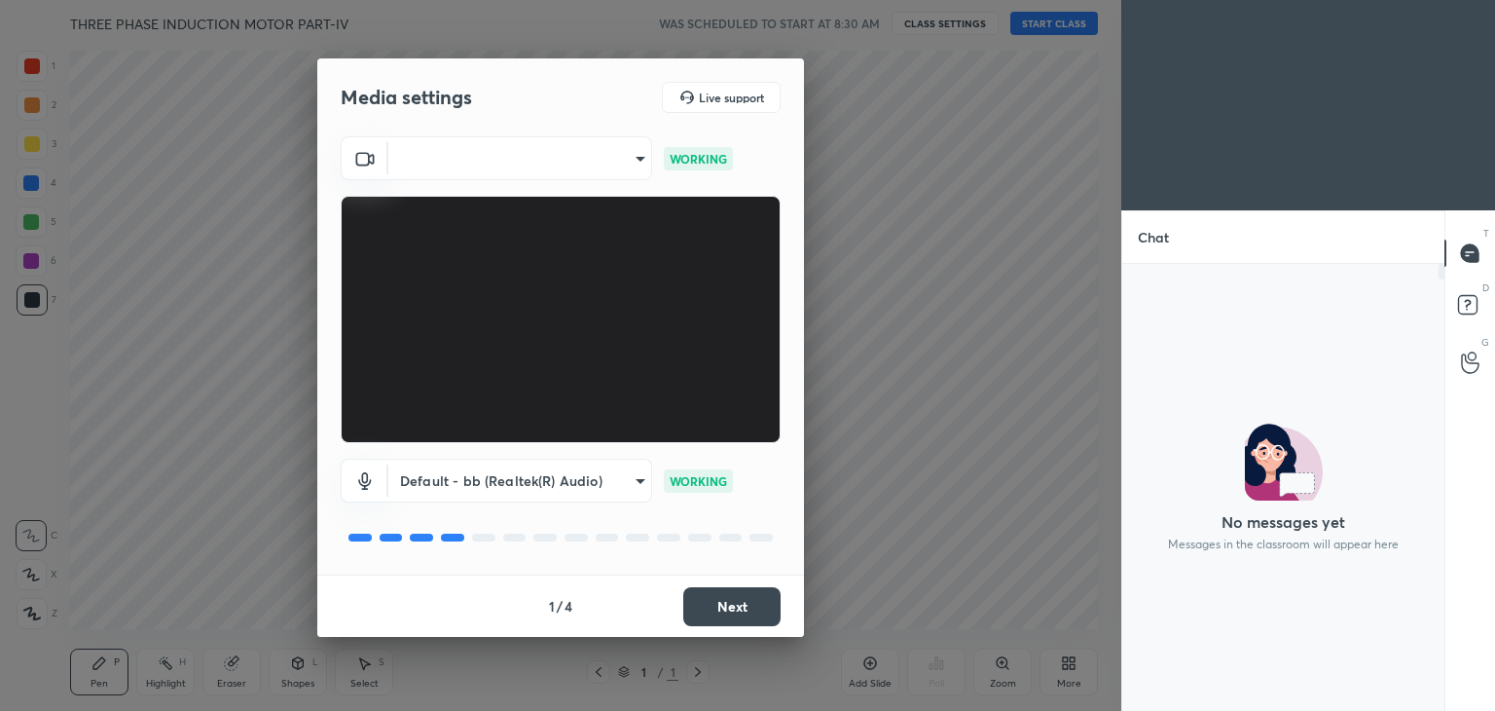
scroll to position [7, 6]
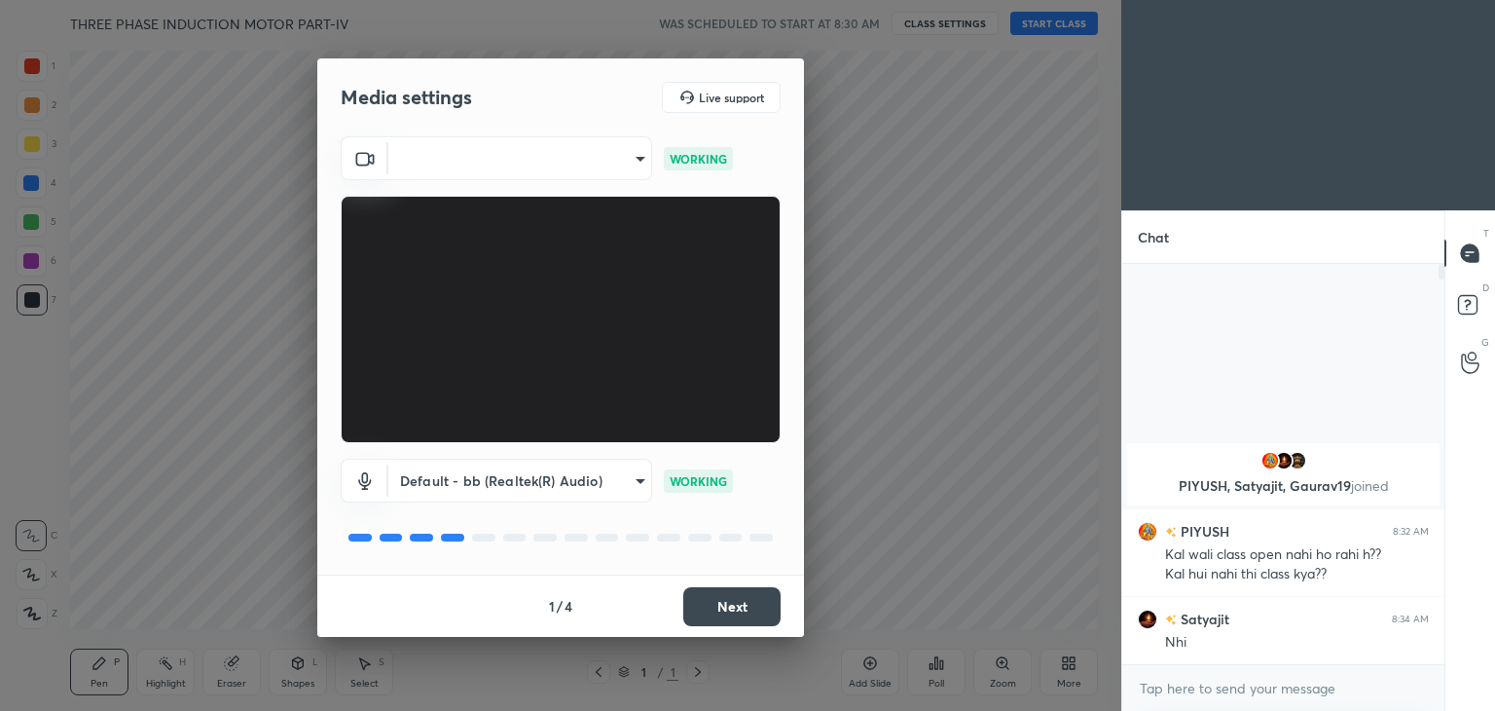
click at [734, 606] on button "Next" at bounding box center [731, 606] width 97 height 39
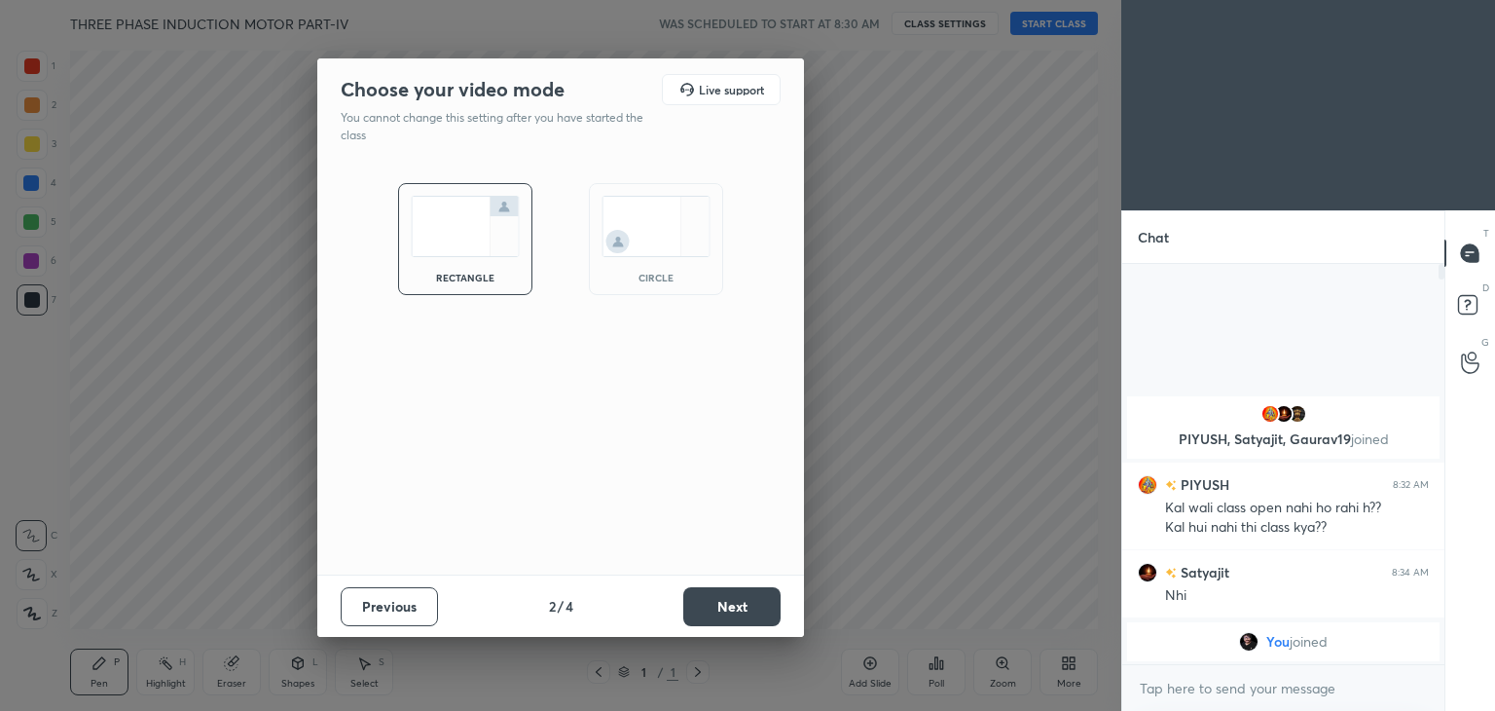
click at [734, 606] on button "Next" at bounding box center [731, 606] width 97 height 39
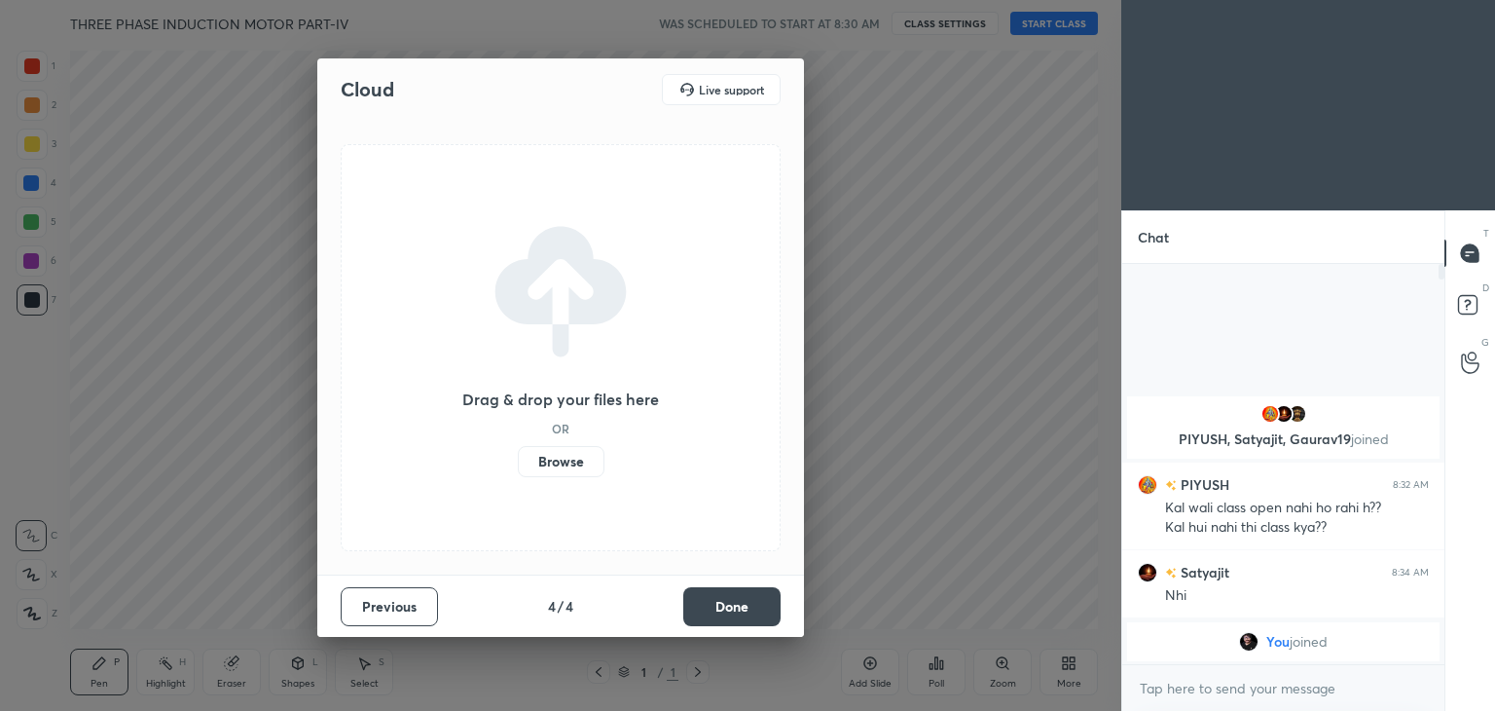
click at [734, 606] on button "Done" at bounding box center [731, 606] width 97 height 39
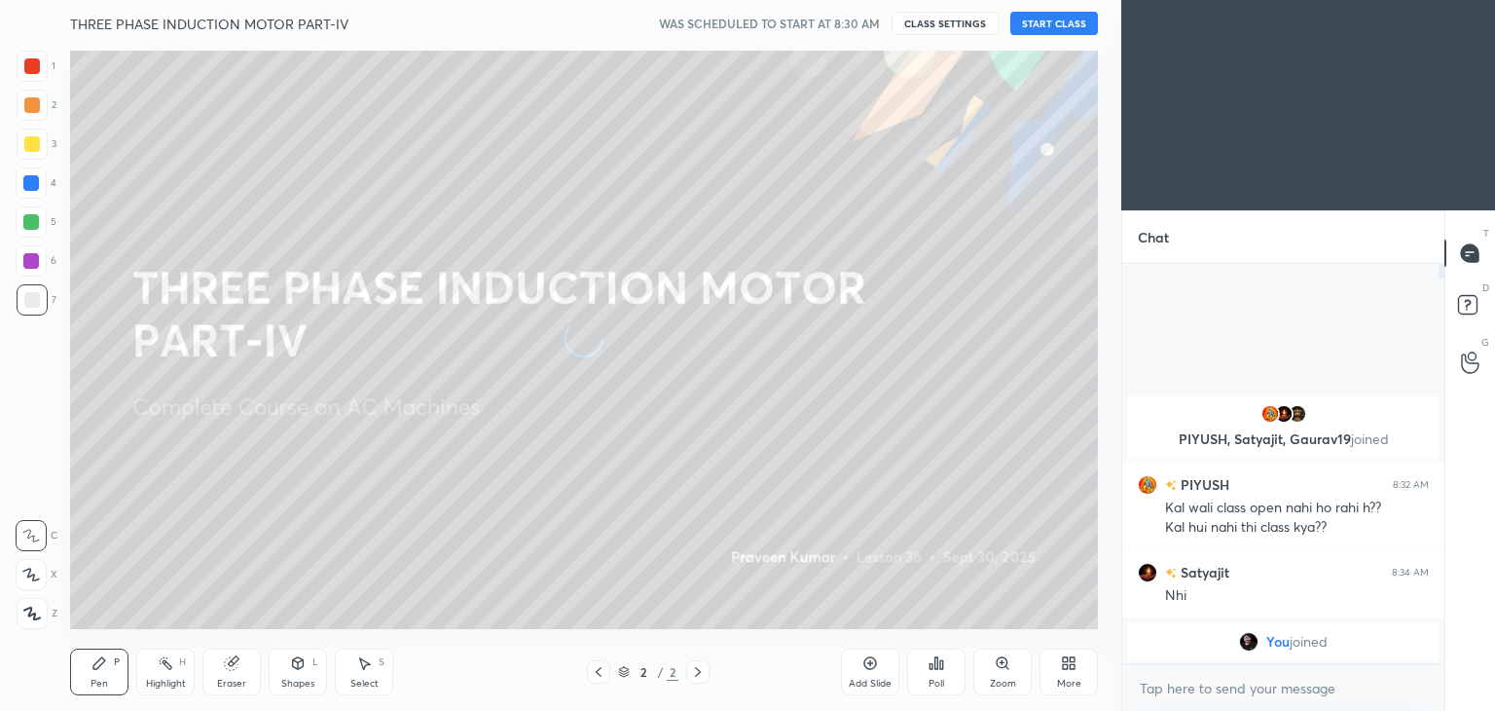
click at [1059, 13] on button "START CLASS" at bounding box center [1055, 23] width 88 height 23
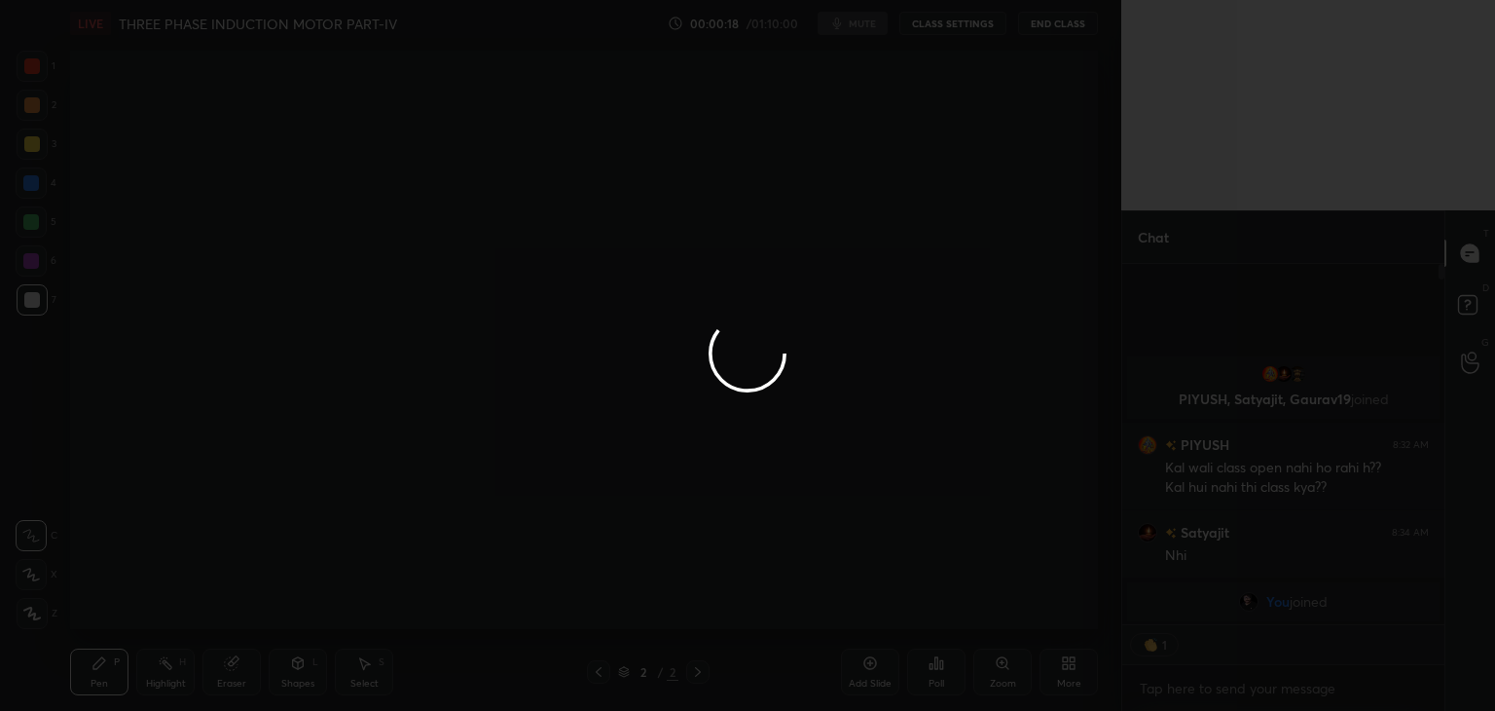
type textarea "x"
click at [868, 239] on div at bounding box center [747, 355] width 1495 height 711
drag, startPoint x: 31, startPoint y: 71, endPoint x: 16, endPoint y: 67, distance: 16.1
click at [33, 71] on div at bounding box center [747, 355] width 1495 height 711
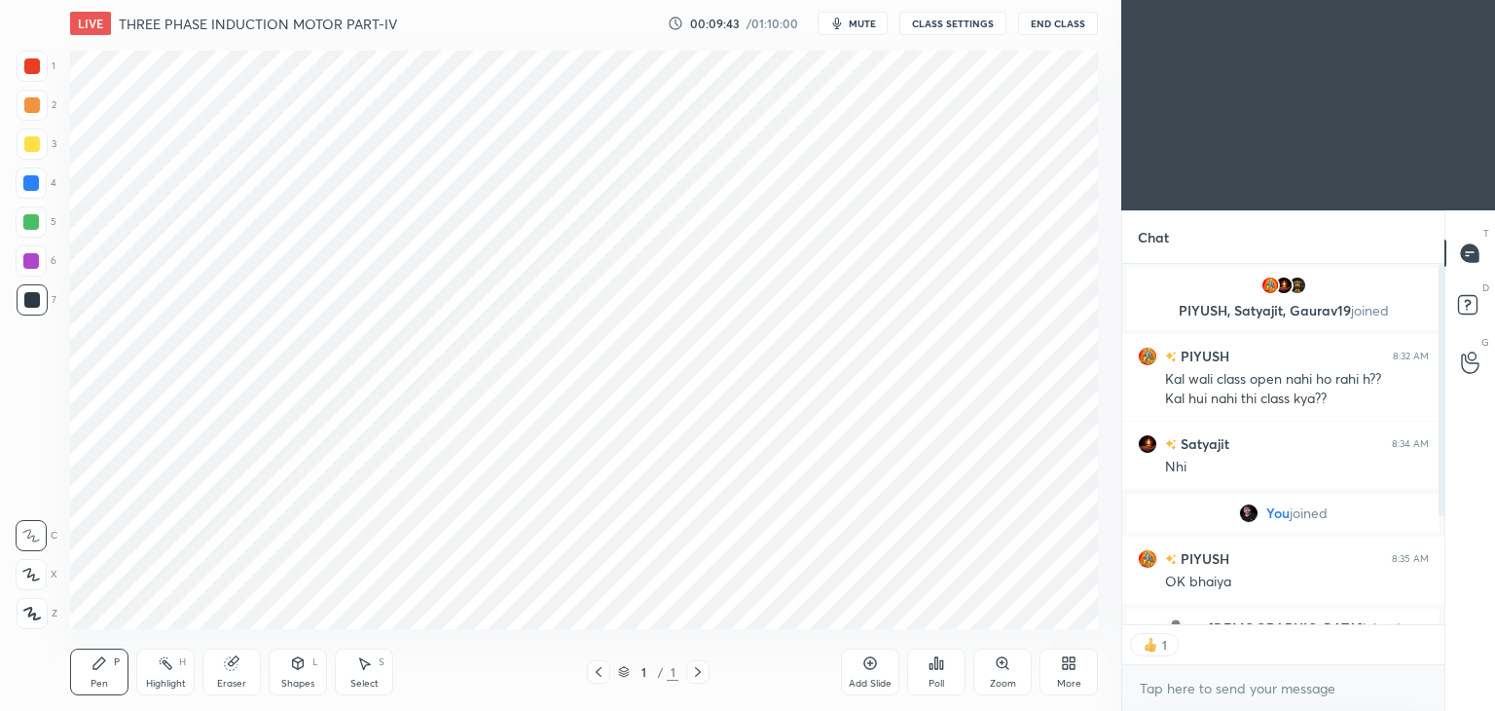
scroll to position [355, 316]
type textarea "x"
click at [33, 66] on div at bounding box center [32, 66] width 16 height 16
click at [34, 613] on icon at bounding box center [32, 614] width 16 height 12
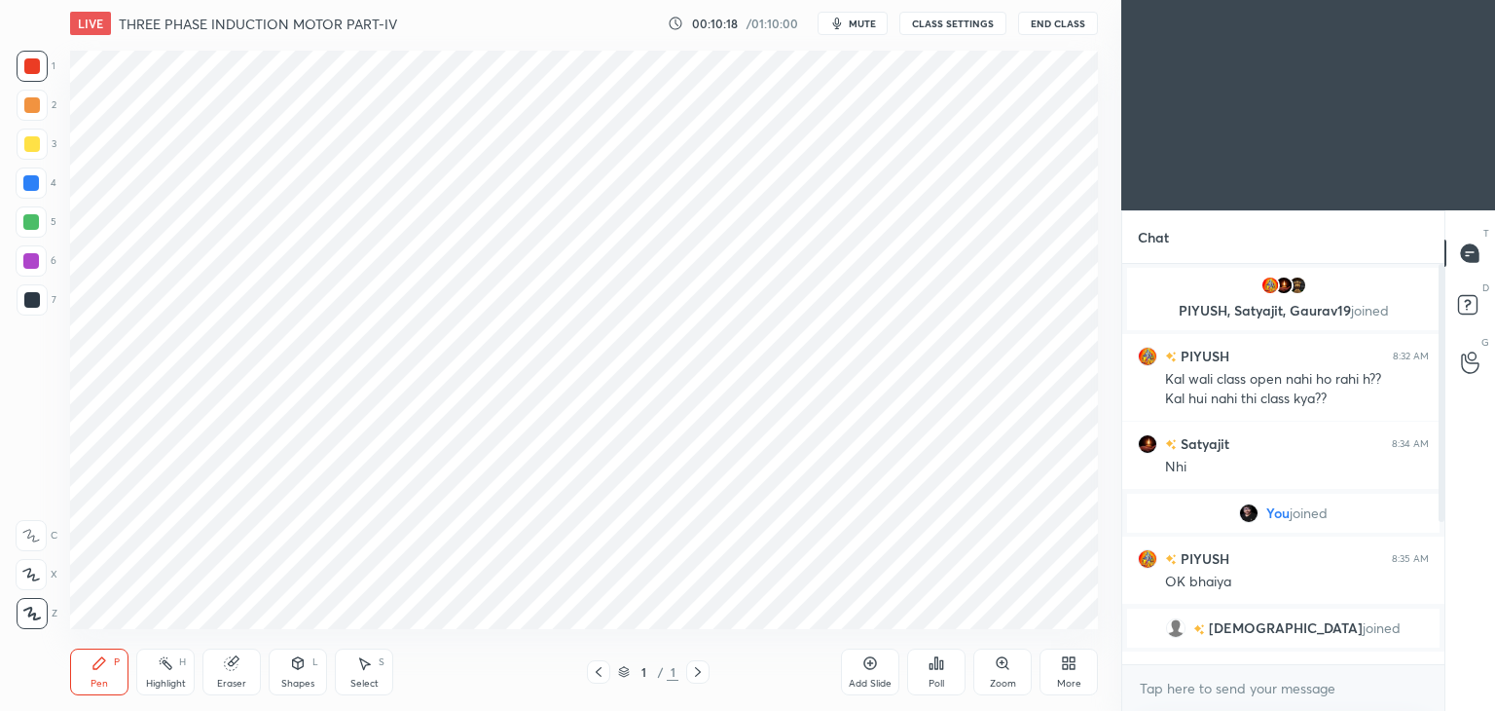
click at [114, 663] on div "P" at bounding box center [117, 662] width 6 height 10
click at [32, 184] on div at bounding box center [31, 183] width 16 height 16
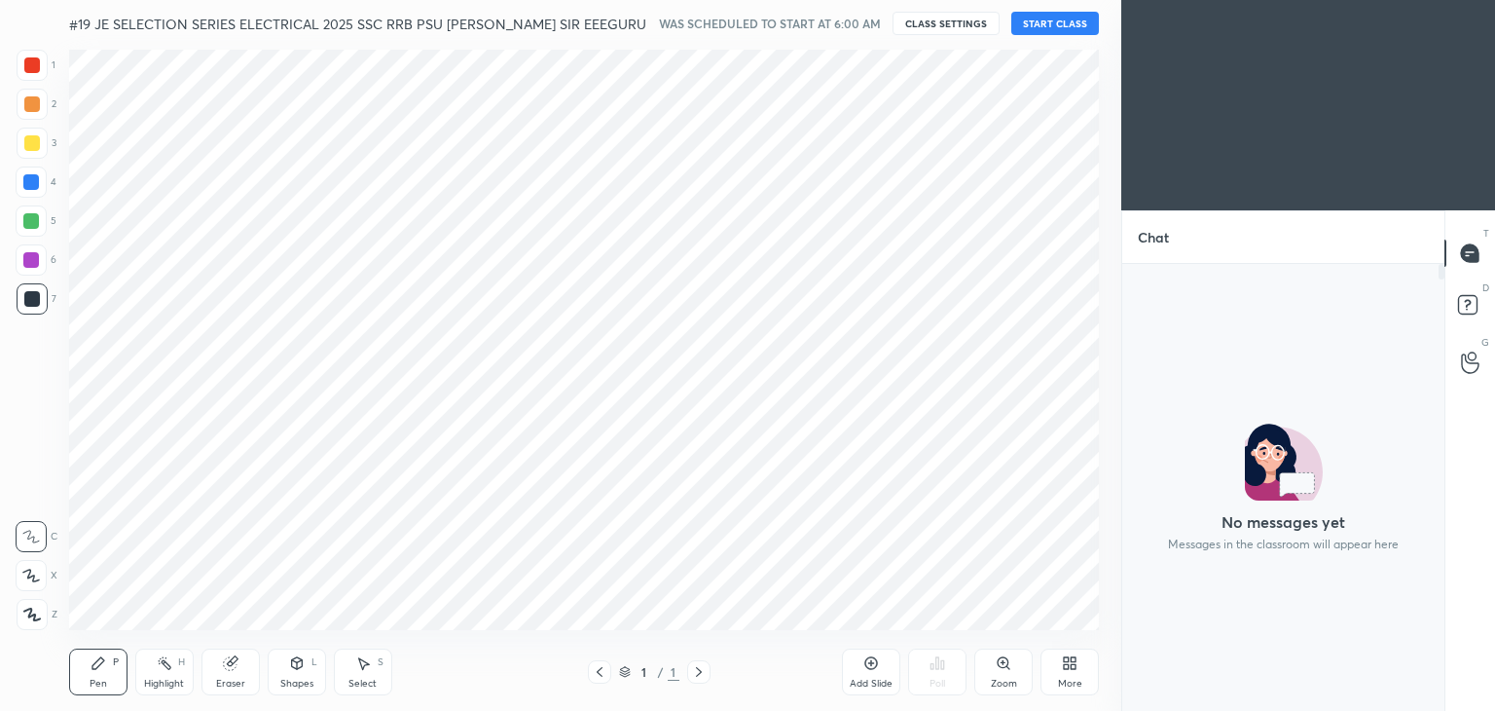
scroll to position [96770, 96314]
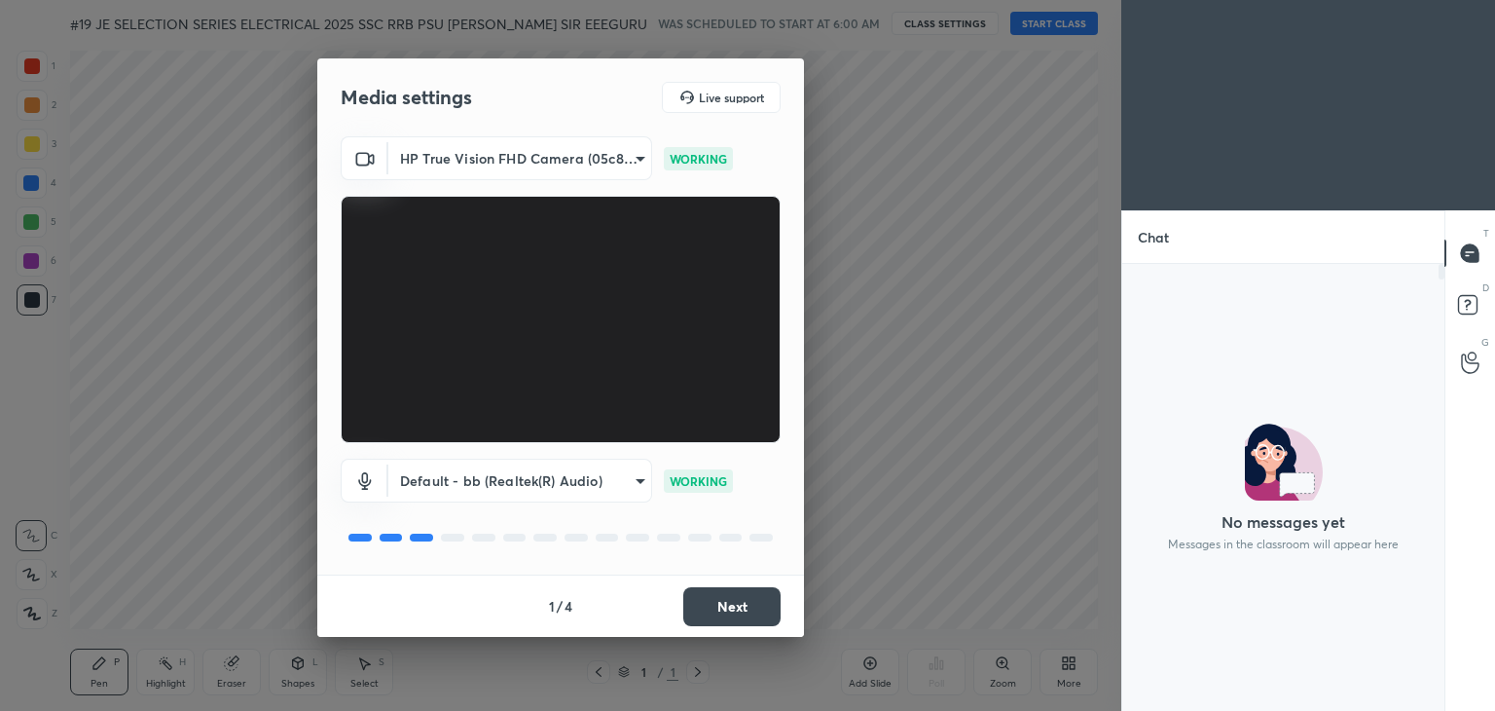
click at [744, 605] on button "Next" at bounding box center [731, 606] width 97 height 39
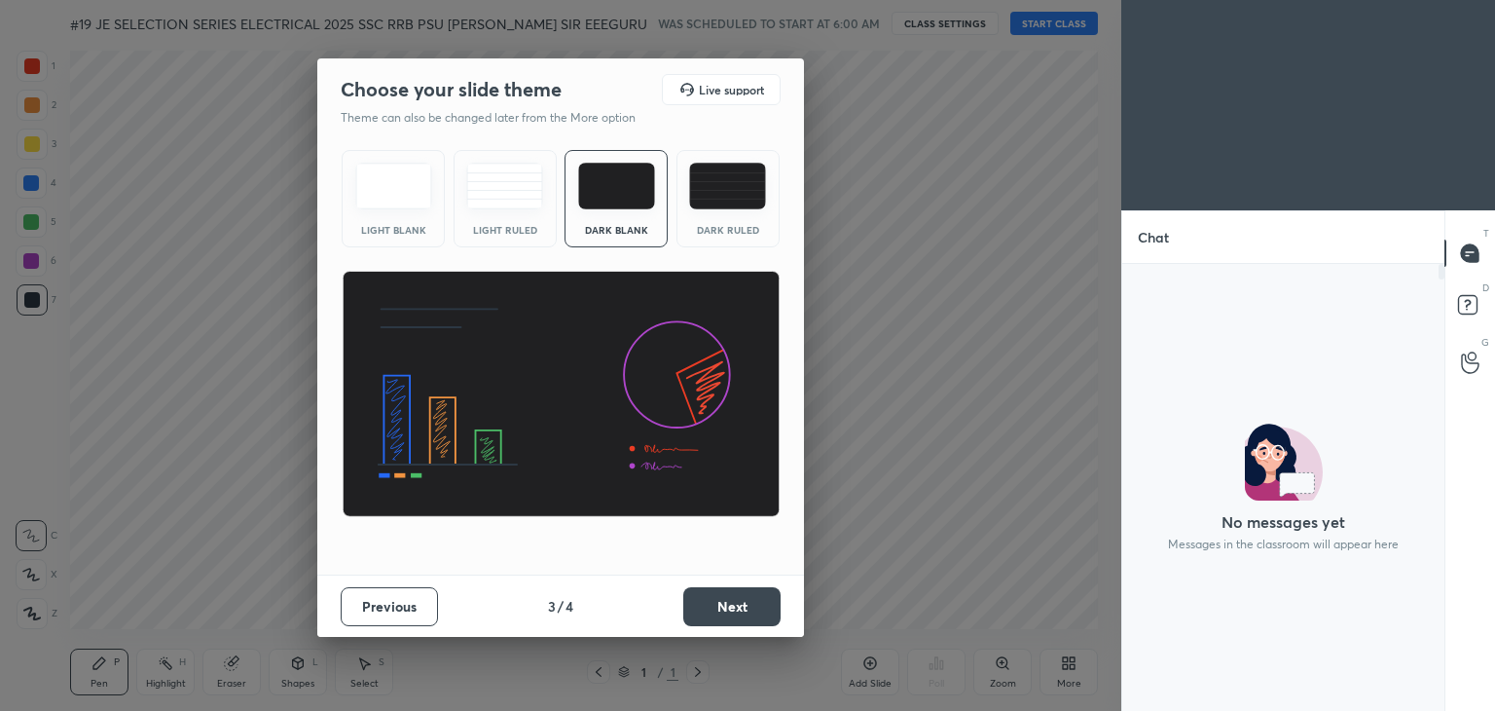
click at [746, 605] on button "Next" at bounding box center [731, 606] width 97 height 39
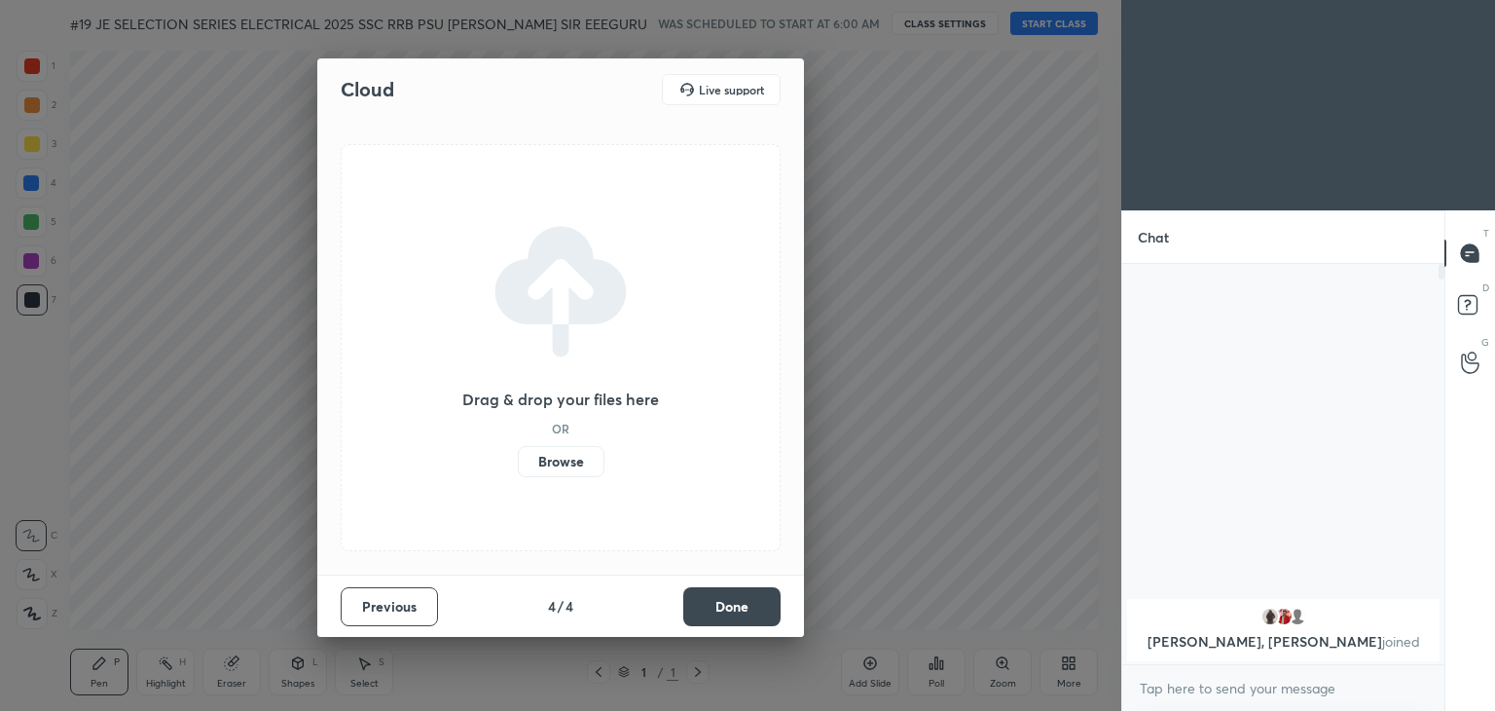
scroll to position [7, 6]
click at [746, 605] on button "Done" at bounding box center [731, 606] width 97 height 39
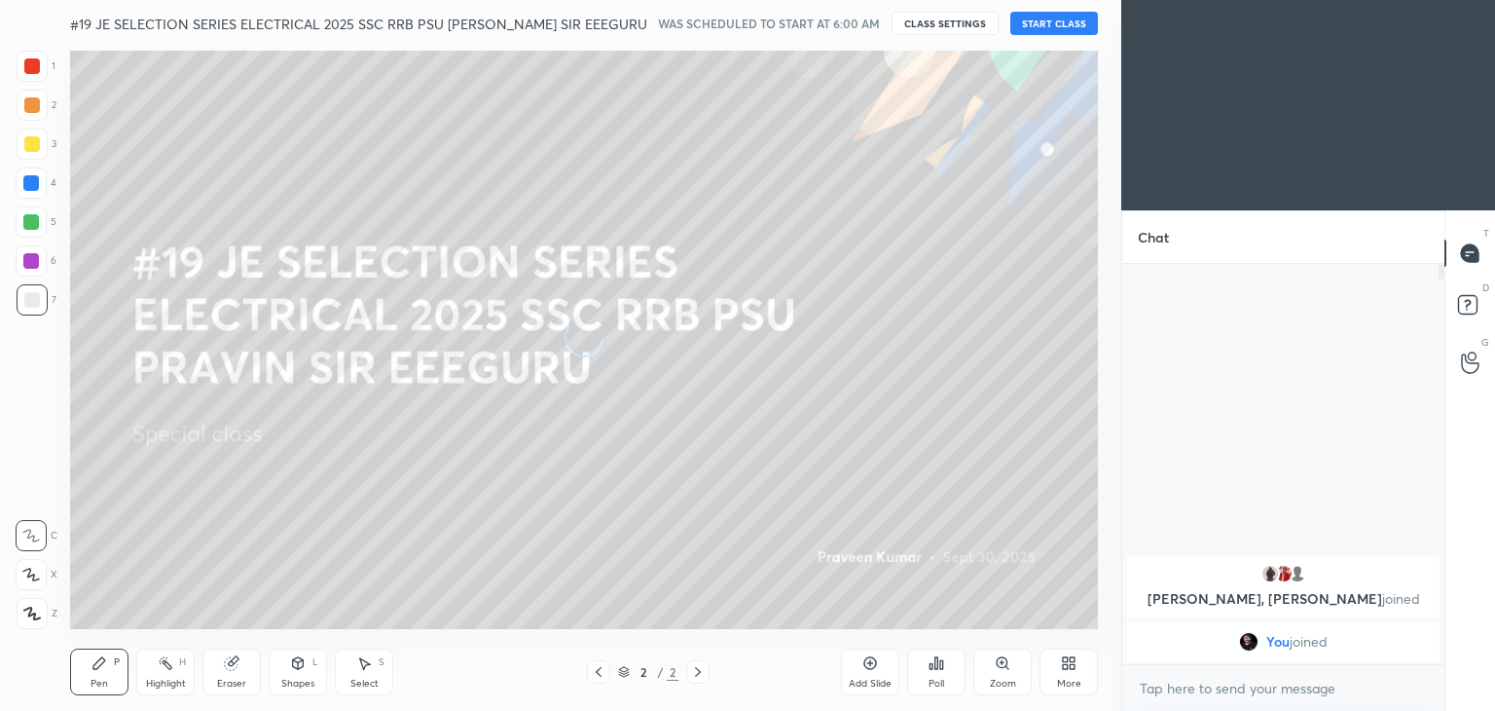
click at [1032, 28] on button "START CLASS" at bounding box center [1055, 23] width 88 height 23
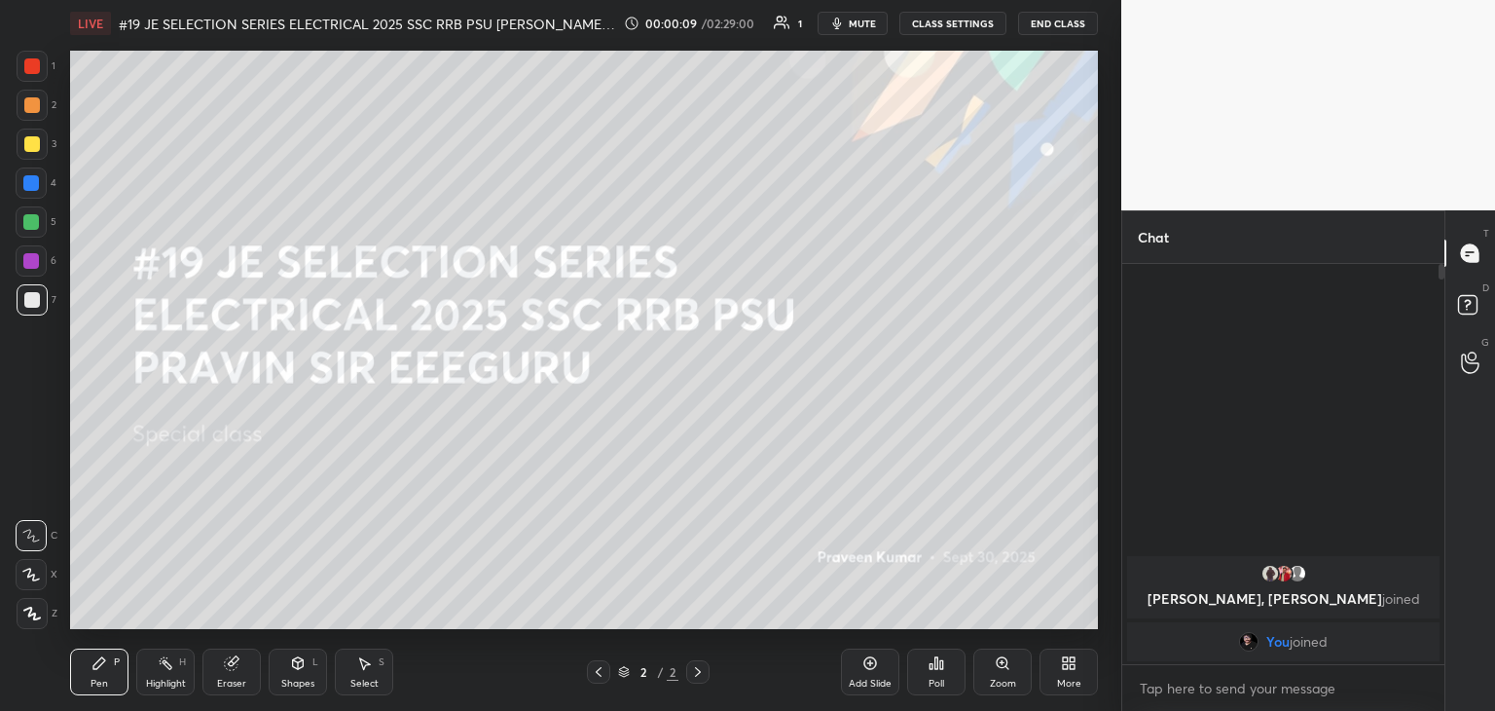
click at [1071, 662] on icon at bounding box center [1072, 659] width 5 height 5
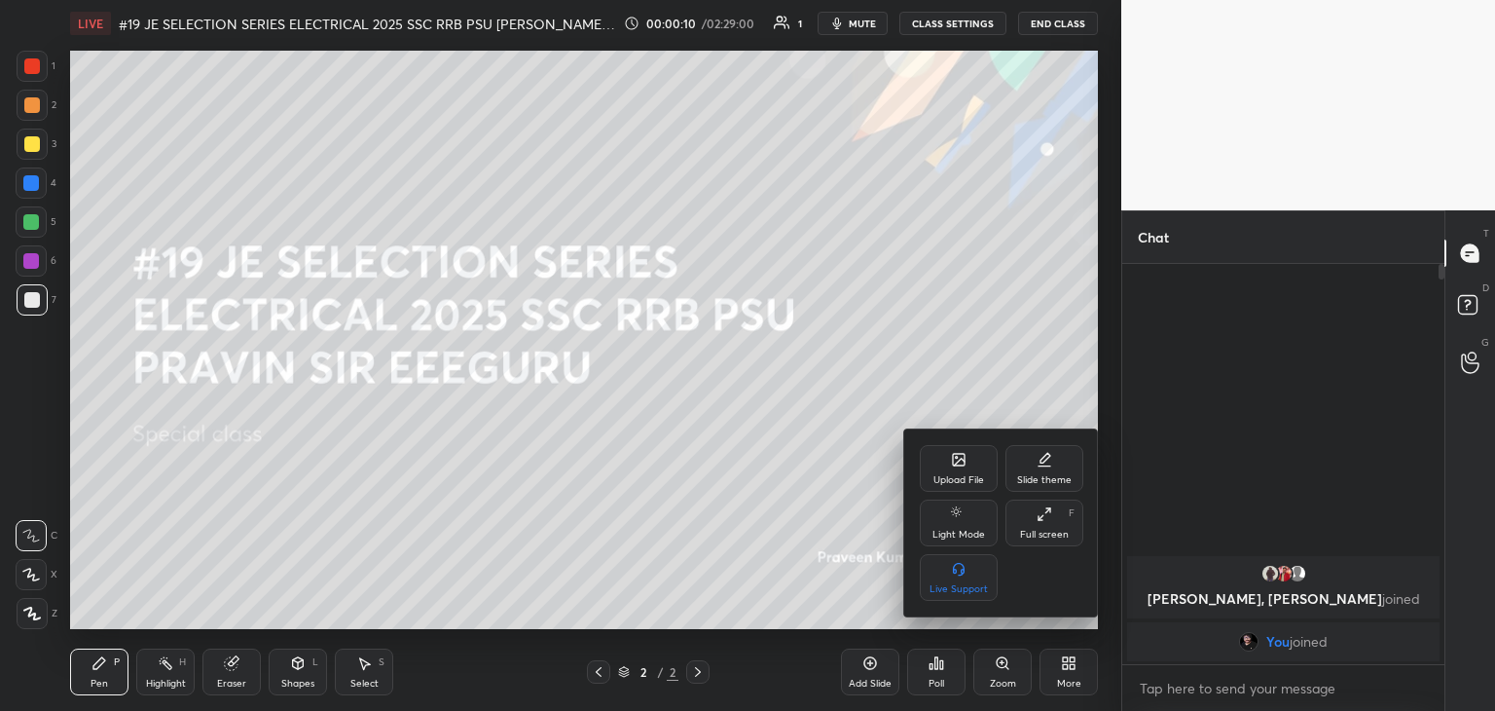
click at [971, 478] on div "Upload File" at bounding box center [959, 480] width 51 height 10
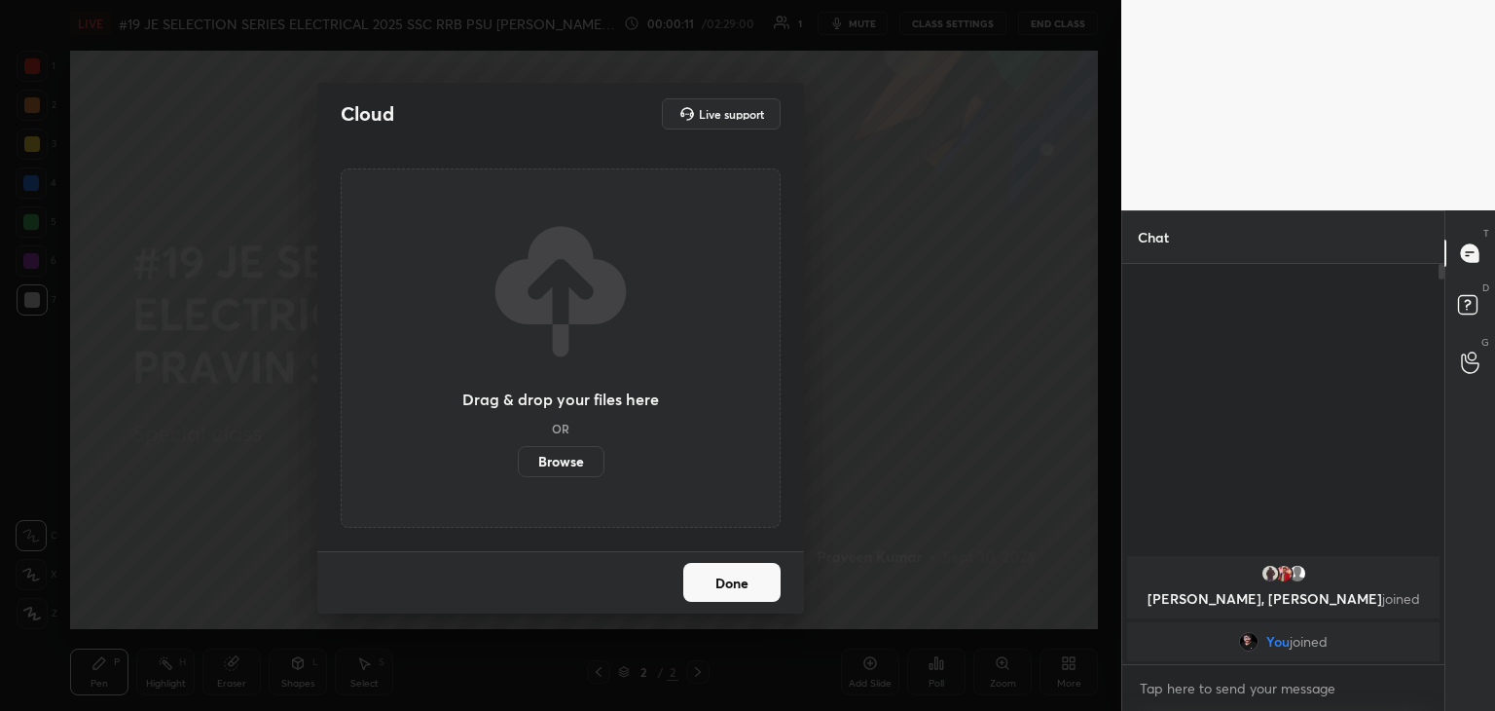
click at [575, 459] on label "Browse" at bounding box center [561, 461] width 87 height 31
click at [518, 459] on input "Browse" at bounding box center [518, 461] width 0 height 31
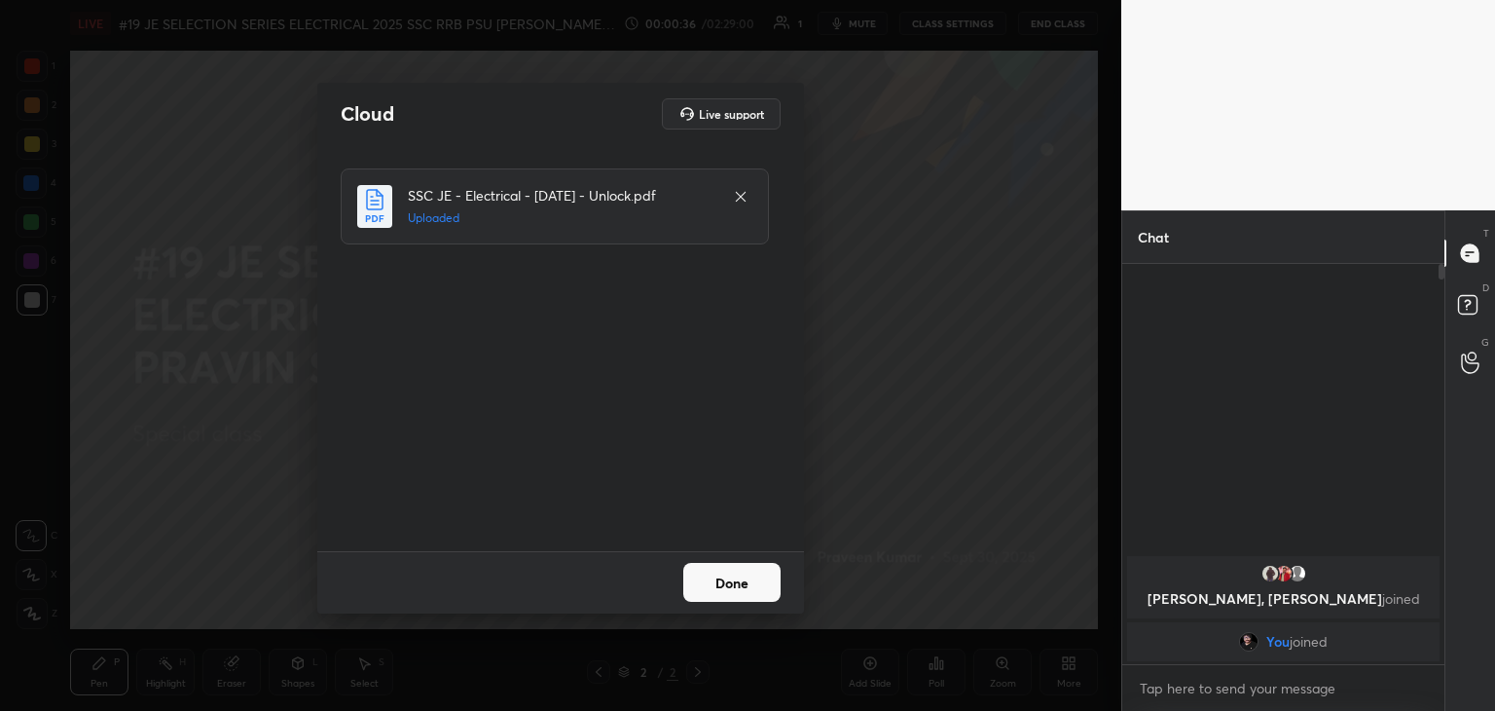
click at [726, 587] on button "Done" at bounding box center [731, 582] width 97 height 39
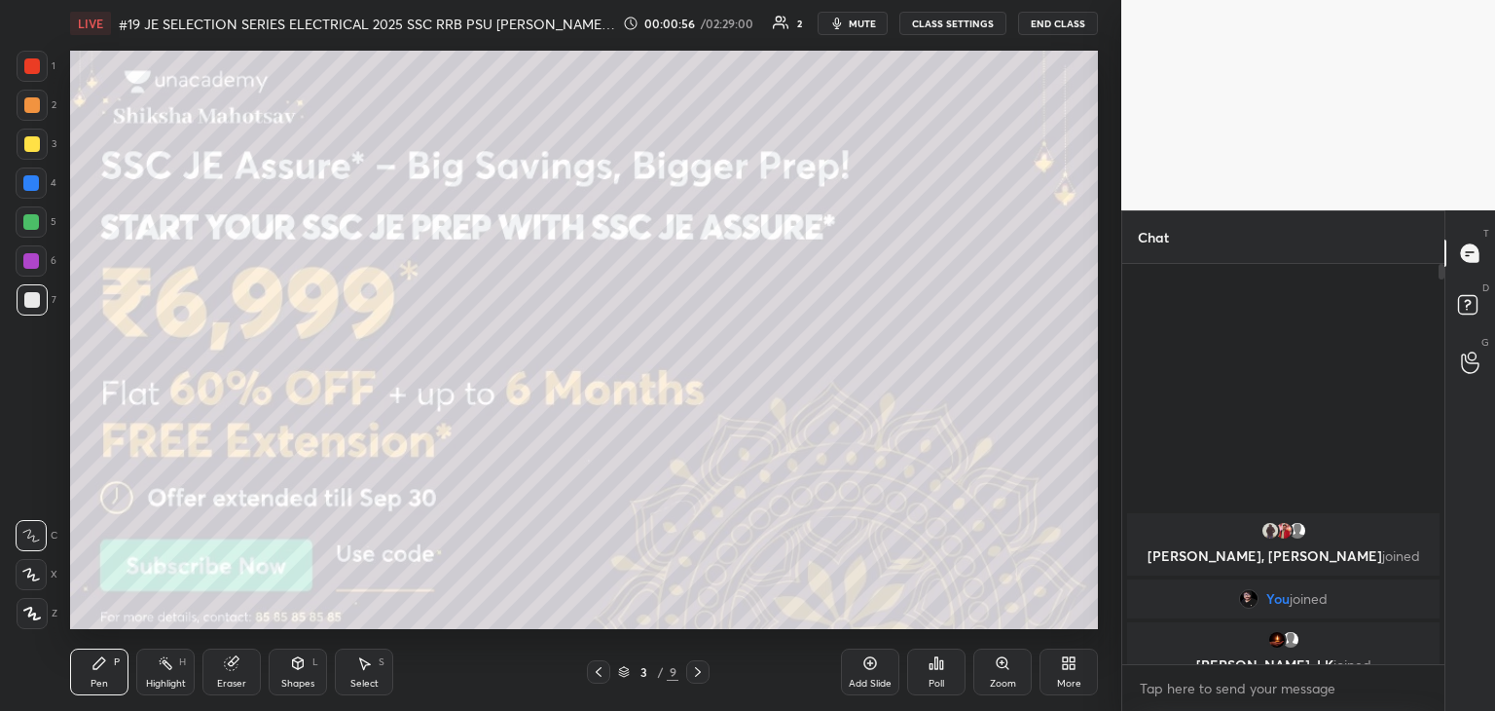
click at [861, 19] on span "mute" at bounding box center [862, 24] width 27 height 14
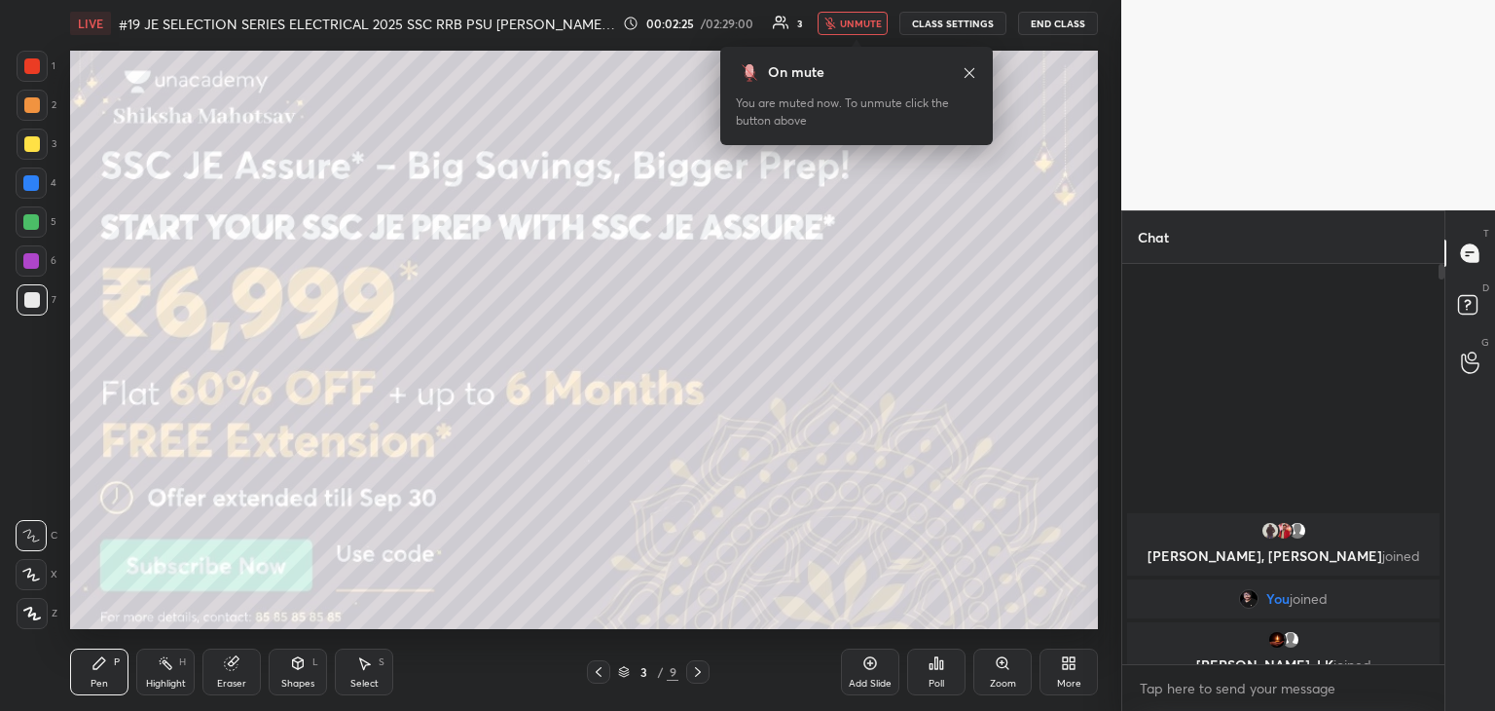
click at [1053, 18] on button "End Class" at bounding box center [1058, 23] width 80 height 23
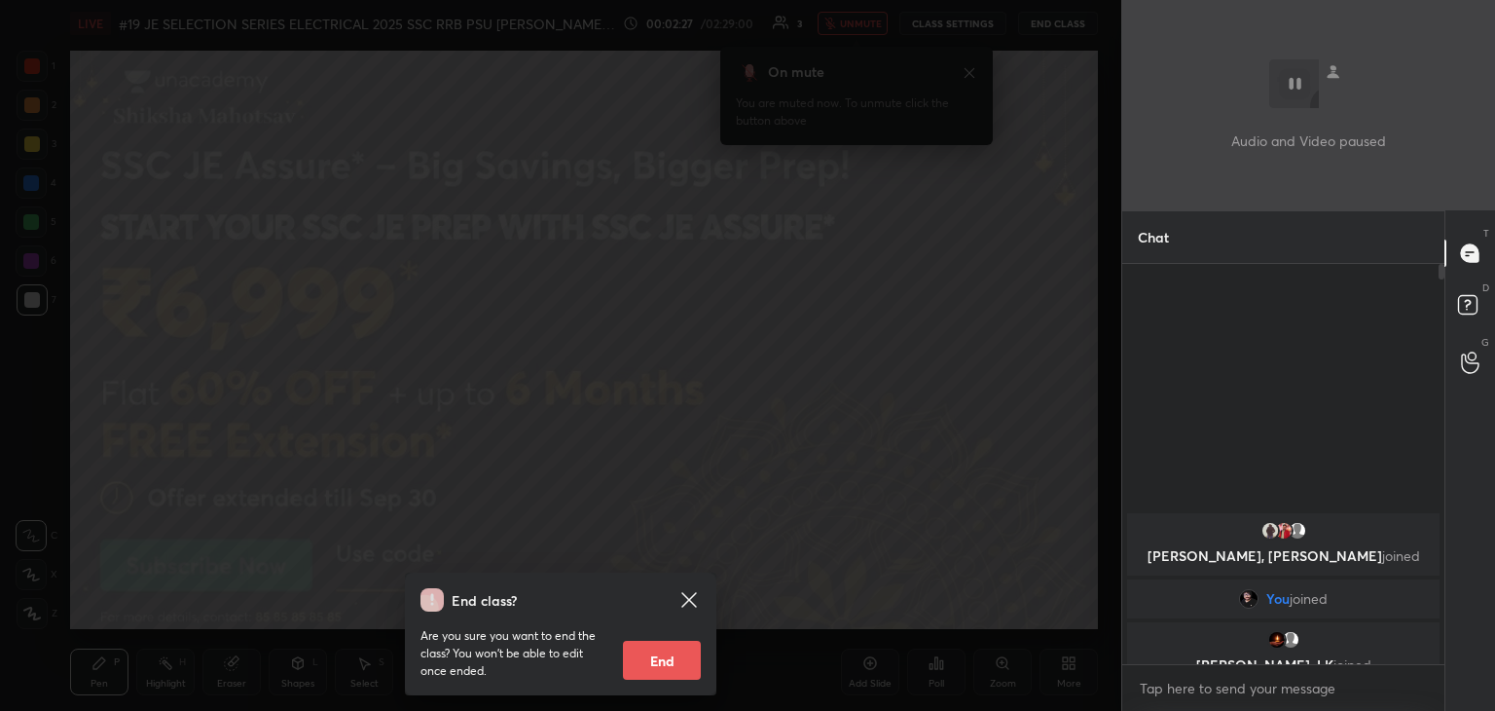
drag, startPoint x: 650, startPoint y: 649, endPoint x: 648, endPoint y: 665, distance: 15.7
click at [652, 647] on button "End" at bounding box center [662, 660] width 78 height 39
type textarea "x"
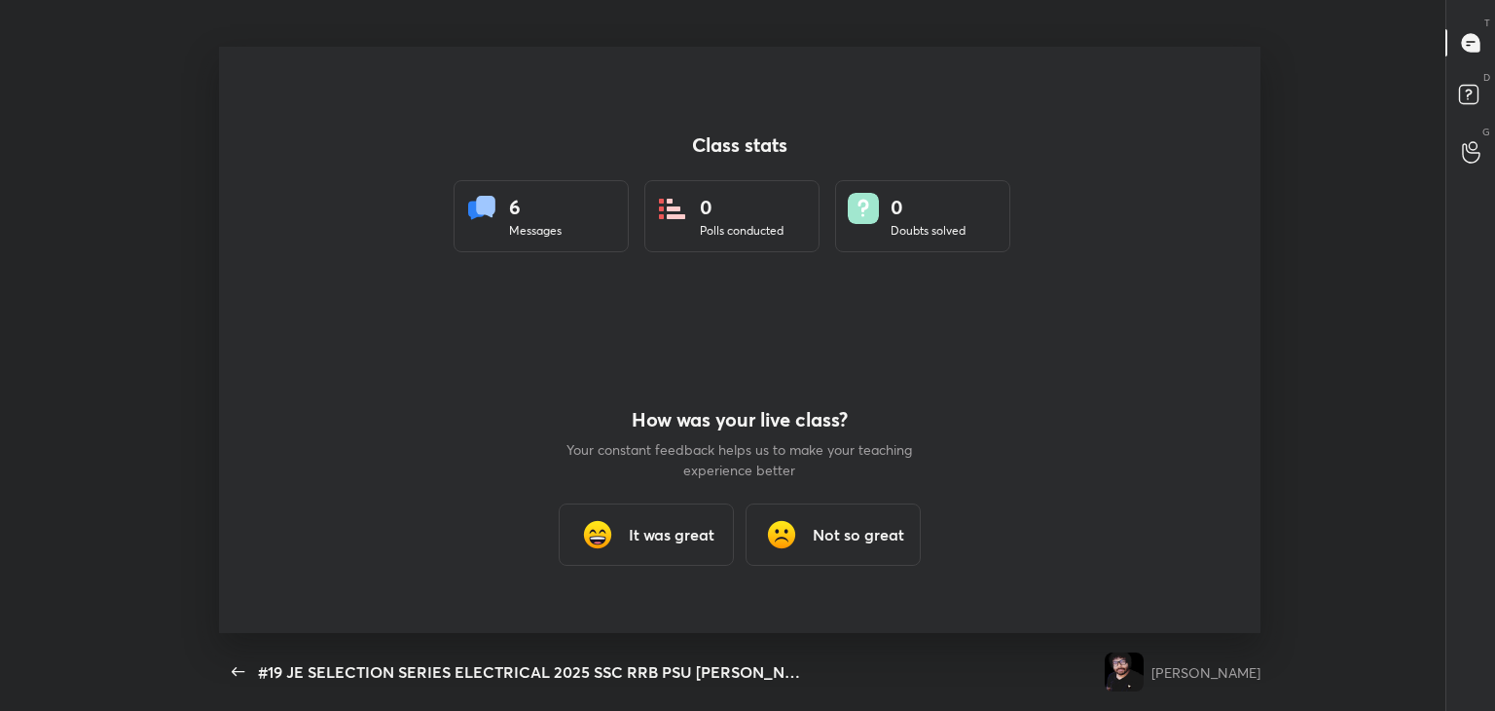
scroll to position [0, 0]
click at [682, 544] on div "It was great" at bounding box center [646, 534] width 175 height 62
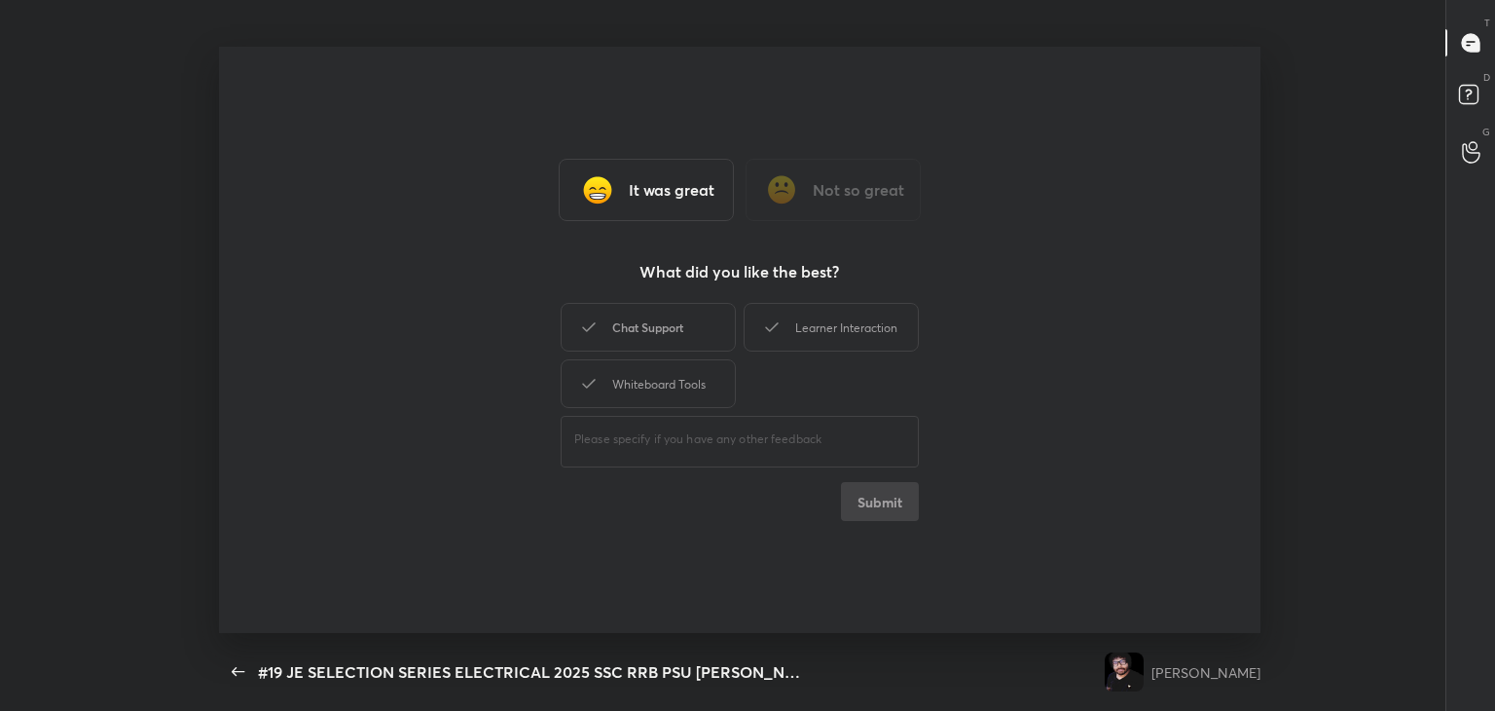
click at [649, 328] on div "Chat Support" at bounding box center [648, 327] width 175 height 49
drag, startPoint x: 662, startPoint y: 391, endPoint x: 701, endPoint y: 384, distance: 39.7
click at [667, 390] on div "Whiteboard Tools" at bounding box center [648, 383] width 175 height 49
drag, startPoint x: 865, startPoint y: 320, endPoint x: 859, endPoint y: 455, distance: 134.5
click at [865, 324] on div "Learner Interaction" at bounding box center [831, 327] width 175 height 49
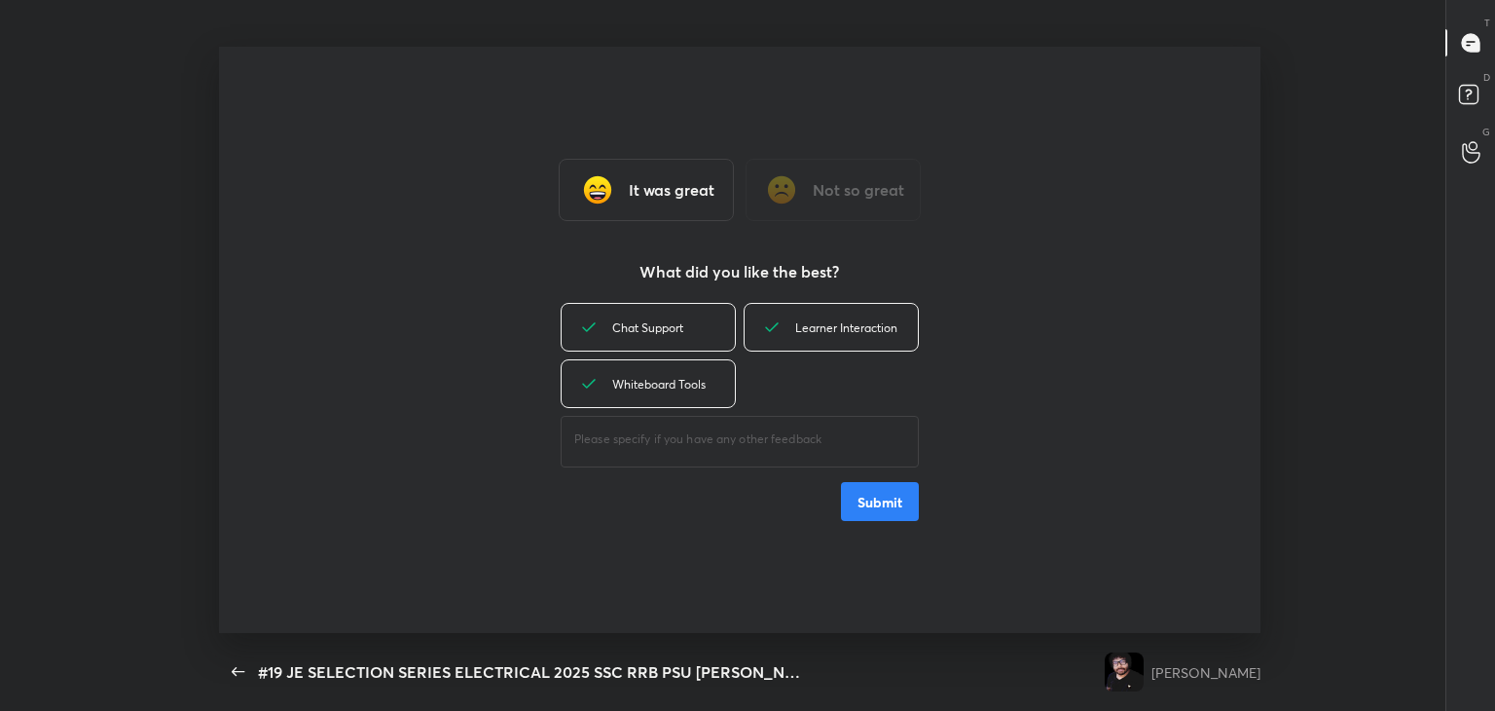
drag, startPoint x: 878, startPoint y: 506, endPoint x: 833, endPoint y: 493, distance: 46.8
click at [878, 504] on button "Submit" at bounding box center [880, 501] width 78 height 39
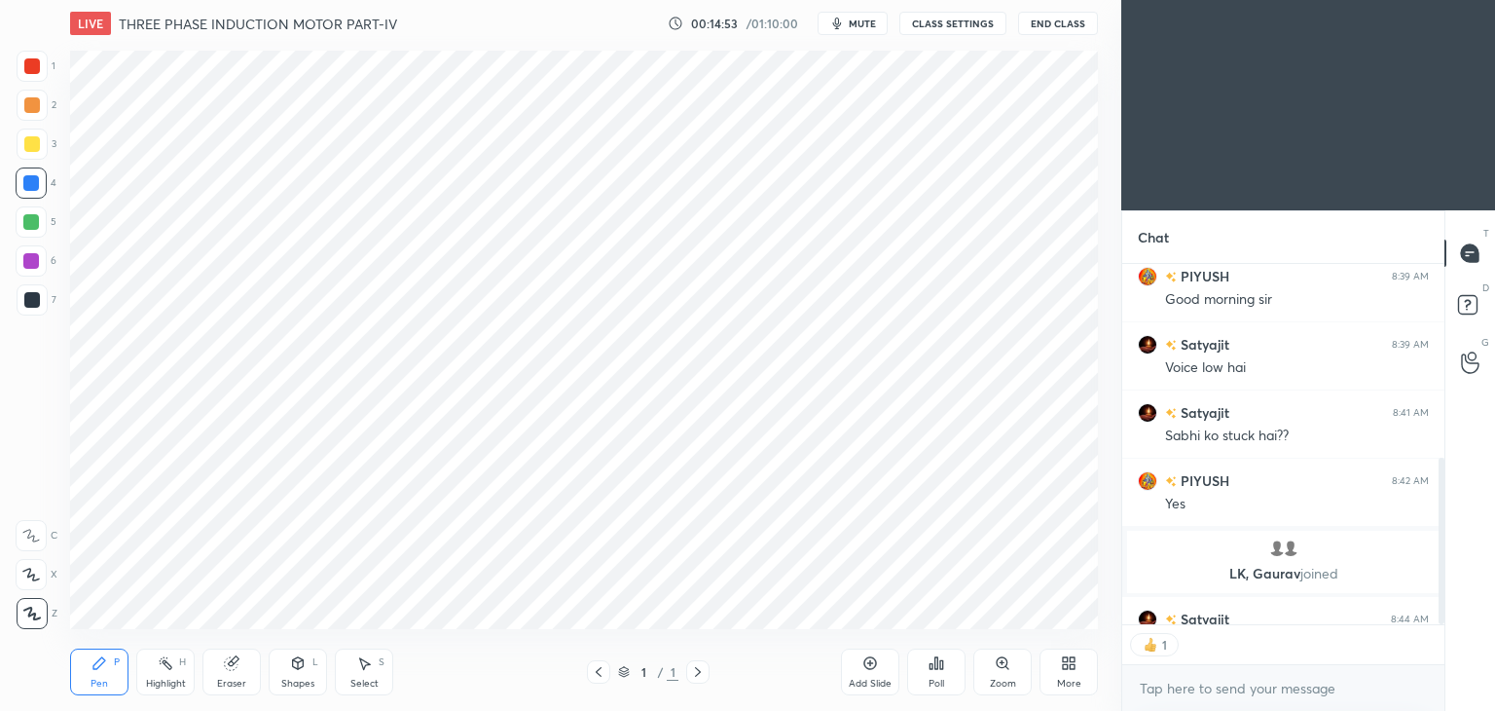
scroll to position [7, 6]
click at [223, 659] on div "Eraser" at bounding box center [232, 671] width 58 height 47
click at [33, 613] on span "Erase all" at bounding box center [31, 614] width 29 height 14
click at [112, 674] on div "Pen P" at bounding box center [99, 671] width 58 height 47
click at [35, 61] on div at bounding box center [32, 66] width 16 height 16
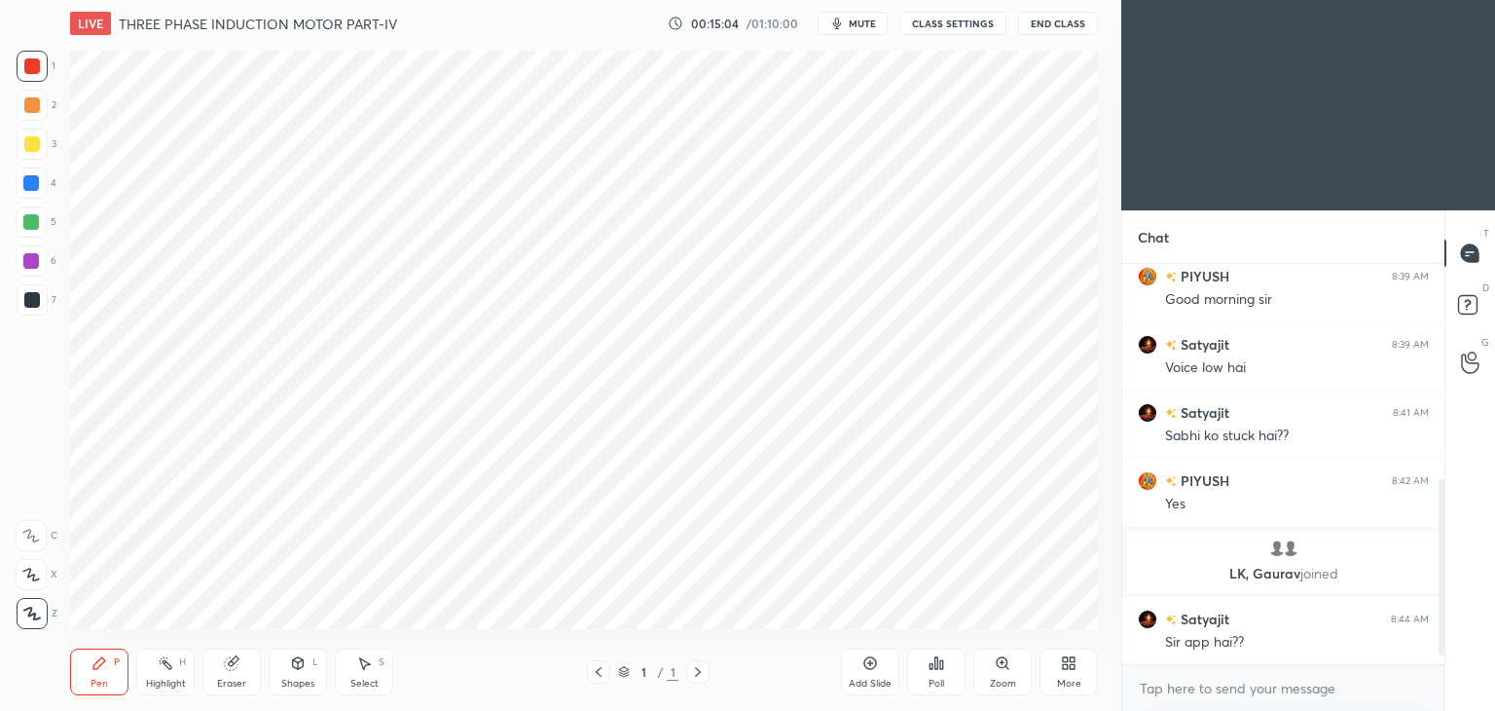
scroll to position [465, 0]
click at [27, 223] on div at bounding box center [31, 222] width 16 height 16
click at [31, 293] on div at bounding box center [32, 300] width 16 height 16
drag, startPoint x: 33, startPoint y: 253, endPoint x: 34, endPoint y: 227, distance: 26.3
click at [34, 252] on div at bounding box center [31, 260] width 31 height 31
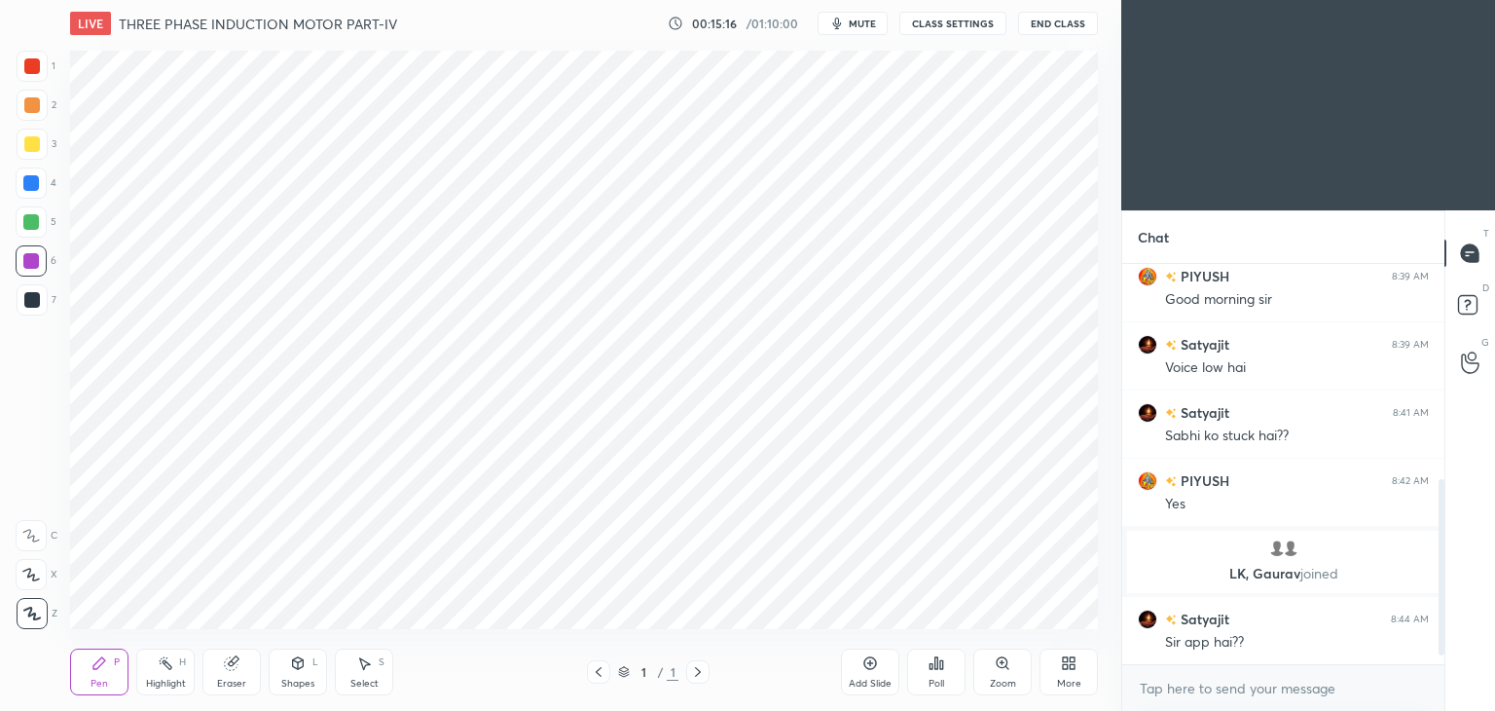
drag, startPoint x: 29, startPoint y: 216, endPoint x: 30, endPoint y: 200, distance: 16.6
click at [29, 215] on div at bounding box center [31, 222] width 16 height 16
click at [37, 172] on div at bounding box center [31, 182] width 31 height 31
click at [35, 129] on div at bounding box center [32, 144] width 31 height 31
drag, startPoint x: 31, startPoint y: 92, endPoint x: 36, endPoint y: 79, distance: 13.6
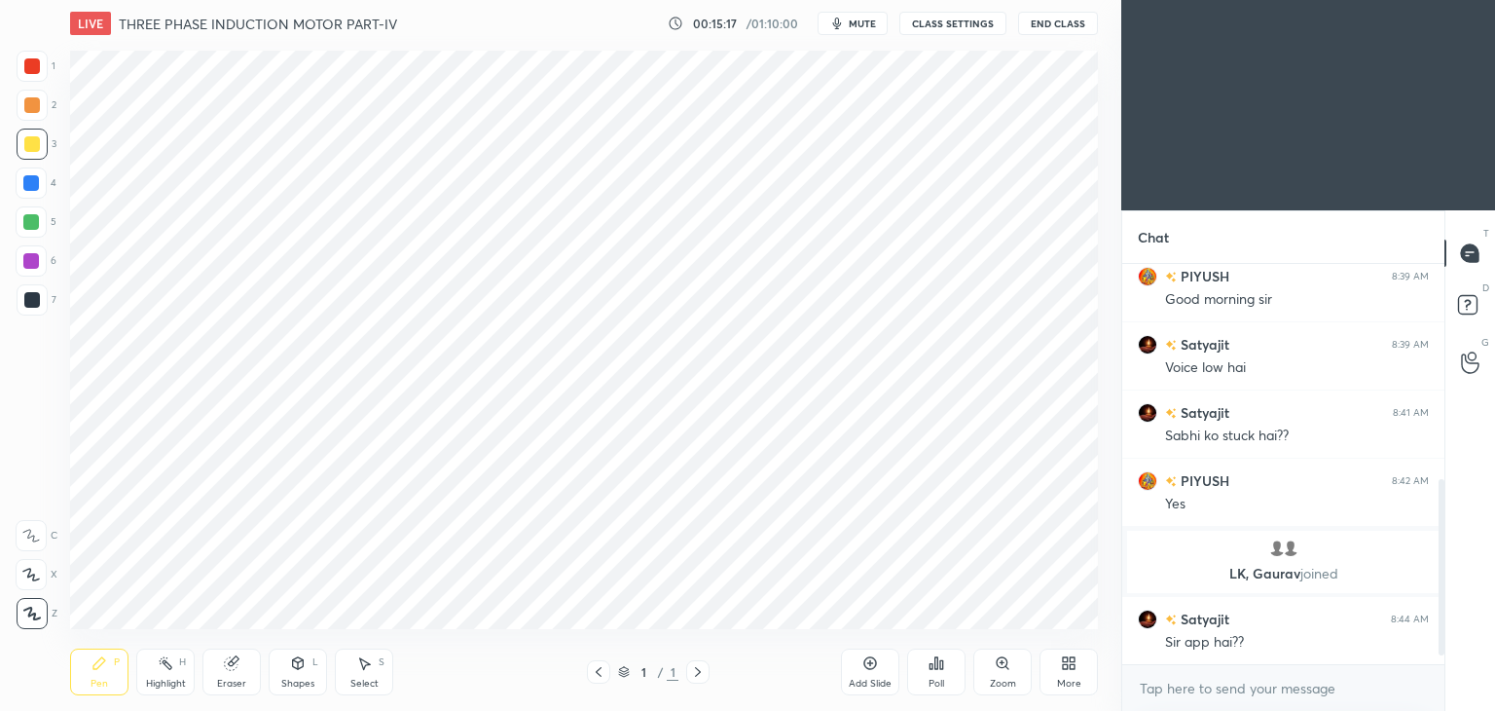
click at [34, 90] on div at bounding box center [32, 105] width 31 height 31
click at [31, 61] on div at bounding box center [32, 66] width 16 height 16
click at [28, 186] on div at bounding box center [31, 183] width 16 height 16
click at [239, 673] on div "Eraser" at bounding box center [232, 671] width 58 height 47
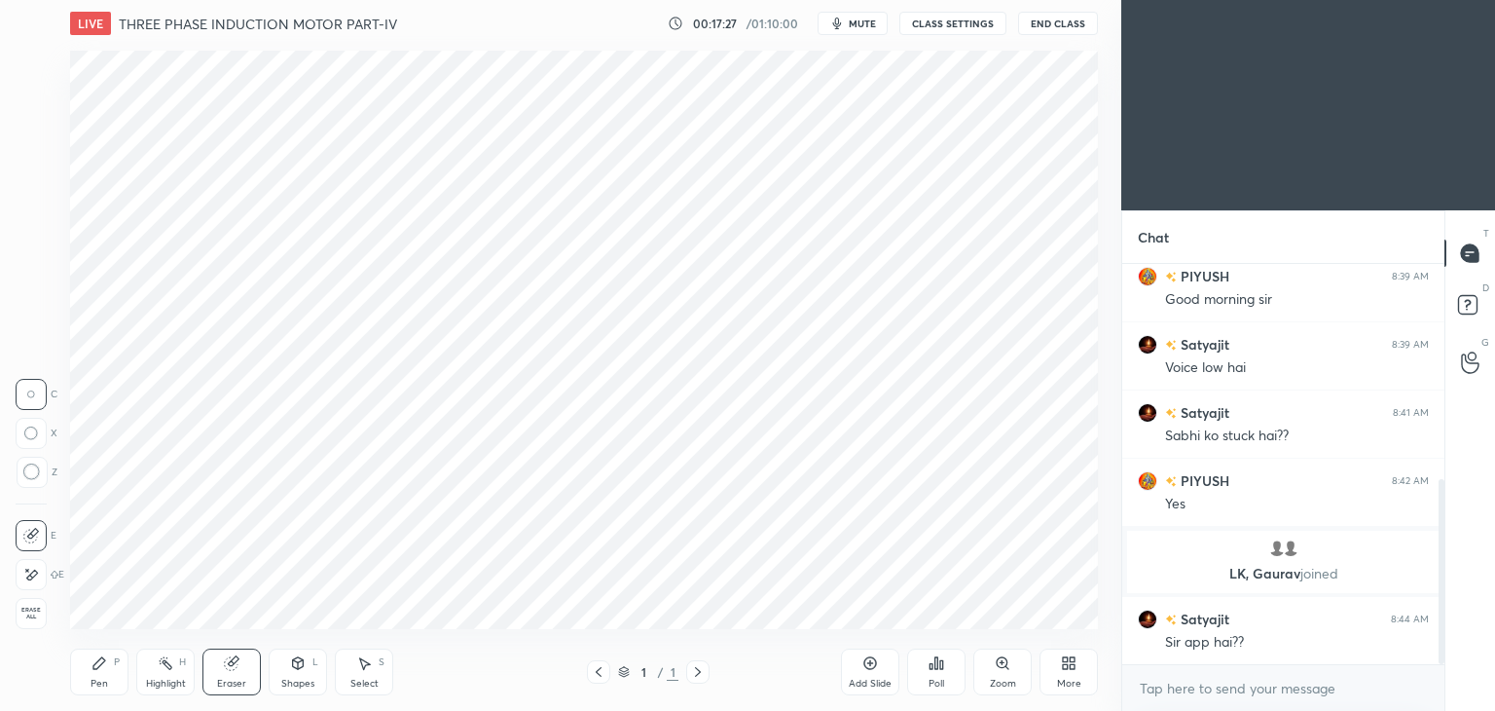
click at [107, 679] on div "Pen" at bounding box center [100, 684] width 18 height 10
click at [1102, 301] on div "Setting up your live class Poll for secs No correct answer Start poll" at bounding box center [584, 340] width 1044 height 586
click at [1109, 296] on div "1 2 3 4 5 6 7 C X Z C X Z E E Erase all H H LIVE THREE PHASE INDUCTION MOTOR PA…" at bounding box center [561, 355] width 1122 height 711
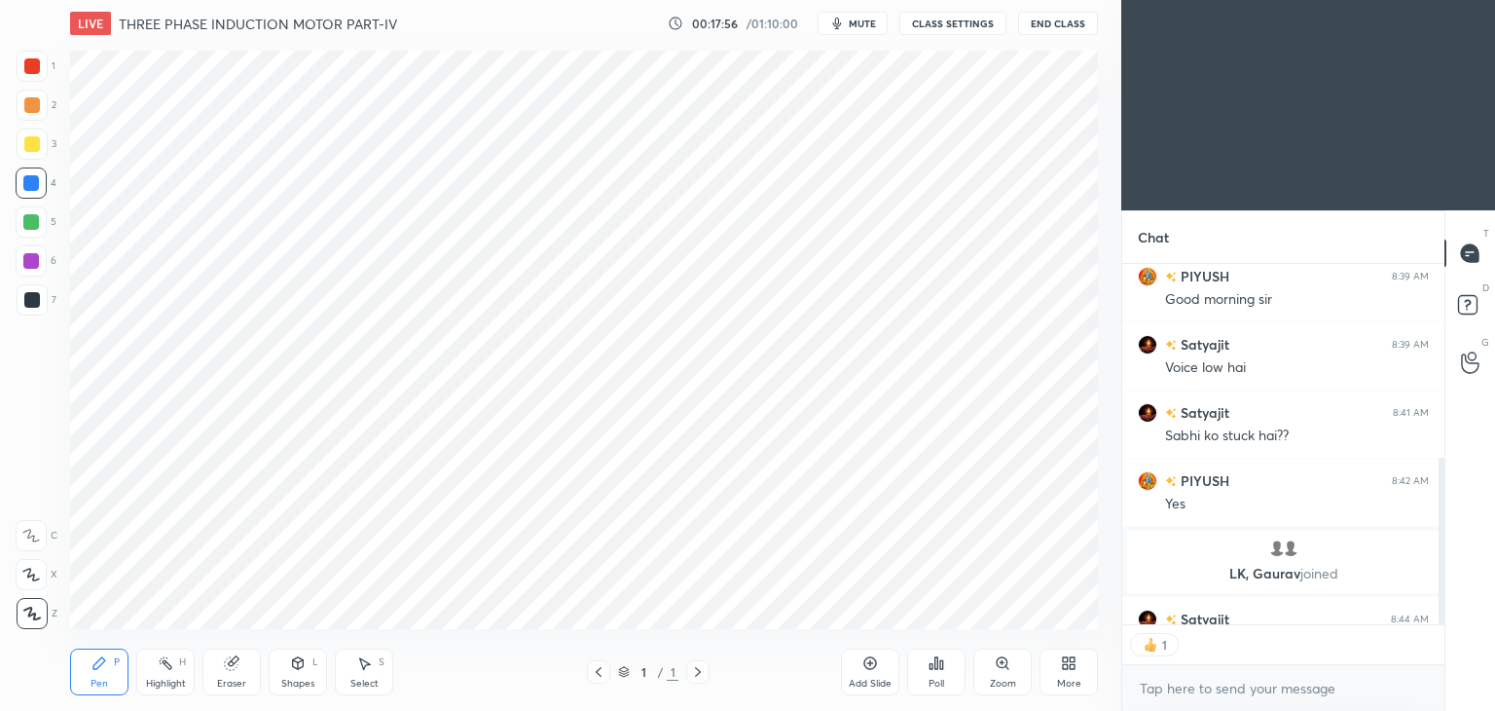
scroll to position [7, 6]
click at [885, 685] on div "Add Slide" at bounding box center [870, 684] width 43 height 10
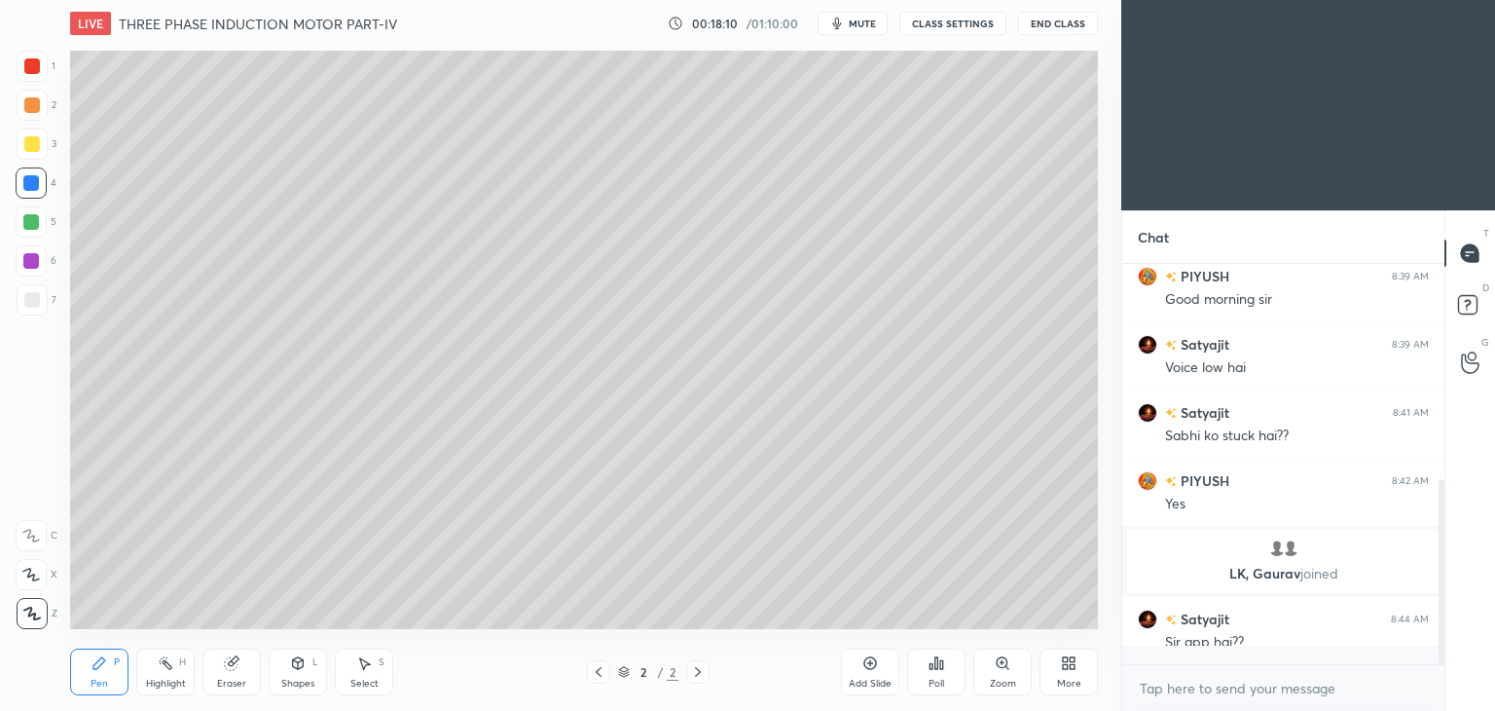
scroll to position [465, 0]
click at [46, 149] on div at bounding box center [32, 144] width 31 height 31
click at [299, 680] on div "Shapes" at bounding box center [297, 684] width 33 height 10
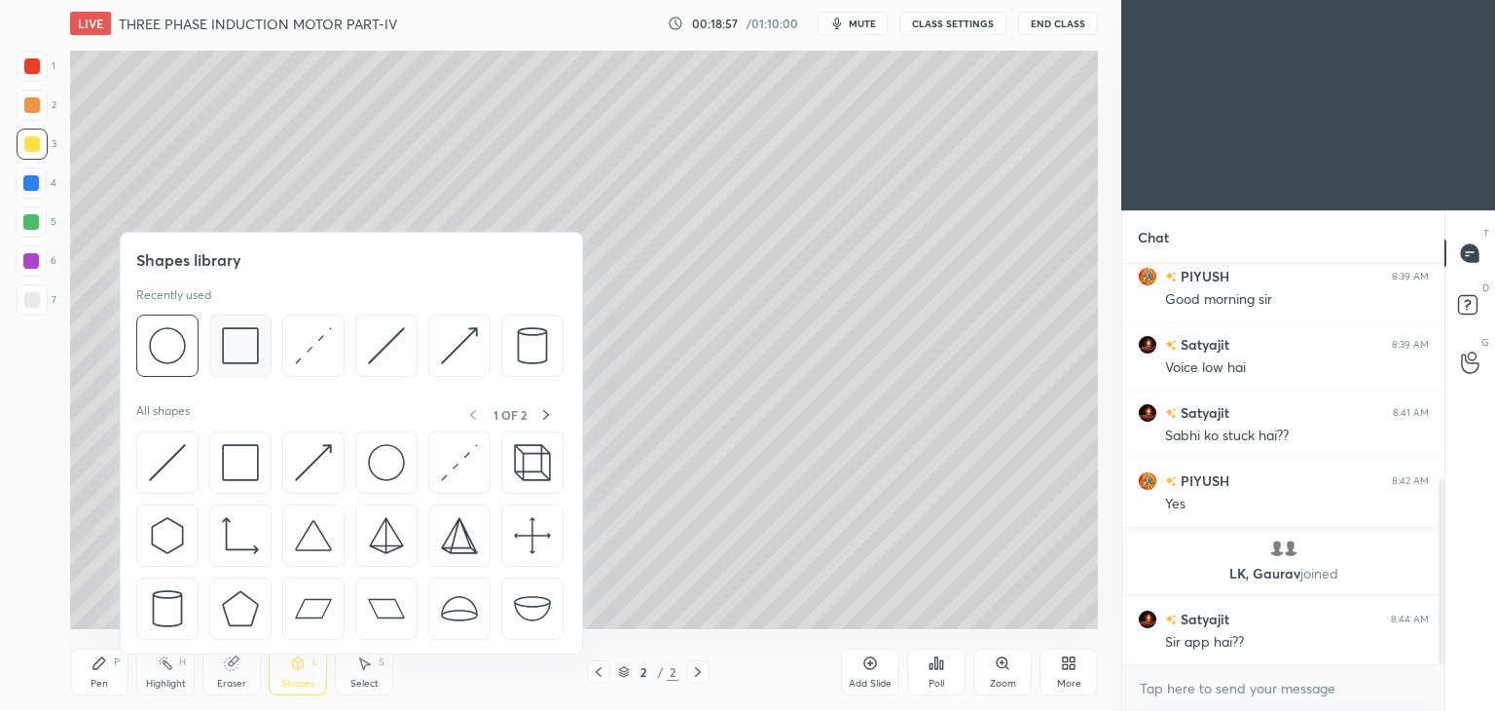
click at [233, 348] on img at bounding box center [240, 345] width 37 height 37
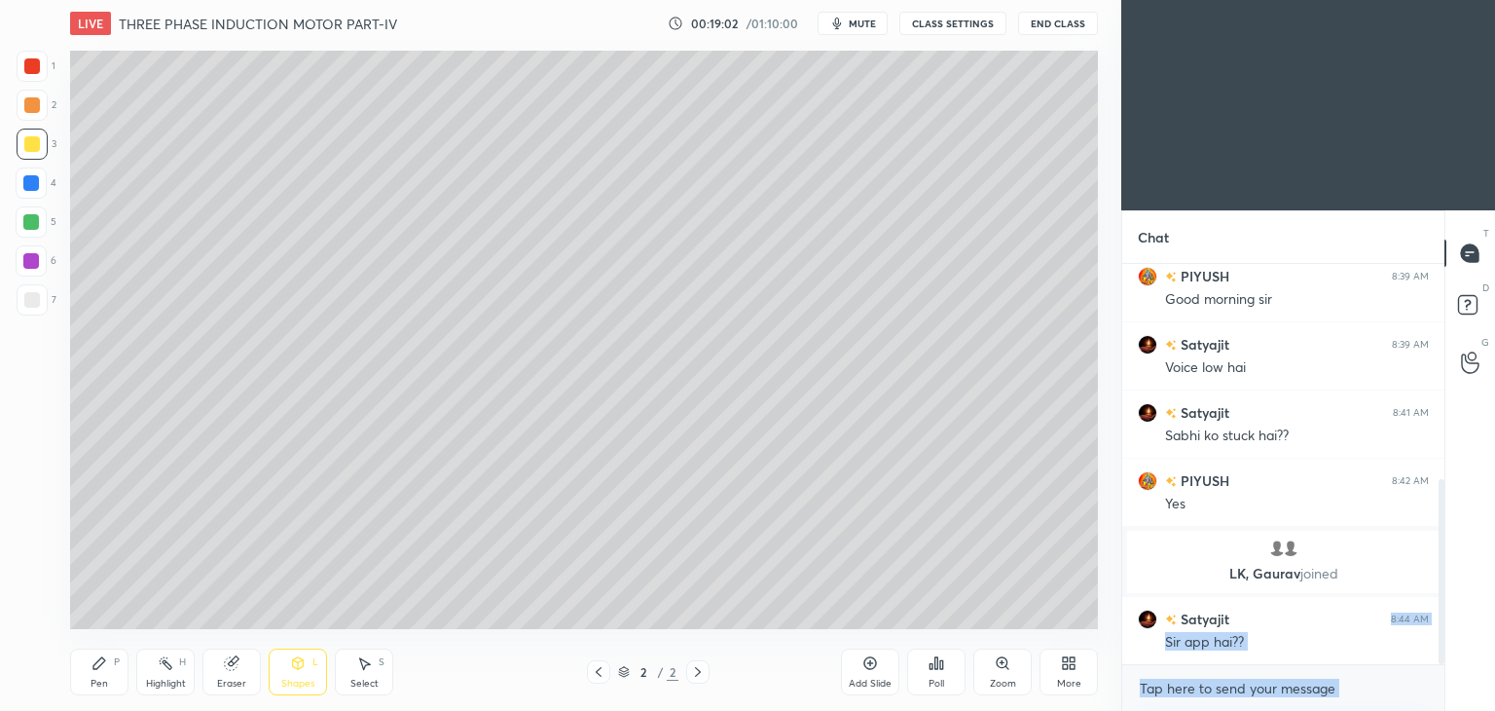
drag, startPoint x: 1382, startPoint y: 609, endPoint x: 1459, endPoint y: 394, distance: 228.5
click at [1459, 394] on div "Chat PIYUSH, Satyajit, Gaurav19 joined PIYUSH 8:32 AM Kal wali class open nahi …" at bounding box center [1309, 460] width 374 height 500
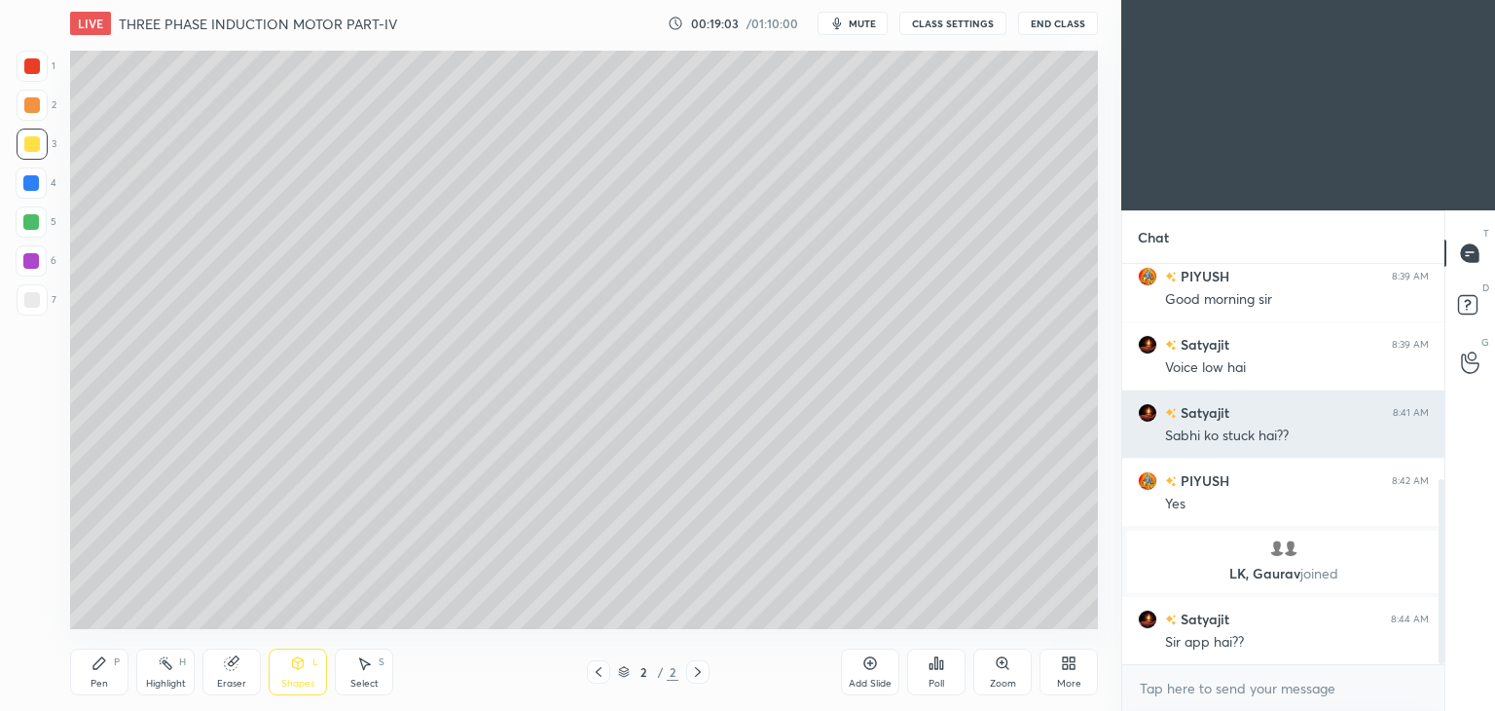
click at [1395, 431] on div "PIYUSH, Satyajit, Gaurav19 joined PIYUSH 8:32 AM Kal wali class open nahi ho ra…" at bounding box center [1284, 231] width 322 height 866
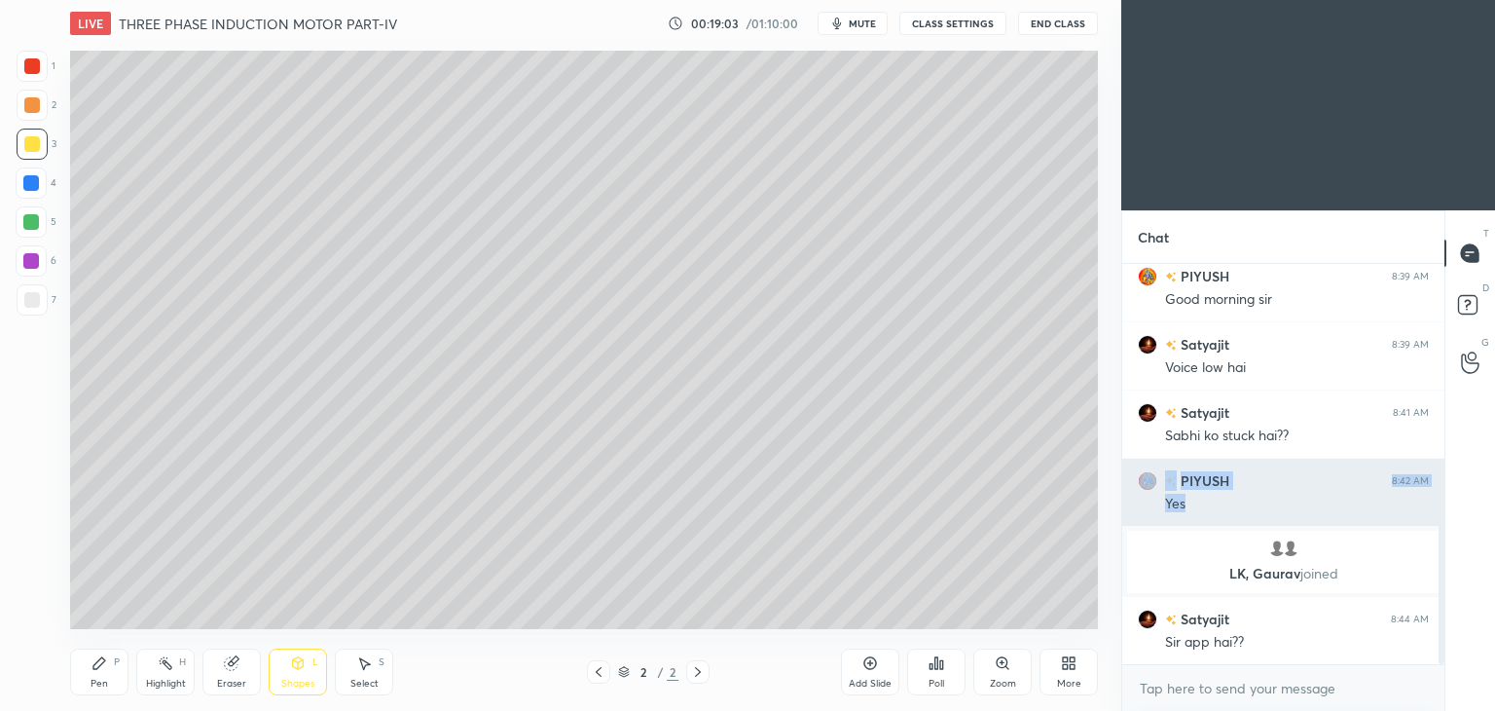
scroll to position [7, 6]
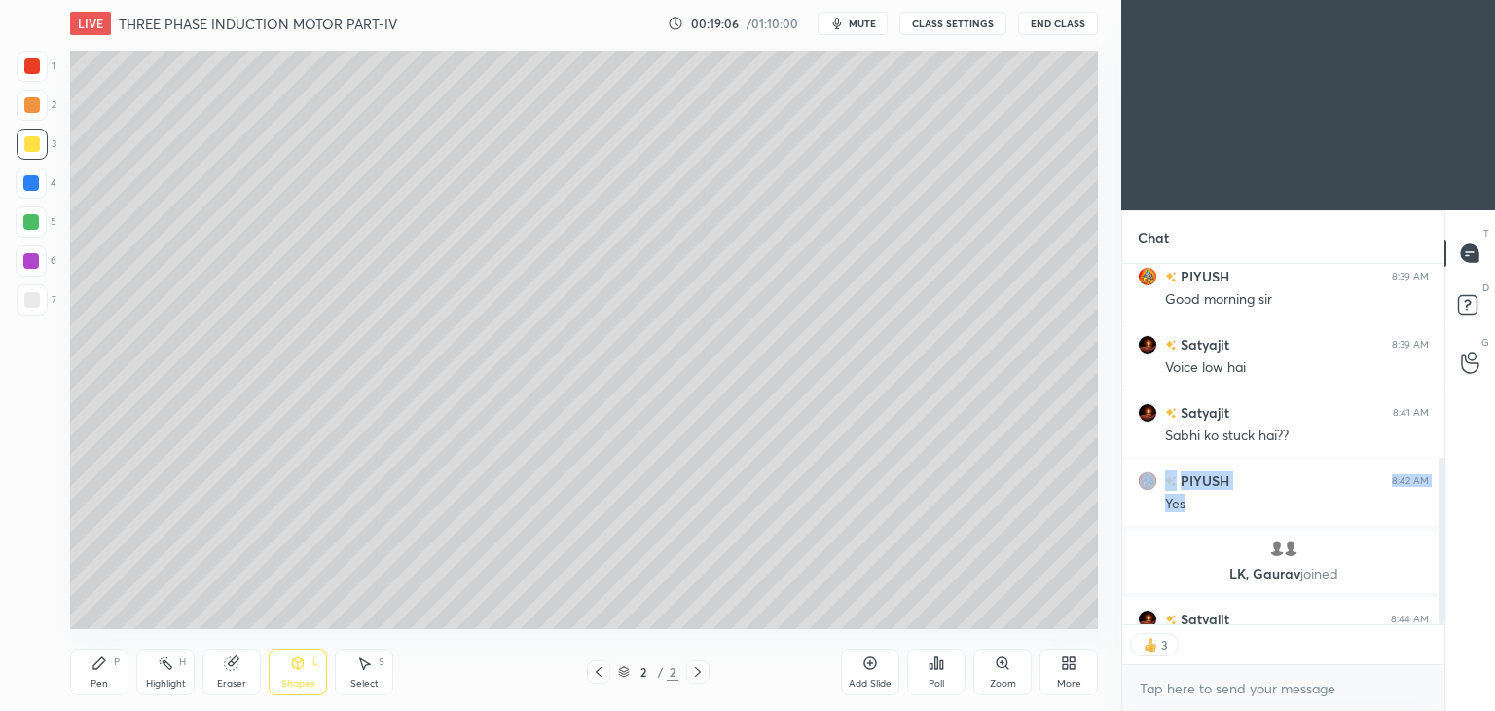
click at [105, 662] on icon at bounding box center [100, 663] width 16 height 16
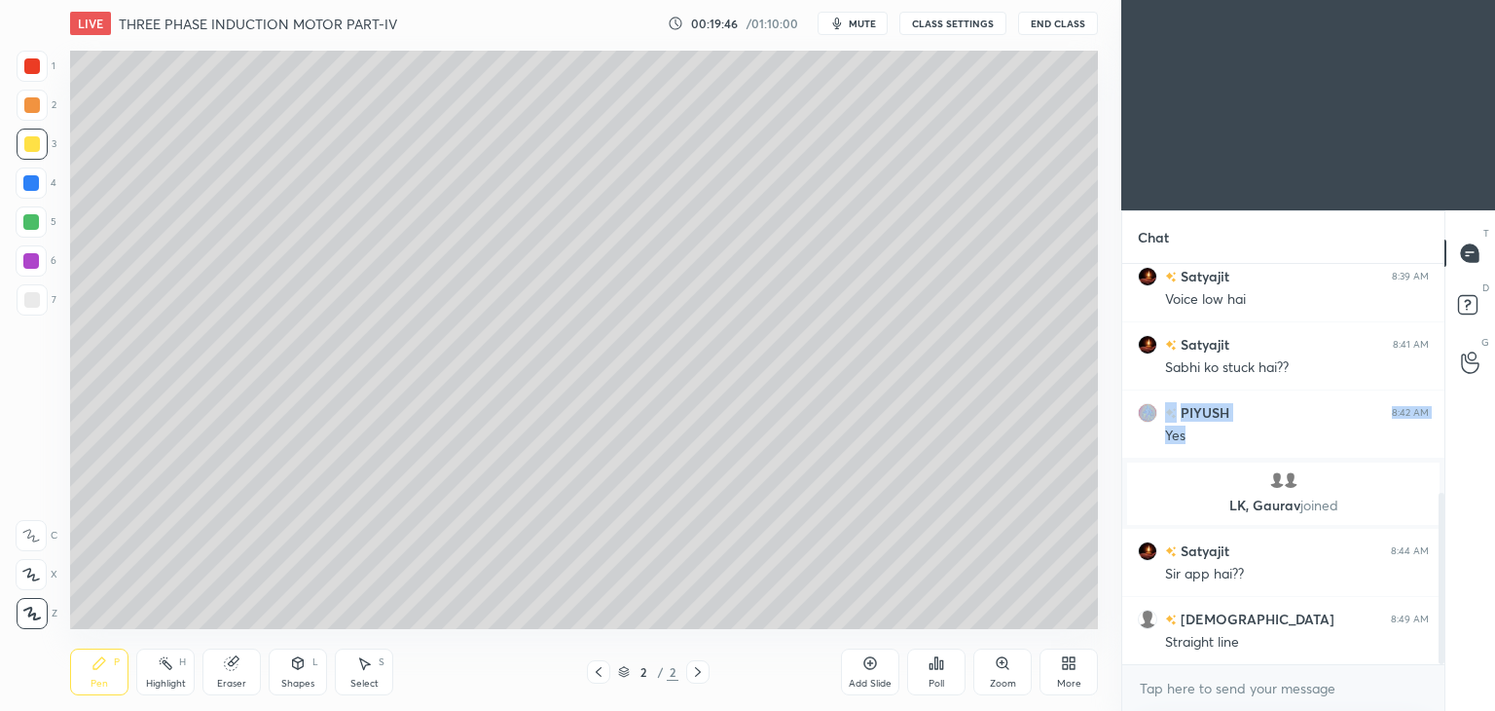
click at [308, 697] on div "Pen P Highlight H Eraser Shapes L Select S 2 / 2 Add Slide Poll Zoom More" at bounding box center [584, 672] width 1028 height 78
click at [301, 667] on icon at bounding box center [298, 663] width 11 height 12
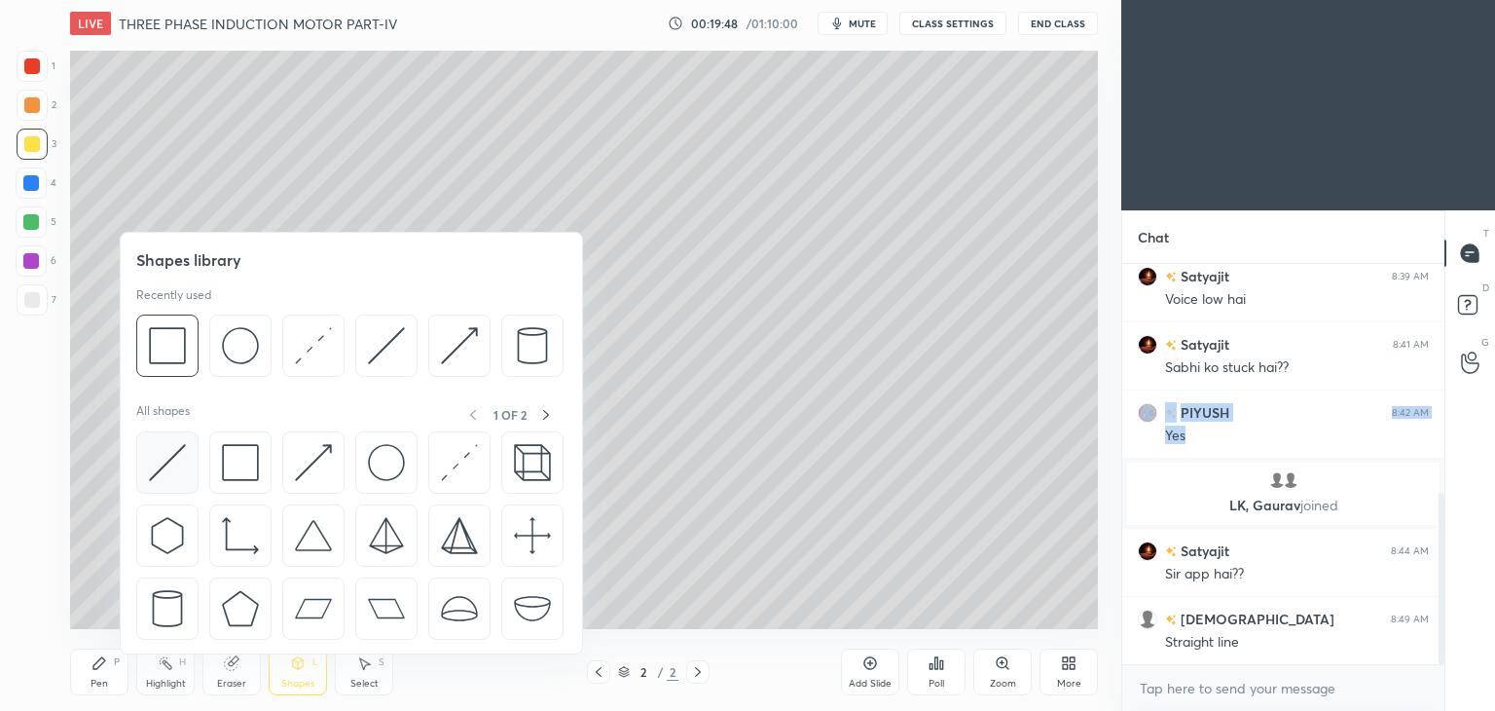
click at [160, 447] on img at bounding box center [167, 462] width 37 height 37
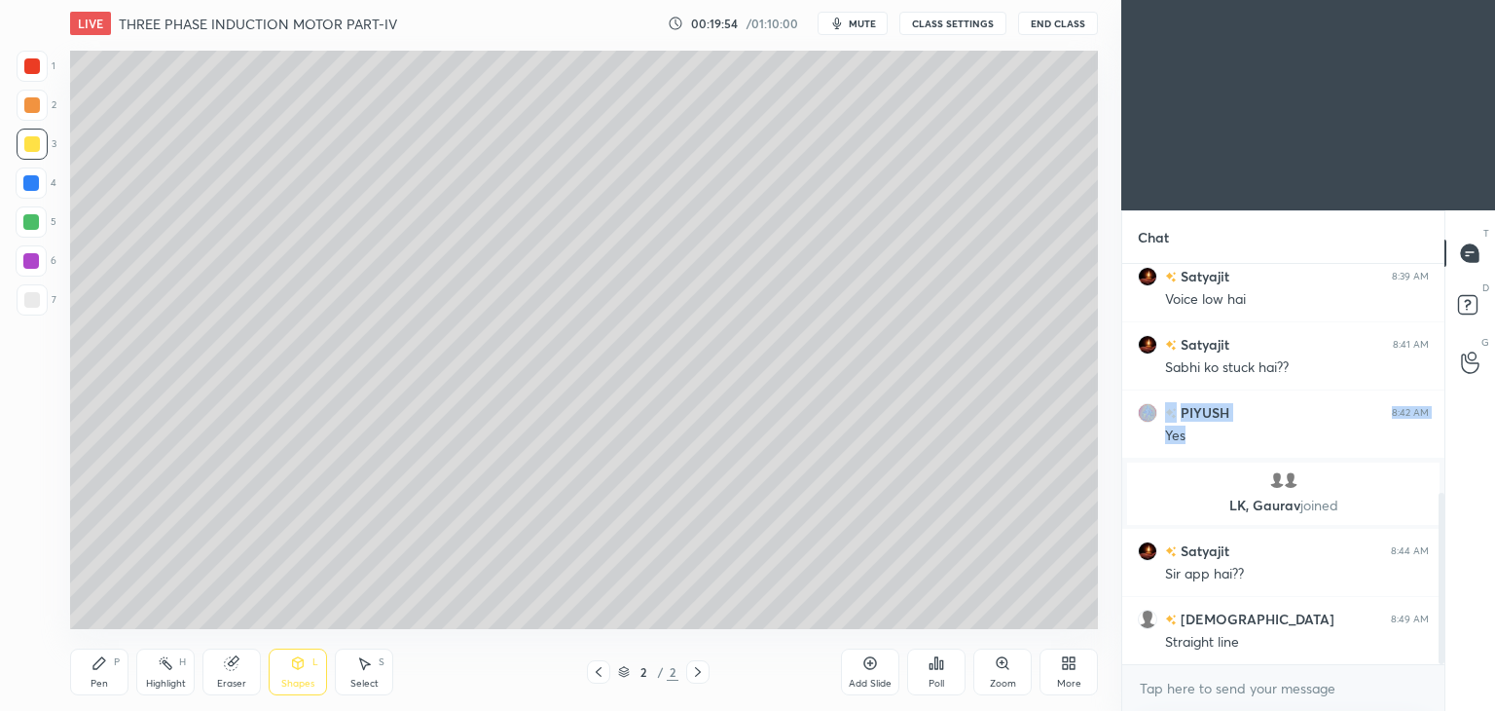
click at [87, 666] on div "Pen P" at bounding box center [99, 671] width 58 height 47
click at [29, 67] on div at bounding box center [32, 66] width 16 height 16
click at [238, 659] on icon at bounding box center [233, 661] width 11 height 10
click at [98, 667] on icon at bounding box center [99, 663] width 12 height 12
click at [300, 659] on icon at bounding box center [298, 663] width 16 height 16
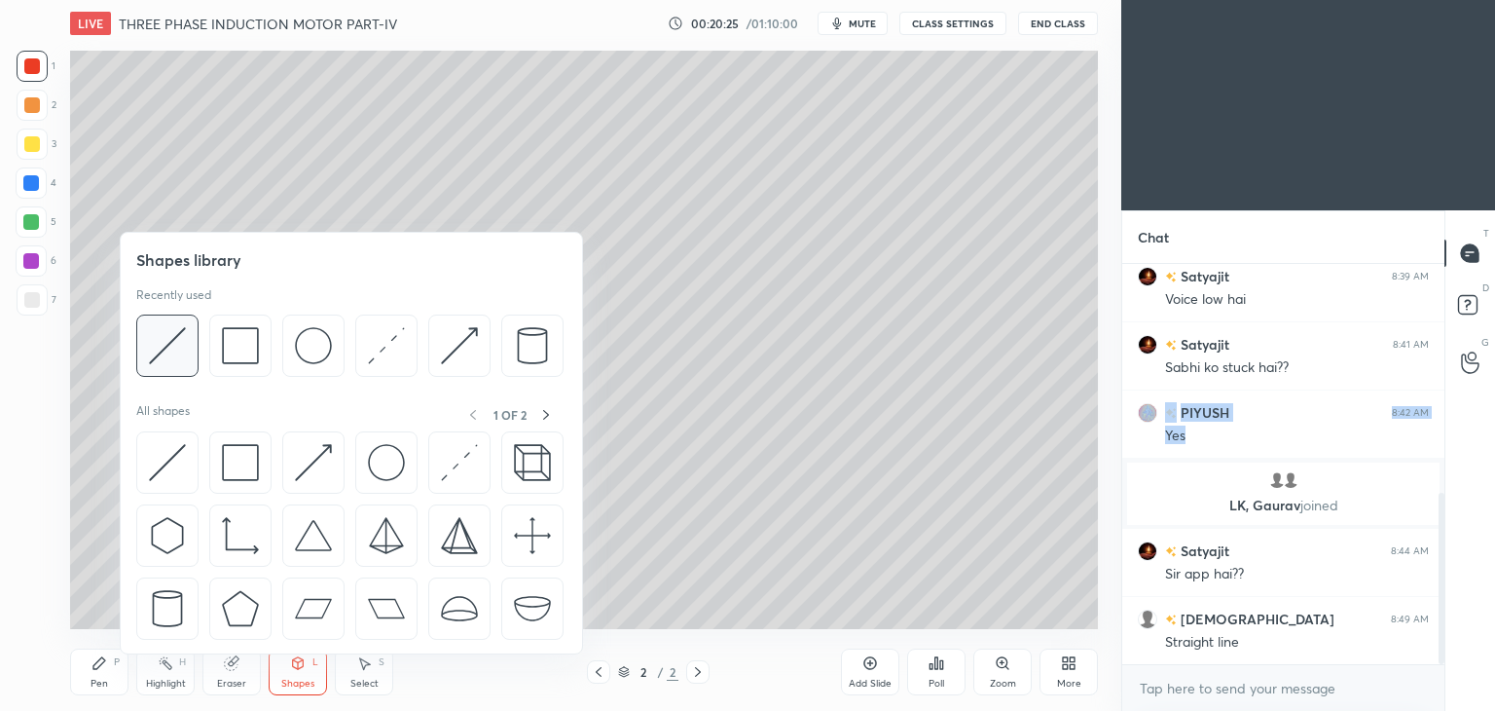
click at [166, 346] on img at bounding box center [167, 345] width 37 height 37
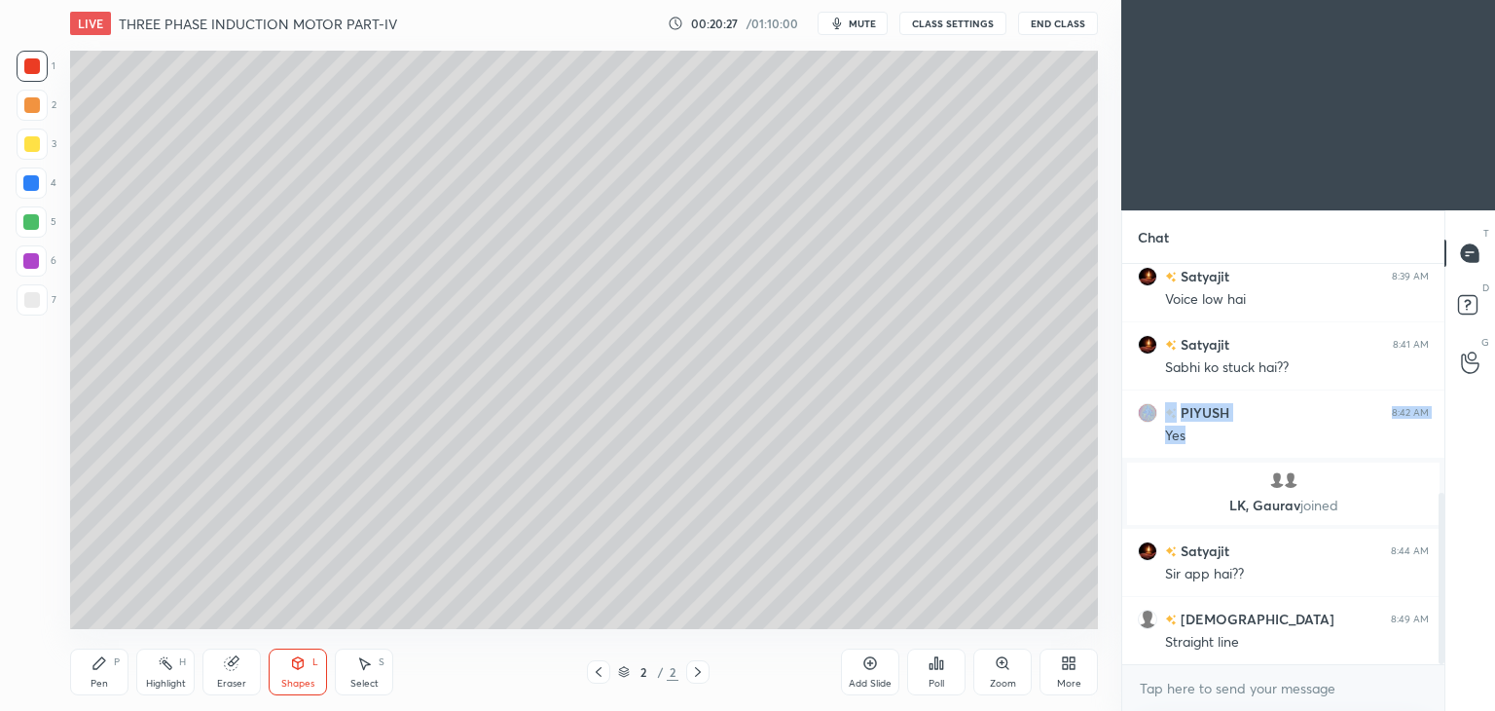
click at [33, 290] on div at bounding box center [32, 299] width 31 height 31
click at [115, 675] on div "Pen P" at bounding box center [99, 671] width 58 height 47
click at [870, 658] on icon at bounding box center [871, 663] width 16 height 16
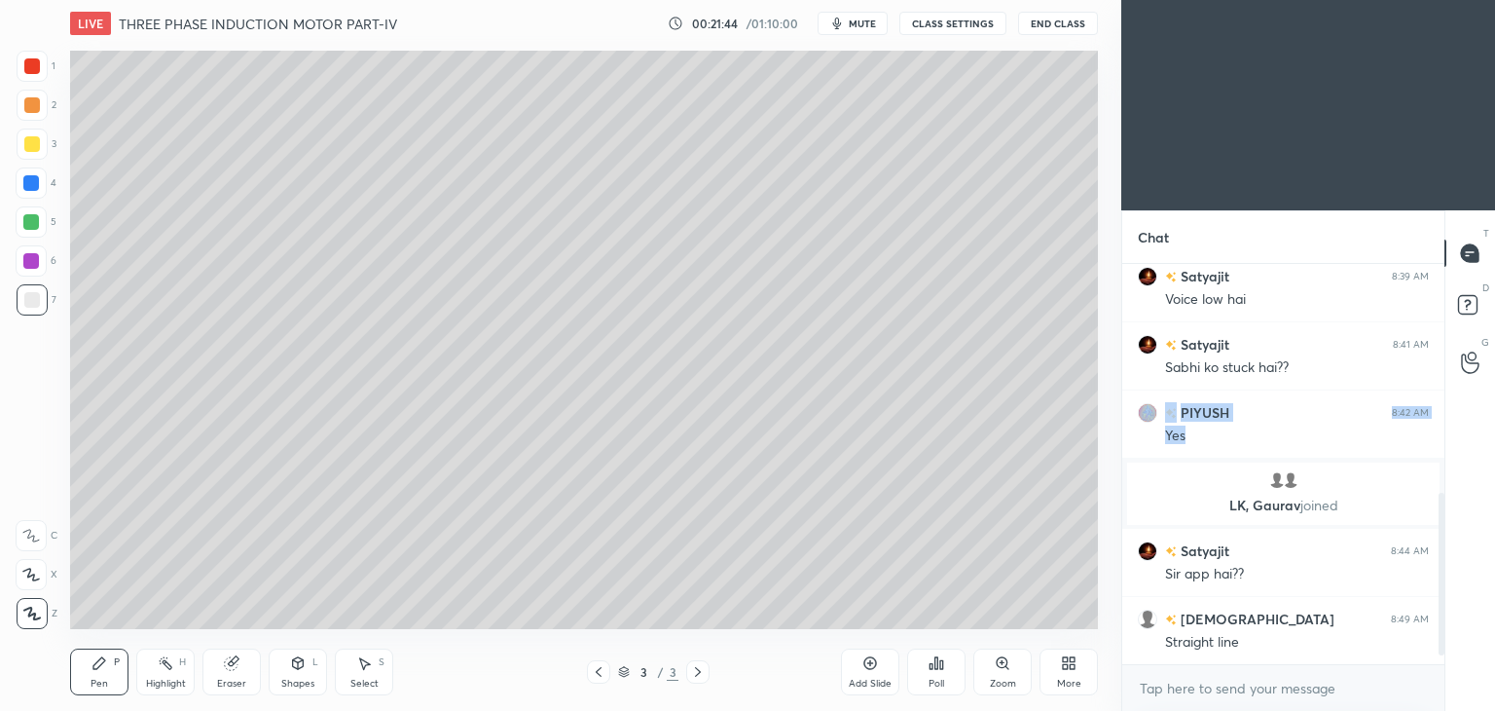
click at [304, 675] on div "Shapes L" at bounding box center [298, 671] width 58 height 47
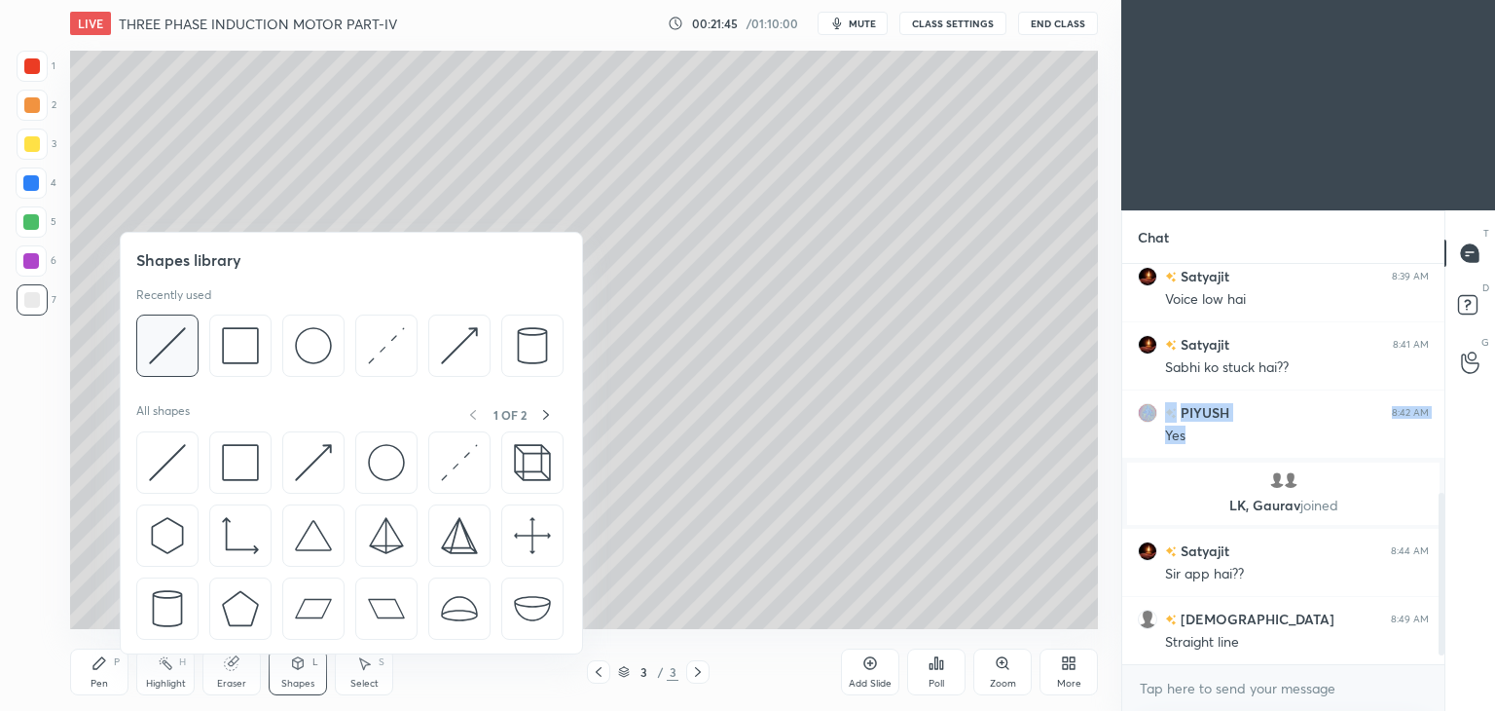
click at [165, 352] on img at bounding box center [167, 345] width 37 height 37
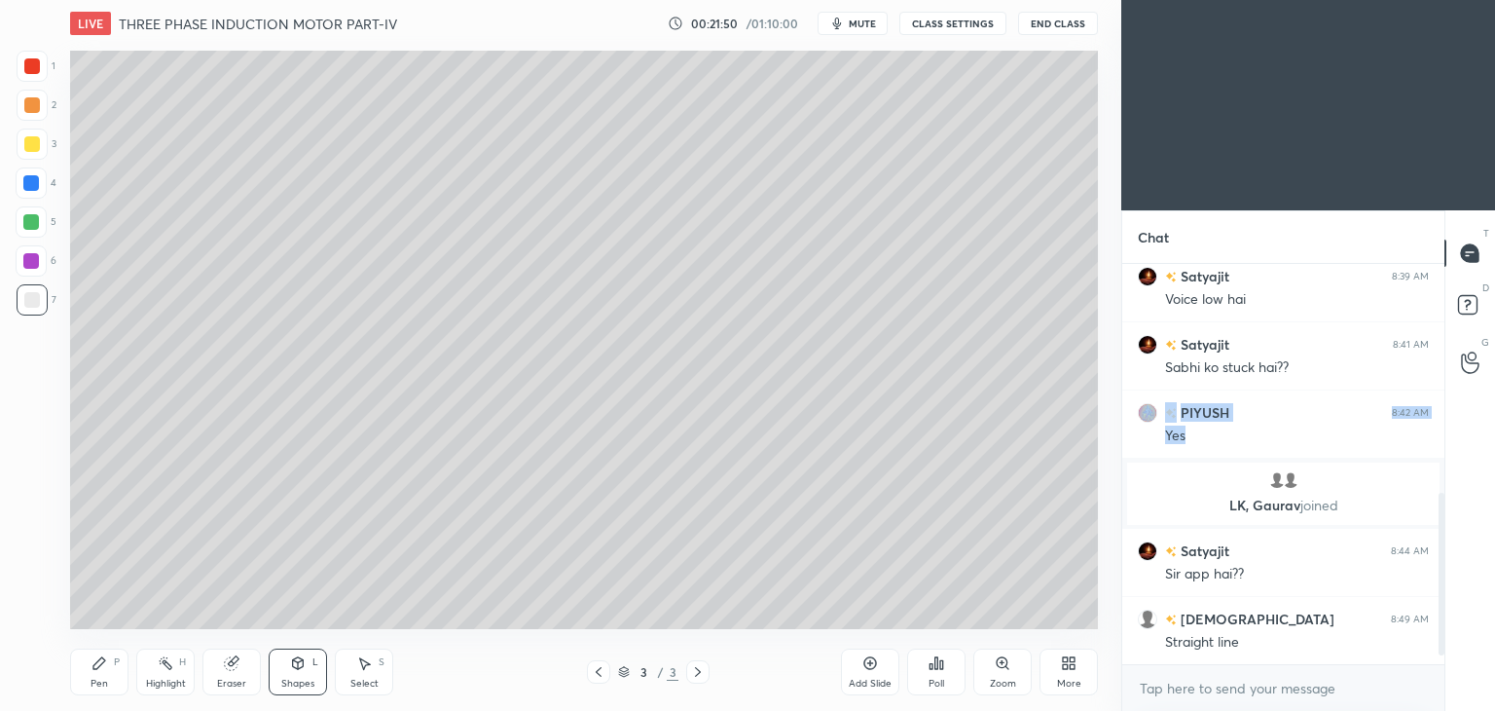
click at [37, 144] on div at bounding box center [32, 144] width 16 height 16
click at [293, 671] on icon at bounding box center [298, 663] width 16 height 16
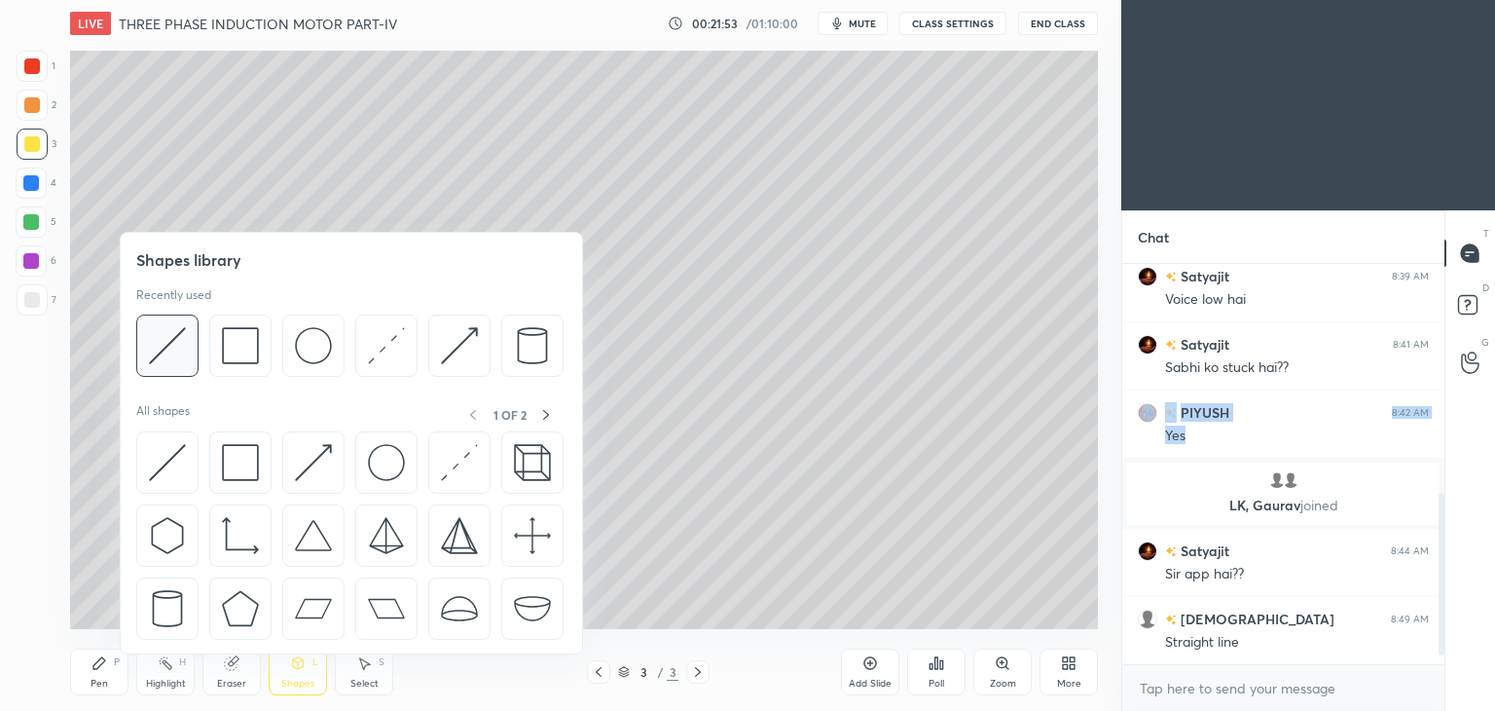
click at [172, 345] on img at bounding box center [167, 345] width 37 height 37
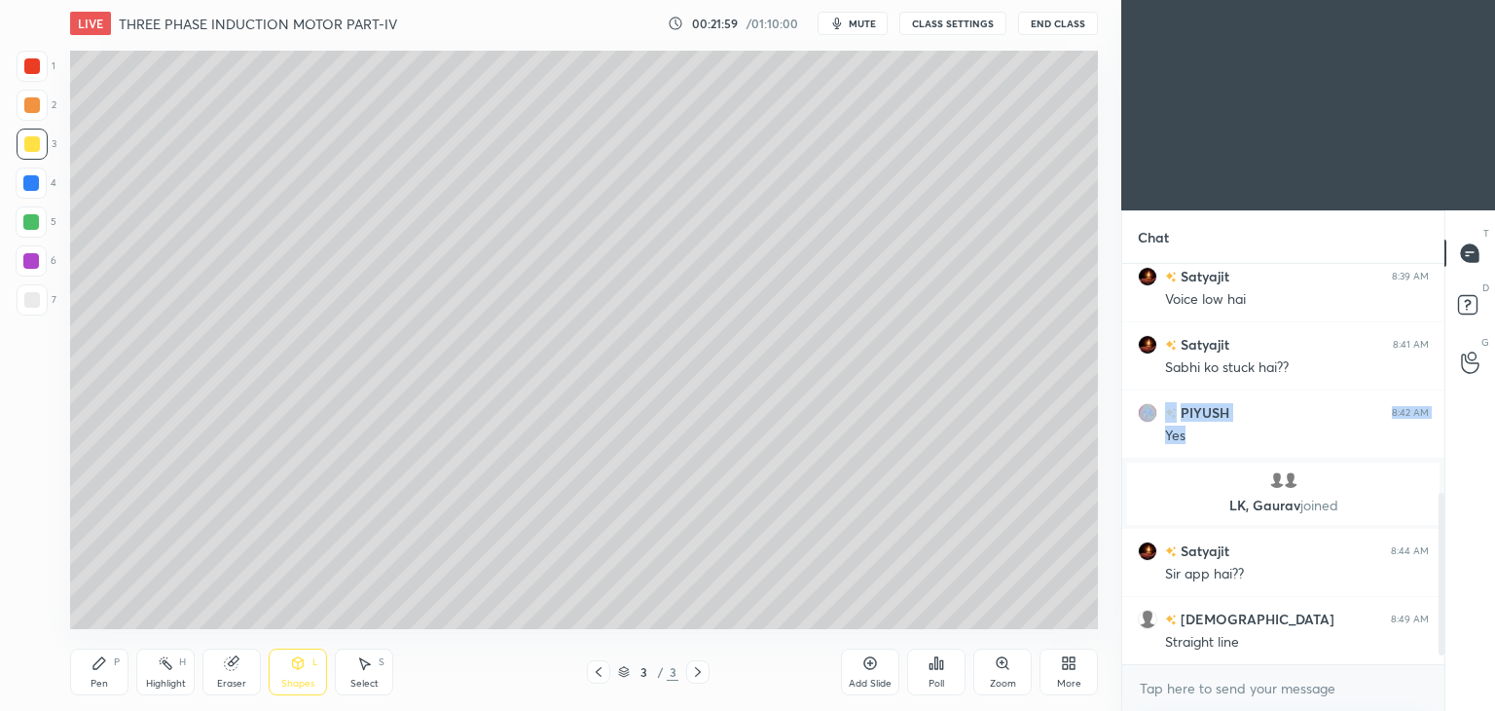
click at [92, 671] on div "Pen P" at bounding box center [99, 671] width 58 height 47
click at [39, 297] on div at bounding box center [32, 300] width 16 height 16
drag, startPoint x: 62, startPoint y: 145, endPoint x: 62, endPoint y: 127, distance: 18.5
click at [33, 146] on div at bounding box center [32, 144] width 16 height 16
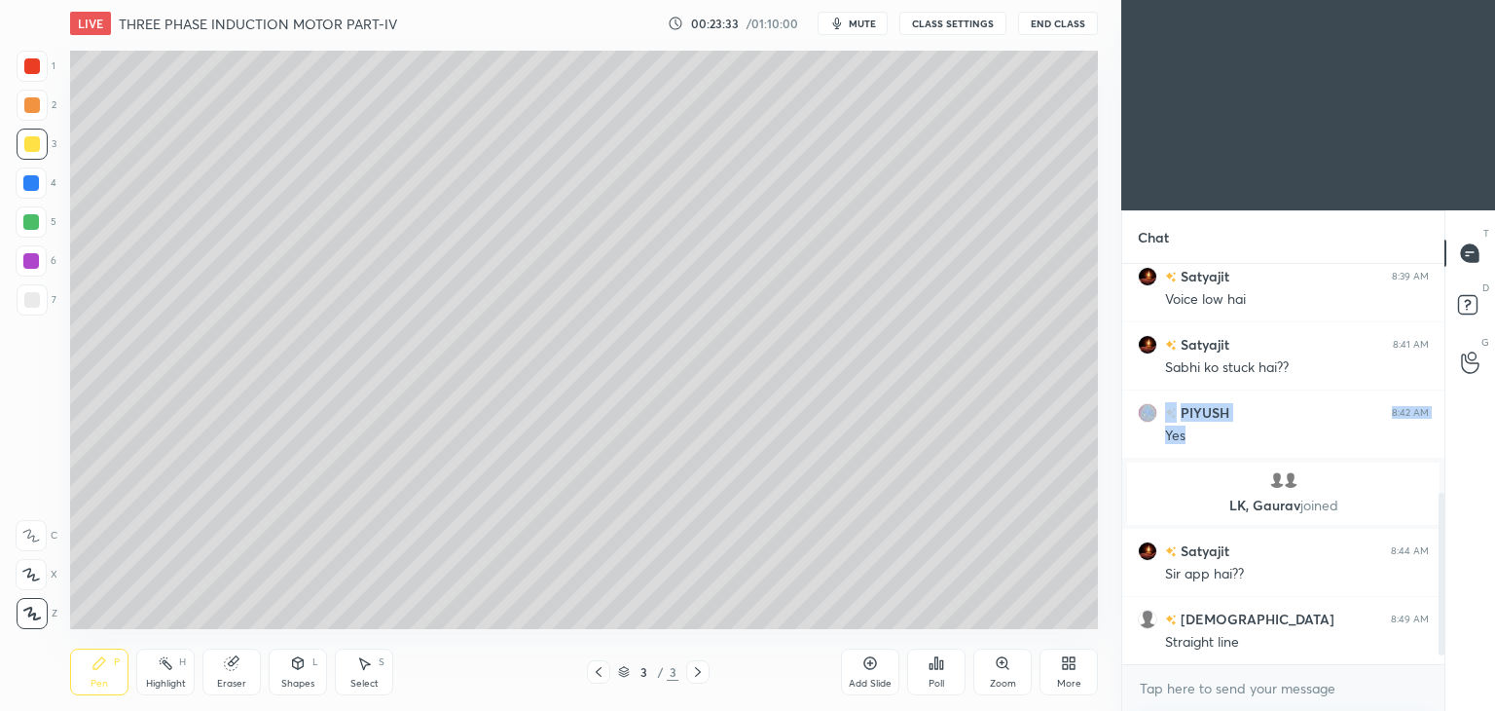
scroll to position [394, 316]
click at [234, 674] on div "Eraser" at bounding box center [232, 671] width 58 height 47
click at [101, 673] on div "Pen P" at bounding box center [99, 671] width 58 height 47
click at [599, 670] on icon at bounding box center [599, 672] width 6 height 10
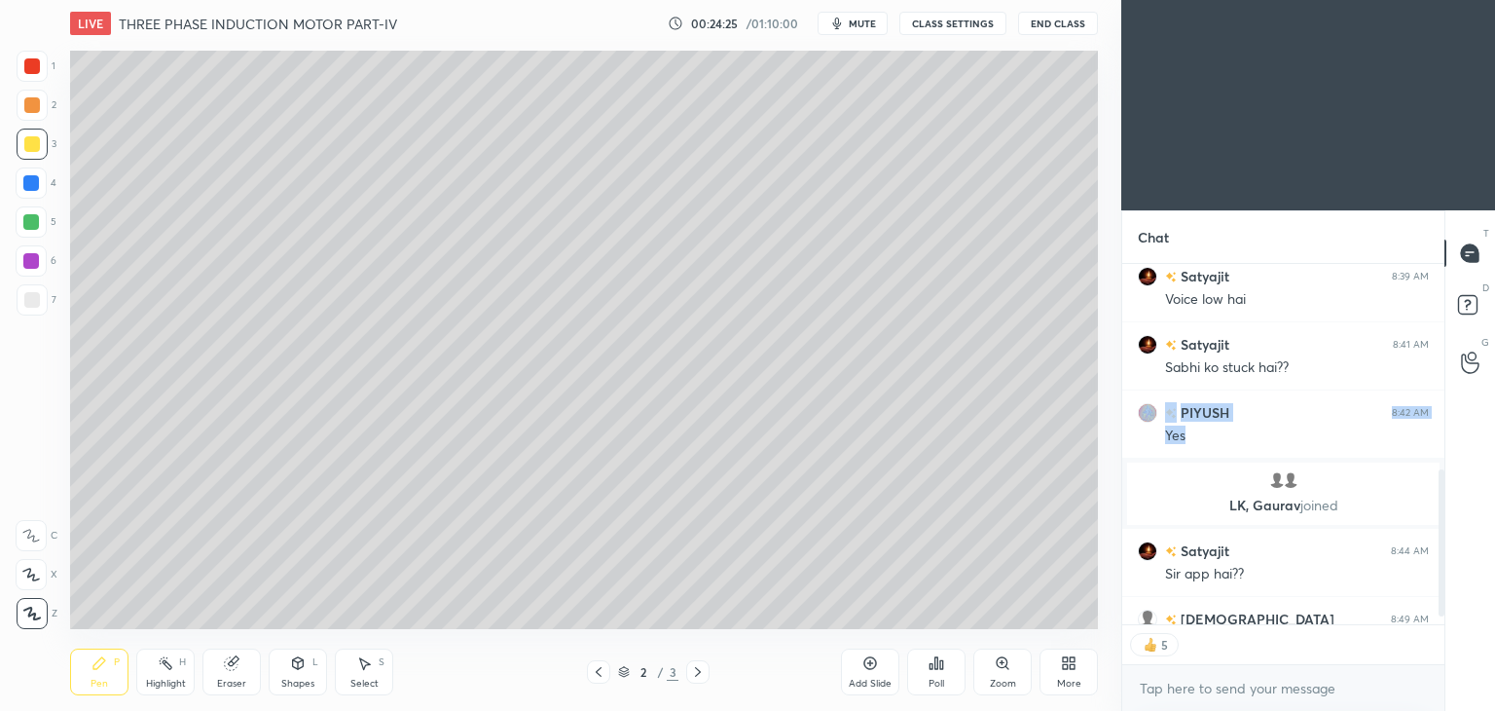
click at [600, 675] on icon at bounding box center [599, 672] width 6 height 10
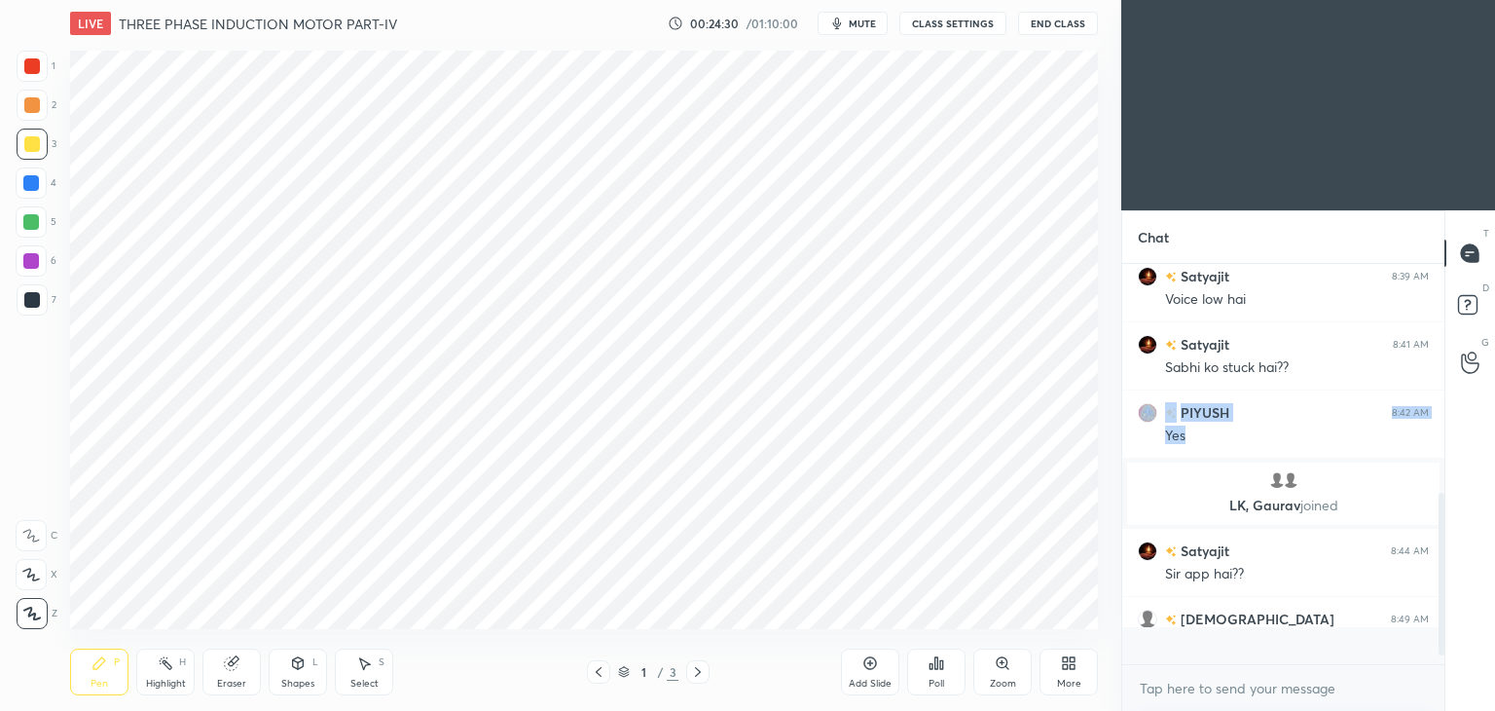
scroll to position [534, 0]
click at [1103, 131] on div "Setting up your live class Poll for secs No correct answer Start poll" at bounding box center [584, 340] width 1044 height 586
click at [693, 671] on icon at bounding box center [698, 672] width 16 height 16
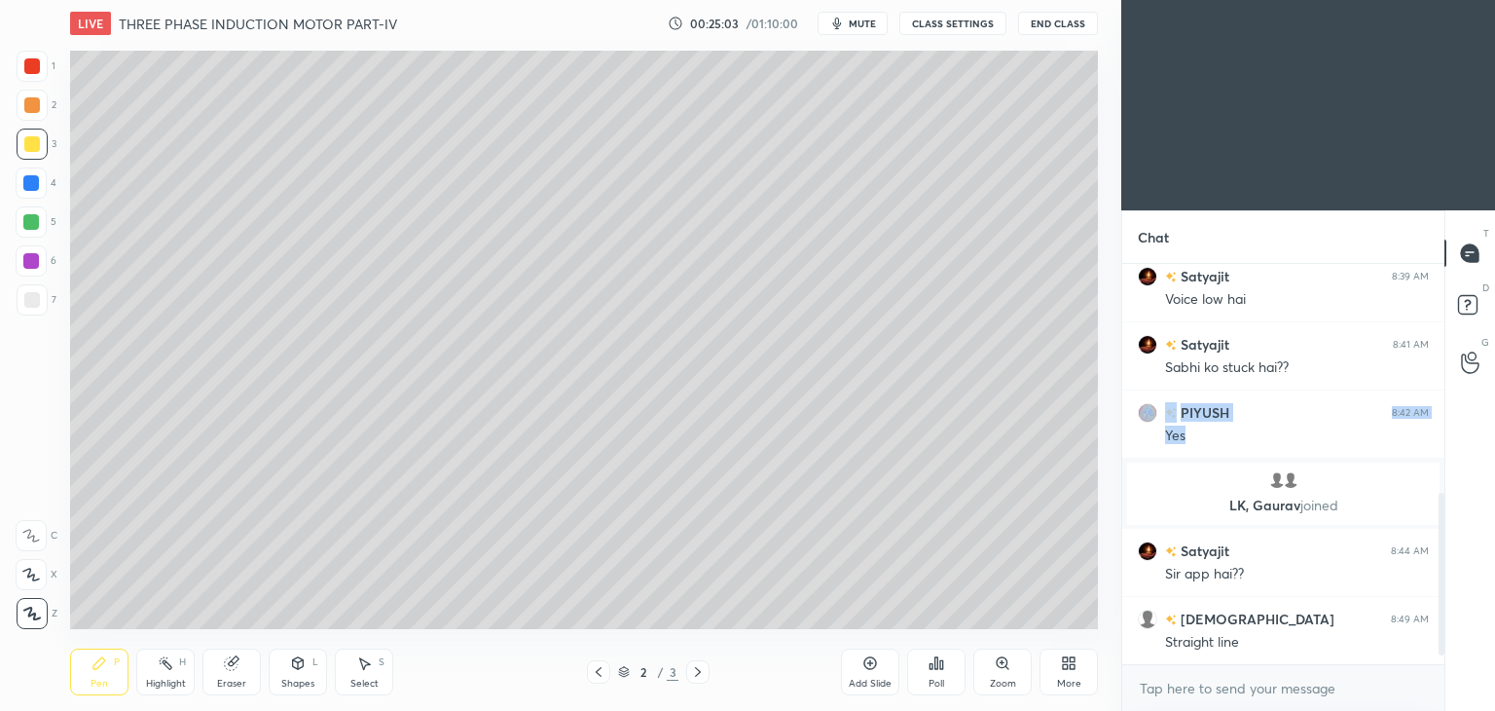
click at [695, 671] on icon at bounding box center [698, 672] width 16 height 16
drag, startPoint x: 295, startPoint y: 671, endPoint x: 289, endPoint y: 683, distance: 13.9
click at [296, 671] on icon at bounding box center [298, 663] width 16 height 16
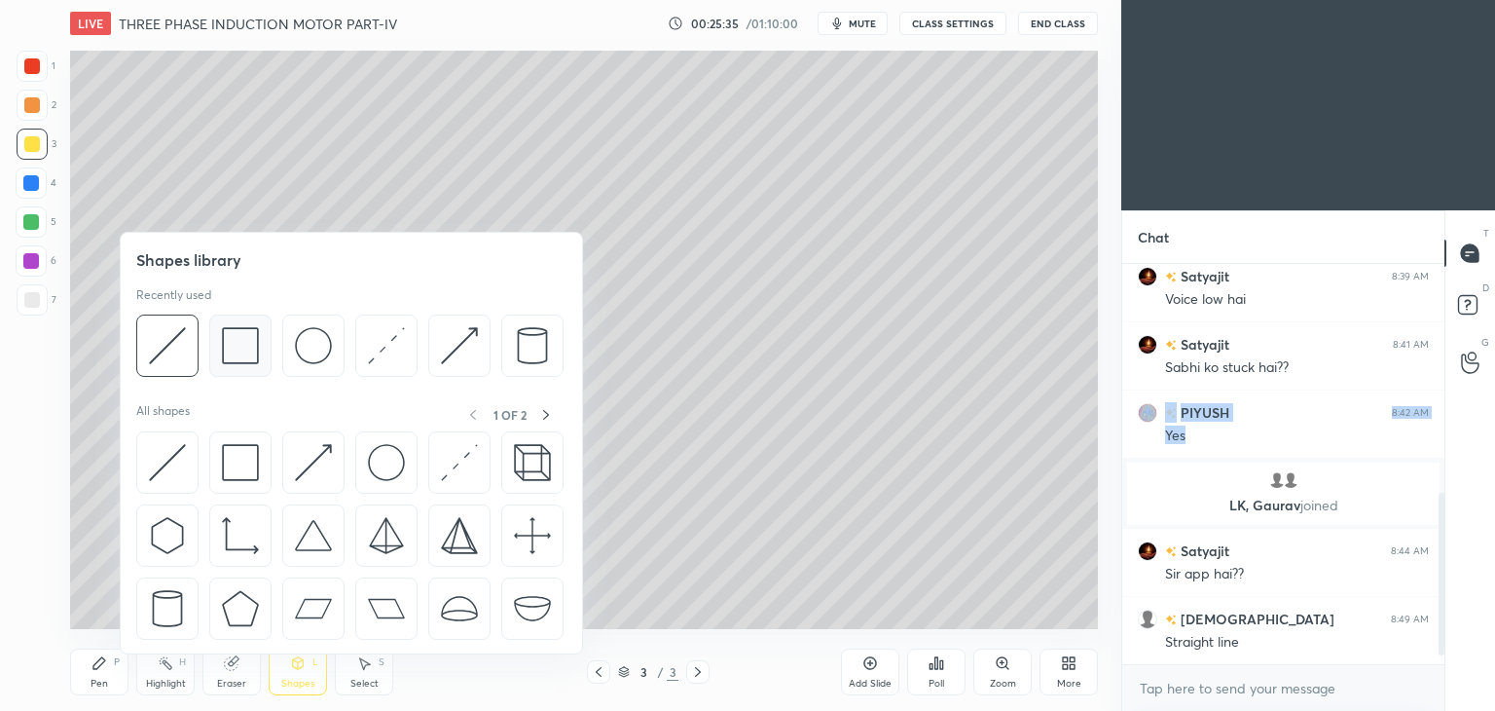
click at [247, 349] on img at bounding box center [240, 345] width 37 height 37
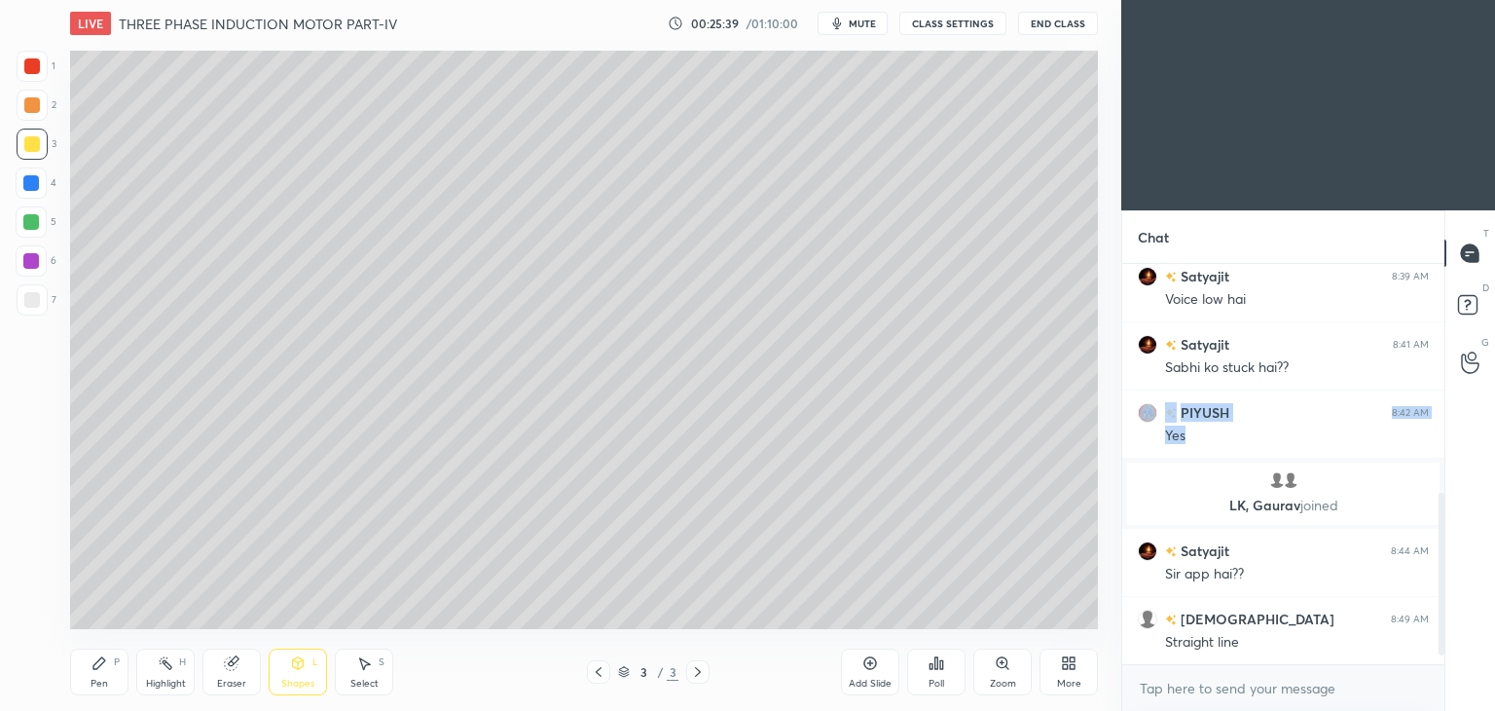
click at [31, 223] on div at bounding box center [31, 222] width 16 height 16
click at [33, 69] on div at bounding box center [32, 66] width 16 height 16
click at [101, 668] on icon at bounding box center [100, 663] width 16 height 16
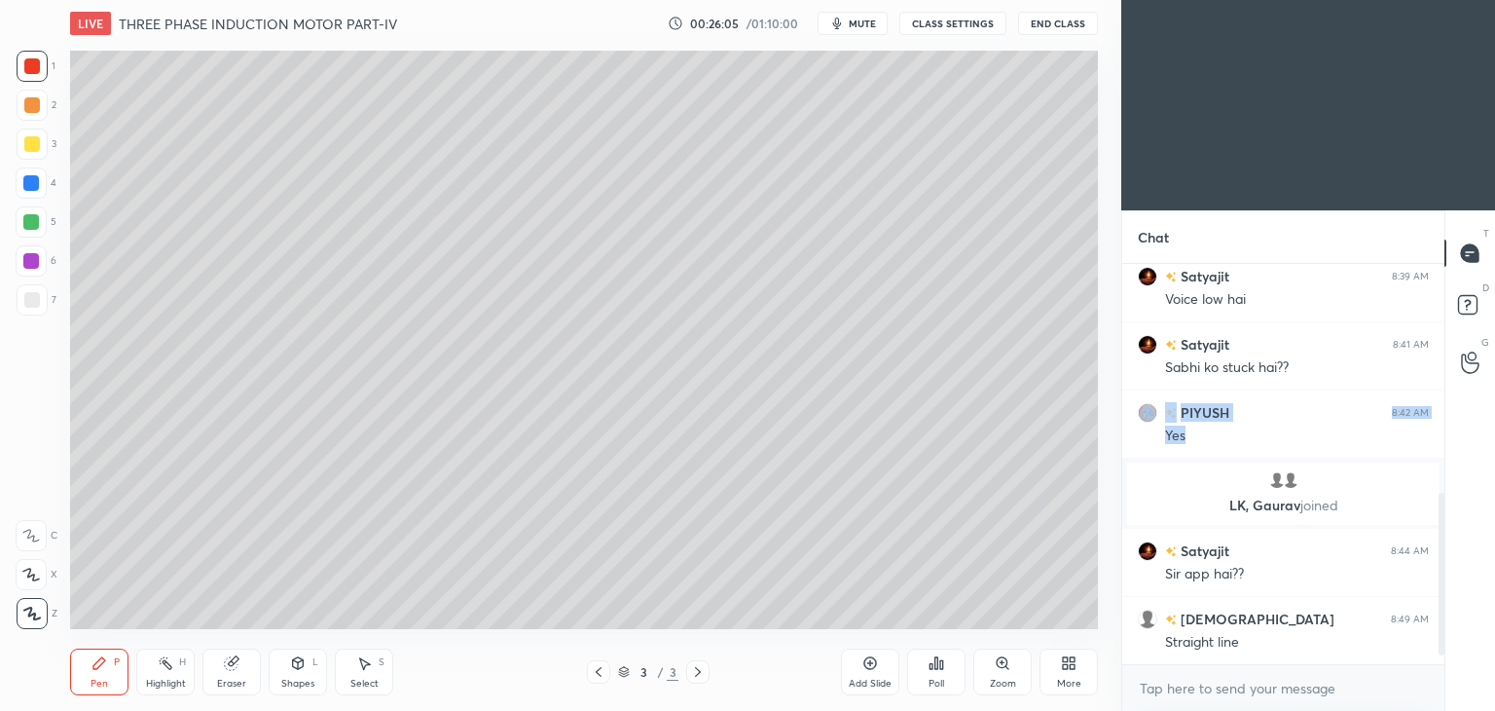
click at [299, 676] on div "Shapes L" at bounding box center [298, 671] width 58 height 47
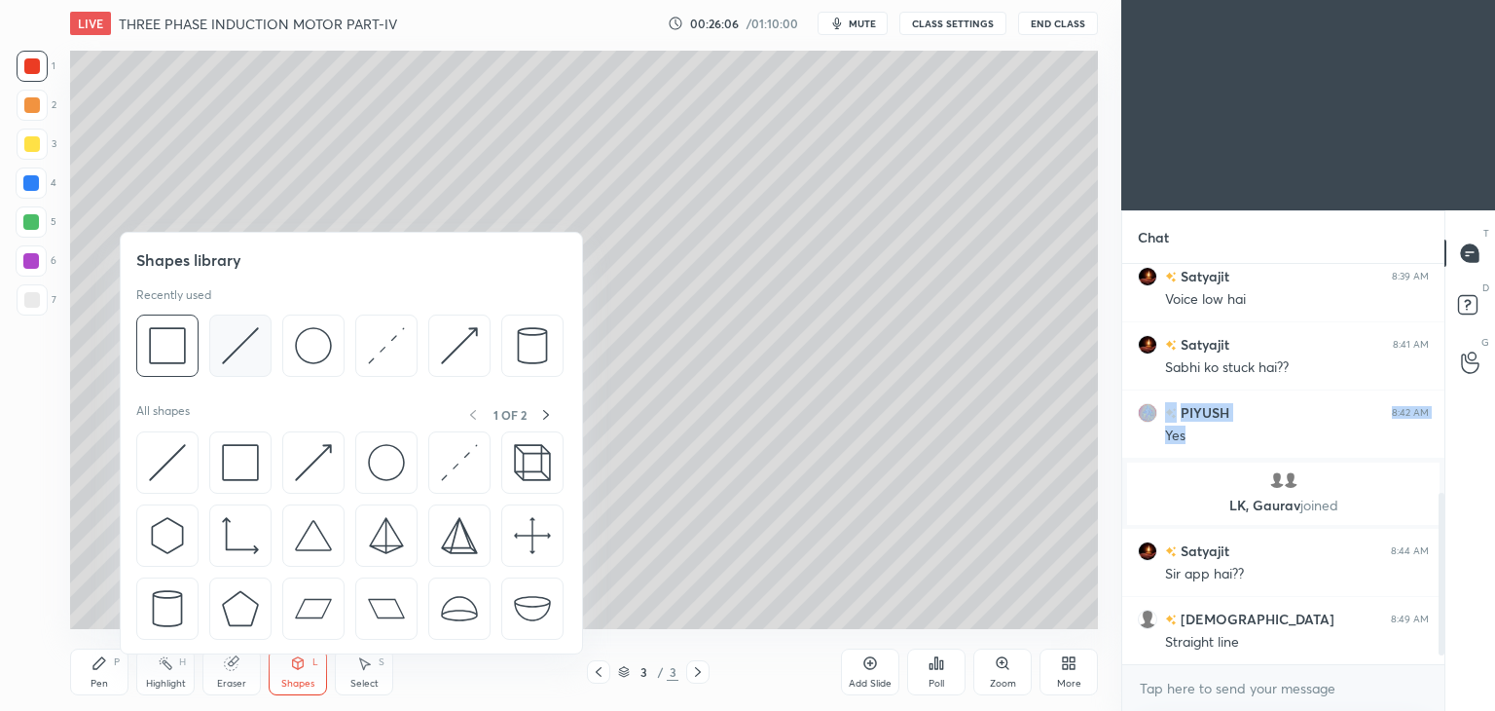
click at [252, 351] on img at bounding box center [240, 345] width 37 height 37
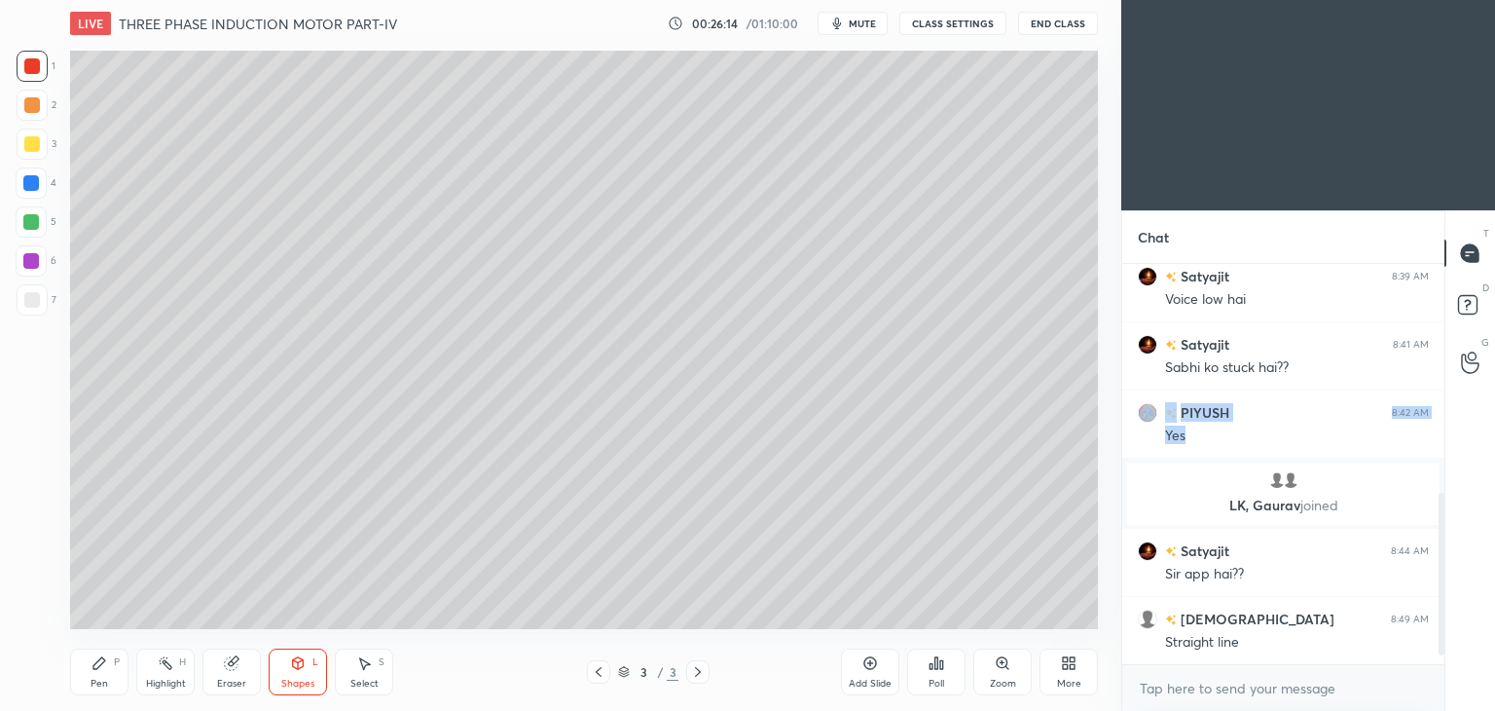
click at [97, 667] on icon at bounding box center [99, 663] width 12 height 12
click at [38, 223] on div at bounding box center [31, 222] width 16 height 16
click at [298, 679] on div "Shapes" at bounding box center [297, 684] width 33 height 10
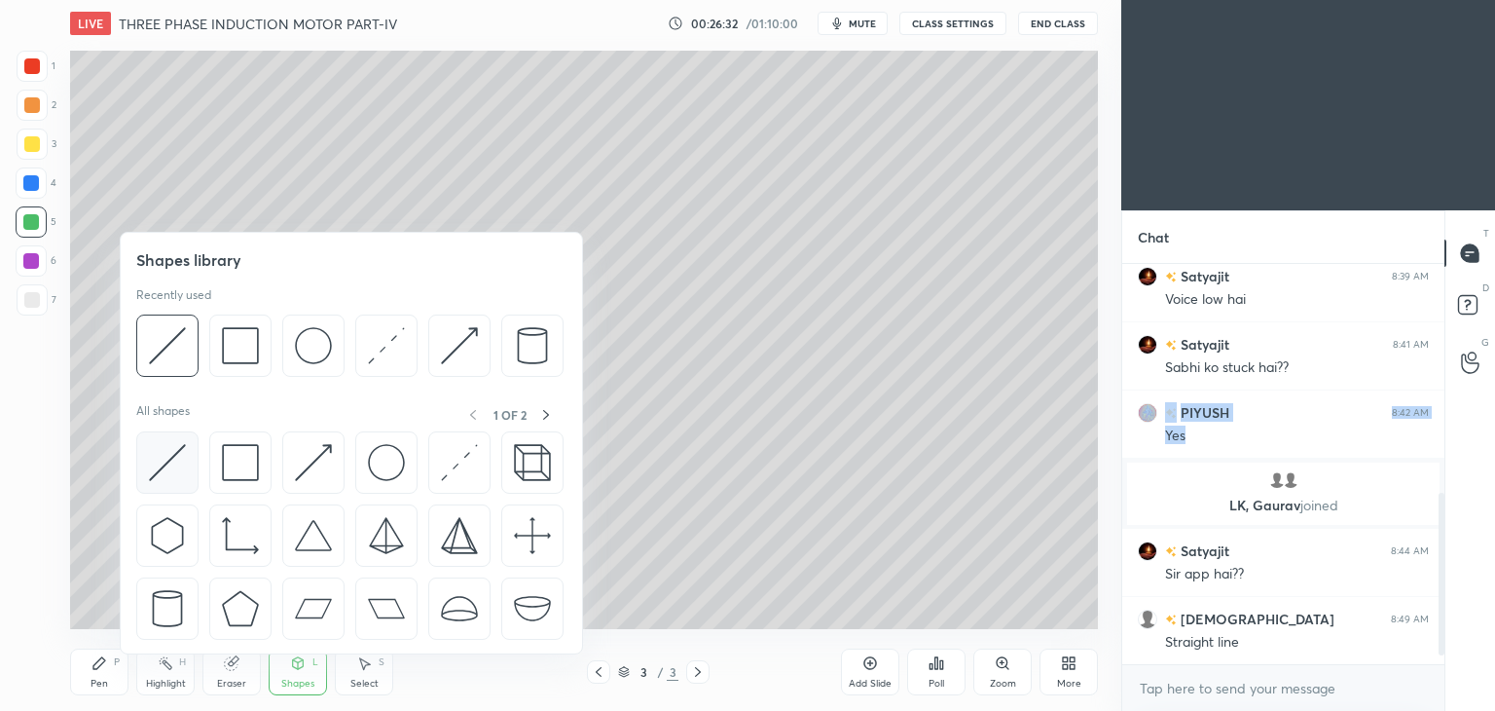
click at [171, 462] on img at bounding box center [167, 462] width 37 height 37
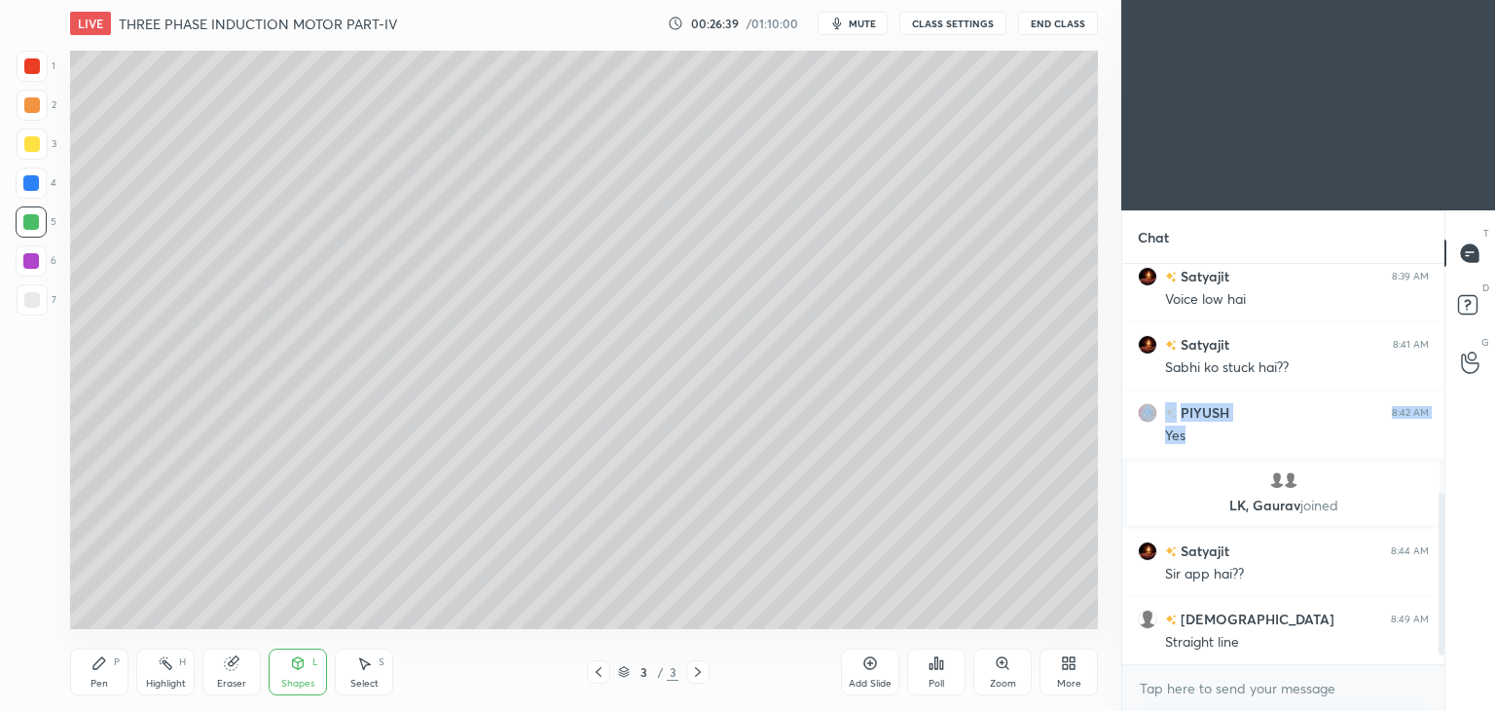
click at [120, 667] on div "Pen P" at bounding box center [99, 671] width 58 height 47
click at [599, 675] on icon at bounding box center [599, 672] width 6 height 10
click at [233, 671] on div "Eraser" at bounding box center [232, 671] width 58 height 47
click at [106, 681] on div "Pen" at bounding box center [100, 684] width 18 height 10
click at [697, 665] on icon at bounding box center [698, 672] width 16 height 16
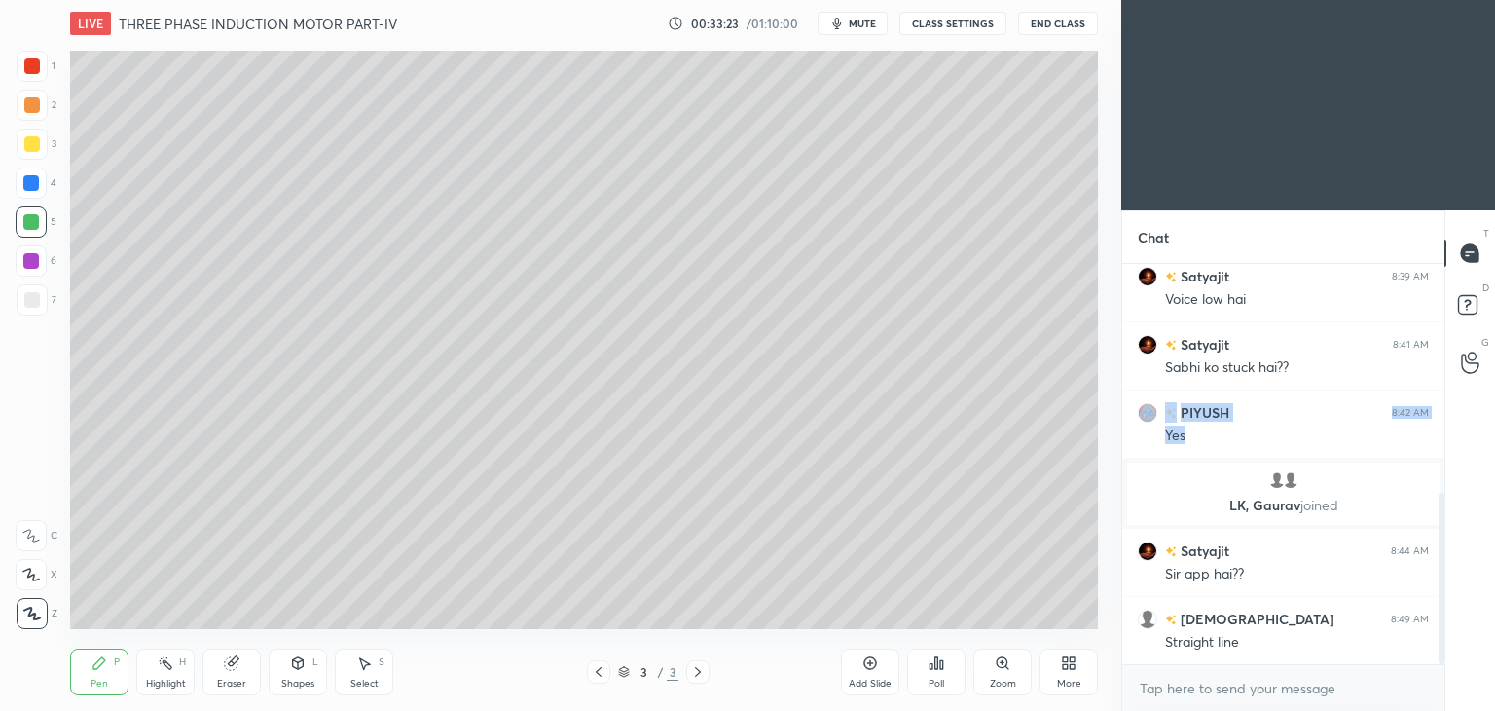
click at [226, 673] on div "Eraser" at bounding box center [232, 671] width 58 height 47
click at [122, 671] on div "Pen P" at bounding box center [99, 671] width 58 height 47
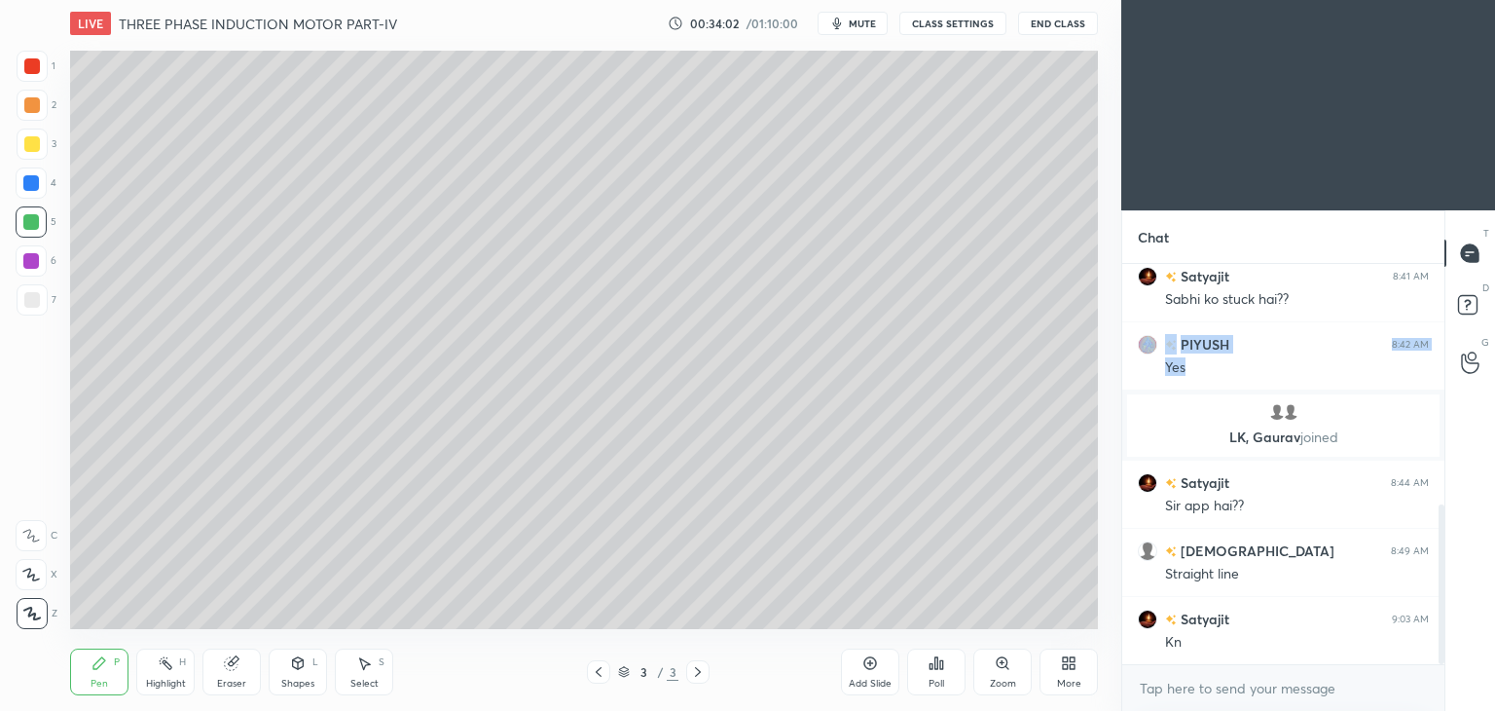
click at [867, 668] on icon at bounding box center [871, 663] width 16 height 16
click at [22, 135] on div at bounding box center [32, 144] width 31 height 31
click at [300, 672] on div "Shapes L" at bounding box center [298, 671] width 58 height 47
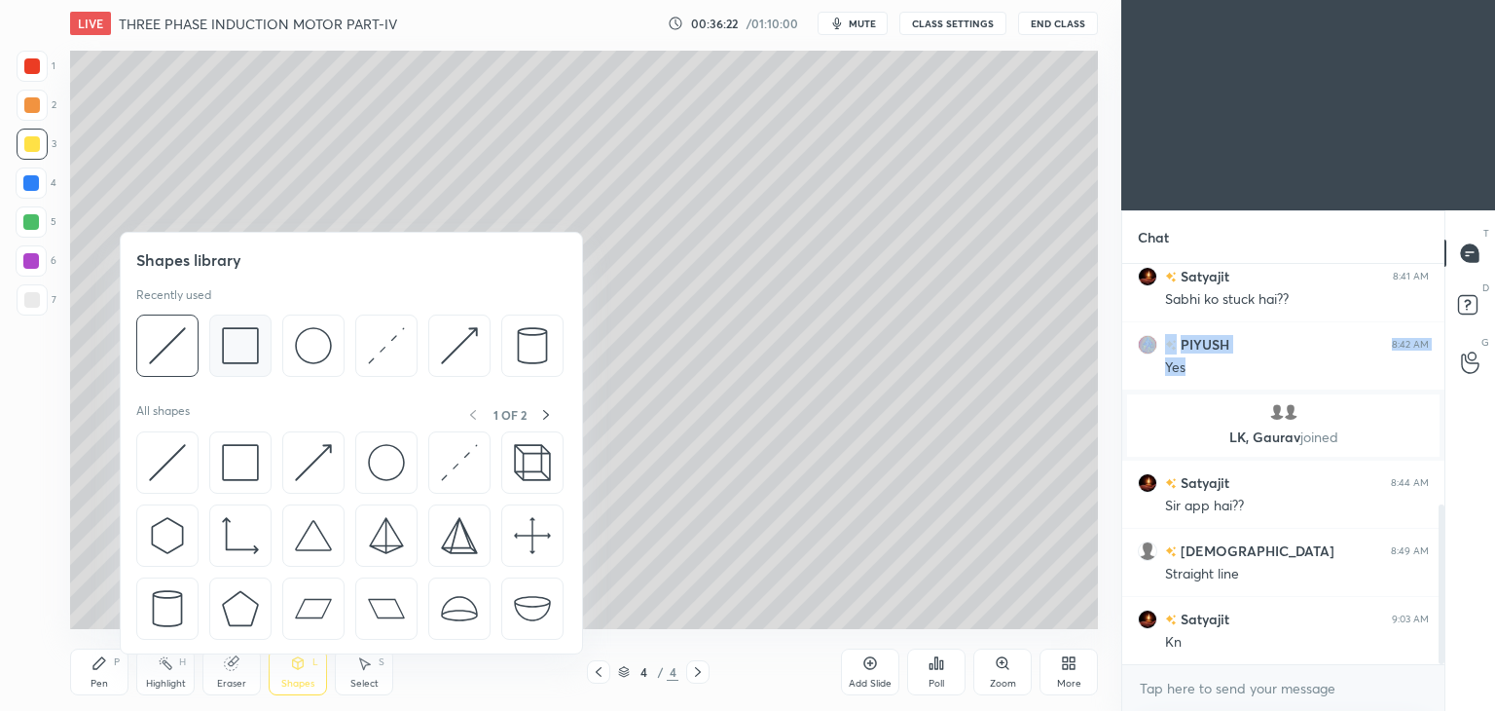
click at [237, 363] on img at bounding box center [240, 345] width 37 height 37
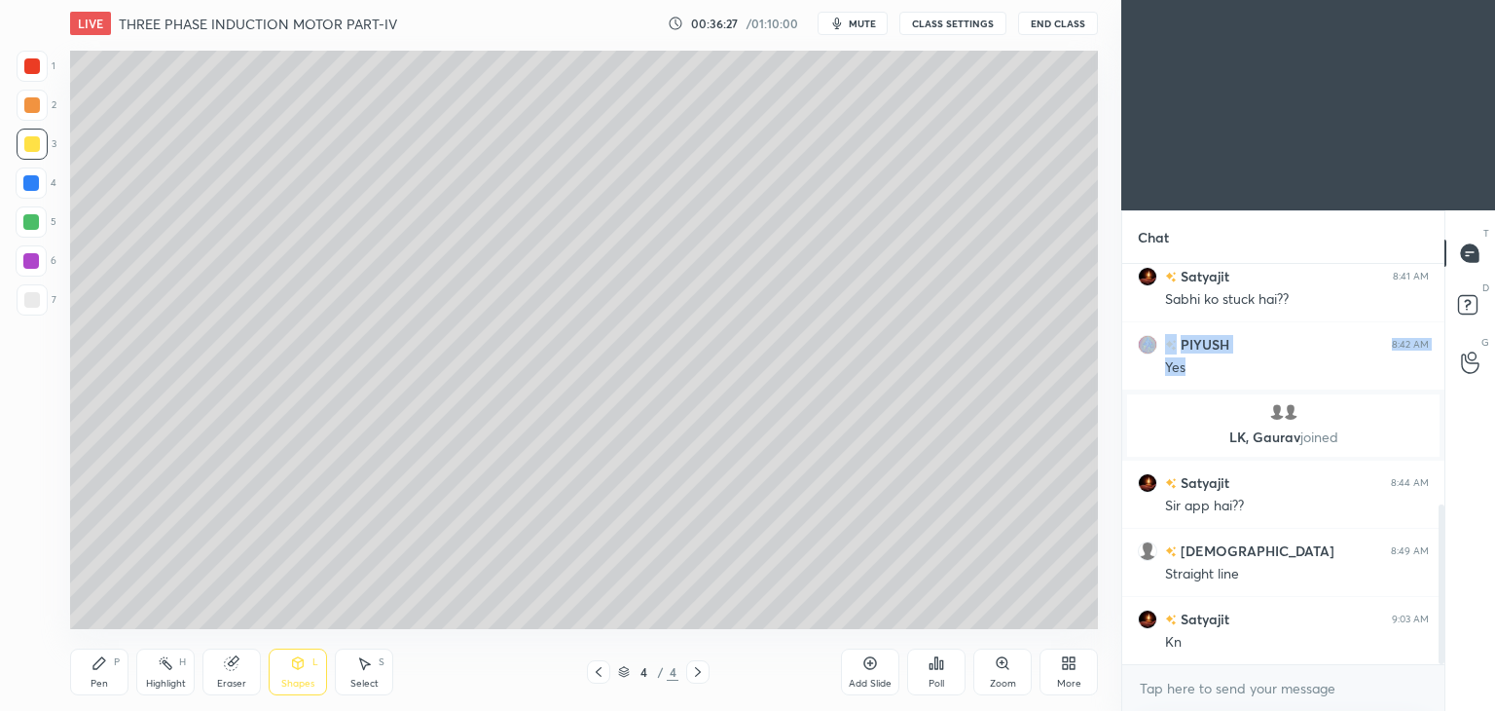
click at [94, 667] on icon at bounding box center [99, 663] width 12 height 12
click at [28, 187] on div at bounding box center [31, 183] width 16 height 16
click at [245, 665] on div "Eraser" at bounding box center [232, 671] width 58 height 47
drag, startPoint x: 97, startPoint y: 671, endPoint x: 84, endPoint y: 671, distance: 13.6
click at [100, 670] on div "Pen P" at bounding box center [99, 671] width 58 height 47
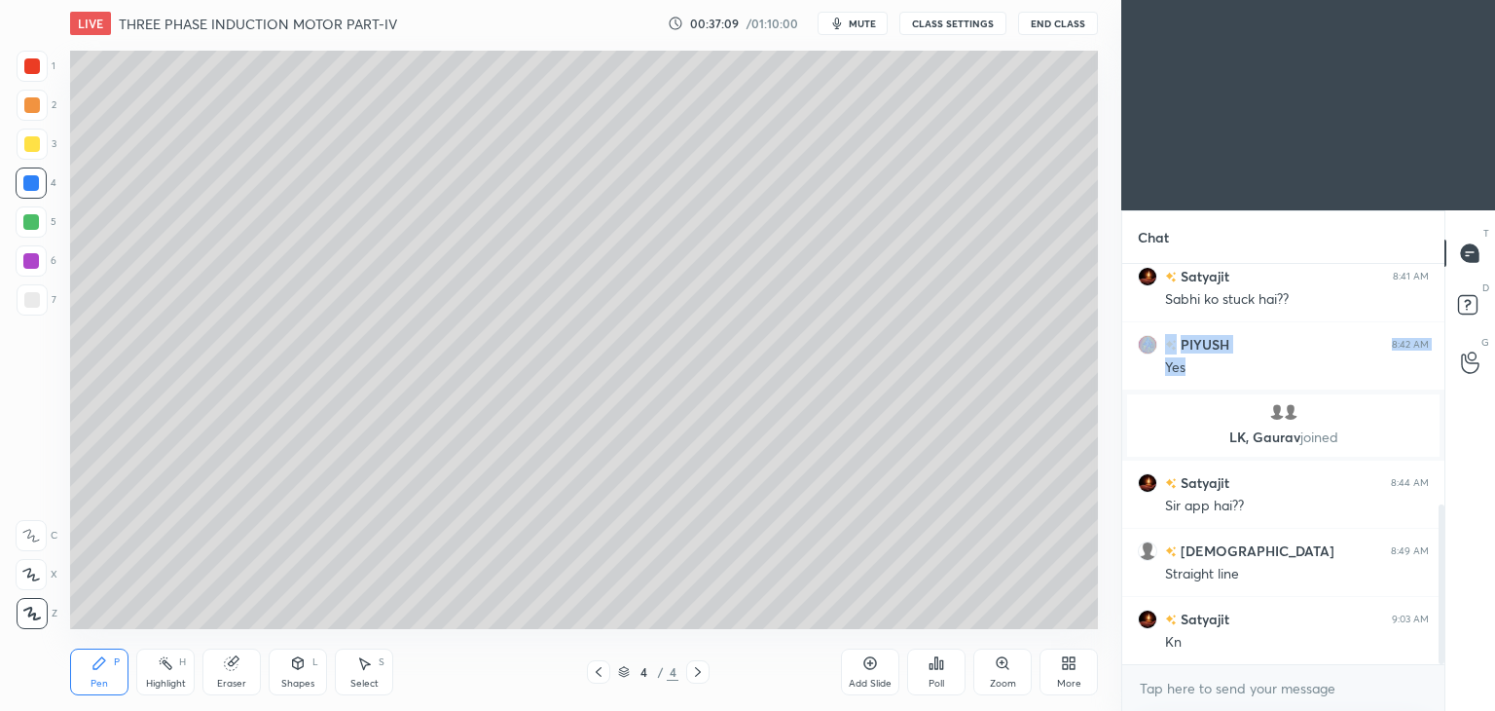
drag, startPoint x: 292, startPoint y: 654, endPoint x: 293, endPoint y: 666, distance: 11.7
click at [292, 660] on div "Shapes L" at bounding box center [298, 671] width 58 height 47
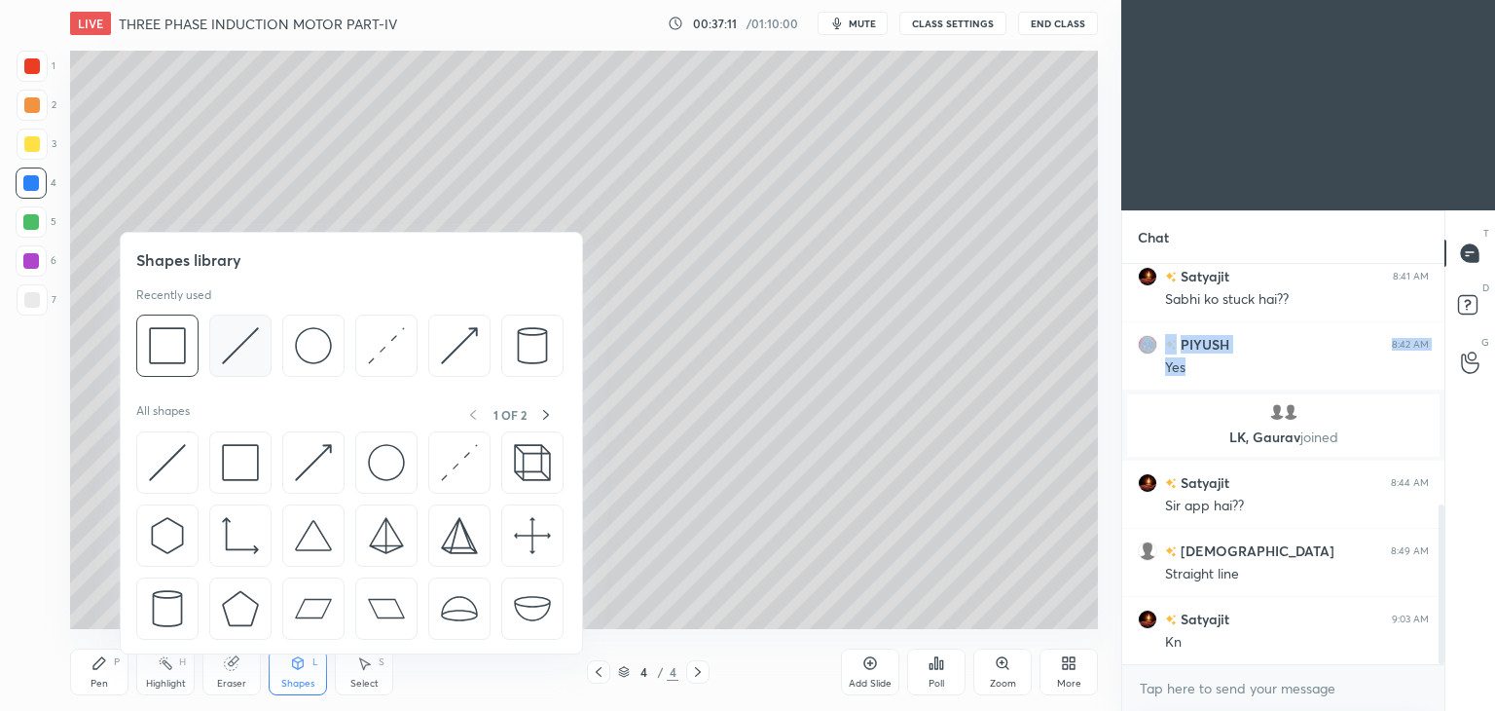
click at [247, 350] on img at bounding box center [240, 345] width 37 height 37
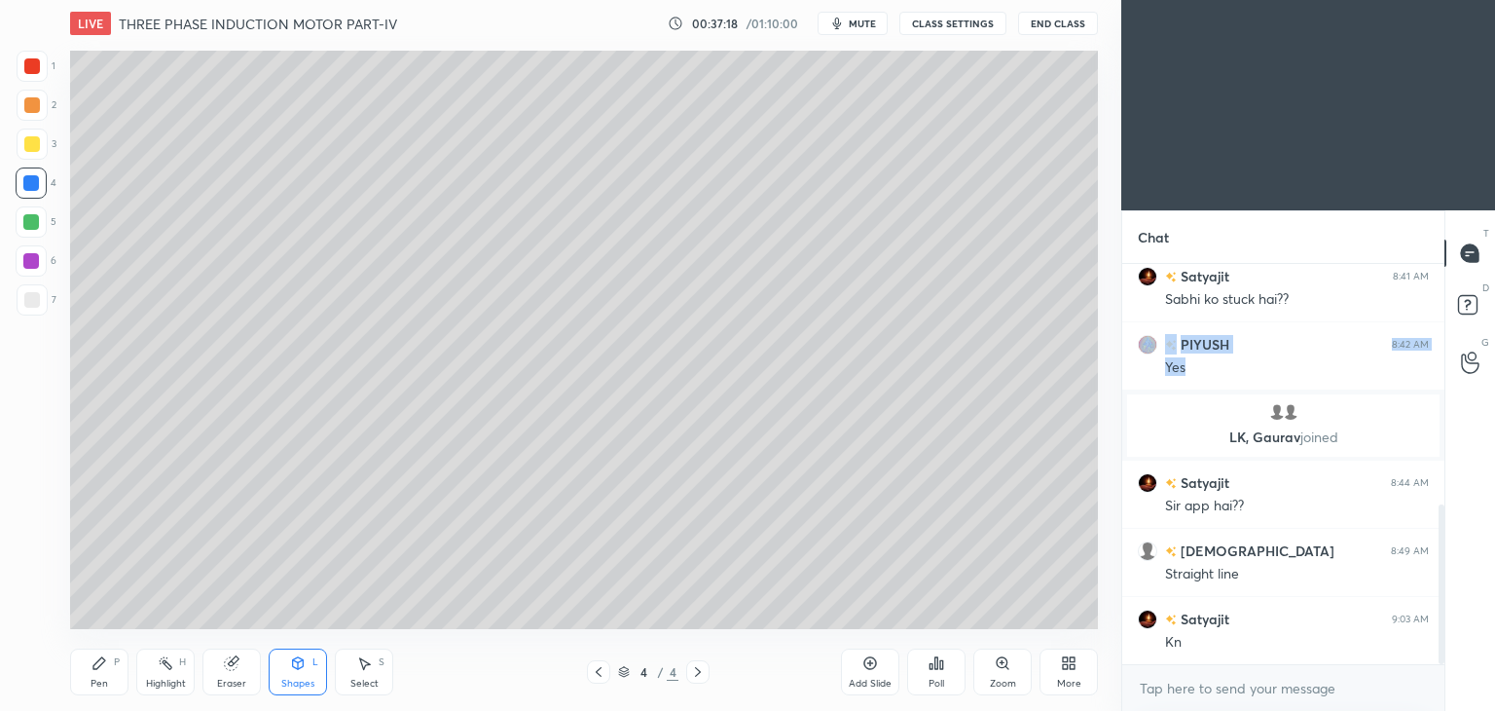
click at [94, 674] on div "Pen P" at bounding box center [99, 671] width 58 height 47
click at [284, 669] on div "Shapes L" at bounding box center [298, 671] width 58 height 47
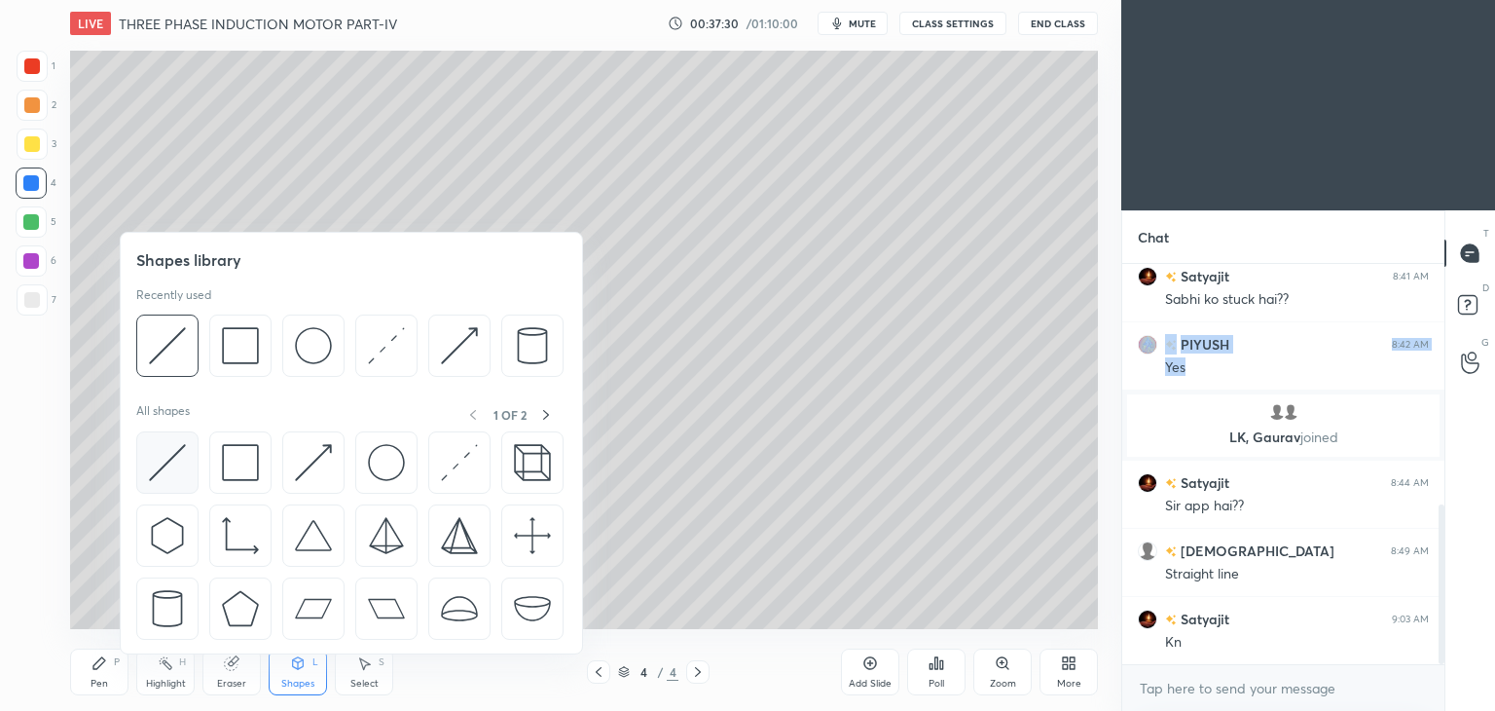
click at [171, 463] on img at bounding box center [167, 462] width 37 height 37
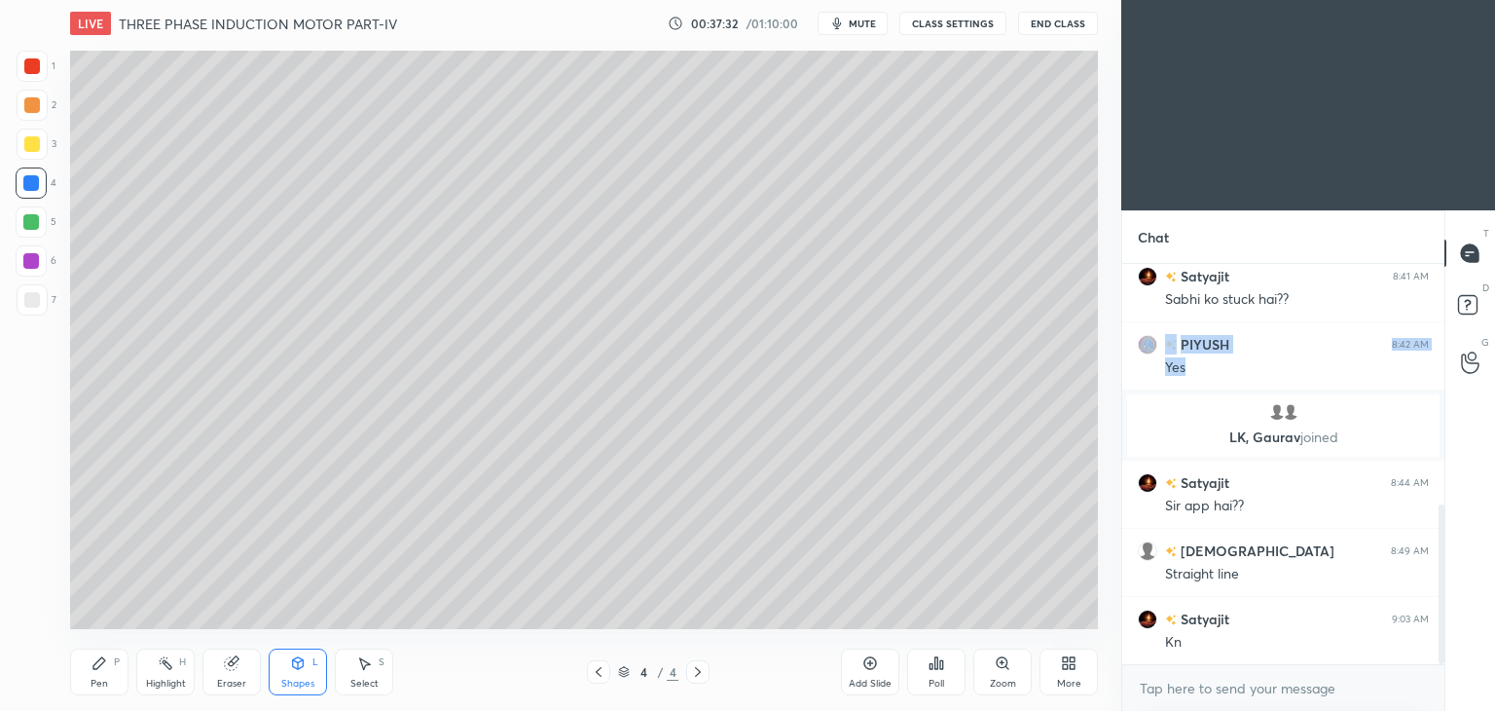
click at [31, 293] on div at bounding box center [32, 300] width 16 height 16
click at [110, 670] on div "Pen P" at bounding box center [99, 671] width 58 height 47
click at [1067, 663] on icon at bounding box center [1069, 663] width 16 height 16
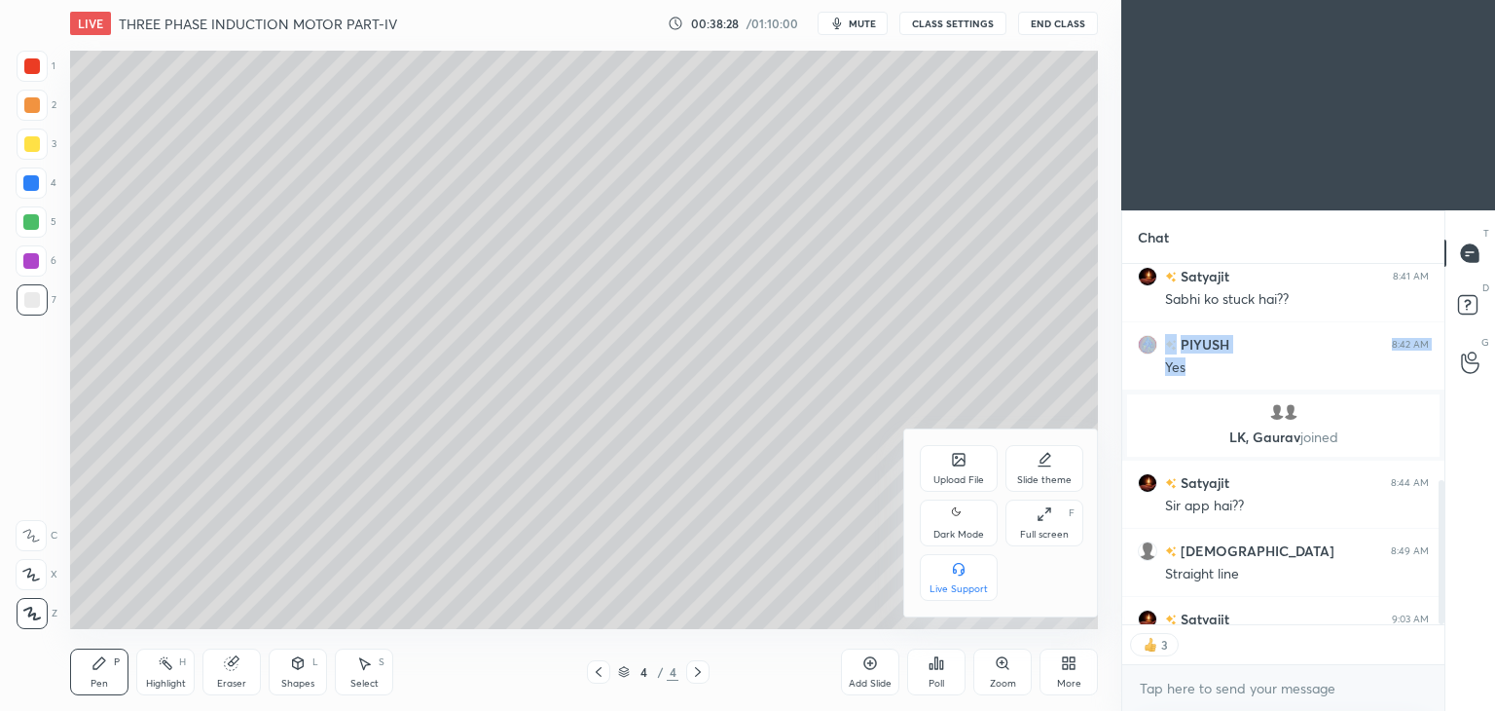
type textarea "x"
click at [953, 468] on div "Upload File" at bounding box center [959, 468] width 78 height 47
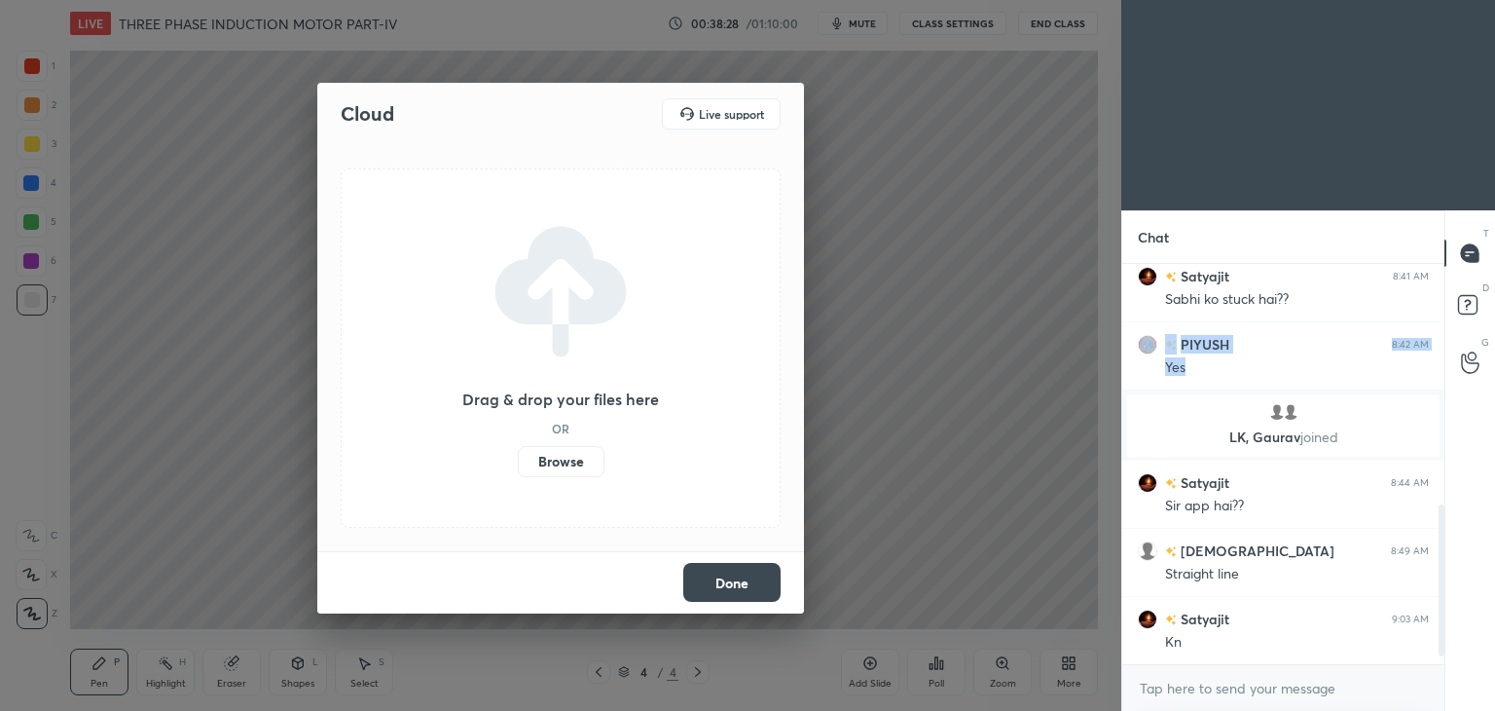
scroll to position [602, 0]
click at [553, 460] on label "Browse" at bounding box center [561, 461] width 87 height 31
click at [518, 460] on input "Browse" at bounding box center [518, 461] width 0 height 31
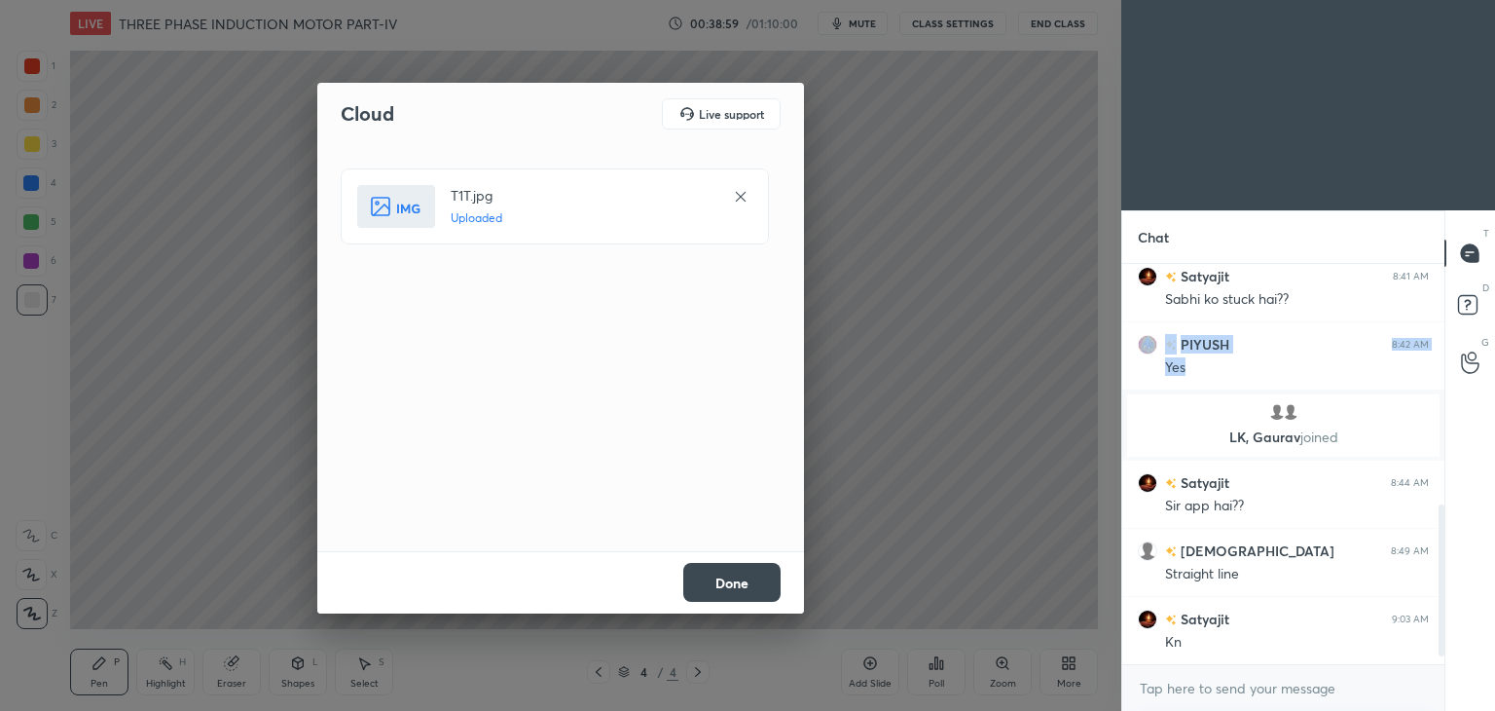
click at [726, 589] on button "Done" at bounding box center [731, 582] width 97 height 39
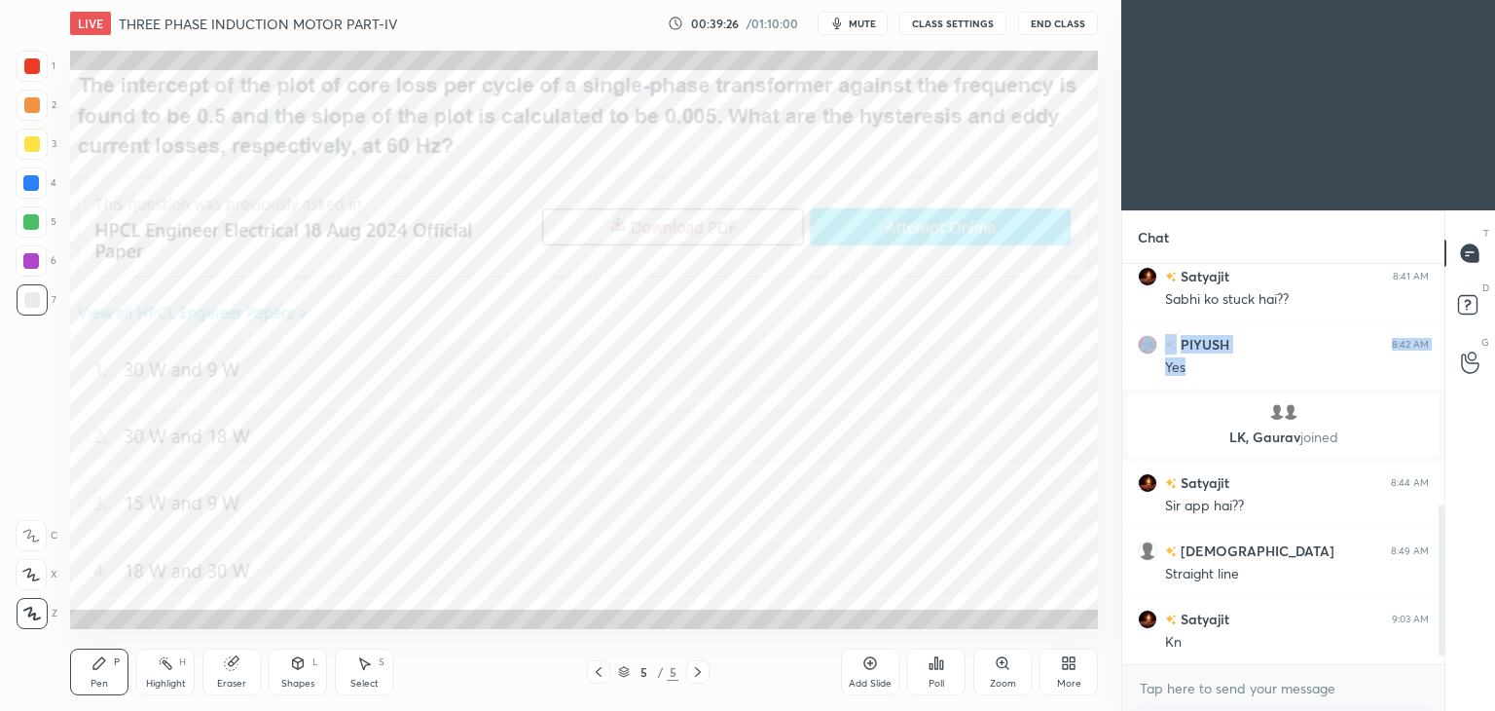
click at [942, 667] on icon at bounding box center [941, 664] width 3 height 9
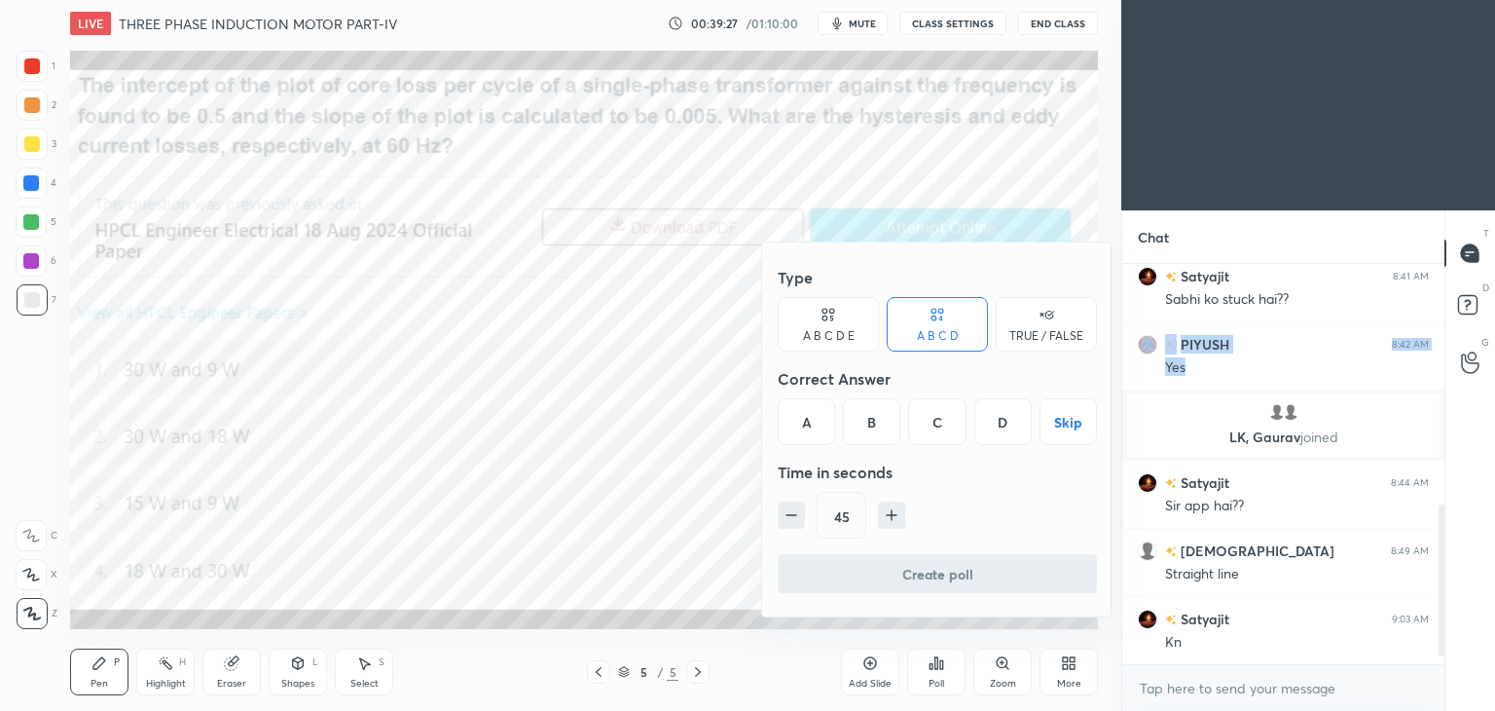
click at [861, 419] on div "B" at bounding box center [871, 421] width 57 height 47
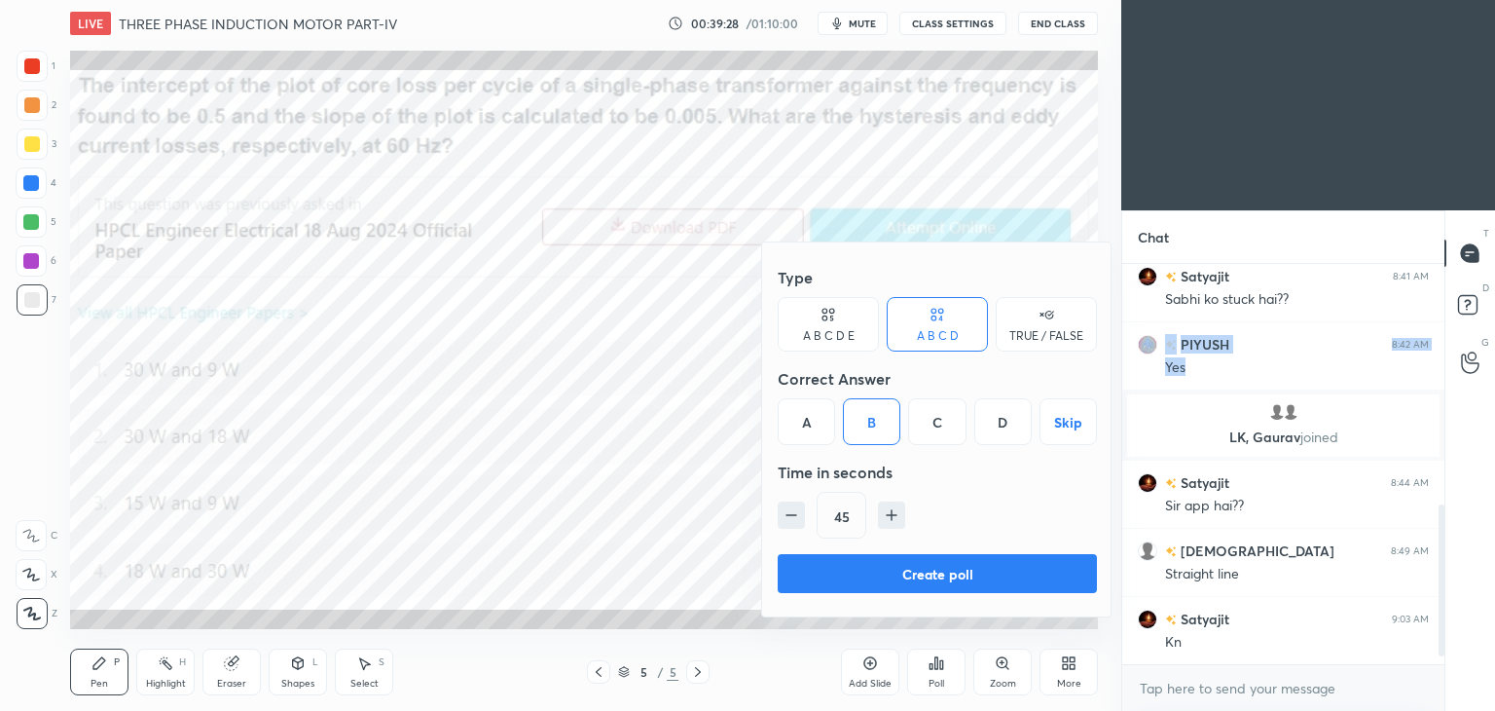
click at [888, 513] on icon "button" at bounding box center [891, 514] width 19 height 19
click at [890, 515] on icon "button" at bounding box center [892, 515] width 10 height 0
type input "75"
click at [880, 564] on button "Create poll" at bounding box center [937, 573] width 319 height 39
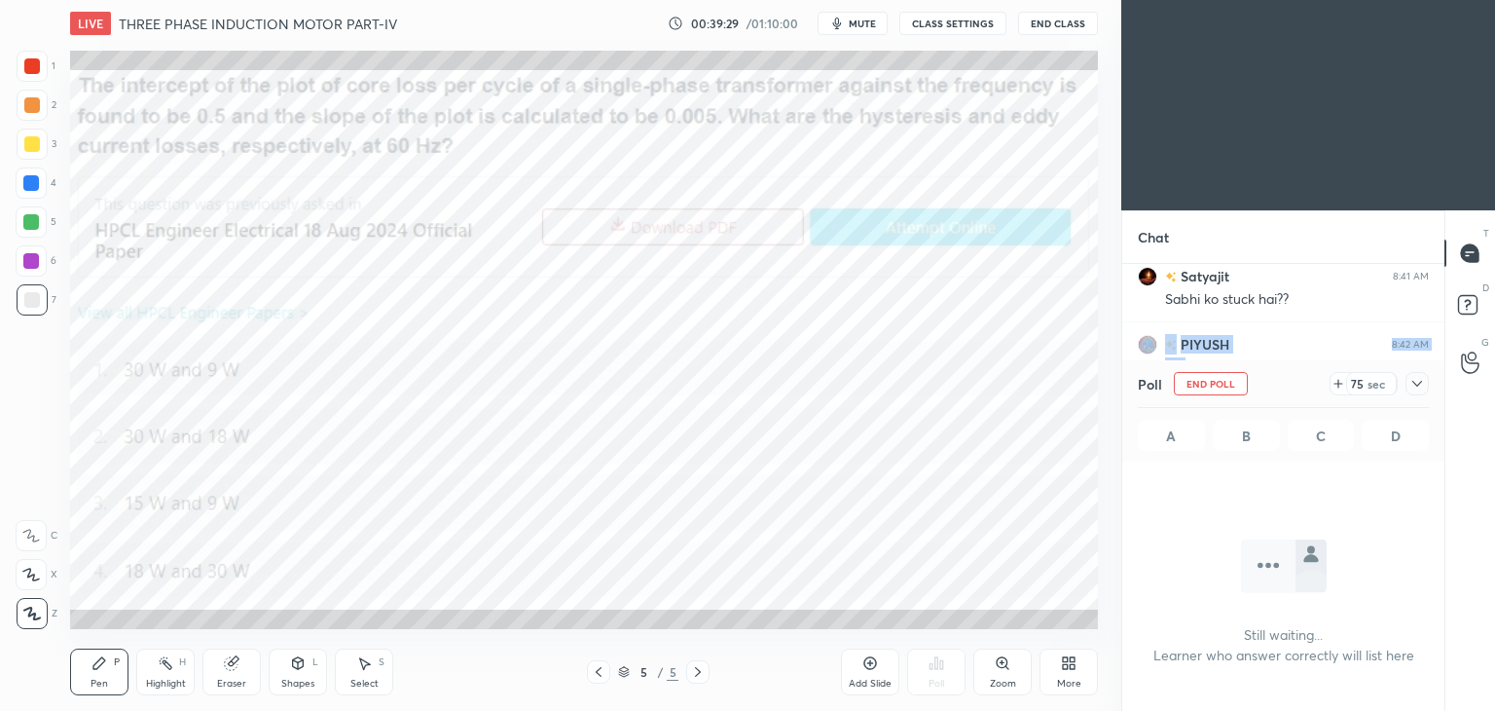
scroll to position [132, 316]
click at [1340, 385] on icon at bounding box center [1339, 384] width 16 height 16
click at [1414, 390] on icon at bounding box center [1418, 384] width 16 height 16
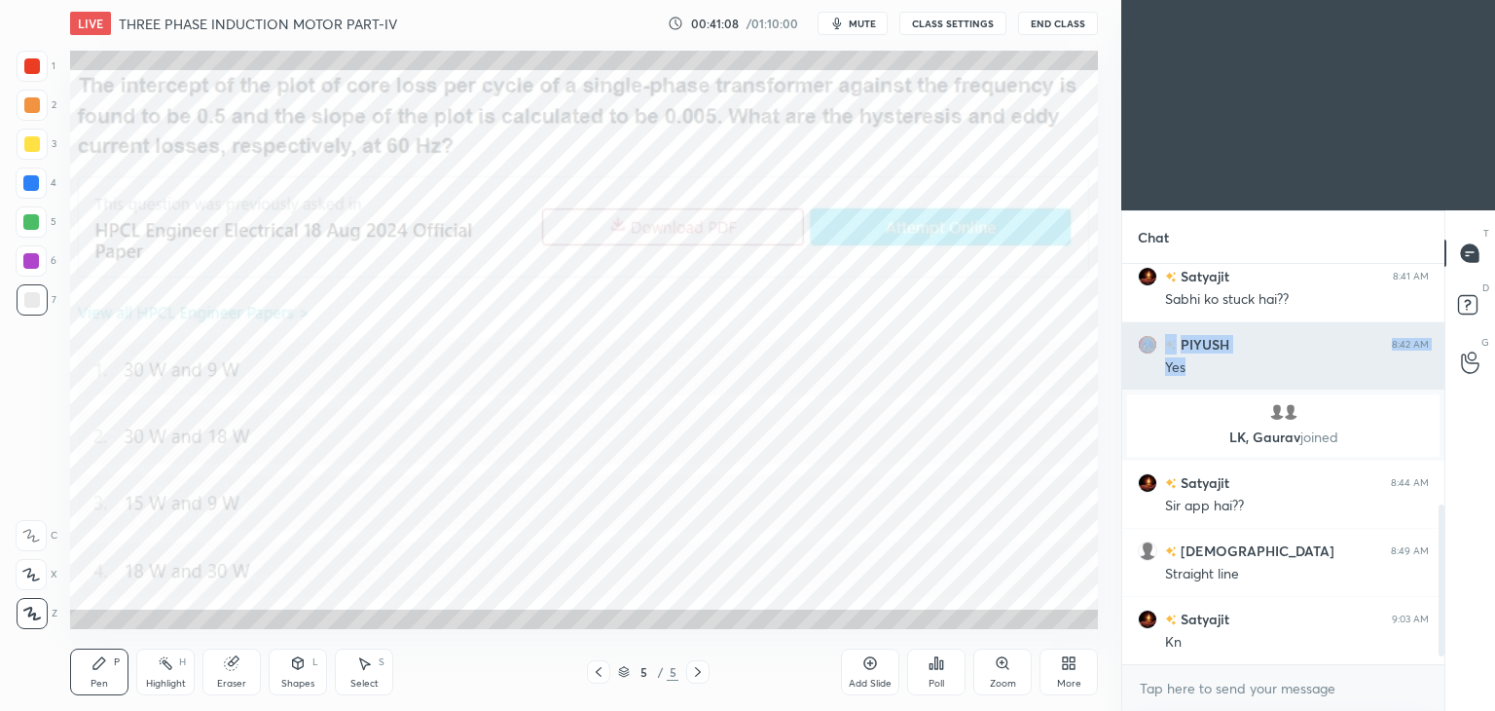
scroll to position [234, 316]
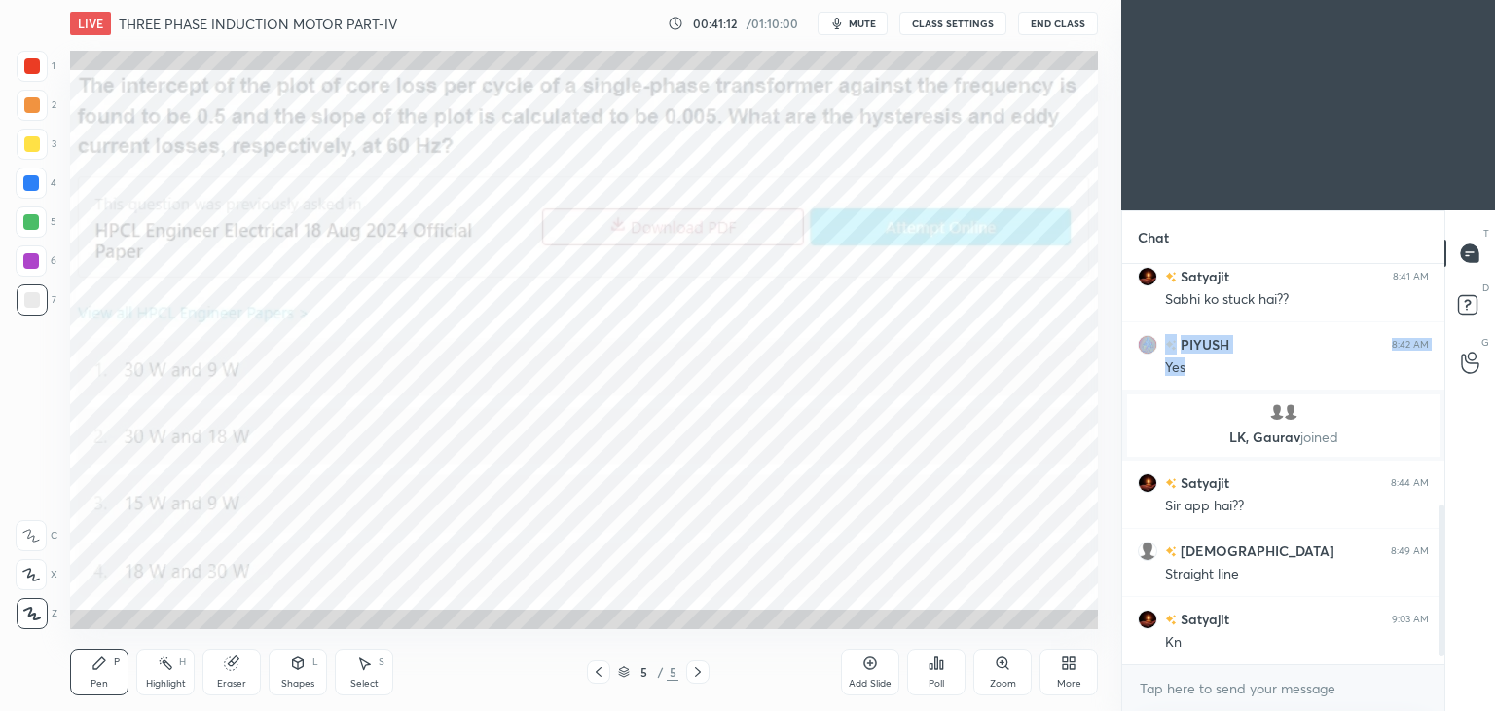
drag, startPoint x: 33, startPoint y: 67, endPoint x: 42, endPoint y: 76, distance: 12.4
click at [33, 65] on div at bounding box center [32, 66] width 16 height 16
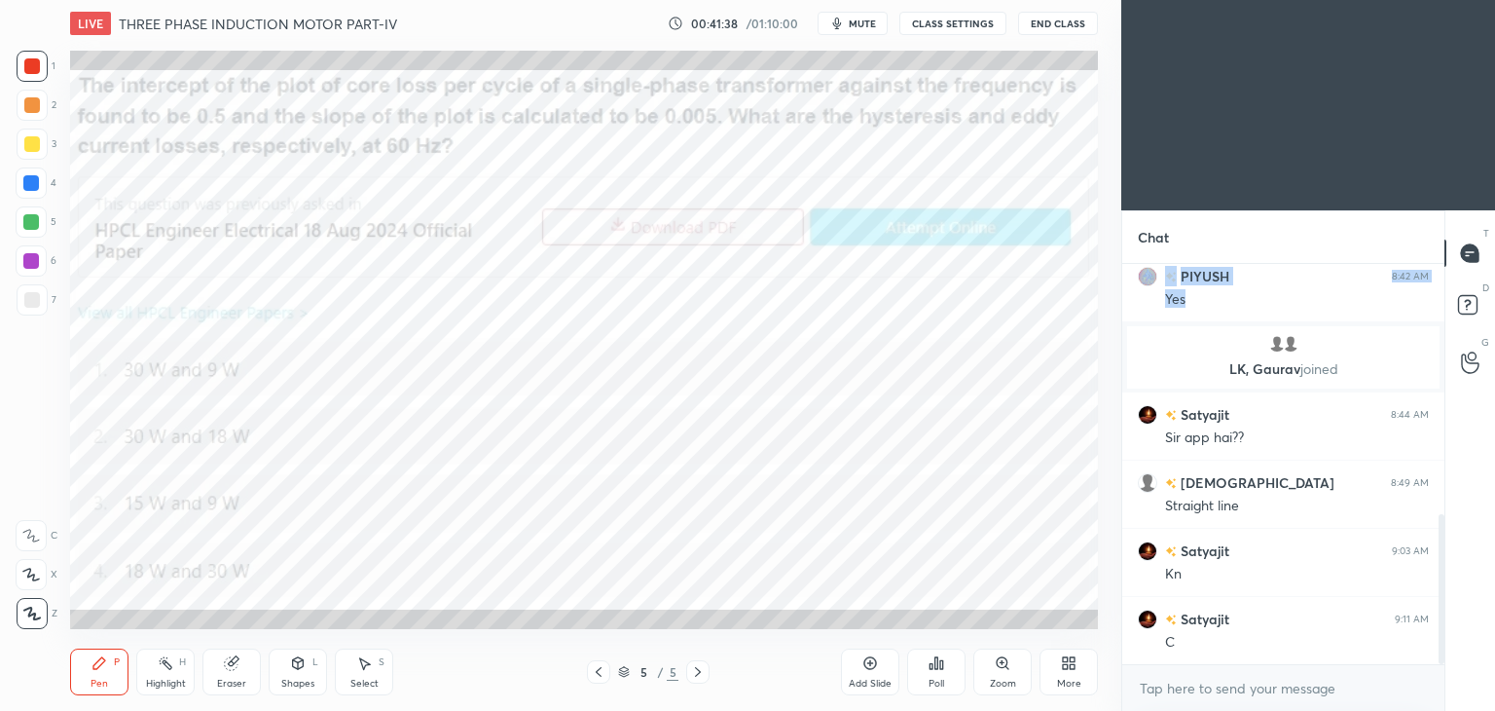
scroll to position [689, 0]
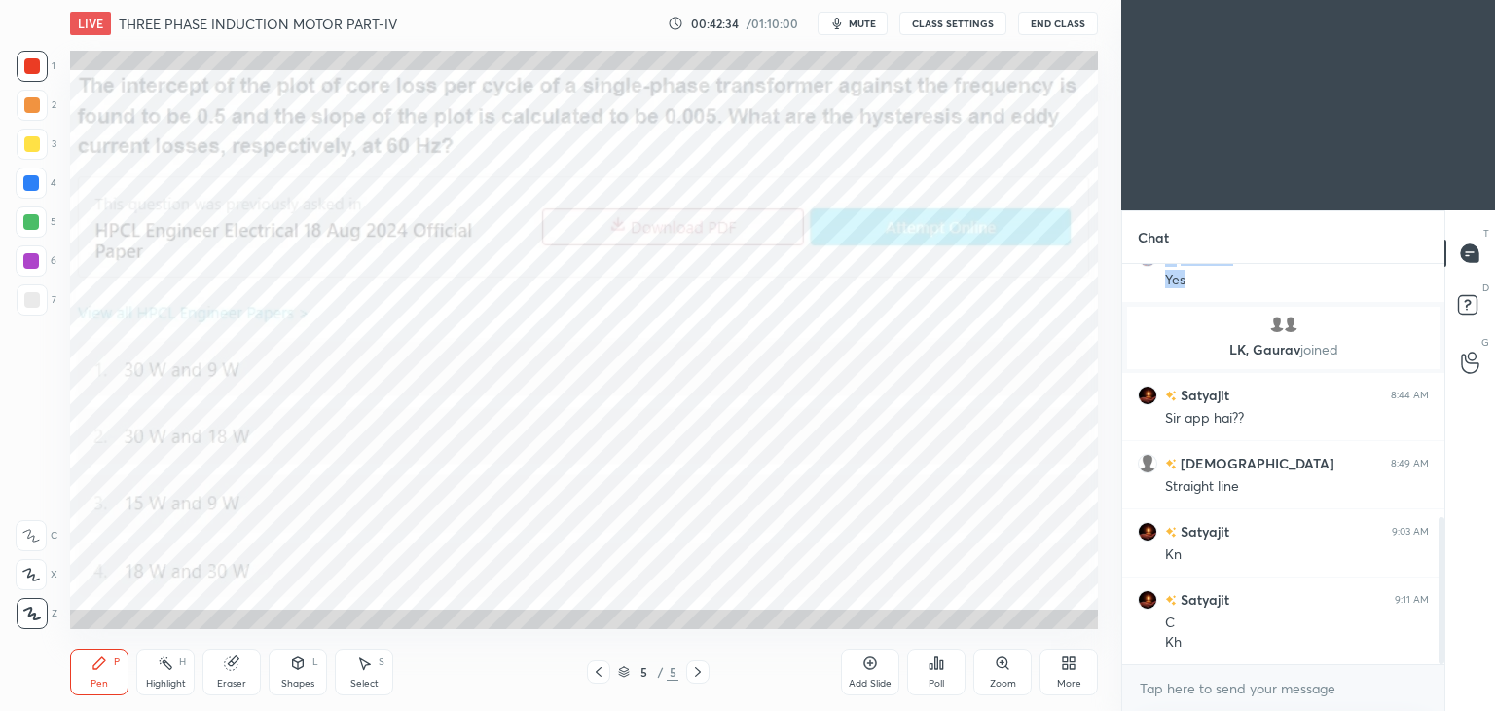
click at [30, 188] on div at bounding box center [31, 183] width 16 height 16
click at [604, 671] on icon at bounding box center [599, 672] width 16 height 16
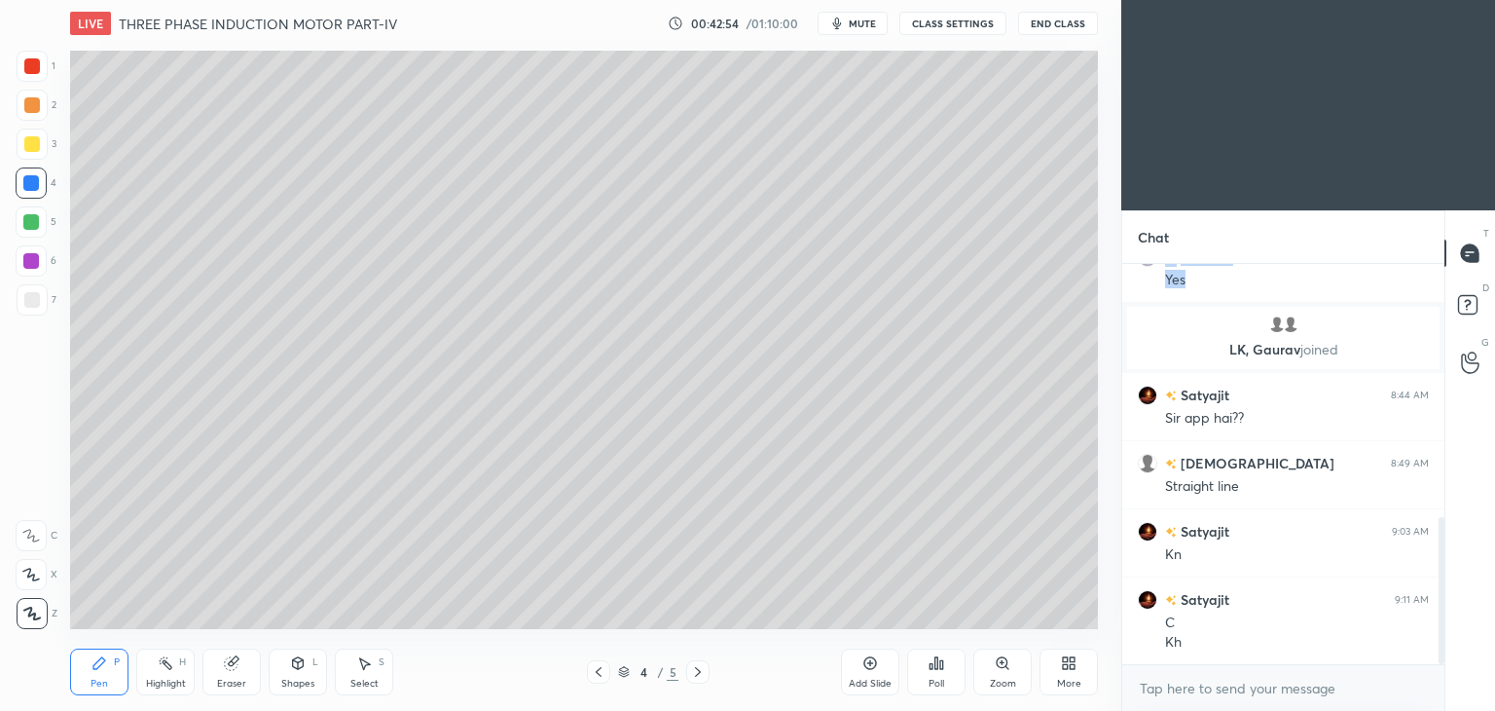
click at [699, 675] on icon at bounding box center [698, 672] width 16 height 16
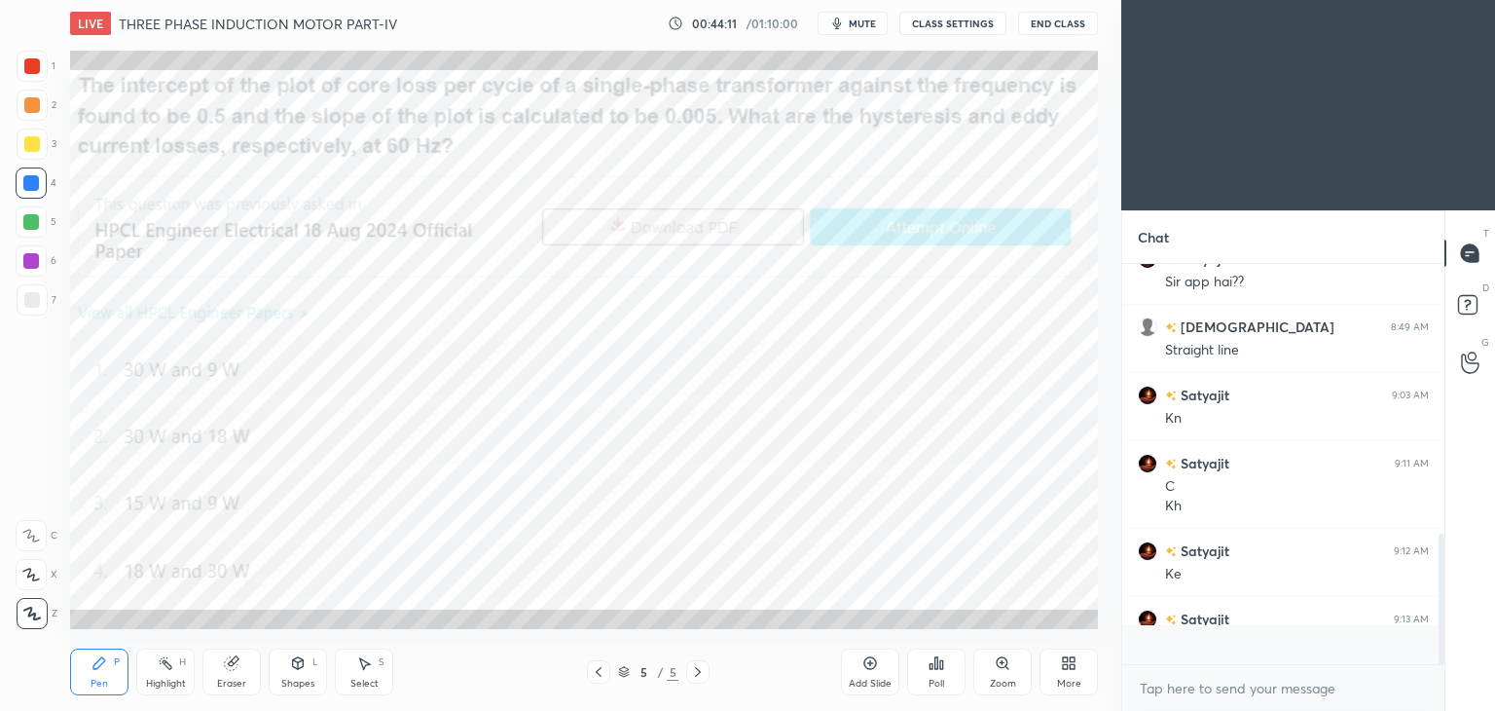
scroll to position [826, 0]
click at [603, 672] on icon at bounding box center [599, 672] width 16 height 16
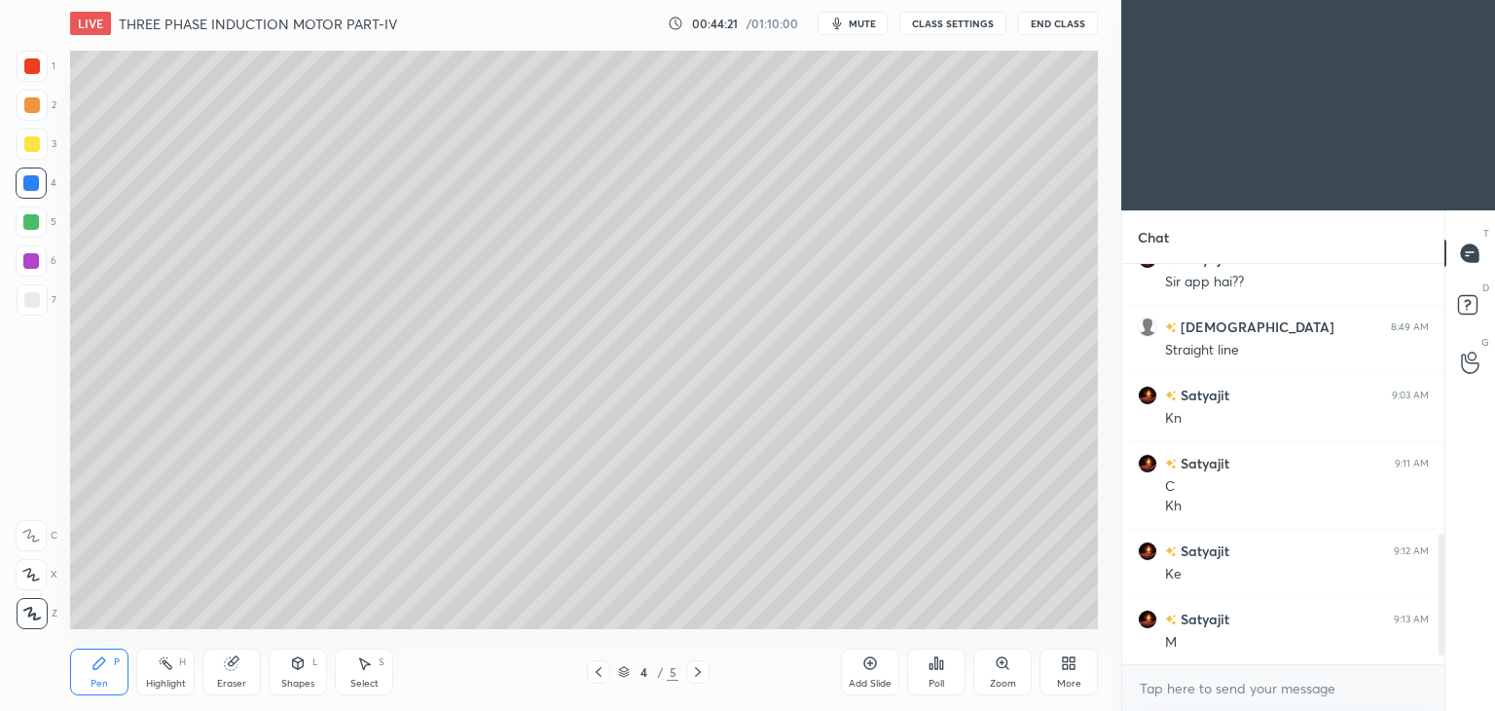
drag, startPoint x: 594, startPoint y: 668, endPoint x: 583, endPoint y: 693, distance: 27.5
click at [595, 669] on icon at bounding box center [599, 672] width 16 height 16
click at [598, 673] on icon at bounding box center [599, 672] width 6 height 10
click at [695, 667] on icon at bounding box center [698, 672] width 6 height 10
click at [703, 675] on icon at bounding box center [698, 672] width 16 height 16
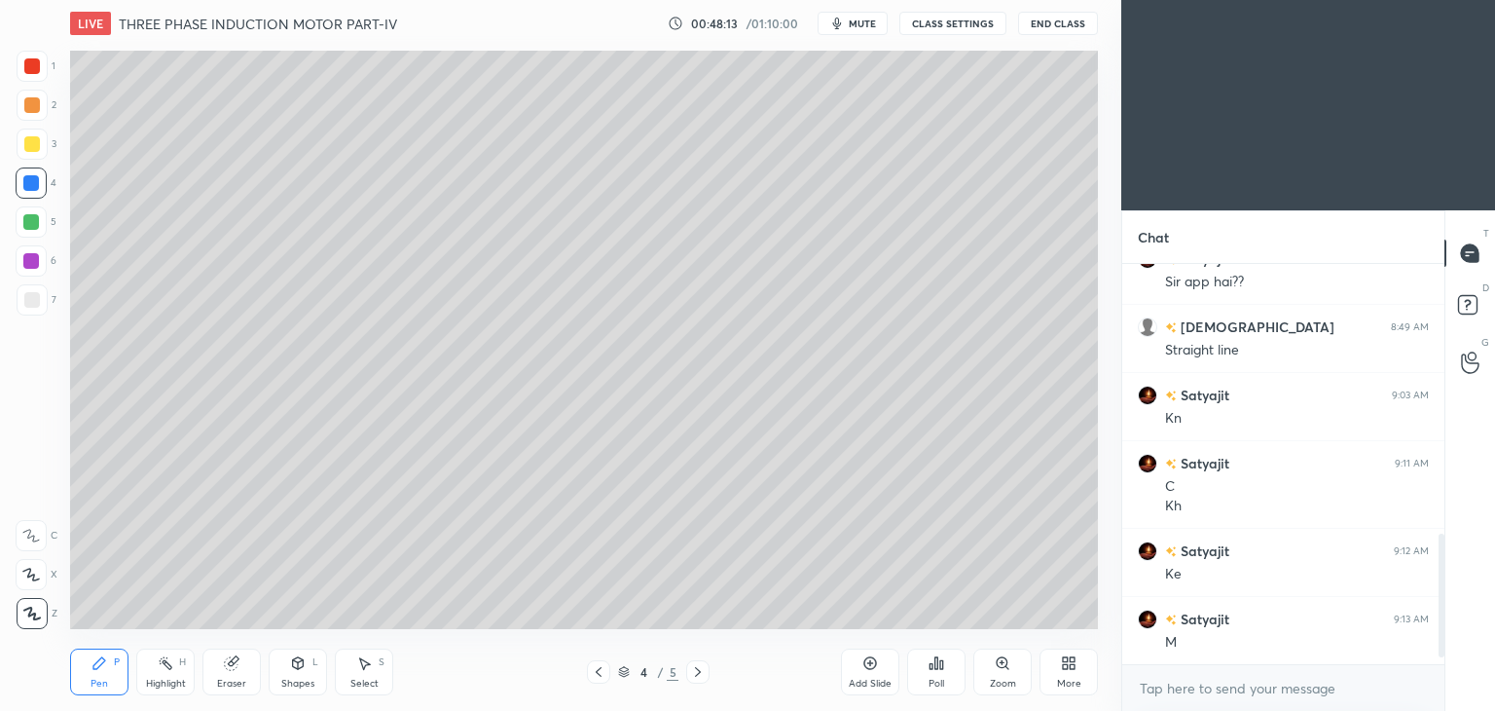
click at [702, 679] on icon at bounding box center [698, 672] width 16 height 16
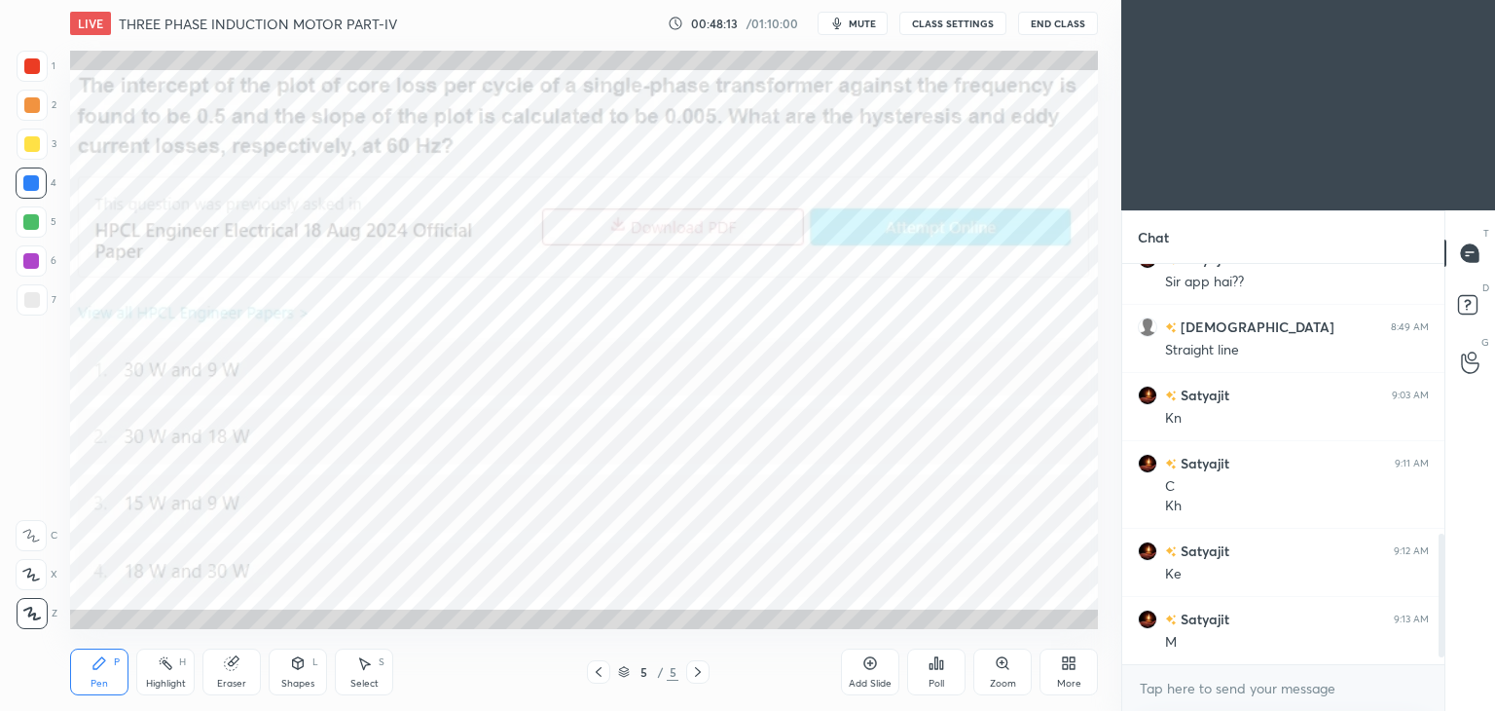
click at [707, 681] on div at bounding box center [697, 671] width 23 height 23
click at [596, 677] on icon at bounding box center [599, 672] width 16 height 16
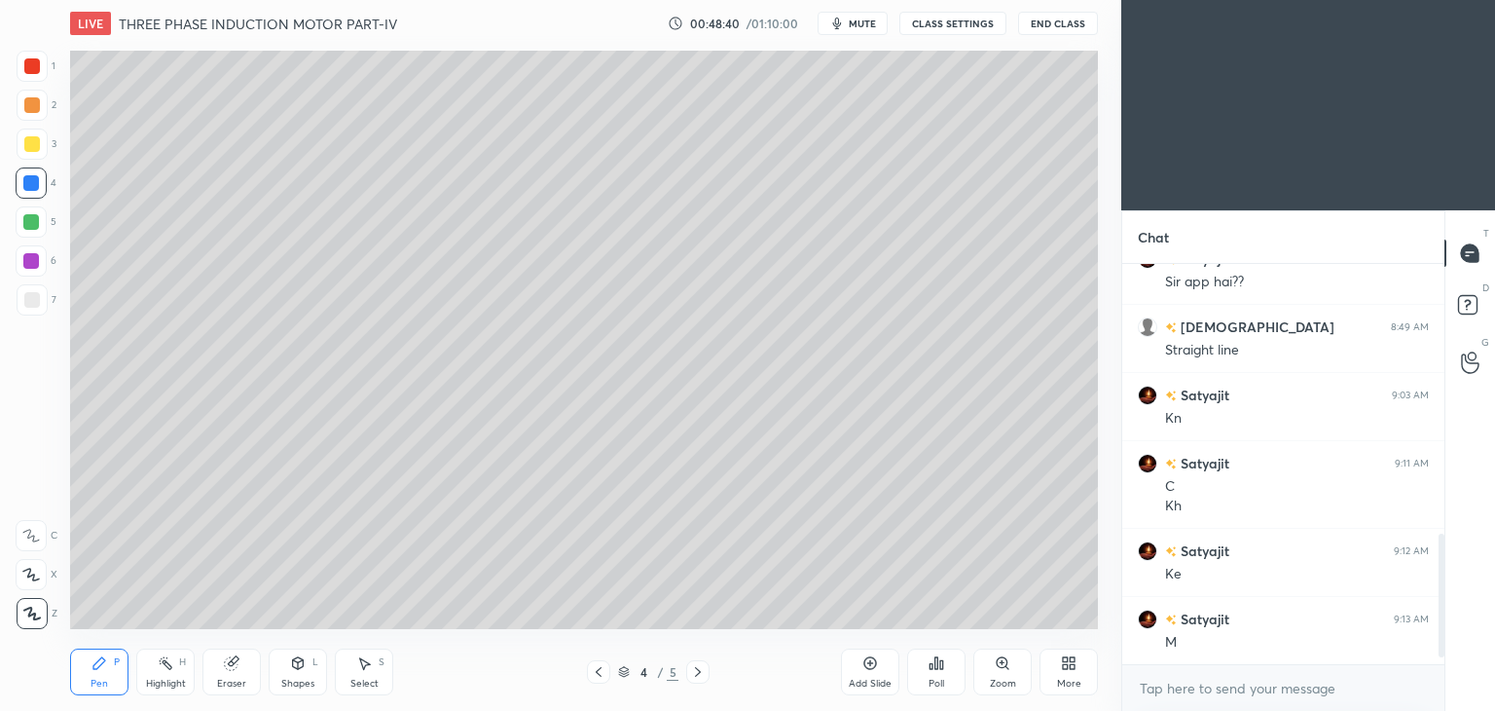
click at [598, 677] on icon at bounding box center [599, 672] width 16 height 16
click at [695, 675] on icon at bounding box center [698, 672] width 16 height 16
click at [867, 27] on span "mute" at bounding box center [862, 24] width 27 height 14
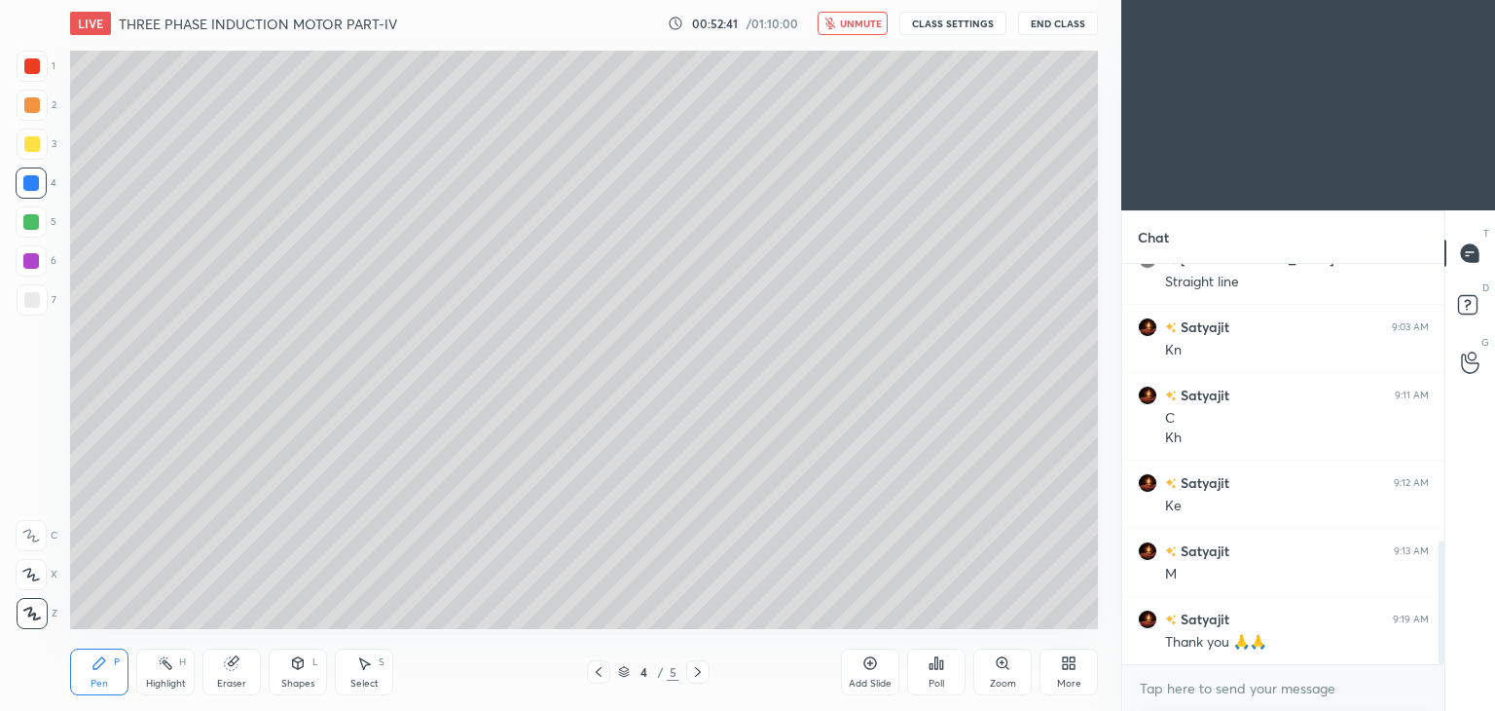
drag, startPoint x: 27, startPoint y: 72, endPoint x: 41, endPoint y: 73, distance: 13.7
click at [27, 71] on div at bounding box center [32, 66] width 16 height 16
click at [1057, 28] on button "End Class" at bounding box center [1058, 23] width 80 height 23
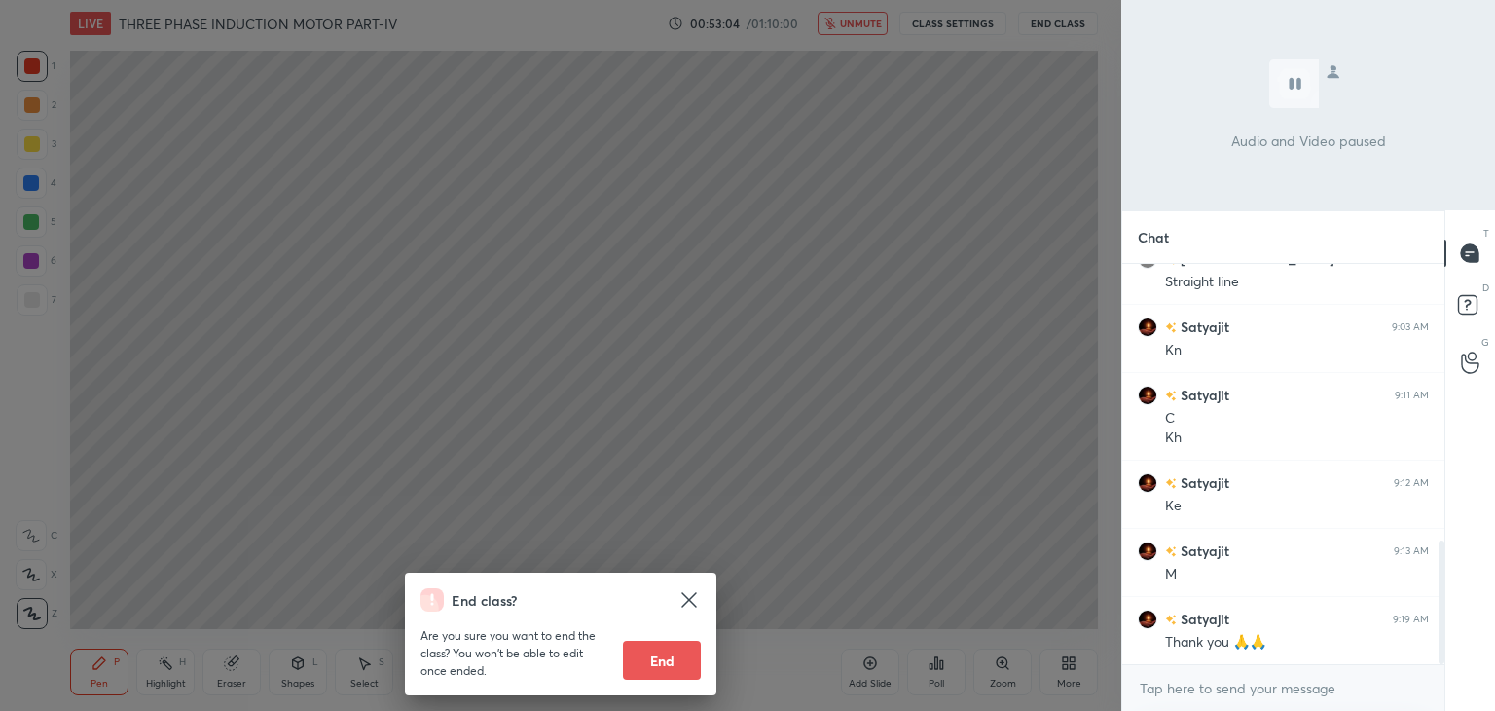
click at [668, 655] on button "End" at bounding box center [662, 660] width 78 height 39
type textarea "x"
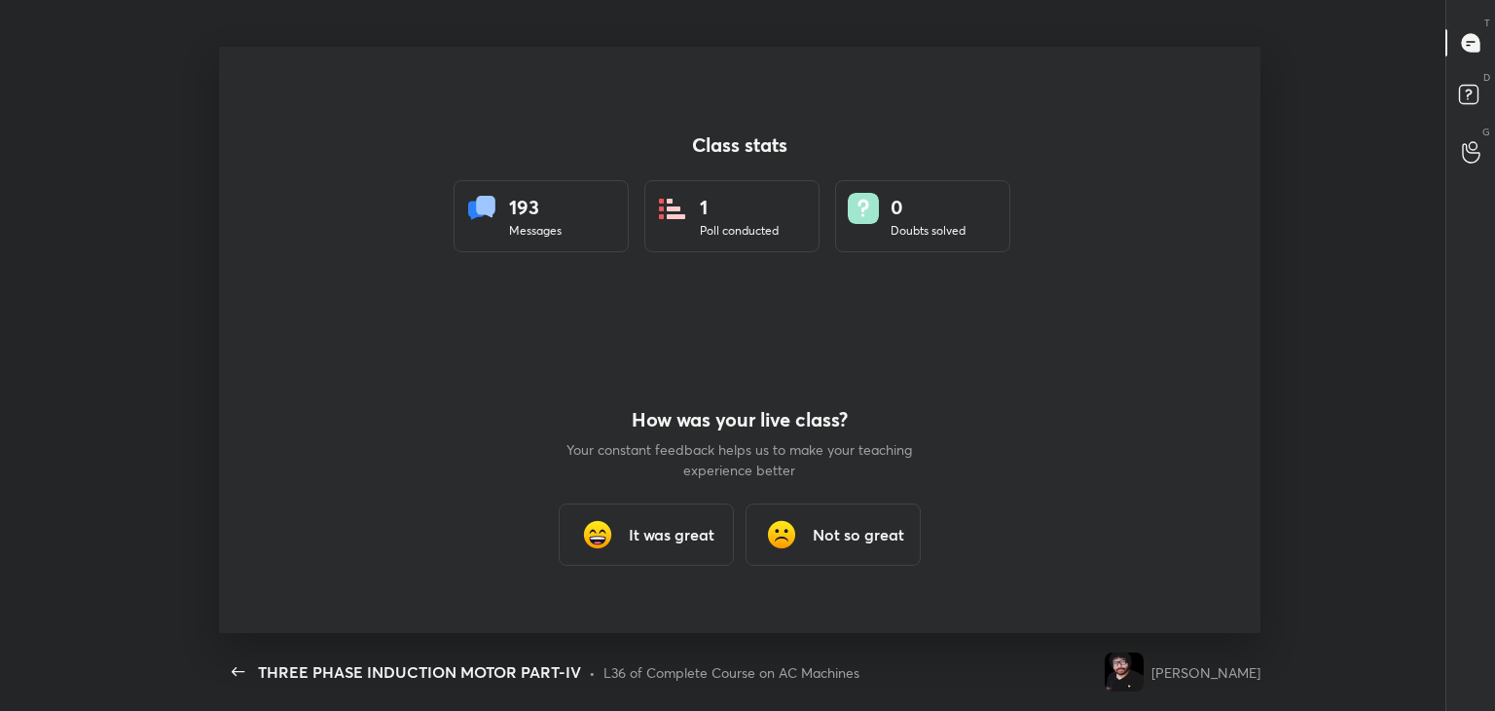
scroll to position [0, 0]
click at [41, 503] on div "Class stats 193 Messages 1 Poll conducted 0 Doubts solved How was your live cla…" at bounding box center [740, 340] width 1480 height 586
click at [715, 536] on div "It was great" at bounding box center [646, 534] width 175 height 62
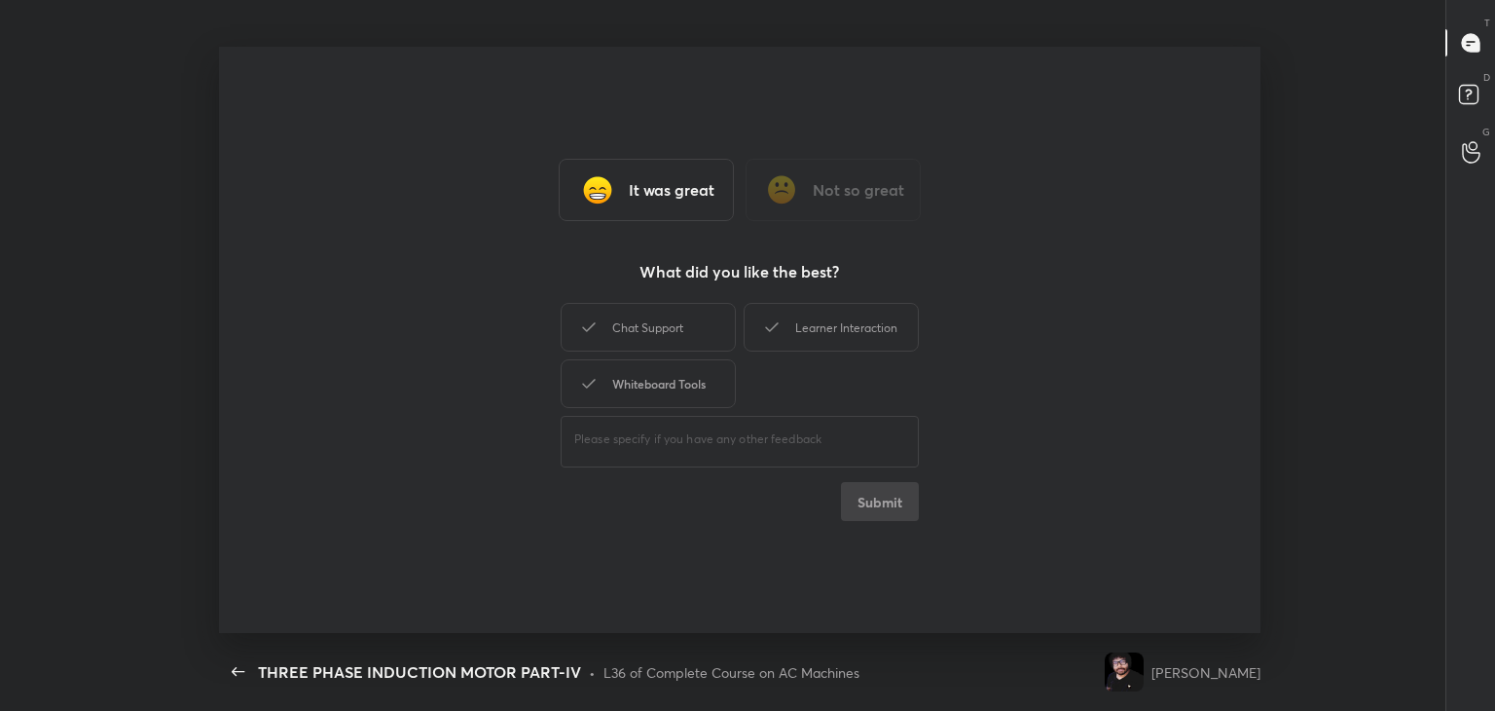
drag, startPoint x: 640, startPoint y: 339, endPoint x: 643, endPoint y: 372, distance: 33.2
click at [640, 338] on div "Chat Support" at bounding box center [648, 327] width 175 height 49
click at [656, 395] on div "Whiteboard Tools" at bounding box center [648, 383] width 175 height 49
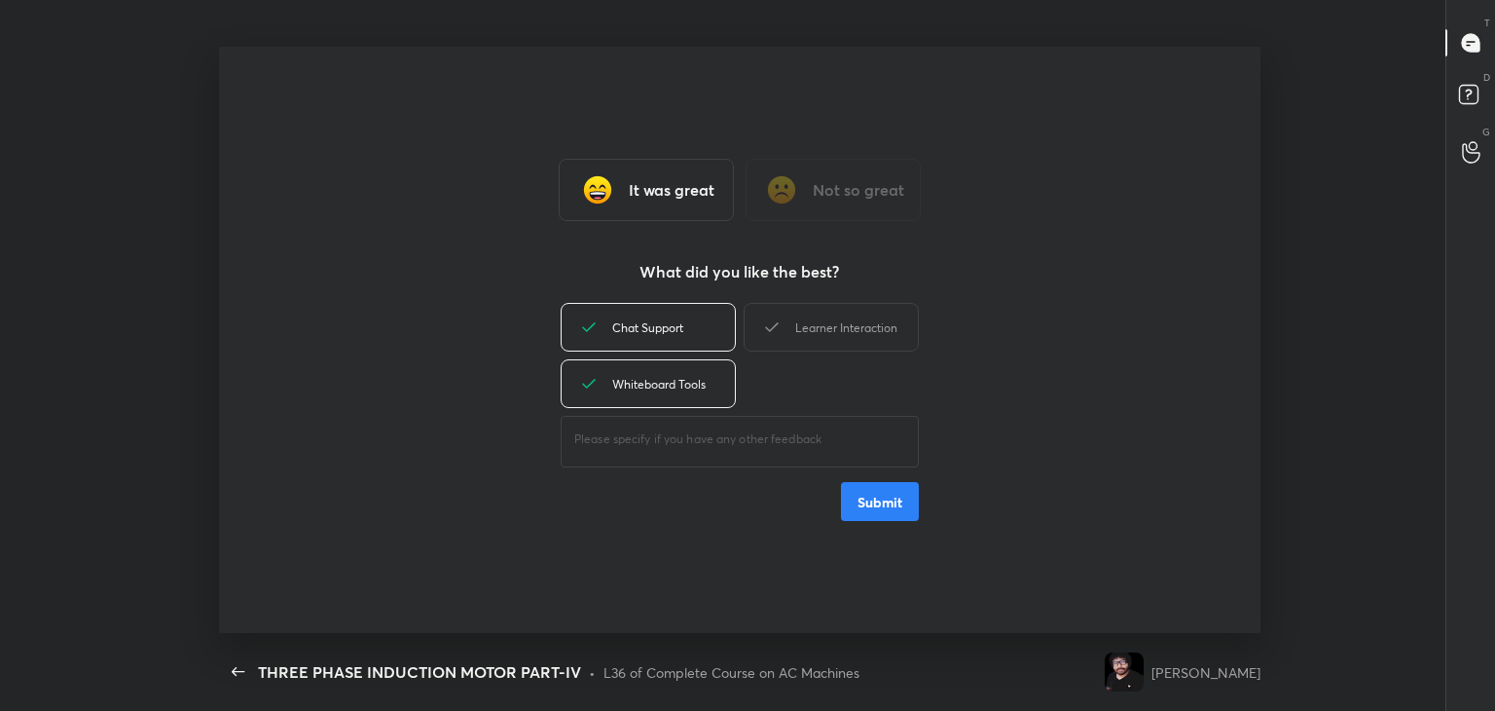
click at [821, 341] on div "Learner Interaction" at bounding box center [831, 327] width 175 height 49
click at [873, 533] on div "It was great Not so great What did you like the best? Chat Support Learner Inte…" at bounding box center [740, 340] width 1043 height 586
click at [873, 534] on div "It was great Not so great What did you like the best? Chat Support Learner Inte…" at bounding box center [740, 340] width 1043 height 586
click at [880, 515] on button "Submit" at bounding box center [880, 501] width 78 height 39
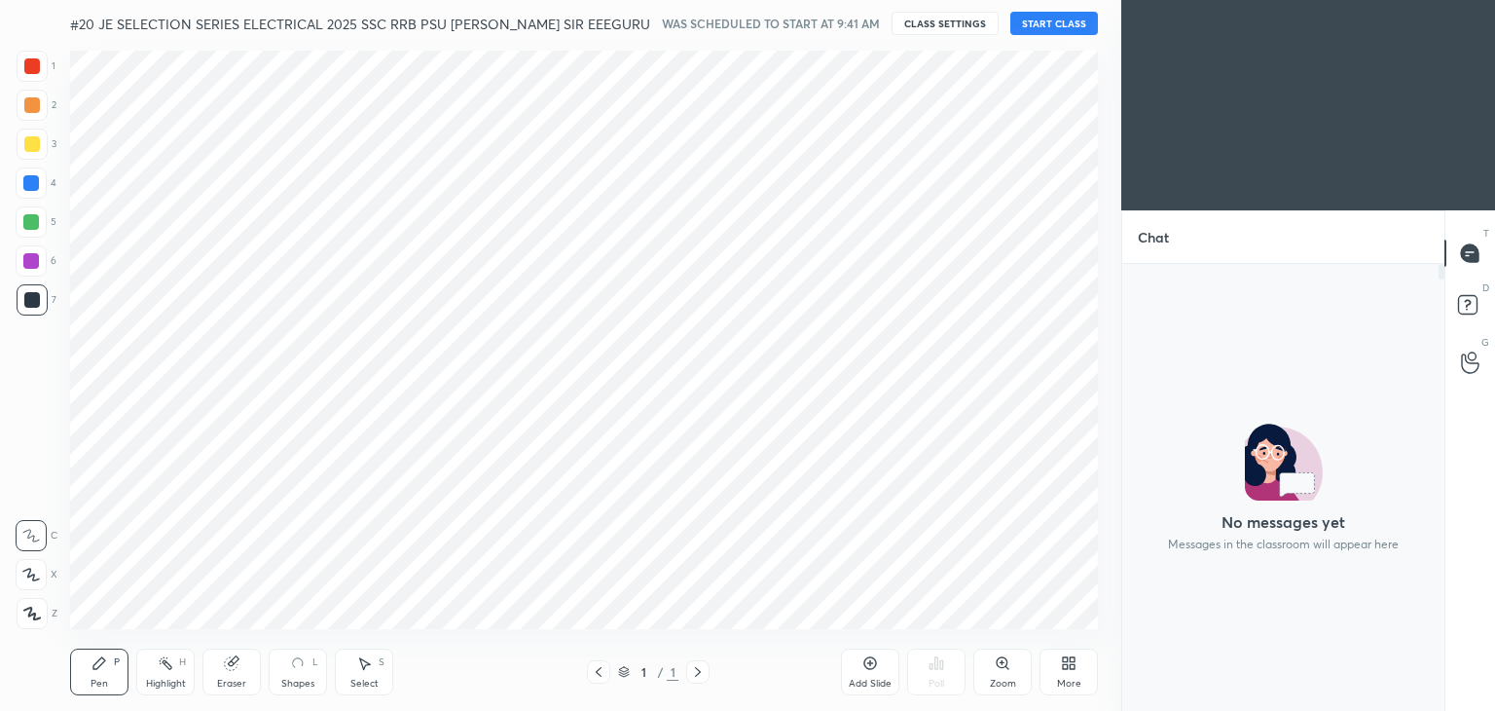
scroll to position [441, 316]
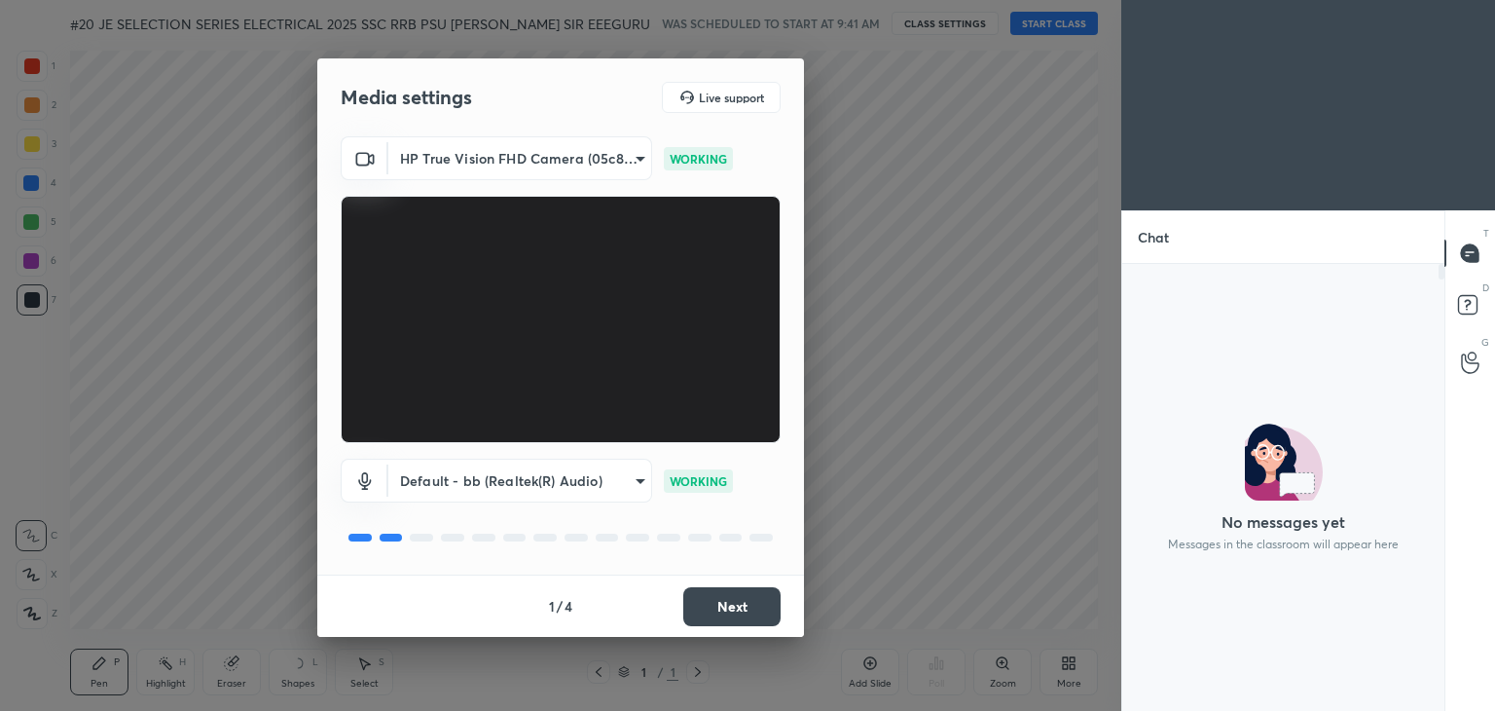
click at [732, 605] on button "Next" at bounding box center [731, 606] width 97 height 39
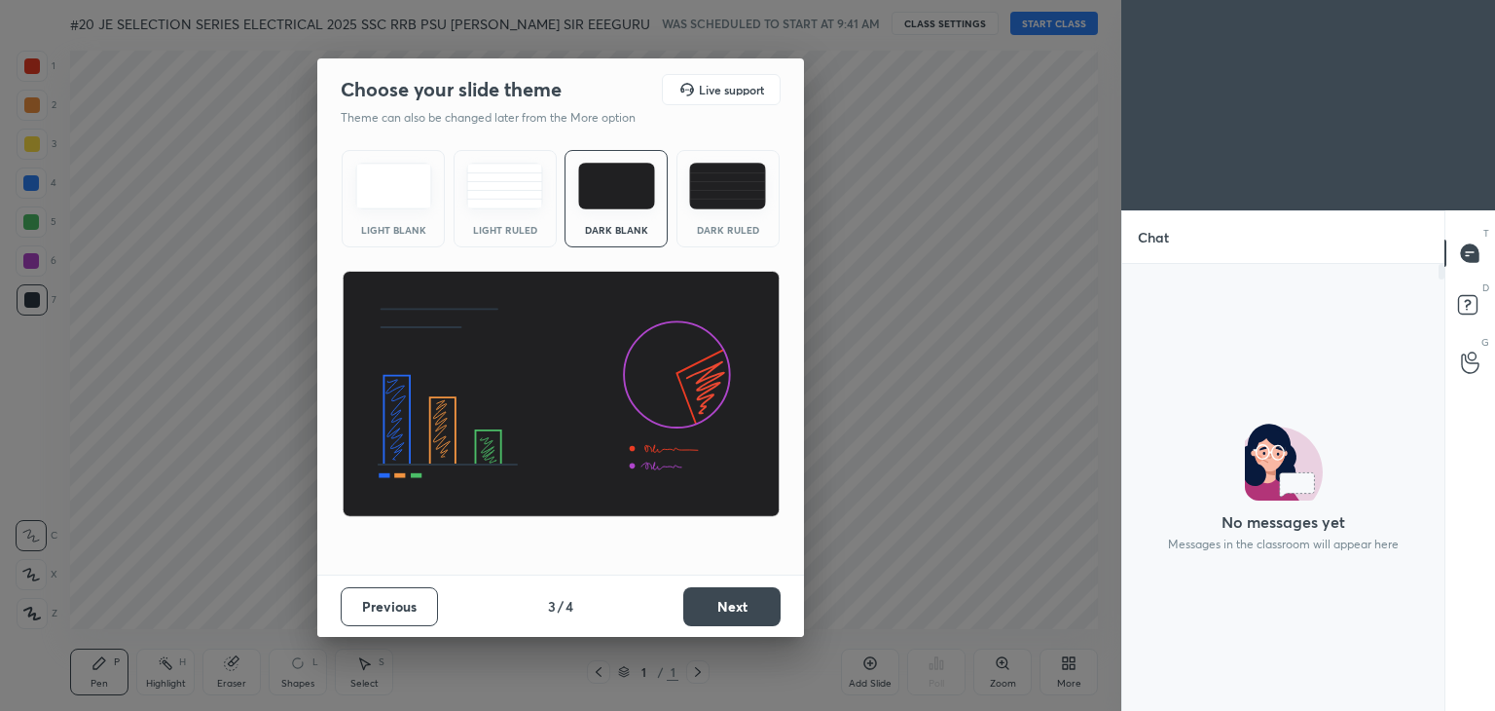
click at [732, 605] on button "Next" at bounding box center [731, 606] width 97 height 39
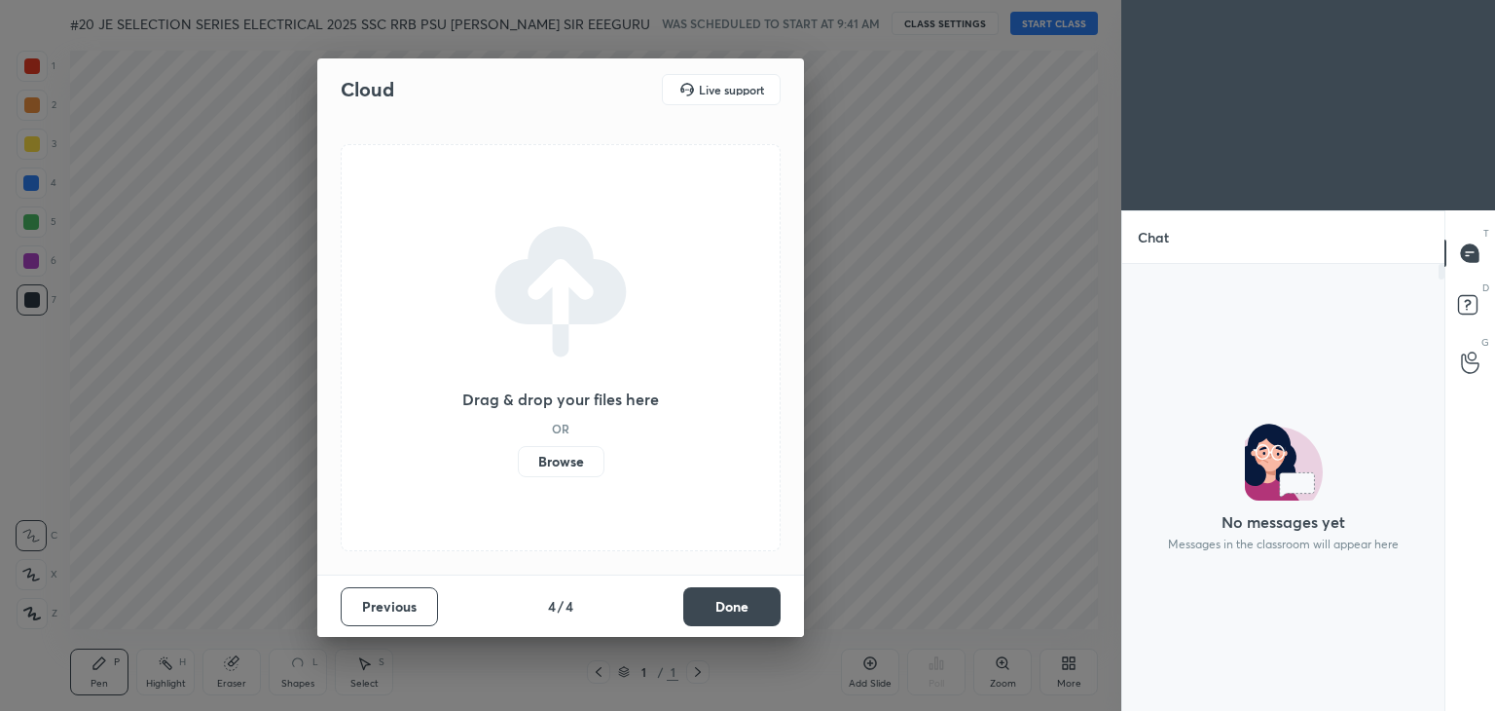
click at [732, 605] on button "Done" at bounding box center [731, 606] width 97 height 39
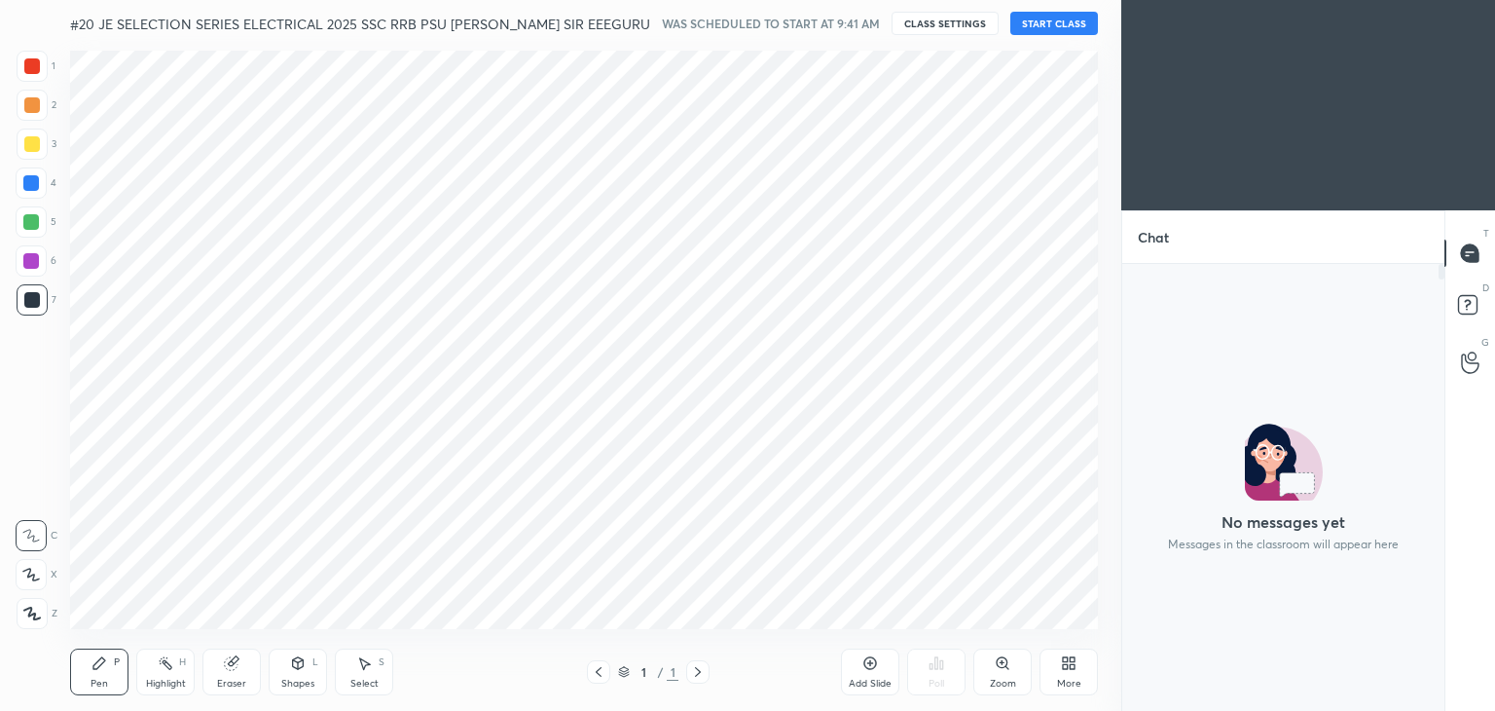
click at [1043, 20] on button "START CLASS" at bounding box center [1055, 23] width 88 height 23
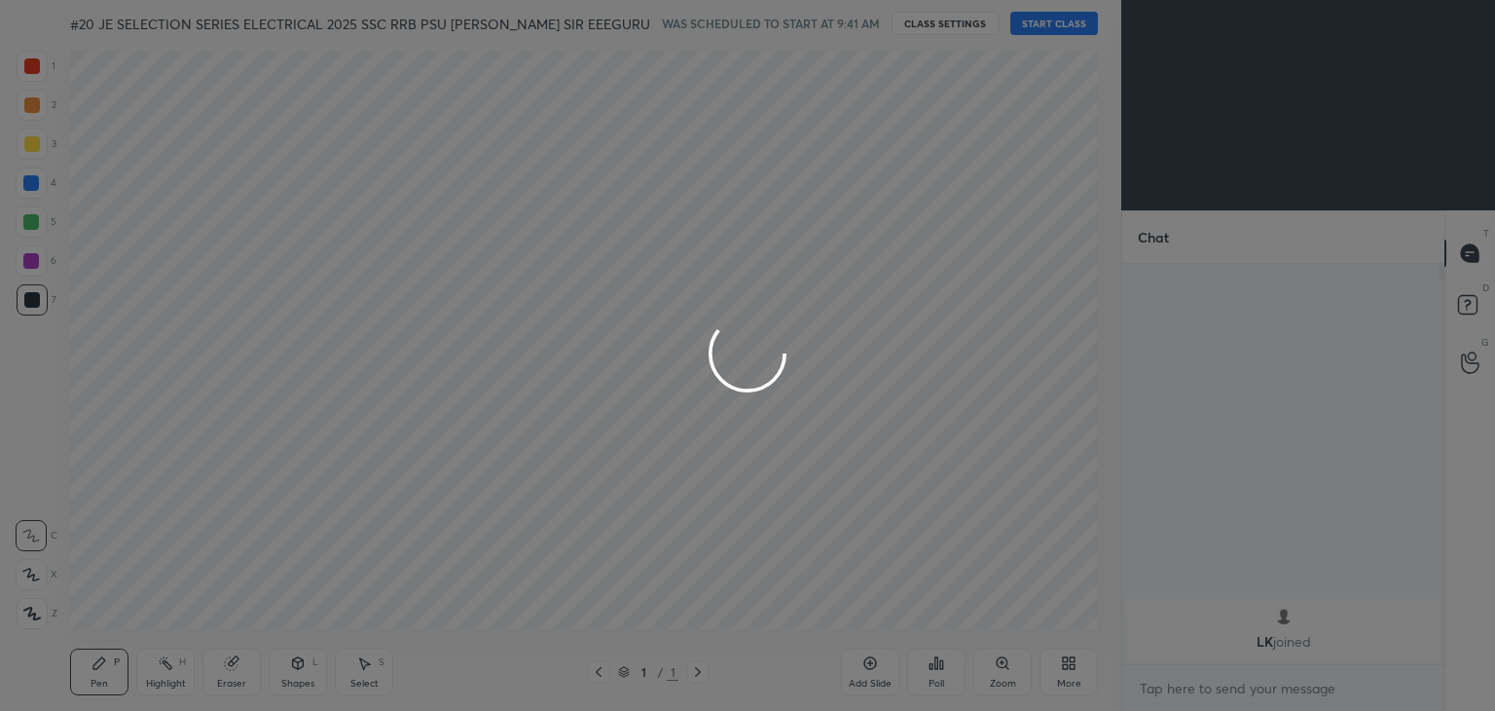
scroll to position [7, 6]
type textarea "x"
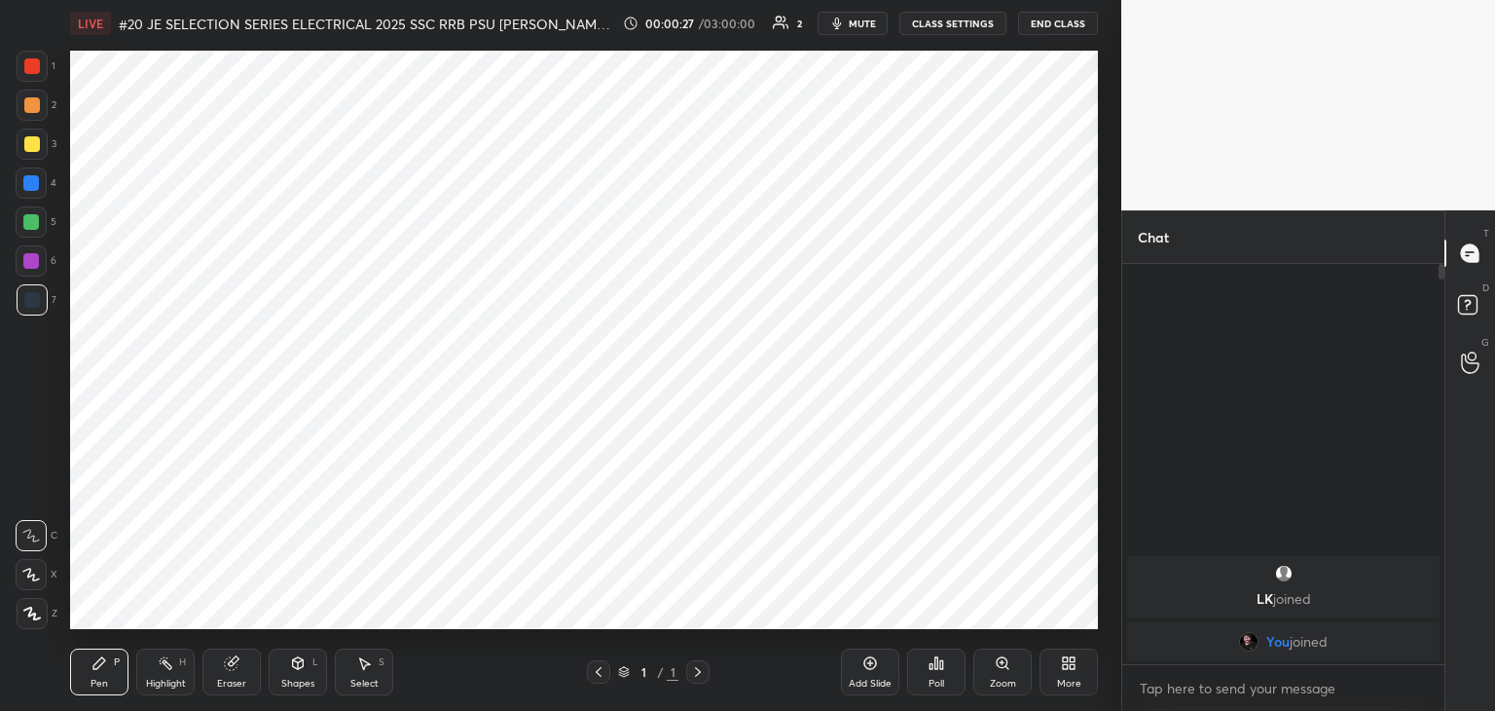
click at [1076, 669] on icon at bounding box center [1069, 663] width 16 height 16
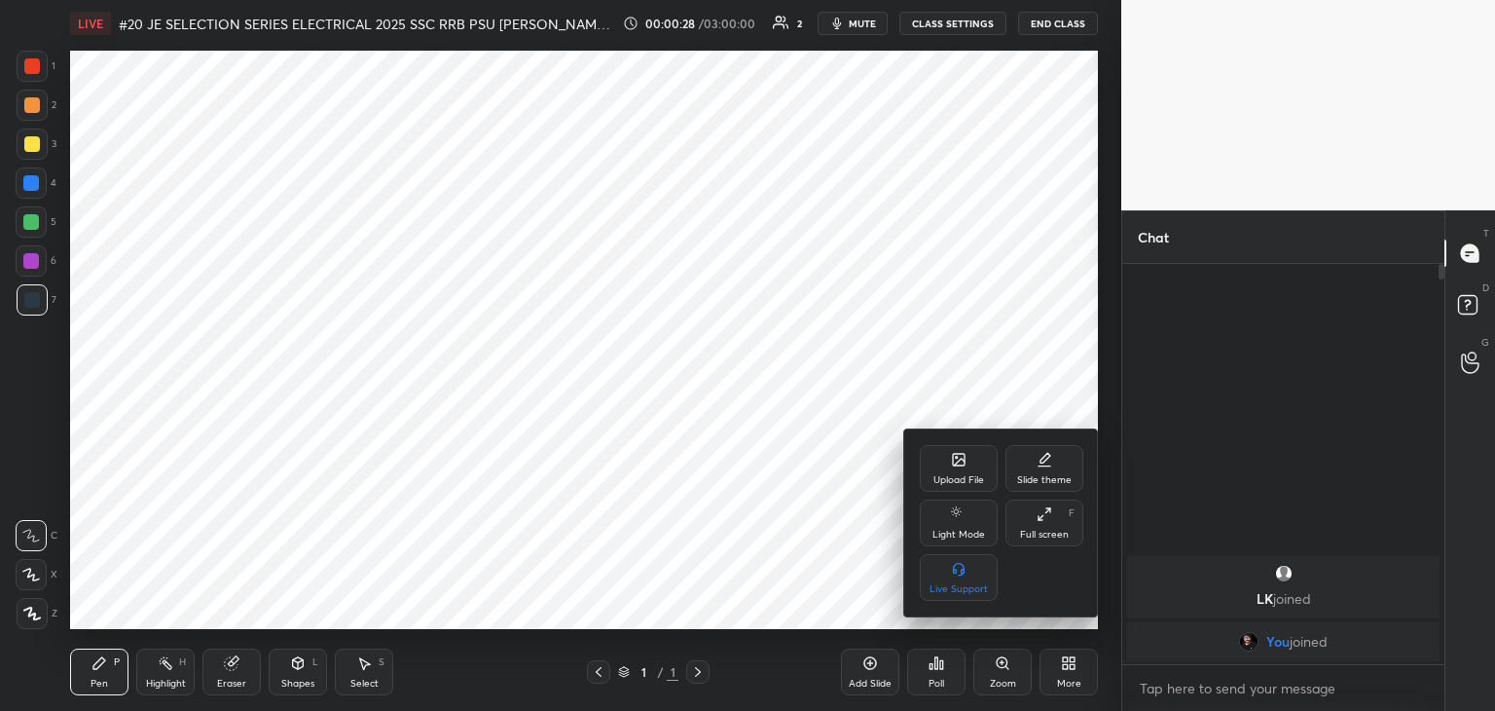
click at [949, 466] on div "Upload File" at bounding box center [959, 468] width 78 height 47
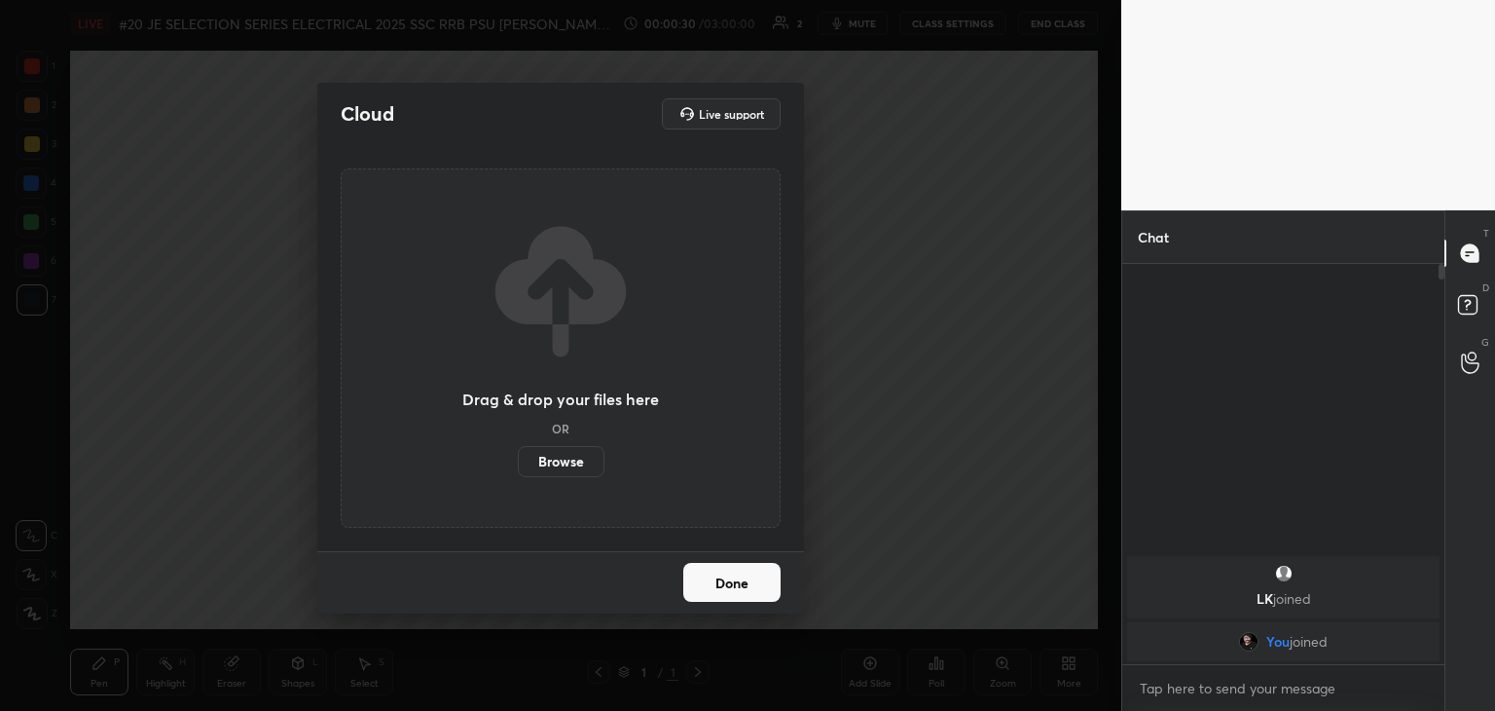
click at [569, 461] on label "Browse" at bounding box center [561, 461] width 87 height 31
click at [518, 461] on input "Browse" at bounding box center [518, 461] width 0 height 31
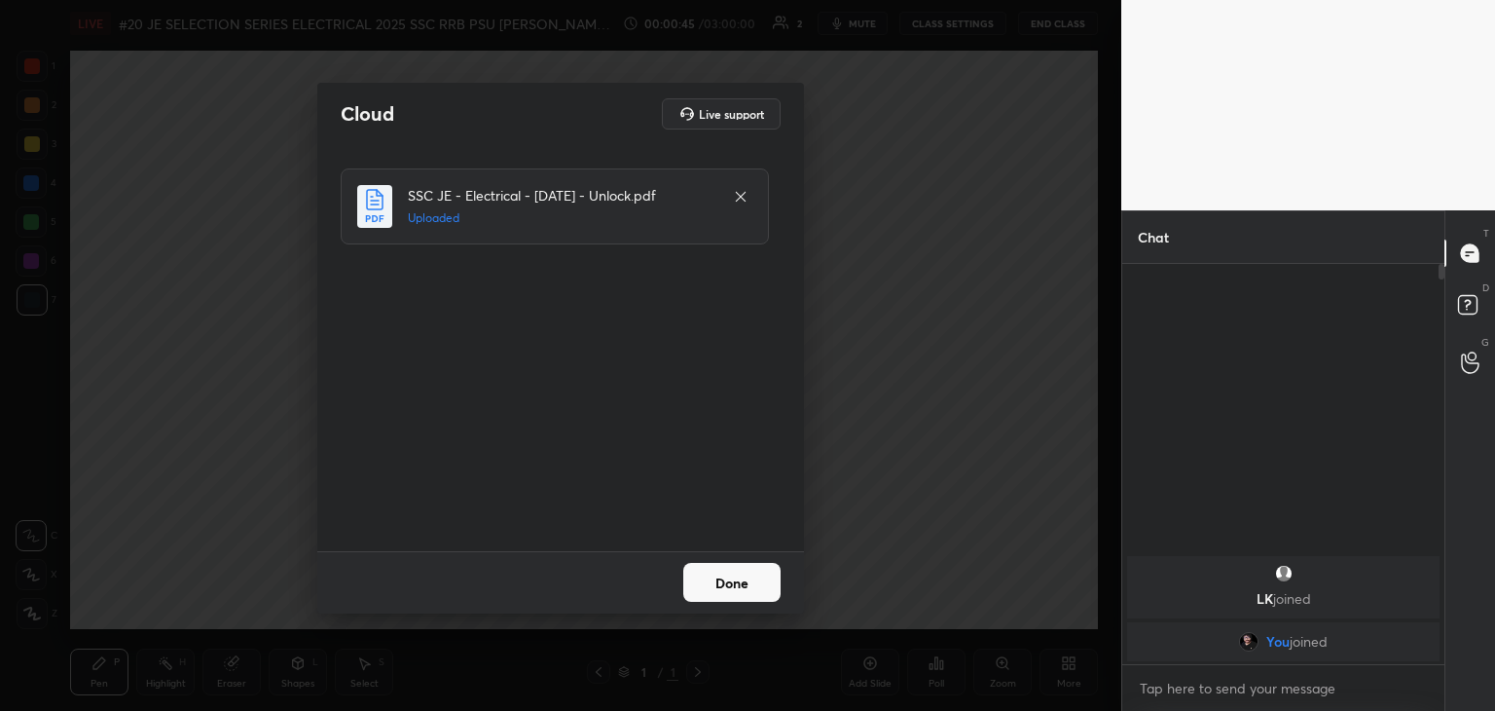
click at [732, 572] on button "Done" at bounding box center [731, 582] width 97 height 39
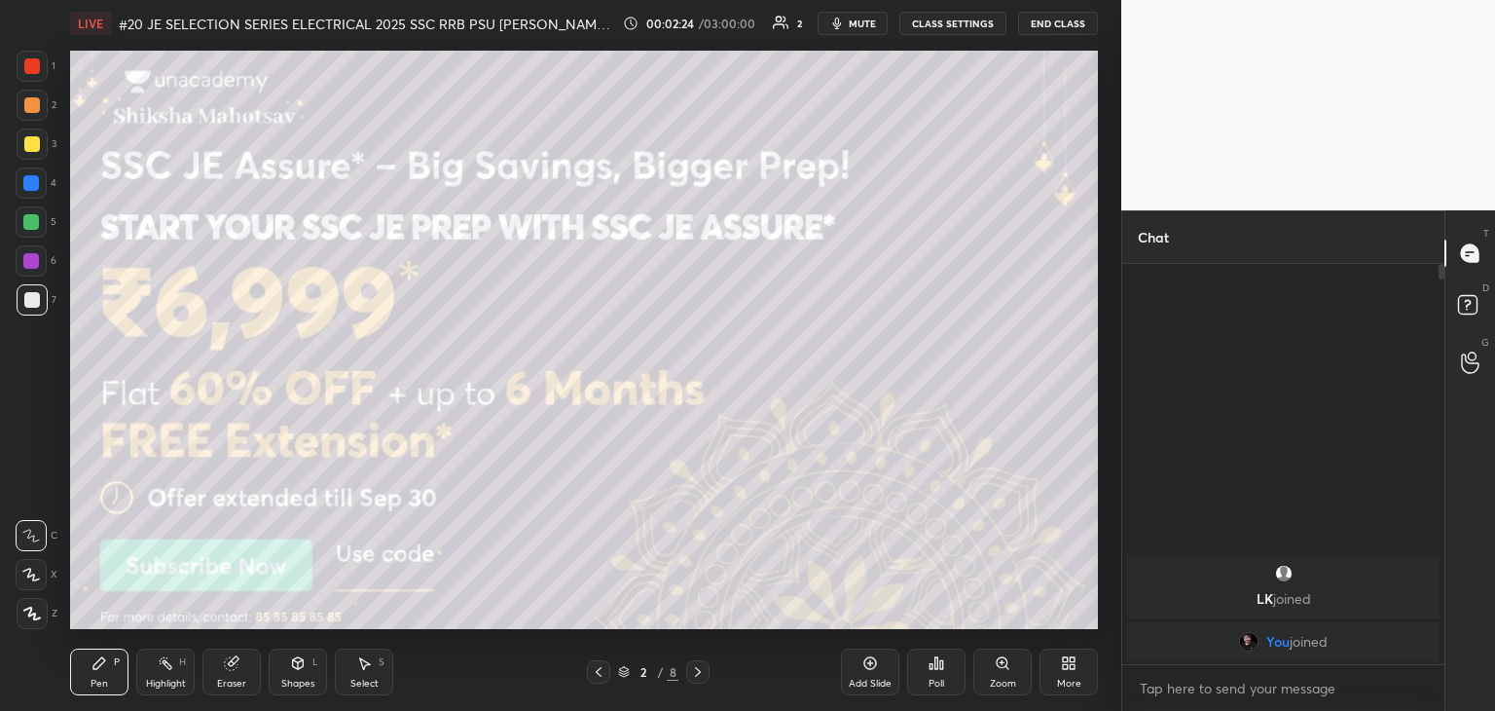
click at [30, 112] on div at bounding box center [32, 105] width 16 height 16
click at [37, 60] on div at bounding box center [32, 66] width 16 height 16
click at [29, 612] on icon at bounding box center [32, 614] width 16 height 12
drag, startPoint x: 40, startPoint y: 616, endPoint x: 96, endPoint y: 698, distance: 99.4
click at [46, 618] on div at bounding box center [32, 613] width 31 height 31
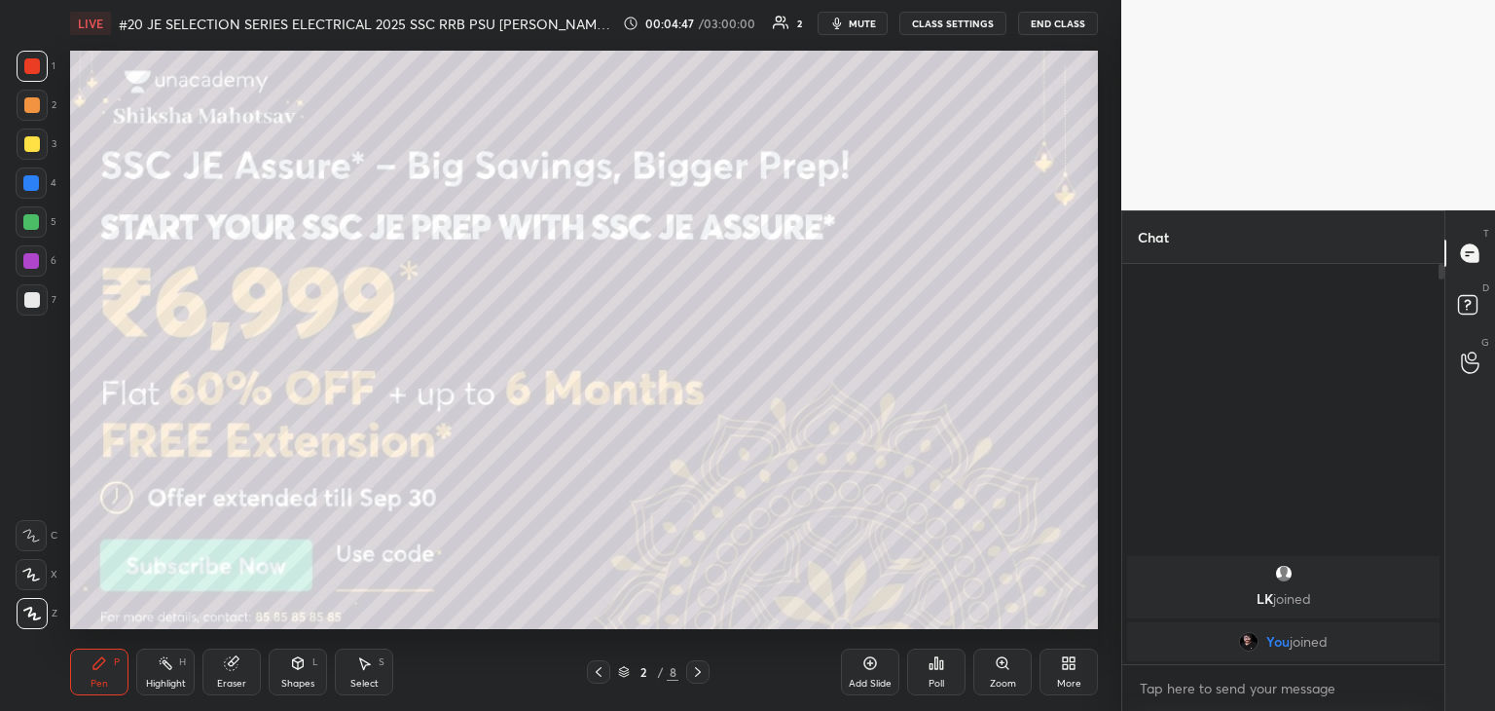
click at [99, 698] on div "Pen P Highlight H Eraser Shapes L Select S 2 / 8 Add Slide Poll Zoom More" at bounding box center [584, 672] width 1028 height 78
click at [35, 149] on div at bounding box center [32, 144] width 16 height 16
click at [699, 672] on icon at bounding box center [698, 672] width 6 height 10
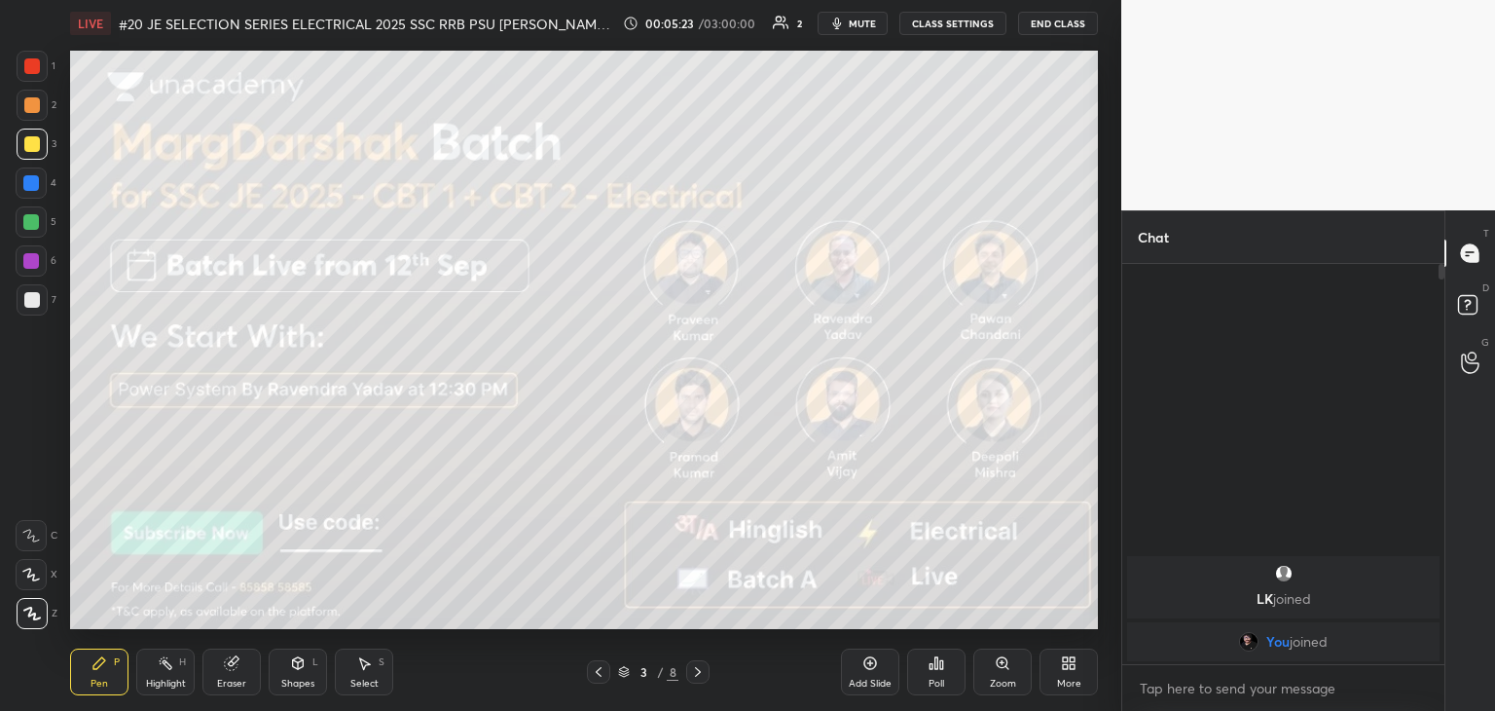
click at [34, 68] on div at bounding box center [32, 66] width 16 height 16
click at [695, 676] on icon at bounding box center [698, 672] width 16 height 16
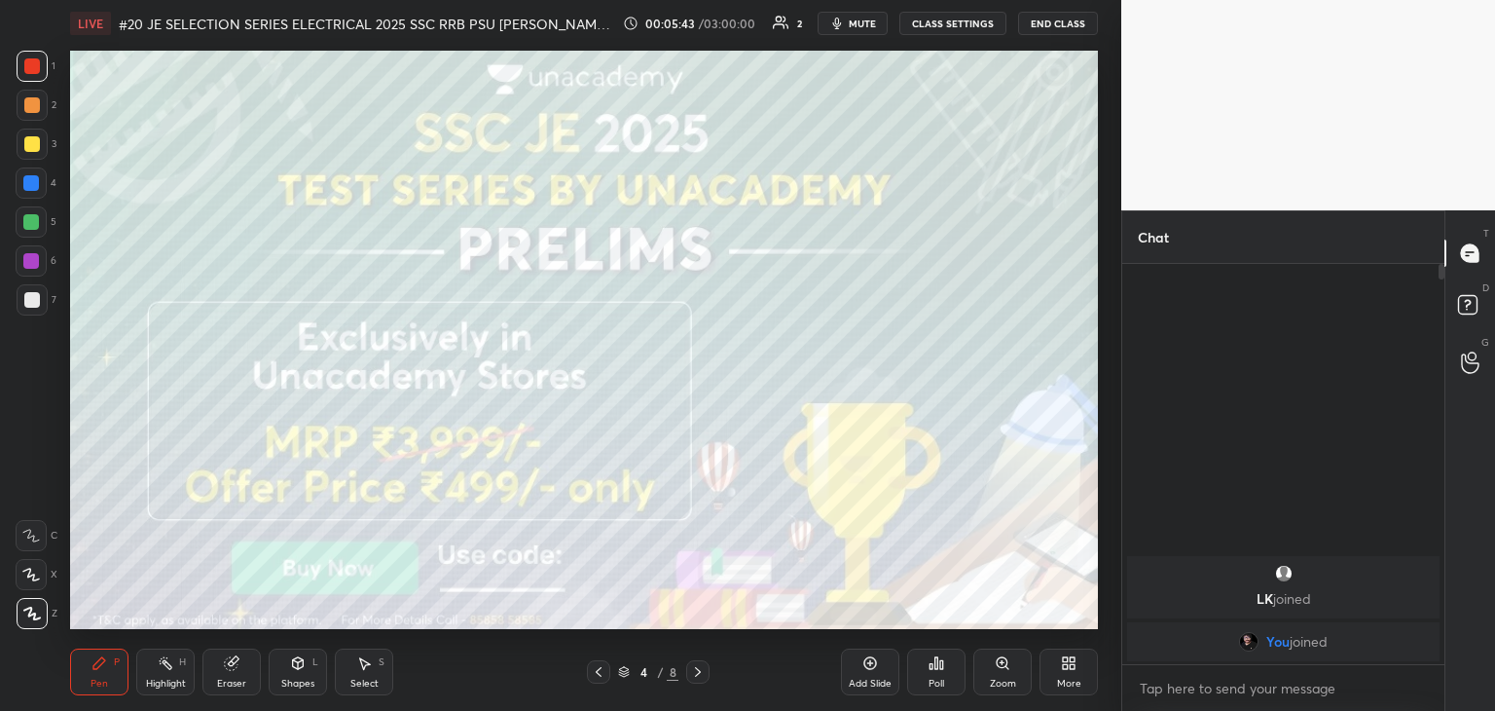
click at [35, 136] on div at bounding box center [32, 144] width 16 height 16
click at [699, 671] on icon at bounding box center [698, 672] width 16 height 16
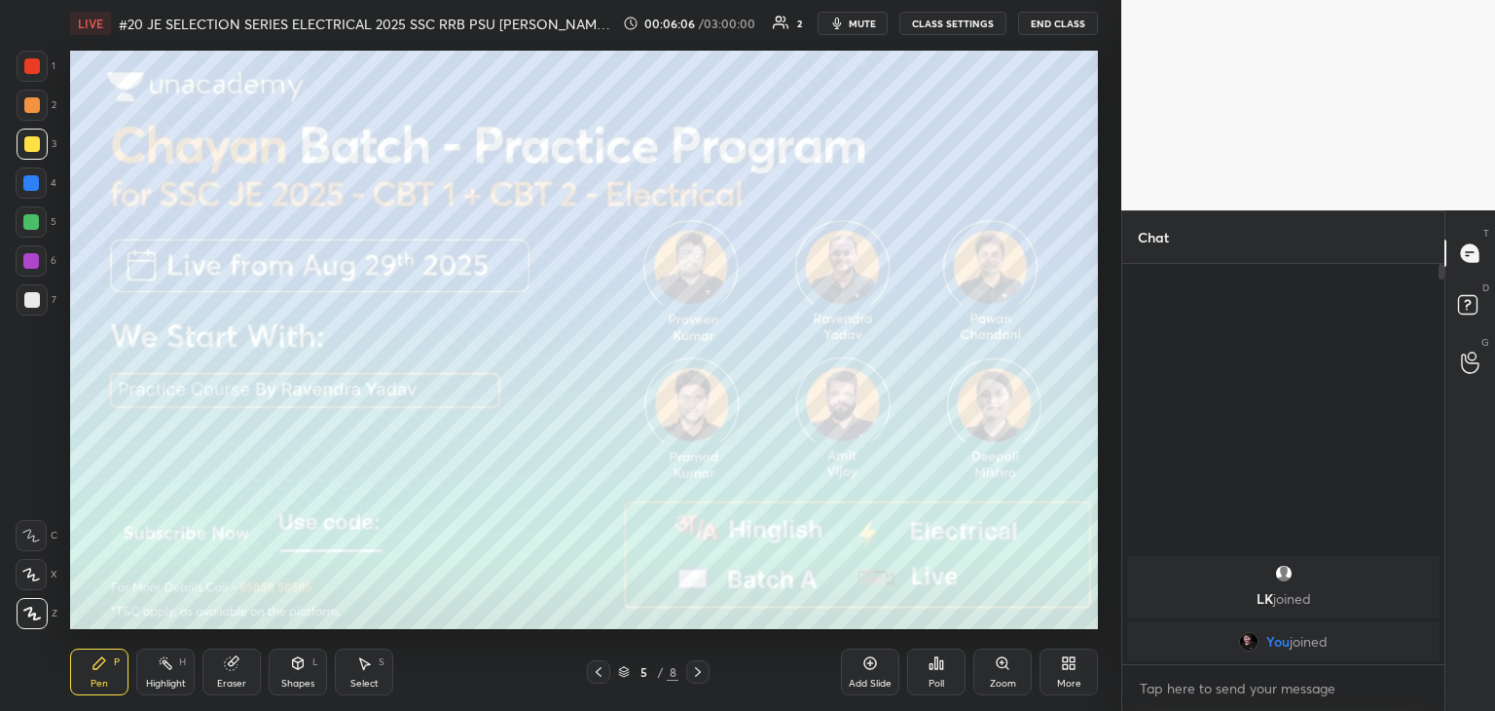
click at [695, 675] on icon at bounding box center [698, 672] width 16 height 16
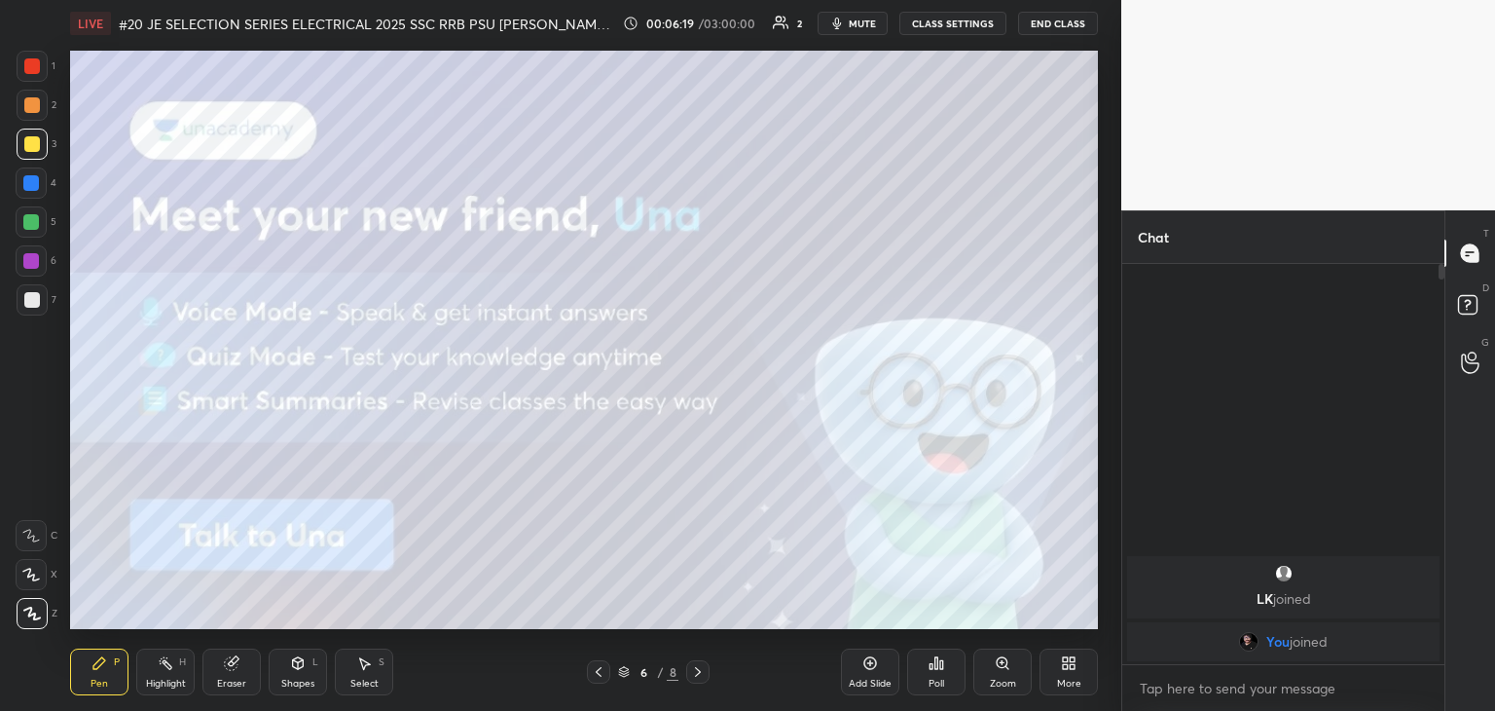
drag, startPoint x: 692, startPoint y: 671, endPoint x: 681, endPoint y: 709, distance: 39.7
click at [691, 671] on icon at bounding box center [698, 672] width 16 height 16
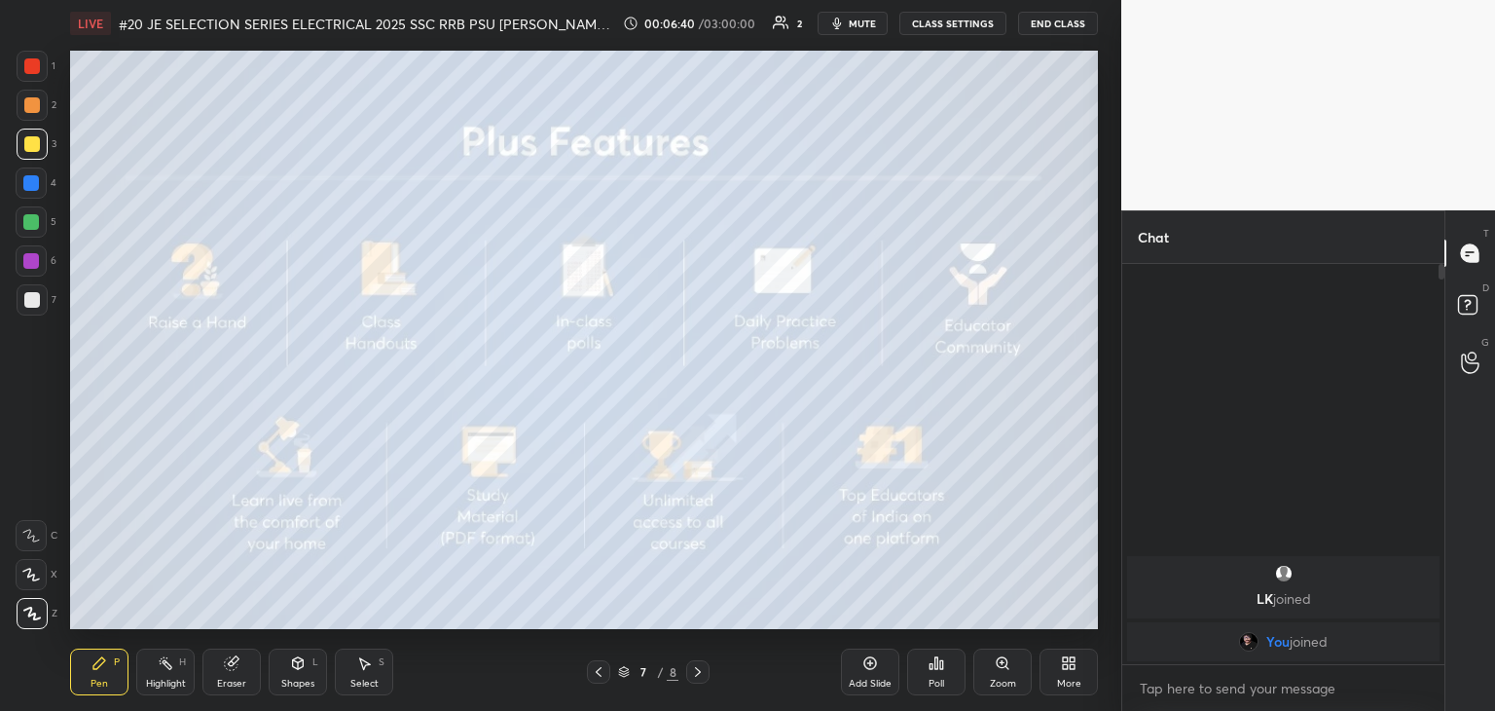
click at [700, 670] on icon at bounding box center [698, 672] width 16 height 16
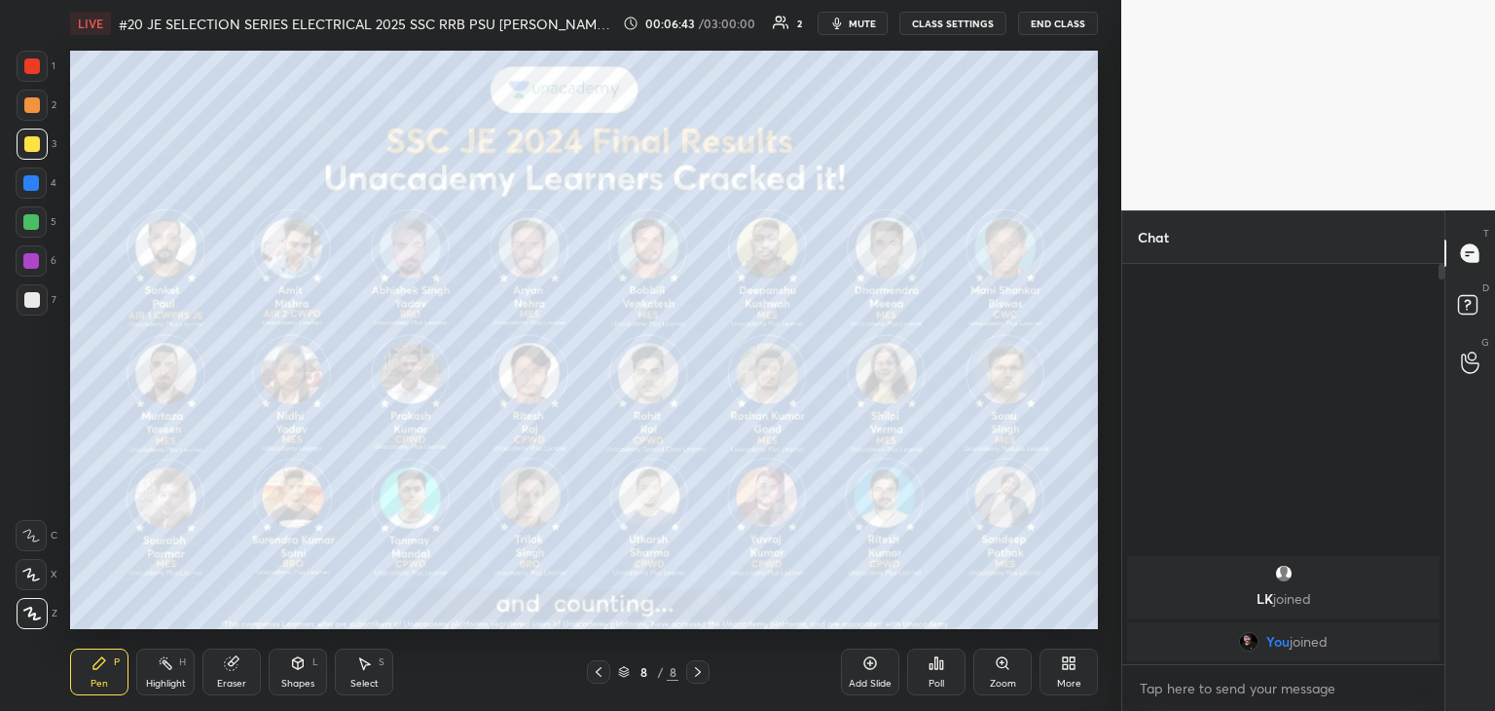
click at [41, 67] on div at bounding box center [32, 66] width 31 height 31
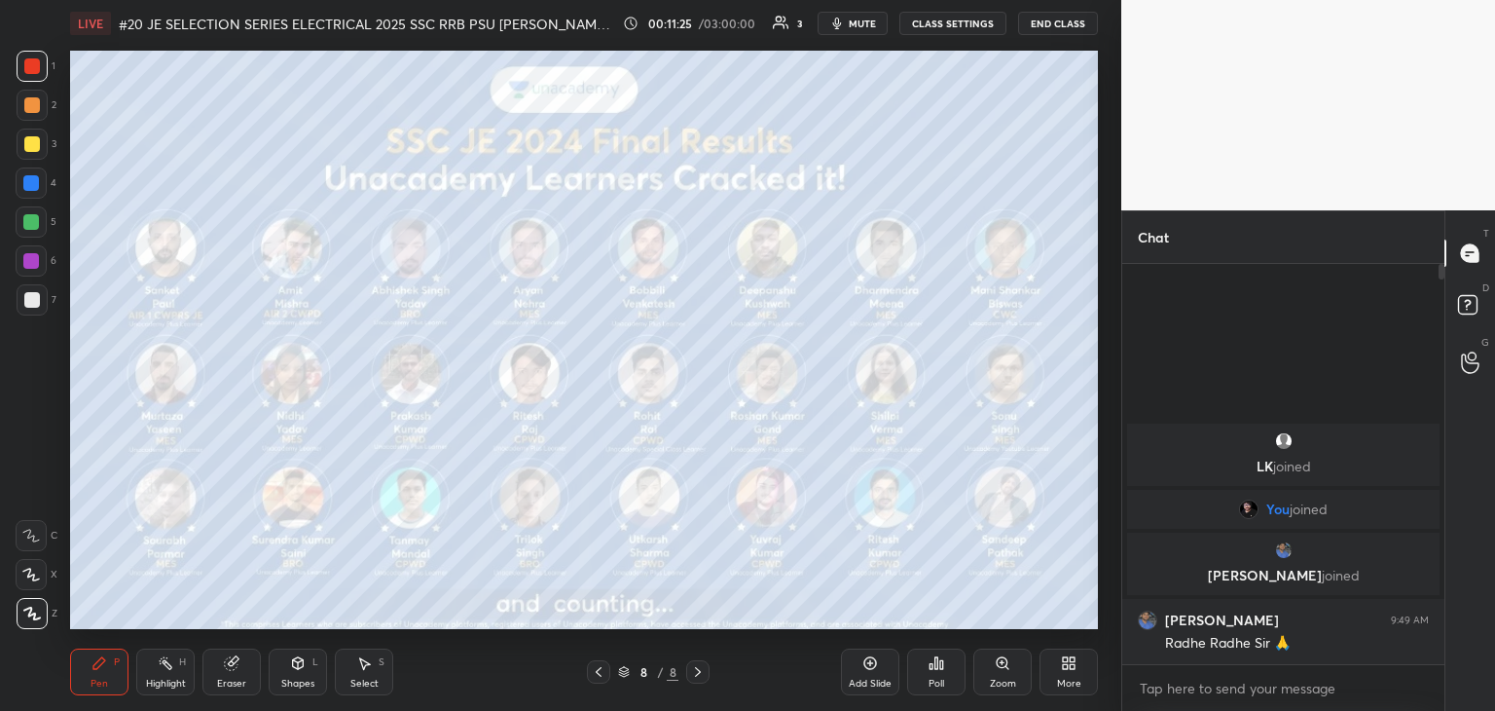
click at [1066, 663] on icon at bounding box center [1069, 663] width 16 height 16
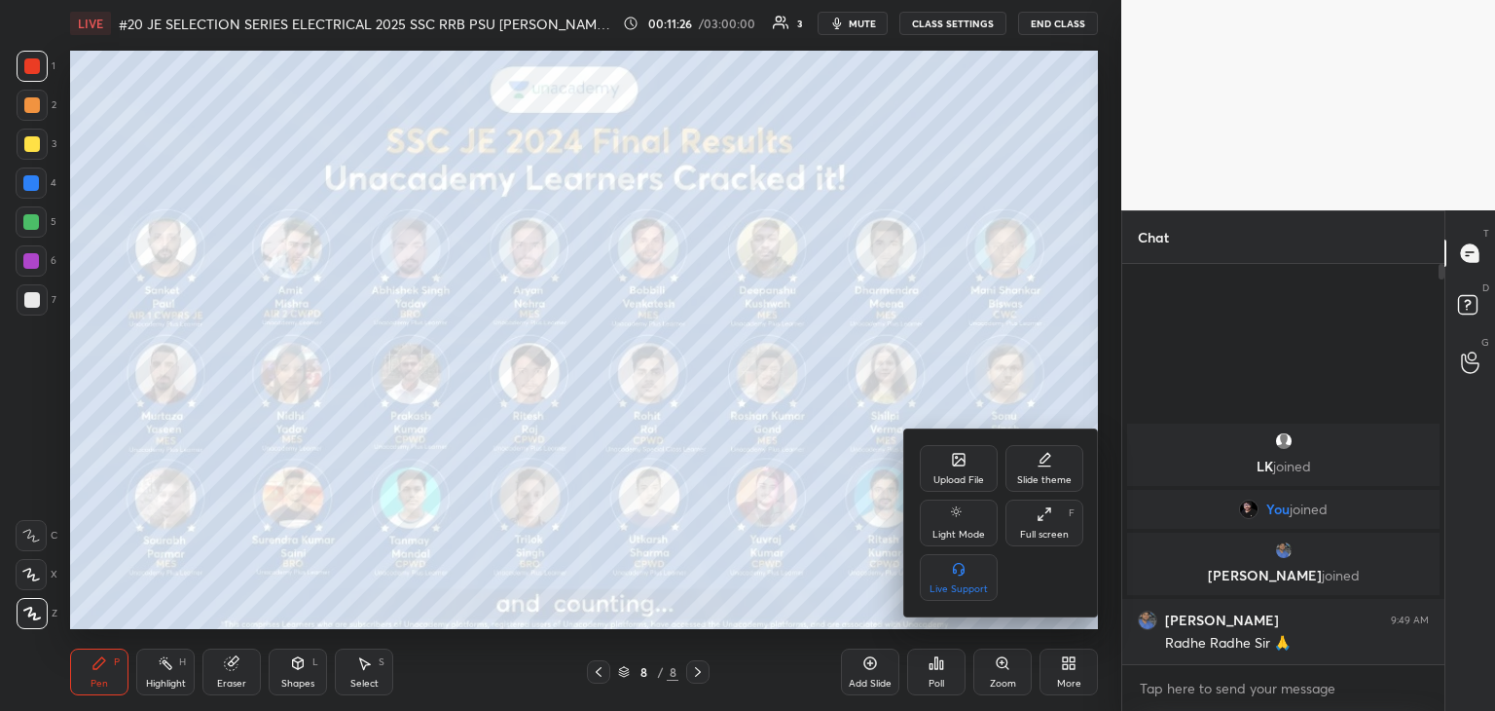
click at [962, 468] on div "Upload File" at bounding box center [959, 468] width 78 height 47
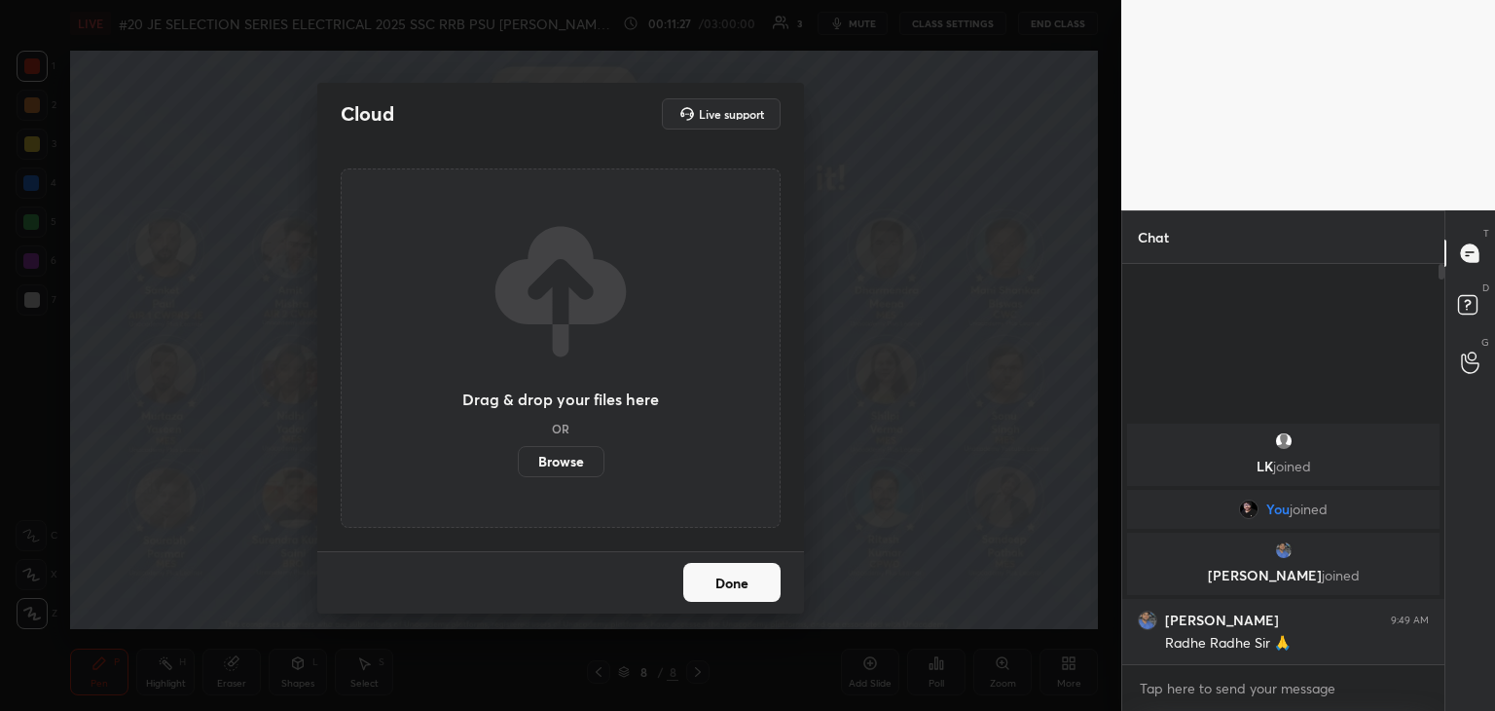
click at [567, 462] on label "Browse" at bounding box center [561, 461] width 87 height 31
click at [518, 462] on input "Browse" at bounding box center [518, 461] width 0 height 31
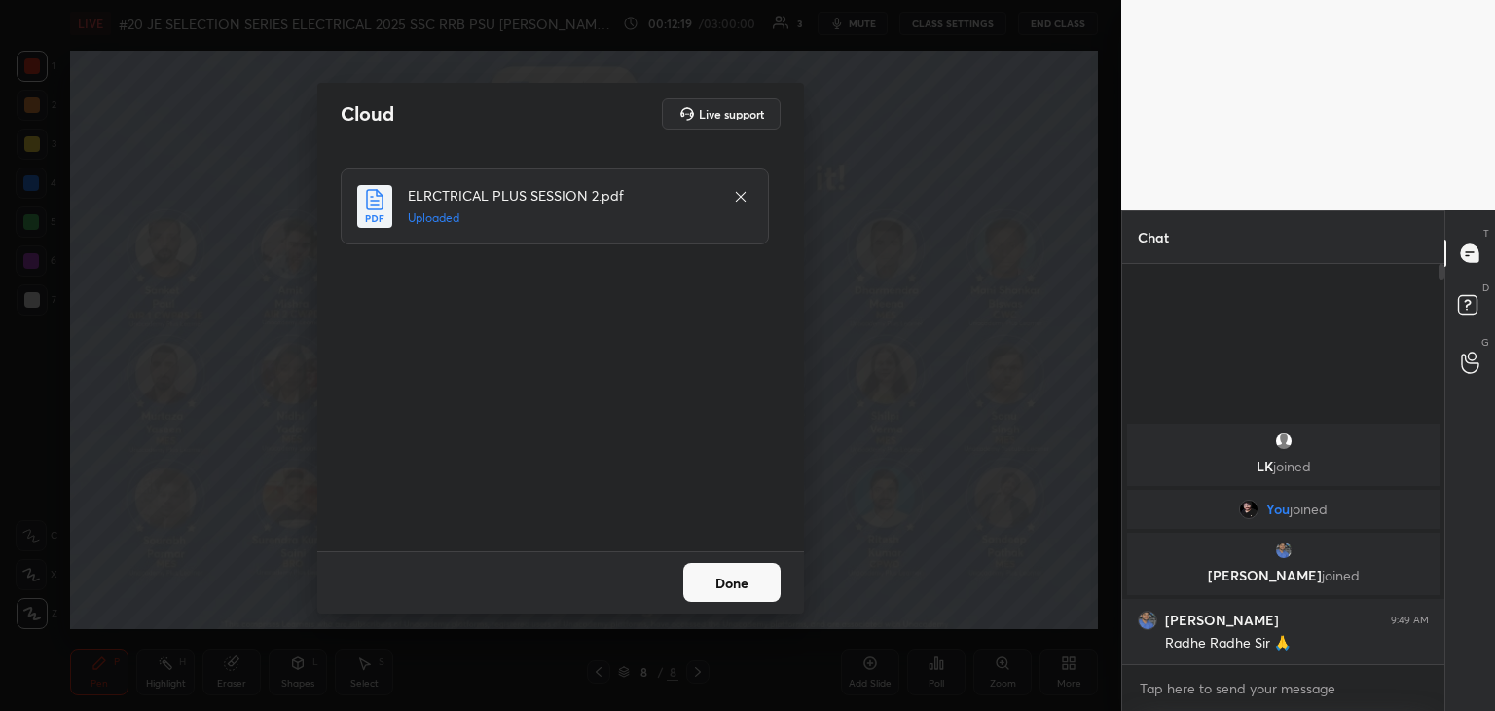
click at [717, 586] on button "Done" at bounding box center [731, 582] width 97 height 39
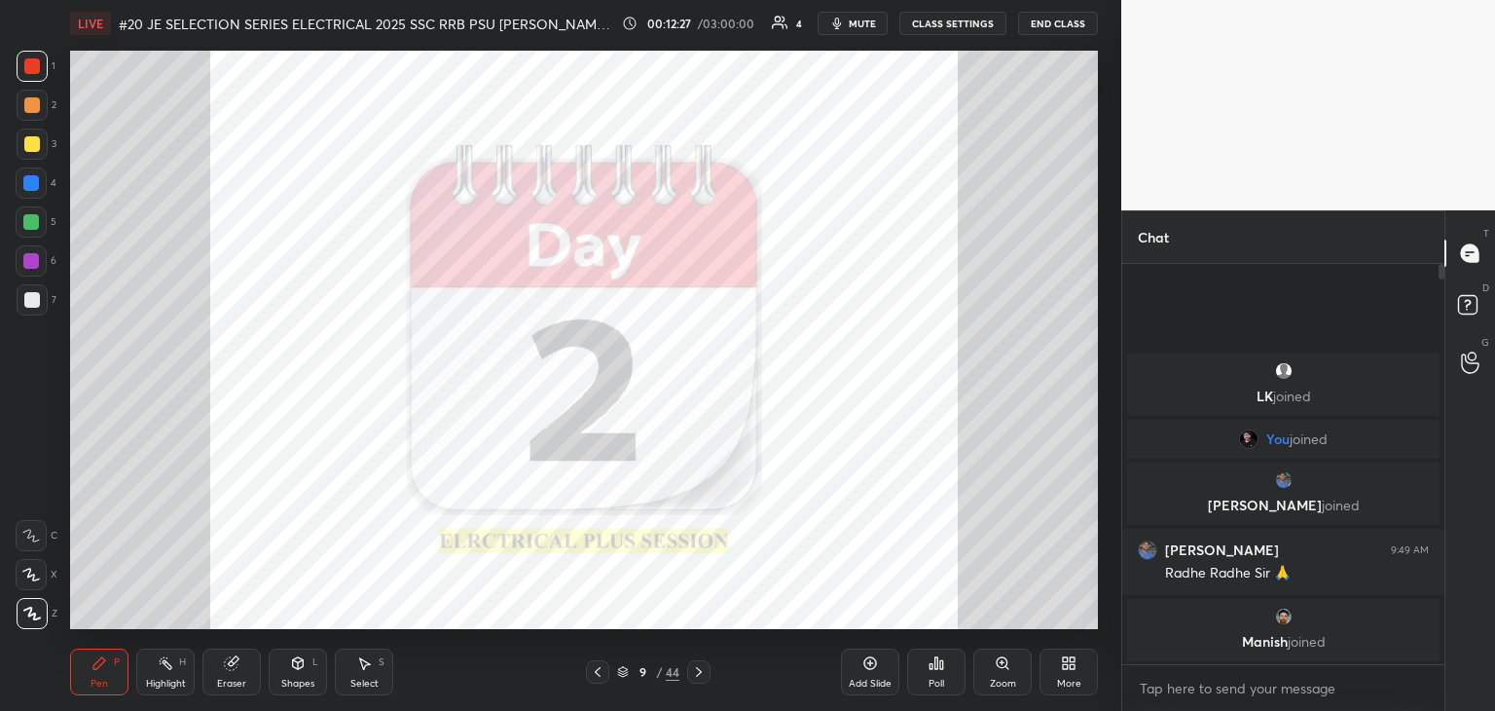
drag, startPoint x: 638, startPoint y: 656, endPoint x: 636, endPoint y: 686, distance: 30.2
click at [636, 682] on div "Pen P Highlight H Eraser Shapes L Select S 9 / 44 Add Slide Poll Zoom More" at bounding box center [584, 672] width 1028 height 78
click at [684, 660] on div "Pen P Highlight H Eraser Shapes L Select S 9 / 44 Add Slide Poll Zoom More" at bounding box center [584, 672] width 1028 height 78
click at [621, 670] on icon at bounding box center [623, 672] width 12 height 12
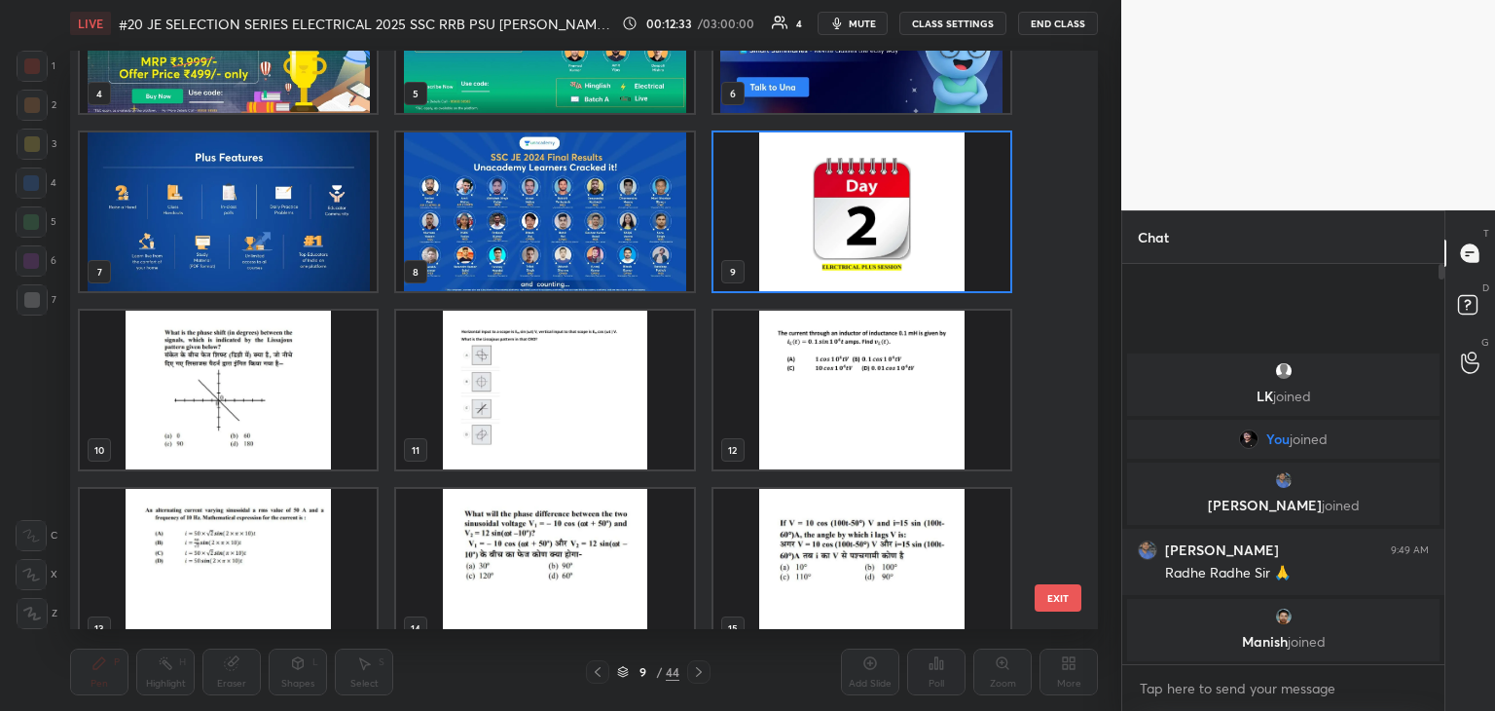
scroll to position [292, 0]
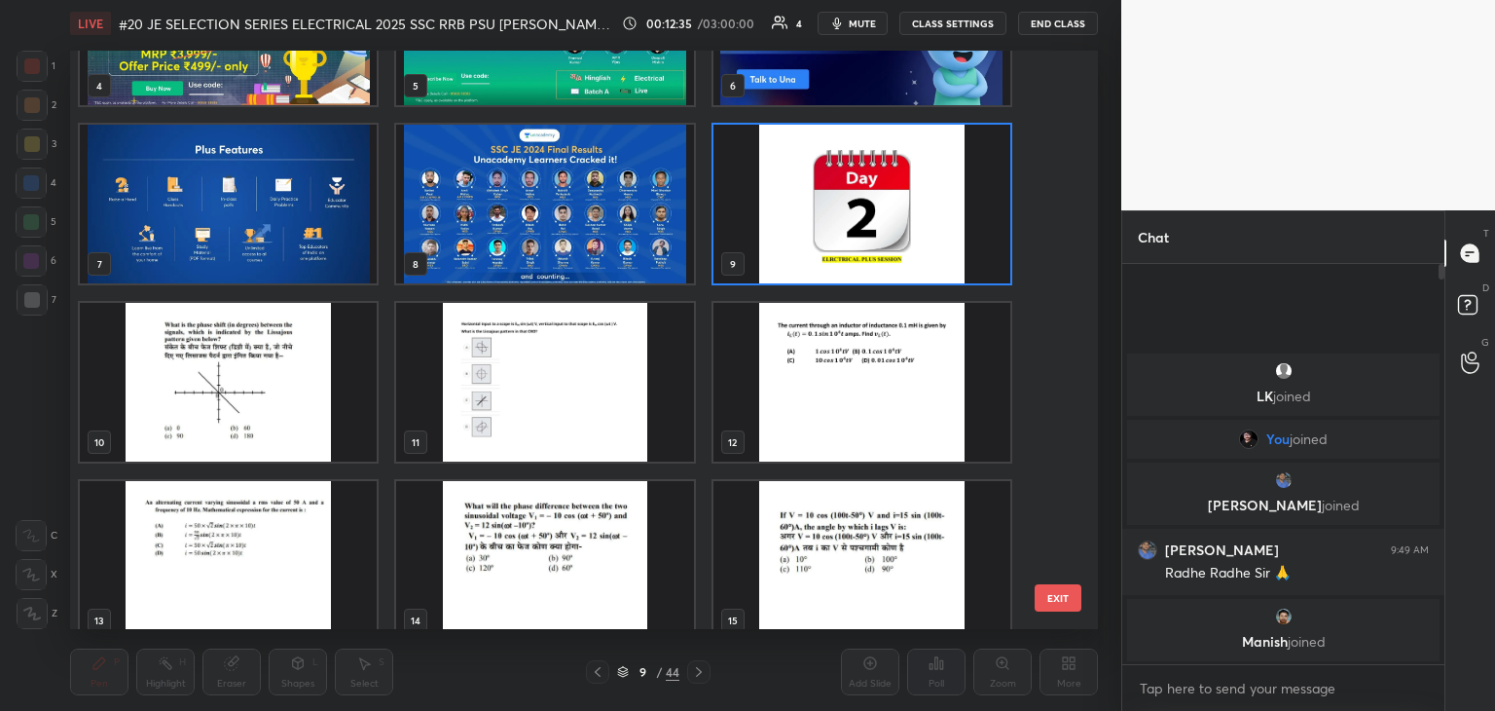
click at [276, 376] on img "grid" at bounding box center [228, 382] width 297 height 159
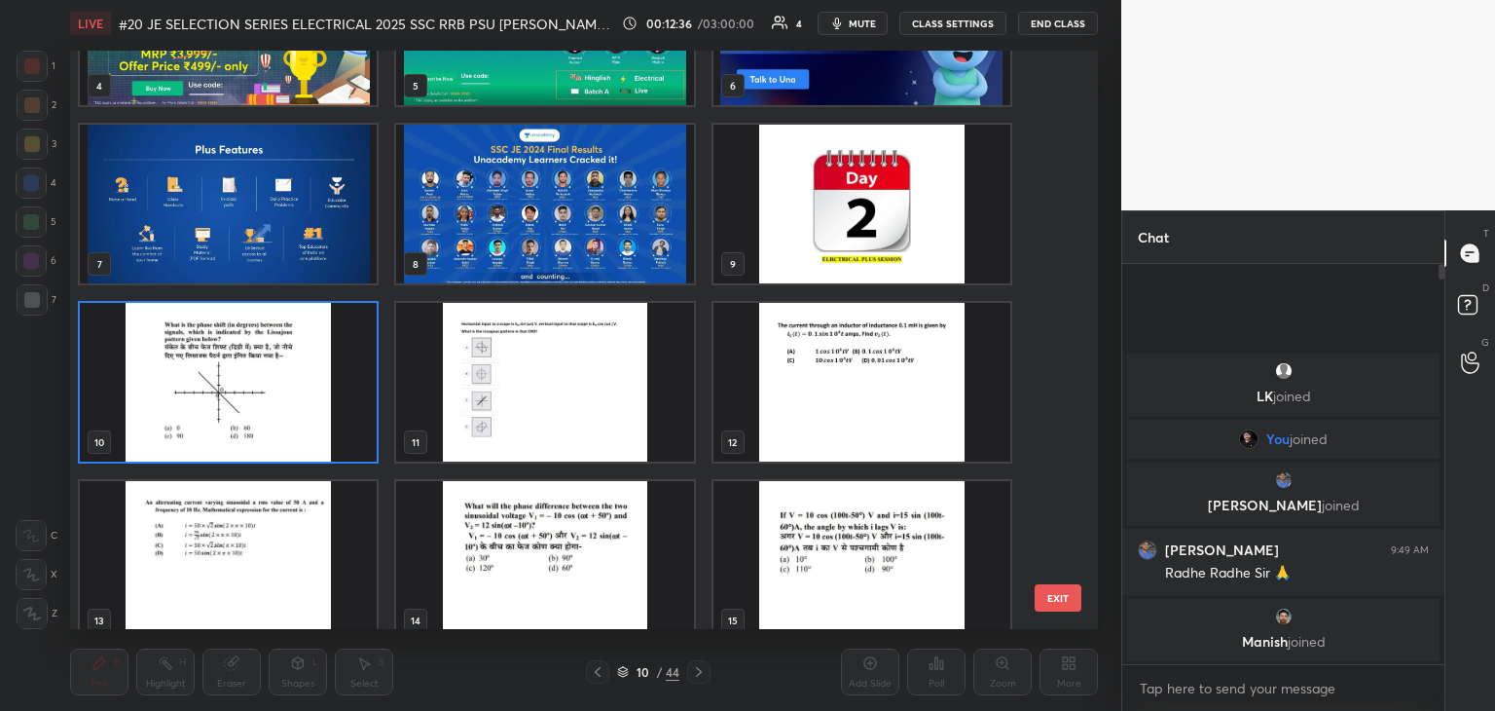
click at [253, 388] on img "grid" at bounding box center [228, 382] width 297 height 159
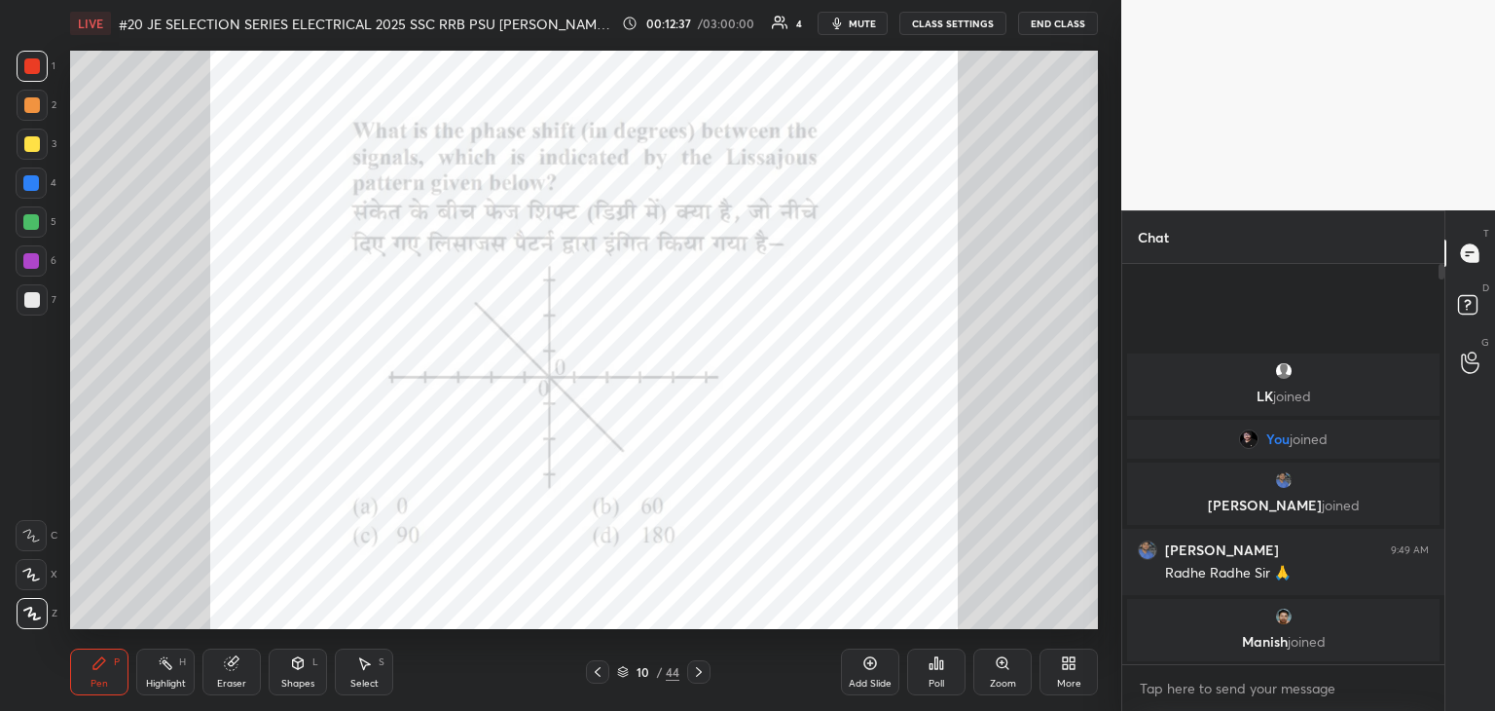
click at [861, 681] on div "Add Slide" at bounding box center [870, 684] width 43 height 10
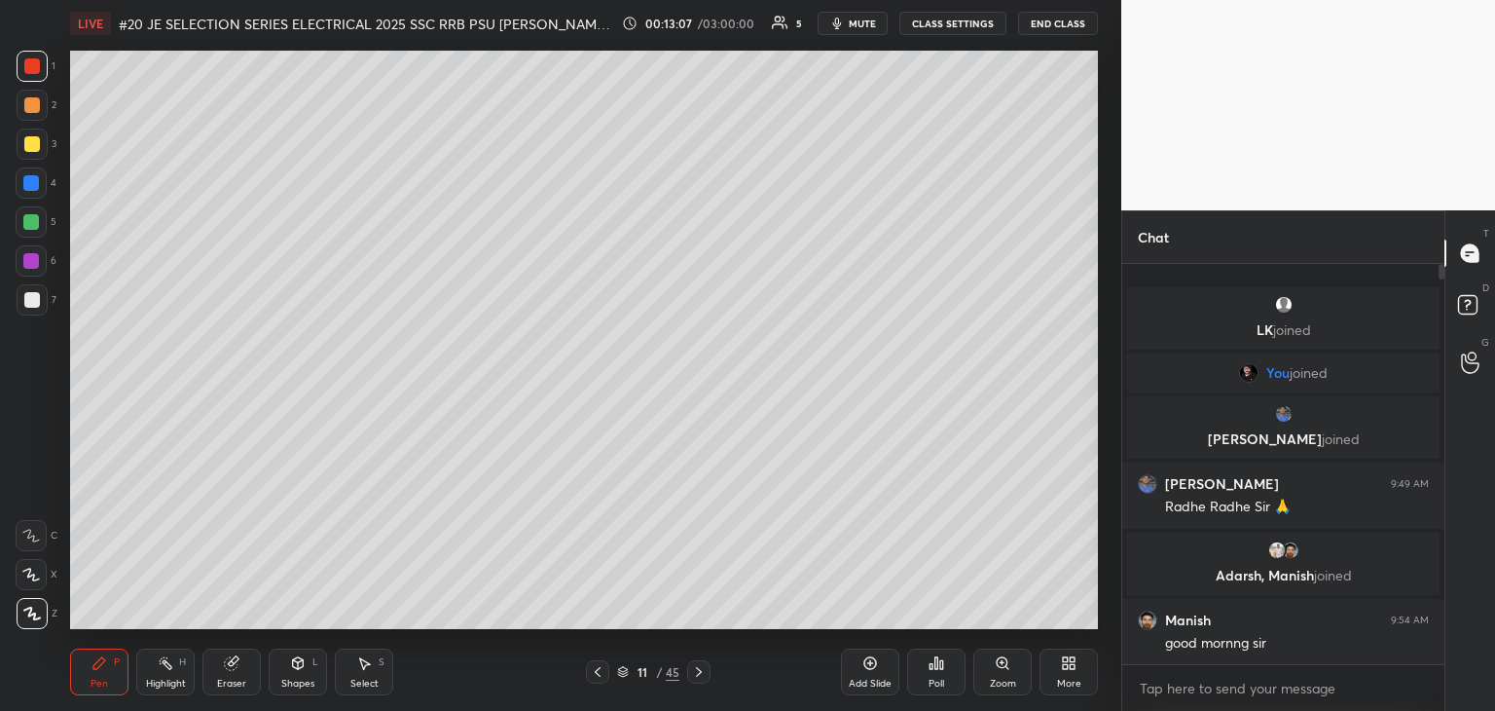
click at [232, 675] on div "Eraser" at bounding box center [232, 671] width 58 height 47
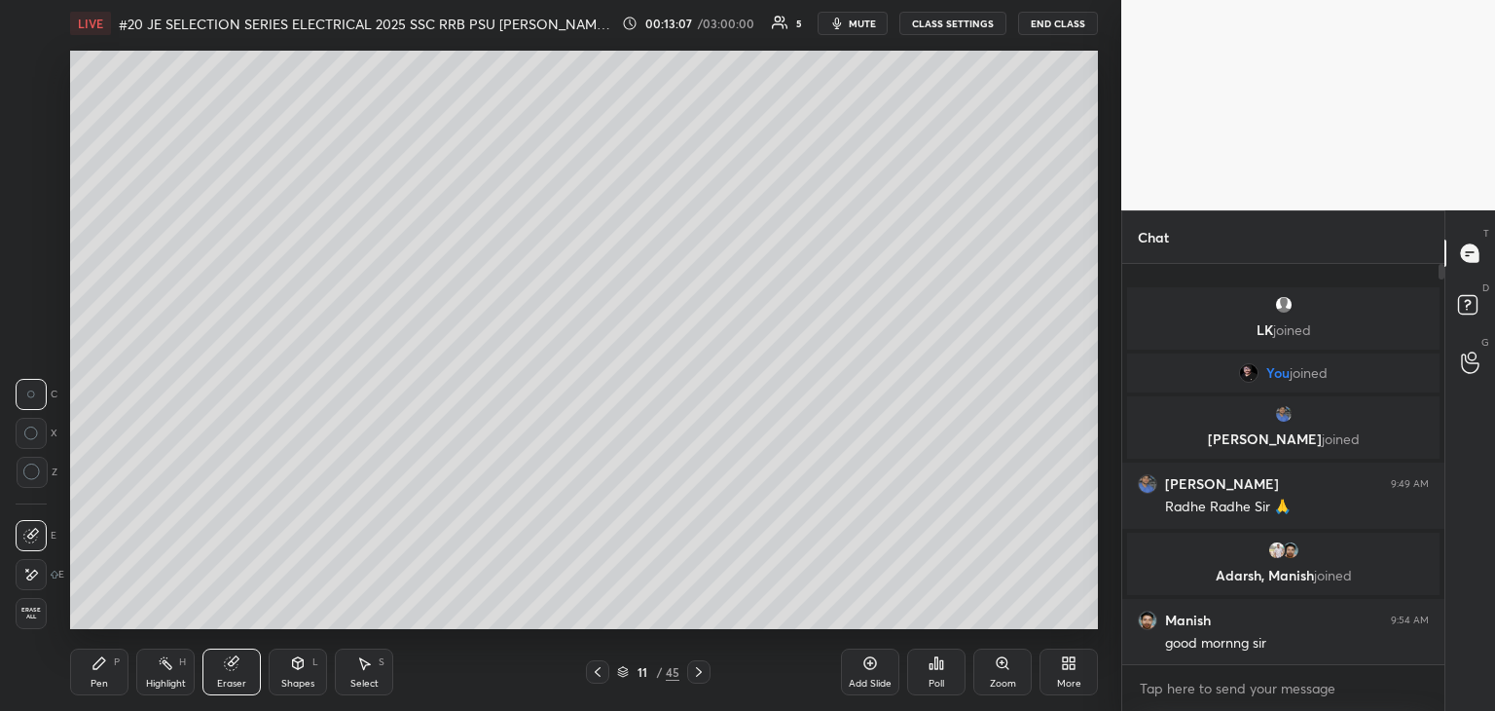
click at [41, 622] on div "Erase all" at bounding box center [31, 613] width 31 height 31
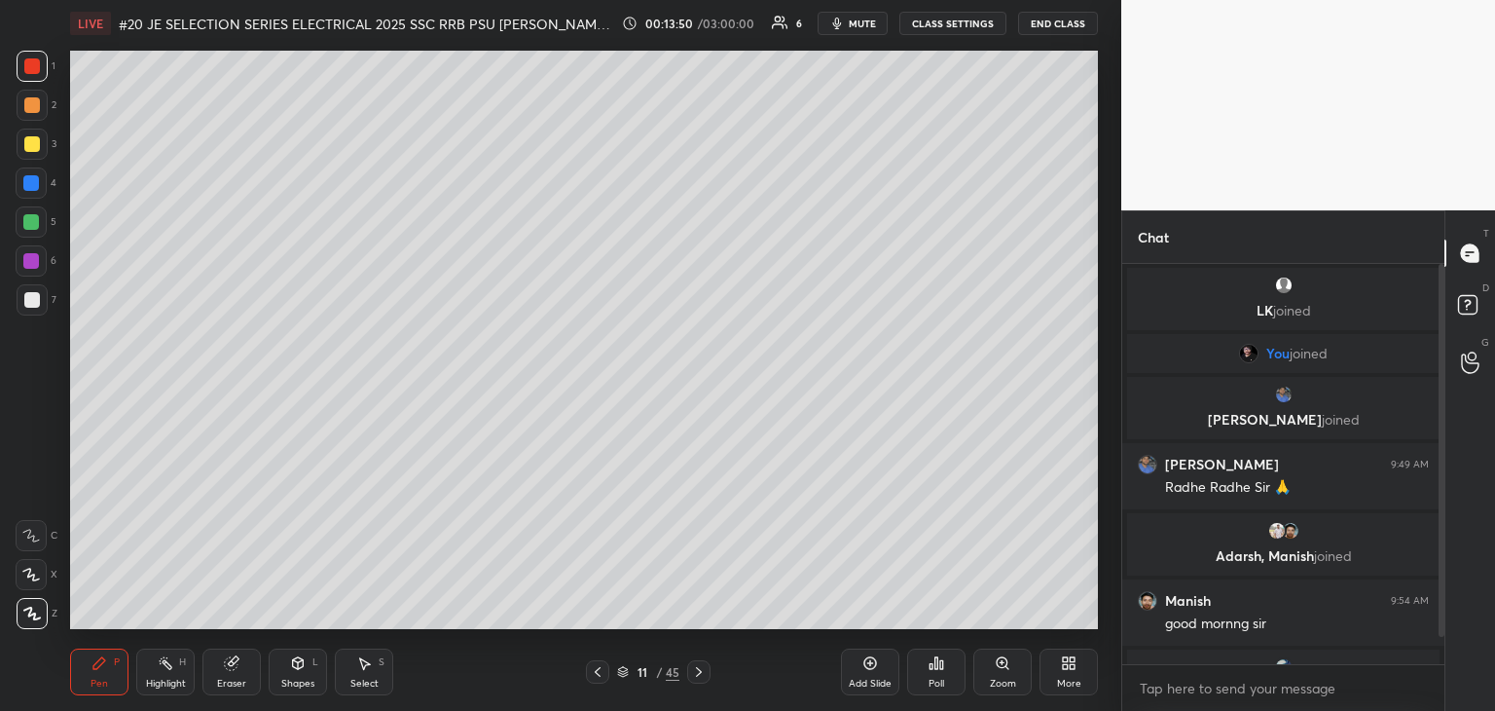
scroll to position [51, 0]
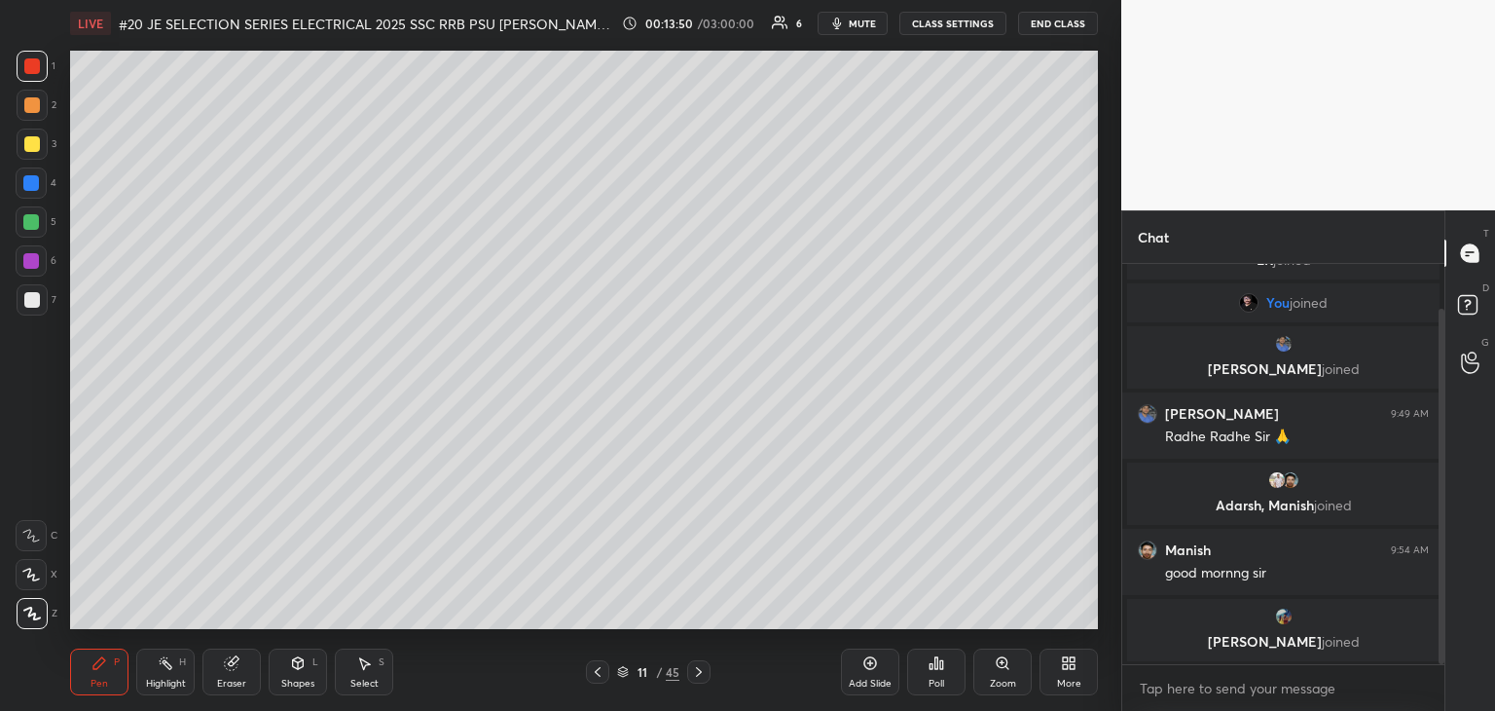
drag, startPoint x: 1442, startPoint y: 511, endPoint x: 1438, endPoint y: 629, distance: 117.9
click at [1439, 629] on div at bounding box center [1442, 486] width 6 height 355
click at [607, 679] on div at bounding box center [597, 671] width 23 height 23
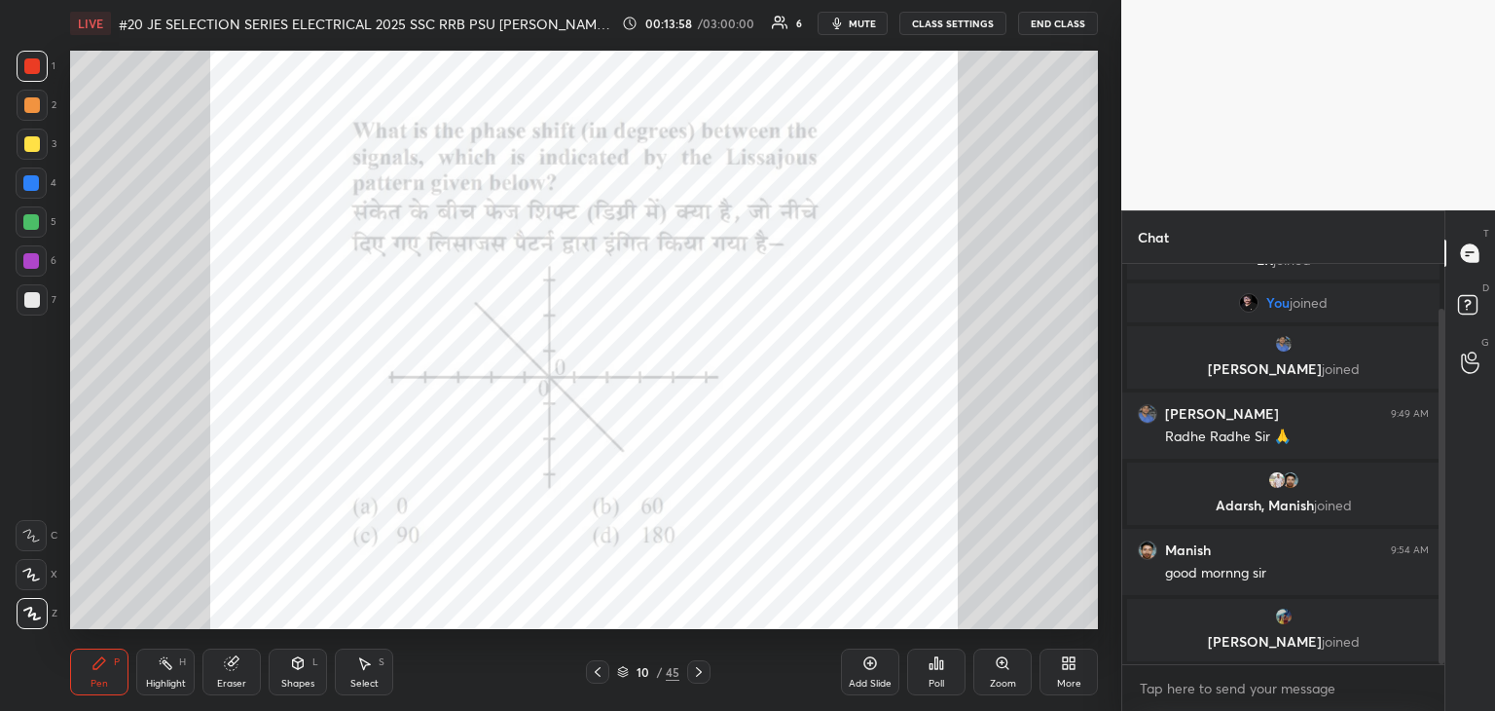
click at [946, 668] on div "Poll" at bounding box center [936, 671] width 58 height 47
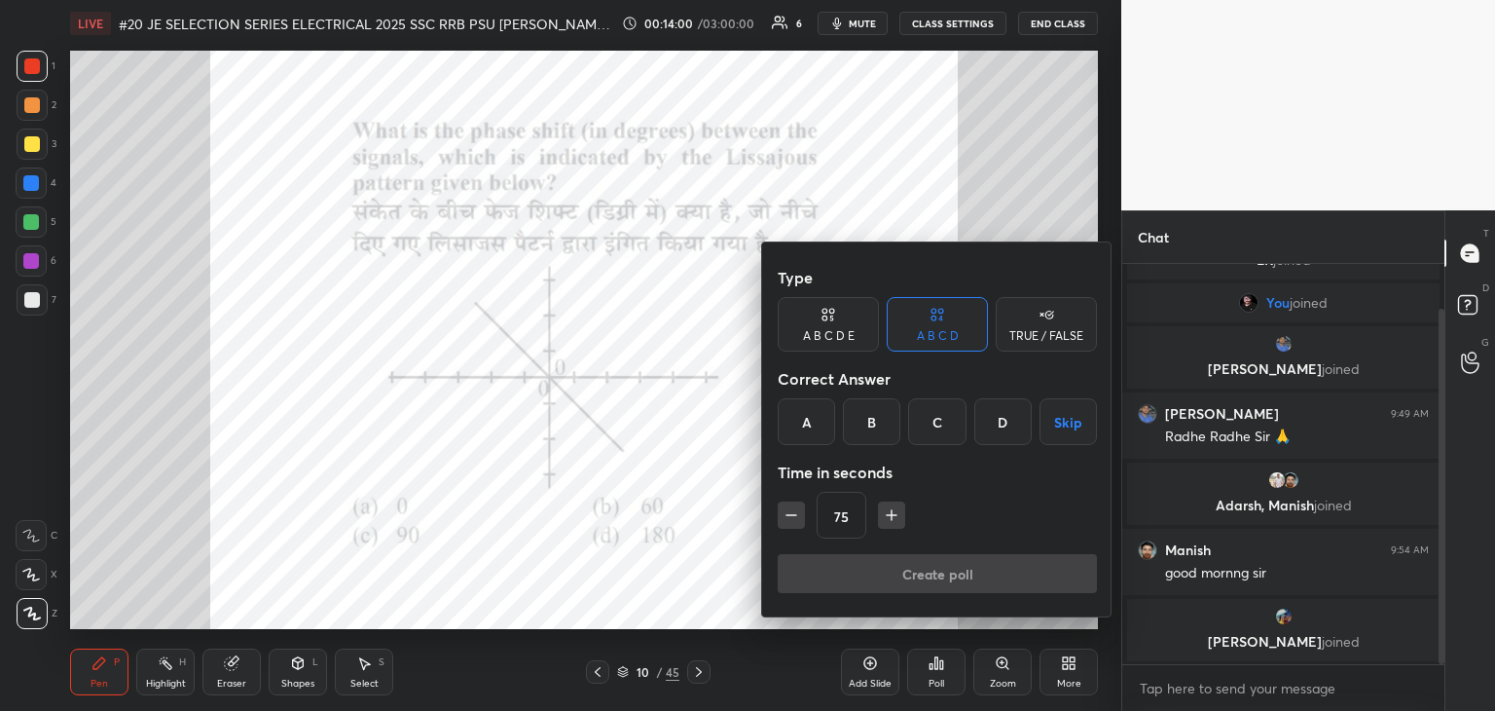
drag, startPoint x: 1004, startPoint y: 423, endPoint x: 995, endPoint y: 427, distance: 10.0
click at [1003, 422] on div "D" at bounding box center [1003, 421] width 57 height 47
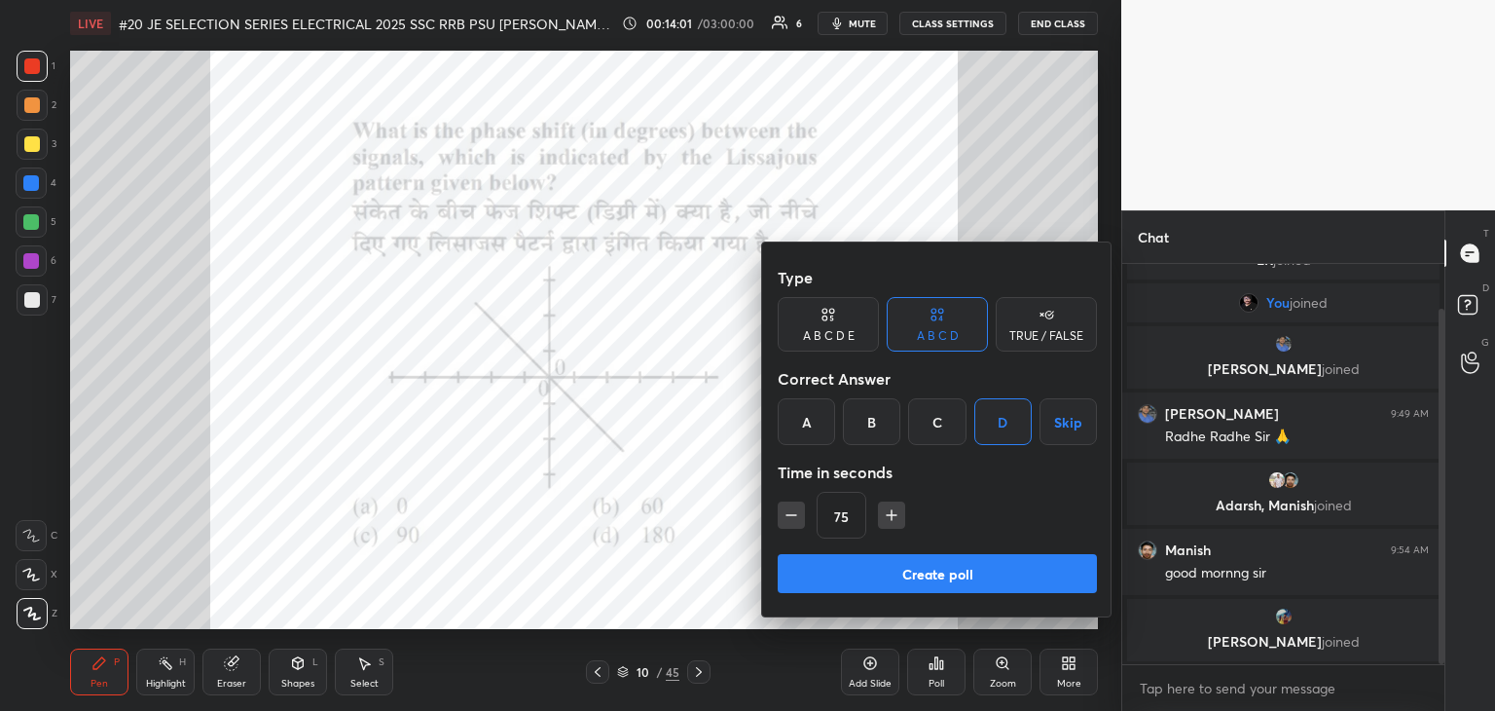
click at [796, 520] on icon "button" at bounding box center [791, 514] width 19 height 19
click at [798, 523] on icon "button" at bounding box center [791, 514] width 19 height 19
type input "45"
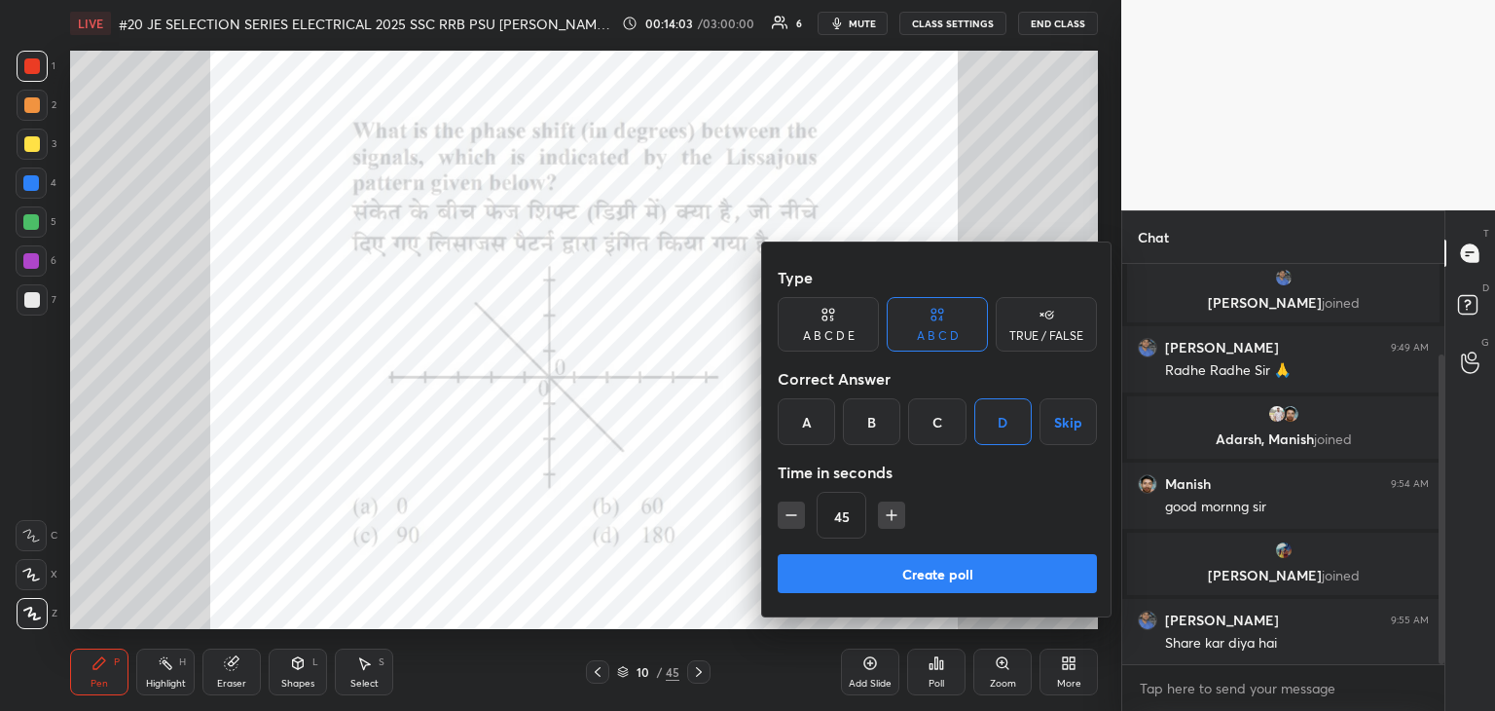
click at [823, 577] on button "Create poll" at bounding box center [937, 573] width 319 height 39
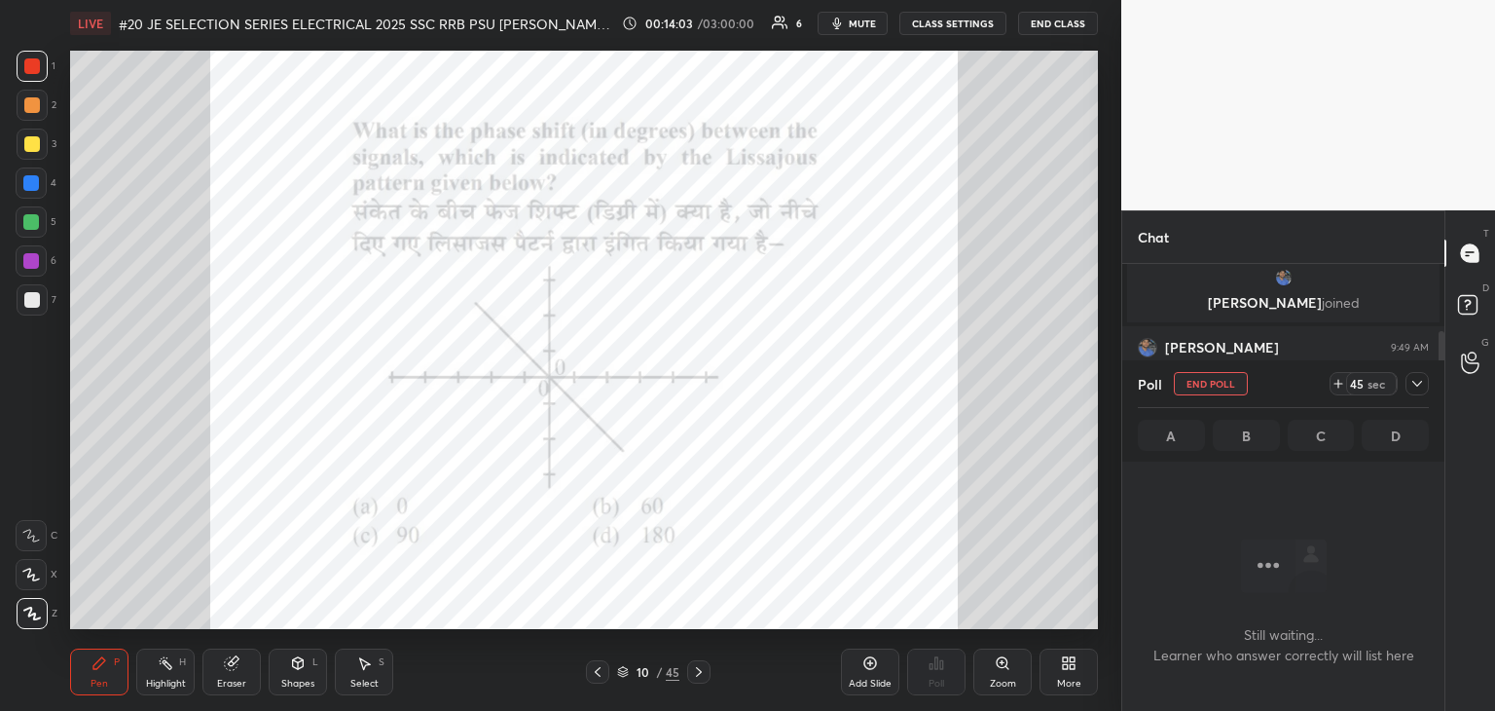
scroll to position [0, 0]
click at [1417, 387] on icon at bounding box center [1418, 384] width 16 height 16
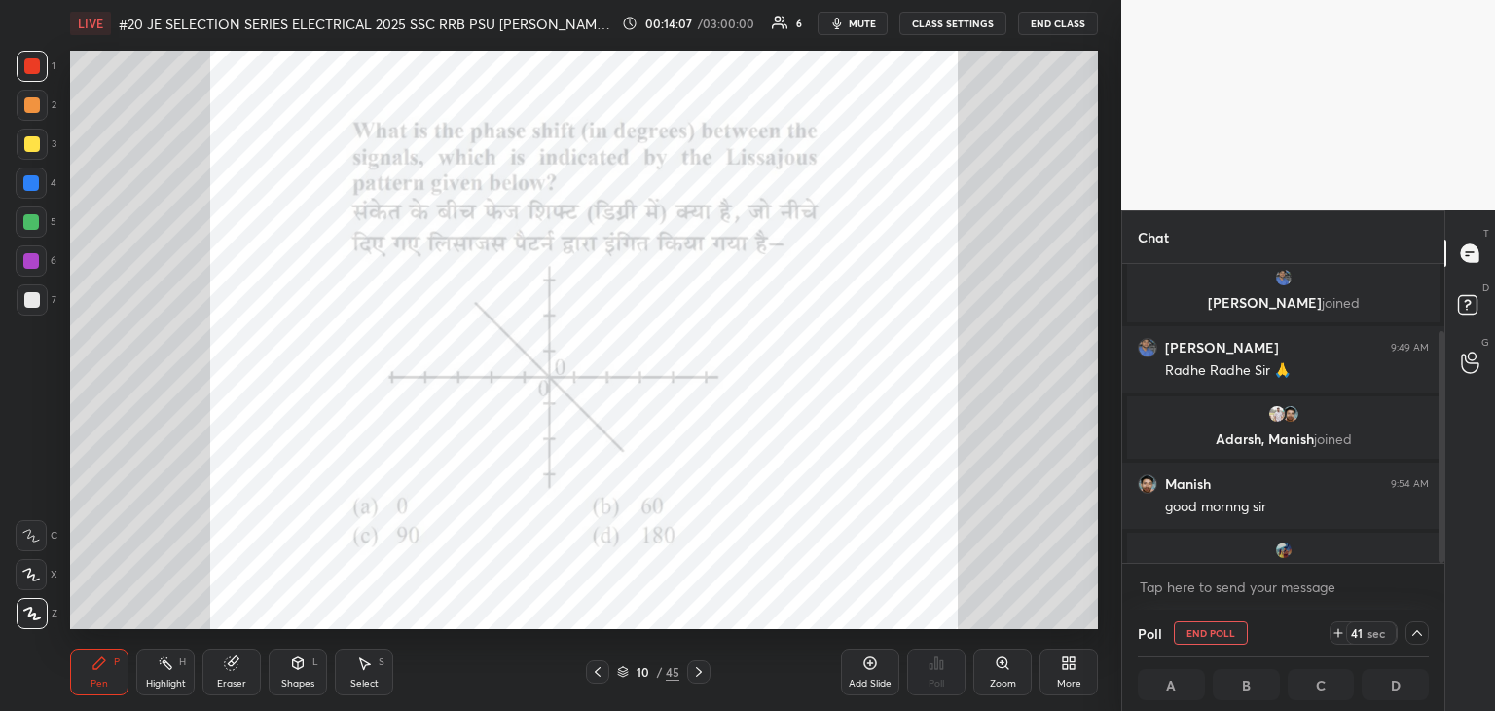
scroll to position [0, 6]
click at [1418, 632] on icon at bounding box center [1418, 633] width 16 height 16
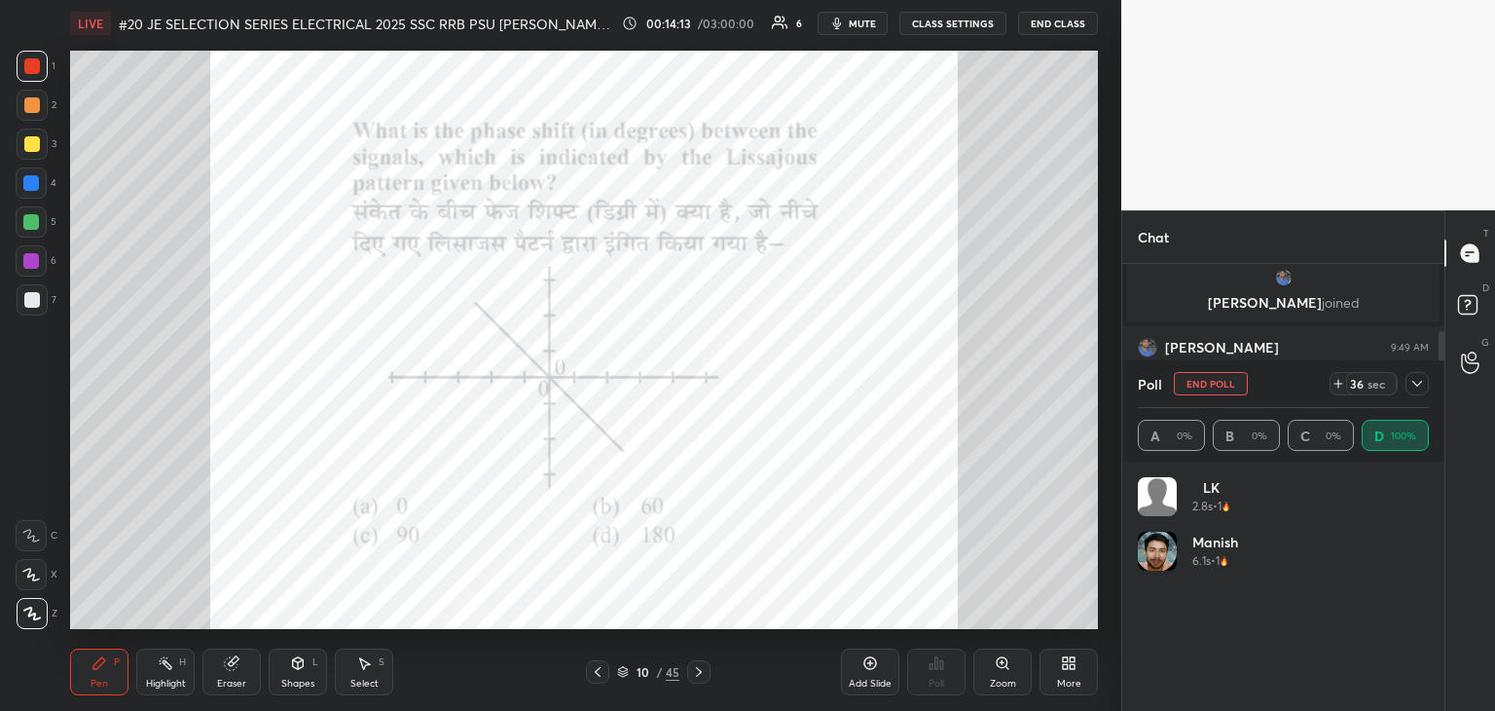
scroll to position [228, 285]
click at [1419, 390] on icon at bounding box center [1418, 384] width 16 height 16
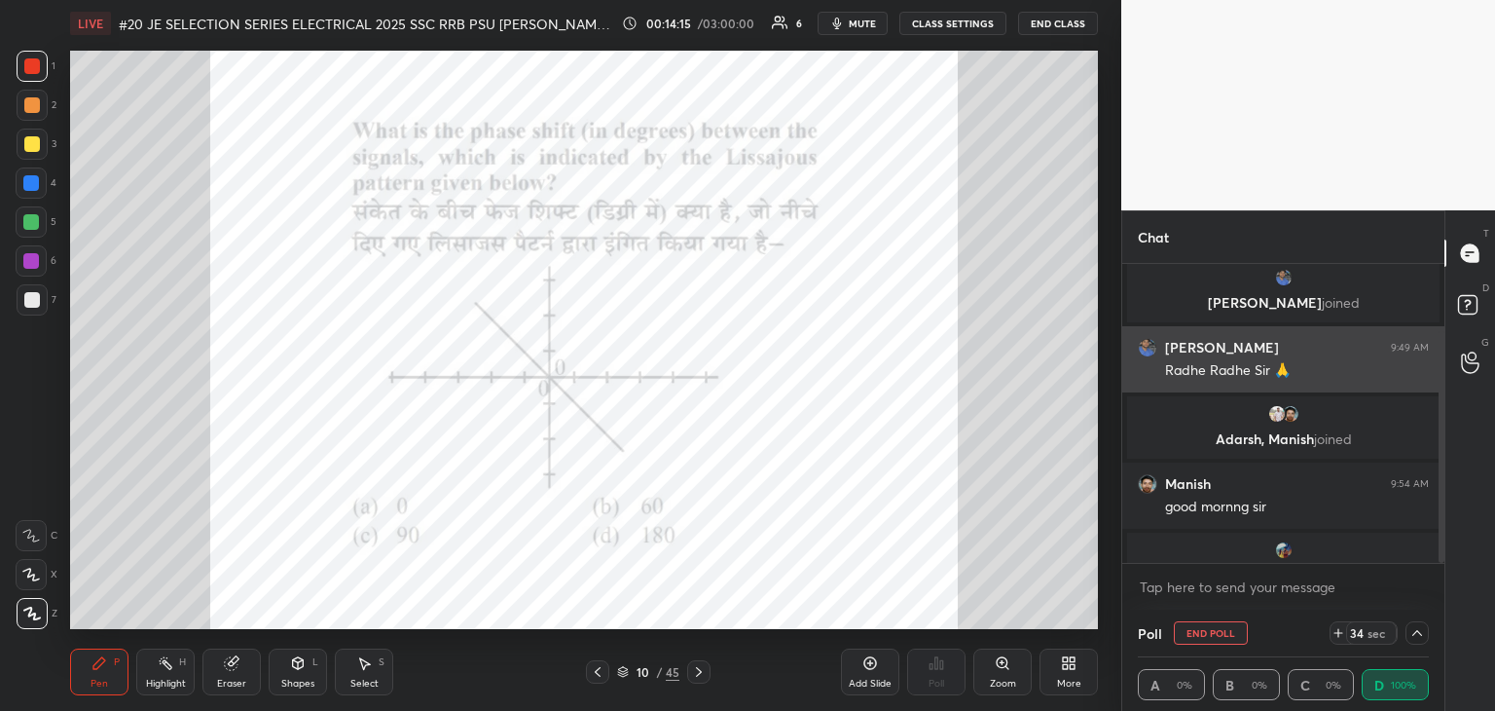
scroll to position [0, 6]
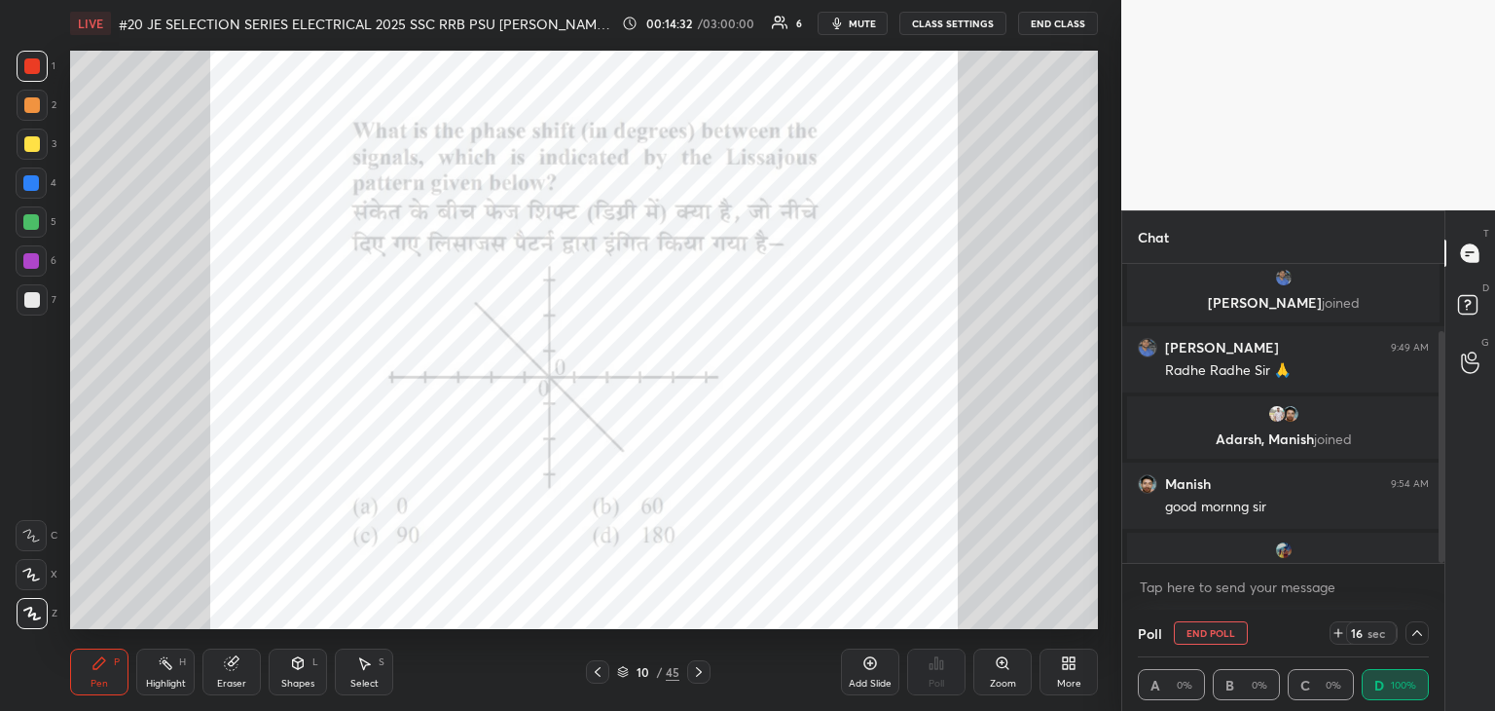
click at [1414, 634] on icon at bounding box center [1418, 633] width 10 height 6
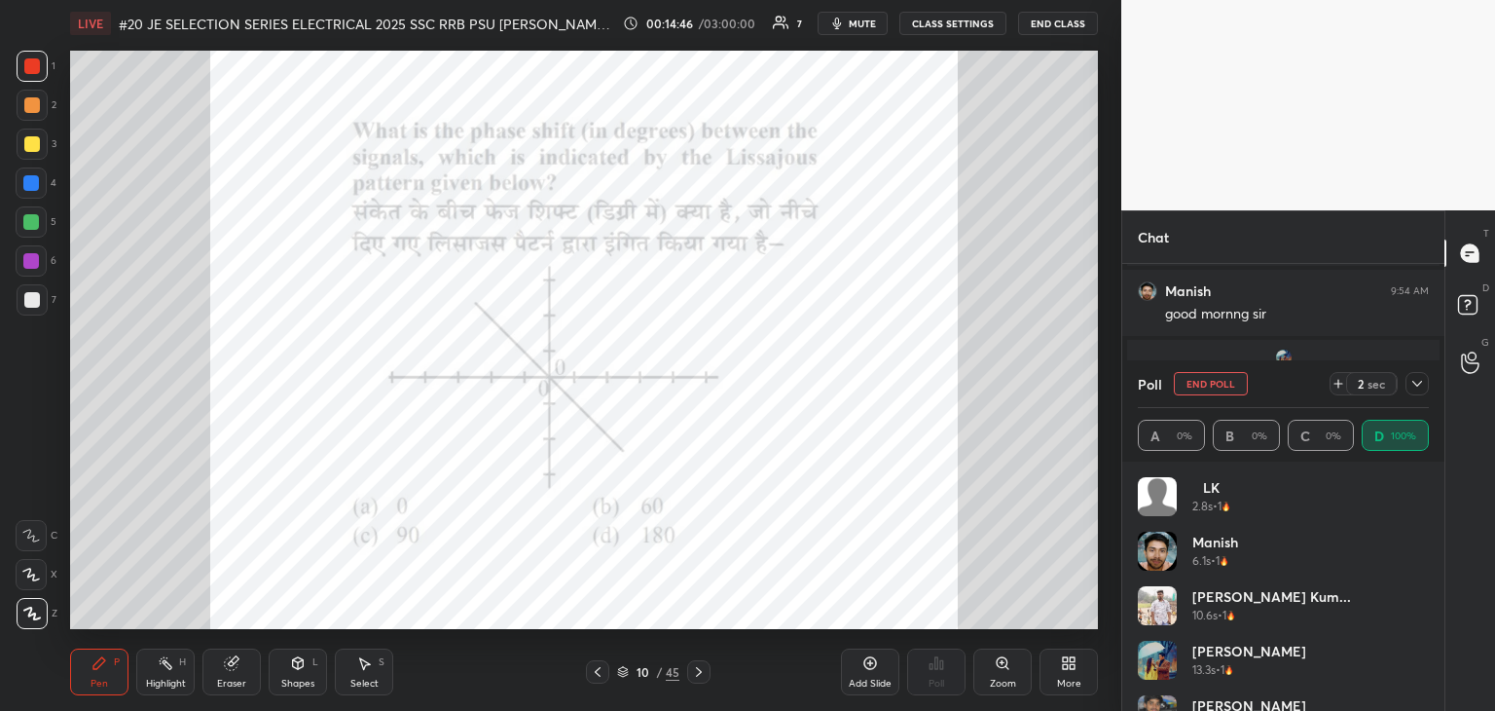
scroll to position [333, 0]
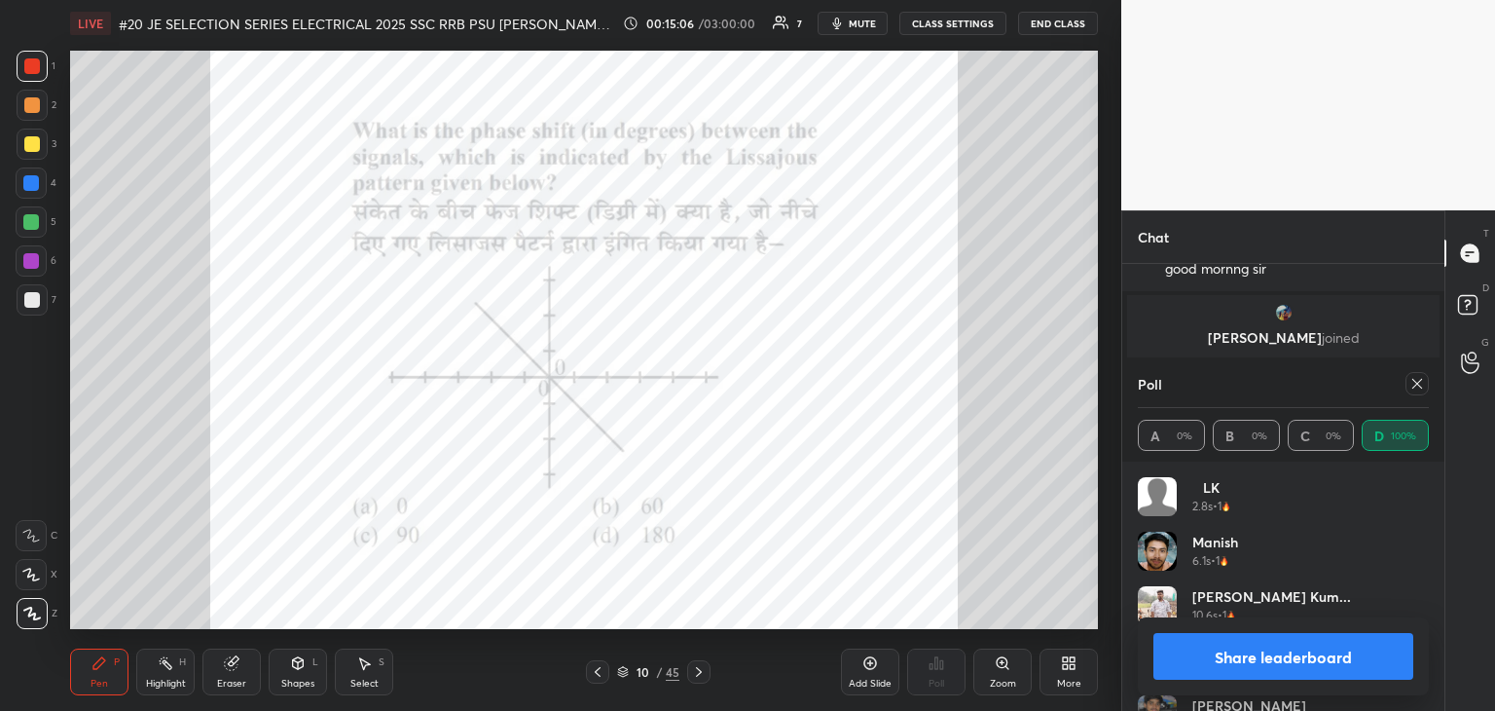
click at [233, 671] on icon at bounding box center [232, 663] width 16 height 16
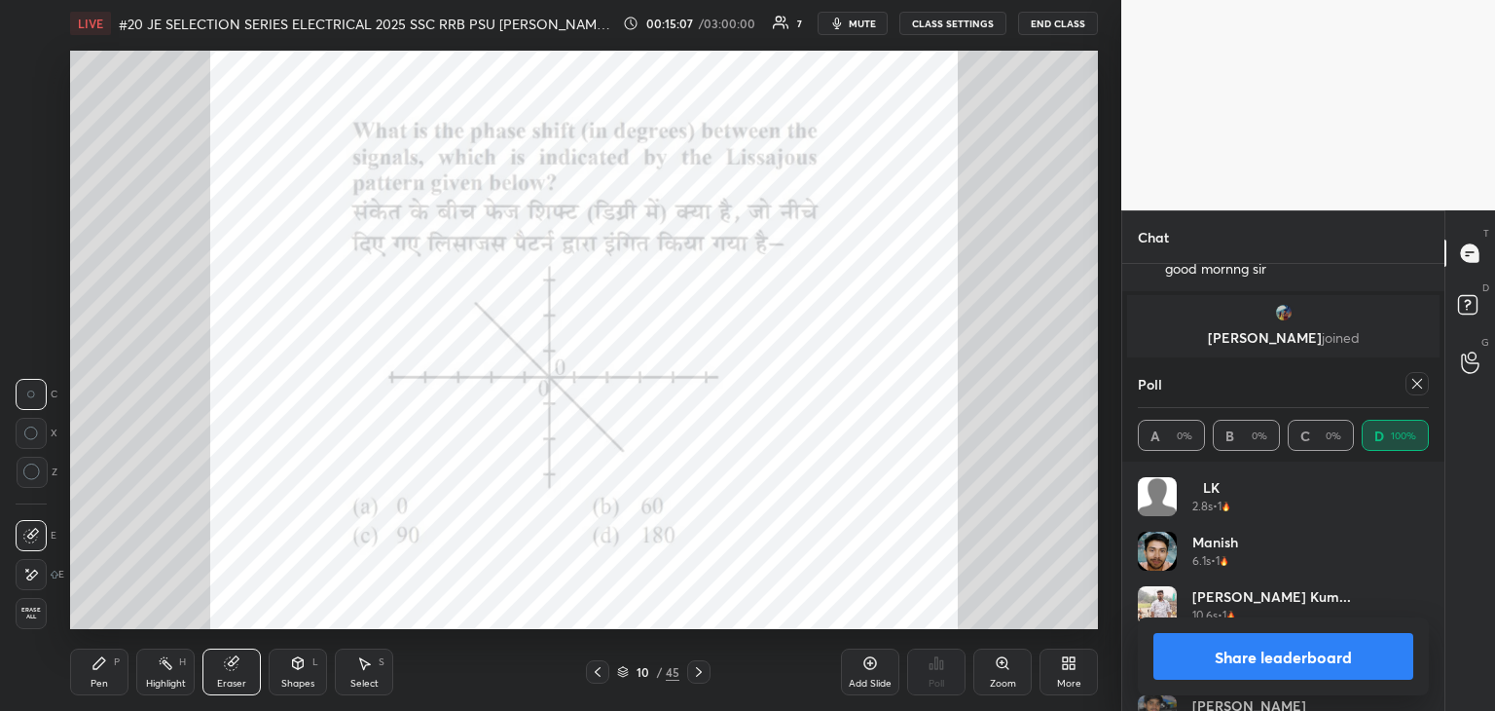
drag, startPoint x: 40, startPoint y: 608, endPoint x: 82, endPoint y: 679, distance: 81.6
click at [43, 613] on span "Erase all" at bounding box center [31, 614] width 29 height 14
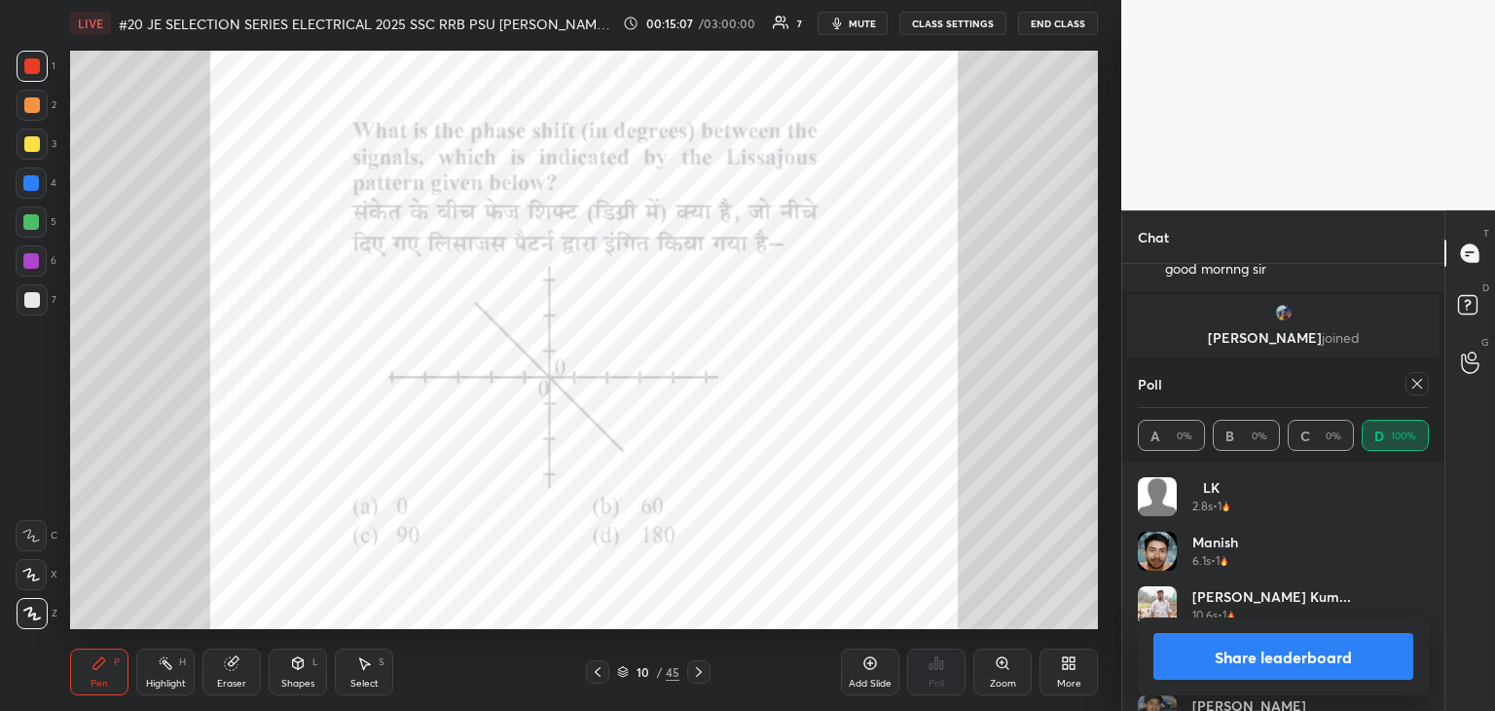
click at [88, 681] on div "Pen P" at bounding box center [99, 671] width 58 height 47
click at [698, 676] on icon at bounding box center [699, 672] width 16 height 16
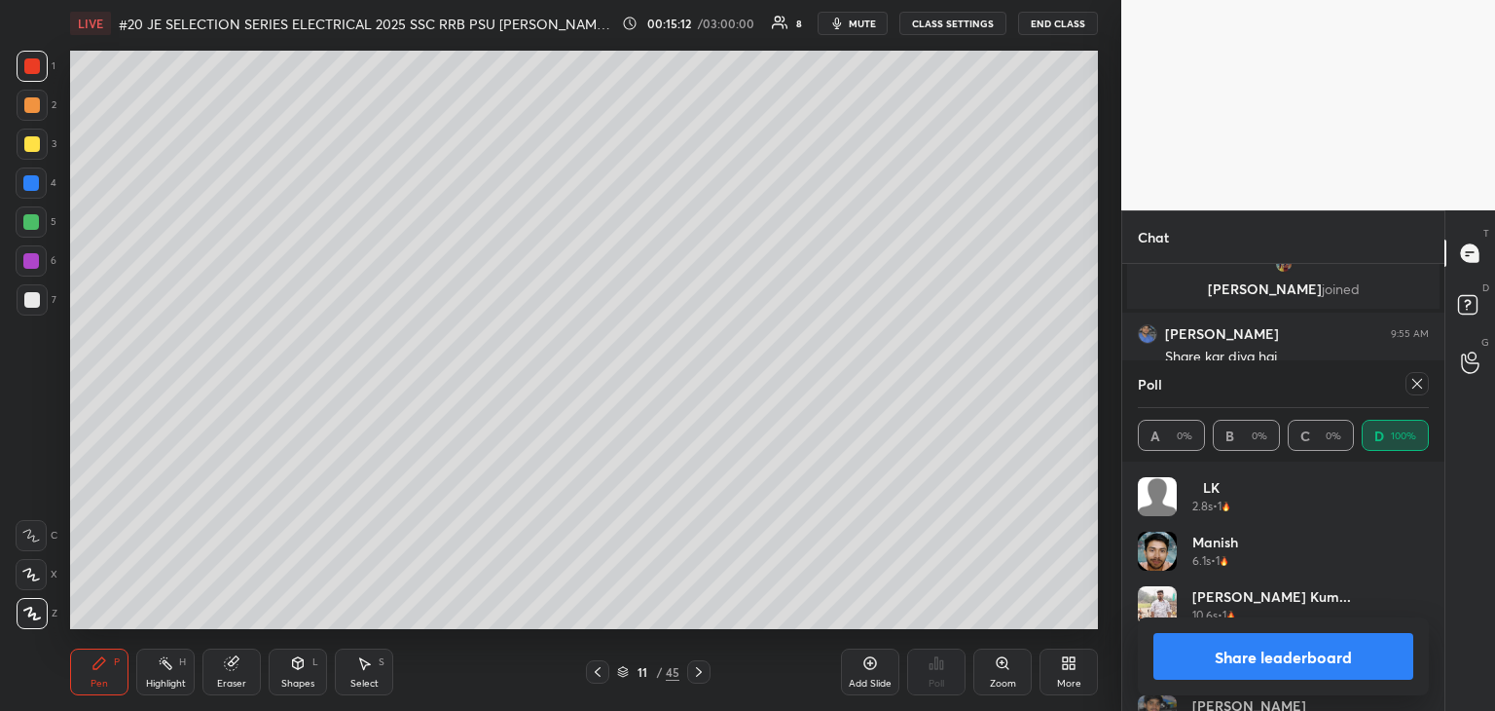
click at [703, 675] on icon at bounding box center [699, 672] width 16 height 16
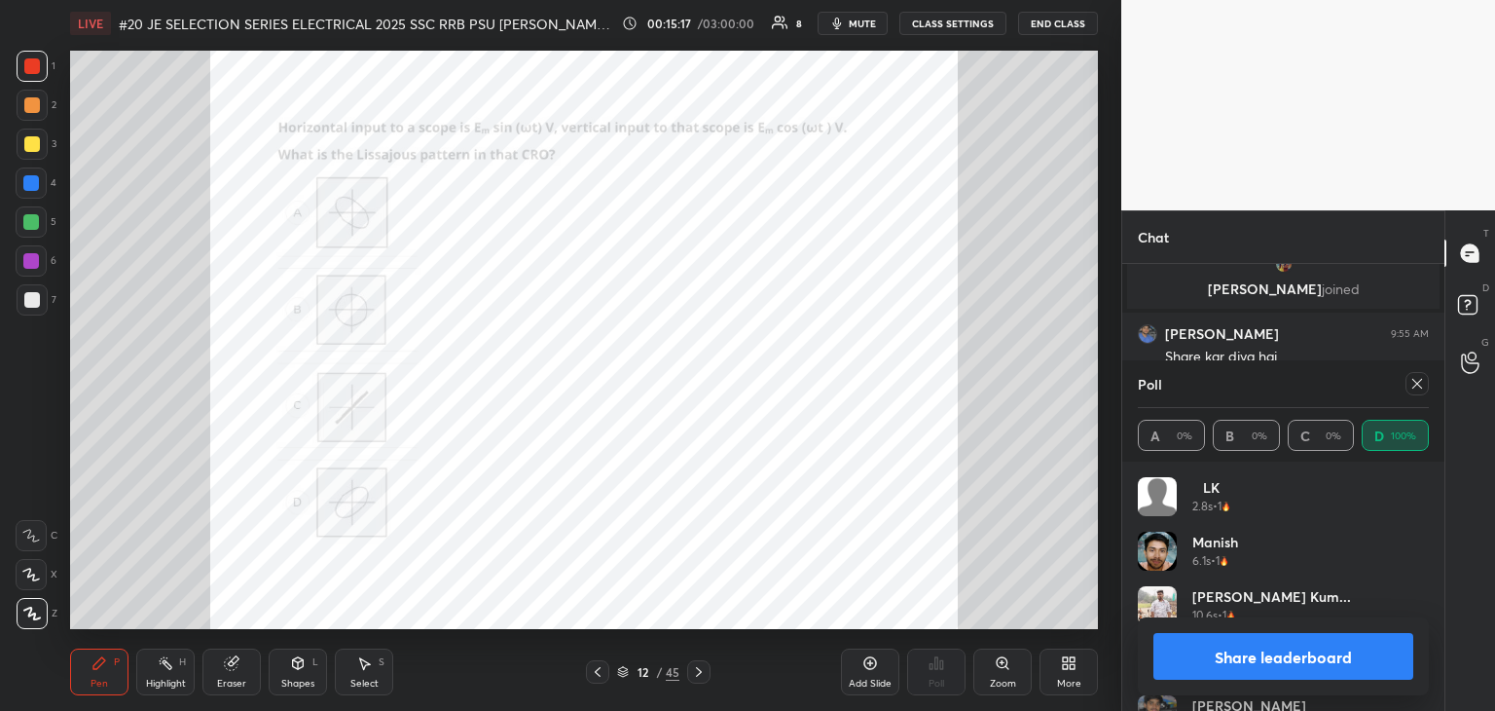
click at [1424, 387] on div at bounding box center [1417, 383] width 23 height 23
type textarea "x"
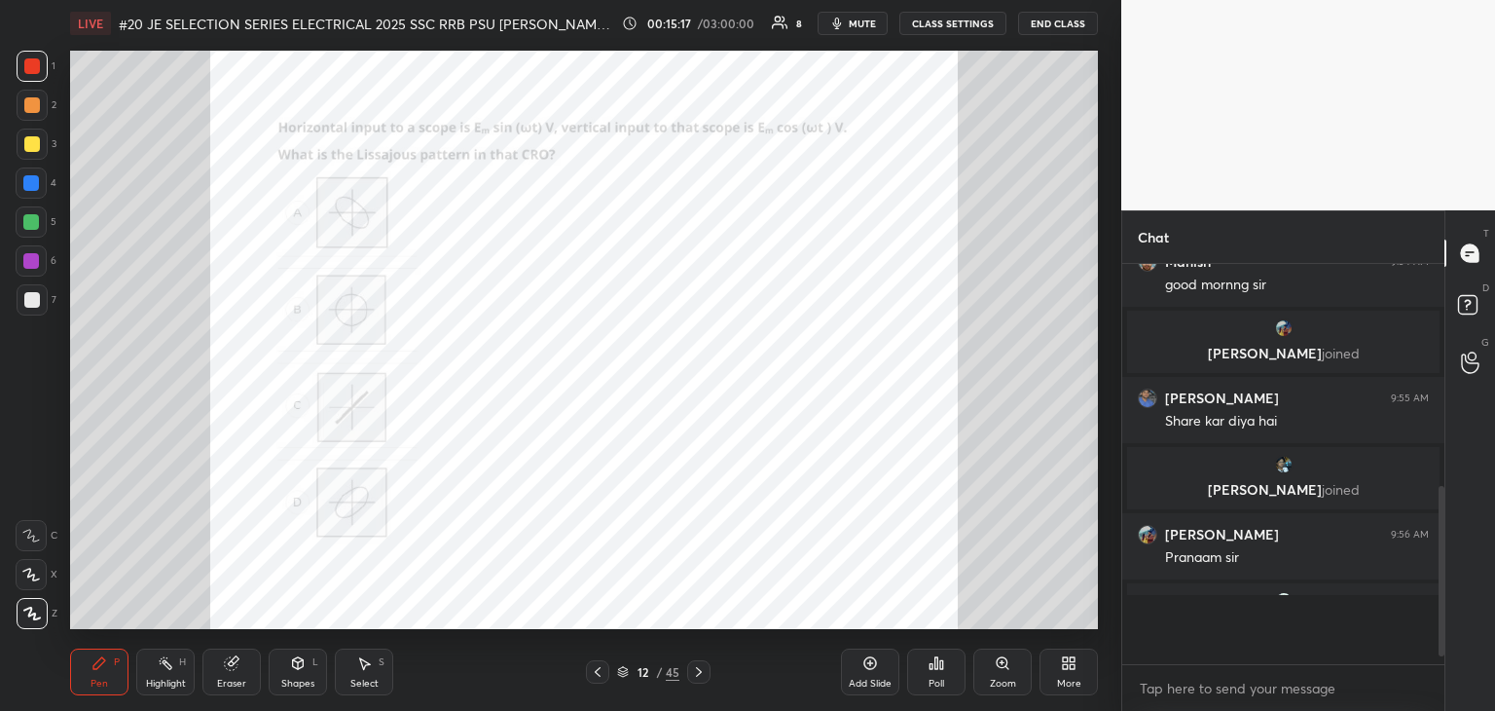
scroll to position [394, 316]
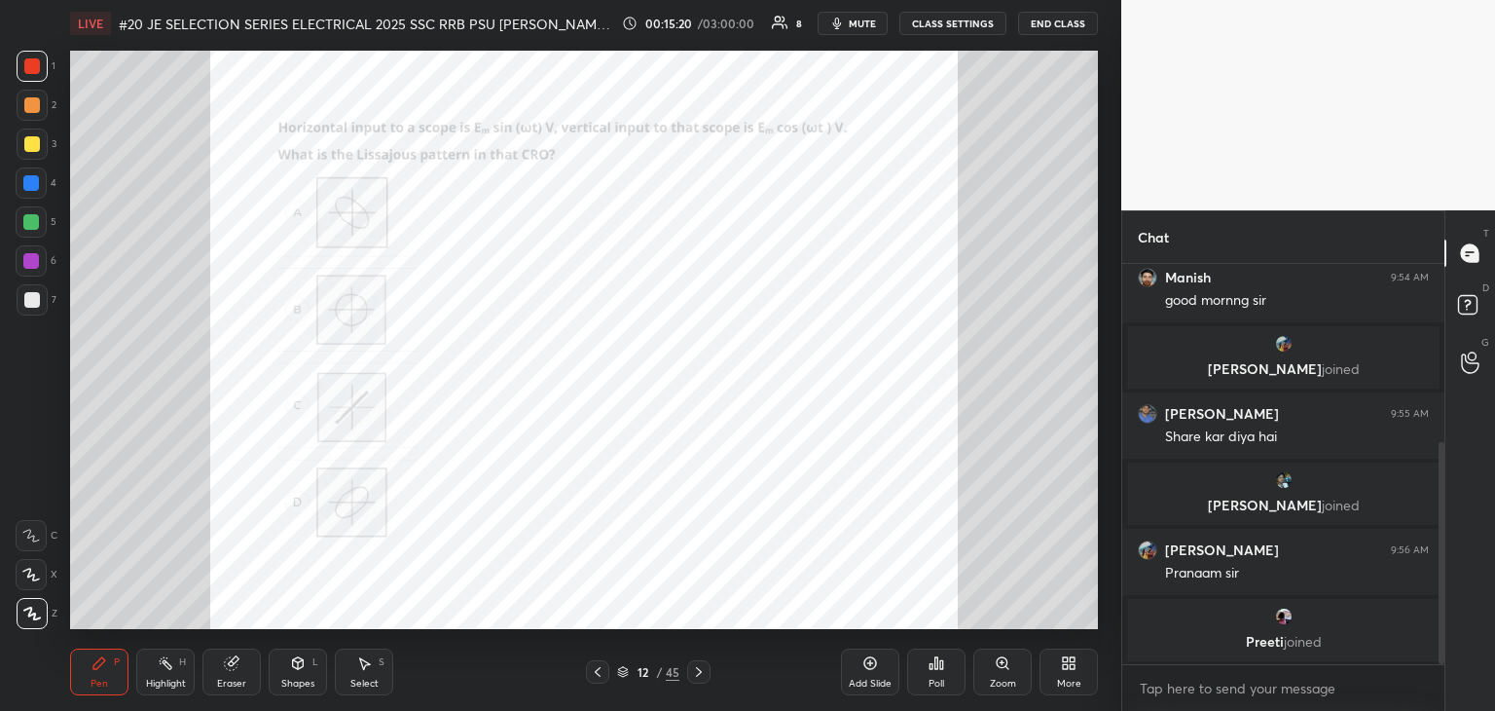
click at [934, 685] on div "Poll" at bounding box center [937, 684] width 16 height 10
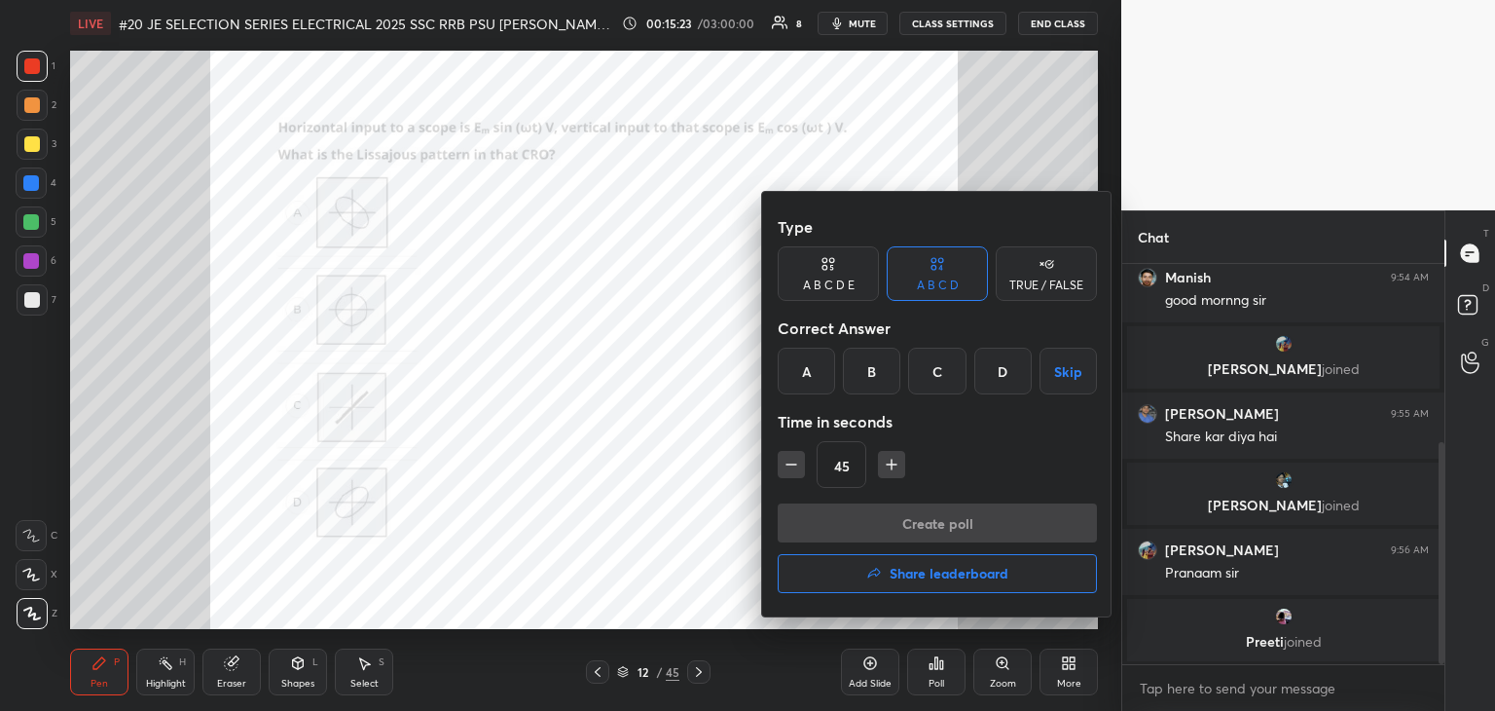
drag, startPoint x: 868, startPoint y: 376, endPoint x: 859, endPoint y: 380, distance: 10.5
click at [867, 376] on div "B" at bounding box center [871, 371] width 57 height 47
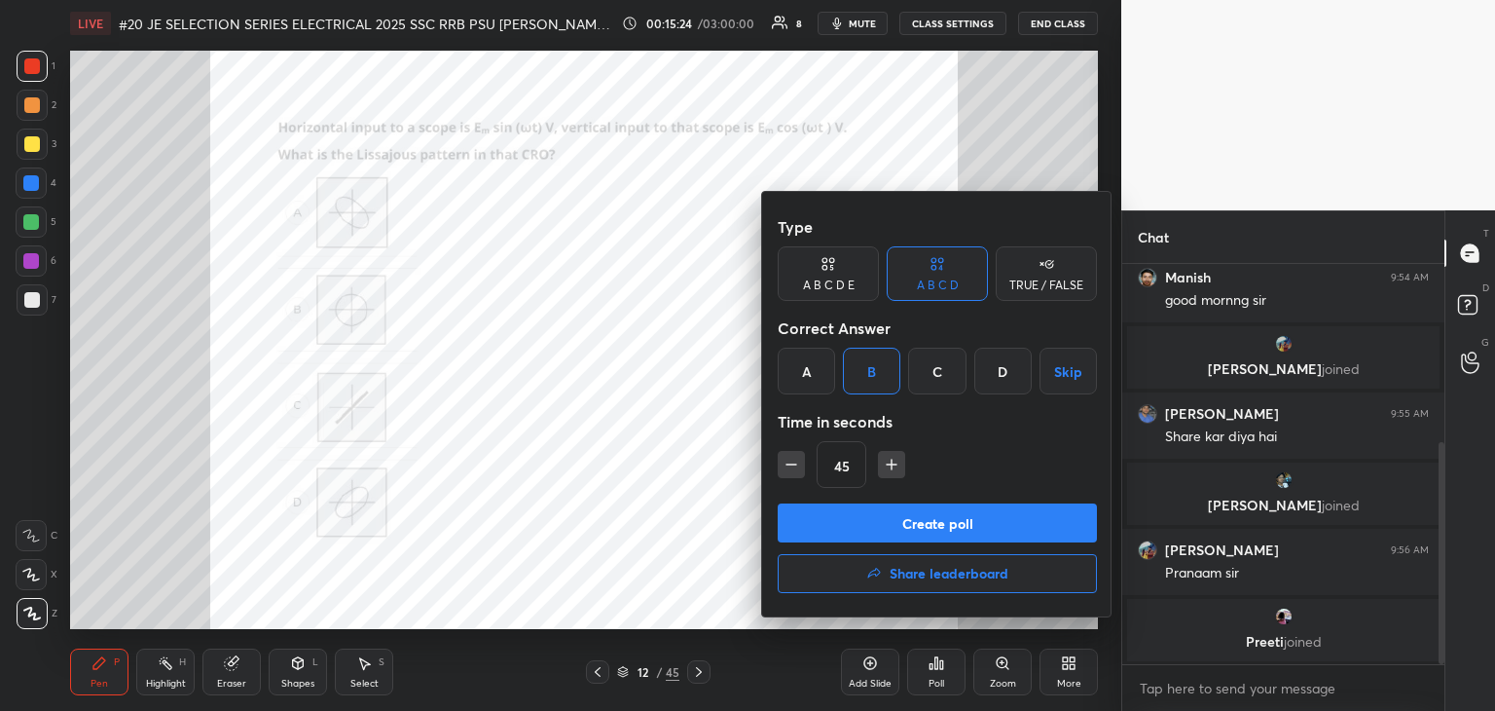
drag, startPoint x: 787, startPoint y: 462, endPoint x: 795, endPoint y: 480, distance: 19.6
click at [787, 464] on icon "button" at bounding box center [791, 464] width 19 height 19
click at [888, 474] on button "button" at bounding box center [891, 464] width 27 height 27
type input "45"
click at [889, 516] on button "Create poll" at bounding box center [937, 522] width 319 height 39
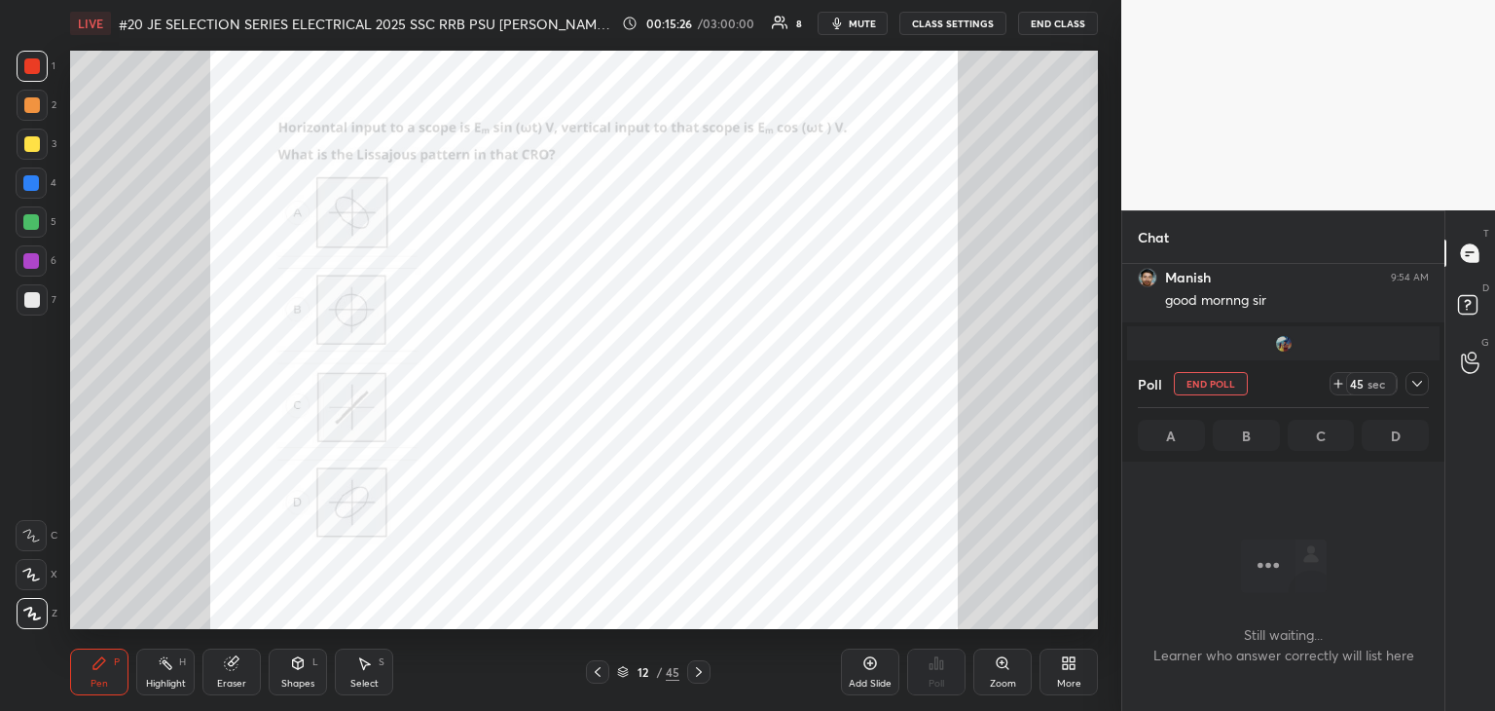
scroll to position [6, 6]
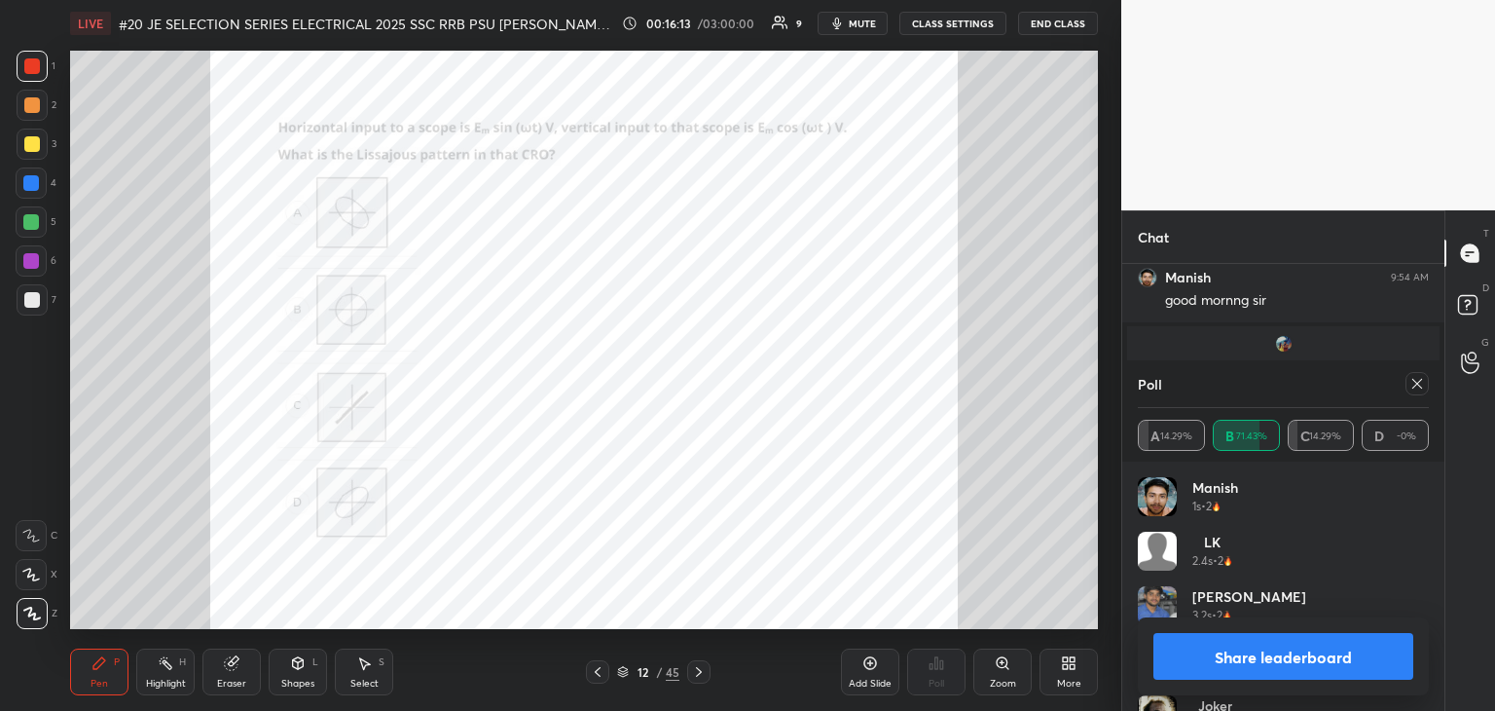
click at [1420, 532] on div "LK 2.4s • 2" at bounding box center [1283, 559] width 291 height 55
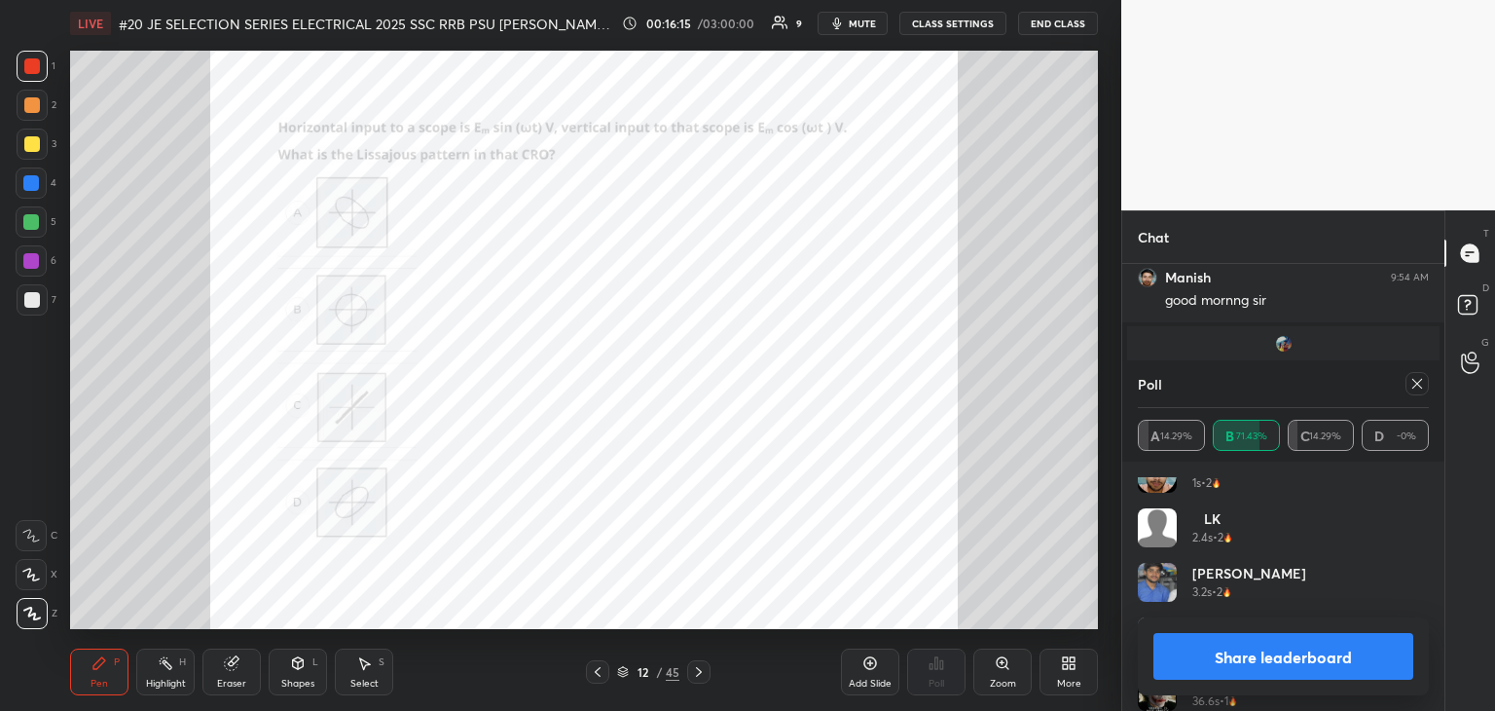
scroll to position [26, 0]
click at [1426, 523] on div "Manish 1s • 2 LK 2.4s • 2 amit 3.2s • 2 Nandalal 14s • 2 Joker 36.6s • 1" at bounding box center [1283, 594] width 291 height 234
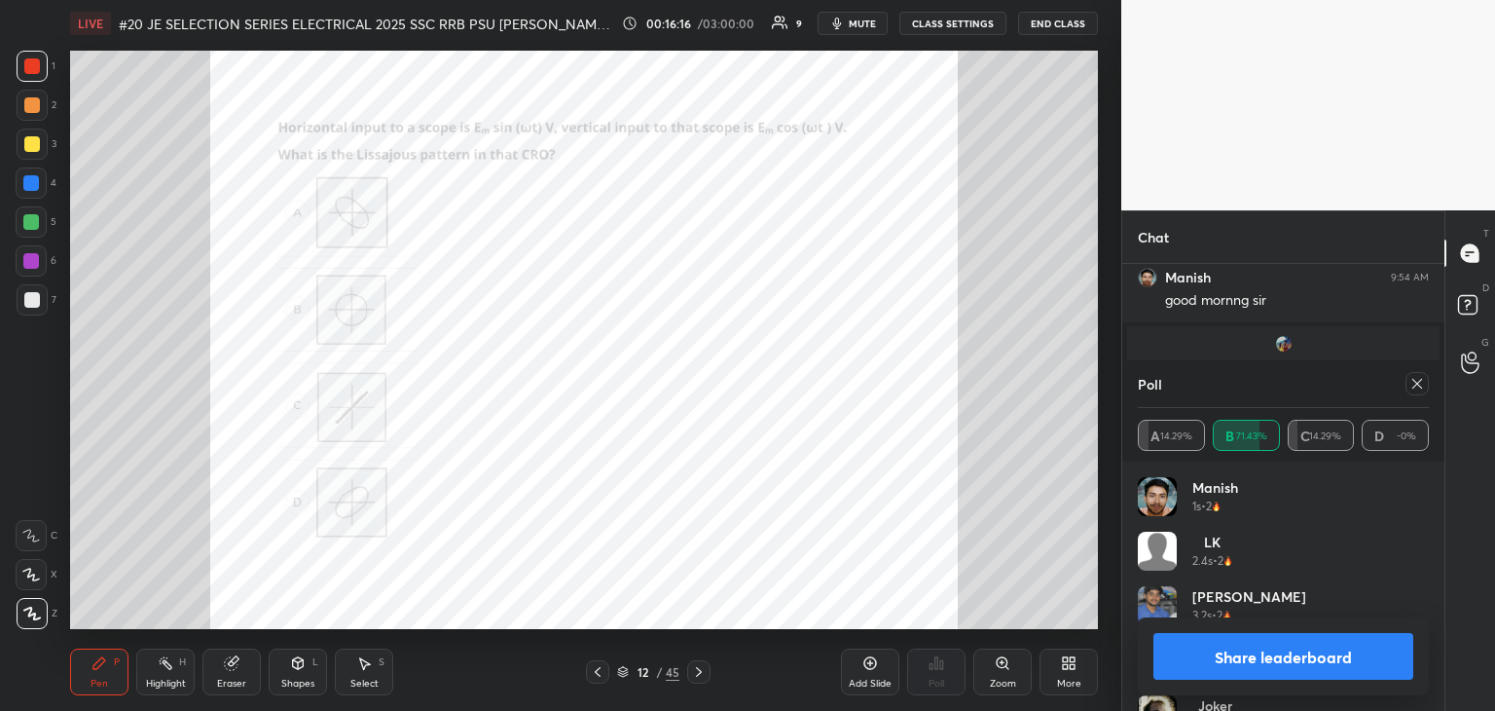
scroll to position [35, 0]
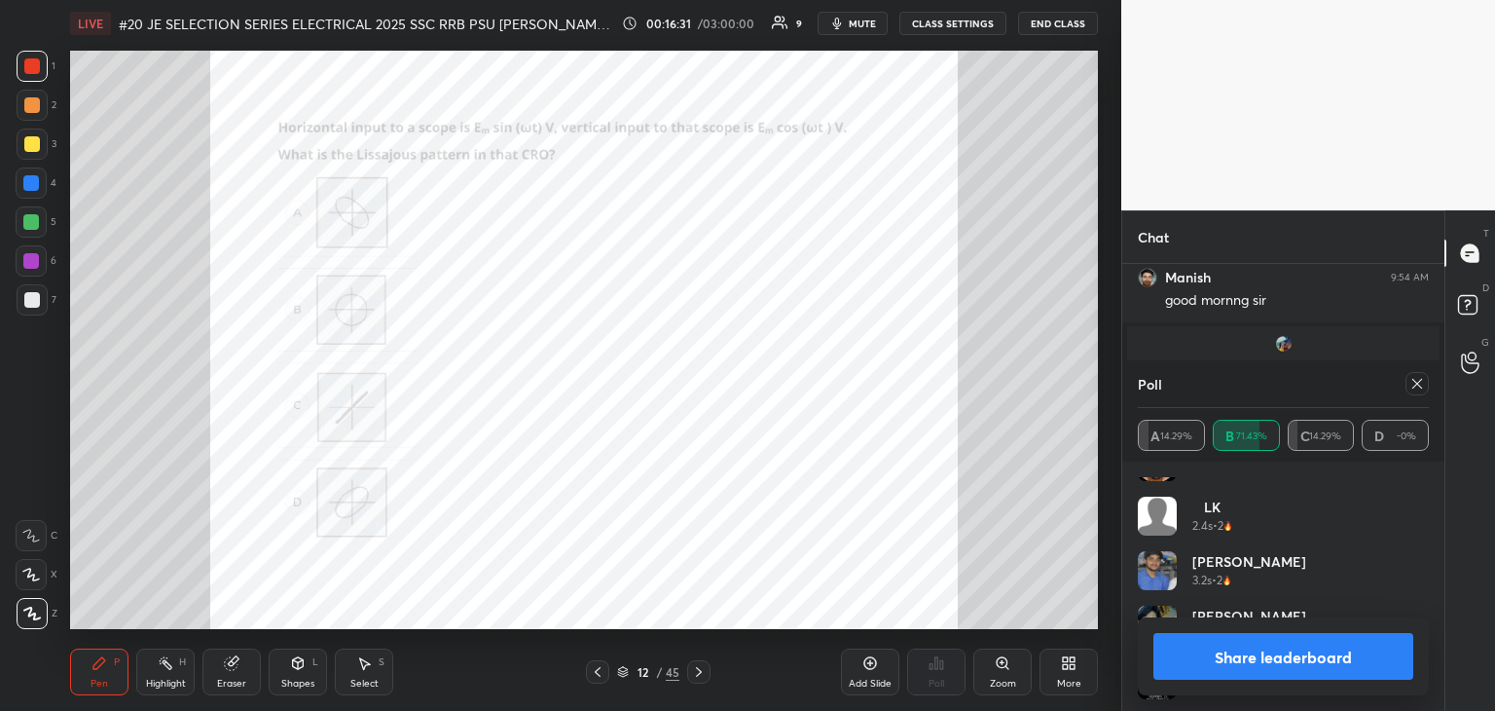
click at [1414, 386] on icon at bounding box center [1418, 384] width 16 height 16
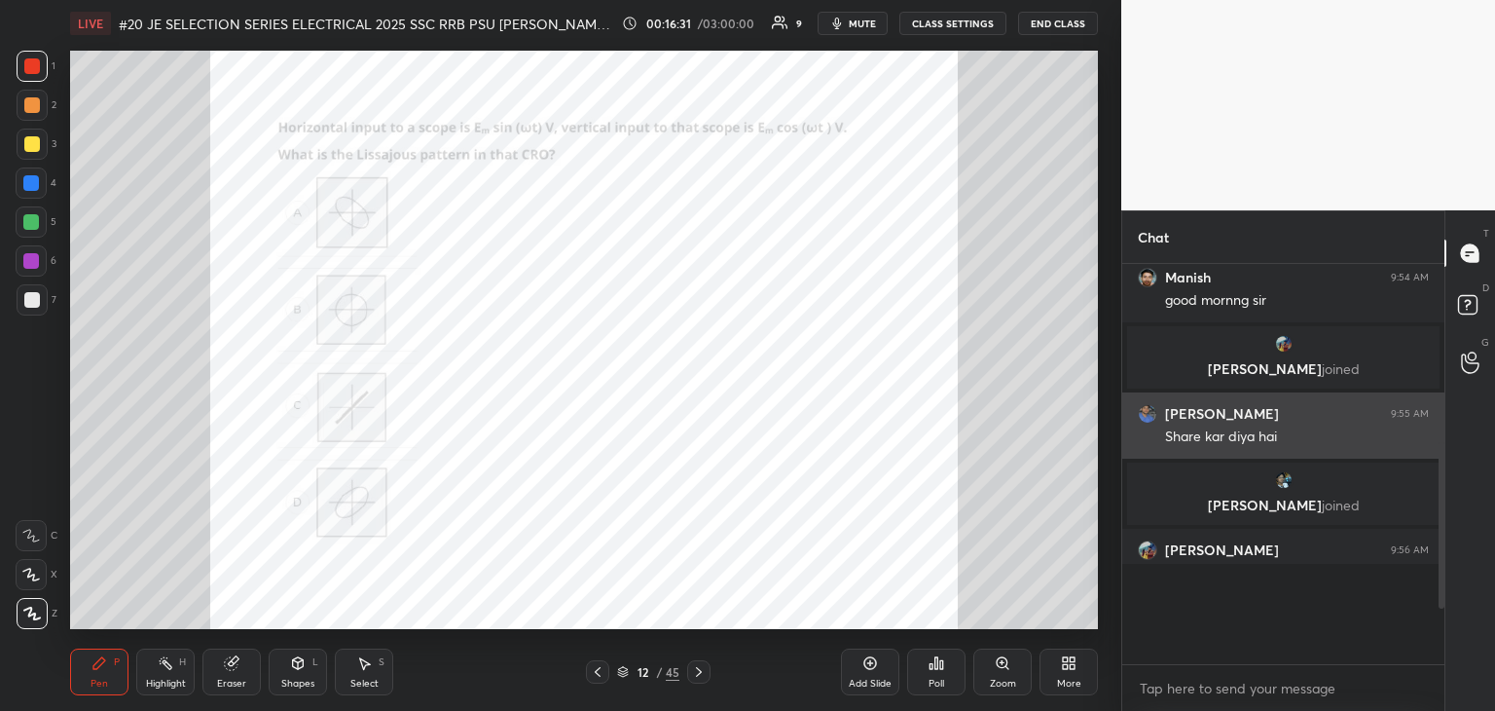
scroll to position [6, 6]
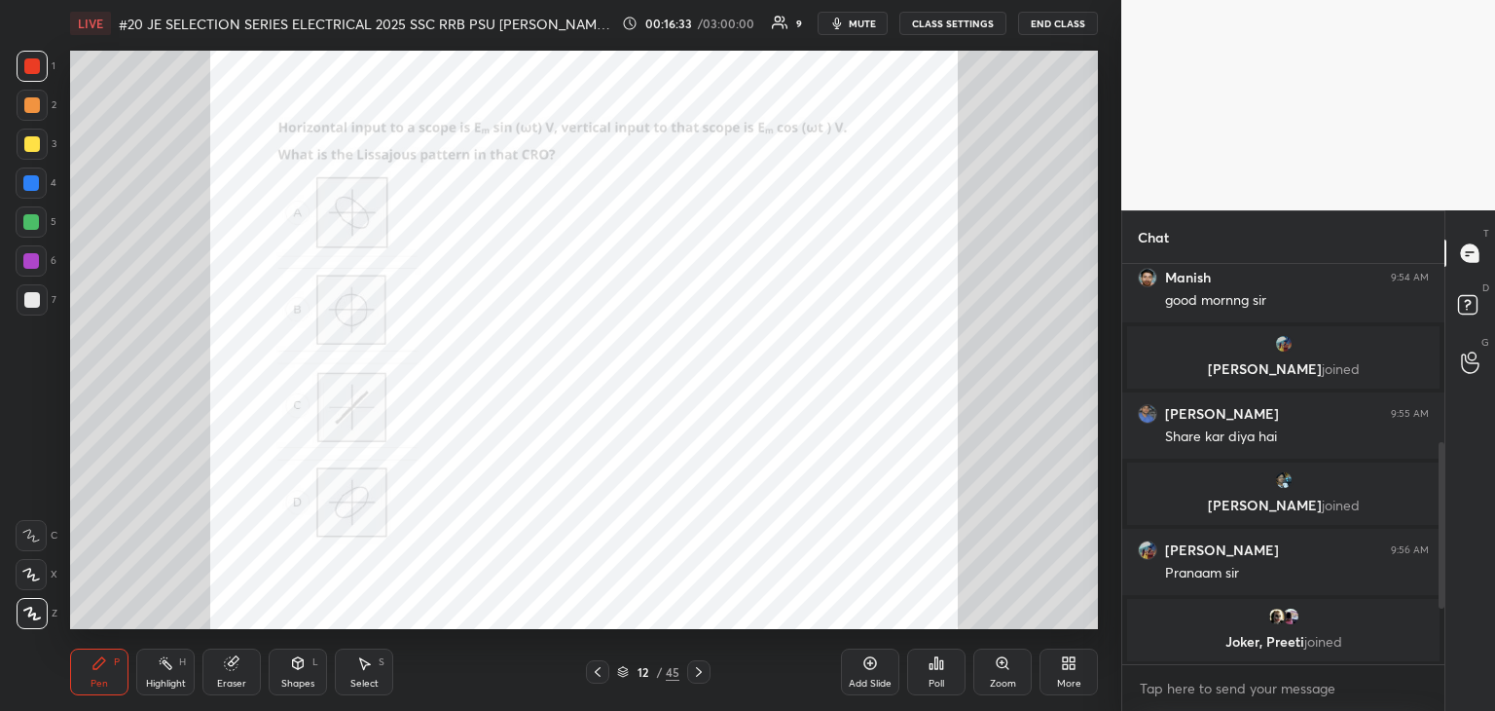
drag, startPoint x: 1441, startPoint y: 597, endPoint x: 1438, endPoint y: 621, distance: 24.5
click at [1432, 648] on div "LK joined You joined amit joined amit 9:49 AM Radhe Radhe Sir 🙏 Adarsh, Manish …" at bounding box center [1284, 464] width 322 height 400
drag, startPoint x: 1440, startPoint y: 625, endPoint x: 1440, endPoint y: 602, distance: 23.4
click at [1439, 628] on div at bounding box center [1439, 464] width 12 height 400
click at [1435, 636] on div at bounding box center [1439, 464] width 12 height 400
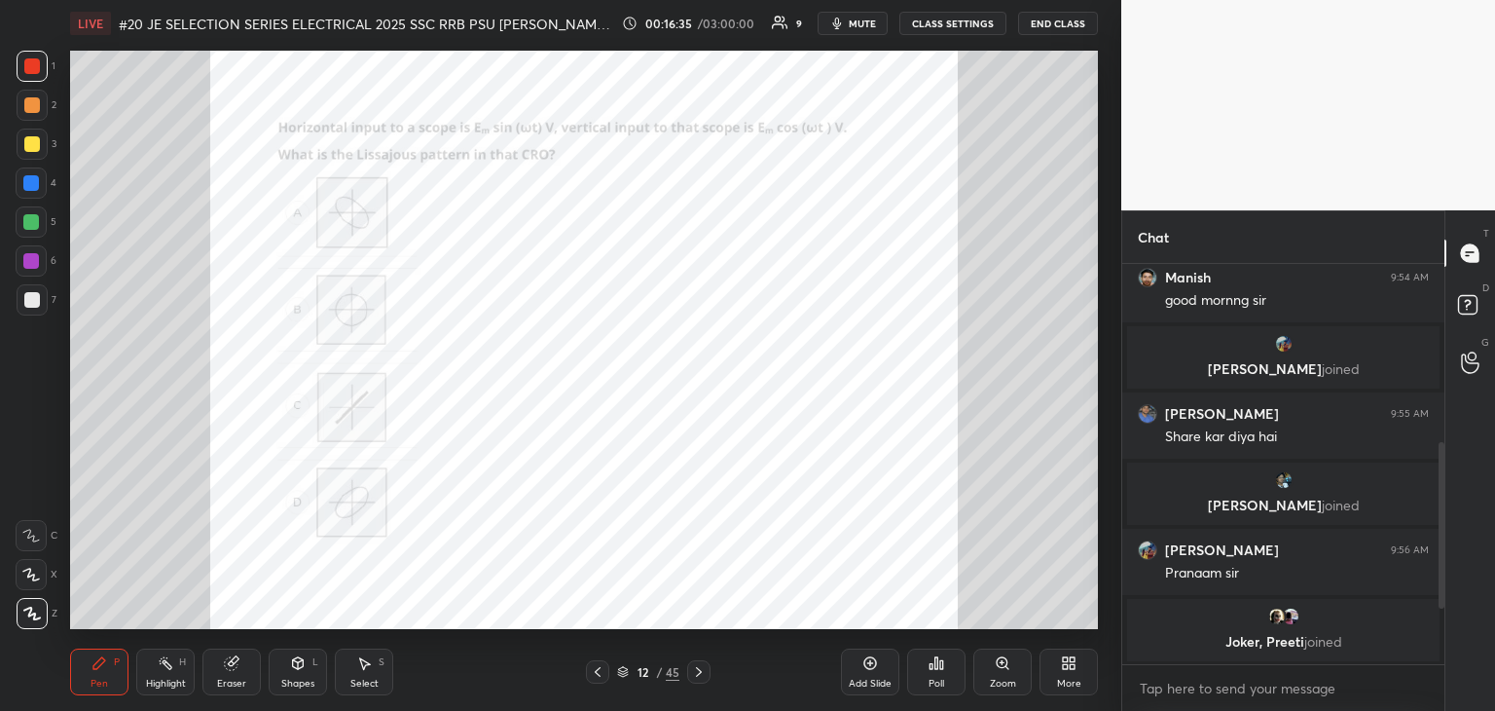
drag, startPoint x: 1439, startPoint y: 630, endPoint x: 1439, endPoint y: 594, distance: 36.0
click at [1437, 628] on div at bounding box center [1439, 464] width 12 height 400
drag, startPoint x: 1441, startPoint y: 594, endPoint x: 1438, endPoint y: 608, distance: 14.9
click at [1438, 608] on div at bounding box center [1439, 464] width 12 height 400
click at [1437, 622] on div at bounding box center [1439, 464] width 12 height 400
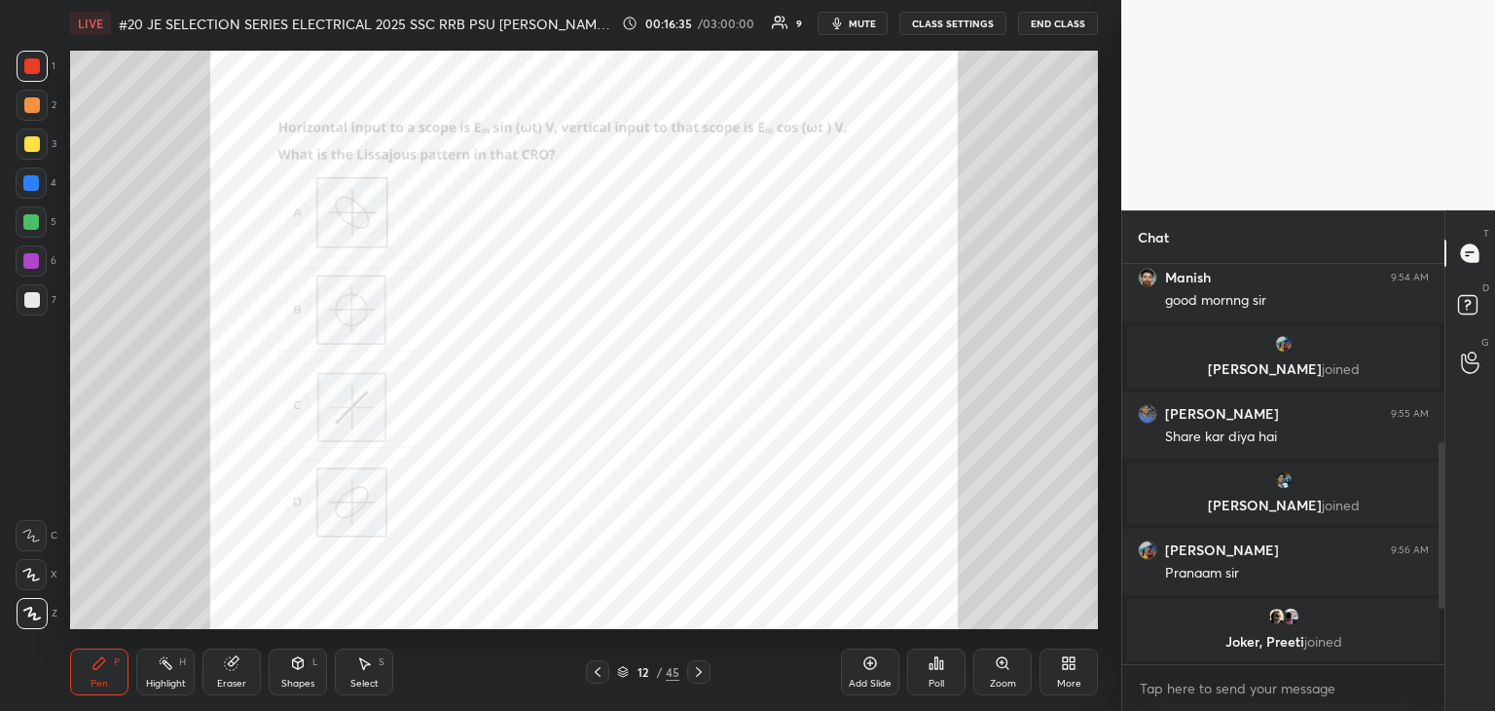
click at [1440, 627] on div at bounding box center [1439, 464] width 12 height 400
drag, startPoint x: 1444, startPoint y: 566, endPoint x: 1440, endPoint y: 579, distance: 14.2
click at [1440, 581] on div at bounding box center [1442, 529] width 6 height 180
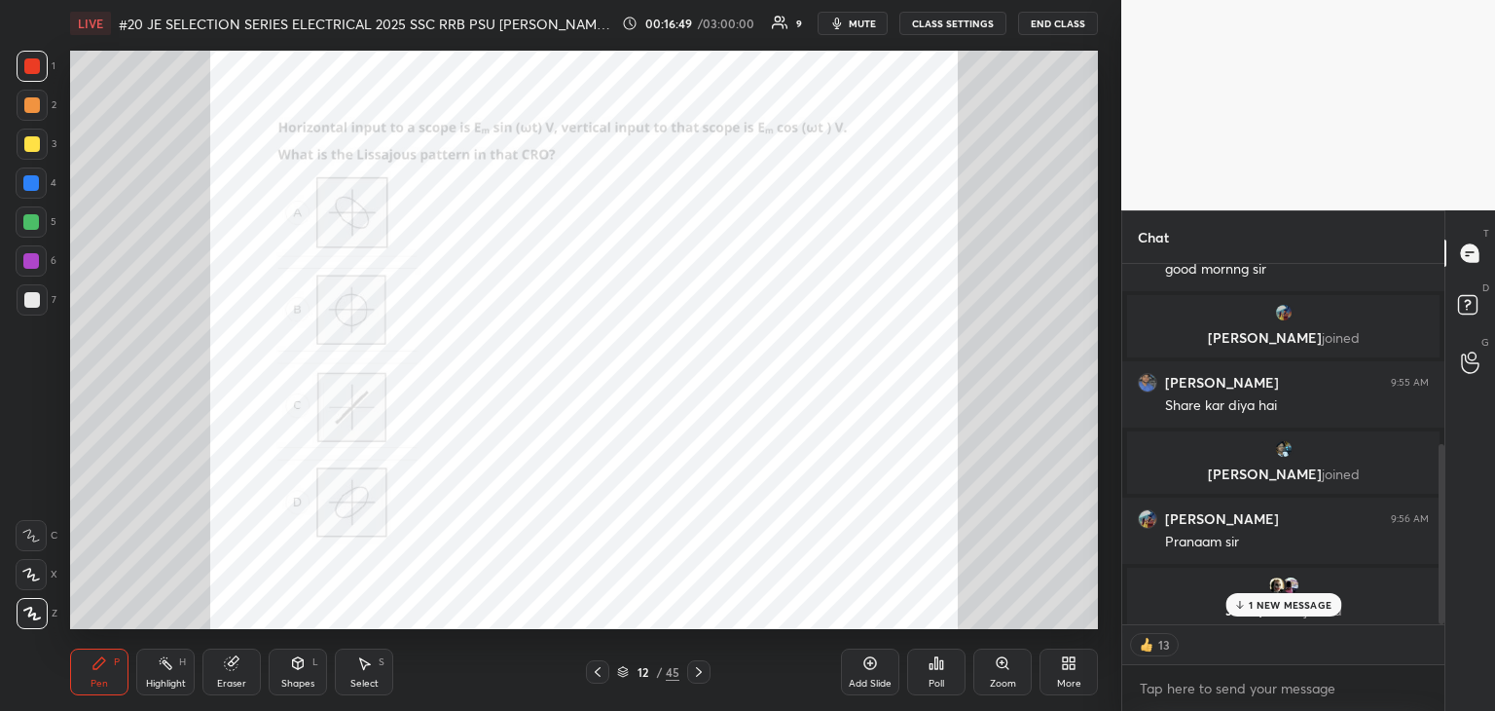
scroll to position [362, 0]
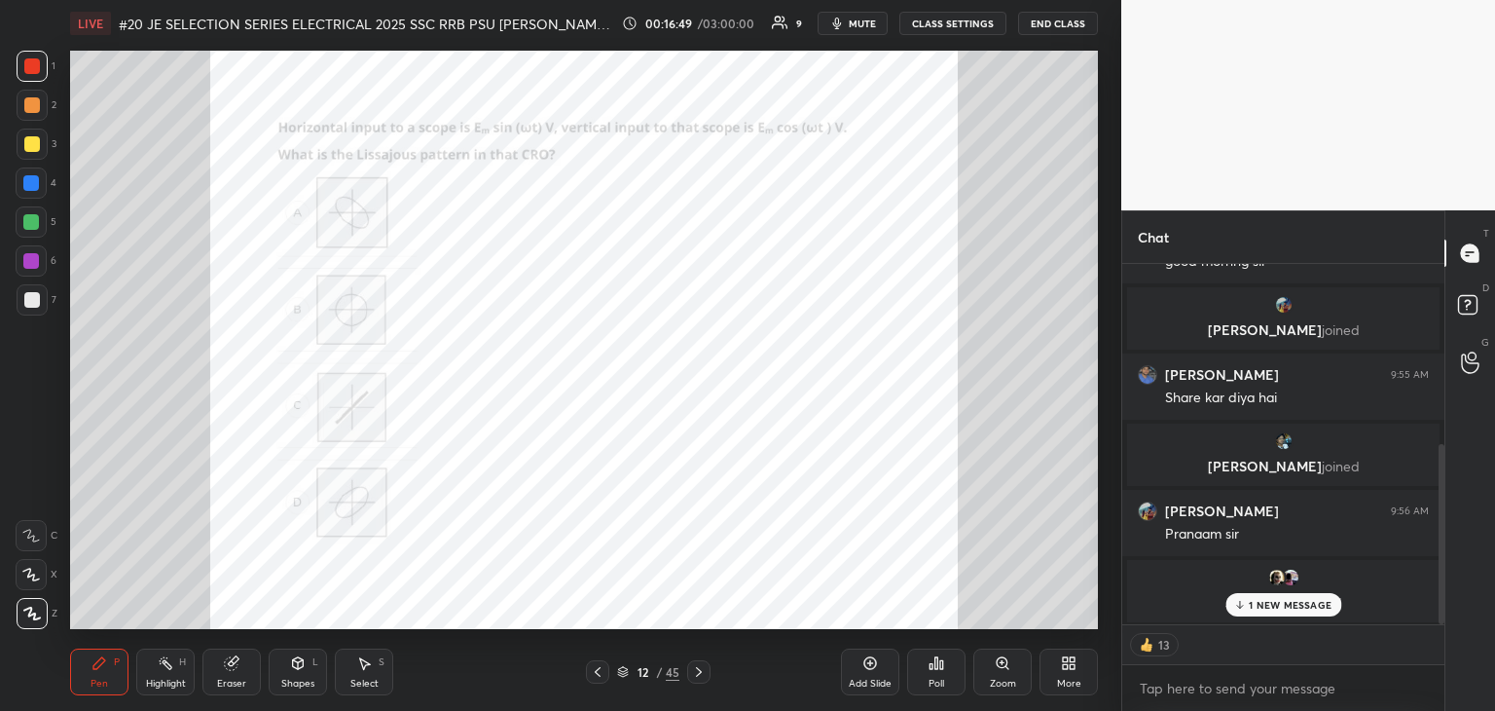
drag, startPoint x: 1440, startPoint y: 597, endPoint x: 1433, endPoint y: 615, distance: 19.7
click at [1433, 615] on div at bounding box center [1439, 444] width 12 height 360
click at [1075, 666] on icon at bounding box center [1069, 663] width 16 height 16
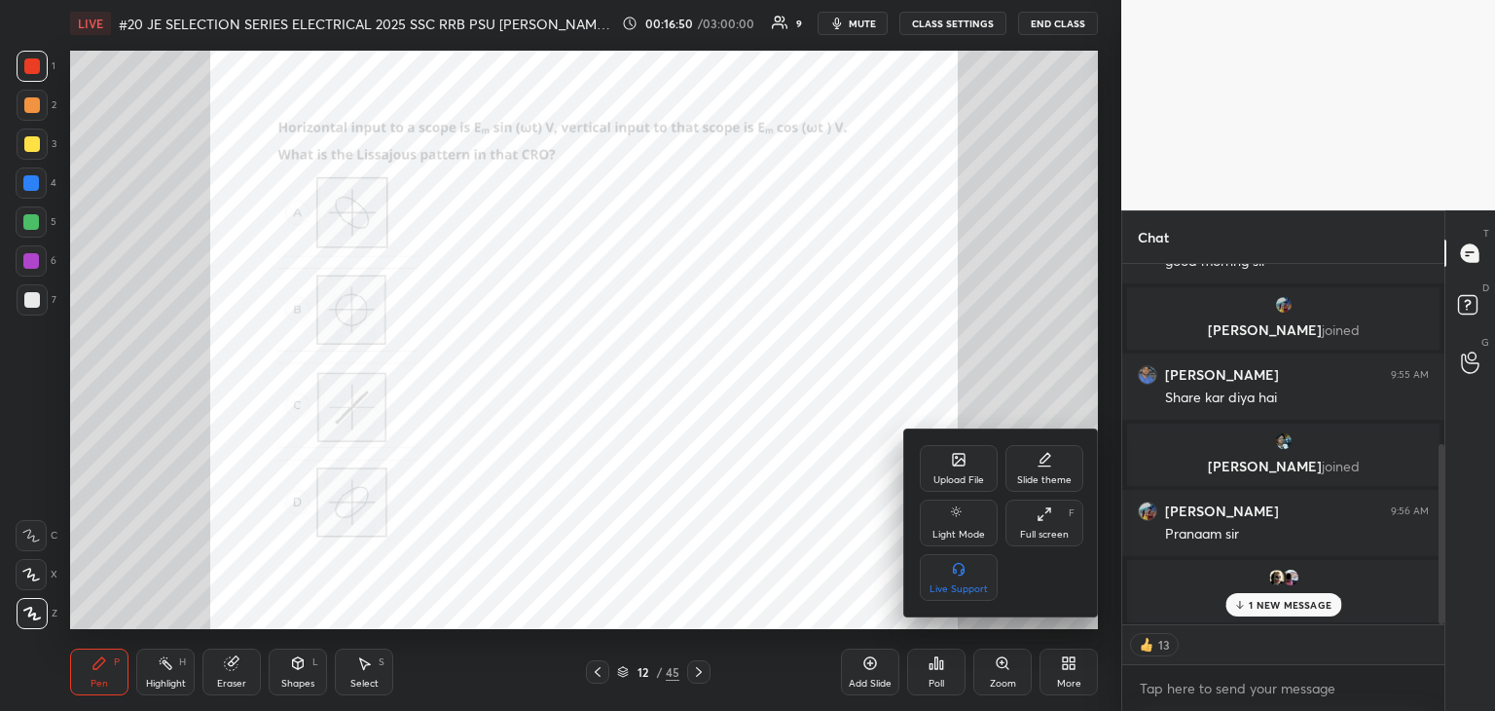
click at [957, 488] on div "Upload File" at bounding box center [959, 468] width 78 height 47
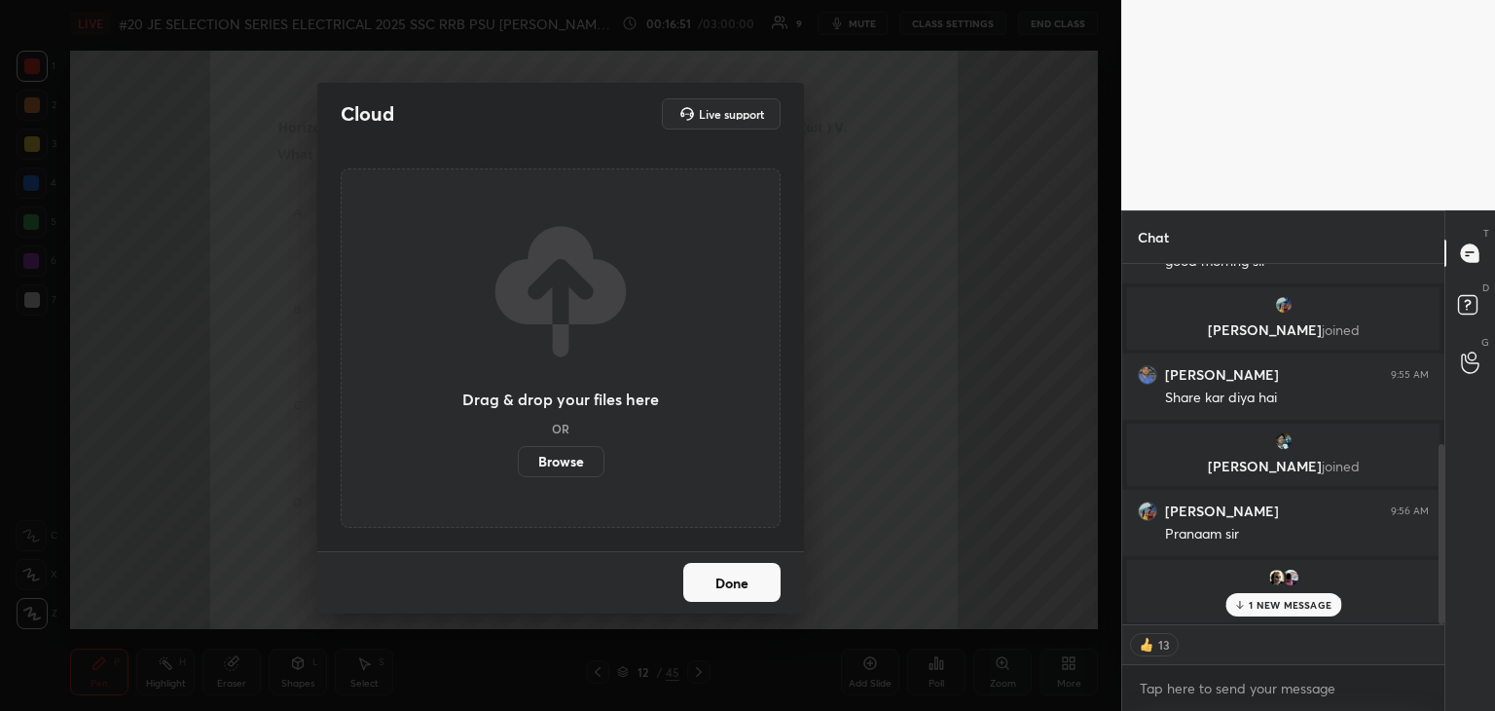
click at [639, 473] on div "Drag & drop your files here OR Browse" at bounding box center [561, 347] width 440 height 359
click at [579, 463] on label "Browse" at bounding box center [561, 461] width 87 height 31
click at [518, 463] on input "Browse" at bounding box center [518, 461] width 0 height 31
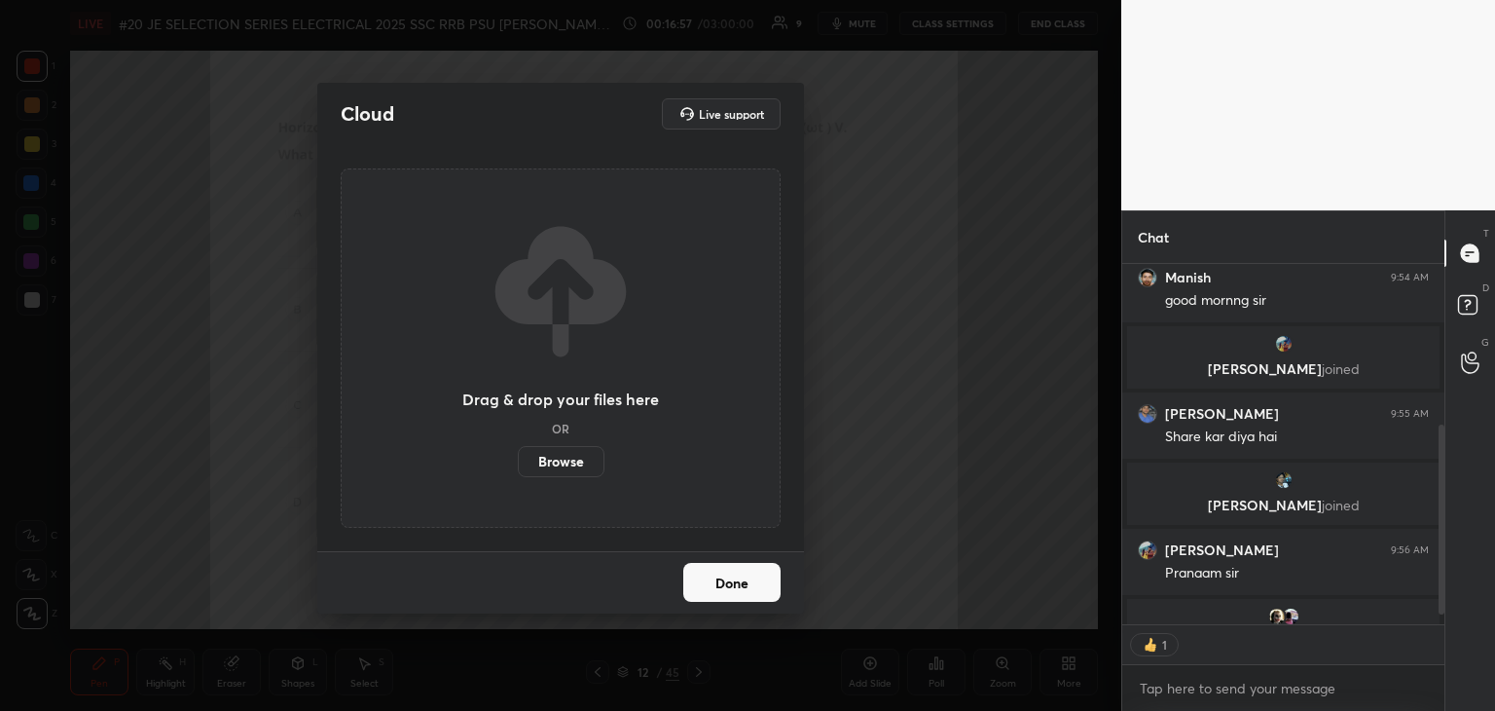
scroll to position [7, 6]
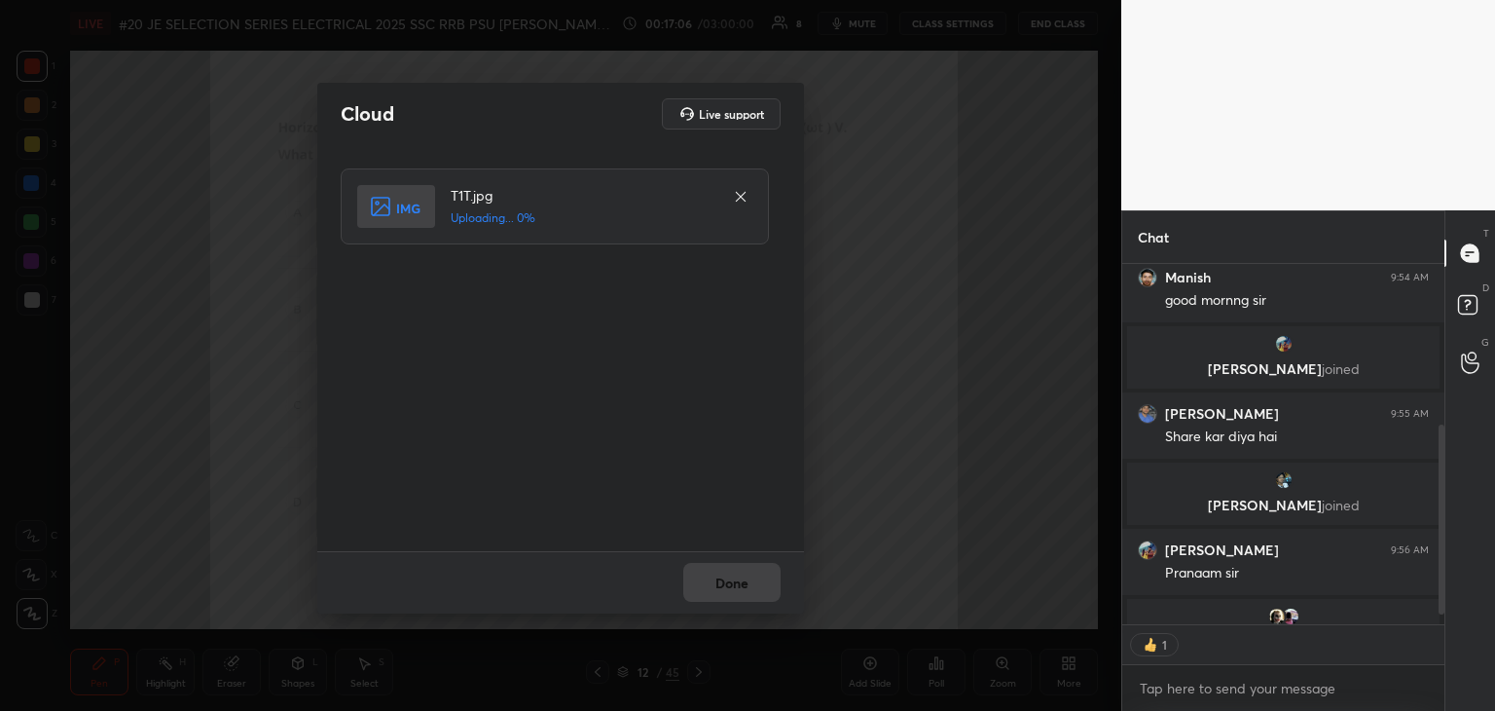
type textarea "x"
click at [728, 588] on button "Done" at bounding box center [731, 582] width 97 height 39
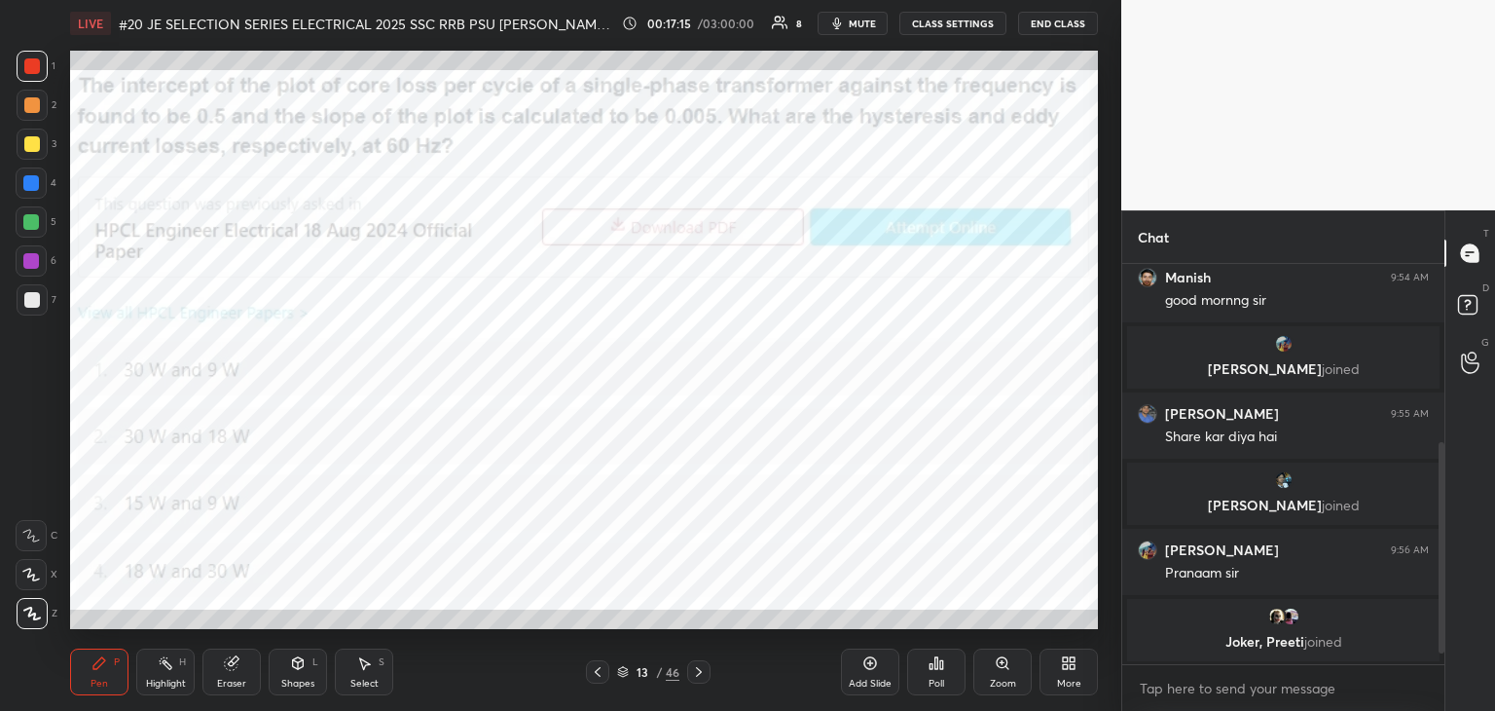
click at [940, 667] on icon at bounding box center [941, 664] width 3 height 9
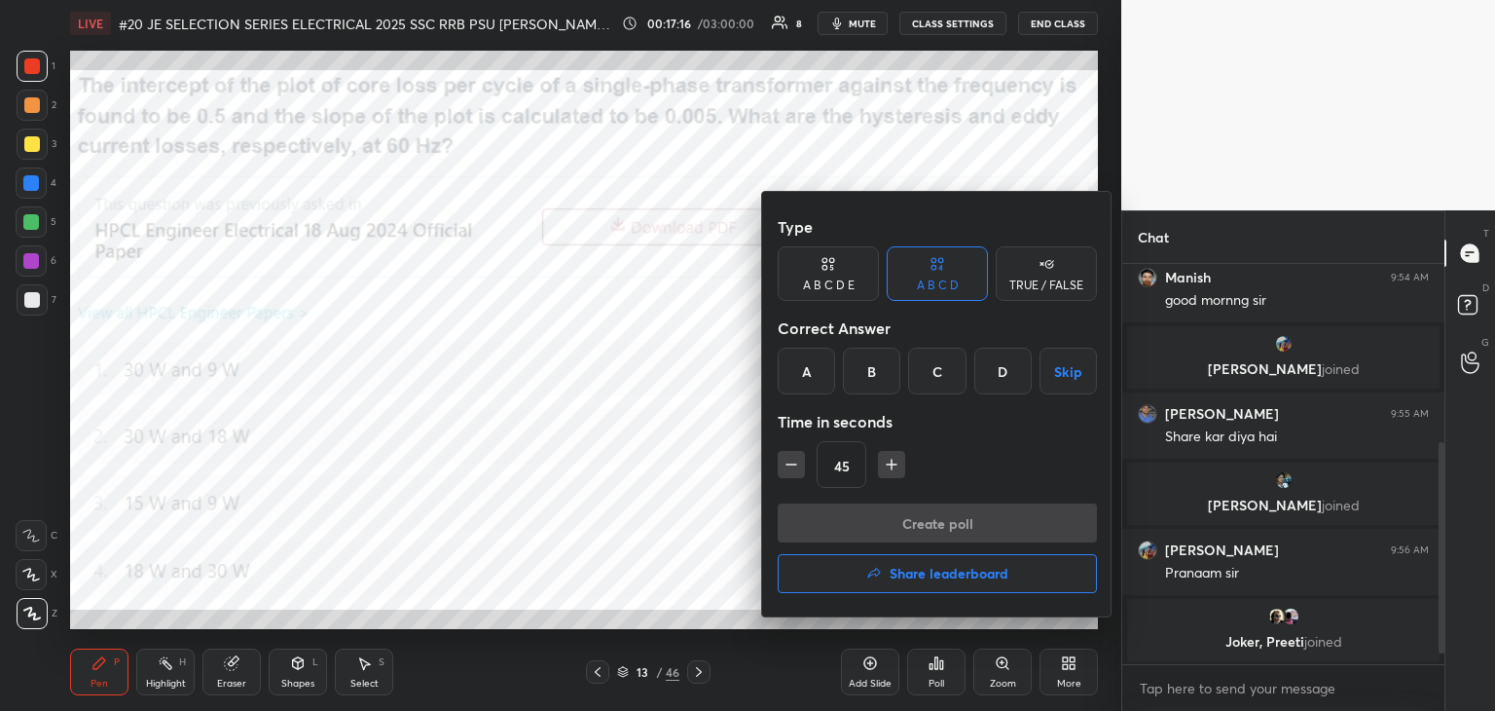
drag, startPoint x: 873, startPoint y: 367, endPoint x: 870, endPoint y: 397, distance: 30.3
click at [873, 368] on div "B" at bounding box center [871, 371] width 57 height 47
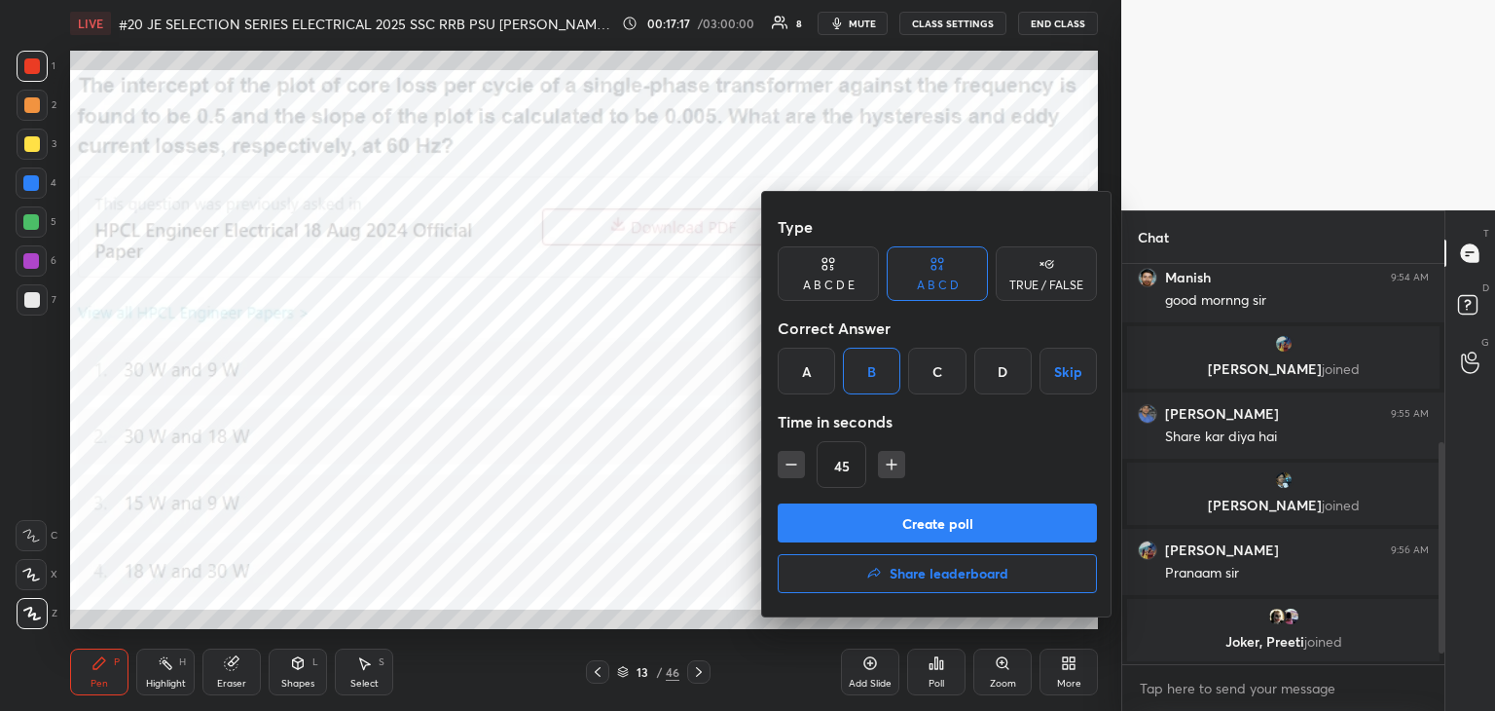
click at [890, 469] on icon "button" at bounding box center [891, 464] width 19 height 19
click at [892, 469] on icon "button" at bounding box center [891, 464] width 19 height 19
type input "75"
click at [885, 519] on button "Create poll" at bounding box center [937, 522] width 319 height 39
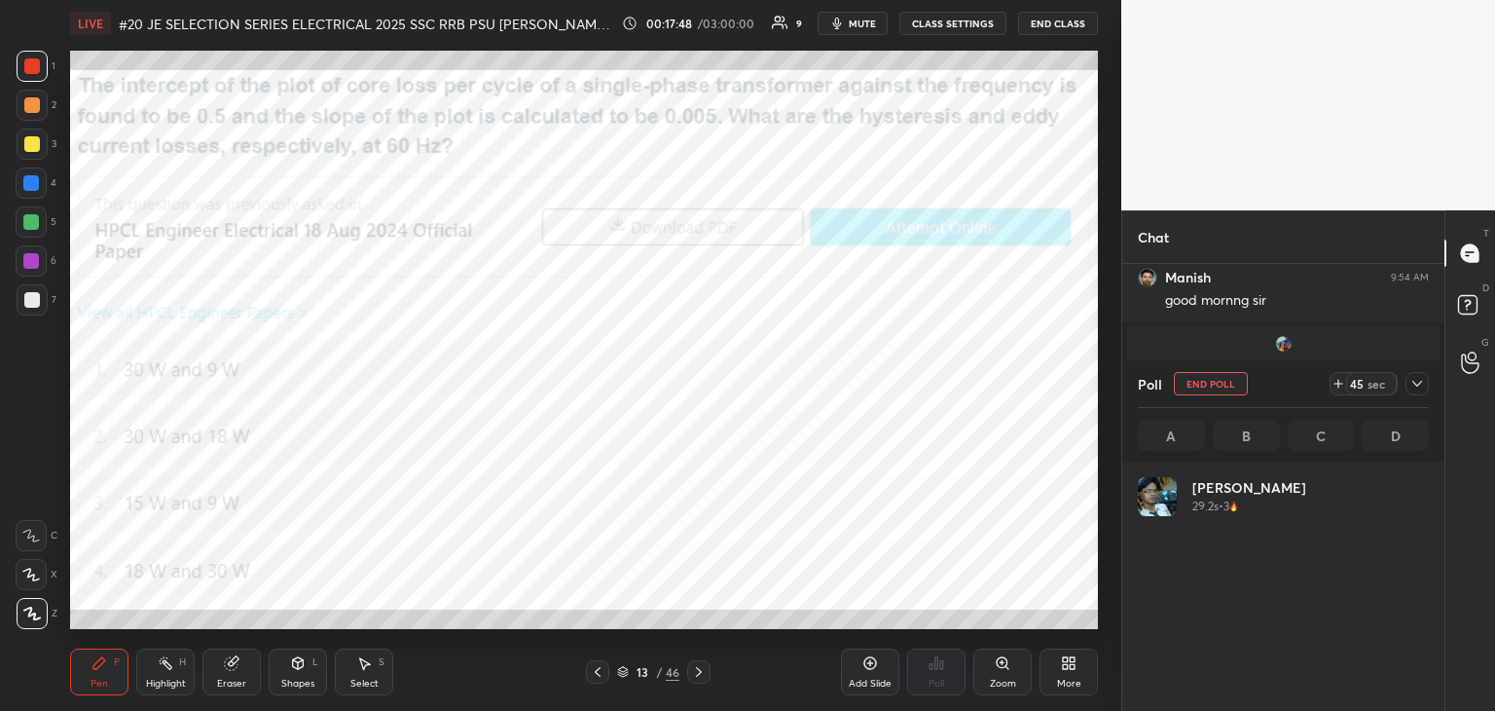
scroll to position [228, 285]
click at [1339, 389] on icon at bounding box center [1339, 384] width 16 height 16
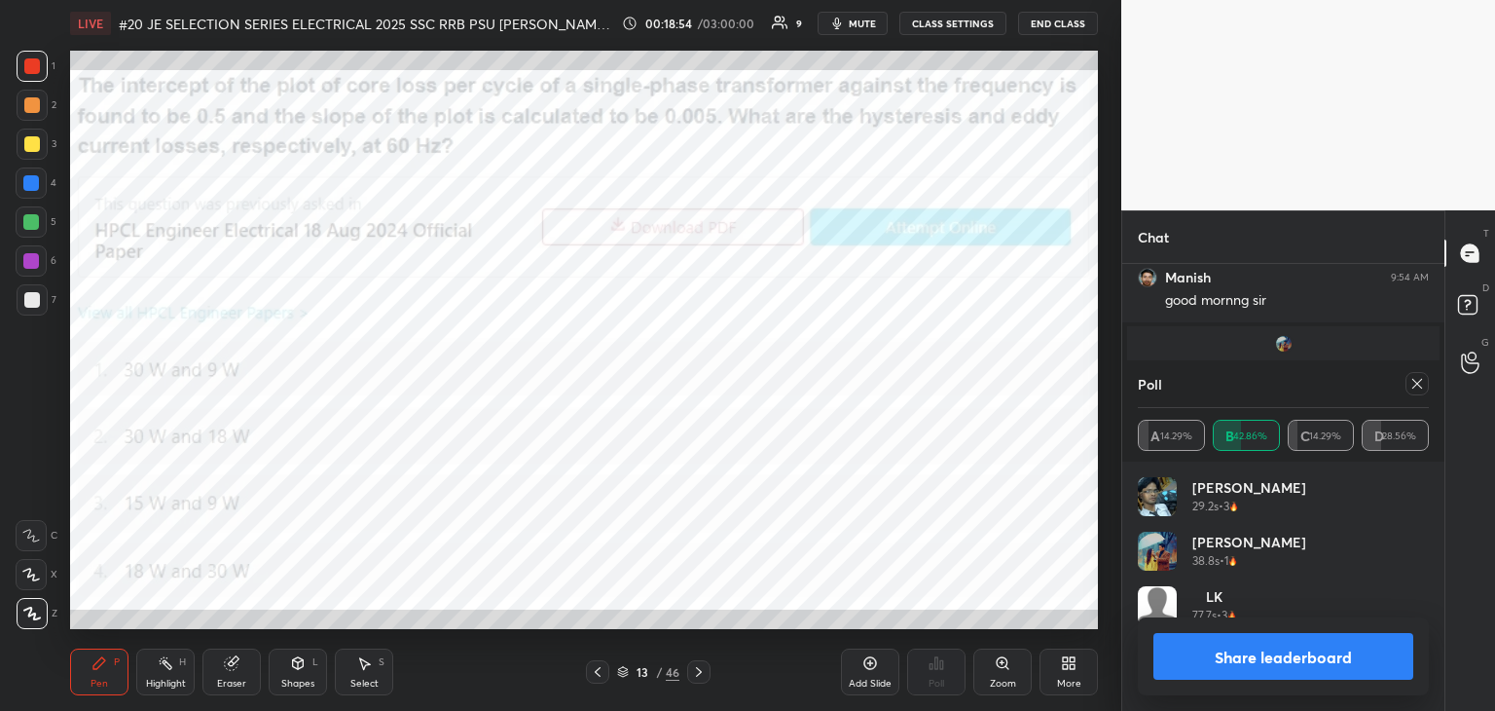
click at [25, 63] on div at bounding box center [32, 66] width 16 height 16
drag, startPoint x: 1281, startPoint y: 581, endPoint x: 1298, endPoint y: 491, distance: 92.0
click at [1298, 491] on div "Nandalal 29.2s • 3 HARRY 38.8s • 1 LK 77.7s • 3" at bounding box center [1283, 559] width 291 height 164
drag, startPoint x: 1291, startPoint y: 516, endPoint x: 1277, endPoint y: 585, distance: 70.5
click at [1277, 586] on div "Nandalal 29.2s • 3 HARRY 38.8s • 1 LK 77.7s • 3" at bounding box center [1283, 559] width 291 height 164
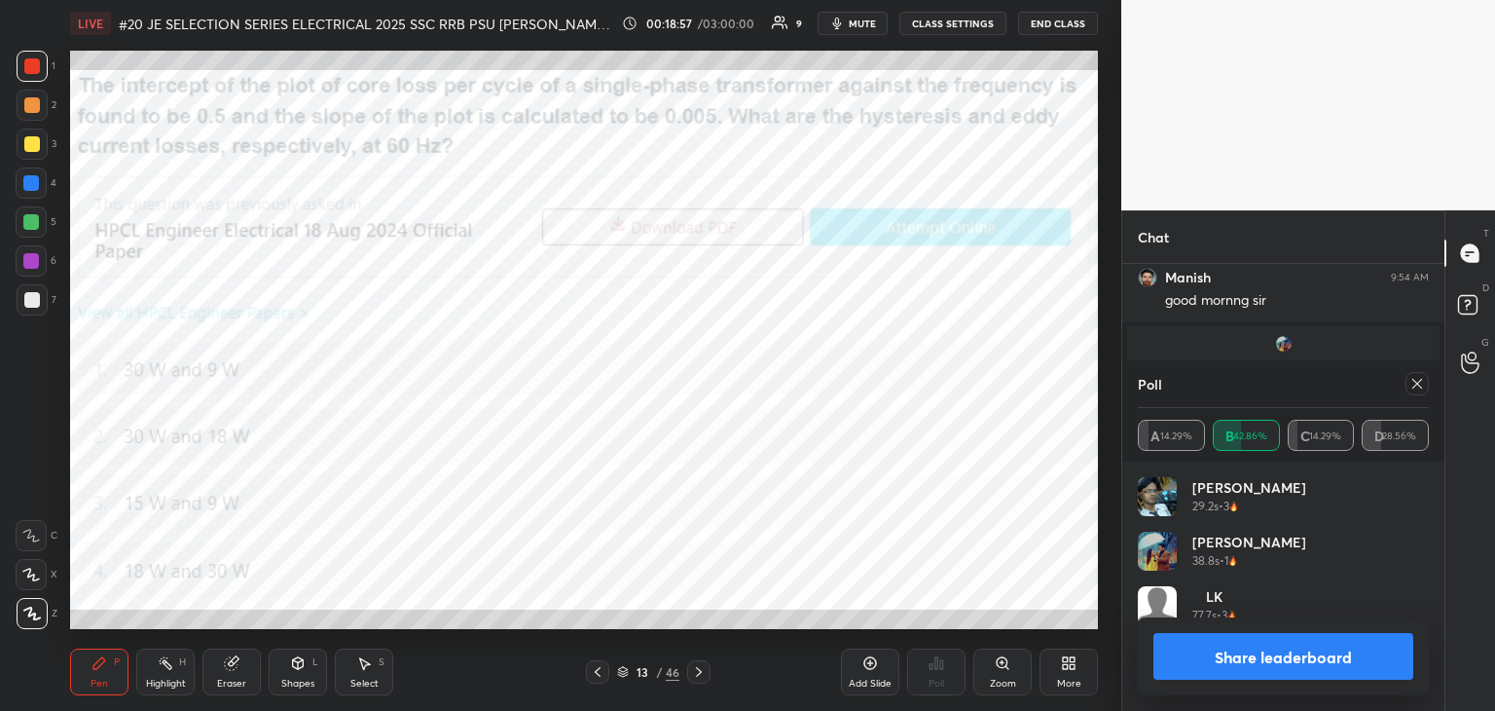
drag, startPoint x: 1279, startPoint y: 575, endPoint x: 1294, endPoint y: 539, distance: 38.9
click at [1294, 523] on div "Nandalal 29.2s • 3 HARRY 38.8s • 1 LK 77.7s • 3" at bounding box center [1283, 559] width 291 height 164
click at [1293, 538] on div "HARRY 38.8s • 1" at bounding box center [1283, 559] width 291 height 55
click at [37, 180] on div at bounding box center [31, 183] width 16 height 16
click at [304, 674] on div "Shapes L" at bounding box center [298, 671] width 58 height 47
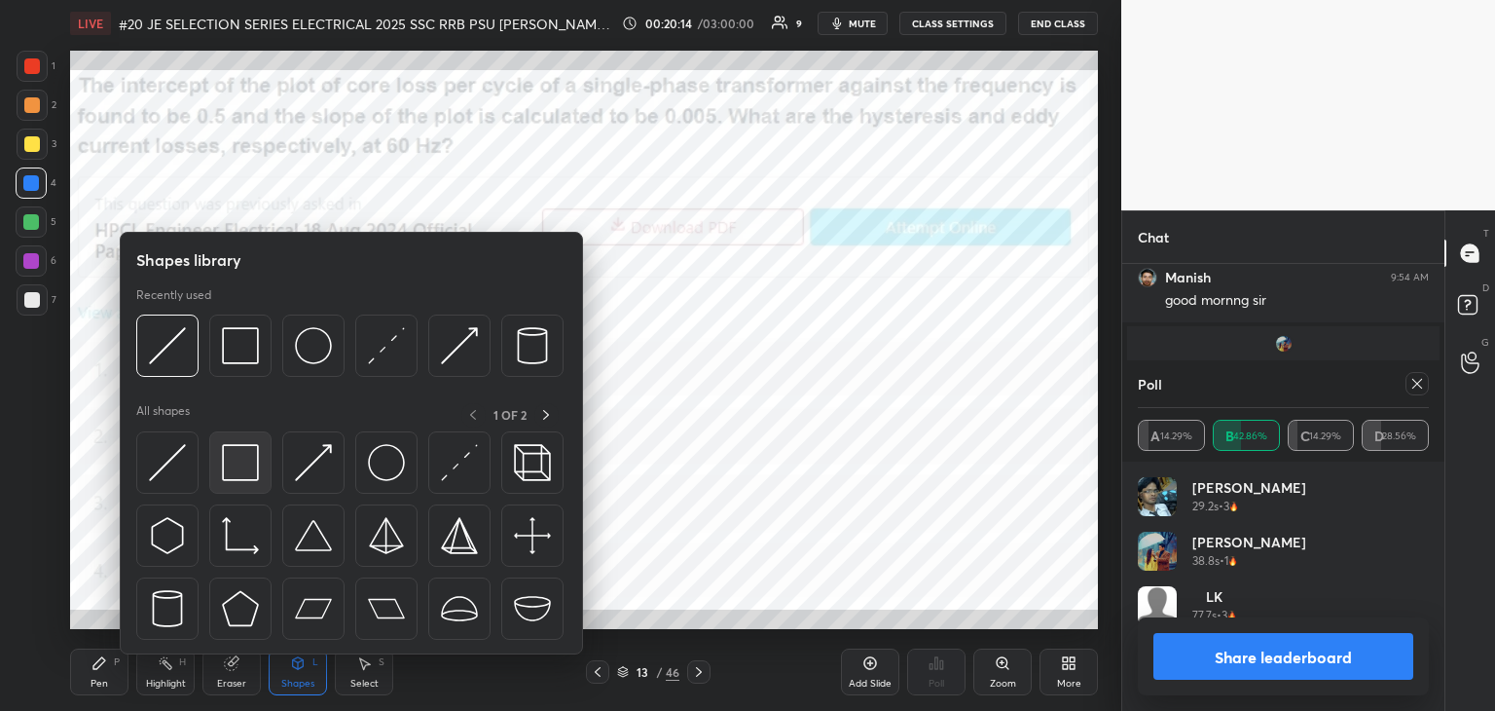
click at [241, 467] on img at bounding box center [240, 462] width 37 height 37
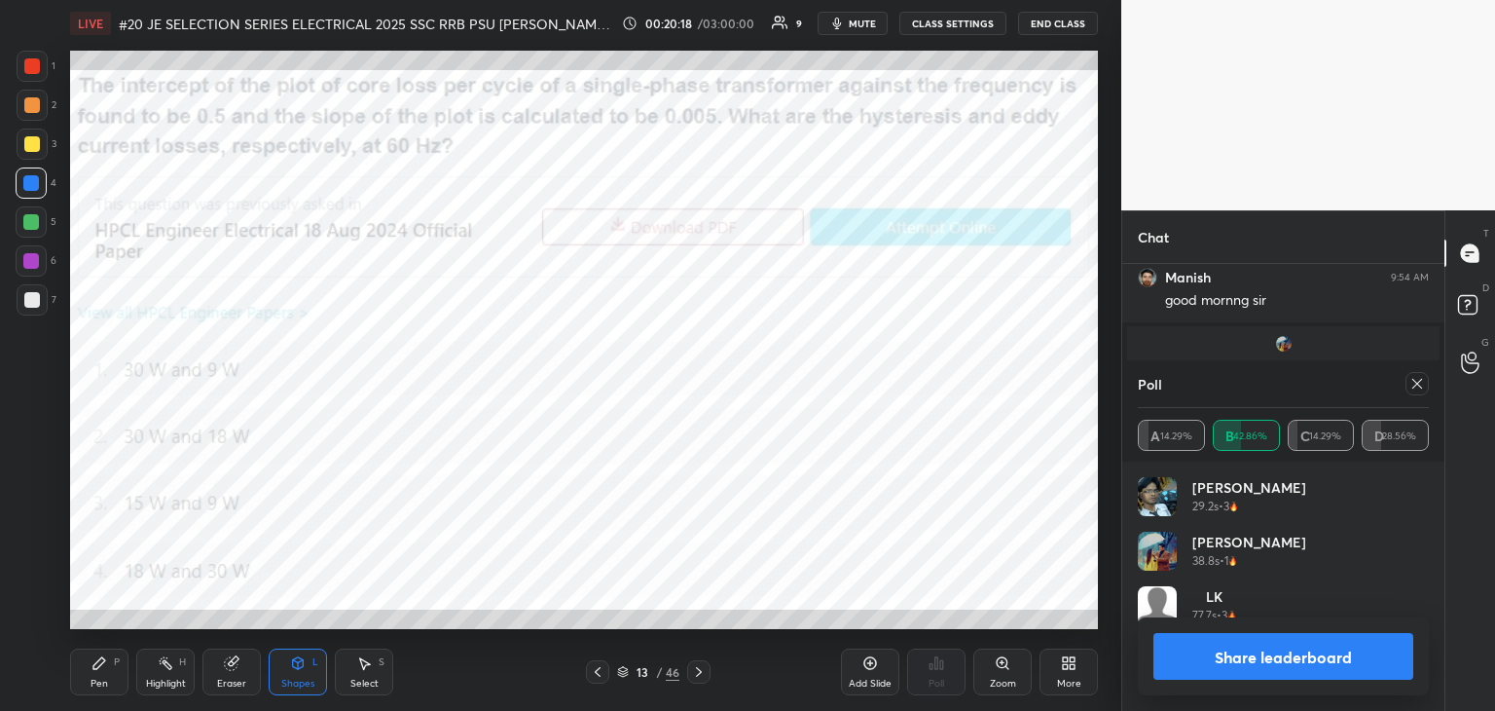
click at [29, 77] on div at bounding box center [32, 66] width 31 height 31
click at [34, 259] on div at bounding box center [31, 261] width 16 height 16
click at [115, 671] on div "Pen P" at bounding box center [99, 671] width 58 height 47
click at [38, 189] on div at bounding box center [31, 182] width 31 height 31
click at [1418, 389] on icon at bounding box center [1418, 384] width 16 height 16
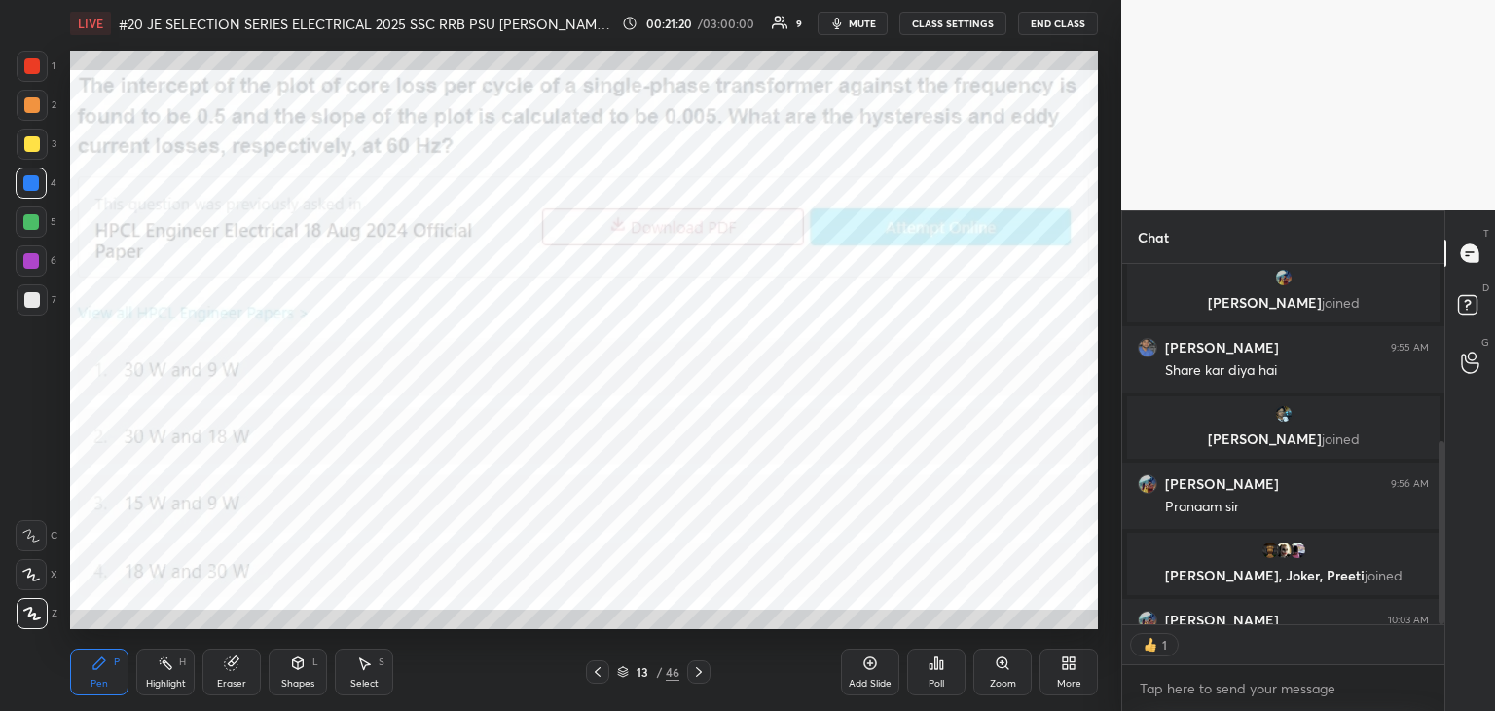
scroll to position [448, 0]
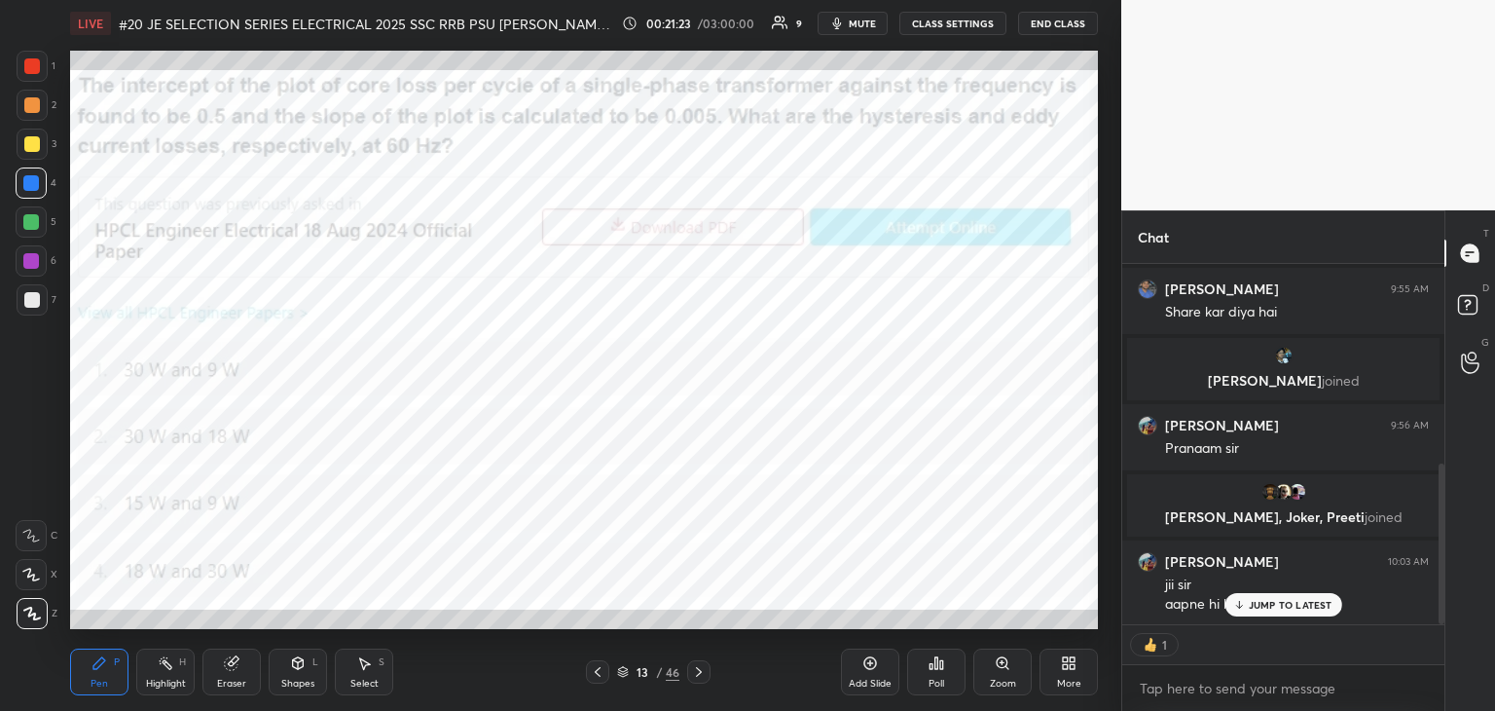
click at [1285, 599] on p "JUMP TO LATEST" at bounding box center [1291, 605] width 84 height 12
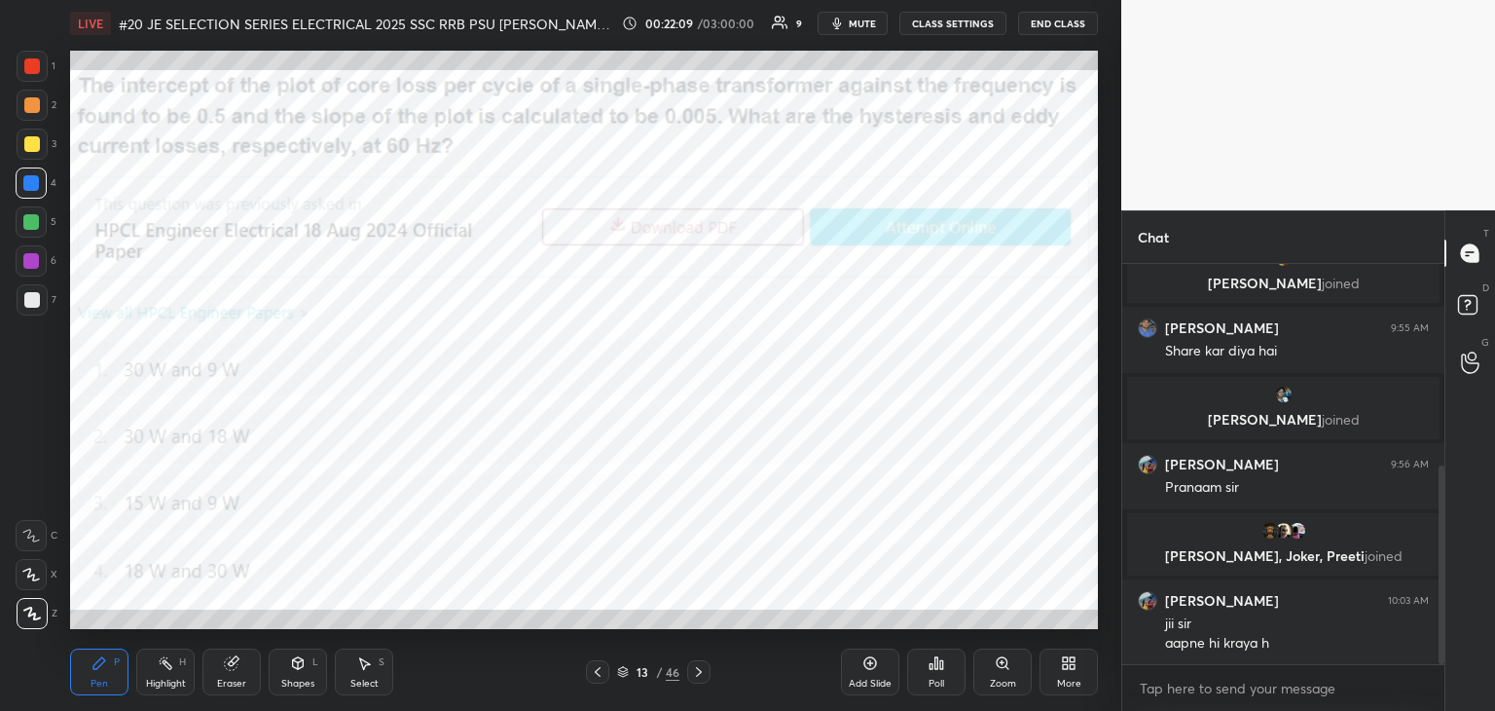
click at [36, 262] on div at bounding box center [31, 261] width 16 height 16
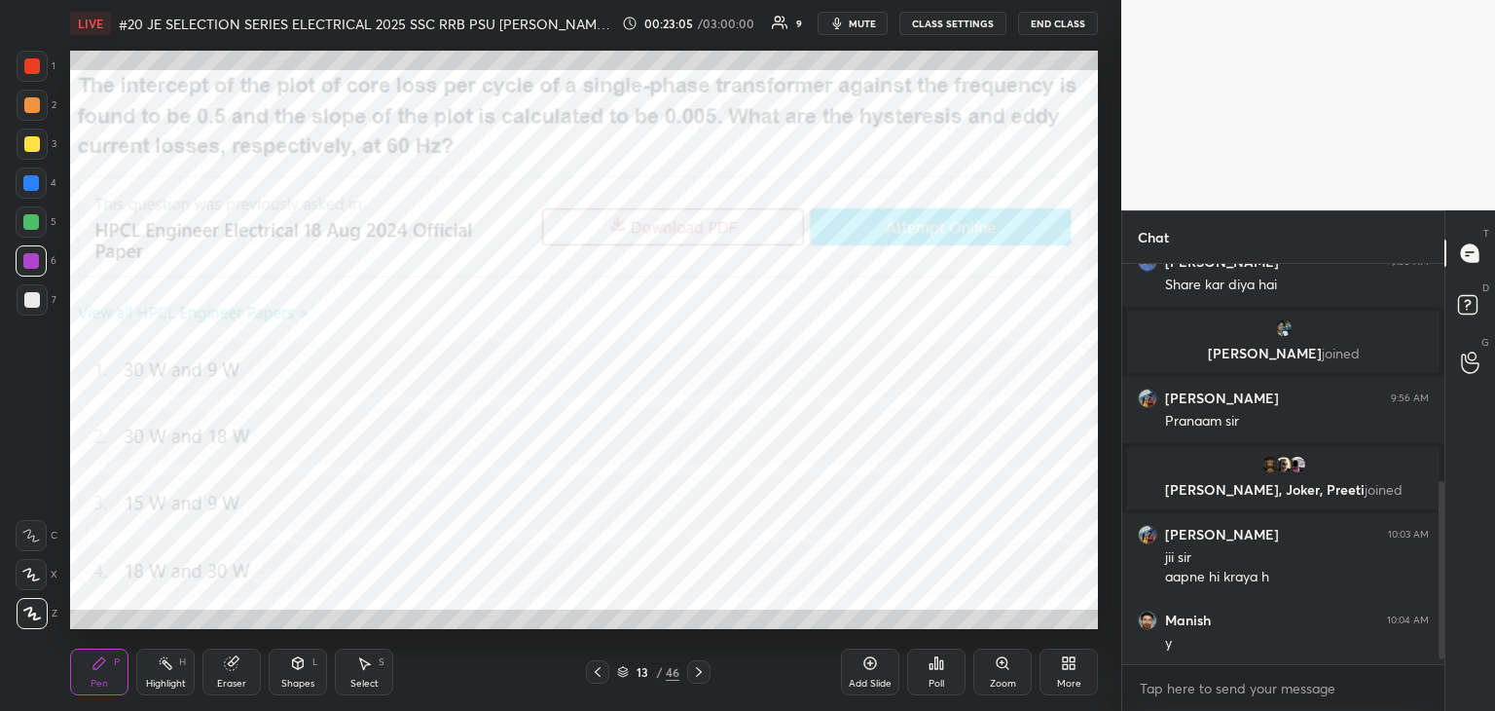
scroll to position [475, 0]
click at [622, 679] on div "13 / 46" at bounding box center [648, 672] width 62 height 18
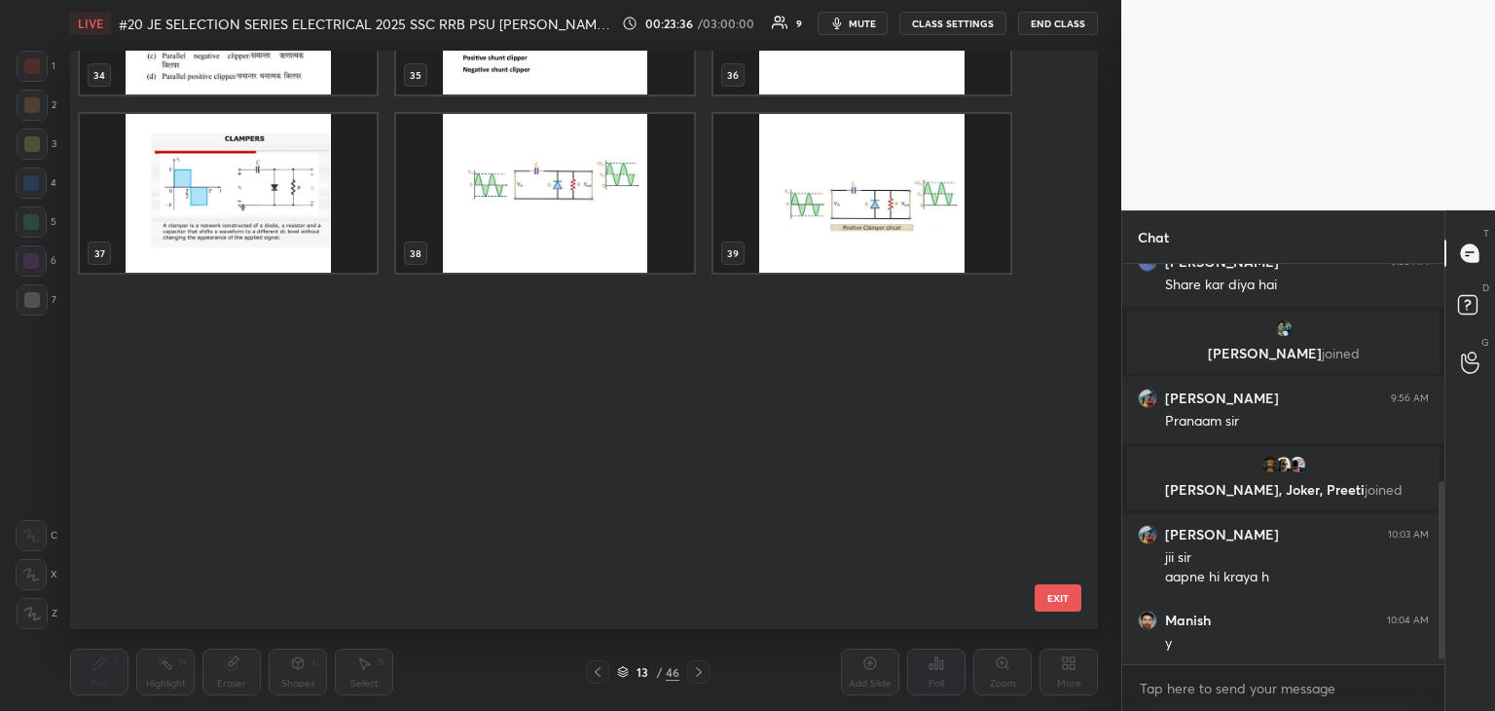
scroll to position [2271, 0]
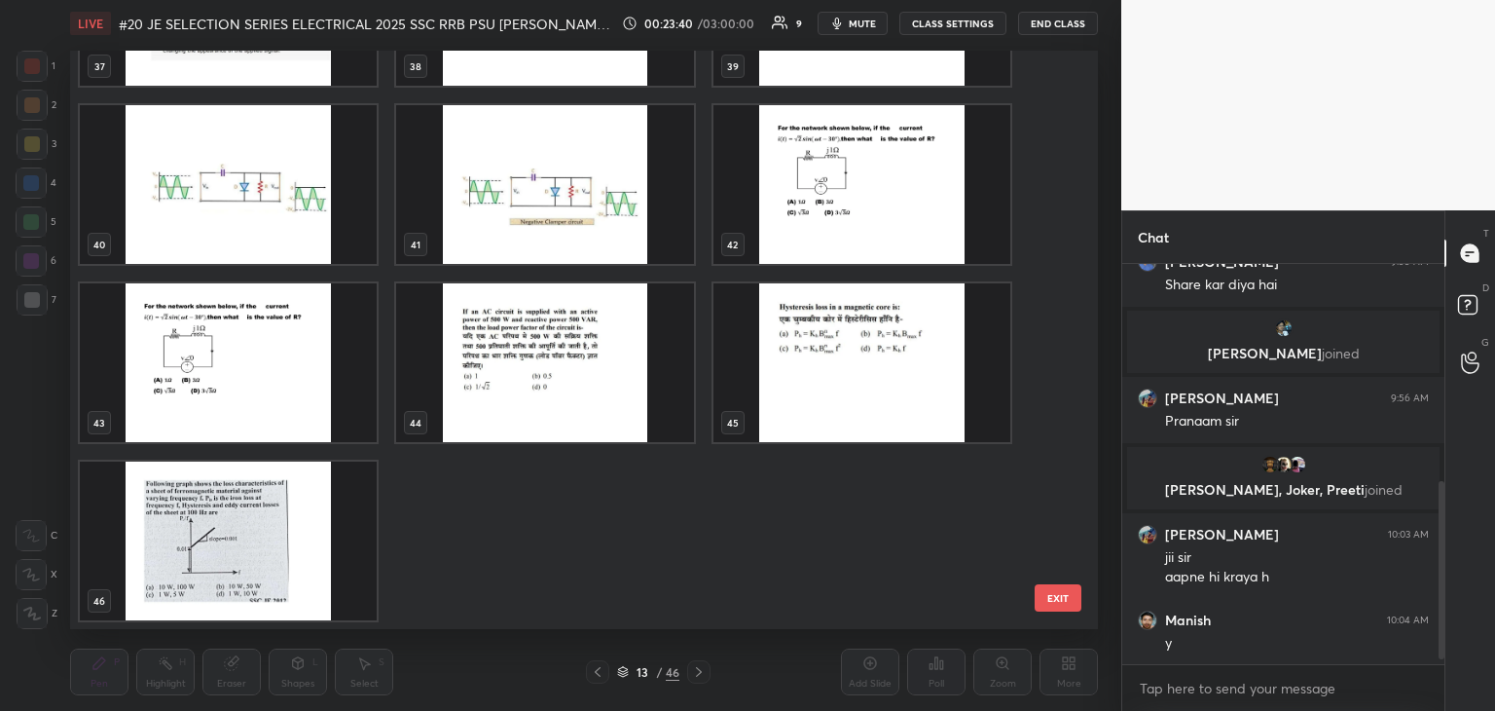
click at [891, 354] on img "grid" at bounding box center [862, 362] width 297 height 159
click at [896, 350] on img "grid" at bounding box center [862, 362] width 297 height 159
click at [897, 351] on img "grid" at bounding box center [862, 362] width 297 height 159
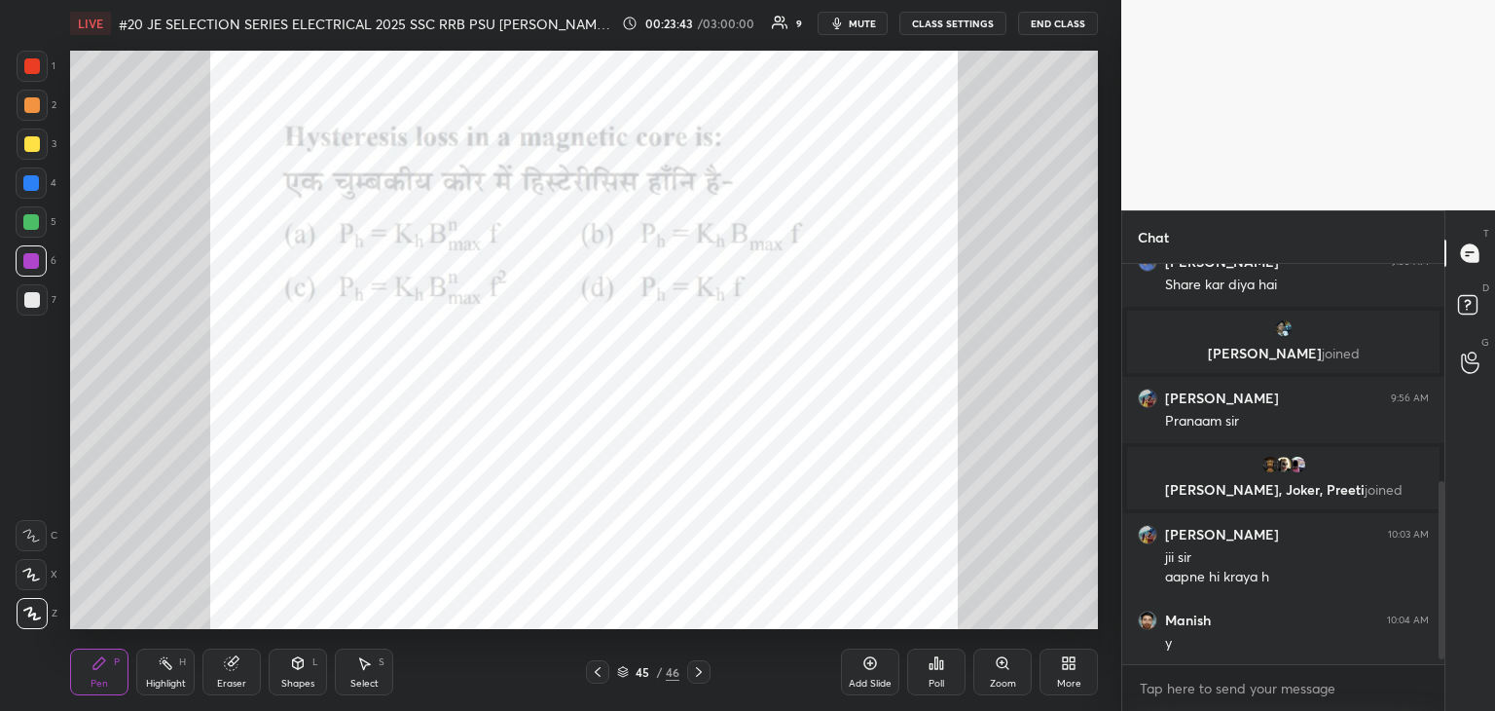
click at [936, 679] on div "Poll" at bounding box center [937, 684] width 16 height 10
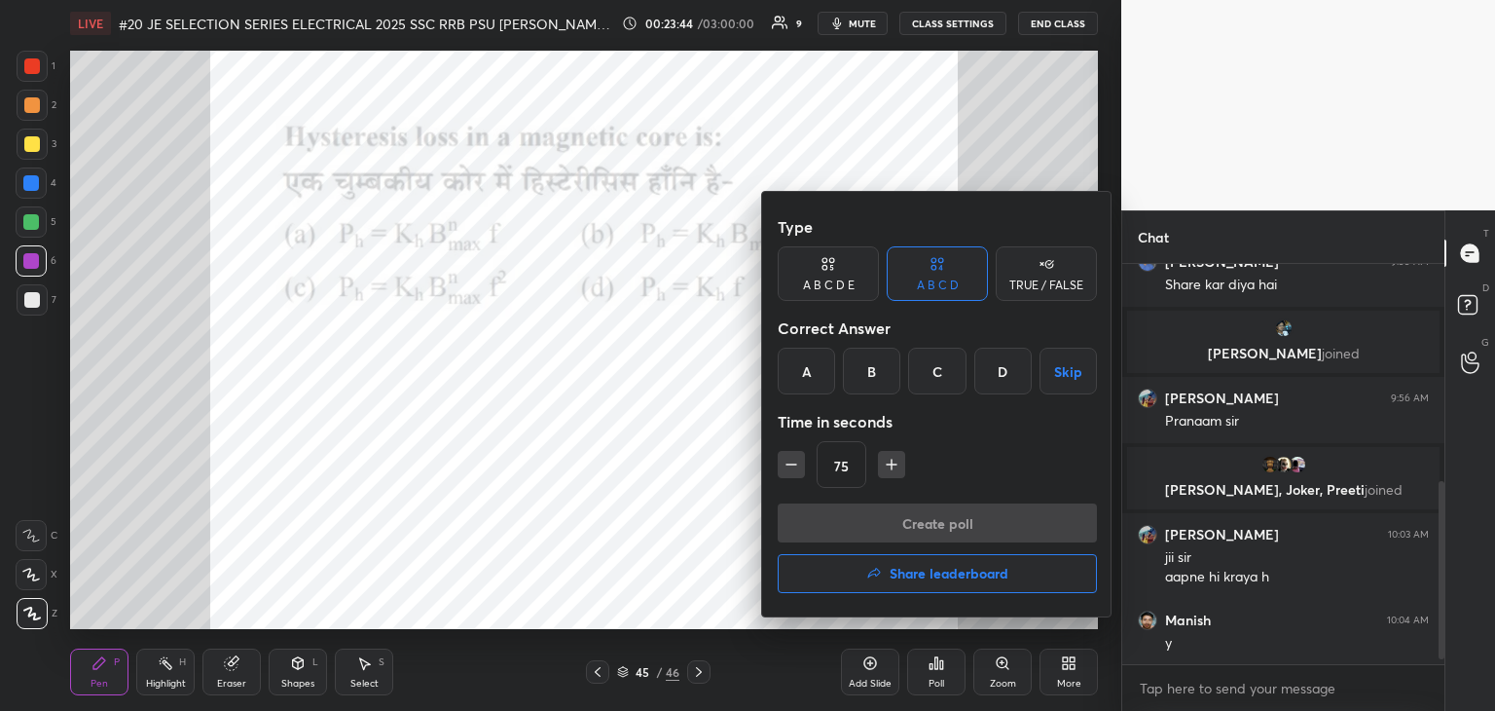
click at [933, 682] on div at bounding box center [747, 355] width 1495 height 711
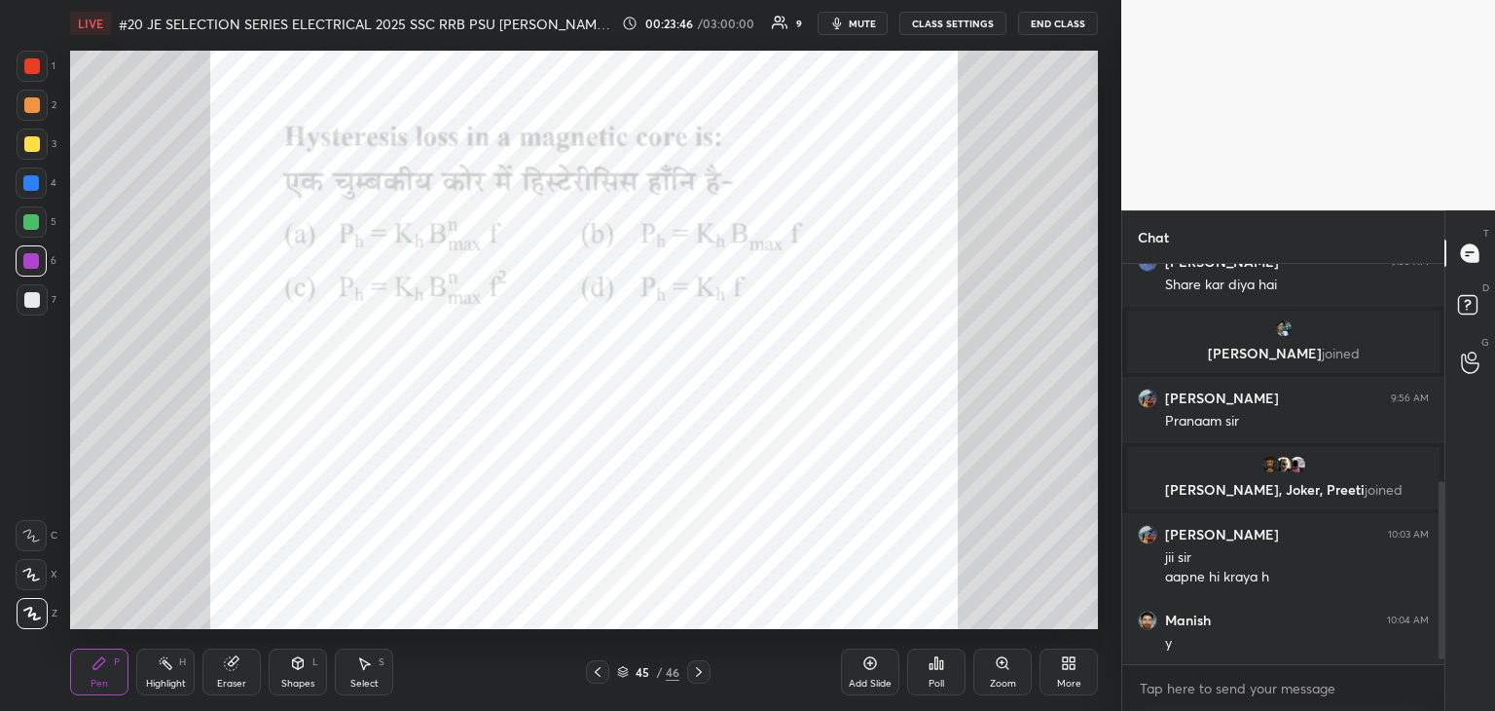
click at [932, 679] on div "Poll" at bounding box center [937, 684] width 16 height 10
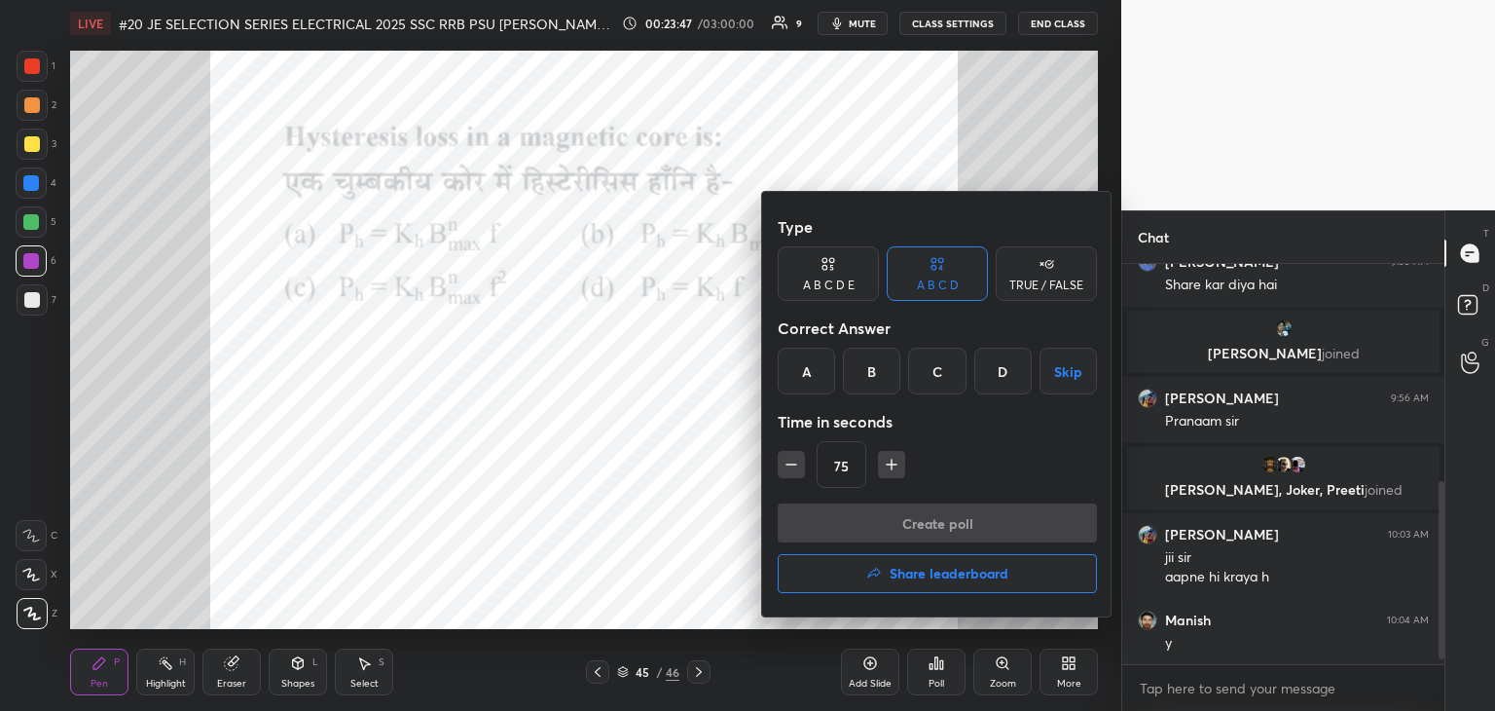
click at [928, 682] on div at bounding box center [747, 355] width 1495 height 711
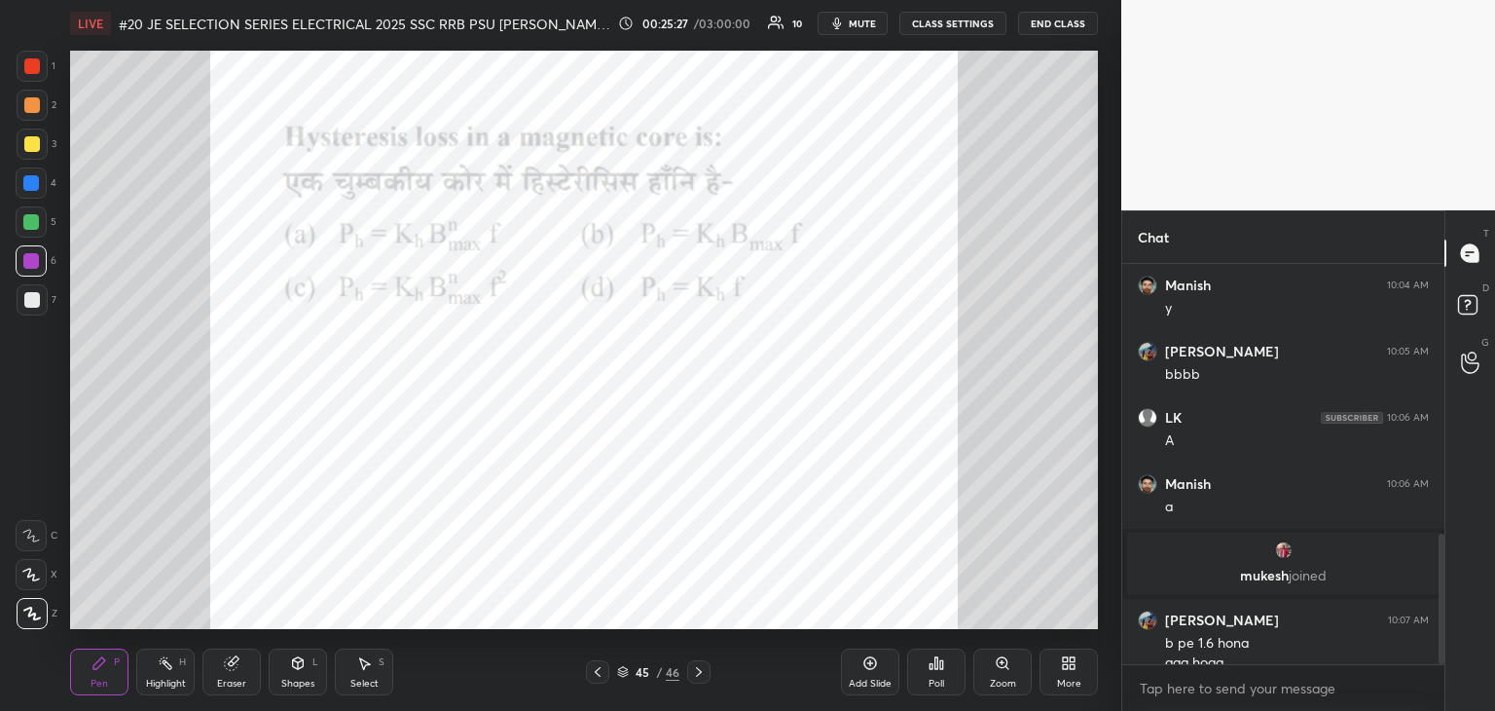
scroll to position [829, 0]
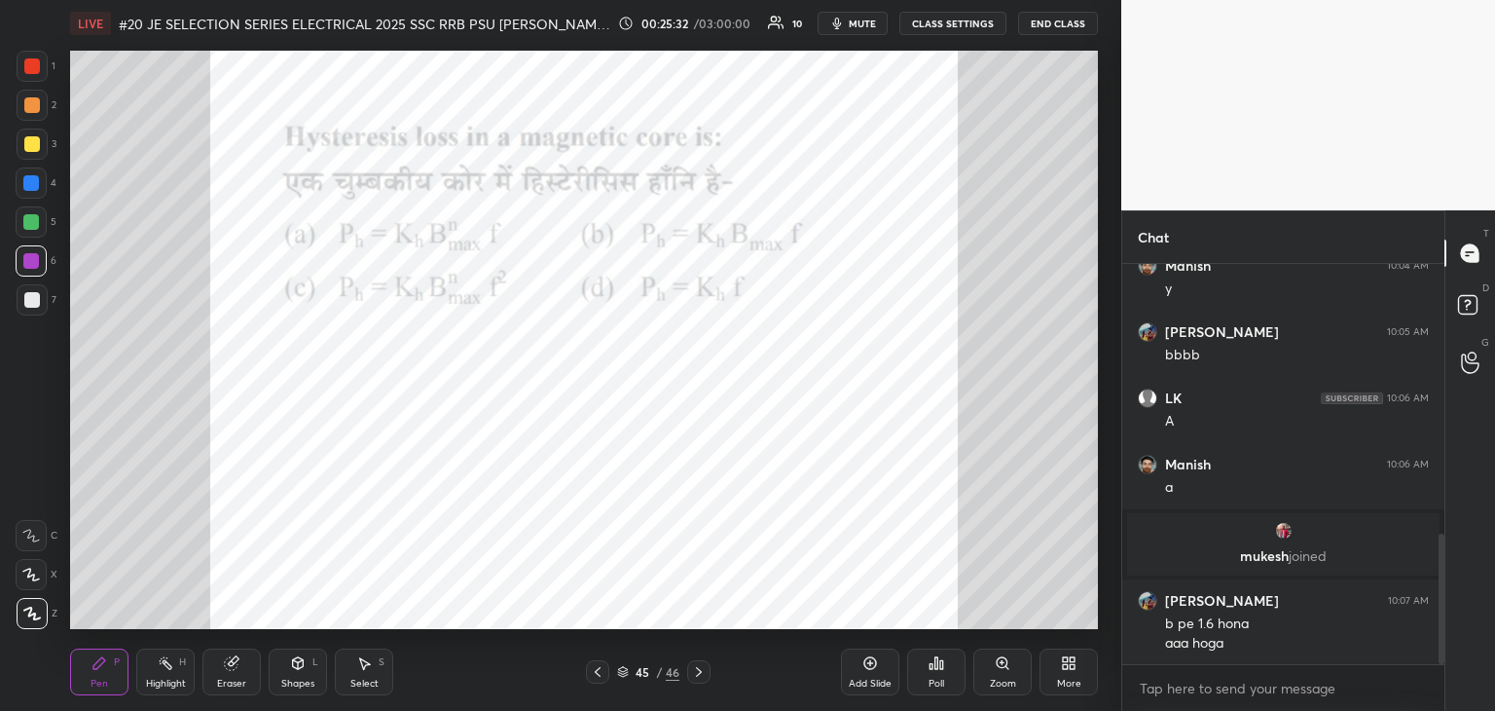
click at [700, 673] on icon at bounding box center [699, 672] width 6 height 10
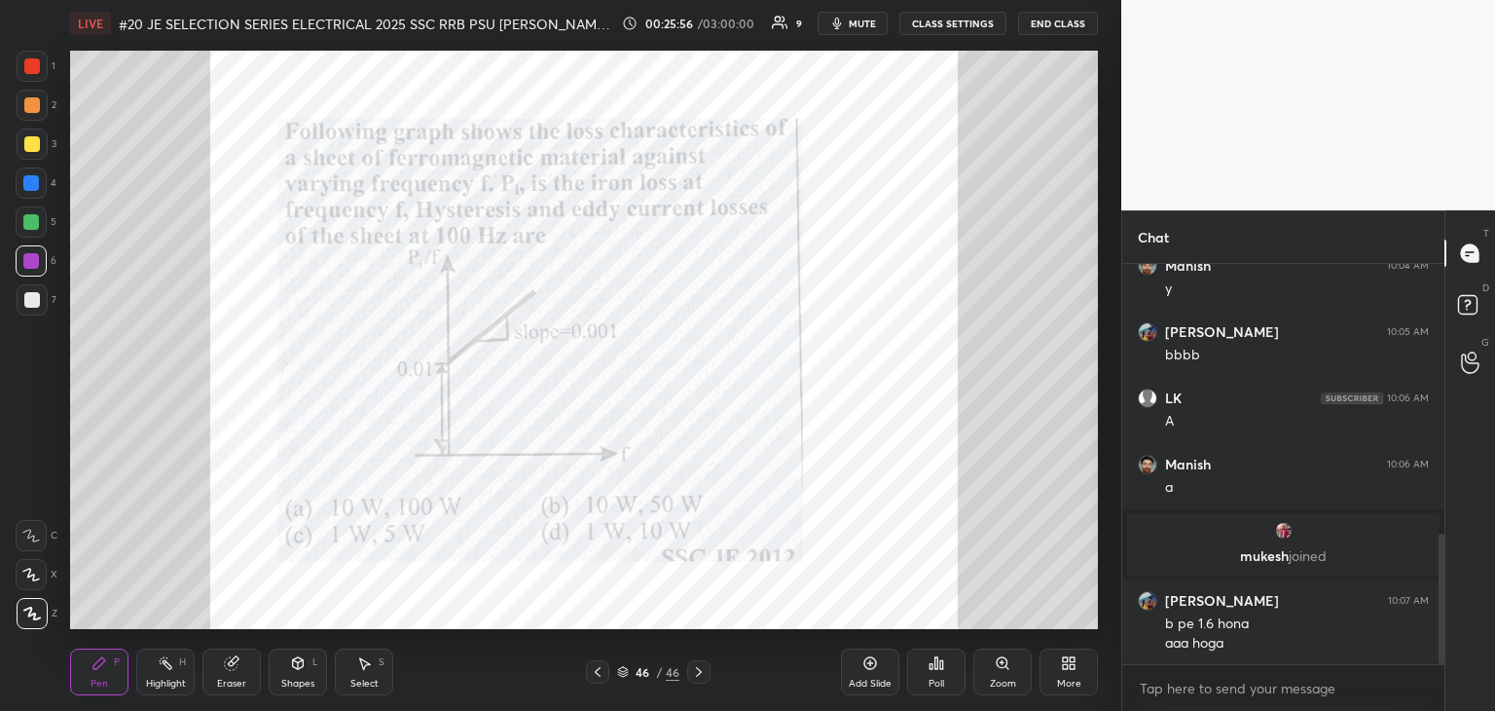
scroll to position [900, 0]
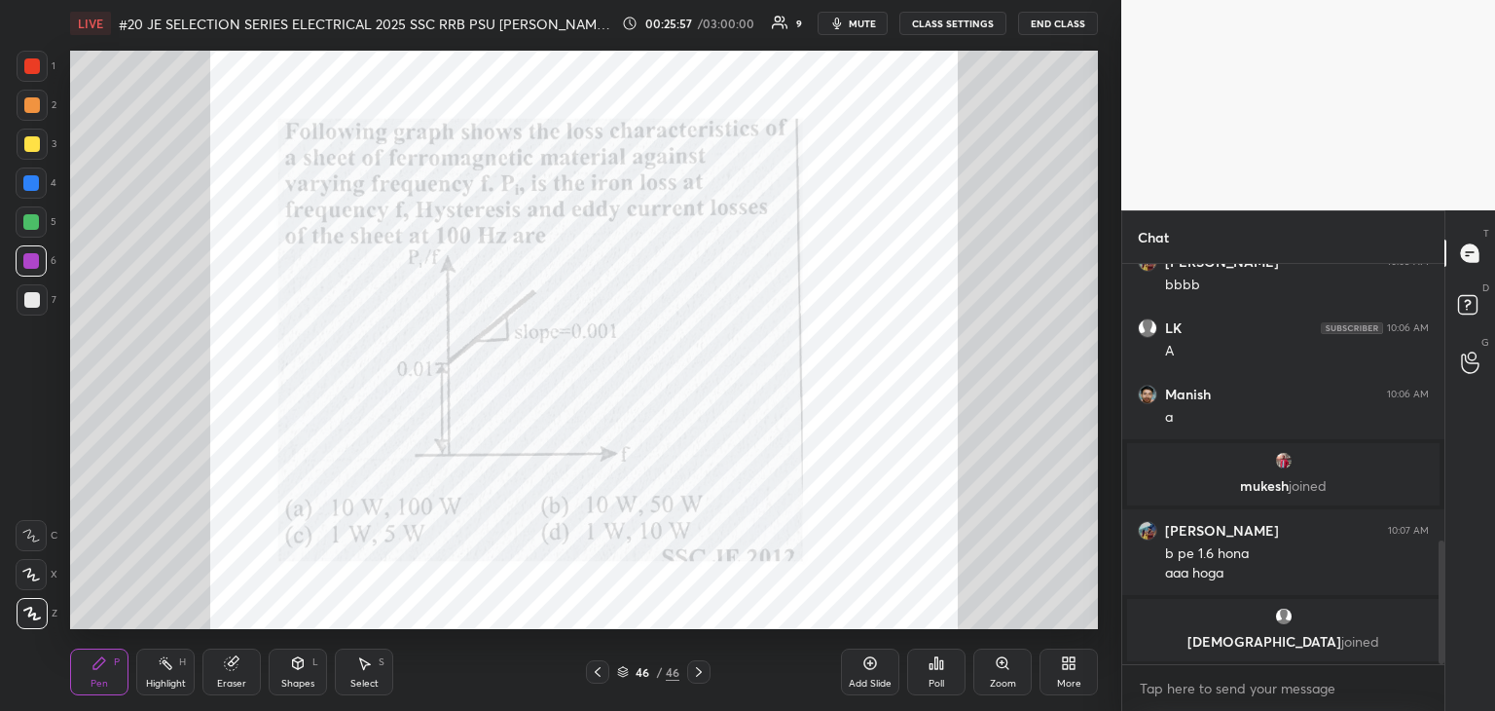
click at [947, 669] on div "Poll" at bounding box center [936, 671] width 58 height 47
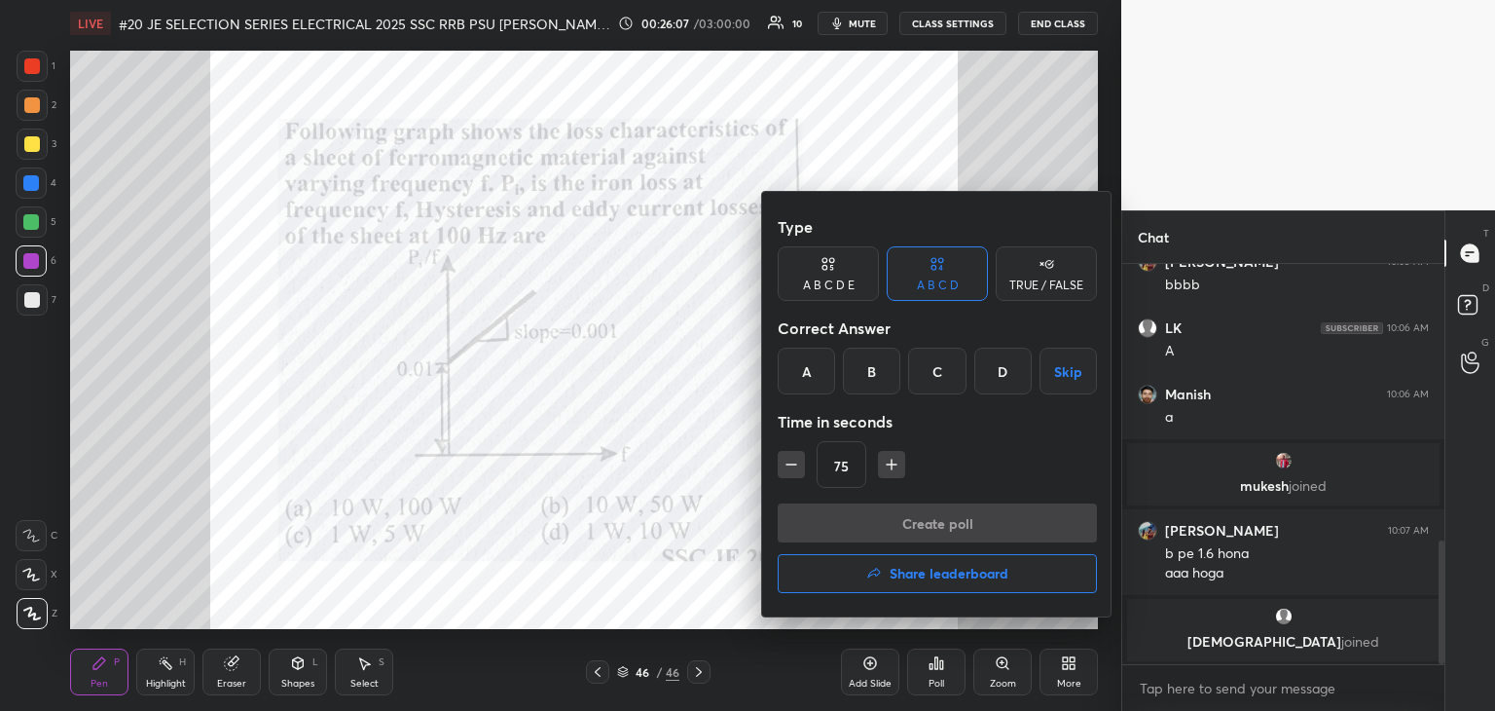
click at [997, 372] on div "D" at bounding box center [1003, 371] width 57 height 47
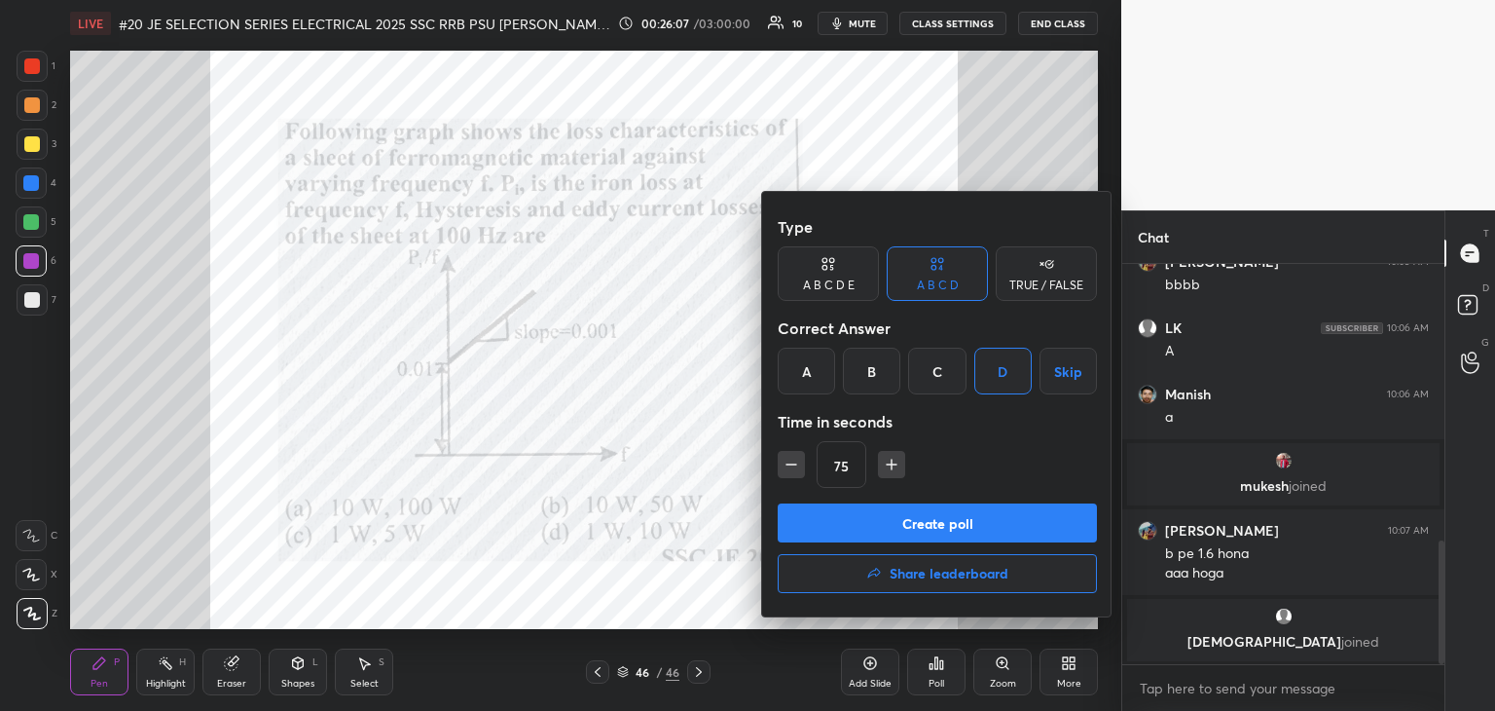
click at [887, 513] on button "Create poll" at bounding box center [937, 522] width 319 height 39
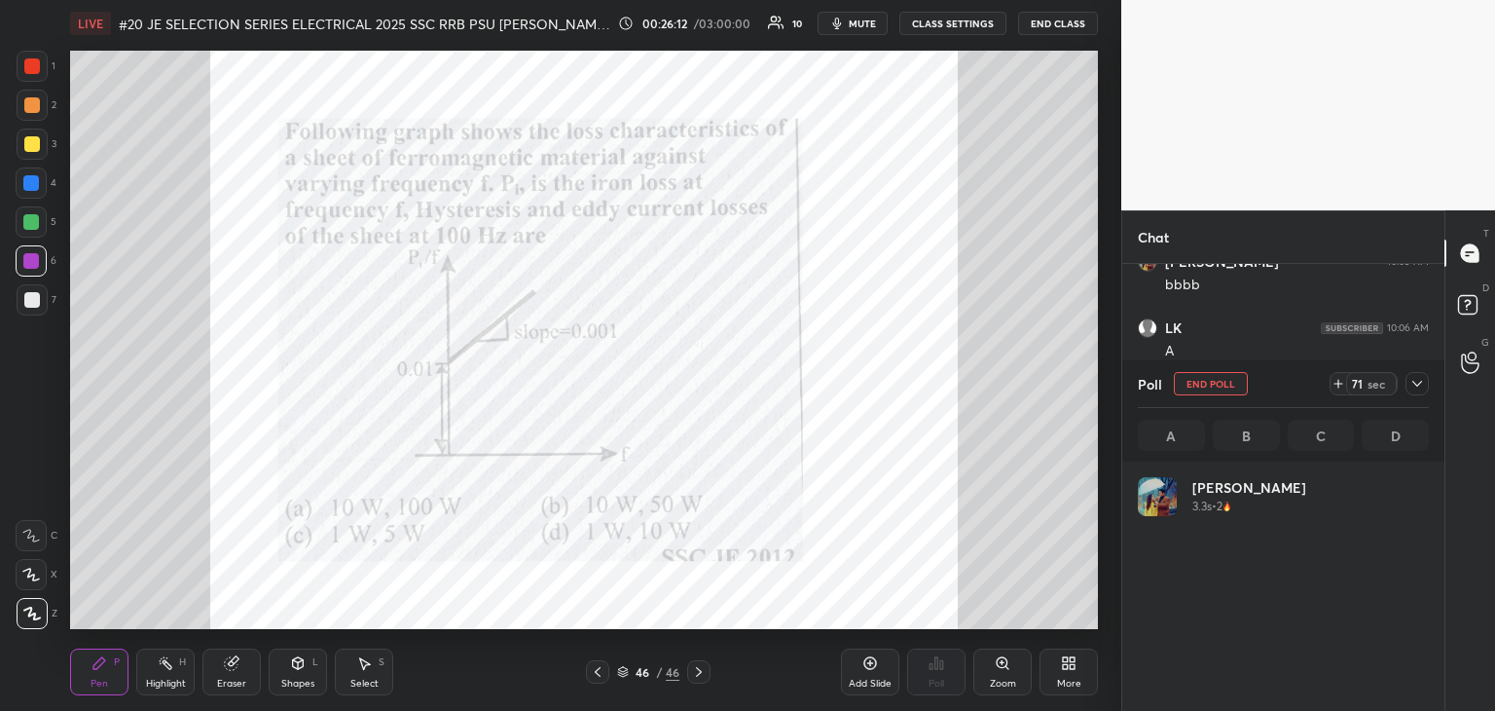
scroll to position [228, 285]
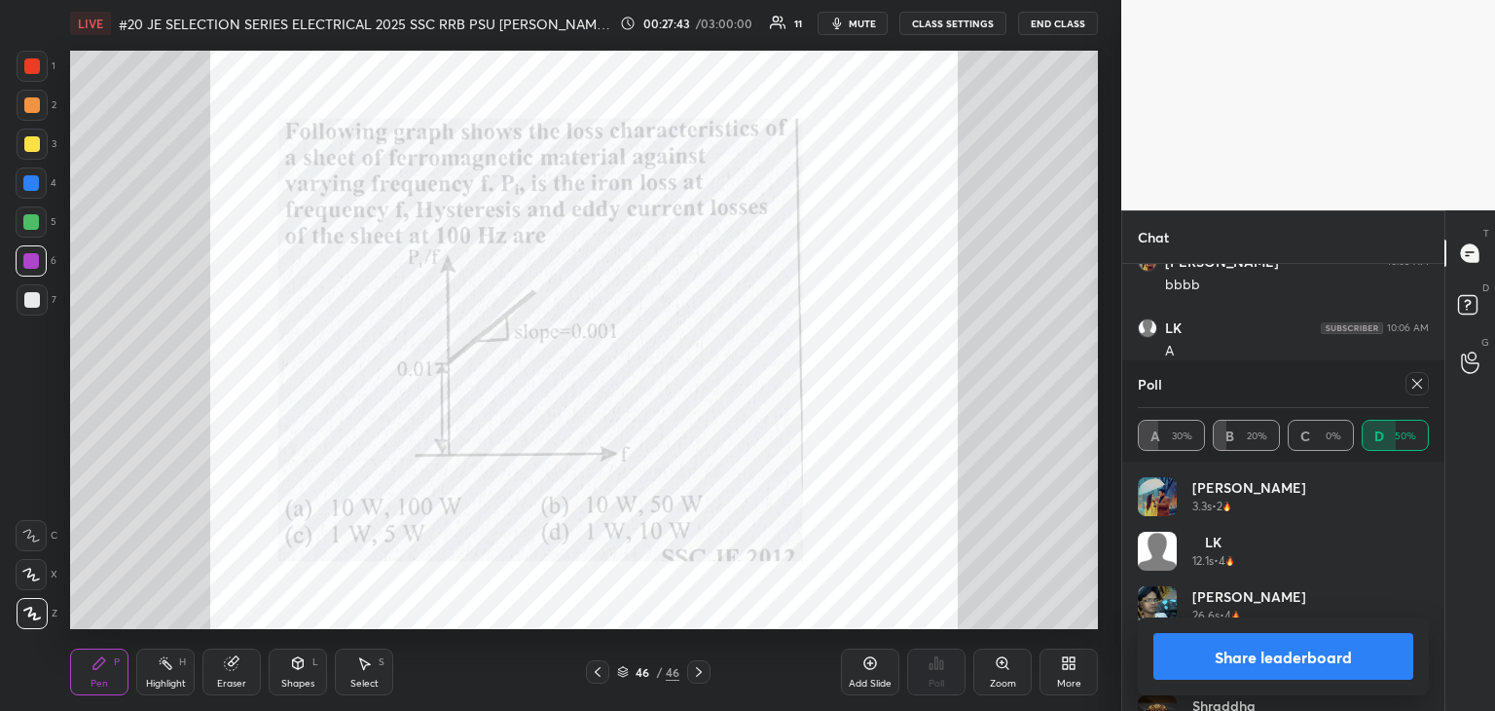
click at [1419, 390] on div at bounding box center [1417, 383] width 23 height 23
type textarea "x"
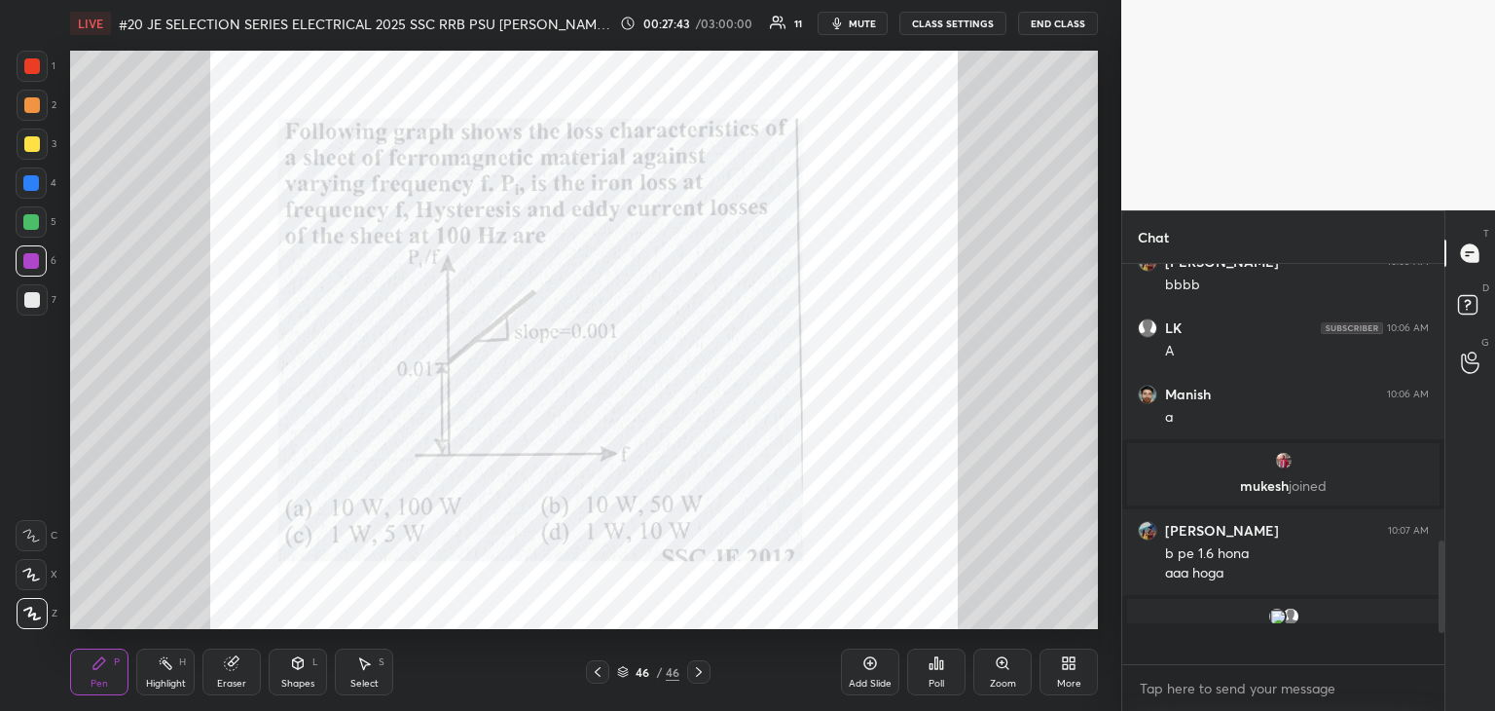
scroll to position [7, 6]
click at [34, 65] on div at bounding box center [32, 66] width 16 height 16
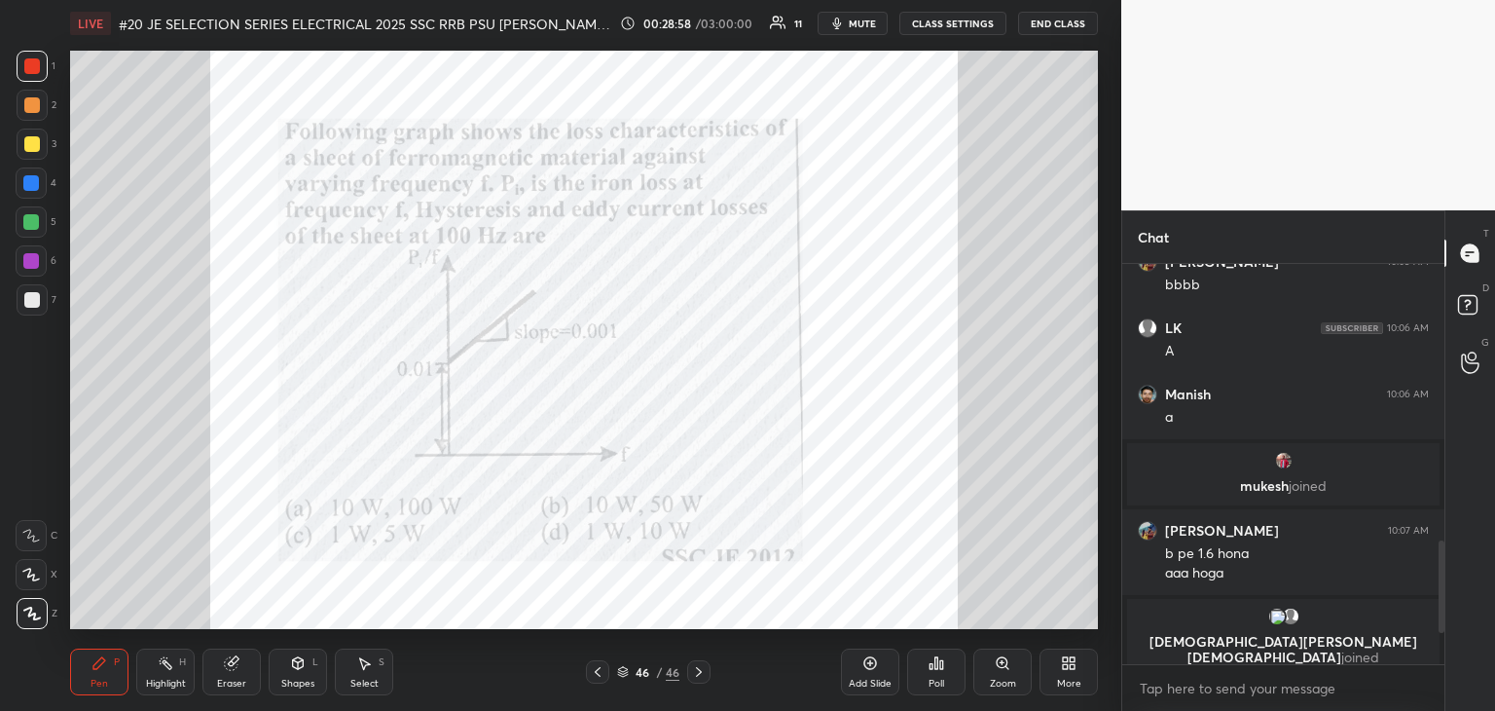
scroll to position [944, 0]
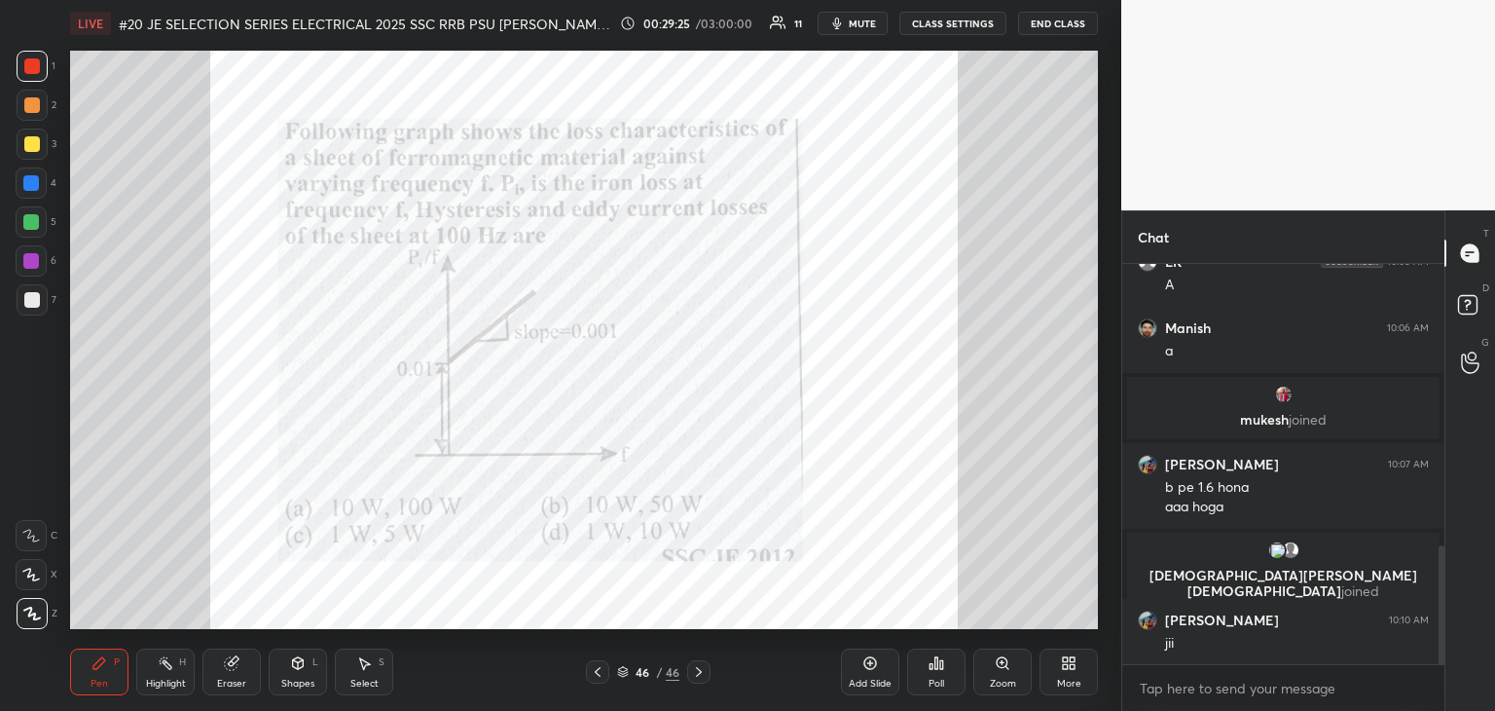
click at [600, 675] on icon at bounding box center [598, 672] width 16 height 16
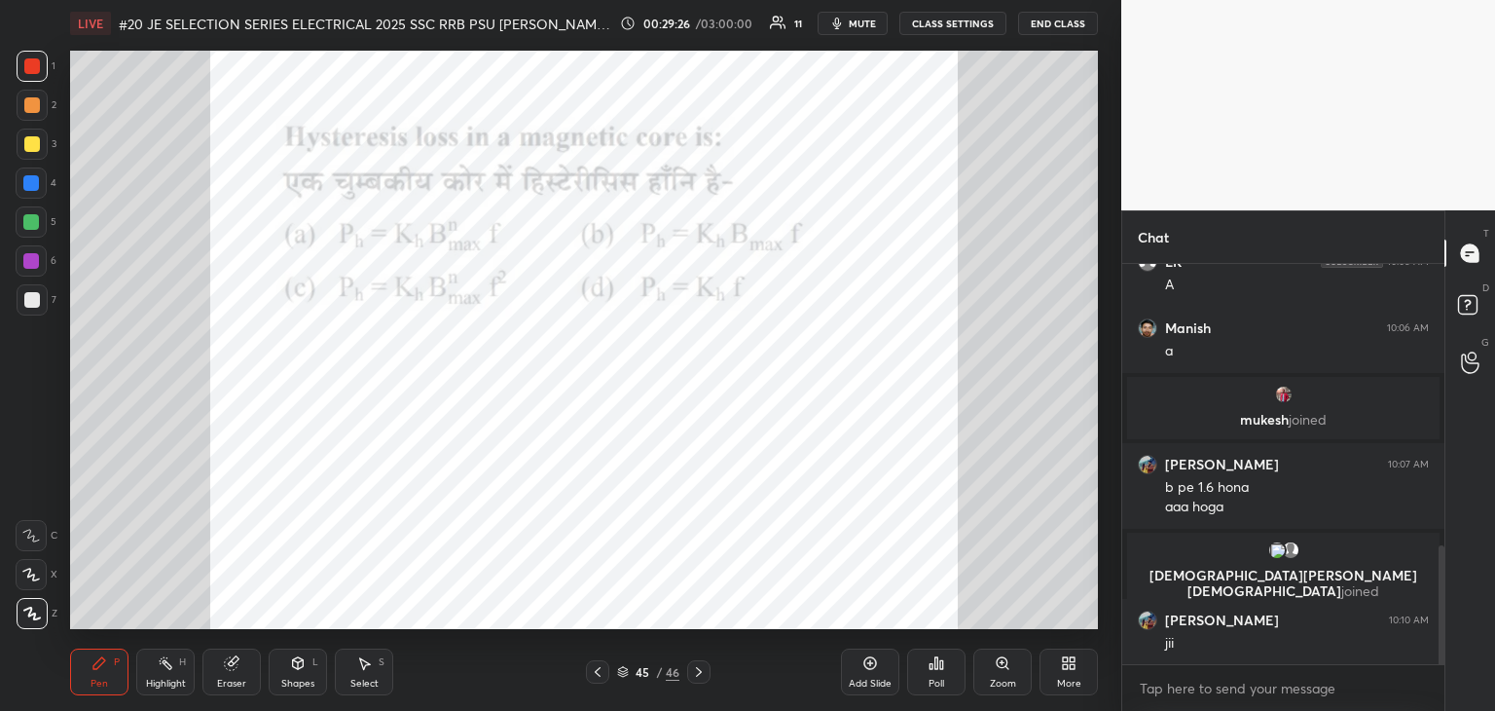
click at [602, 671] on icon at bounding box center [598, 672] width 16 height 16
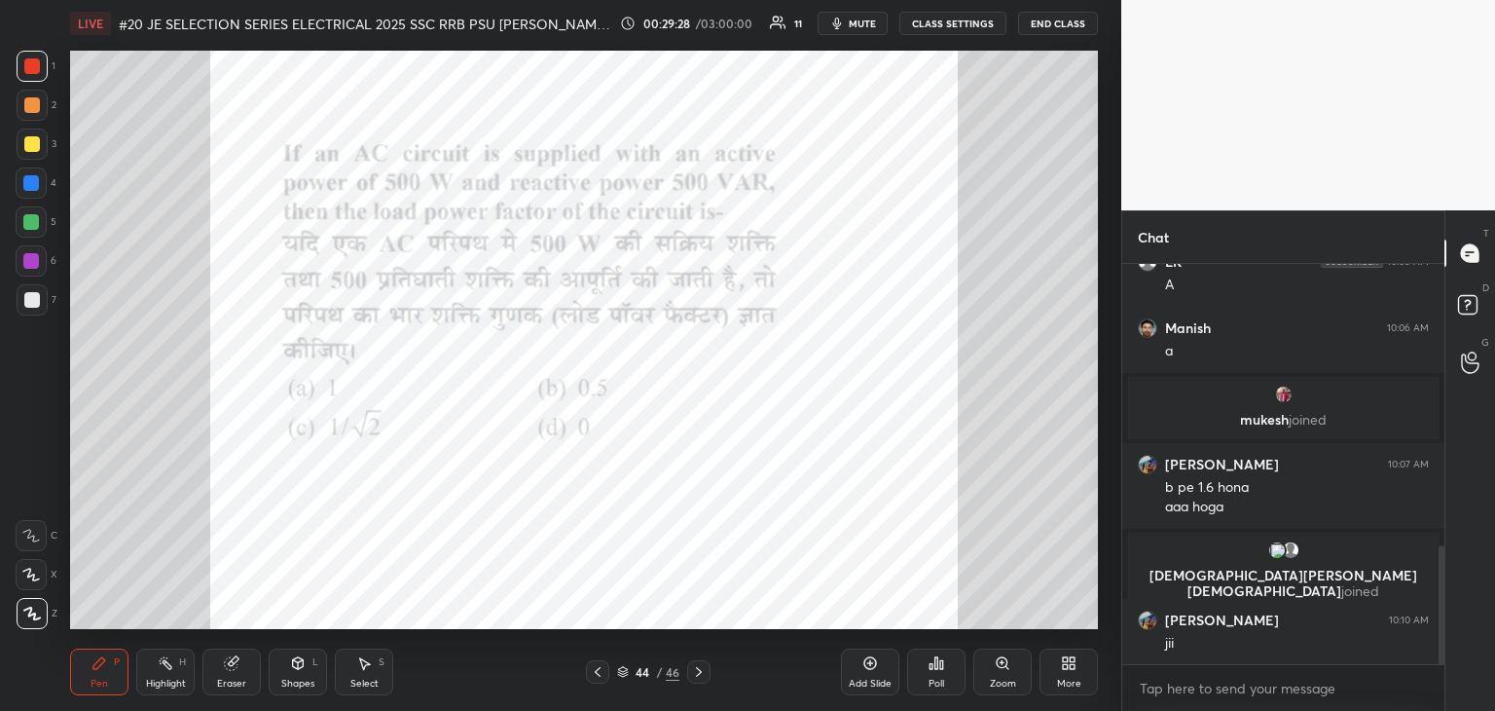
click at [607, 671] on div at bounding box center [597, 671] width 23 height 23
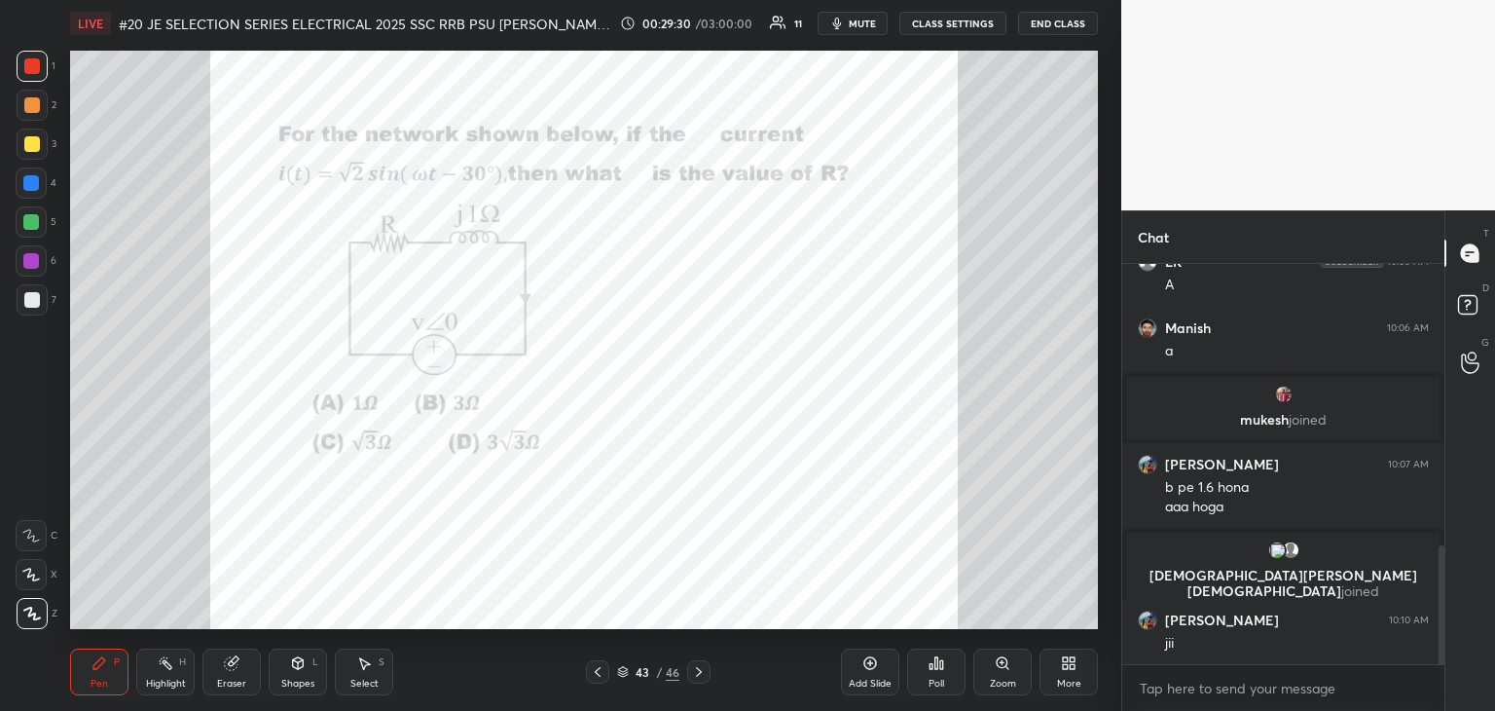
click at [604, 671] on icon at bounding box center [598, 672] width 16 height 16
click at [600, 671] on icon at bounding box center [598, 672] width 16 height 16
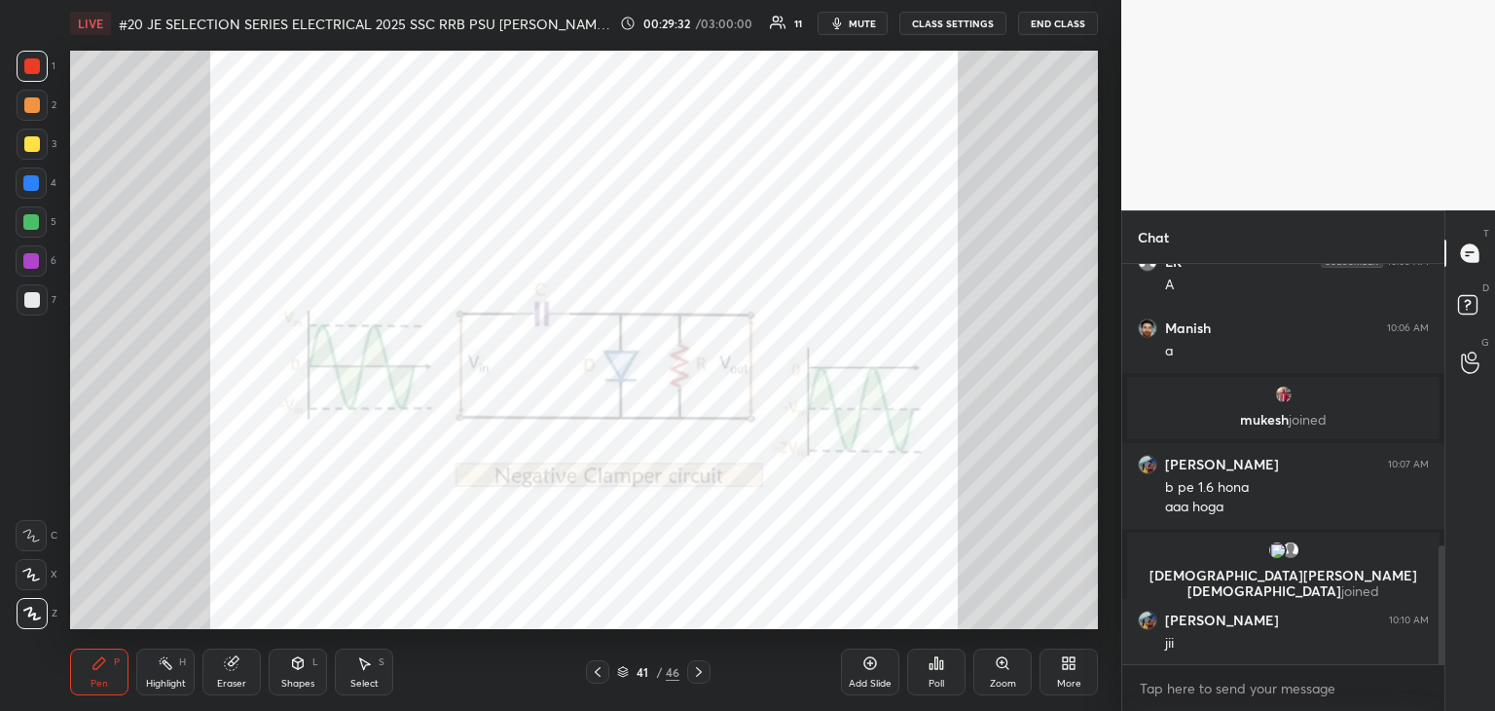
click at [602, 673] on icon at bounding box center [598, 672] width 16 height 16
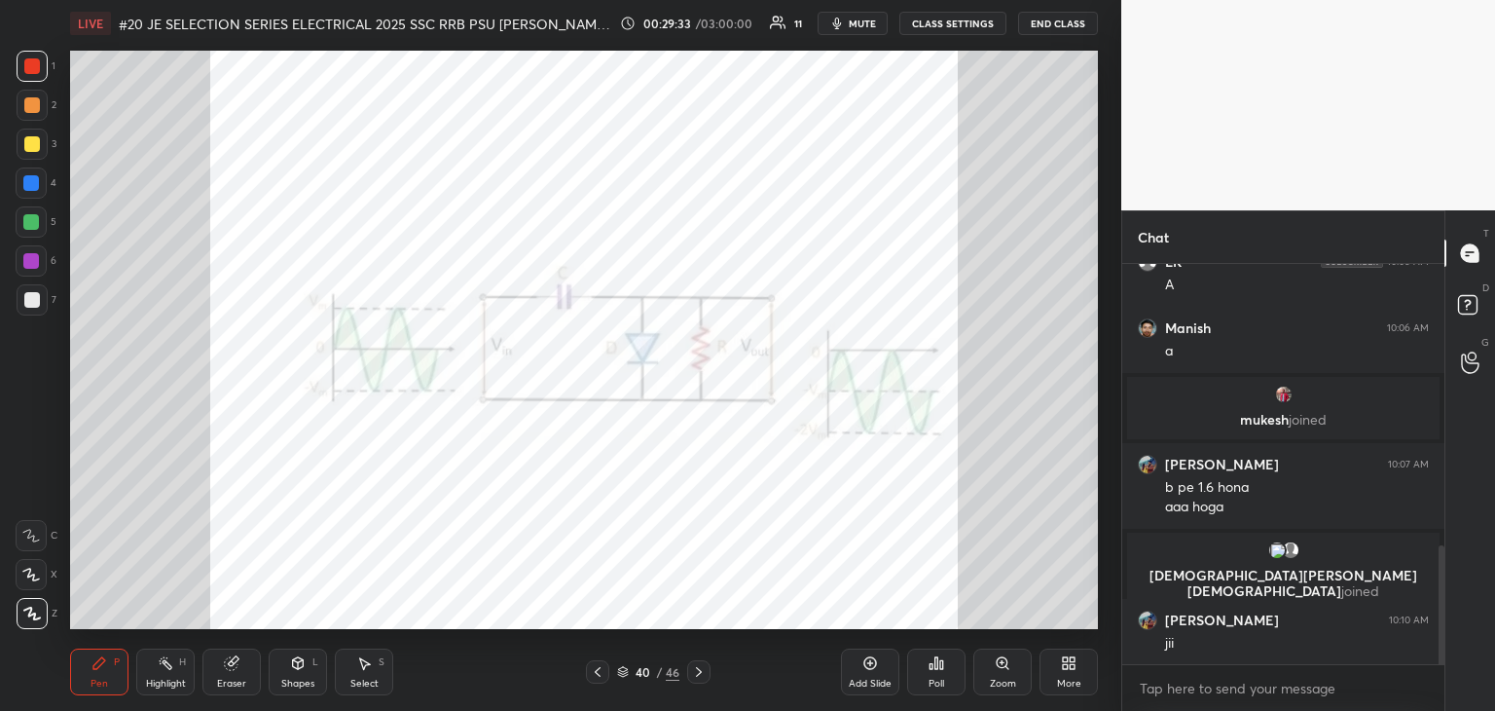
click at [695, 671] on icon at bounding box center [699, 672] width 16 height 16
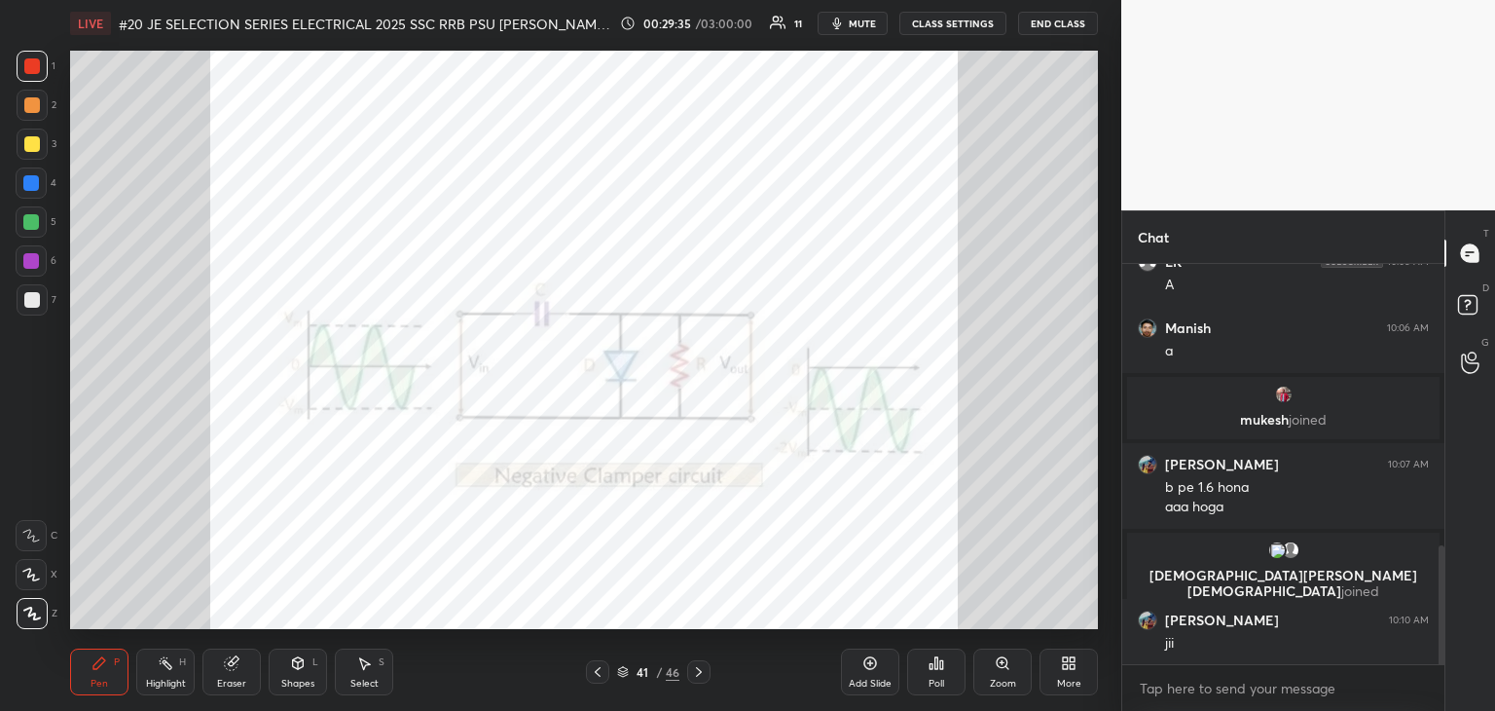
click at [603, 679] on icon at bounding box center [598, 672] width 16 height 16
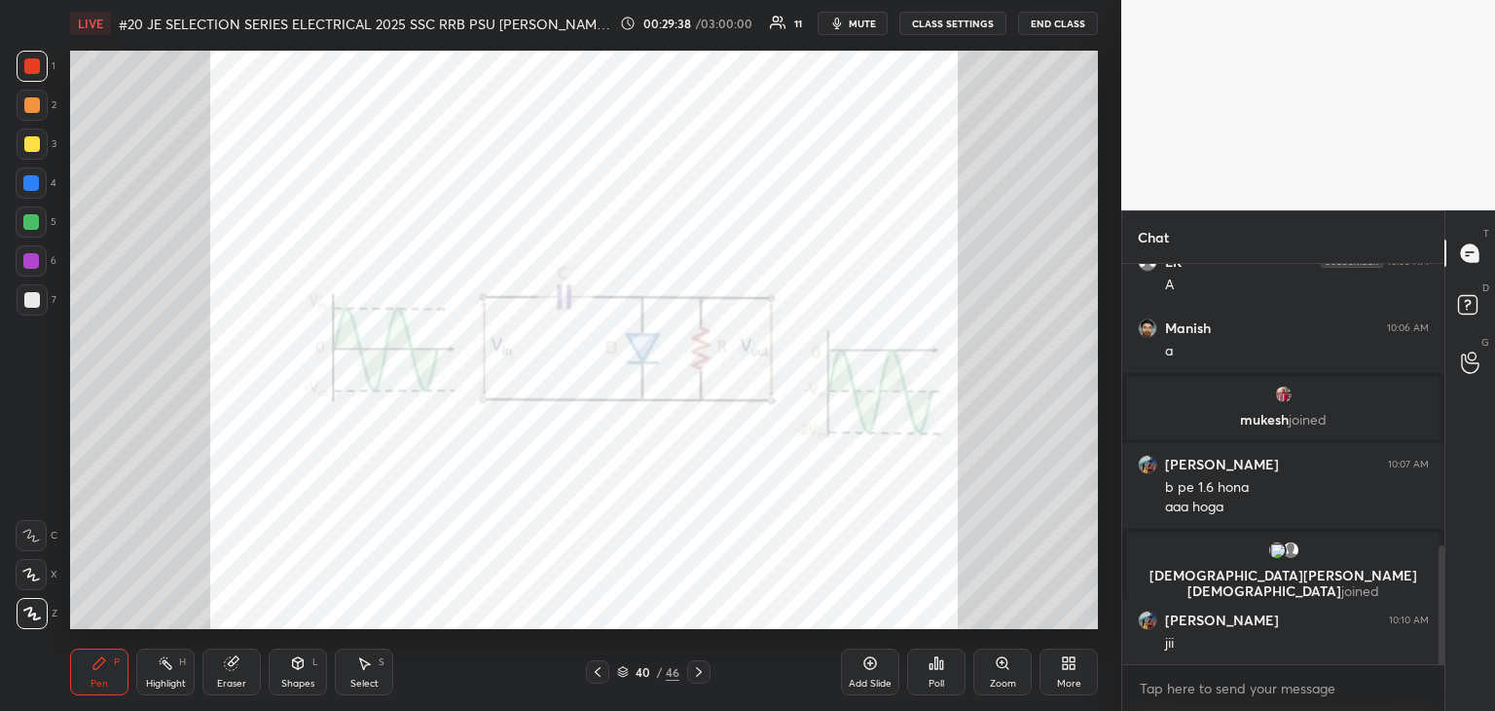
click at [620, 671] on icon at bounding box center [623, 672] width 12 height 12
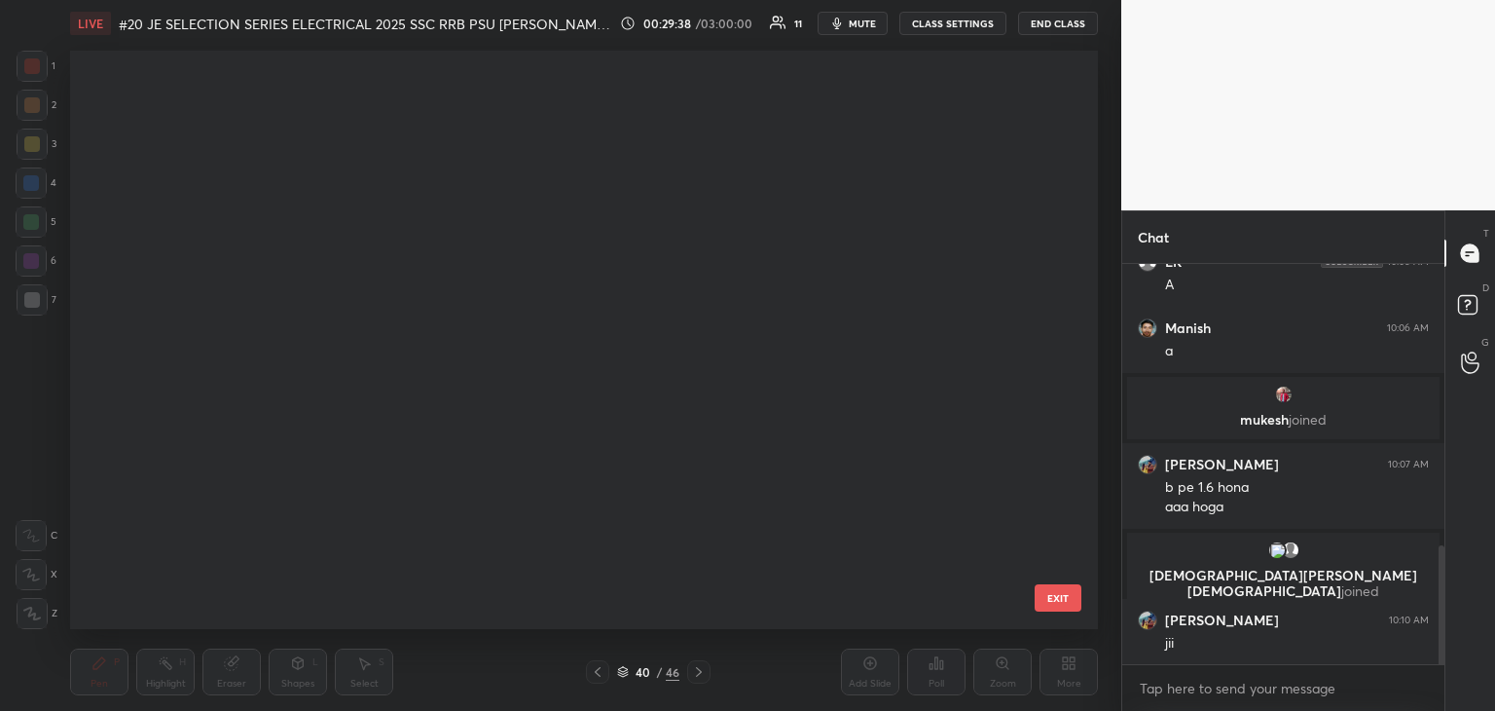
scroll to position [572, 1018]
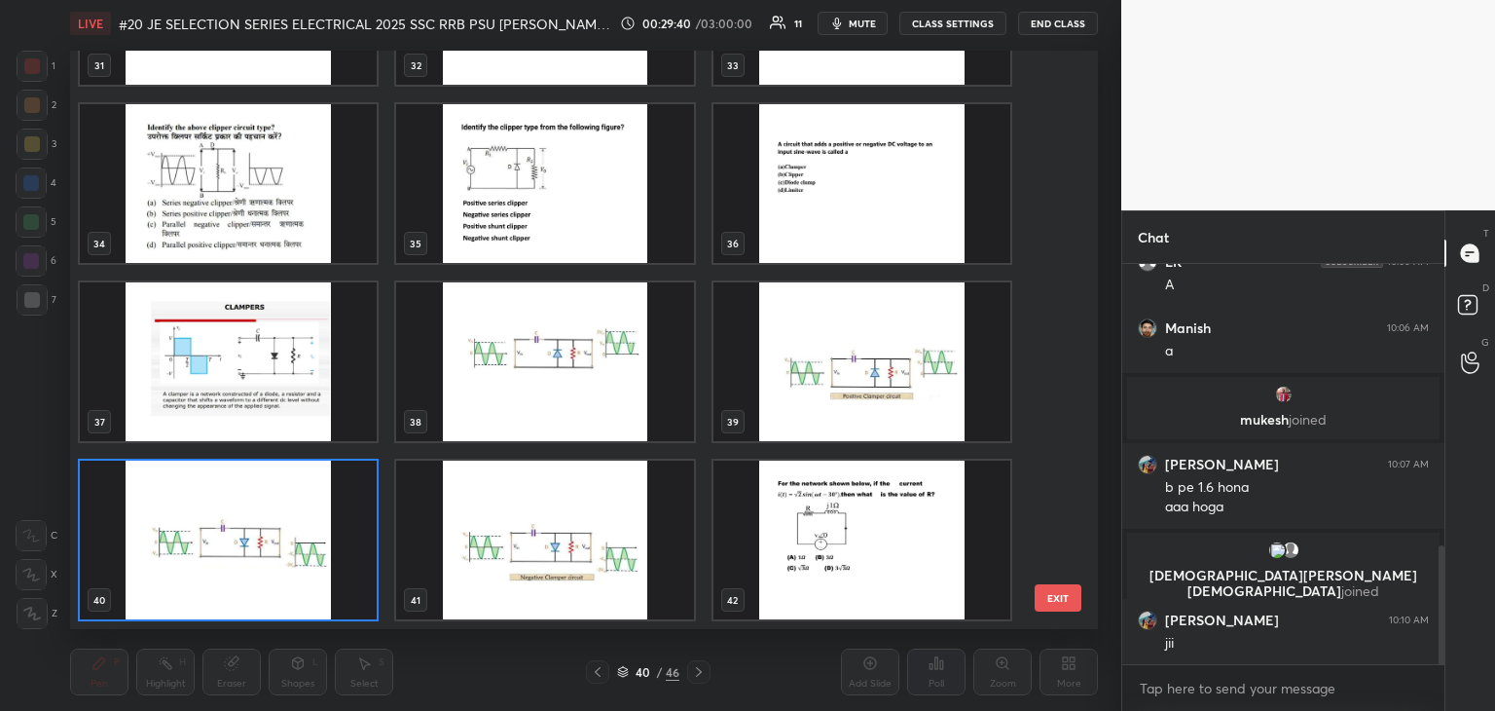
click at [537, 387] on img "grid" at bounding box center [544, 361] width 297 height 159
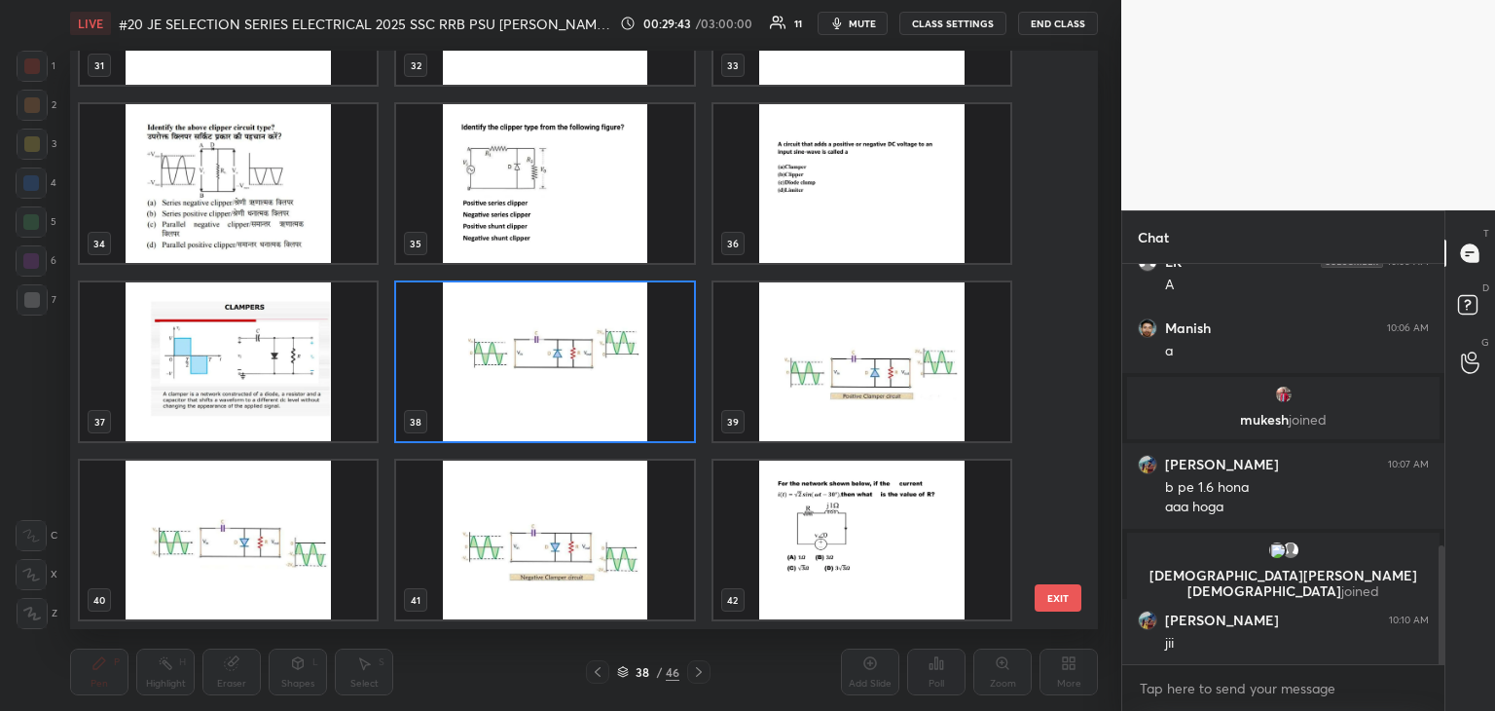
click at [831, 163] on img "grid" at bounding box center [862, 183] width 297 height 159
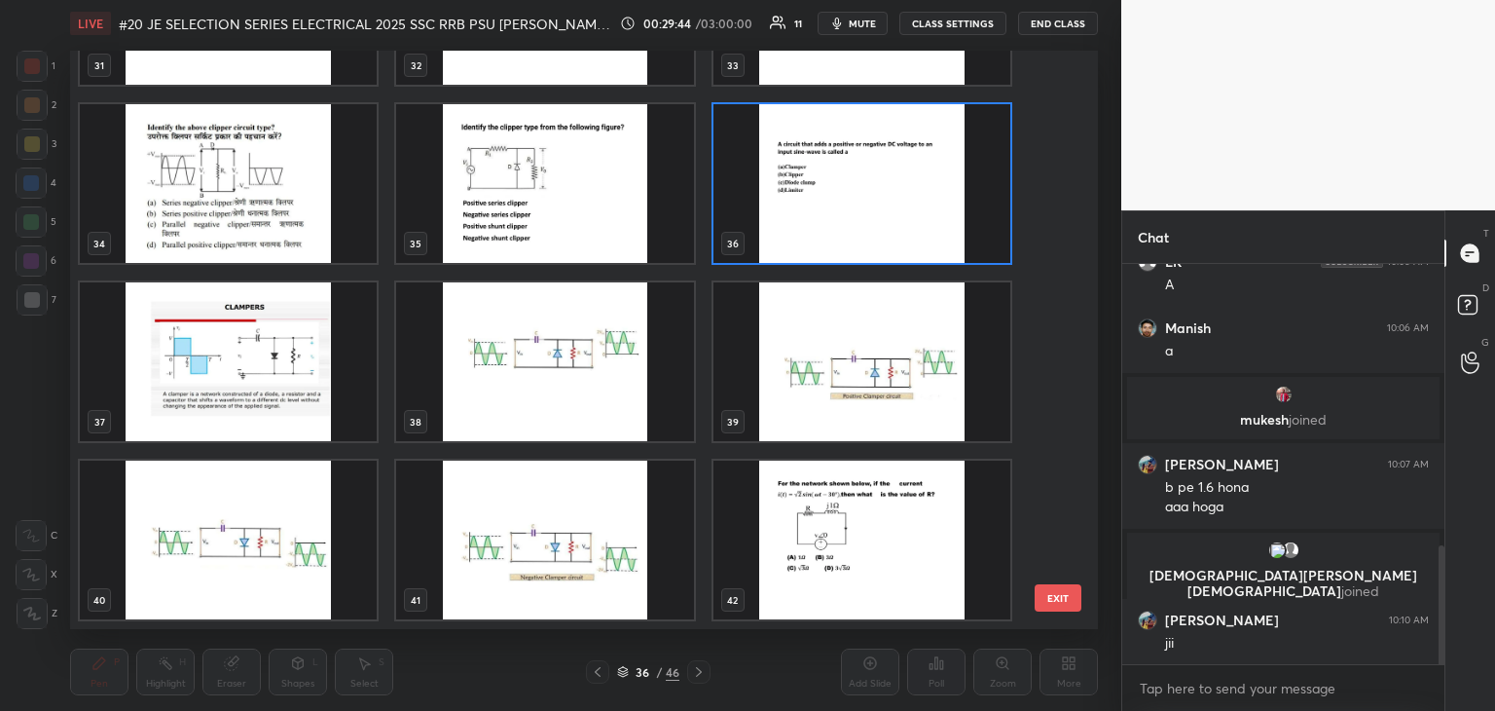
click at [829, 166] on img "grid" at bounding box center [862, 183] width 297 height 159
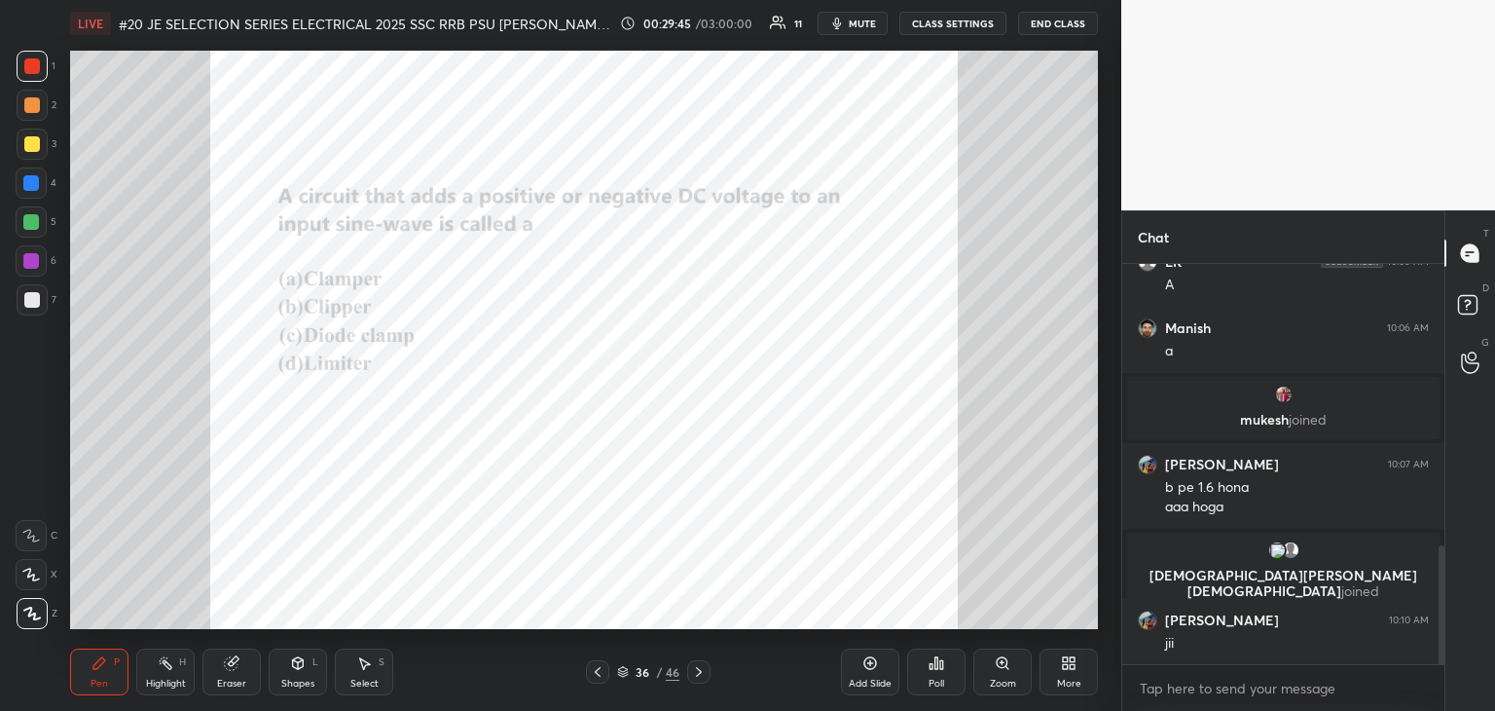
click at [941, 672] on div "Poll" at bounding box center [936, 671] width 58 height 47
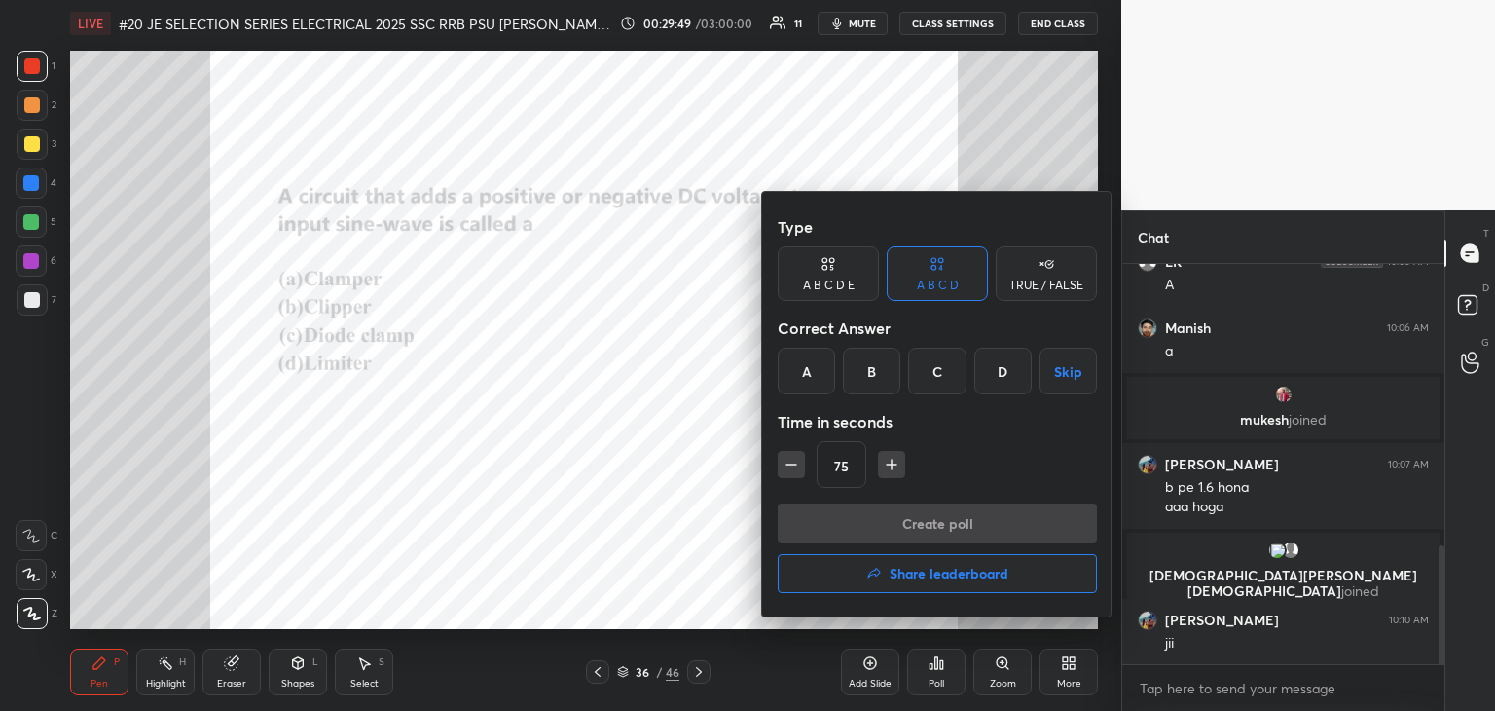
drag, startPoint x: 802, startPoint y: 371, endPoint x: 807, endPoint y: 413, distance: 42.1
click at [802, 371] on div "A" at bounding box center [806, 371] width 57 height 47
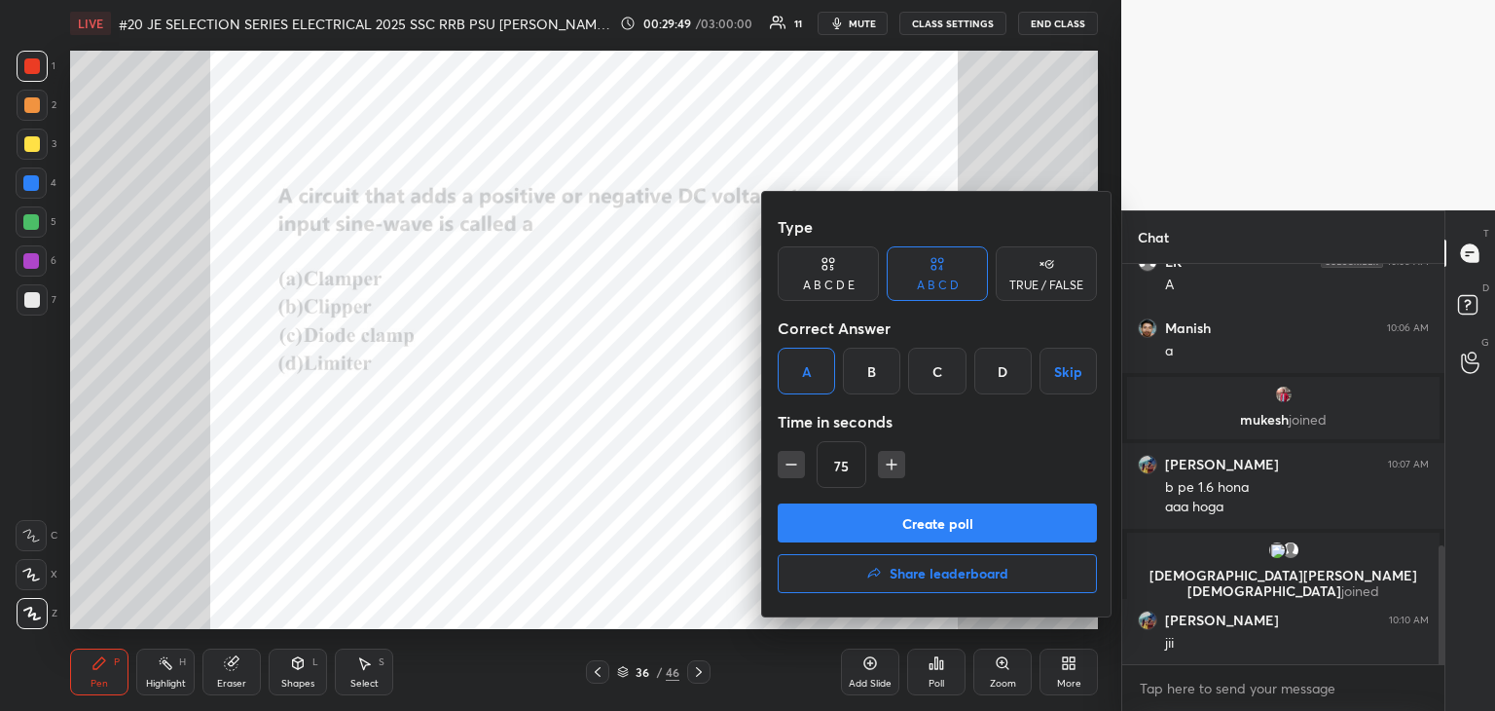
click at [794, 466] on icon "button" at bounding box center [791, 464] width 19 height 19
click at [794, 468] on icon "button" at bounding box center [791, 464] width 19 height 19
click at [793, 464] on icon "button" at bounding box center [792, 464] width 10 height 0
type input "30"
click at [822, 518] on button "Create poll" at bounding box center [937, 522] width 319 height 39
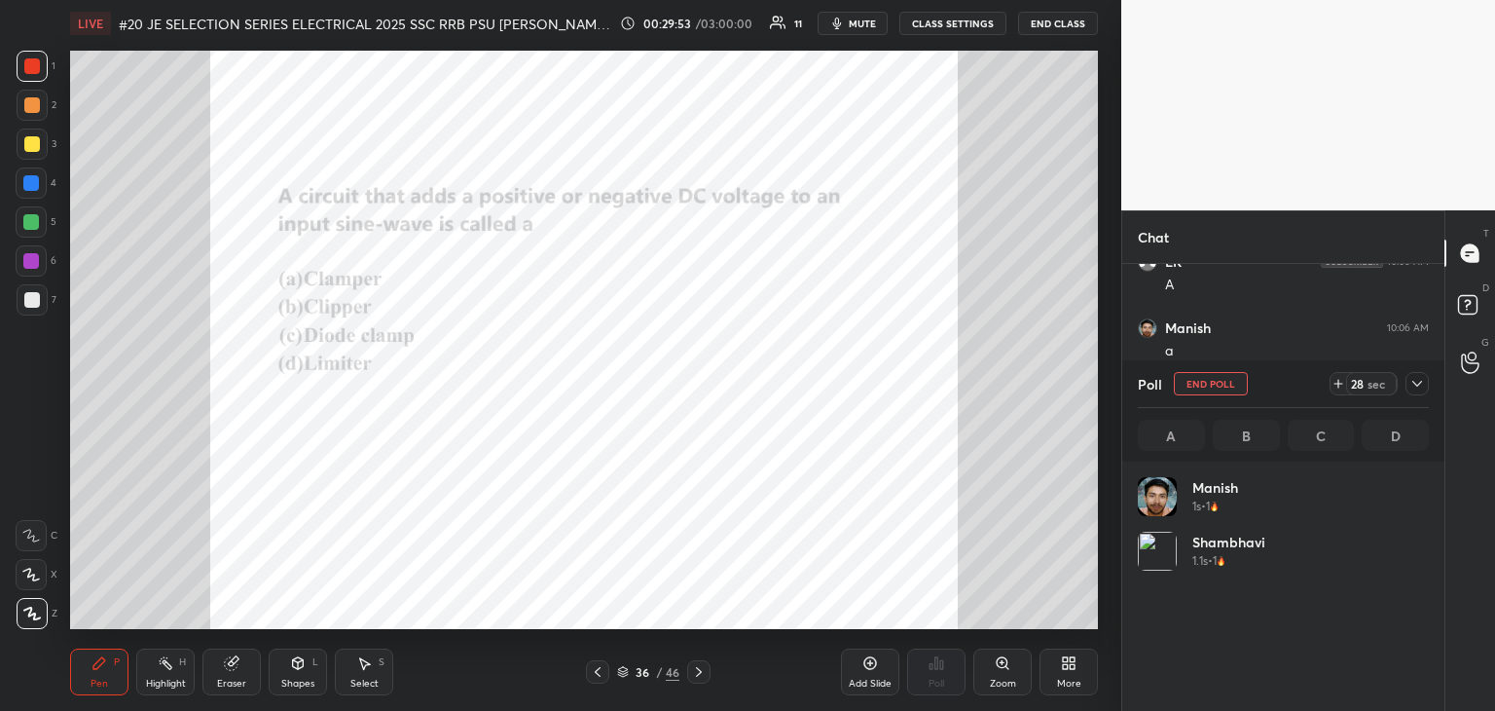
scroll to position [228, 285]
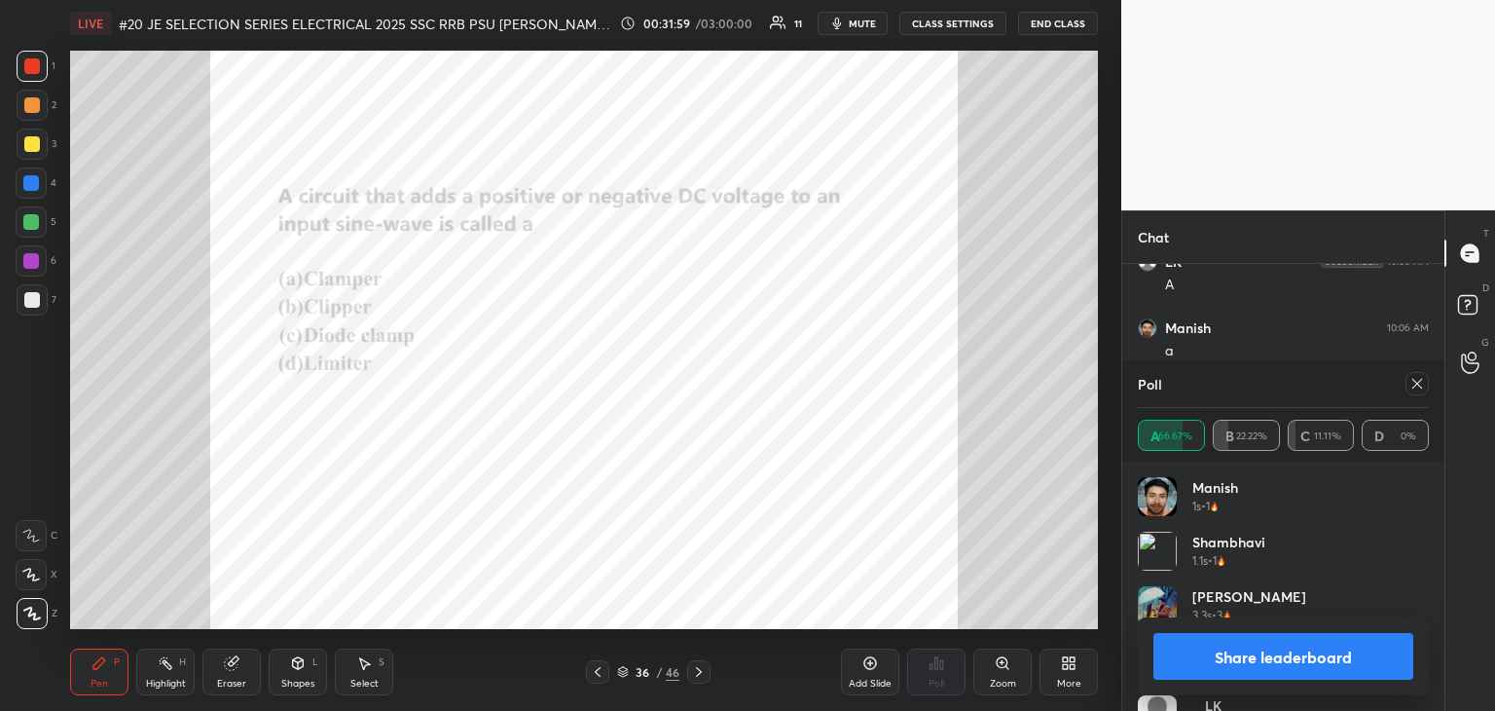
click at [699, 672] on icon at bounding box center [699, 672] width 16 height 16
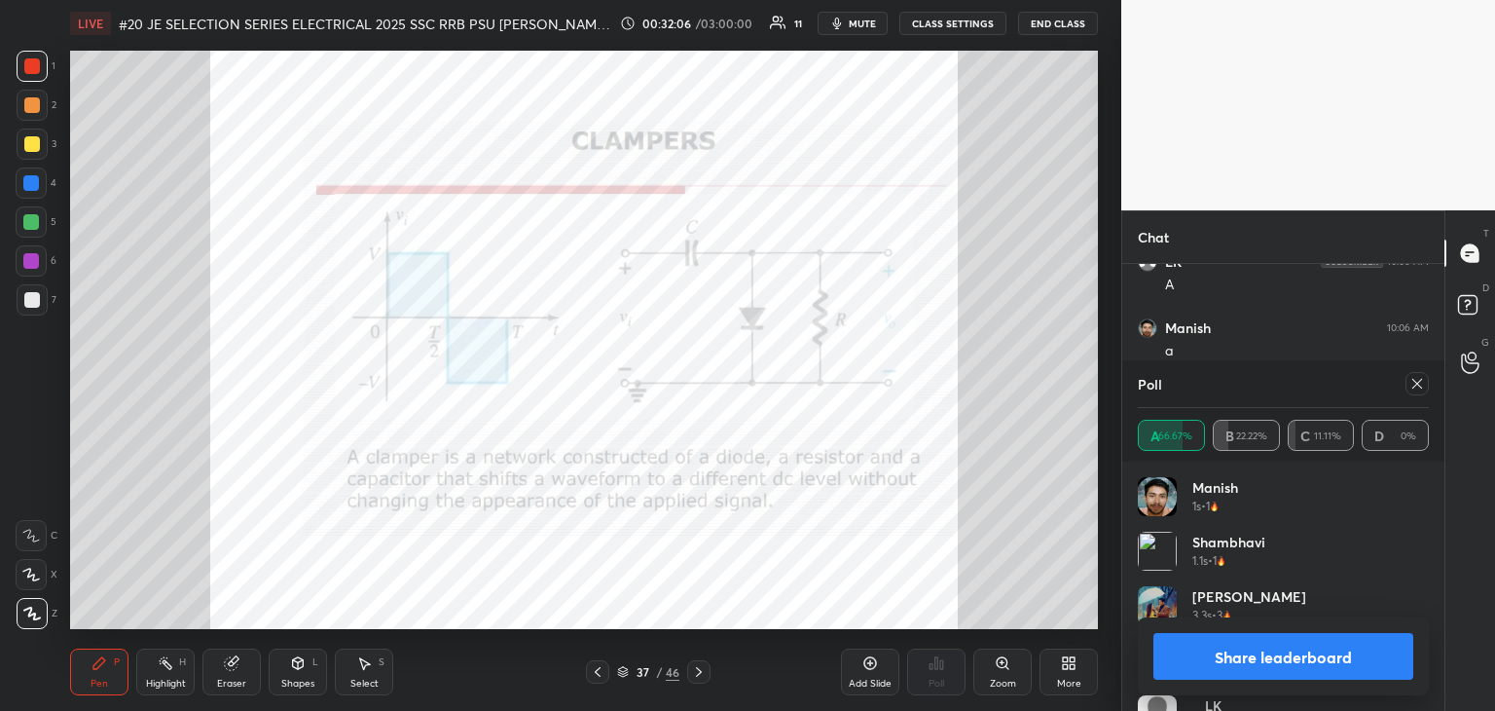
click at [238, 673] on div "Eraser" at bounding box center [232, 671] width 58 height 47
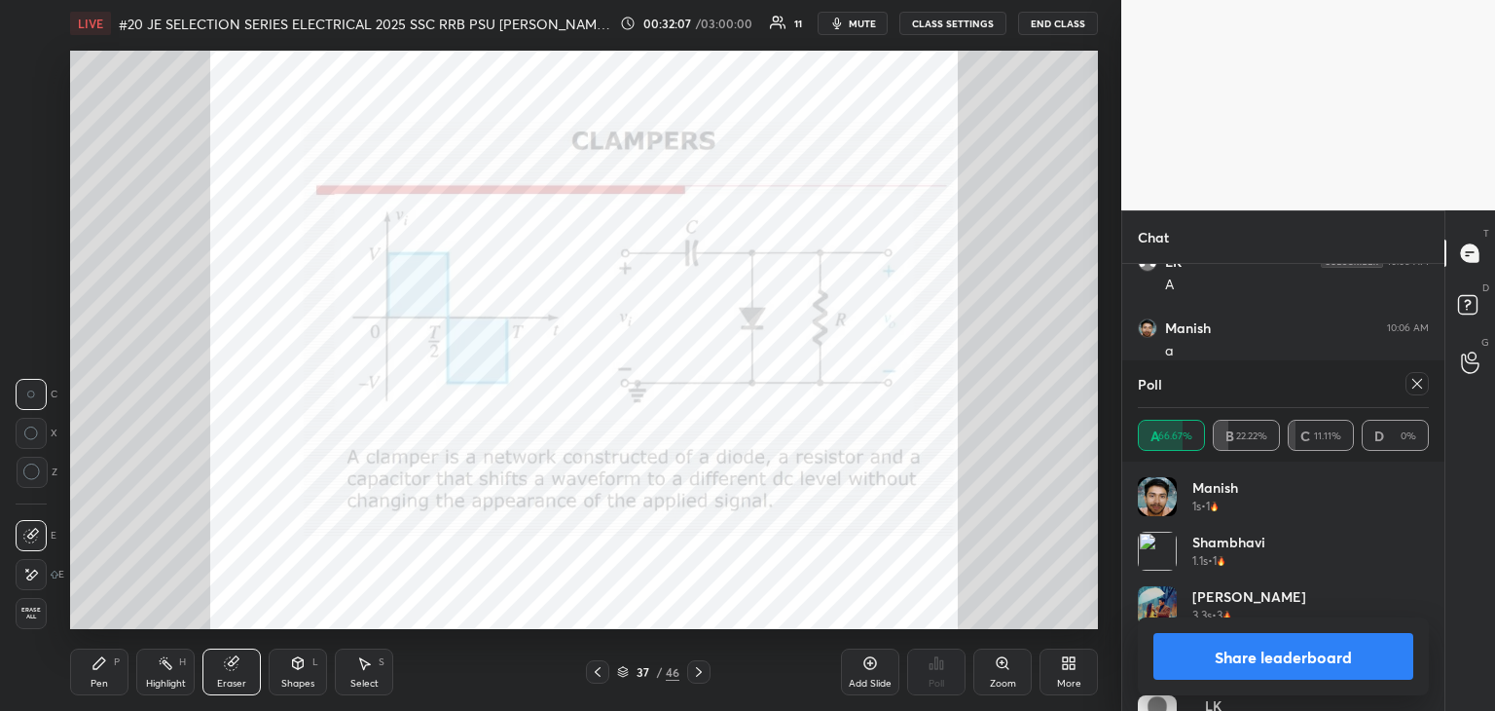
click at [39, 619] on span "Erase all" at bounding box center [31, 614] width 29 height 14
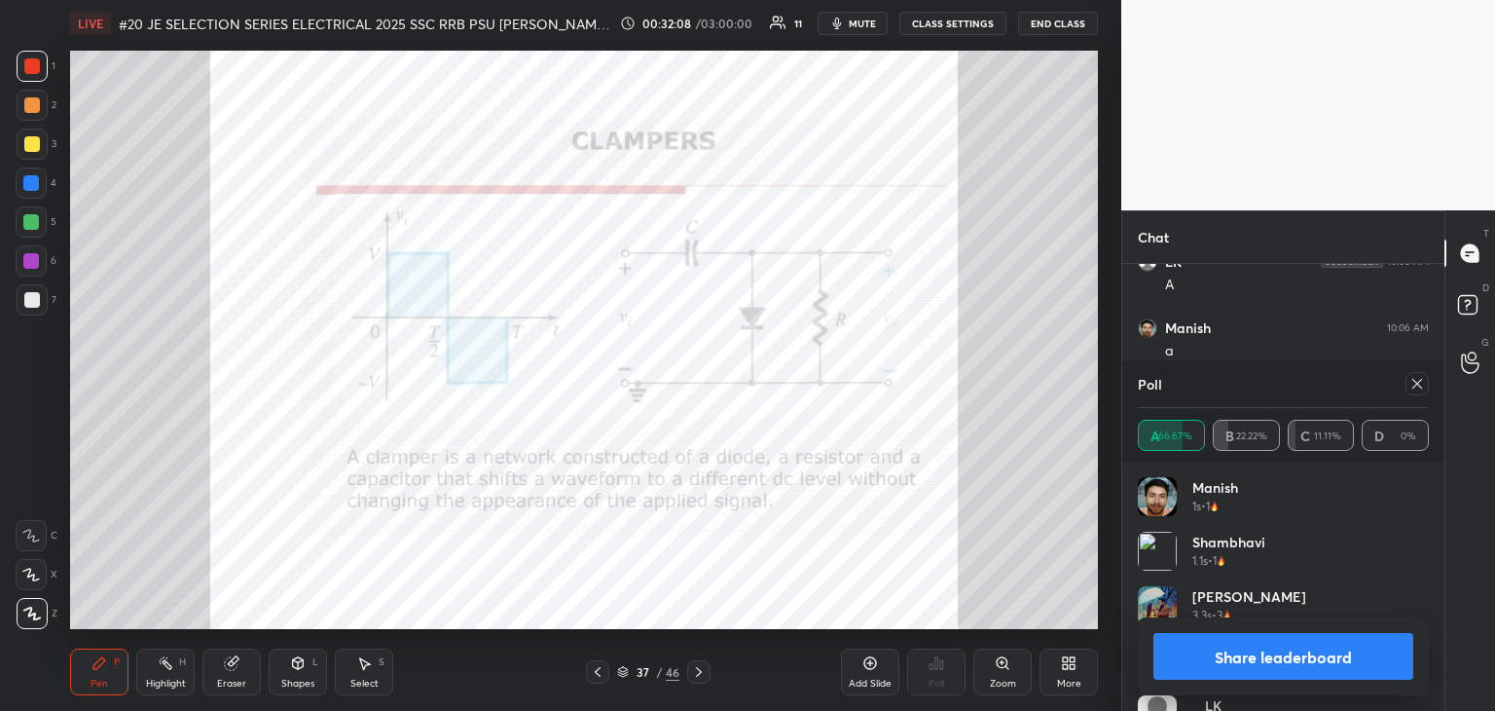
click at [107, 686] on div "Pen" at bounding box center [100, 684] width 18 height 10
click at [1419, 388] on icon at bounding box center [1418, 384] width 16 height 16
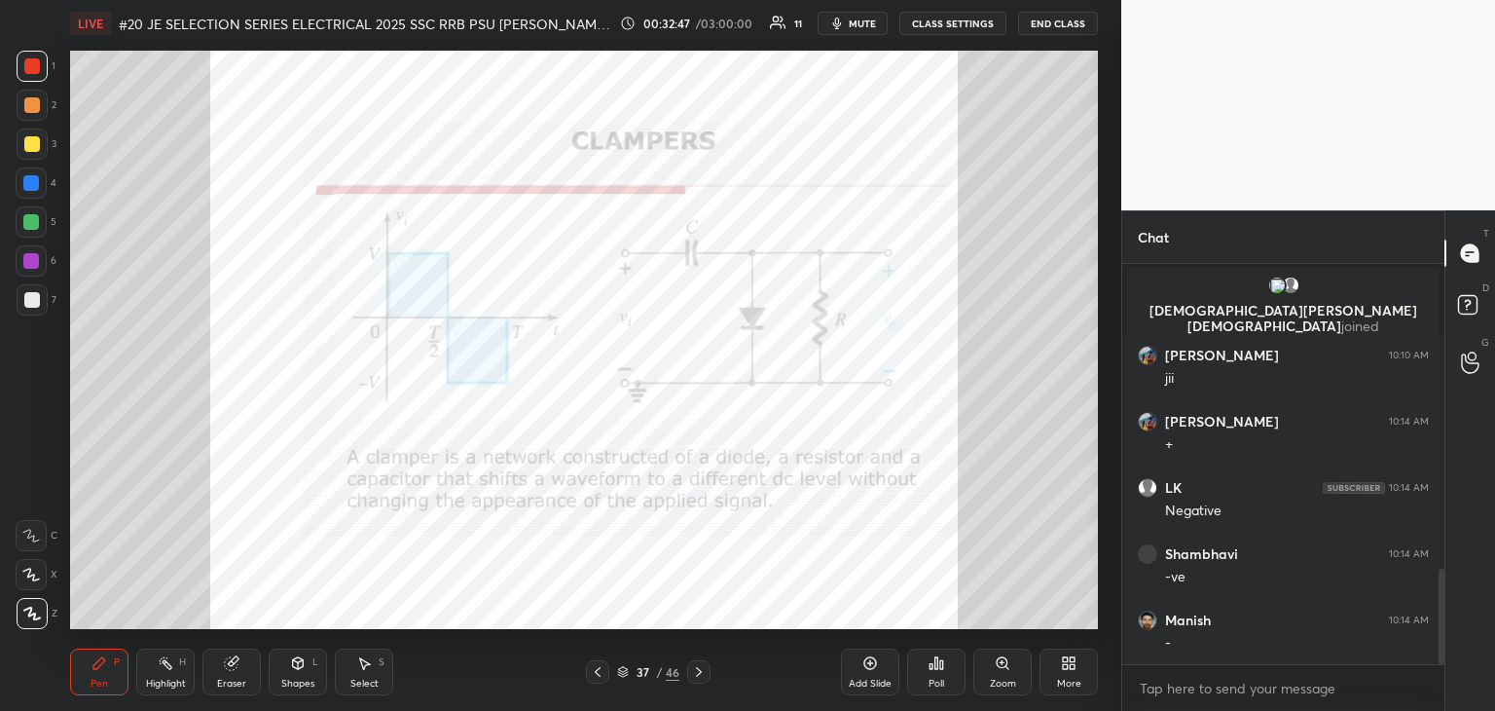
scroll to position [1275, 0]
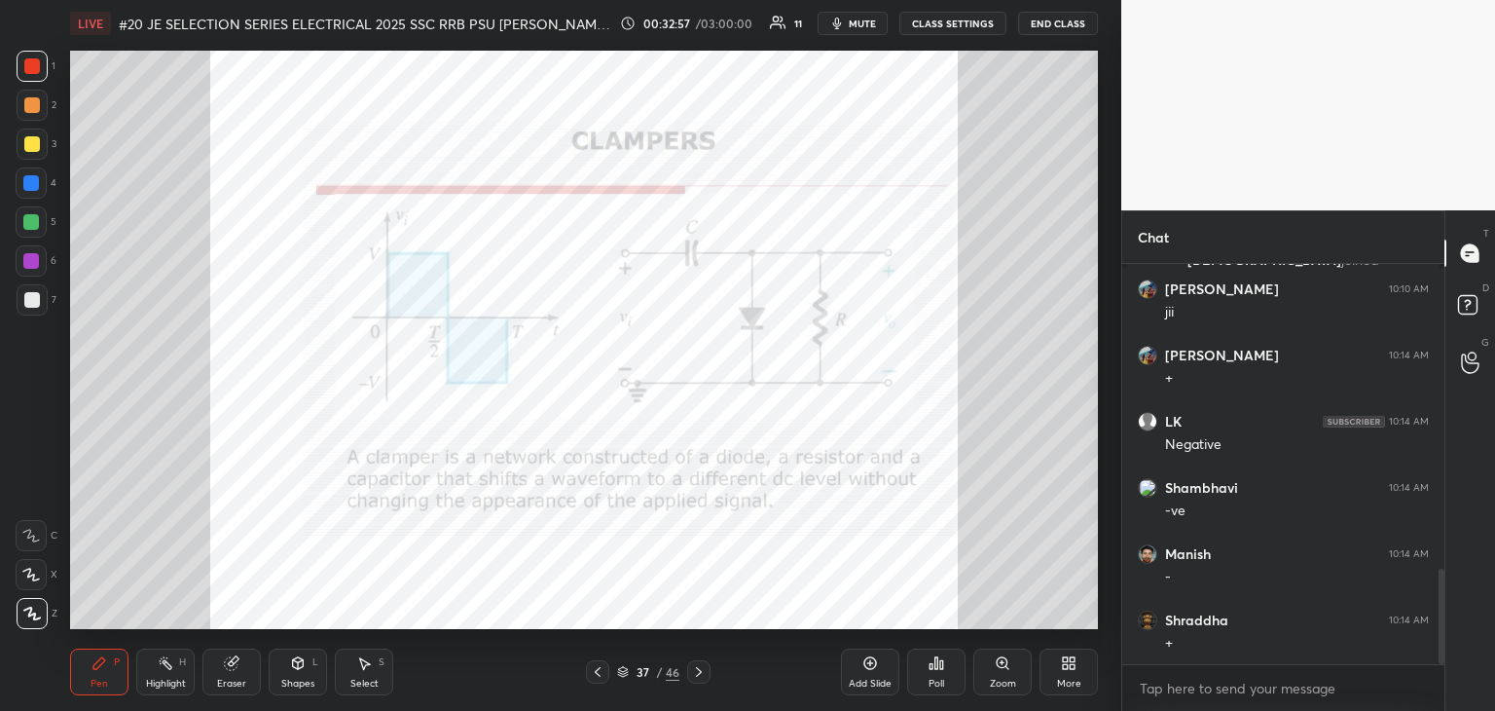
click at [712, 674] on div "37 / 46" at bounding box center [649, 671] width 386 height 23
click at [705, 678] on icon at bounding box center [699, 672] width 16 height 16
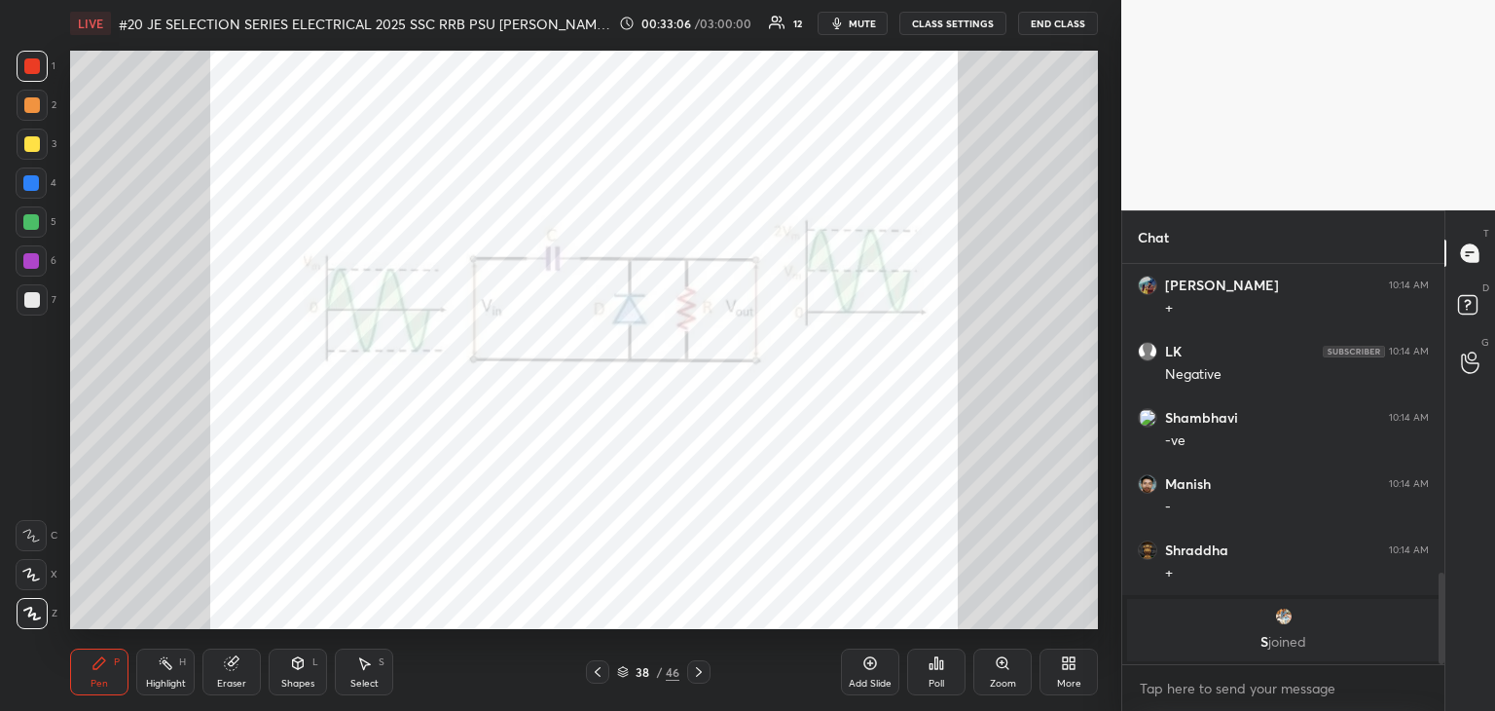
scroll to position [1322, 0]
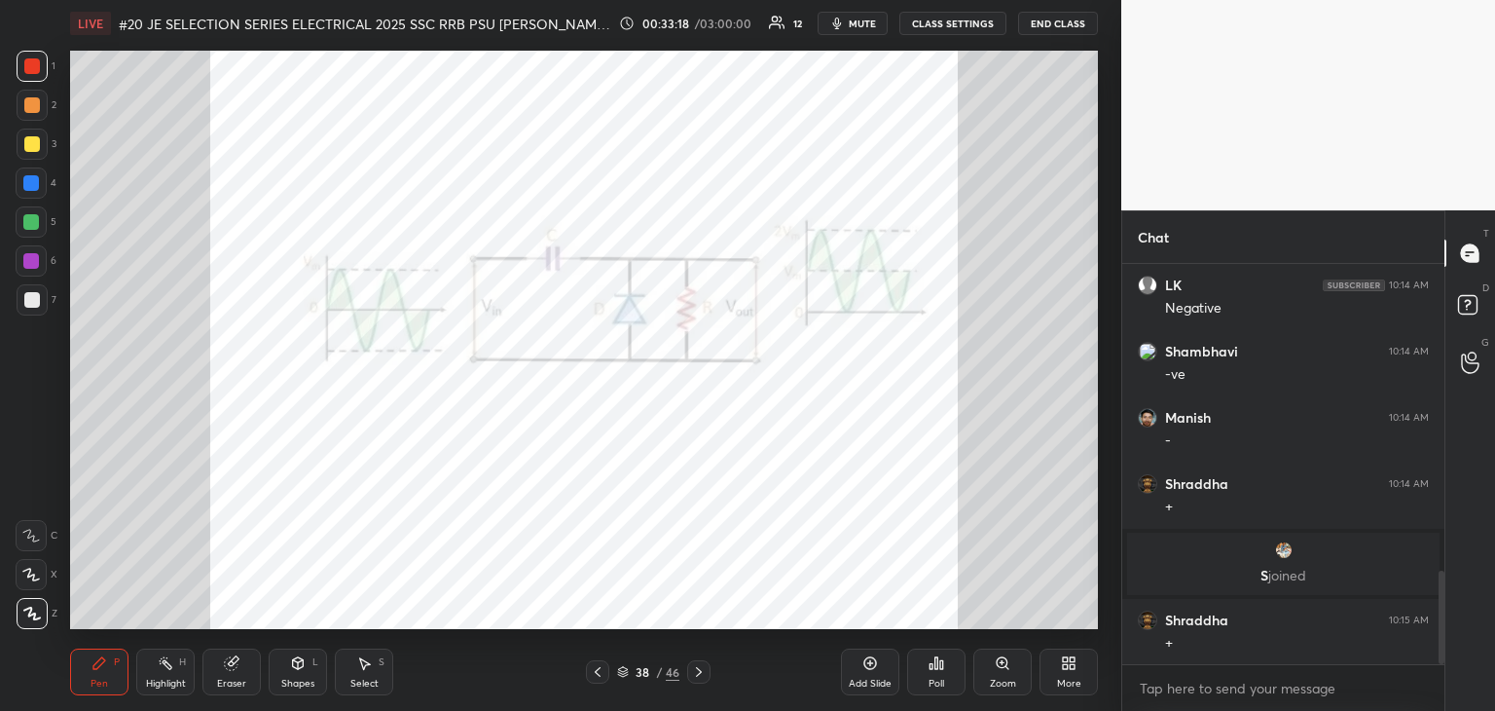
click at [699, 674] on icon at bounding box center [699, 672] width 6 height 10
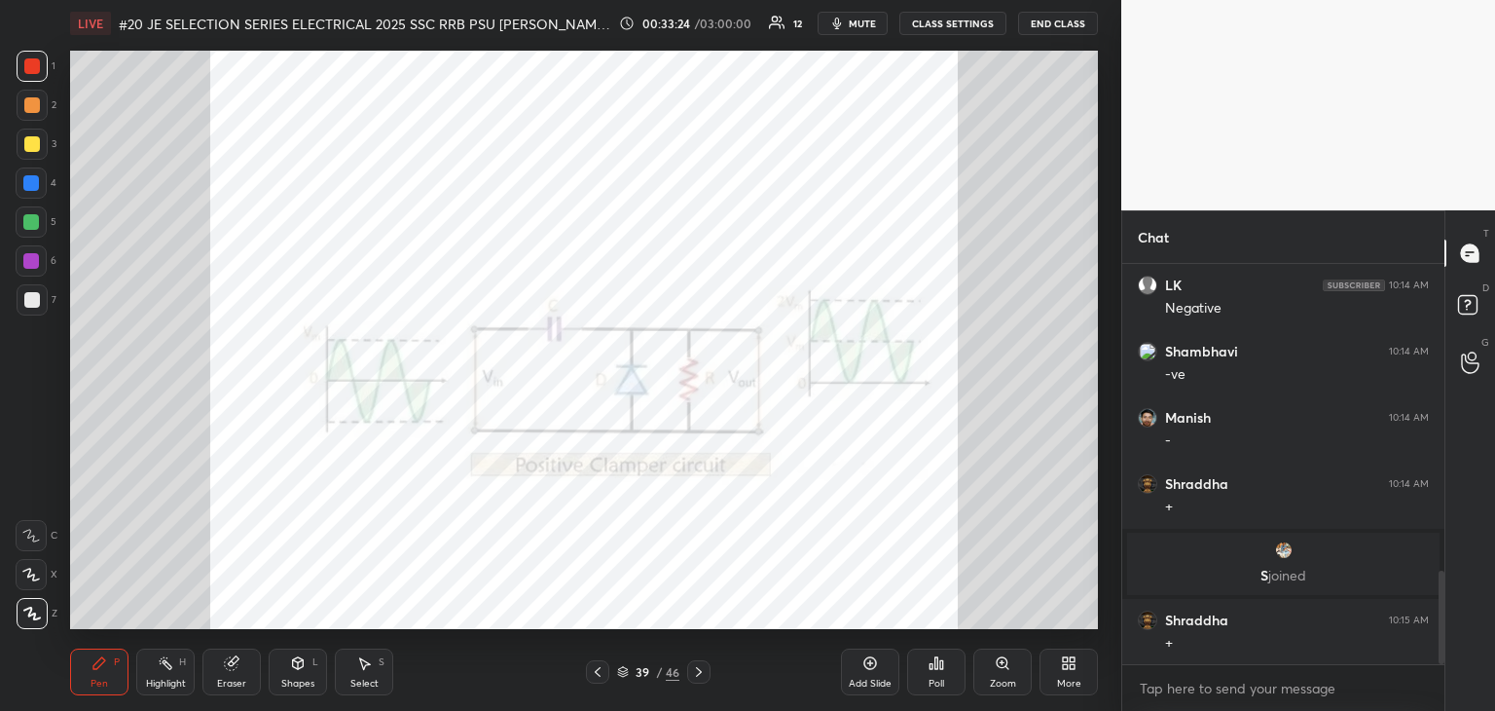
scroll to position [1388, 0]
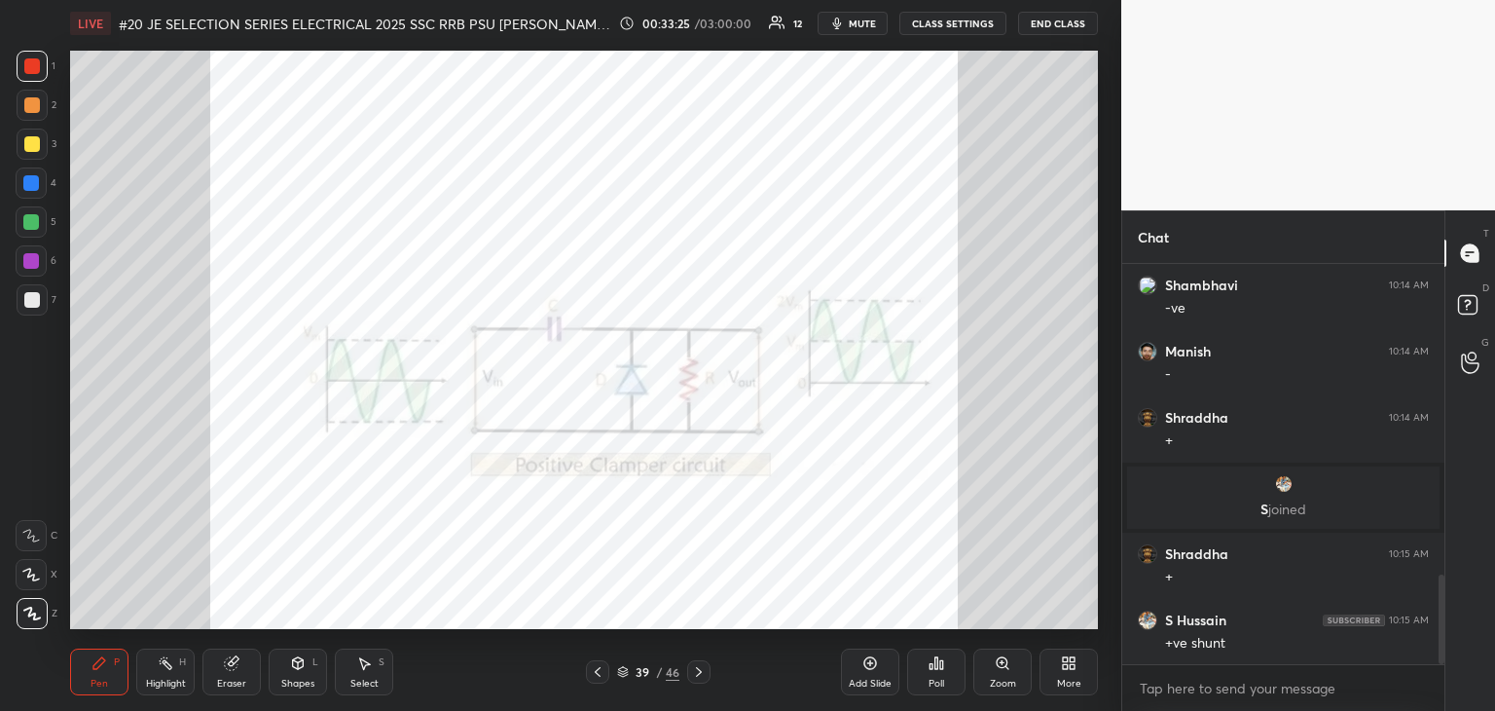
click at [701, 671] on icon at bounding box center [699, 672] width 16 height 16
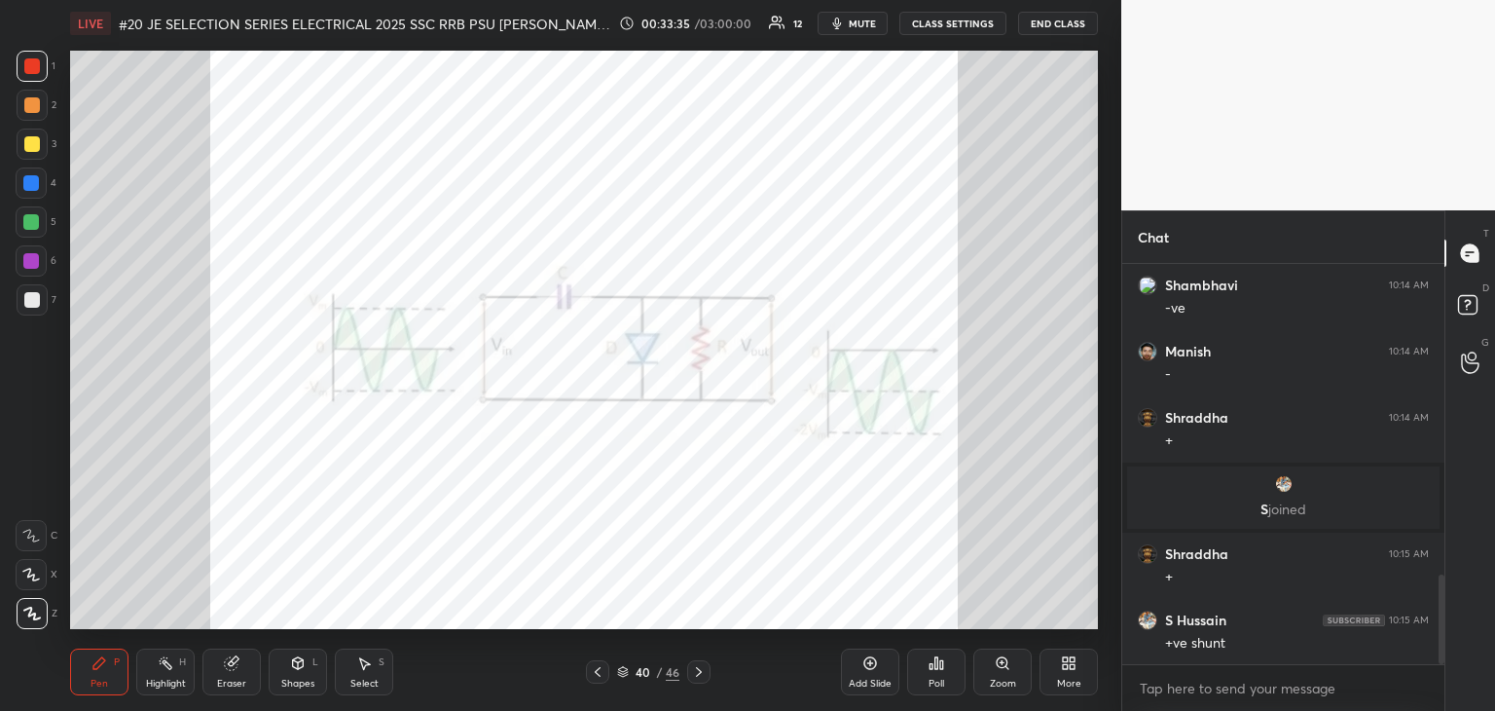
click at [702, 681] on div at bounding box center [698, 671] width 23 height 23
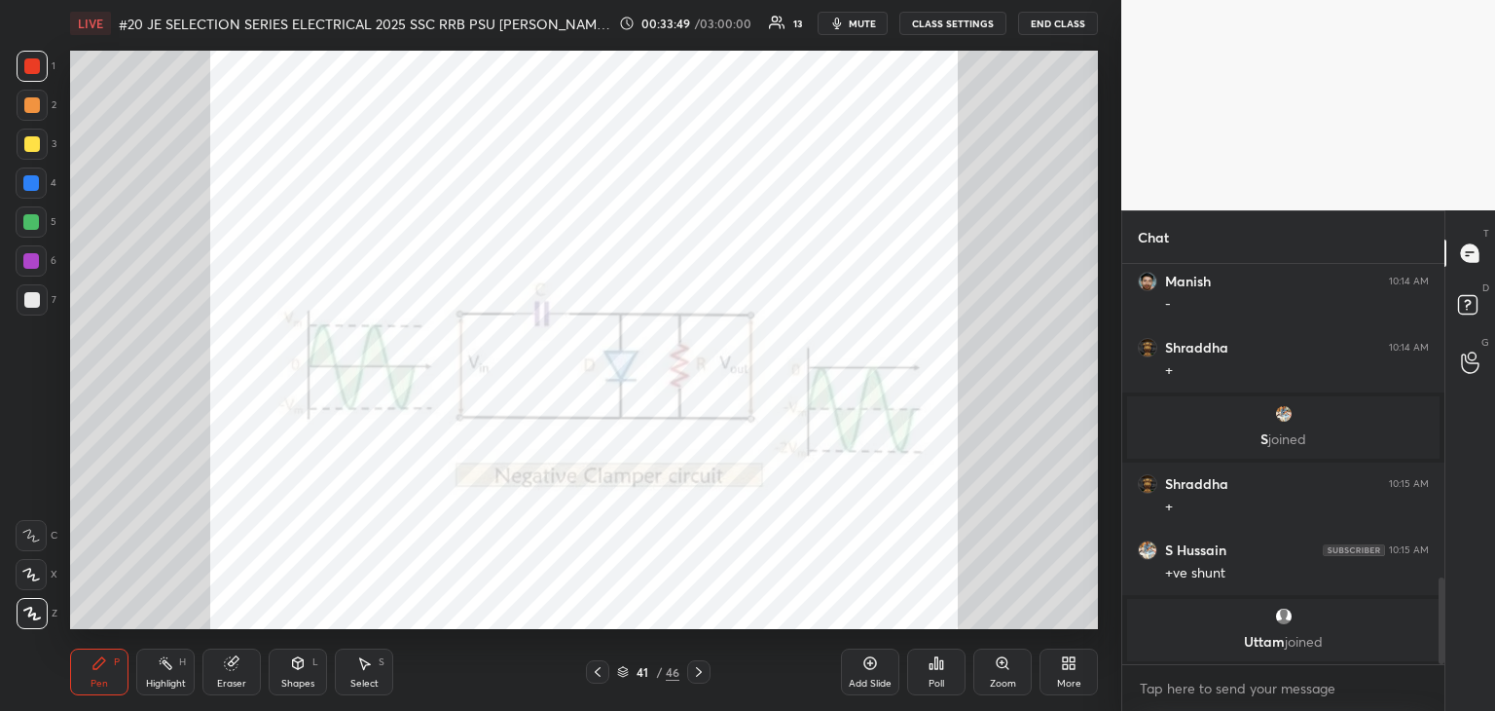
scroll to position [7, 6]
click at [703, 671] on icon at bounding box center [699, 672] width 16 height 16
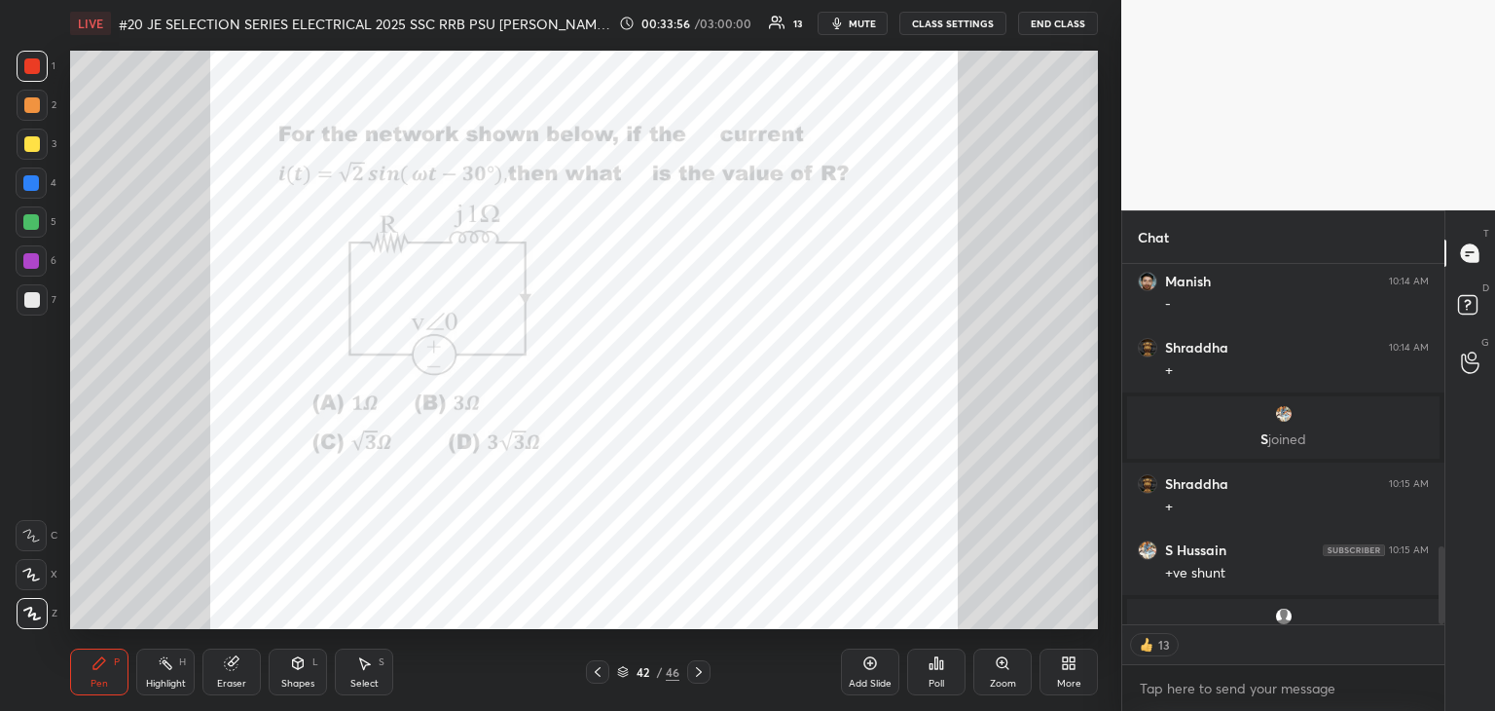
click at [600, 672] on icon at bounding box center [598, 672] width 16 height 16
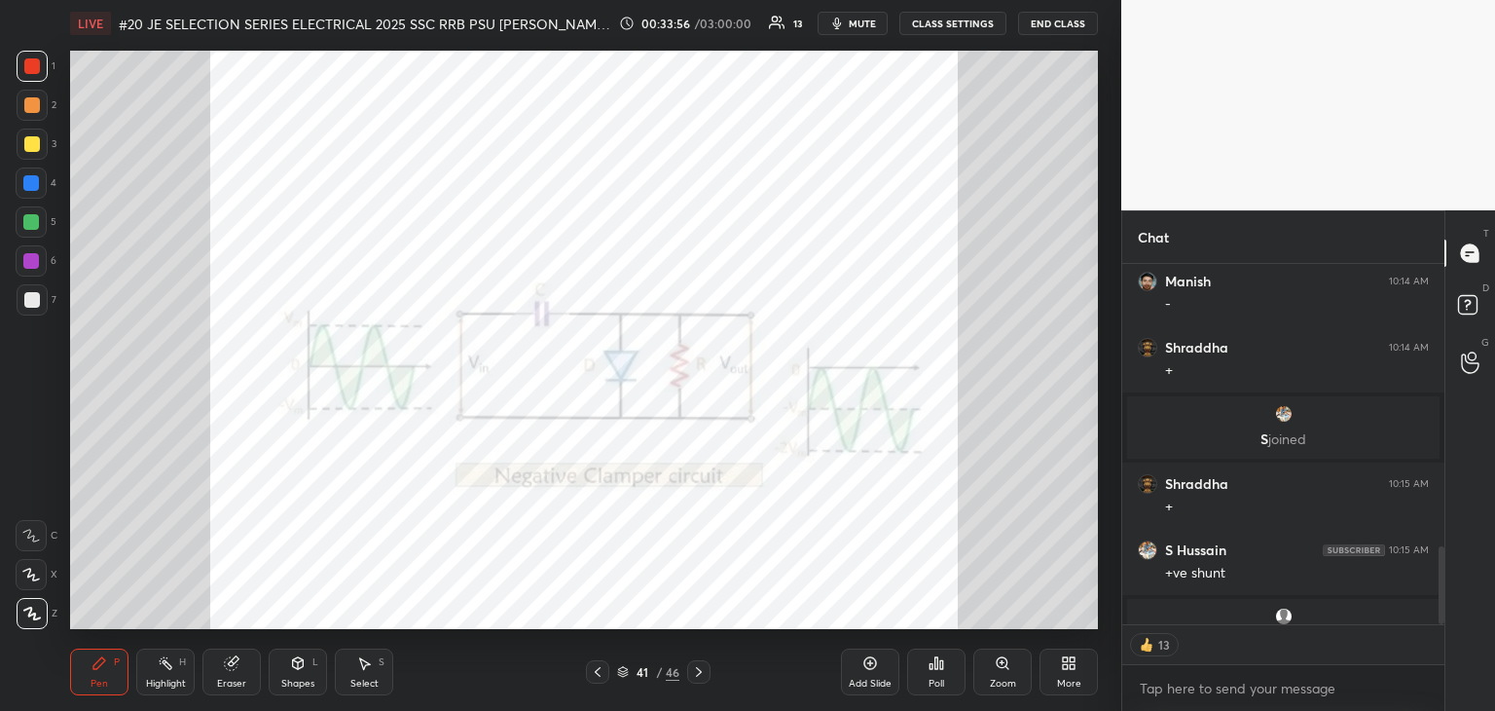
click at [603, 672] on icon at bounding box center [598, 672] width 16 height 16
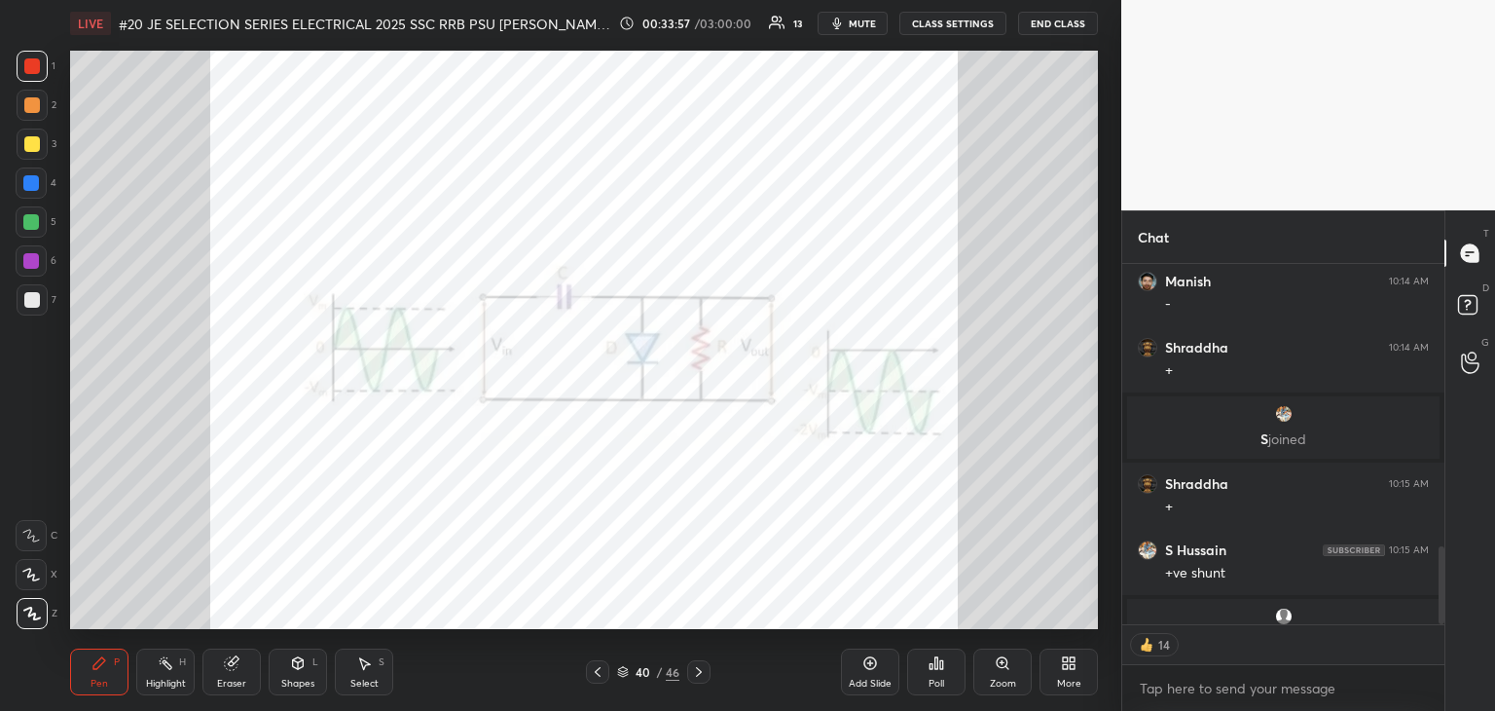
click at [604, 674] on icon at bounding box center [598, 672] width 16 height 16
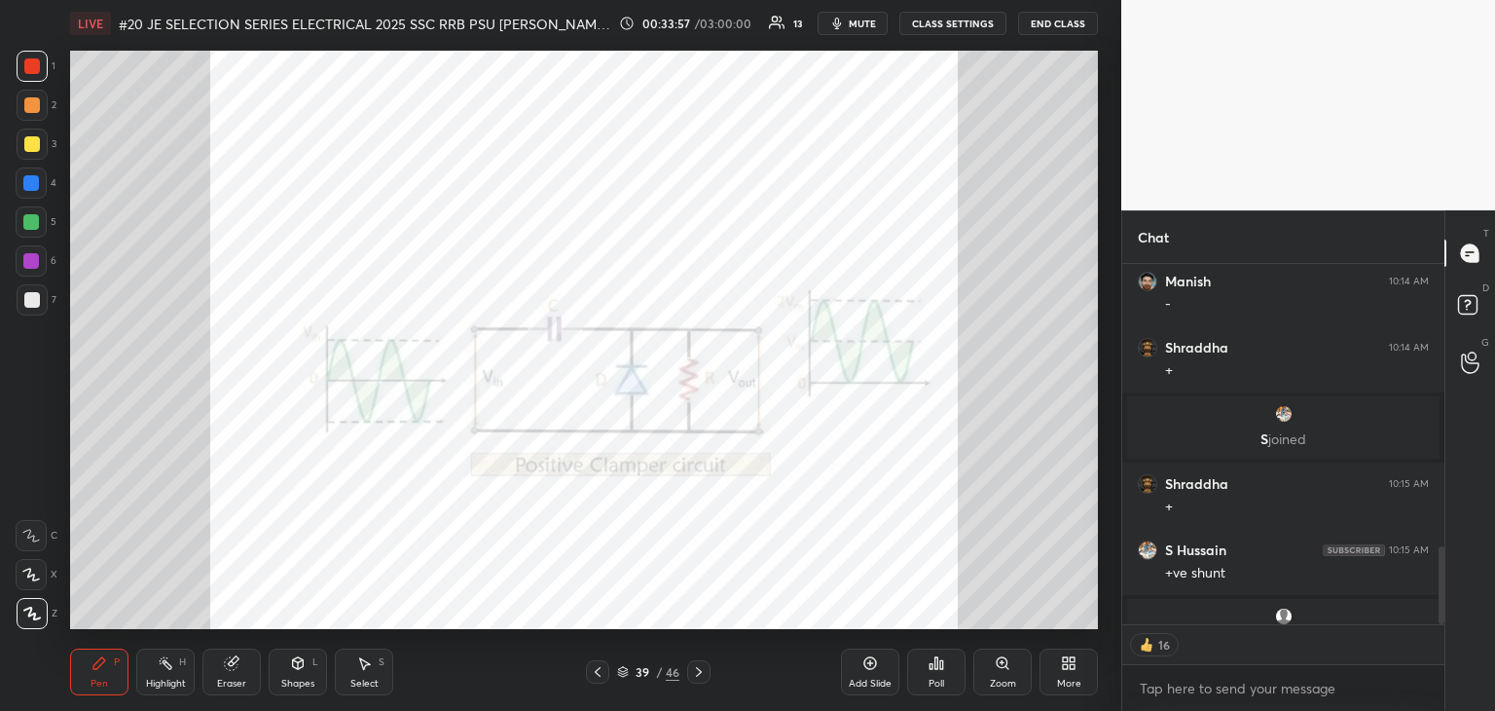
click at [605, 673] on div at bounding box center [597, 671] width 23 height 23
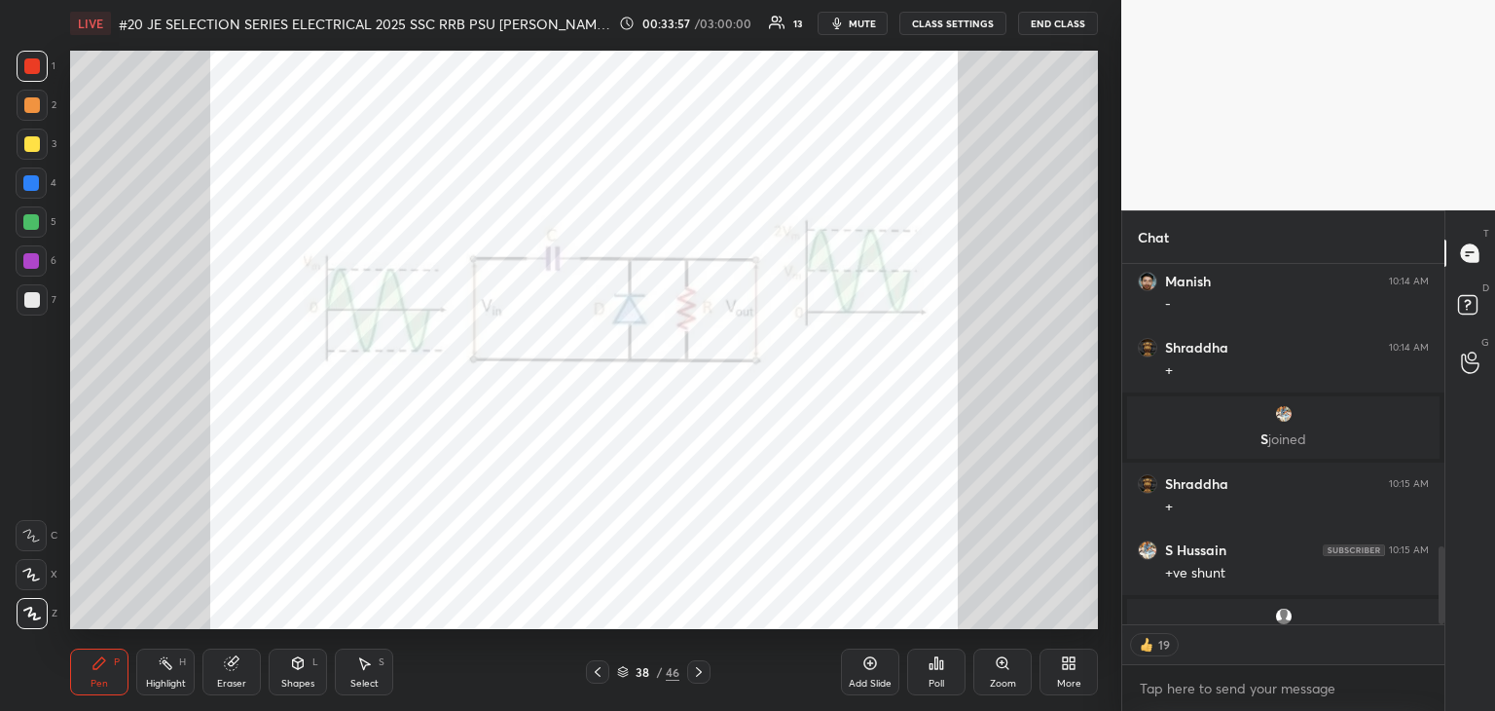
click at [605, 674] on div at bounding box center [597, 671] width 23 height 23
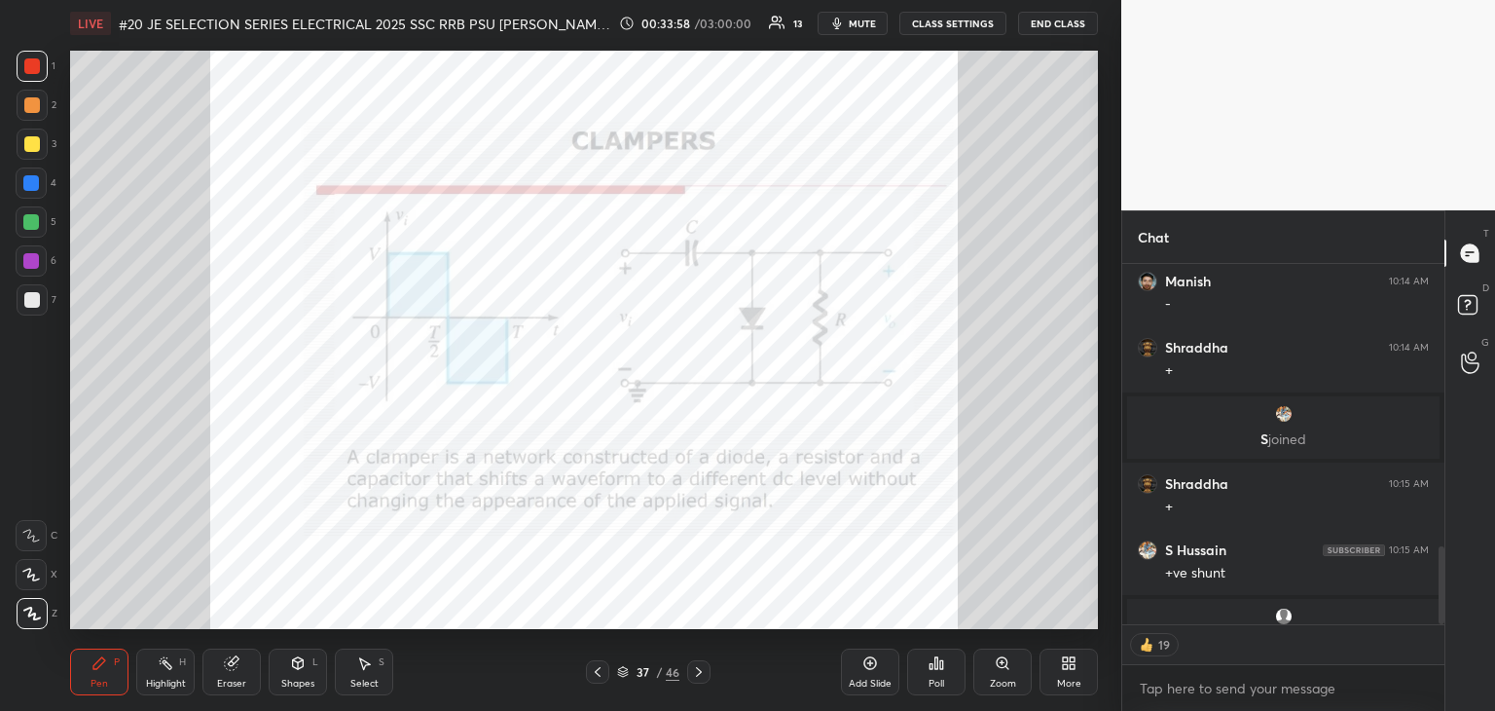
click at [608, 674] on div at bounding box center [597, 671] width 23 height 23
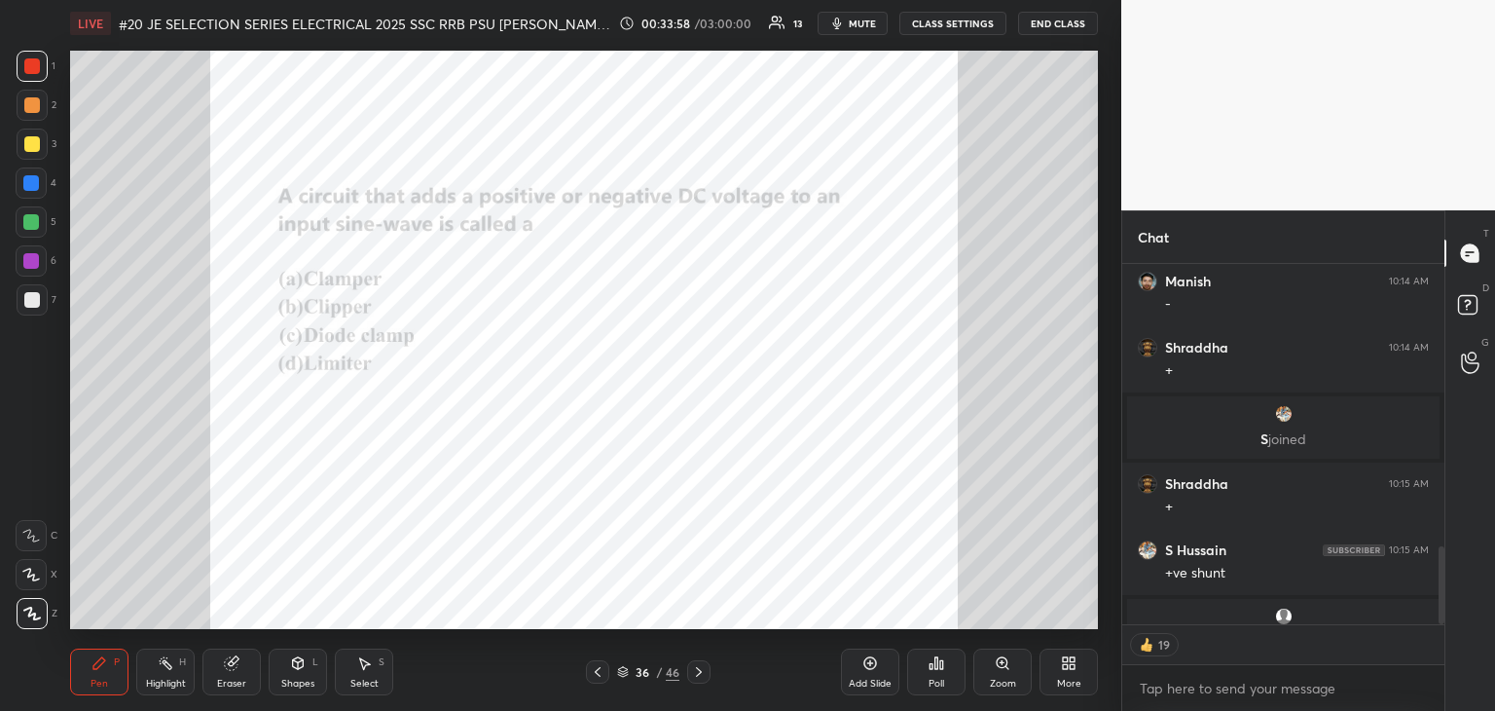
click at [608, 676] on div at bounding box center [597, 671] width 23 height 23
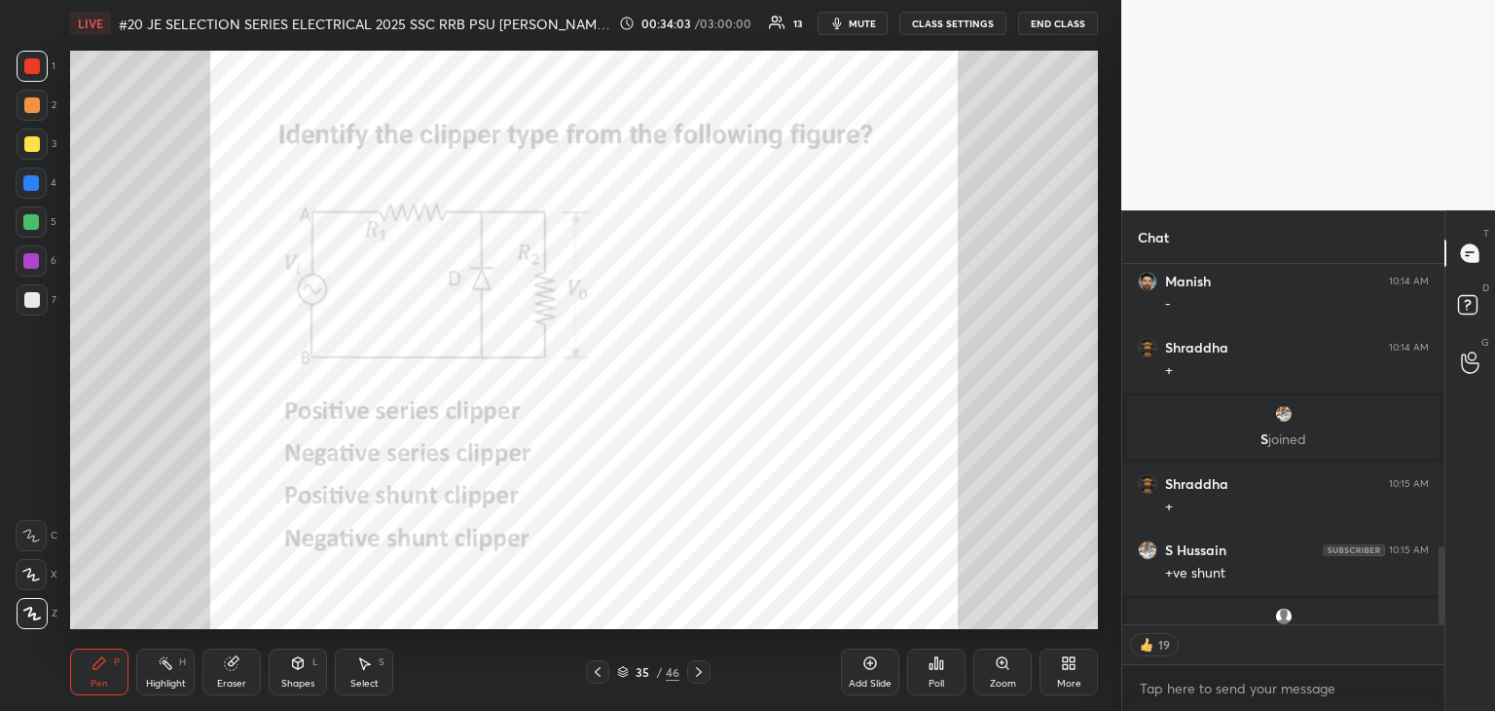
click at [937, 674] on div "Poll" at bounding box center [936, 671] width 58 height 47
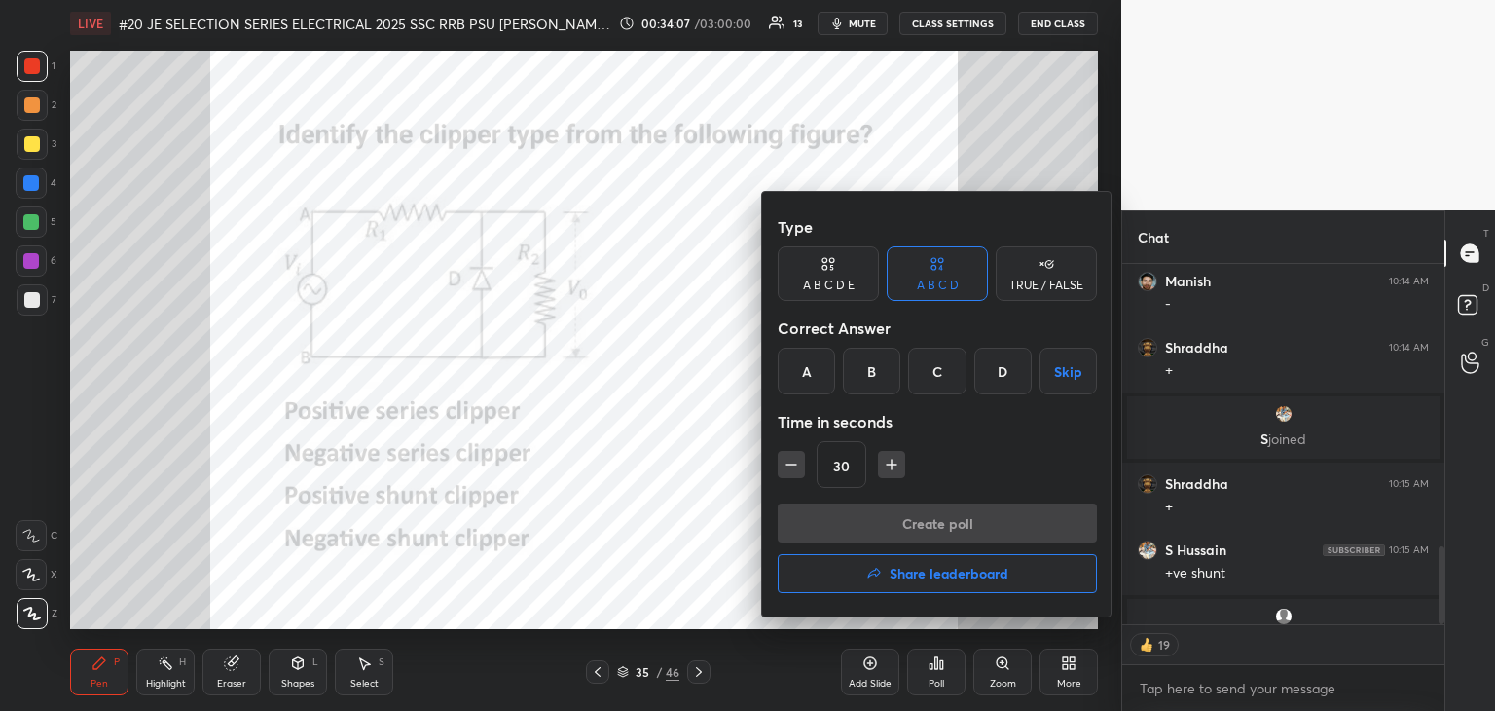
type textarea "x"
click at [1004, 371] on div "D" at bounding box center [1003, 371] width 57 height 47
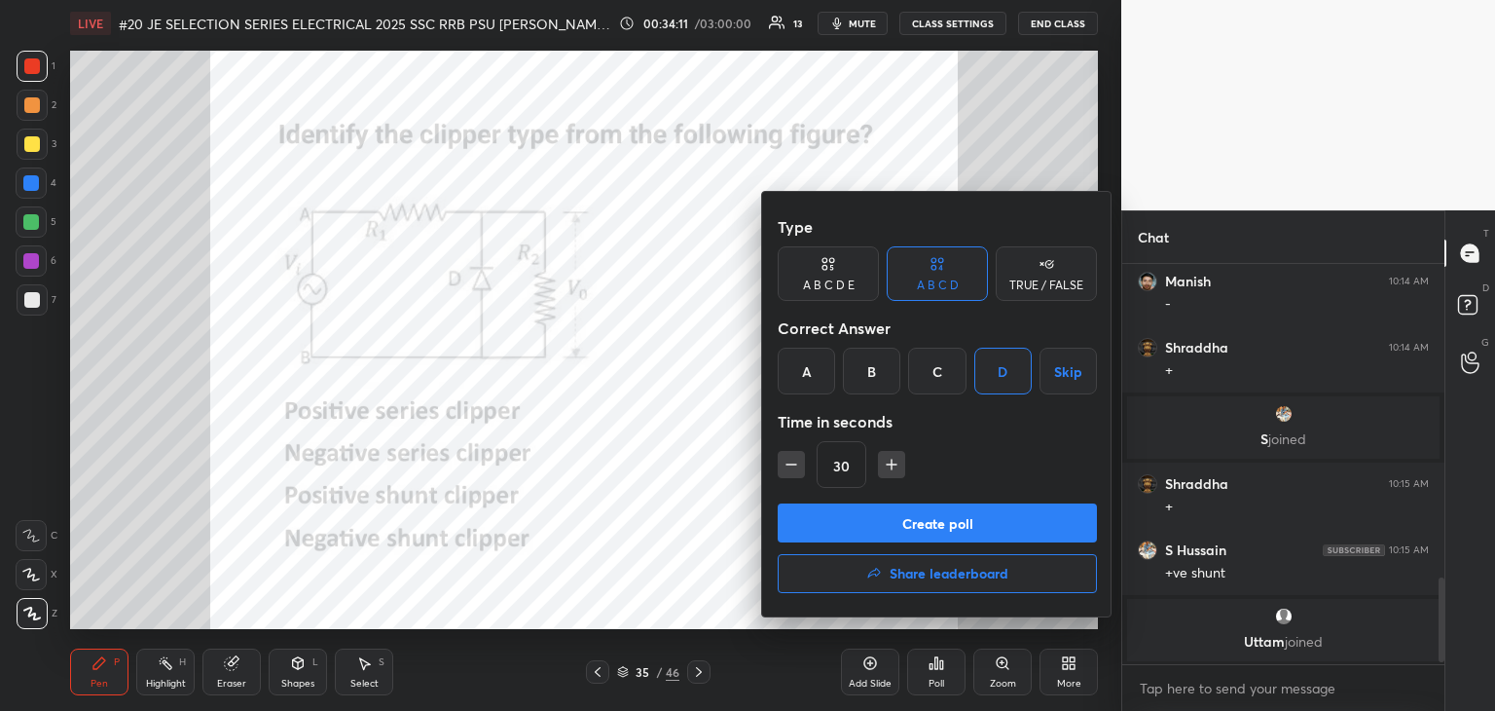
drag, startPoint x: 890, startPoint y: 460, endPoint x: 888, endPoint y: 505, distance: 44.8
click at [892, 461] on icon "button" at bounding box center [892, 465] width 0 height 10
type input "45"
click at [887, 523] on button "Create poll" at bounding box center [937, 522] width 319 height 39
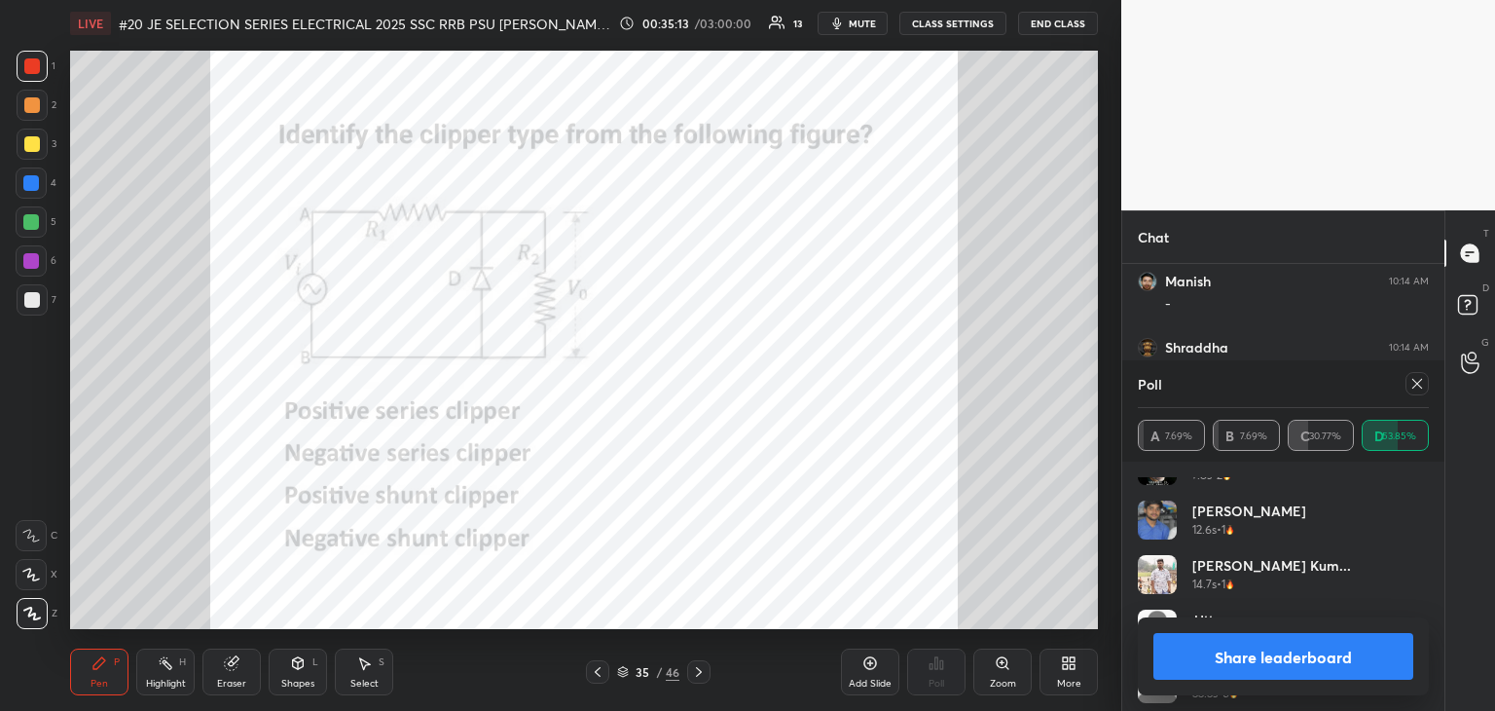
scroll to position [122, 0]
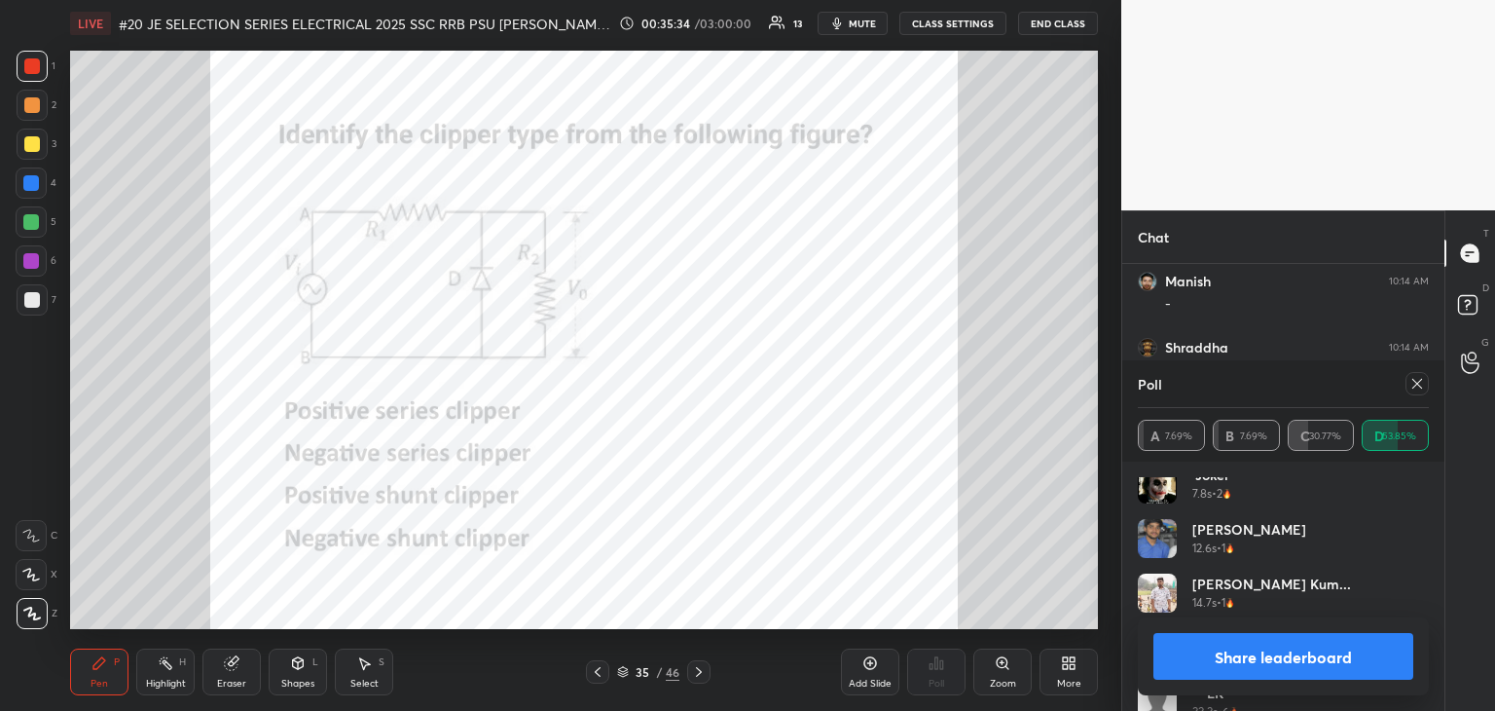
click at [1423, 386] on icon at bounding box center [1418, 384] width 16 height 16
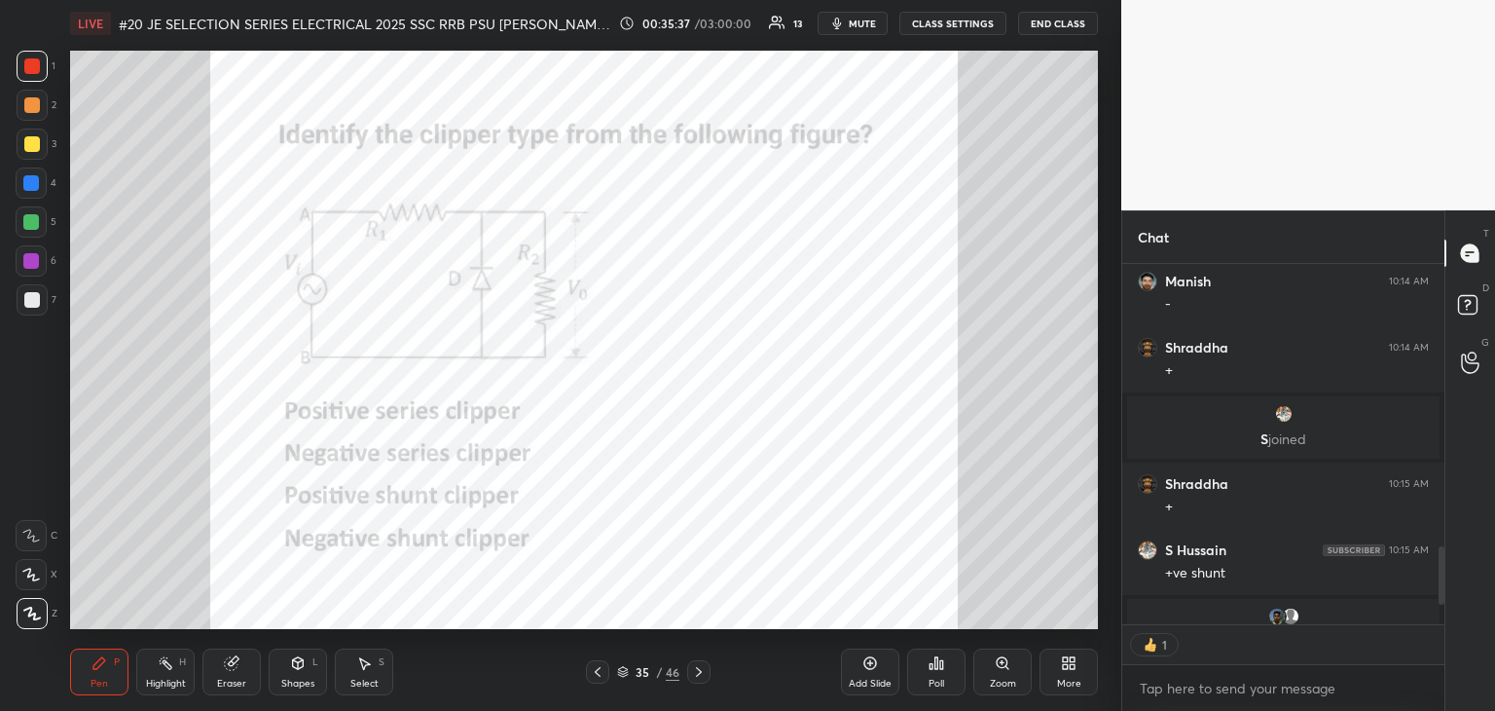
scroll to position [7, 6]
click at [626, 675] on icon at bounding box center [623, 672] width 12 height 12
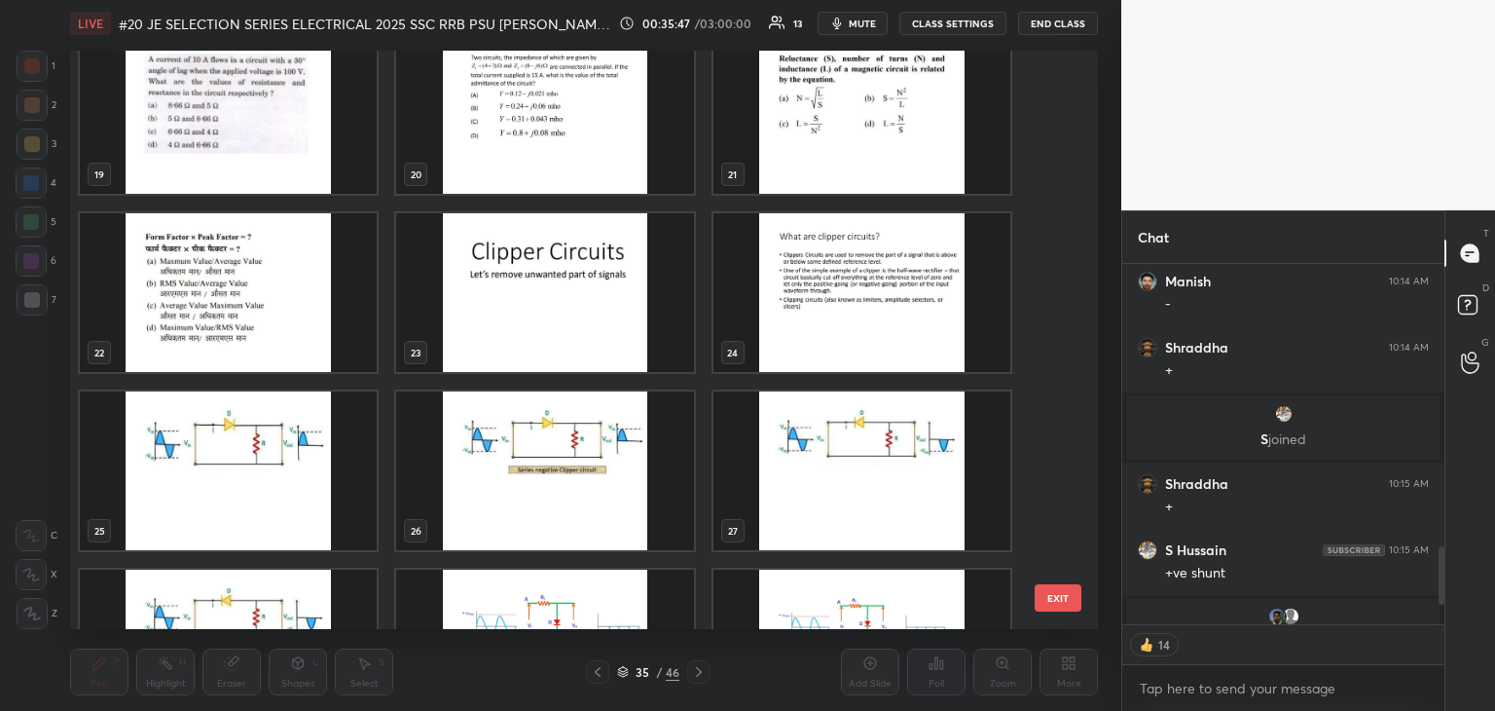
scroll to position [1090, 0]
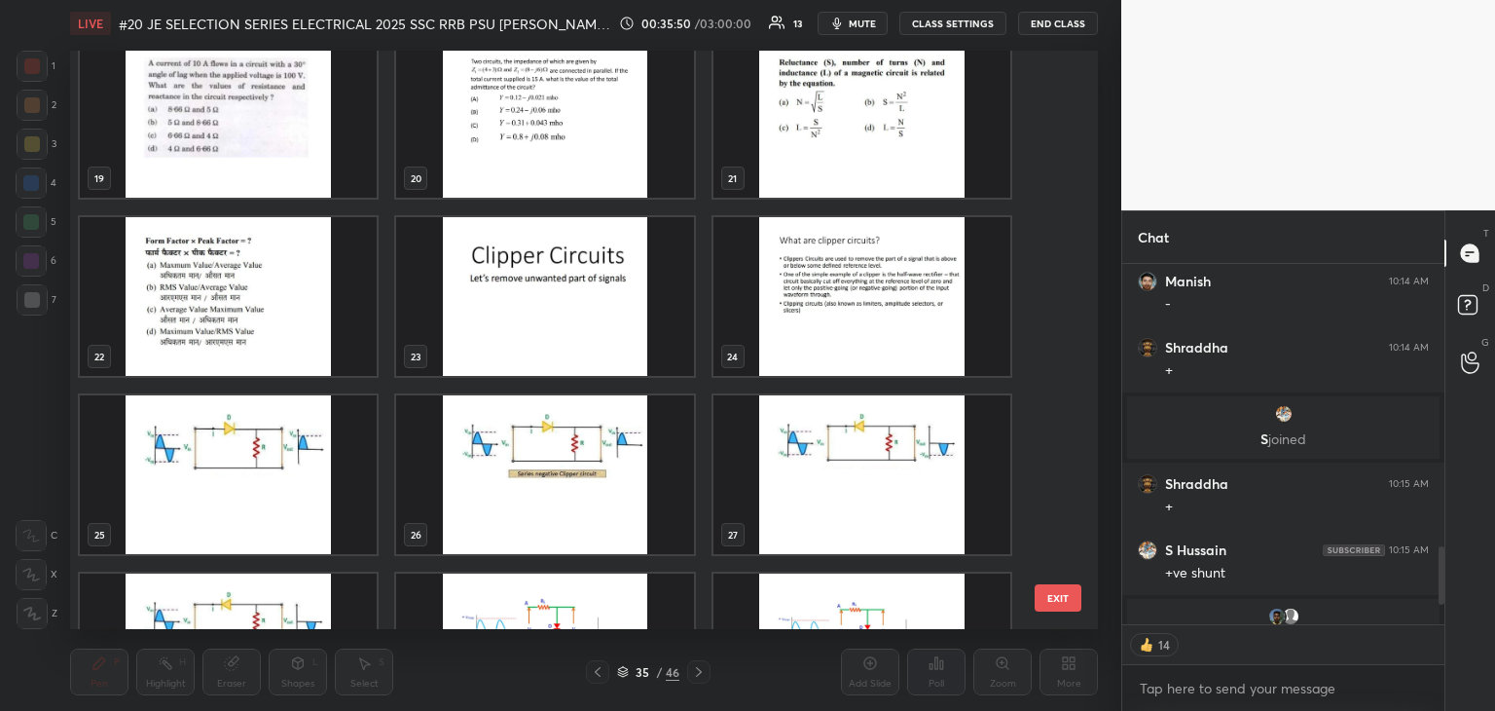
click at [1059, 602] on button "EXIT" at bounding box center [1058, 597] width 47 height 27
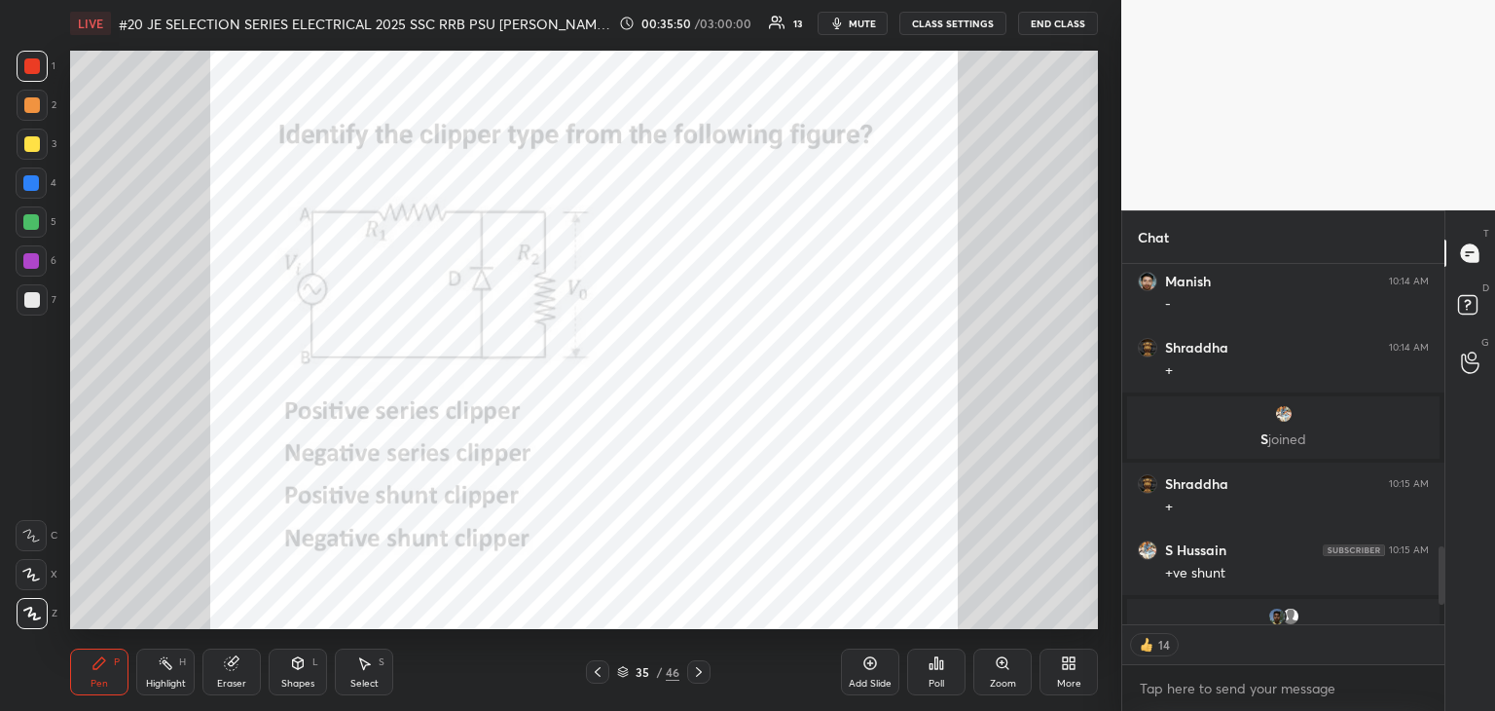
type textarea "x"
click at [617, 675] on icon at bounding box center [623, 672] width 12 height 12
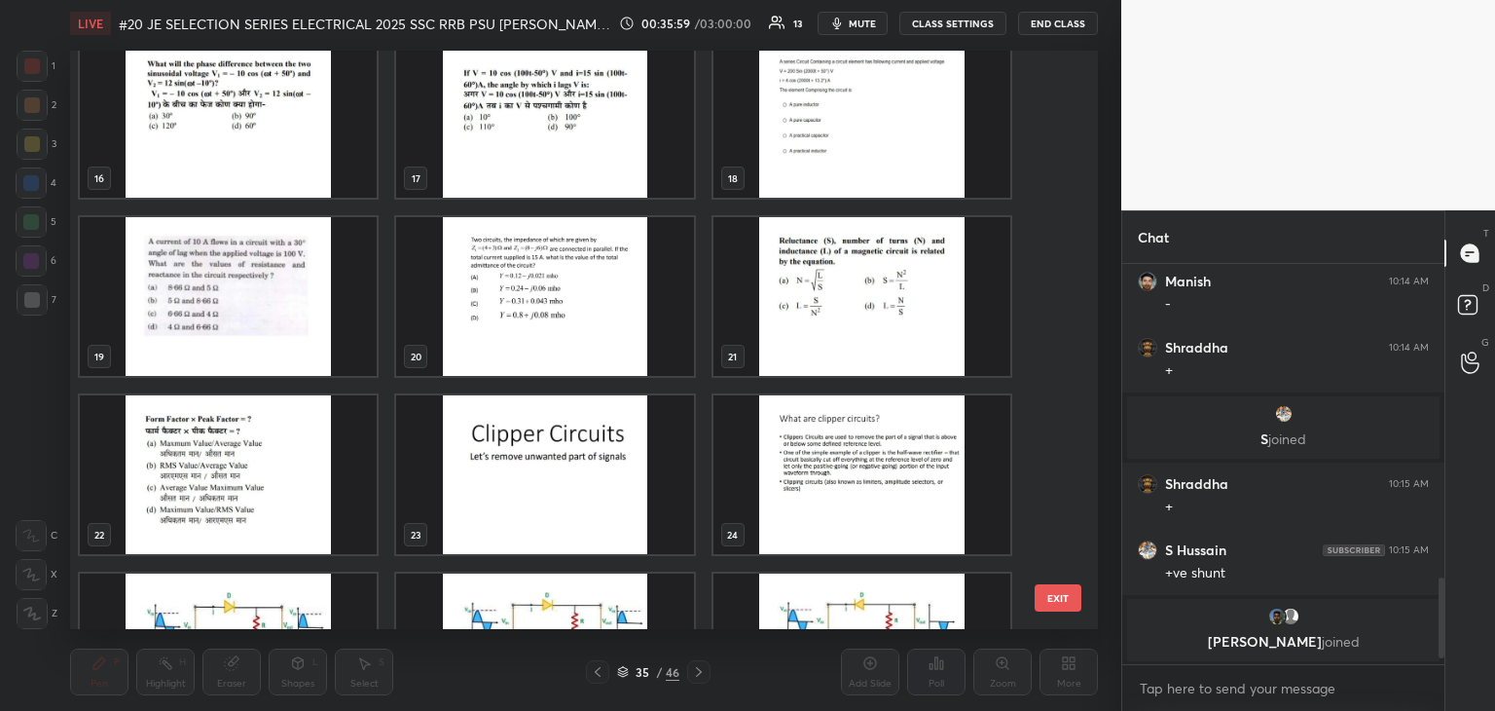
click at [850, 159] on img "grid" at bounding box center [862, 118] width 297 height 159
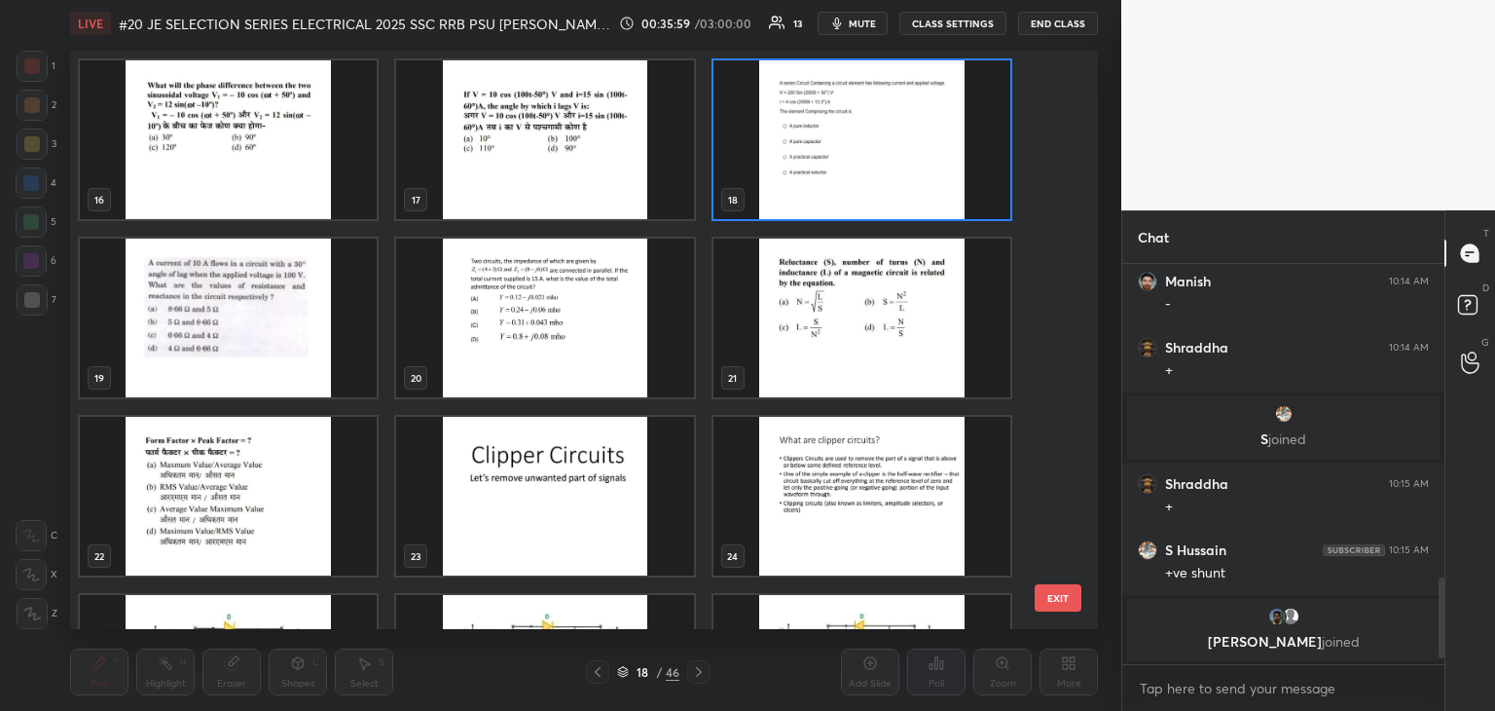
click at [850, 160] on div "16 17 18 19 20 21 22 23 24 25 26 27 28 29 30" at bounding box center [567, 340] width 994 height 578
click at [850, 161] on img "grid" at bounding box center [862, 139] width 297 height 159
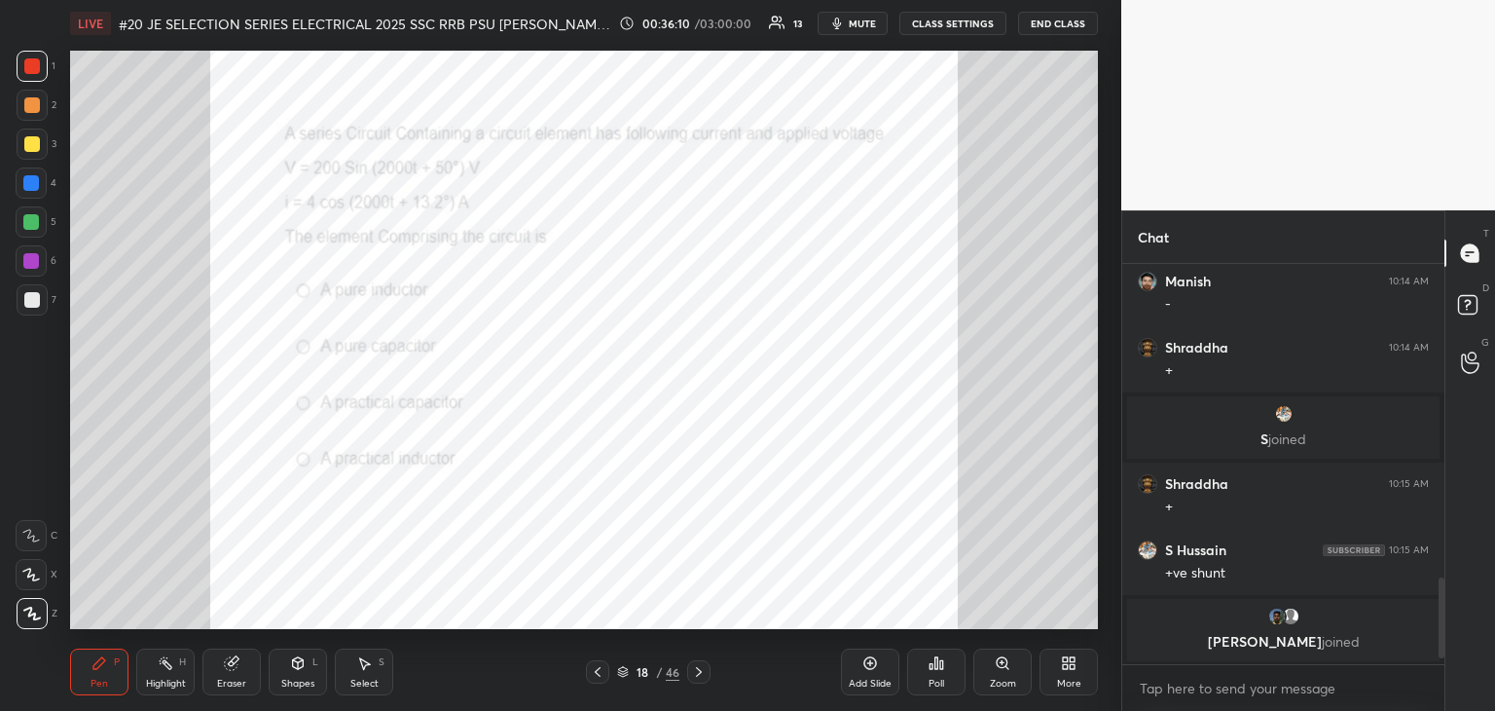
click at [945, 677] on div "Poll" at bounding box center [936, 671] width 58 height 47
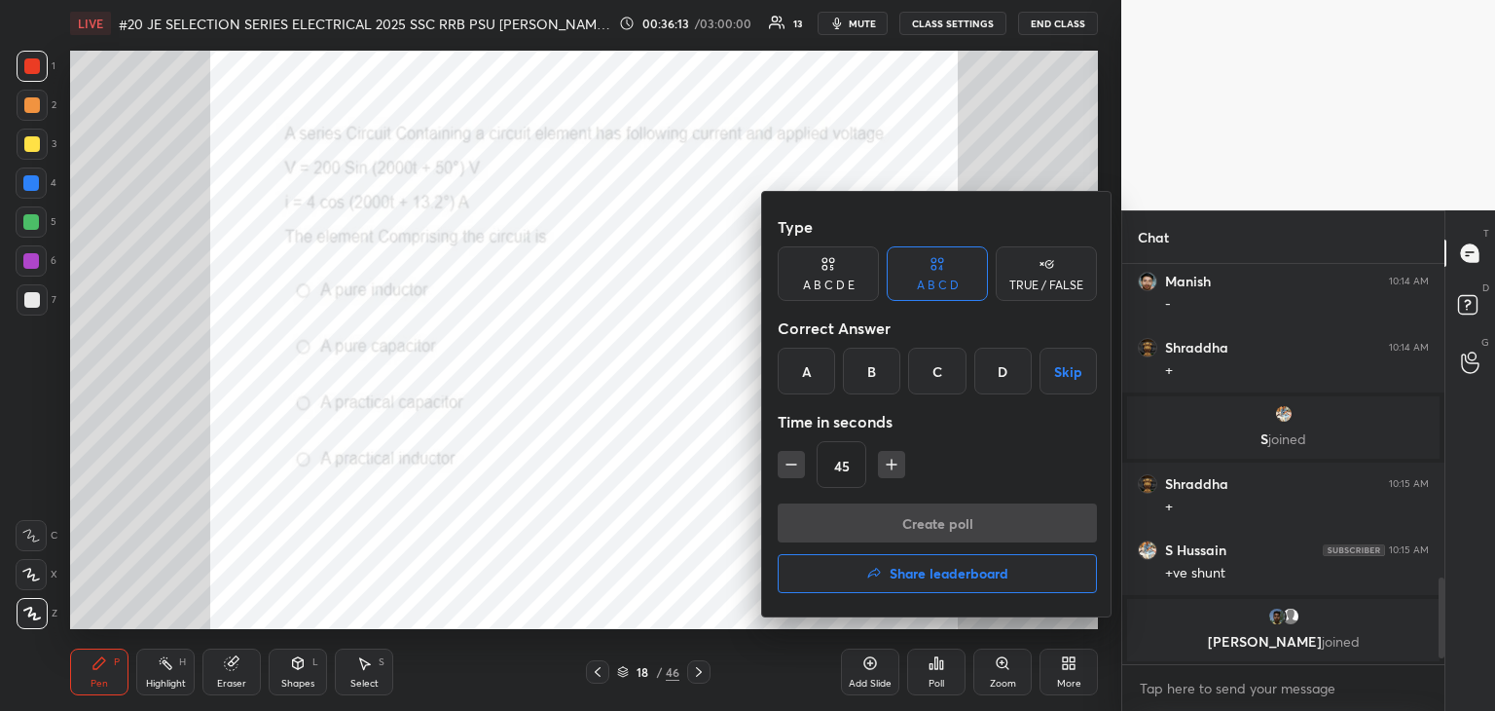
click at [937, 370] on div "C" at bounding box center [936, 371] width 57 height 47
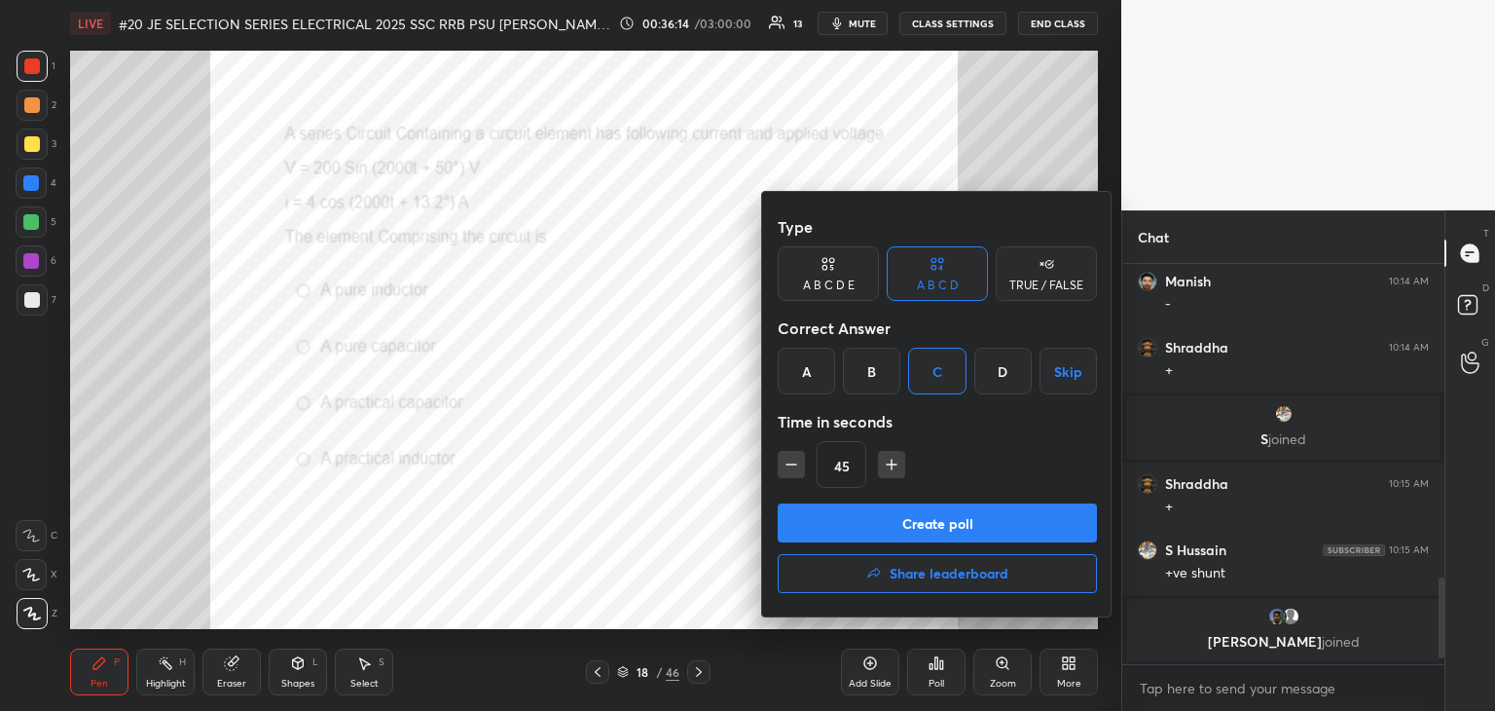
drag, startPoint x: 888, startPoint y: 523, endPoint x: 888, endPoint y: 476, distance: 46.7
click at [889, 476] on div "Type A B C D E A B C D TRUE / FALSE Correct Answer A B C D Skip Time in seconds…" at bounding box center [937, 404] width 350 height 424
drag, startPoint x: 890, startPoint y: 468, endPoint x: 889, endPoint y: 503, distance: 35.1
click at [892, 468] on icon "button" at bounding box center [892, 465] width 0 height 10
type input "60"
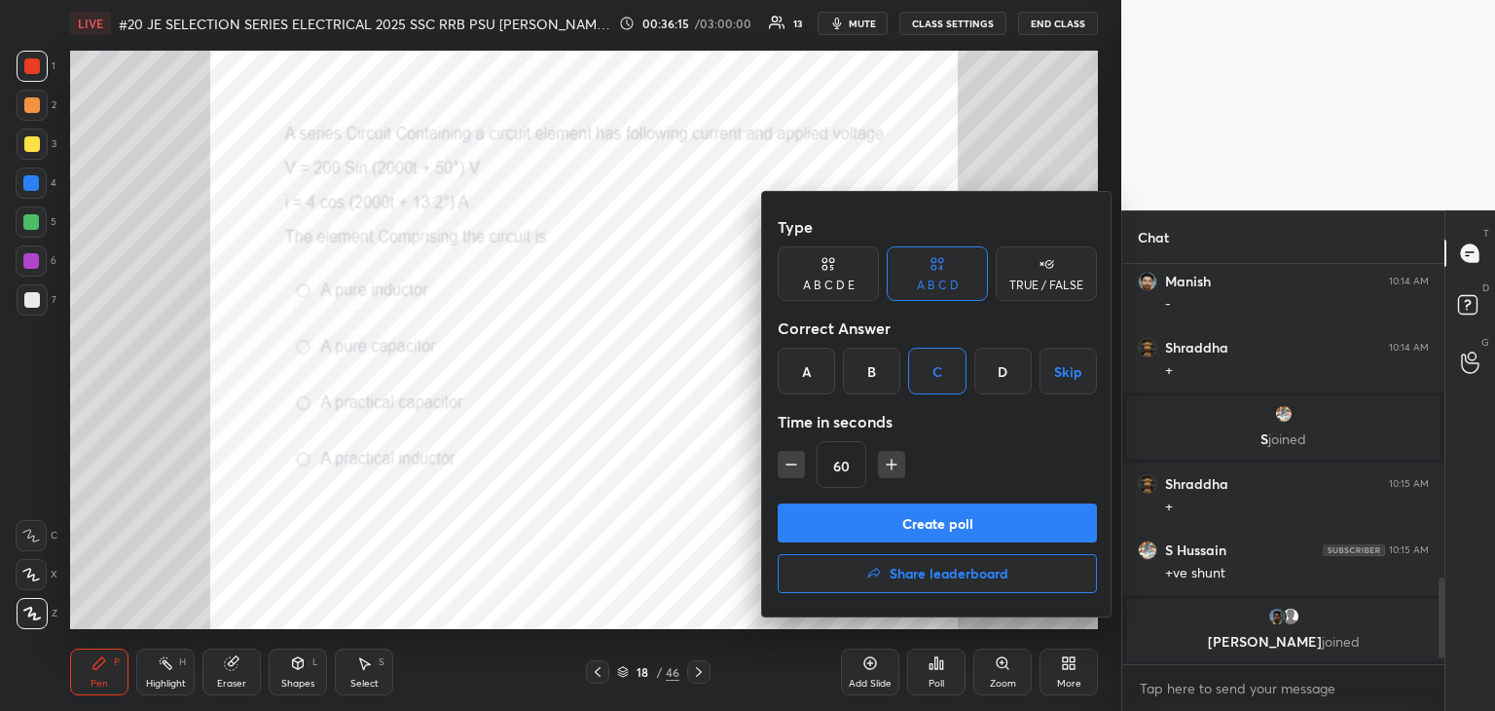
click at [887, 527] on button "Create poll" at bounding box center [937, 522] width 319 height 39
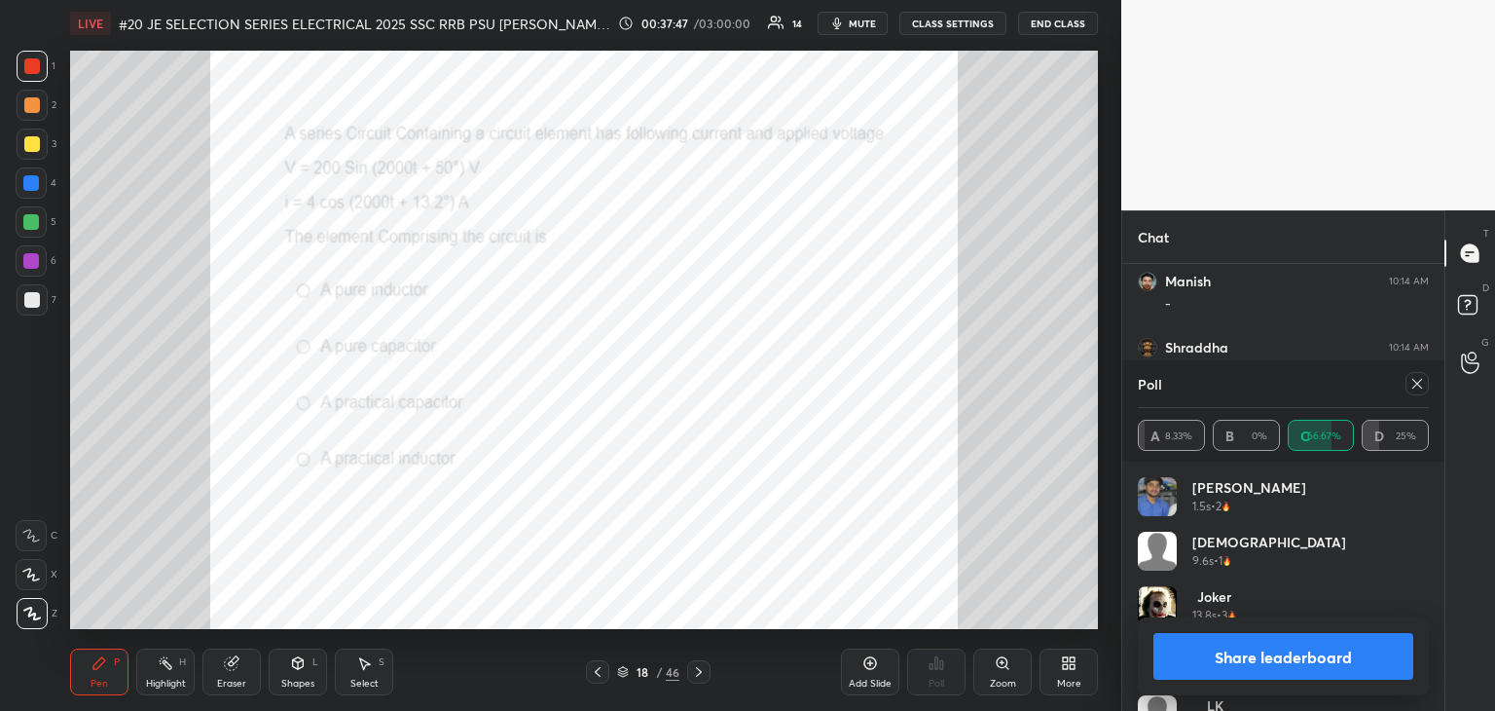
scroll to position [6, 6]
click at [1413, 387] on icon at bounding box center [1418, 384] width 16 height 16
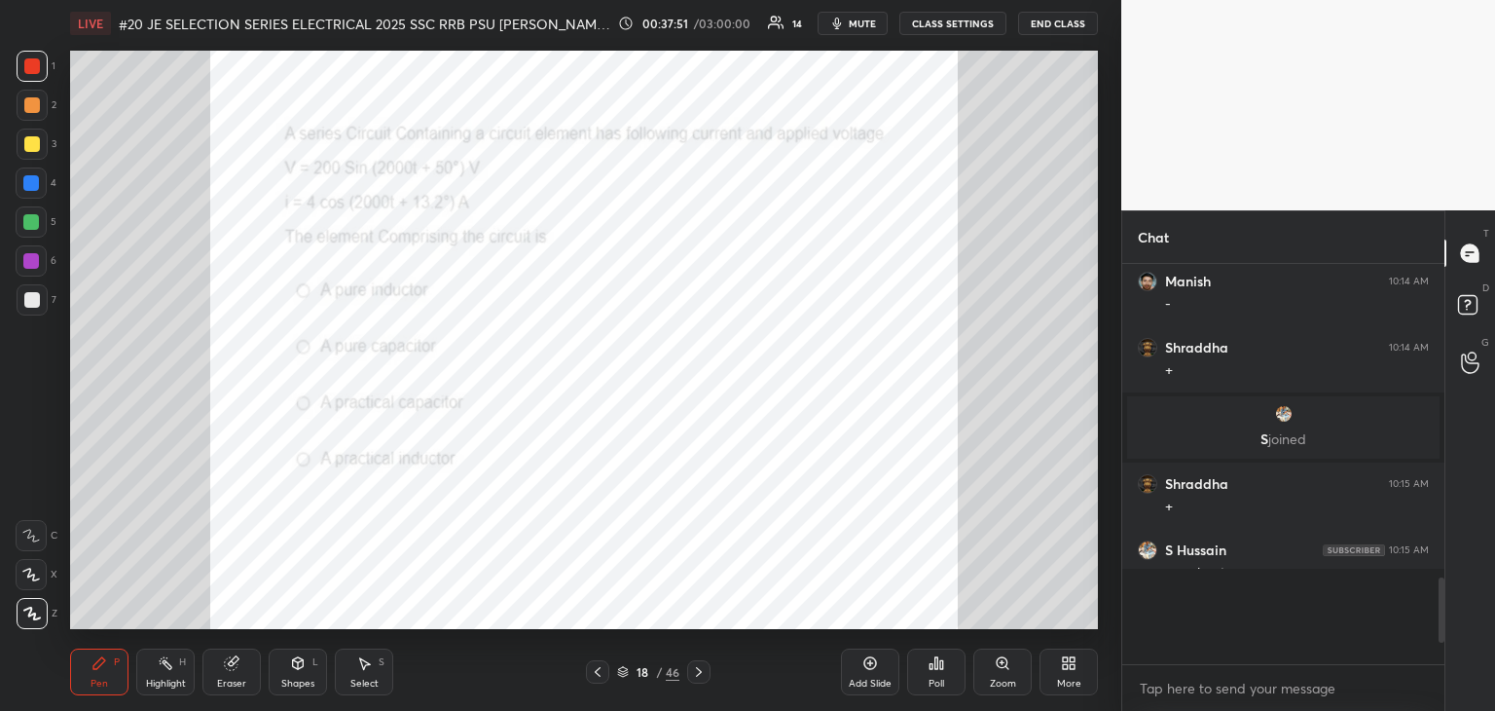
scroll to position [378, 316]
click at [34, 230] on div at bounding box center [31, 221] width 31 height 31
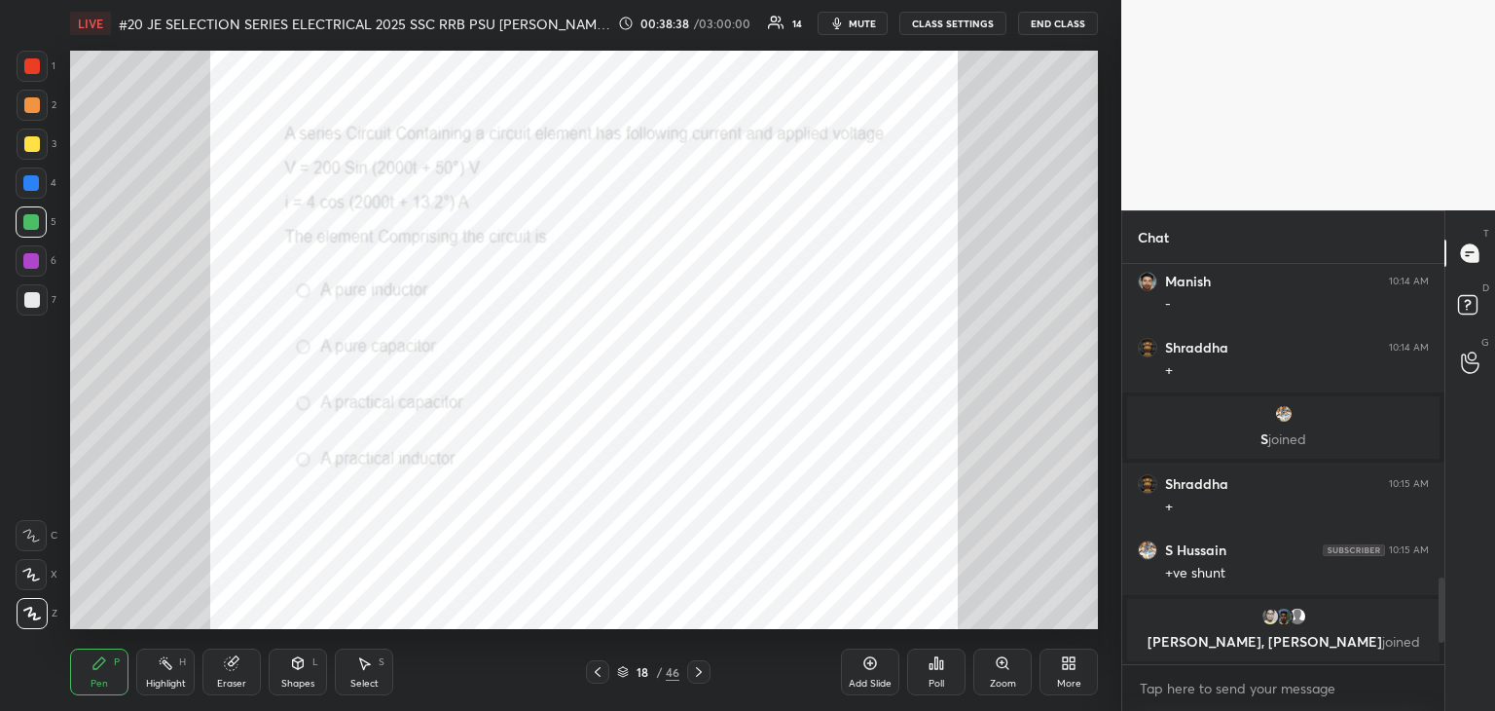
click at [300, 675] on div "Shapes L" at bounding box center [298, 671] width 58 height 47
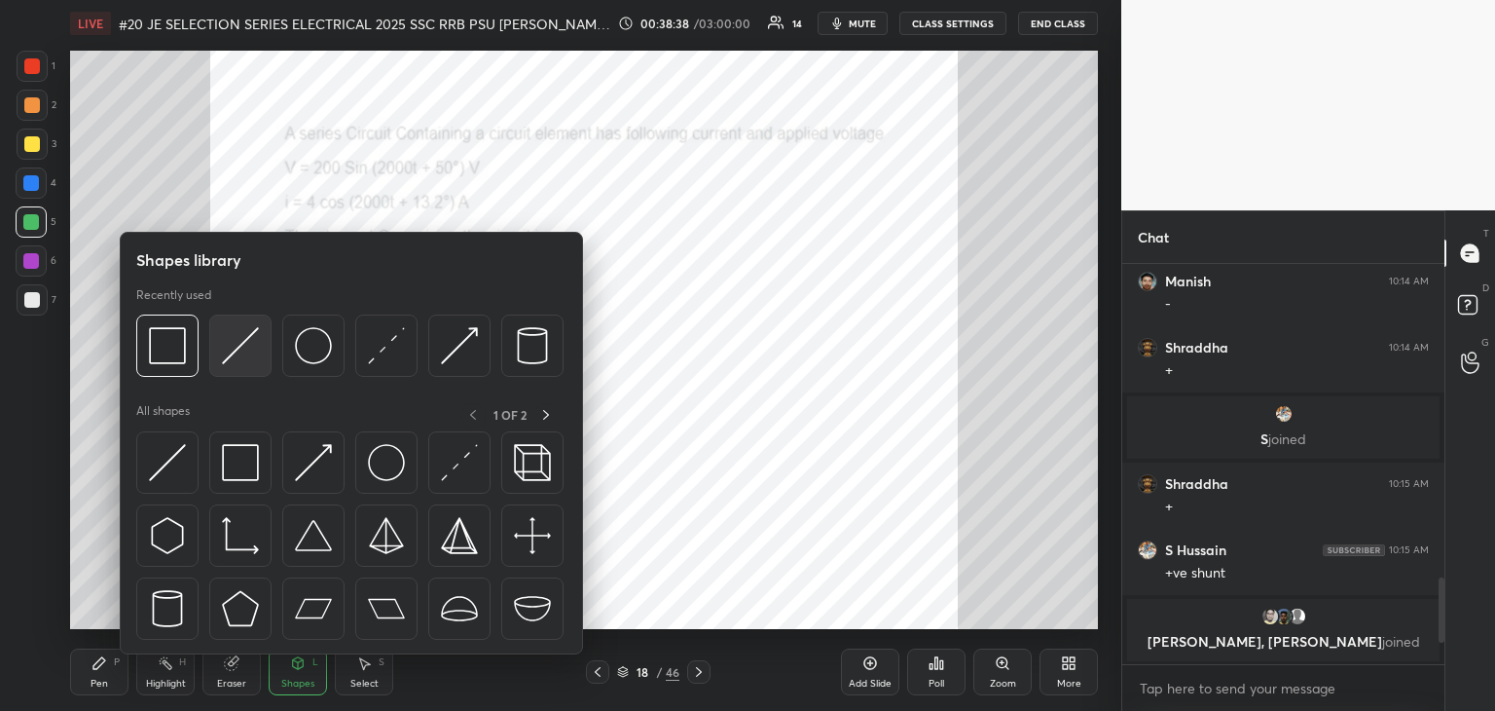
click at [230, 359] on img at bounding box center [240, 345] width 37 height 37
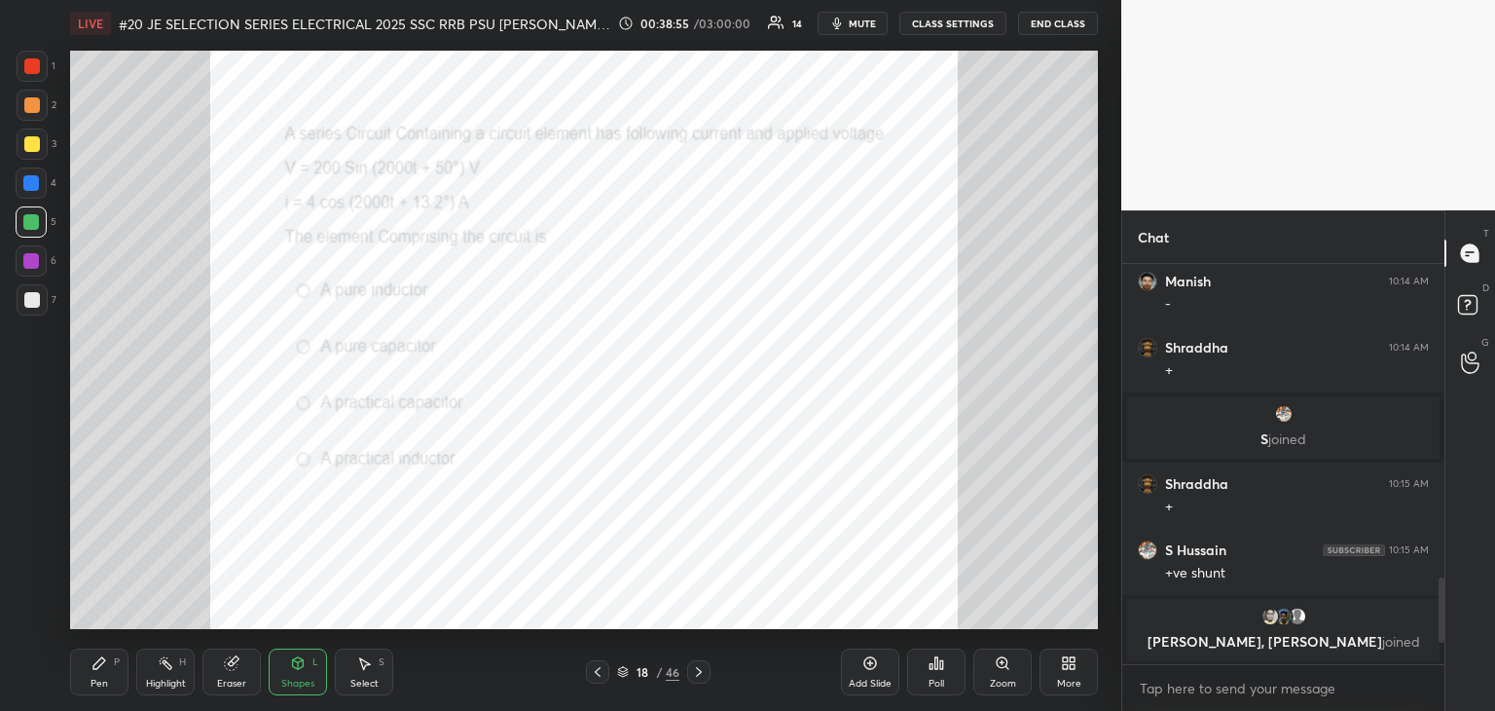
click at [99, 669] on icon at bounding box center [100, 663] width 16 height 16
click at [300, 675] on div "Shapes L" at bounding box center [298, 671] width 58 height 47
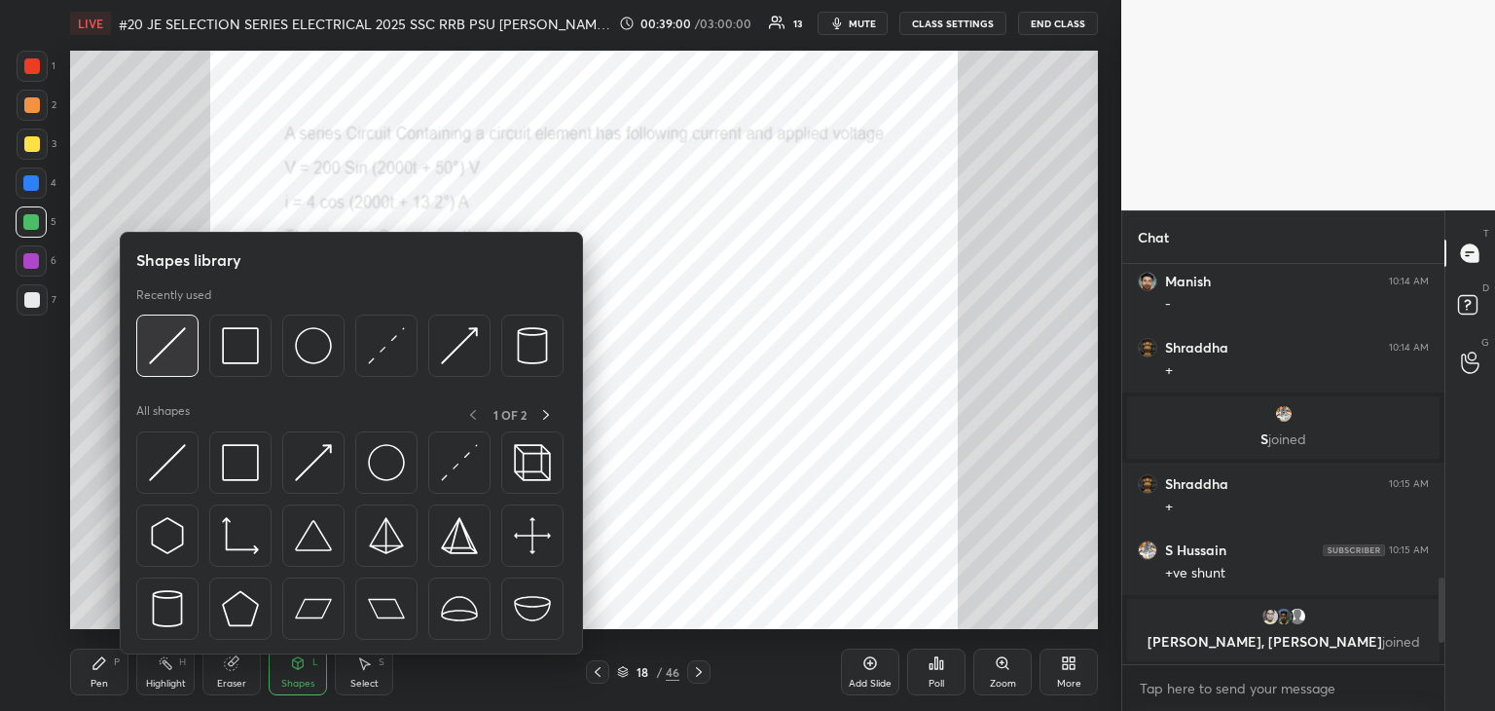
click at [165, 344] on img at bounding box center [167, 345] width 37 height 37
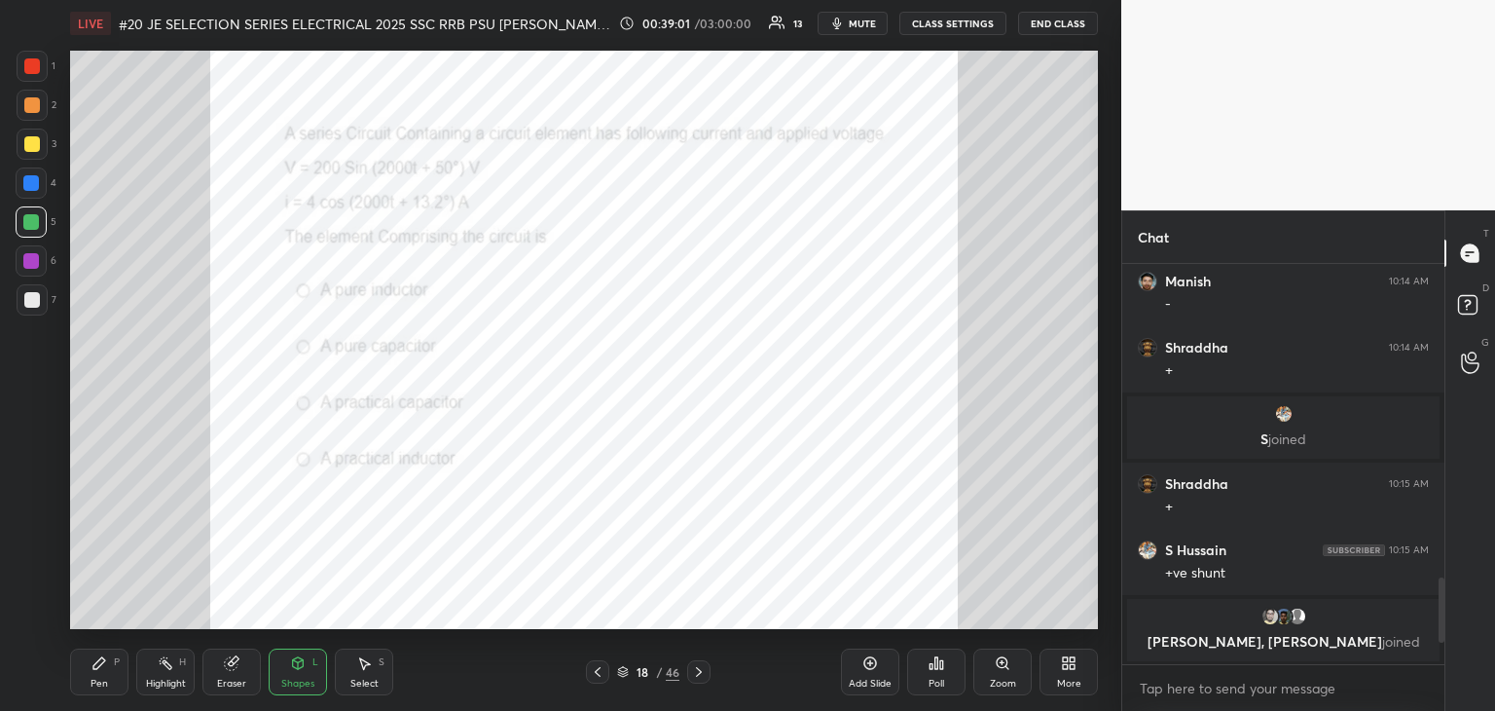
drag, startPoint x: 35, startPoint y: 256, endPoint x: 55, endPoint y: 274, distance: 26.2
click at [35, 258] on div at bounding box center [31, 261] width 16 height 16
click at [97, 667] on icon at bounding box center [99, 663] width 12 height 12
click at [1083, 675] on div "More" at bounding box center [1069, 671] width 58 height 47
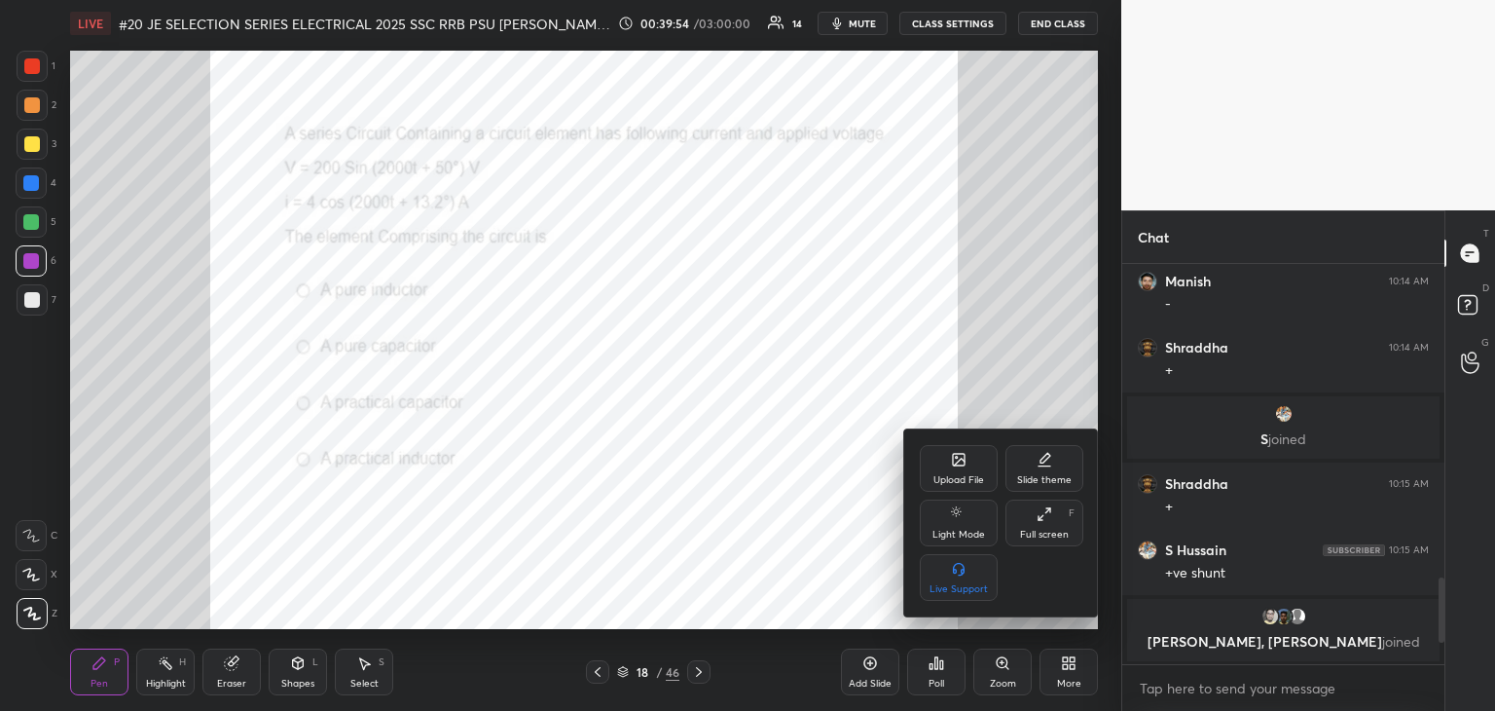
click at [964, 472] on div "Upload File" at bounding box center [959, 468] width 78 height 47
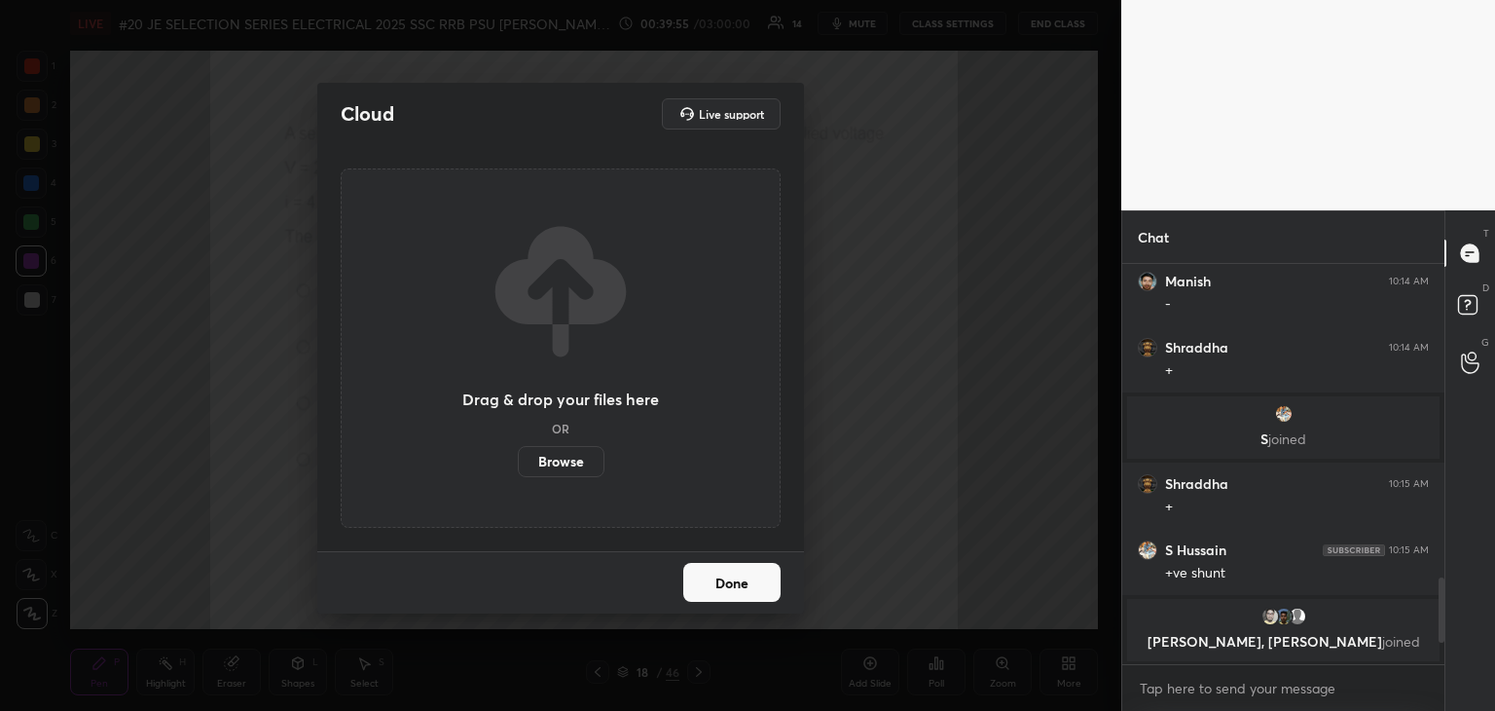
click at [564, 466] on label "Browse" at bounding box center [561, 461] width 87 height 31
click at [518, 466] on input "Browse" at bounding box center [518, 461] width 0 height 31
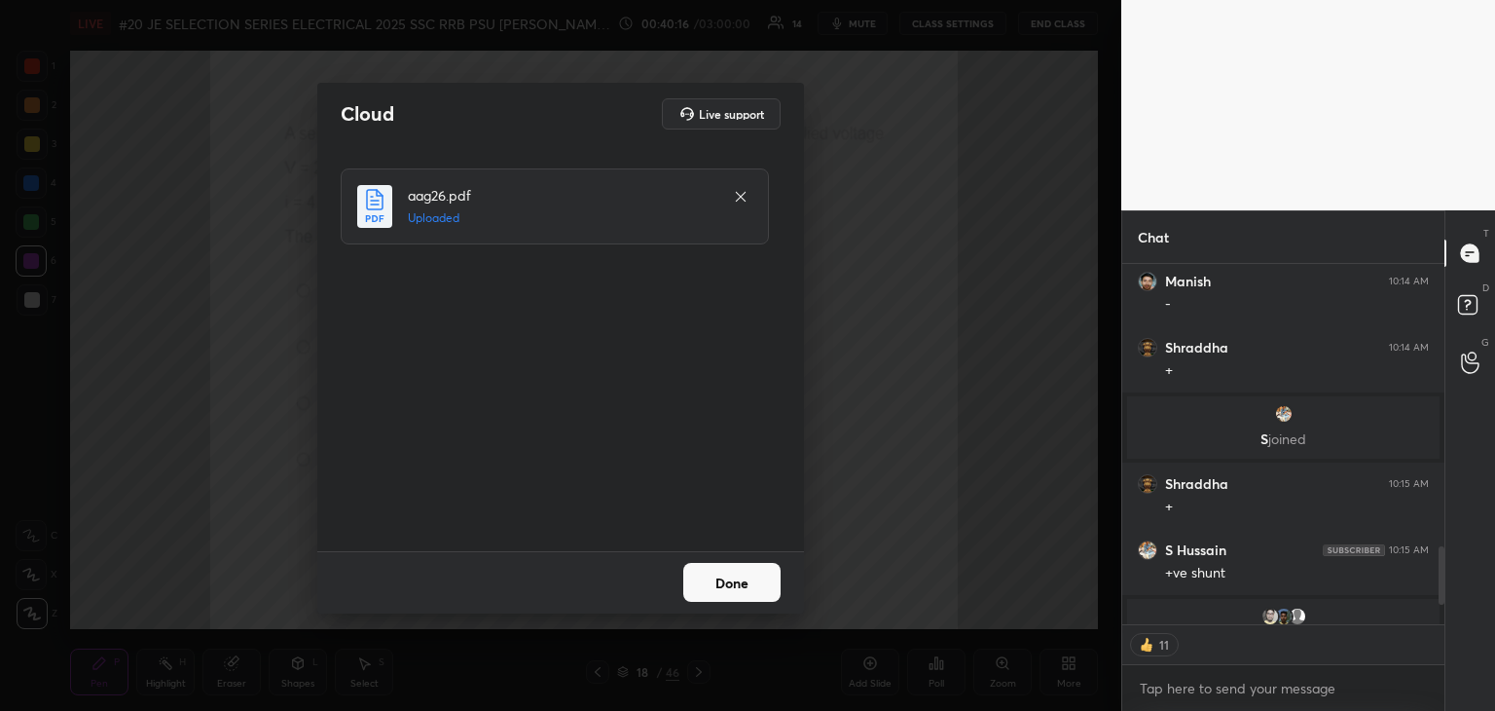
type textarea "x"
click at [740, 586] on button "Done" at bounding box center [731, 582] width 97 height 39
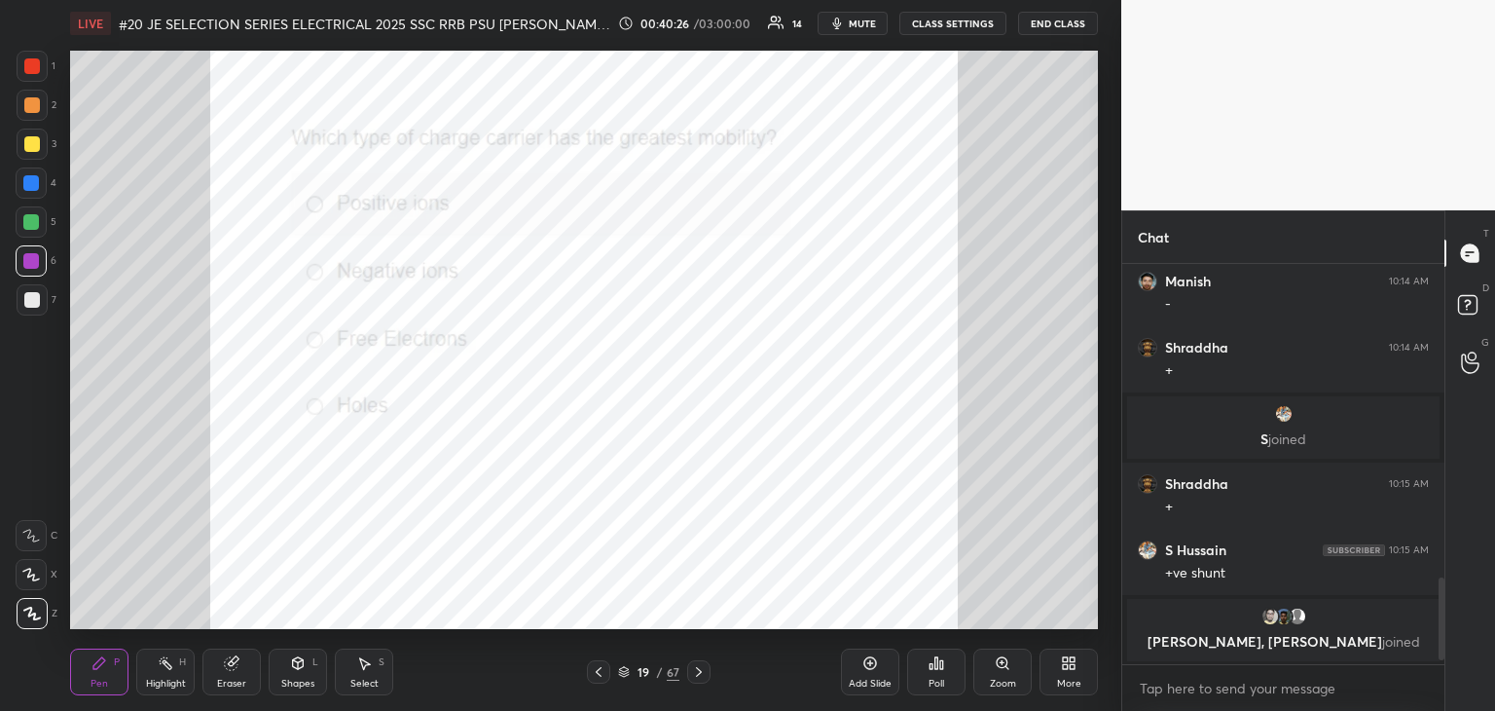
click at [944, 665] on div "Poll" at bounding box center [936, 671] width 58 height 47
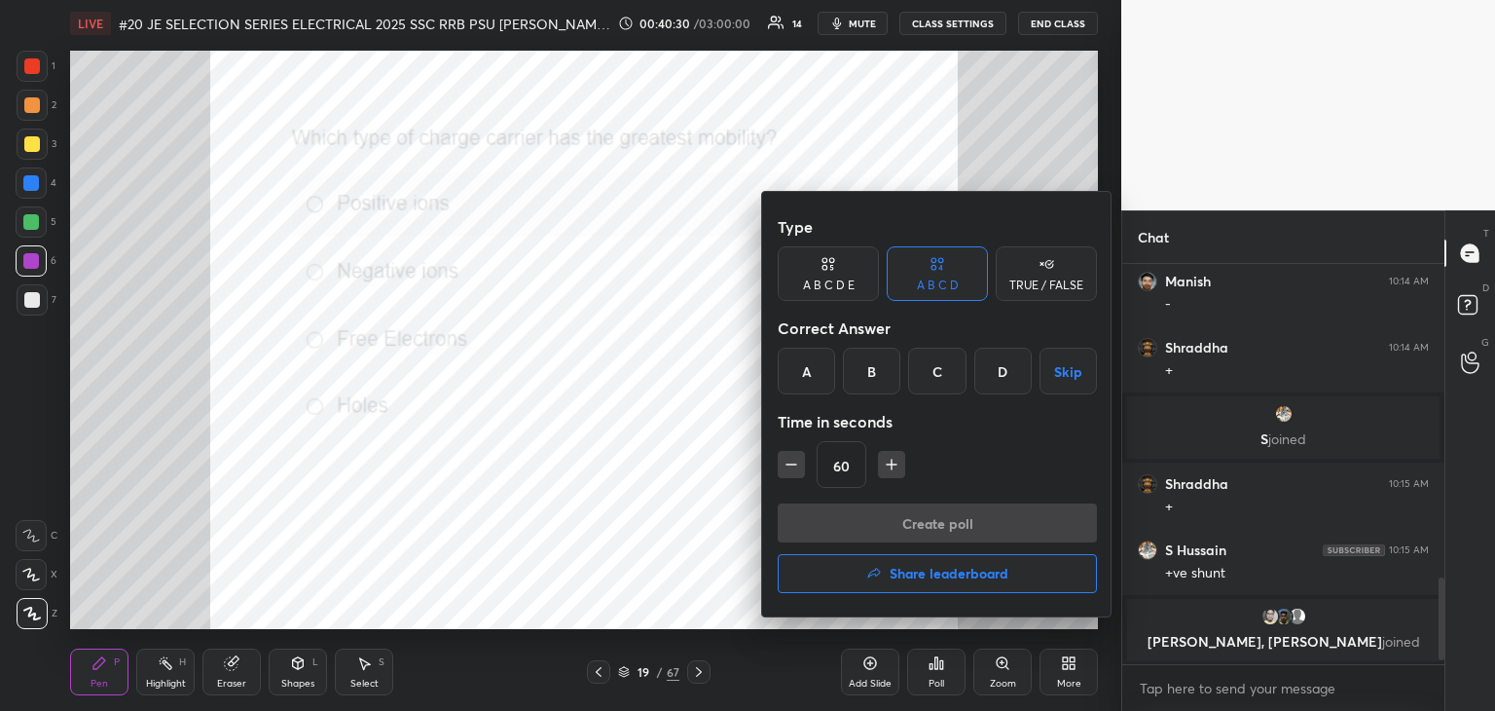
drag, startPoint x: 937, startPoint y: 373, endPoint x: 904, endPoint y: 419, distance: 55.9
click at [939, 372] on div "C" at bounding box center [936, 371] width 57 height 47
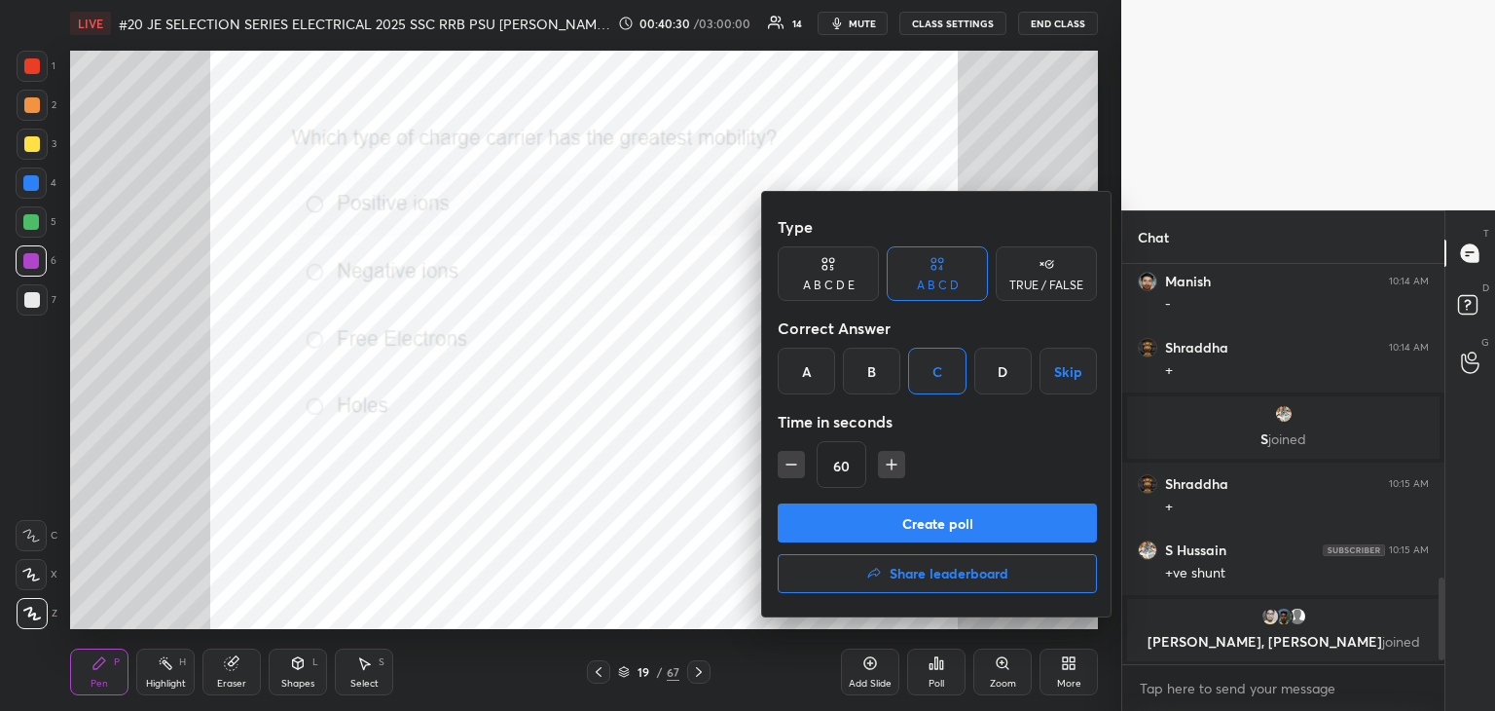
click at [793, 466] on icon "button" at bounding box center [791, 464] width 19 height 19
click at [798, 467] on icon "button" at bounding box center [791, 464] width 19 height 19
type input "30"
click at [809, 514] on button "Create poll" at bounding box center [937, 522] width 319 height 39
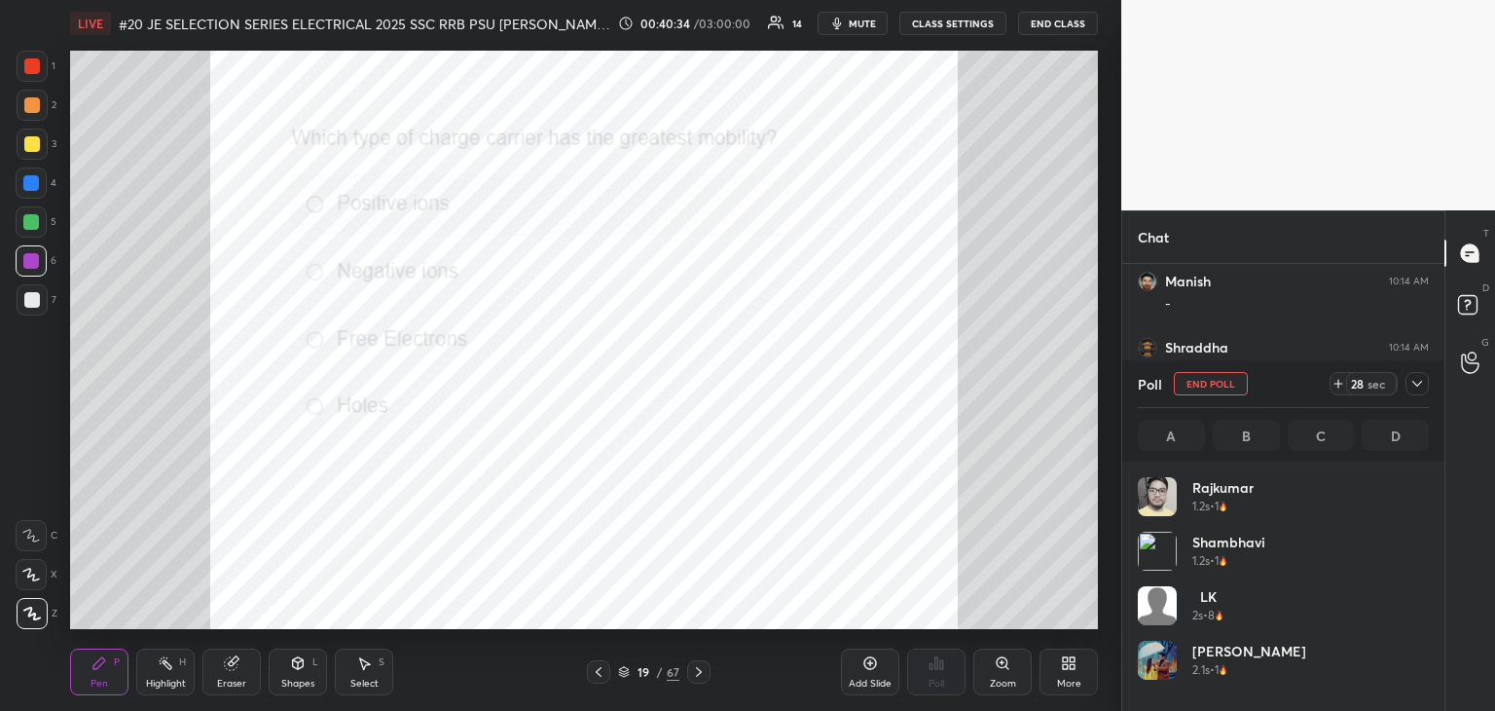
scroll to position [228, 285]
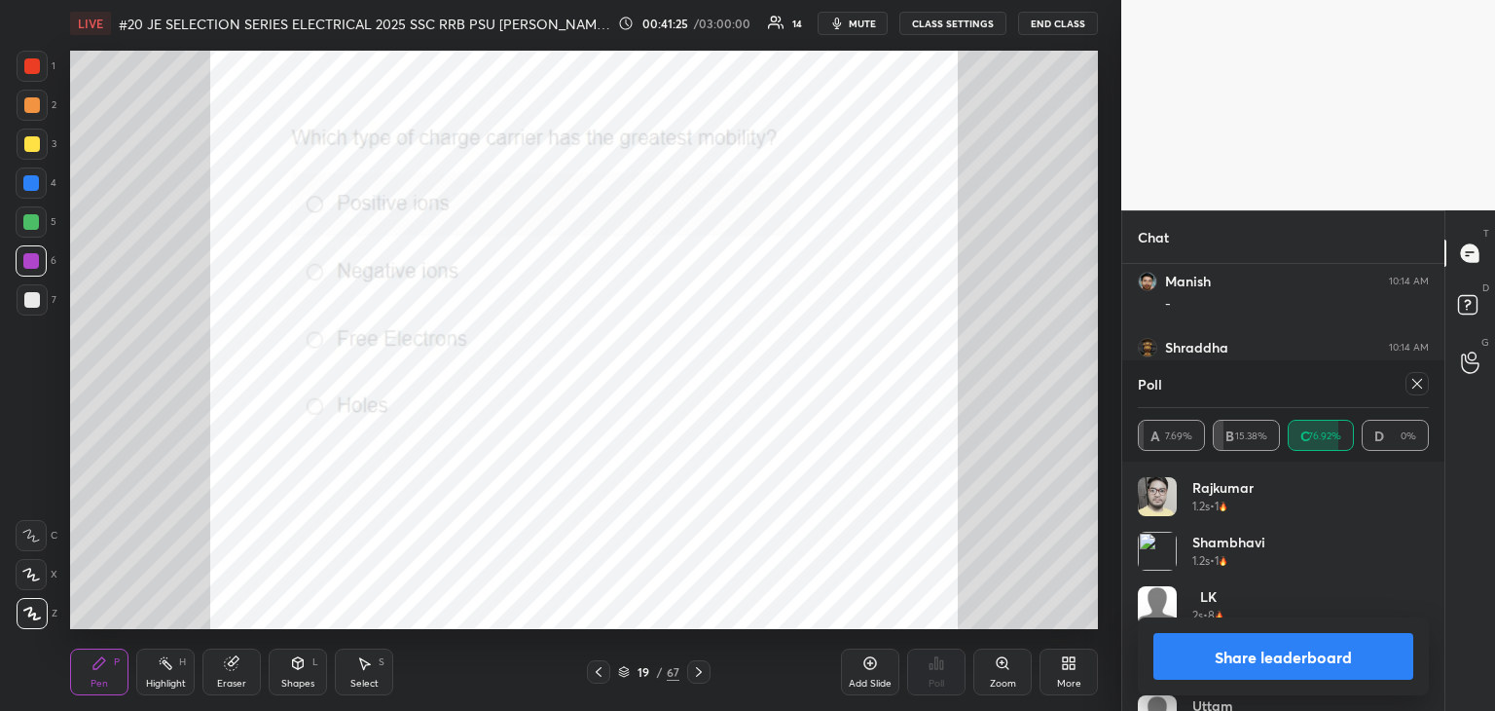
click at [1417, 381] on icon at bounding box center [1418, 384] width 16 height 16
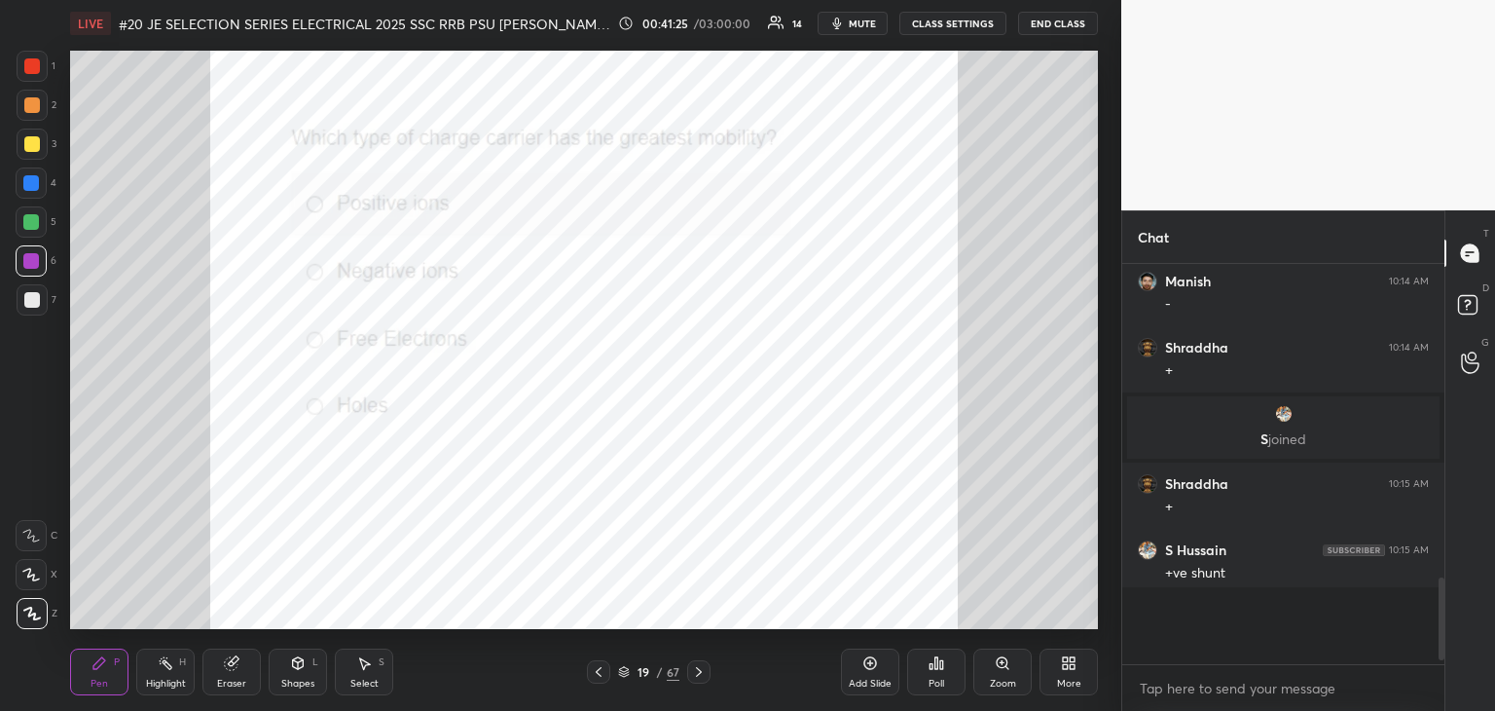
scroll to position [394, 316]
click at [701, 679] on div at bounding box center [698, 671] width 23 height 23
click at [935, 679] on div "Poll" at bounding box center [937, 684] width 16 height 10
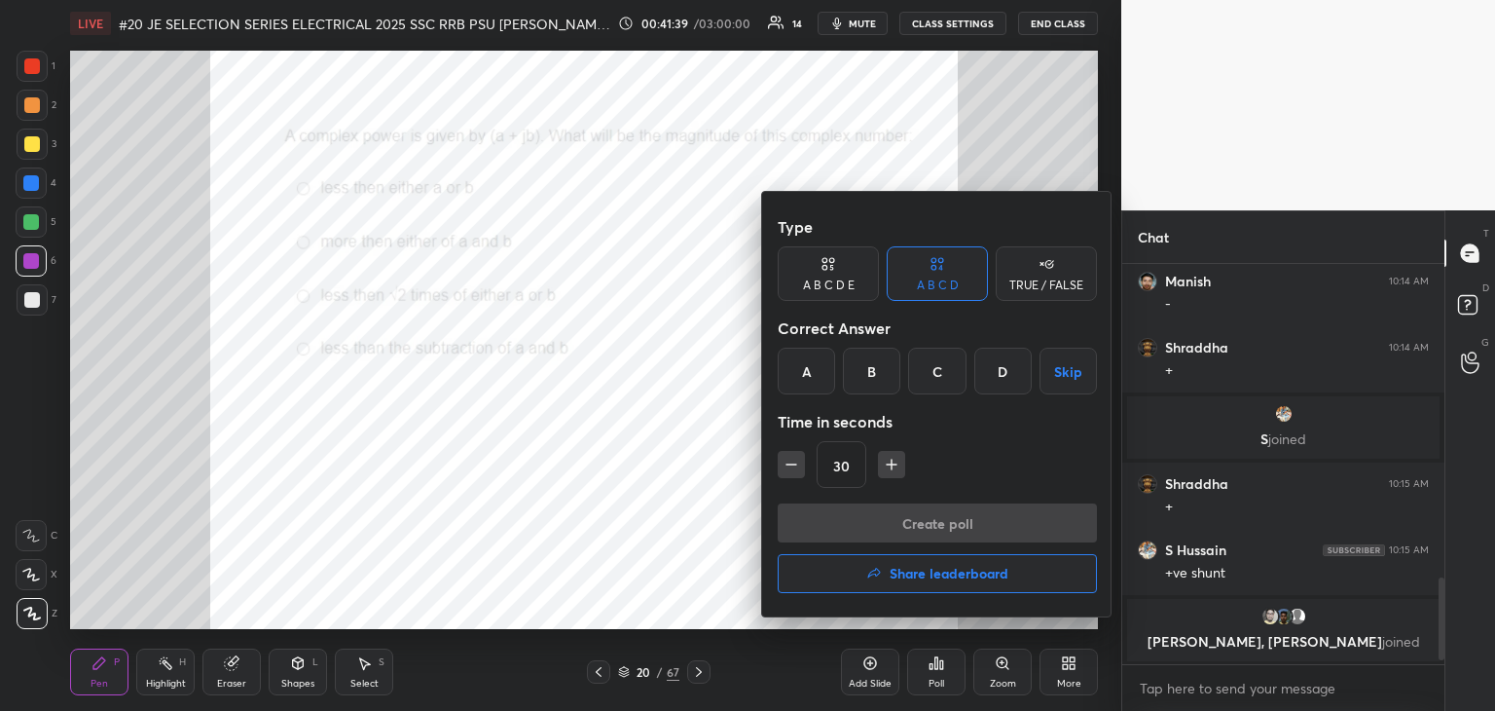
drag, startPoint x: 870, startPoint y: 372, endPoint x: 868, endPoint y: 387, distance: 14.7
click at [870, 373] on div "B" at bounding box center [871, 371] width 57 height 47
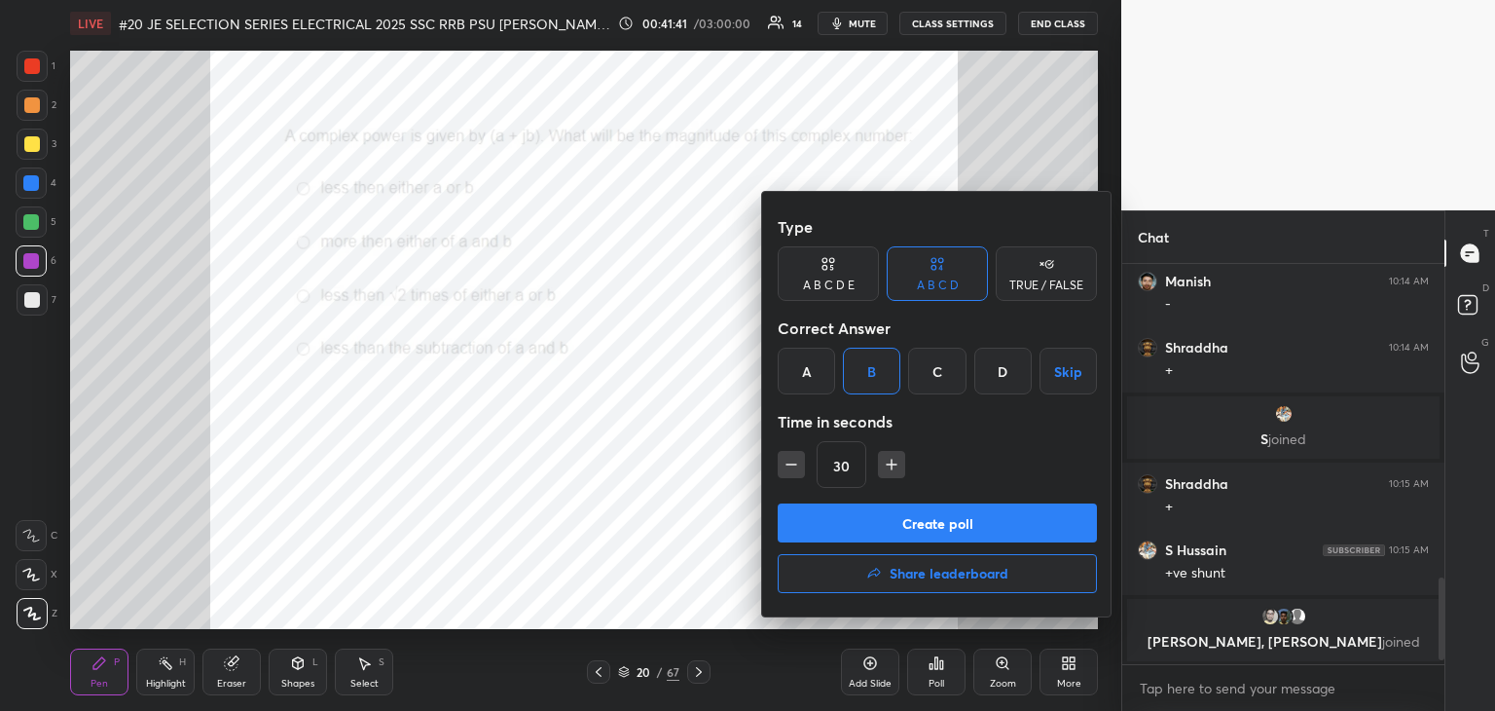
click at [850, 516] on button "Create poll" at bounding box center [937, 522] width 319 height 39
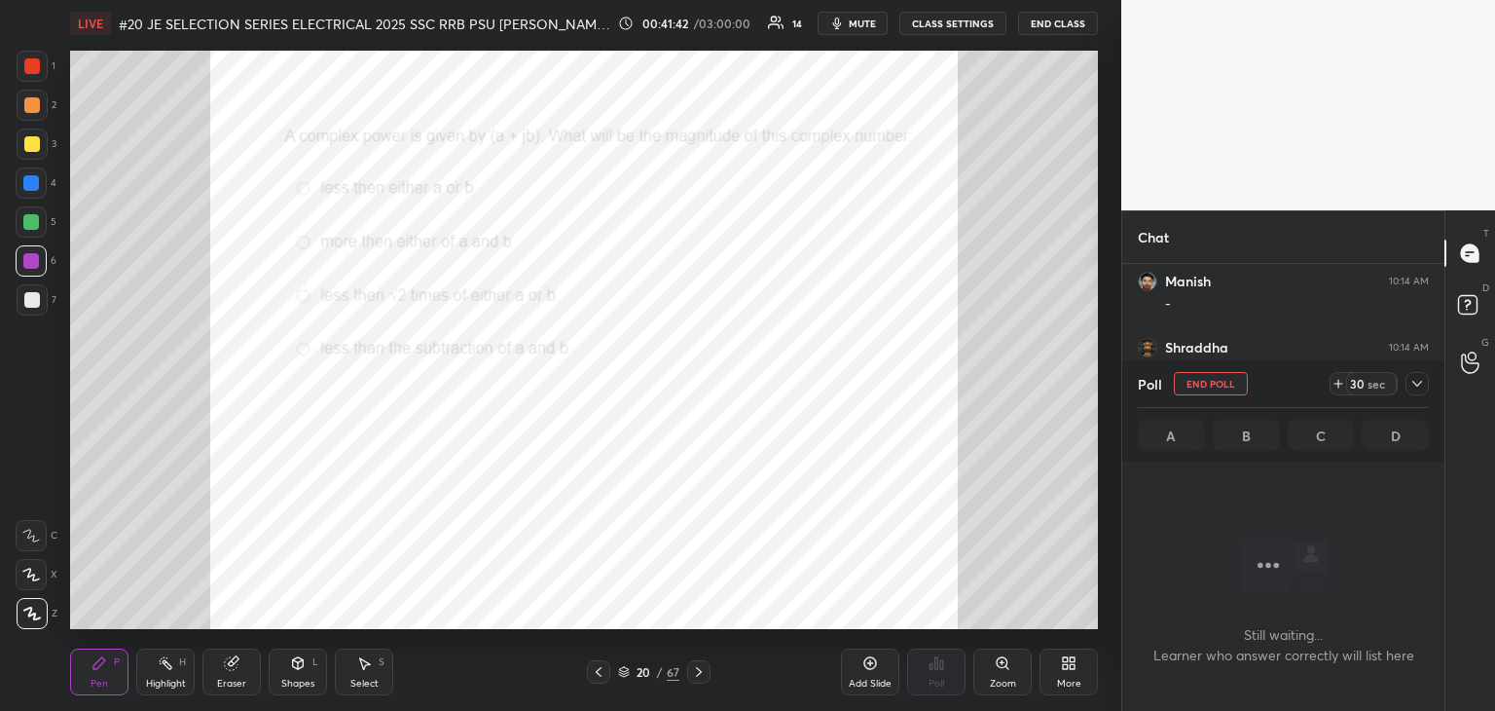
scroll to position [132, 316]
click at [1338, 389] on icon at bounding box center [1339, 384] width 16 height 16
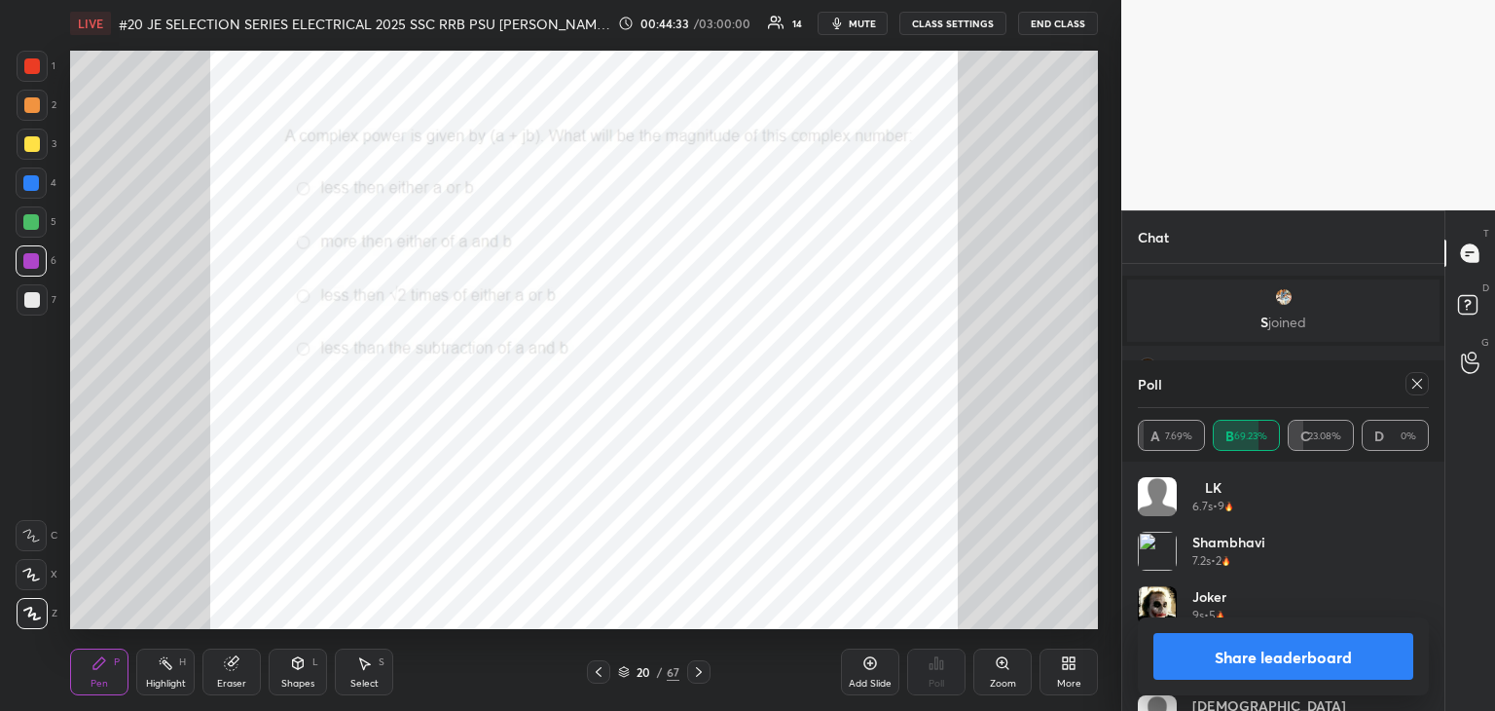
scroll to position [293, 316]
click at [1423, 383] on icon at bounding box center [1418, 384] width 16 height 16
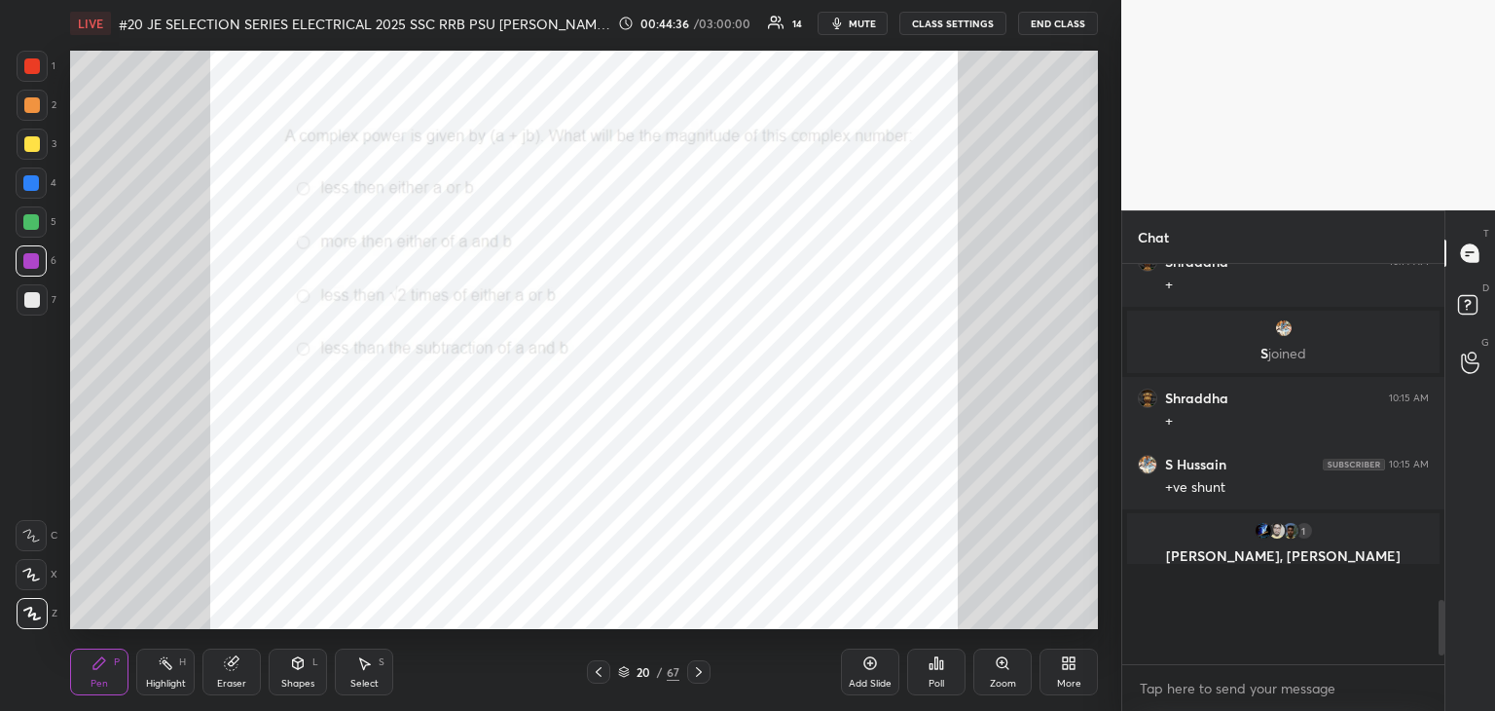
scroll to position [386, 316]
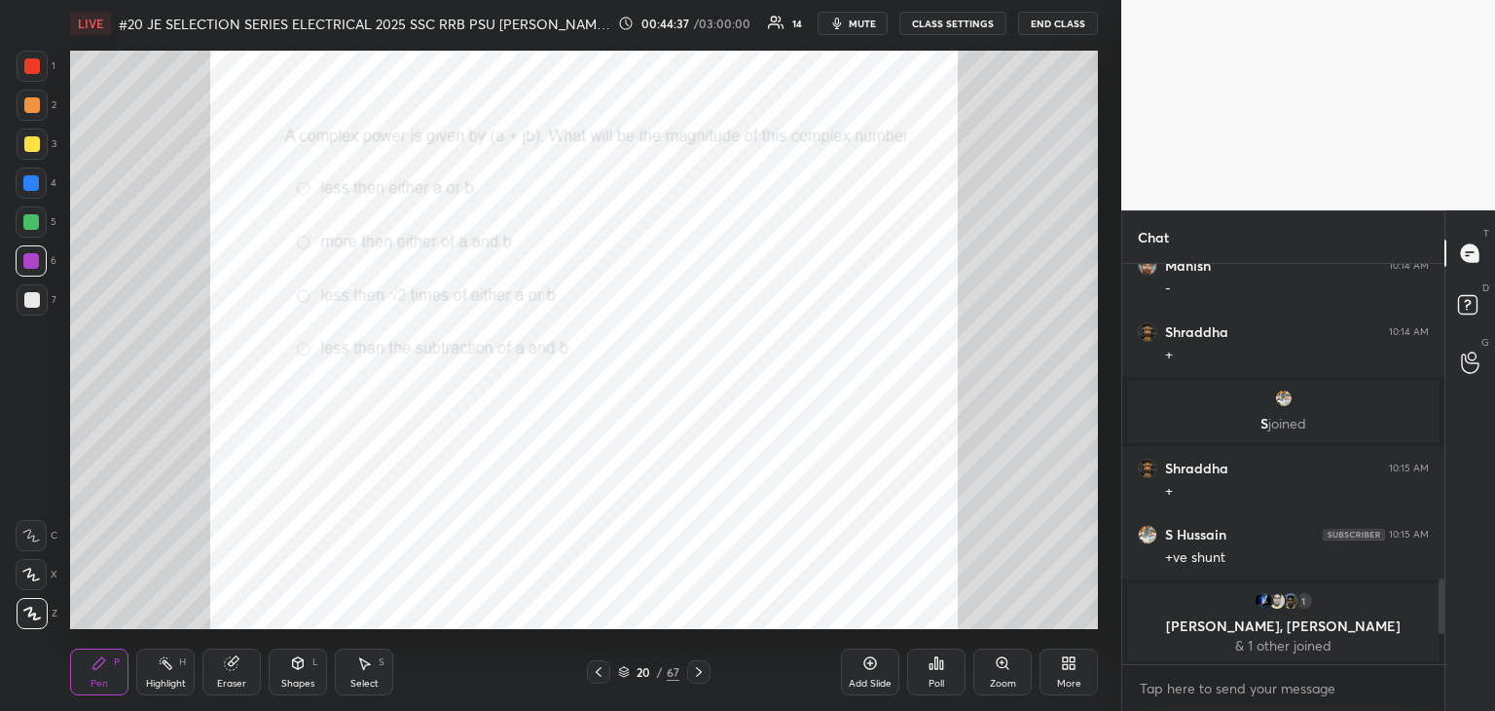
click at [696, 677] on icon at bounding box center [699, 672] width 16 height 16
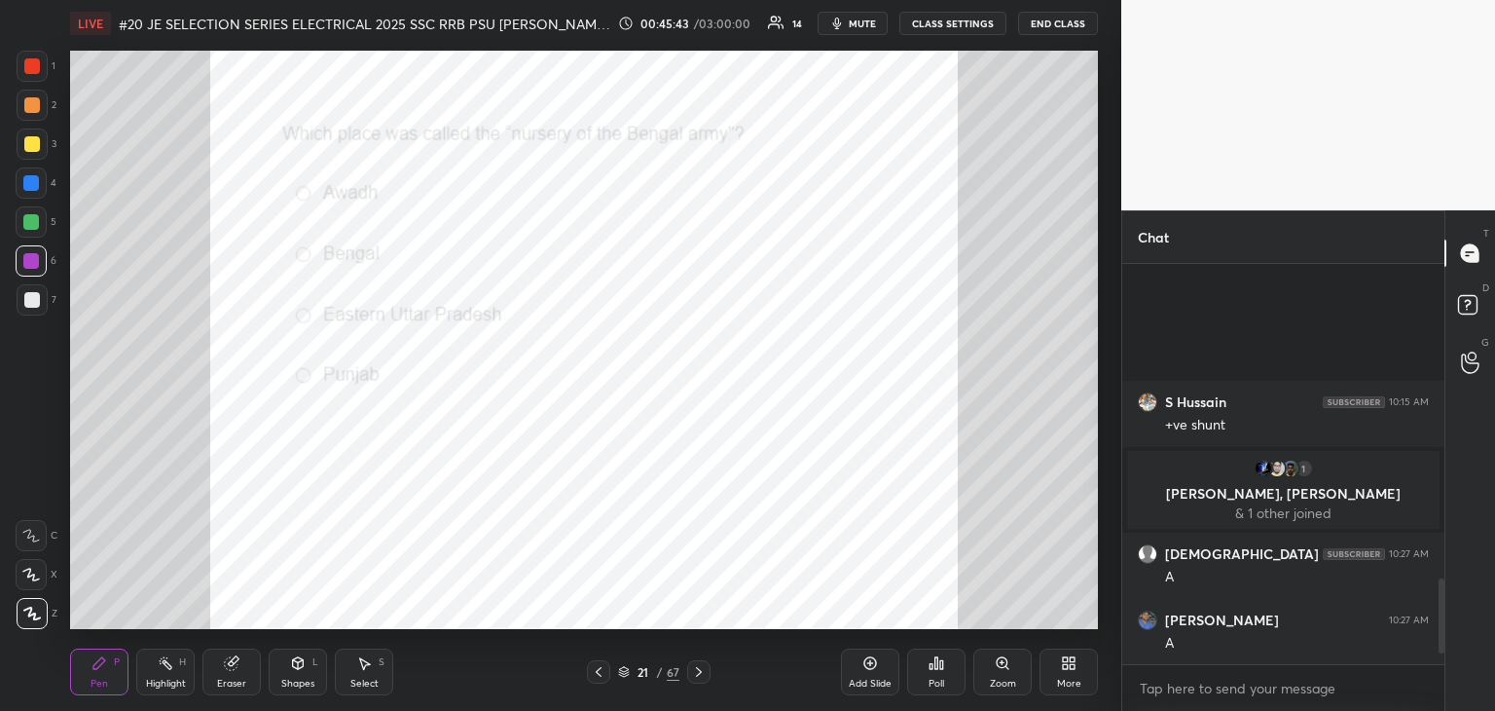
scroll to position [1739, 0]
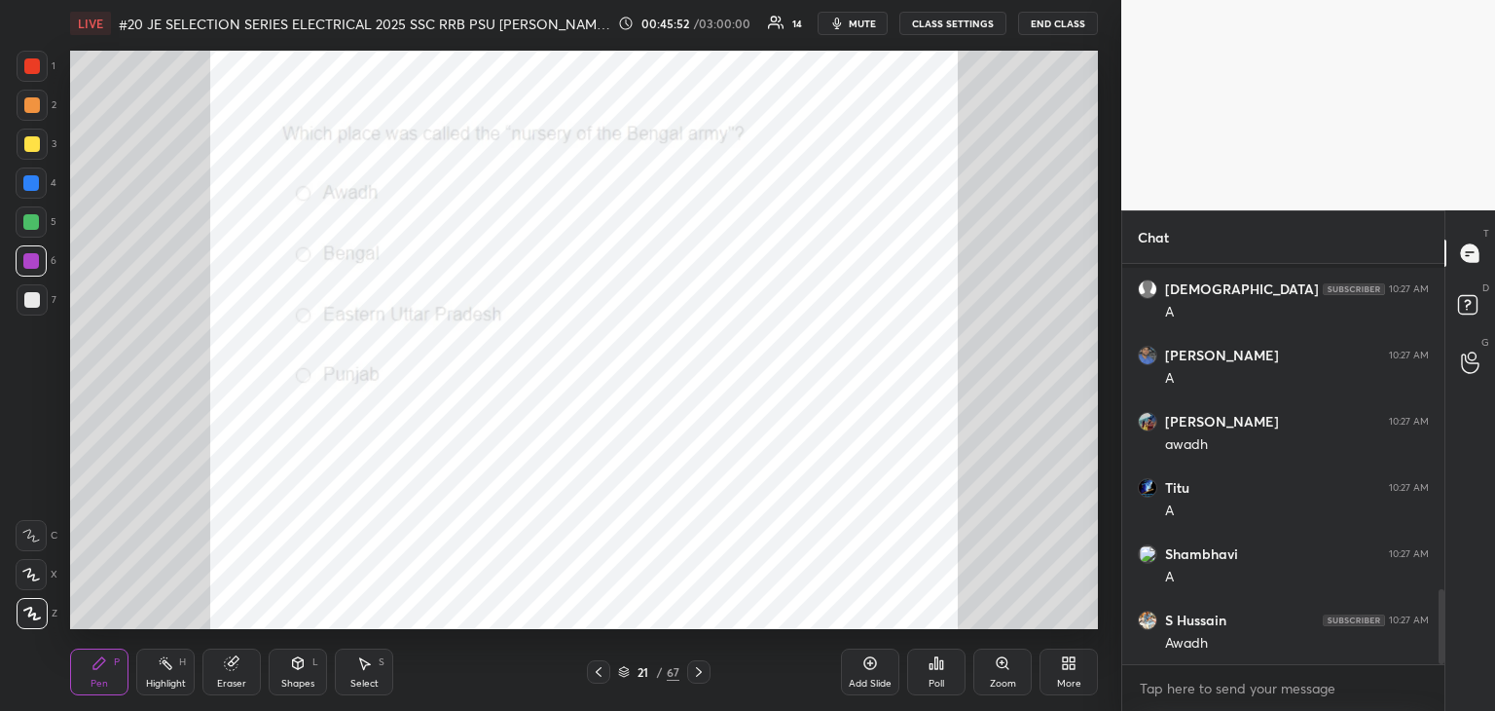
click at [701, 678] on icon at bounding box center [699, 672] width 16 height 16
click at [1014, 671] on div "Zoom" at bounding box center [1003, 671] width 58 height 47
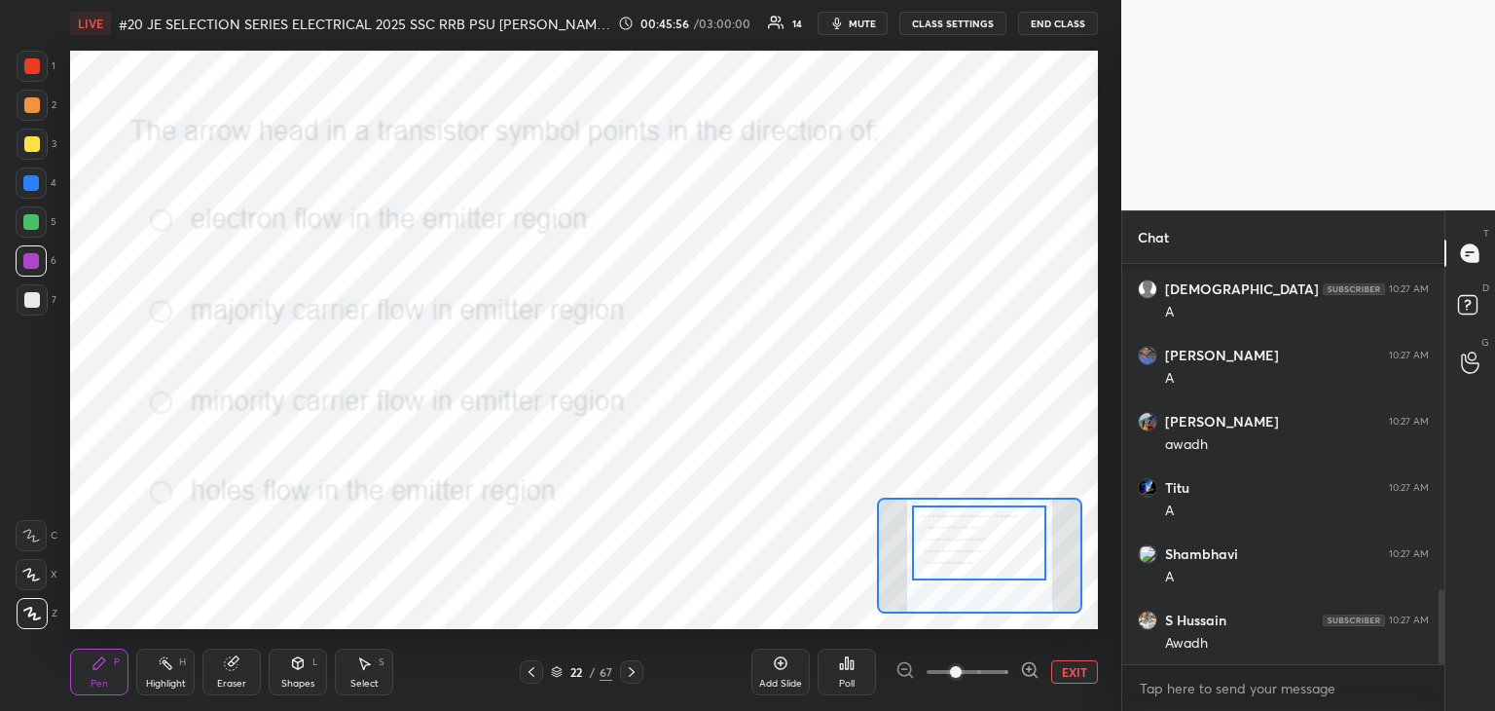
drag, startPoint x: 977, startPoint y: 570, endPoint x: 977, endPoint y: 558, distance: 11.7
click at [977, 558] on div at bounding box center [979, 542] width 134 height 75
click at [862, 676] on div "Poll" at bounding box center [847, 671] width 58 height 47
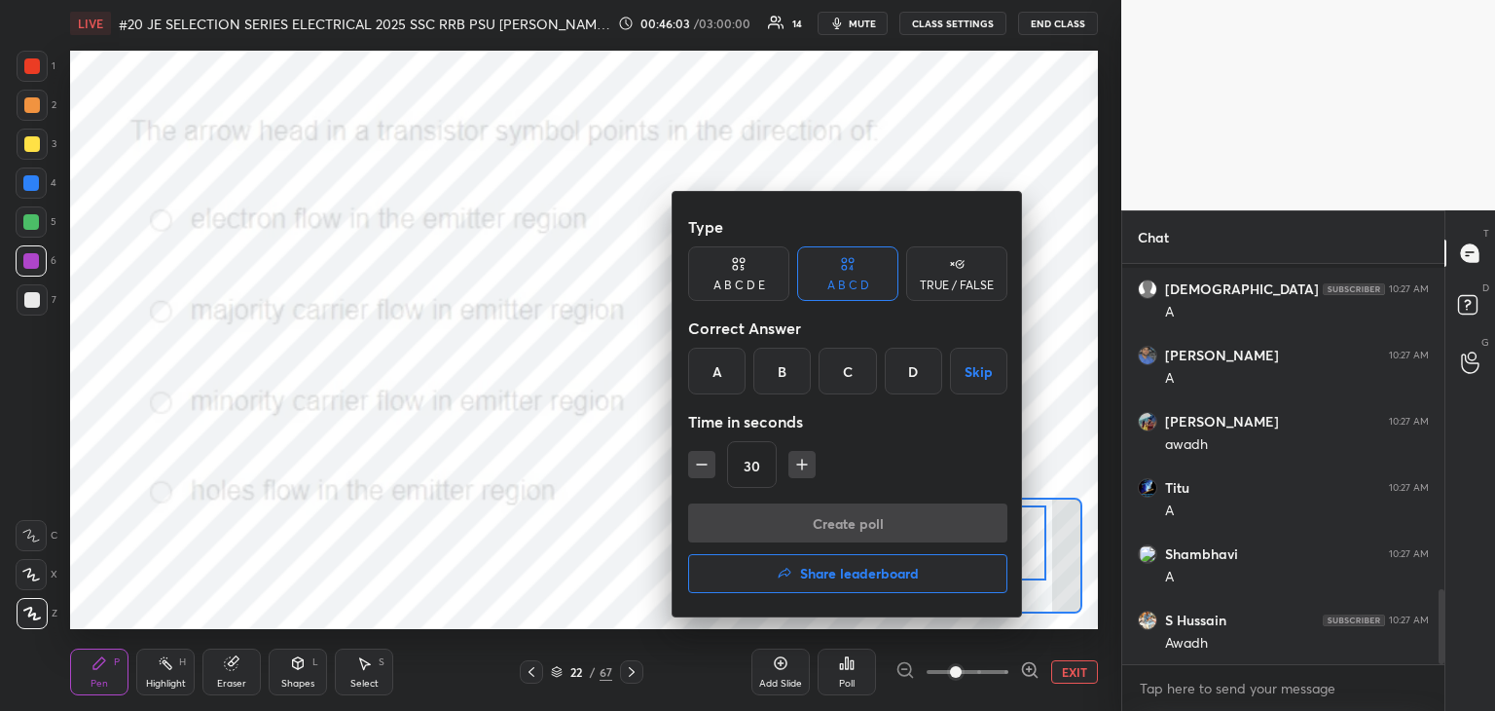
click at [911, 363] on div "D" at bounding box center [913, 371] width 57 height 47
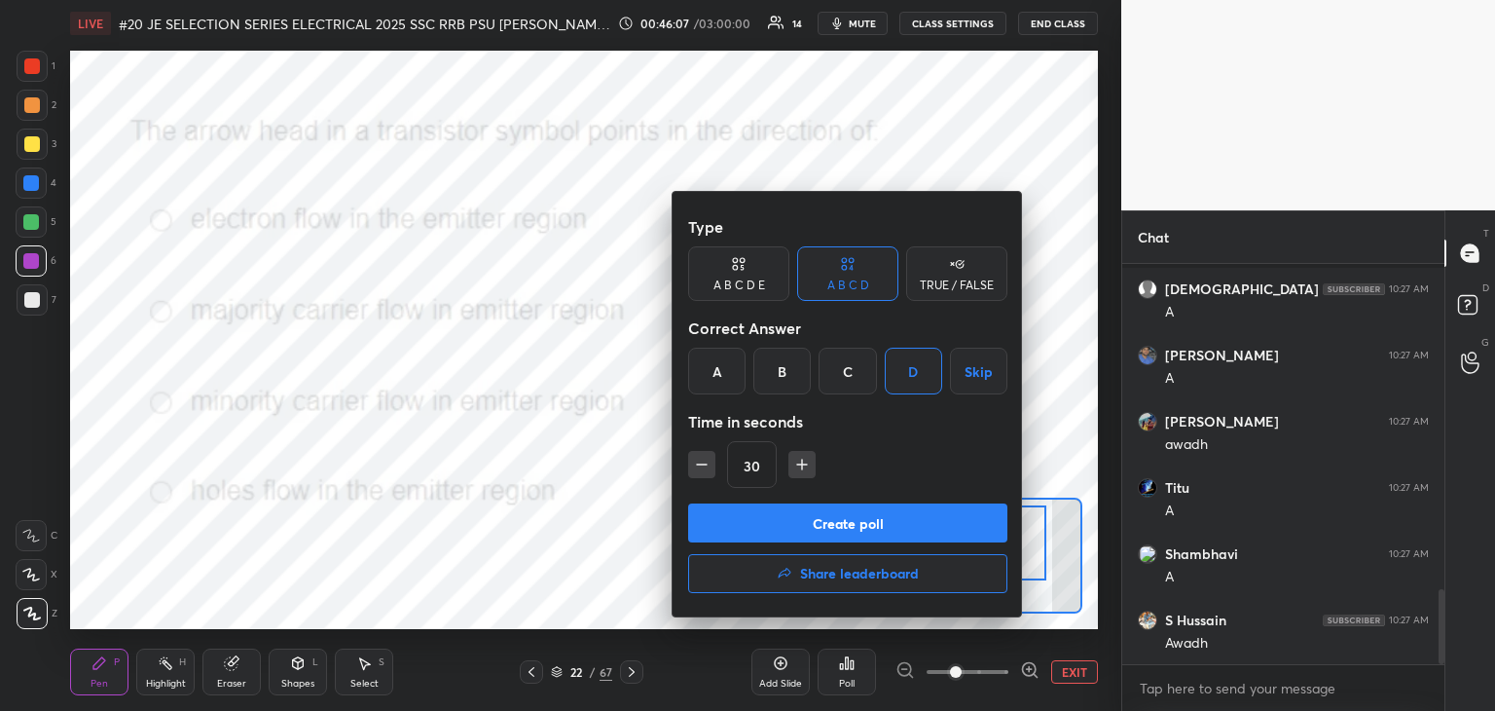
click at [776, 523] on button "Create poll" at bounding box center [847, 522] width 319 height 39
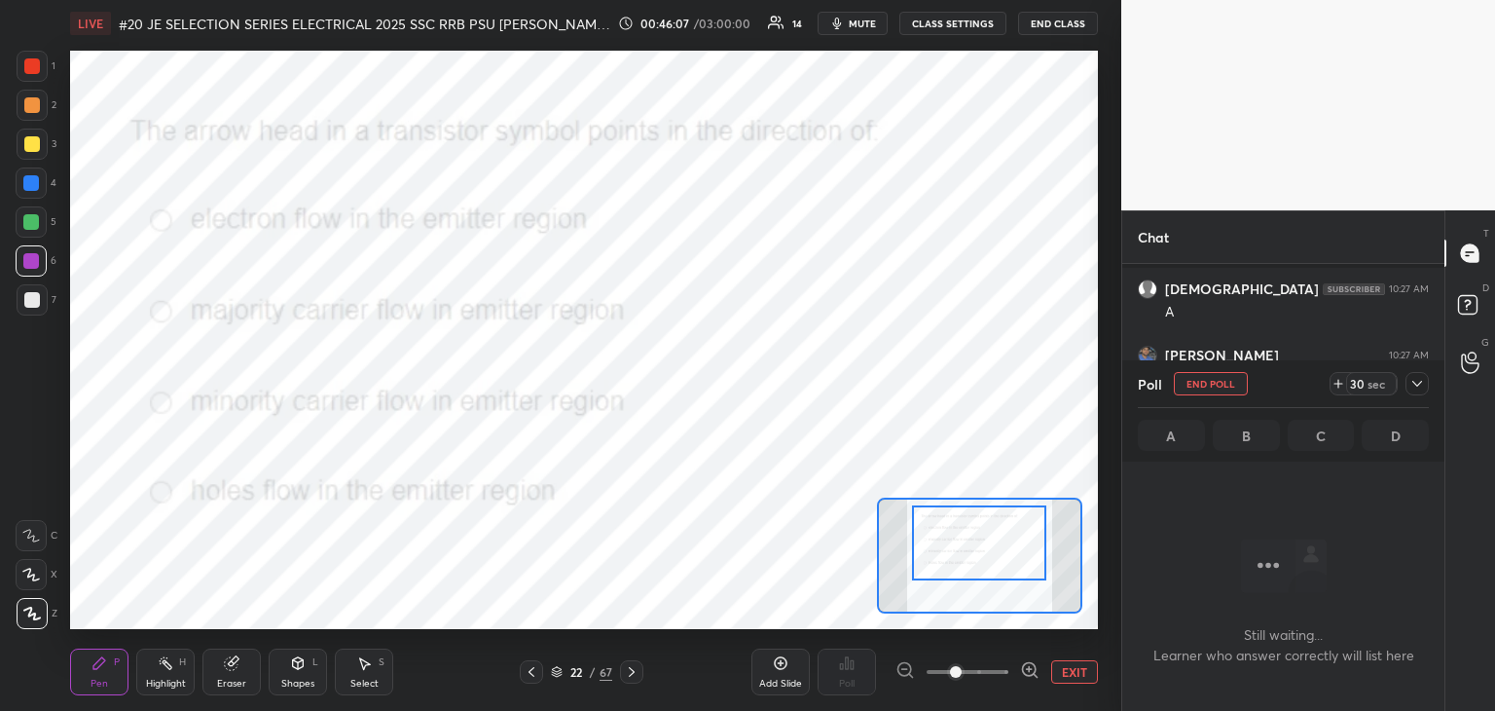
scroll to position [6, 6]
click at [1331, 386] on icon at bounding box center [1339, 384] width 16 height 16
click at [1336, 386] on icon at bounding box center [1339, 384] width 16 height 16
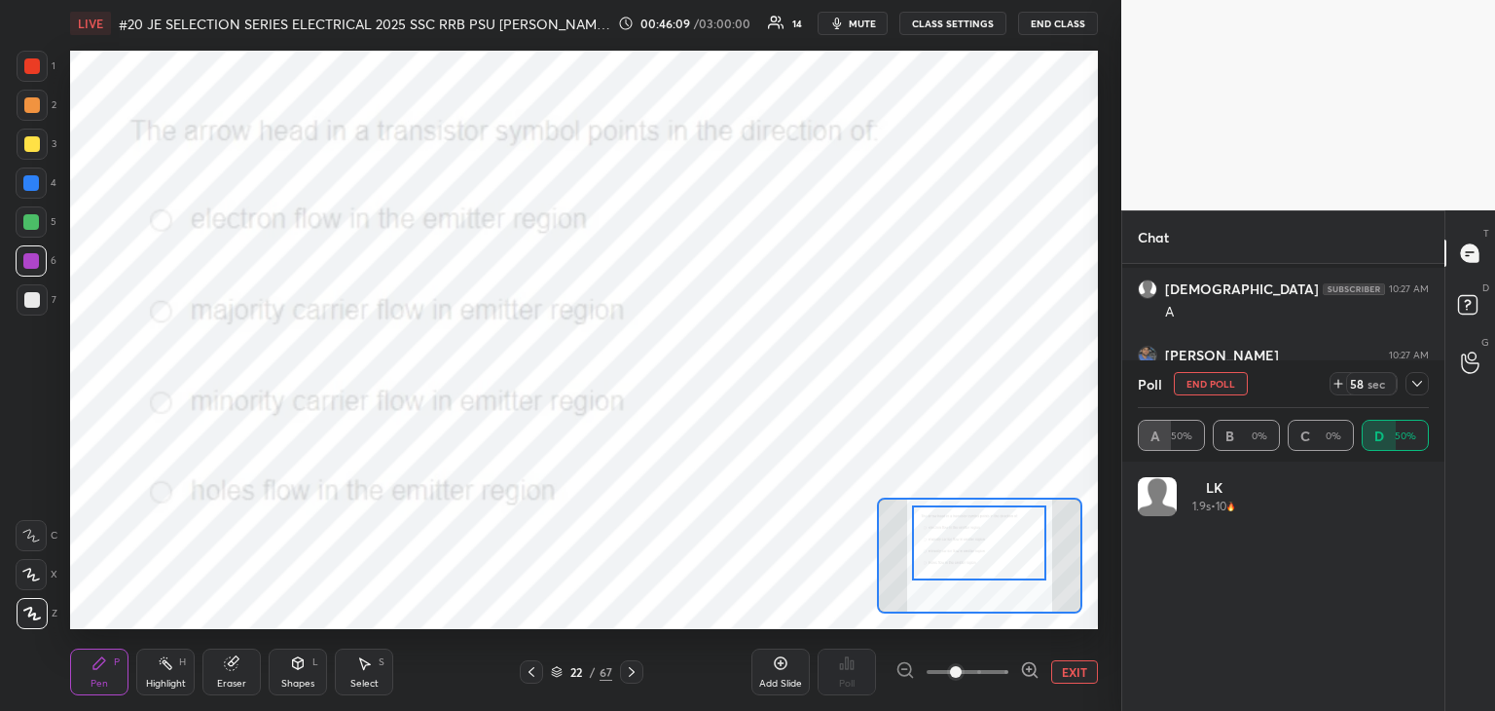
scroll to position [228, 285]
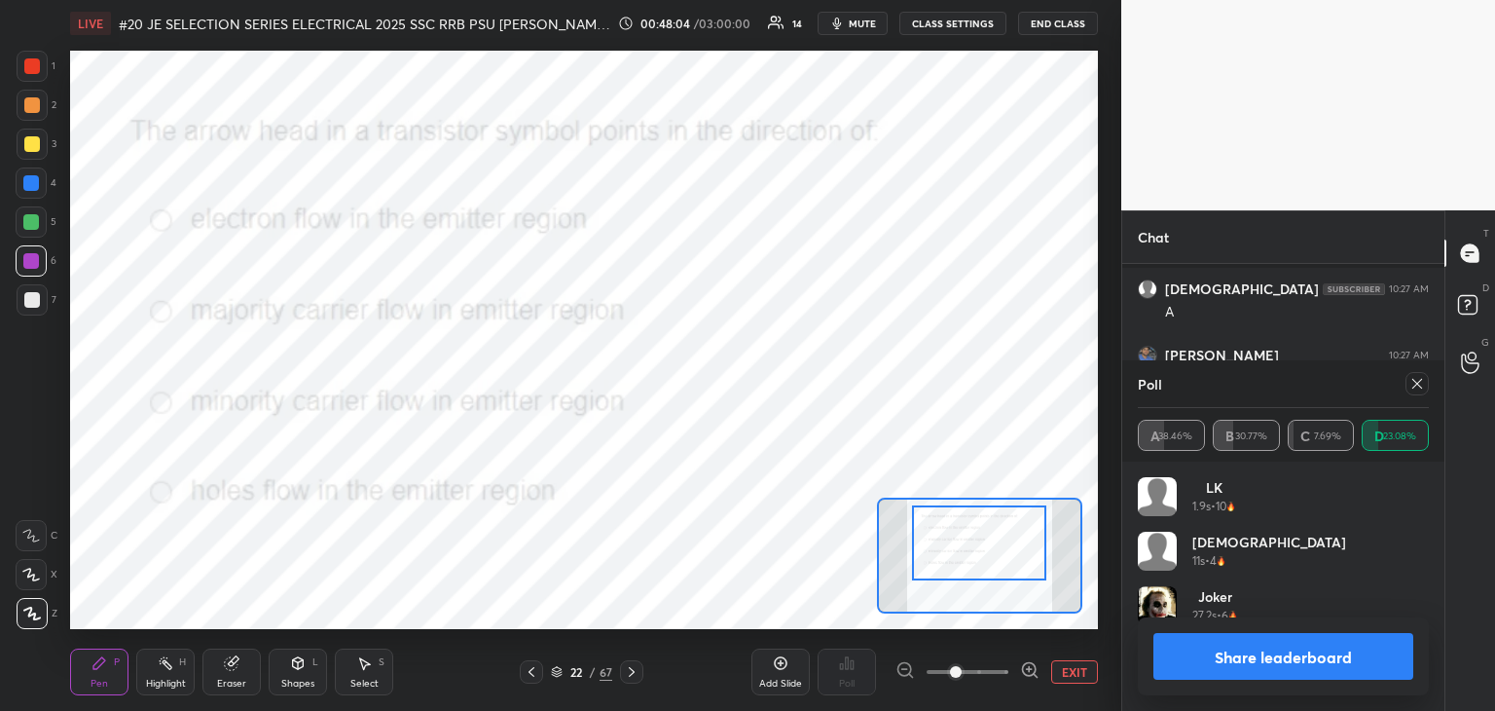
click at [34, 65] on div at bounding box center [32, 66] width 16 height 16
click at [1420, 387] on icon at bounding box center [1418, 384] width 16 height 16
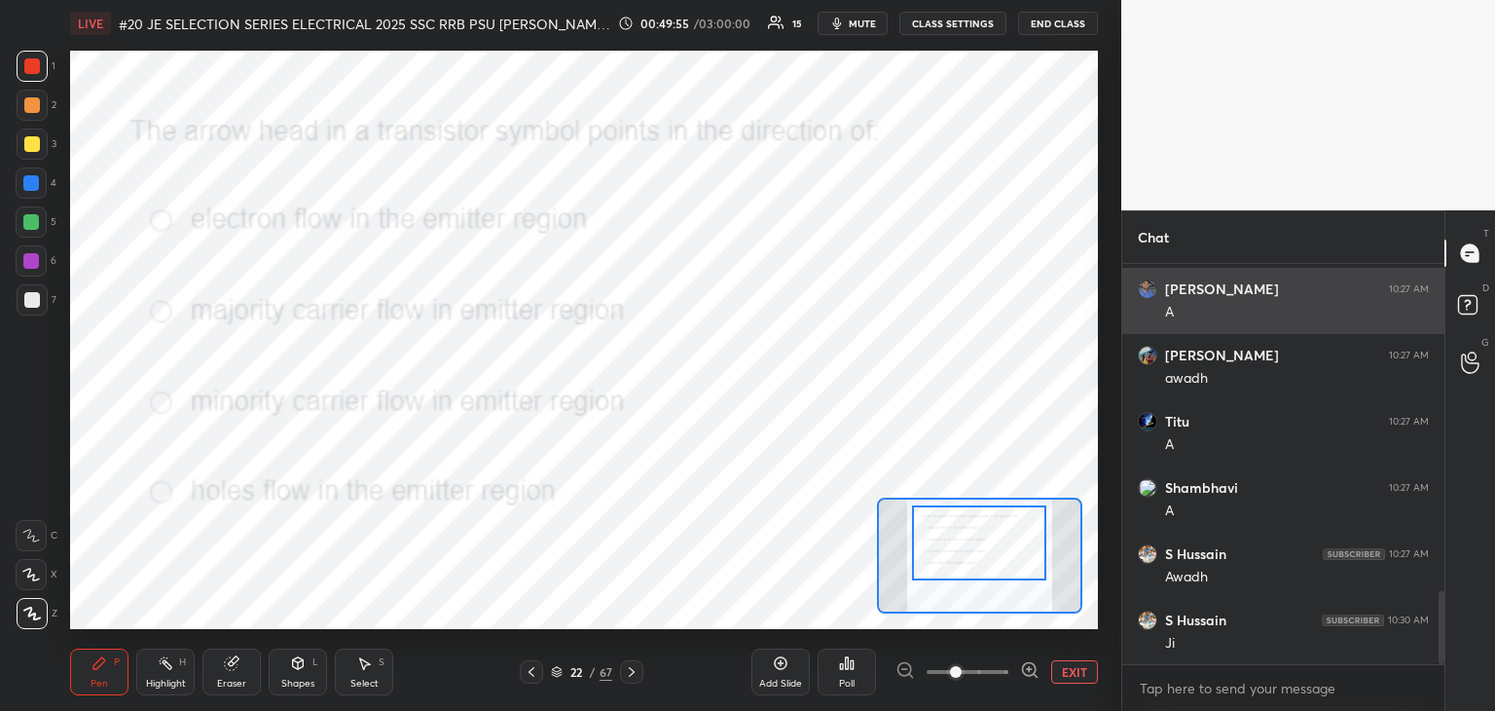
scroll to position [7, 6]
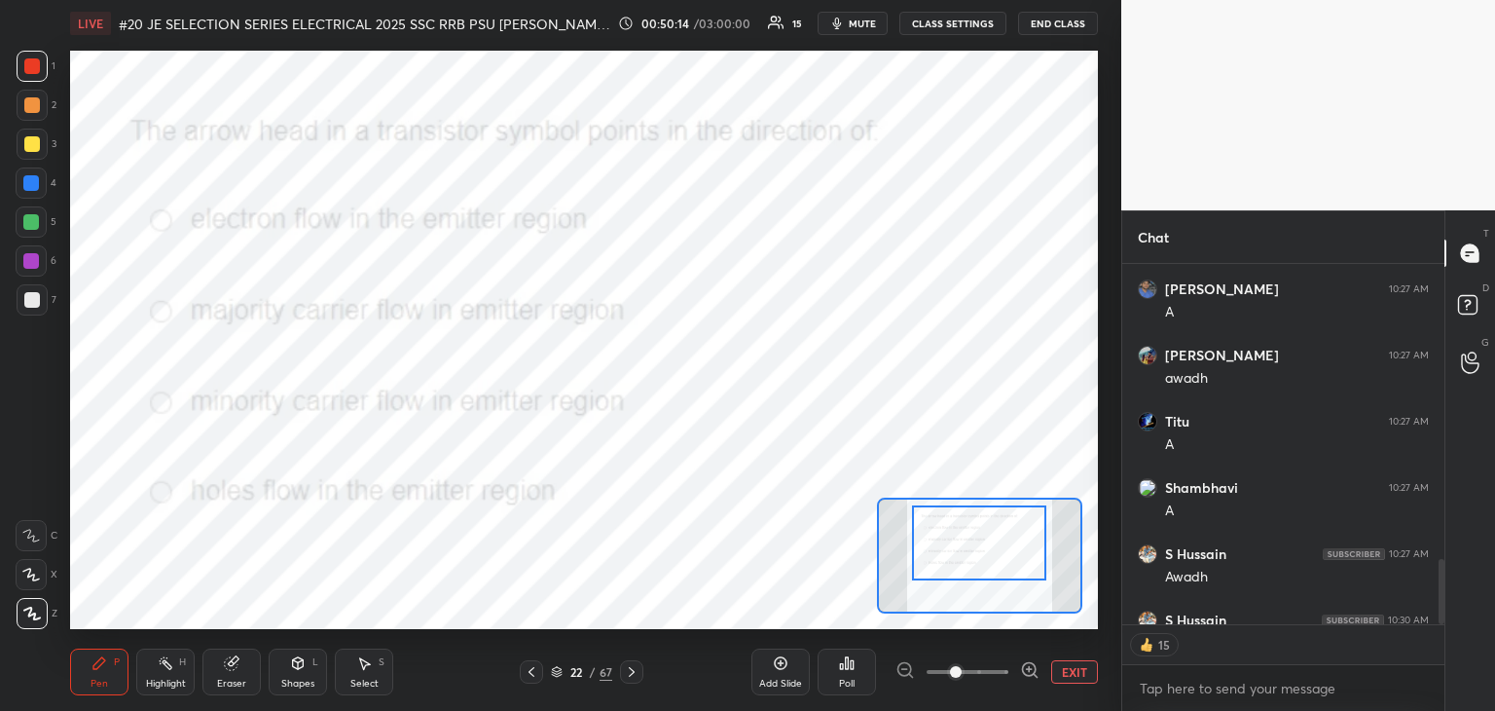
click at [635, 679] on icon at bounding box center [632, 672] width 16 height 16
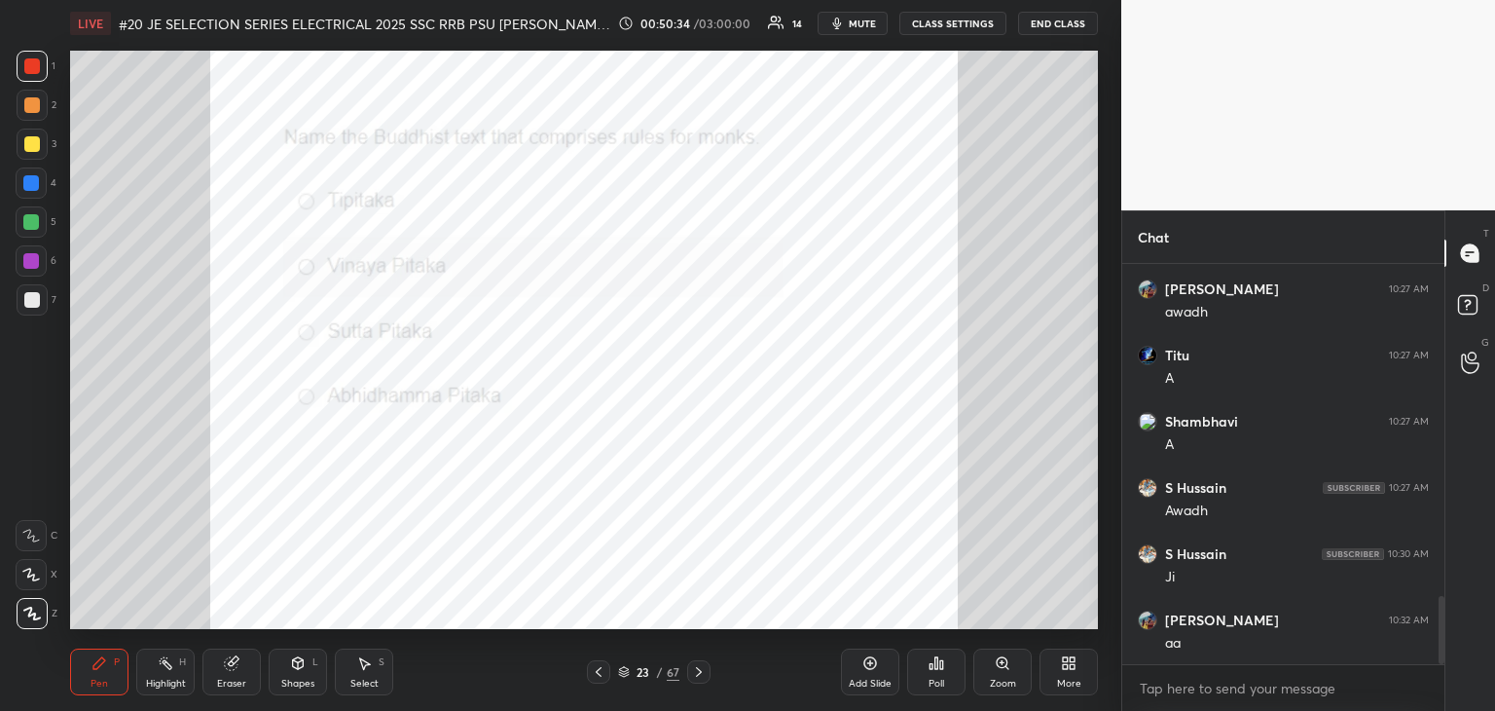
scroll to position [1937, 0]
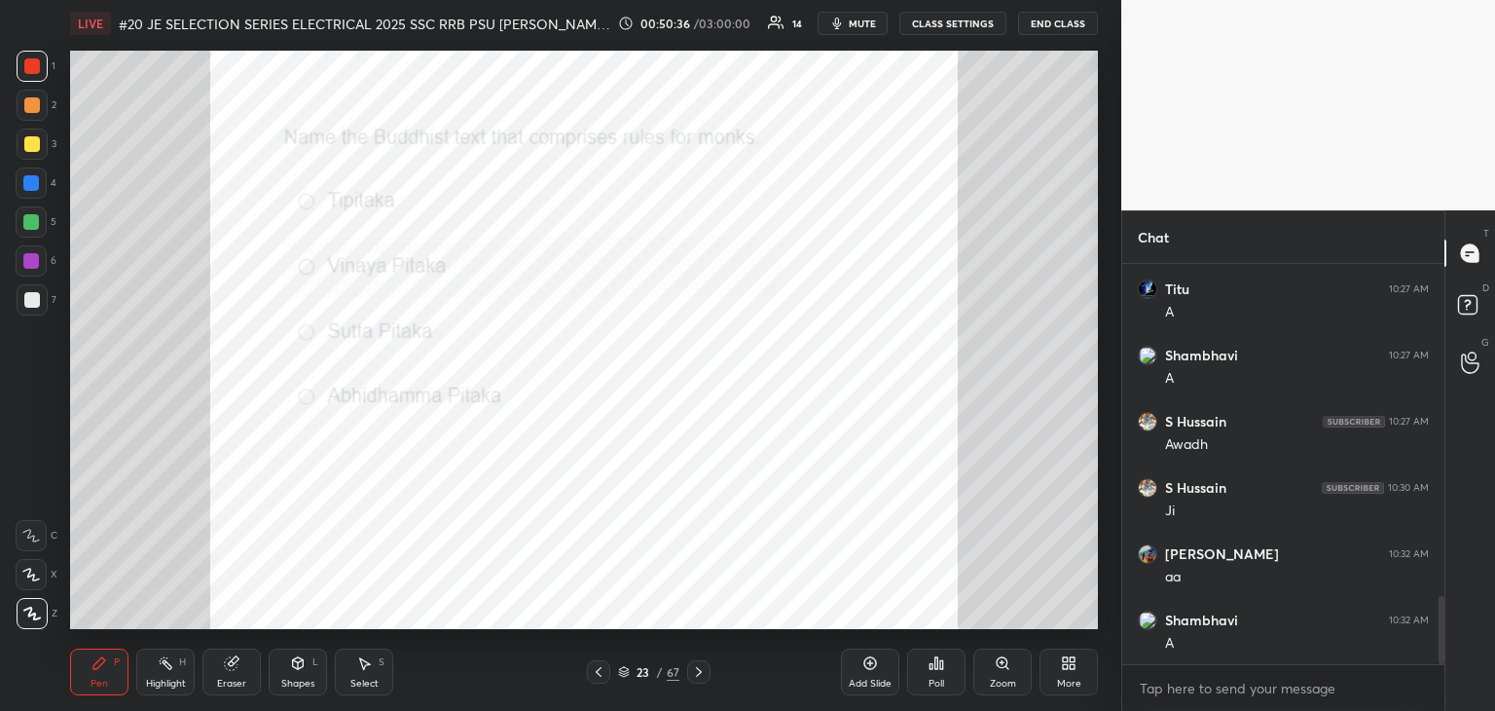
click at [864, 23] on span "mute" at bounding box center [862, 24] width 27 height 14
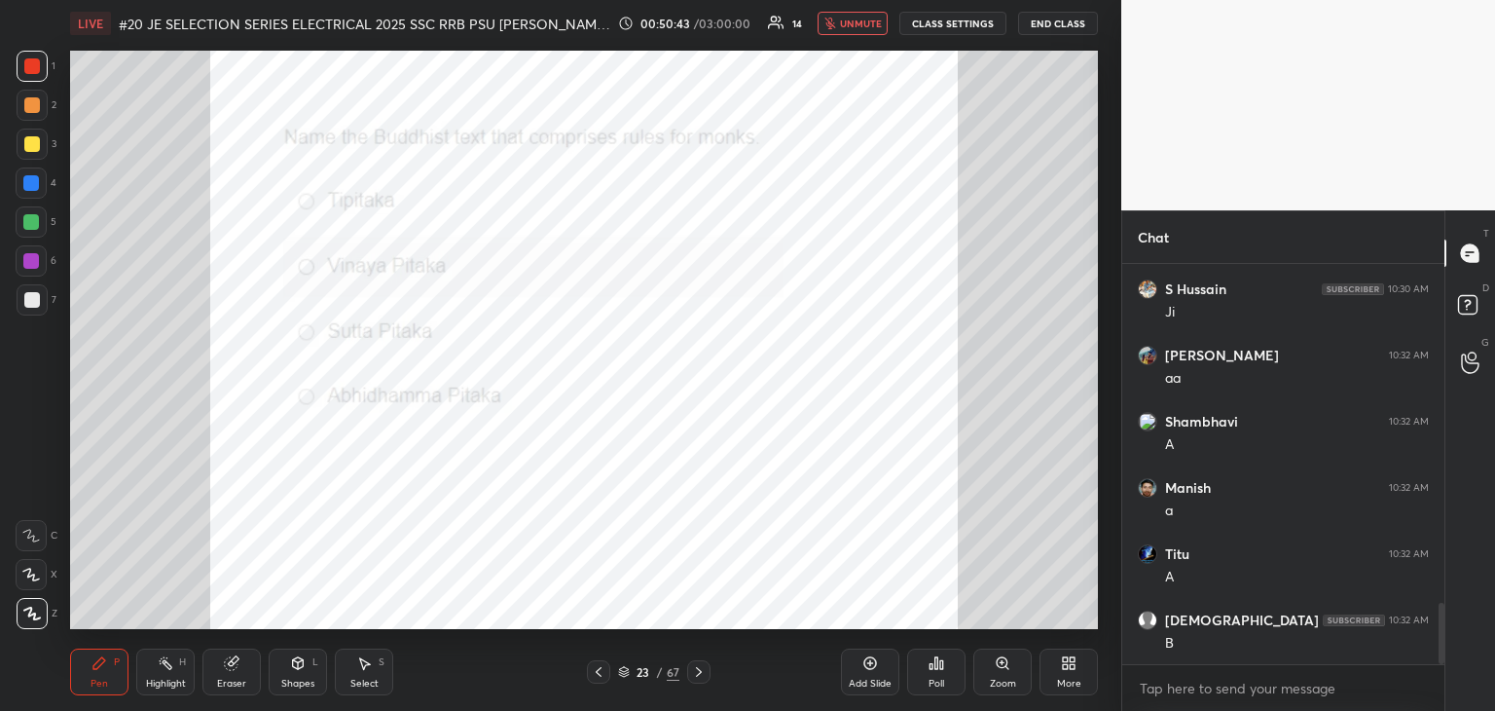
scroll to position [2202, 0]
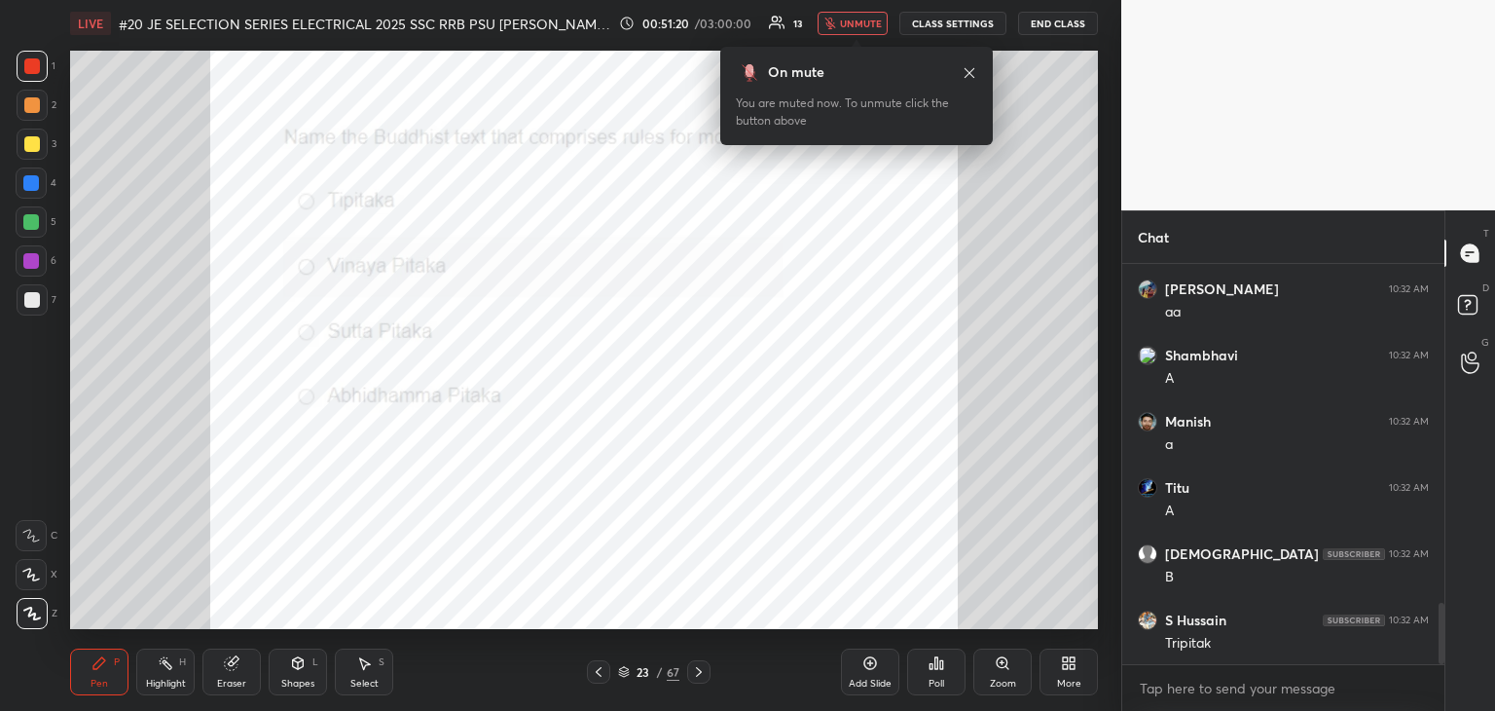
click at [230, 673] on div "Eraser" at bounding box center [232, 671] width 58 height 47
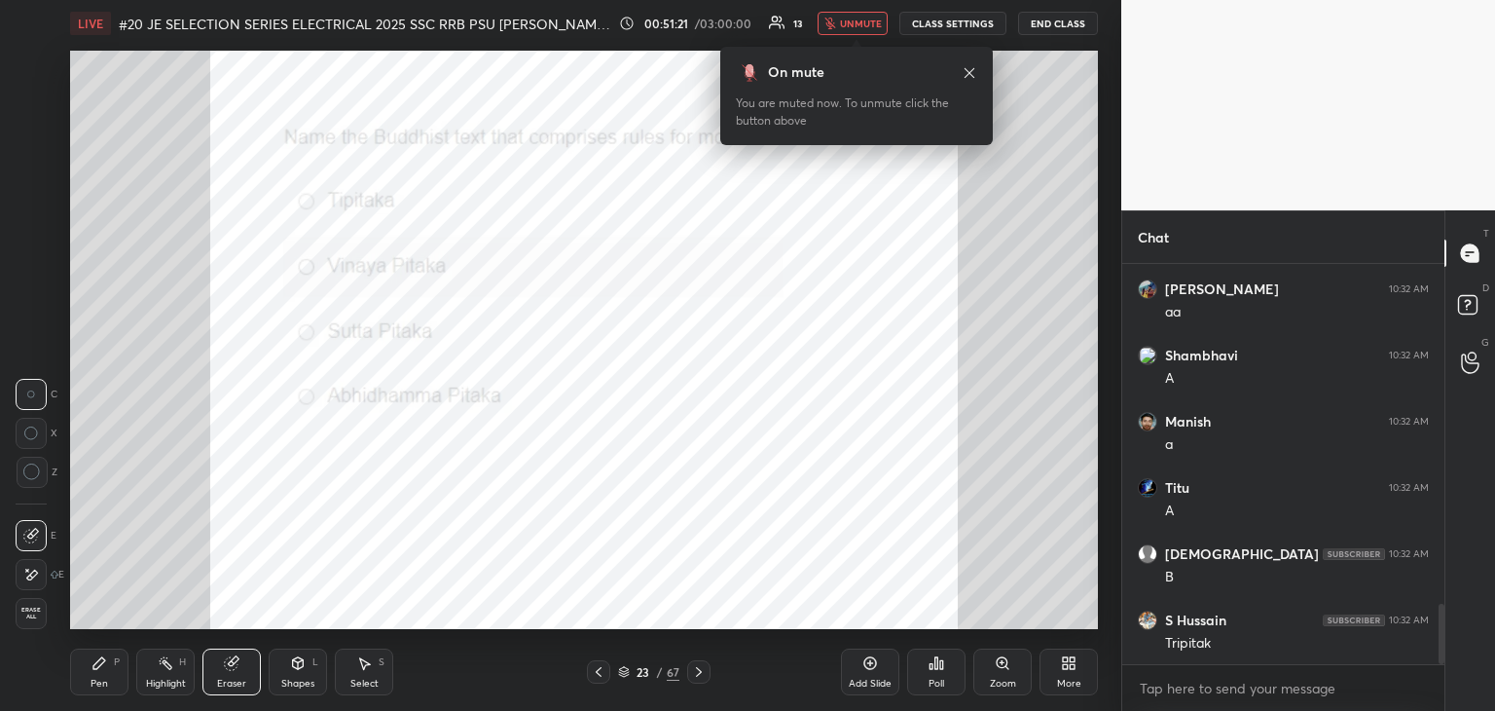
scroll to position [2268, 0]
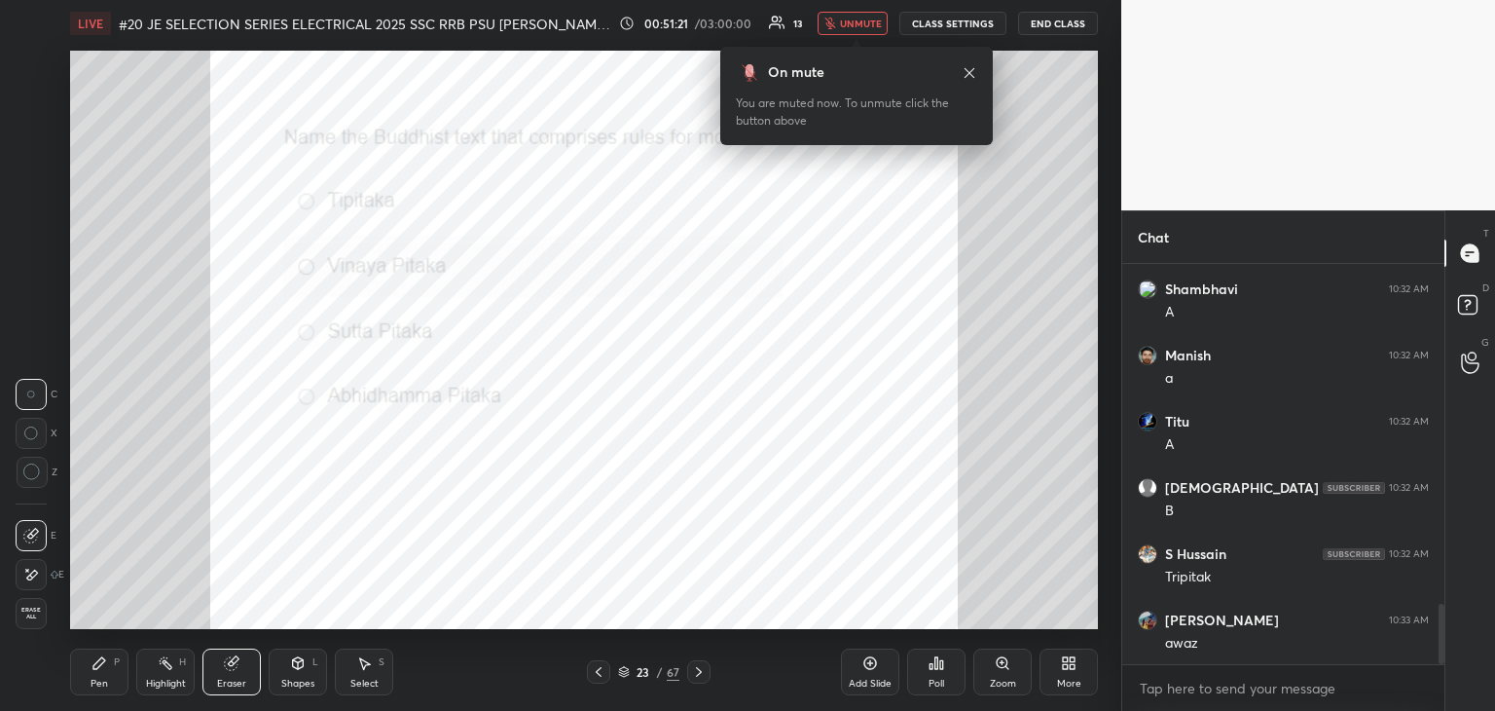
drag, startPoint x: 25, startPoint y: 613, endPoint x: 55, endPoint y: 651, distance: 47.9
click at [28, 615] on span "Erase all" at bounding box center [31, 614] width 29 height 14
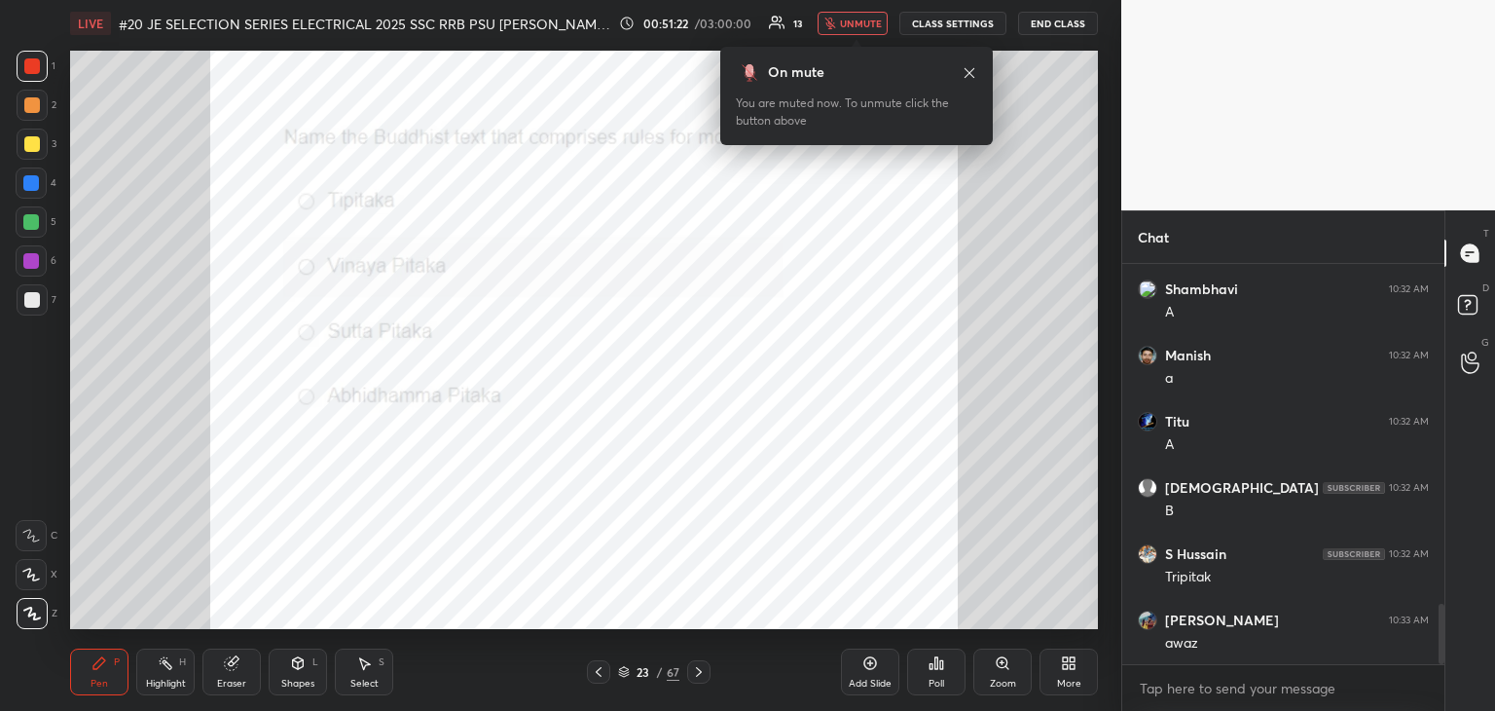
click at [87, 702] on div "Pen P Highlight H Eraser Shapes L Select S 23 / 67 Add Slide Poll Zoom More" at bounding box center [584, 672] width 1028 height 78
click at [866, 19] on span "unmute" at bounding box center [861, 24] width 42 height 14
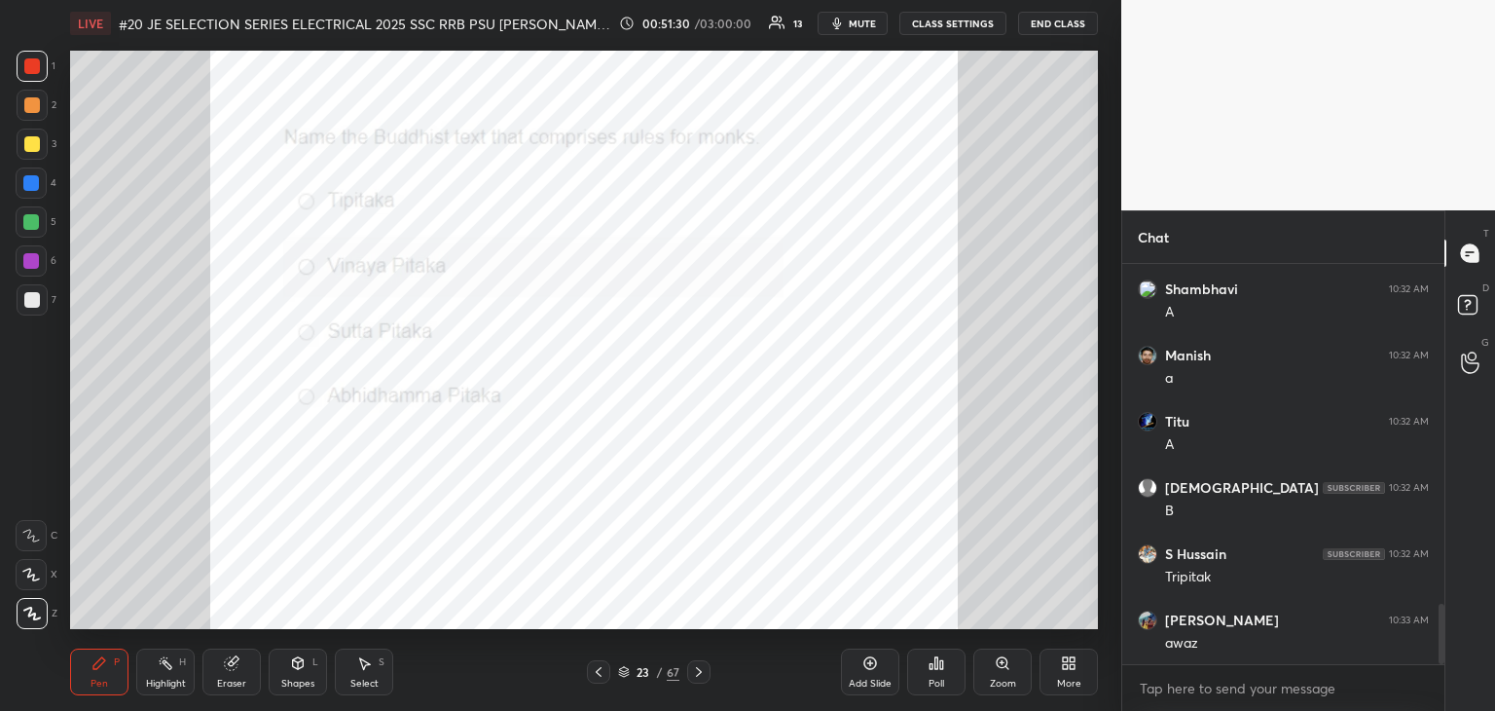
drag, startPoint x: 1441, startPoint y: 636, endPoint x: 1419, endPoint y: 717, distance: 83.6
click at [1419, 0] on html "1 2 3 4 5 6 7 C X Z C X Z E E Erase all H H LIVE #20 JE SELECTION SERIES ELECTR…" at bounding box center [747, 0] width 1495 height 0
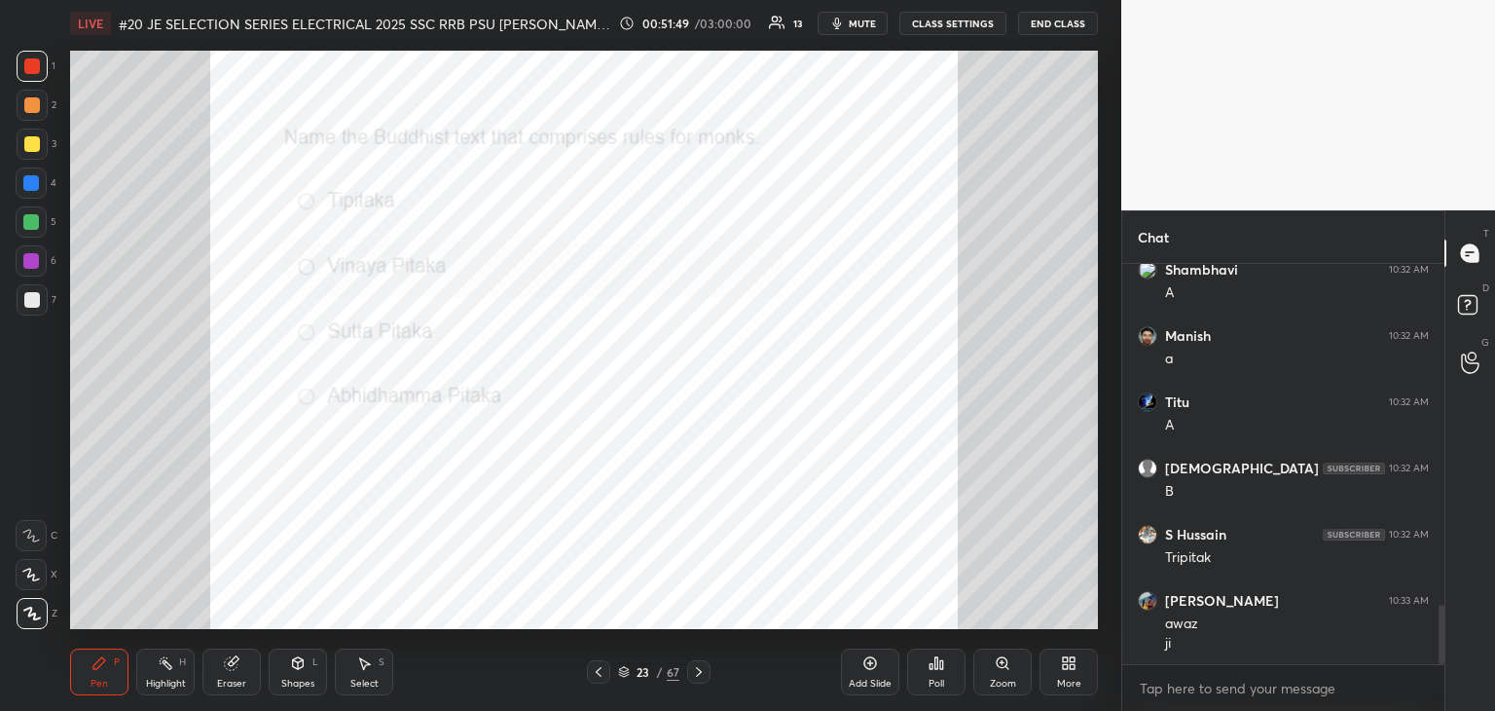
click at [691, 673] on icon at bounding box center [699, 672] width 16 height 16
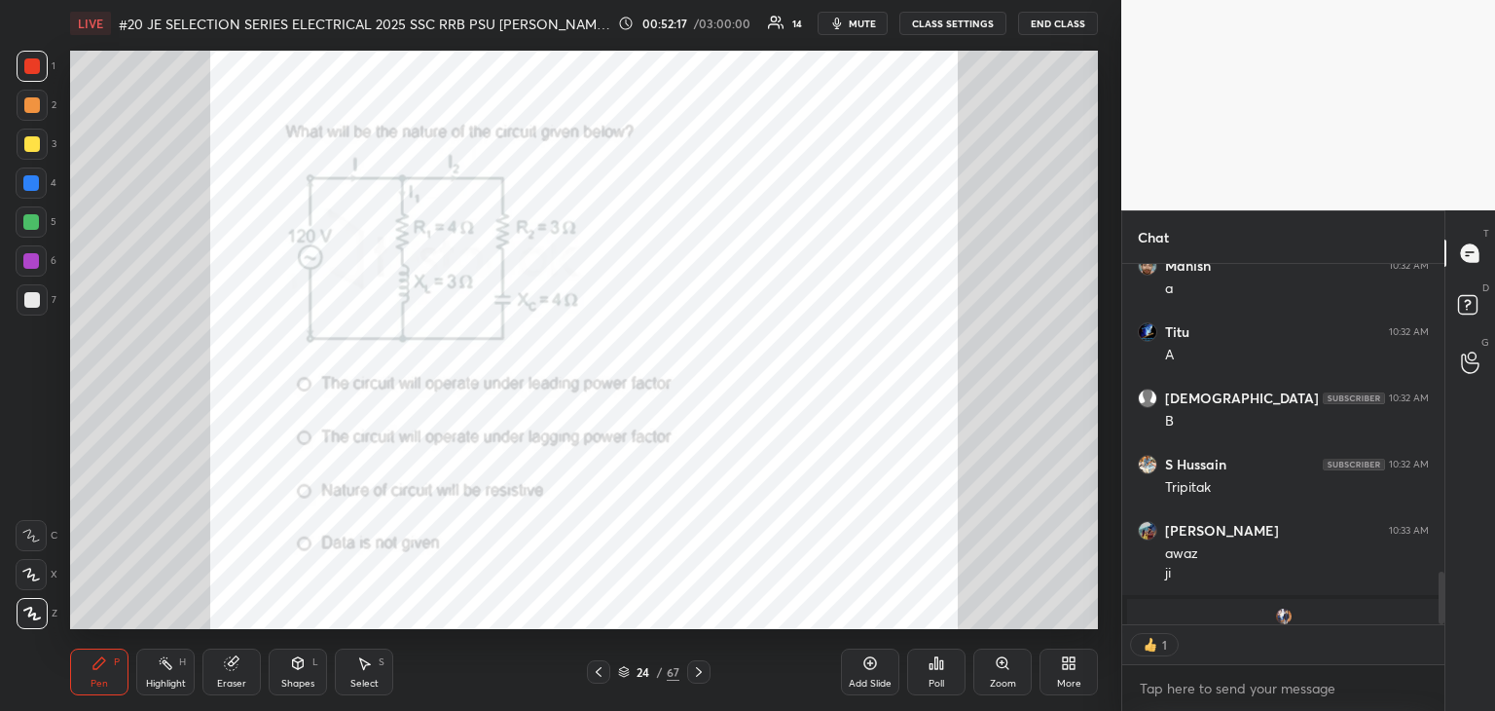
scroll to position [7, 6]
click at [709, 670] on div at bounding box center [698, 671] width 23 height 23
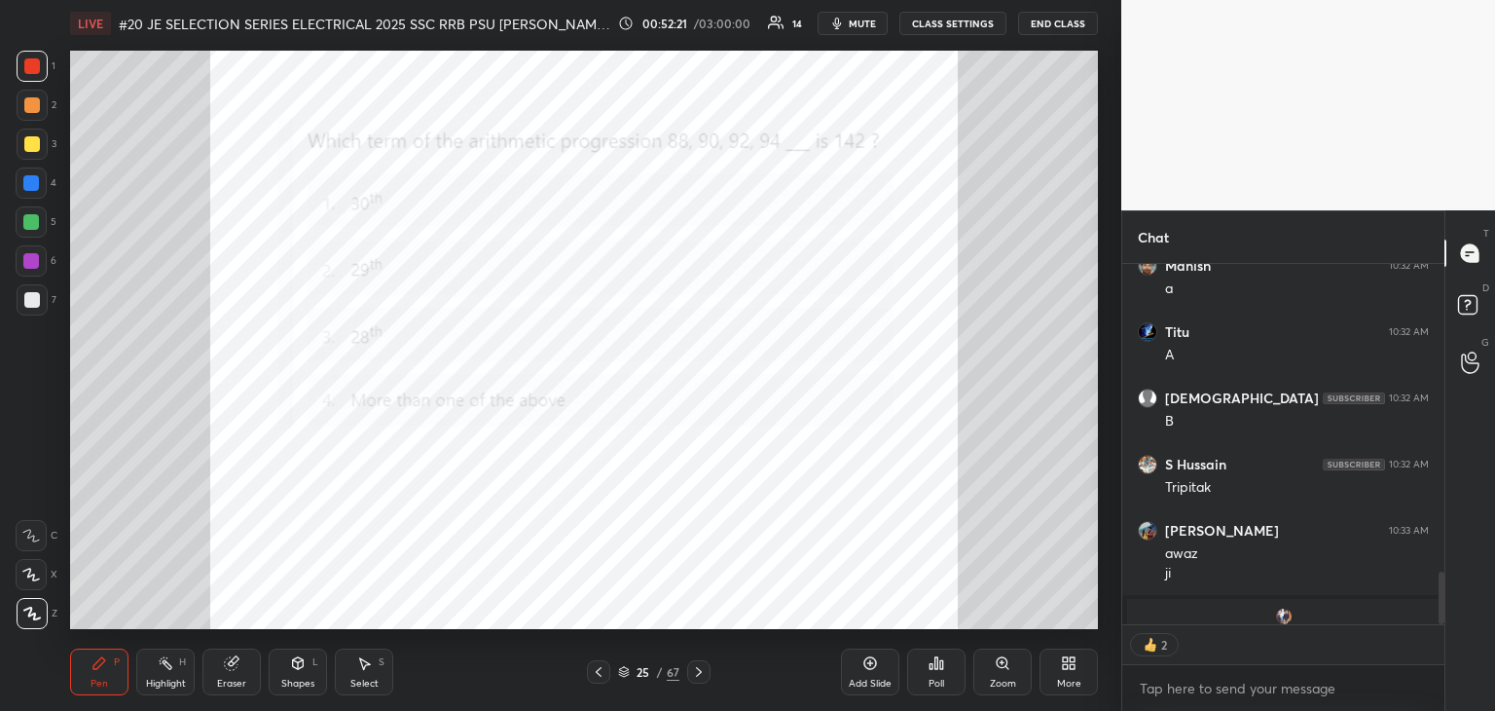
click at [694, 676] on icon at bounding box center [699, 672] width 16 height 16
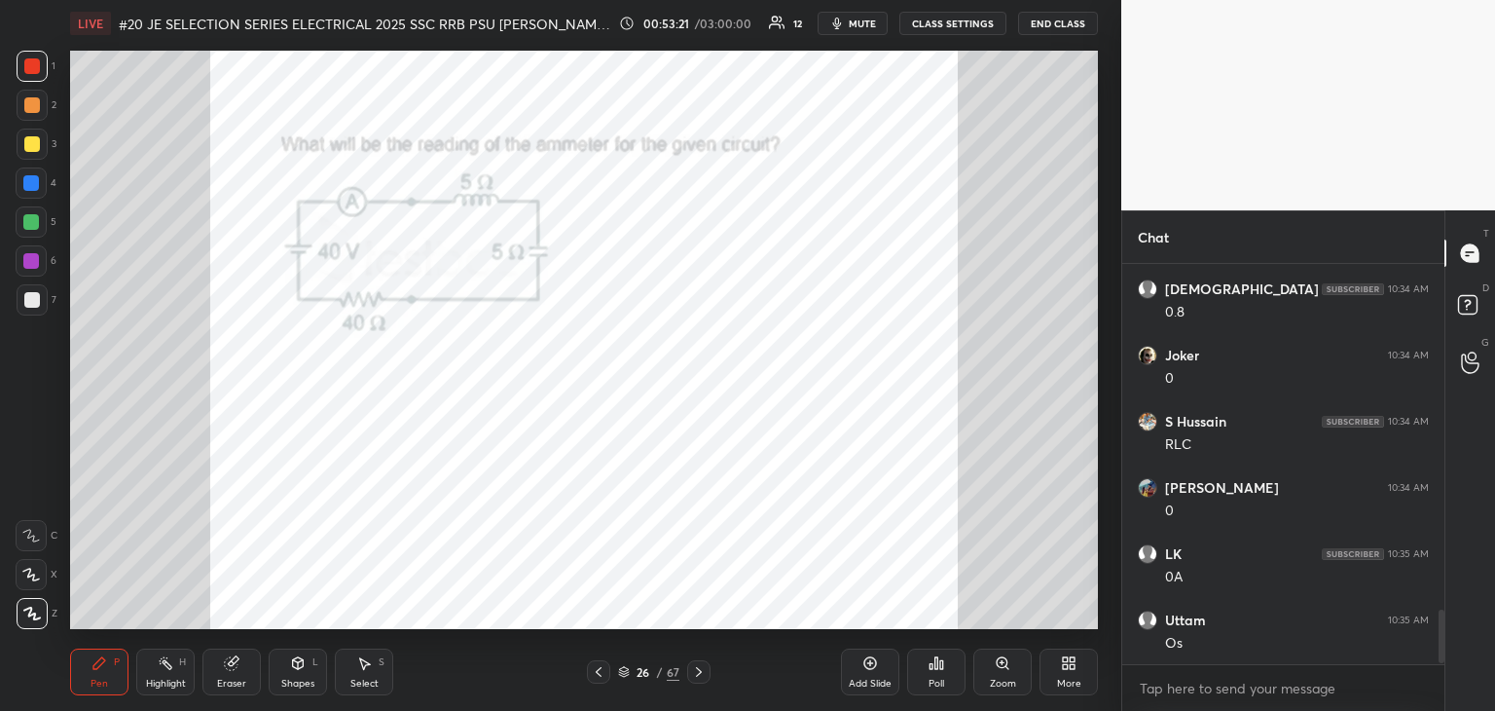
scroll to position [2594, 0]
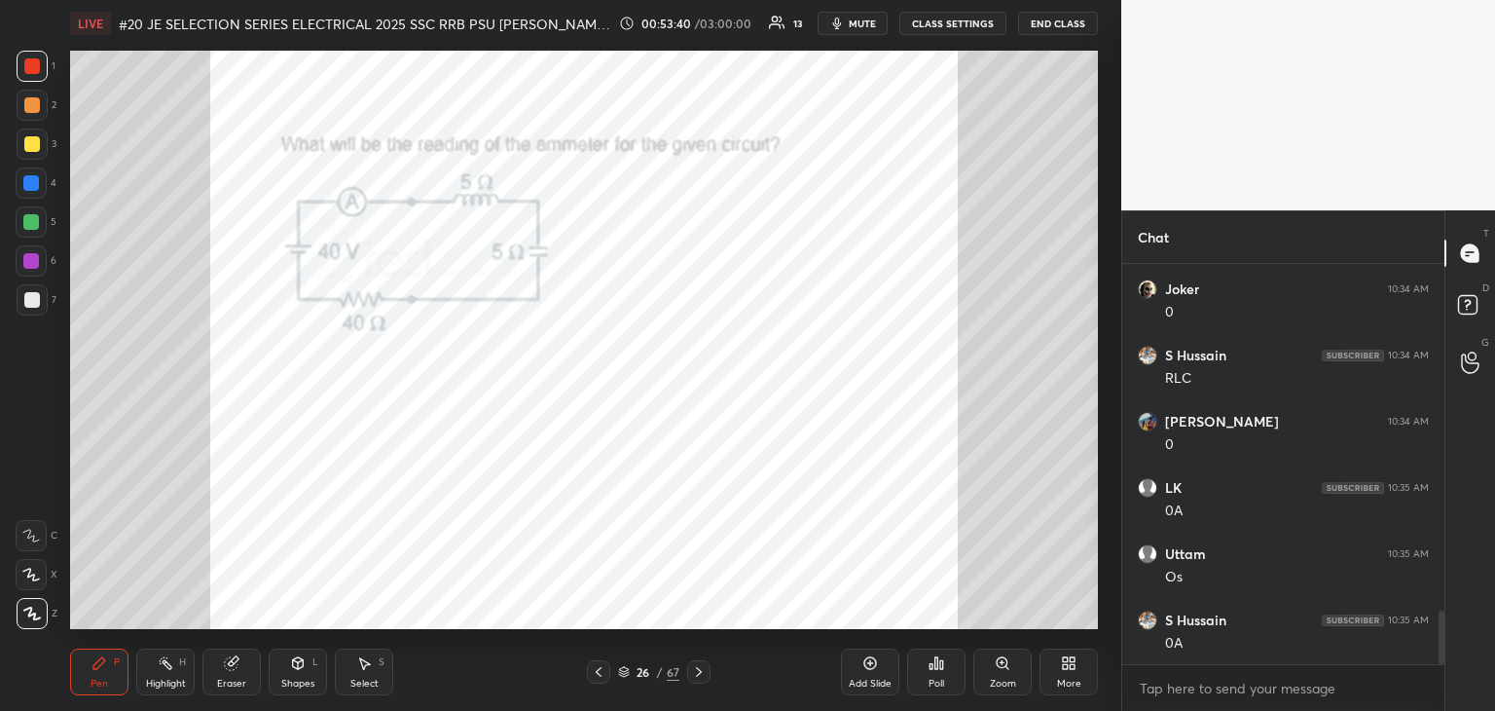
click at [241, 669] on div "Eraser" at bounding box center [232, 671] width 58 height 47
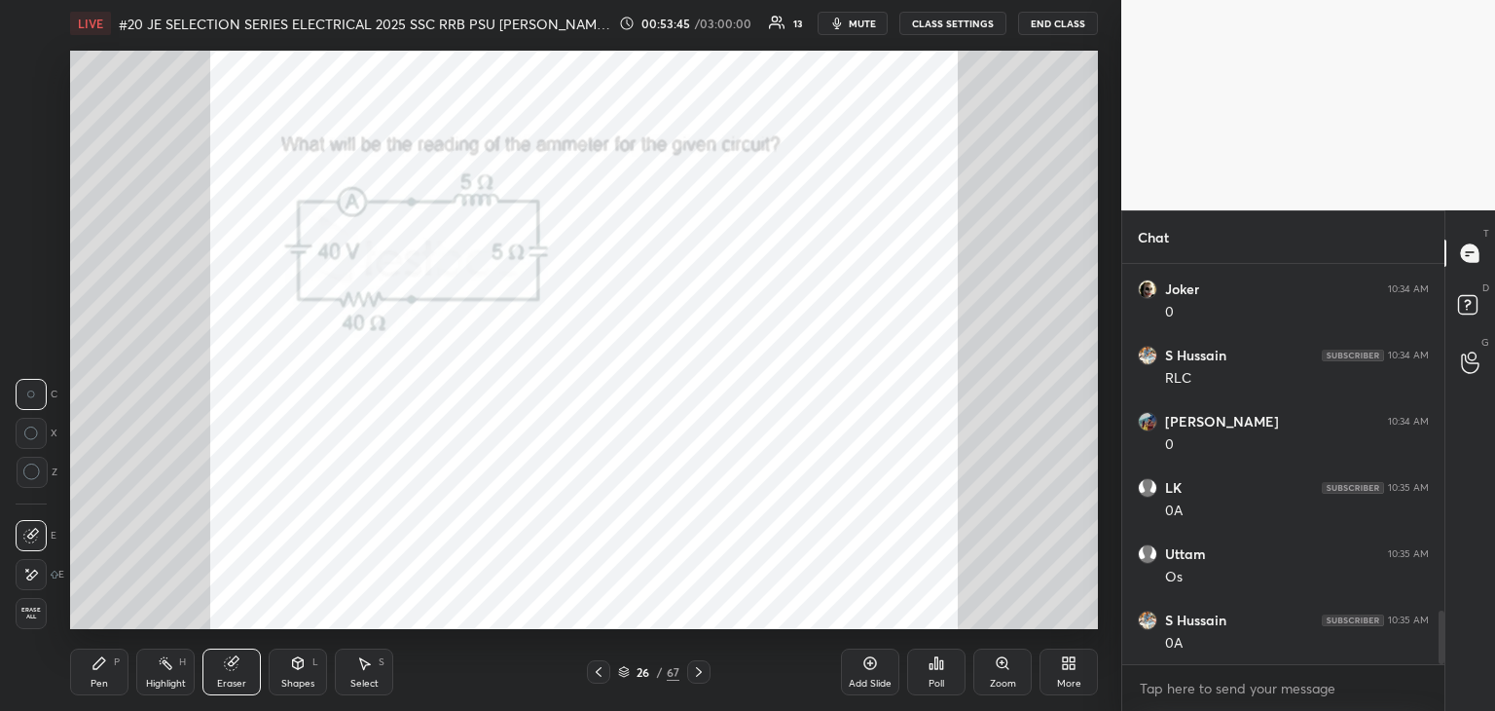
click at [31, 612] on span "Erase all" at bounding box center [31, 614] width 29 height 14
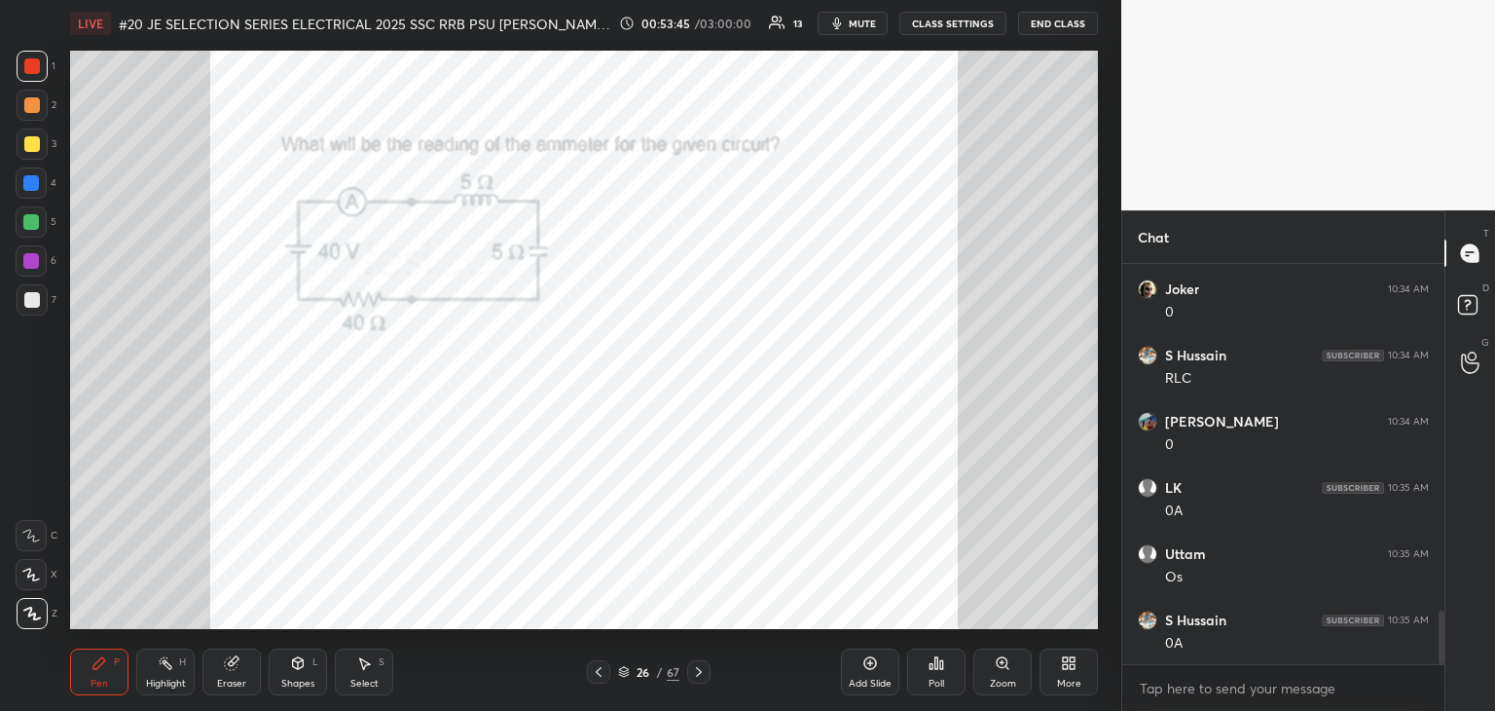
click at [87, 667] on div "Pen P" at bounding box center [99, 671] width 58 height 47
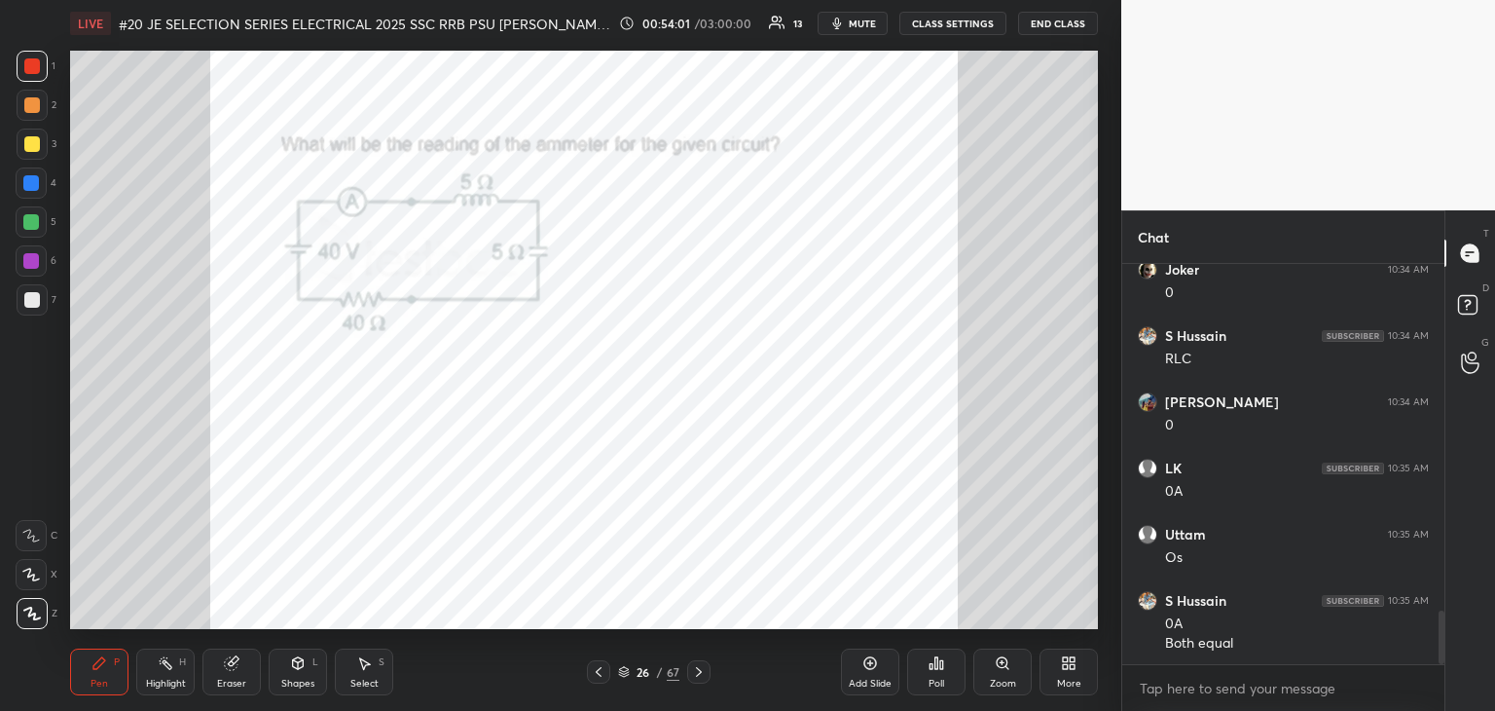
scroll to position [2633, 0]
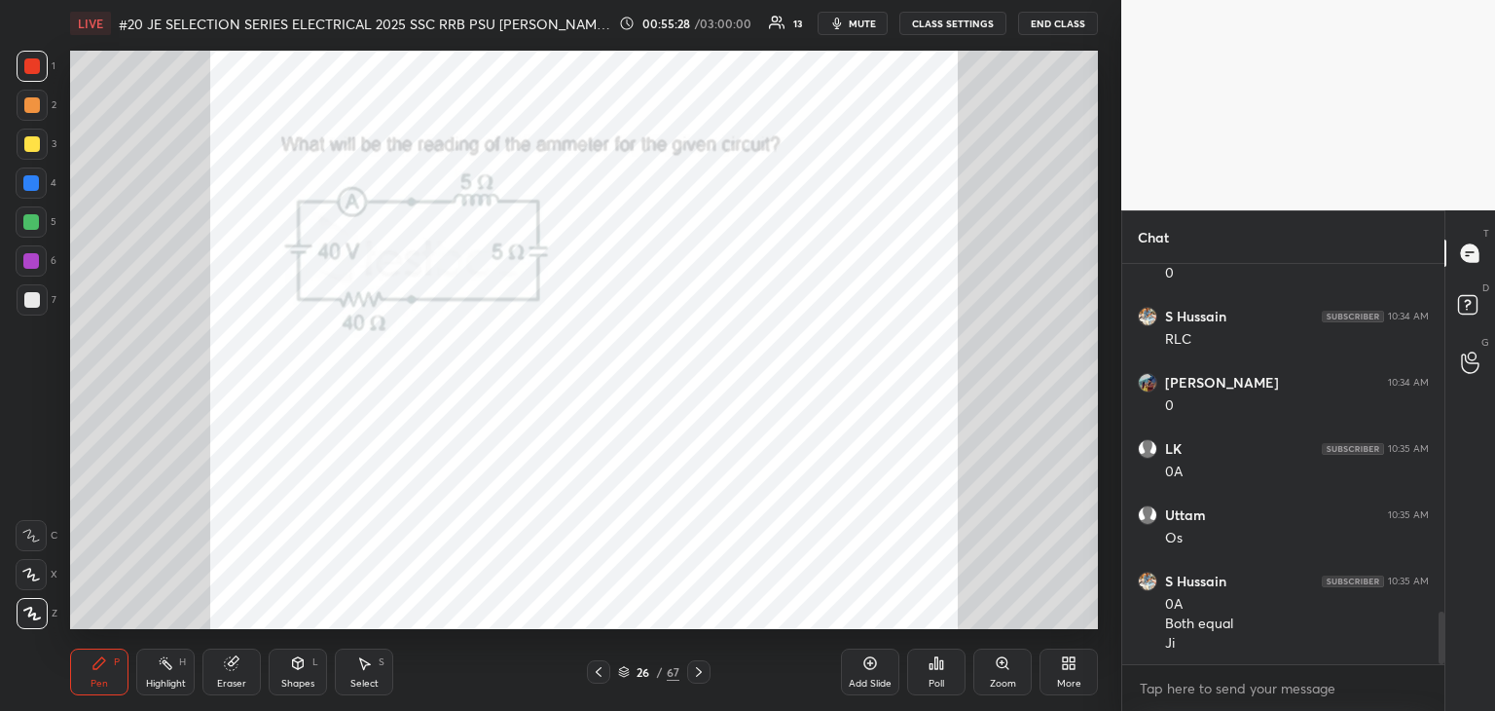
drag, startPoint x: 248, startPoint y: 679, endPoint x: 209, endPoint y: 697, distance: 43.1
click at [247, 680] on div "Eraser" at bounding box center [232, 671] width 58 height 47
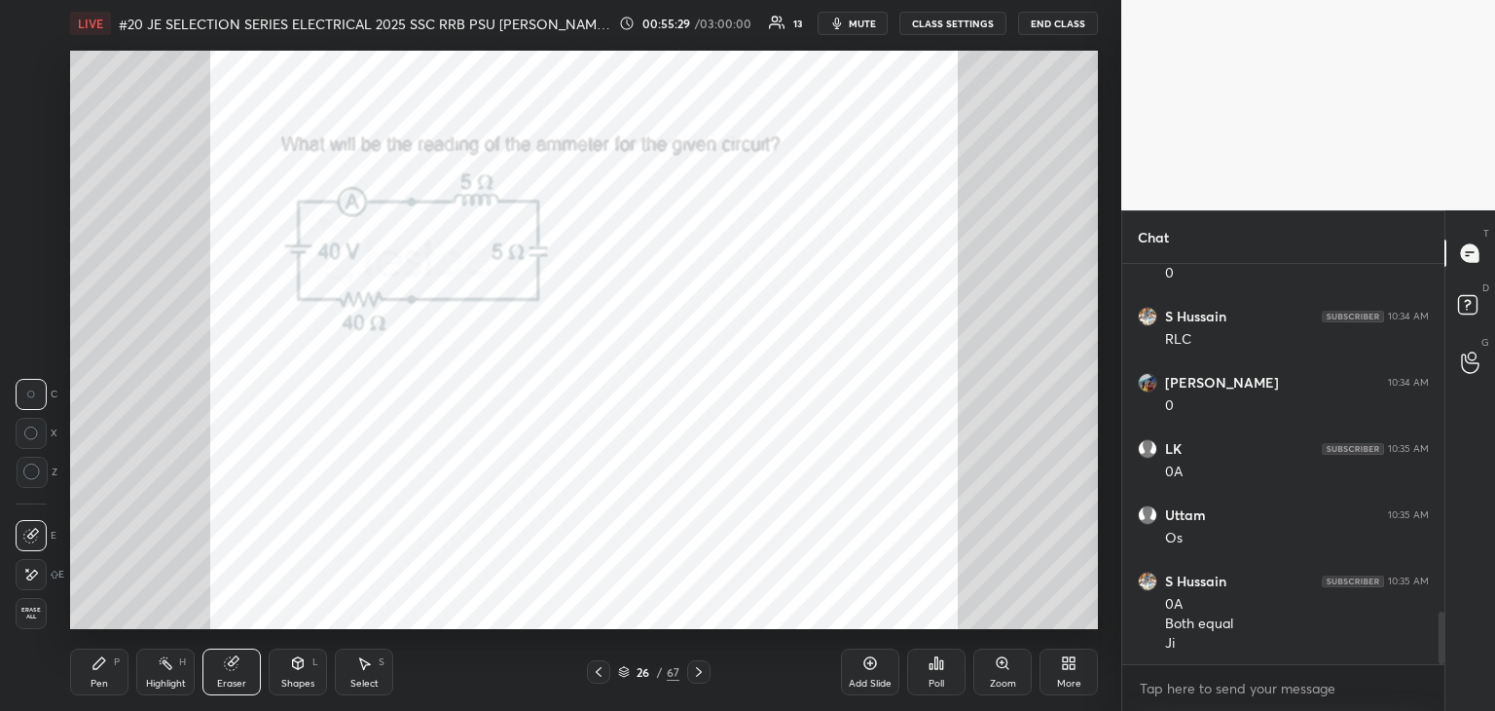
click at [36, 612] on span "Erase all" at bounding box center [31, 614] width 29 height 14
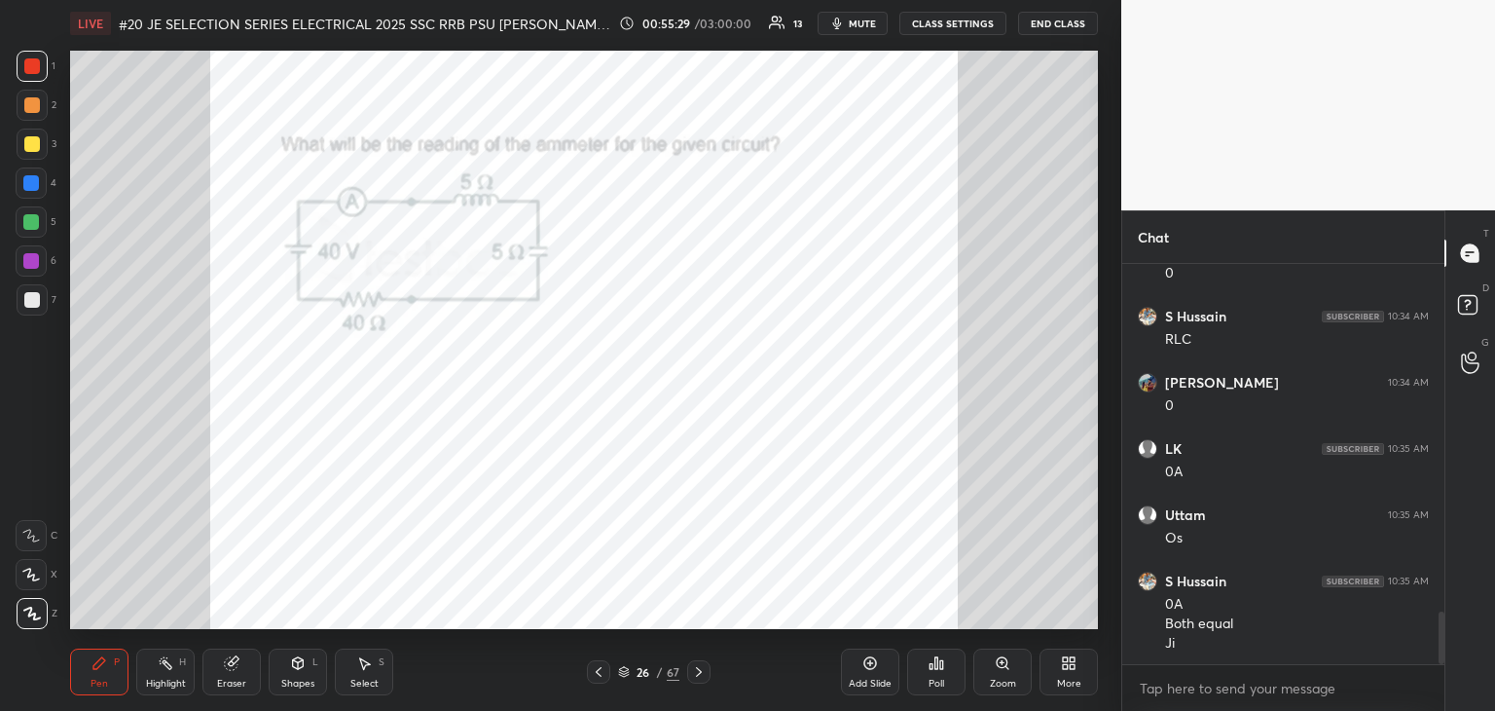
drag, startPoint x: 70, startPoint y: 683, endPoint x: 66, endPoint y: 701, distance: 18.0
click at [70, 682] on div "Pen P" at bounding box center [99, 671] width 58 height 47
type textarea "x"
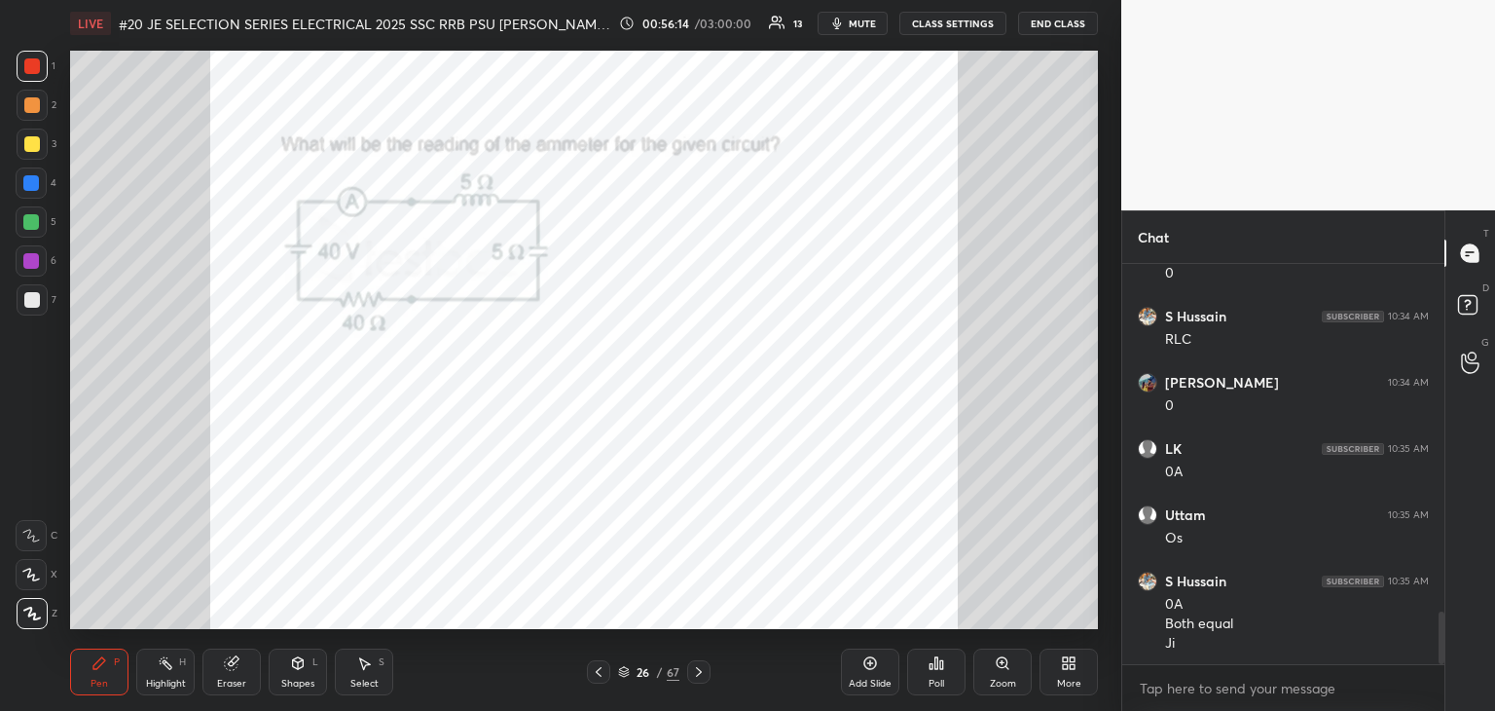
click at [708, 679] on div at bounding box center [698, 671] width 23 height 23
click at [942, 685] on div "Poll" at bounding box center [937, 684] width 16 height 10
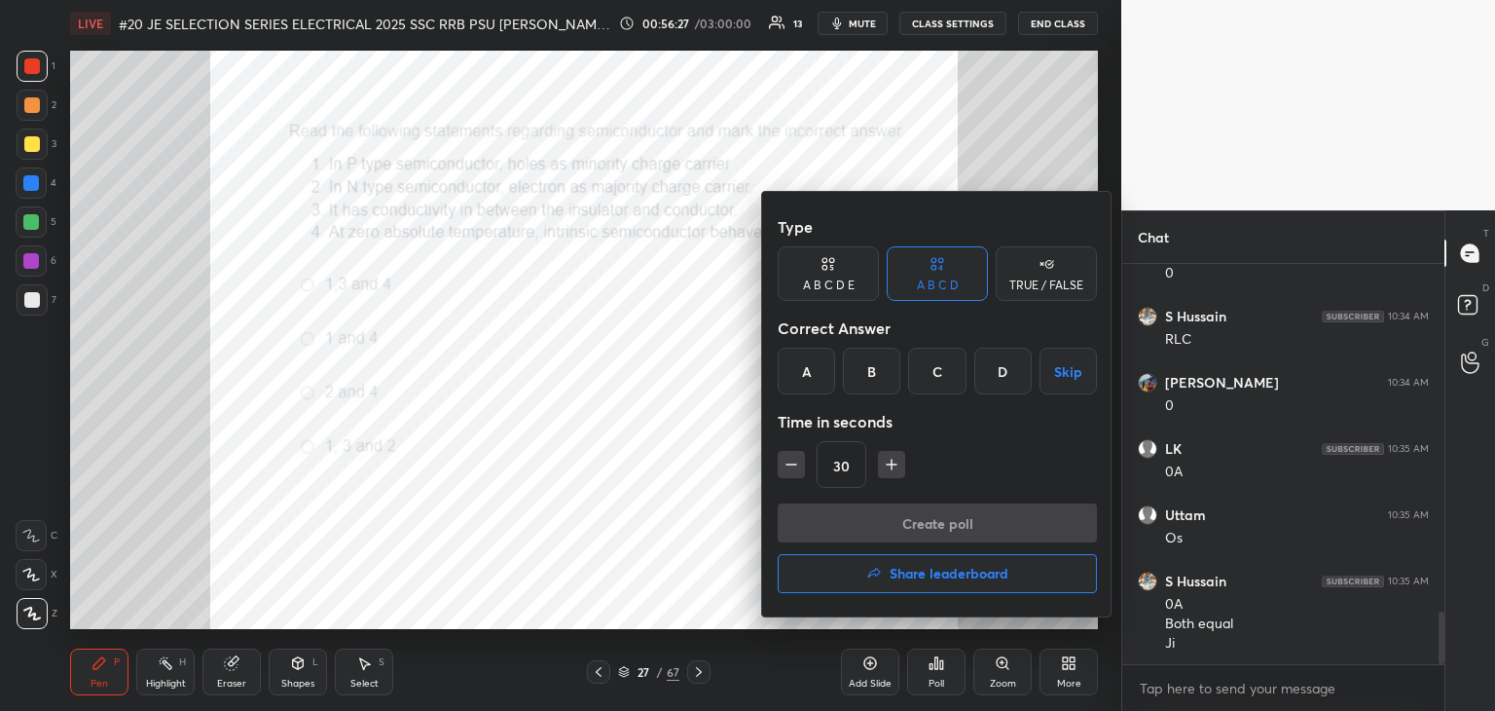
drag, startPoint x: 722, startPoint y: 524, endPoint x: 720, endPoint y: 496, distance: 28.3
click at [721, 524] on div at bounding box center [747, 355] width 1495 height 711
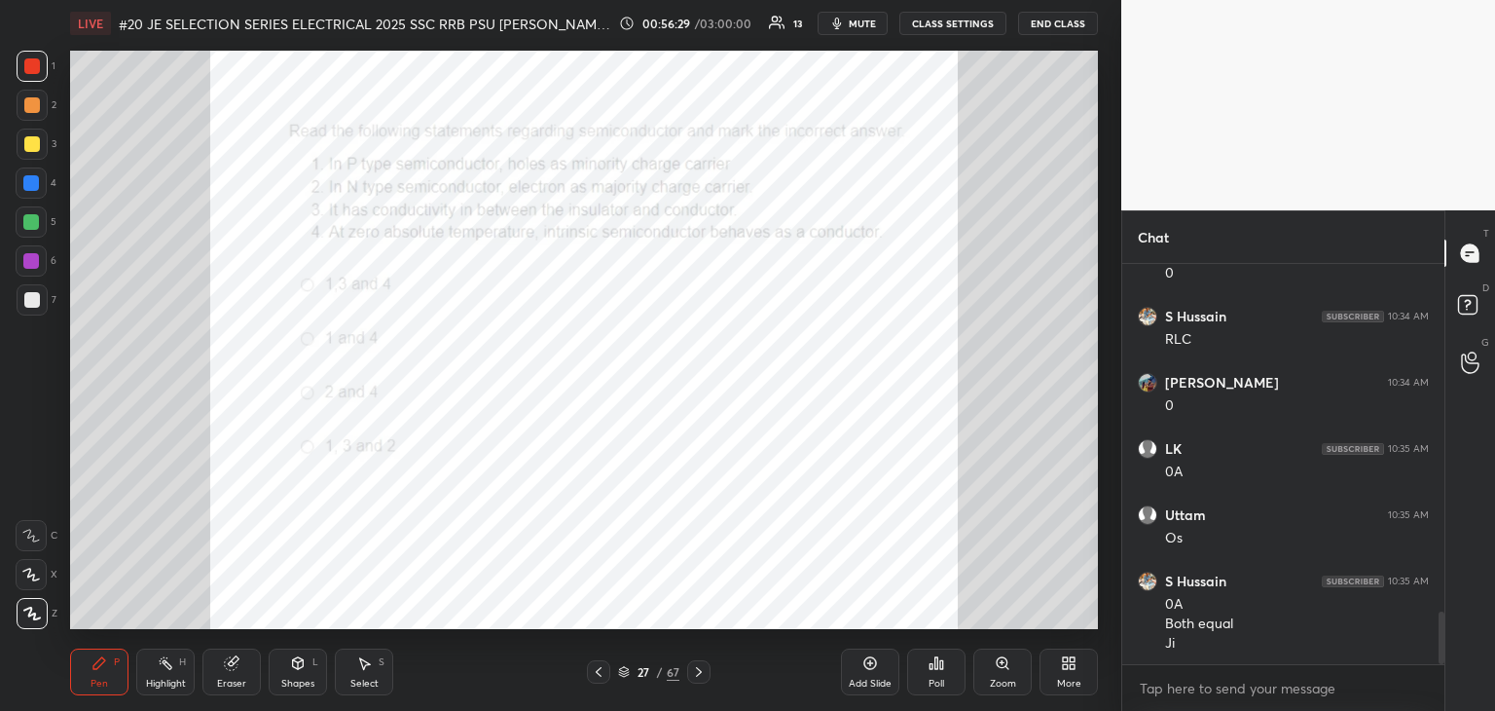
click at [944, 675] on div "Poll" at bounding box center [936, 671] width 58 height 47
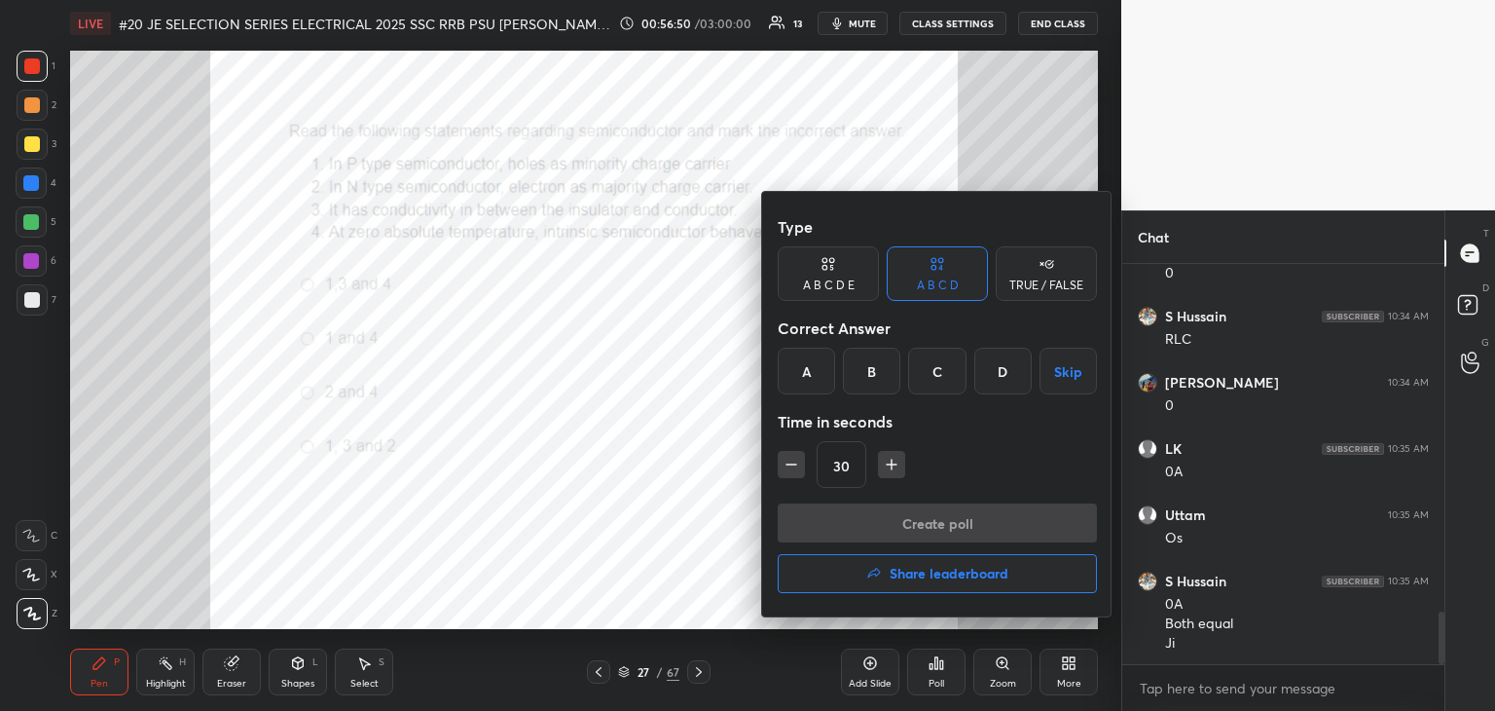
click at [873, 380] on div "B" at bounding box center [871, 371] width 57 height 47
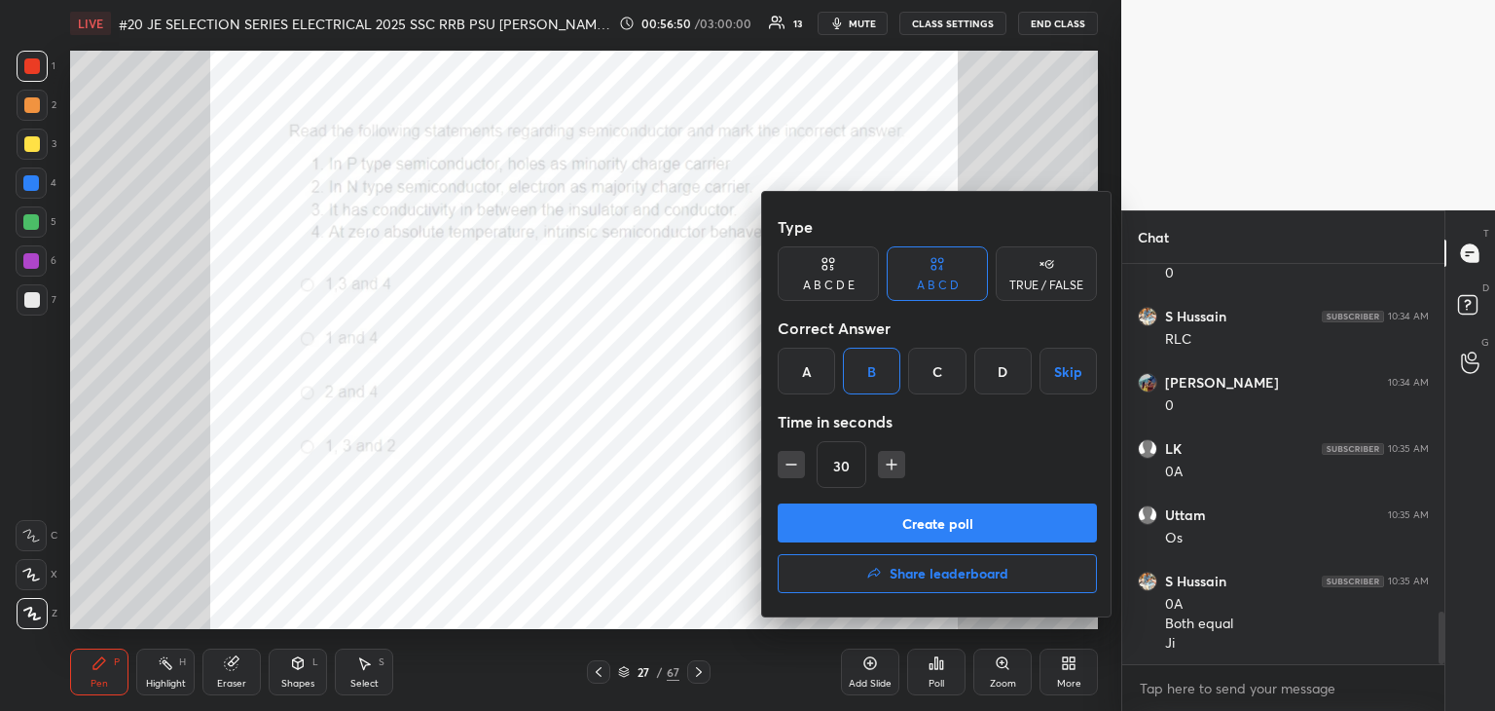
click at [894, 467] on icon "button" at bounding box center [891, 464] width 19 height 19
click at [894, 468] on icon "button" at bounding box center [891, 464] width 19 height 19
click at [894, 472] on icon "button" at bounding box center [891, 464] width 19 height 19
type input "75"
click at [879, 516] on button "Create poll" at bounding box center [937, 522] width 319 height 39
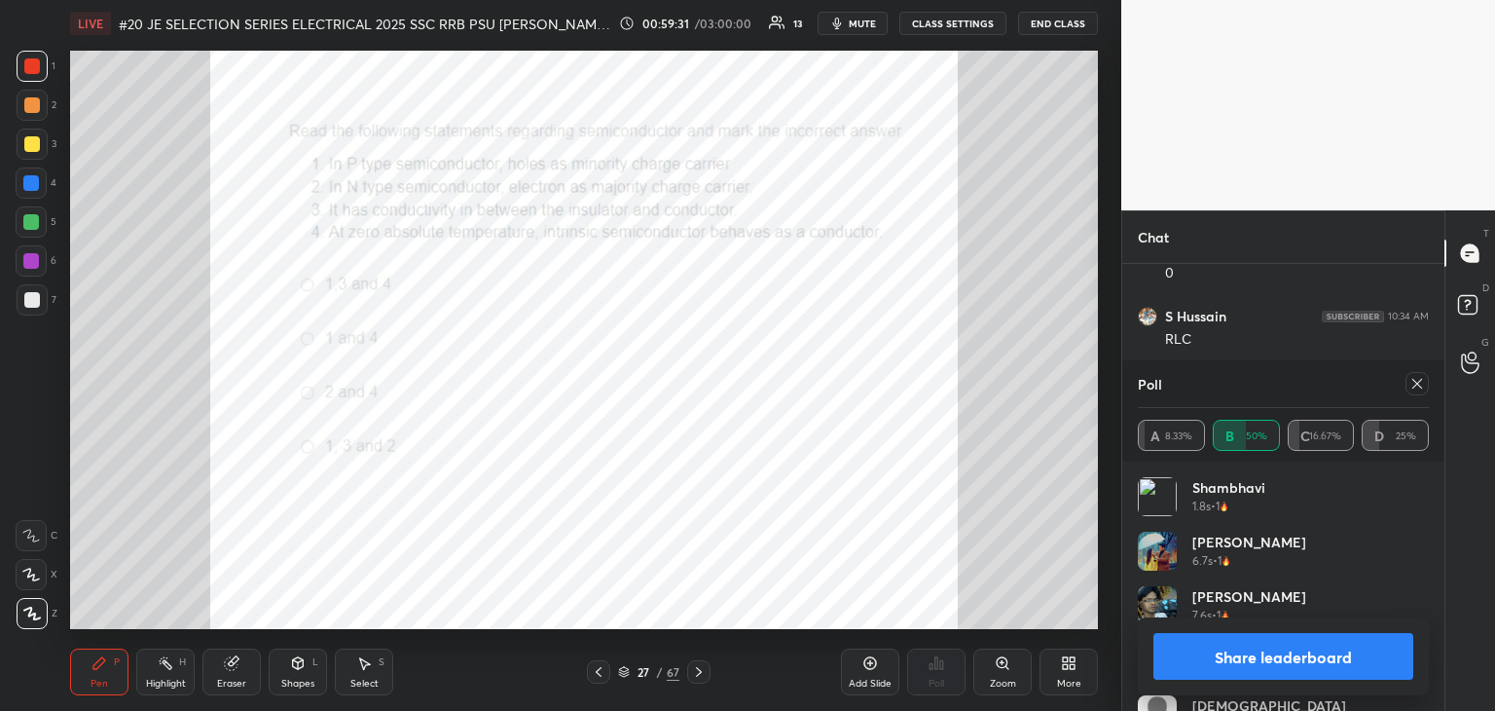
scroll to position [7, 6]
click at [1431, 387] on div "Poll A 8.33% B 50% C 16.67% D 25%" at bounding box center [1284, 410] width 322 height 101
click at [1431, 384] on div "Poll A 8.33% B 50% C 16.67% D 25%" at bounding box center [1284, 410] width 322 height 101
click at [1418, 384] on icon at bounding box center [1418, 384] width 16 height 16
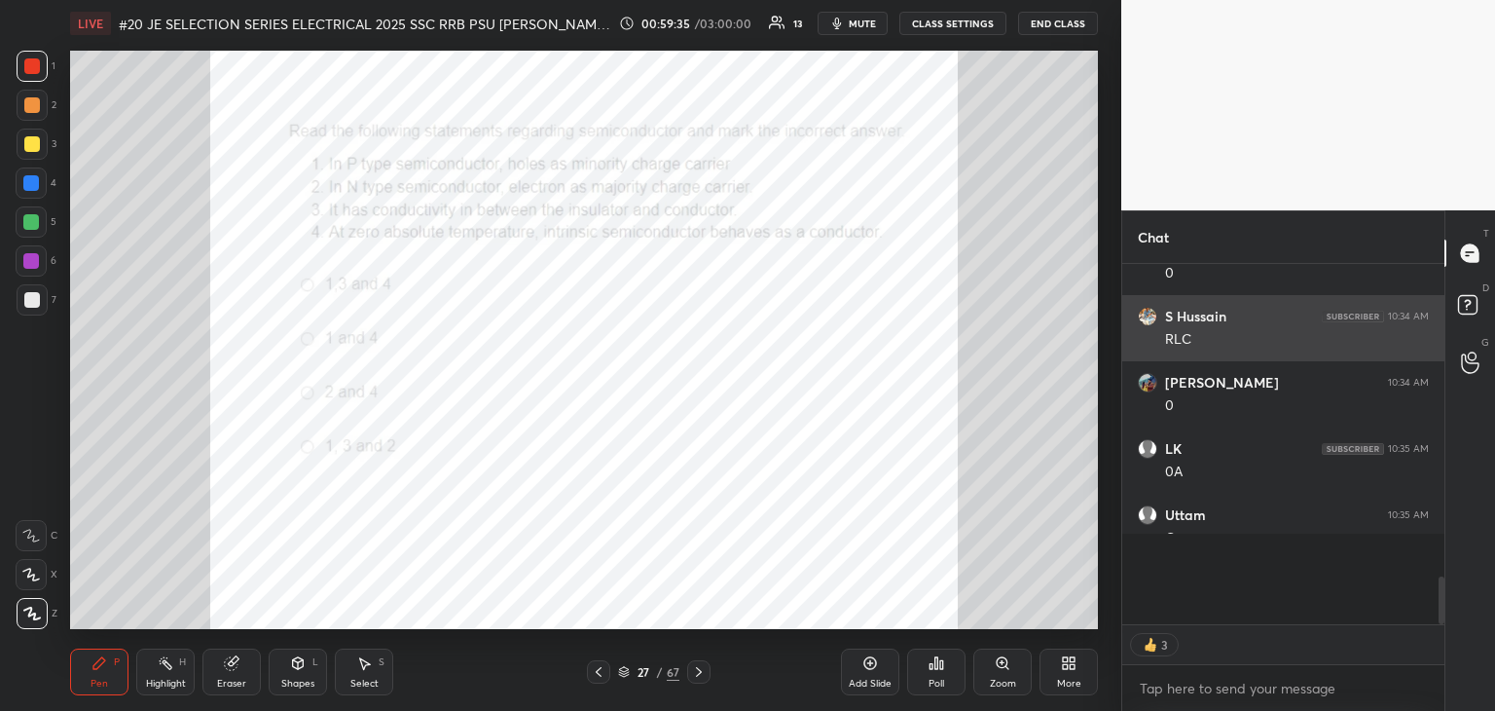
scroll to position [6, 6]
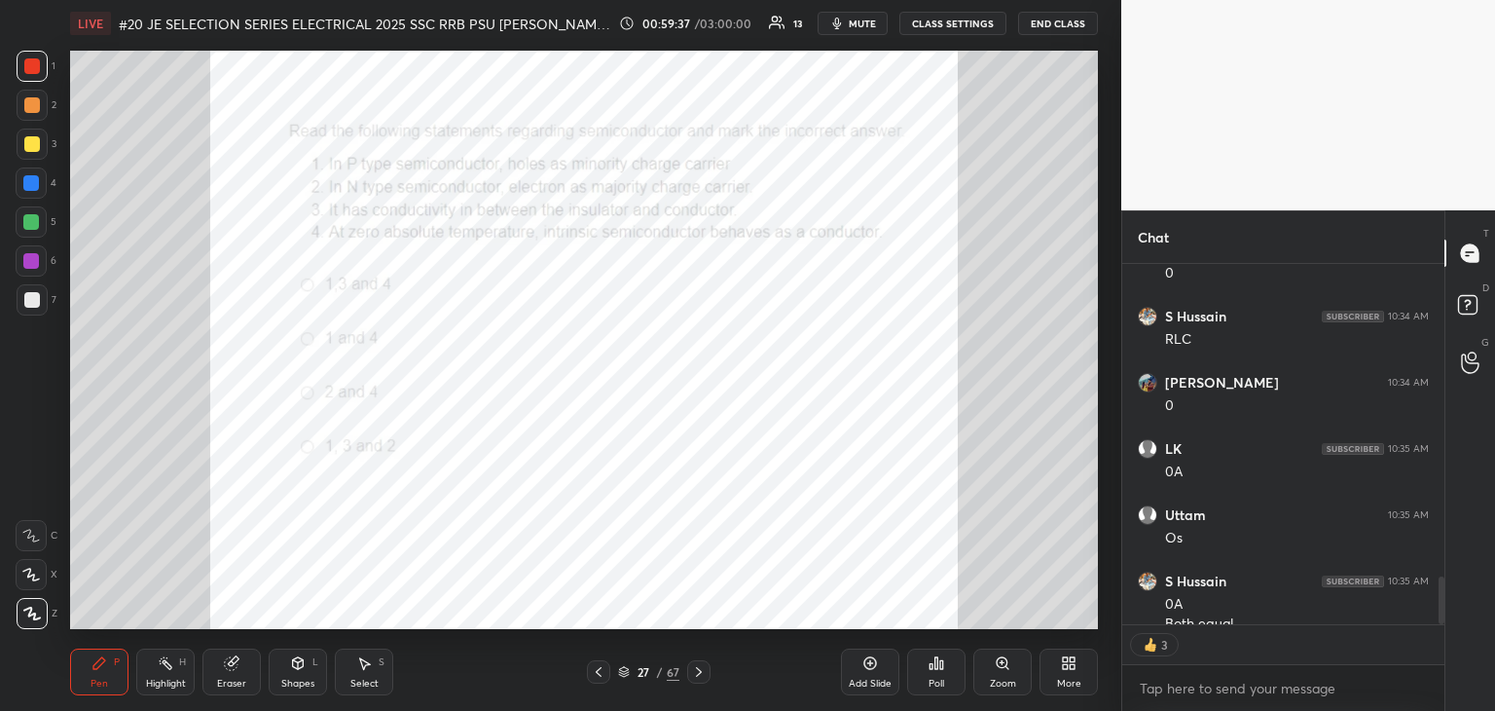
click at [697, 673] on icon at bounding box center [699, 672] width 16 height 16
click at [946, 673] on div "Poll" at bounding box center [936, 671] width 58 height 47
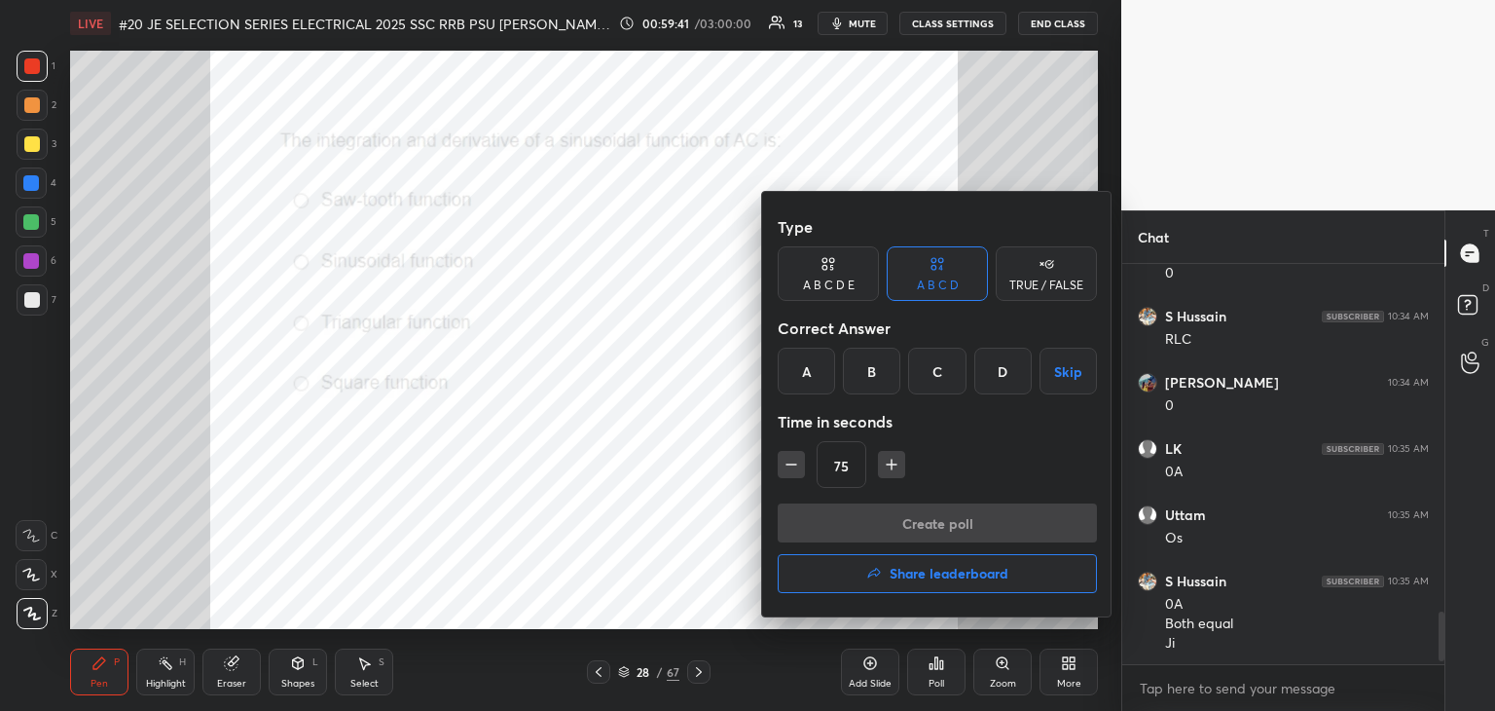
scroll to position [2633, 0]
drag, startPoint x: 874, startPoint y: 375, endPoint x: 871, endPoint y: 431, distance: 56.5
click at [875, 375] on div "B" at bounding box center [871, 371] width 57 height 47
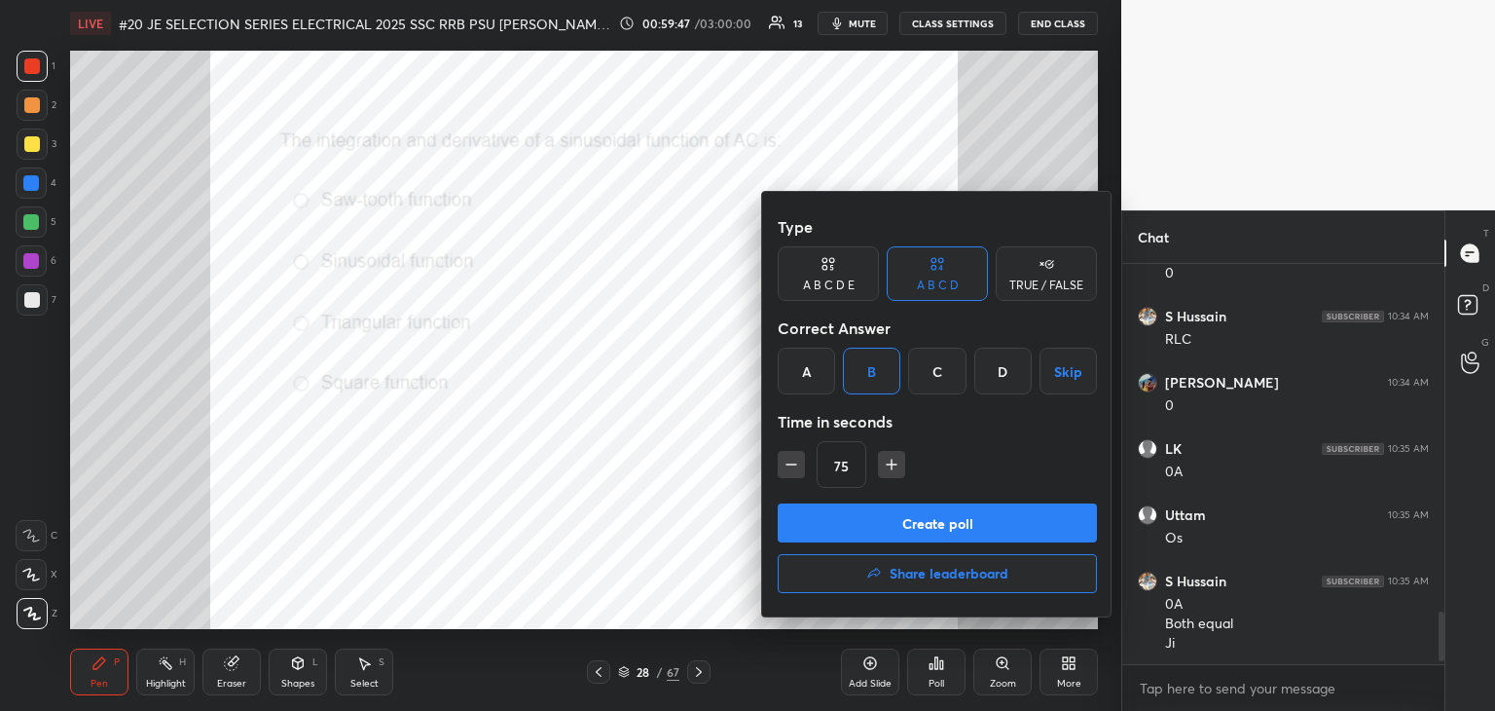
click at [809, 511] on button "Create poll" at bounding box center [937, 522] width 319 height 39
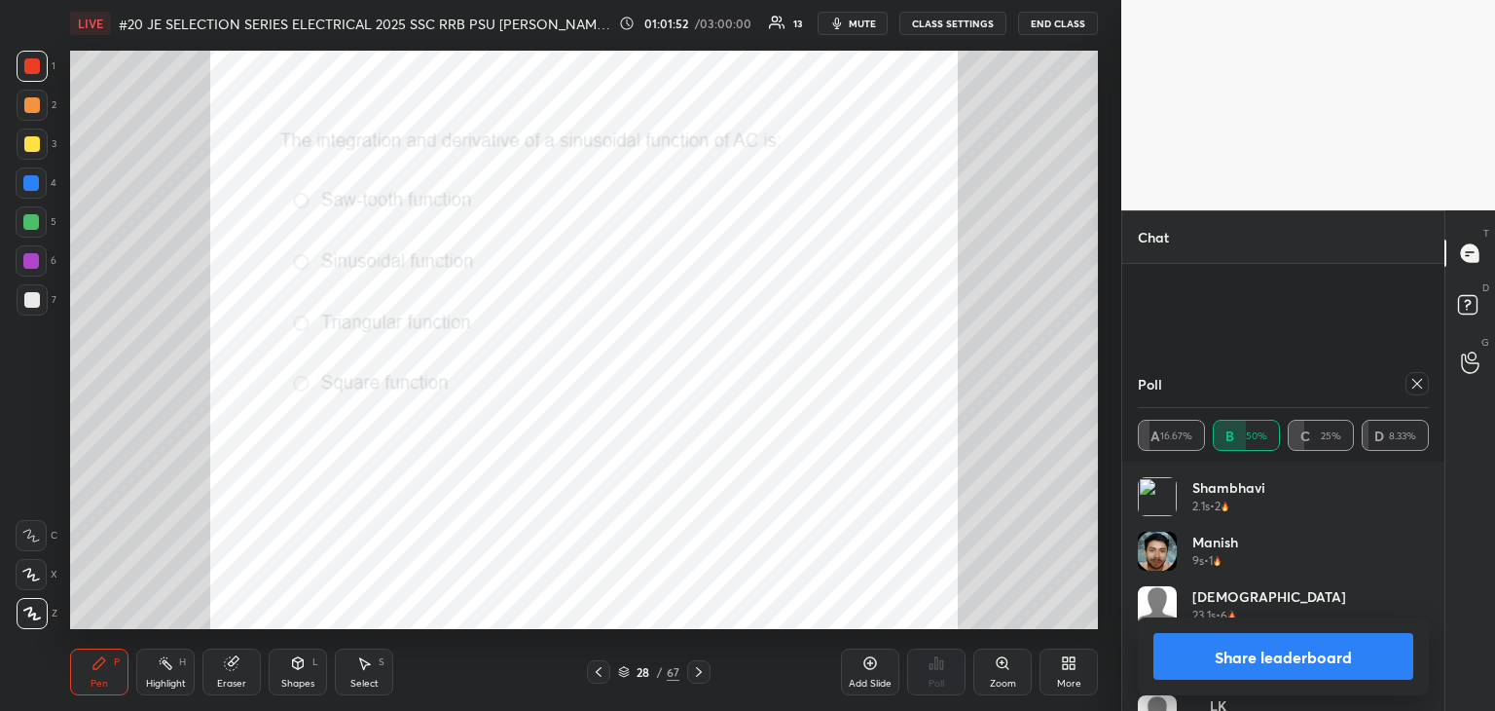
scroll to position [2800, 0]
click at [1418, 390] on icon at bounding box center [1418, 384] width 16 height 16
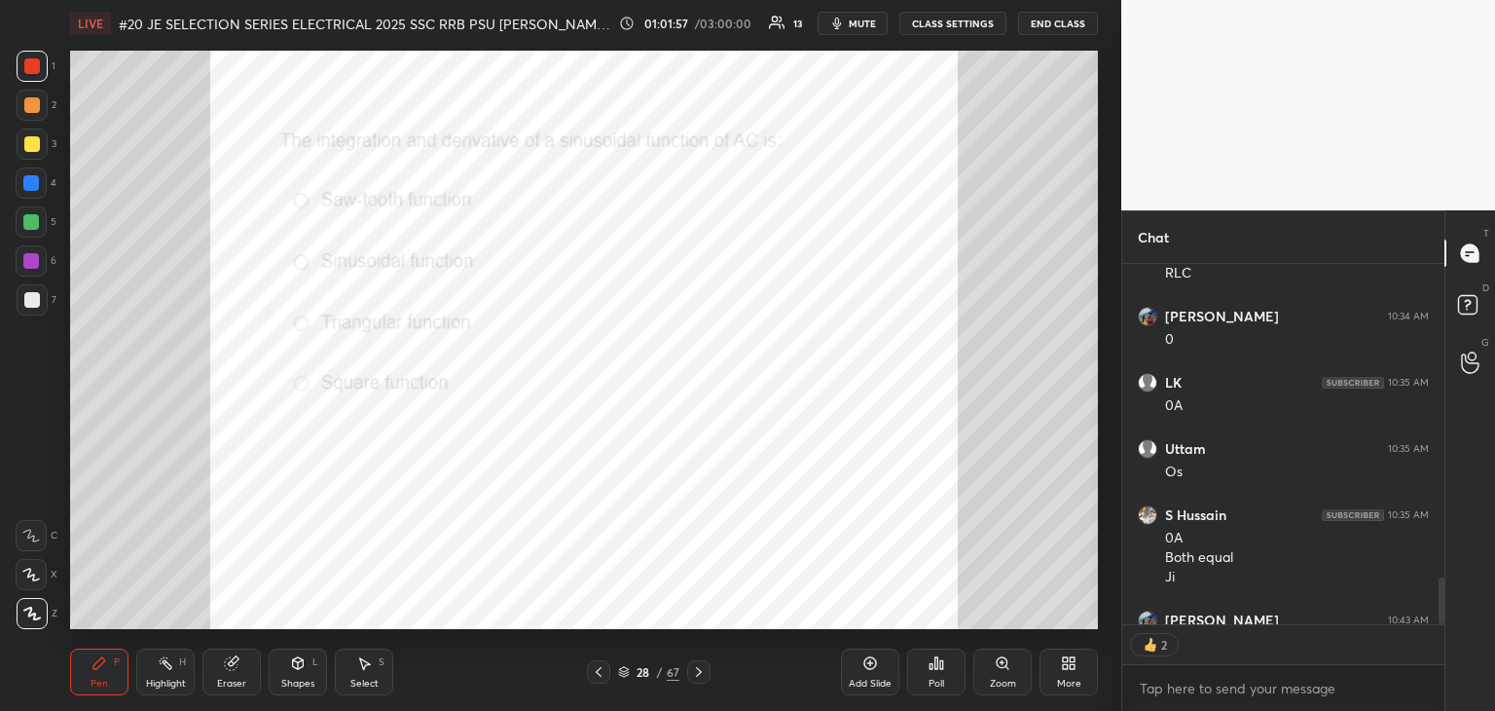
scroll to position [7, 6]
type textarea "x"
click at [700, 676] on icon at bounding box center [699, 672] width 16 height 16
click at [931, 682] on div "Poll" at bounding box center [937, 684] width 16 height 10
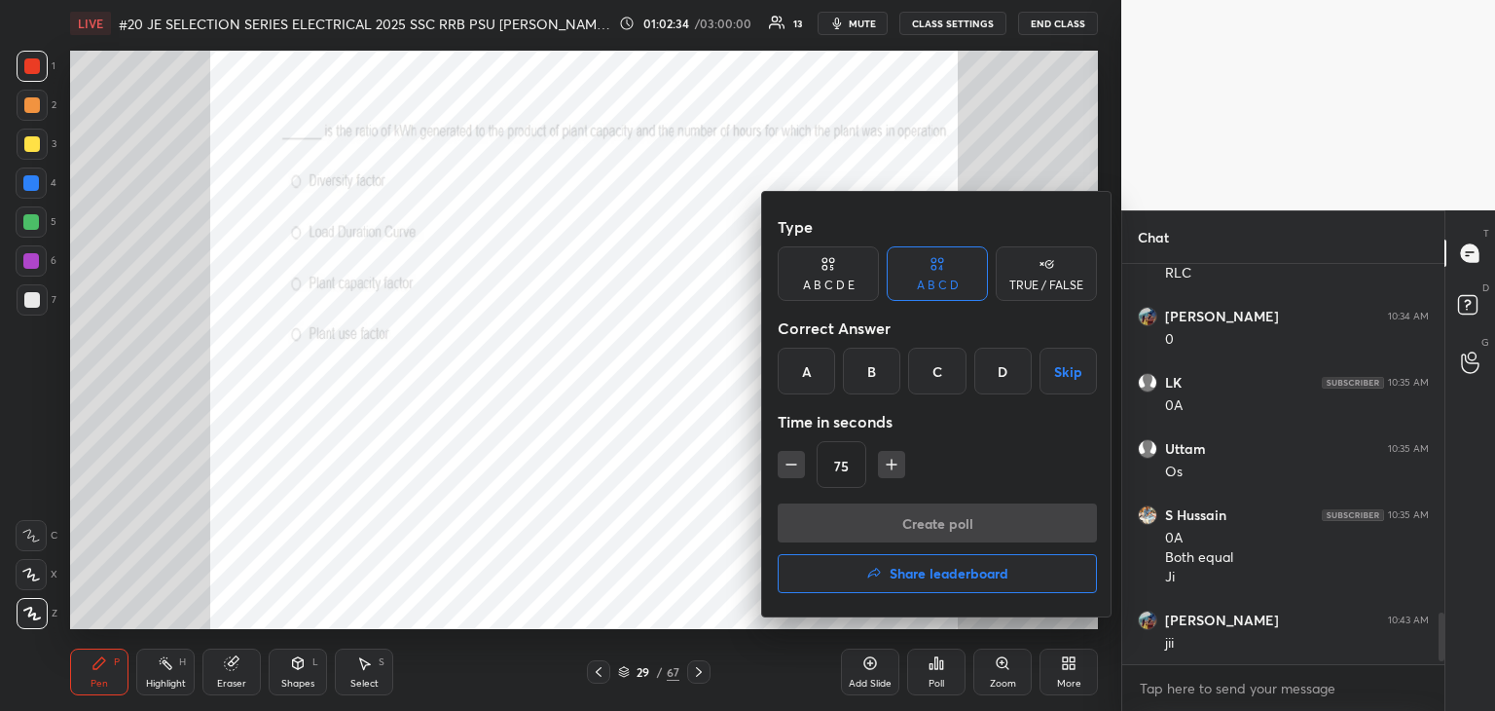
click at [1001, 375] on div "D" at bounding box center [1003, 371] width 57 height 47
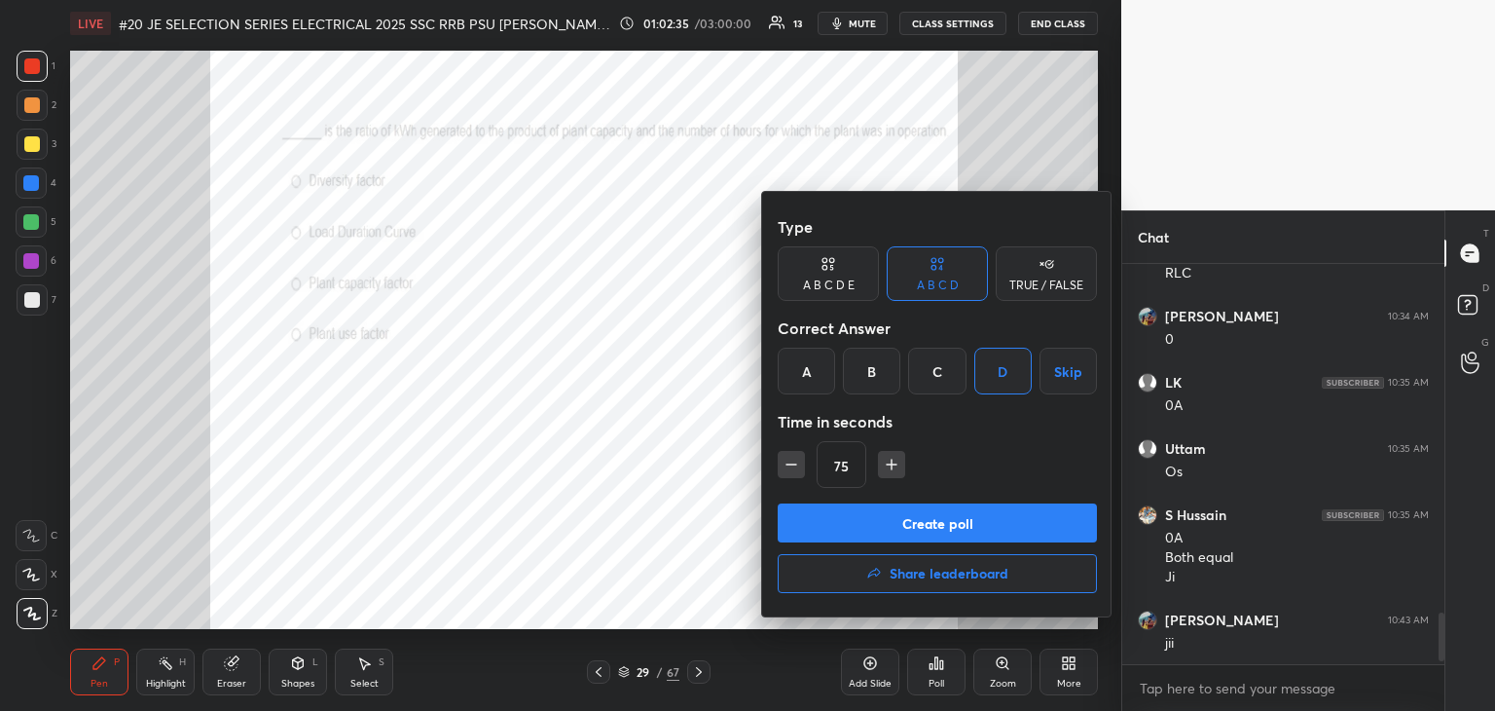
click at [785, 462] on icon "button" at bounding box center [791, 464] width 19 height 19
click at [787, 466] on icon "button" at bounding box center [791, 464] width 19 height 19
drag, startPoint x: 787, startPoint y: 466, endPoint x: 791, endPoint y: 479, distance: 13.2
click at [787, 468] on icon "button" at bounding box center [791, 464] width 19 height 19
click at [892, 466] on icon "button" at bounding box center [891, 464] width 19 height 19
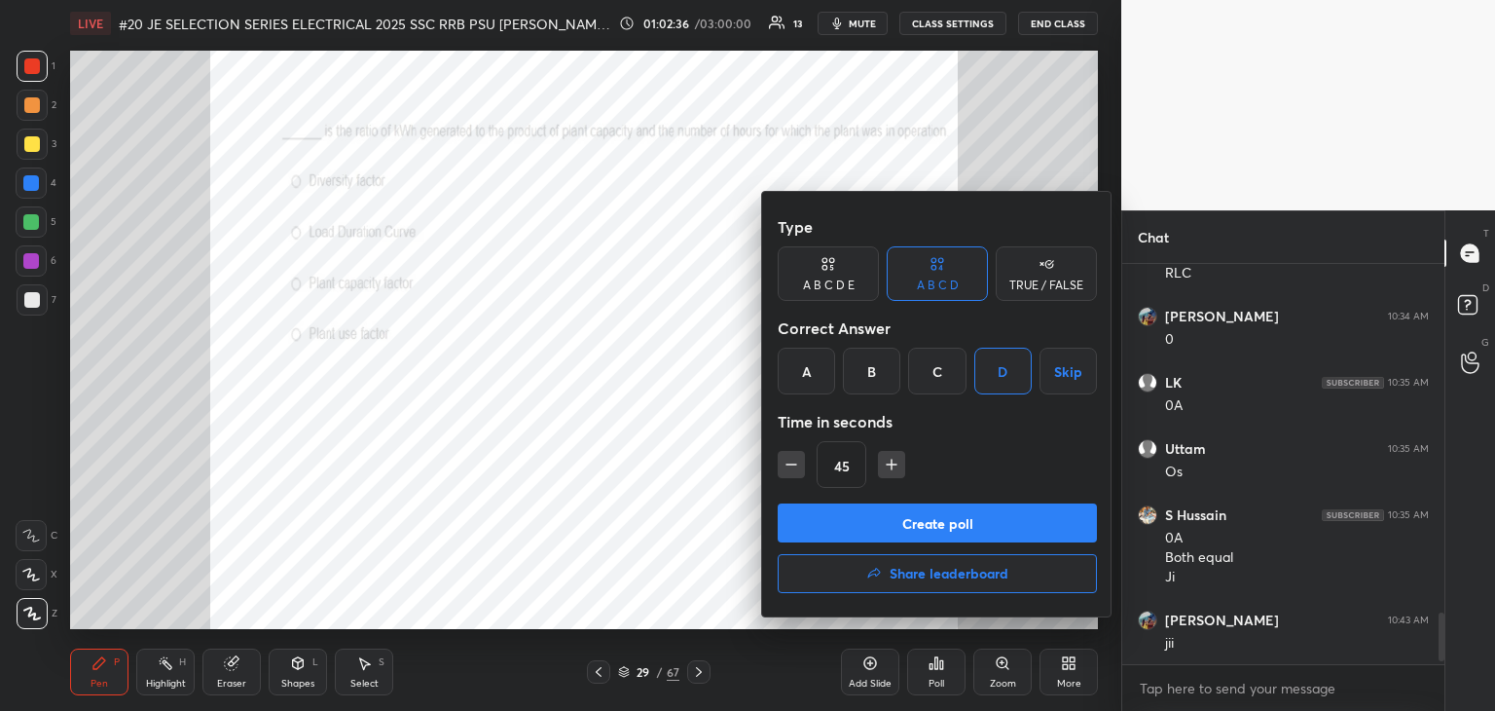
click at [892, 467] on icon "button" at bounding box center [891, 464] width 19 height 19
drag, startPoint x: 864, startPoint y: 514, endPoint x: 793, endPoint y: 468, distance: 83.7
click at [791, 469] on div "Type A B C D E A B C D TRUE / FALSE Correct Answer A B C D Skip Time in seconds…" at bounding box center [937, 404] width 350 height 424
click at [801, 472] on button "button" at bounding box center [791, 464] width 27 height 27
type input "45"
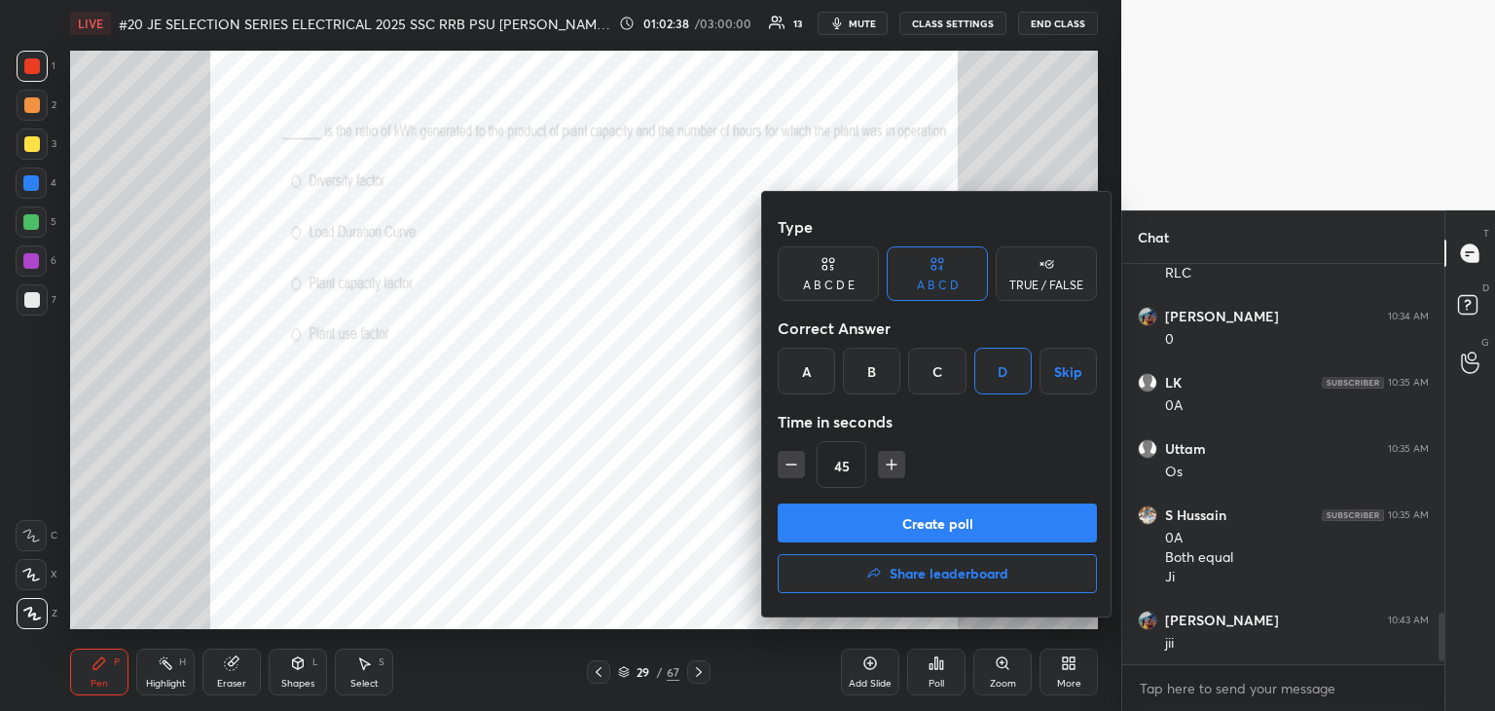
click at [813, 516] on button "Create poll" at bounding box center [937, 522] width 319 height 39
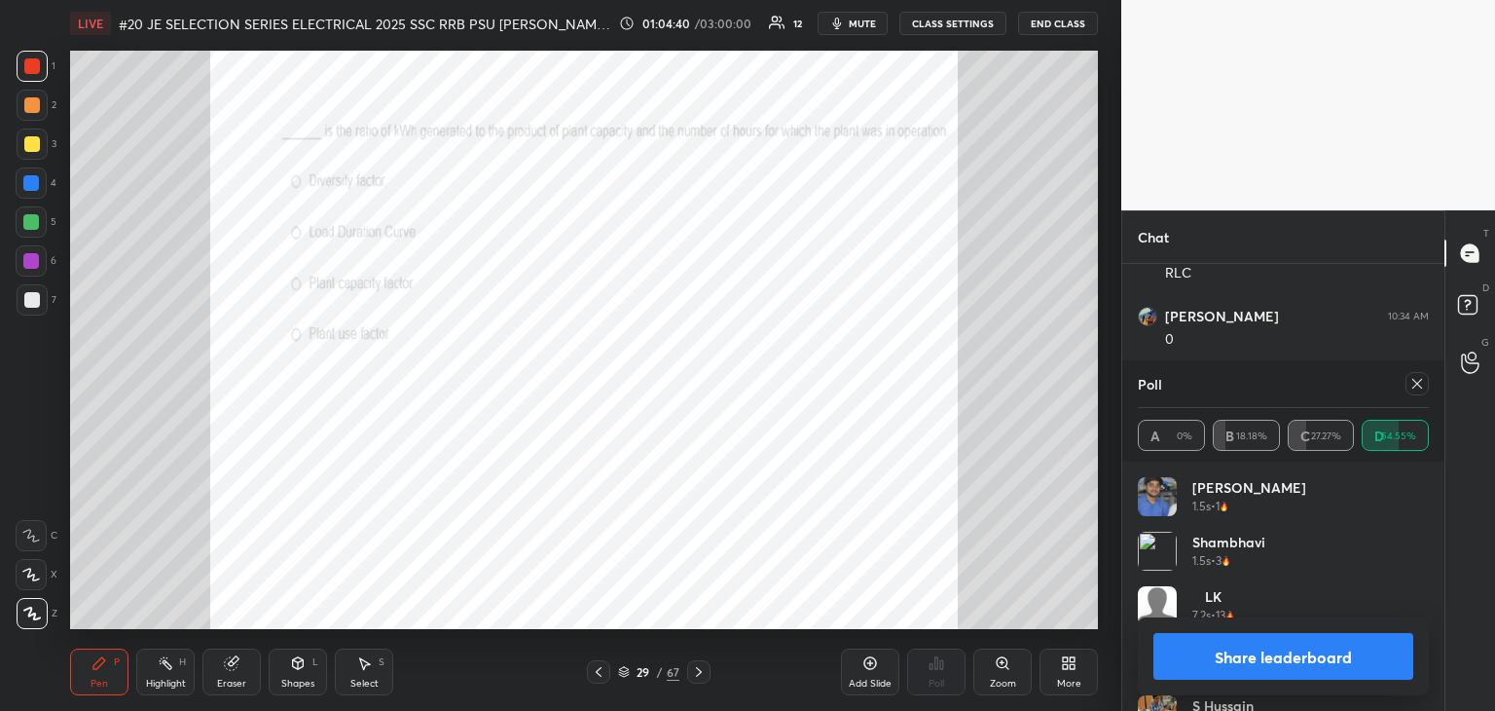
scroll to position [6, 6]
click at [1424, 383] on div at bounding box center [1417, 383] width 23 height 23
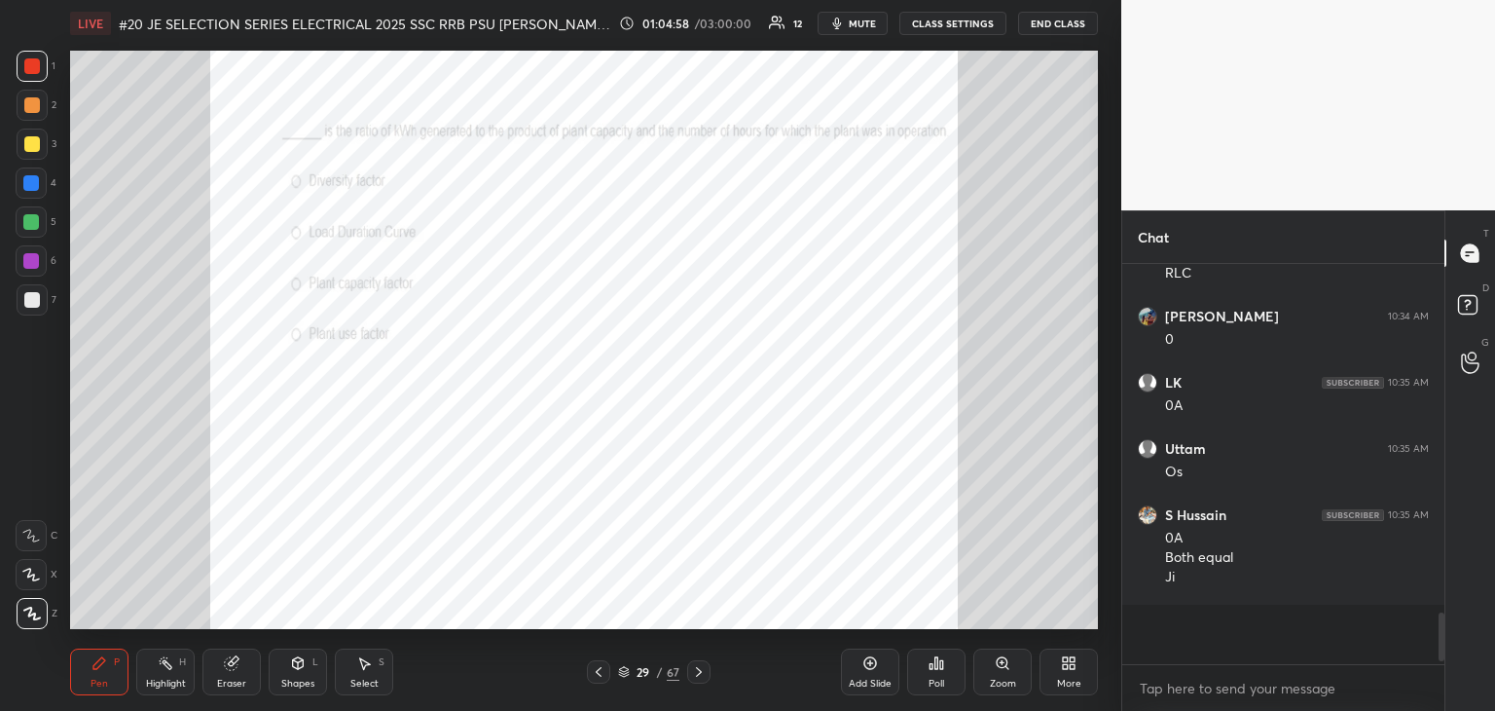
scroll to position [7, 6]
click at [708, 671] on div "29 / 67" at bounding box center [649, 671] width 386 height 23
click at [705, 676] on div at bounding box center [698, 671] width 23 height 23
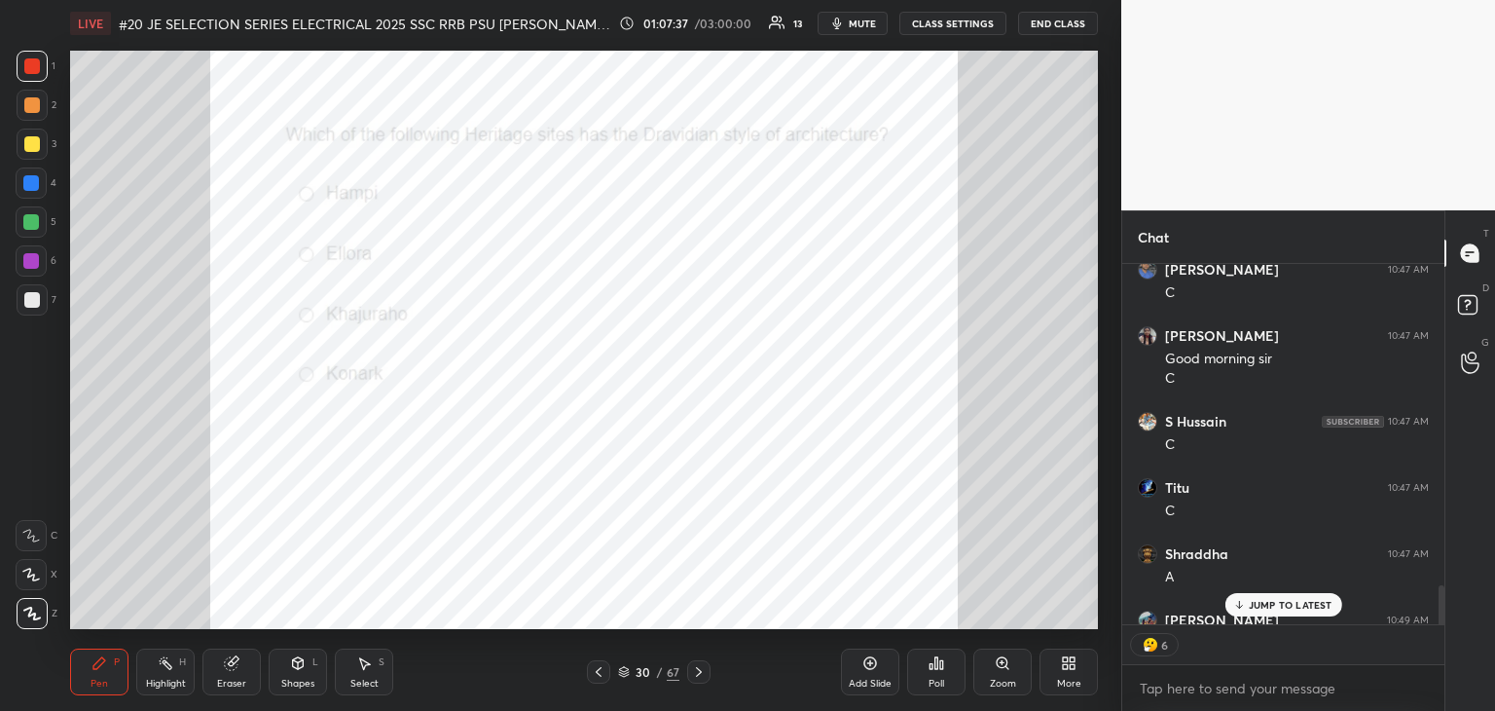
scroll to position [3181, 0]
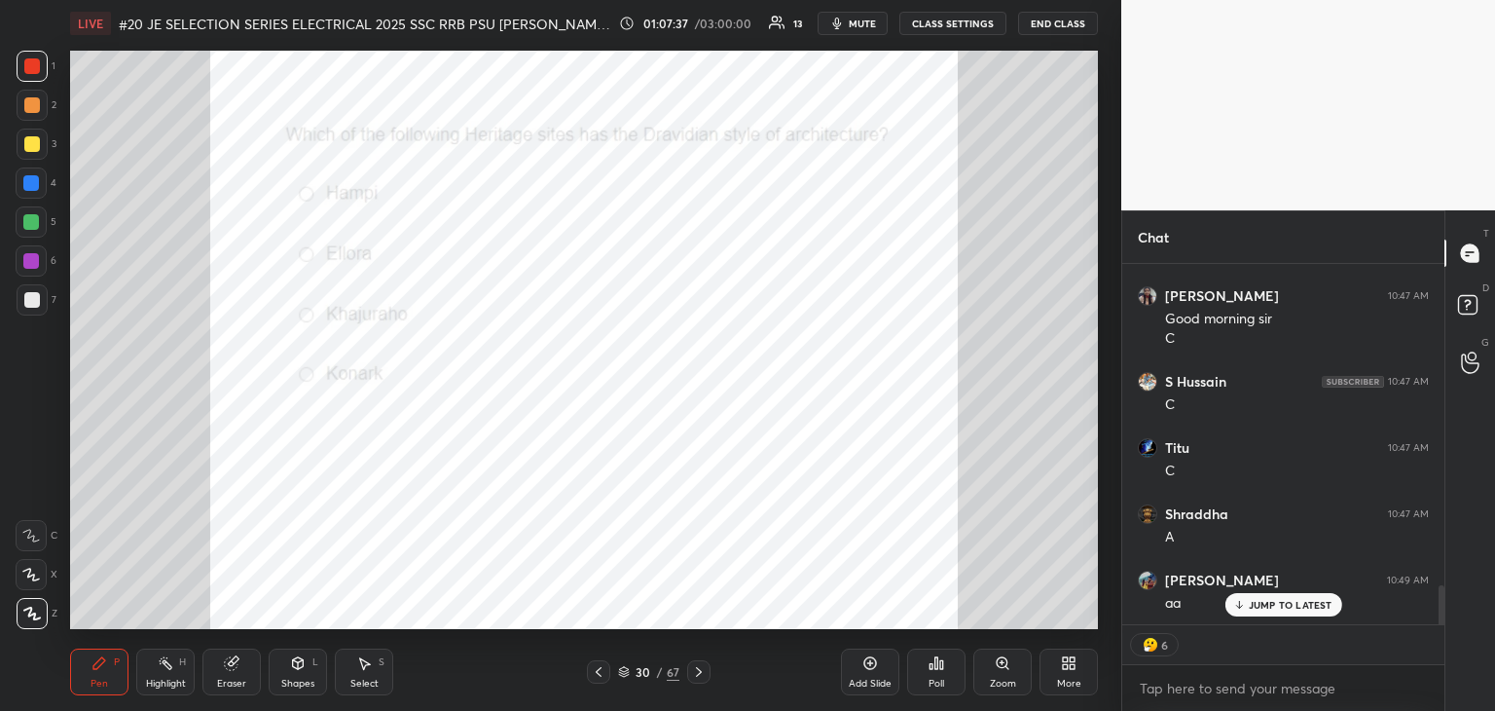
drag, startPoint x: 1443, startPoint y: 599, endPoint x: 1434, endPoint y: 622, distance: 25.0
click at [1434, 624] on div "Shambhavi 10:47 AM C amit 10:47 AM C sangeeta 10:47 AM Good morning sir C S Hus…" at bounding box center [1284, 487] width 322 height 447
type textarea "x"
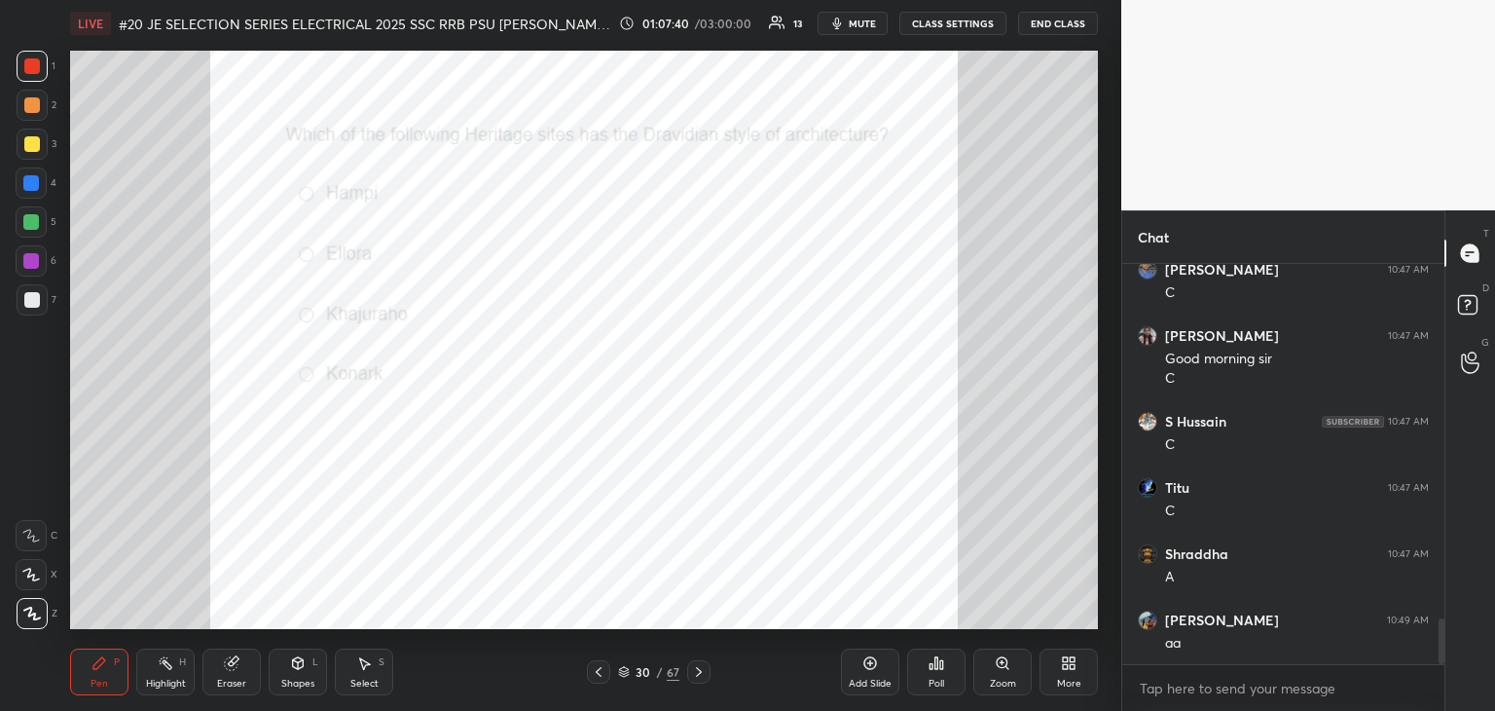
scroll to position [6, 6]
click at [695, 670] on icon at bounding box center [699, 672] width 16 height 16
click at [1009, 679] on div "Zoom" at bounding box center [1003, 684] width 26 height 10
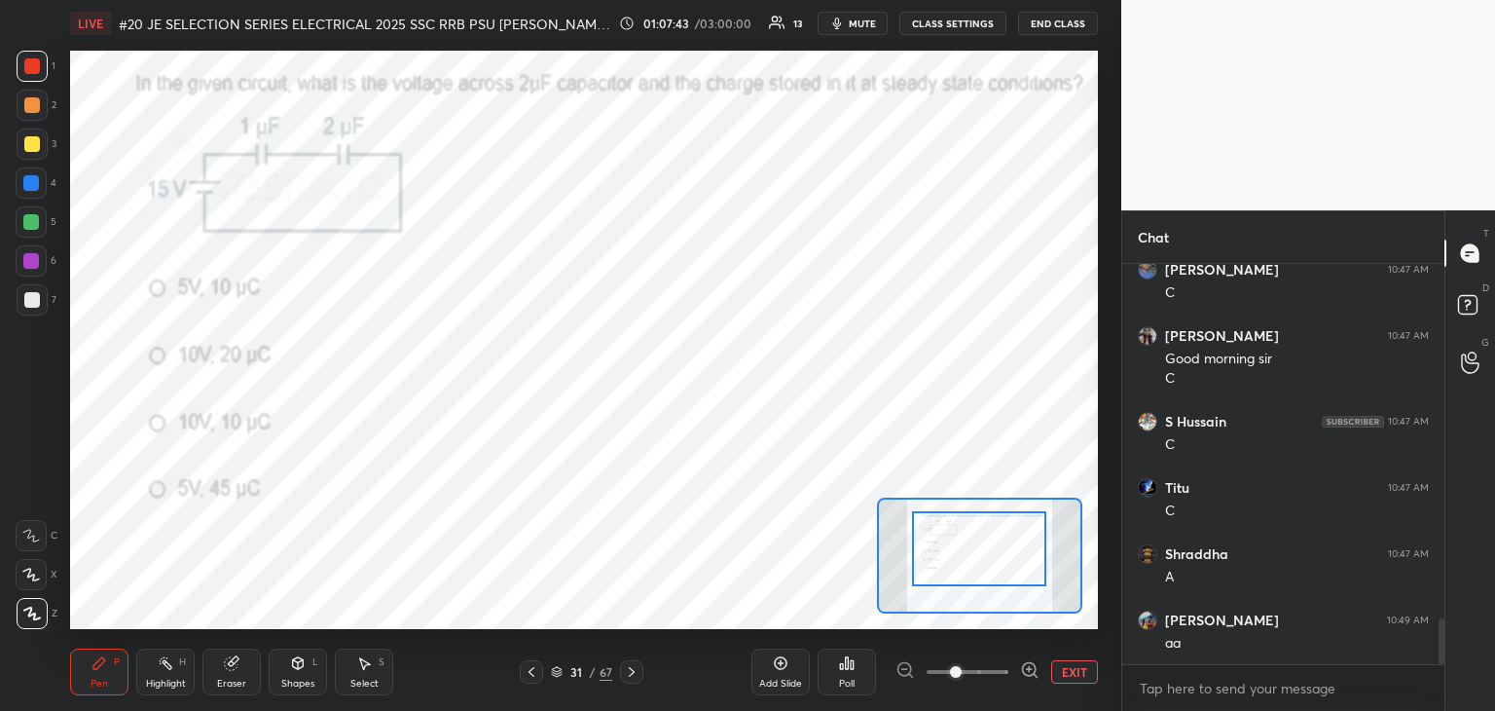
drag, startPoint x: 995, startPoint y: 566, endPoint x: 999, endPoint y: 535, distance: 30.4
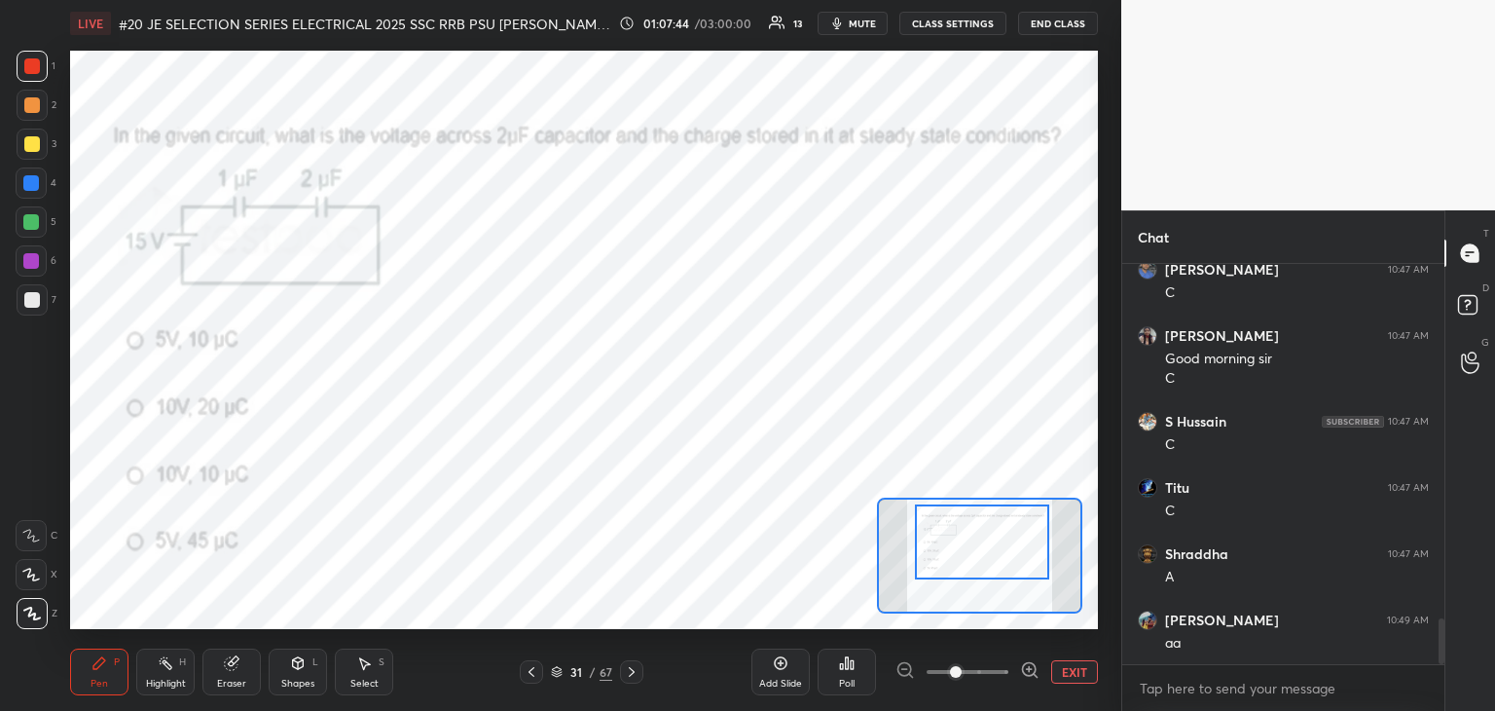
click at [997, 553] on div at bounding box center [982, 541] width 134 height 75
click at [851, 679] on div "Poll" at bounding box center [847, 684] width 16 height 10
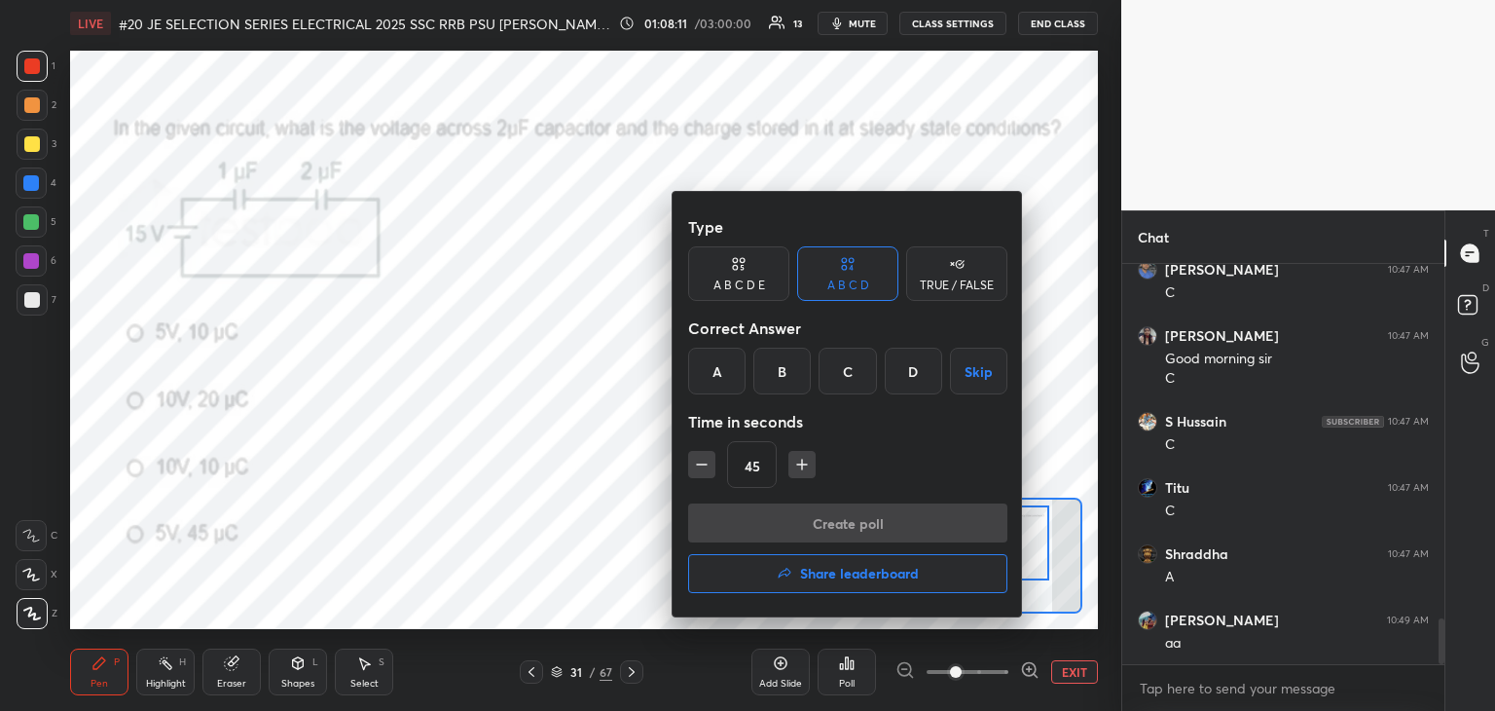
click at [713, 367] on div "A" at bounding box center [716, 371] width 57 height 47
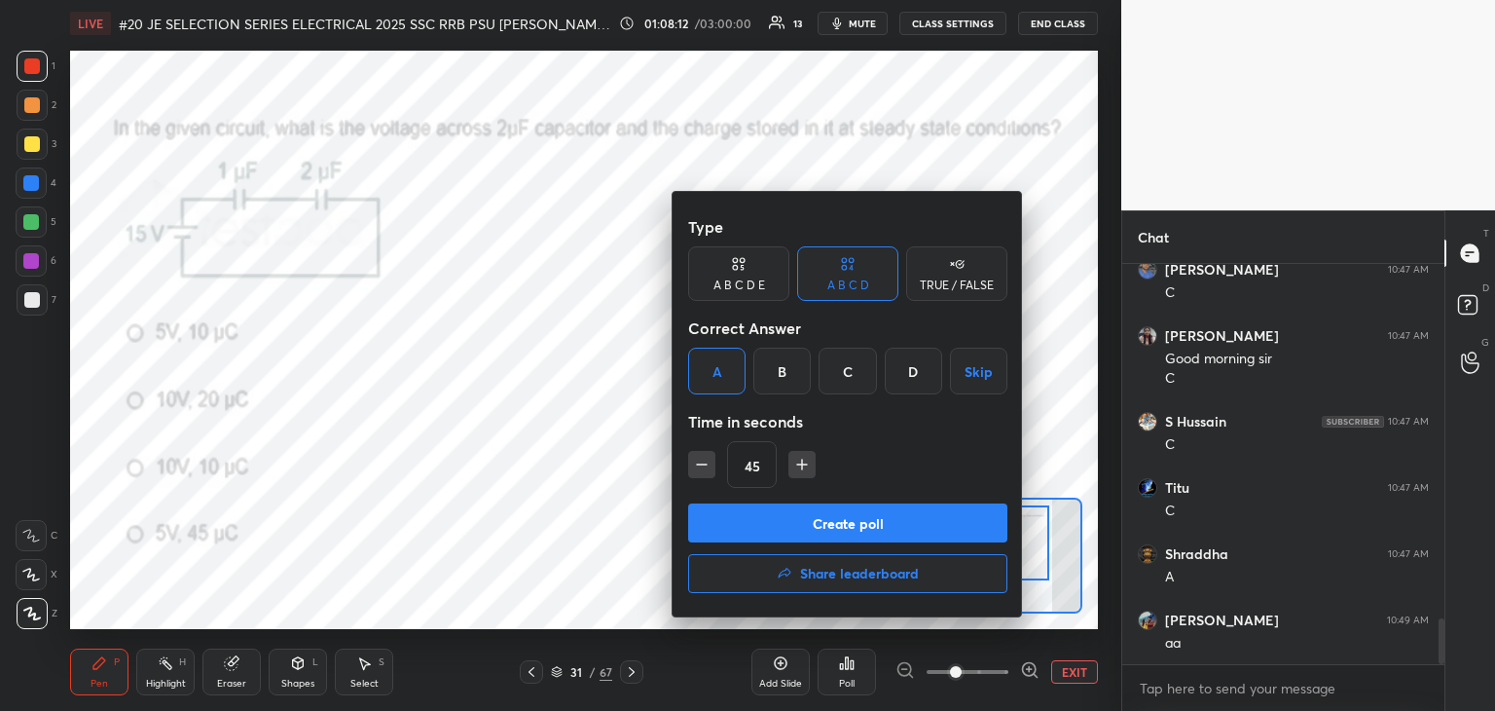
click at [795, 464] on icon "button" at bounding box center [801, 464] width 19 height 19
type input "60"
click at [778, 517] on button "Create poll" at bounding box center [847, 522] width 319 height 39
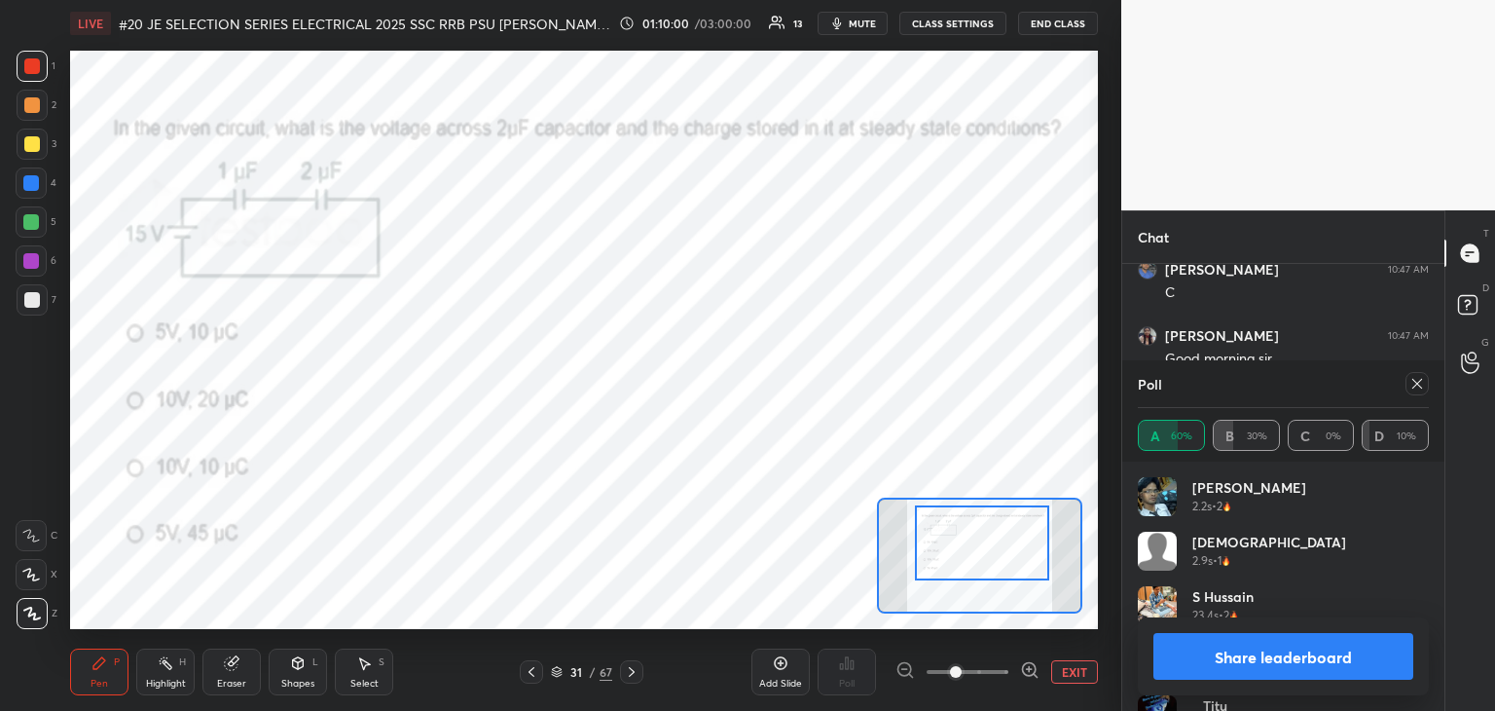
click at [241, 680] on div "Eraser" at bounding box center [231, 684] width 29 height 10
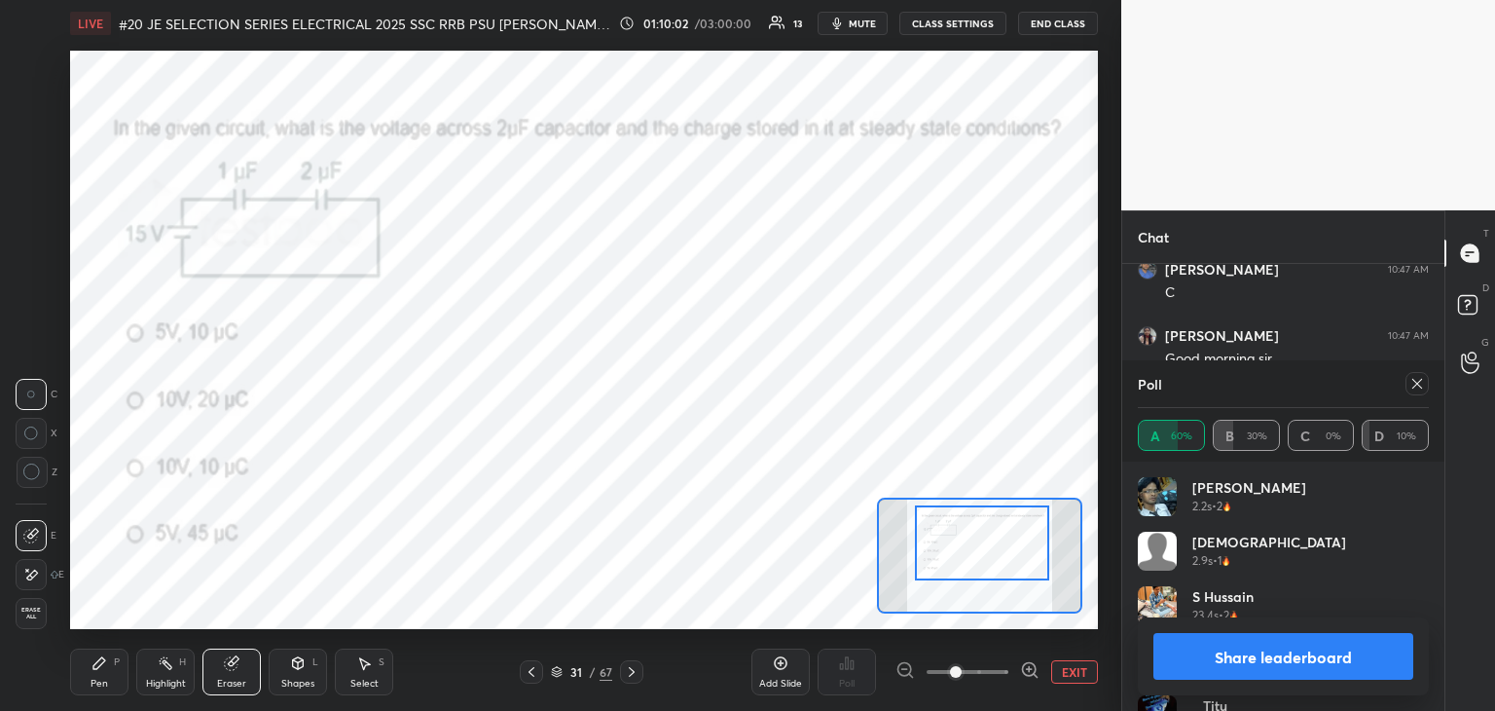
click at [93, 667] on icon at bounding box center [99, 663] width 12 height 12
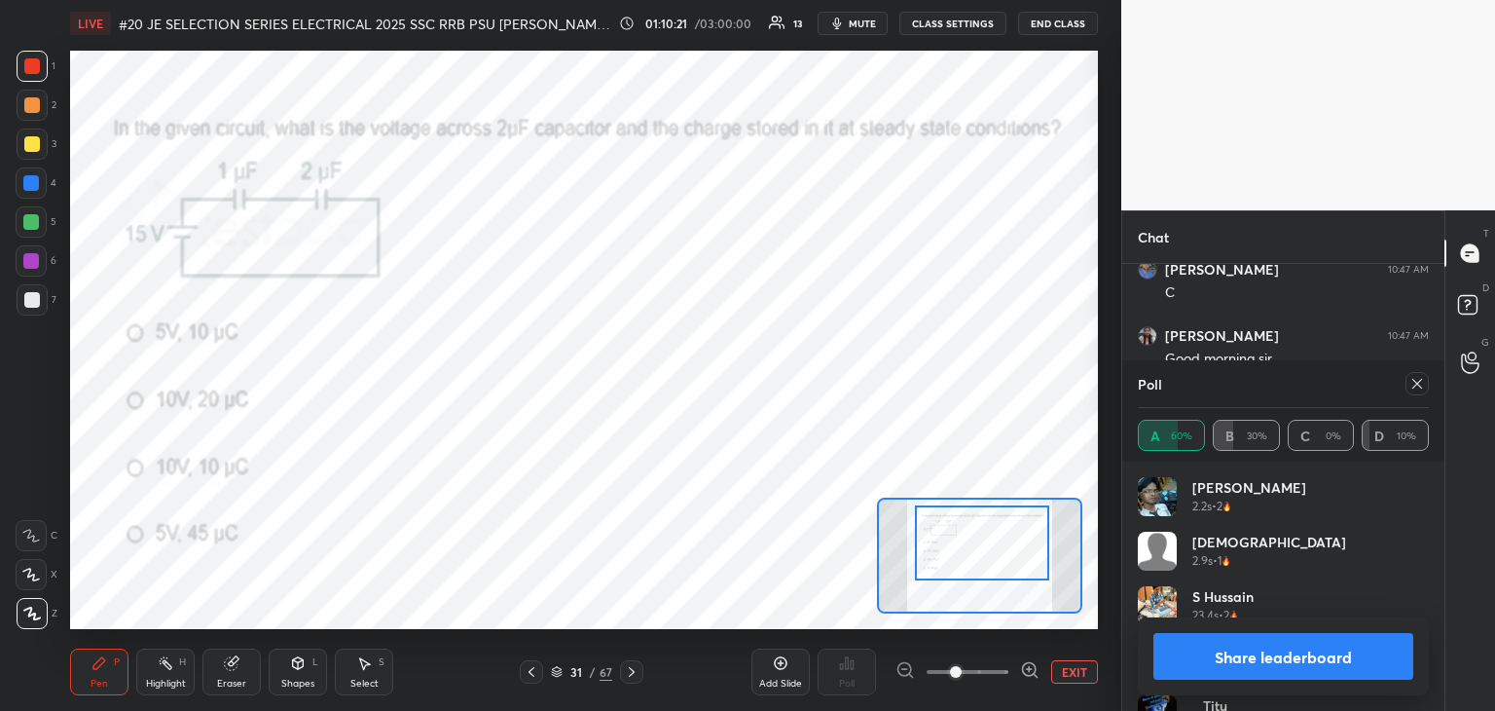
click at [121, 632] on div "LIVE #20 JE SELECTION SERIES ELECTRICAL 2025 SSC RRB PSU PRAVIN SIR EEEGURU 01:…" at bounding box center [584, 355] width 1044 height 711
click at [238, 668] on icon at bounding box center [232, 663] width 16 height 16
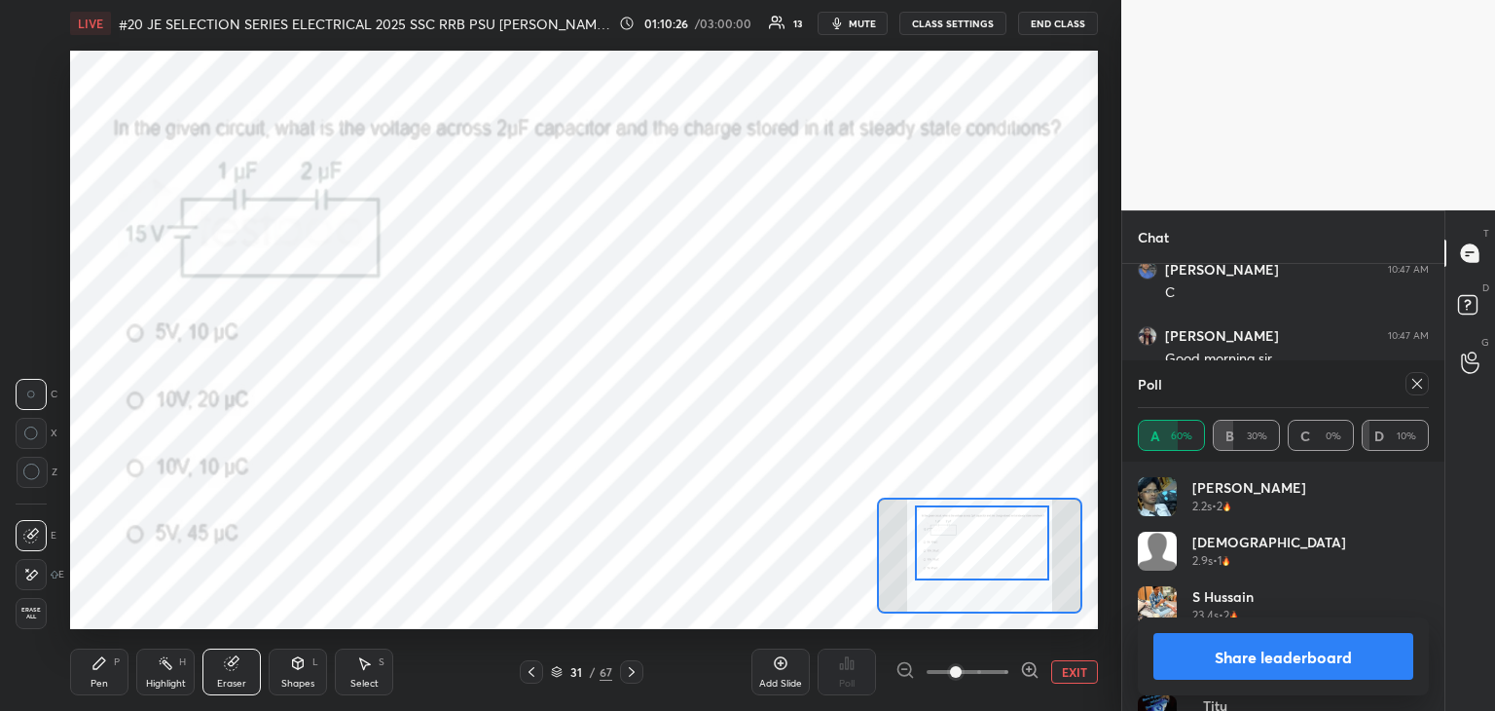
click at [93, 685] on div "Pen" at bounding box center [100, 684] width 18 height 10
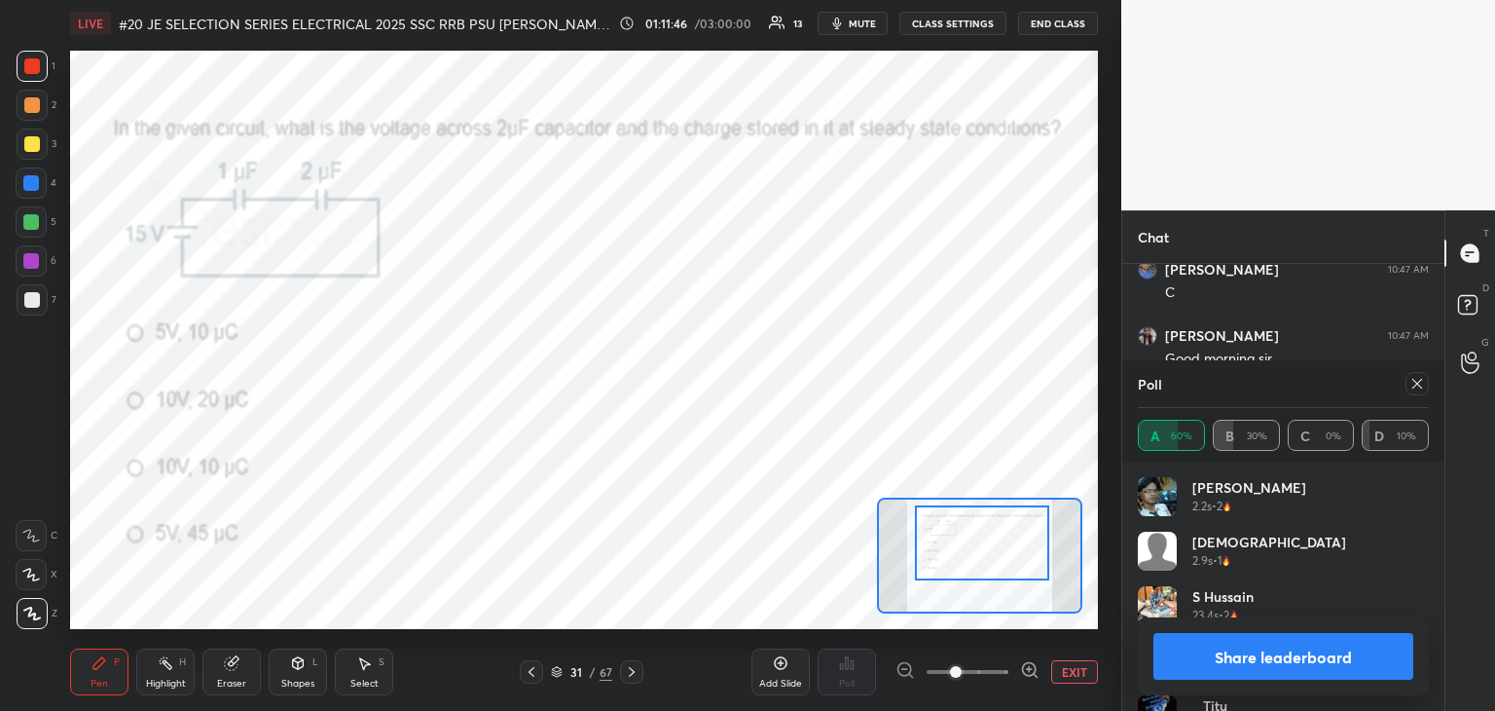
click at [1403, 387] on div at bounding box center [1413, 383] width 31 height 23
click at [1410, 387] on icon at bounding box center [1418, 384] width 16 height 16
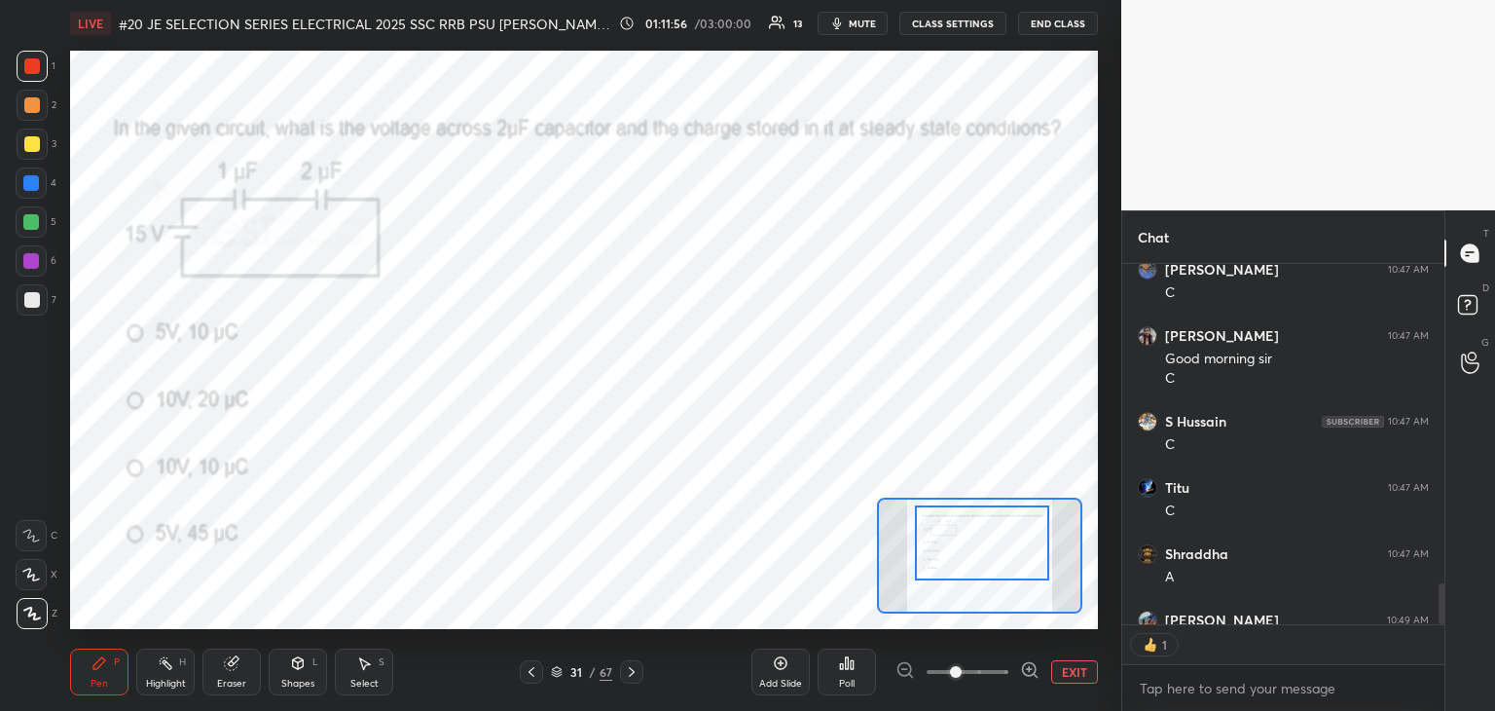
scroll to position [7, 6]
drag, startPoint x: 242, startPoint y: 663, endPoint x: 228, endPoint y: 664, distance: 14.6
click at [235, 664] on div "Eraser" at bounding box center [232, 671] width 58 height 47
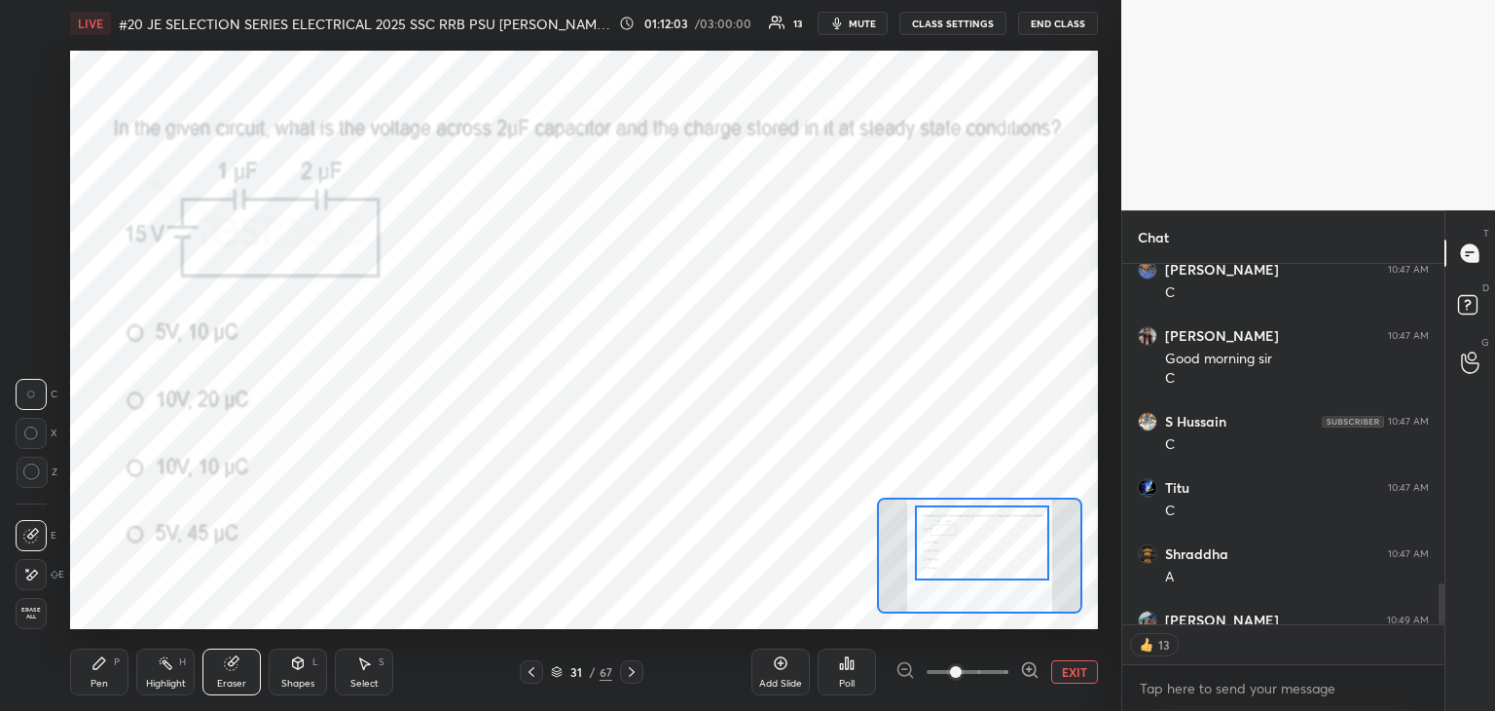
click at [41, 614] on span "Erase all" at bounding box center [31, 614] width 29 height 14
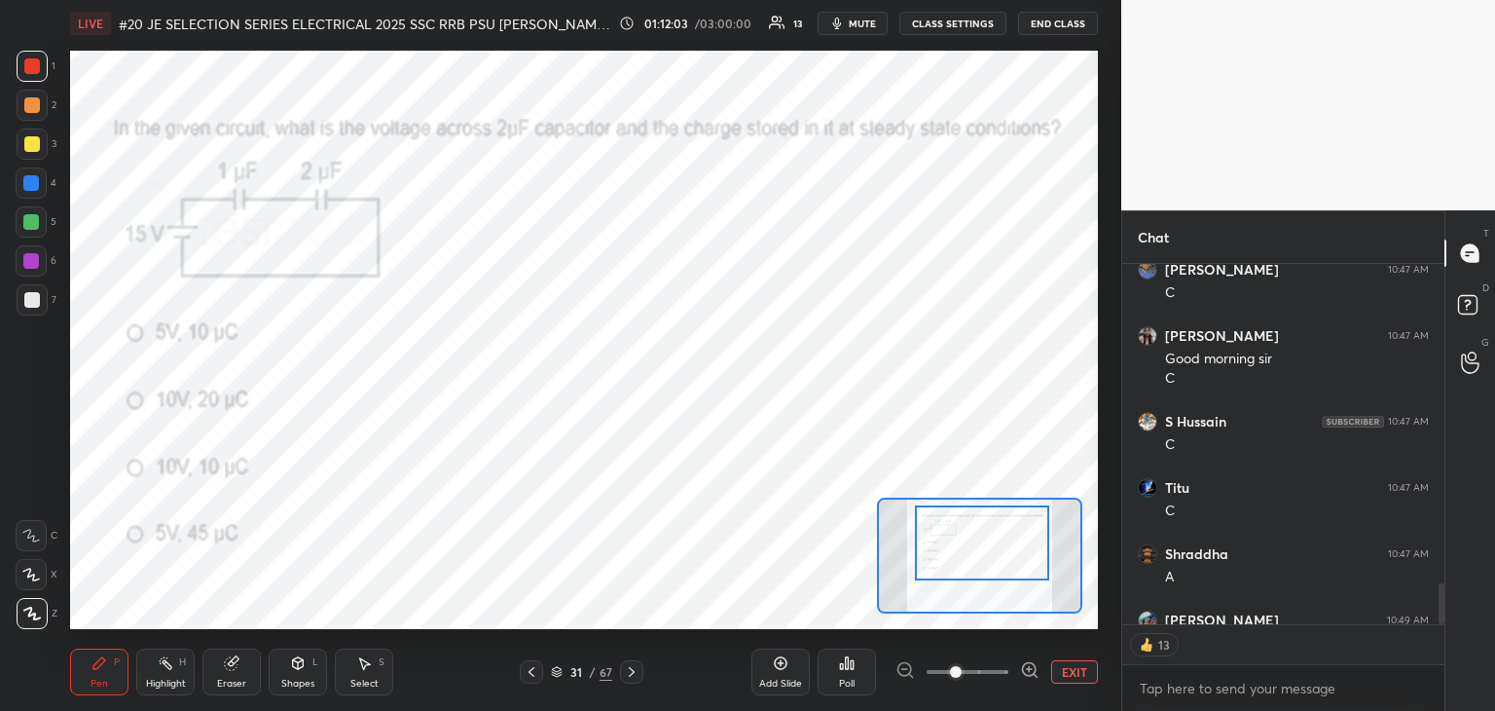
click at [121, 679] on div "Pen P" at bounding box center [99, 671] width 58 height 47
type textarea "x"
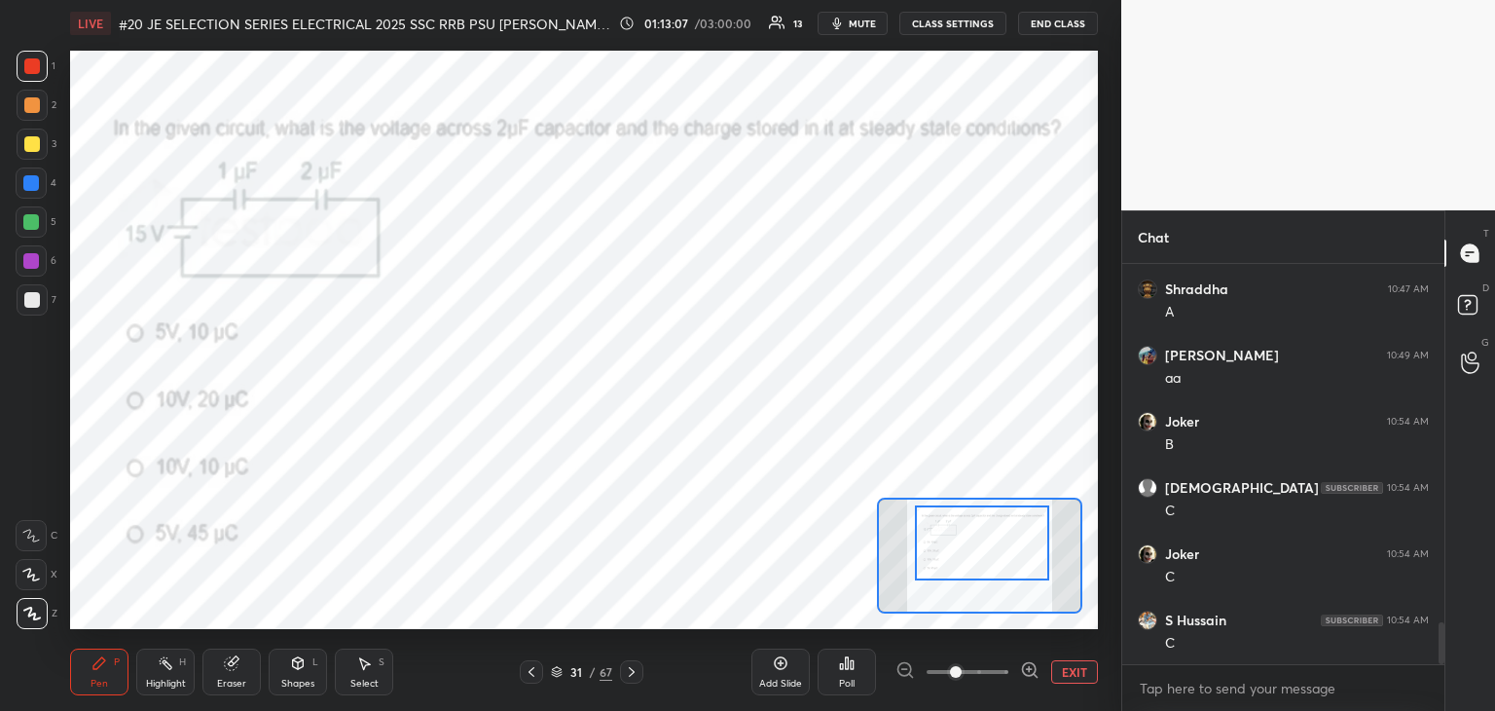
scroll to position [3472, 0]
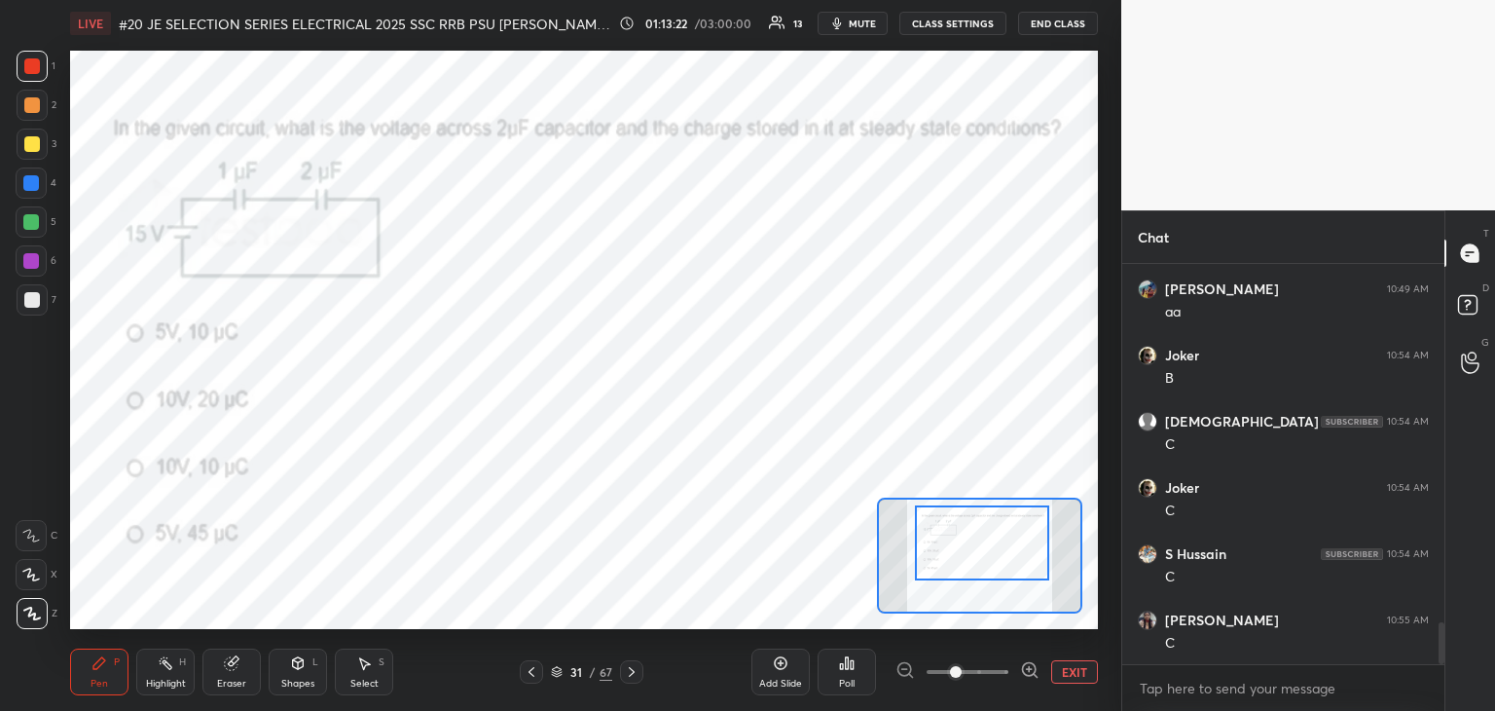
click at [631, 679] on div at bounding box center [631, 671] width 23 height 23
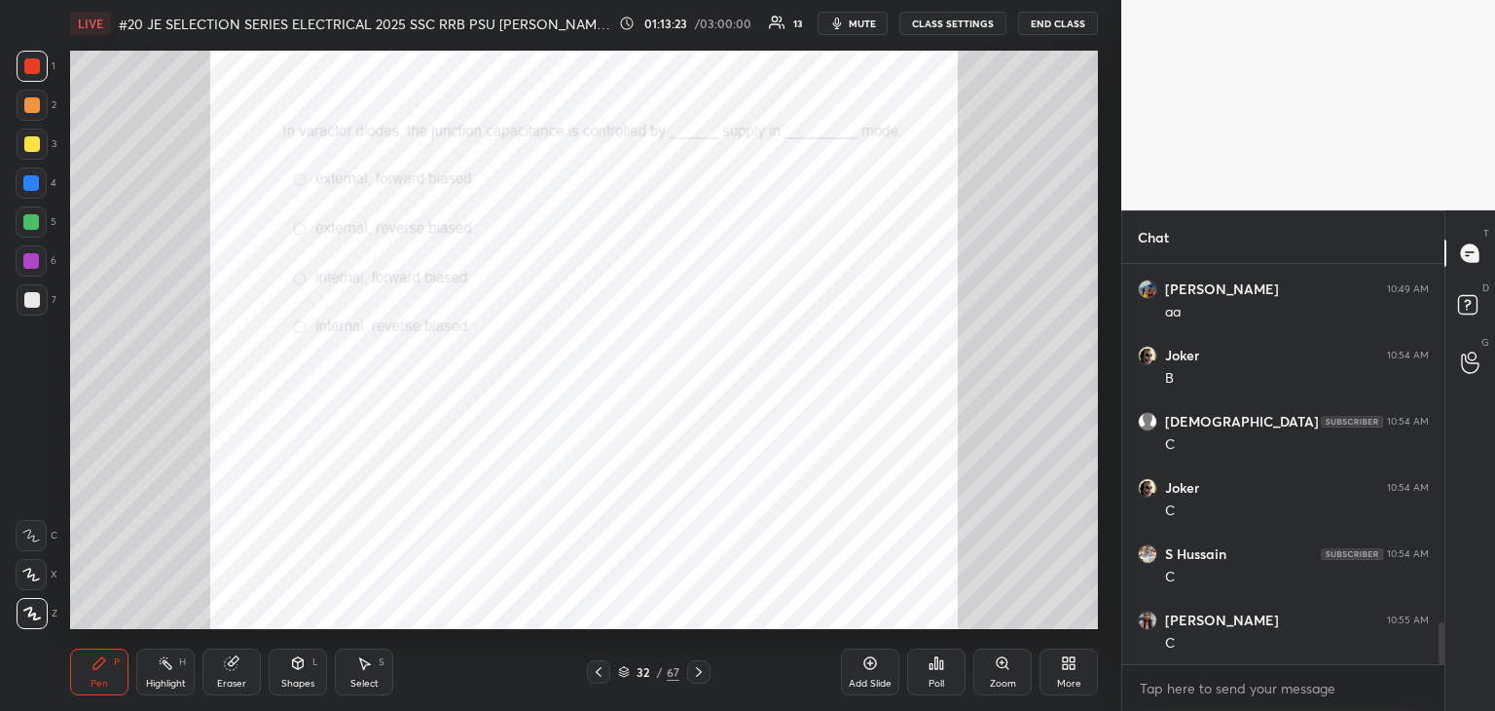
click at [1007, 672] on div "Zoom" at bounding box center [1003, 671] width 58 height 47
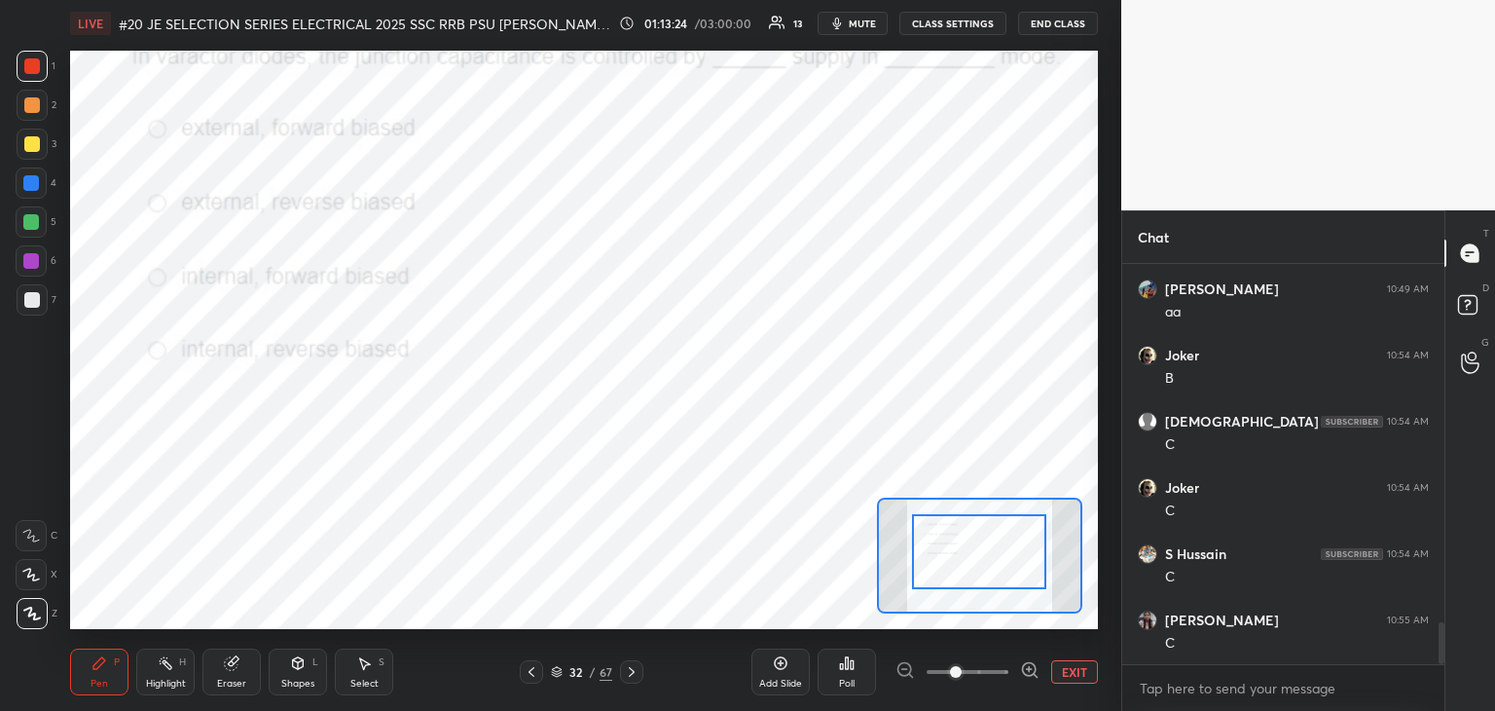
drag, startPoint x: 989, startPoint y: 555, endPoint x: 983, endPoint y: 571, distance: 16.6
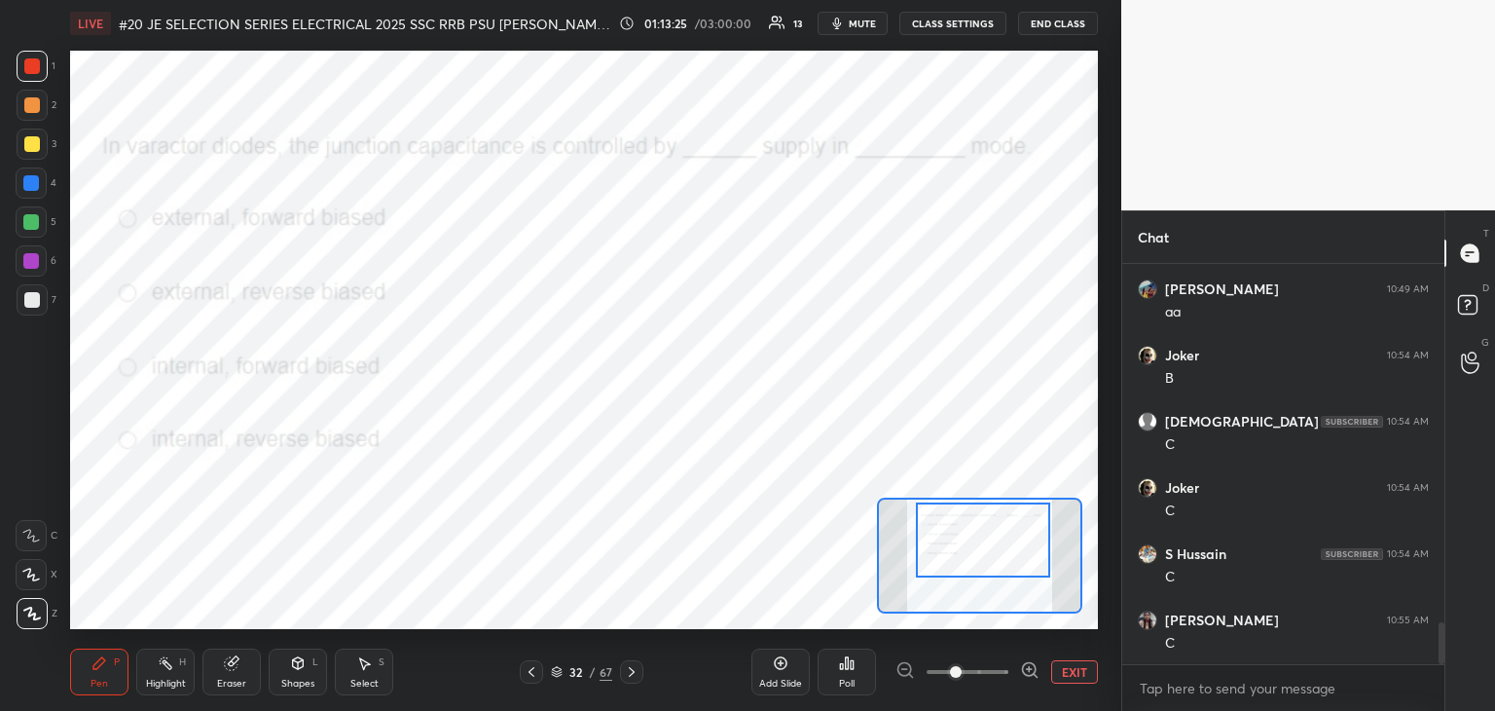
click at [987, 562] on div at bounding box center [983, 539] width 134 height 75
click at [822, 687] on div "Poll" at bounding box center [847, 671] width 58 height 47
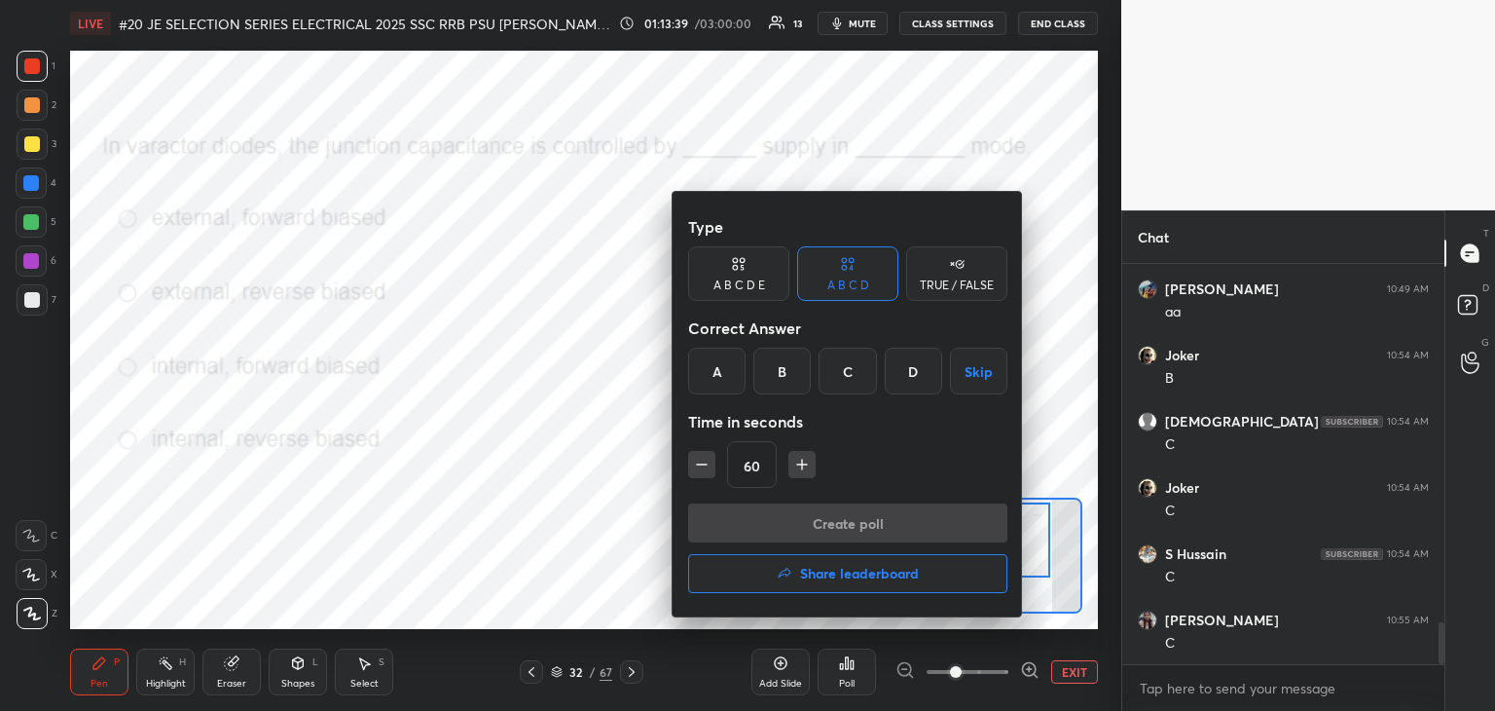
click at [792, 370] on div "B" at bounding box center [782, 371] width 57 height 47
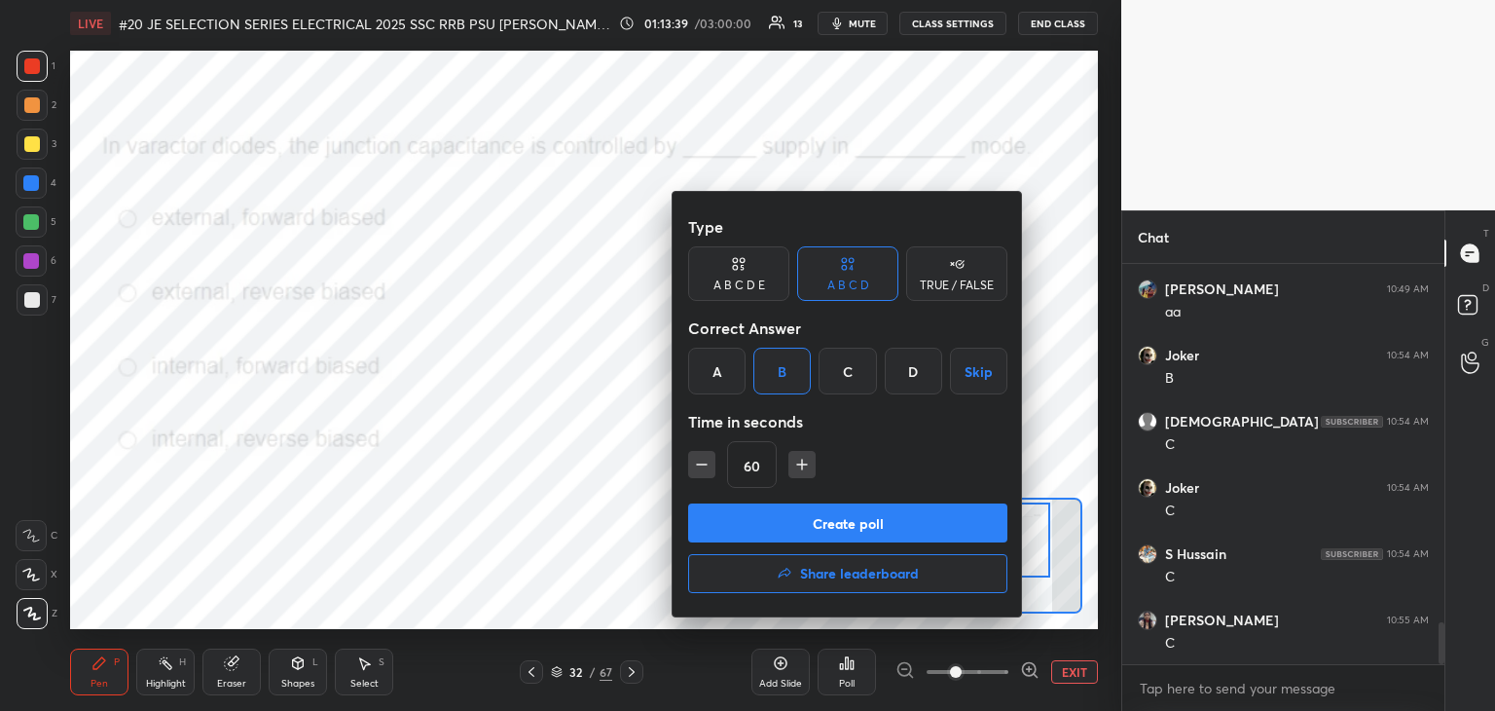
click at [701, 474] on button "button" at bounding box center [701, 464] width 27 height 27
type input "45"
click at [706, 519] on button "Create poll" at bounding box center [847, 522] width 319 height 39
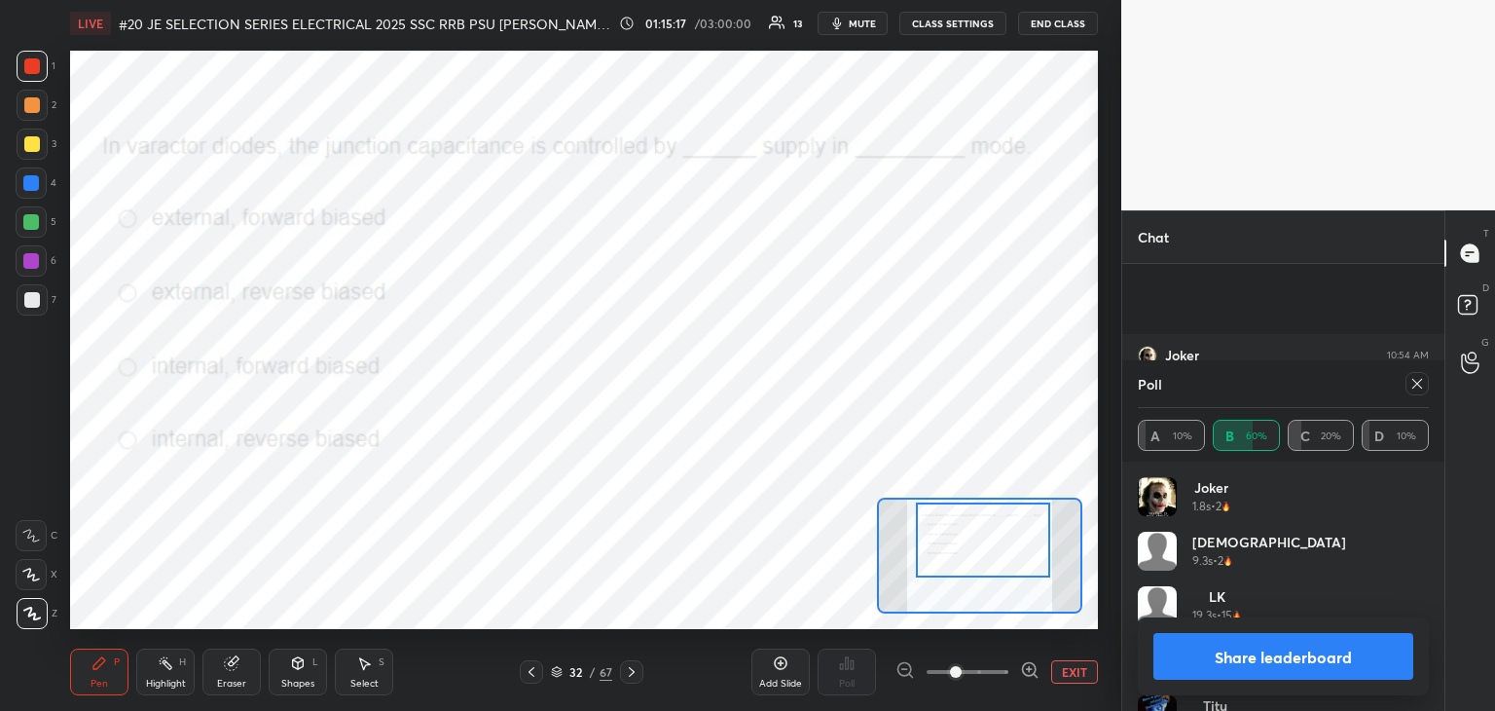
scroll to position [3643, 0]
click at [1407, 384] on div at bounding box center [1417, 383] width 23 height 23
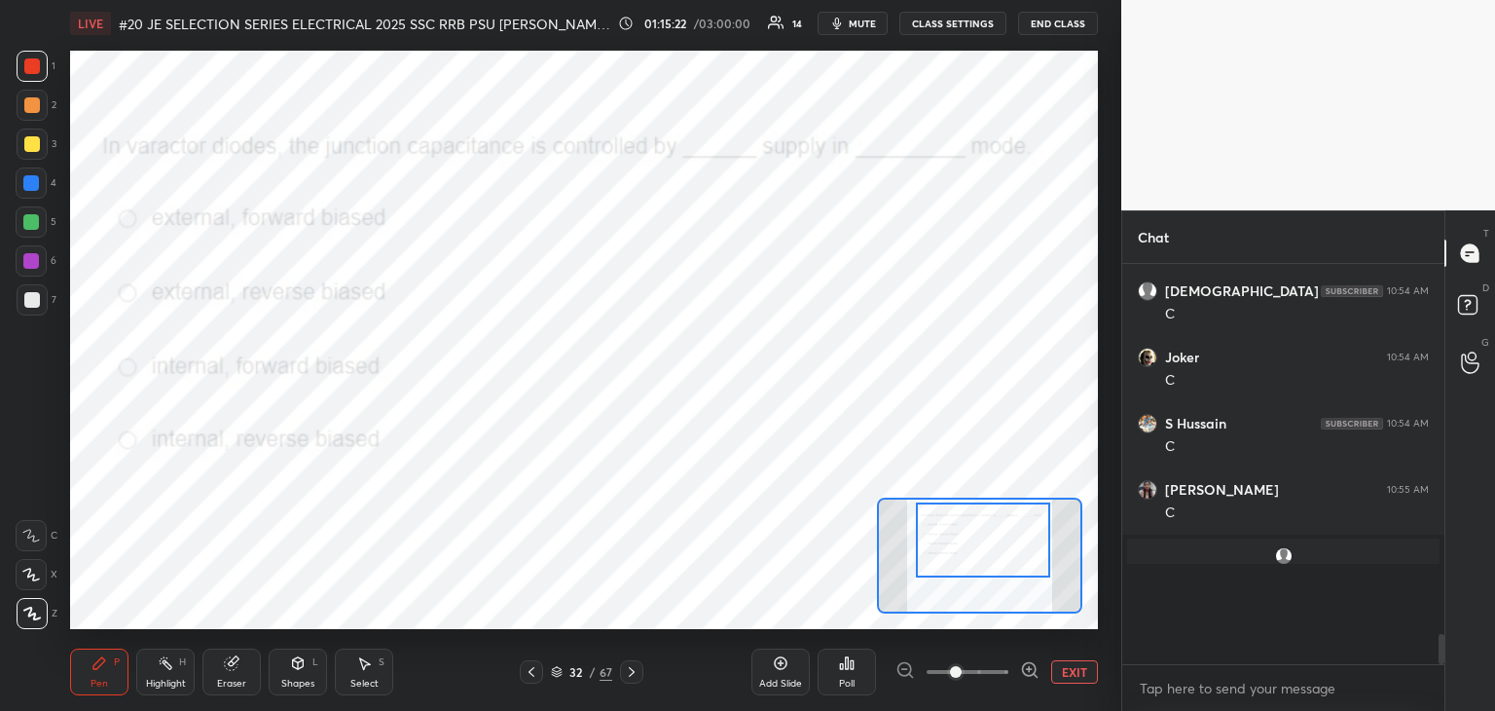
scroll to position [389, 316]
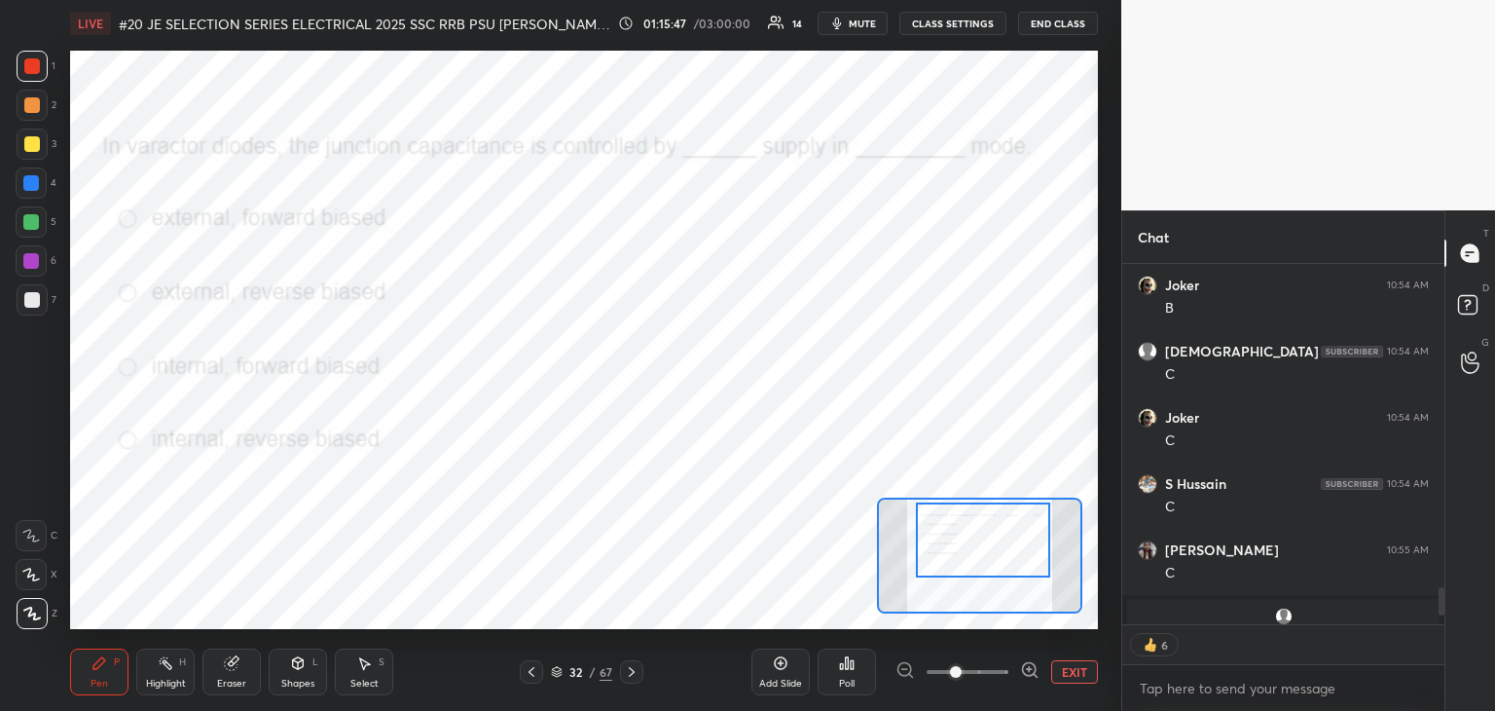
type textarea "x"
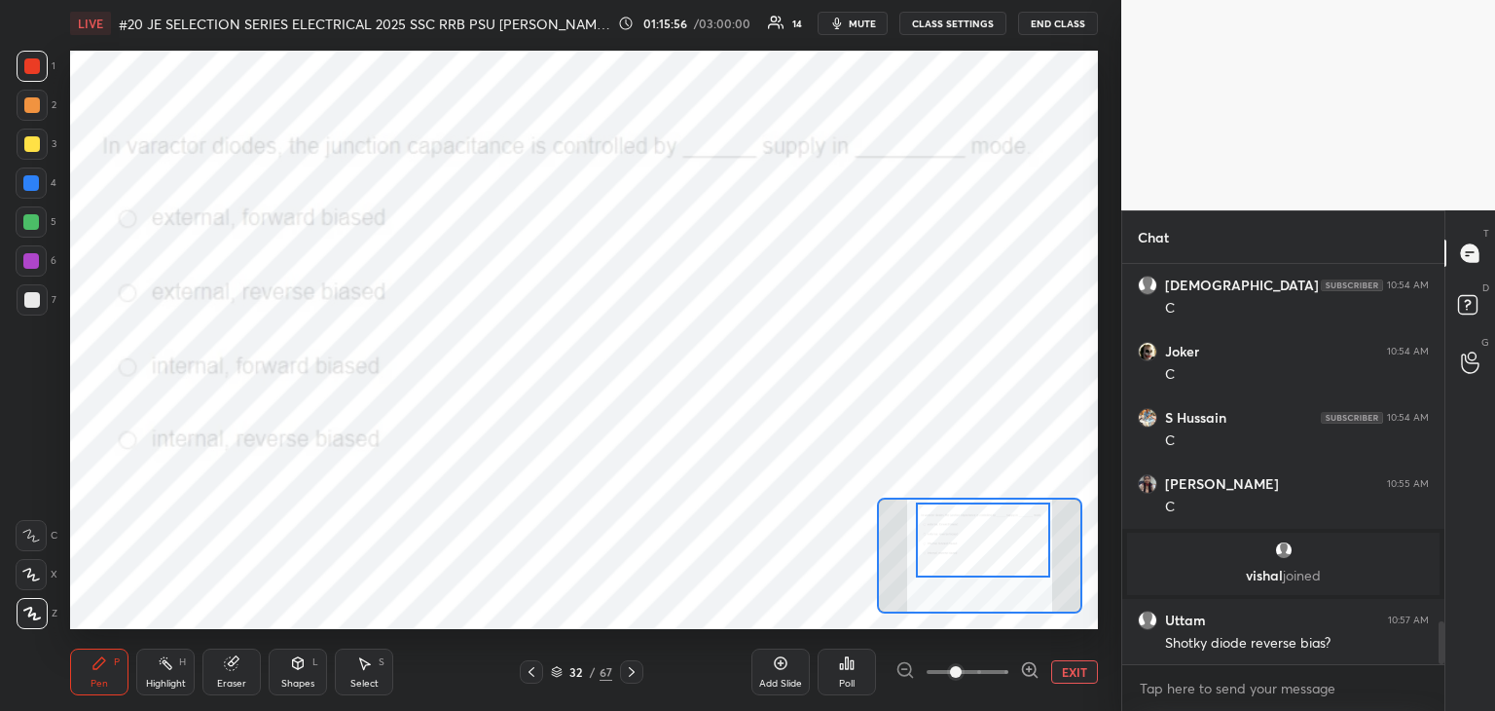
scroll to position [3357, 0]
click at [642, 671] on div at bounding box center [631, 671] width 23 height 23
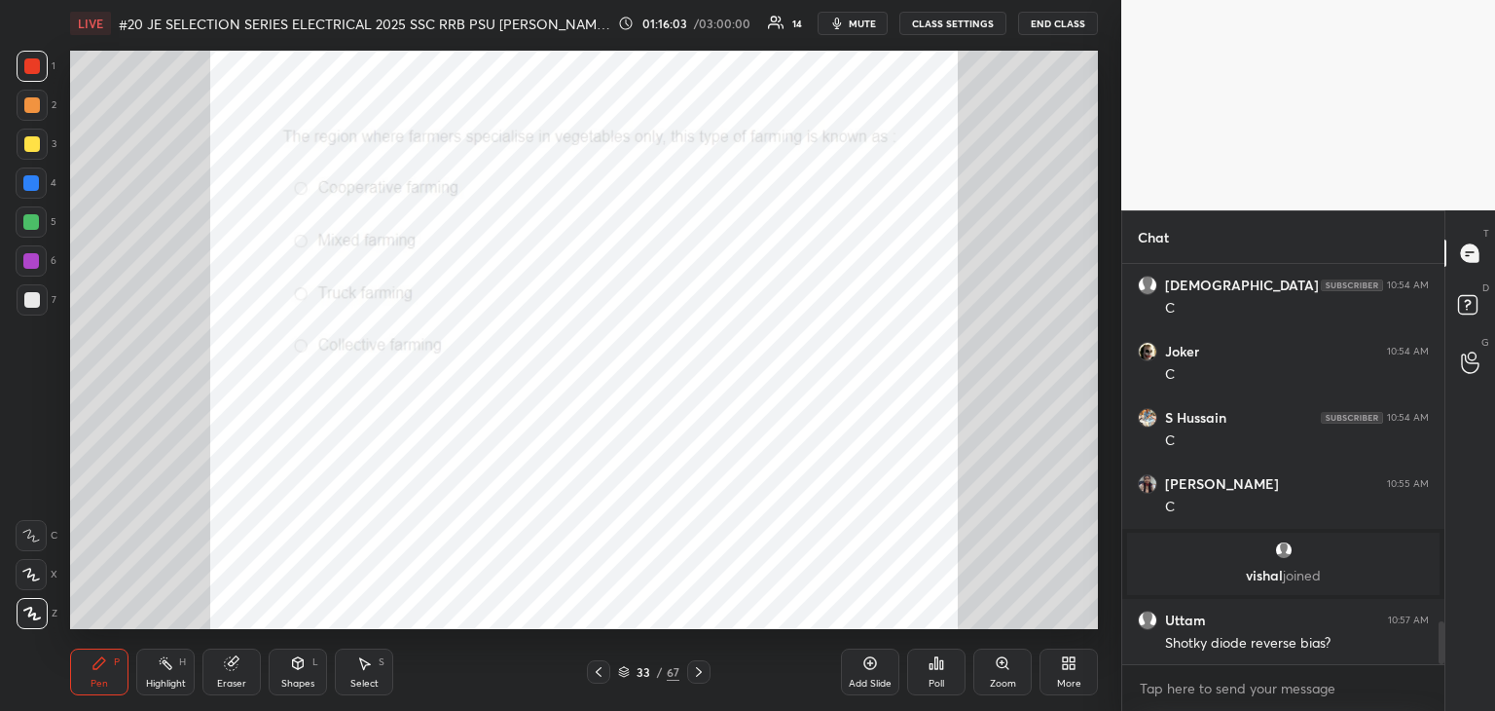
click at [1019, 676] on div "Zoom" at bounding box center [1003, 671] width 58 height 47
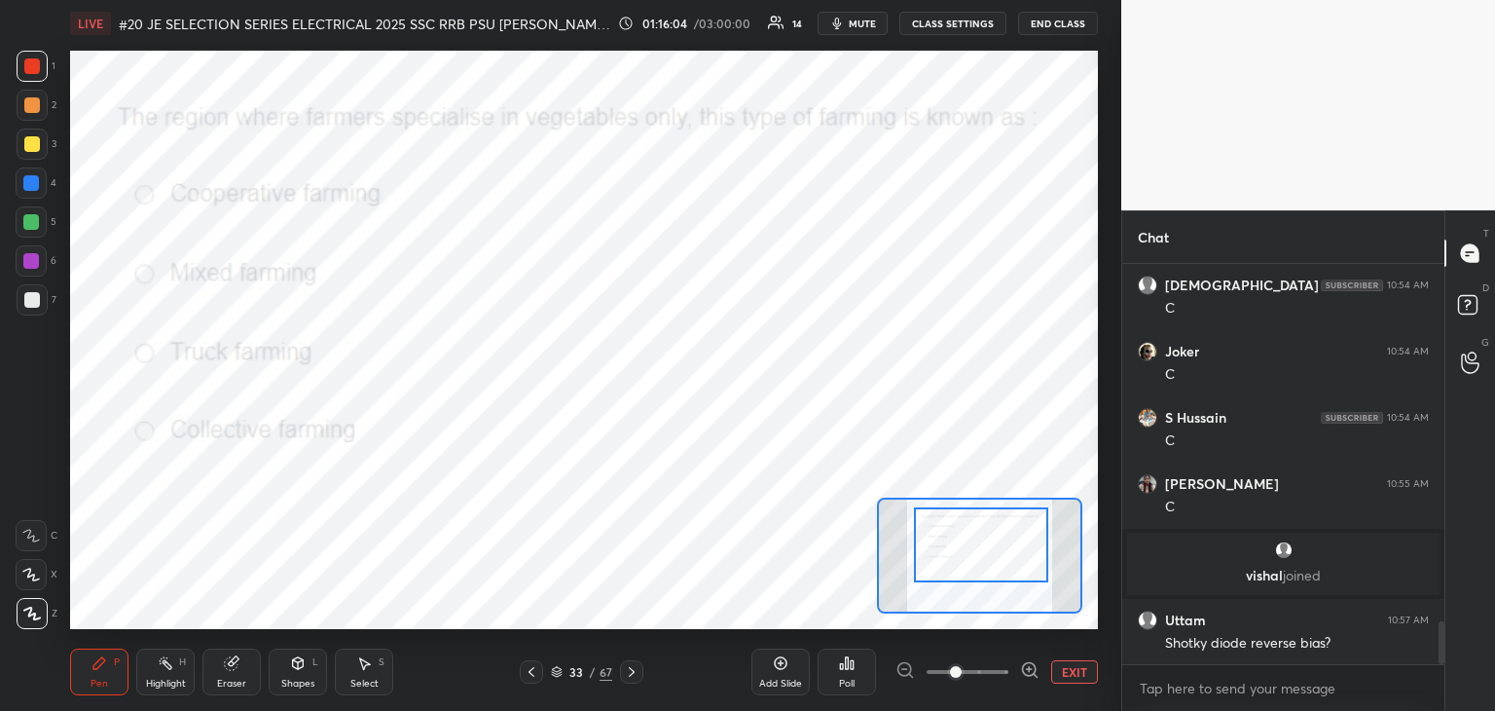
click at [962, 564] on div at bounding box center [981, 544] width 134 height 75
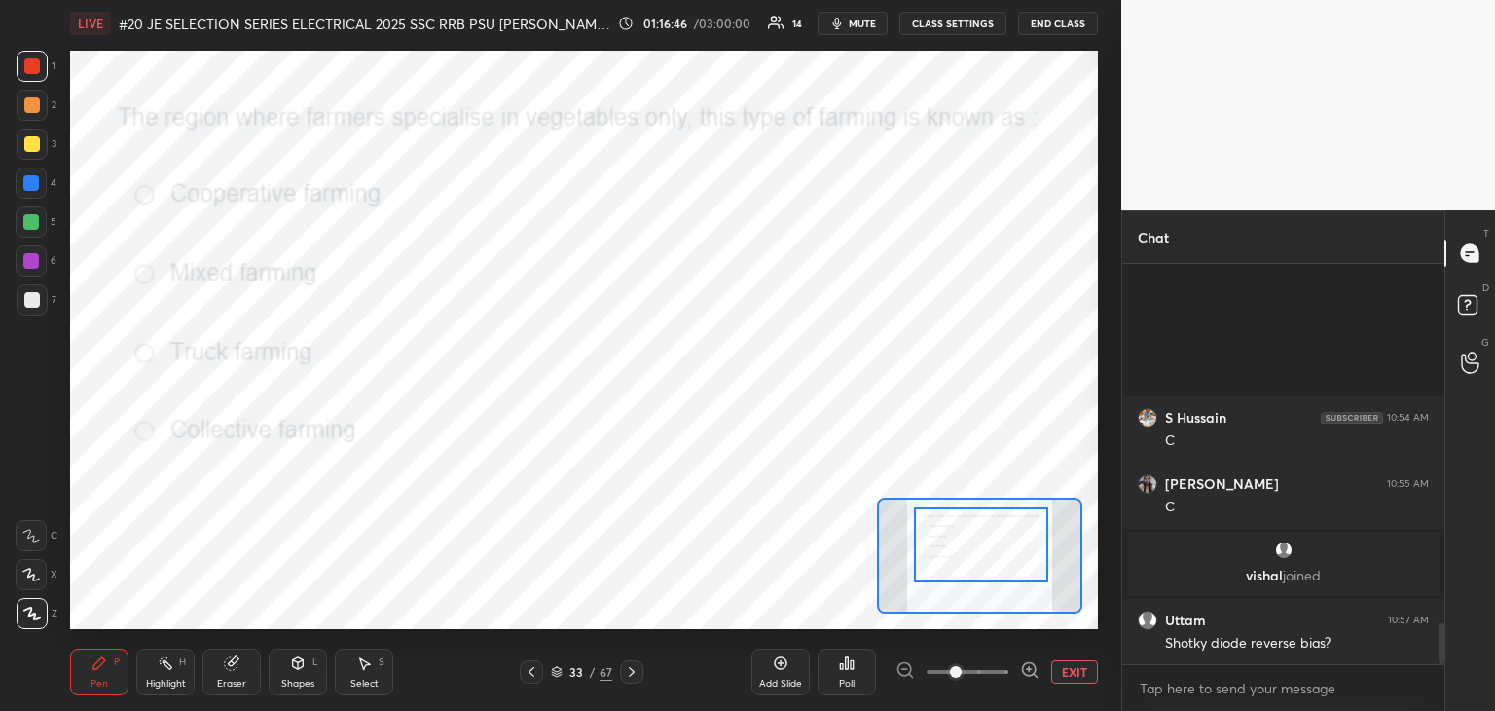
scroll to position [3559, 0]
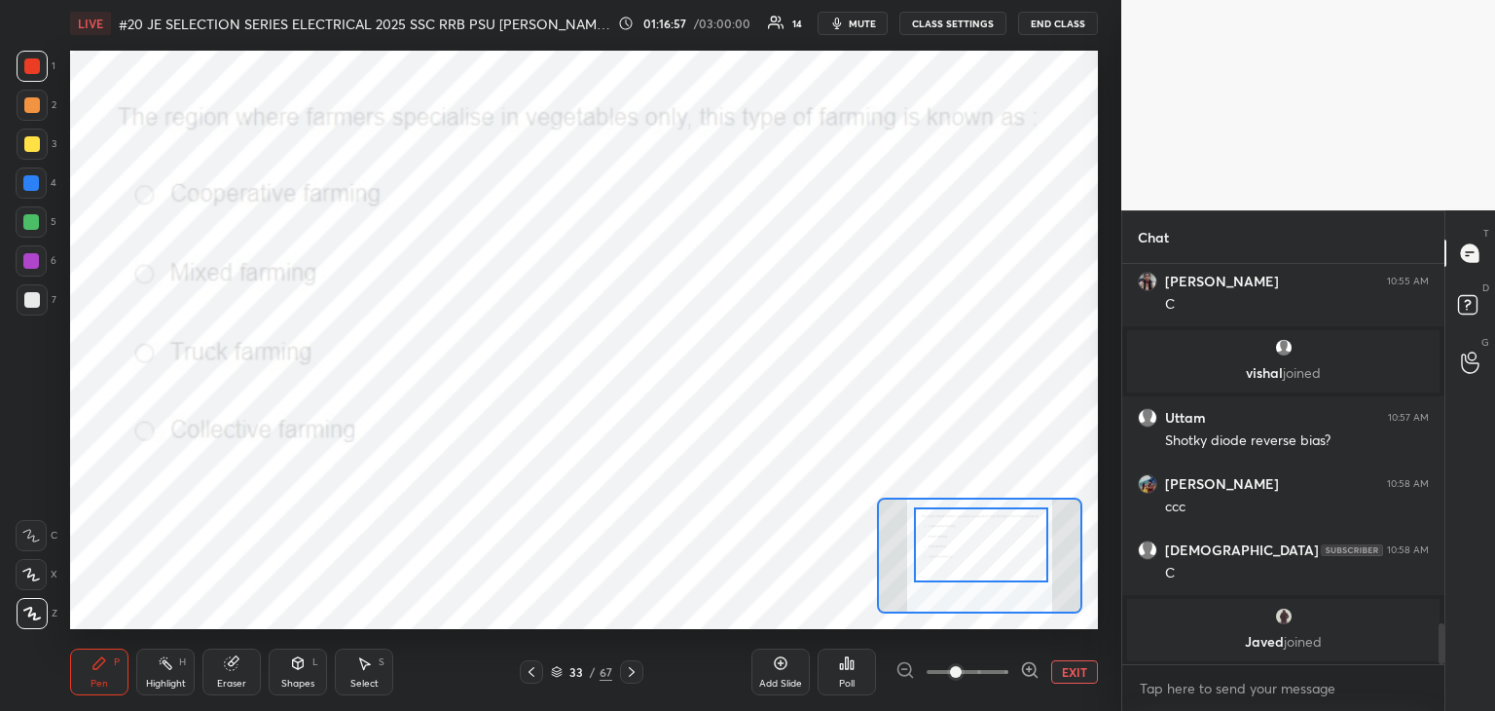
click at [627, 680] on div at bounding box center [631, 671] width 23 height 23
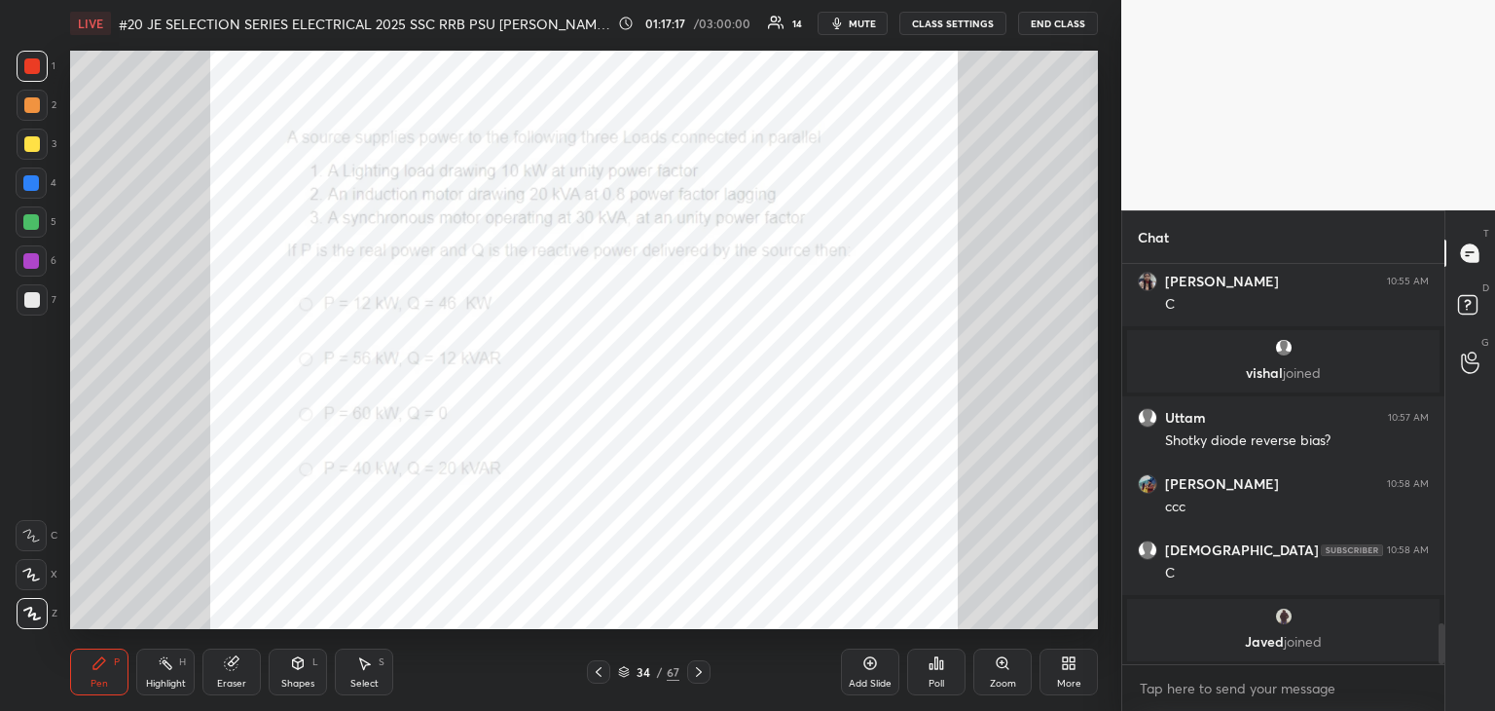
click at [935, 675] on div "Poll" at bounding box center [936, 671] width 58 height 47
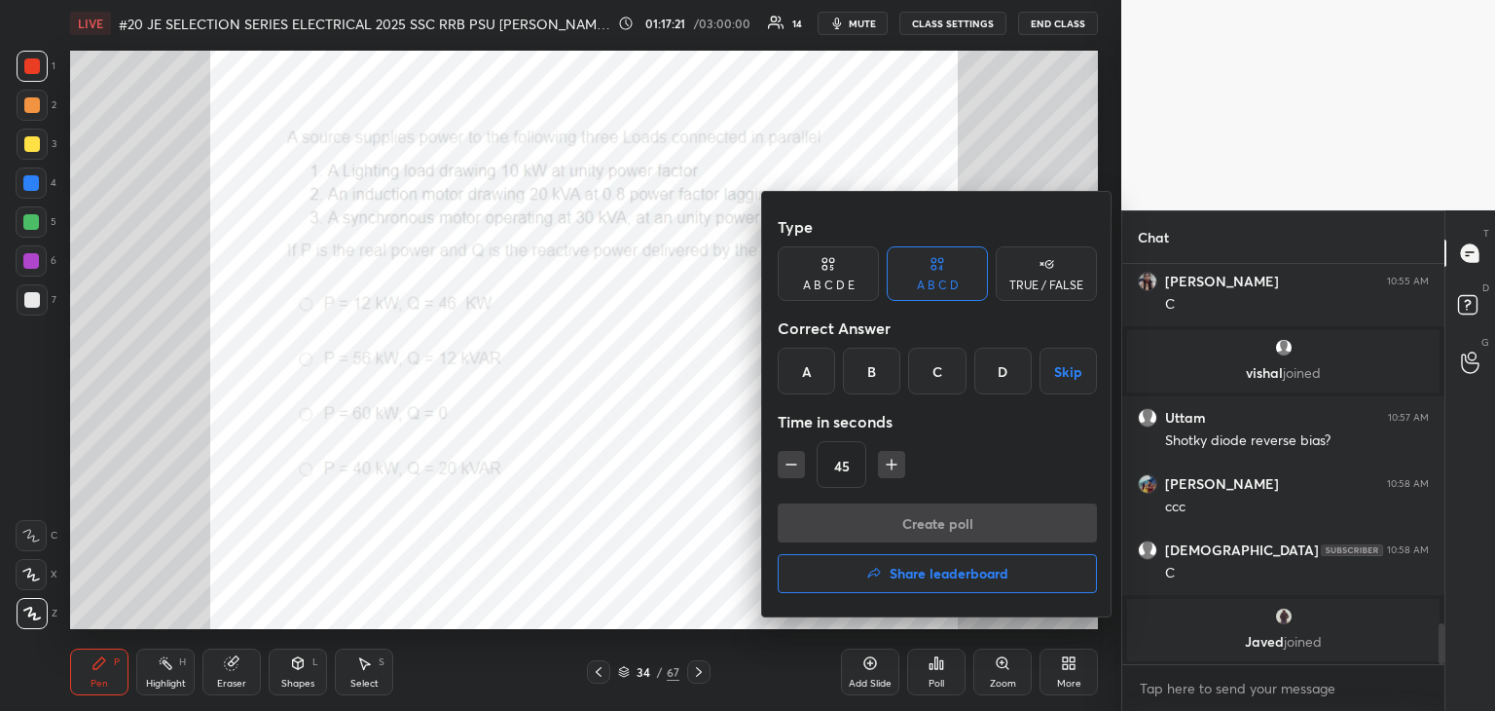
click at [872, 380] on div "B" at bounding box center [871, 371] width 57 height 47
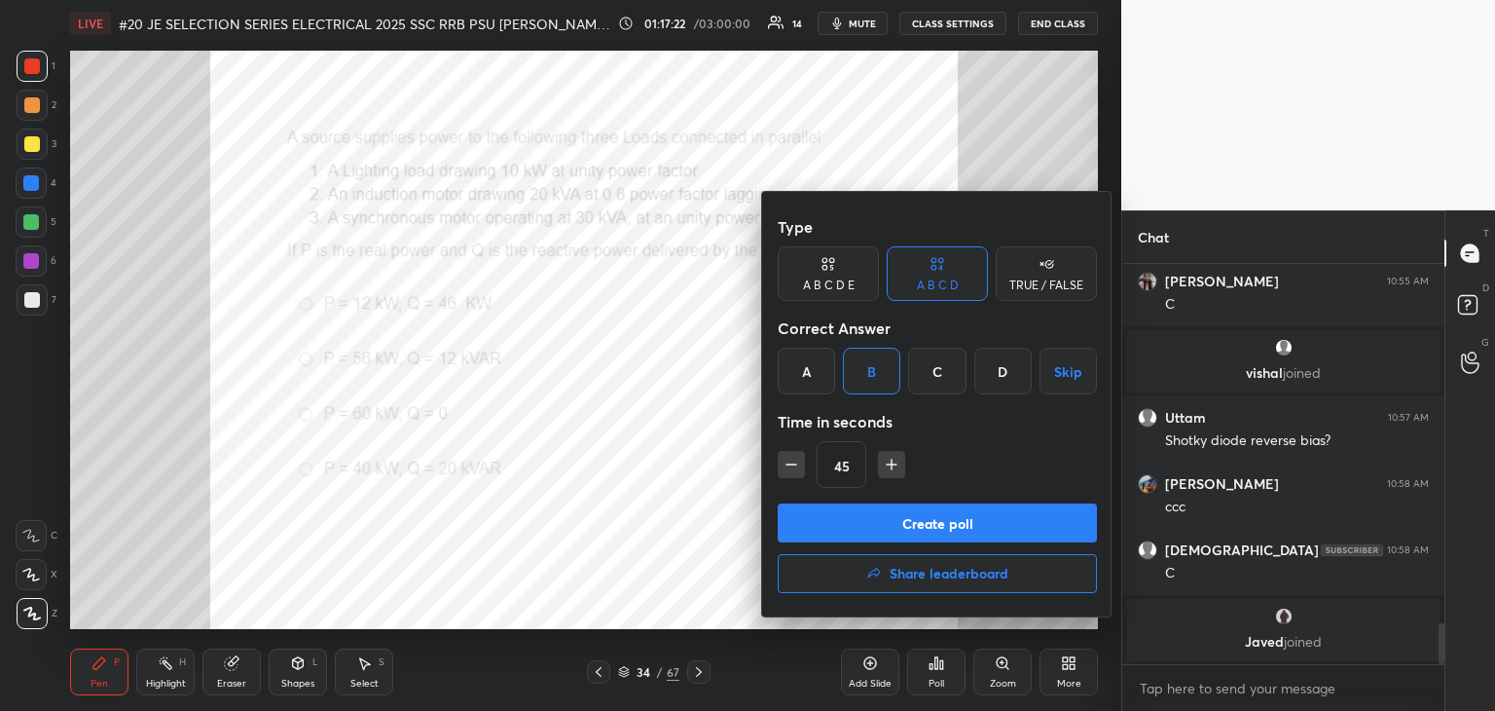
drag, startPoint x: 894, startPoint y: 455, endPoint x: 882, endPoint y: 504, distance: 51.0
click at [894, 456] on icon "button" at bounding box center [891, 464] width 19 height 19
type input "60"
click at [875, 519] on button "Create poll" at bounding box center [937, 522] width 319 height 39
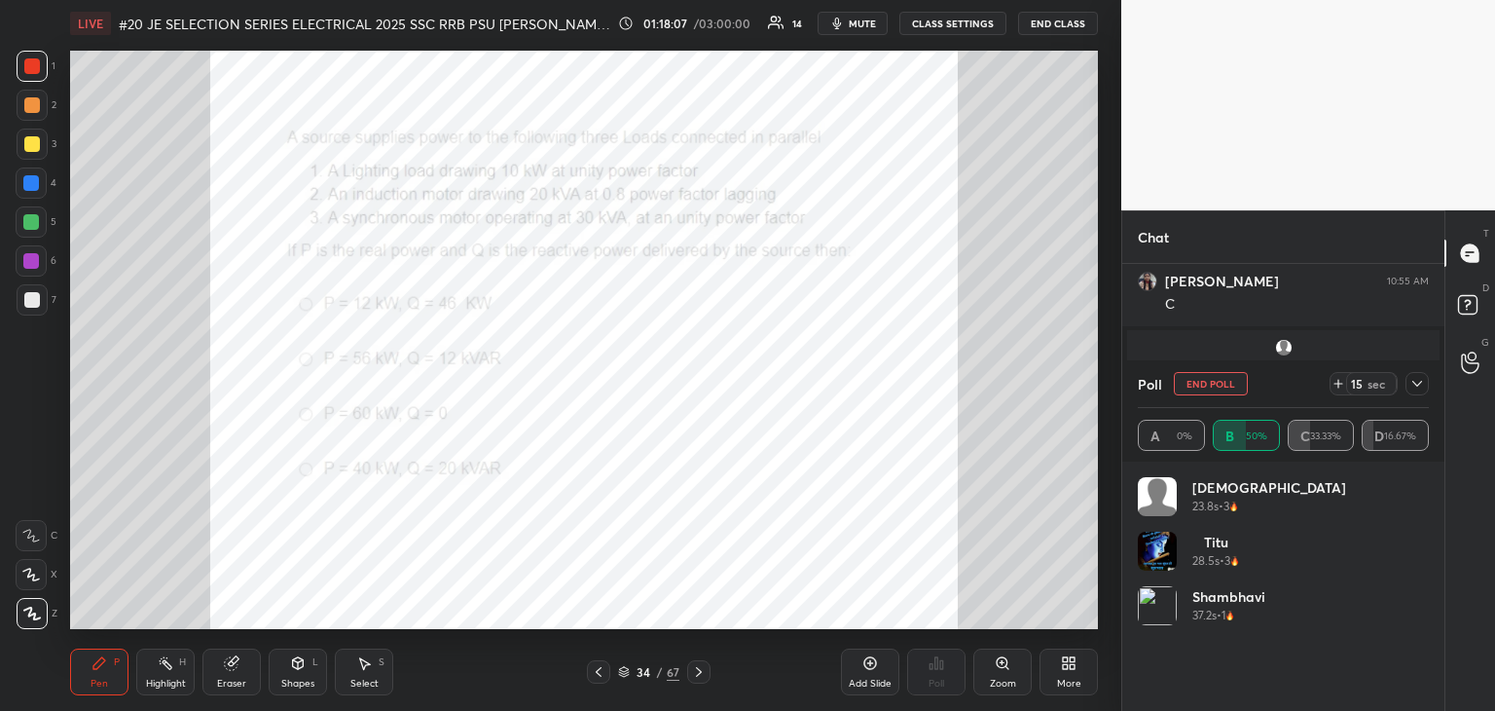
scroll to position [6, 6]
click at [1336, 384] on icon at bounding box center [1339, 384] width 16 height 16
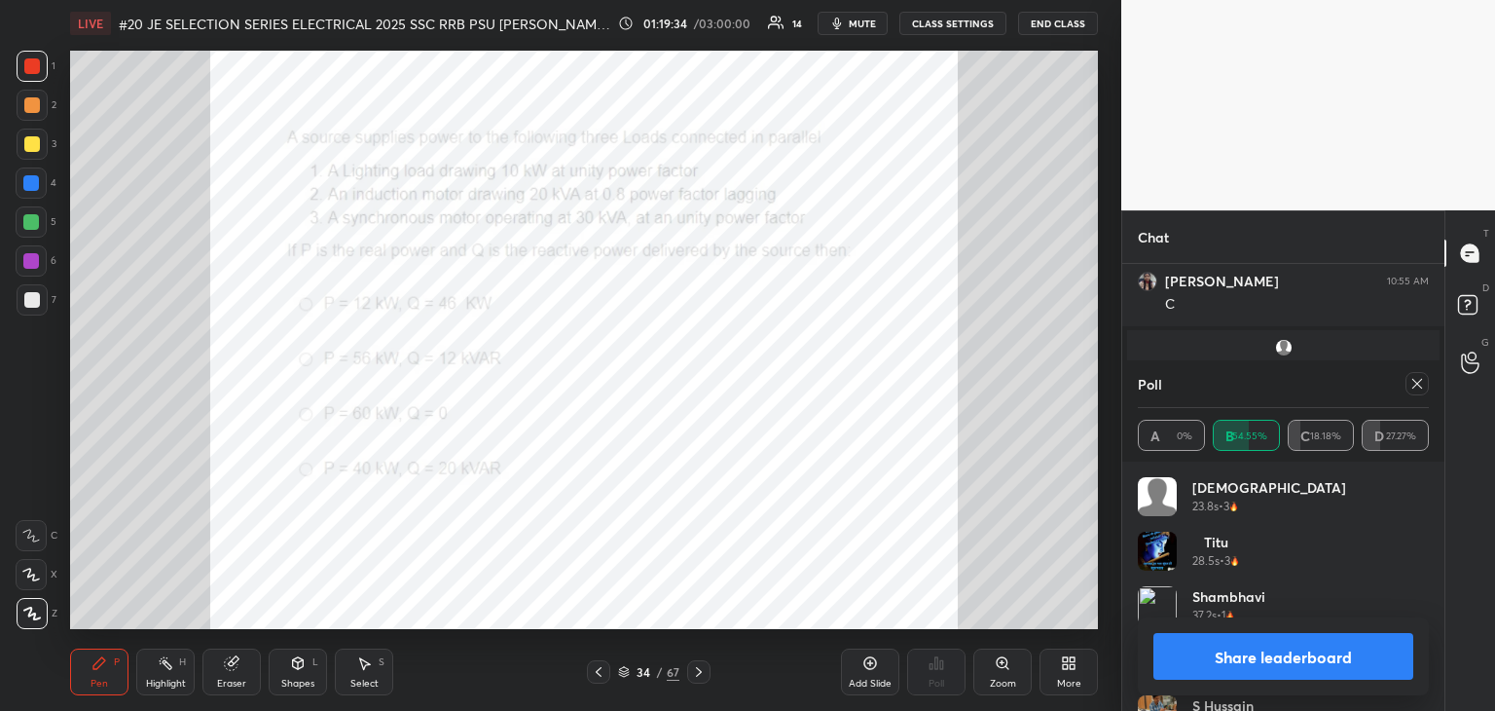
click at [570, 36] on div "LIVE #20 JE SELECTION SERIES ELECTRICAL 2025 SSC RRB PSU PRAVIN SIR EEEGURU 01:…" at bounding box center [584, 355] width 1044 height 711
click at [1411, 388] on icon at bounding box center [1418, 384] width 16 height 16
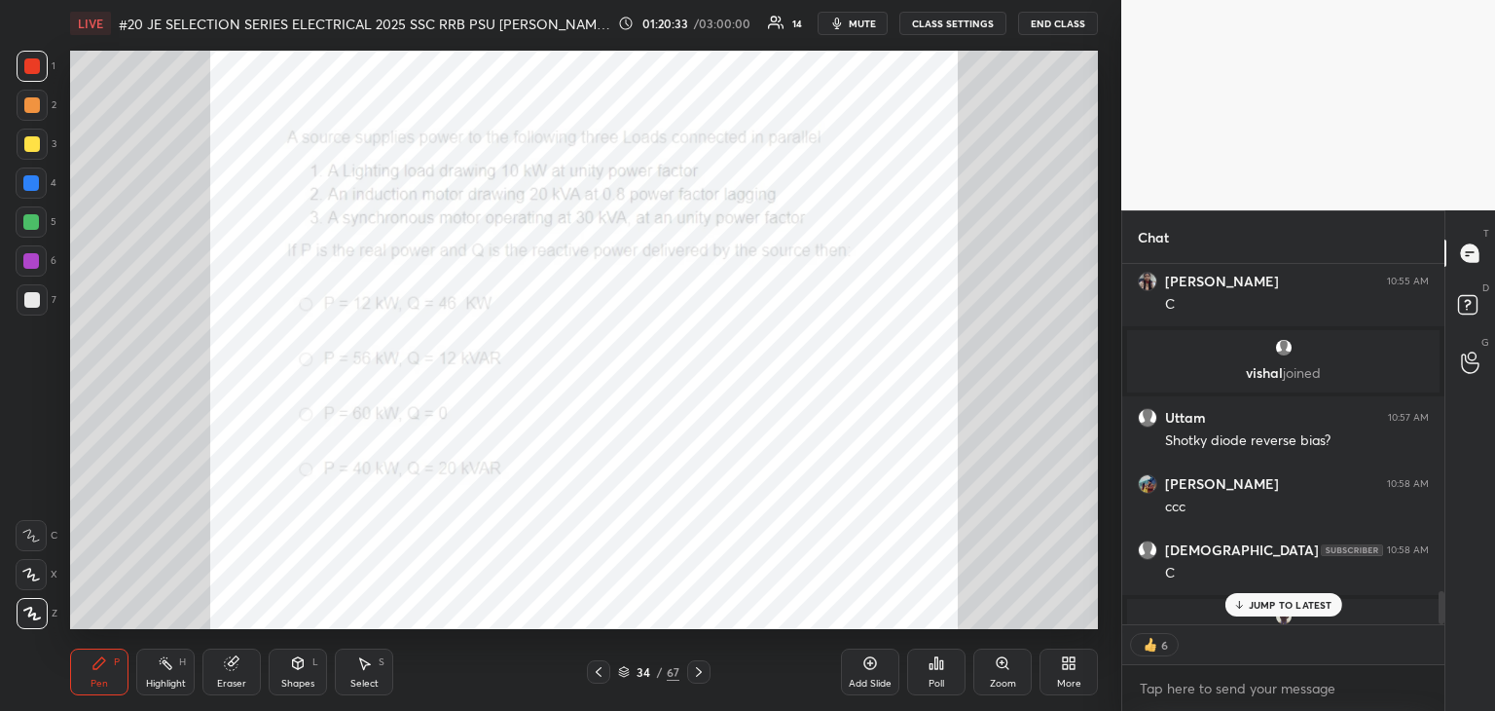
scroll to position [3598, 0]
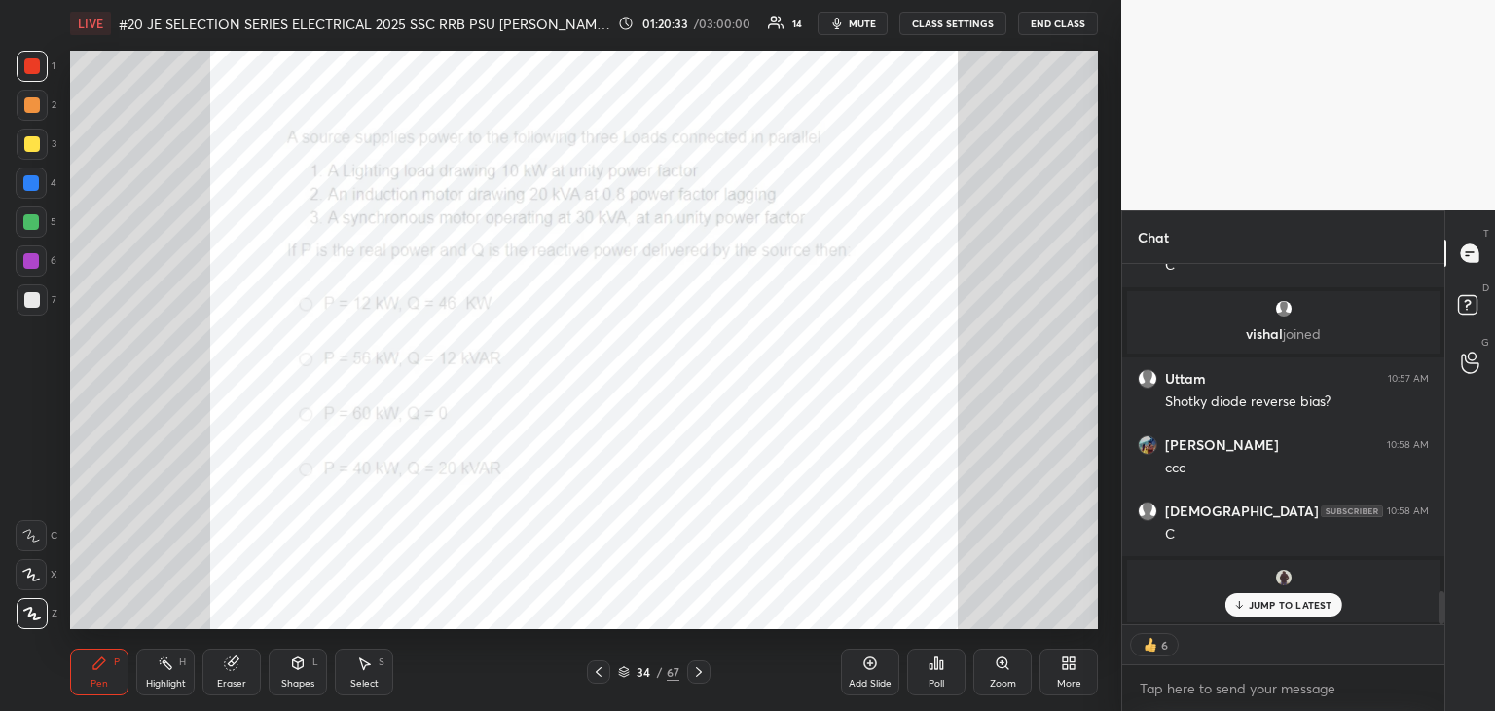
click at [1436, 636] on div "S Hussain 10:54 AM C sangeeta 10:55 AM C vishal joined Uttam 10:57 AM Shotky di…" at bounding box center [1284, 487] width 322 height 447
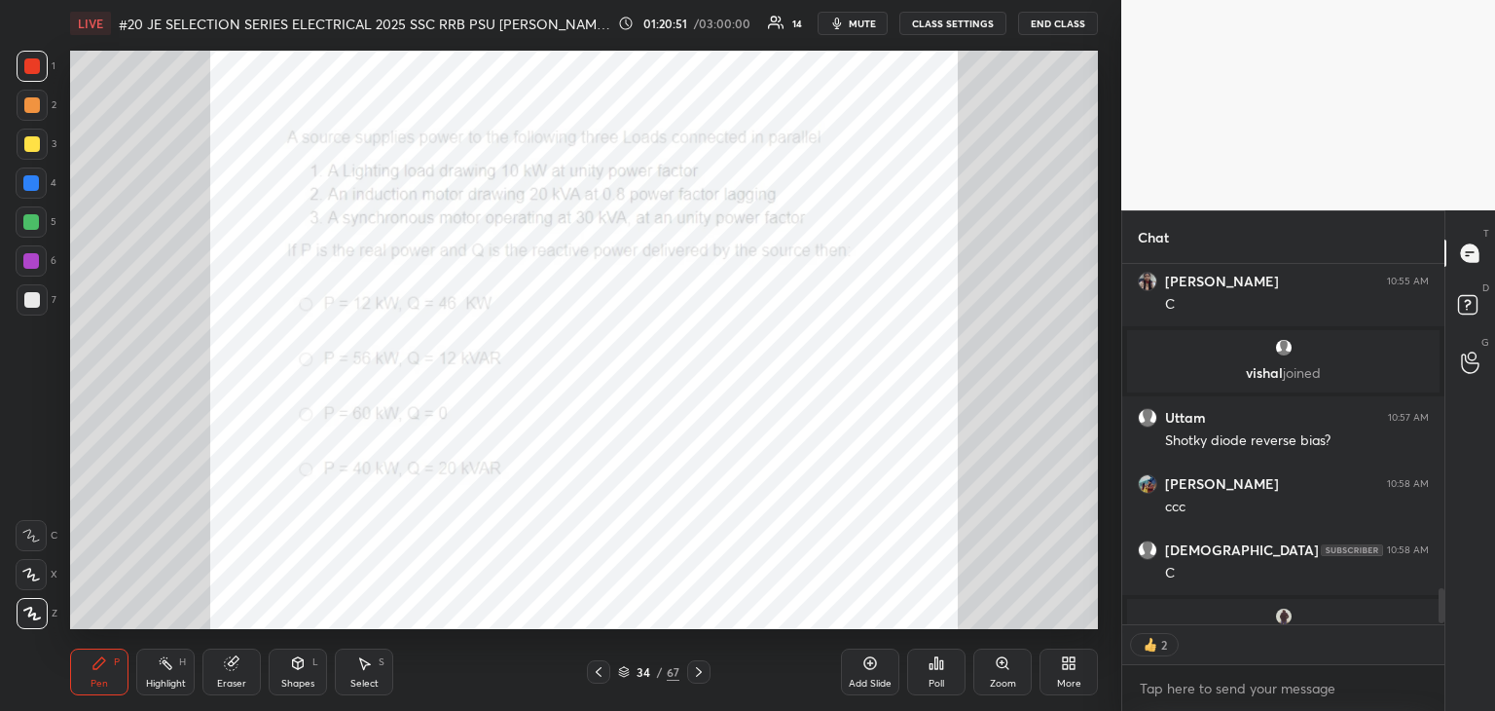
scroll to position [7, 6]
click at [706, 664] on div at bounding box center [698, 671] width 23 height 23
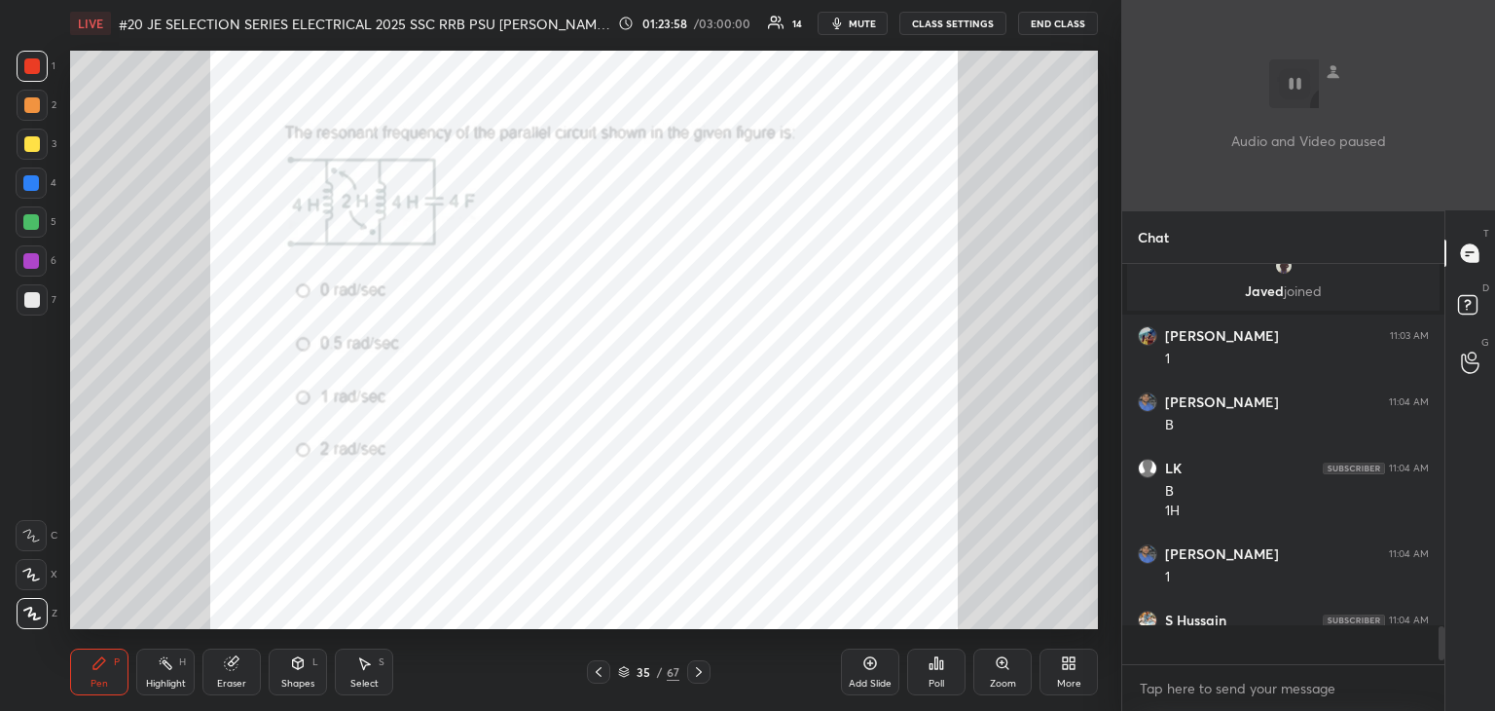
scroll to position [3885, 0]
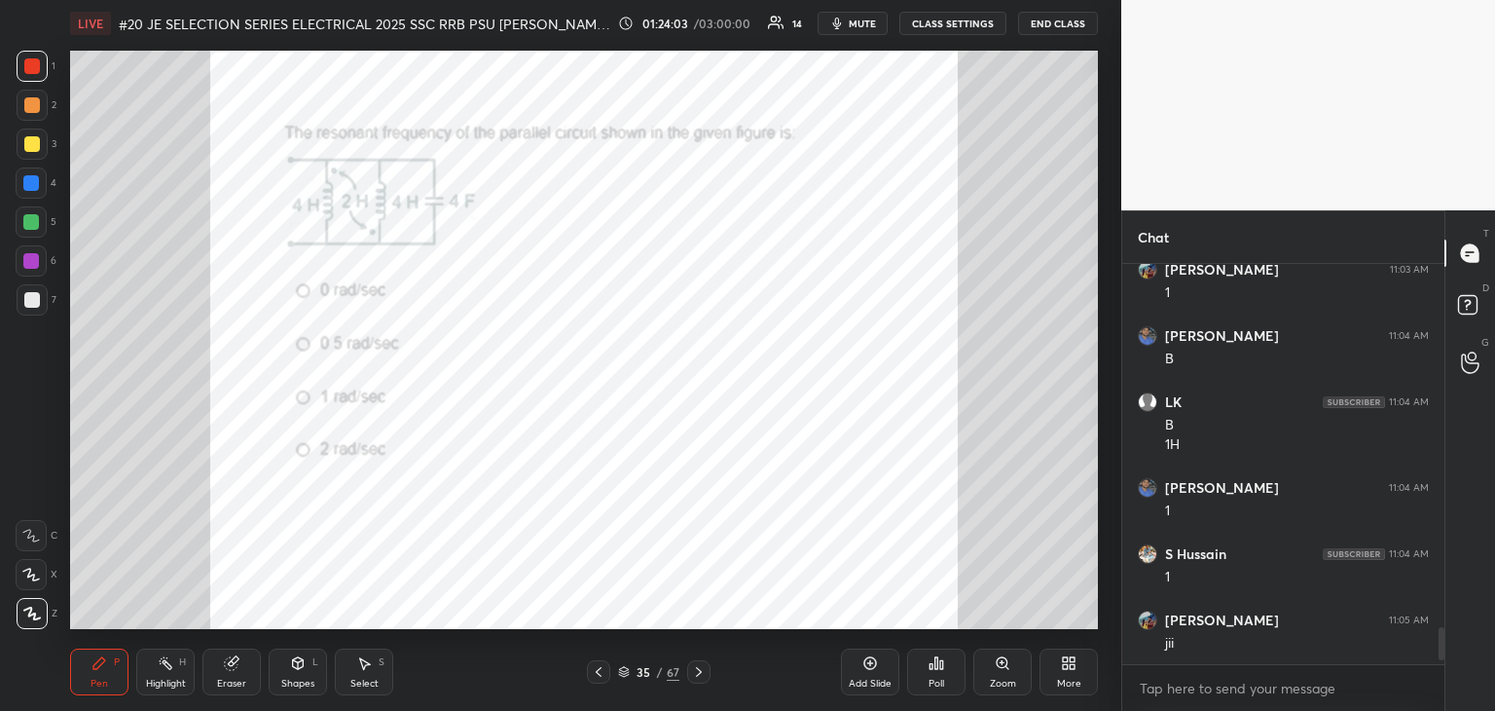
click at [700, 674] on icon at bounding box center [699, 672] width 16 height 16
click at [950, 679] on div "Poll" at bounding box center [936, 671] width 58 height 47
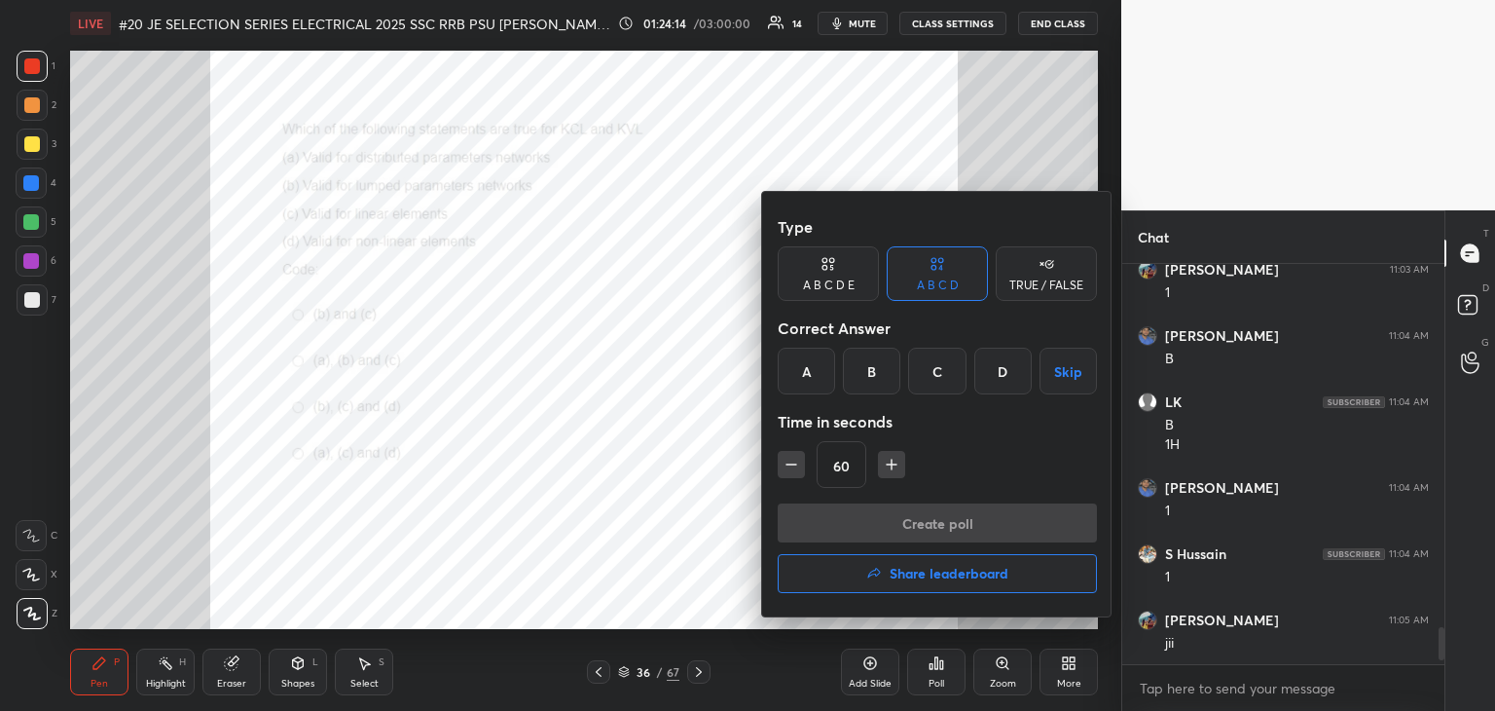
click at [936, 377] on div "C" at bounding box center [936, 371] width 57 height 47
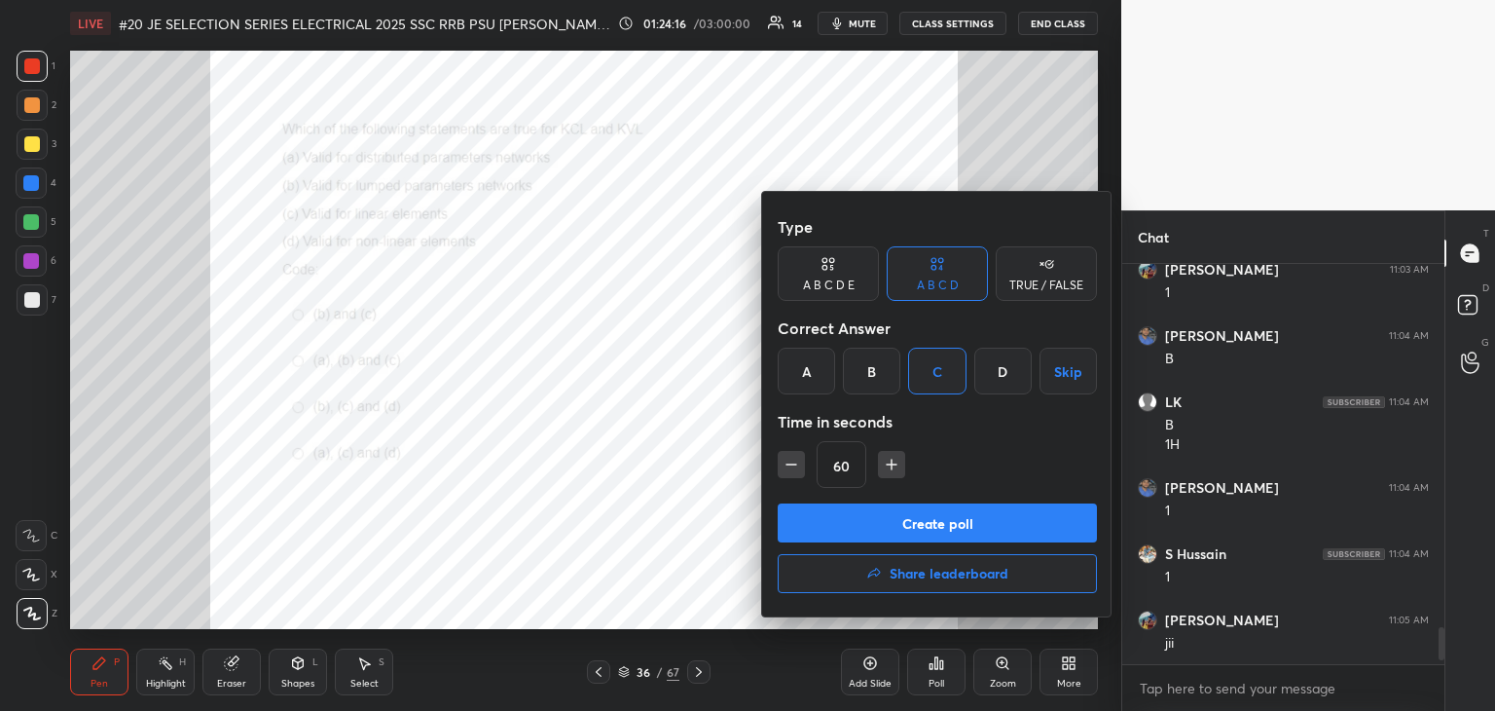
click at [885, 519] on button "Create poll" at bounding box center [937, 522] width 319 height 39
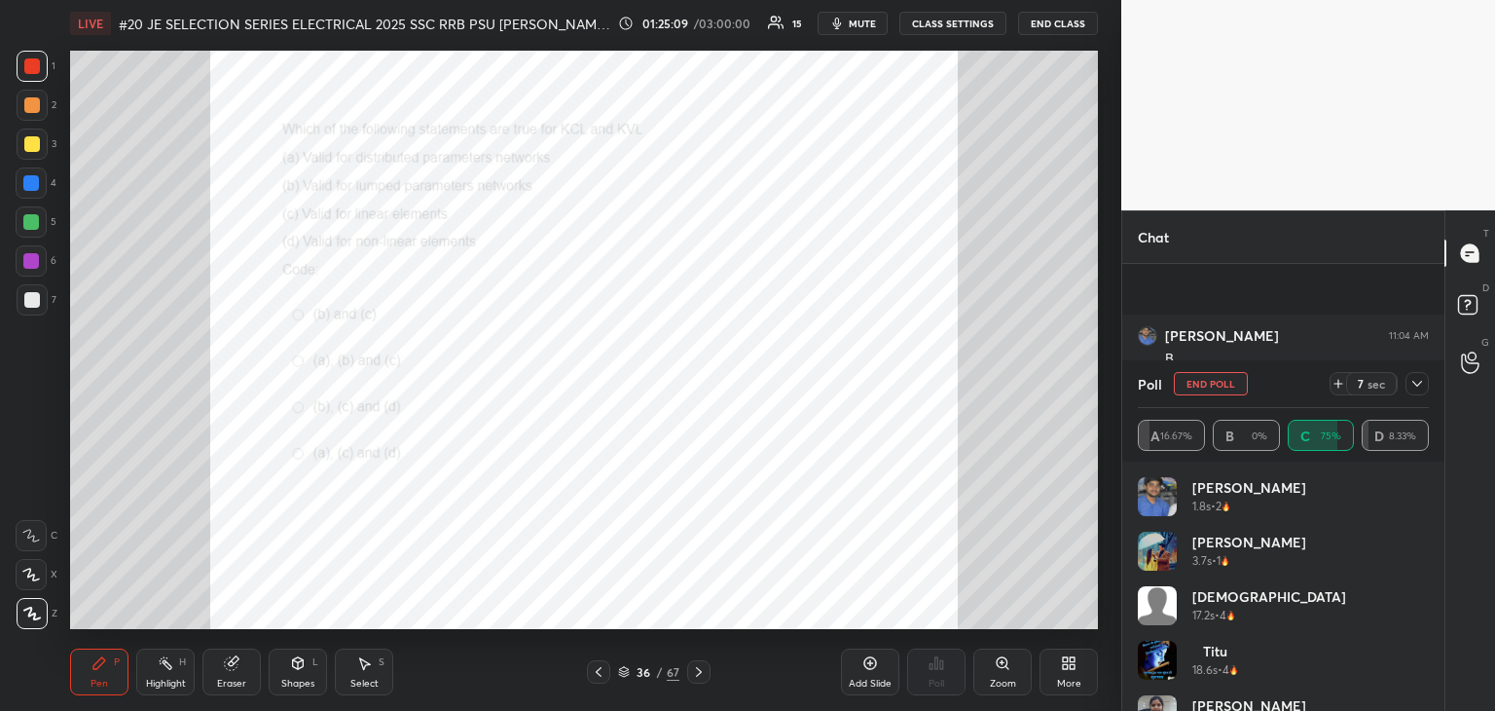
scroll to position [4056, 0]
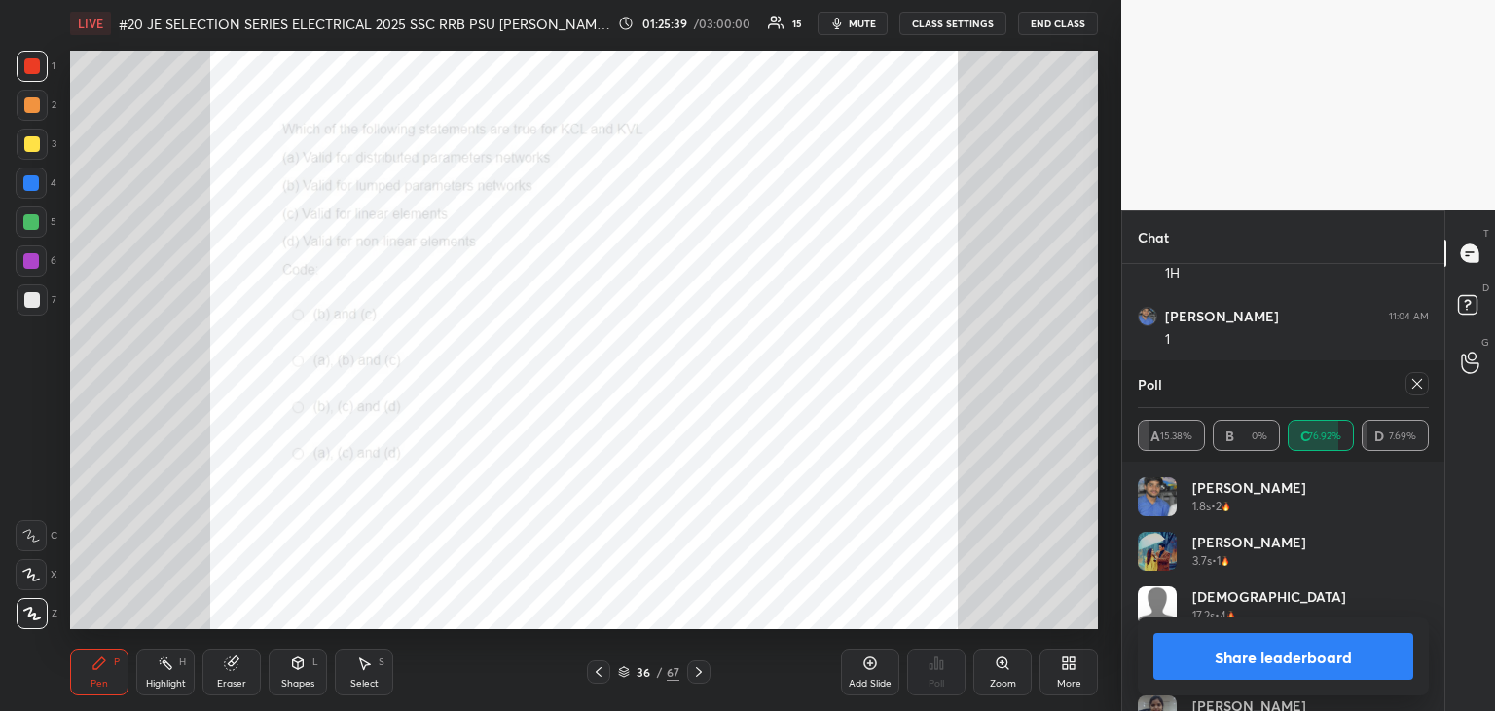
click at [1418, 387] on icon at bounding box center [1418, 384] width 16 height 16
type textarea "x"
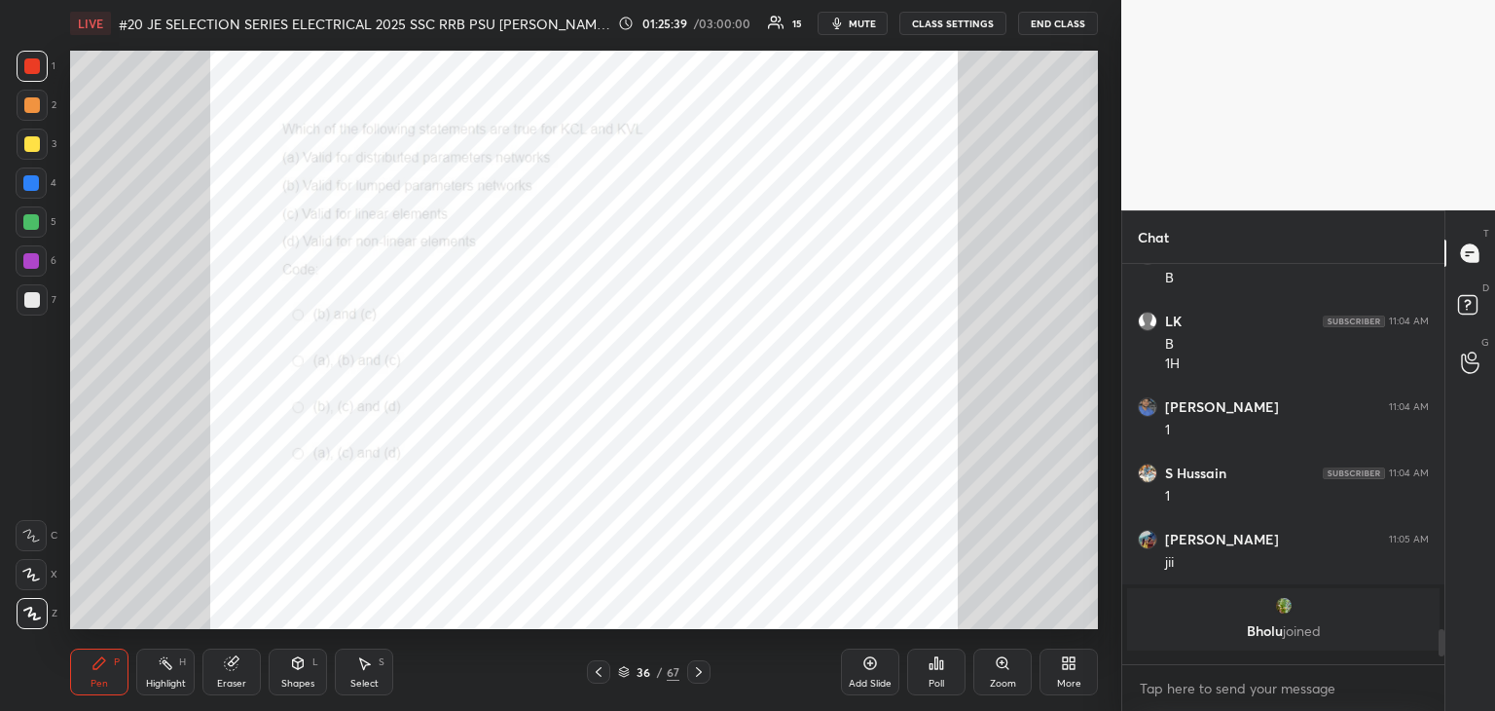
scroll to position [3965, 0]
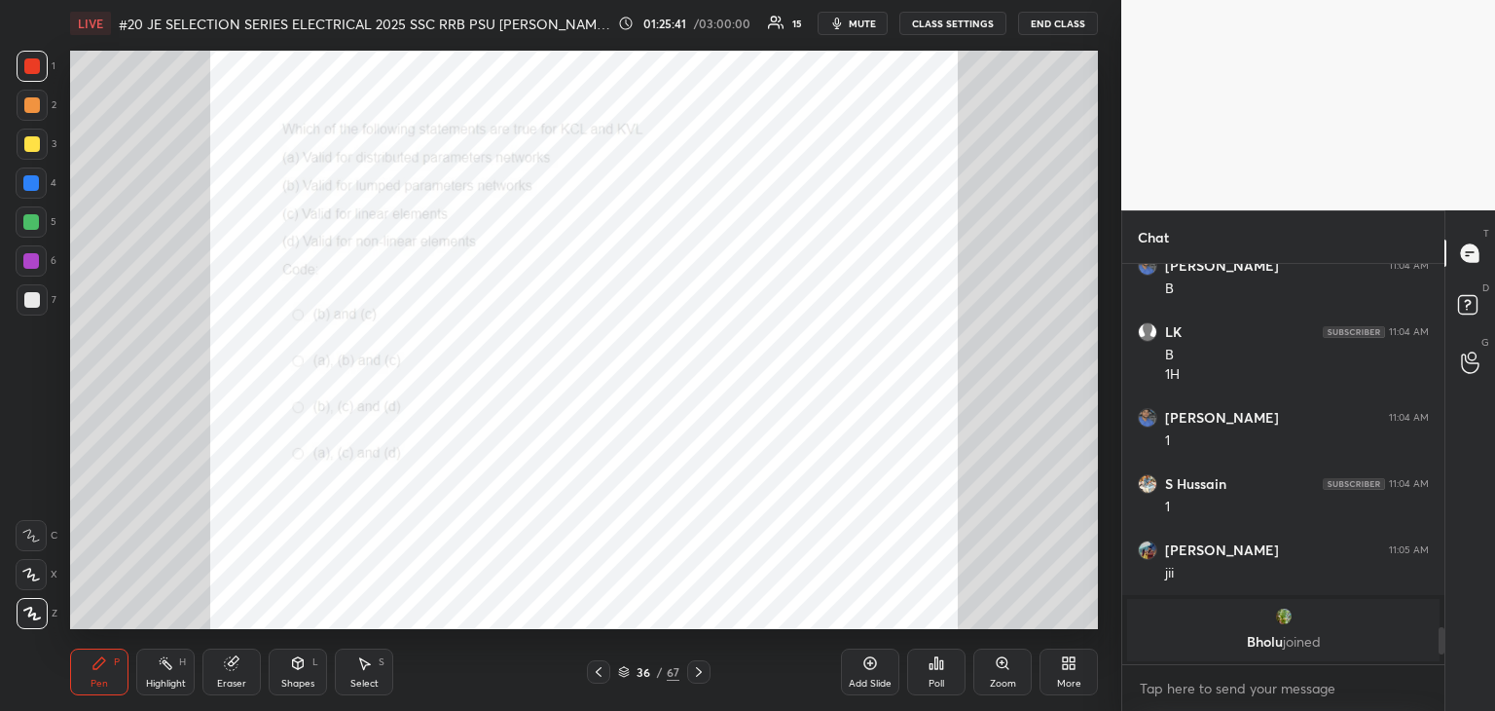
click at [698, 669] on icon at bounding box center [699, 672] width 16 height 16
click at [939, 671] on div "Poll" at bounding box center [936, 671] width 58 height 47
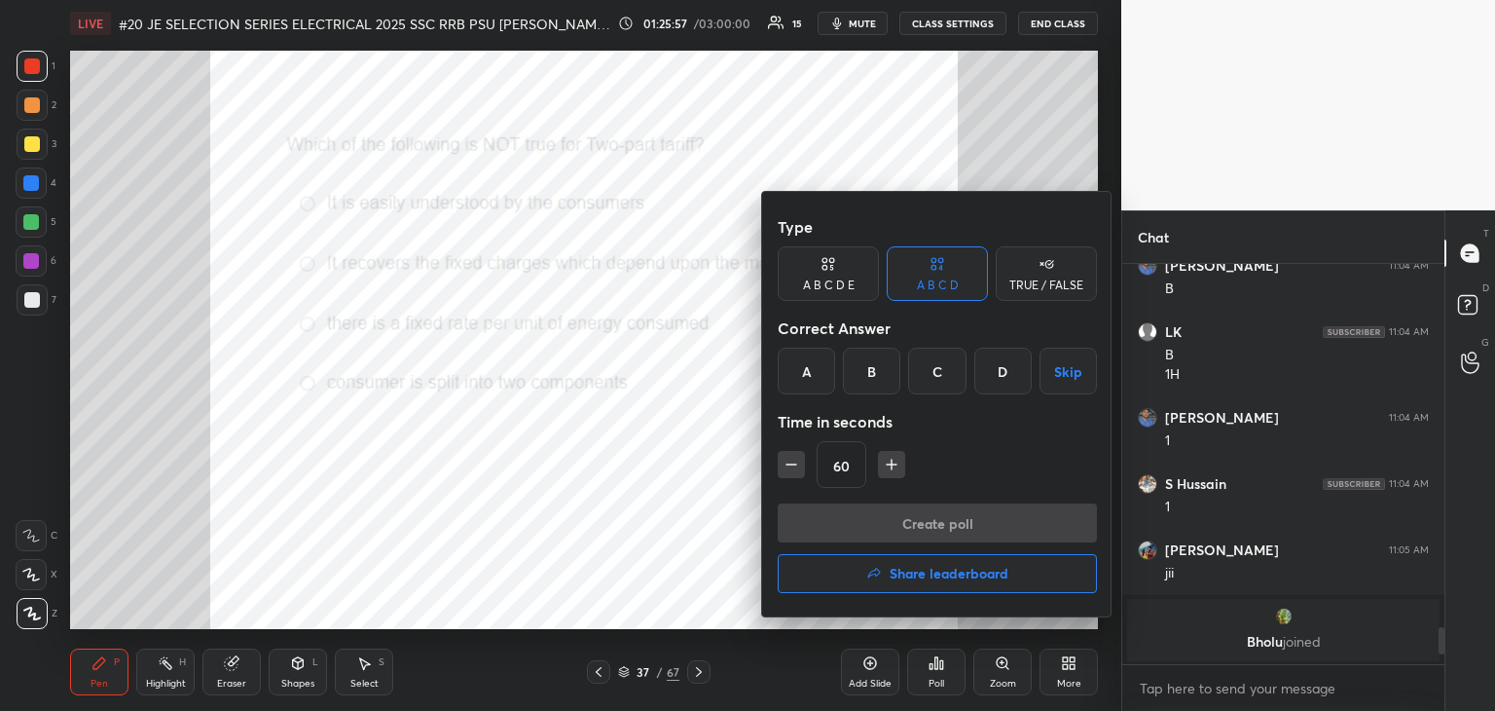
click at [658, 482] on div at bounding box center [747, 355] width 1495 height 711
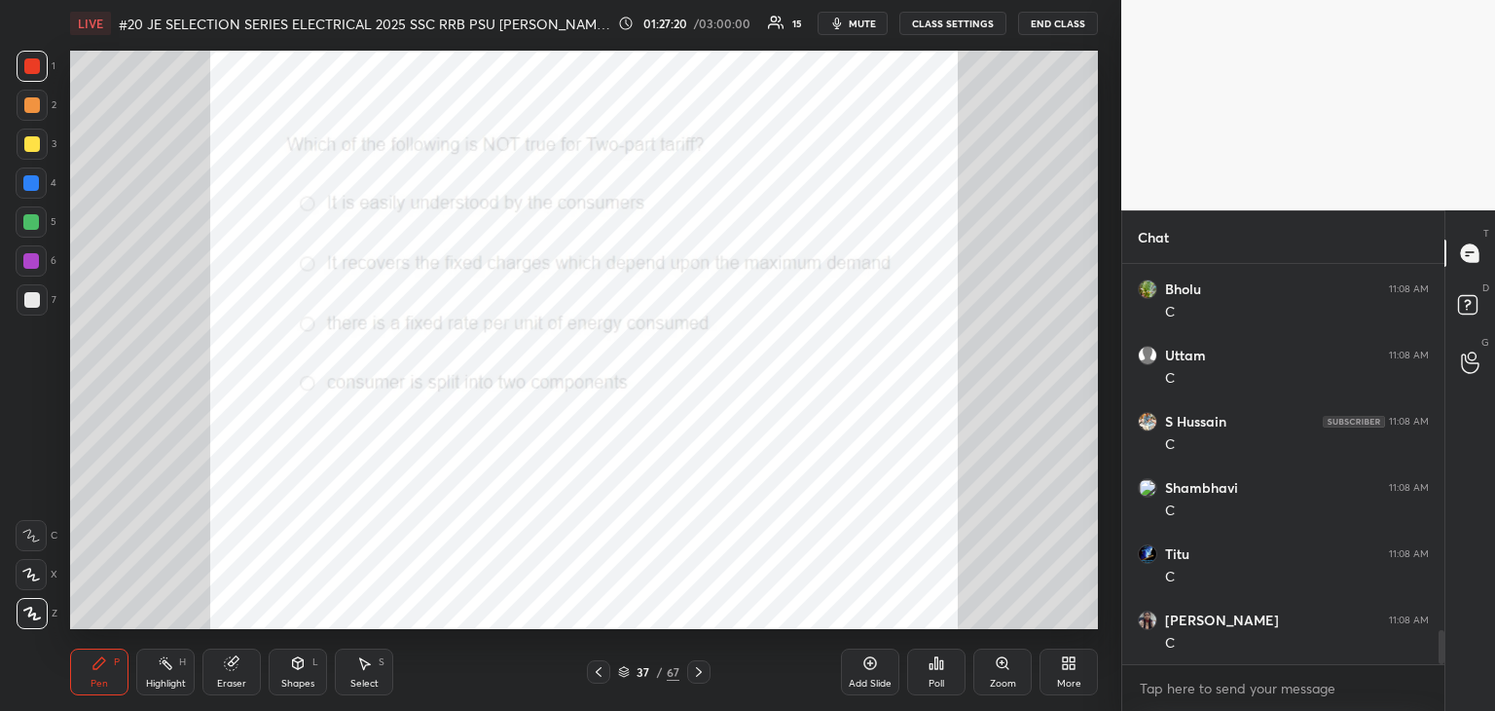
scroll to position [4352, 0]
click at [697, 680] on div at bounding box center [698, 671] width 23 height 23
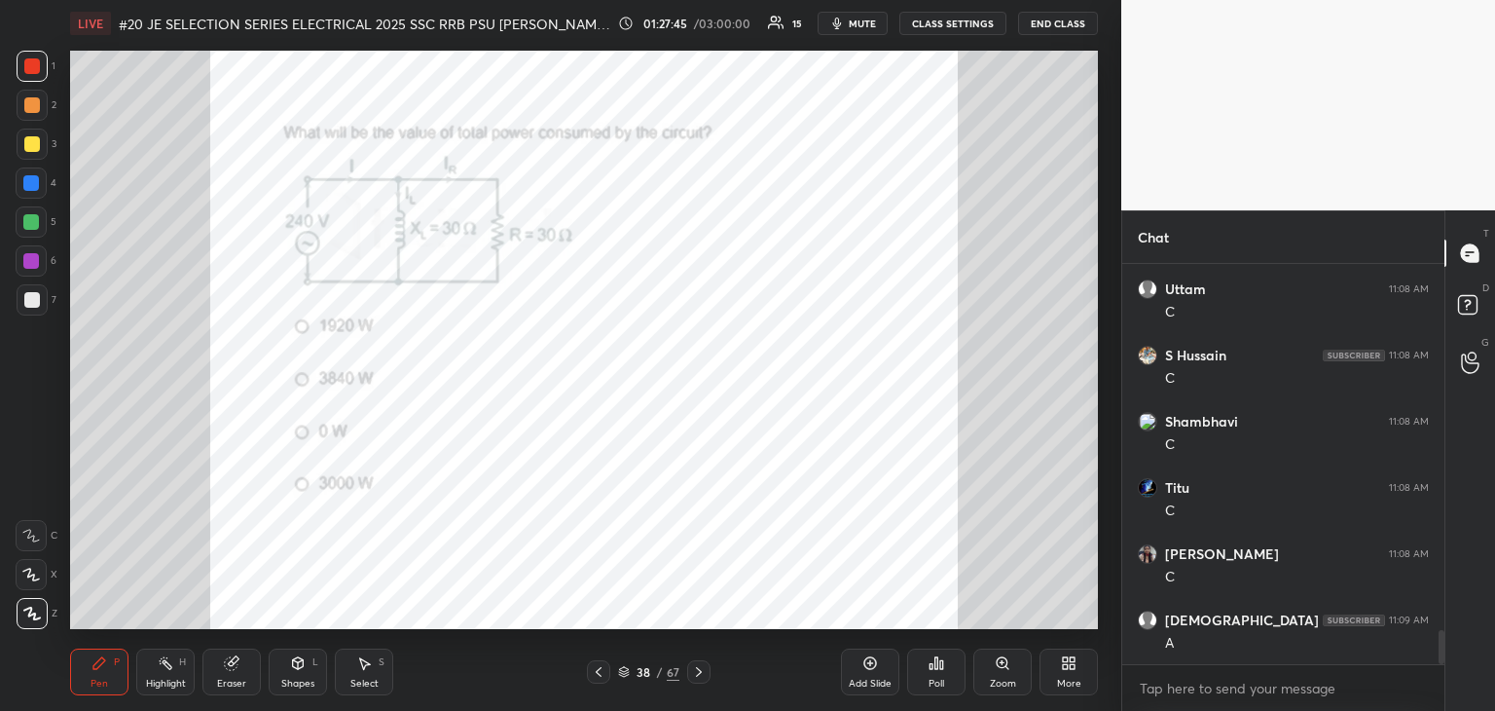
click at [932, 675] on div "Poll" at bounding box center [936, 671] width 58 height 47
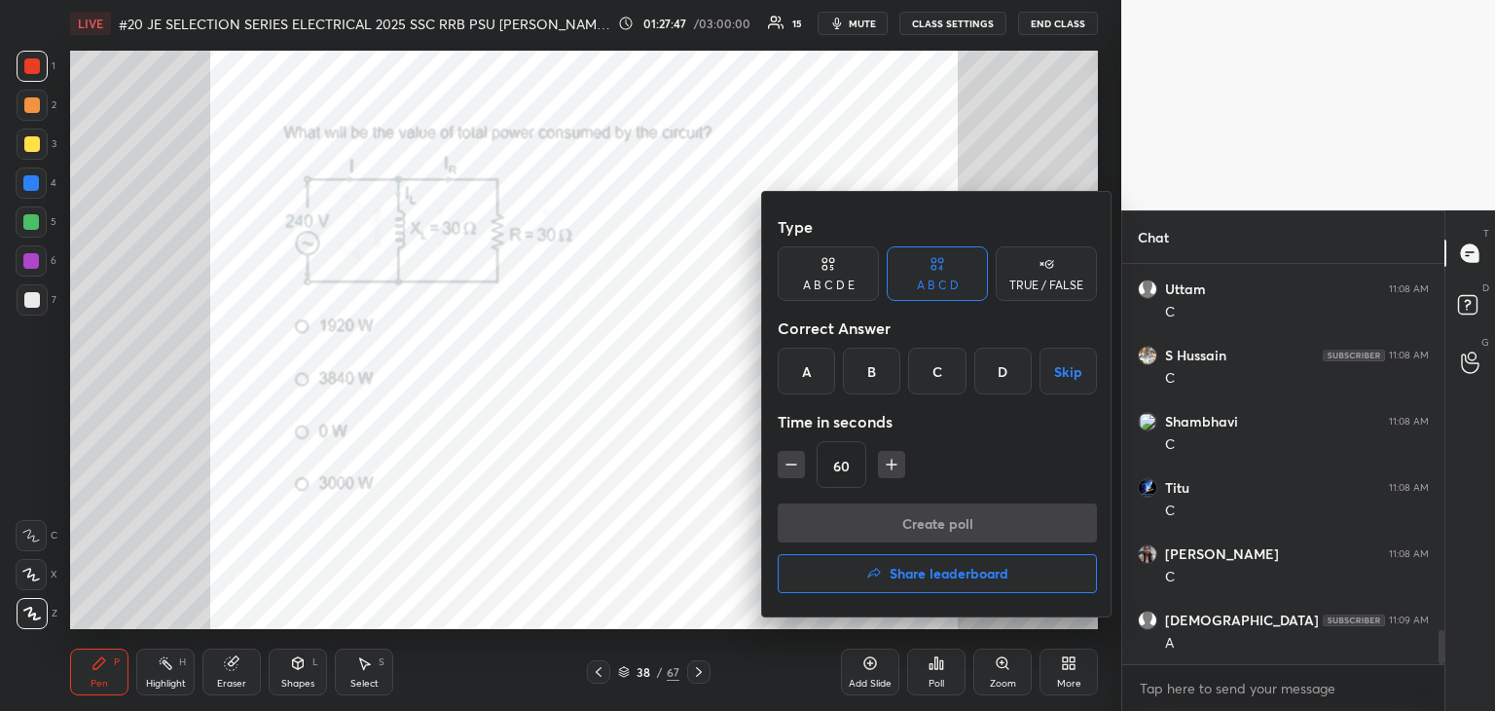
click at [813, 374] on div "A" at bounding box center [806, 371] width 57 height 47
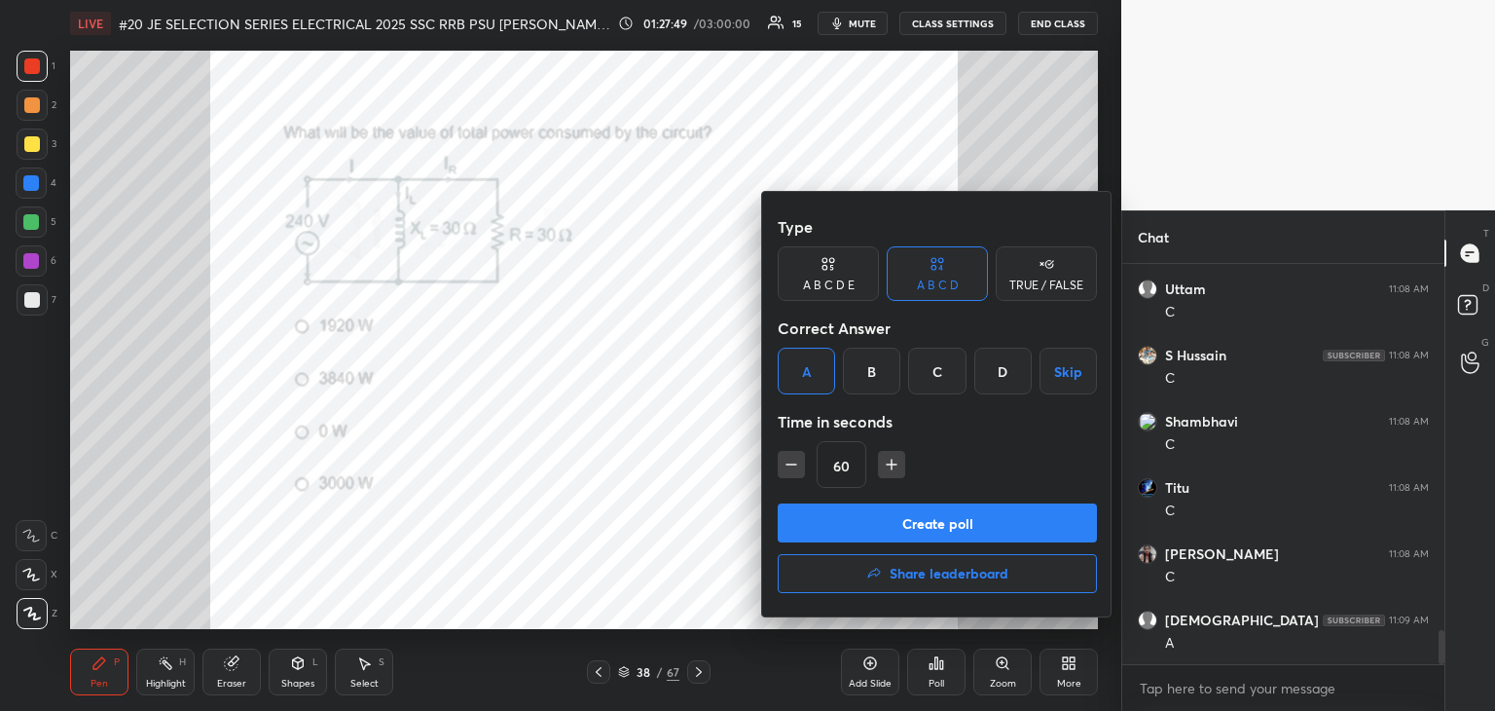
click at [791, 464] on icon "button" at bounding box center [792, 464] width 10 height 0
type input "45"
click at [817, 529] on button "Create poll" at bounding box center [937, 522] width 319 height 39
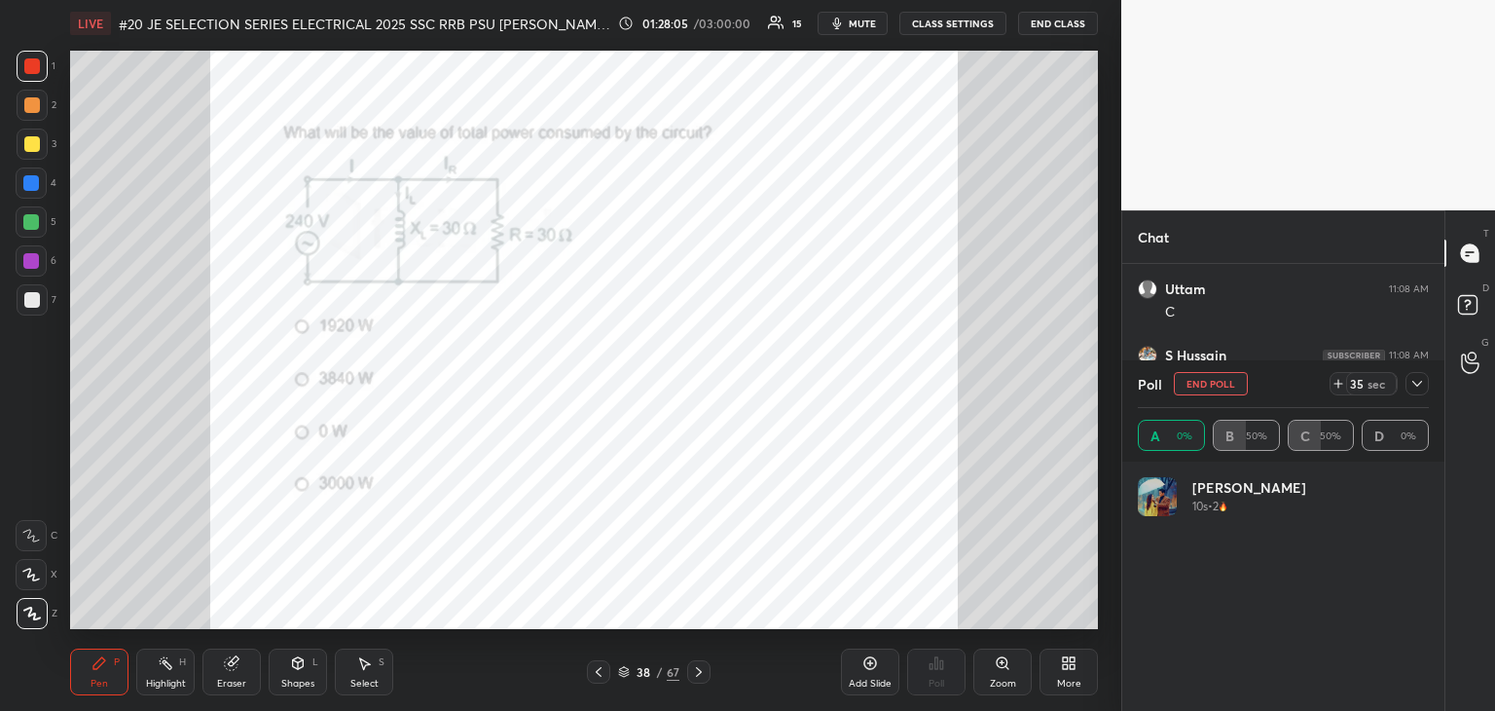
scroll to position [228, 285]
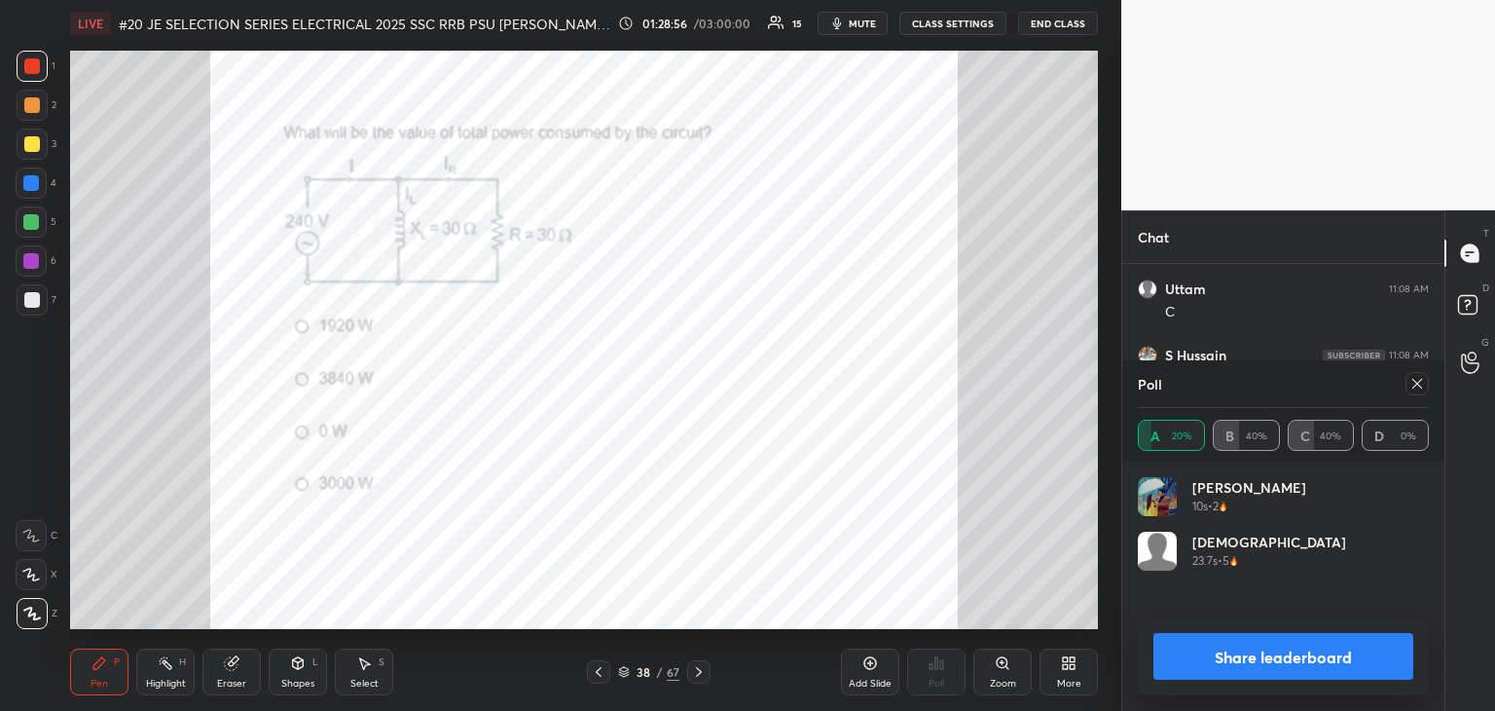
drag, startPoint x: 1412, startPoint y: 383, endPoint x: 1378, endPoint y: 387, distance: 34.4
click at [1410, 383] on icon at bounding box center [1418, 384] width 16 height 16
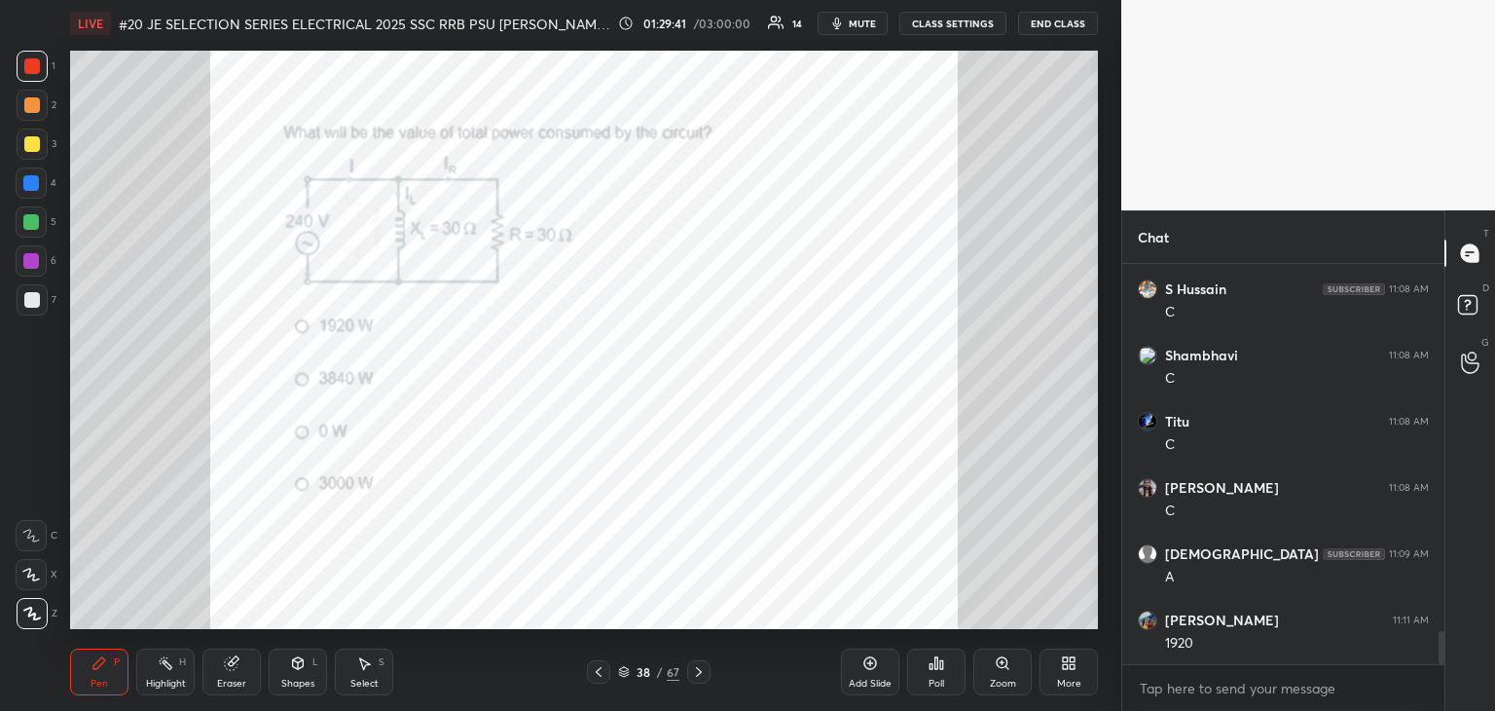
scroll to position [7, 6]
type textarea "x"
click at [329, 0] on html "1 2 3 4 5 6 7 C X Z C X Z E E Erase all H H LIVE #20 JE SELECTION SERIES ELECTR…" at bounding box center [747, 0] width 1495 height 0
click at [705, 679] on icon at bounding box center [699, 672] width 16 height 16
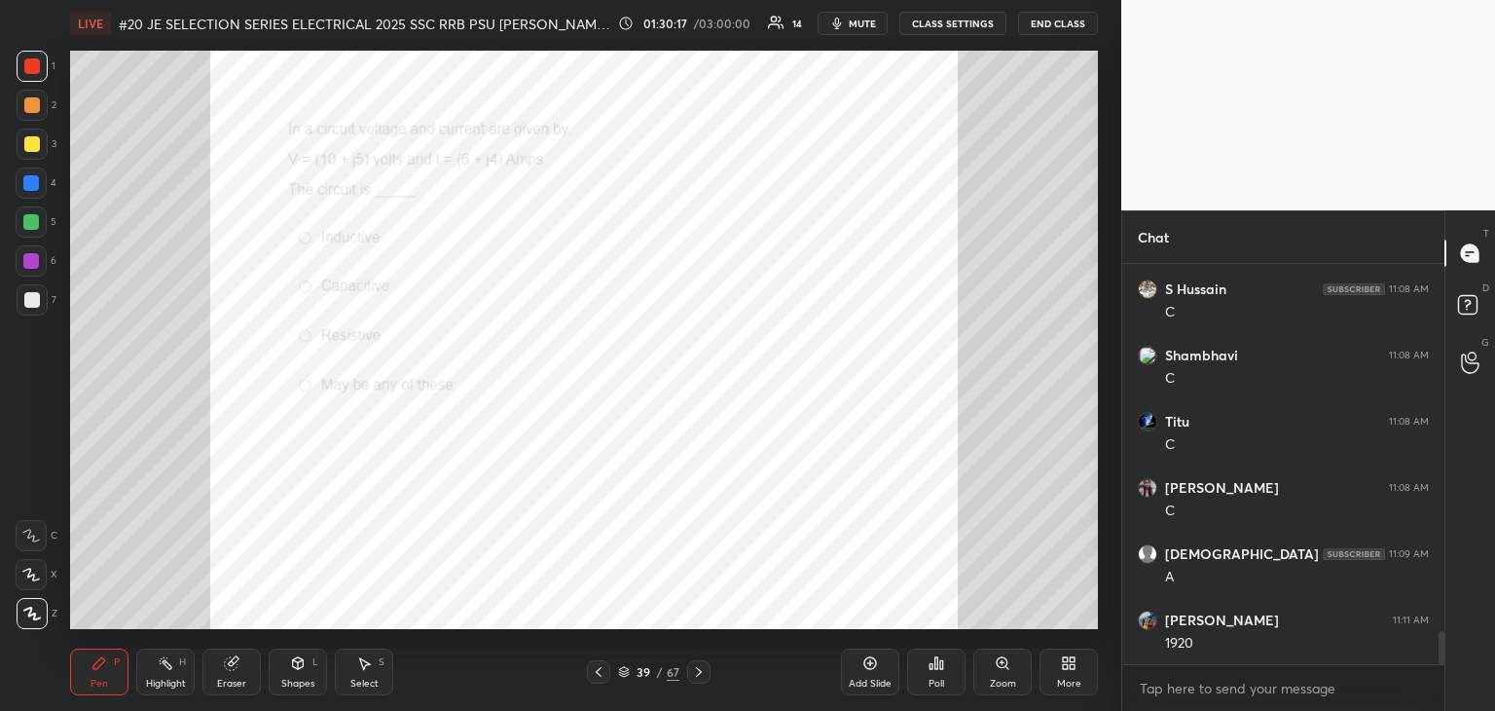
click at [1010, 672] on div "Zoom" at bounding box center [1003, 671] width 58 height 47
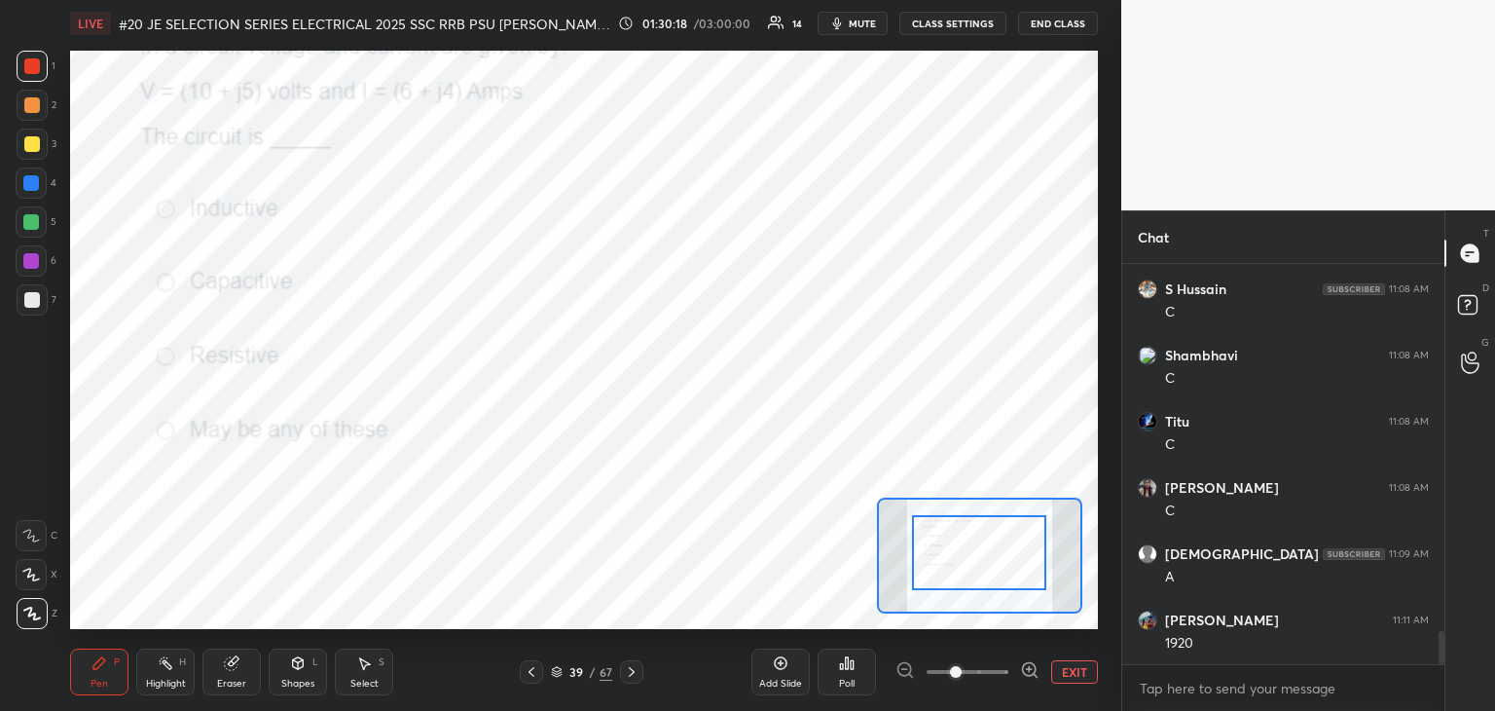
drag, startPoint x: 987, startPoint y: 577, endPoint x: 994, endPoint y: 550, distance: 28.1
click at [987, 556] on div at bounding box center [975, 542] width 134 height 75
click at [23, 56] on div at bounding box center [32, 66] width 31 height 31
click at [850, 671] on div "Poll" at bounding box center [847, 671] width 58 height 47
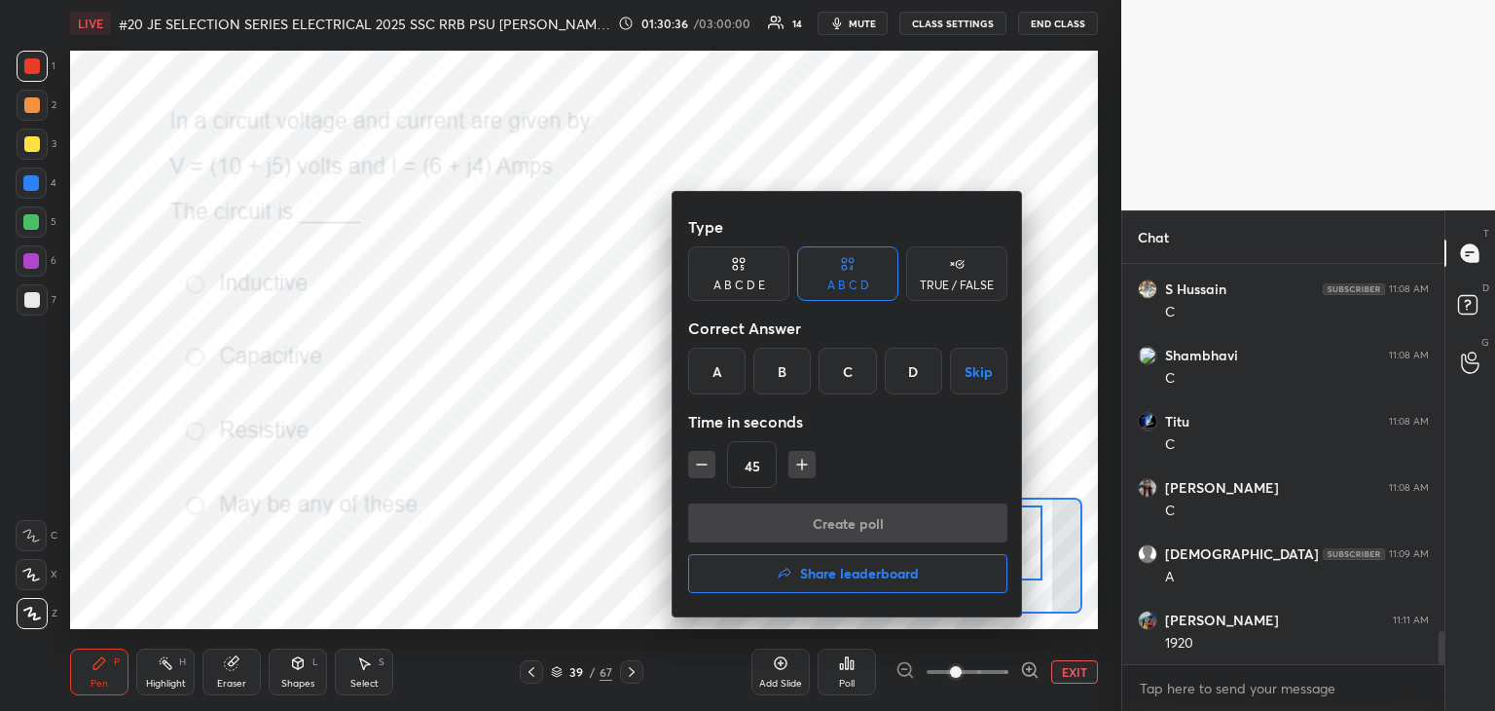
click at [784, 369] on div "B" at bounding box center [782, 371] width 57 height 47
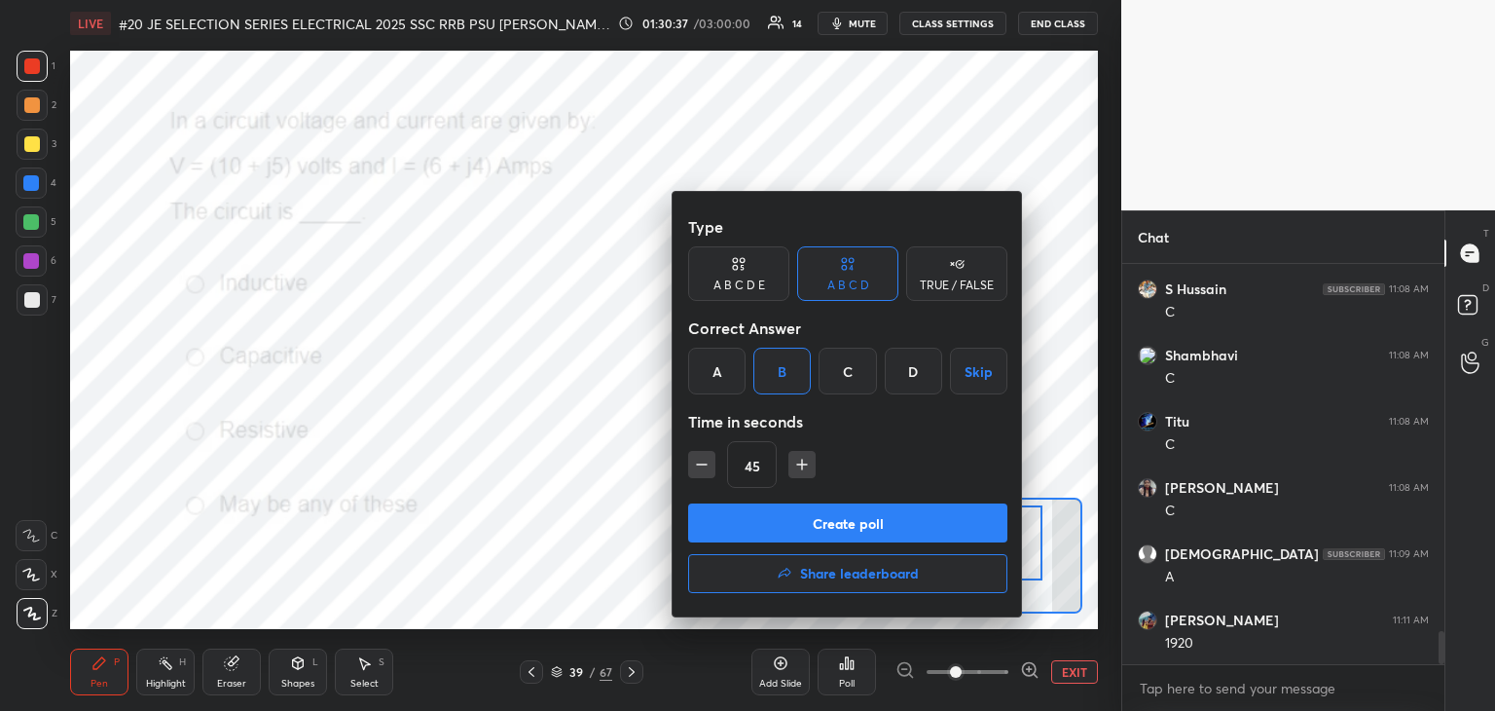
click at [789, 468] on button "button" at bounding box center [802, 464] width 27 height 27
type input "60"
click at [787, 524] on button "Create poll" at bounding box center [847, 522] width 319 height 39
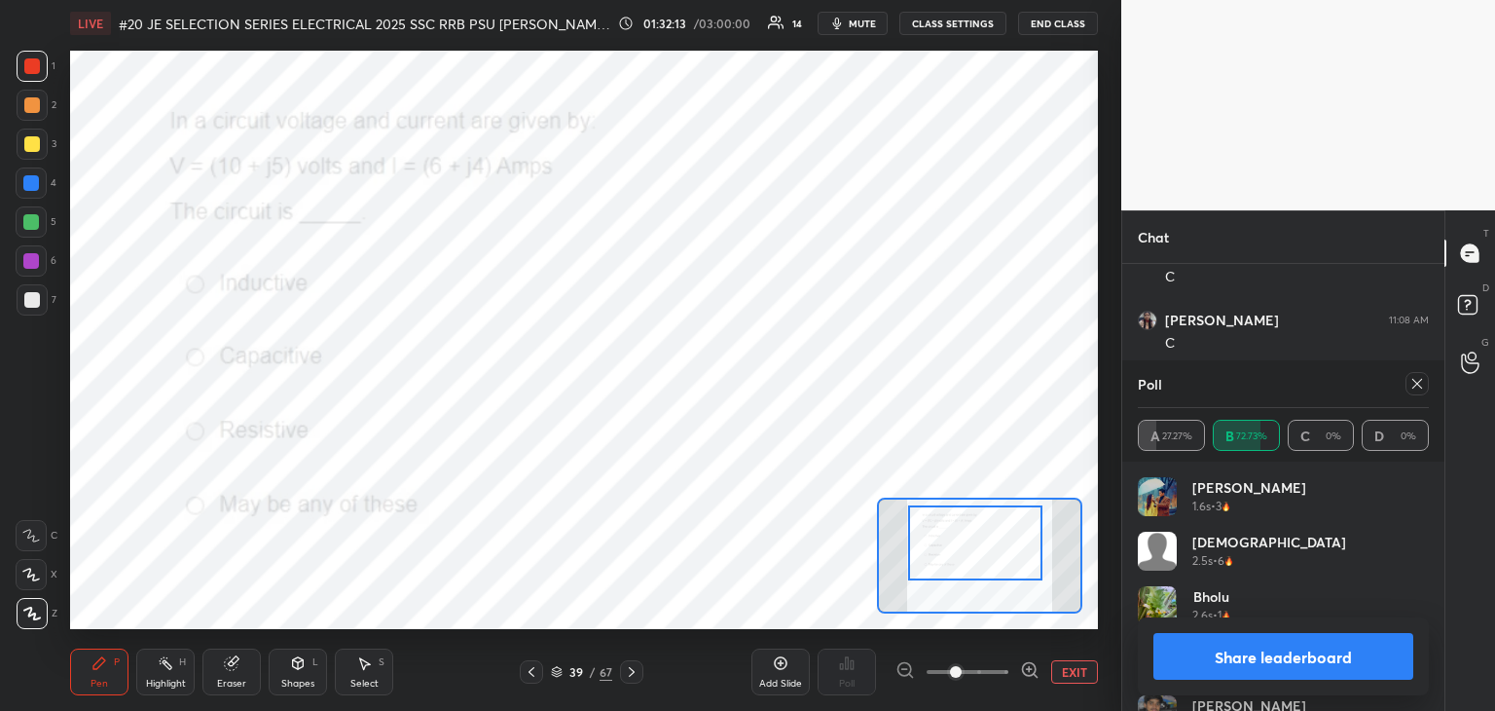
scroll to position [4652, 0]
click at [1418, 384] on icon at bounding box center [1418, 384] width 16 height 16
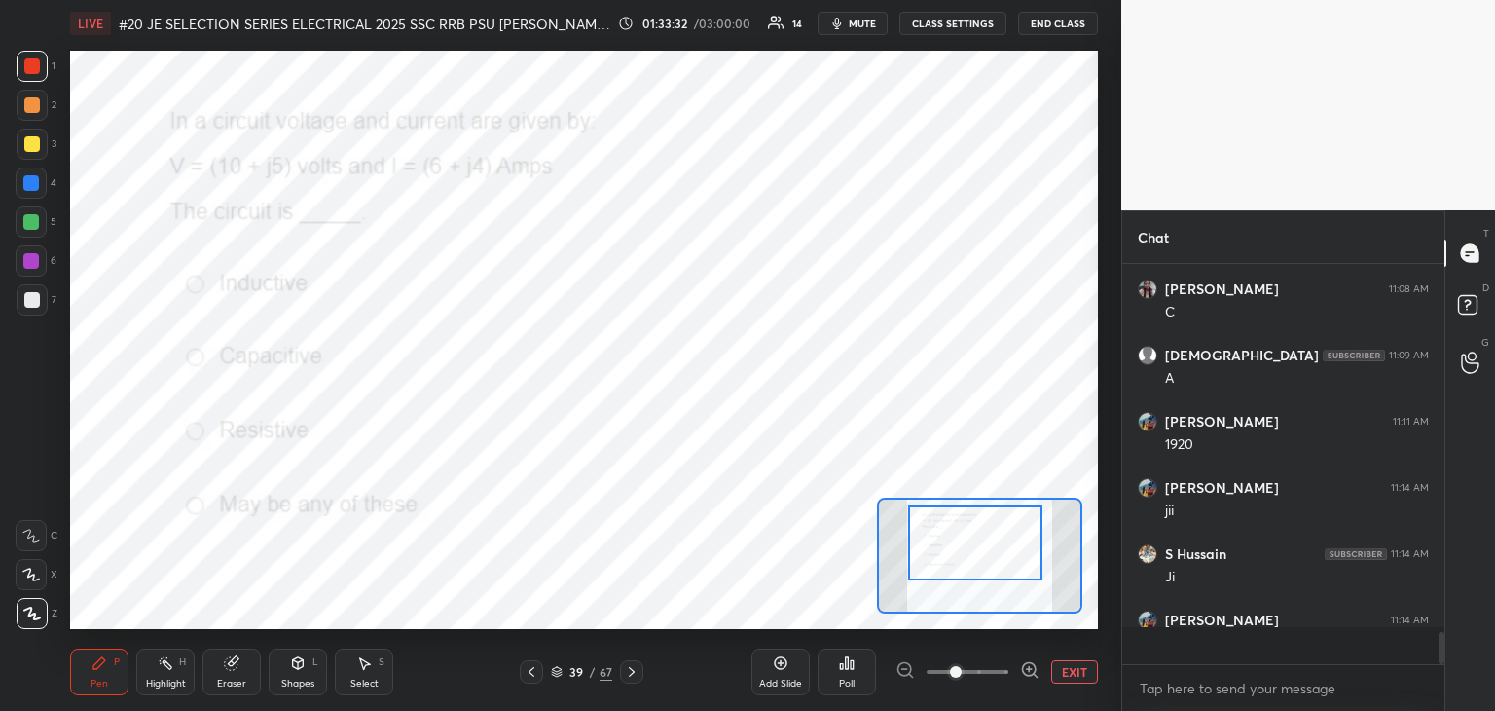
scroll to position [4617, 0]
click at [634, 676] on icon at bounding box center [632, 672] width 16 height 16
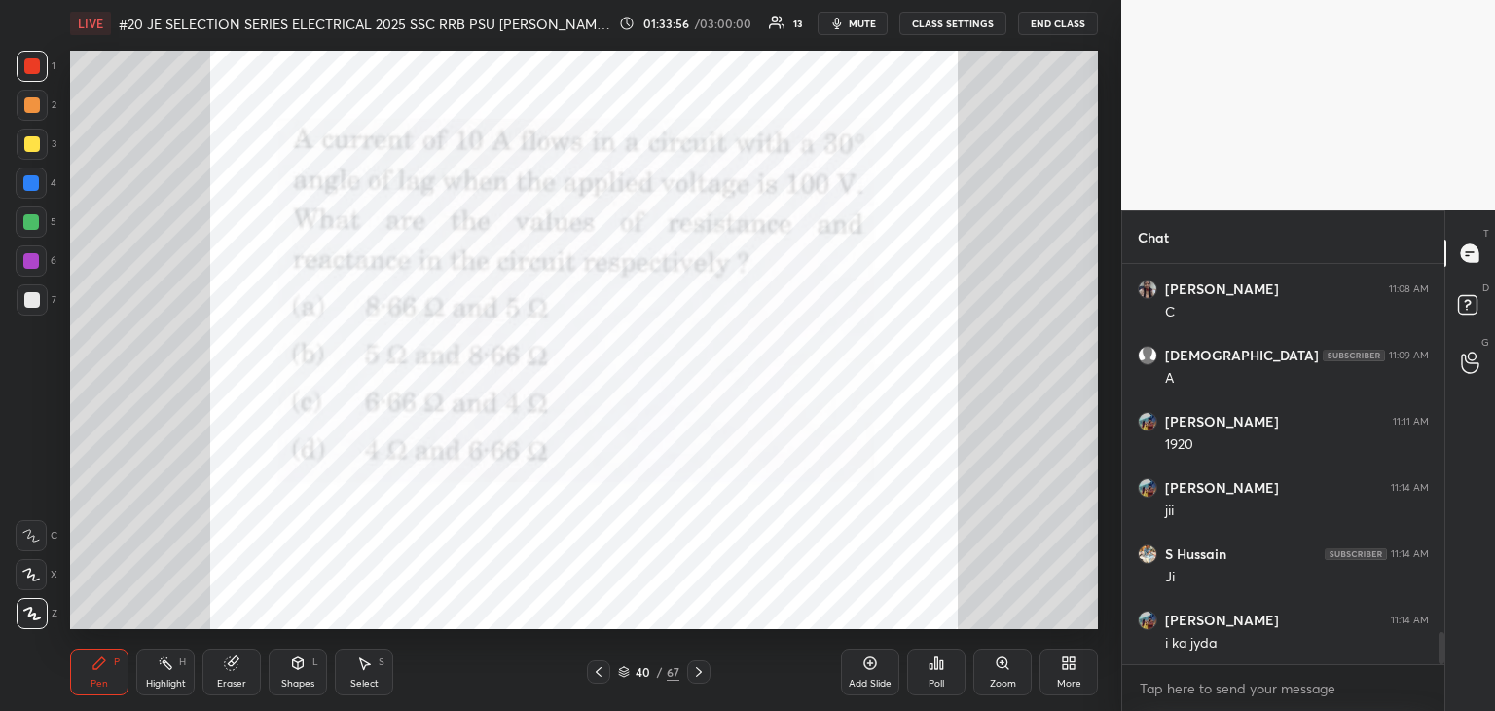
click at [948, 679] on div "Poll" at bounding box center [936, 671] width 58 height 47
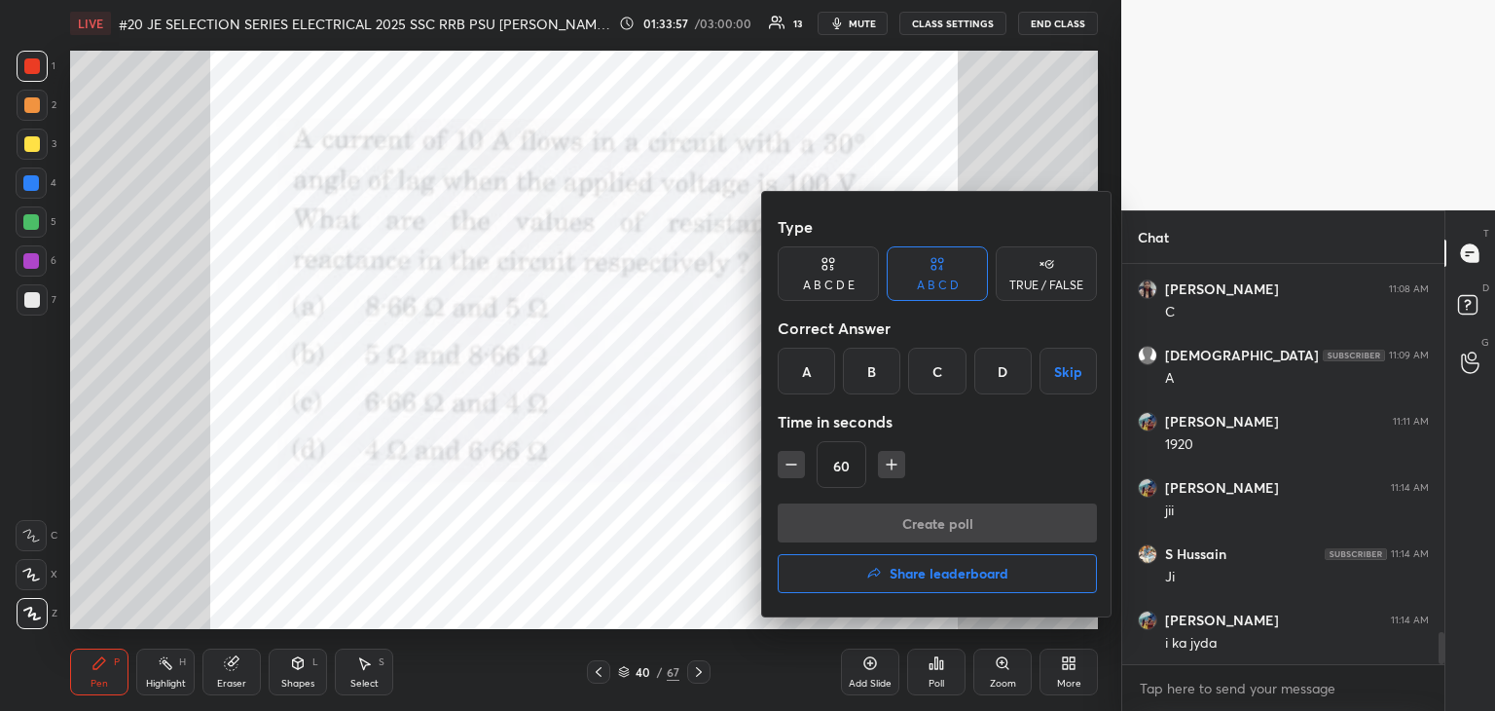
click at [950, 686] on div at bounding box center [747, 355] width 1495 height 711
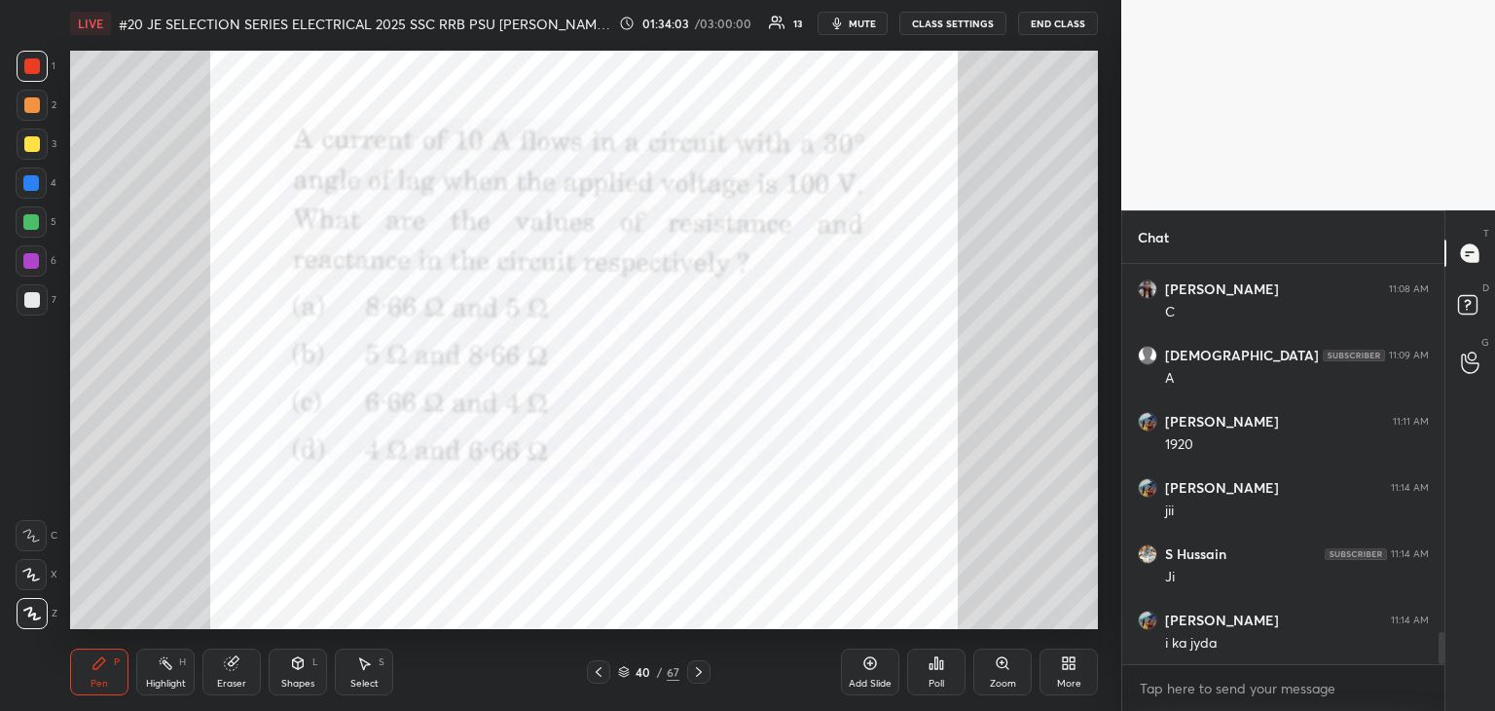
click at [942, 681] on div "Poll" at bounding box center [937, 684] width 16 height 10
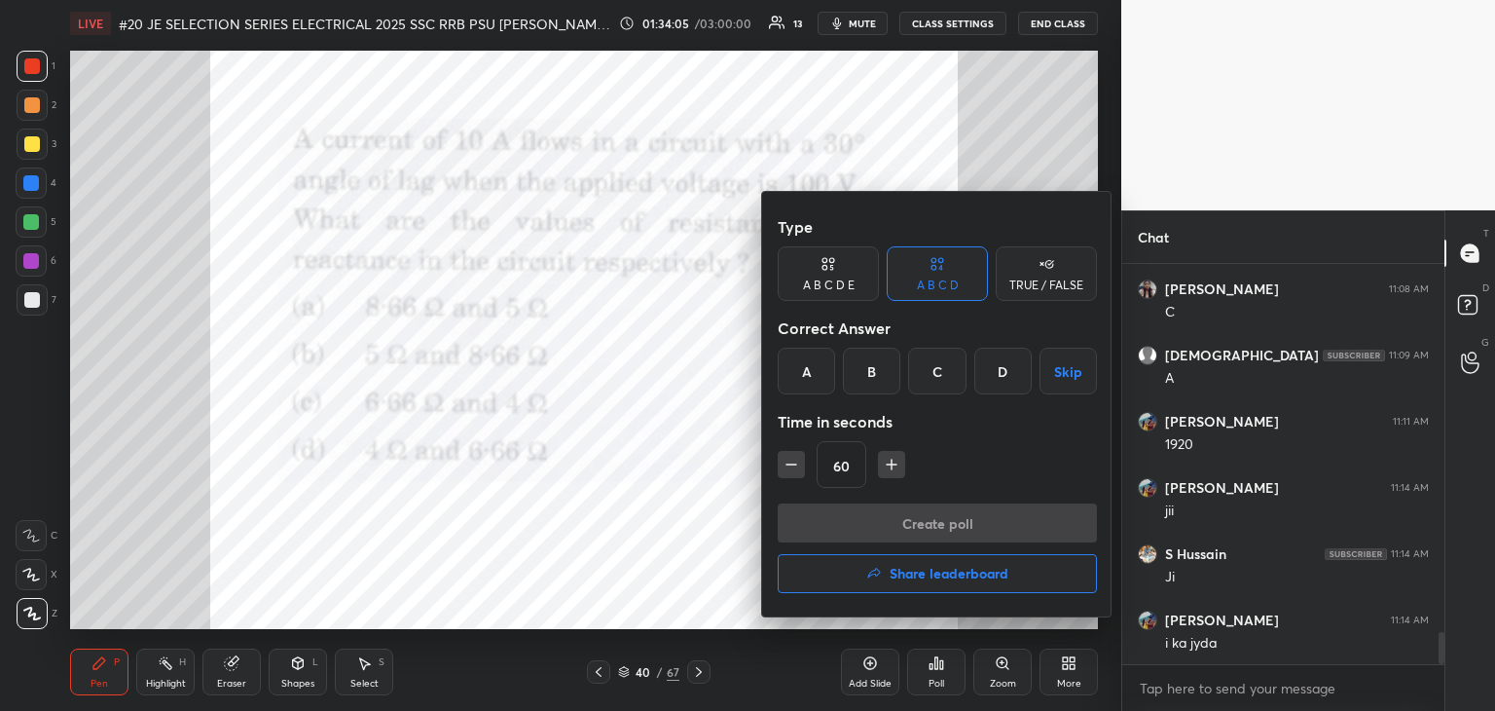
click at [807, 367] on div "A" at bounding box center [806, 371] width 57 height 47
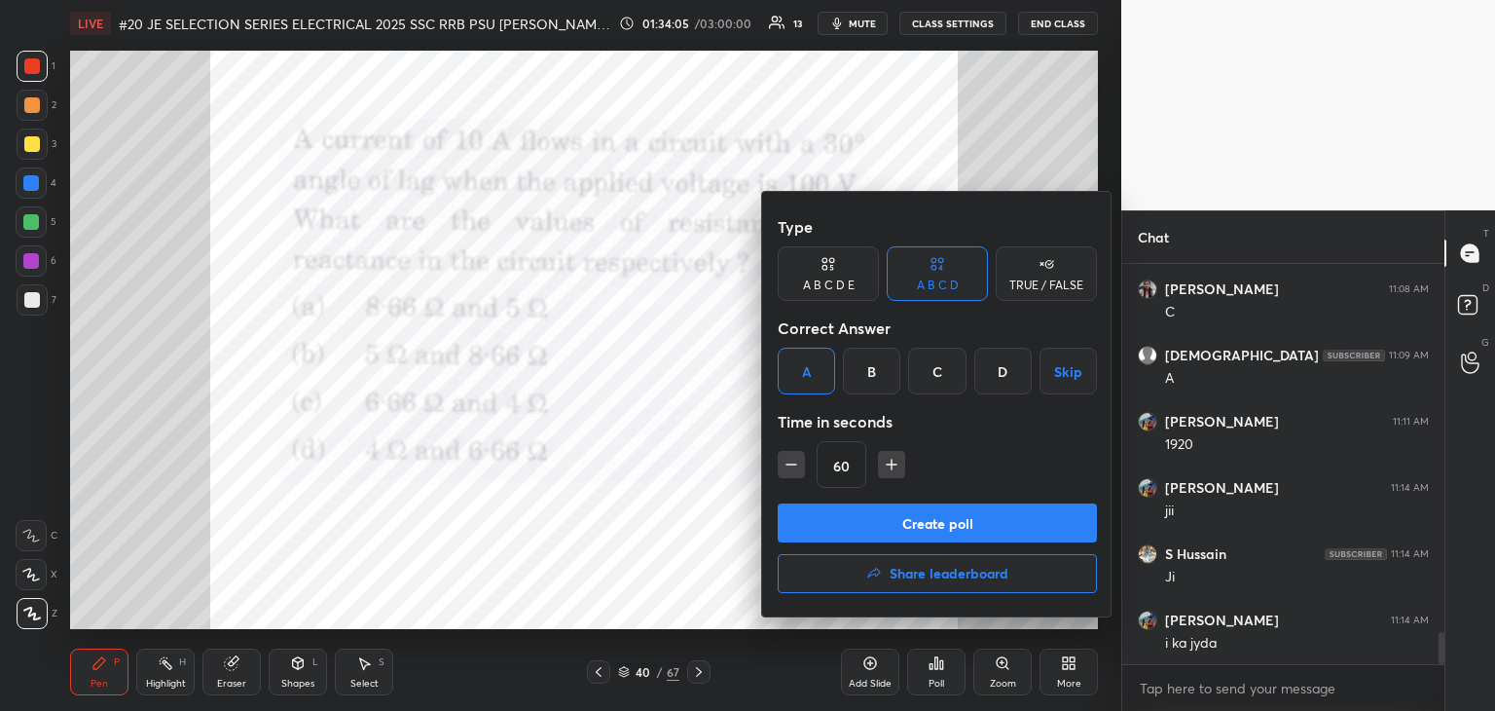
click at [831, 534] on button "Create poll" at bounding box center [937, 522] width 319 height 39
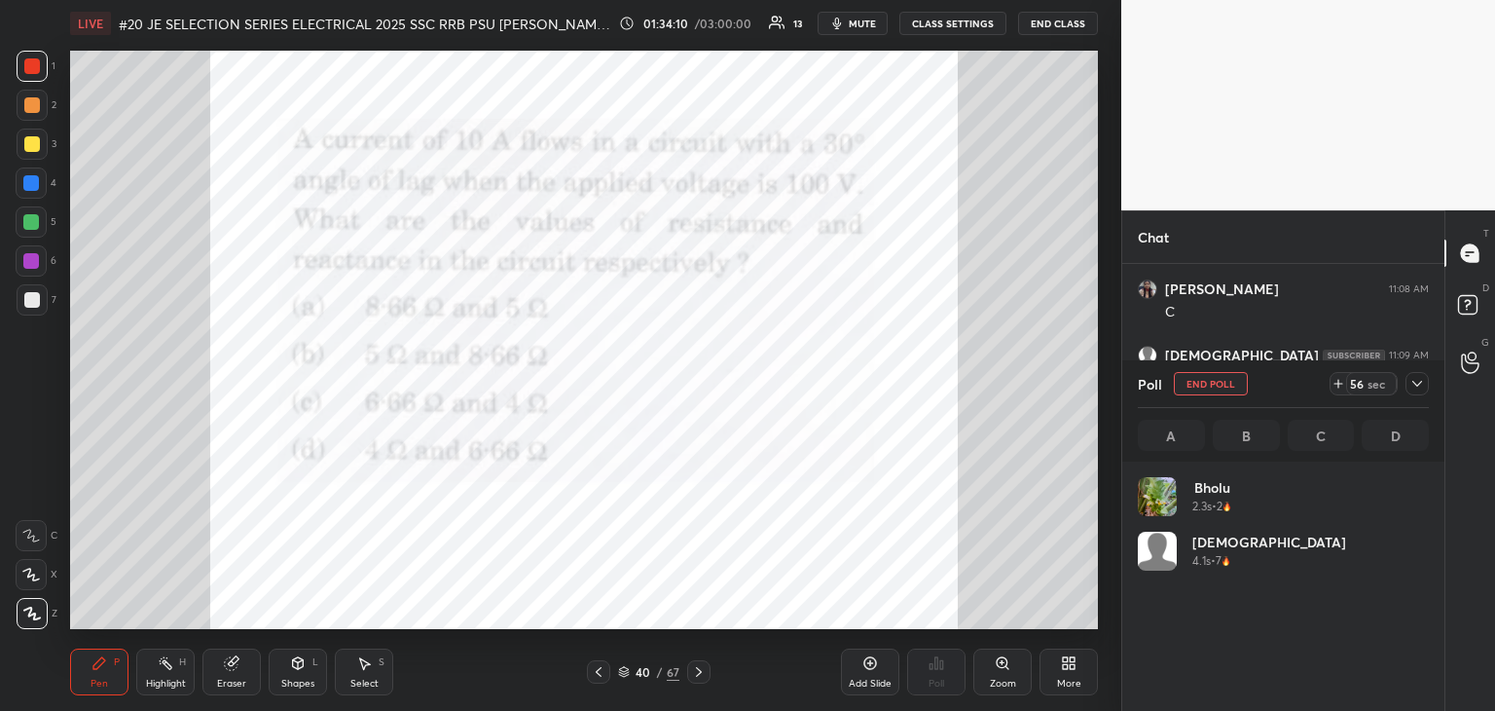
scroll to position [228, 285]
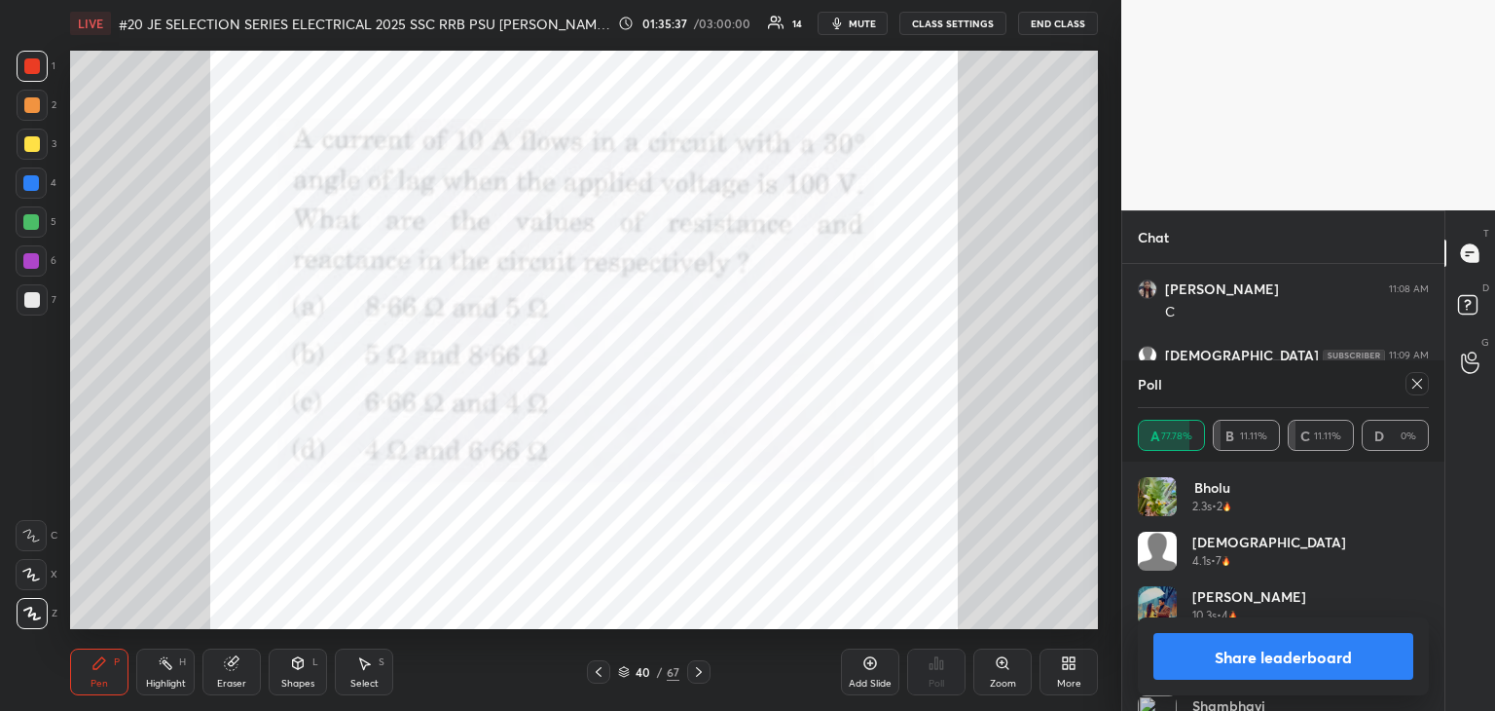
click at [1424, 387] on icon at bounding box center [1418, 384] width 16 height 16
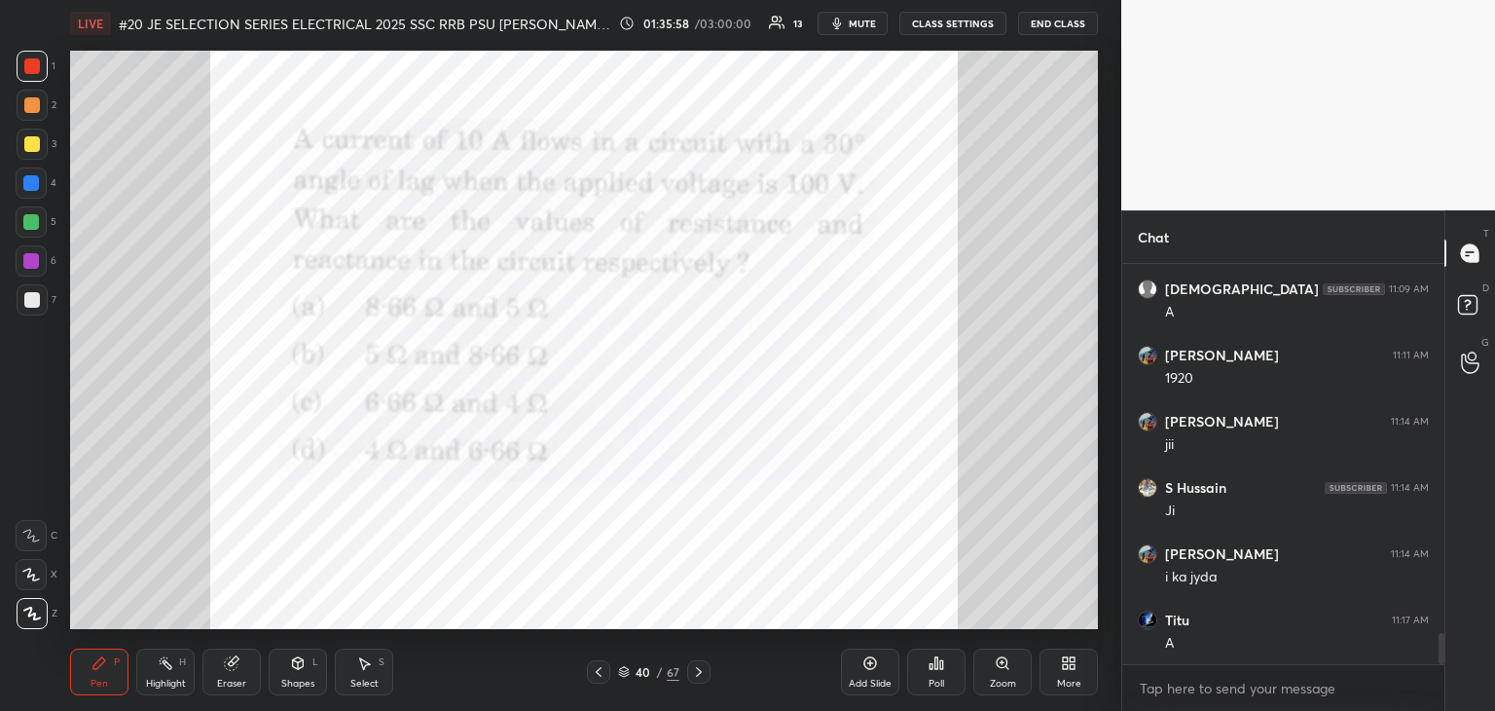
scroll to position [4749, 0]
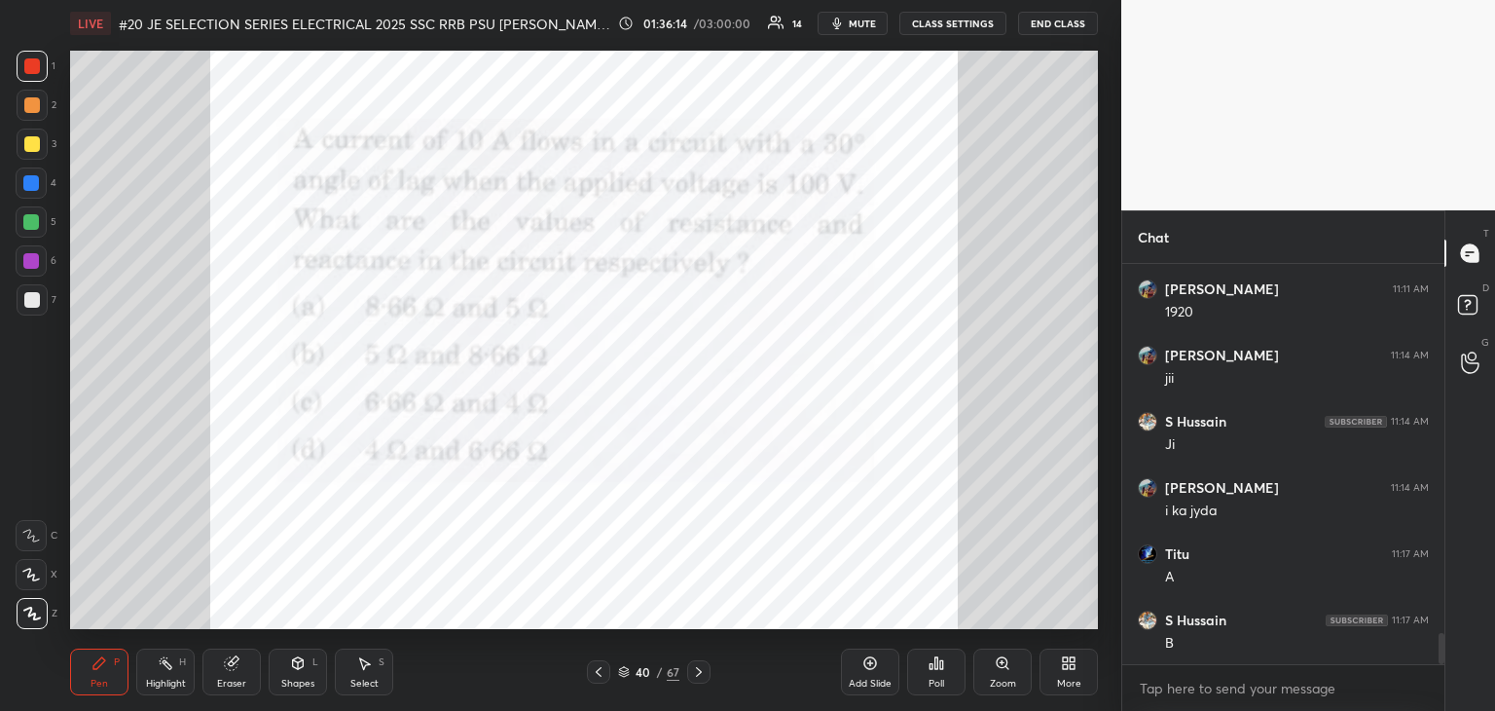
click at [41, 64] on div at bounding box center [32, 66] width 31 height 31
click at [699, 672] on icon at bounding box center [699, 672] width 16 height 16
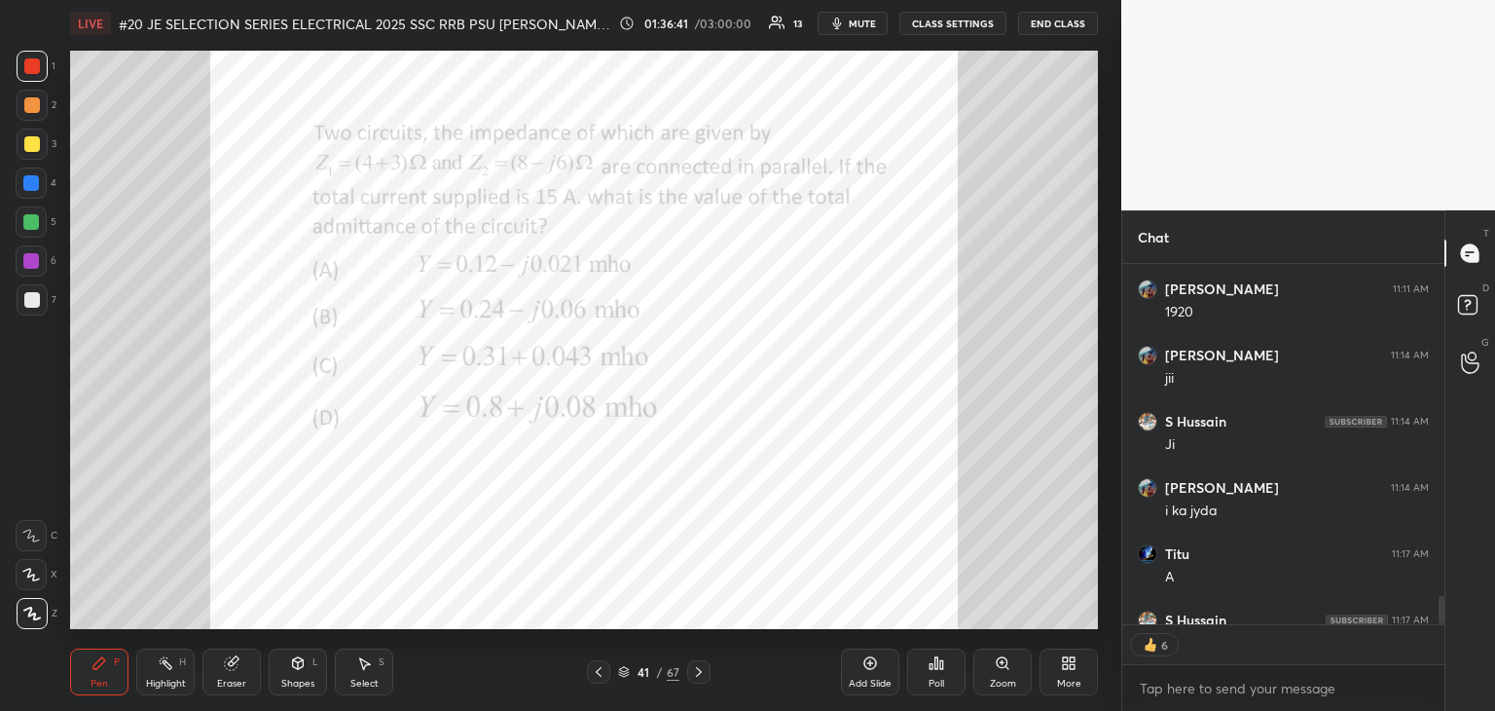
click at [705, 674] on icon at bounding box center [699, 672] width 16 height 16
type textarea "x"
click at [939, 679] on div "Poll" at bounding box center [937, 684] width 16 height 10
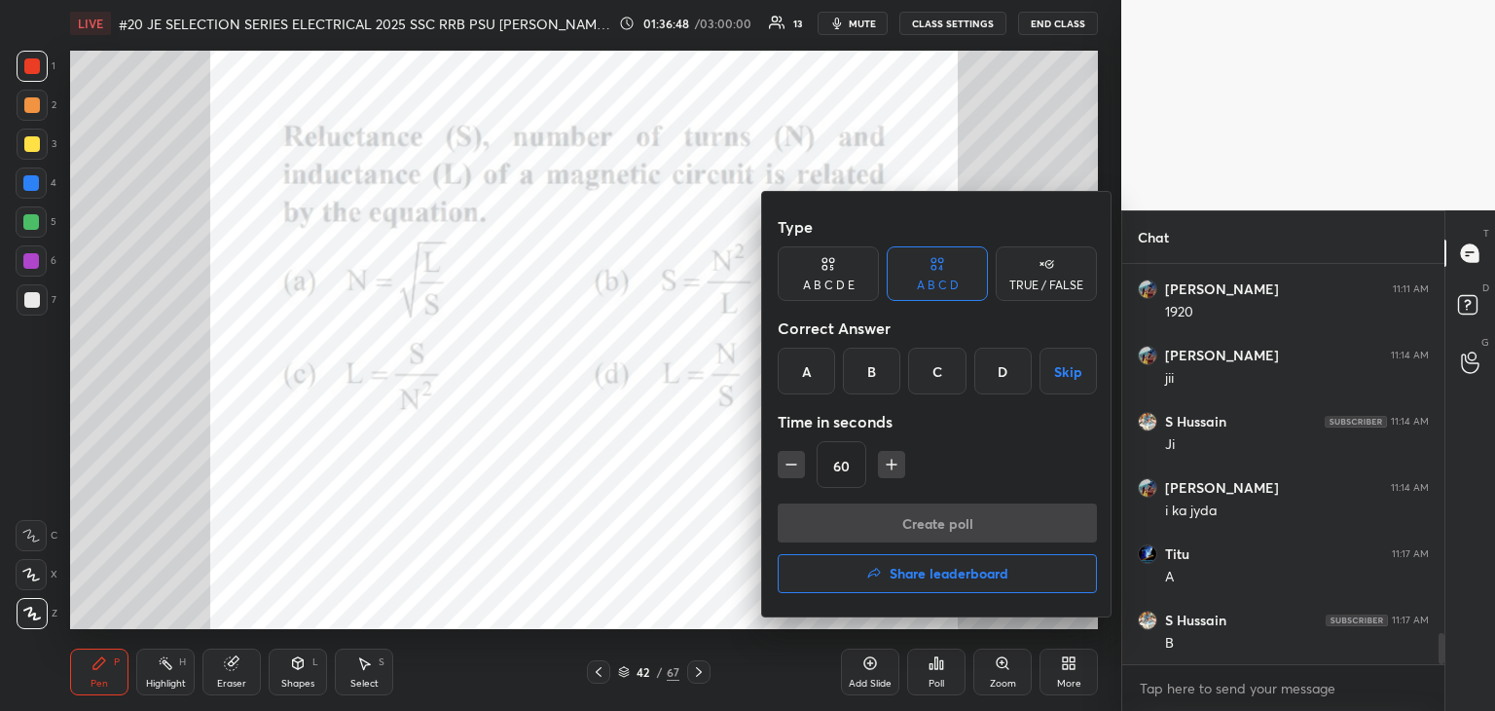
drag, startPoint x: 863, startPoint y: 368, endPoint x: 856, endPoint y: 385, distance: 17.9
click at [861, 373] on div "B" at bounding box center [871, 371] width 57 height 47
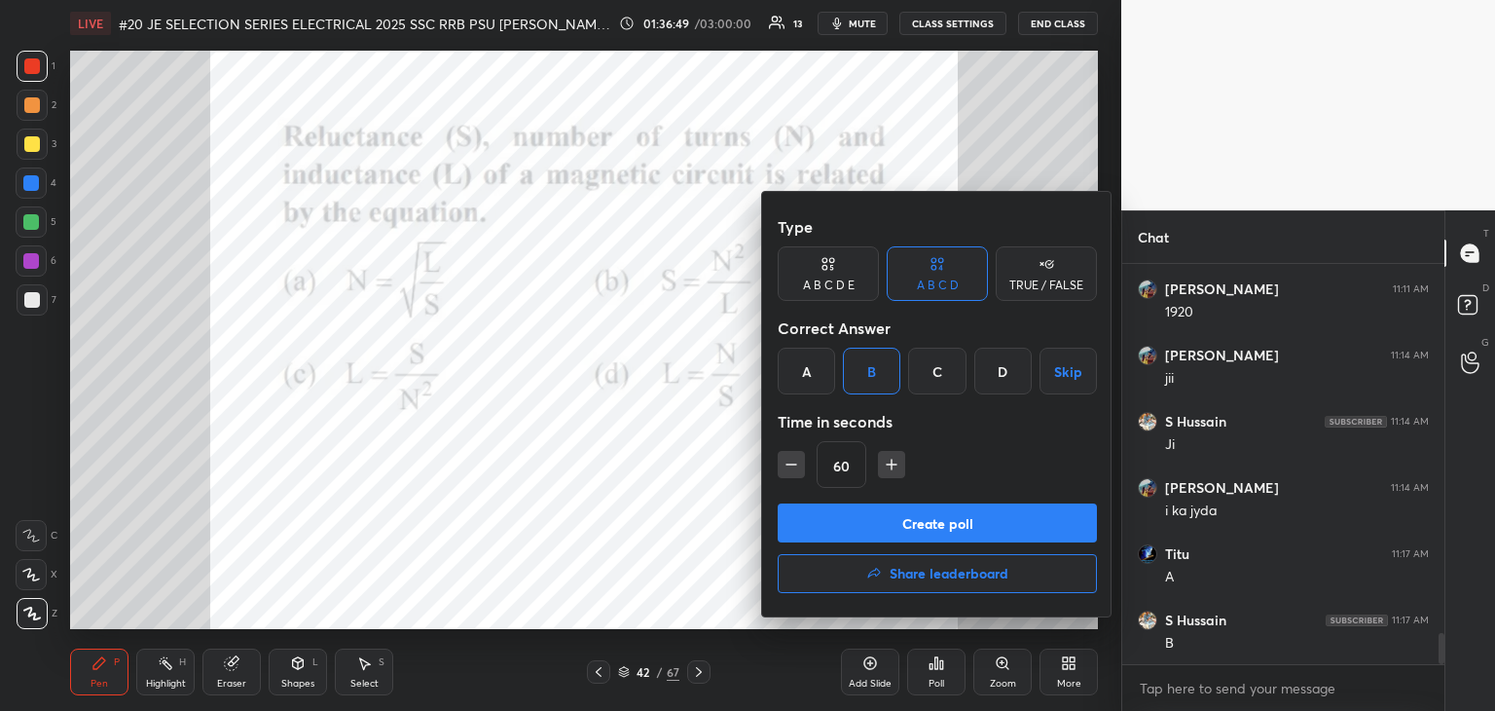
click at [787, 461] on icon "button" at bounding box center [791, 464] width 19 height 19
click at [790, 464] on icon "button" at bounding box center [791, 464] width 19 height 19
click at [792, 462] on icon "button" at bounding box center [791, 464] width 19 height 19
type input "15"
click at [796, 503] on button "Create poll" at bounding box center [937, 522] width 319 height 39
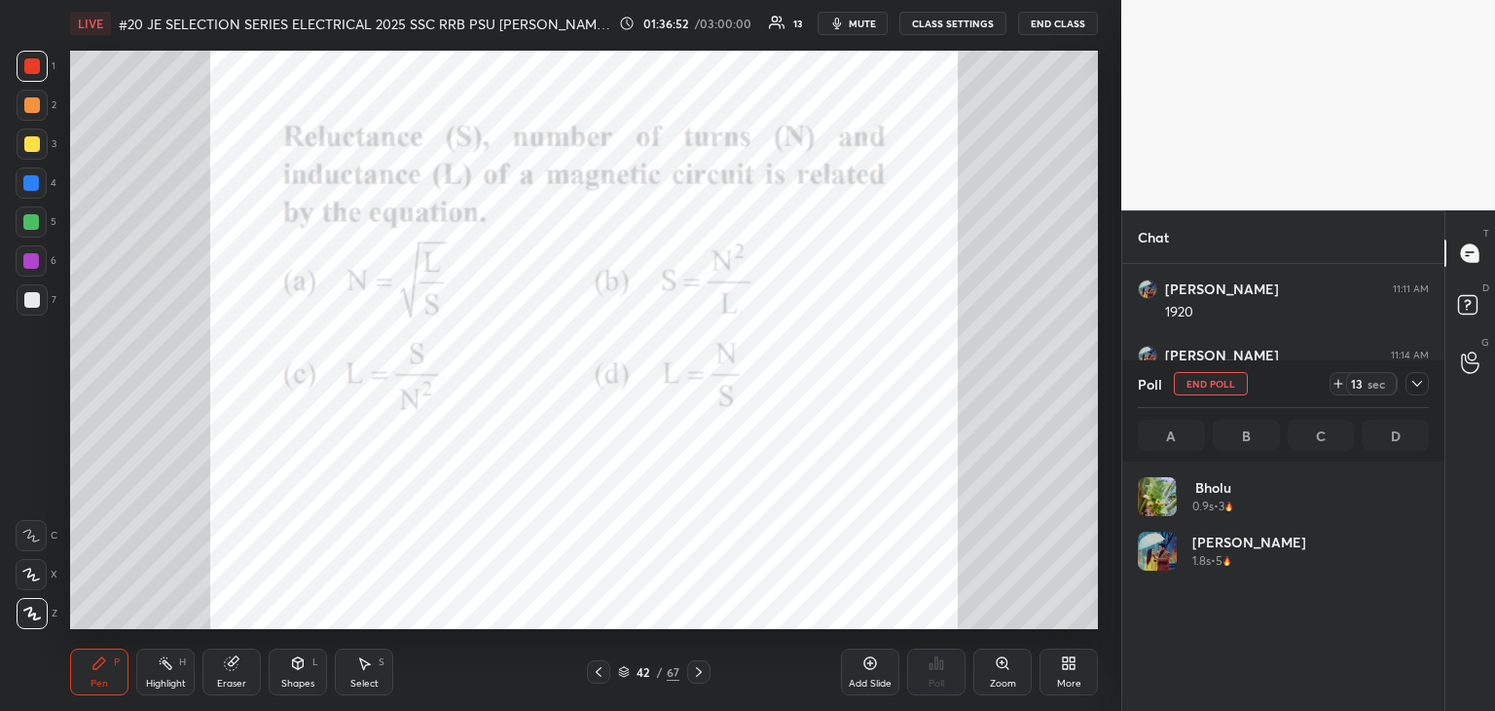
scroll to position [228, 285]
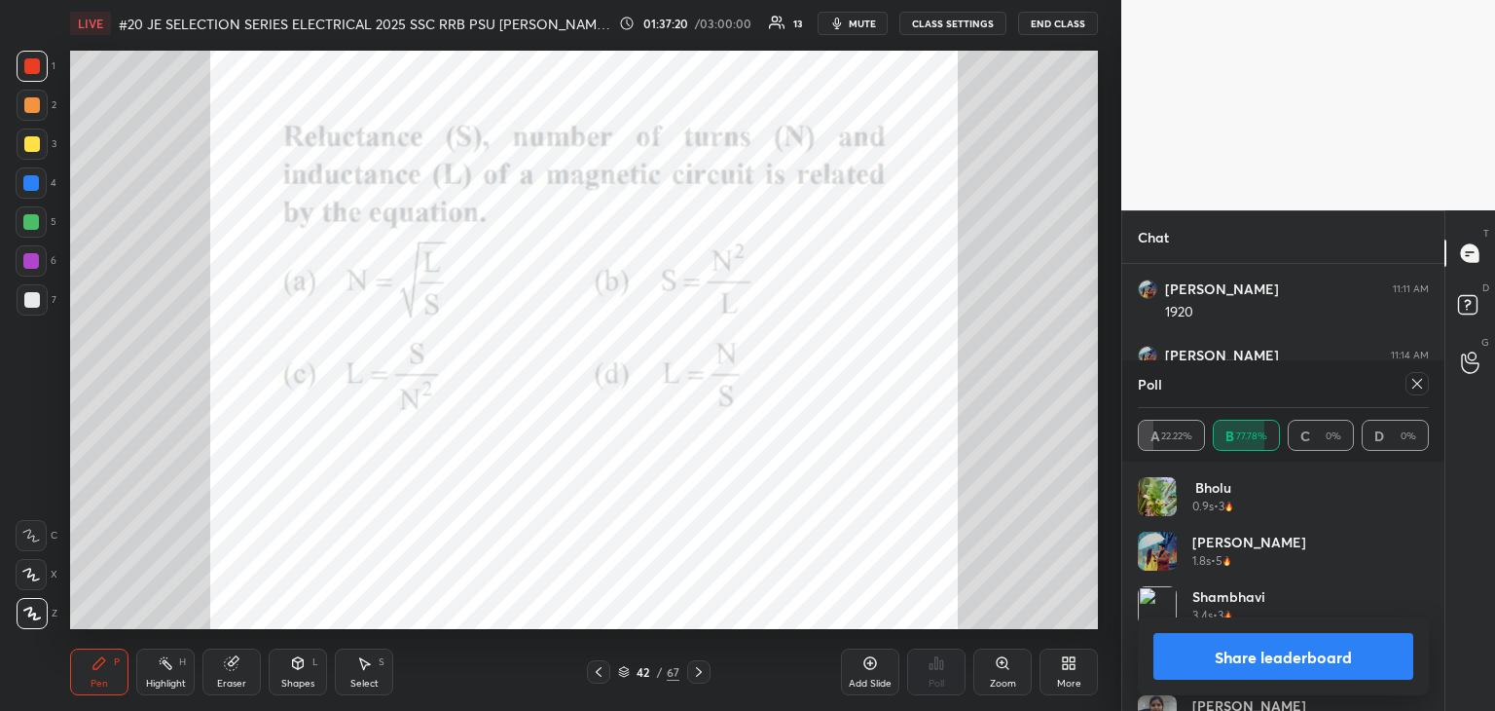
click at [1424, 384] on div at bounding box center [1417, 383] width 23 height 23
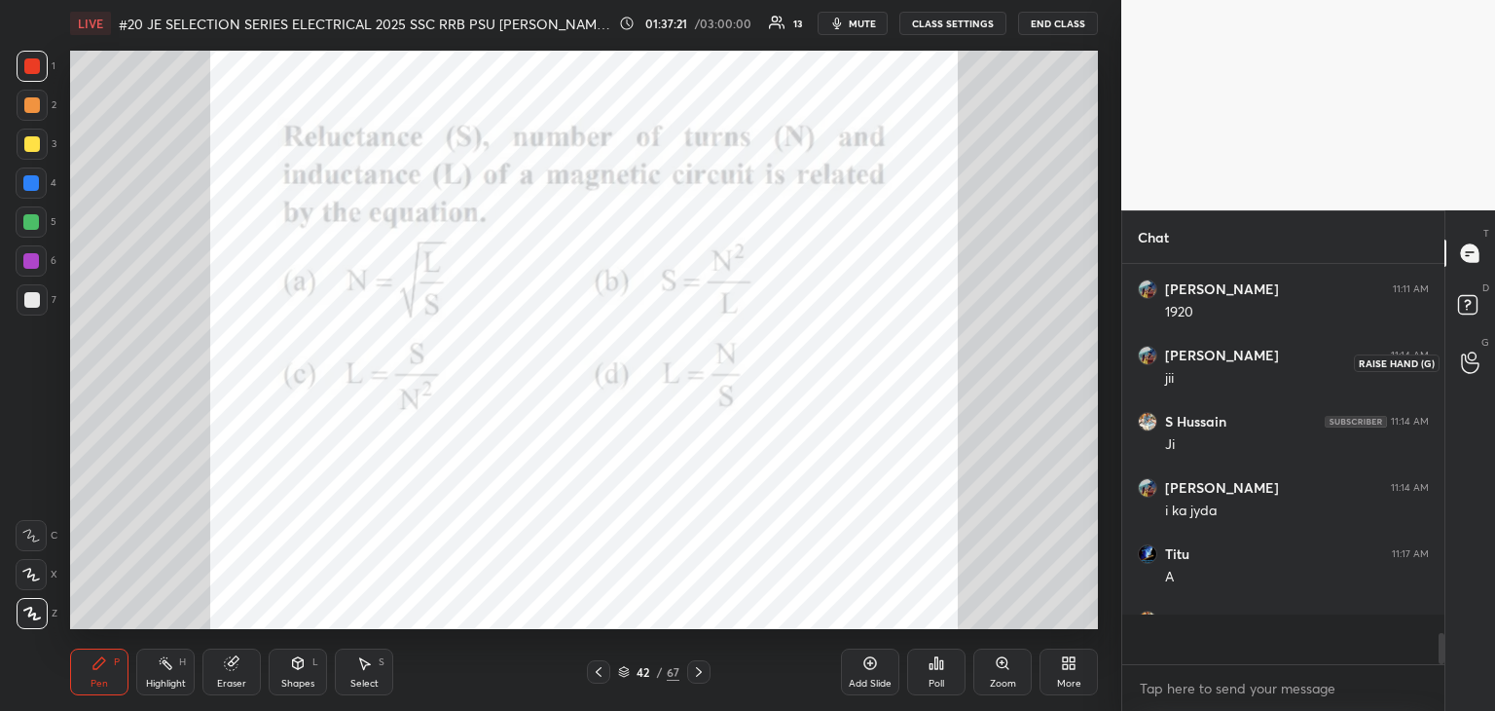
scroll to position [7, 6]
drag, startPoint x: 1443, startPoint y: 644, endPoint x: 1452, endPoint y: 652, distance: 12.4
click at [1441, 657] on div at bounding box center [1442, 648] width 6 height 31
click at [696, 675] on icon at bounding box center [699, 672] width 16 height 16
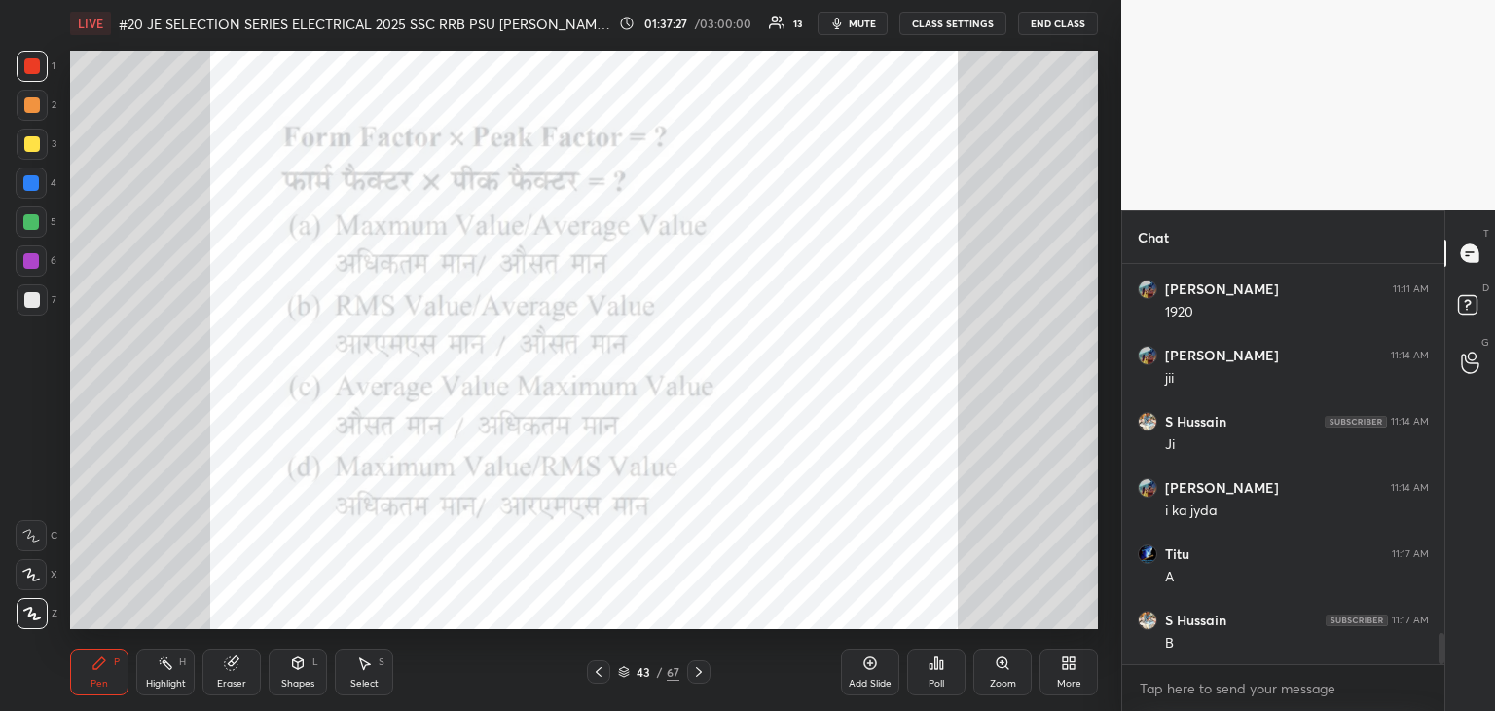
click at [929, 672] on div "Poll" at bounding box center [936, 671] width 58 height 47
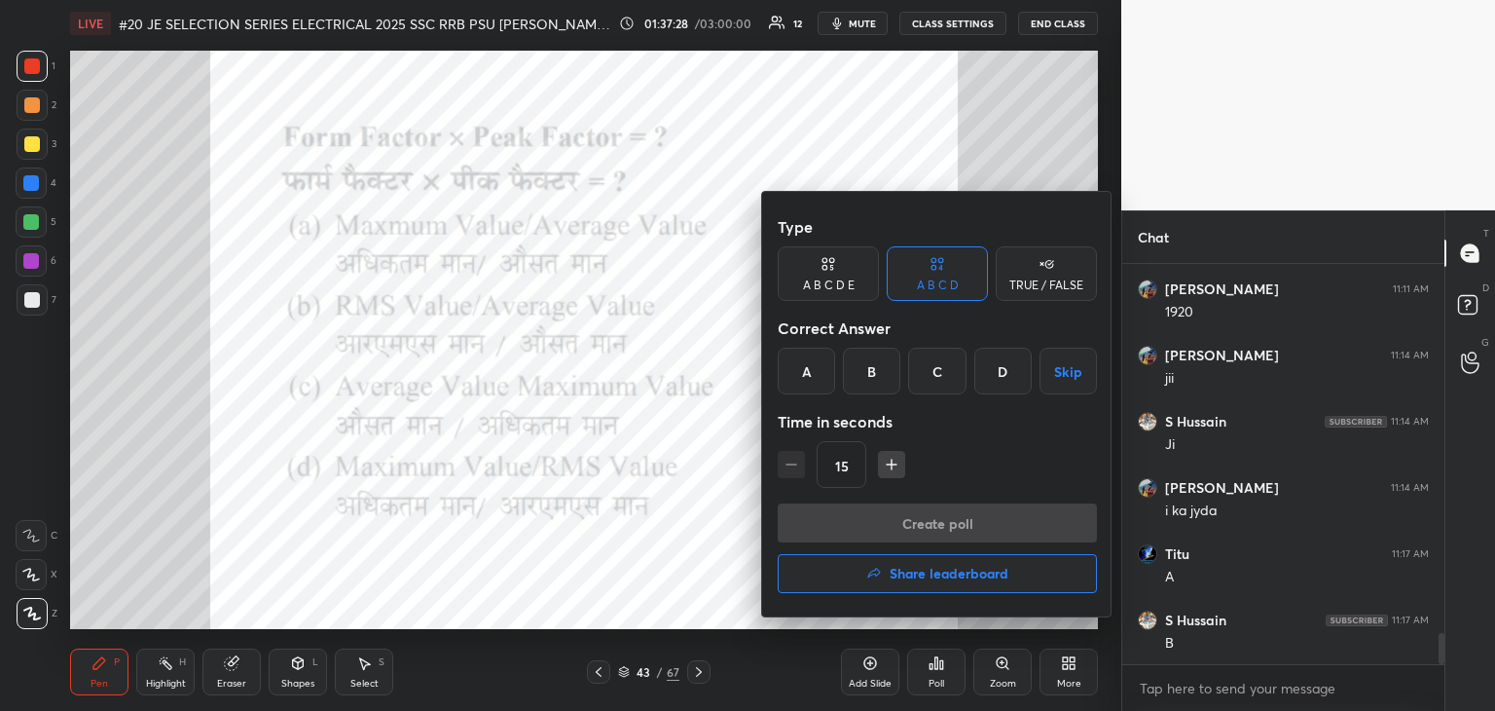
drag, startPoint x: 813, startPoint y: 371, endPoint x: 810, endPoint y: 442, distance: 71.1
click at [813, 371] on div "A" at bounding box center [806, 371] width 57 height 47
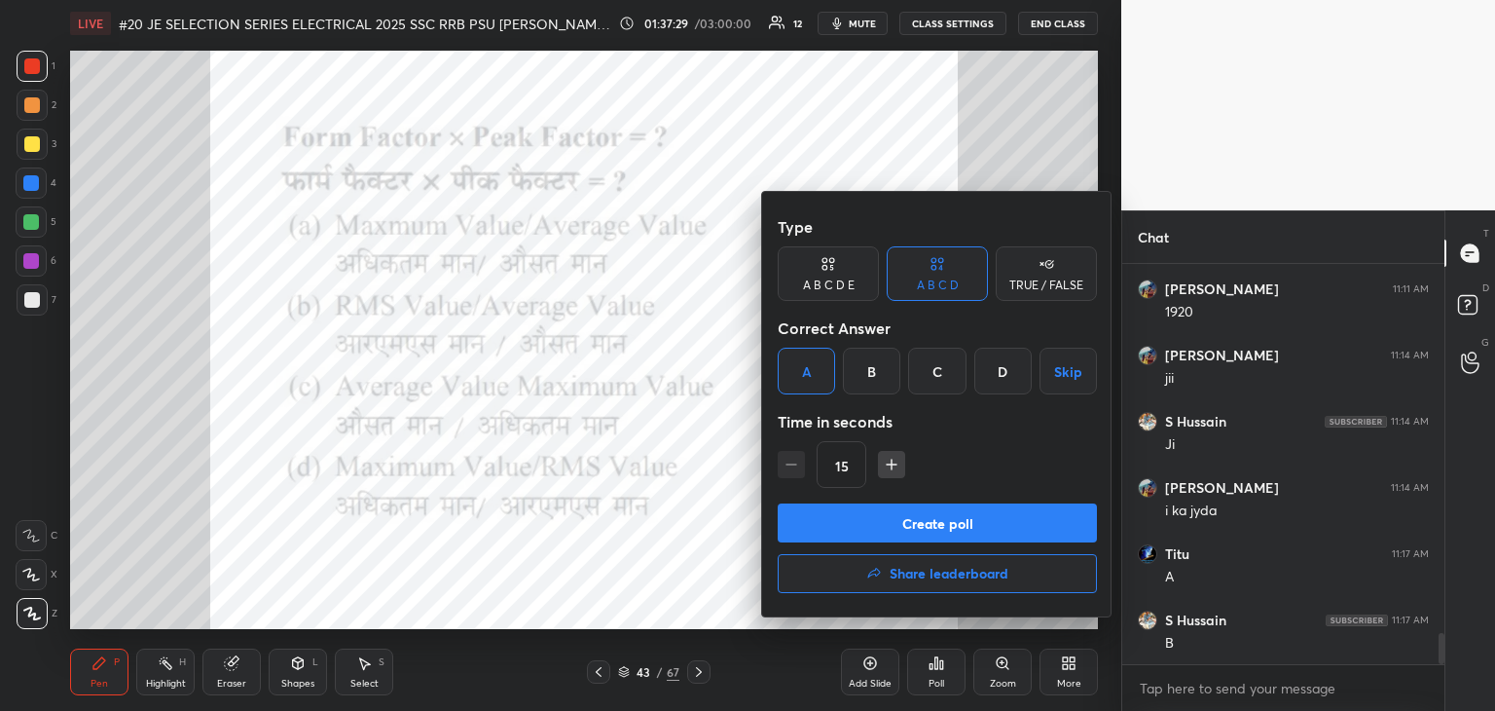
click at [857, 524] on button "Create poll" at bounding box center [937, 522] width 319 height 39
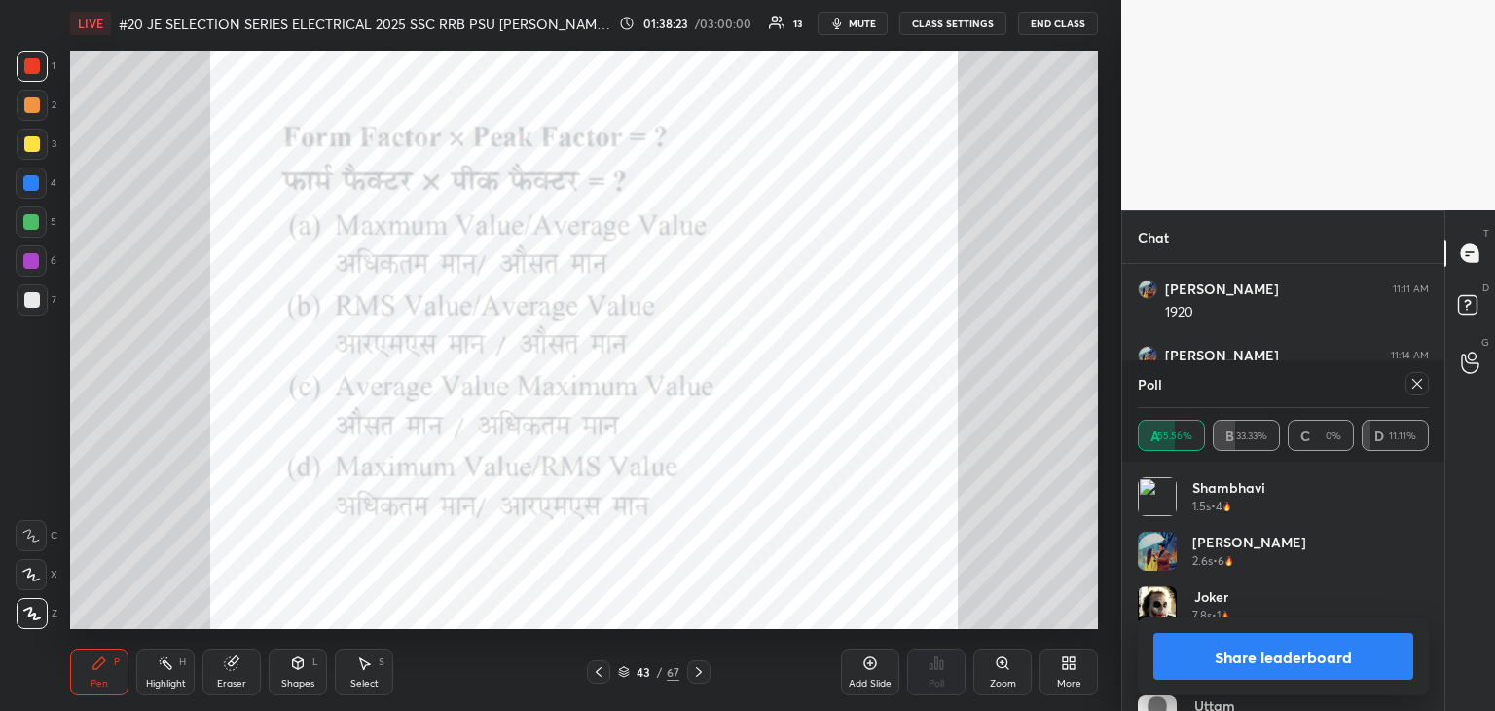
click at [1414, 382] on icon at bounding box center [1418, 384] width 16 height 16
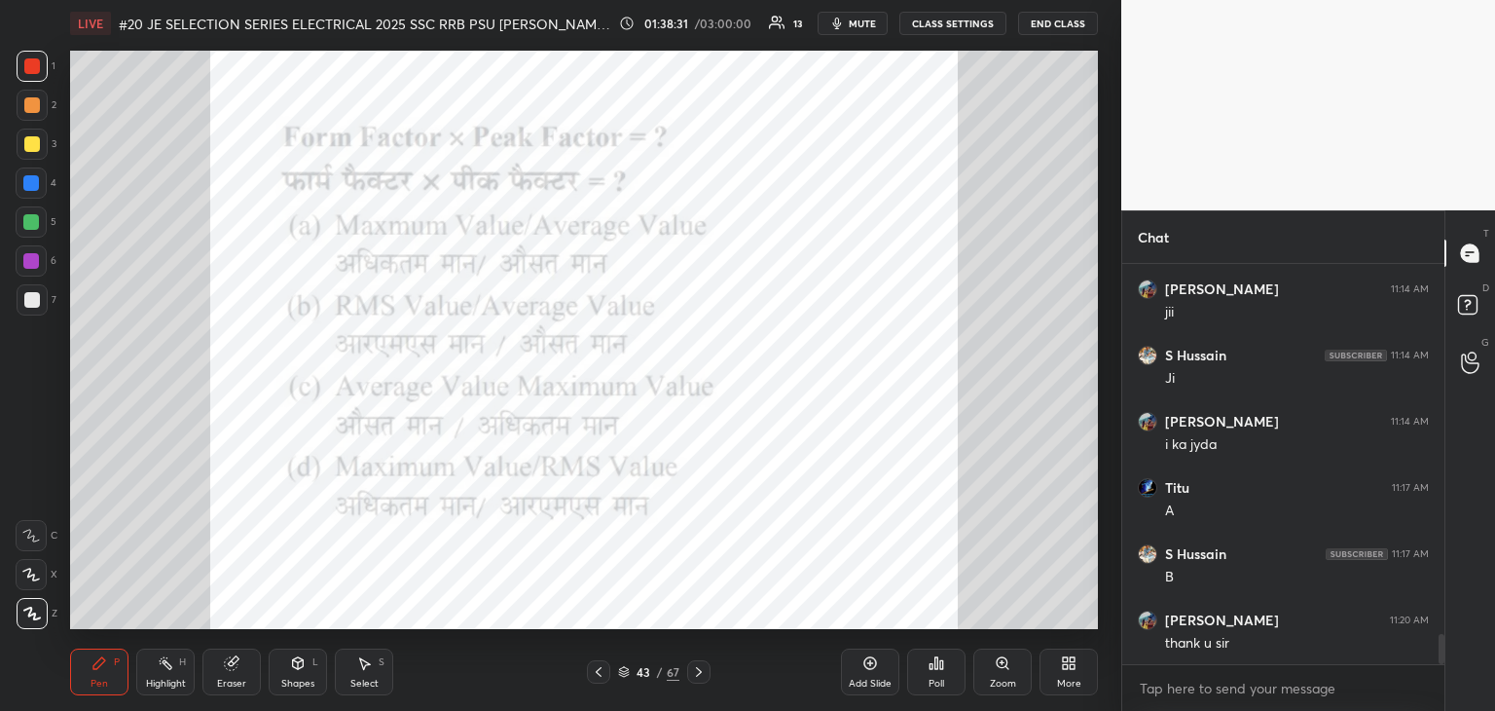
scroll to position [4881, 0]
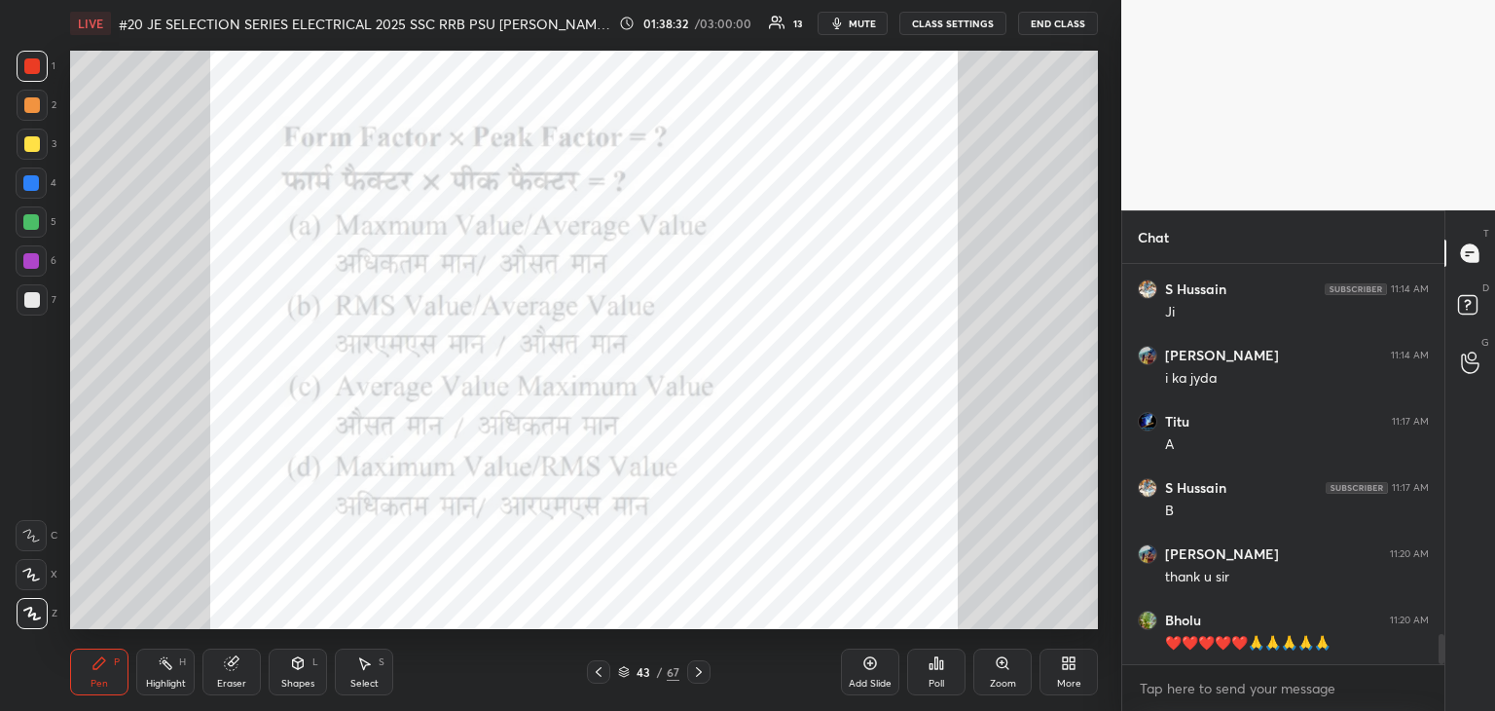
click at [626, 676] on icon at bounding box center [624, 675] width 10 height 3
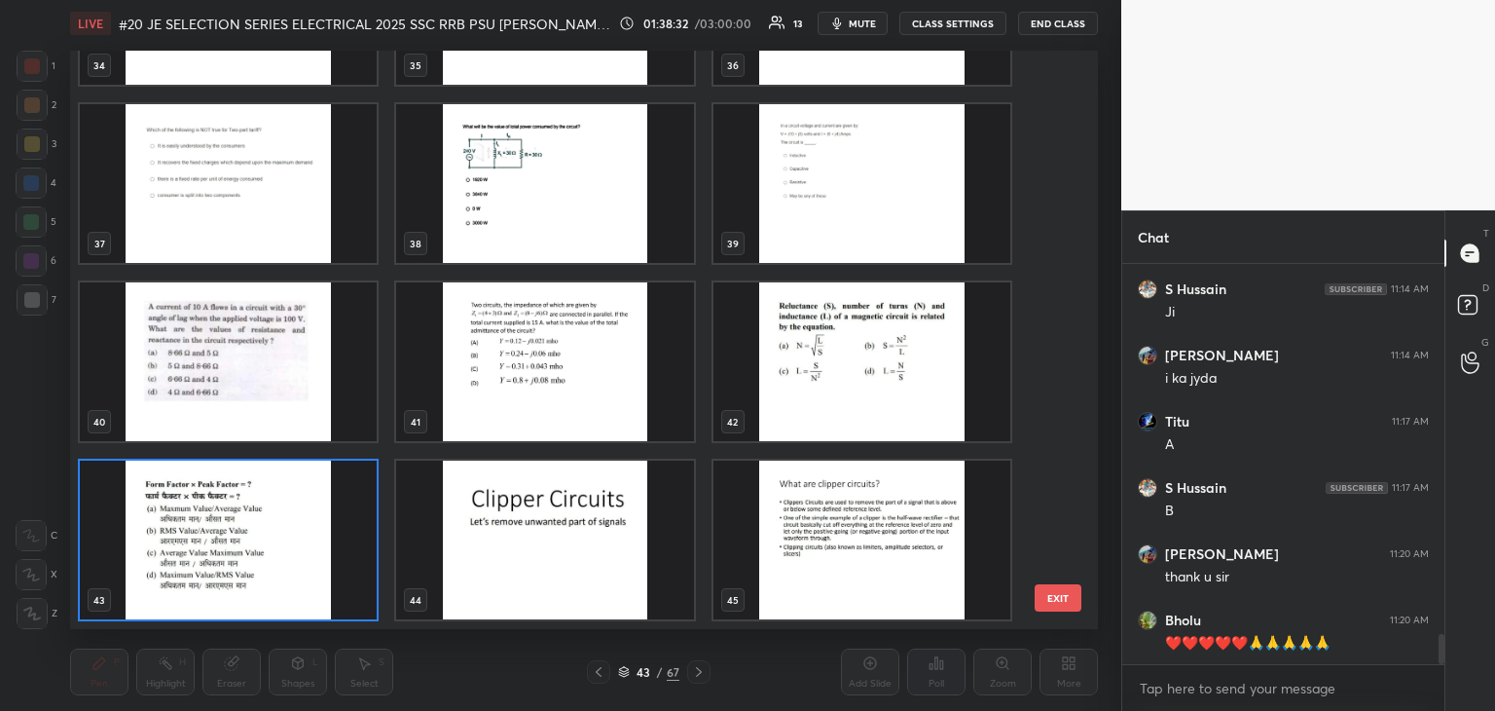
scroll to position [572, 1018]
drag, startPoint x: 1069, startPoint y: 357, endPoint x: 1061, endPoint y: 192, distance: 165.7
click at [1062, 192] on div "34 35 36 37 38 39 40 41 42 43 44 45 46 47 48 49 50 51 EXIT" at bounding box center [584, 340] width 1028 height 578
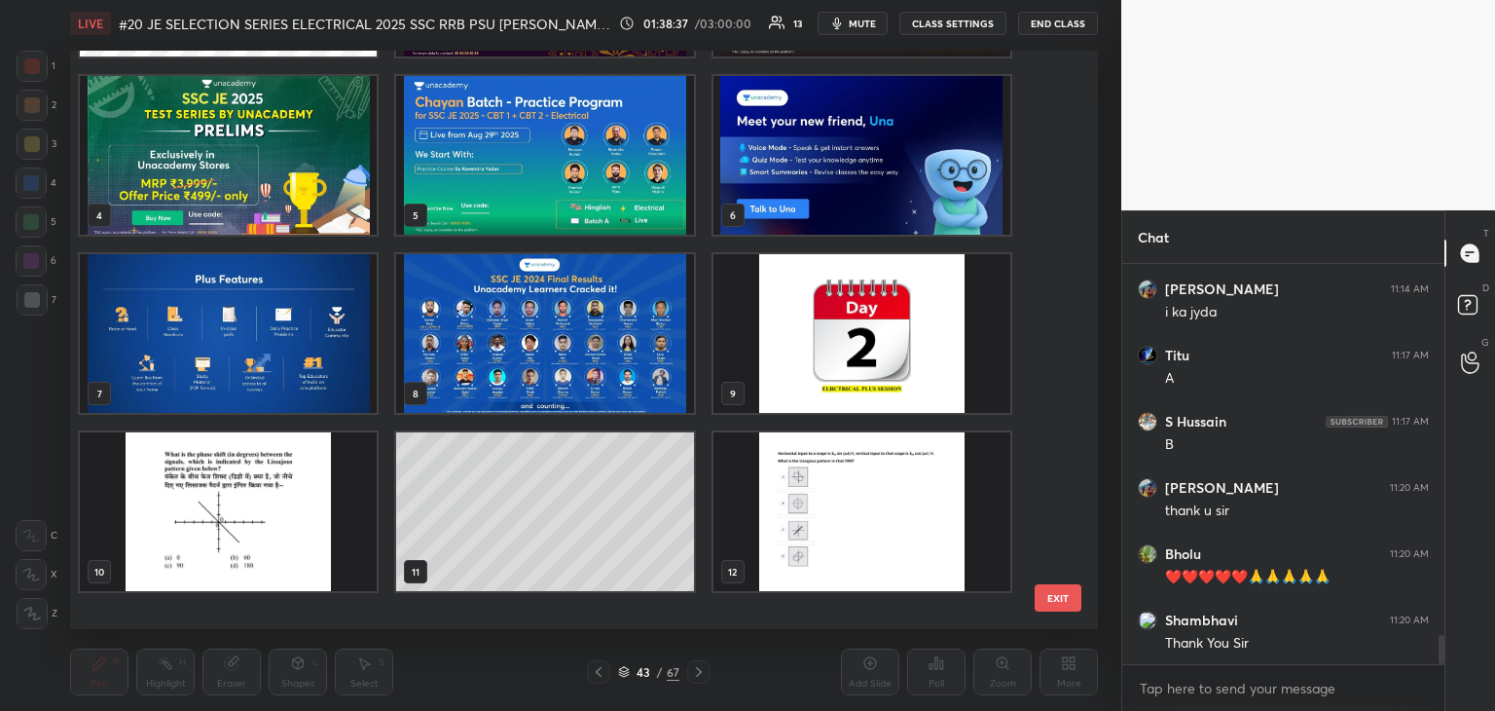
scroll to position [0, 0]
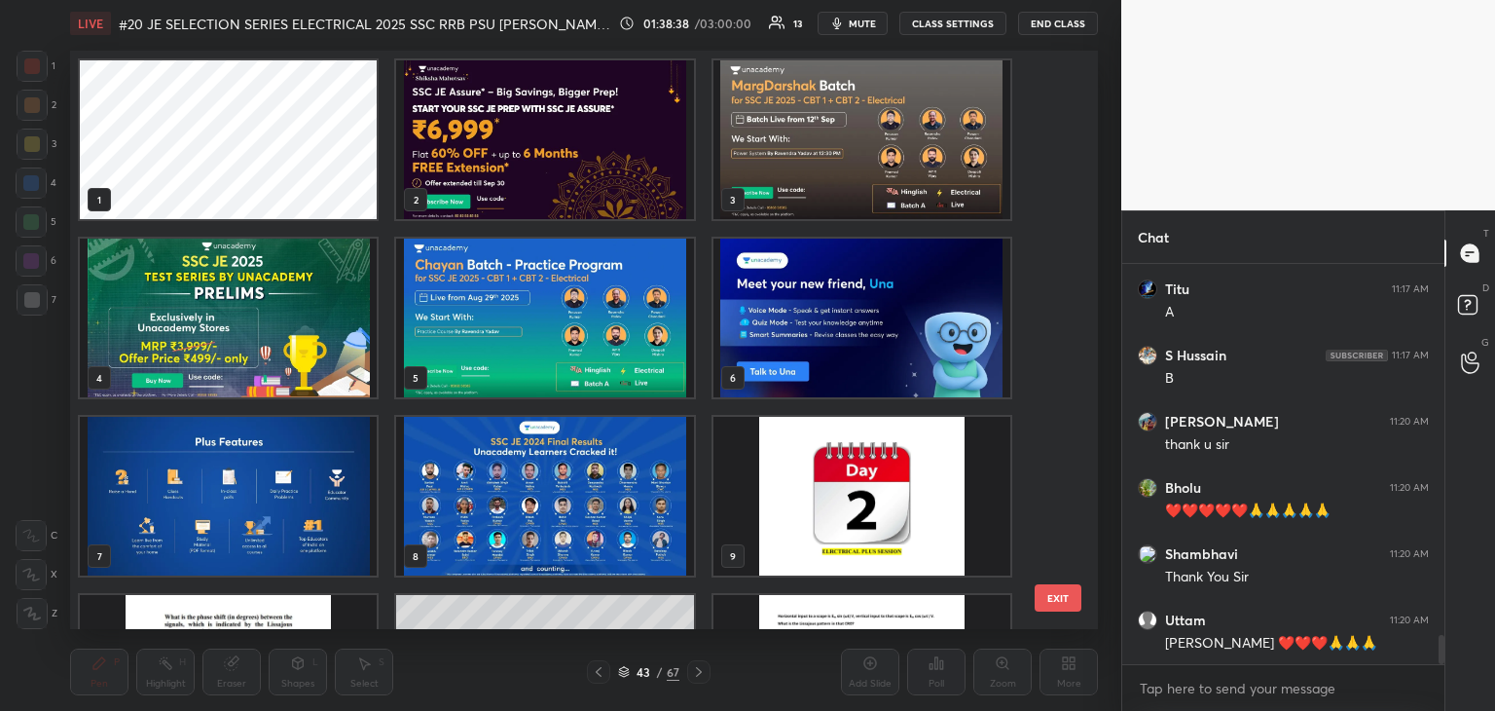
click at [779, 154] on img "grid" at bounding box center [862, 139] width 297 height 159
click at [781, 153] on img "grid" at bounding box center [862, 139] width 297 height 159
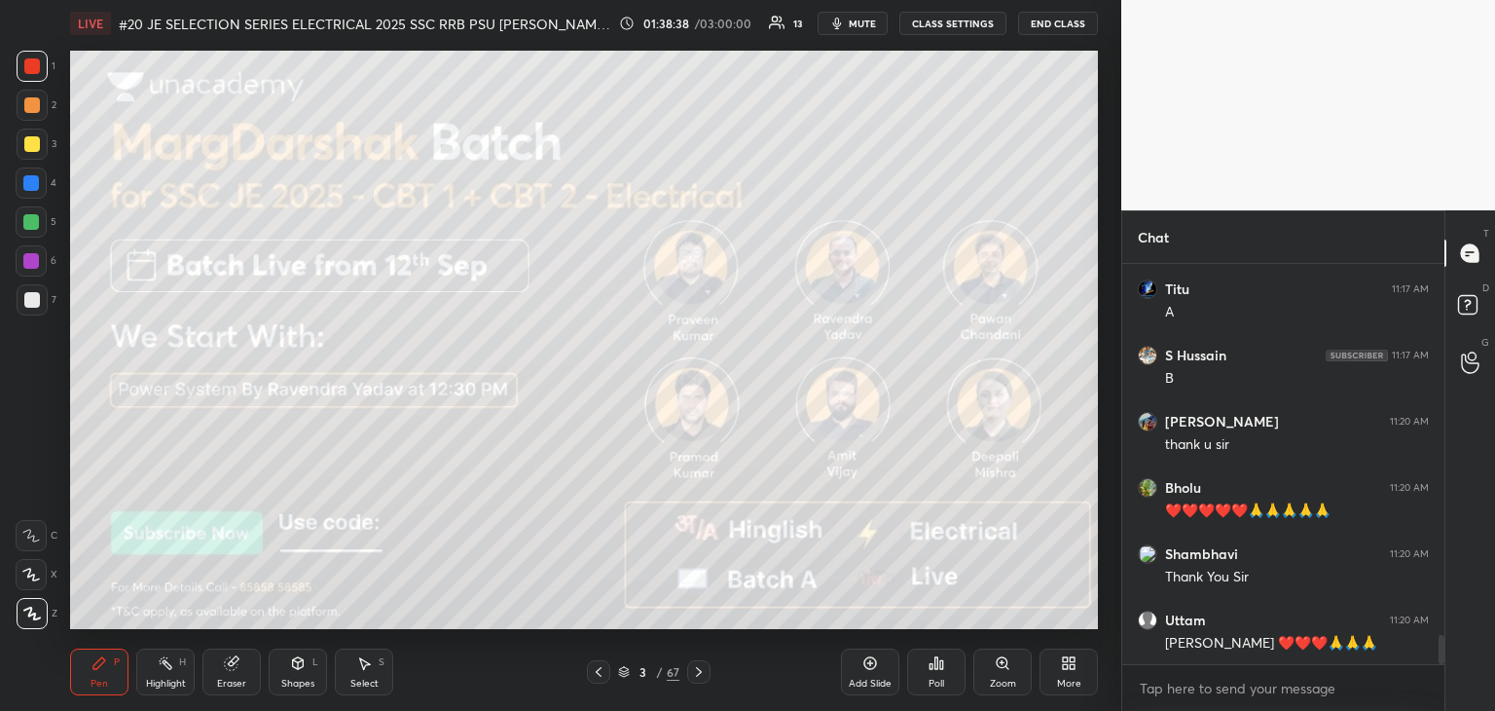
click at [789, 150] on img "grid" at bounding box center [862, 139] width 297 height 159
click at [697, 675] on icon at bounding box center [699, 672] width 16 height 16
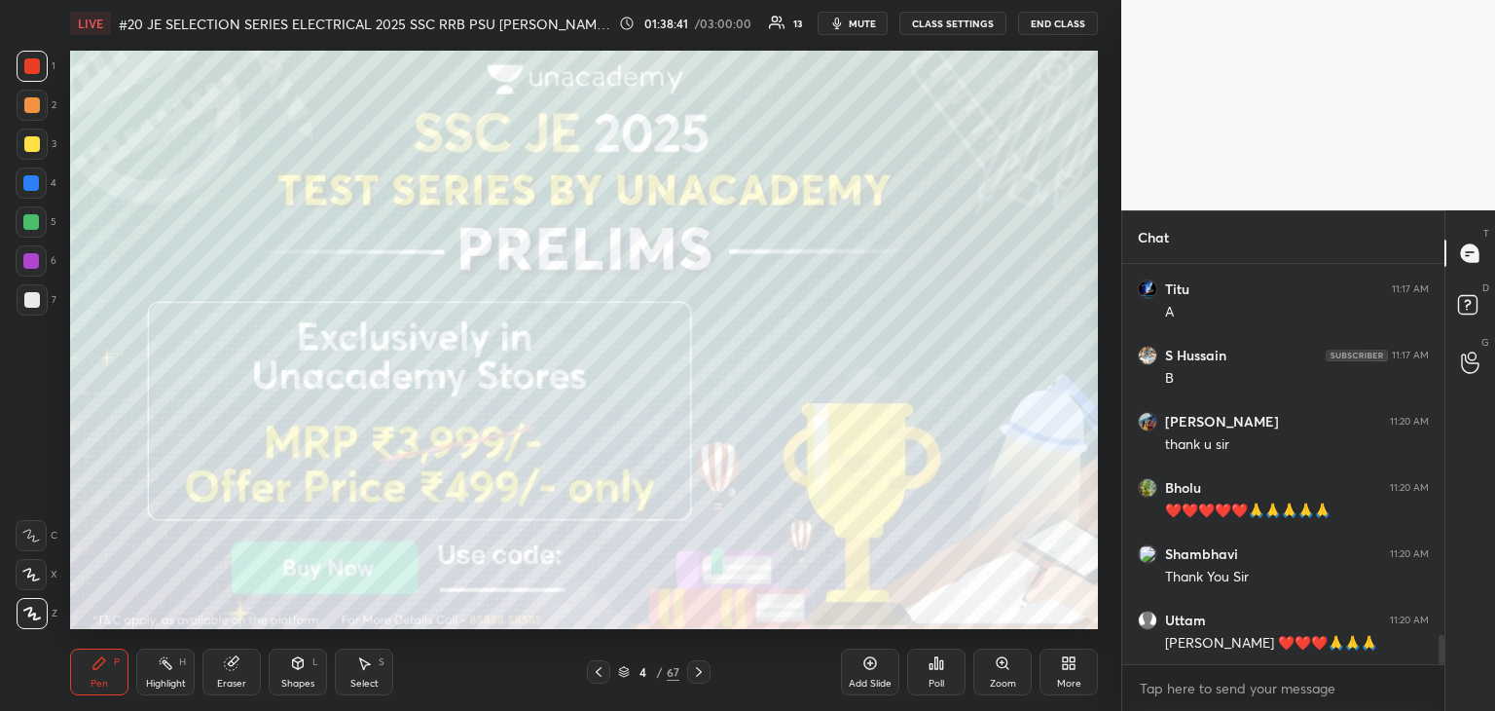
click at [691, 679] on icon at bounding box center [699, 672] width 16 height 16
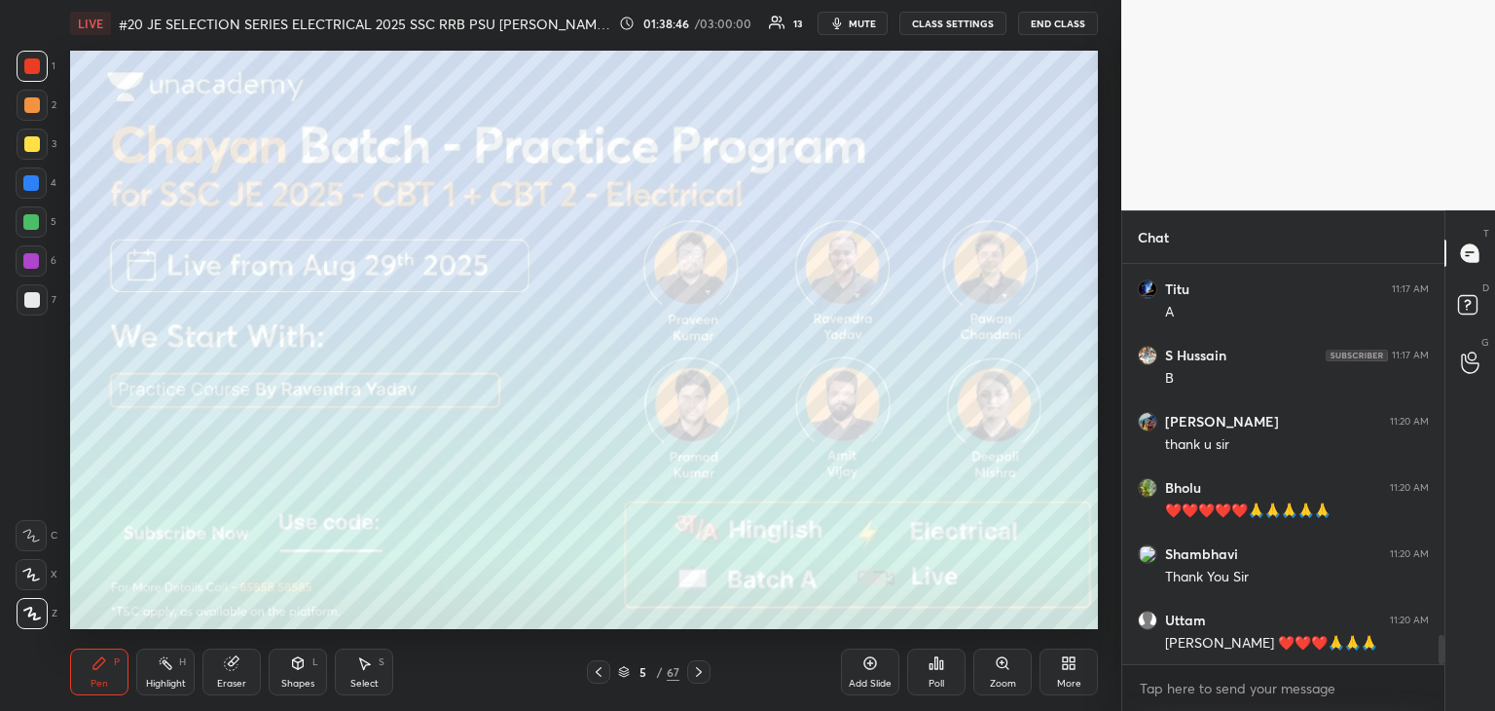
scroll to position [5080, 0]
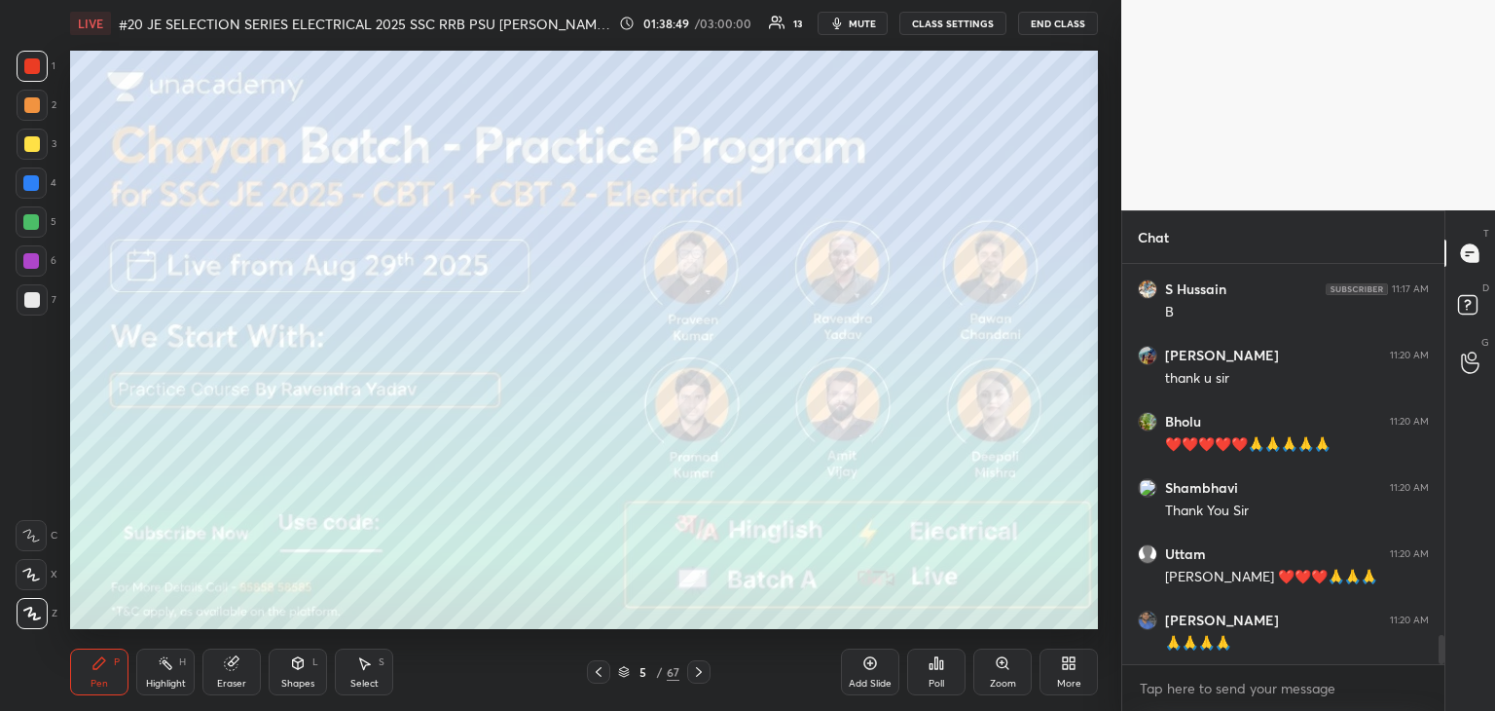
click at [932, 669] on icon at bounding box center [931, 666] width 3 height 5
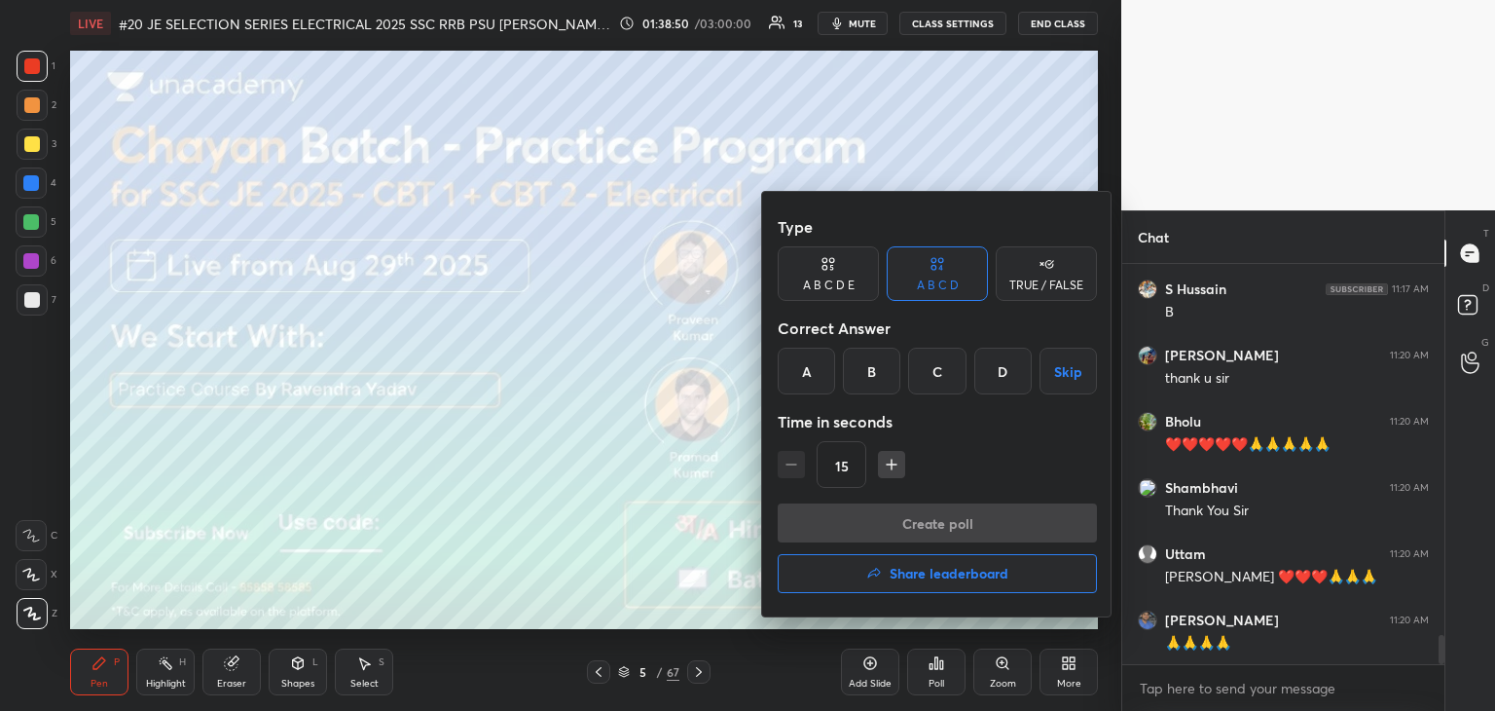
click at [943, 580] on h4 "Share leaderboard" at bounding box center [949, 574] width 119 height 14
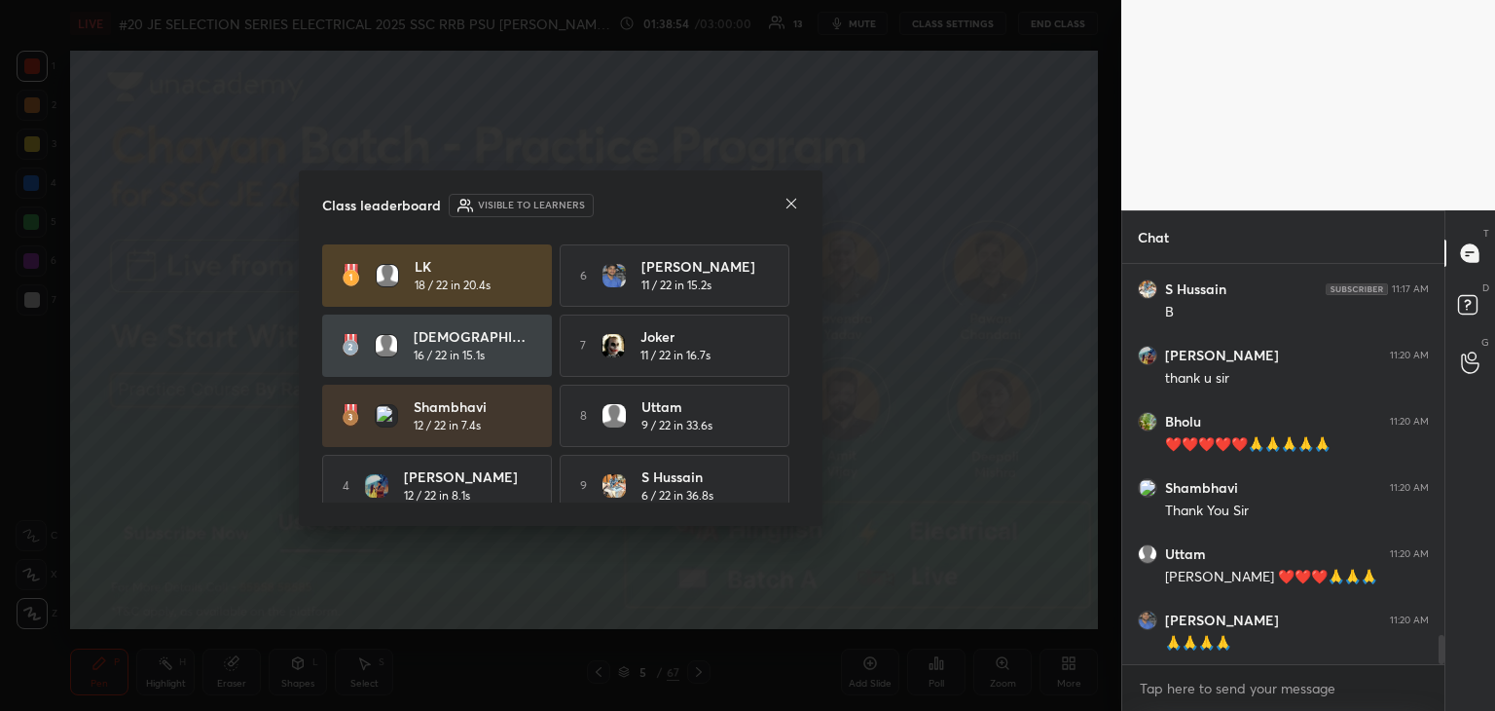
scroll to position [5150, 0]
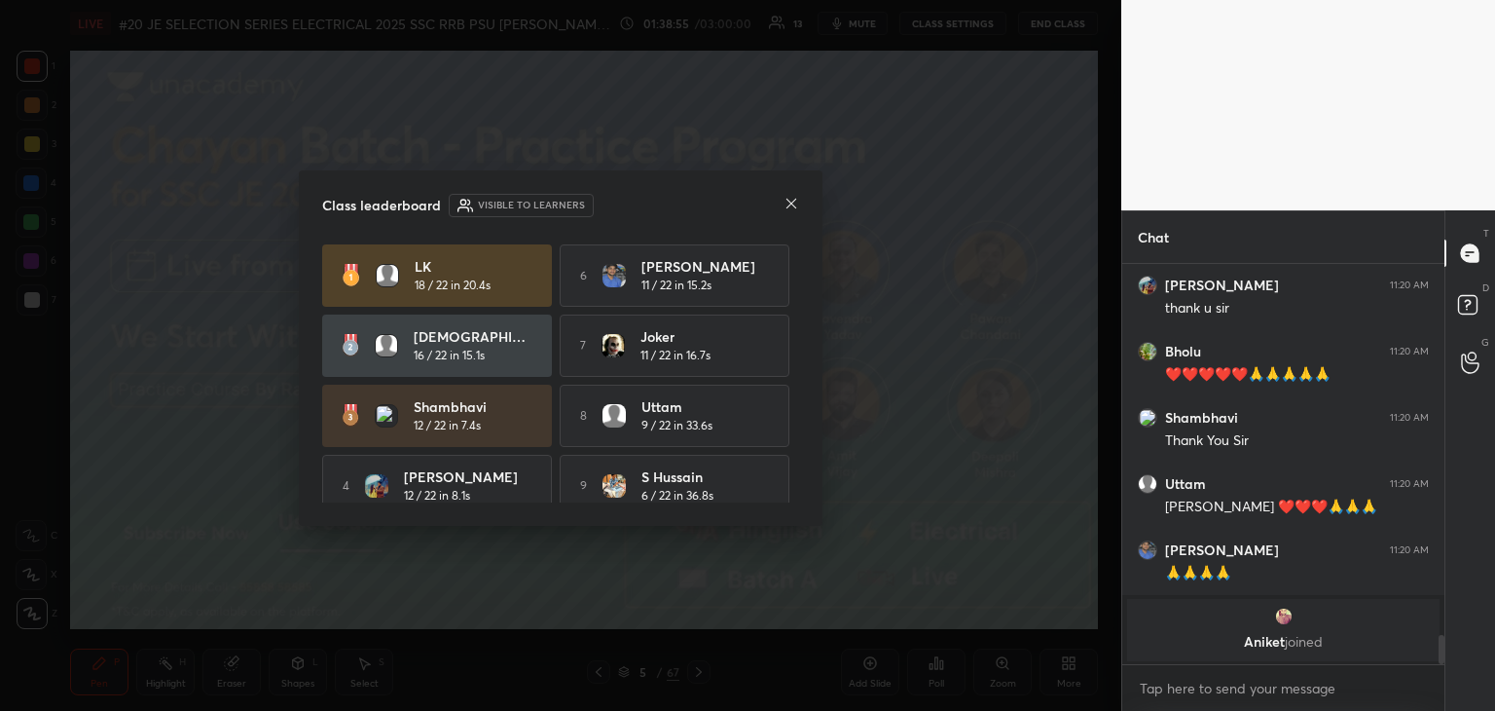
click at [792, 205] on icon at bounding box center [792, 204] width 16 height 16
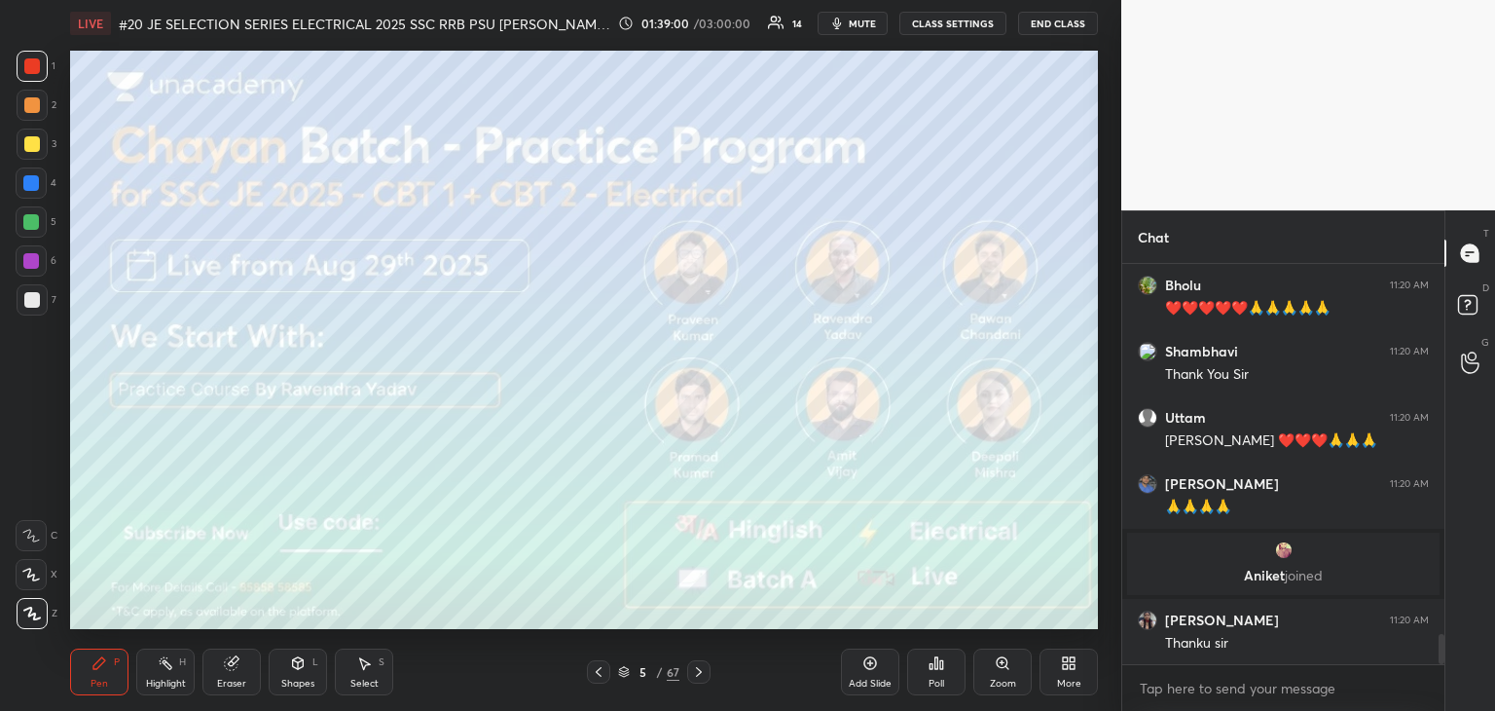
scroll to position [4852, 0]
click at [871, 19] on span "mute" at bounding box center [862, 24] width 27 height 14
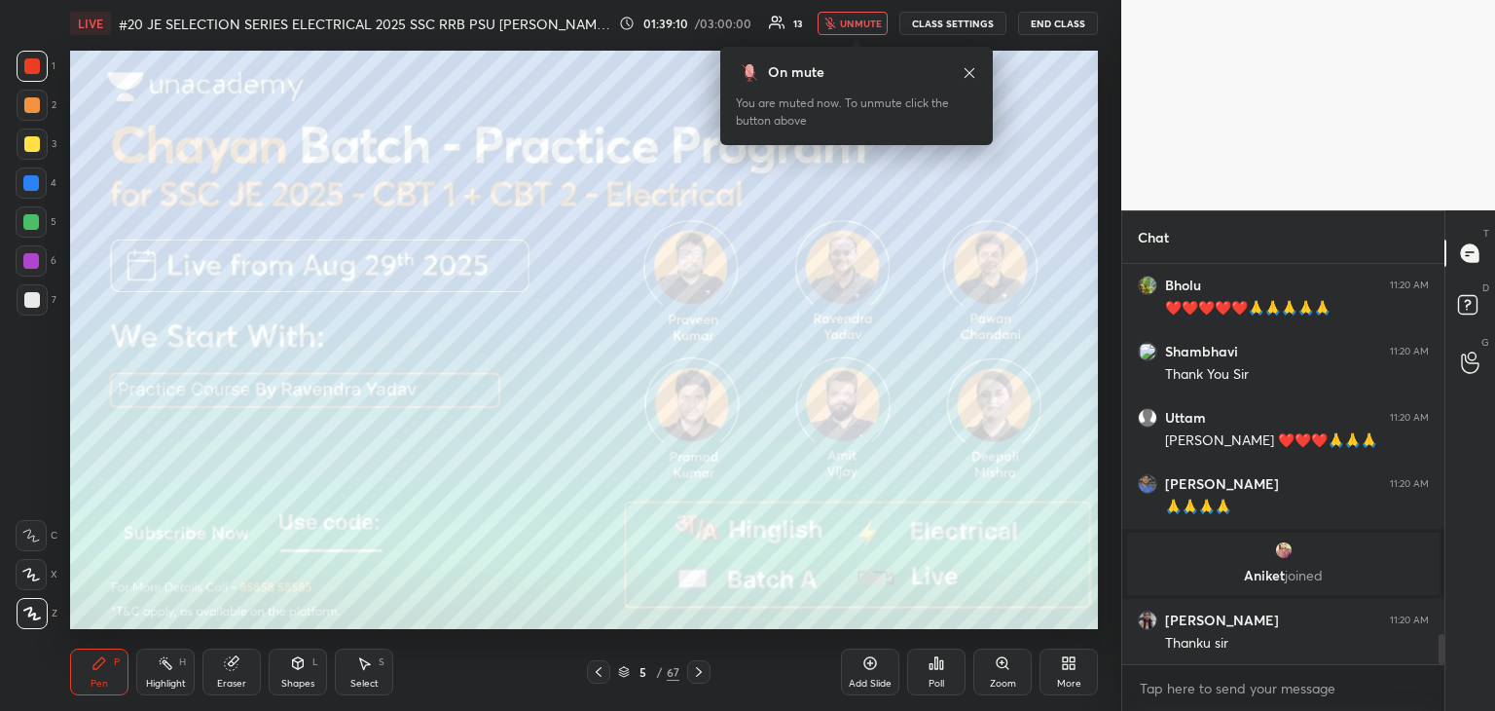
click at [627, 670] on div "5 / 67" at bounding box center [648, 672] width 61 height 18
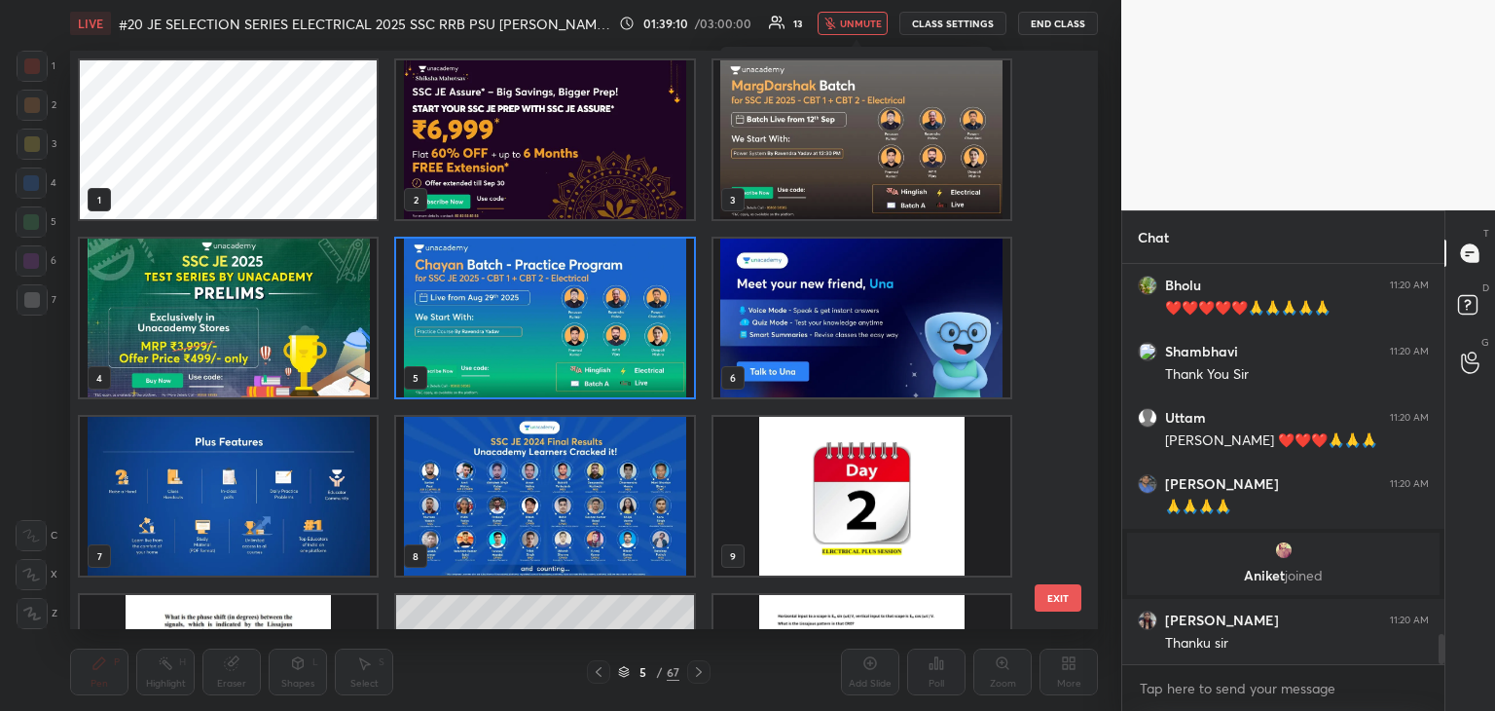
scroll to position [572, 1018]
drag, startPoint x: 1063, startPoint y: 110, endPoint x: 1061, endPoint y: 211, distance: 101.3
click at [1063, 234] on div "1 2 3 4 5 6 7 8 9 10 11 12 13 14 15" at bounding box center [567, 340] width 994 height 578
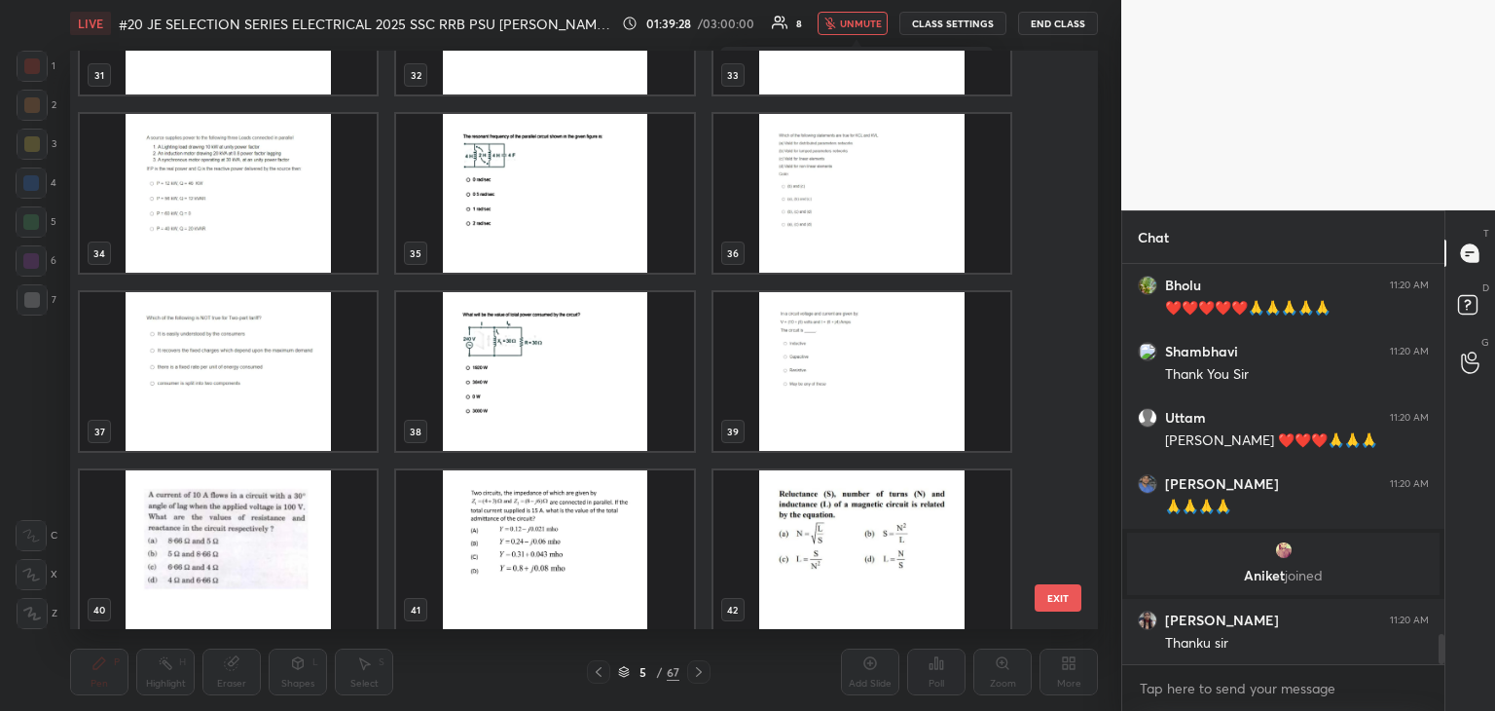
scroll to position [1918, 0]
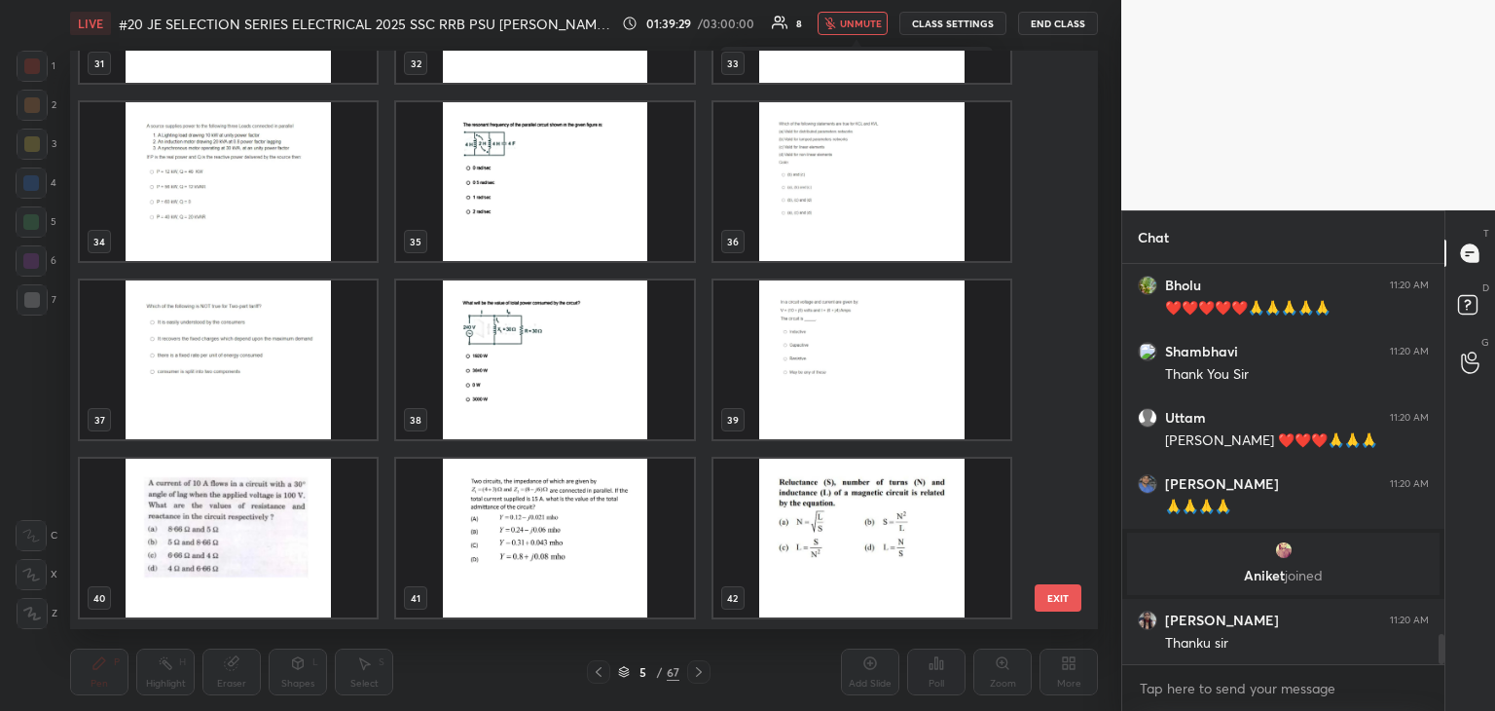
click at [894, 367] on img "grid" at bounding box center [862, 359] width 297 height 159
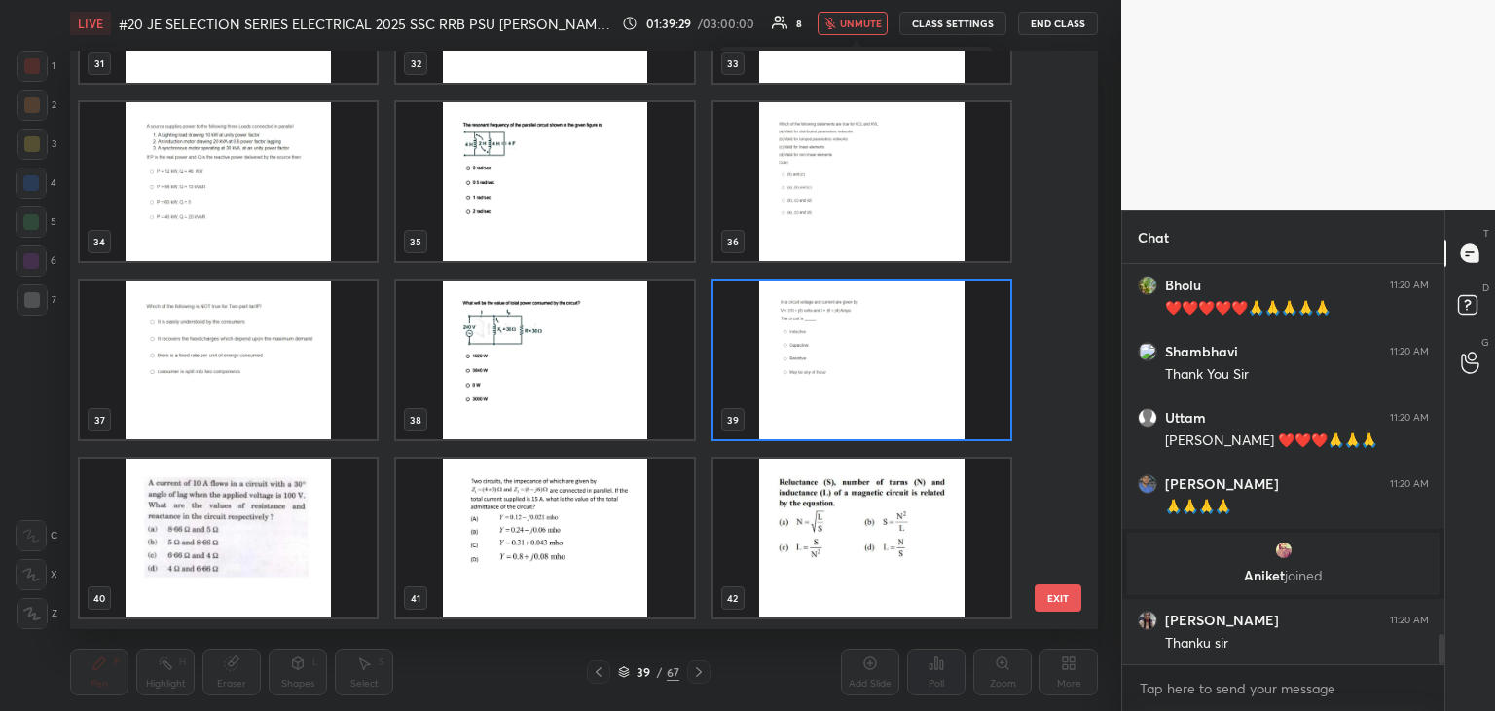
click at [900, 369] on img "grid" at bounding box center [862, 359] width 297 height 159
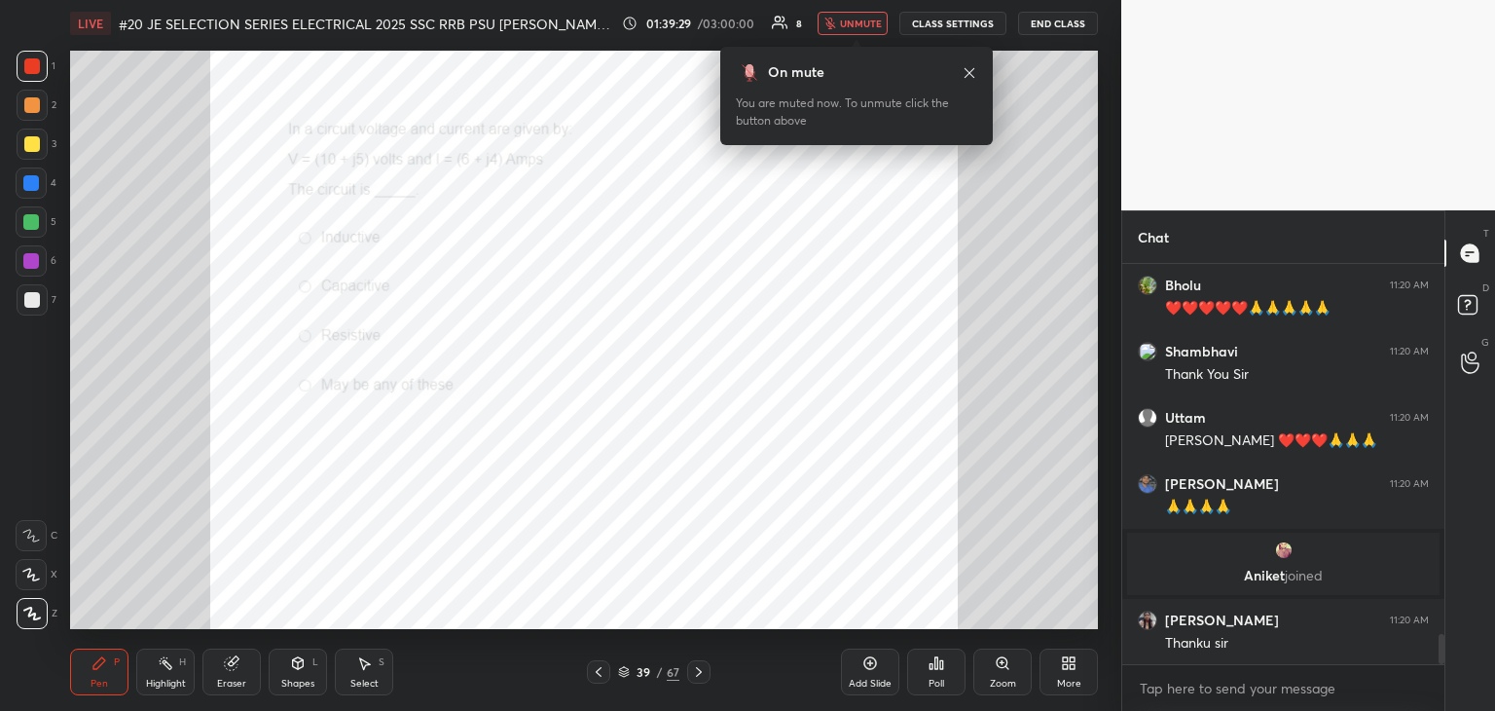
click at [900, 371] on img "grid" at bounding box center [862, 359] width 297 height 159
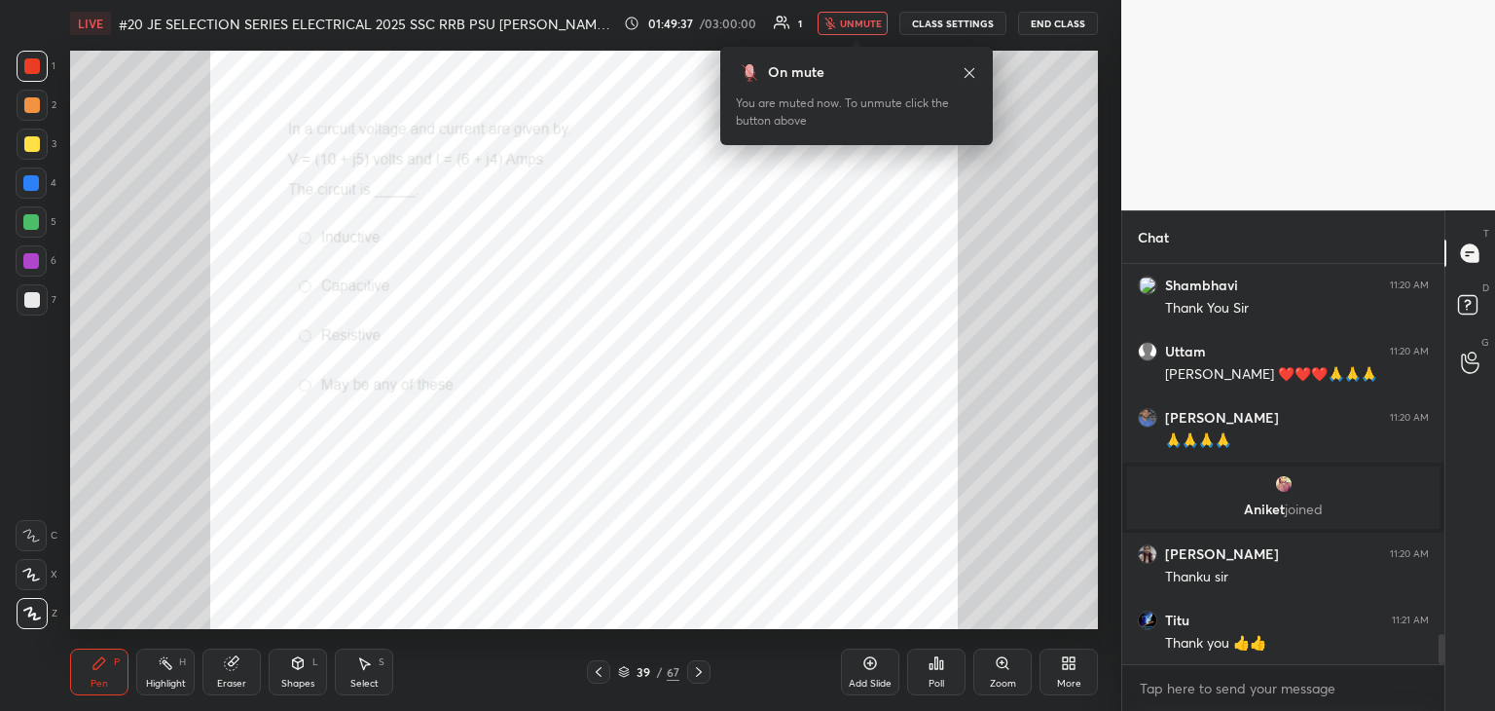
click at [33, 63] on div at bounding box center [32, 66] width 16 height 16
click at [18, 186] on div at bounding box center [31, 182] width 31 height 31
click at [27, 257] on div at bounding box center [31, 261] width 16 height 16
click at [27, 297] on div at bounding box center [32, 300] width 16 height 16
click at [28, 146] on div at bounding box center [32, 144] width 16 height 16
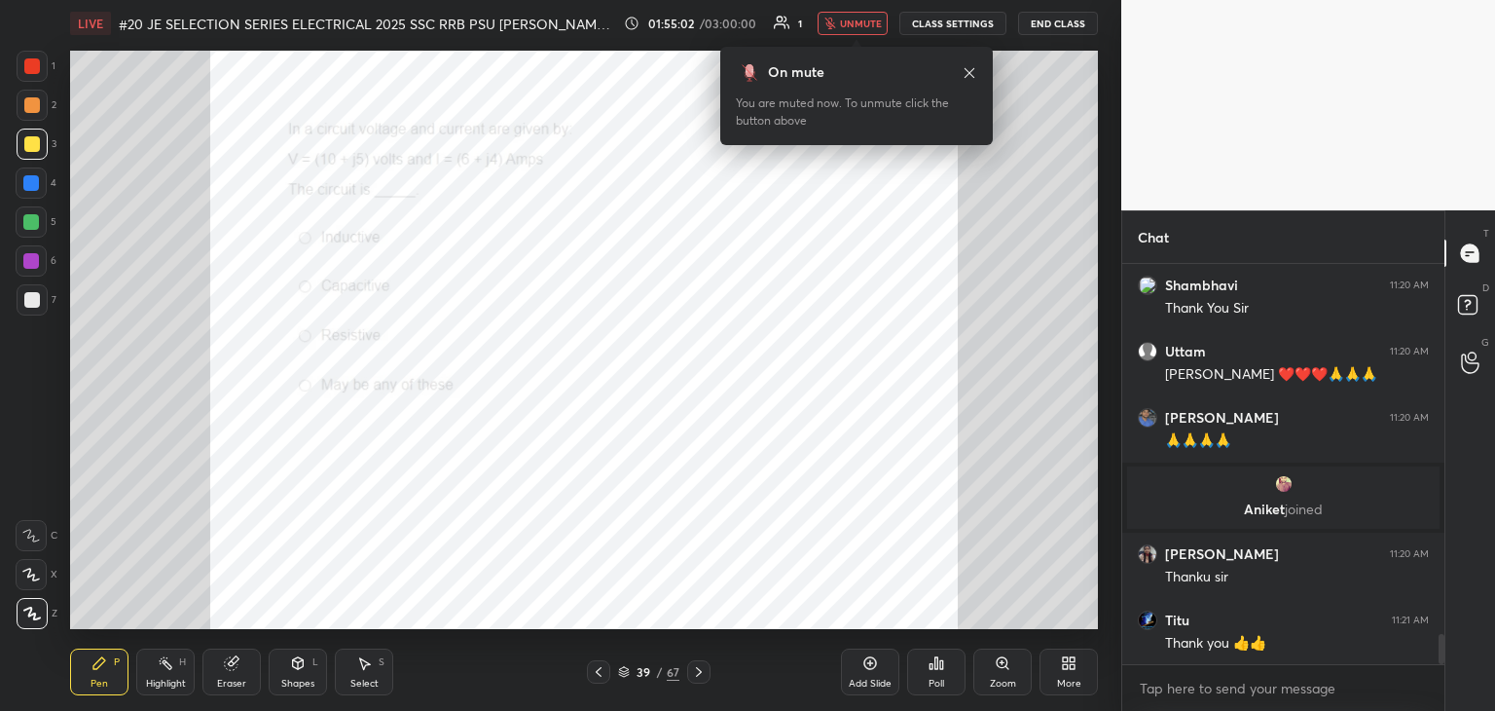
click at [25, 115] on div at bounding box center [32, 105] width 31 height 31
click at [26, 69] on div at bounding box center [32, 66] width 16 height 16
click at [39, 302] on div at bounding box center [32, 299] width 31 height 31
click at [29, 269] on div at bounding box center [31, 260] width 31 height 31
click at [25, 225] on div at bounding box center [31, 222] width 16 height 16
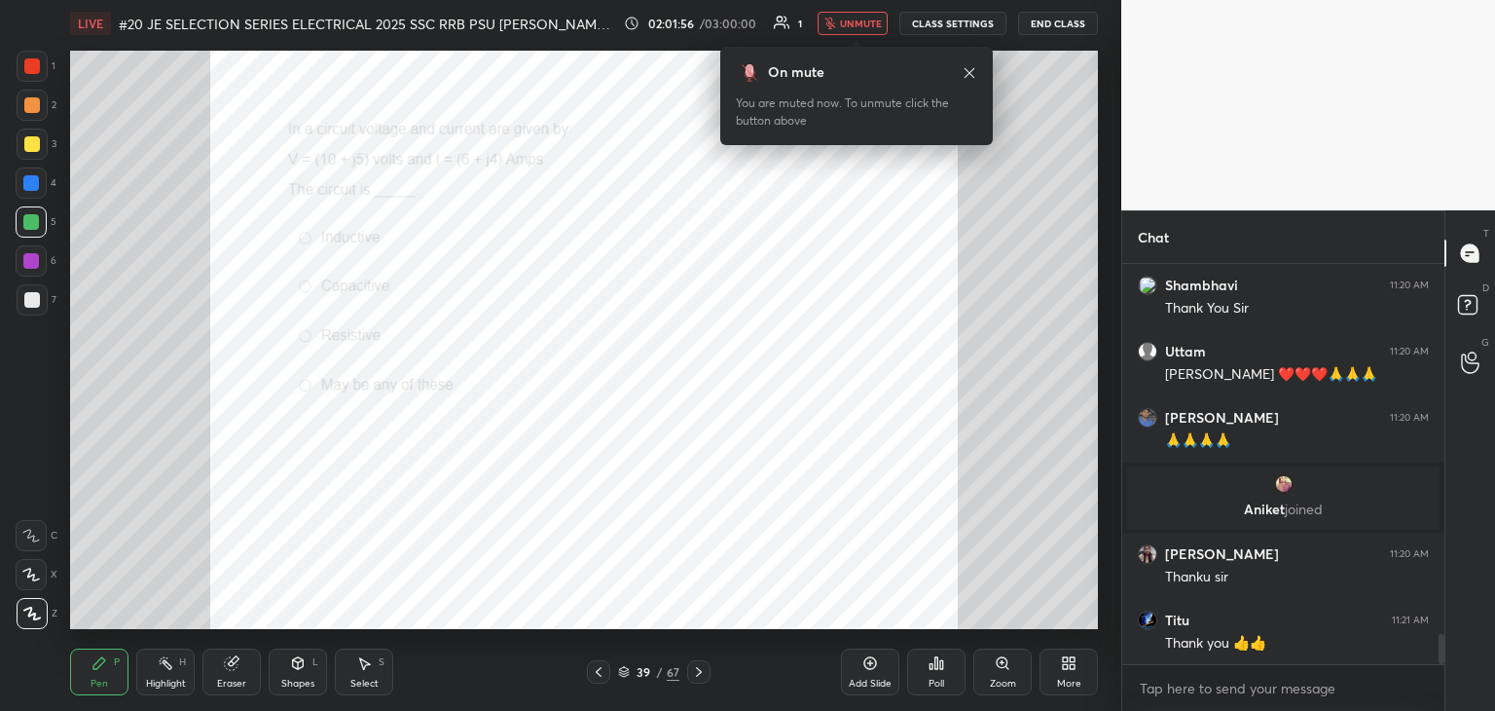
click at [31, 180] on div at bounding box center [31, 183] width 16 height 16
click at [32, 143] on div at bounding box center [32, 144] width 16 height 16
click at [41, 256] on div at bounding box center [31, 260] width 31 height 31
click at [39, 174] on div at bounding box center [31, 182] width 31 height 31
click at [28, 227] on div at bounding box center [31, 222] width 16 height 16
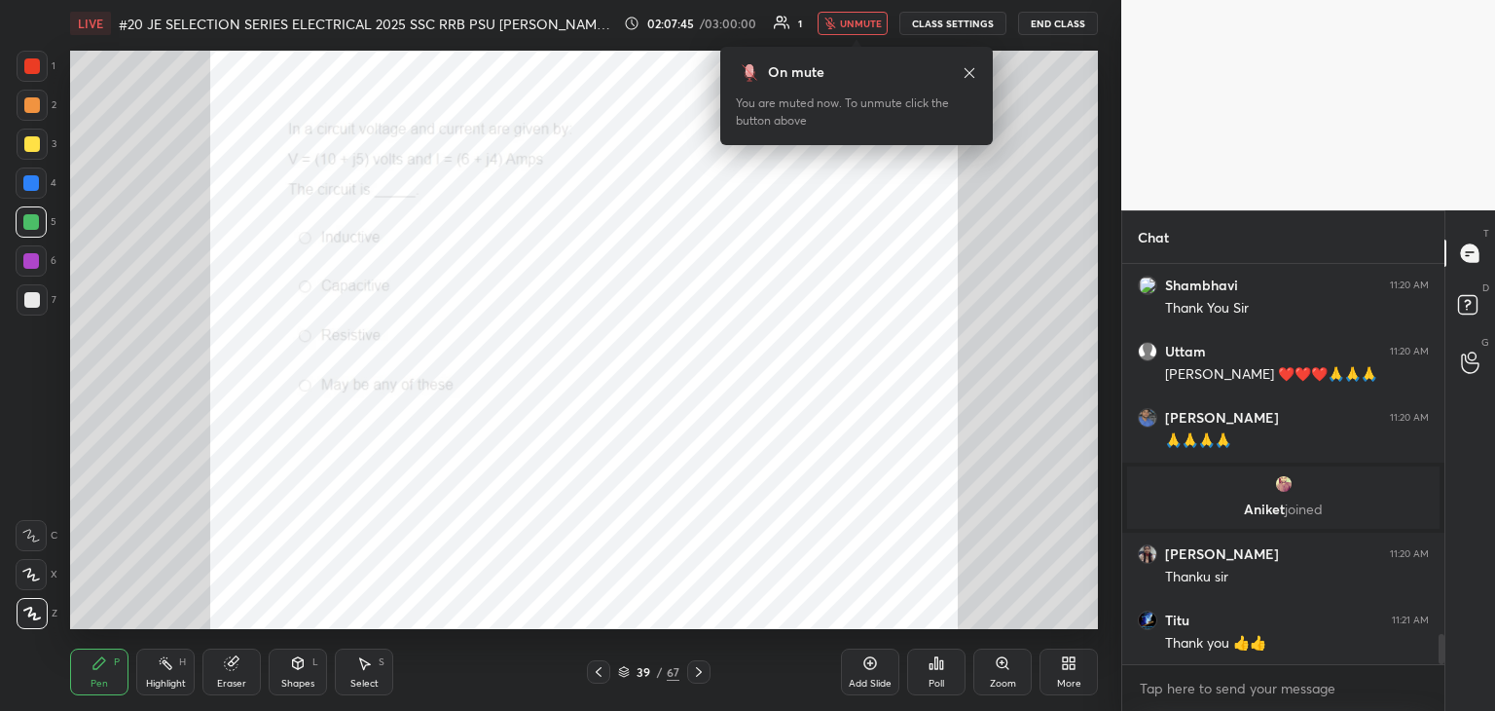
click at [30, 268] on div at bounding box center [31, 261] width 16 height 16
click at [30, 305] on div at bounding box center [32, 300] width 16 height 16
click at [35, 268] on div at bounding box center [31, 261] width 16 height 16
click at [32, 213] on div at bounding box center [31, 221] width 31 height 31
click at [33, 180] on div at bounding box center [31, 183] width 16 height 16
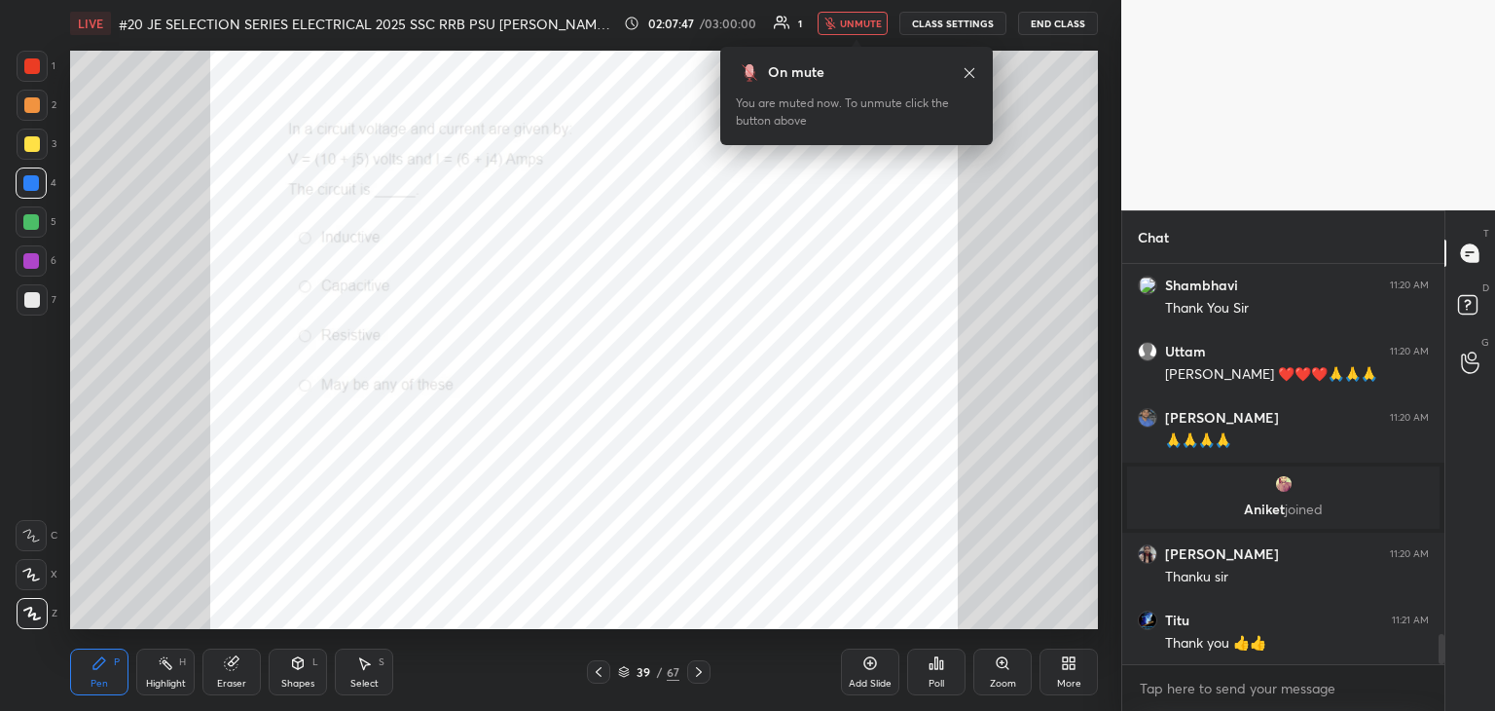
click at [31, 154] on div at bounding box center [32, 144] width 31 height 31
drag, startPoint x: 27, startPoint y: 106, endPoint x: 28, endPoint y: 95, distance: 10.8
click at [27, 107] on div at bounding box center [32, 105] width 16 height 16
click at [35, 73] on div at bounding box center [32, 66] width 16 height 16
click at [32, 110] on div at bounding box center [32, 105] width 16 height 16
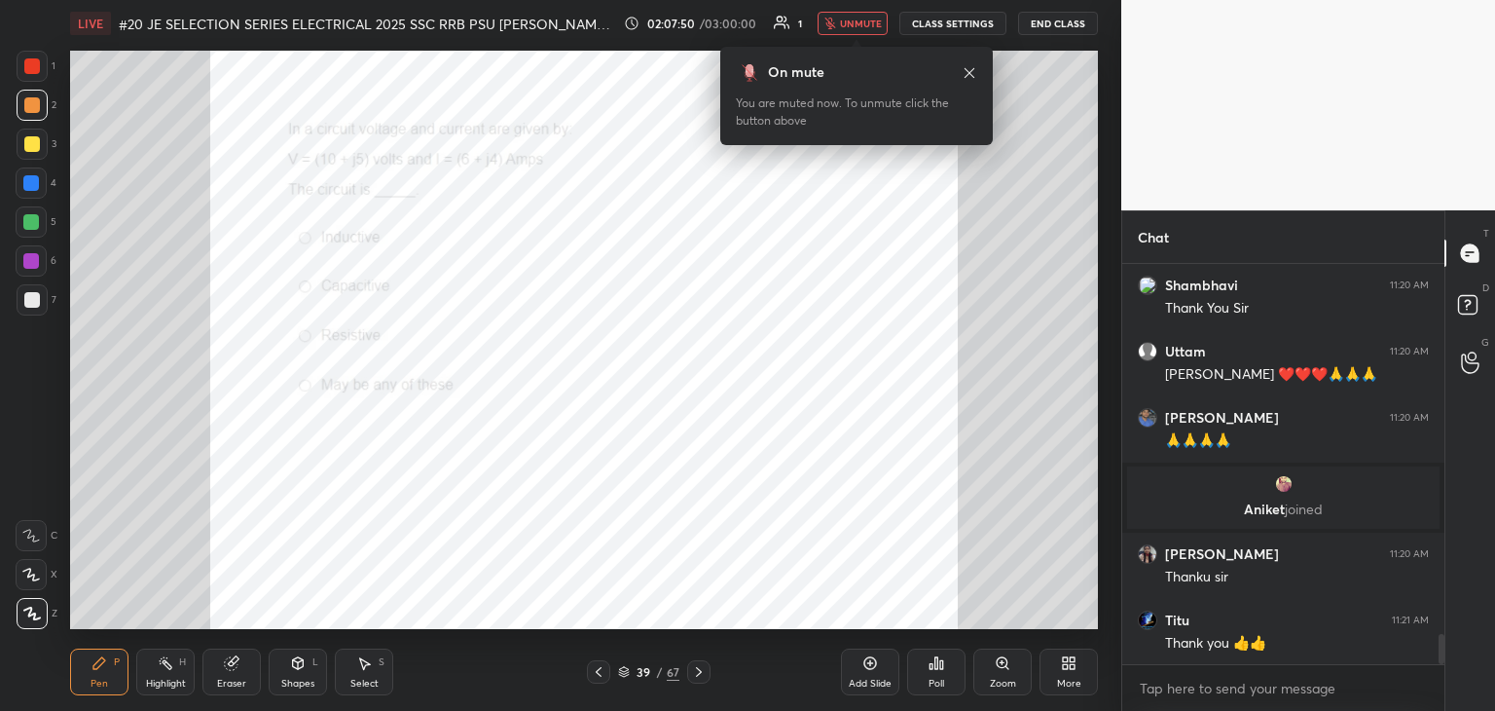
click at [31, 146] on div at bounding box center [32, 144] width 16 height 16
click at [31, 175] on div at bounding box center [31, 183] width 16 height 16
click at [29, 217] on div at bounding box center [31, 222] width 16 height 16
click at [30, 263] on div at bounding box center [31, 261] width 16 height 16
click at [27, 309] on div at bounding box center [32, 299] width 31 height 31
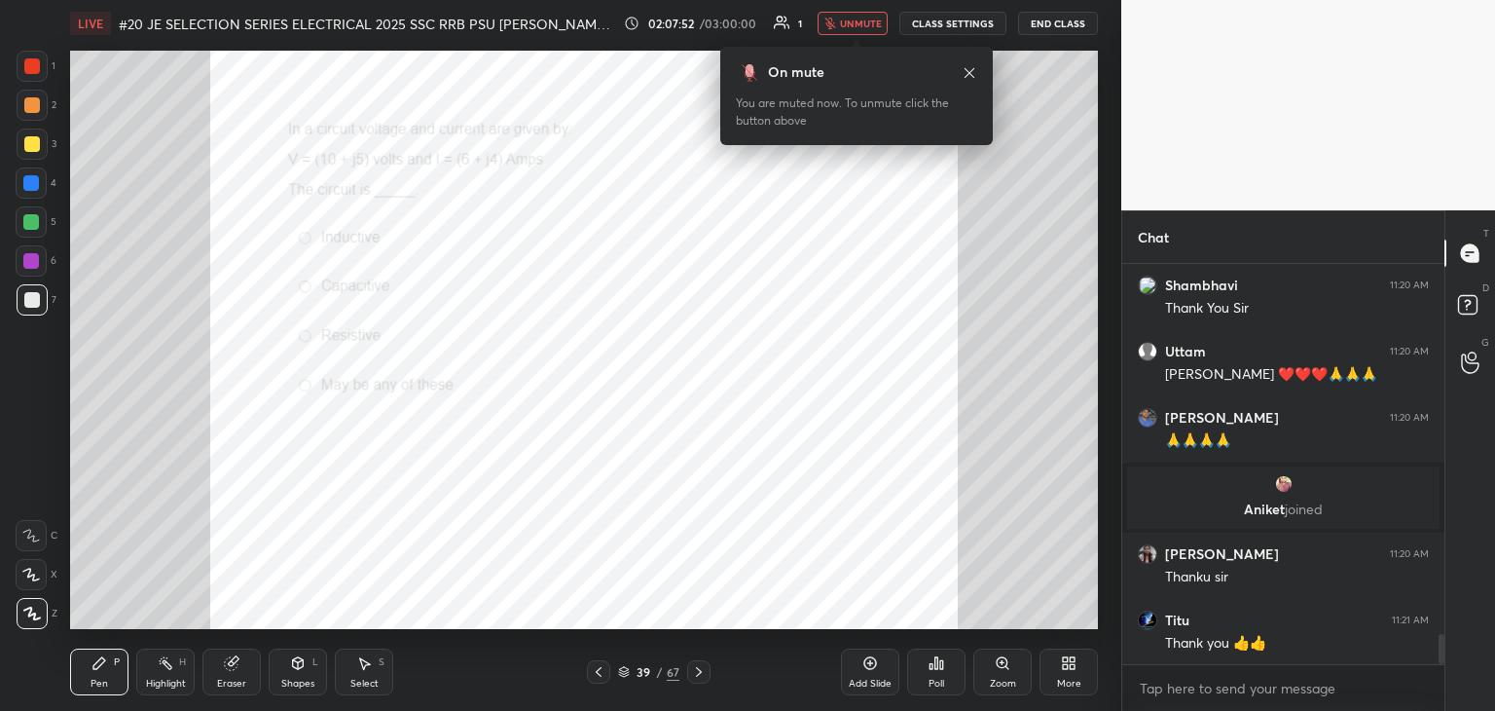
click at [27, 262] on div at bounding box center [31, 261] width 16 height 16
click at [34, 213] on div at bounding box center [31, 221] width 31 height 31
click at [32, 183] on div at bounding box center [31, 183] width 16 height 16
click at [31, 148] on div at bounding box center [32, 144] width 16 height 16
click at [34, 109] on div at bounding box center [32, 105] width 16 height 16
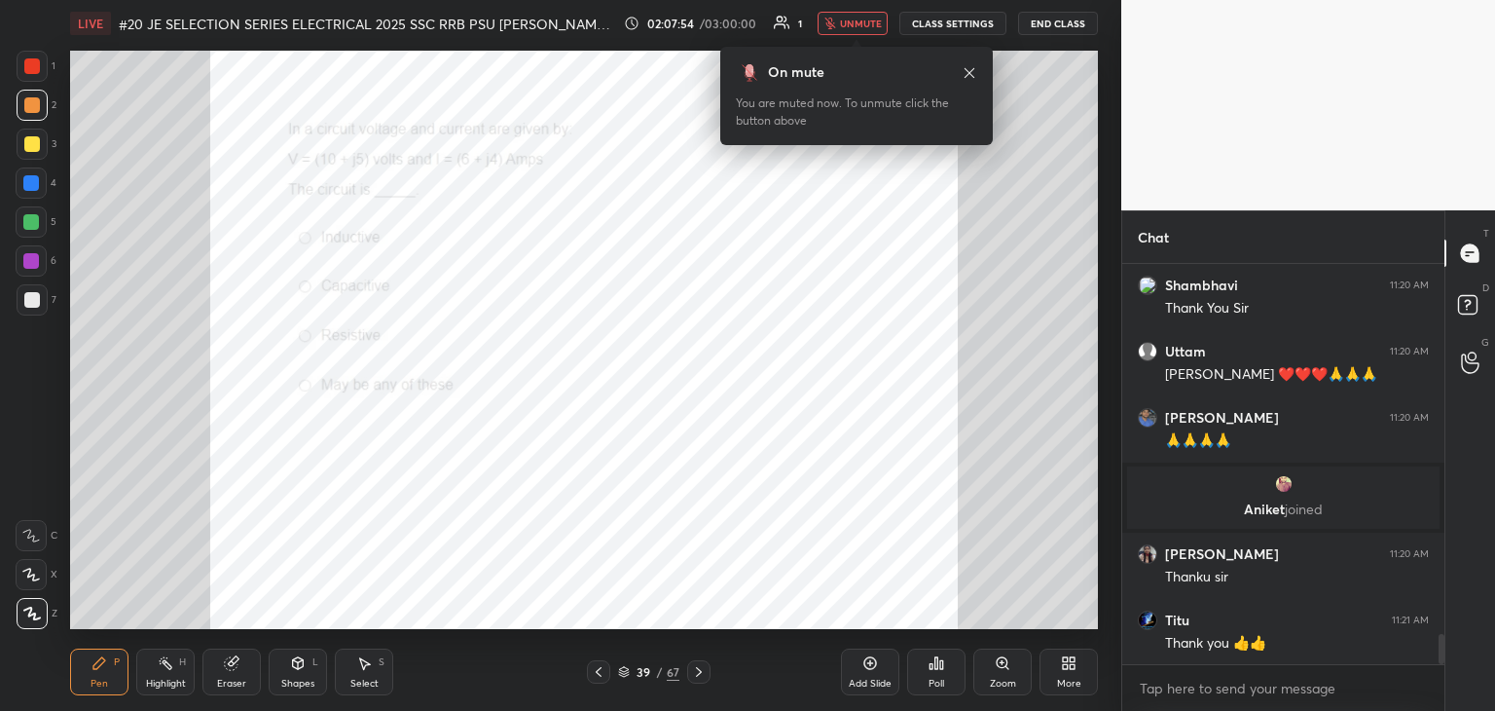
drag, startPoint x: 41, startPoint y: 69, endPoint x: 45, endPoint y: 79, distance: 10.5
click at [43, 67] on div at bounding box center [32, 66] width 31 height 31
click at [38, 101] on div at bounding box center [32, 105] width 16 height 16
click at [39, 70] on div at bounding box center [32, 66] width 16 height 16
drag, startPoint x: 32, startPoint y: 106, endPoint x: 33, endPoint y: 129, distance: 23.4
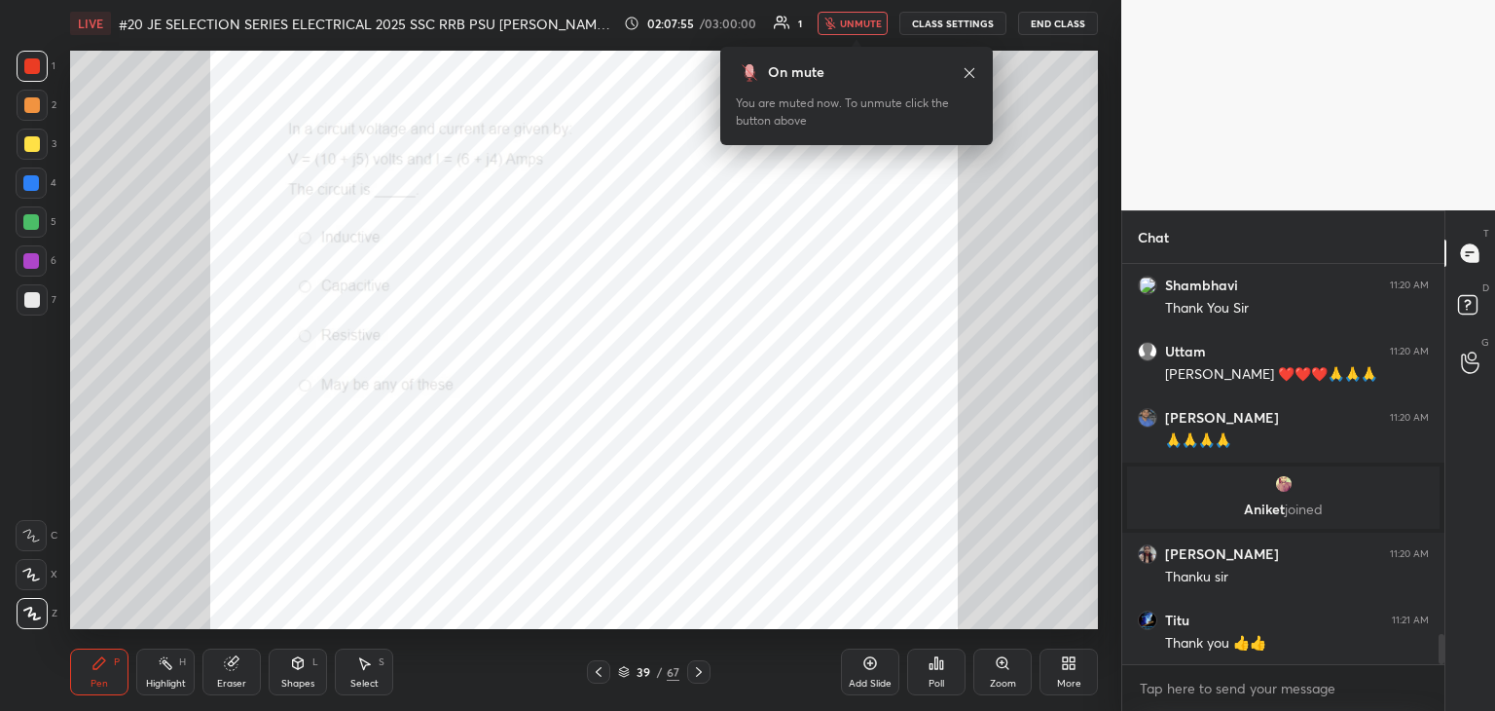
click at [34, 106] on div at bounding box center [32, 105] width 16 height 16
click at [31, 146] on div at bounding box center [32, 144] width 16 height 16
click at [28, 177] on div at bounding box center [31, 183] width 16 height 16
drag, startPoint x: 28, startPoint y: 214, endPoint x: 28, endPoint y: 229, distance: 14.6
click at [28, 215] on div at bounding box center [31, 222] width 16 height 16
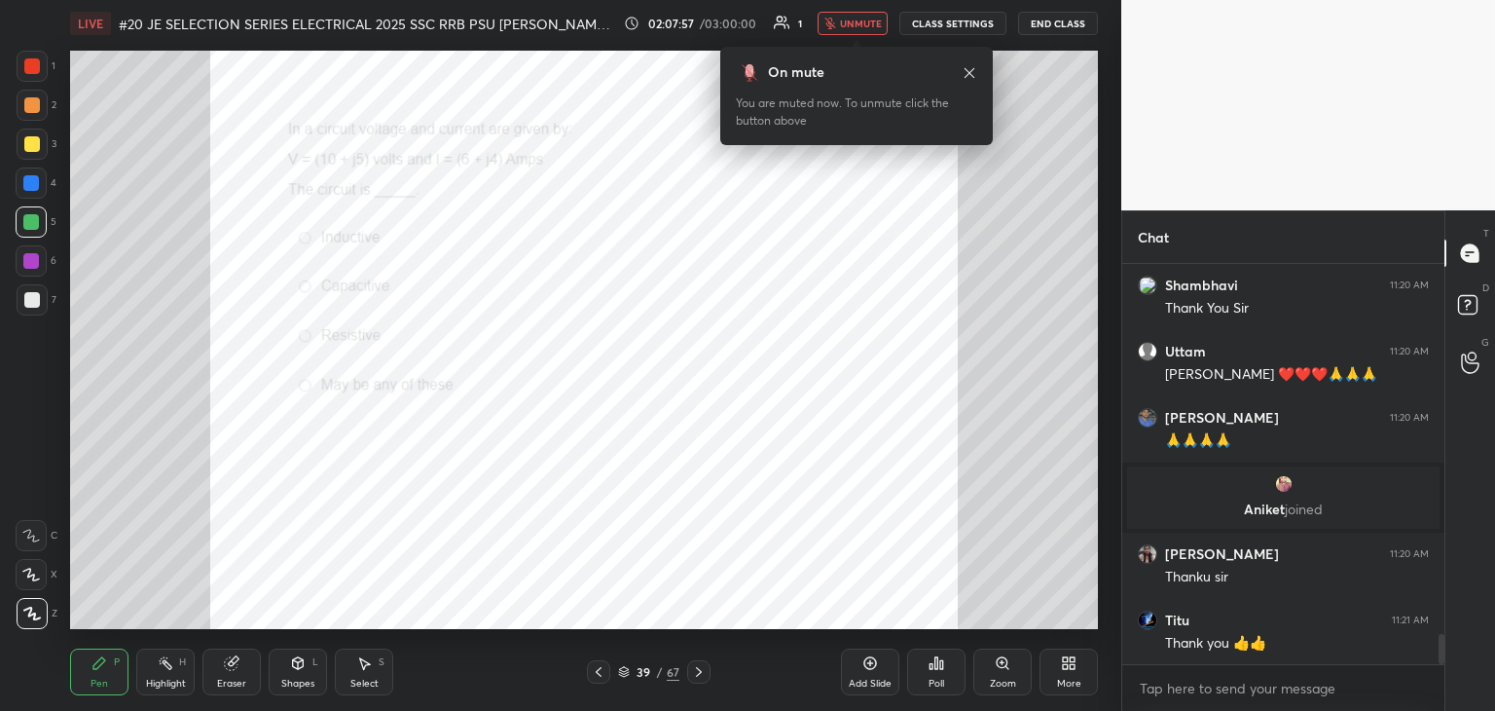
click at [31, 255] on div at bounding box center [31, 261] width 16 height 16
click at [35, 311] on div at bounding box center [32, 299] width 31 height 31
drag, startPoint x: 23, startPoint y: 326, endPoint x: 9, endPoint y: 328, distance: 14.7
click at [0, 326] on div "1 2 3 4 5 6 7 C X Z C X Z E E Erase all H H" at bounding box center [31, 340] width 62 height 578
click at [27, 305] on div at bounding box center [32, 300] width 16 height 16
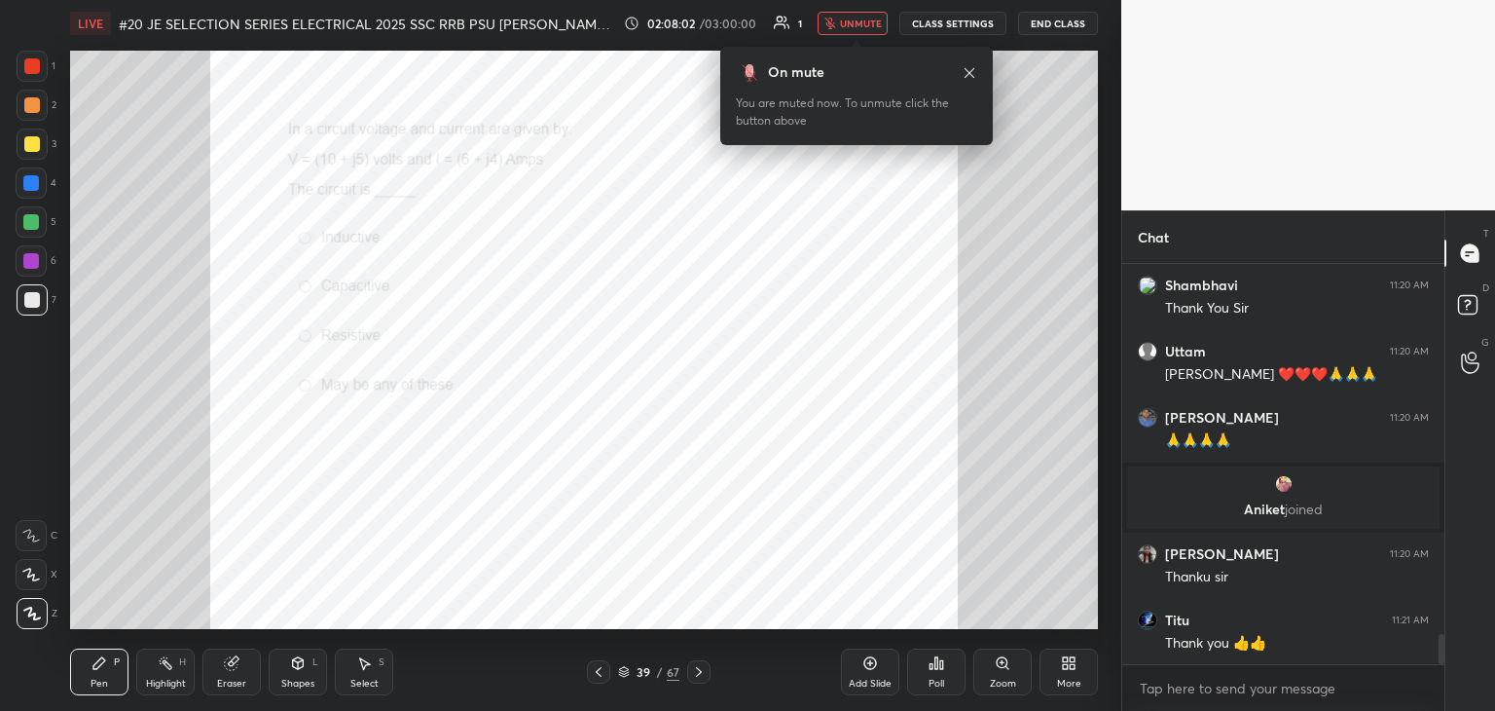
click at [29, 254] on div at bounding box center [31, 261] width 16 height 16
click at [29, 209] on div at bounding box center [31, 221] width 31 height 31
click at [29, 176] on div at bounding box center [31, 183] width 16 height 16
click at [34, 142] on div at bounding box center [32, 144] width 16 height 16
click at [29, 103] on div at bounding box center [32, 105] width 16 height 16
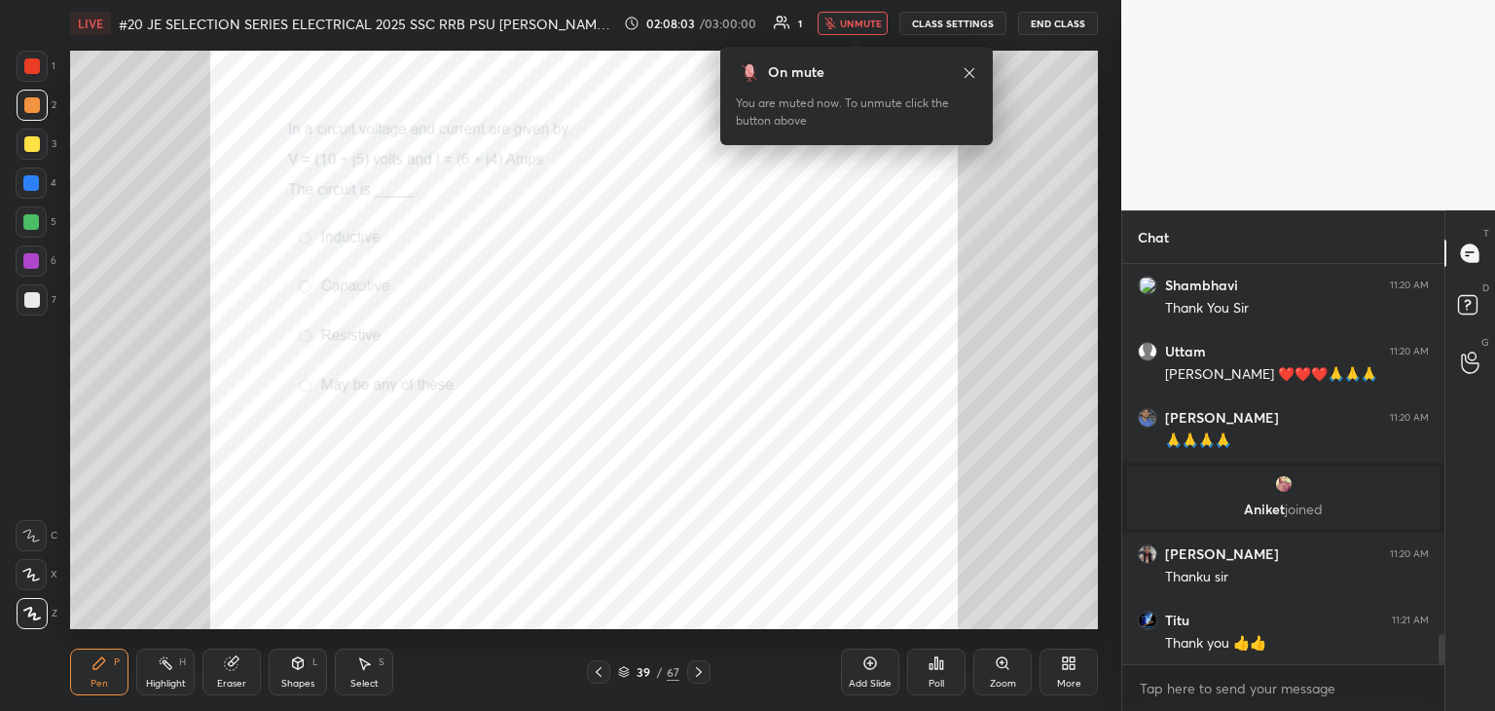
click at [41, 64] on div at bounding box center [32, 66] width 31 height 31
drag, startPoint x: 34, startPoint y: 102, endPoint x: 33, endPoint y: 119, distance: 16.6
click at [34, 103] on div at bounding box center [32, 105] width 16 height 16
drag, startPoint x: 31, startPoint y: 141, endPoint x: 31, endPoint y: 180, distance: 38.9
click at [32, 144] on div at bounding box center [32, 144] width 16 height 16
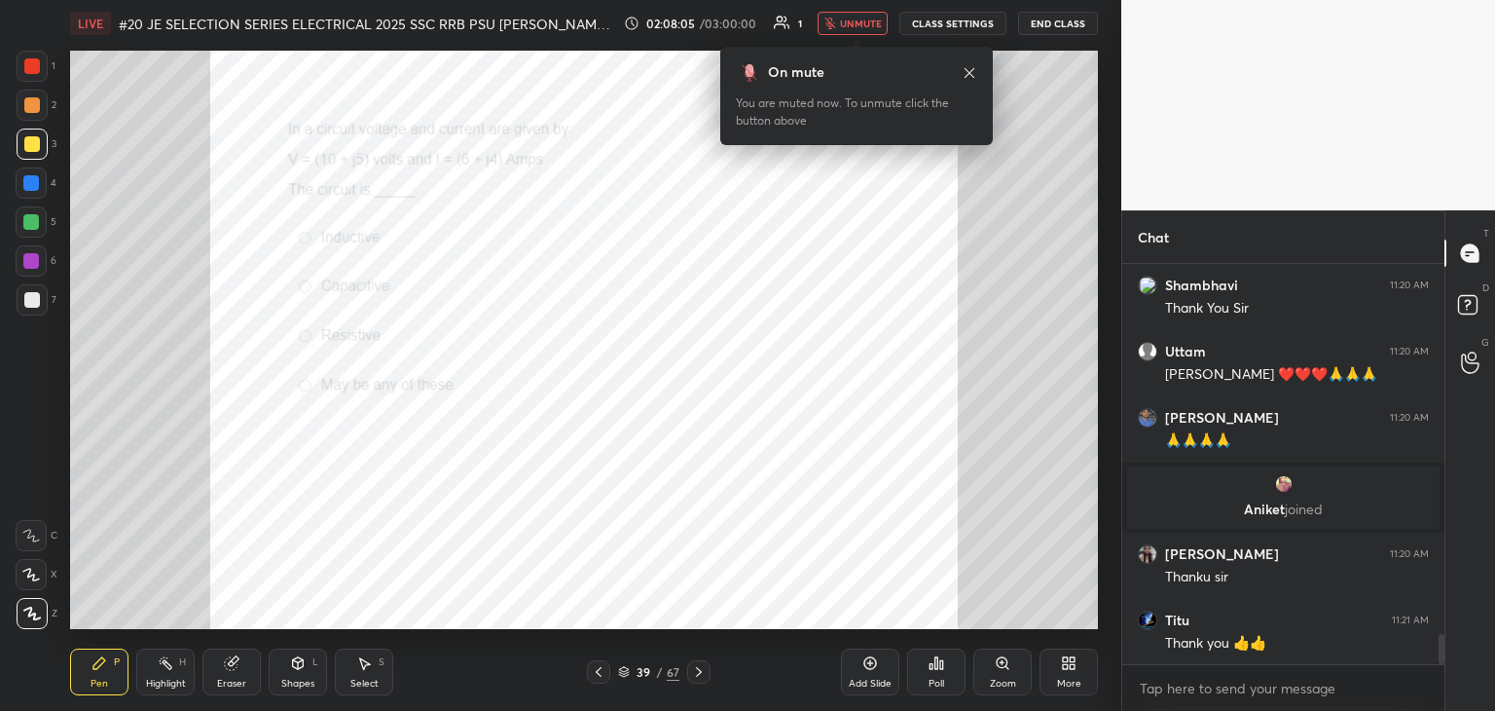
drag, startPoint x: 28, startPoint y: 184, endPoint x: 28, endPoint y: 213, distance: 29.2
click at [29, 186] on div at bounding box center [31, 183] width 16 height 16
click at [28, 219] on div at bounding box center [31, 222] width 16 height 16
click at [36, 250] on div at bounding box center [31, 260] width 31 height 31
click at [31, 297] on div at bounding box center [32, 300] width 16 height 16
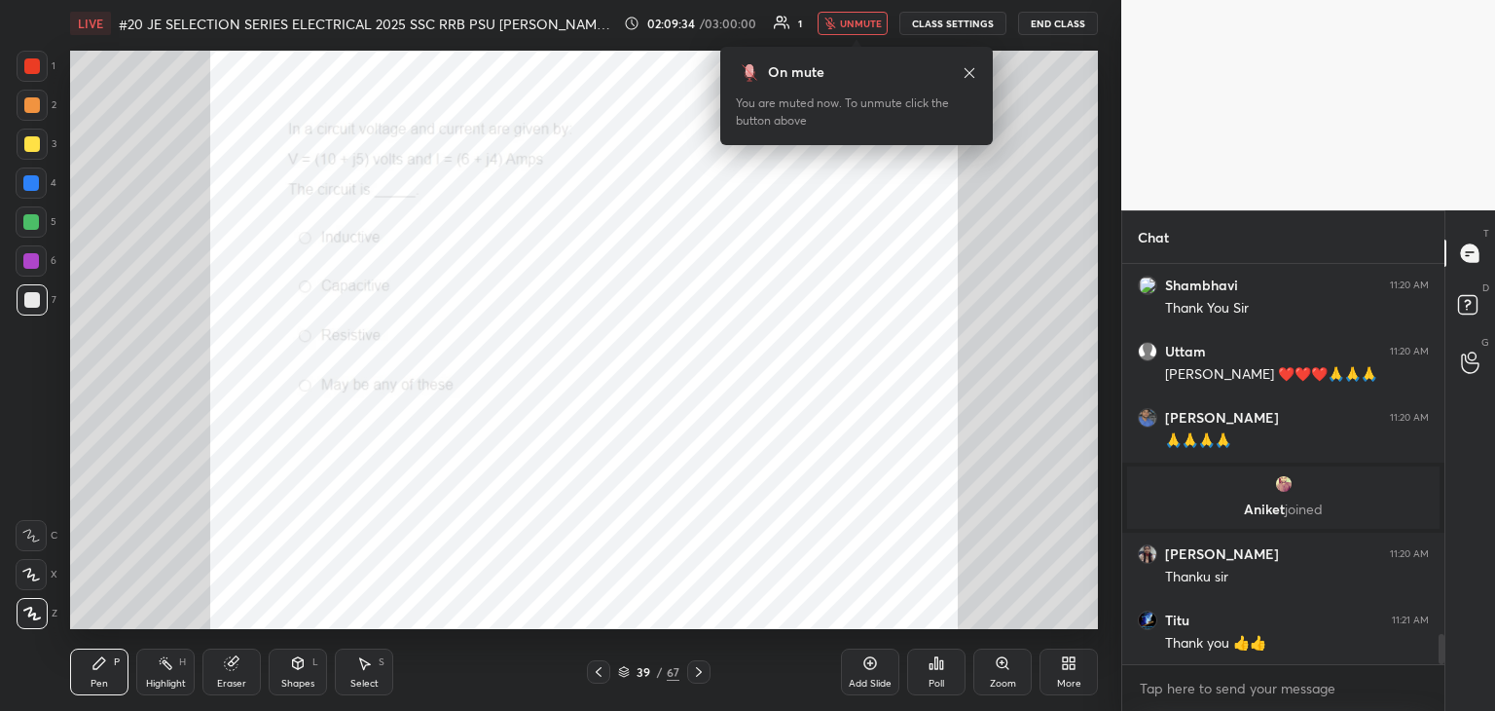
click at [31, 75] on div at bounding box center [32, 66] width 31 height 31
click at [27, 298] on div at bounding box center [32, 300] width 16 height 16
click at [31, 259] on div at bounding box center [31, 261] width 16 height 16
click at [28, 228] on div at bounding box center [31, 222] width 16 height 16
click at [29, 198] on div "4" at bounding box center [36, 186] width 41 height 39
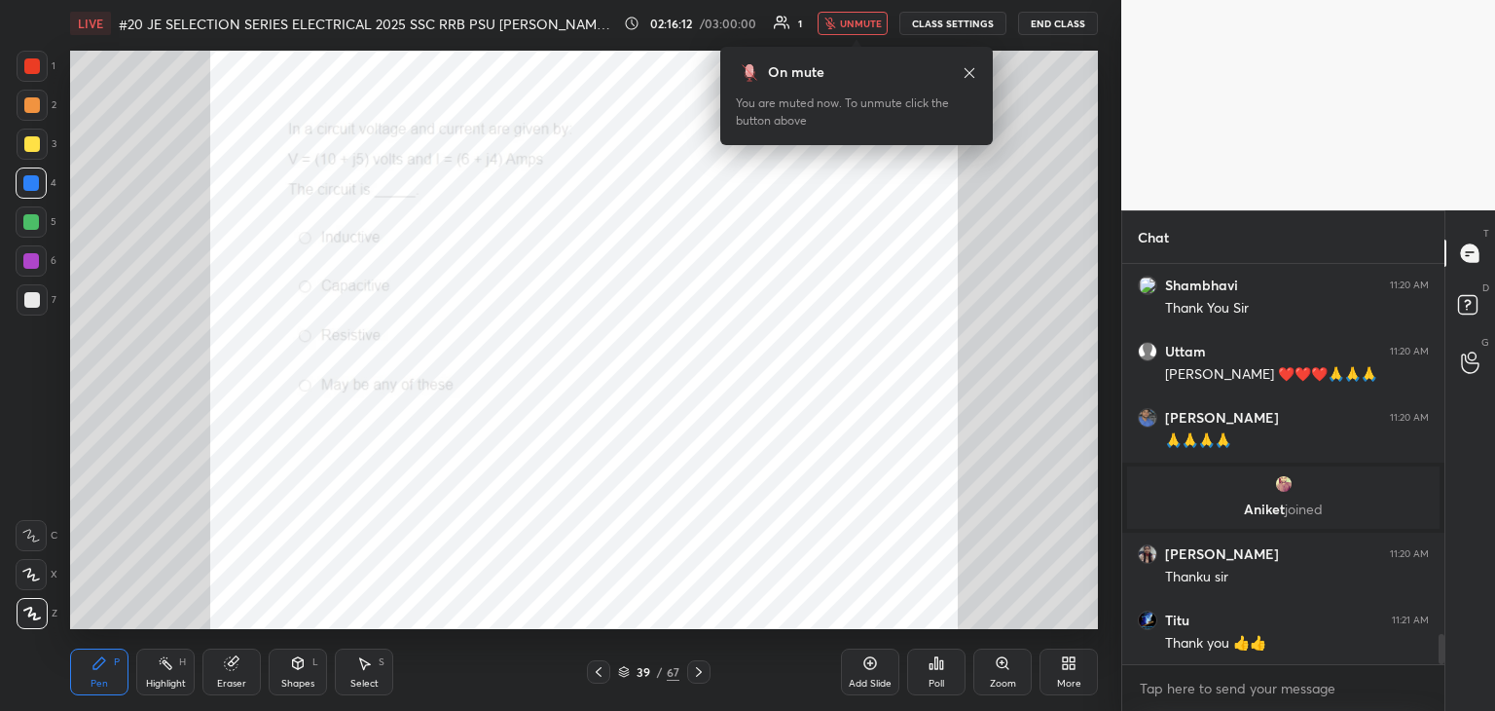
click at [30, 153] on div at bounding box center [32, 144] width 31 height 31
click at [27, 121] on div "2" at bounding box center [37, 109] width 40 height 39
click at [29, 83] on div "1" at bounding box center [36, 70] width 39 height 39
drag, startPoint x: 243, startPoint y: 673, endPoint x: 234, endPoint y: 672, distance: 9.8
click at [241, 673] on div "Eraser" at bounding box center [232, 671] width 58 height 47
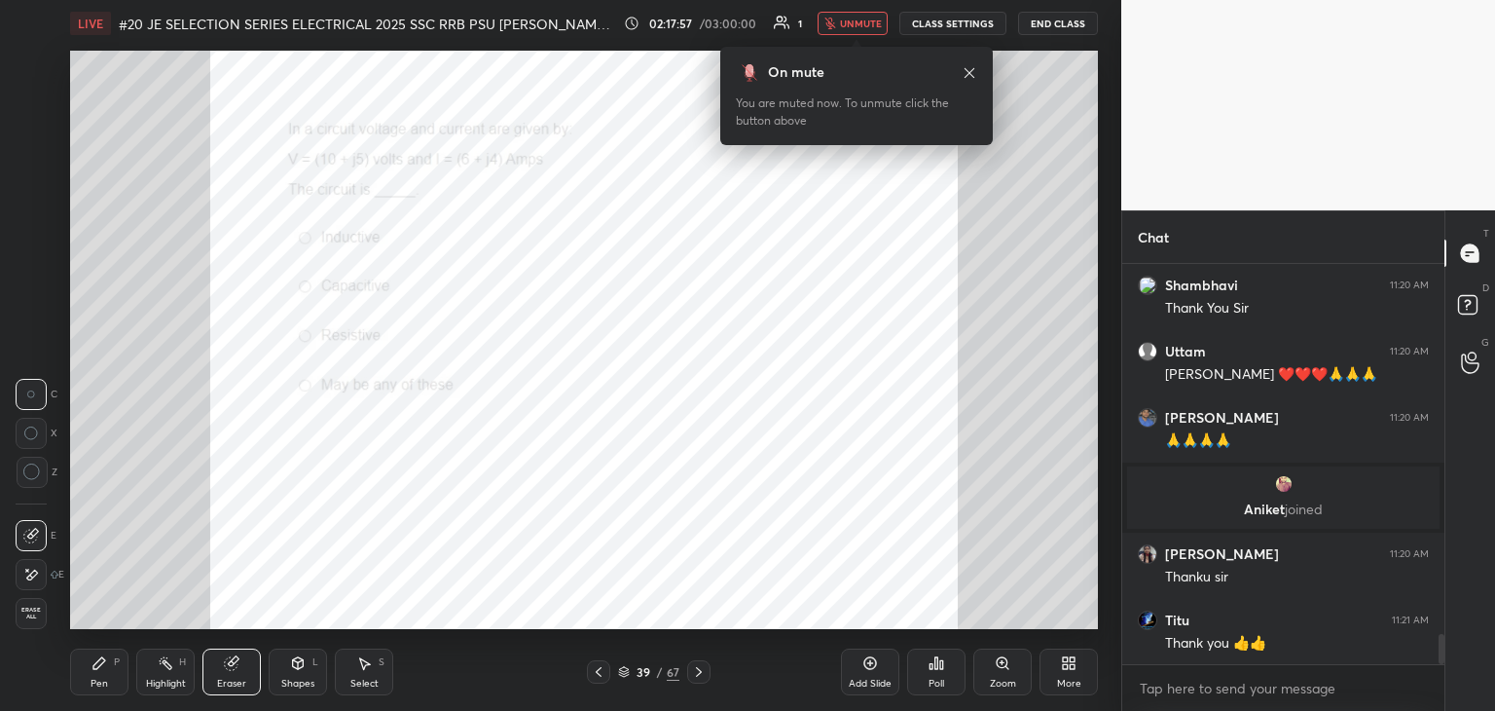
click at [36, 628] on div "Erase all" at bounding box center [31, 613] width 31 height 31
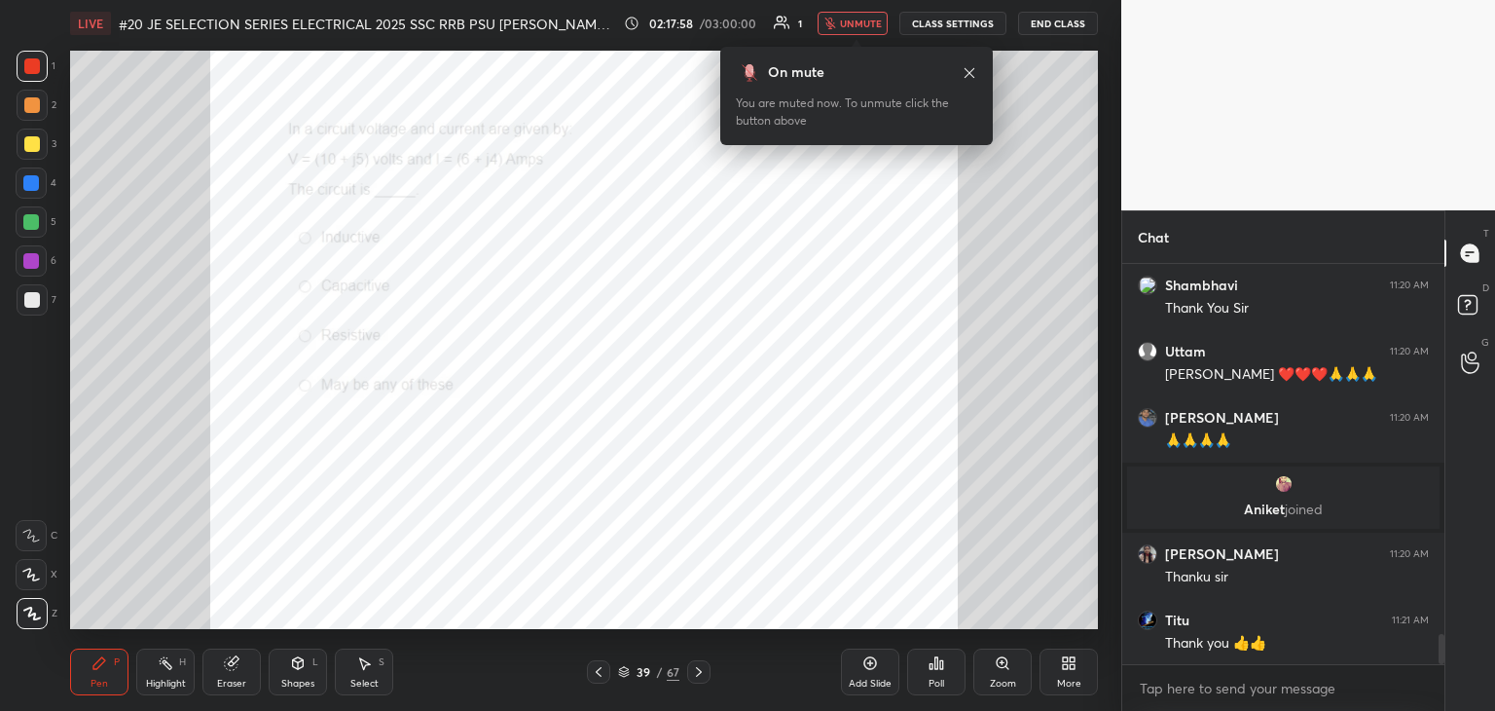
click at [101, 679] on div "Pen" at bounding box center [100, 684] width 18 height 10
click at [40, 67] on div at bounding box center [32, 66] width 31 height 31
click at [32, 150] on div at bounding box center [32, 144] width 16 height 16
click at [32, 180] on div at bounding box center [31, 183] width 16 height 16
click at [28, 64] on div at bounding box center [32, 66] width 16 height 16
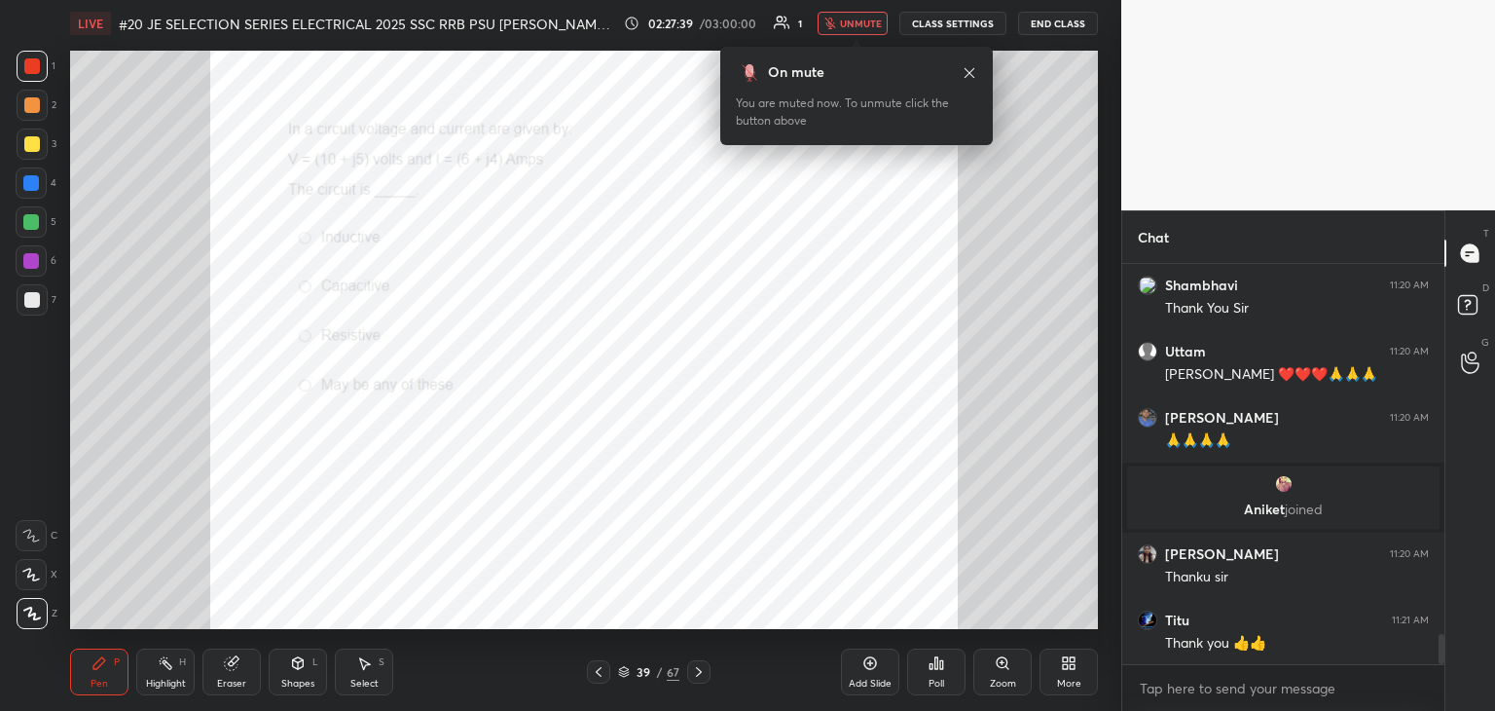
click at [35, 184] on div at bounding box center [31, 183] width 16 height 16
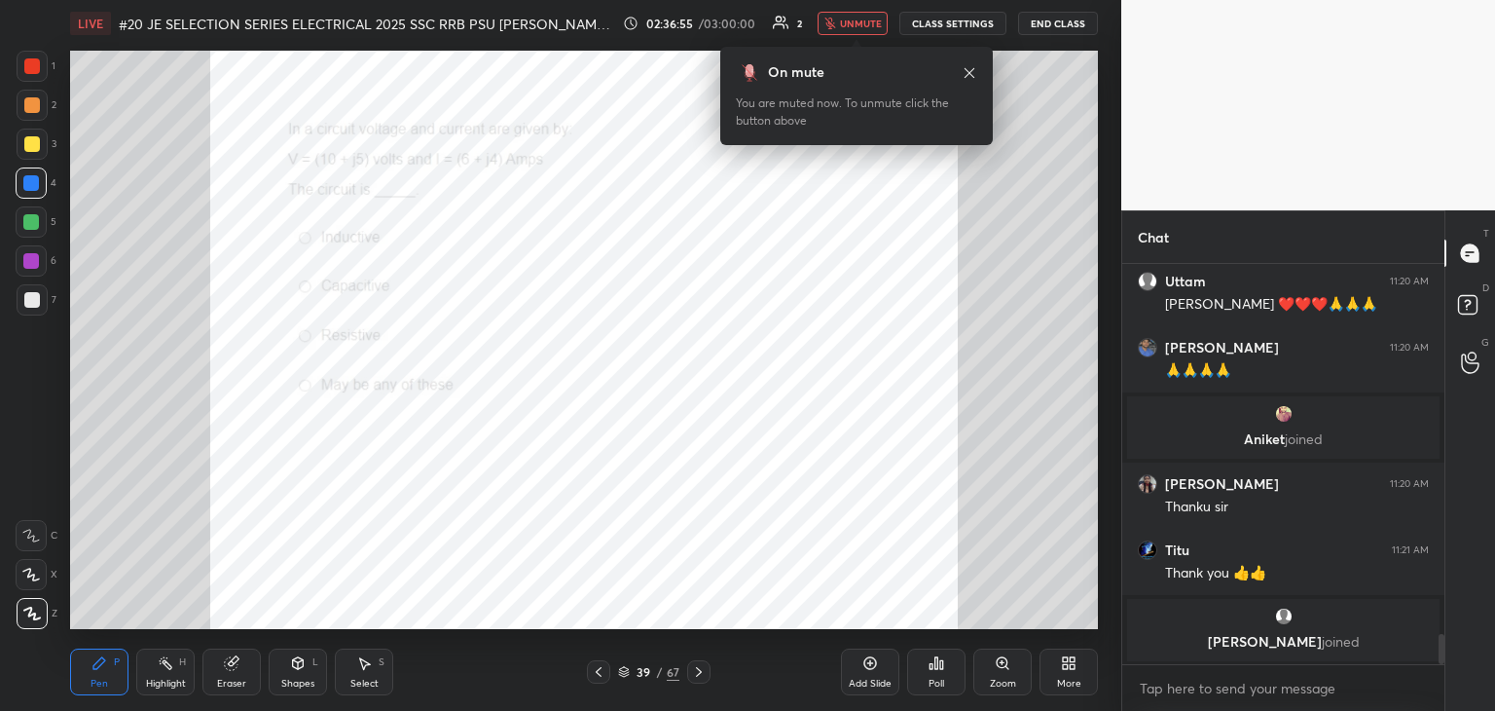
click at [243, 92] on div "Idle time detected You have been inactive for more than a minute while taking t…" at bounding box center [561, 355] width 1122 height 711
click at [27, 65] on div at bounding box center [32, 66] width 16 height 16
drag, startPoint x: 33, startPoint y: 621, endPoint x: 60, endPoint y: 636, distance: 30.9
click at [34, 621] on div at bounding box center [32, 613] width 31 height 31
drag, startPoint x: 109, startPoint y: 663, endPoint x: 54, endPoint y: 645, distance: 58.5
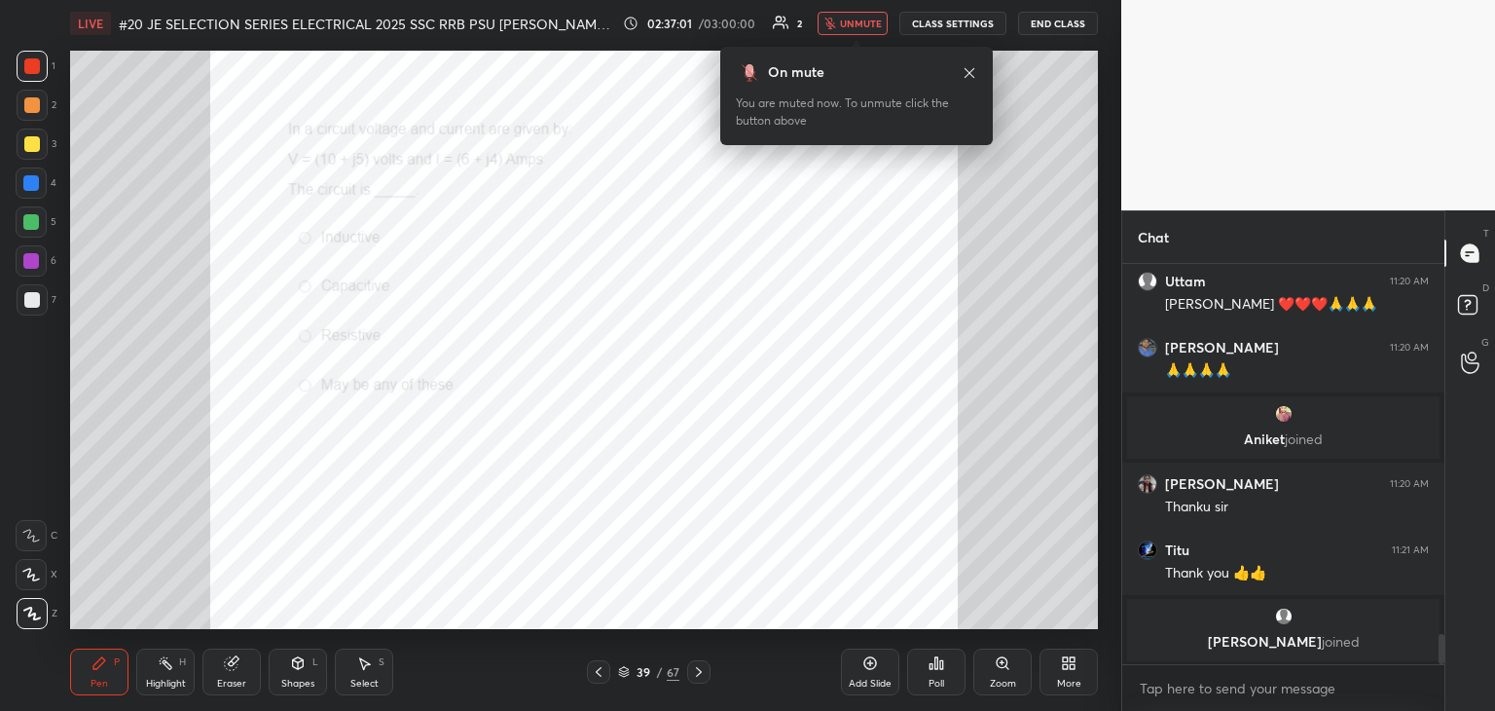
click at [108, 663] on div "Pen P" at bounding box center [99, 671] width 58 height 47
click at [26, 302] on div at bounding box center [32, 300] width 16 height 16
click at [31, 260] on div at bounding box center [31, 261] width 16 height 16
click at [28, 222] on div at bounding box center [31, 222] width 16 height 16
click at [35, 176] on div at bounding box center [31, 183] width 16 height 16
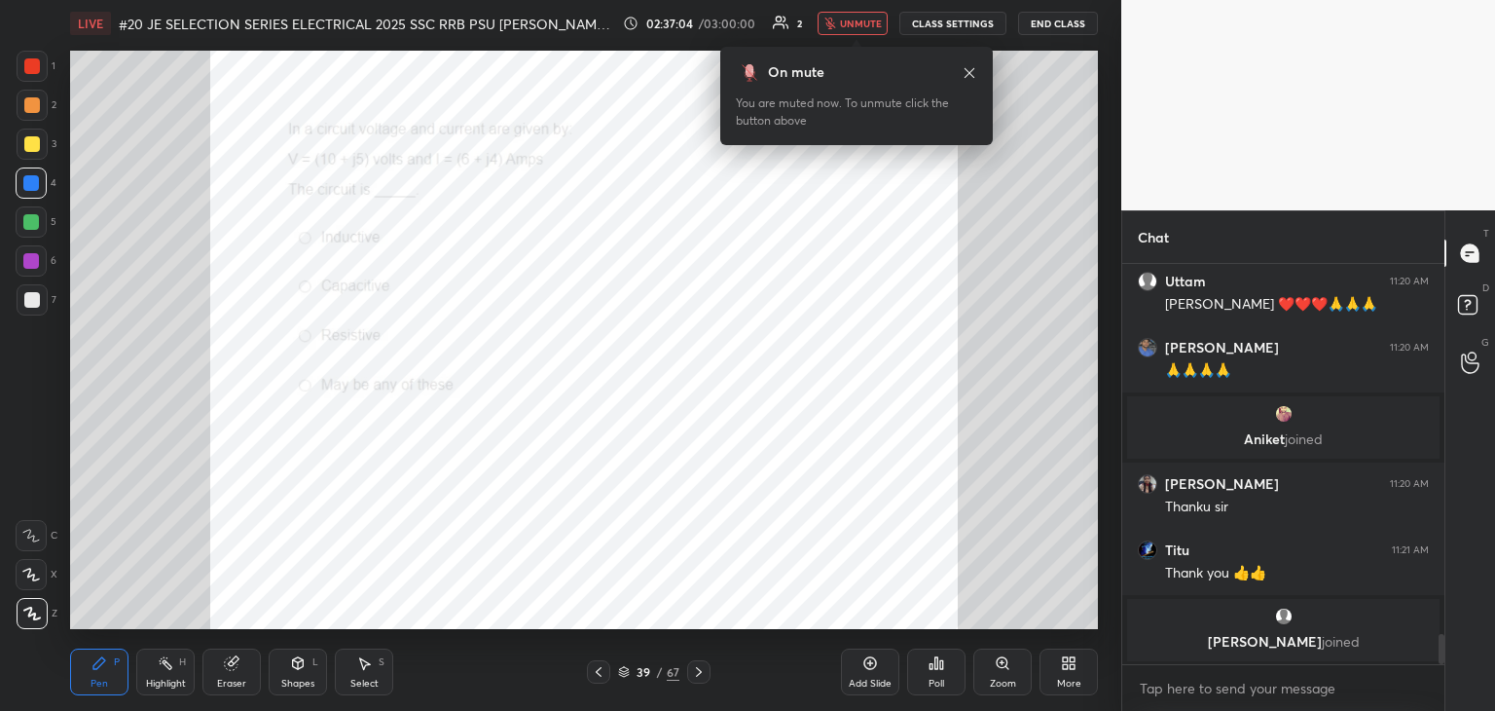
click at [24, 137] on div at bounding box center [32, 144] width 16 height 16
drag, startPoint x: 31, startPoint y: 97, endPoint x: 34, endPoint y: 67, distance: 30.3
click at [31, 94] on div at bounding box center [32, 105] width 31 height 31
click at [35, 66] on div at bounding box center [32, 66] width 16 height 16
click at [38, 184] on div at bounding box center [31, 183] width 16 height 16
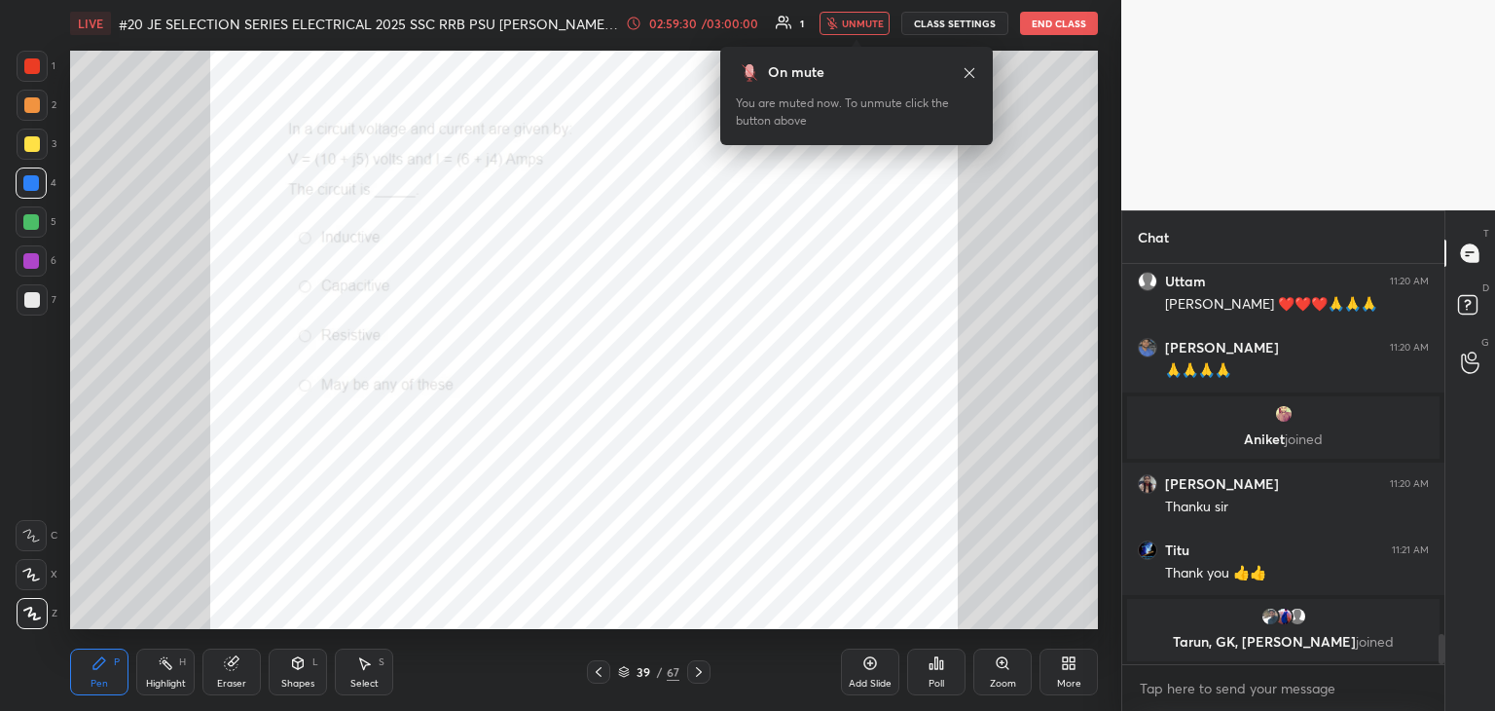
scroll to position [5004, 0]
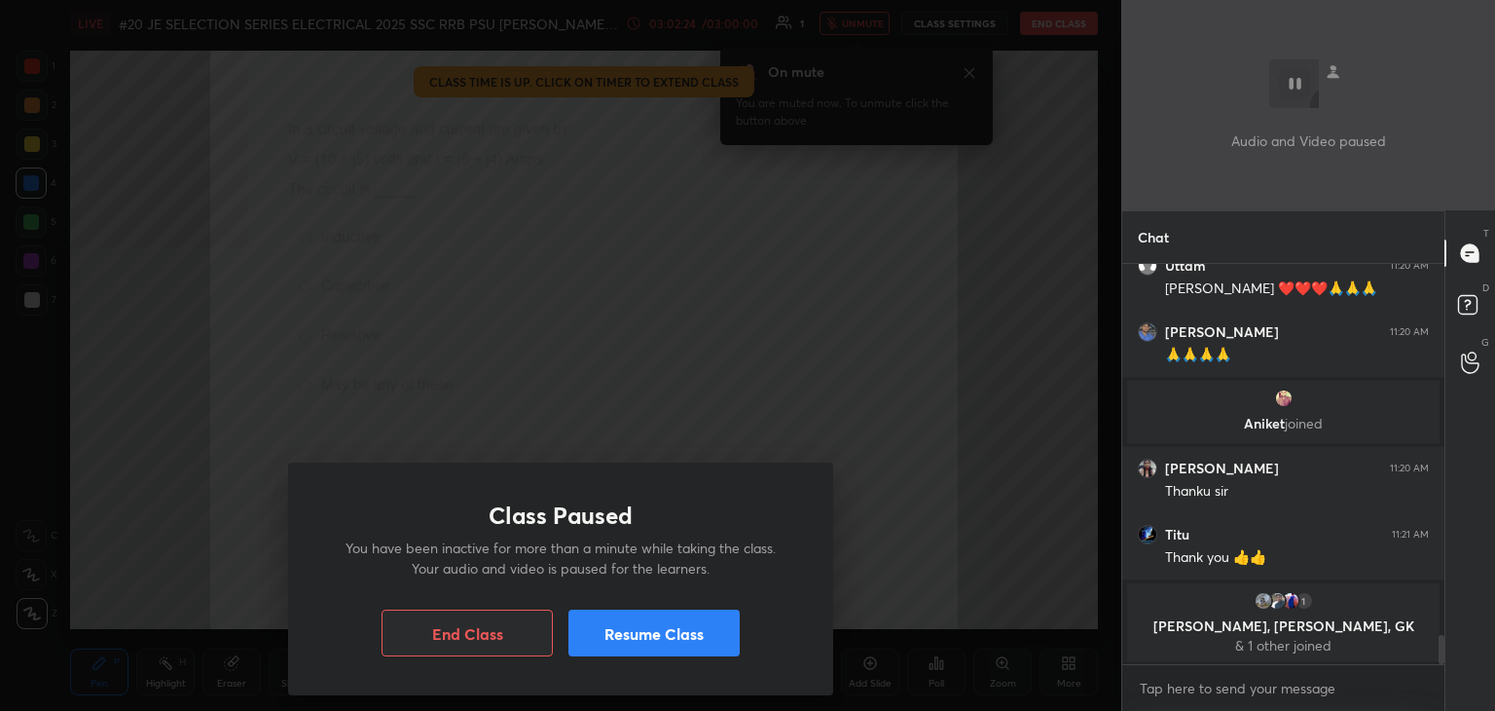
click at [682, 292] on div "Class Paused You have been inactive for more than a minute while taking the cla…" at bounding box center [561, 355] width 1122 height 711
click at [652, 644] on button "Resume Class" at bounding box center [654, 632] width 171 height 47
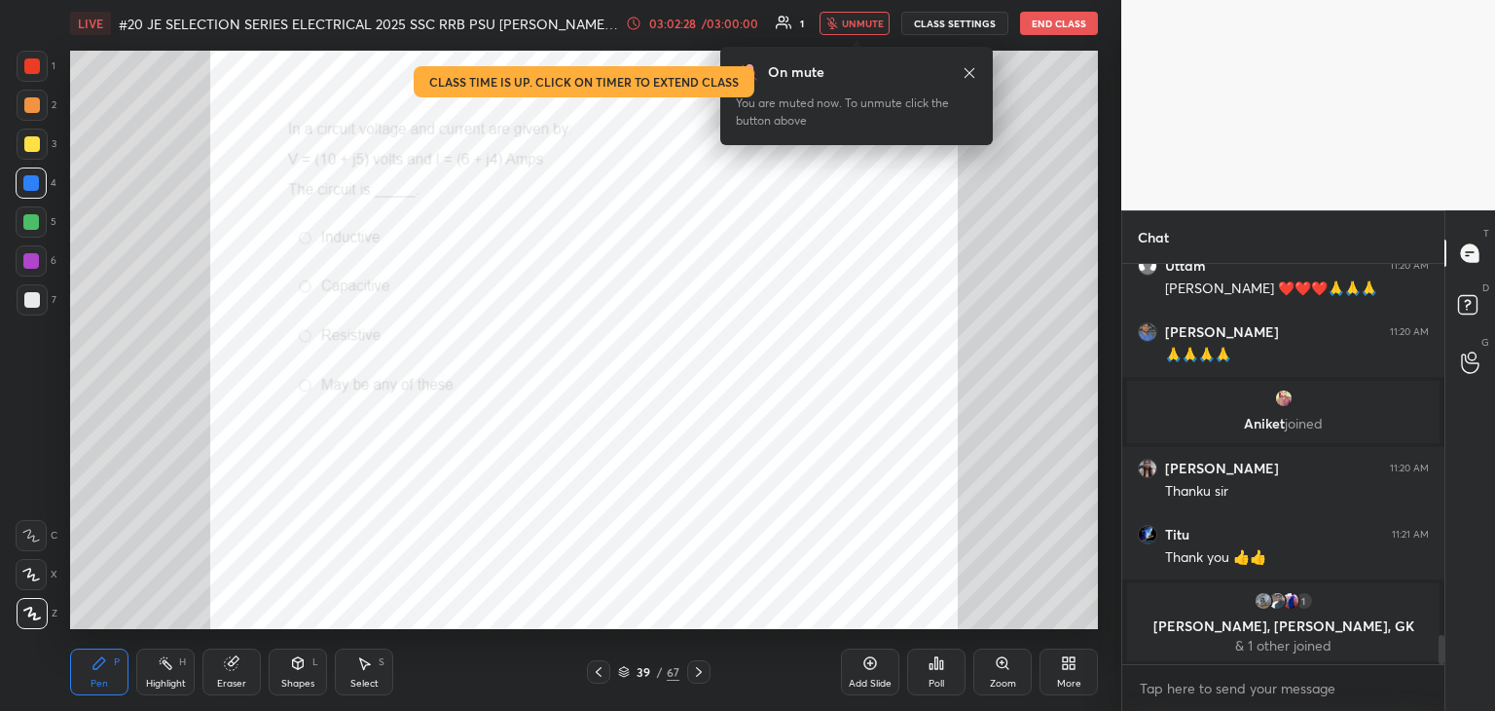
click at [1040, 15] on button "End Class" at bounding box center [1059, 23] width 78 height 23
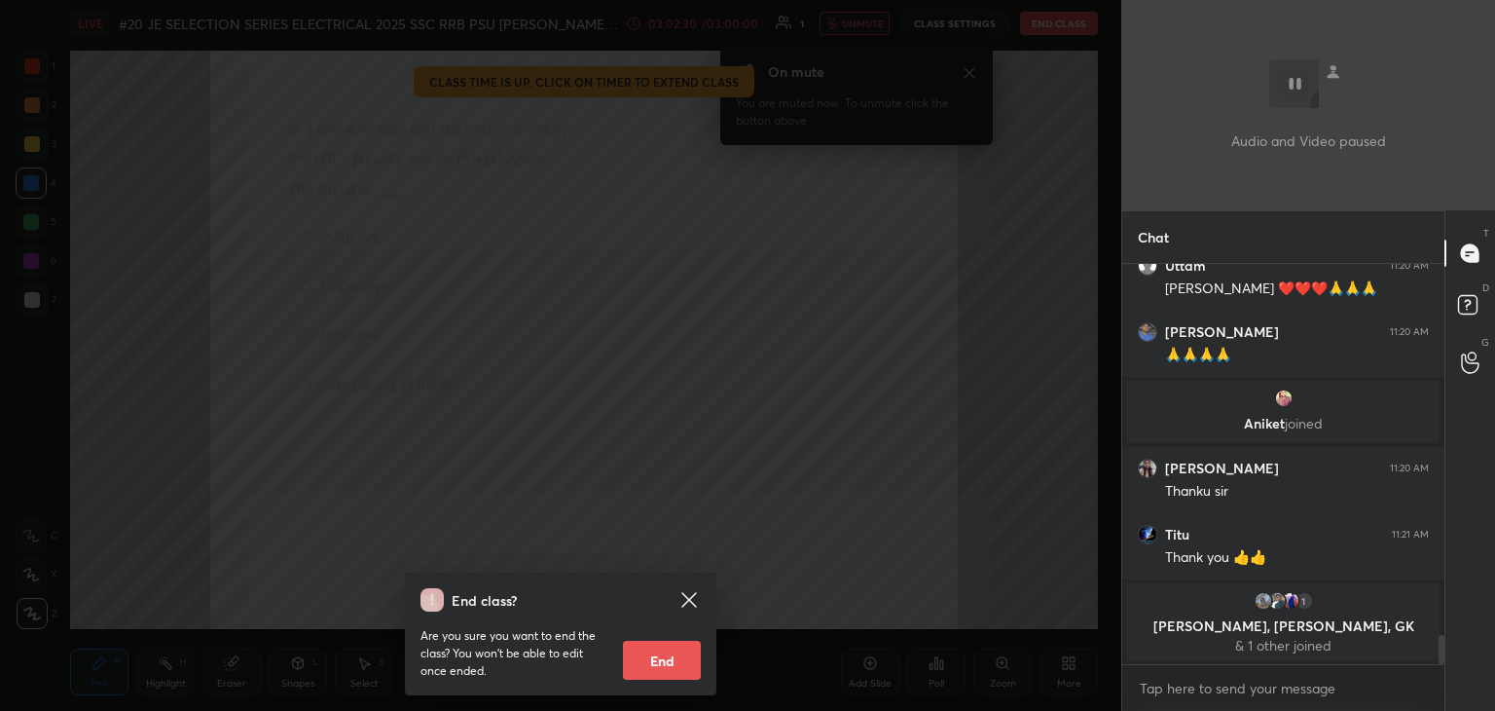
click at [679, 653] on button "End" at bounding box center [662, 660] width 78 height 39
type textarea "x"
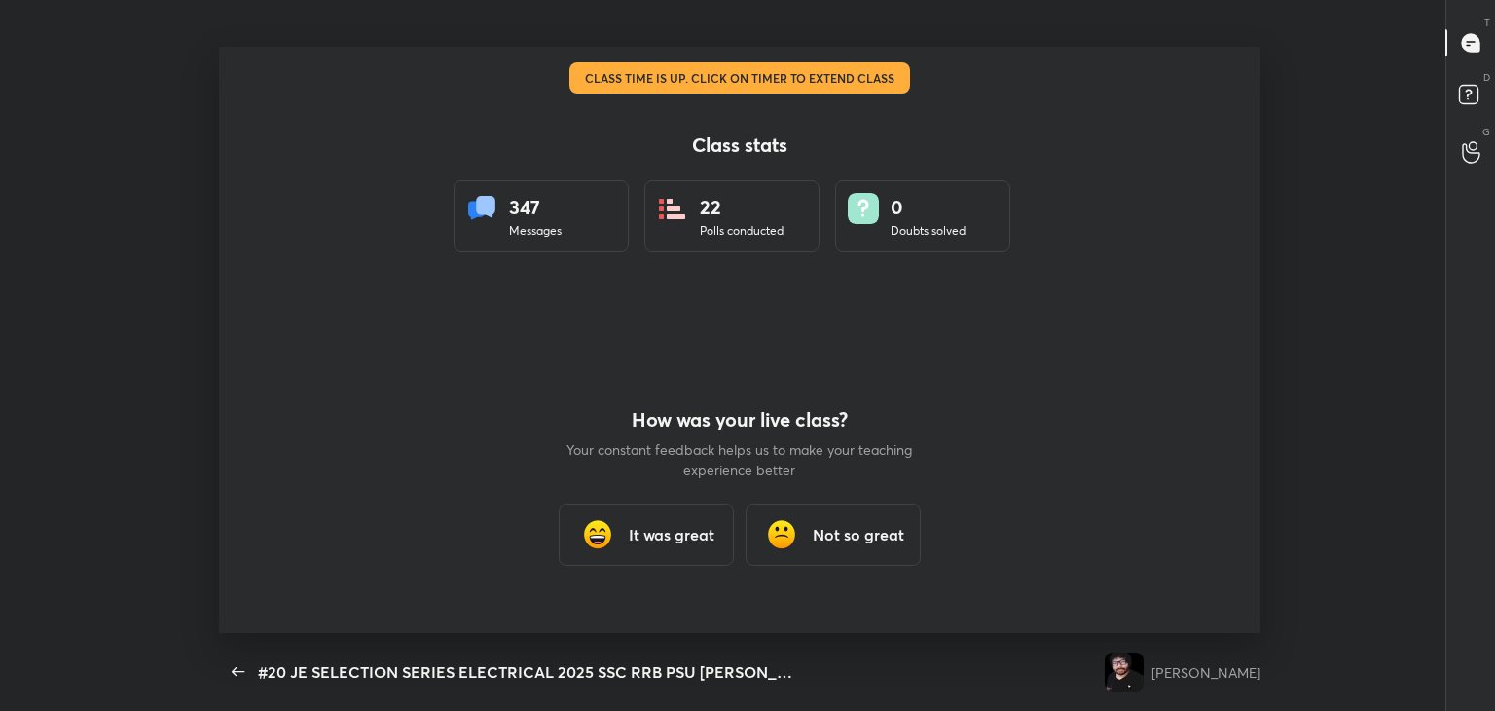
scroll to position [586, 1480]
click at [668, 545] on h3 "It was great" at bounding box center [672, 534] width 86 height 23
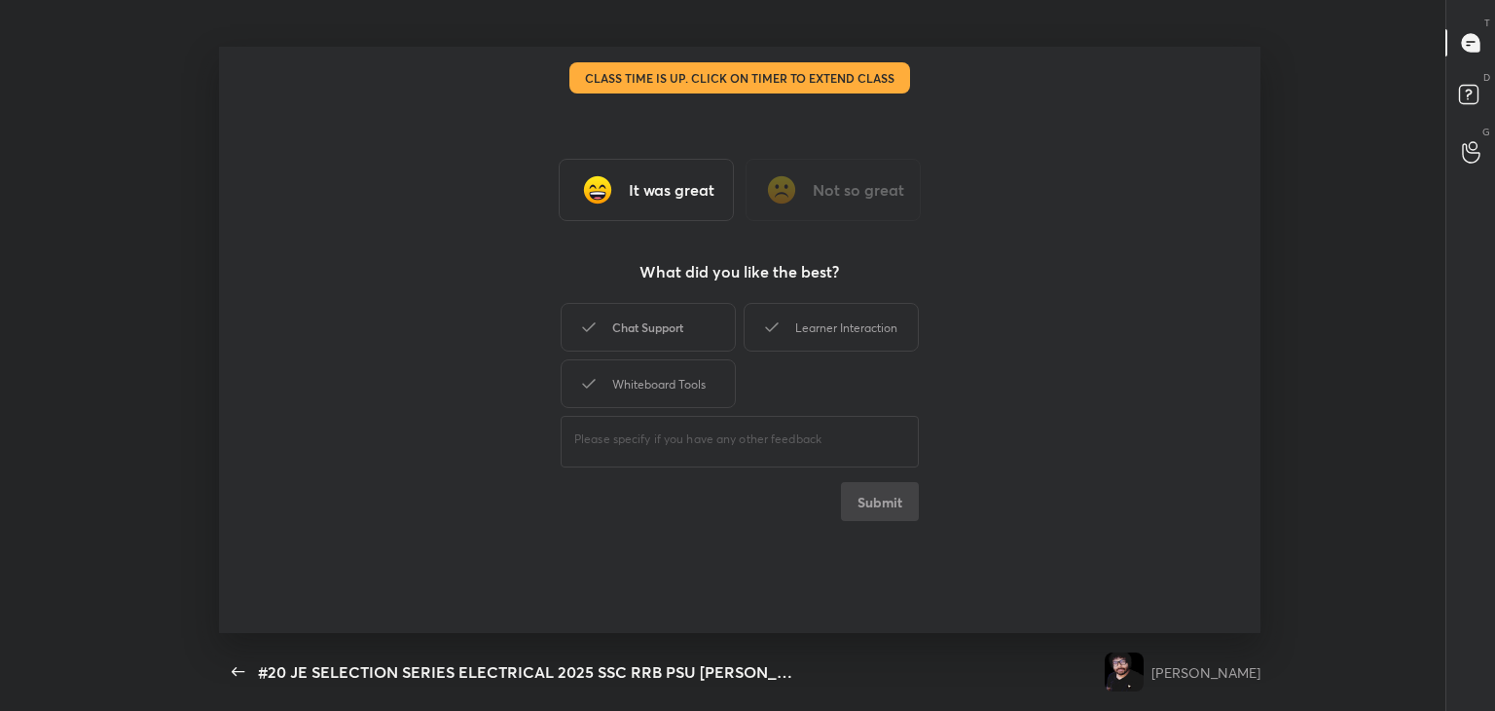
click at [652, 320] on div "Chat Support" at bounding box center [648, 327] width 175 height 49
click at [668, 399] on div "Whiteboard Tools" at bounding box center [648, 383] width 175 height 49
click at [857, 316] on div "Learner Interaction" at bounding box center [831, 327] width 175 height 49
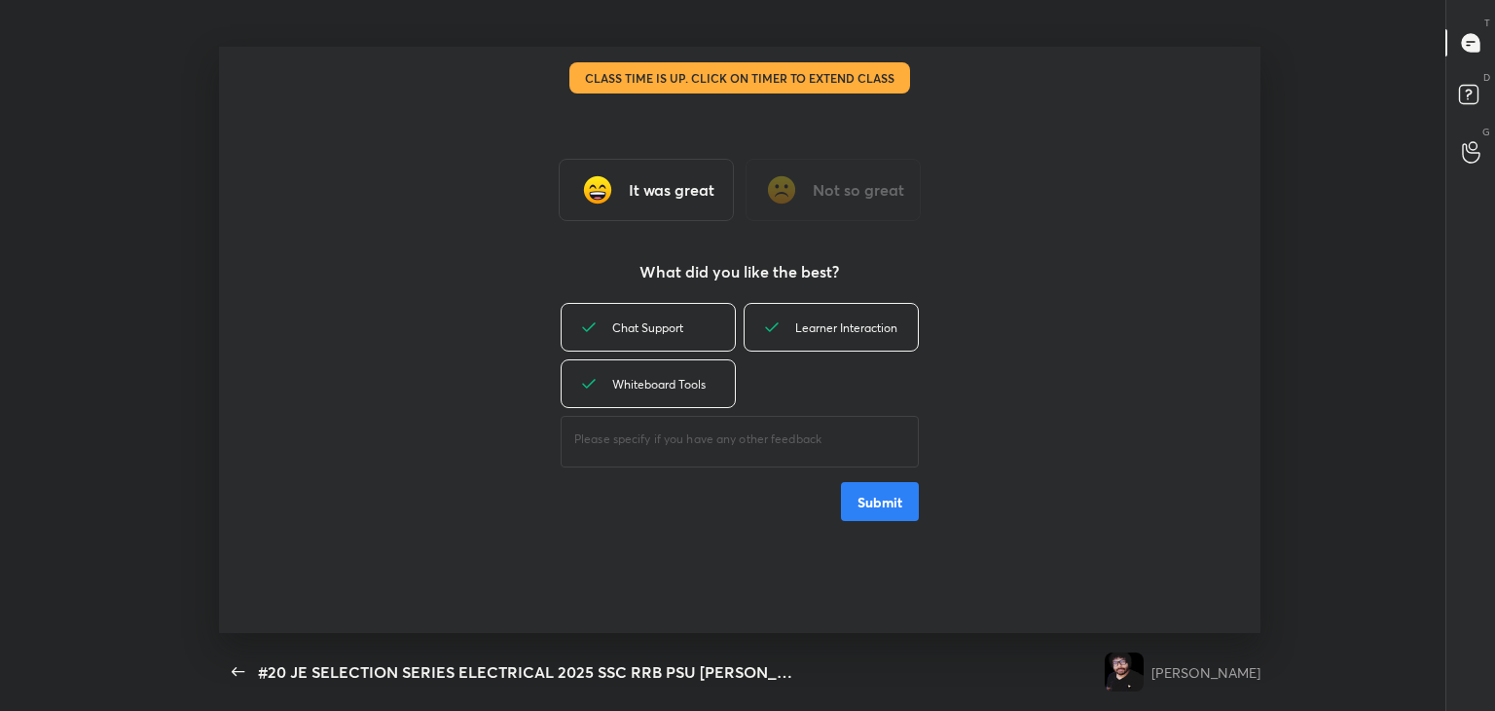
click at [892, 507] on button "Submit" at bounding box center [880, 501] width 78 height 39
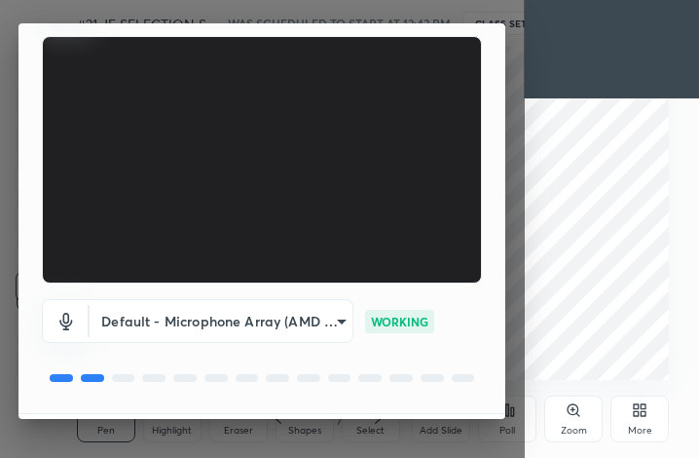
scroll to position [180, 0]
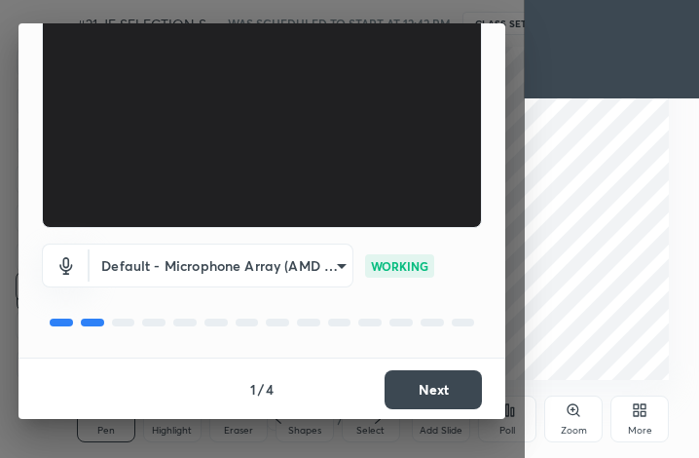
click at [425, 394] on button "Next" at bounding box center [433, 389] width 97 height 39
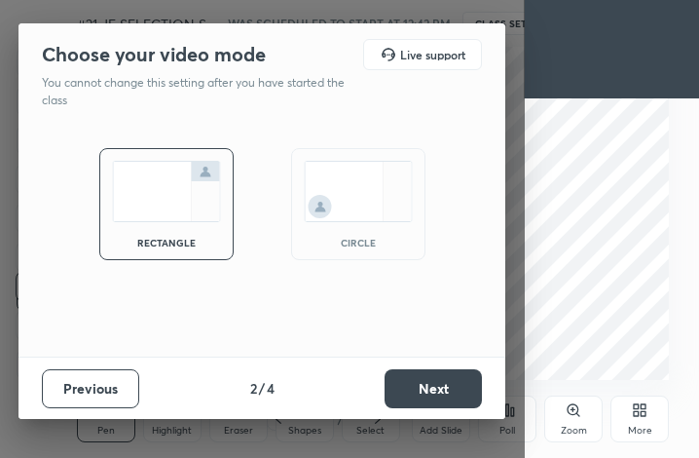
click at [425, 394] on button "Next" at bounding box center [433, 388] width 97 height 39
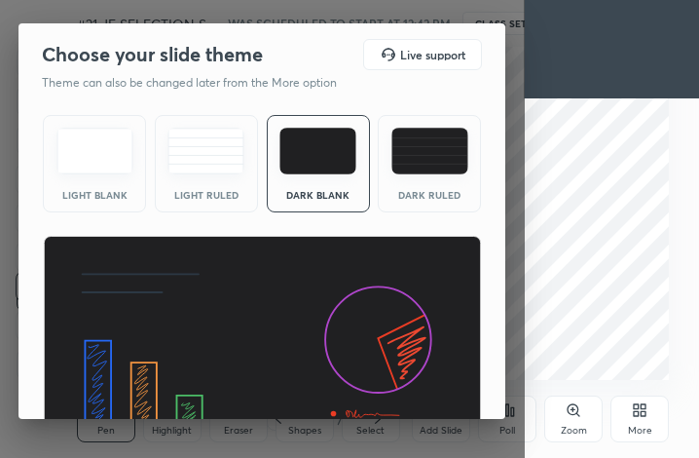
click at [425, 394] on img at bounding box center [262, 359] width 439 height 247
click at [498, 414] on div "Light Blank Light Ruled Dark Blank Dark Ruled" at bounding box center [261, 295] width 487 height 376
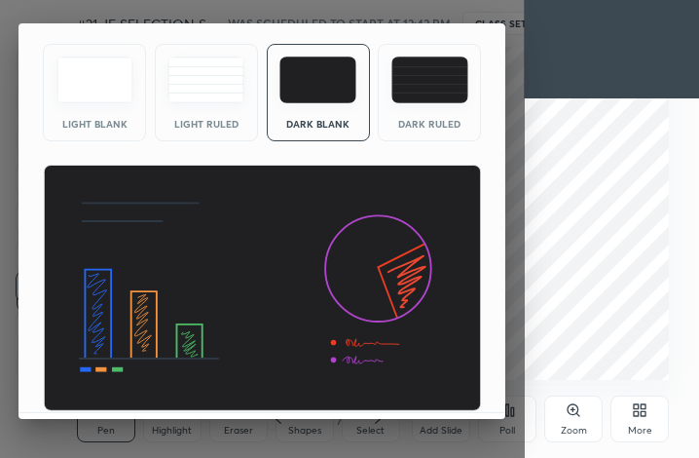
scroll to position [126, 0]
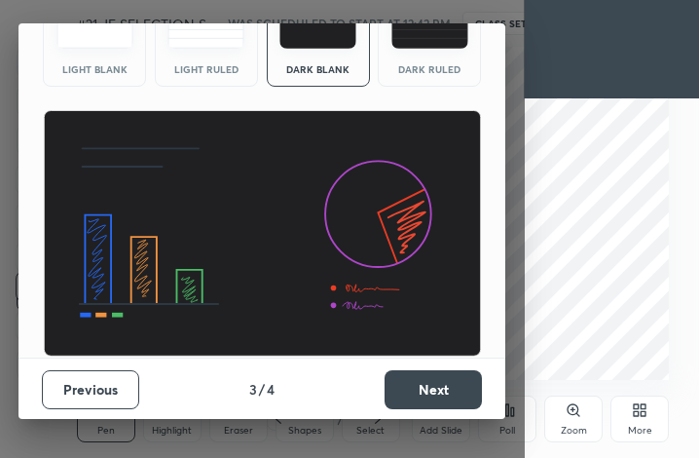
click at [458, 394] on button "Next" at bounding box center [433, 389] width 97 height 39
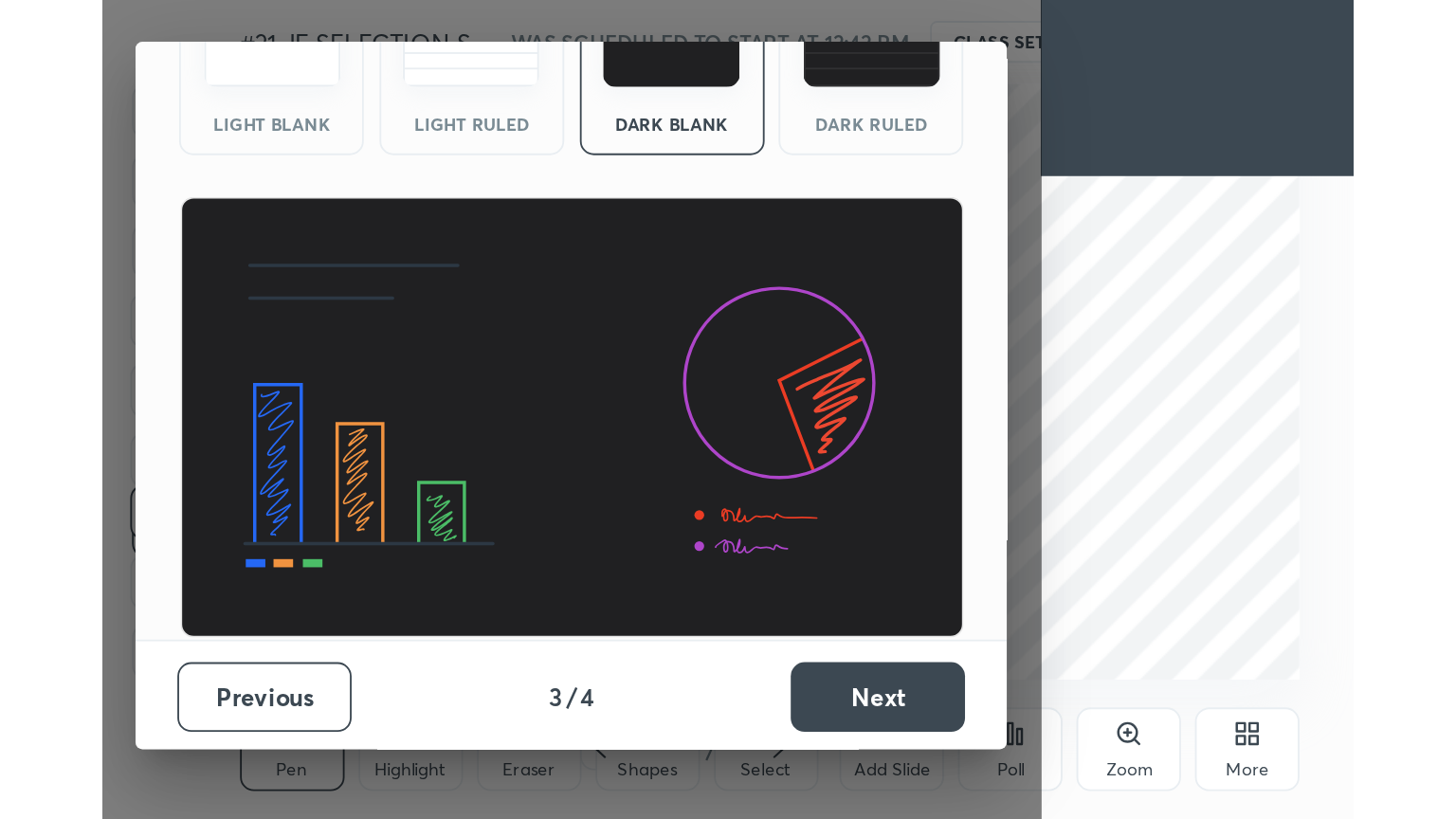
scroll to position [0, 0]
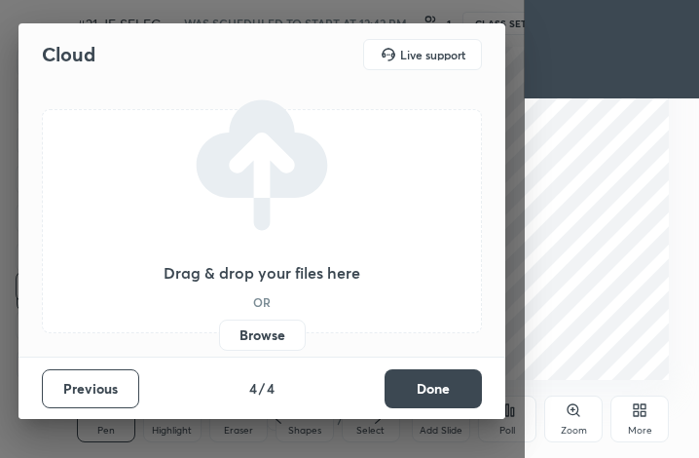
click at [458, 394] on button "Done" at bounding box center [433, 388] width 97 height 39
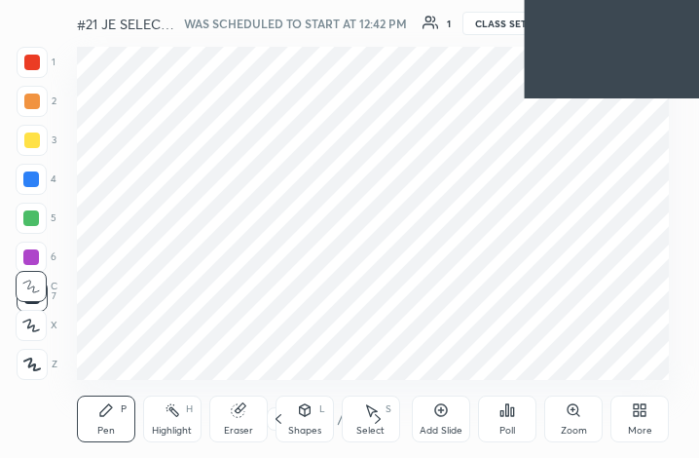
click at [635, 407] on icon at bounding box center [636, 406] width 5 height 5
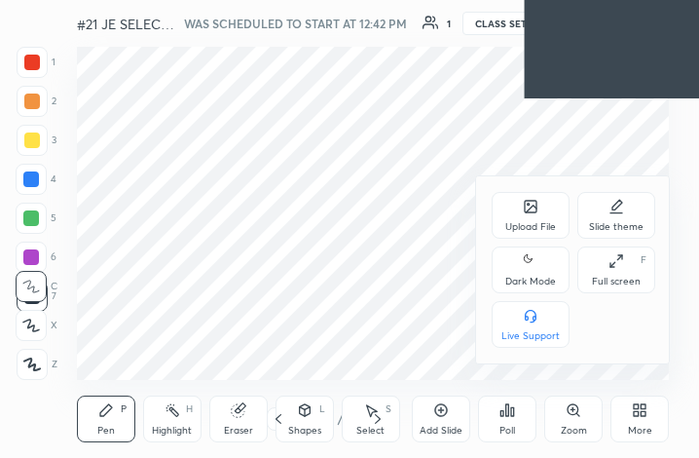
click at [610, 266] on icon at bounding box center [612, 265] width 4 height 4
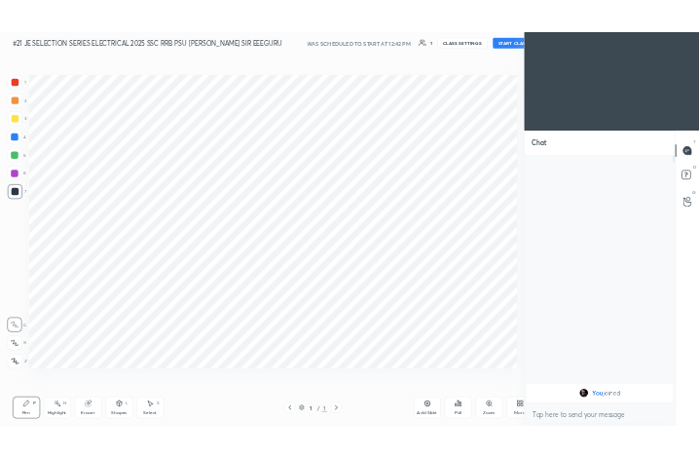
scroll to position [96641, 96314]
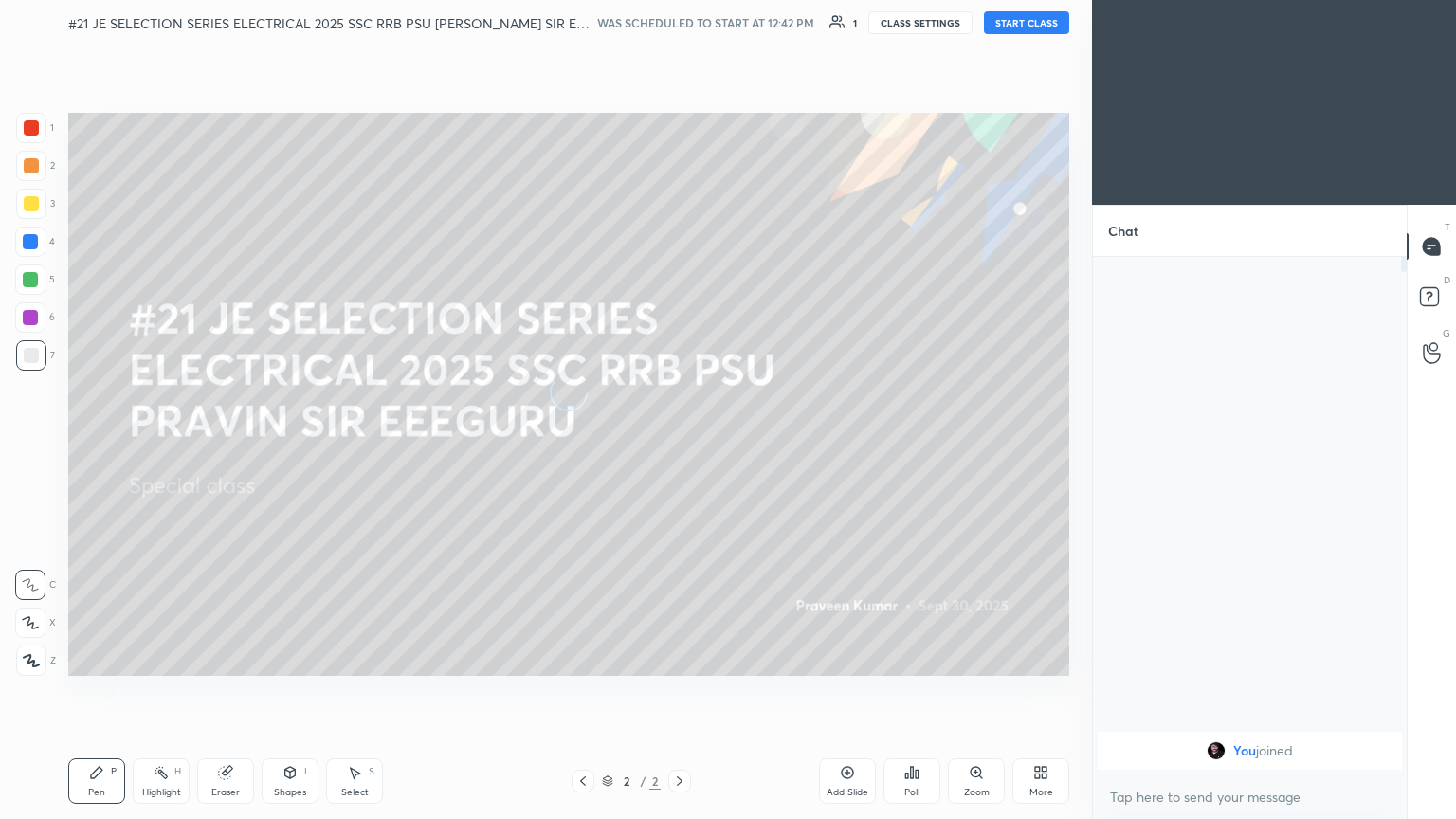
click at [680, 22] on button "START CLASS" at bounding box center [1027, 22] width 86 height 22
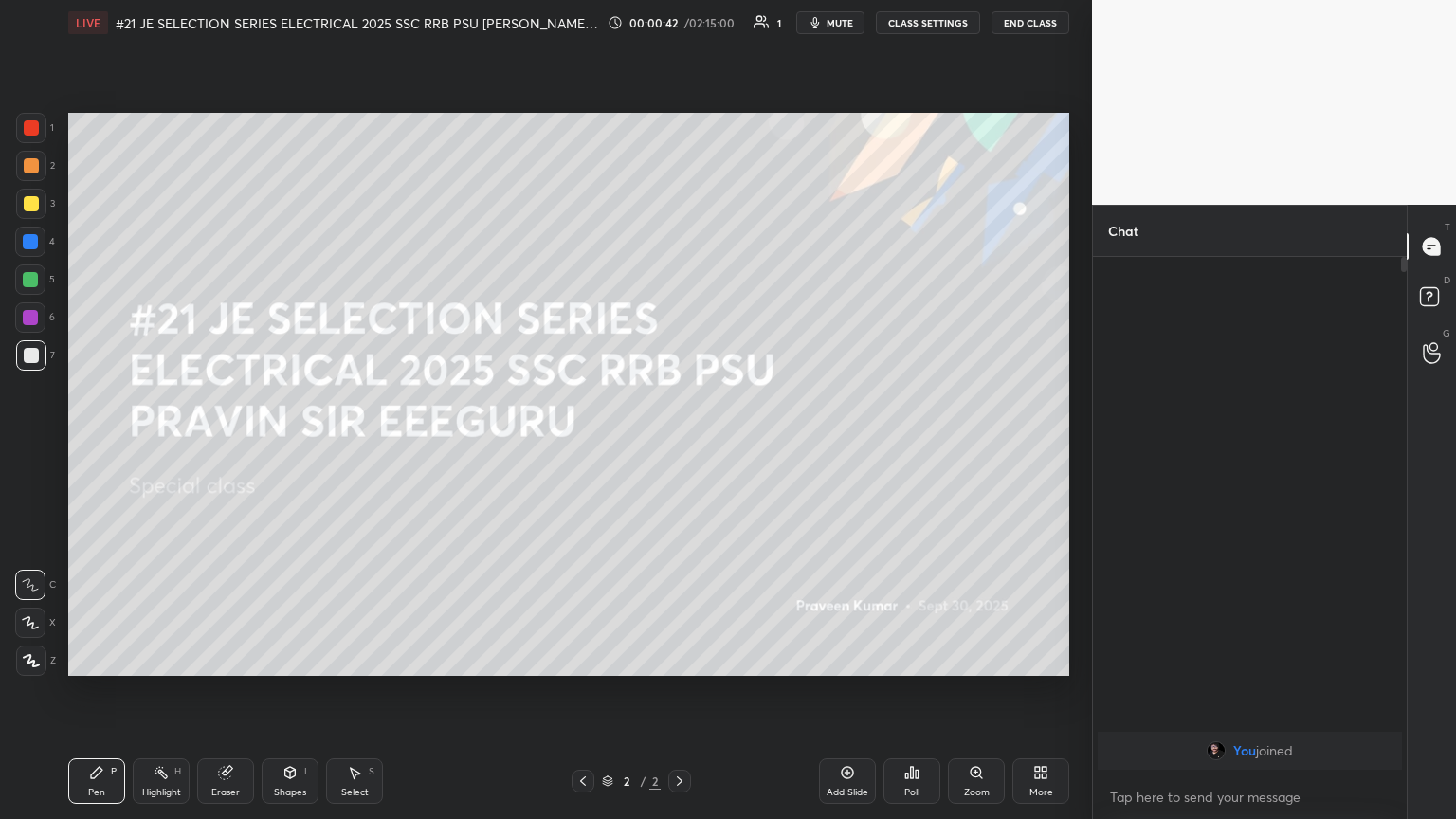
click at [680, 445] on div "More" at bounding box center [1041, 781] width 56 height 46
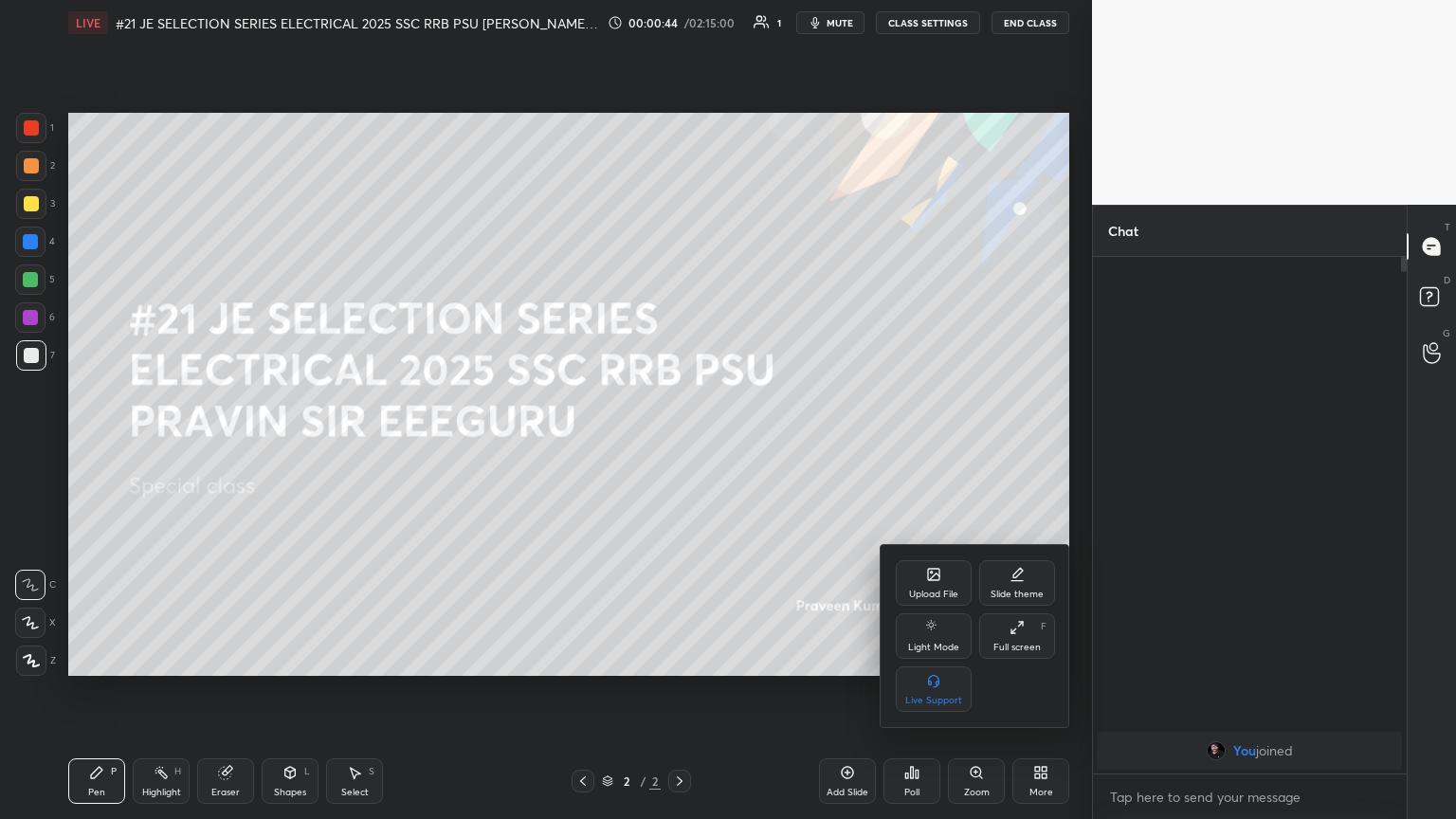
click at [680, 445] on icon at bounding box center [934, 575] width 12 height 12
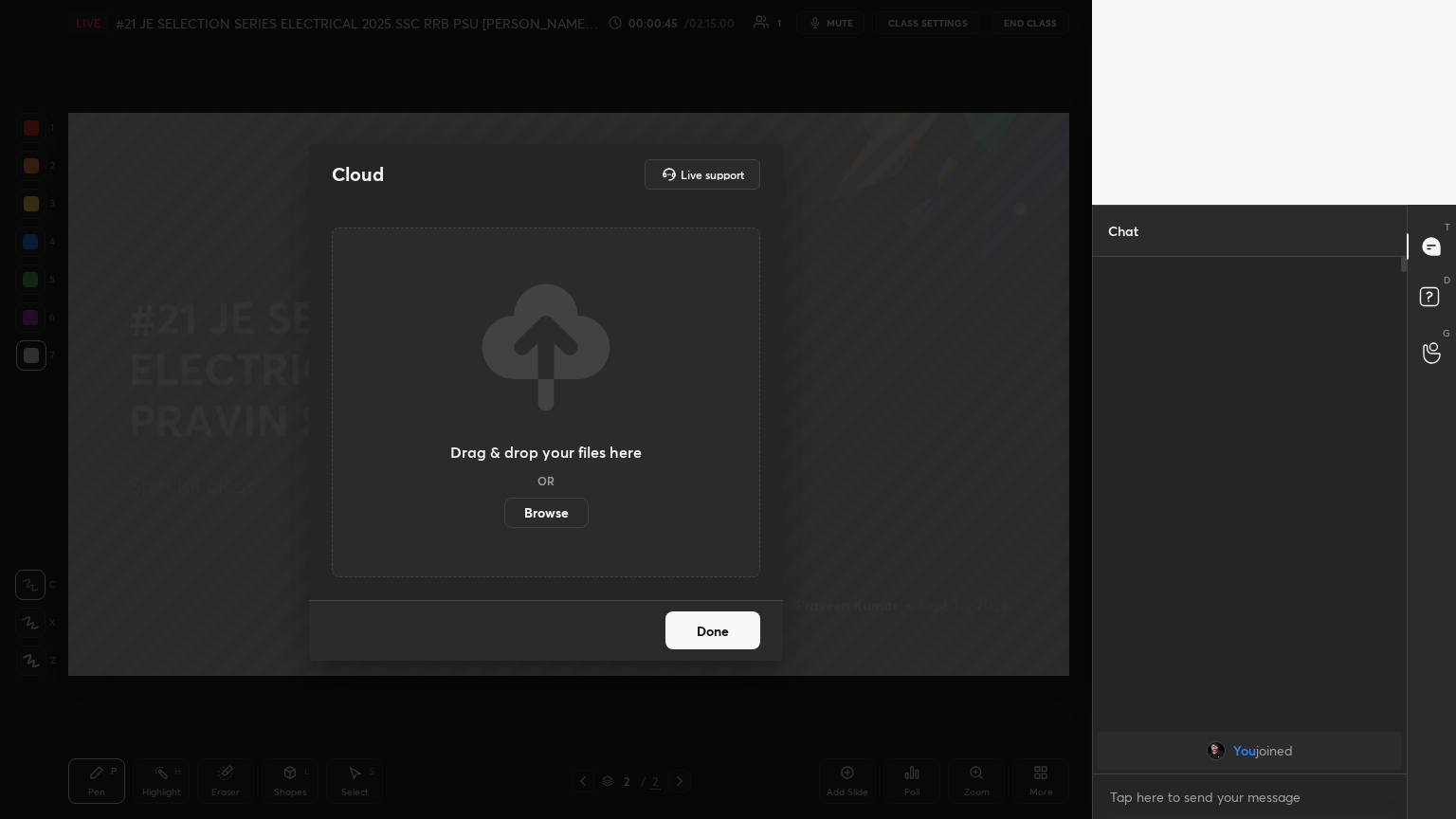
click at [556, 445] on label "Browse" at bounding box center [546, 512] width 85 height 30
click at [504, 445] on input "Browse" at bounding box center [504, 512] width 0 height 30
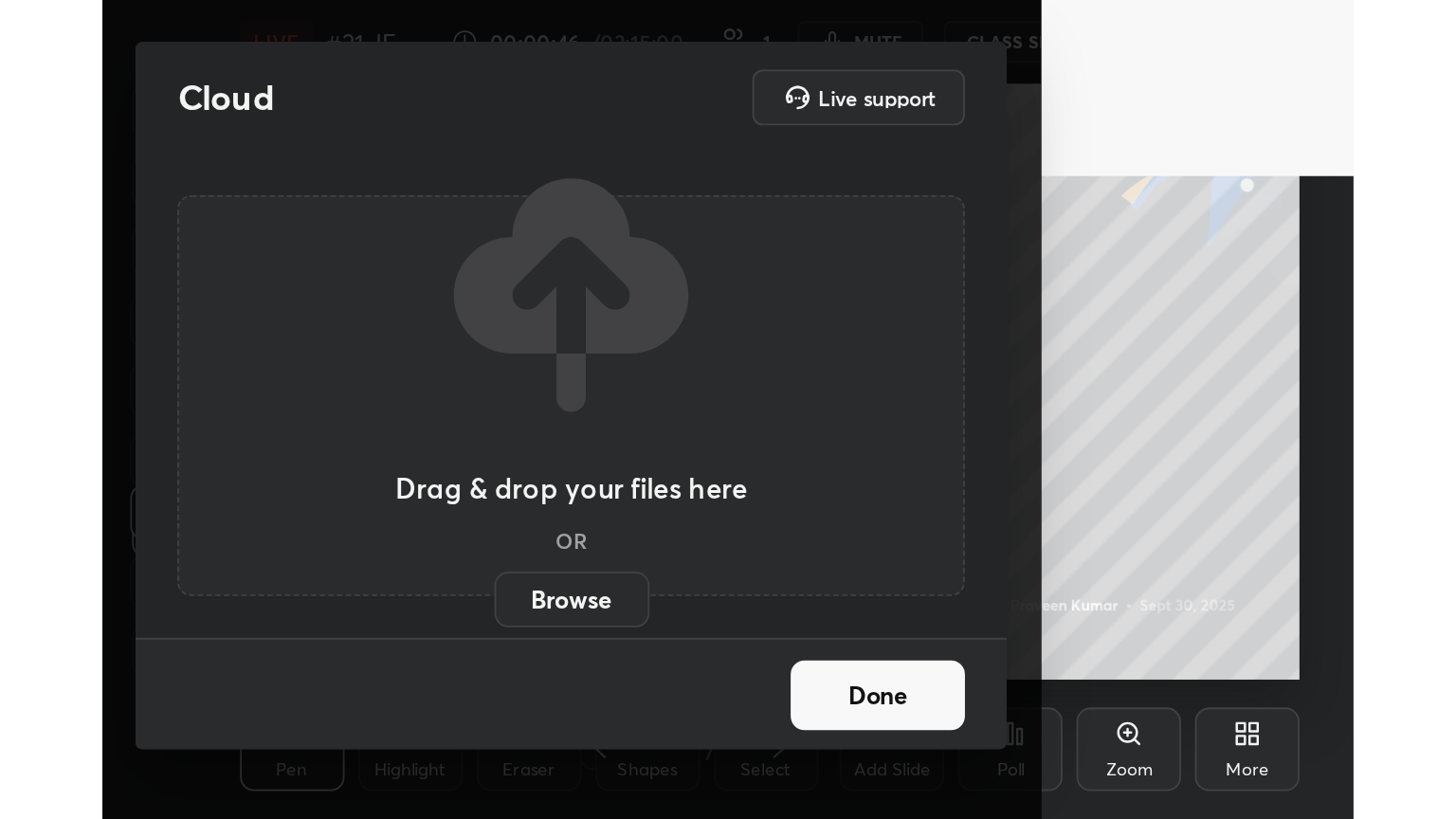
scroll to position [324, 604]
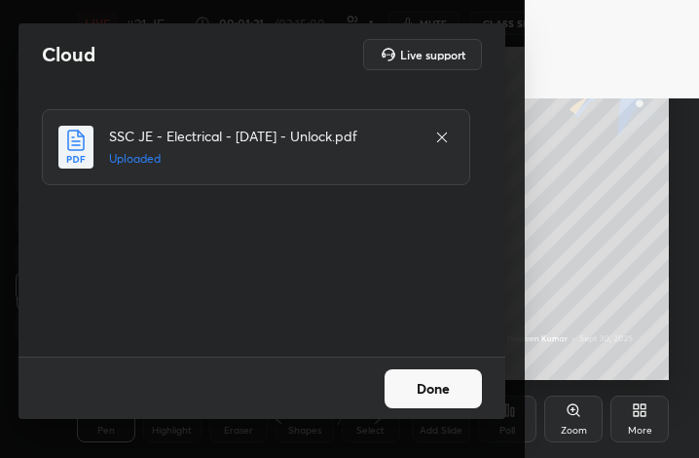
click at [452, 395] on button "Done" at bounding box center [433, 388] width 97 height 39
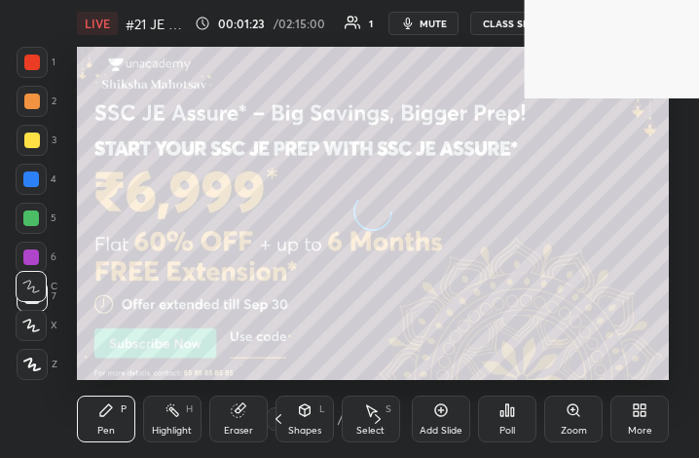
click at [648, 413] on div "More" at bounding box center [639, 418] width 58 height 47
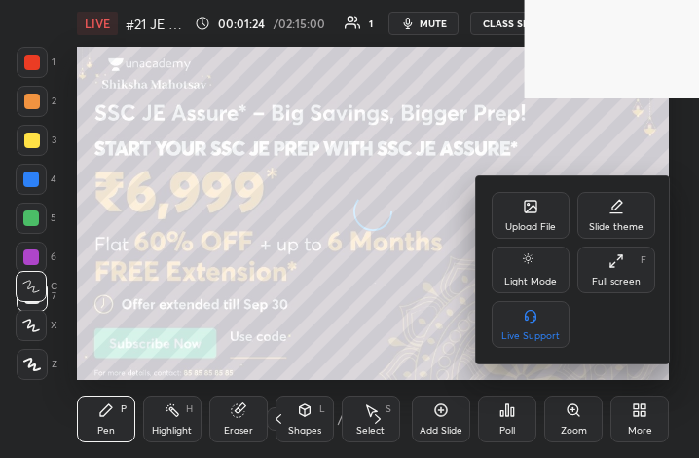
click at [617, 266] on icon at bounding box center [616, 261] width 16 height 16
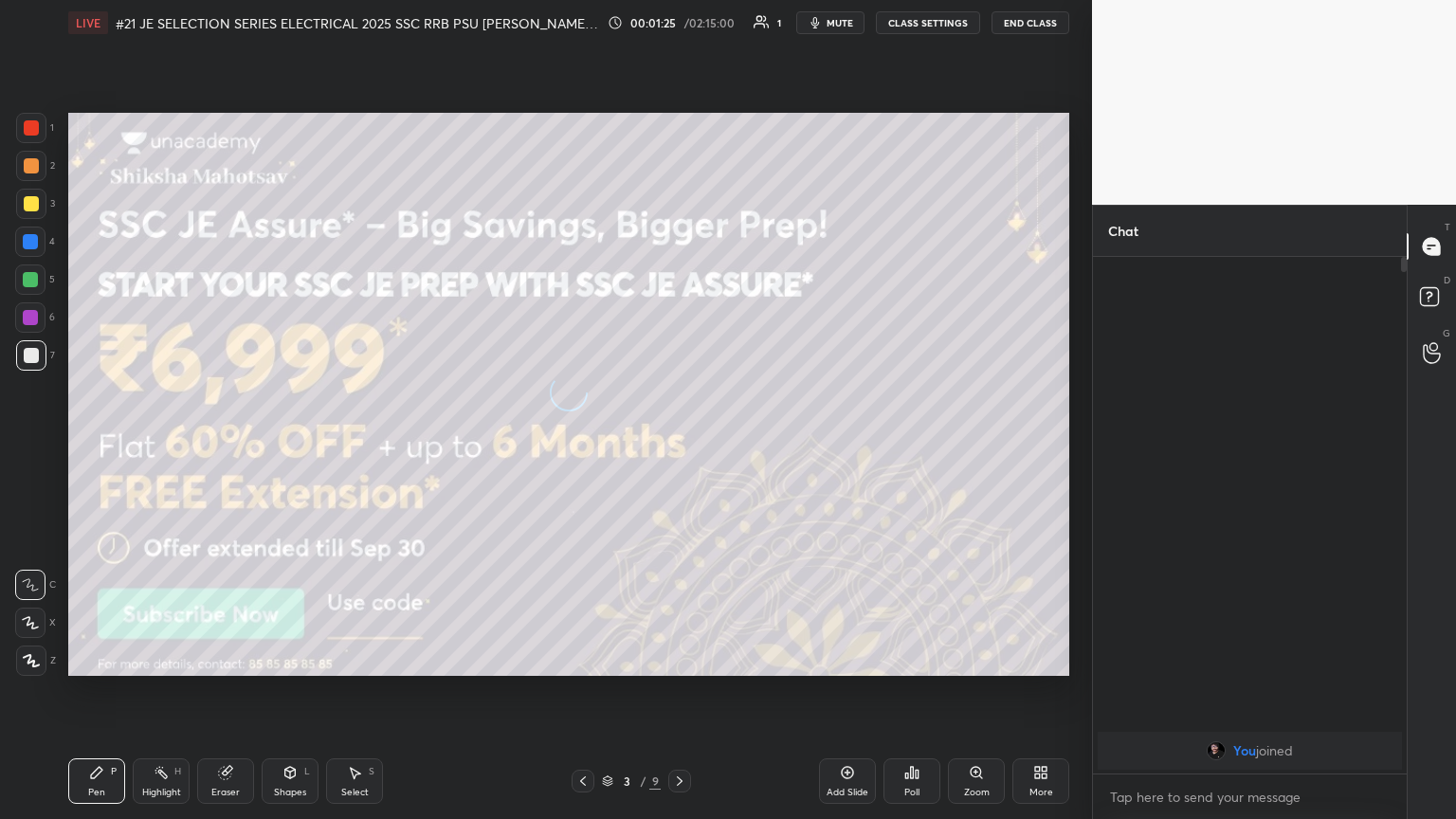
scroll to position [94113, 93801]
click at [32, 127] on div at bounding box center [31, 129] width 16 height 16
click at [28, 238] on div at bounding box center [30, 242] width 16 height 16
click at [29, 246] on div at bounding box center [30, 242] width 16 height 16
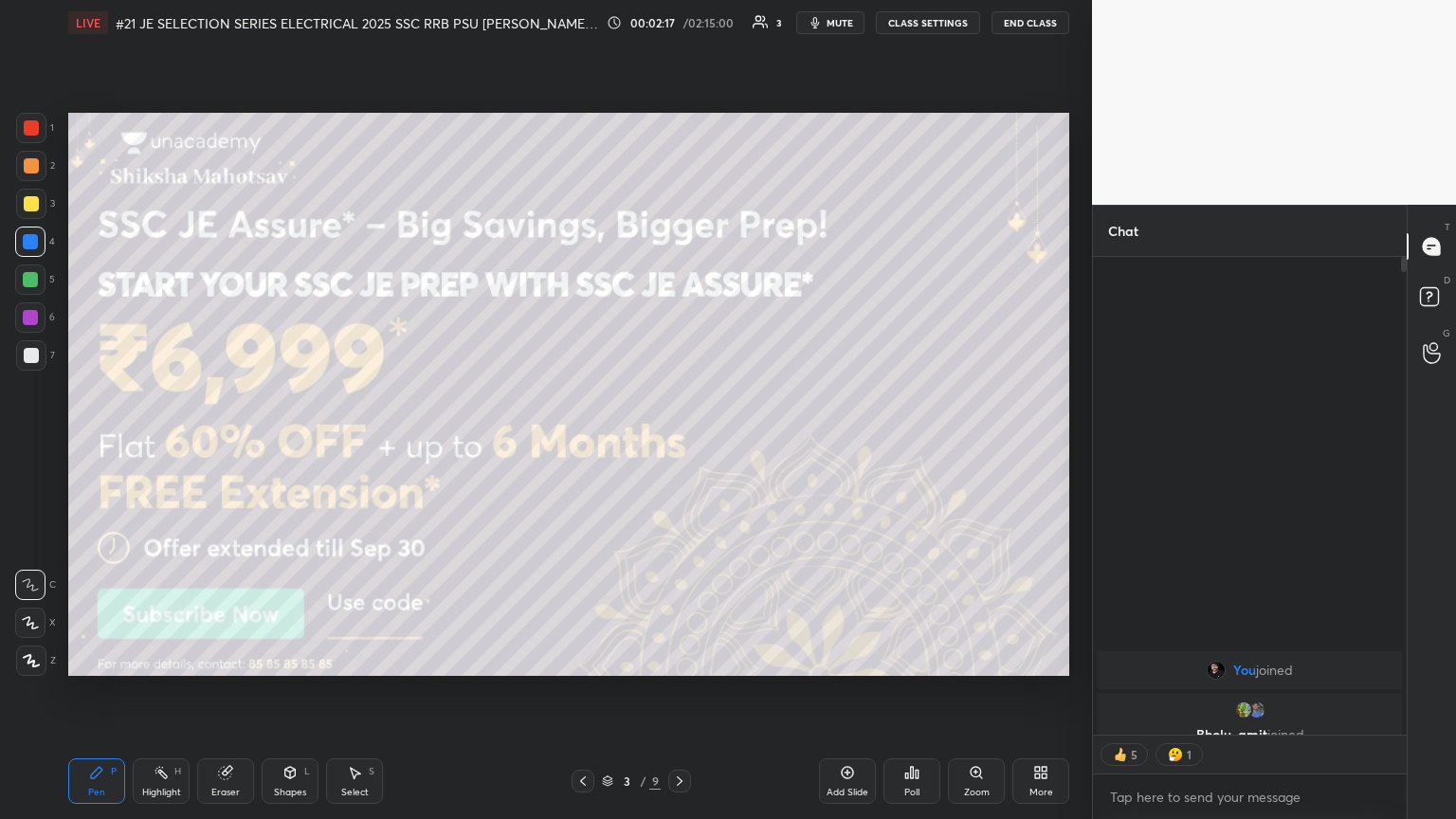
click at [31, 354] on div at bounding box center [31, 355] width 16 height 16
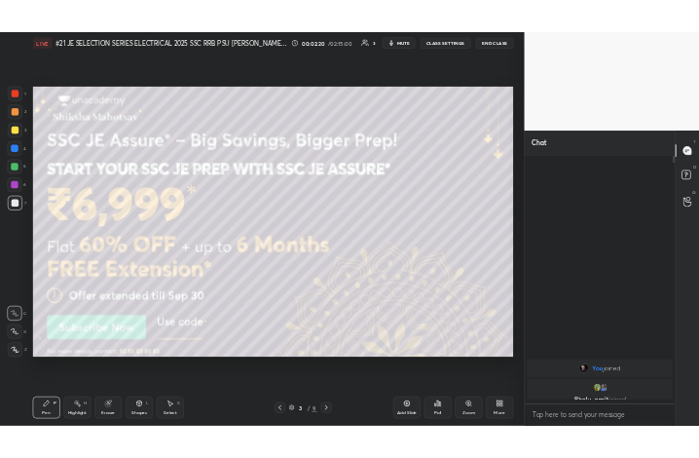
scroll to position [525, 316]
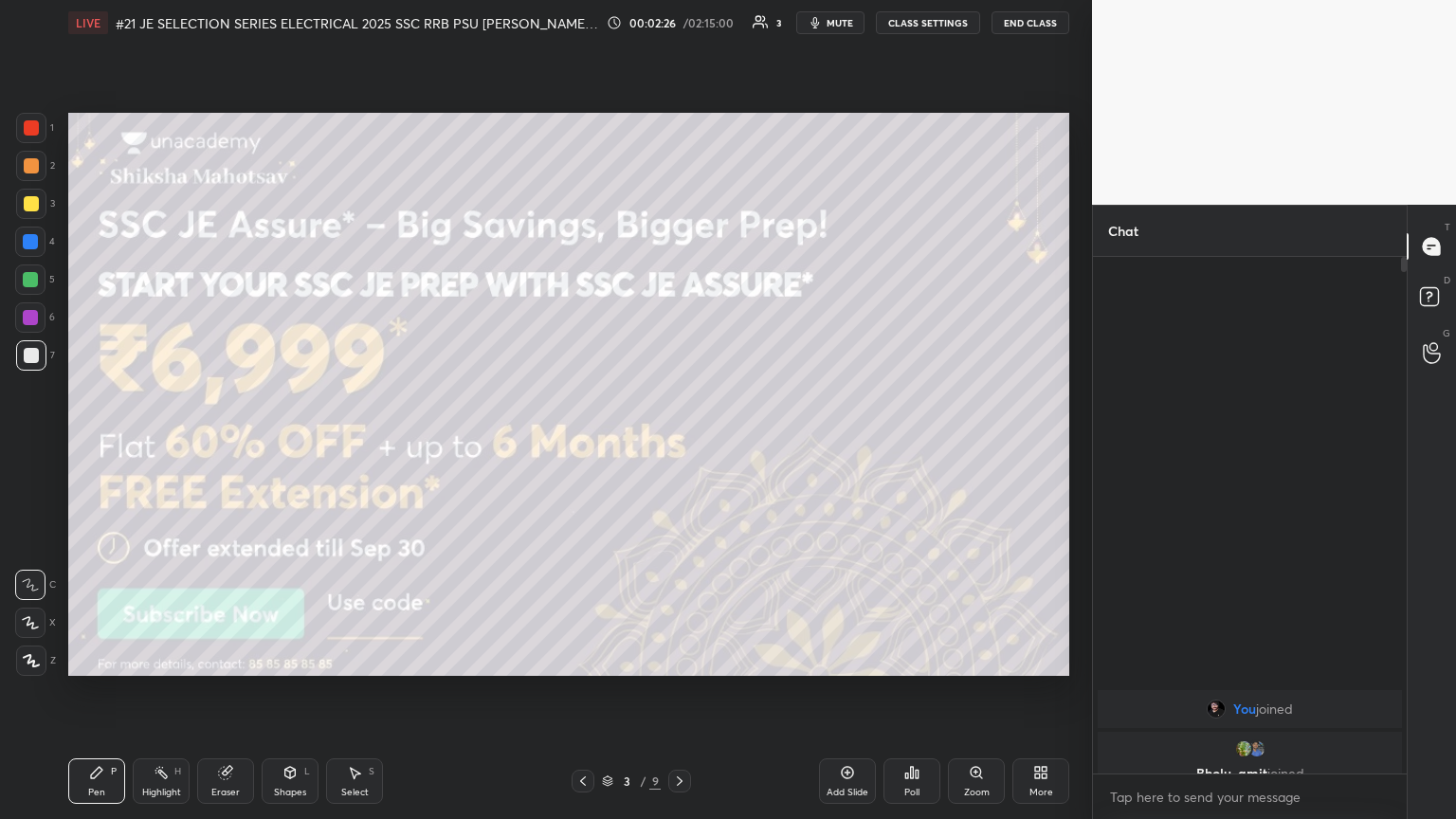
click at [228, 445] on div "Eraser" at bounding box center [225, 793] width 28 height 10
click at [28, 445] on span "Erase all" at bounding box center [30, 661] width 28 height 14
click at [96, 445] on div "Pen P" at bounding box center [96, 781] width 56 height 46
click at [29, 445] on icon at bounding box center [31, 661] width 18 height 14
click at [103, 445] on icon at bounding box center [97, 773] width 16 height 16
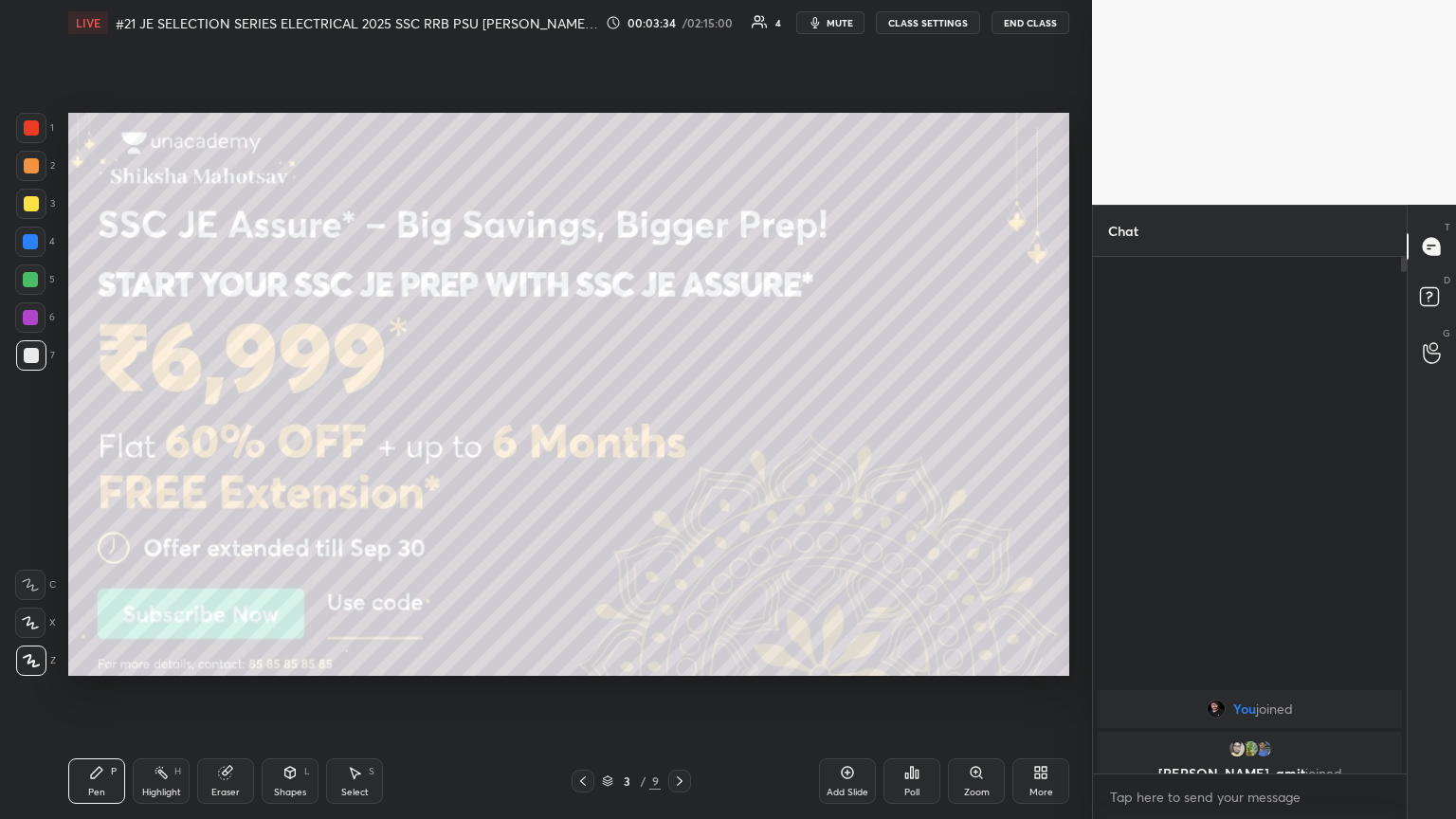
click at [680, 445] on icon at bounding box center [680, 781] width 16 height 16
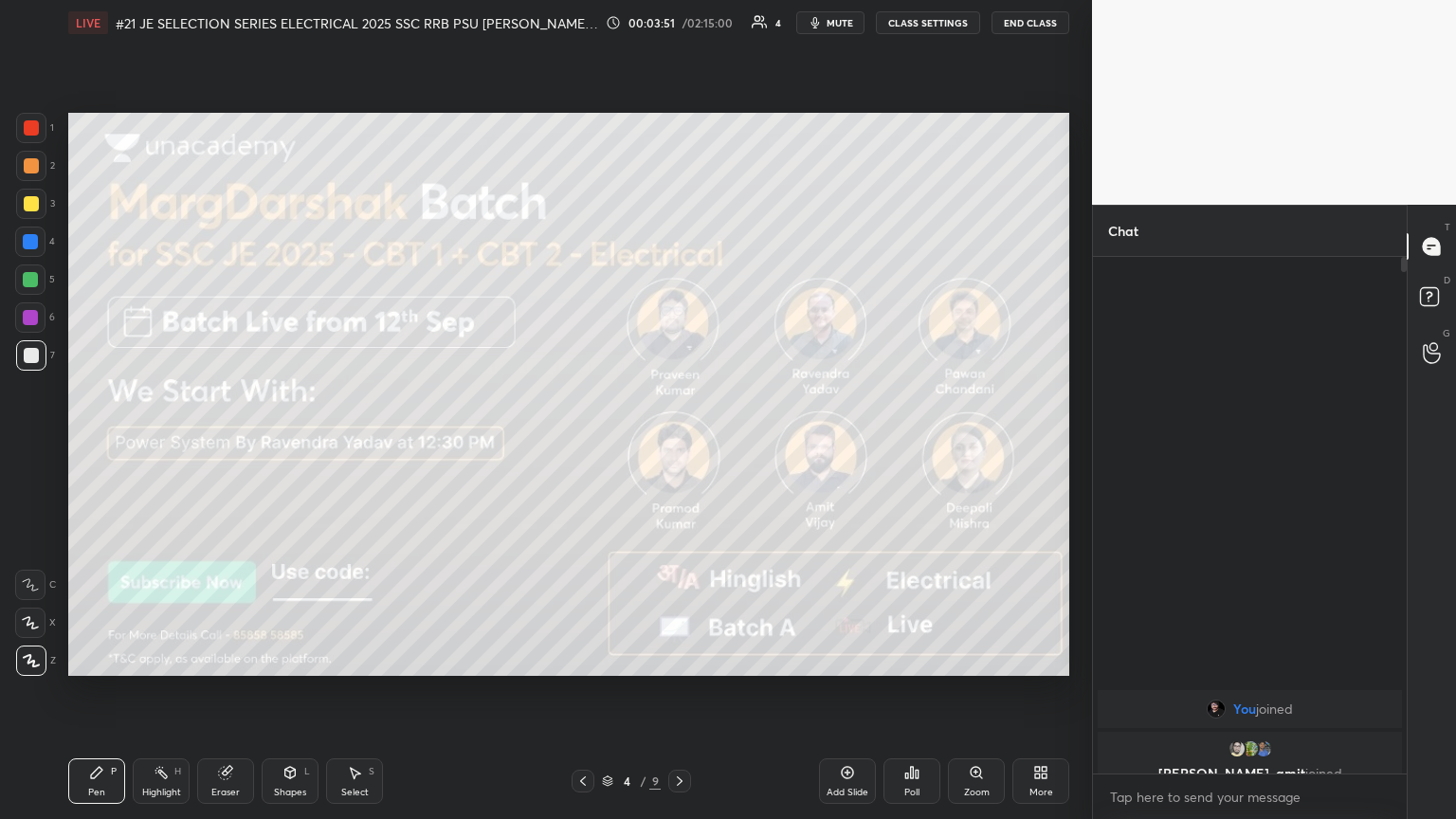
click at [680, 445] on icon at bounding box center [680, 781] width 16 height 16
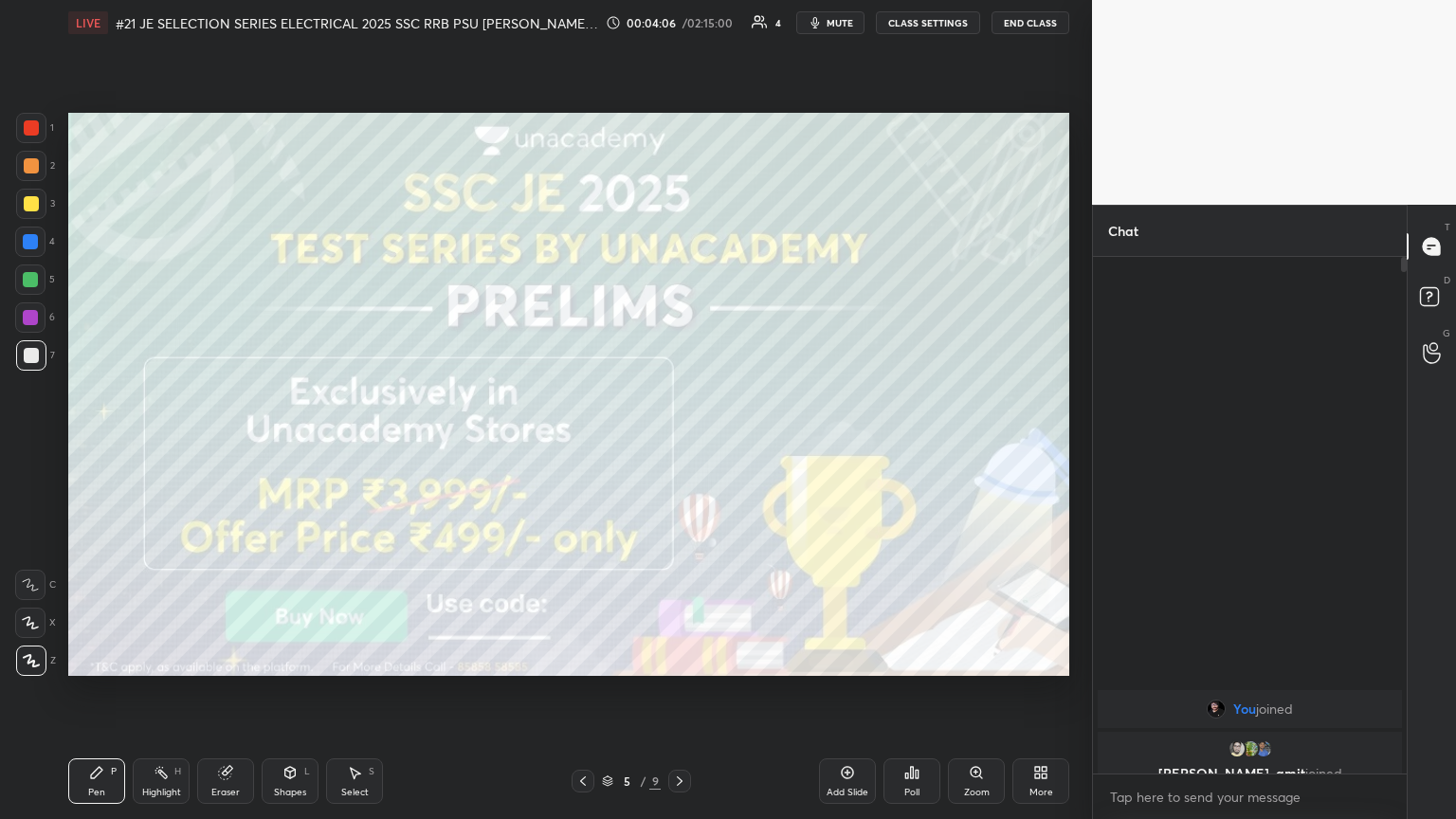
drag, startPoint x: 680, startPoint y: 777, endPoint x: 673, endPoint y: 788, distance: 13.0
click at [680, 445] on icon at bounding box center [680, 781] width 16 height 16
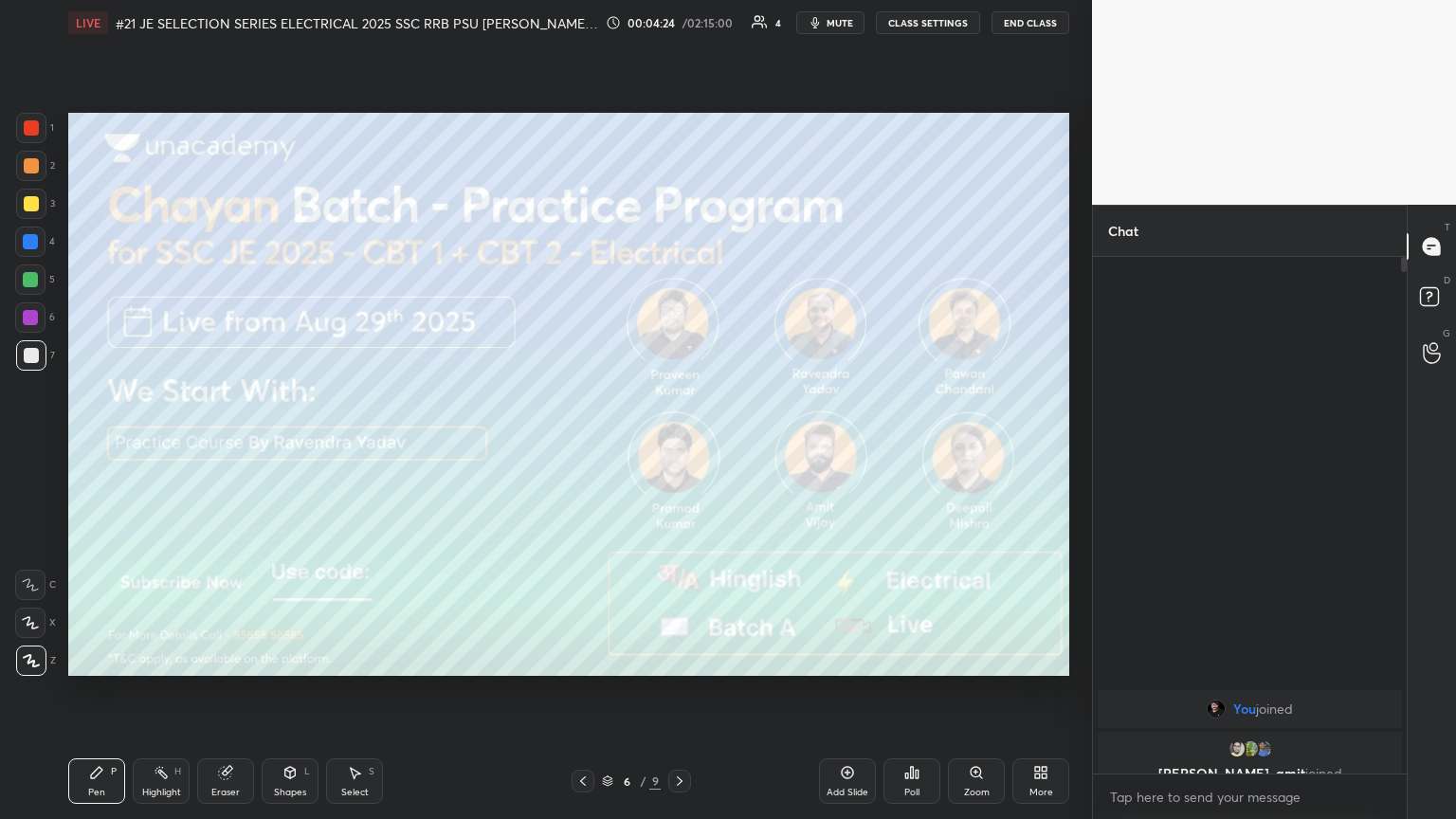
click at [679, 445] on icon at bounding box center [680, 781] width 16 height 16
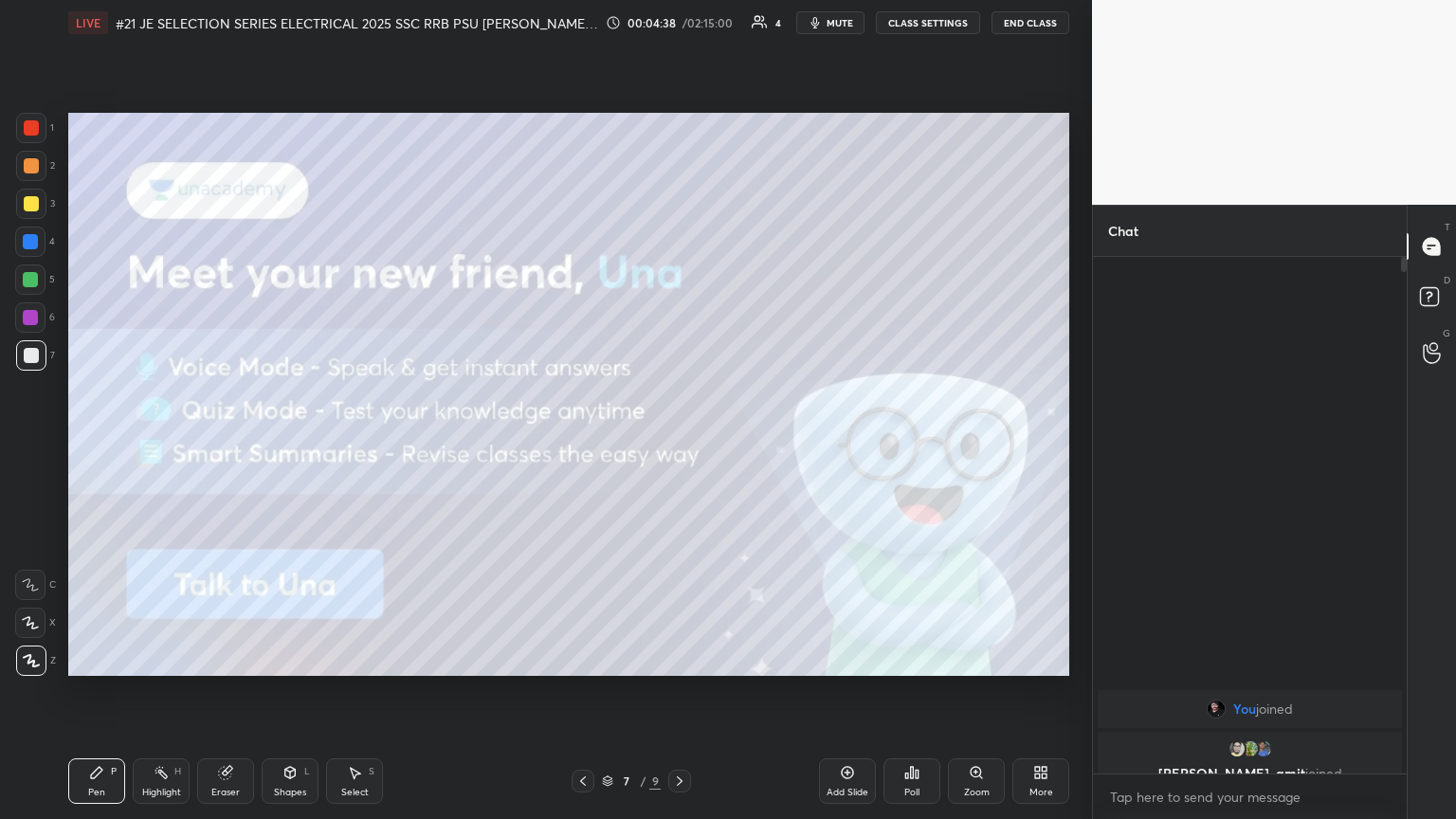
click at [680, 445] on icon at bounding box center [680, 781] width 6 height 10
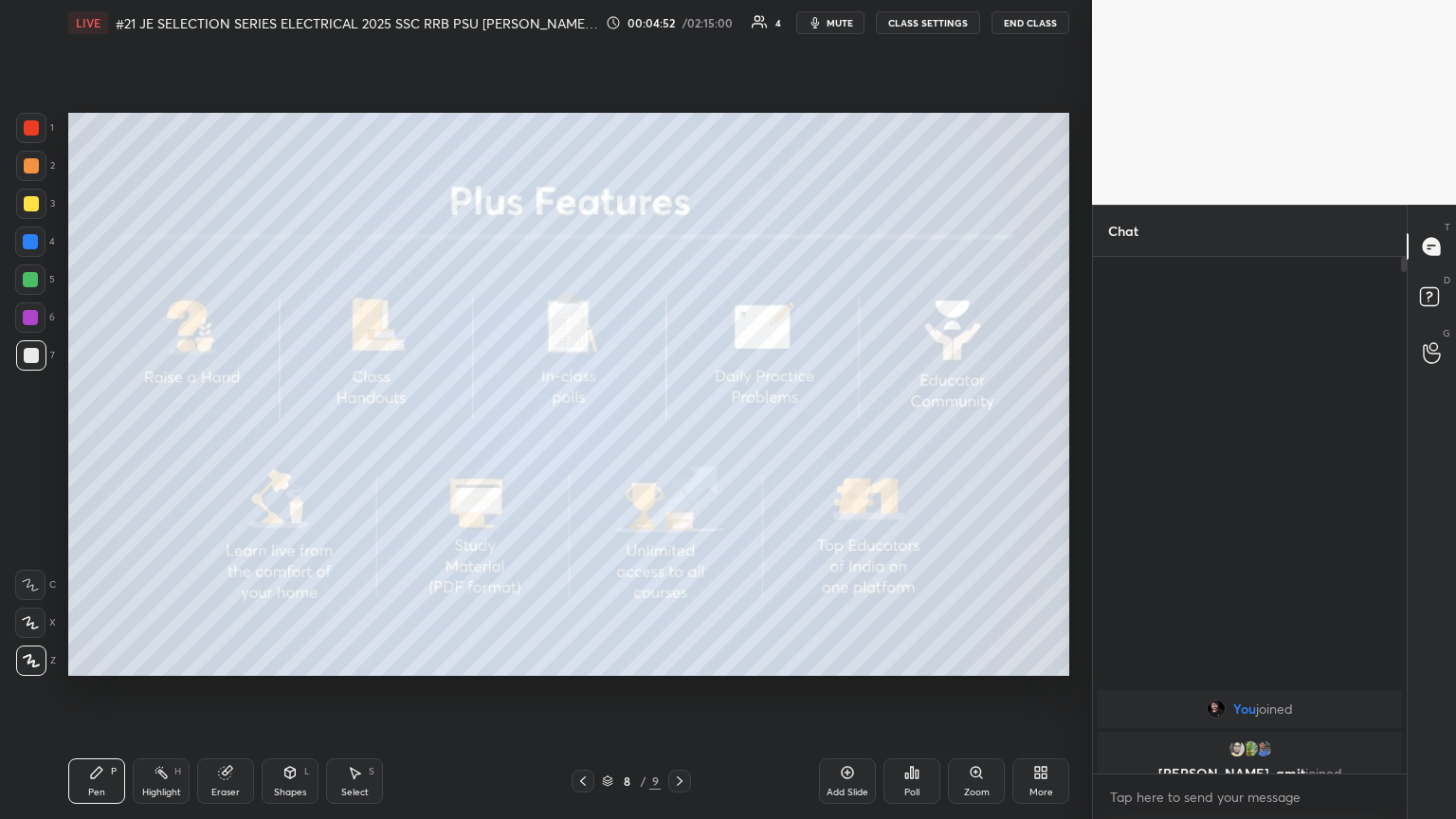
click at [675, 445] on icon at bounding box center [680, 781] width 16 height 16
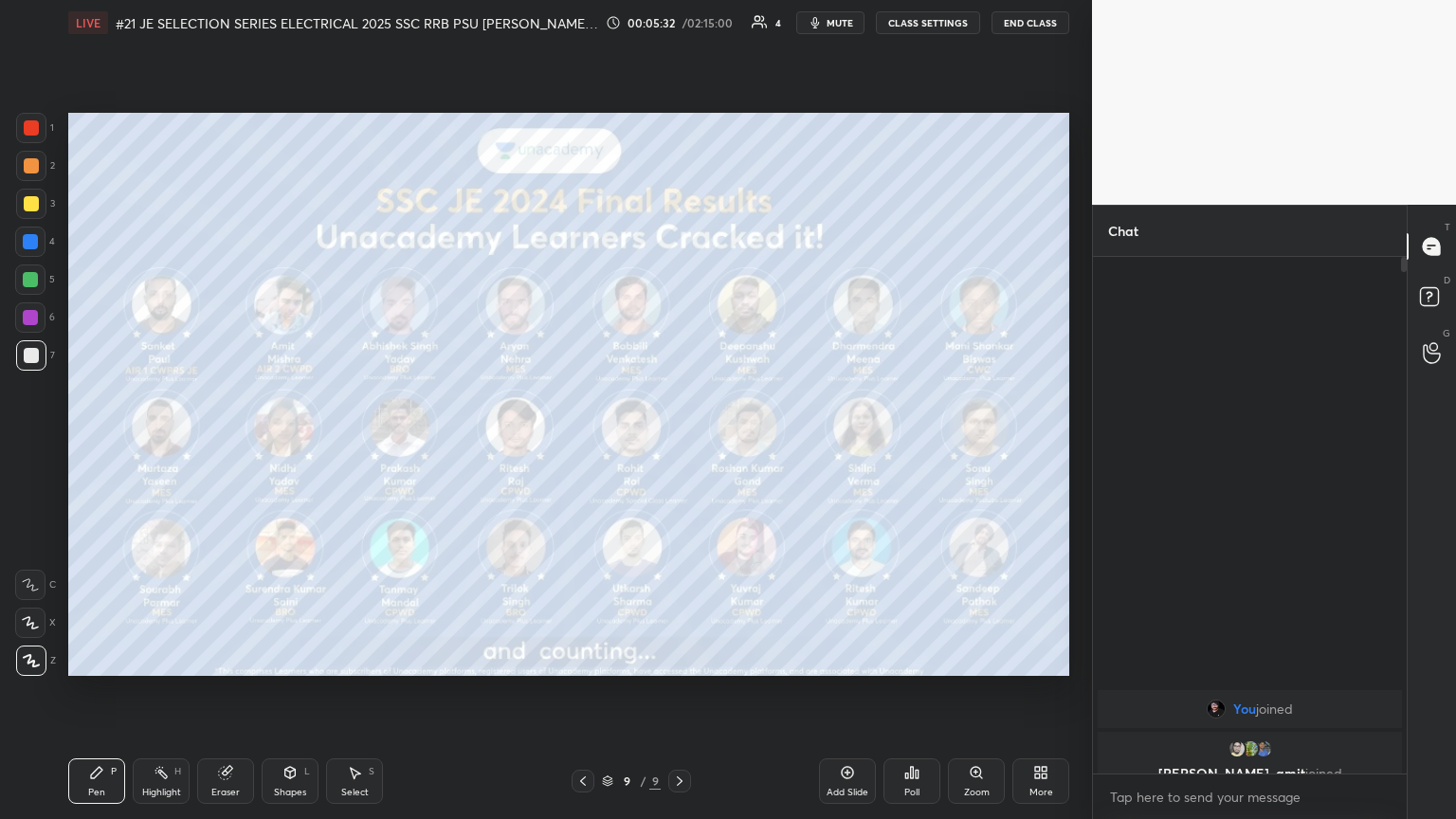
click at [680, 445] on icon at bounding box center [1037, 775] width 5 height 5
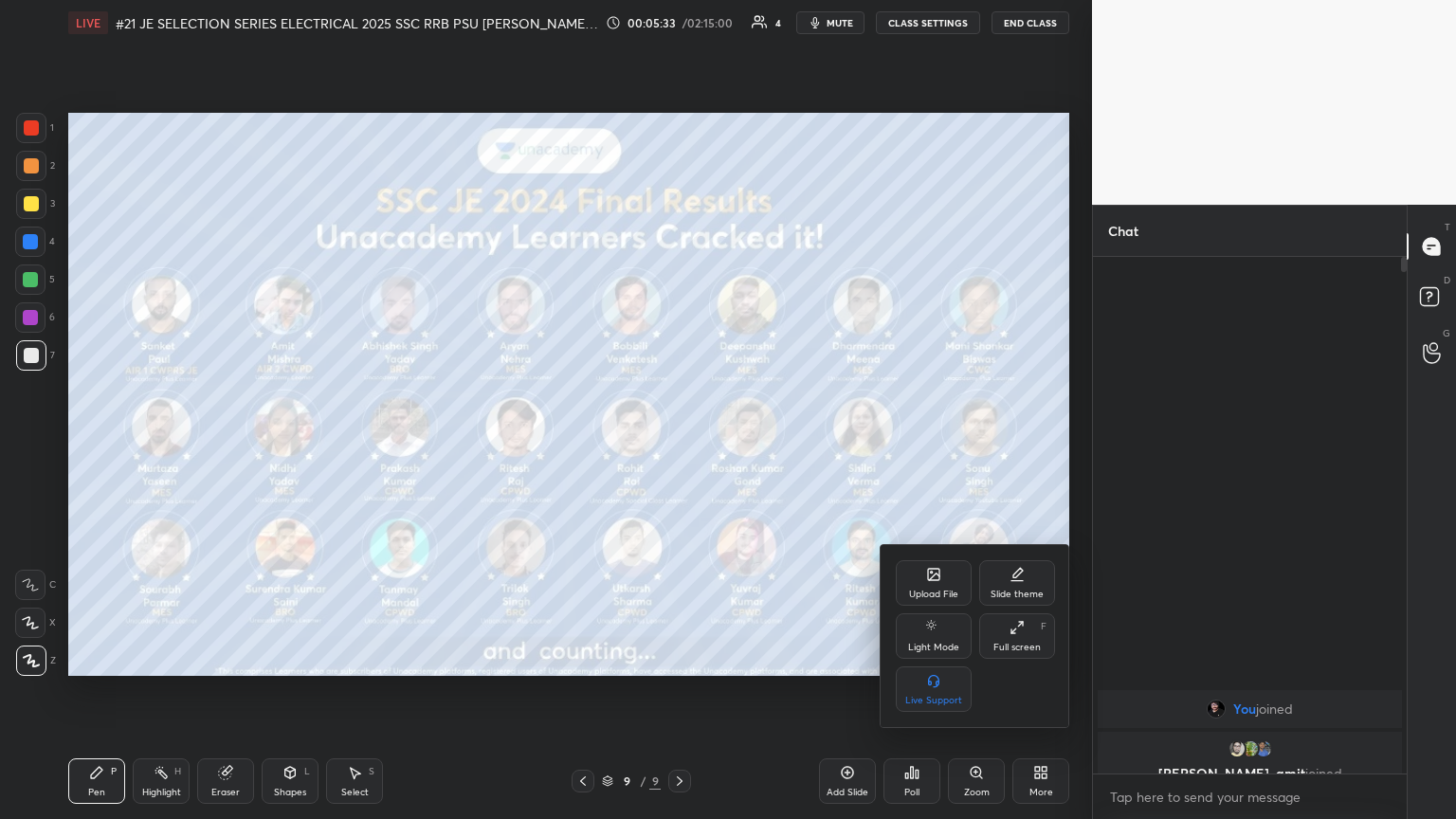
click at [680, 445] on div "Upload File" at bounding box center [934, 595] width 50 height 10
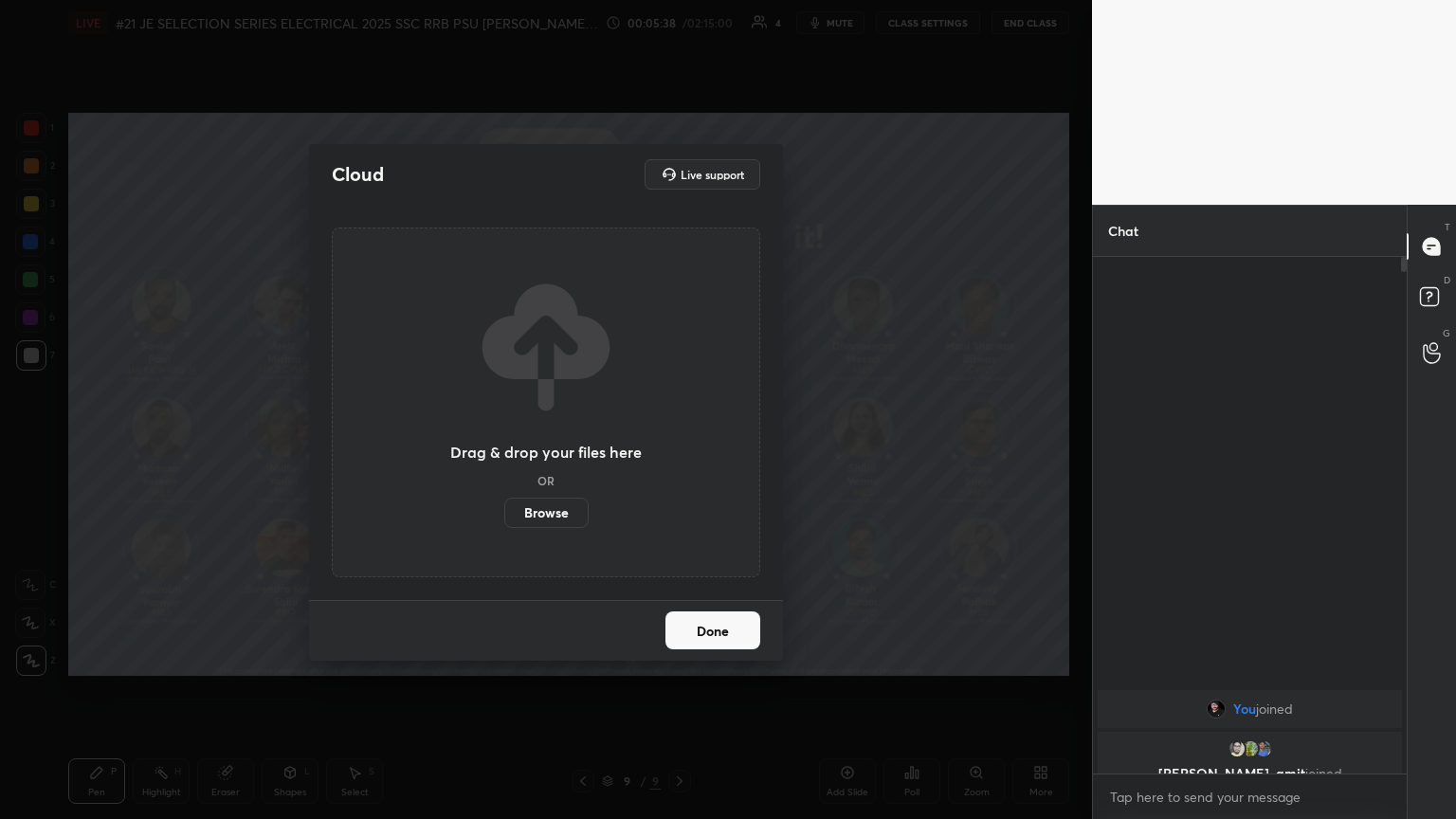
drag, startPoint x: 557, startPoint y: 520, endPoint x: 557, endPoint y: 433, distance: 87.0
click at [557, 445] on label "Browse" at bounding box center [546, 512] width 85 height 30
click at [504, 445] on input "Browse" at bounding box center [504, 512] width 0 height 30
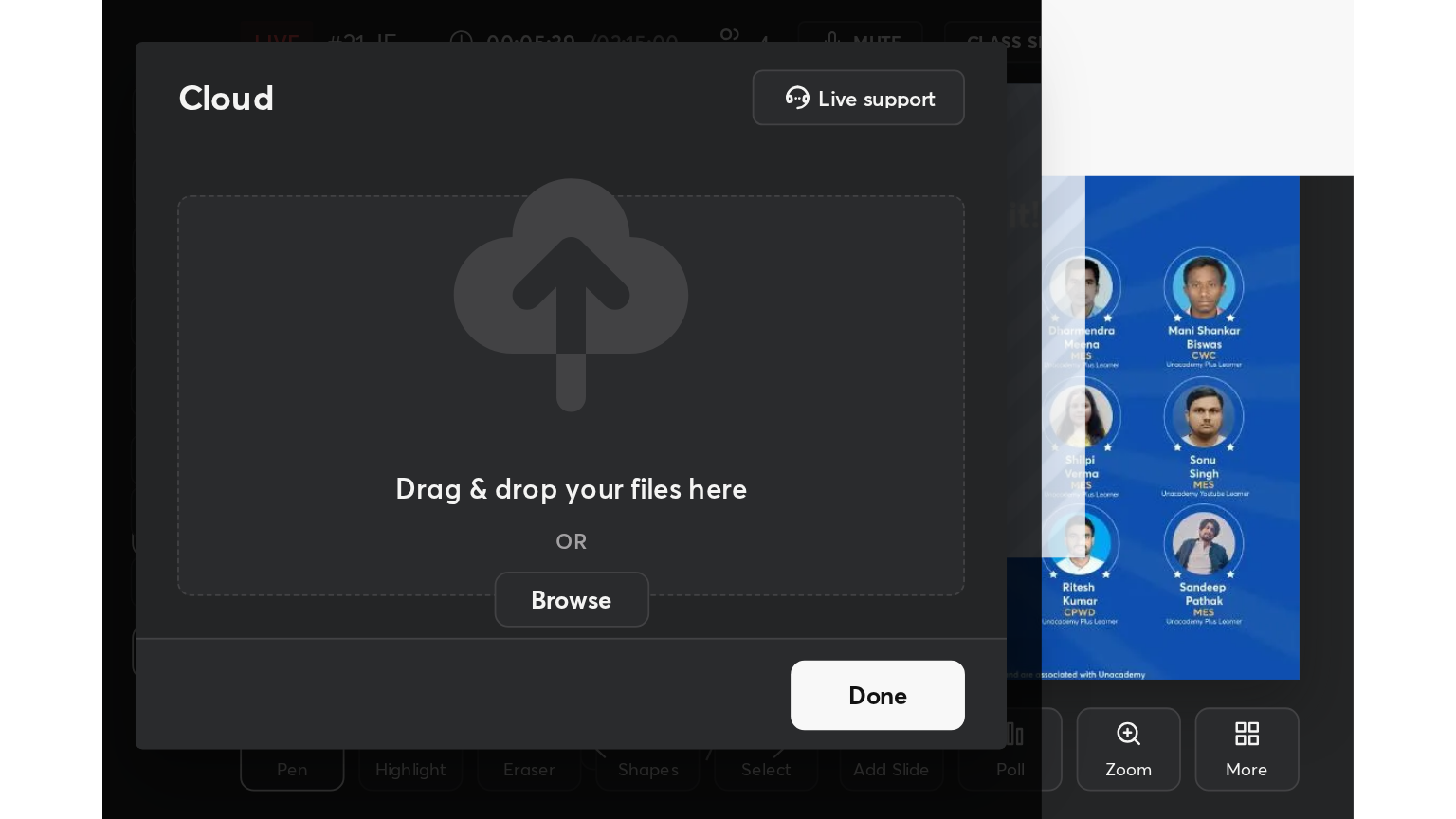
scroll to position [324, 605]
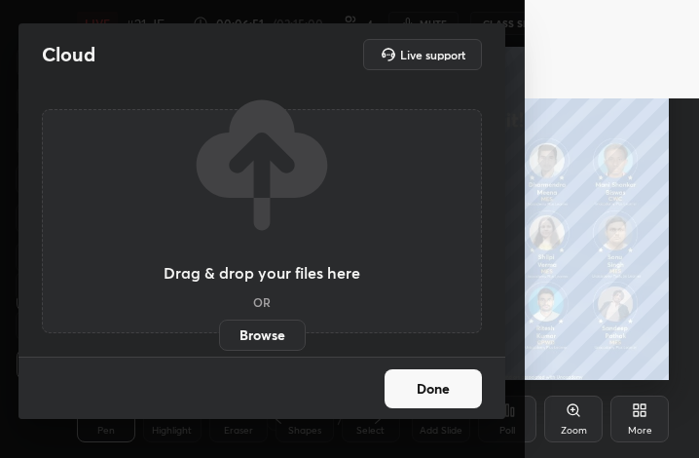
click at [273, 344] on label "Browse" at bounding box center [262, 334] width 87 height 31
click at [219, 344] on input "Browse" at bounding box center [219, 334] width 0 height 31
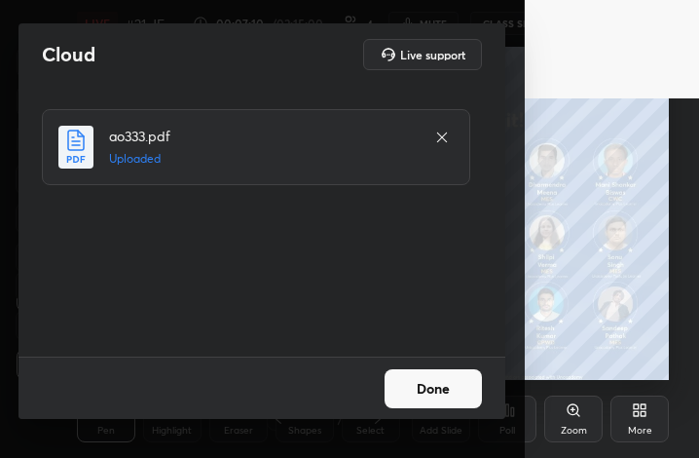
click at [438, 392] on button "Done" at bounding box center [433, 388] width 97 height 39
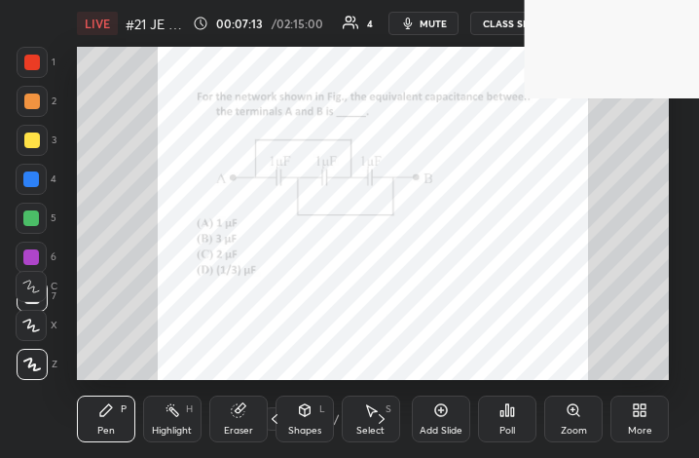
click at [640, 410] on icon at bounding box center [640, 410] width 16 height 16
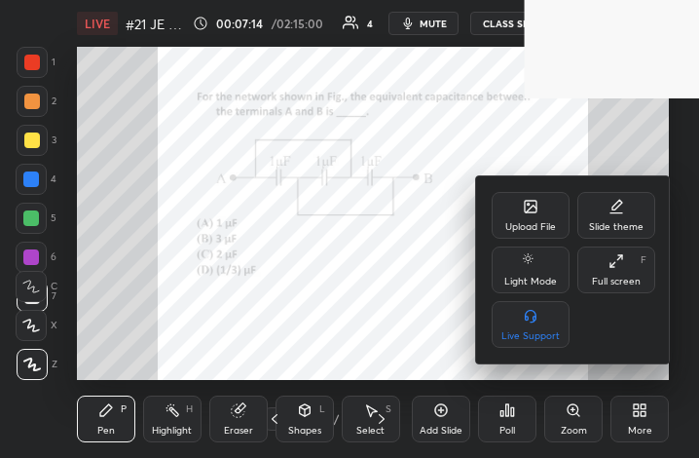
click at [613, 270] on div "Full screen F" at bounding box center [616, 269] width 78 height 47
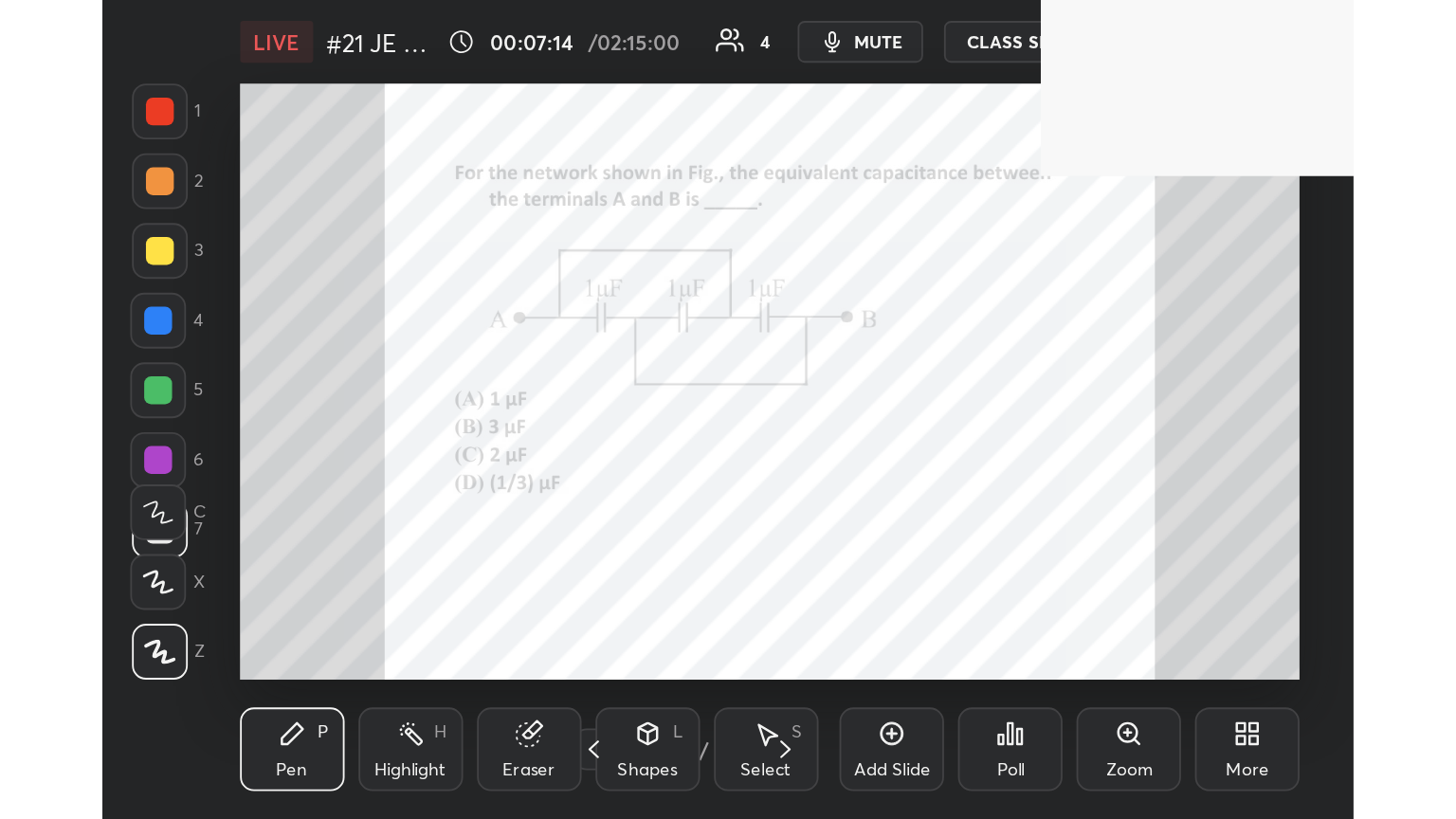
scroll to position [94113, 93437]
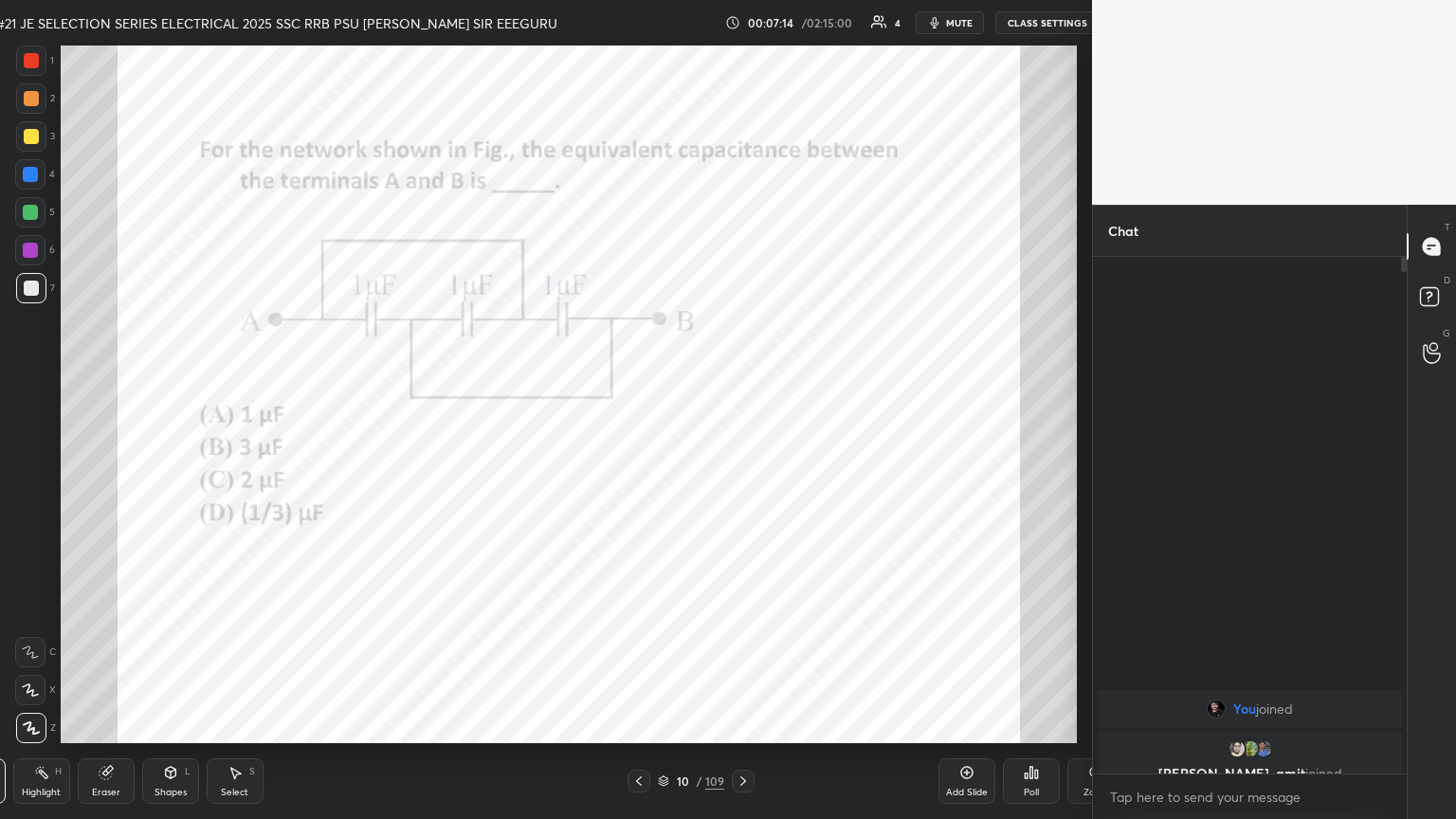
type textarea "x"
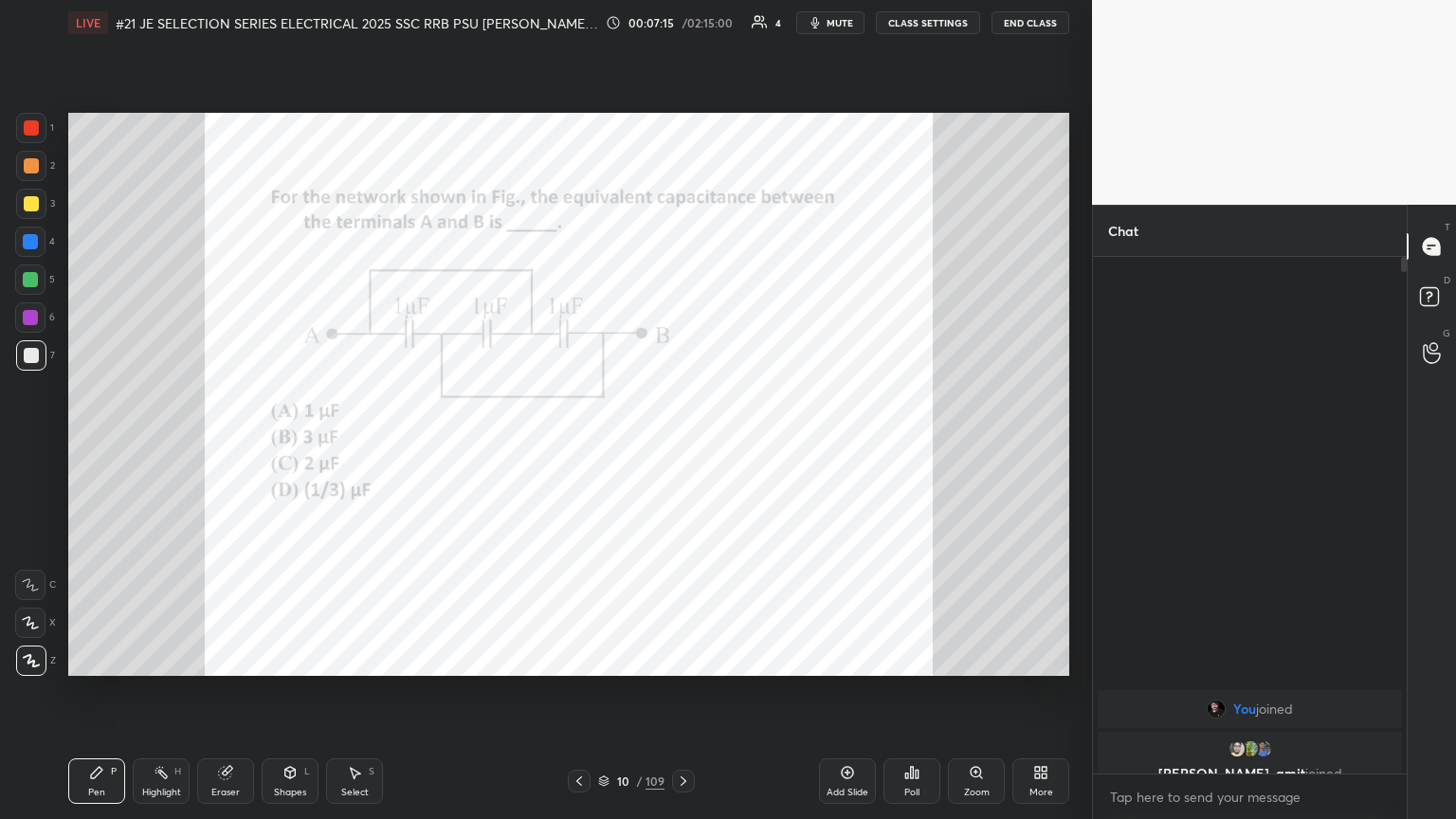
scroll to position [94113, 93801]
click at [680, 445] on div "Poll" at bounding box center [912, 781] width 56 height 46
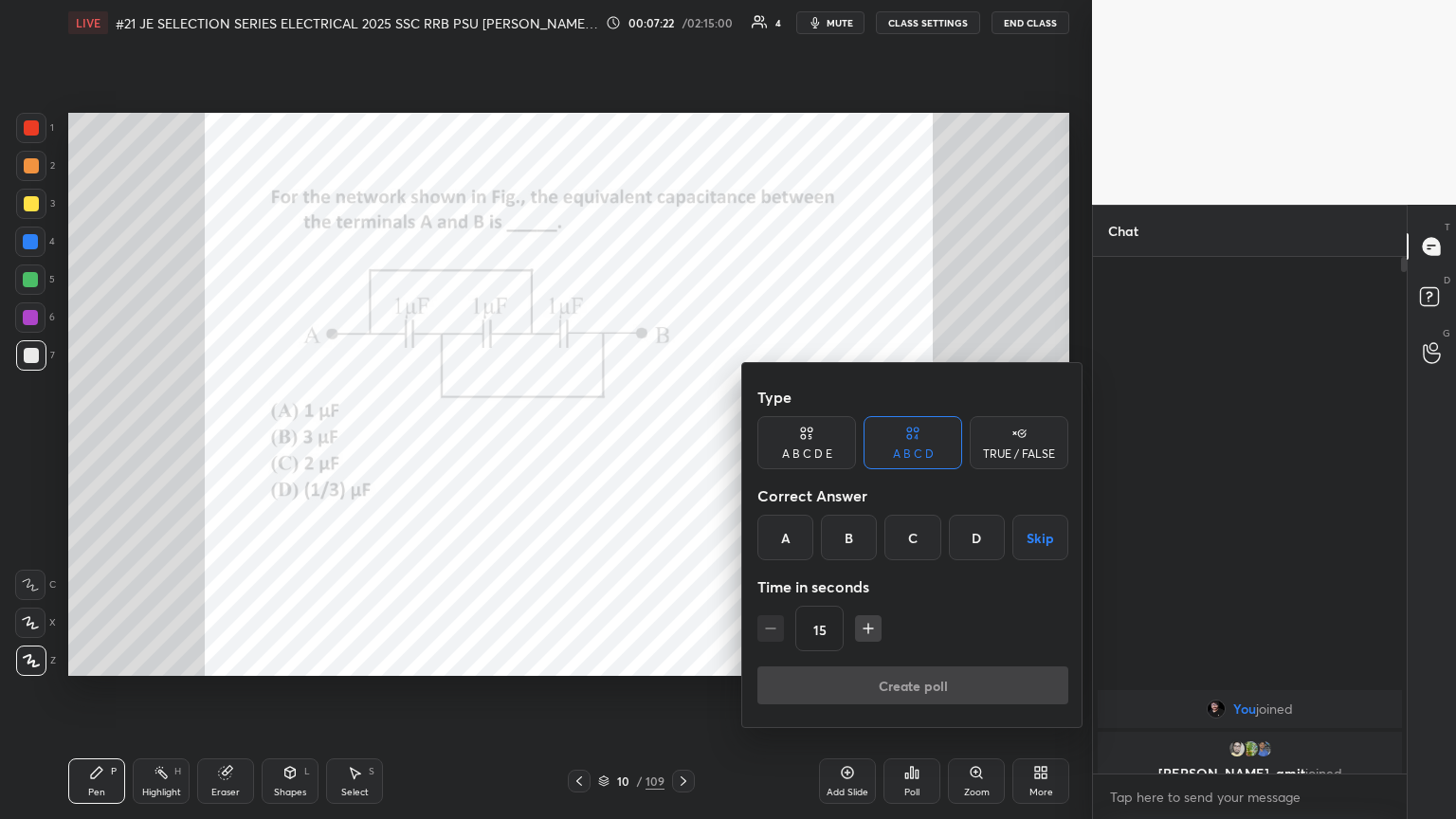
click at [680, 445] on div "B" at bounding box center [848, 538] width 56 height 46
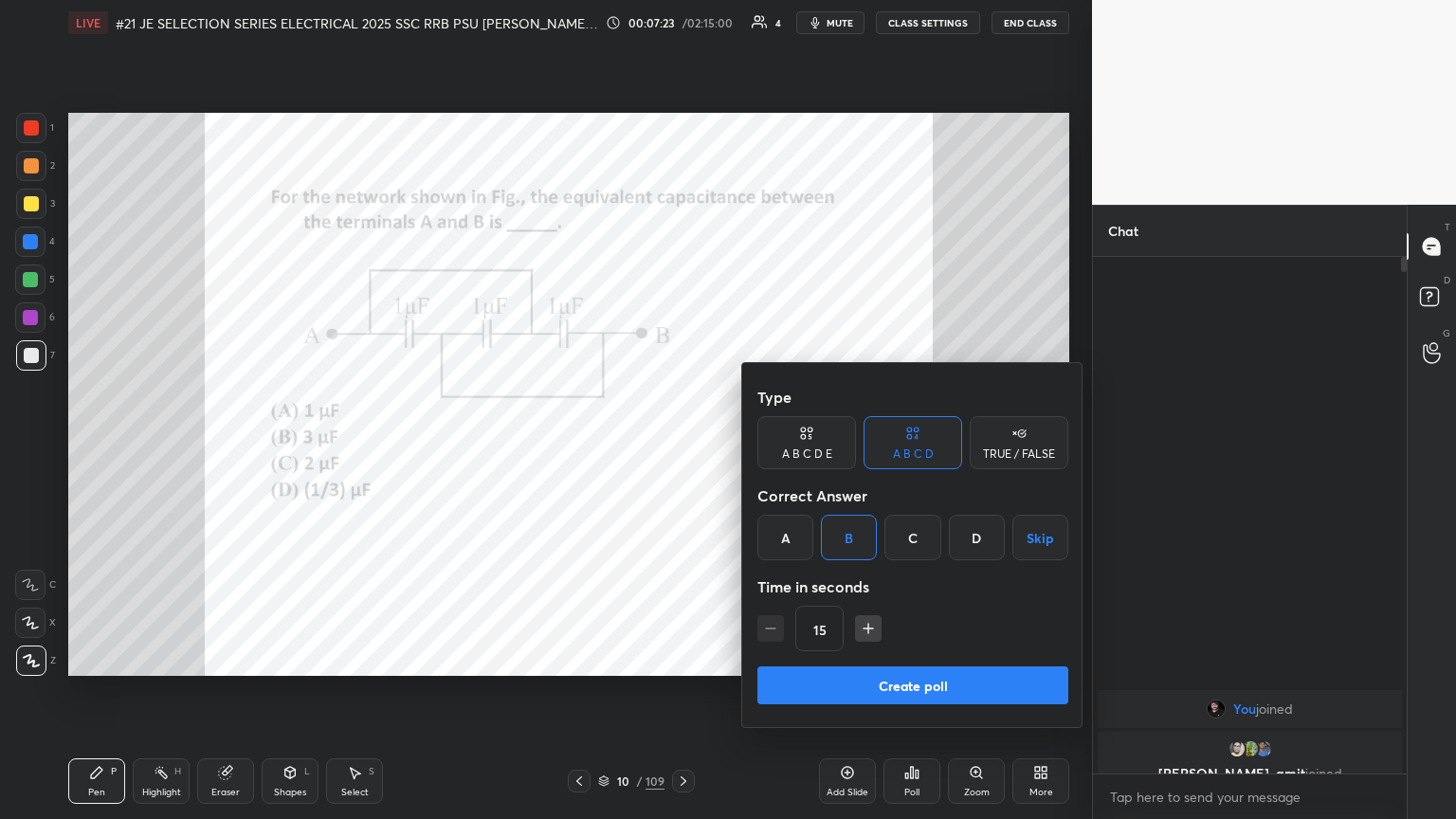
click at [680, 445] on icon "button" at bounding box center [868, 628] width 19 height 19
type input "45"
click at [680, 445] on button "Create poll" at bounding box center [913, 685] width 311 height 38
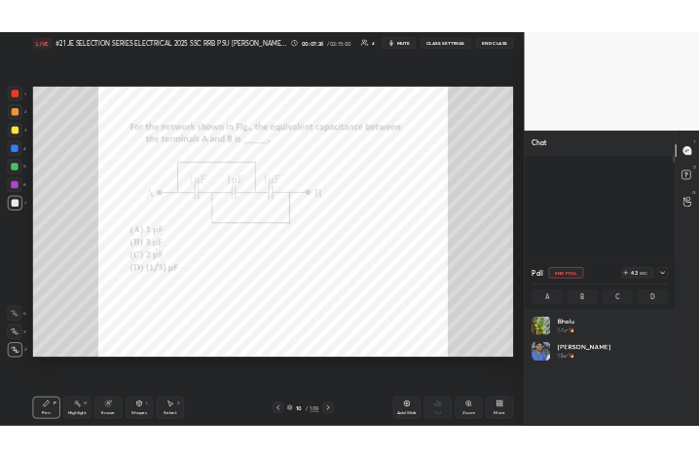
scroll to position [228, 285]
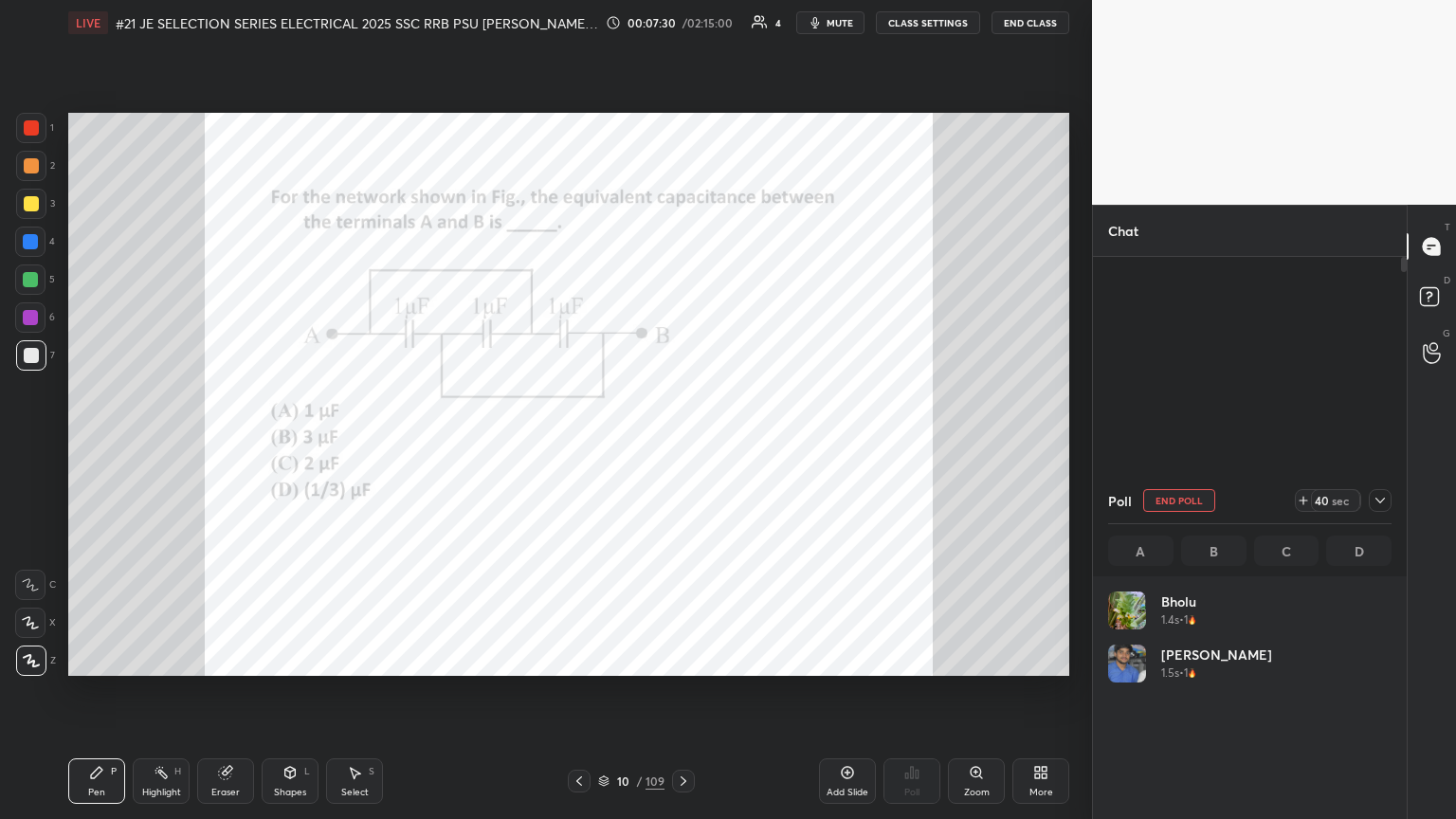
drag, startPoint x: 728, startPoint y: 66, endPoint x: 725, endPoint y: 78, distance: 12.4
click at [680, 76] on div "Setting up your live class Poll for secs No correct answer Start poll" at bounding box center [569, 394] width 1017 height 698
click at [667, 95] on div "Setting up your live class Poll for secs No correct answer Start poll" at bounding box center [569, 394] width 1017 height 698
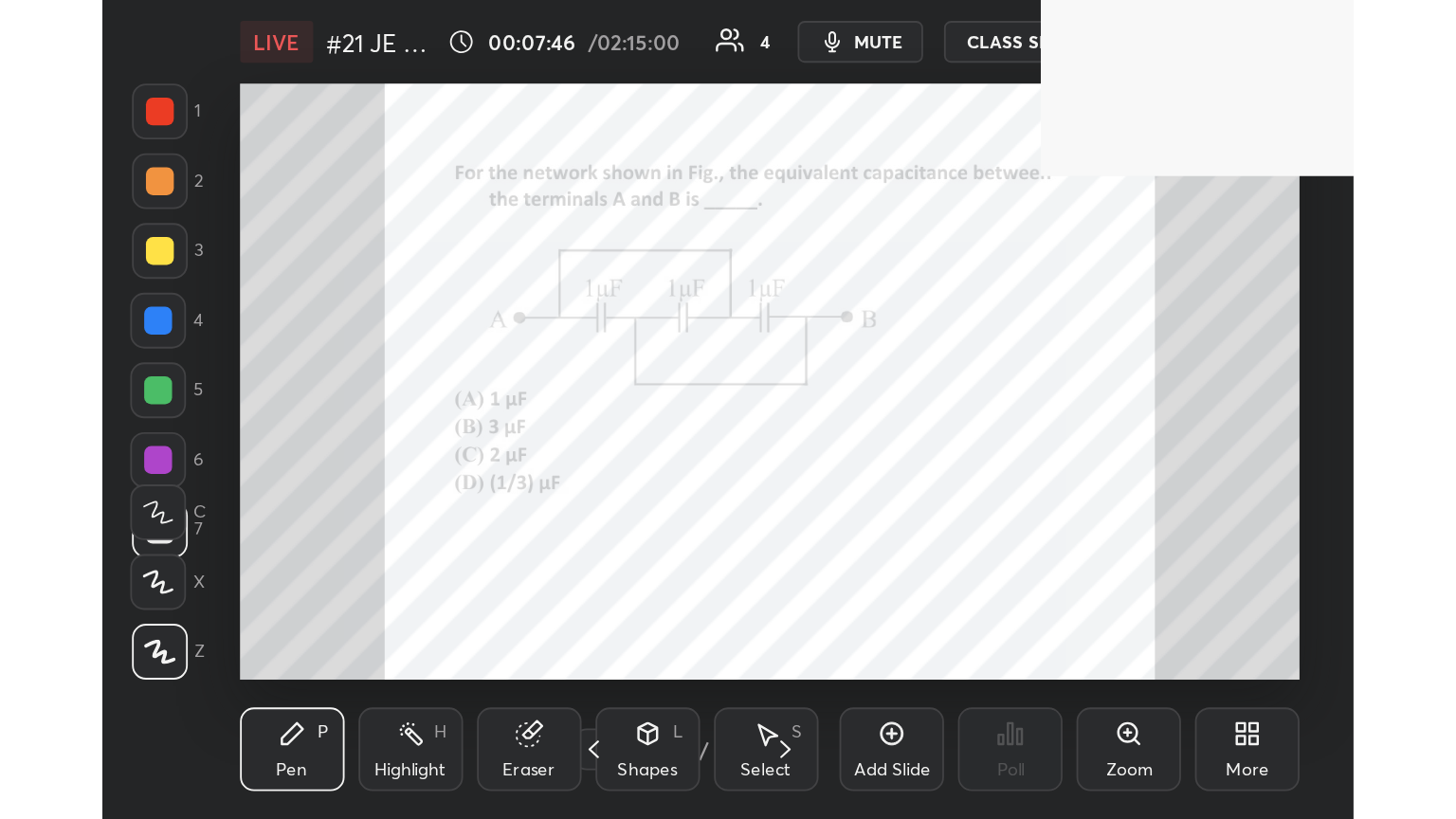
scroll to position [94485, 94211]
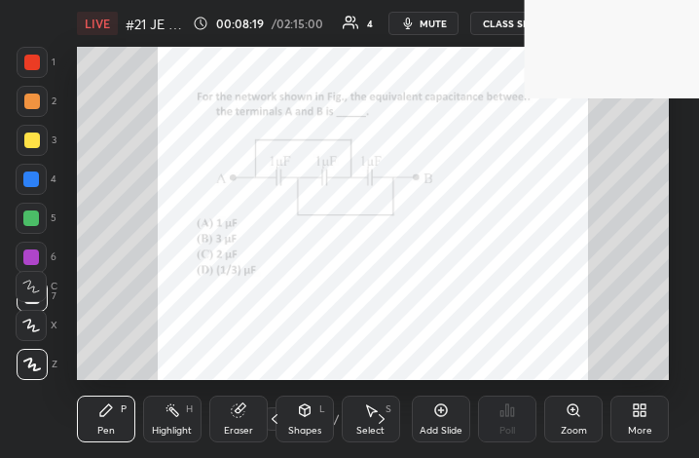
click at [644, 419] on div "More" at bounding box center [639, 418] width 58 height 47
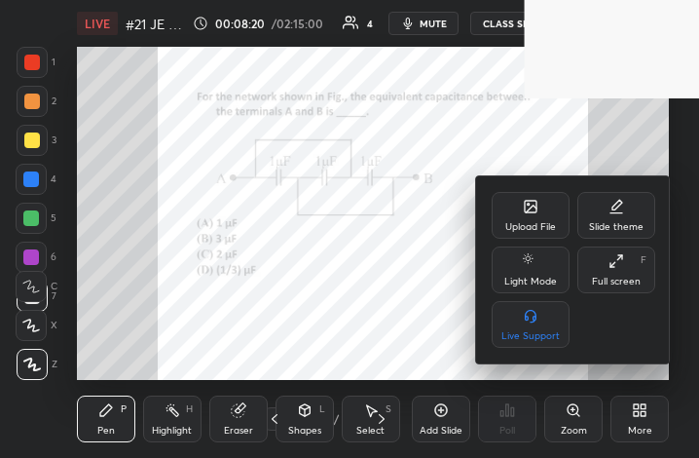
click at [608, 274] on div "Full screen F" at bounding box center [616, 269] width 78 height 47
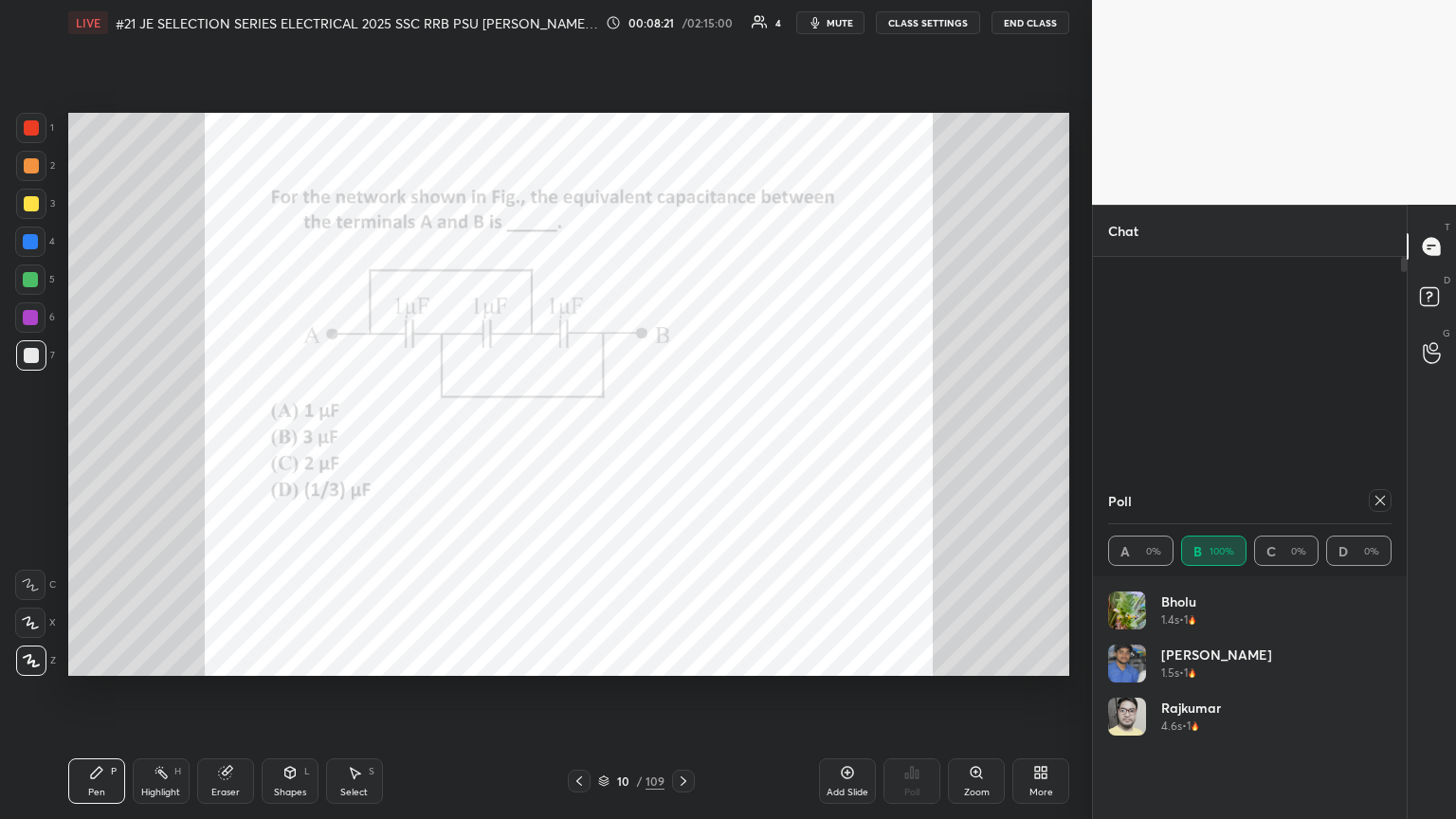
scroll to position [94113, 93801]
click at [680, 445] on div at bounding box center [1380, 500] width 22 height 22
type textarea "x"
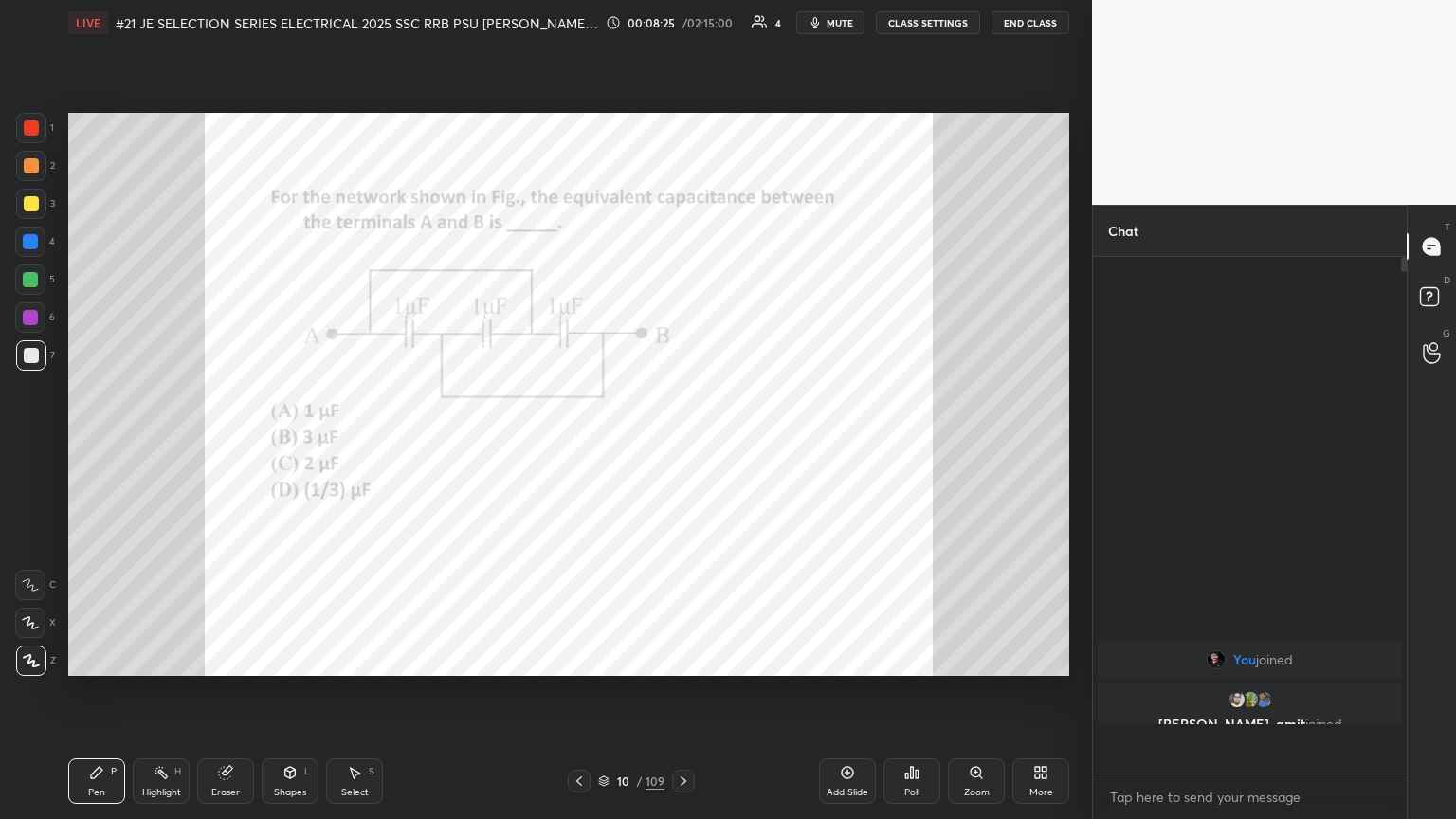
scroll to position [0, 0]
click at [28, 121] on div at bounding box center [31, 129] width 16 height 16
click at [680, 445] on icon at bounding box center [684, 781] width 16 height 16
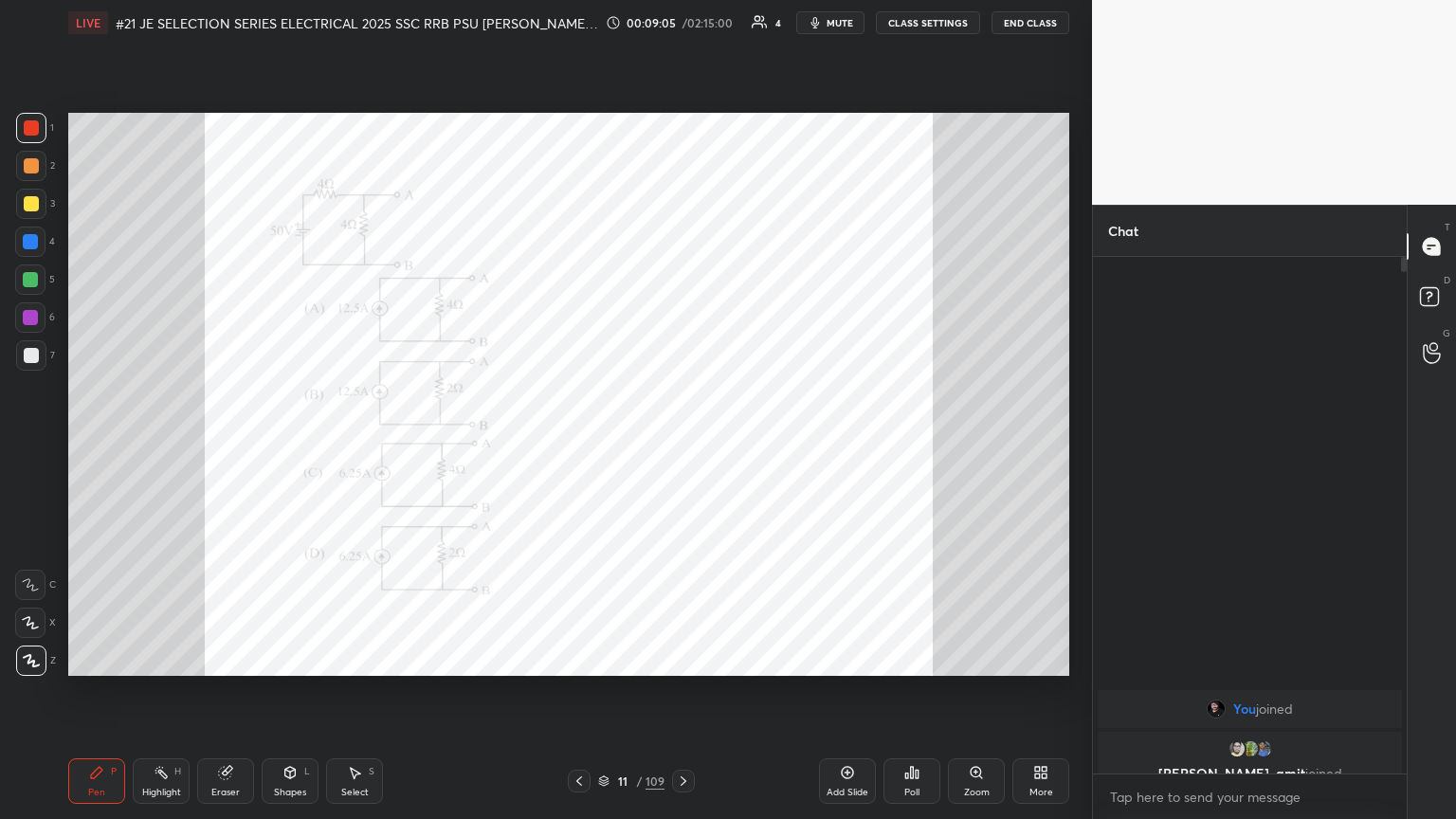
click at [680, 445] on div "Poll" at bounding box center [912, 781] width 56 height 46
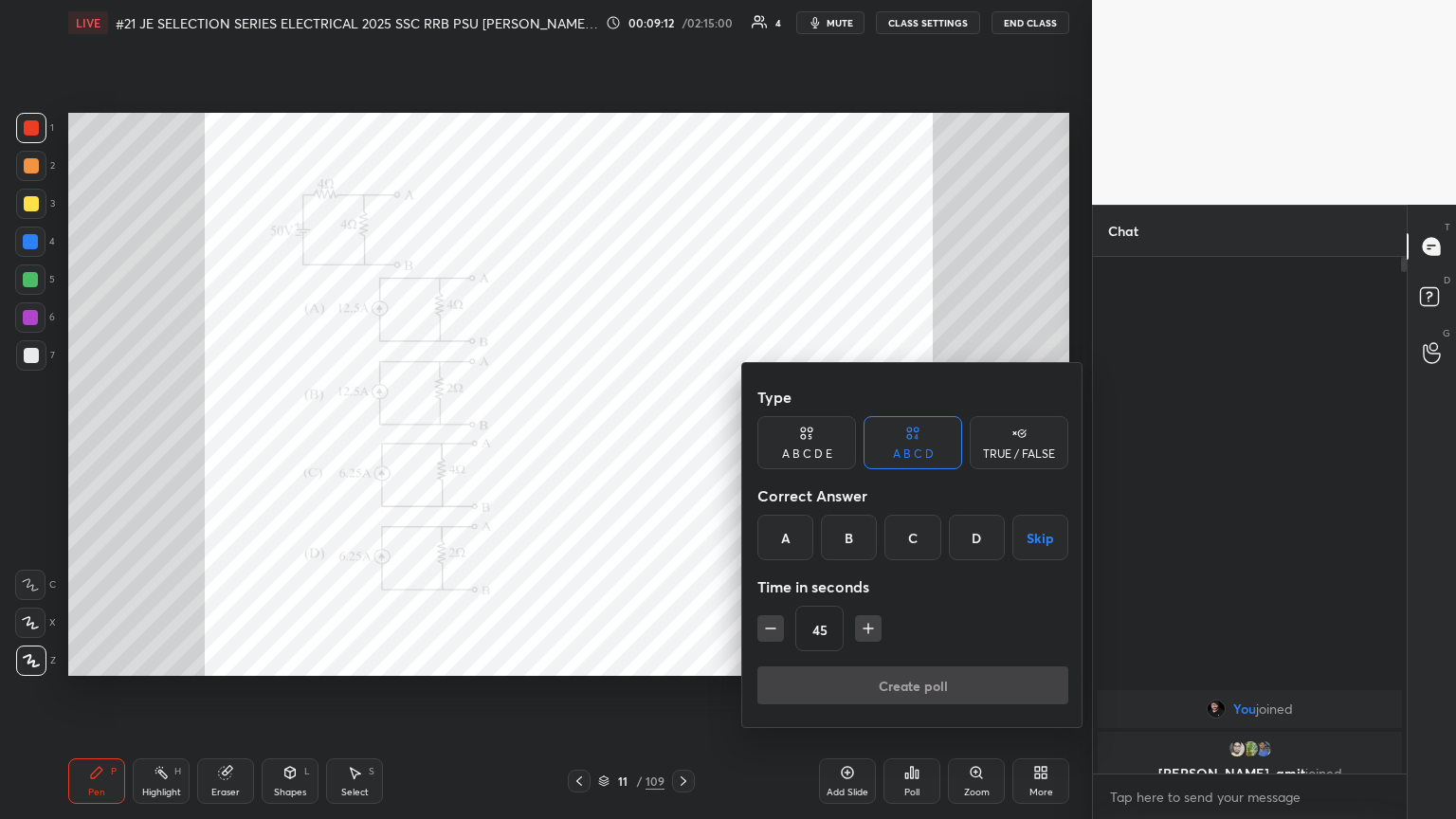
drag, startPoint x: 851, startPoint y: 544, endPoint x: 851, endPoint y: 592, distance: 48.0
click at [680, 445] on div "B" at bounding box center [848, 538] width 56 height 46
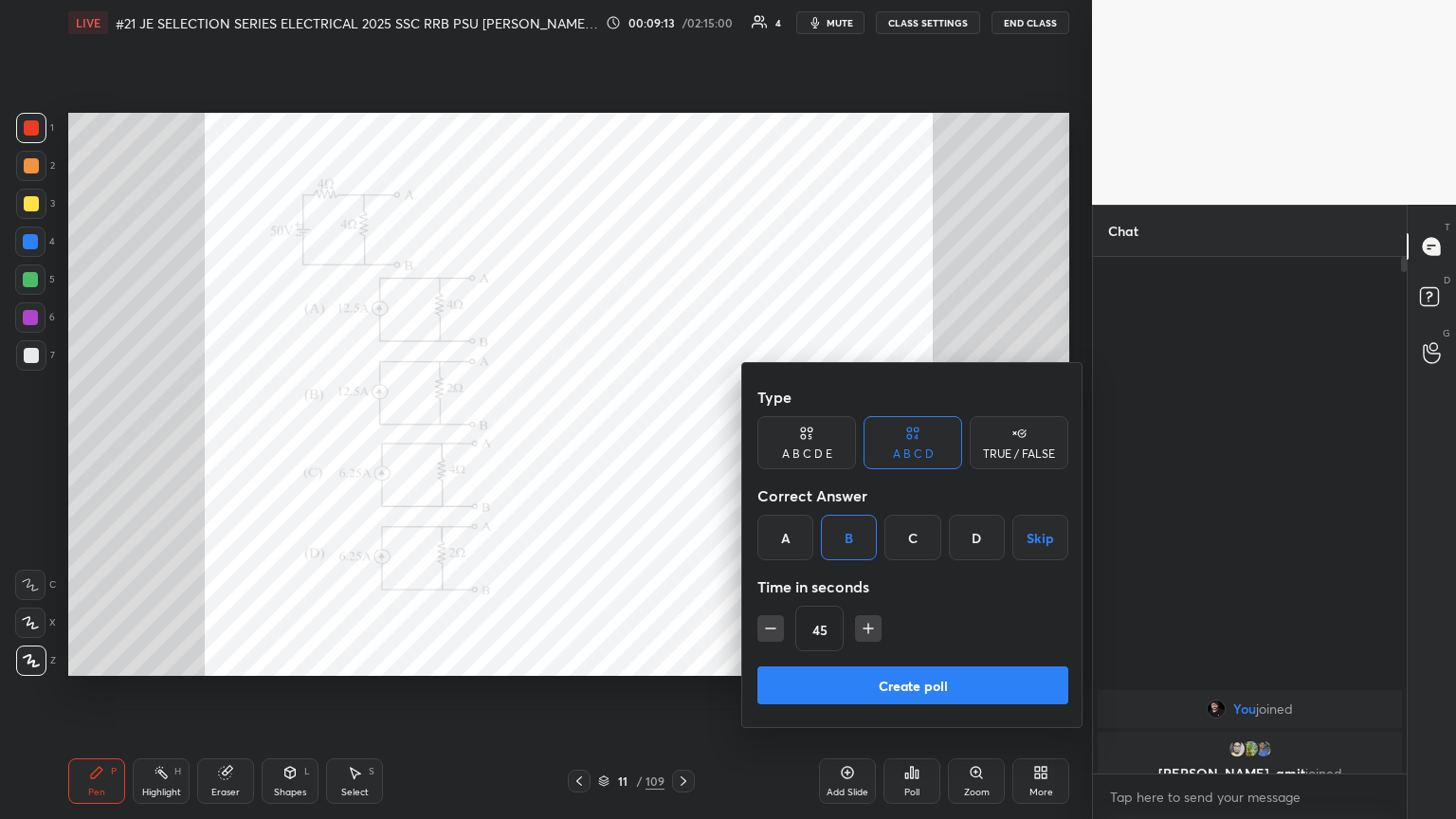
drag, startPoint x: 868, startPoint y: 627, endPoint x: 866, endPoint y: 637, distance: 10.2
click at [680, 445] on icon "button" at bounding box center [869, 629] width 0 height 10
type input "60"
click at [680, 445] on button "Create poll" at bounding box center [913, 685] width 311 height 38
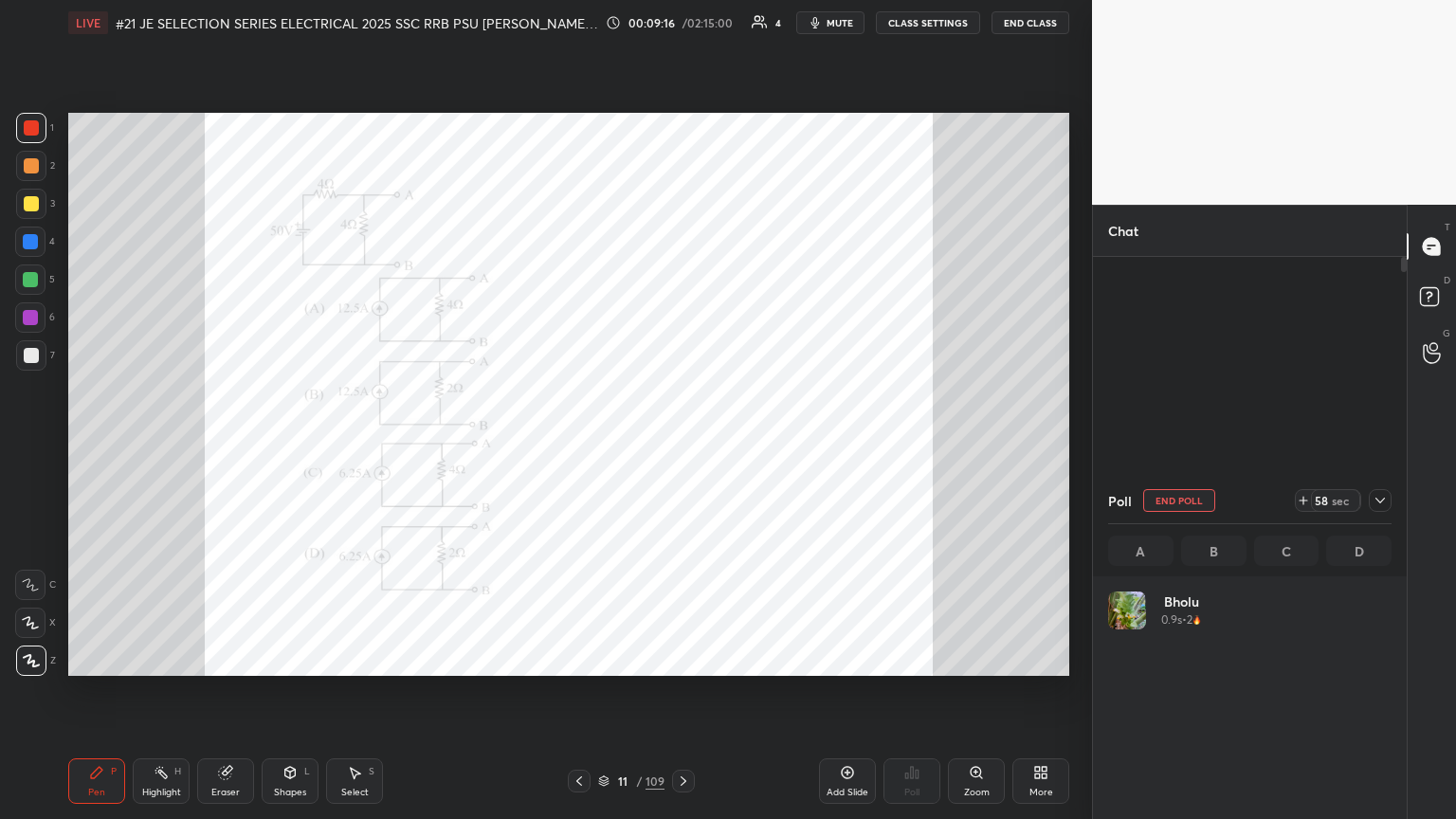
scroll to position [222, 278]
drag, startPoint x: 33, startPoint y: 123, endPoint x: 27, endPoint y: 143, distance: 20.9
click at [32, 123] on div at bounding box center [31, 129] width 16 height 16
click at [234, 445] on div "Eraser" at bounding box center [226, 781] width 56 height 46
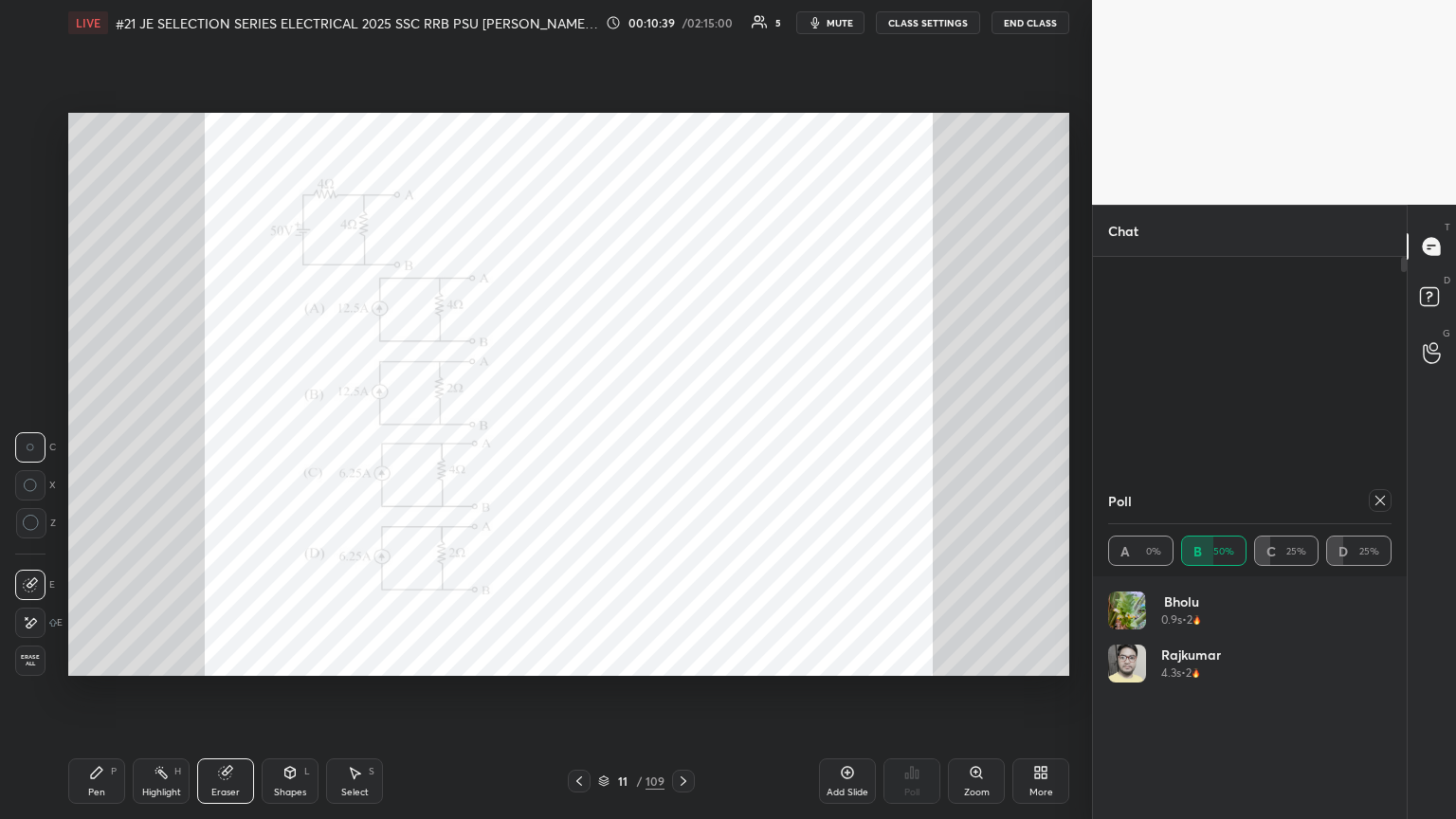
drag, startPoint x: 35, startPoint y: 663, endPoint x: 73, endPoint y: 717, distance: 66.0
click at [37, 445] on span "Erase all" at bounding box center [30, 661] width 28 height 14
drag, startPoint x: 99, startPoint y: 759, endPoint x: 77, endPoint y: 787, distance: 35.6
click at [98, 445] on div "Pen P" at bounding box center [96, 781] width 56 height 46
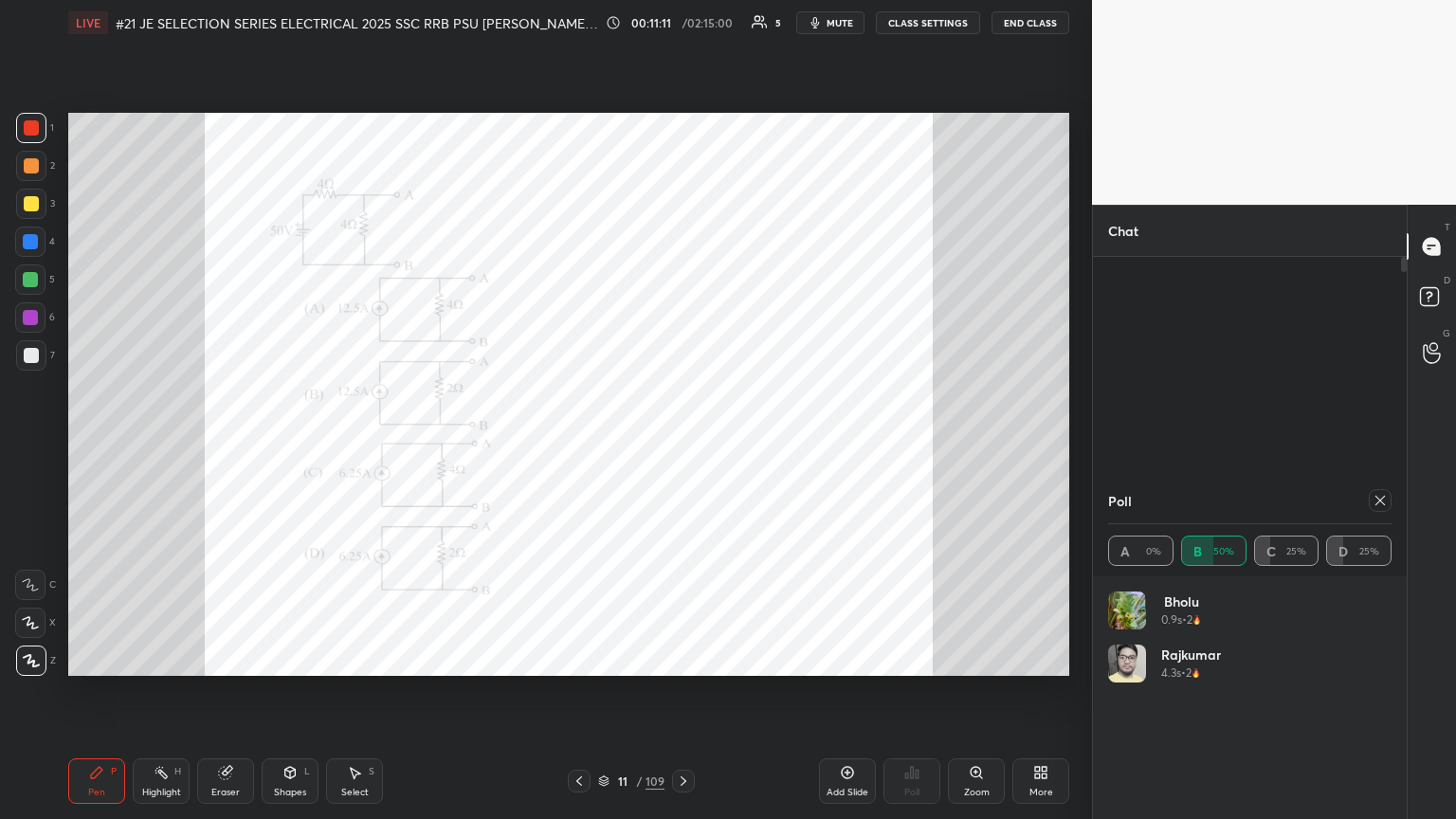
click at [680, 445] on icon at bounding box center [1381, 501] width 16 height 16
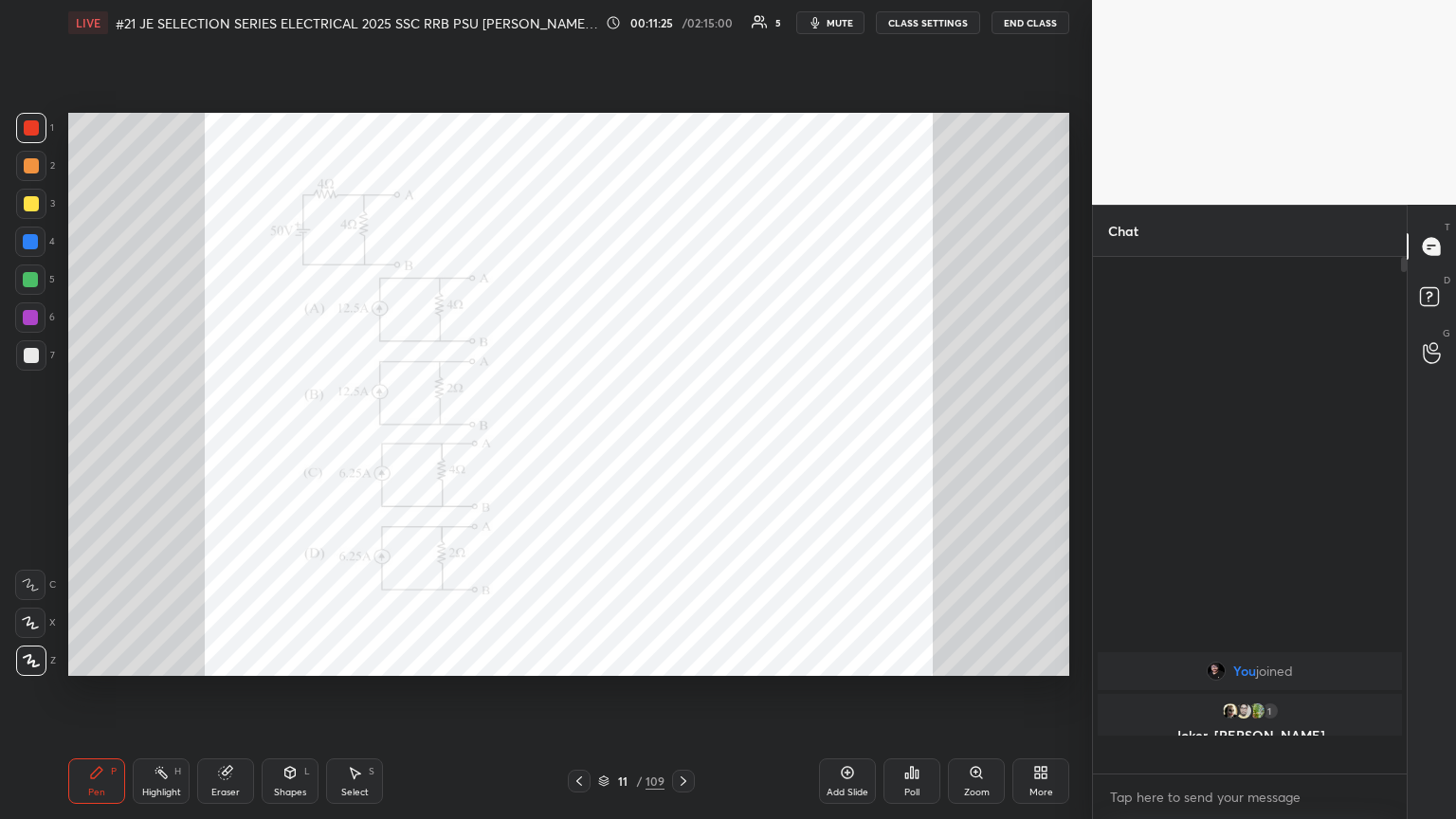
scroll to position [511, 308]
click at [680, 445] on icon at bounding box center [684, 781] width 16 height 16
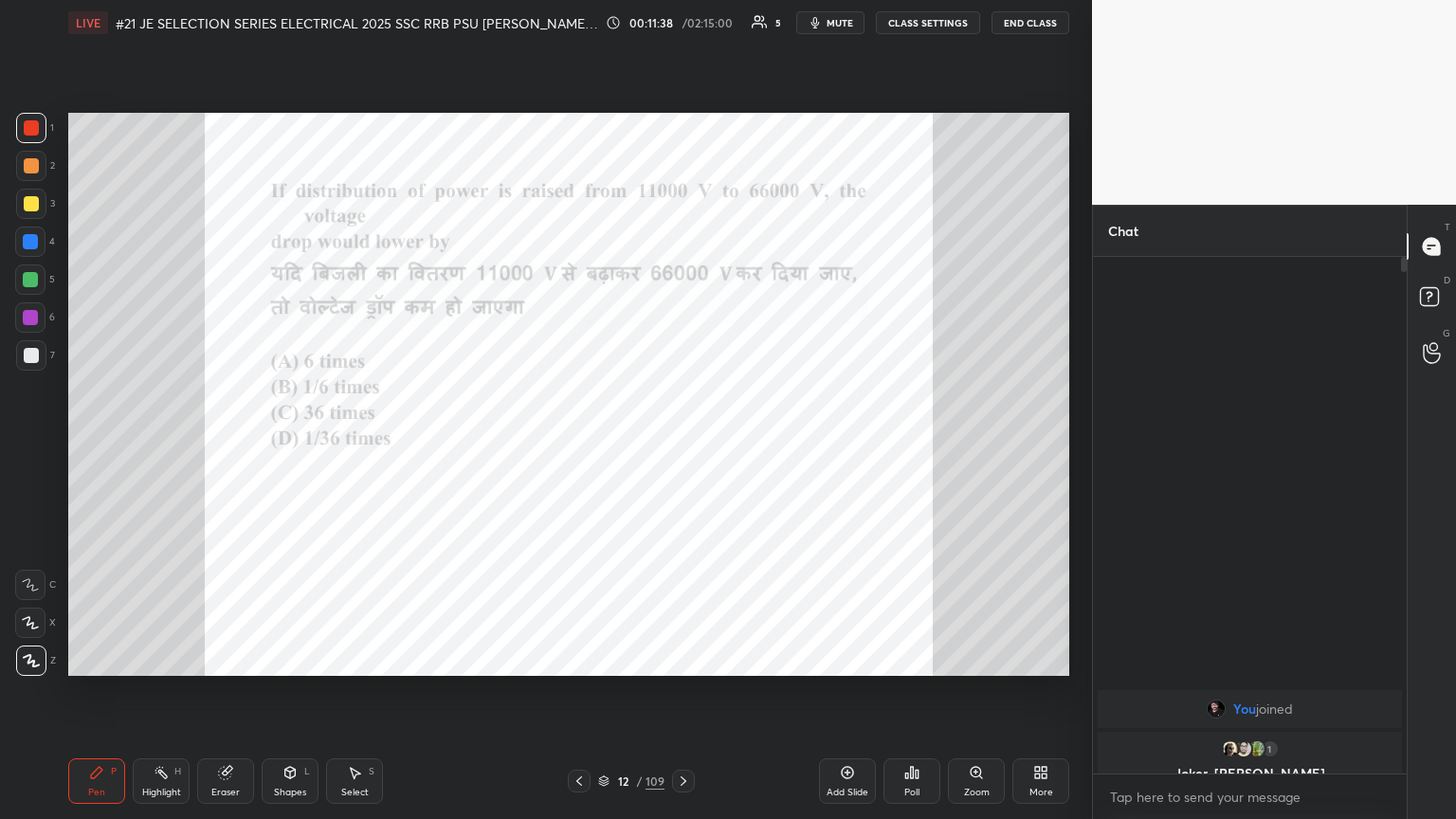
click at [680, 445] on div "Poll" at bounding box center [912, 781] width 56 height 46
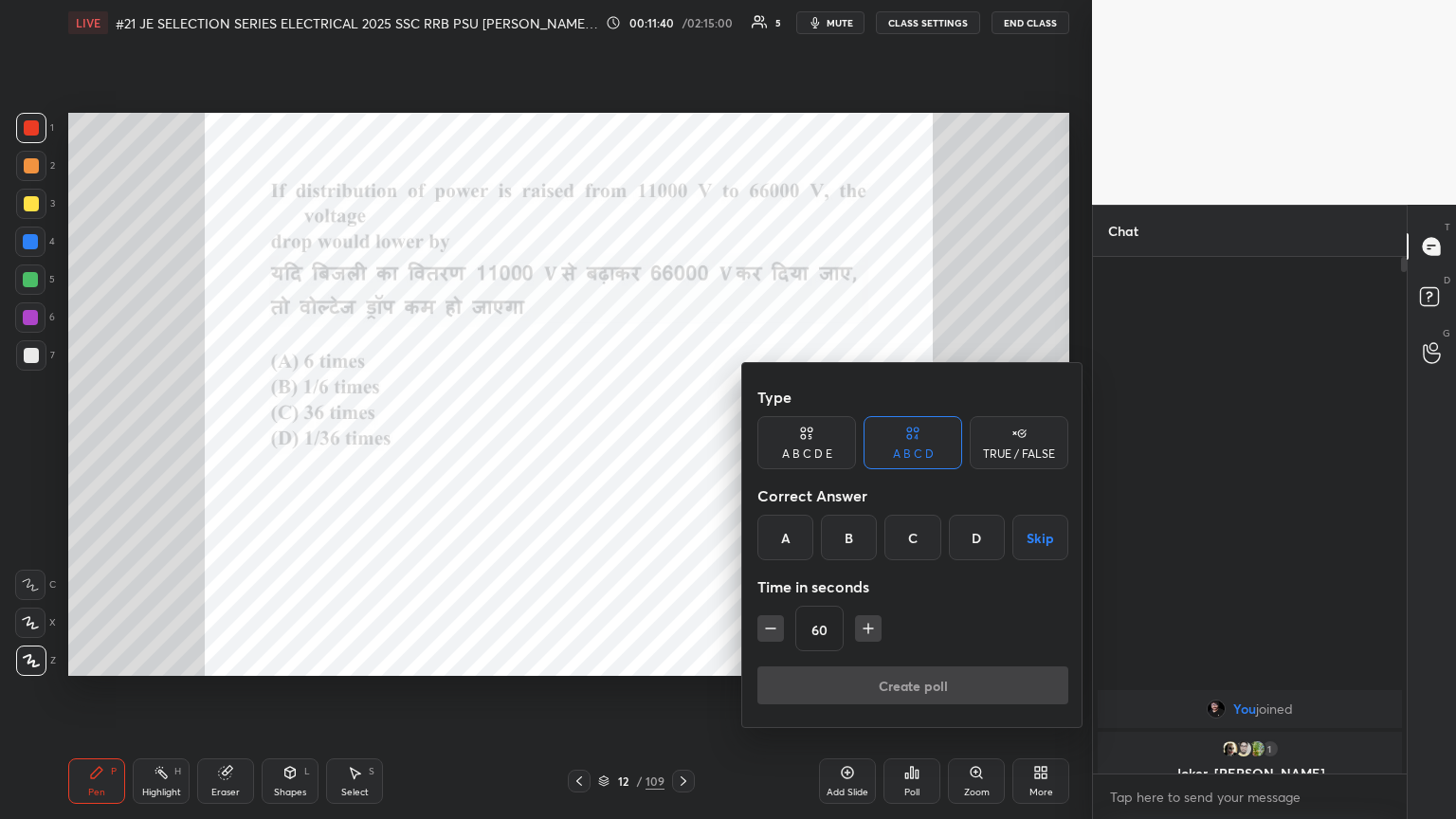
click at [680, 445] on div "B" at bounding box center [848, 538] width 56 height 46
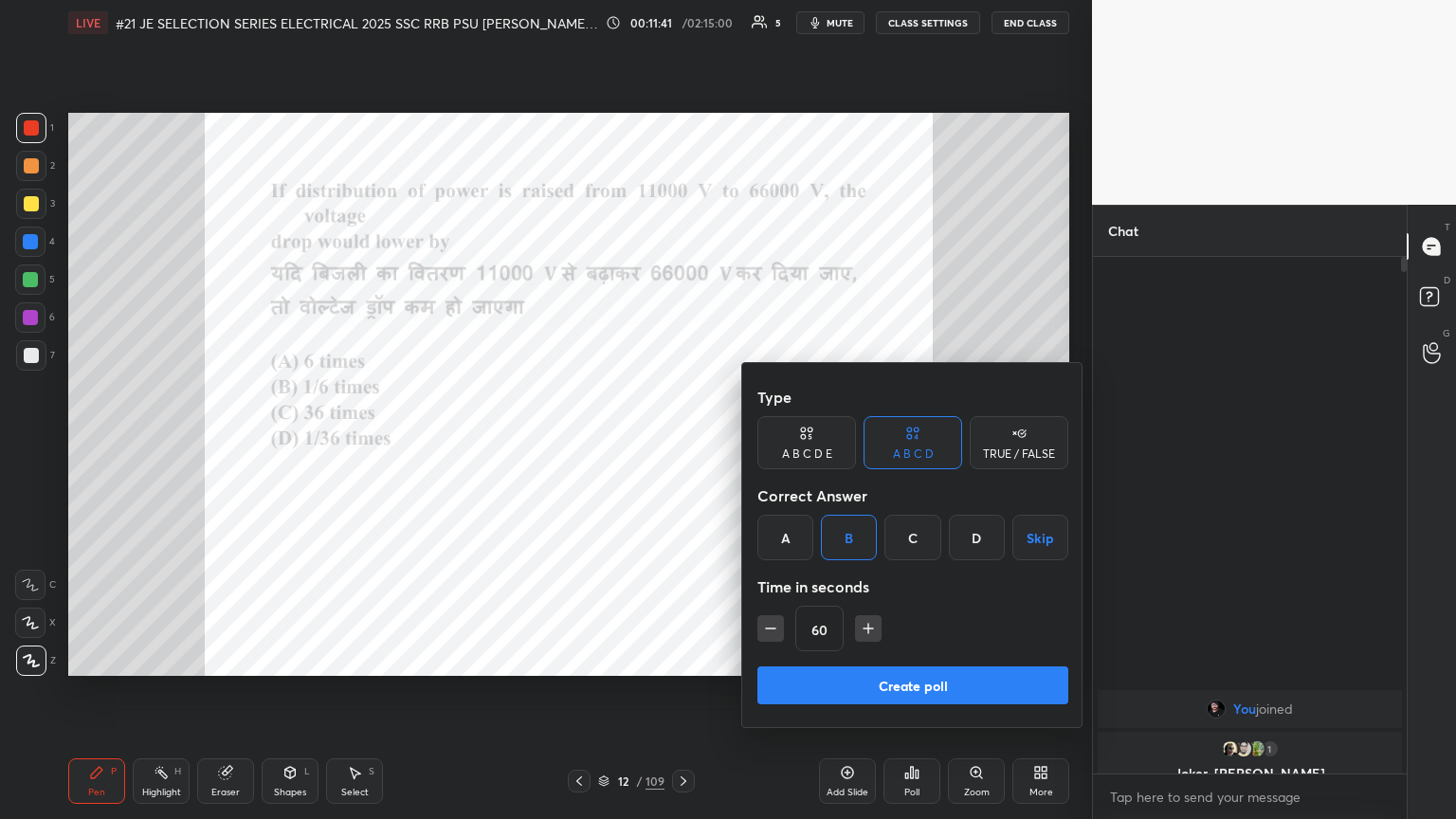
click at [680, 445] on button "Create poll" at bounding box center [913, 685] width 311 height 38
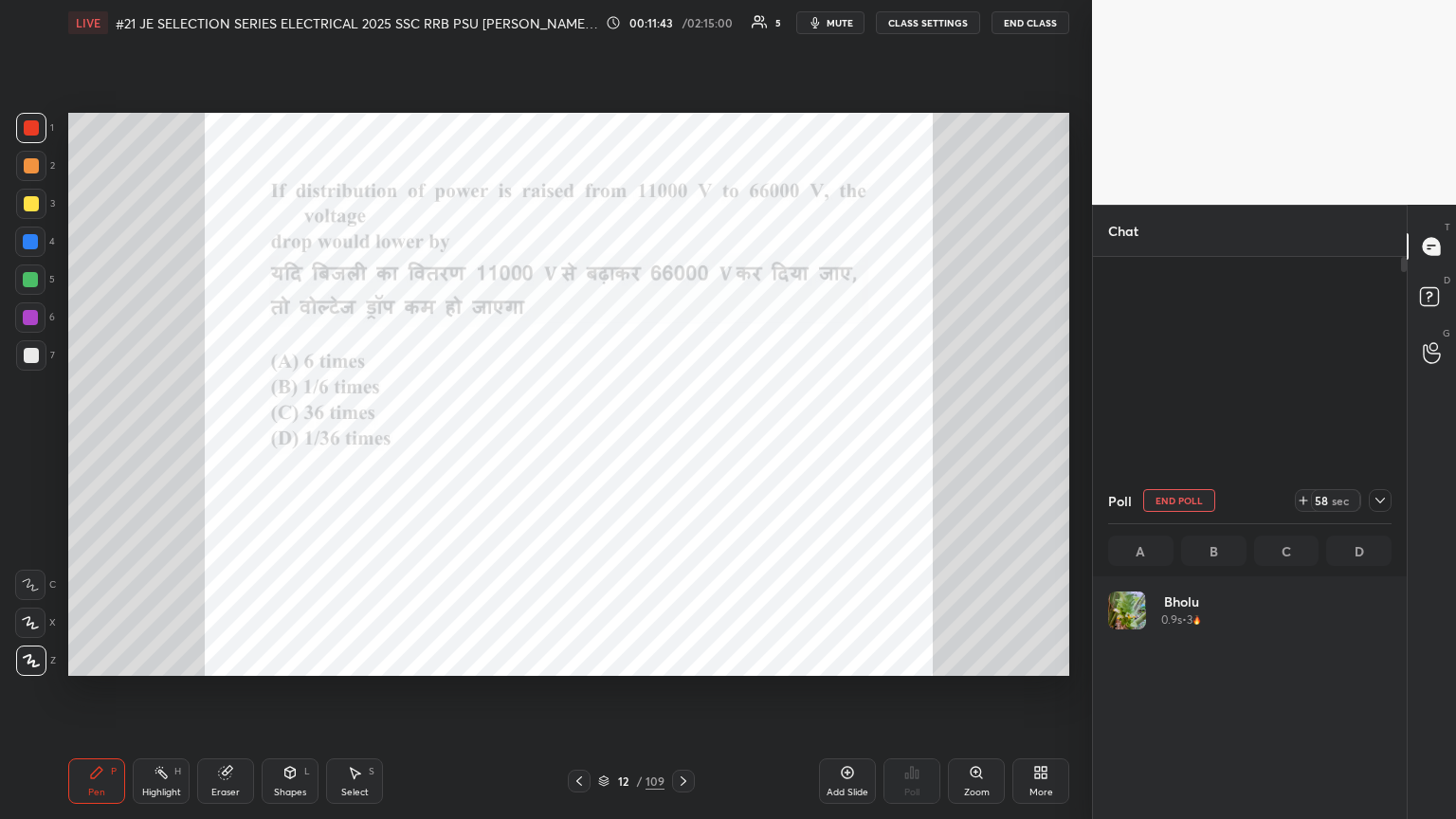
scroll to position [222, 278]
click at [229, 445] on div "Eraser" at bounding box center [225, 793] width 28 height 10
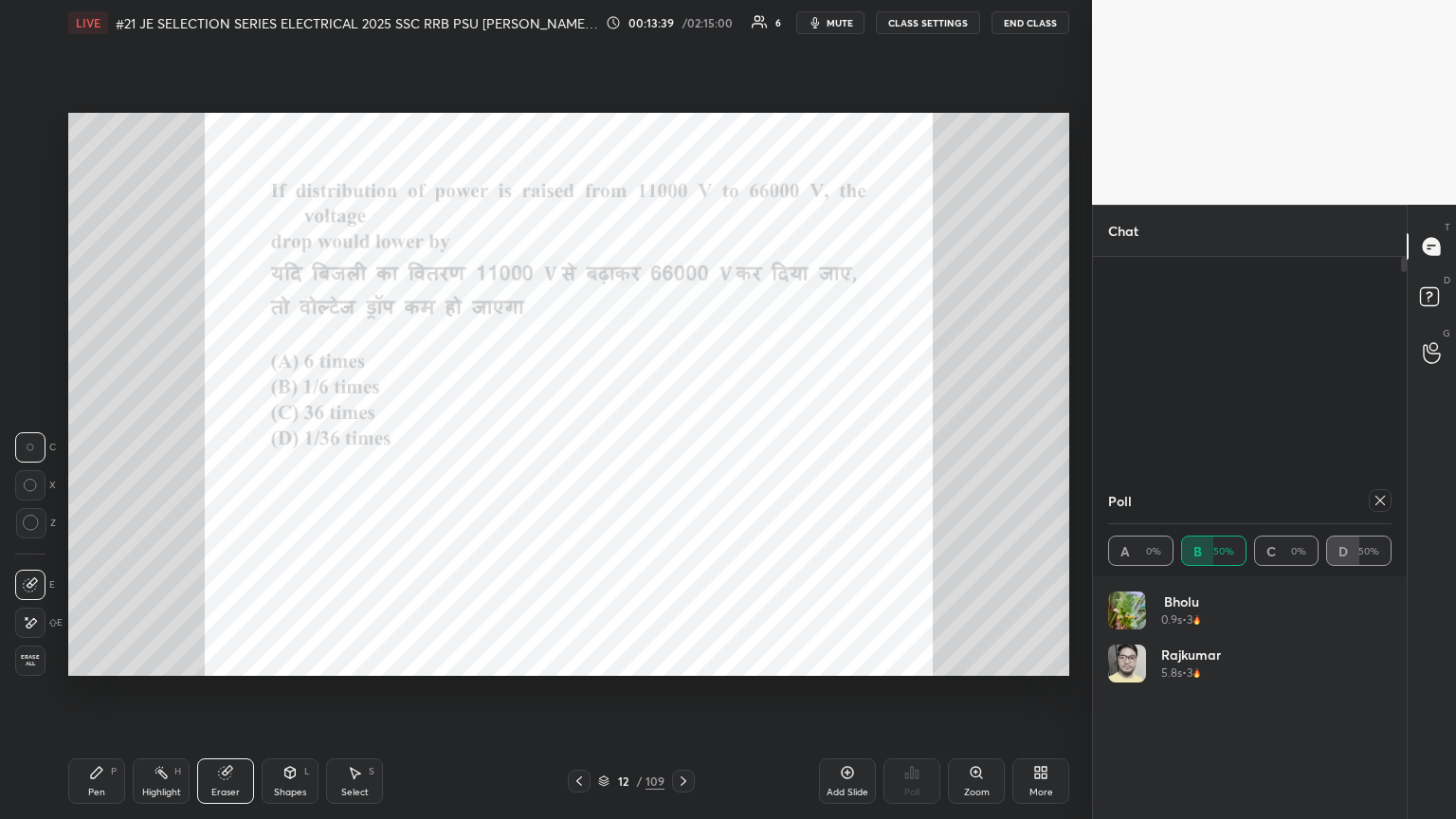
drag, startPoint x: 22, startPoint y: 653, endPoint x: 34, endPoint y: 664, distance: 16.3
click at [26, 445] on span "Erase all" at bounding box center [30, 661] width 28 height 14
click at [110, 445] on div "Pen P" at bounding box center [96, 781] width 56 height 46
click at [680, 445] on icon at bounding box center [684, 781] width 16 height 16
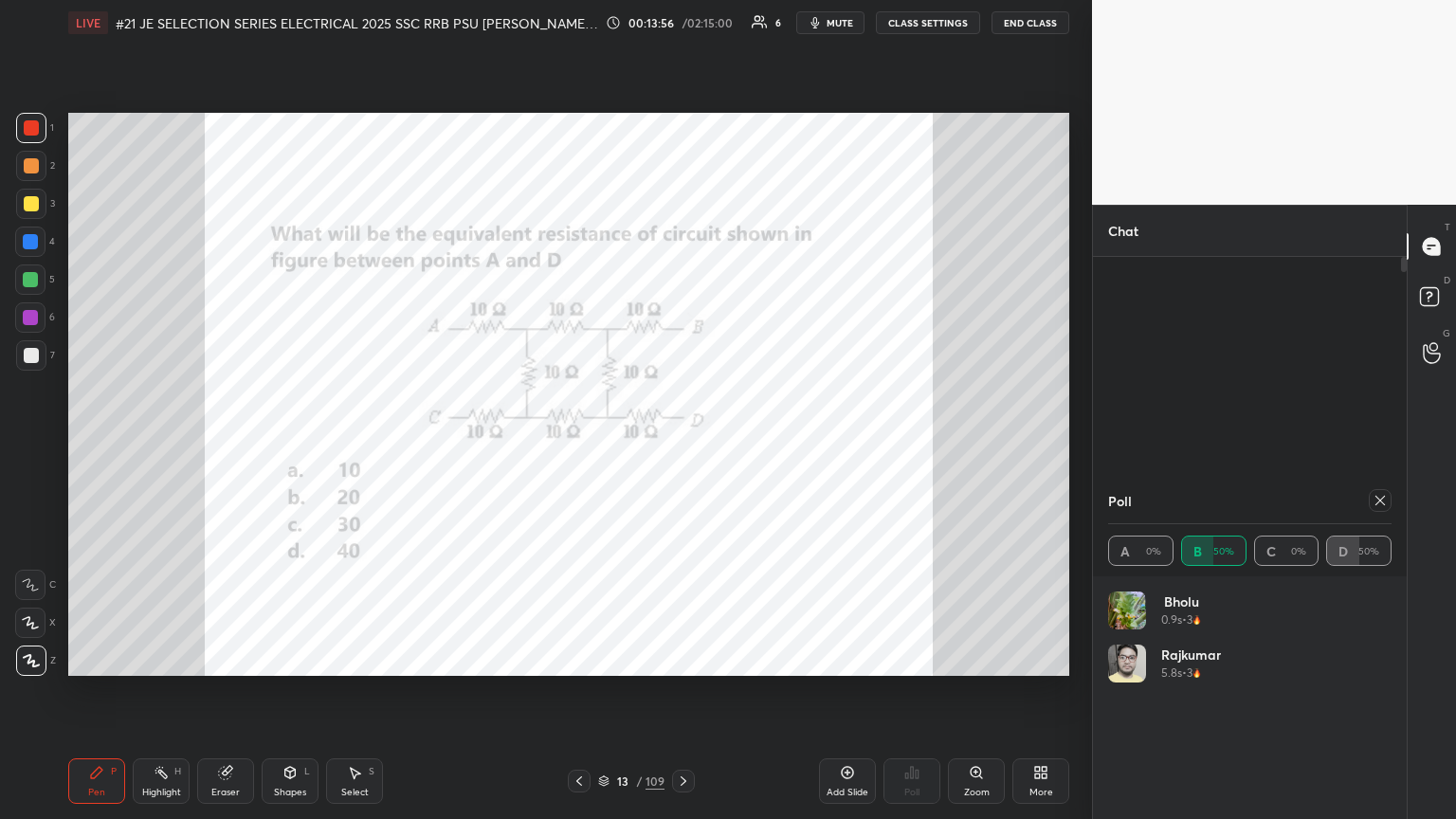
scroll to position [413, 308]
click at [680, 445] on div "Poll A 0% B 50% C 0% D 50%" at bounding box center [1251, 527] width 314 height 98
click at [680, 445] on icon at bounding box center [1381, 501] width 16 height 16
type textarea "x"
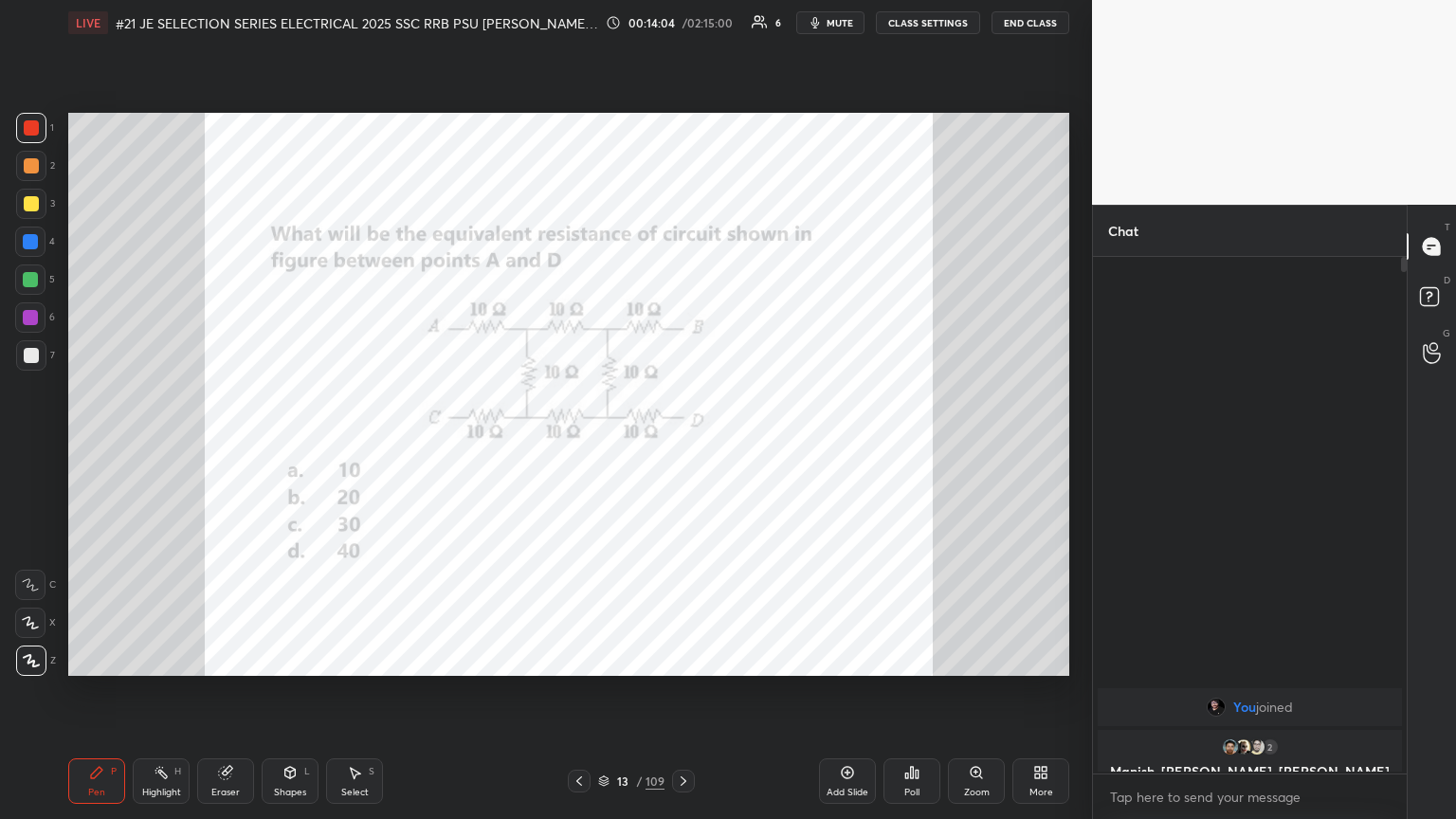
scroll to position [511, 308]
click at [680, 445] on div "Poll" at bounding box center [913, 793] width 16 height 10
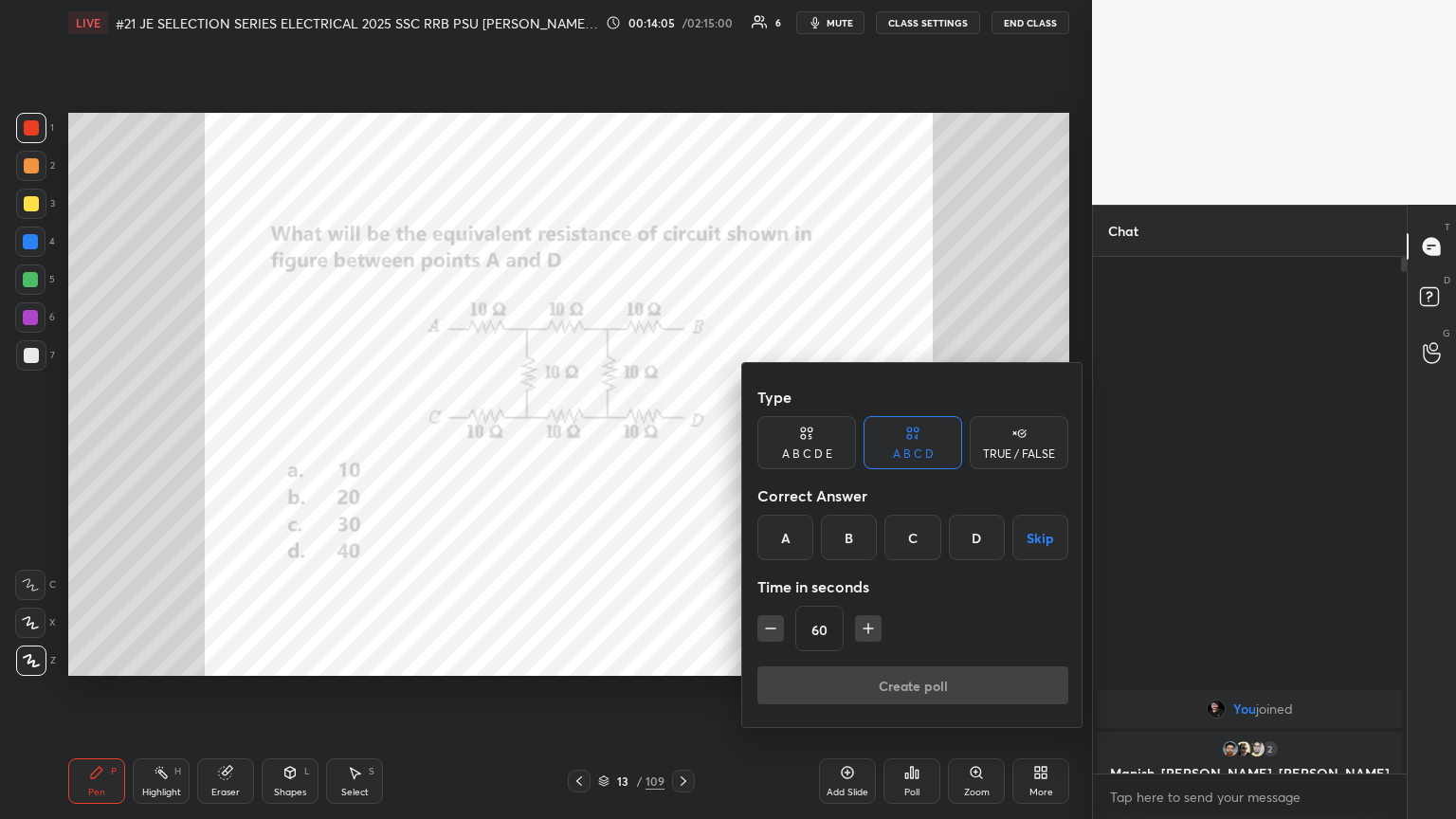
click at [680, 445] on div "C" at bounding box center [912, 538] width 56 height 46
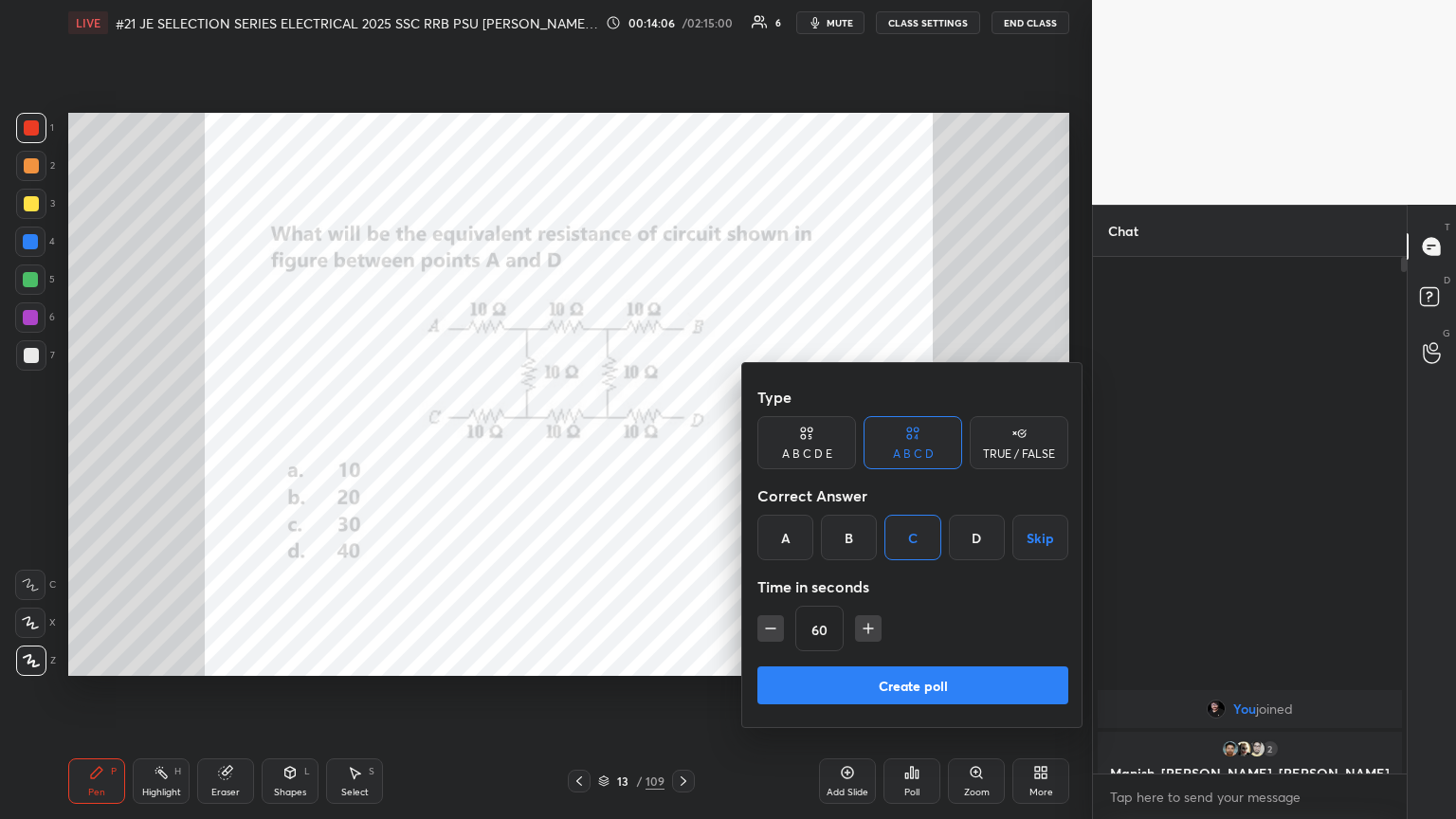
drag, startPoint x: 776, startPoint y: 628, endPoint x: 792, endPoint y: 674, distance: 48.7
click at [680, 445] on icon "button" at bounding box center [770, 628] width 19 height 19
type input "45"
click at [680, 445] on button "Create poll" at bounding box center [913, 685] width 311 height 38
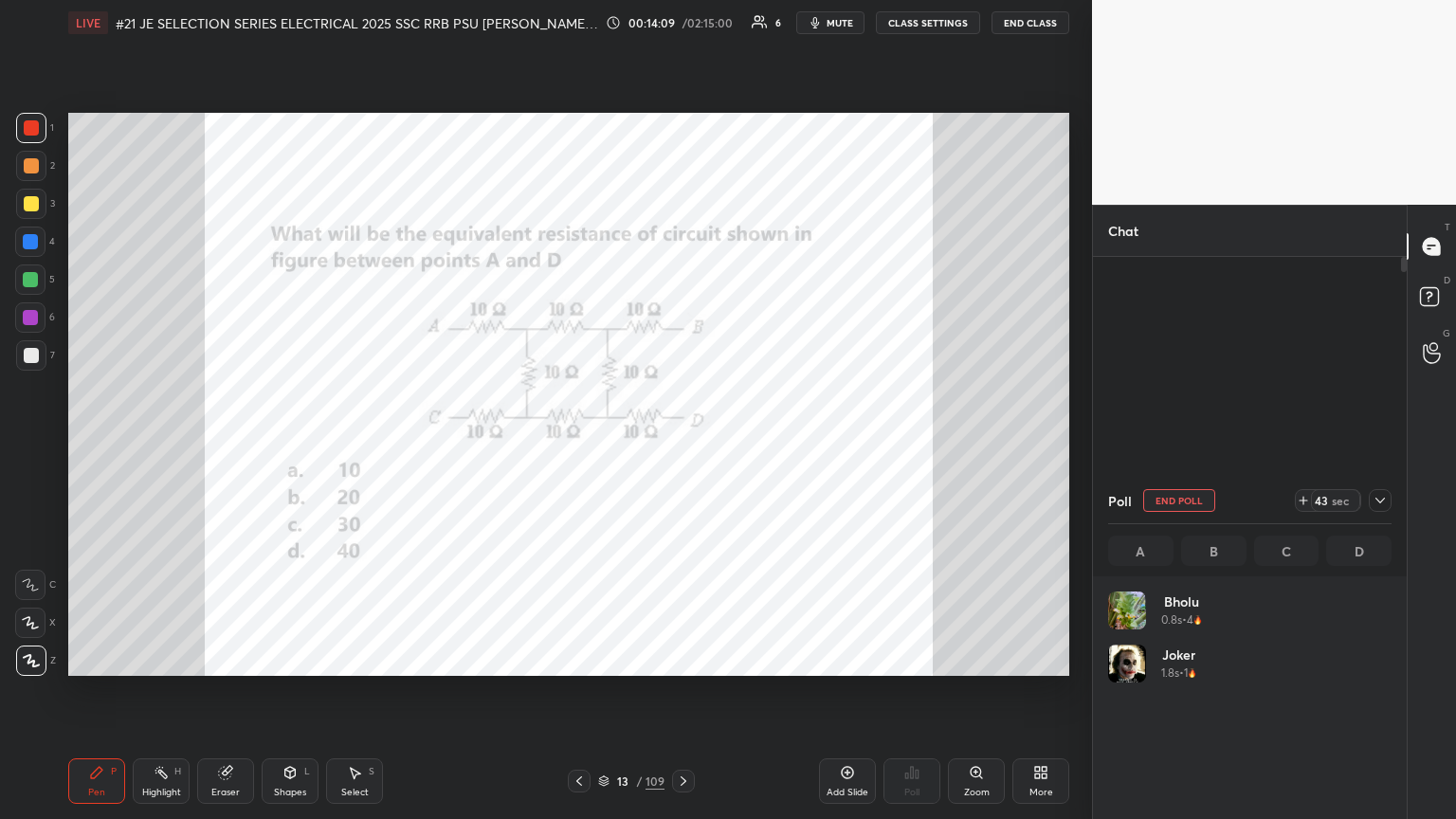
scroll to position [222, 278]
click at [680, 445] on icon at bounding box center [684, 781] width 16 height 16
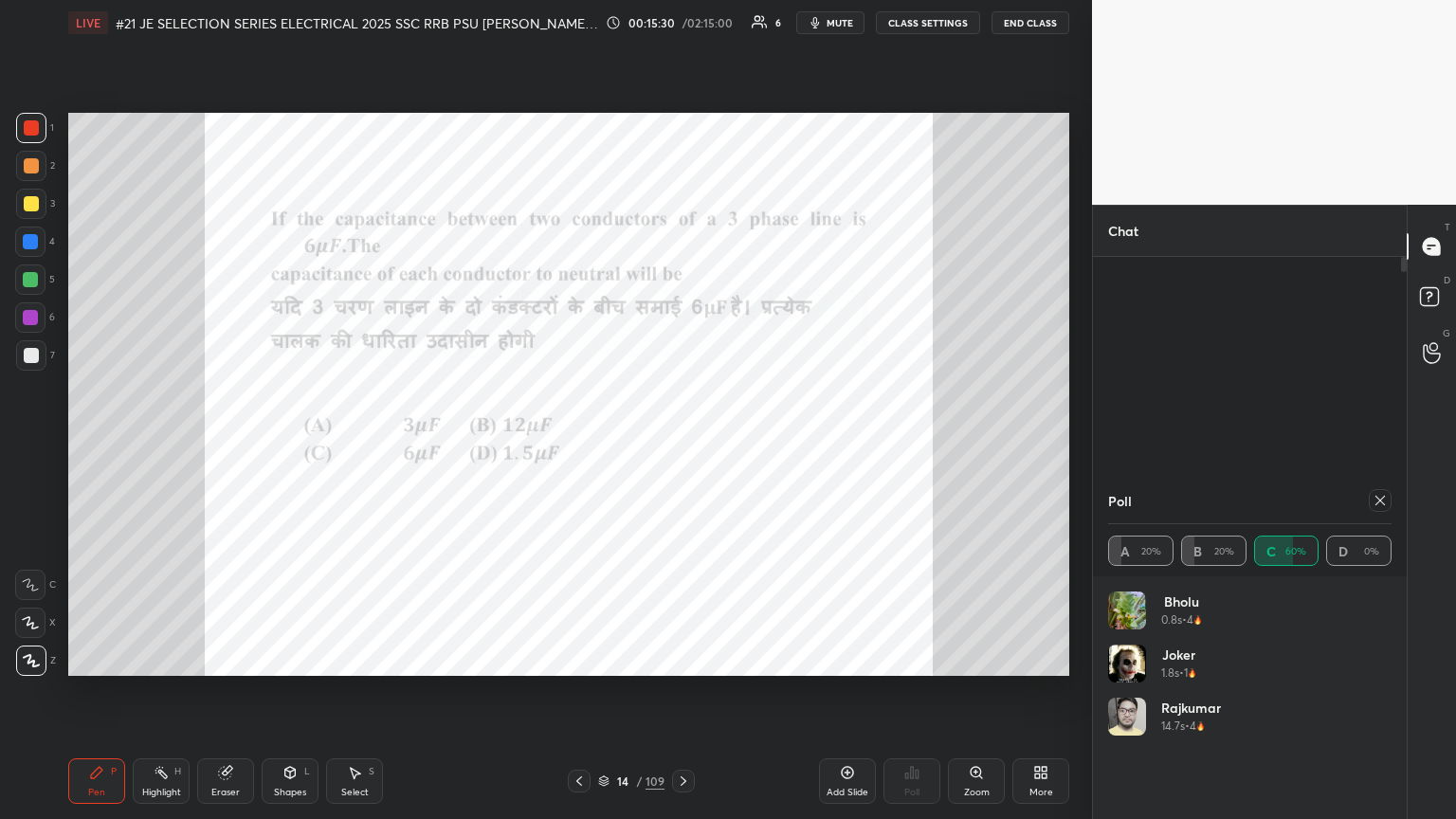
click at [680, 445] on div at bounding box center [1380, 500] width 22 height 22
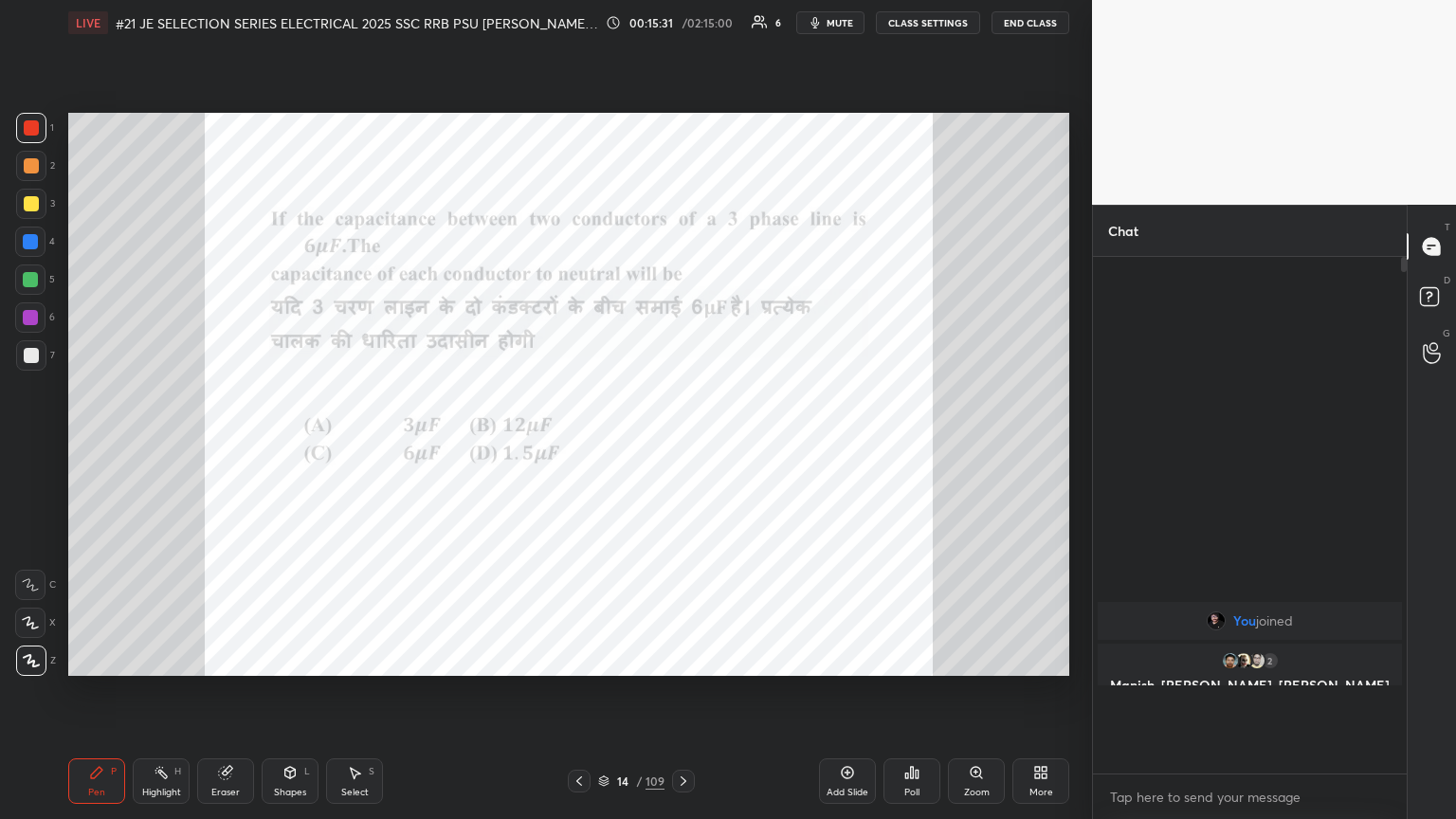
scroll to position [1, 6]
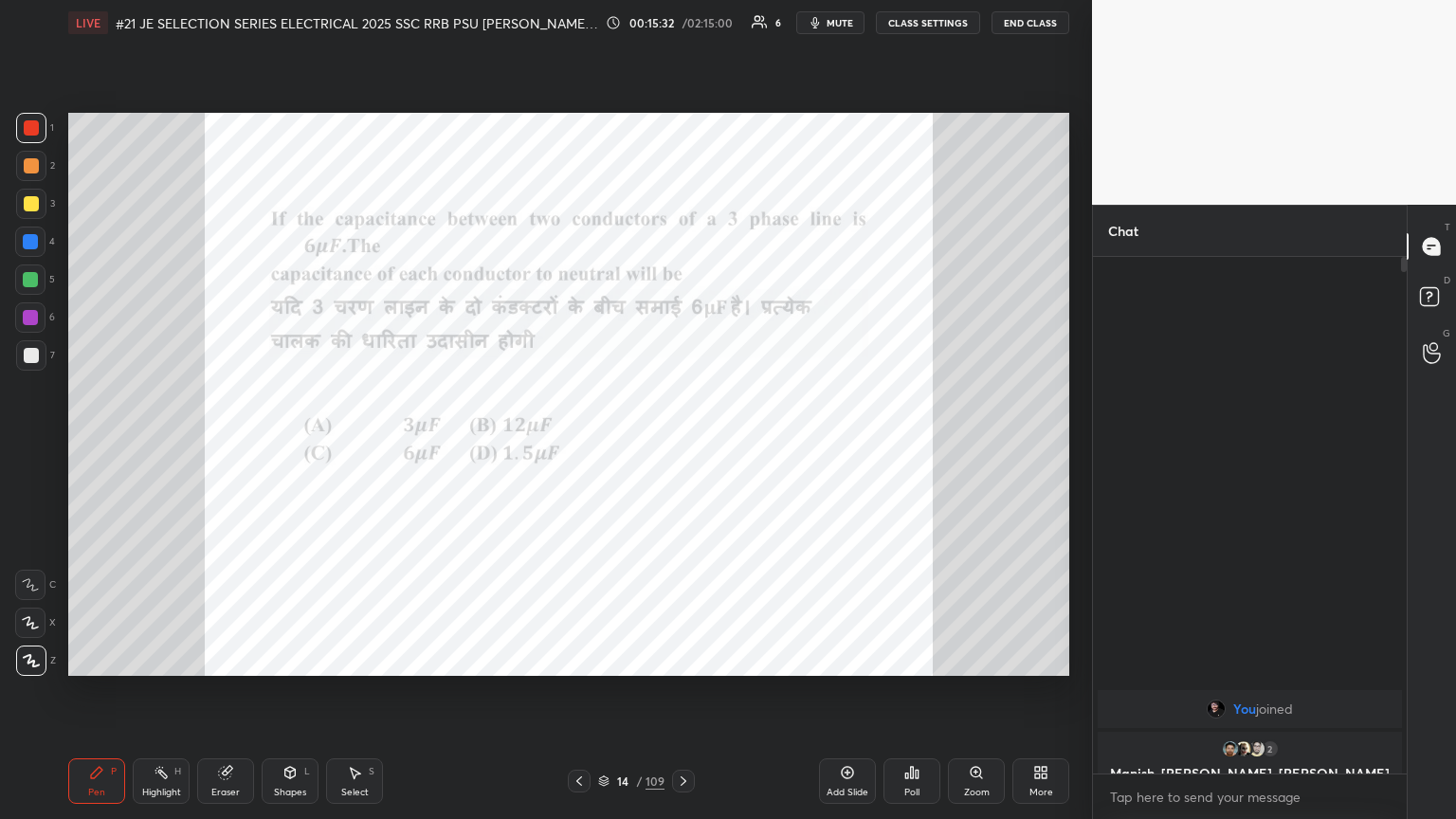
click at [680, 445] on div "Poll" at bounding box center [912, 781] width 56 height 46
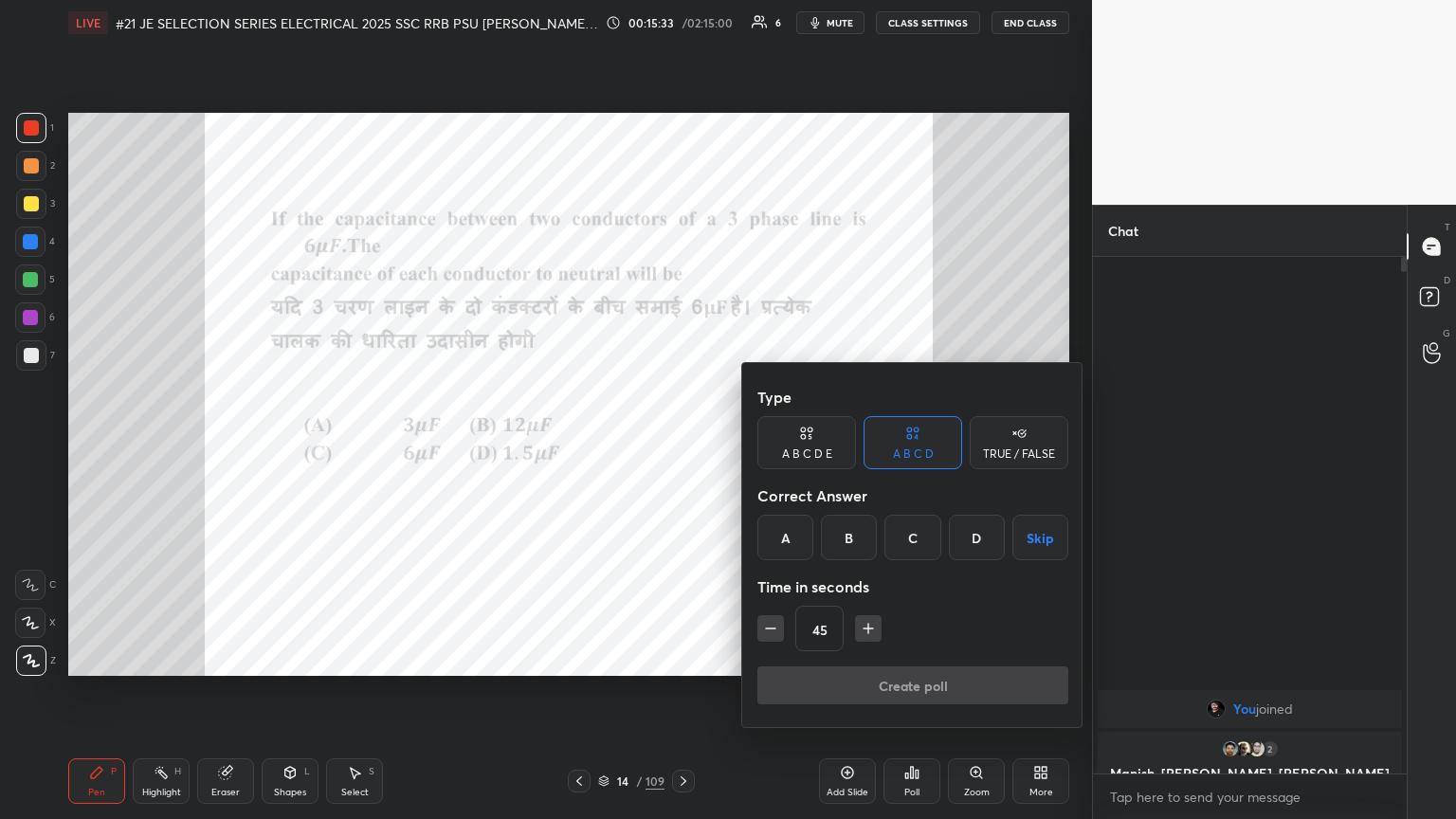
click at [680, 445] on div "B" at bounding box center [848, 538] width 56 height 46
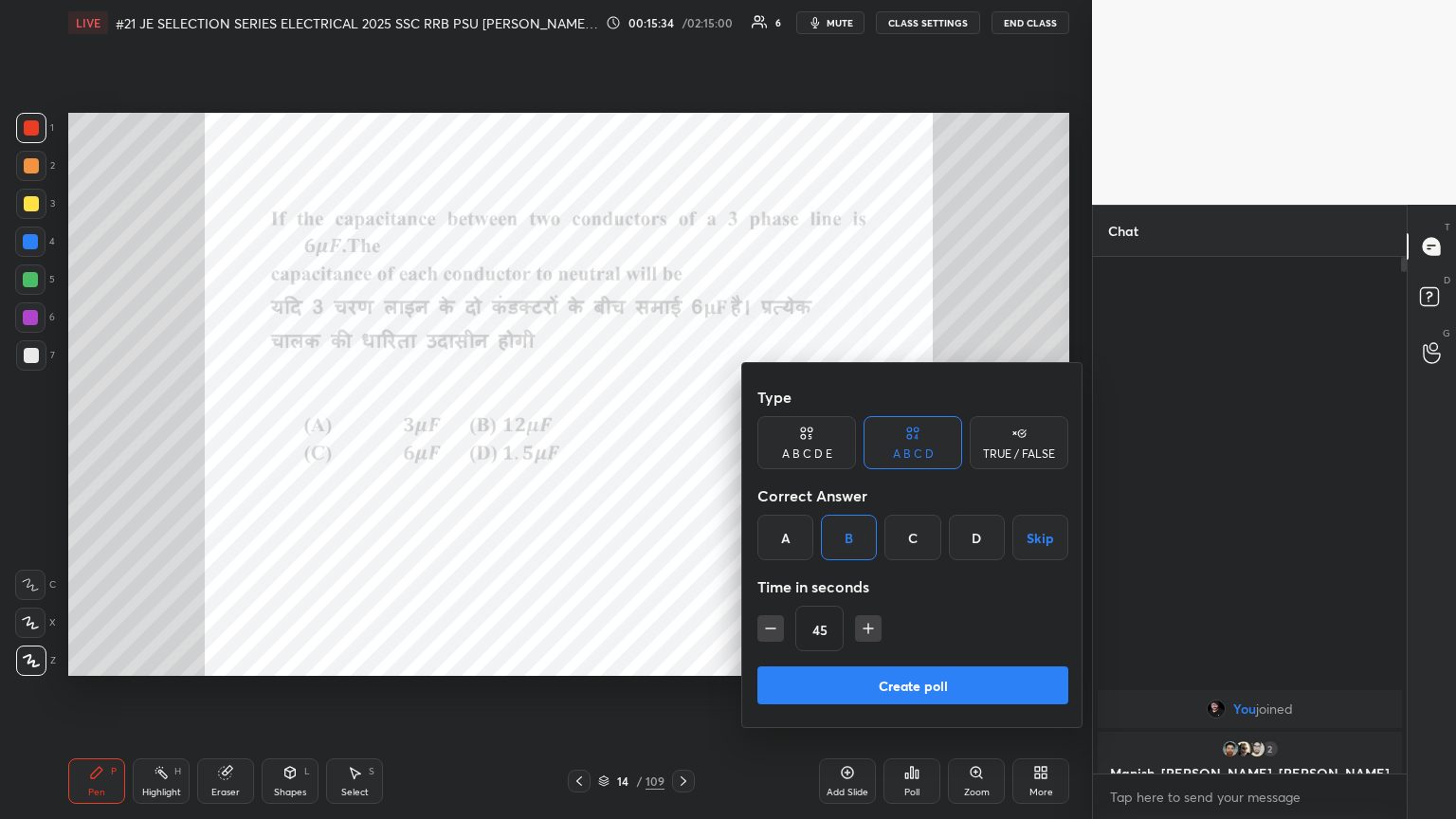
click at [680, 445] on button "Create poll" at bounding box center [913, 685] width 311 height 38
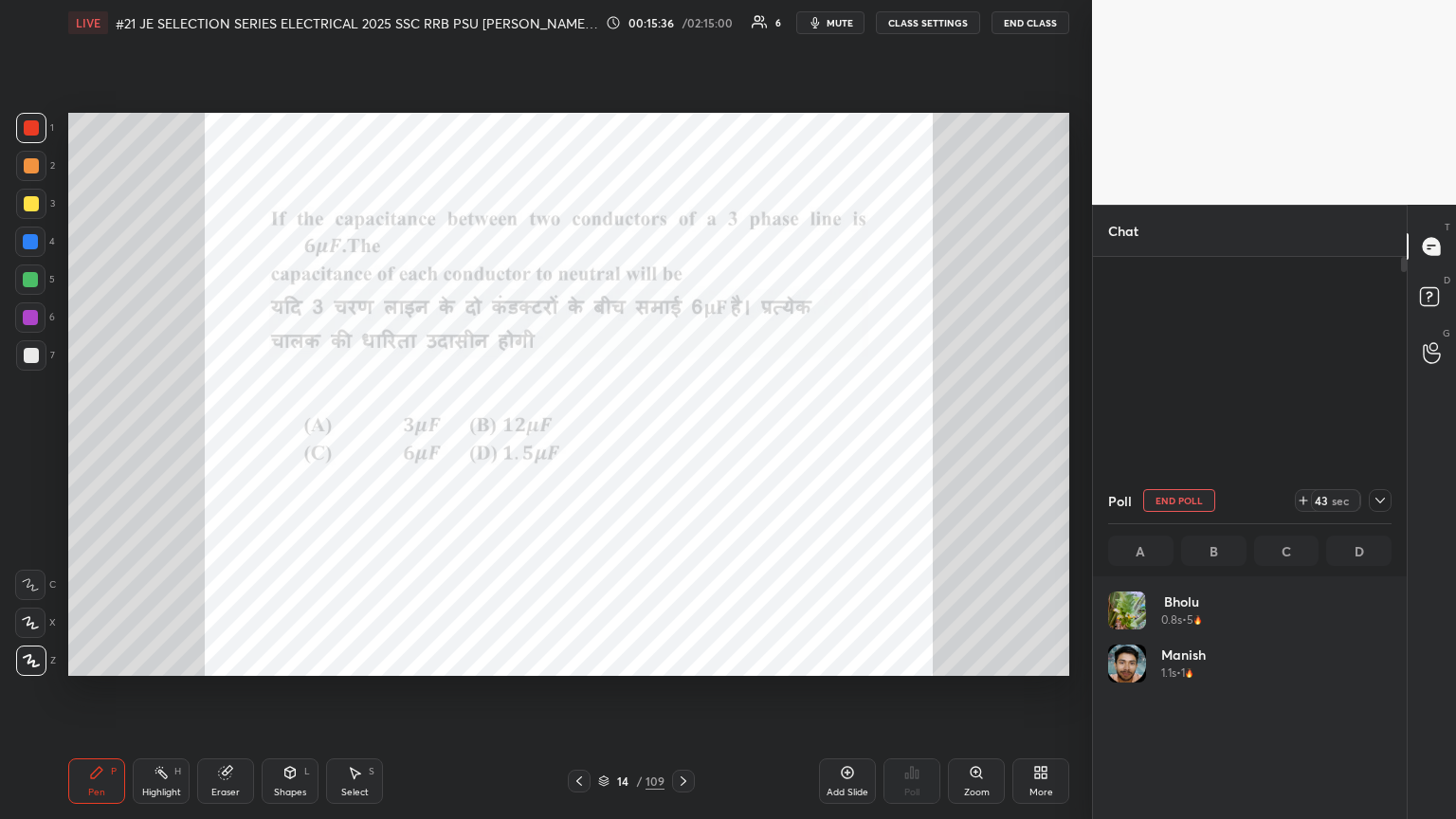
scroll to position [222, 278]
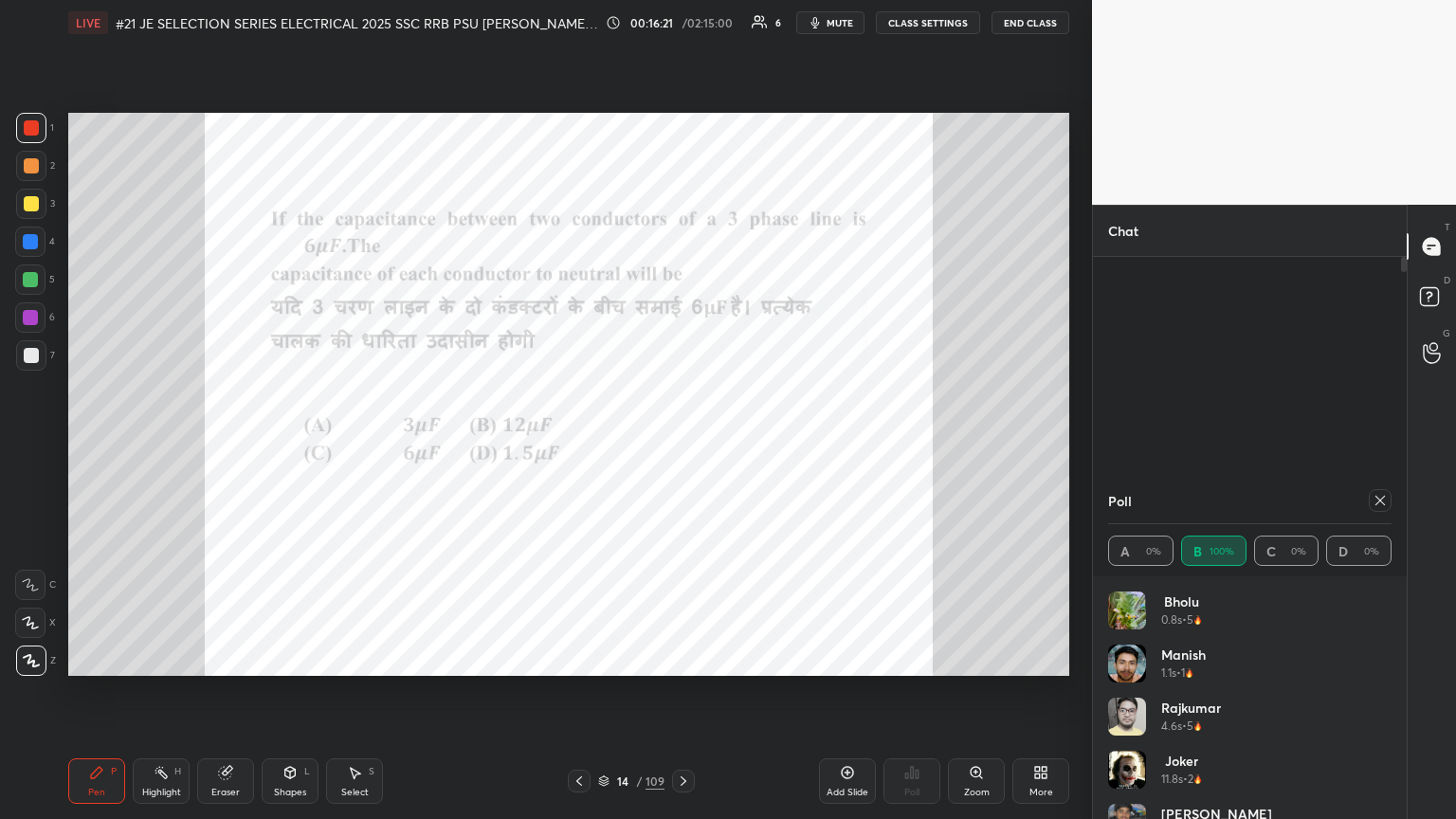
click at [30, 129] on div at bounding box center [31, 129] width 16 height 16
click at [680, 445] on div at bounding box center [1380, 500] width 22 height 22
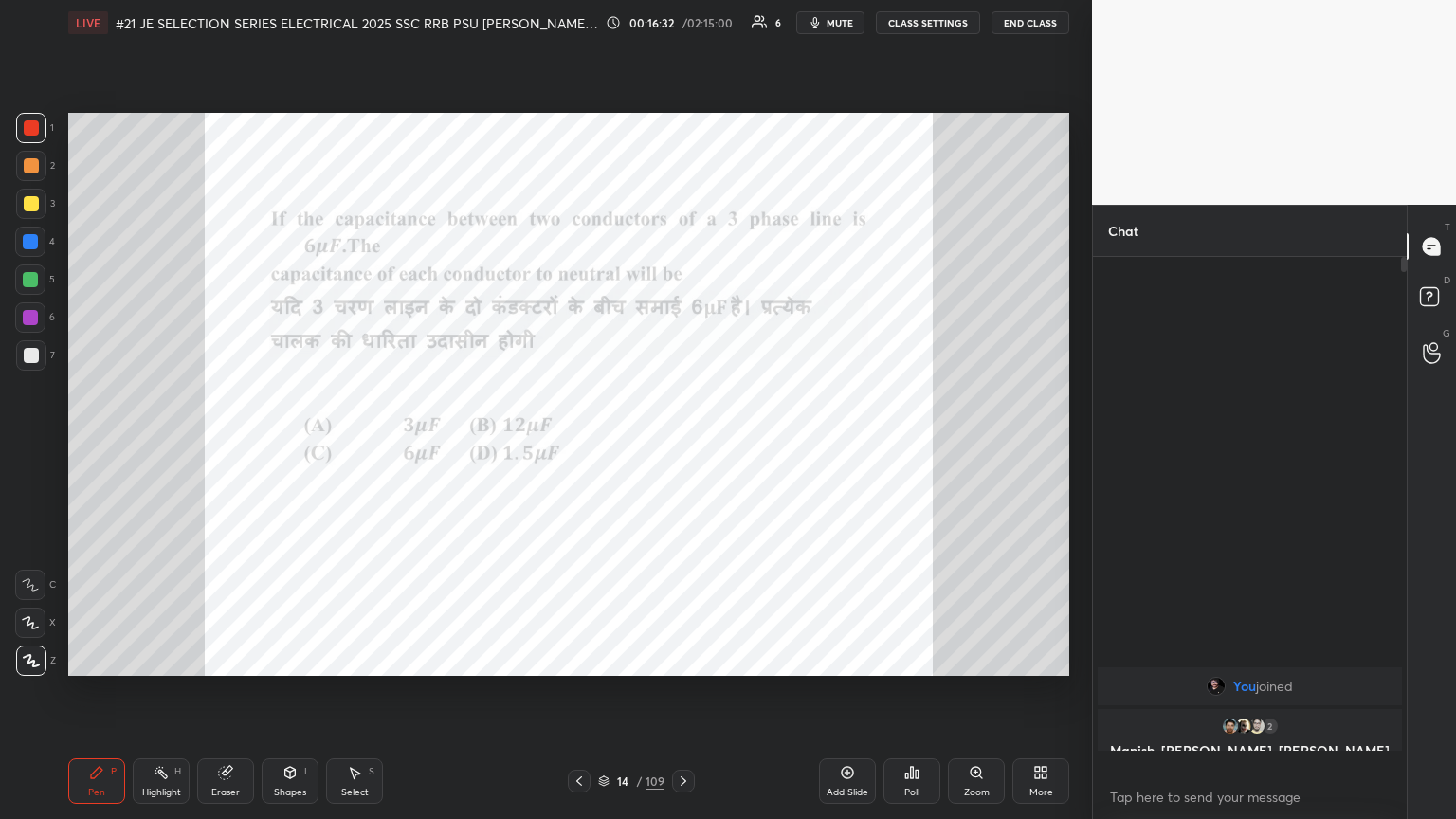
scroll to position [7, 6]
click at [680, 445] on div at bounding box center [683, 781] width 22 height 22
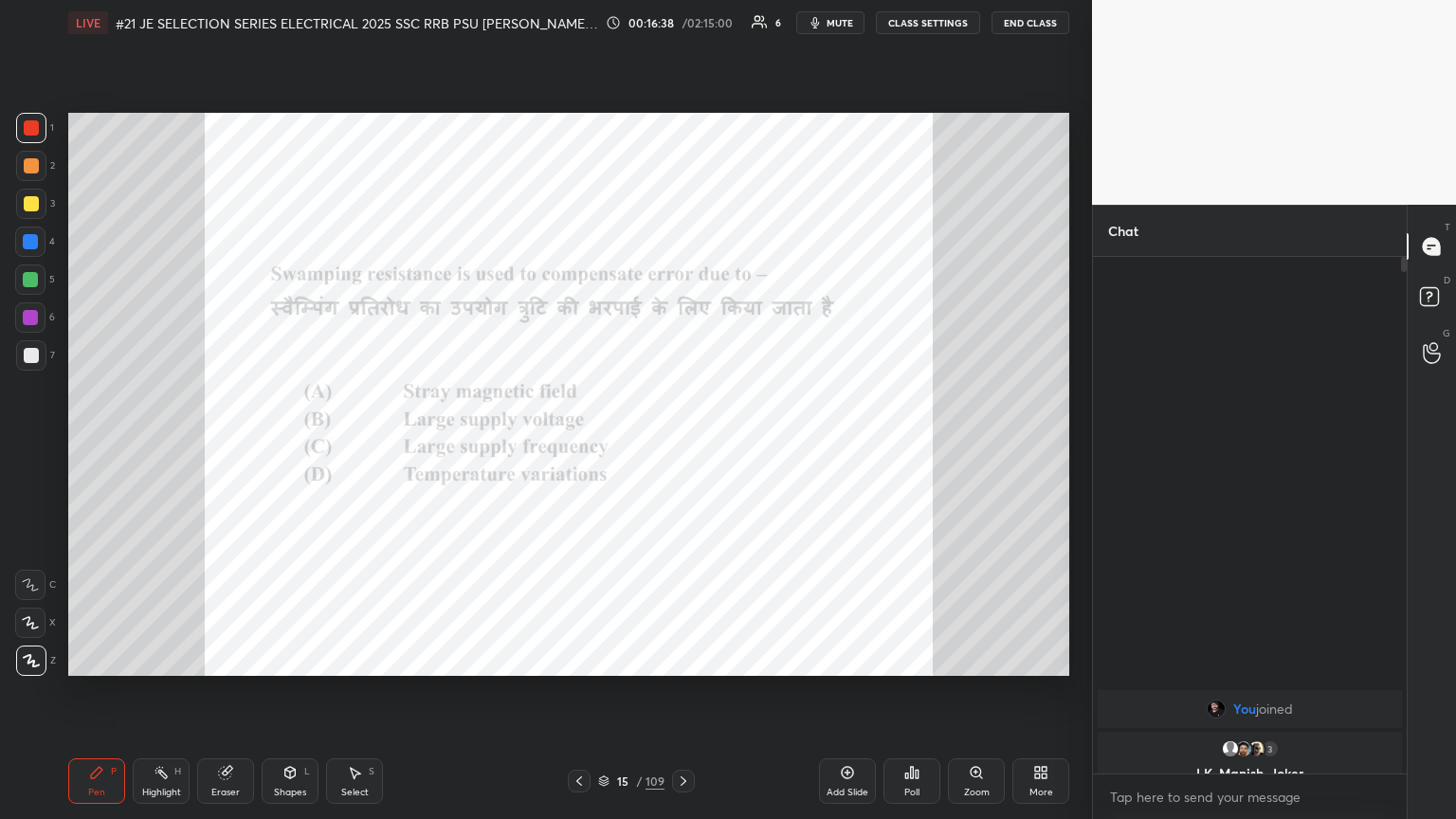
click at [680, 445] on div "Poll" at bounding box center [913, 793] width 16 height 10
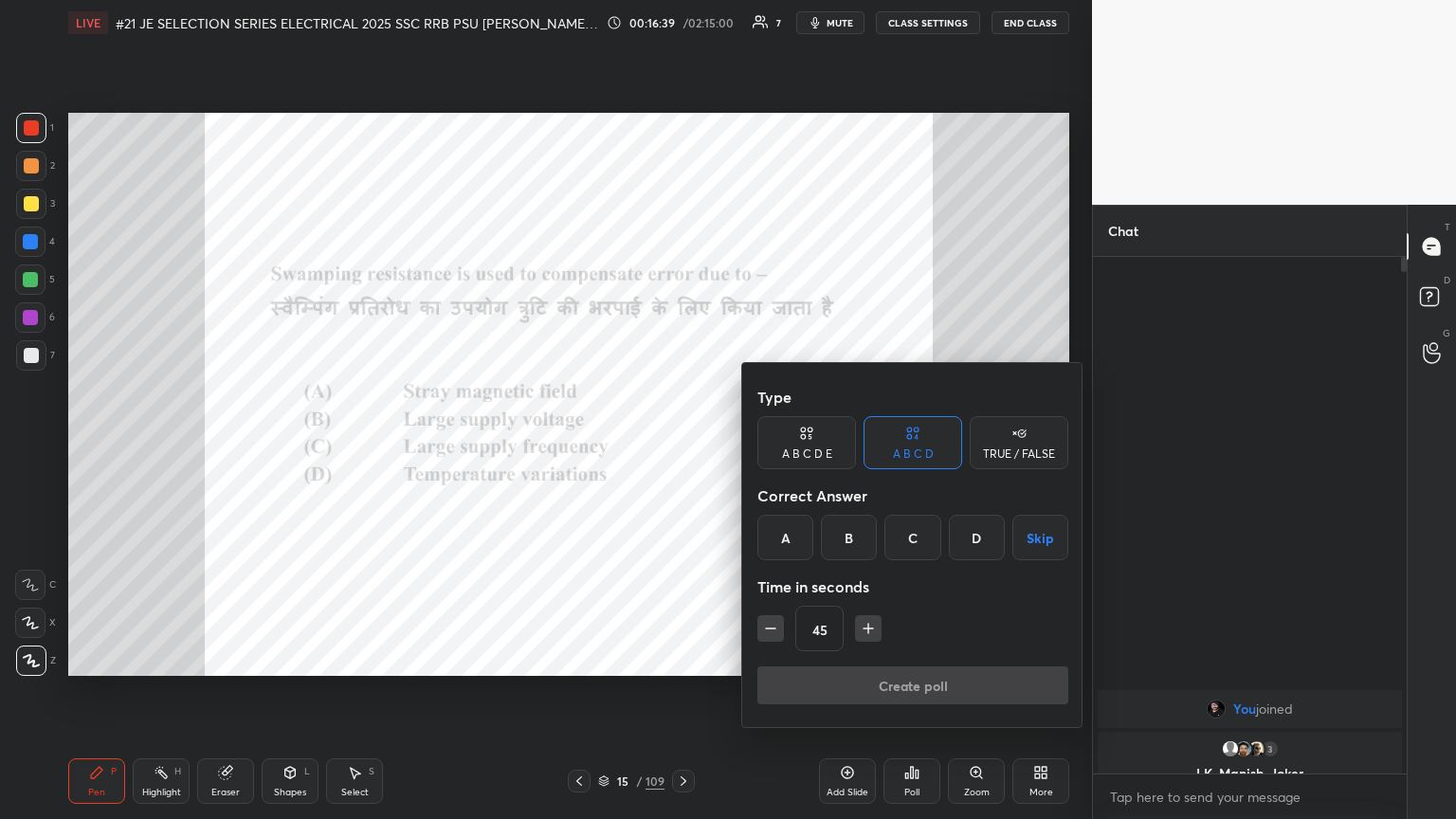
drag, startPoint x: 977, startPoint y: 536, endPoint x: 968, endPoint y: 542, distance: 10.8
click at [680, 445] on div "D" at bounding box center [977, 538] width 56 height 46
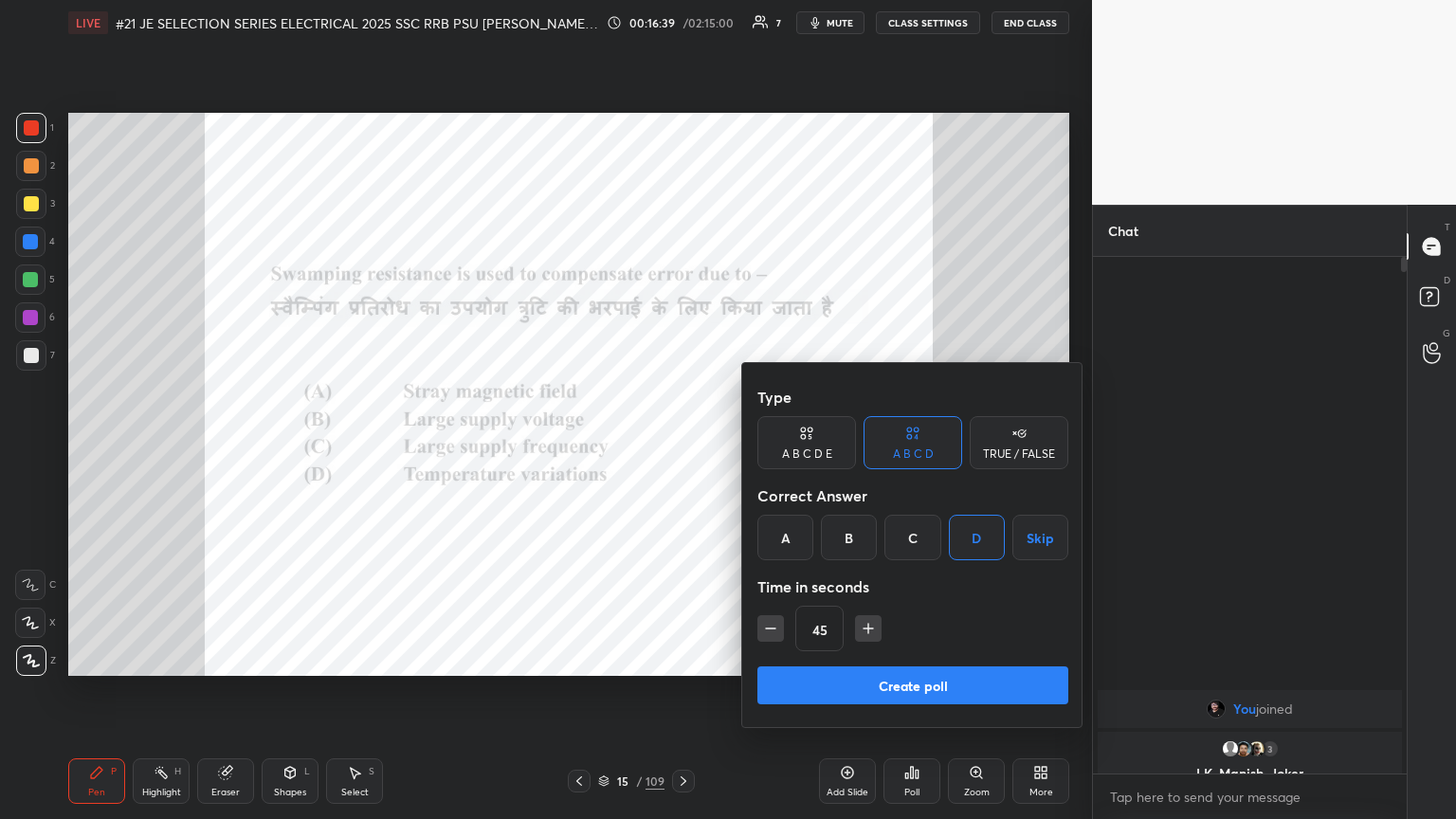
click at [680, 445] on button "Create poll" at bounding box center [913, 685] width 311 height 38
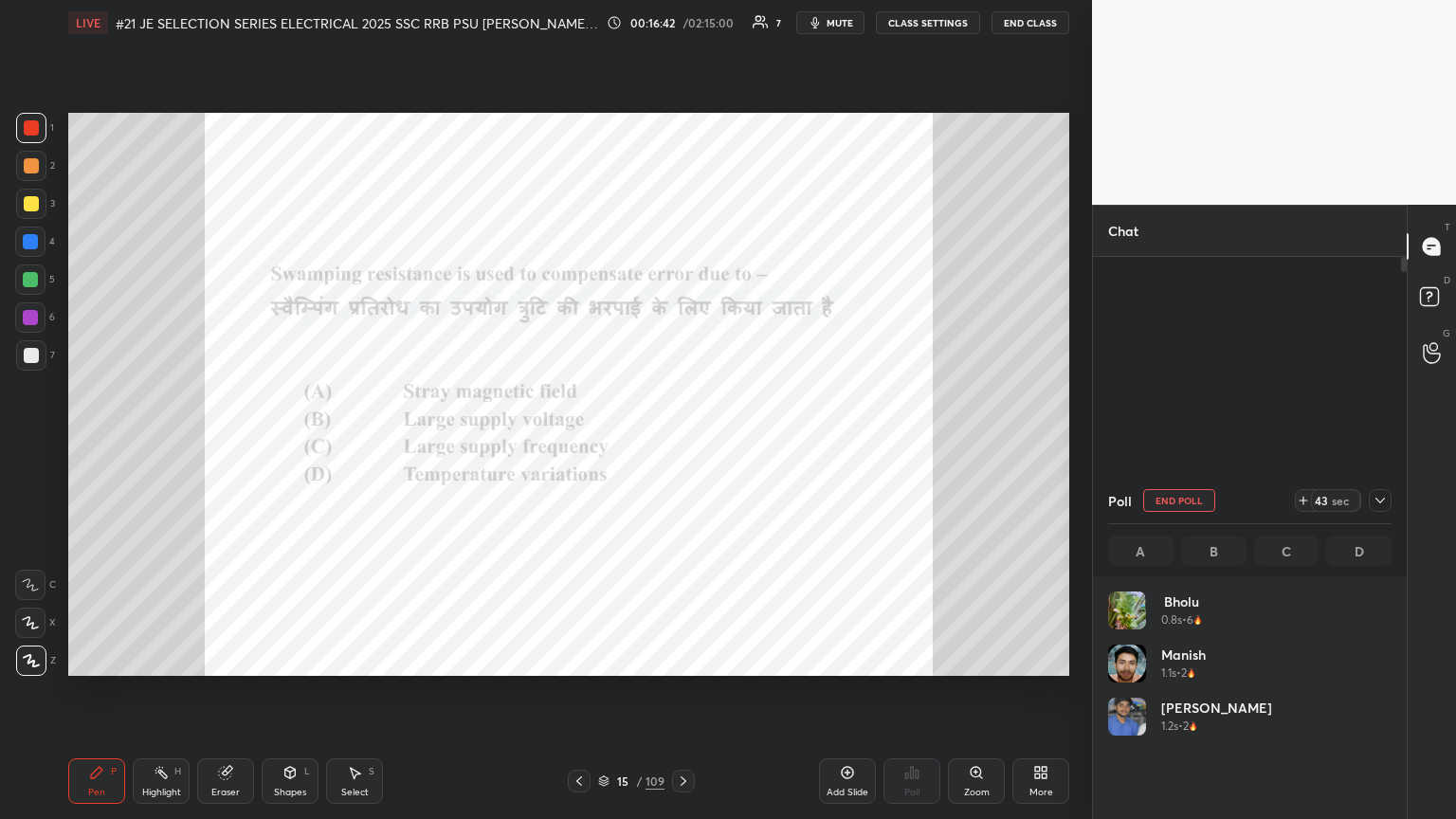
scroll to position [222, 278]
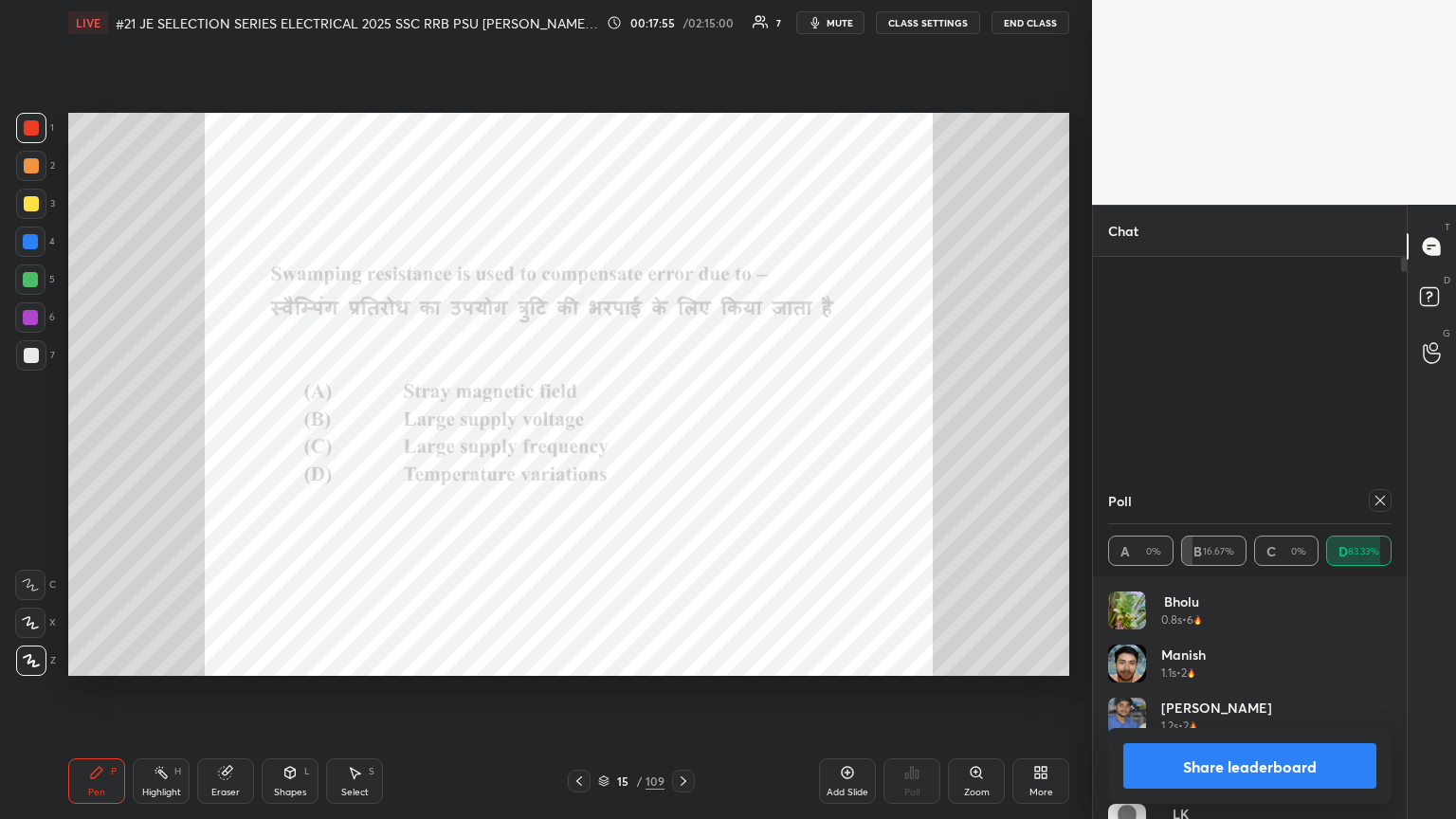
click at [680, 445] on icon at bounding box center [1381, 501] width 16 height 16
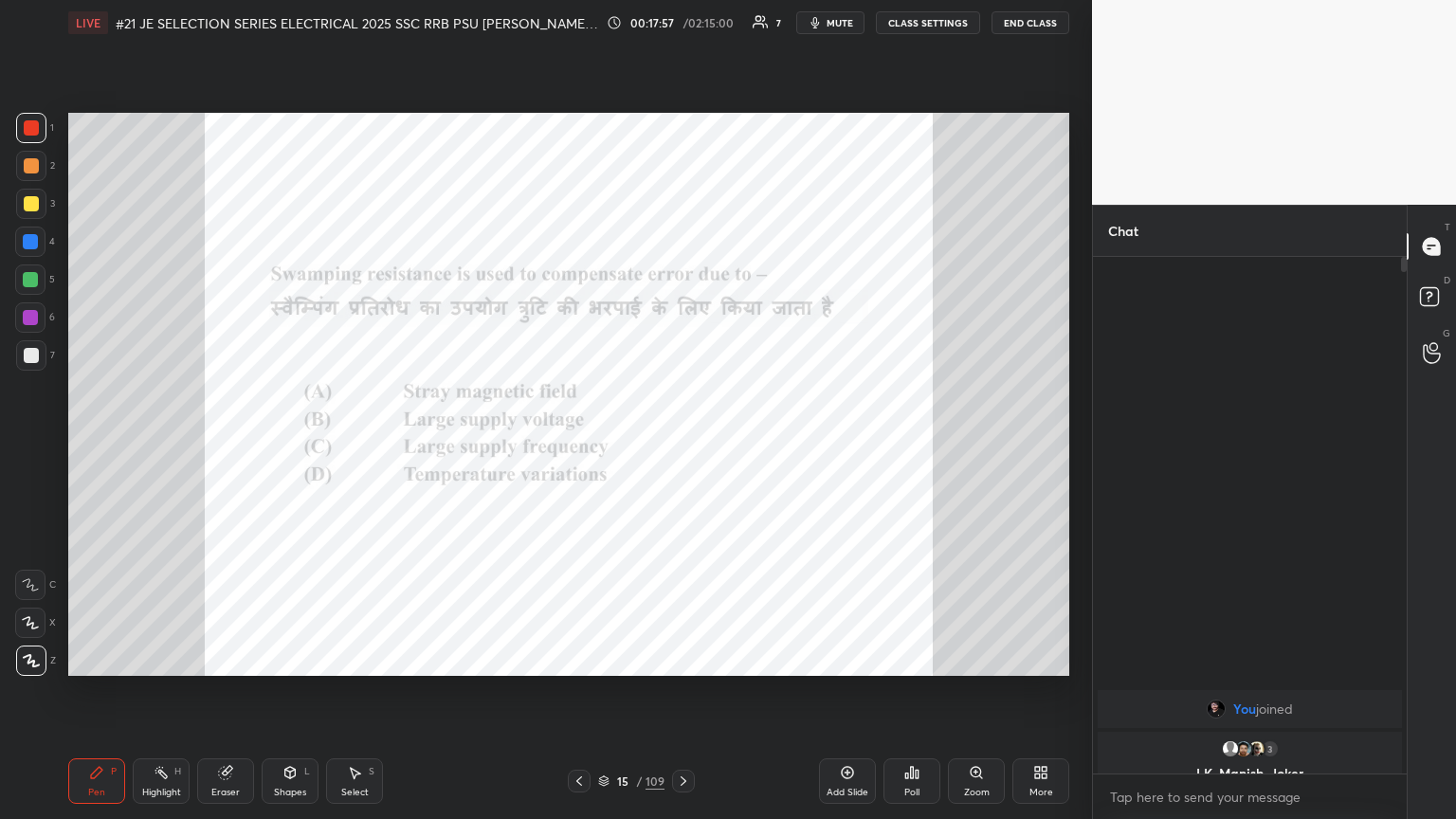
scroll to position [473, 308]
click at [680, 445] on icon at bounding box center [684, 781] width 16 height 16
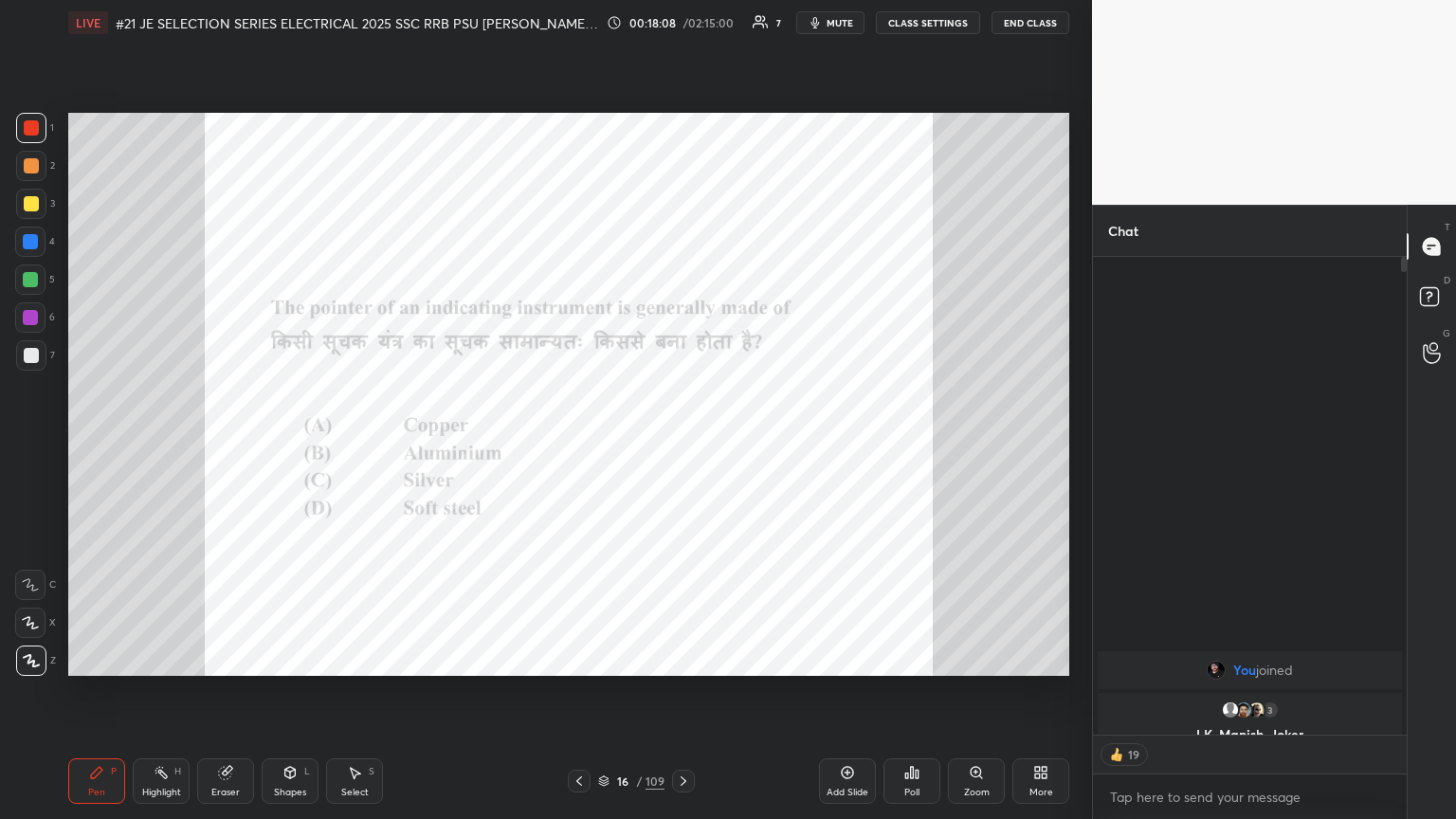
click at [680, 445] on icon at bounding box center [913, 773] width 16 height 16
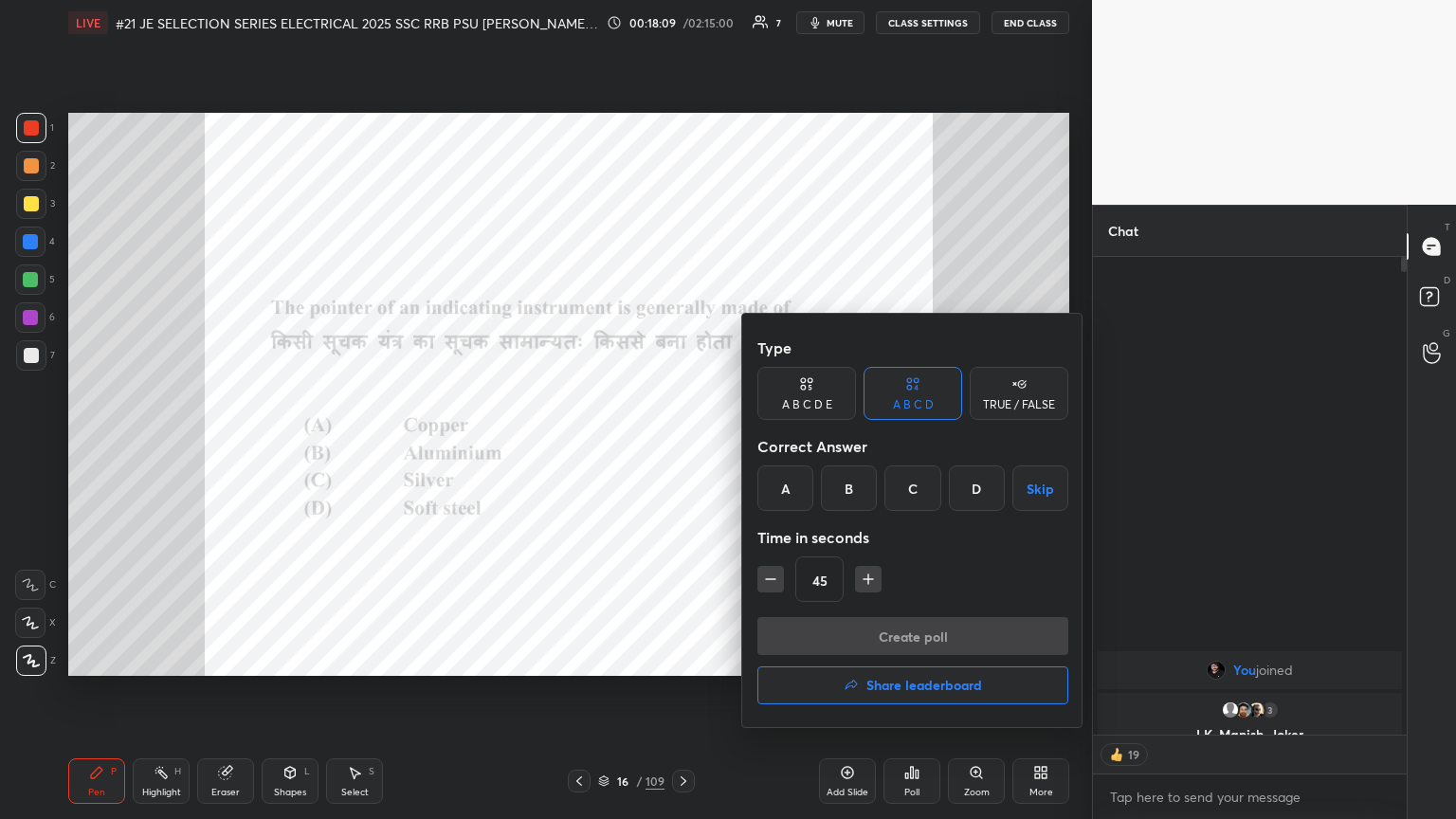
scroll to position [6, 6]
drag, startPoint x: 843, startPoint y: 478, endPoint x: 851, endPoint y: 555, distance: 77.4
click at [680, 445] on div "B" at bounding box center [848, 488] width 56 height 46
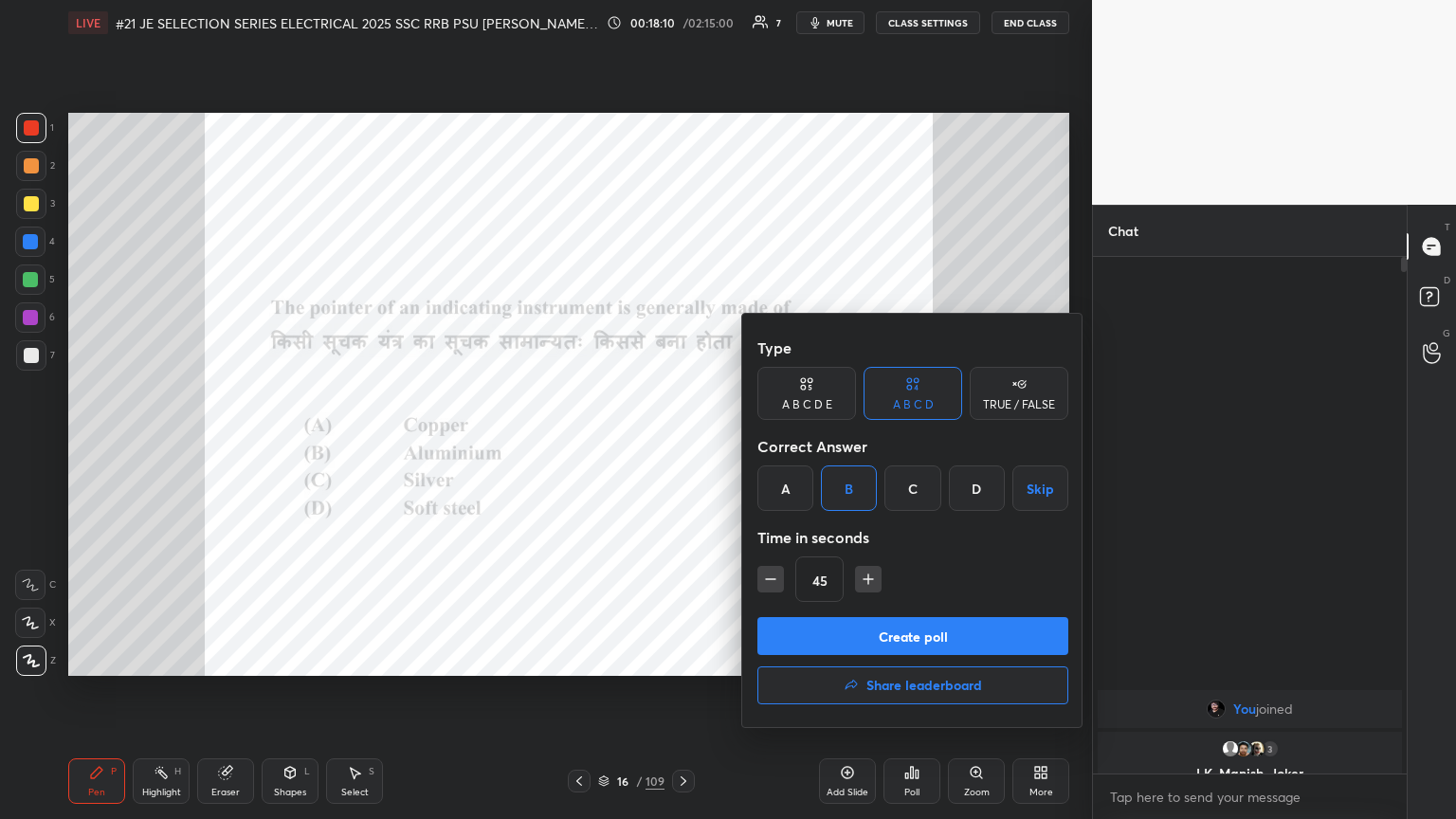
click at [680, 445] on button "Create poll" at bounding box center [913, 636] width 311 height 38
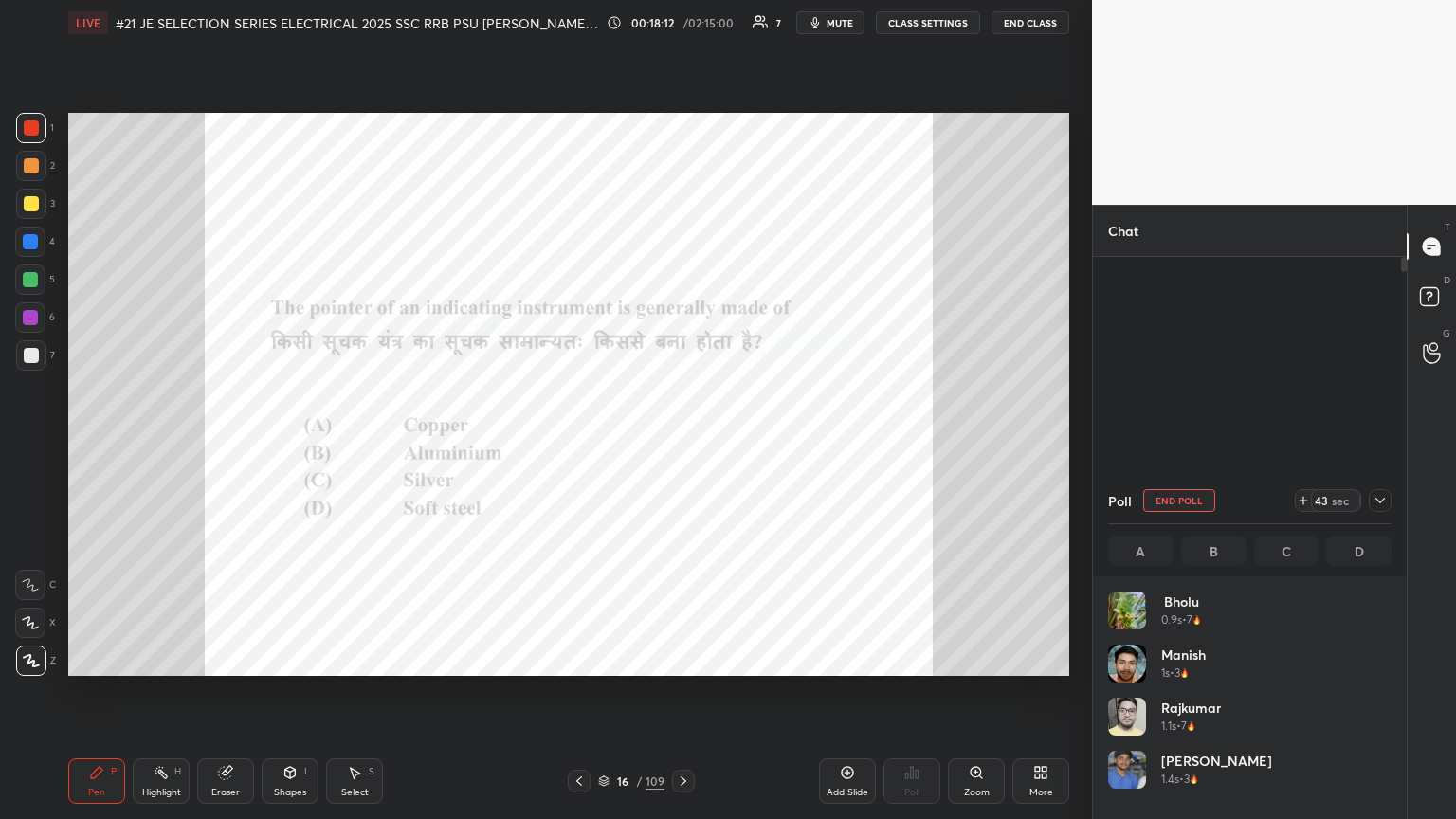
scroll to position [222, 278]
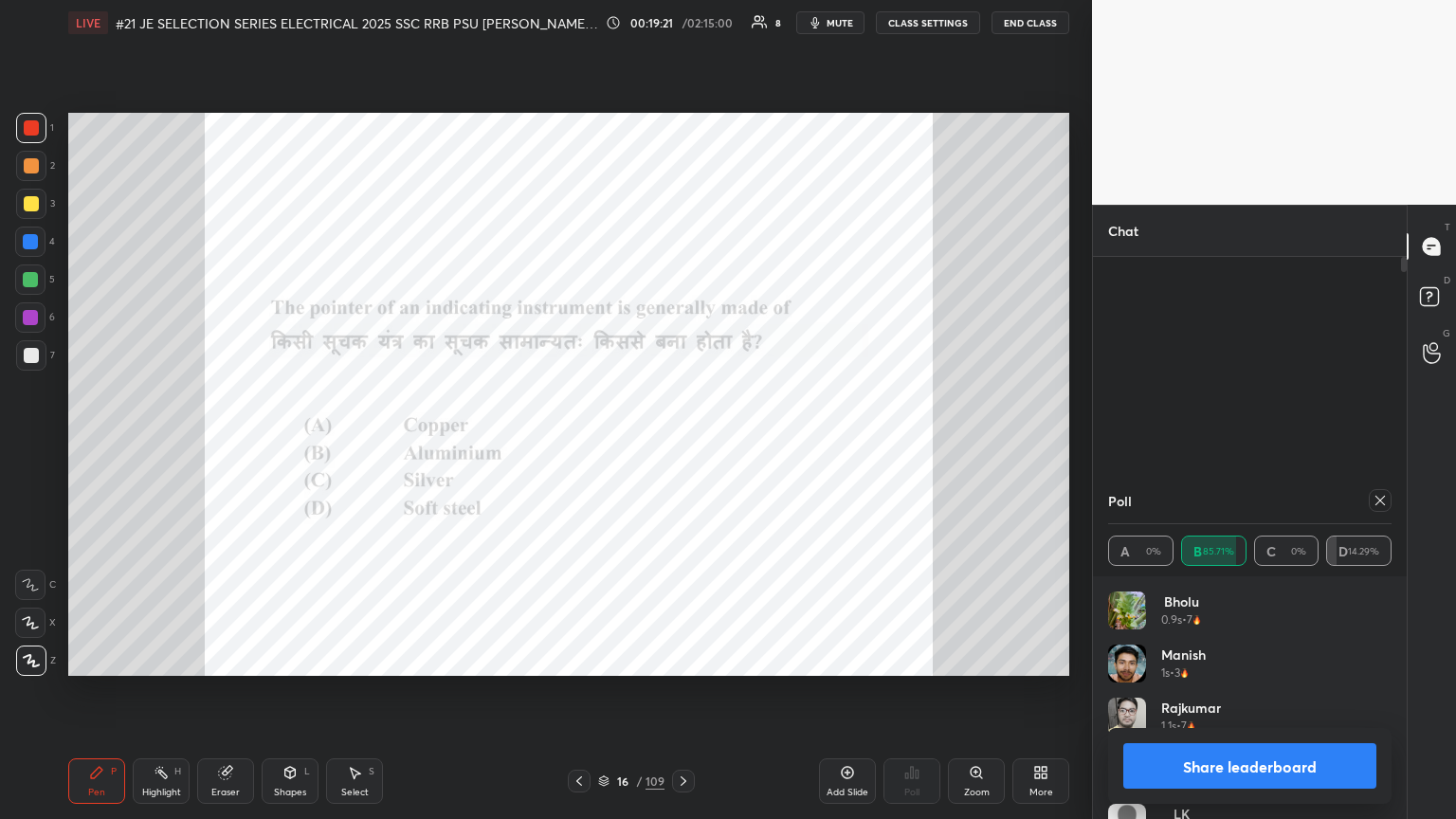
click at [680, 445] on icon at bounding box center [1381, 501] width 16 height 16
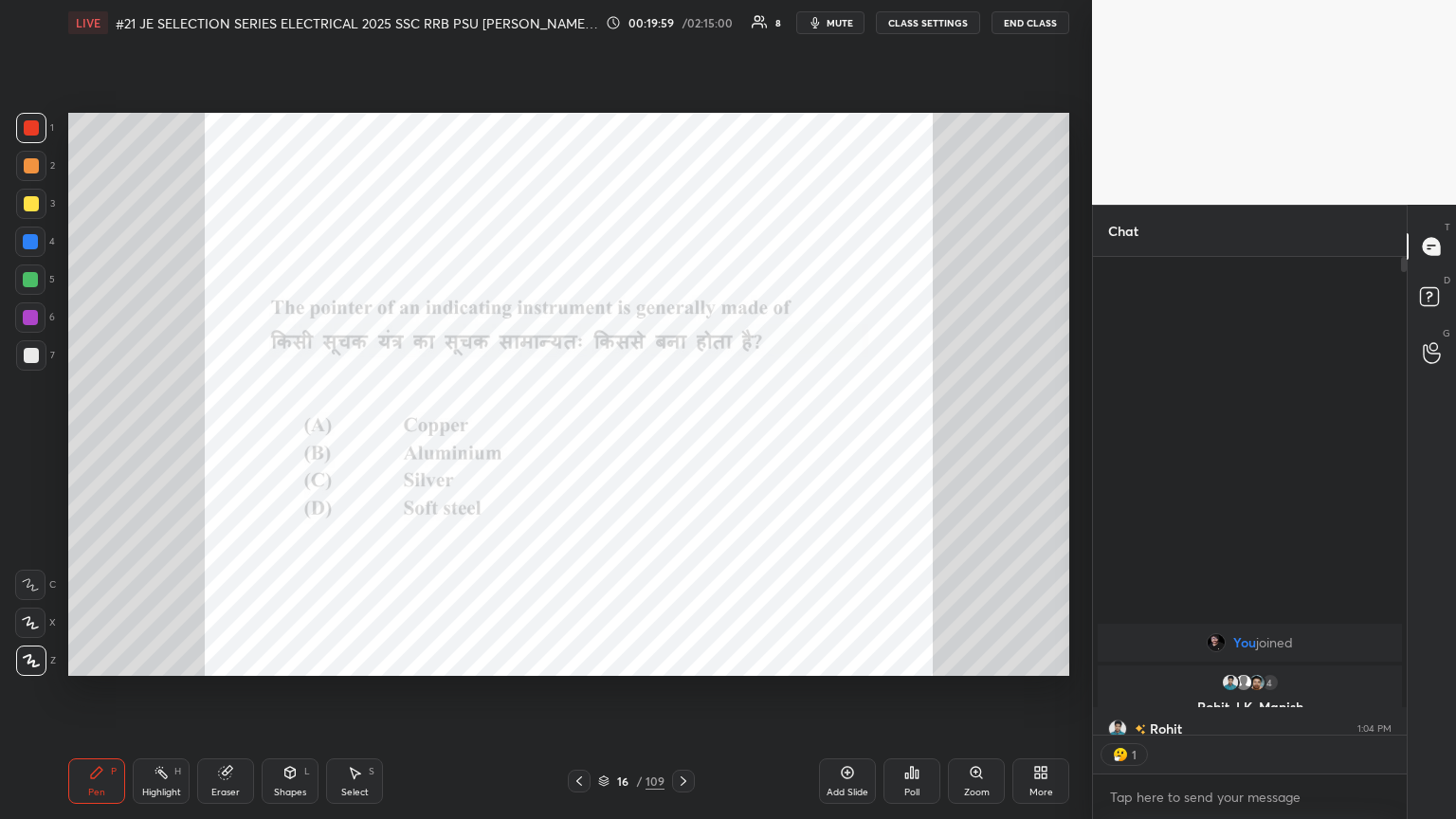
scroll to position [6, 6]
click at [680, 445] on div at bounding box center [683, 781] width 22 height 22
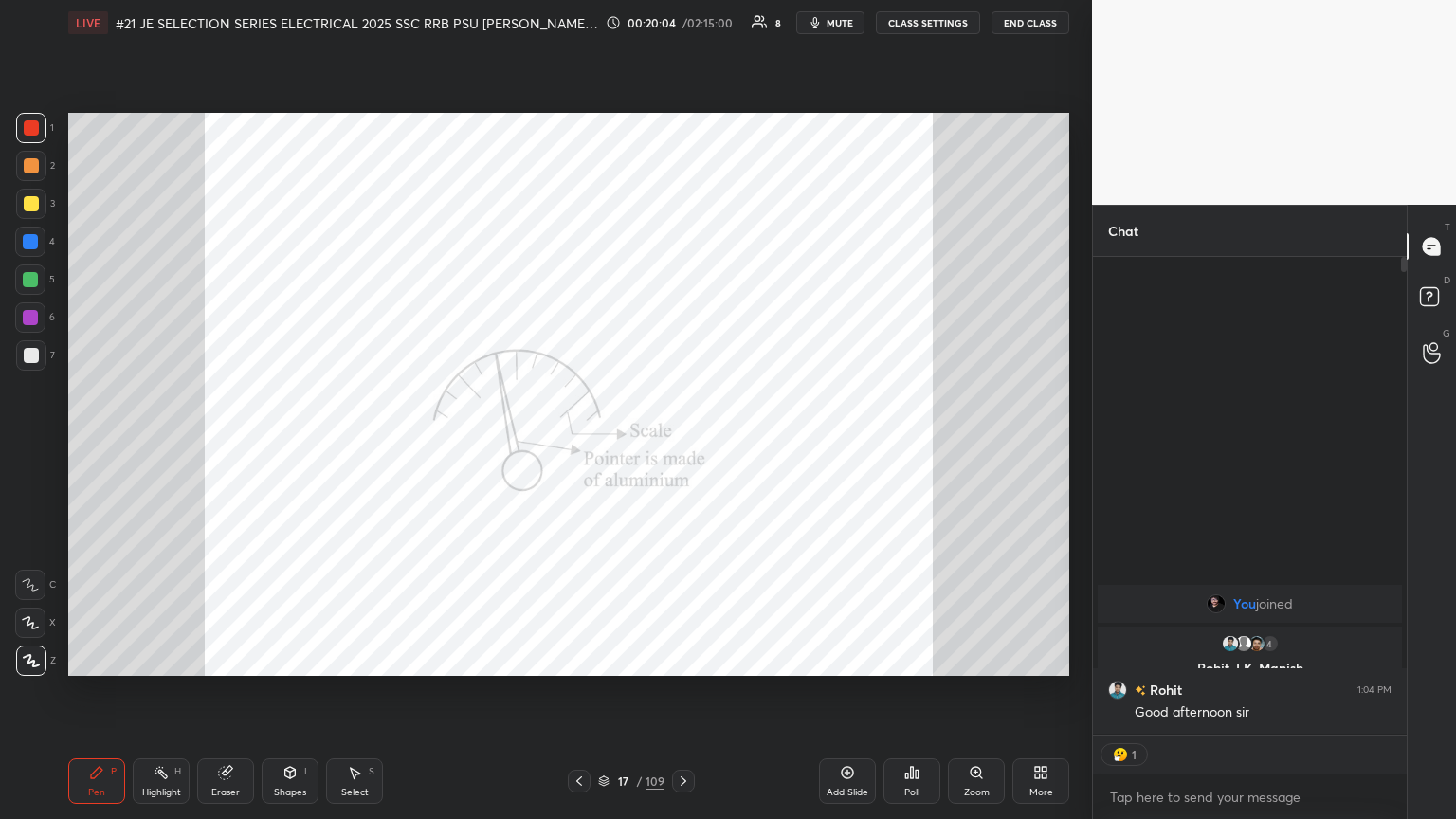
click at [680, 445] on icon at bounding box center [684, 781] width 16 height 16
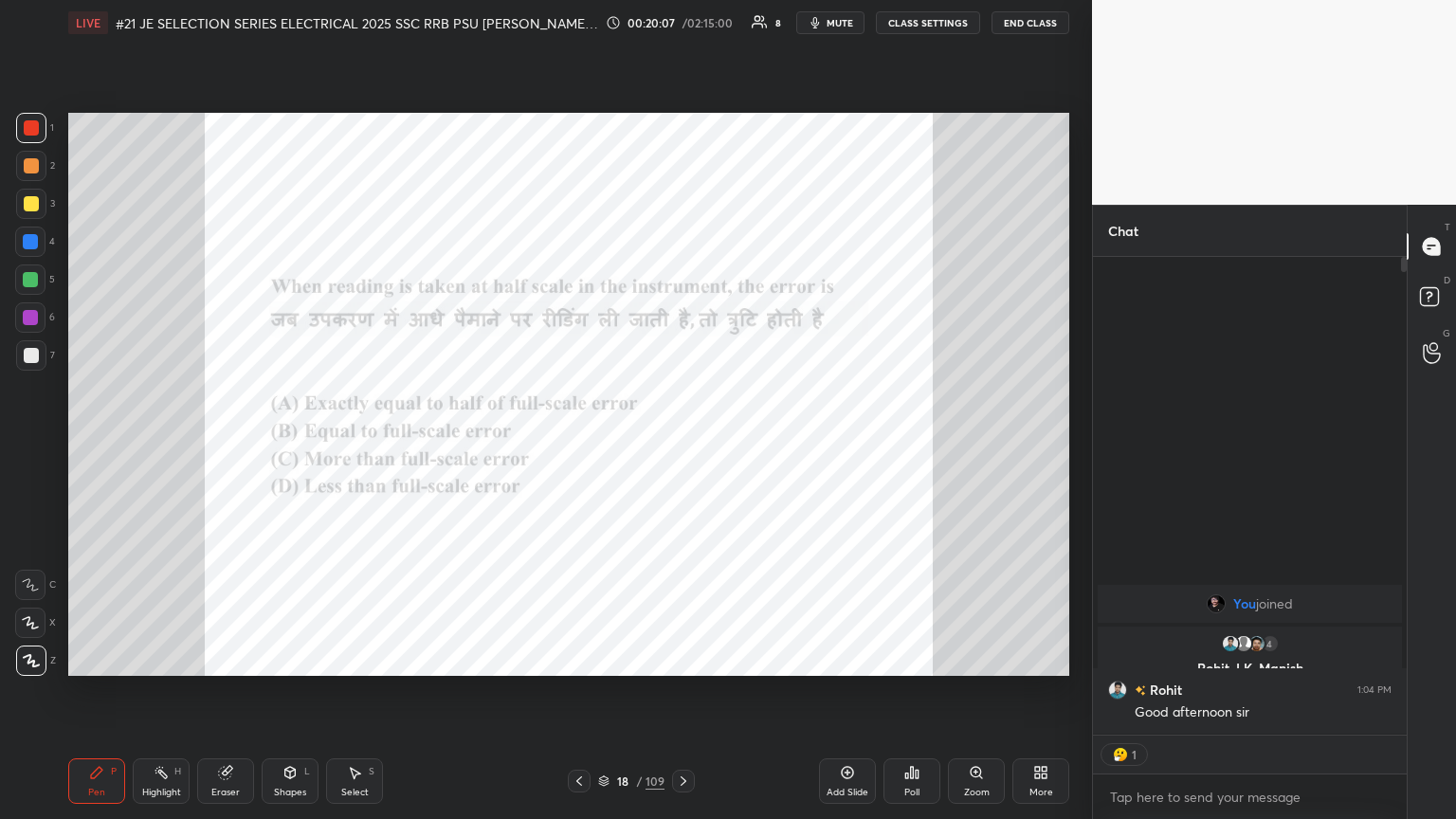
click at [680, 445] on div "Poll" at bounding box center [912, 781] width 56 height 46
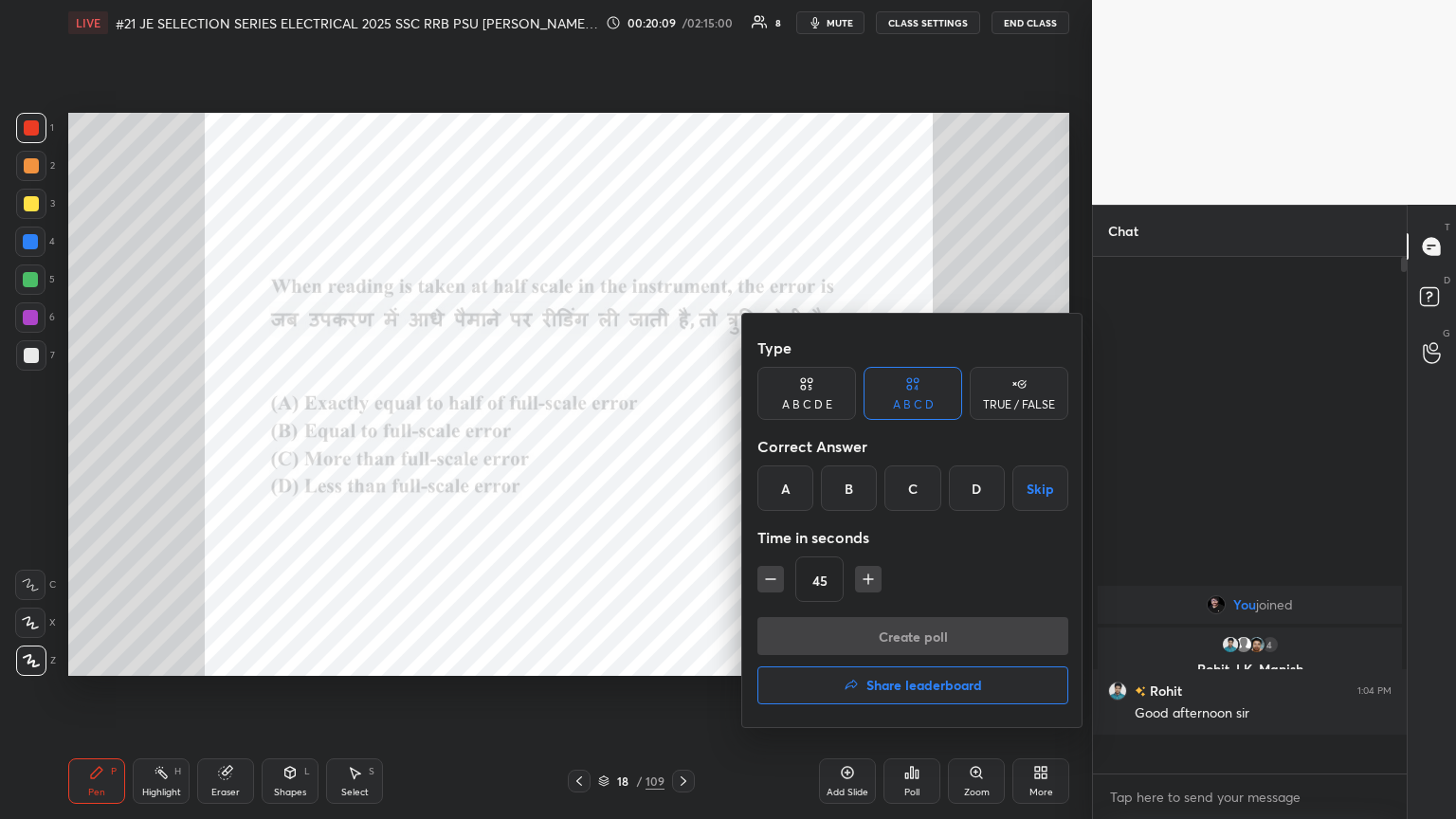
scroll to position [511, 308]
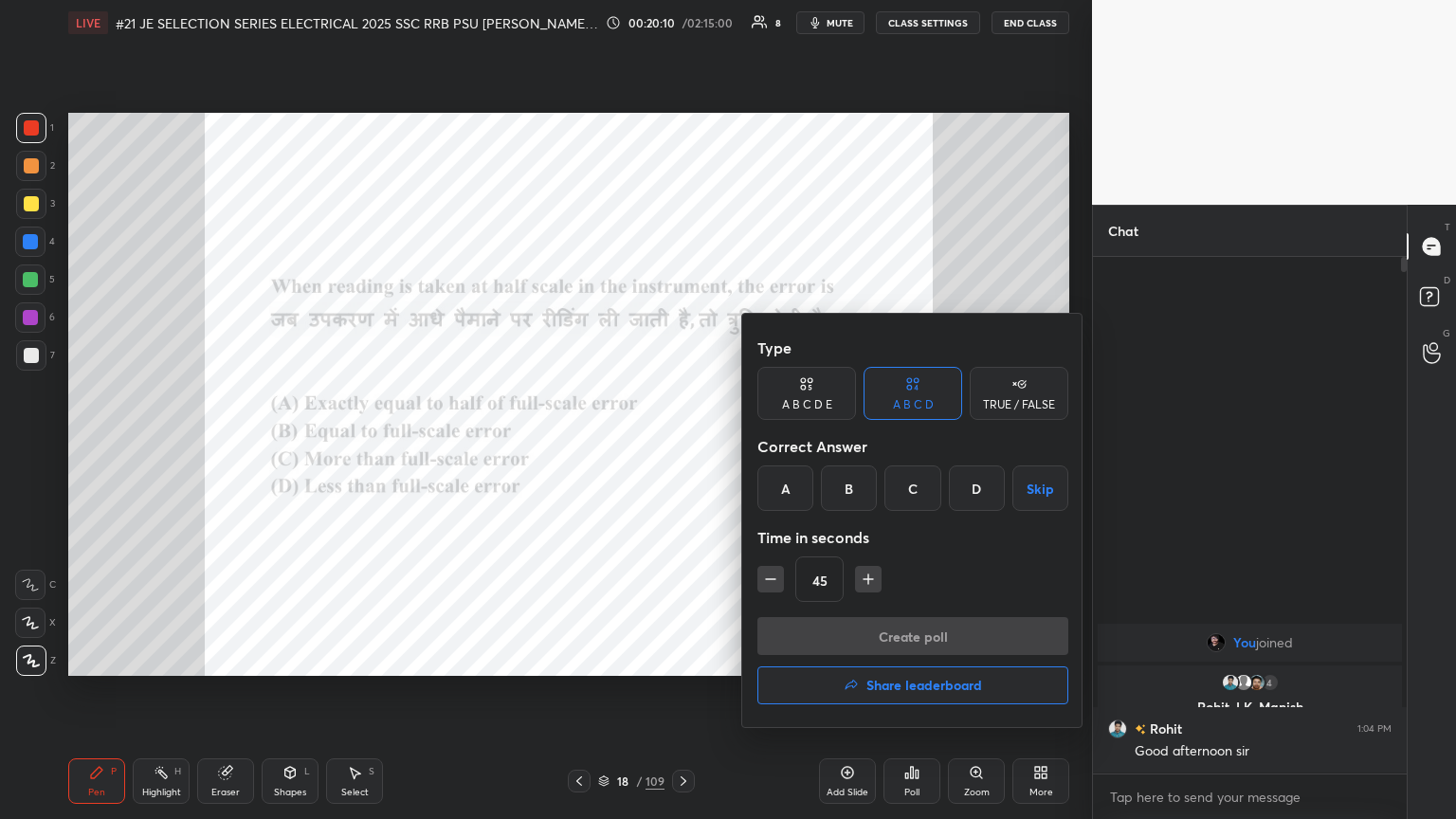
drag, startPoint x: 912, startPoint y: 488, endPoint x: 904, endPoint y: 496, distance: 11.3
click at [680, 445] on div "C" at bounding box center [912, 488] width 56 height 46
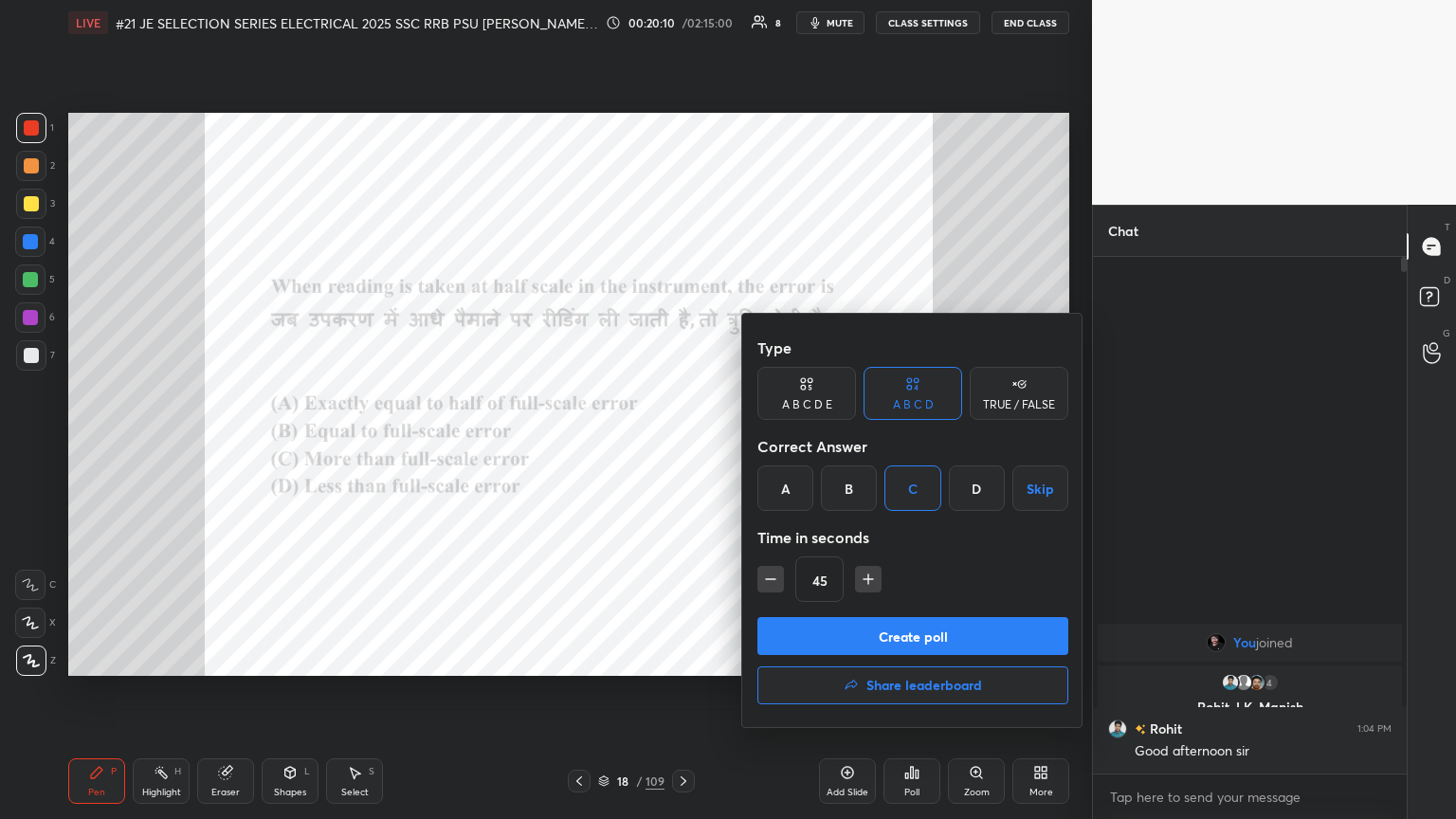
click at [680, 445] on button "Create poll" at bounding box center [913, 636] width 311 height 38
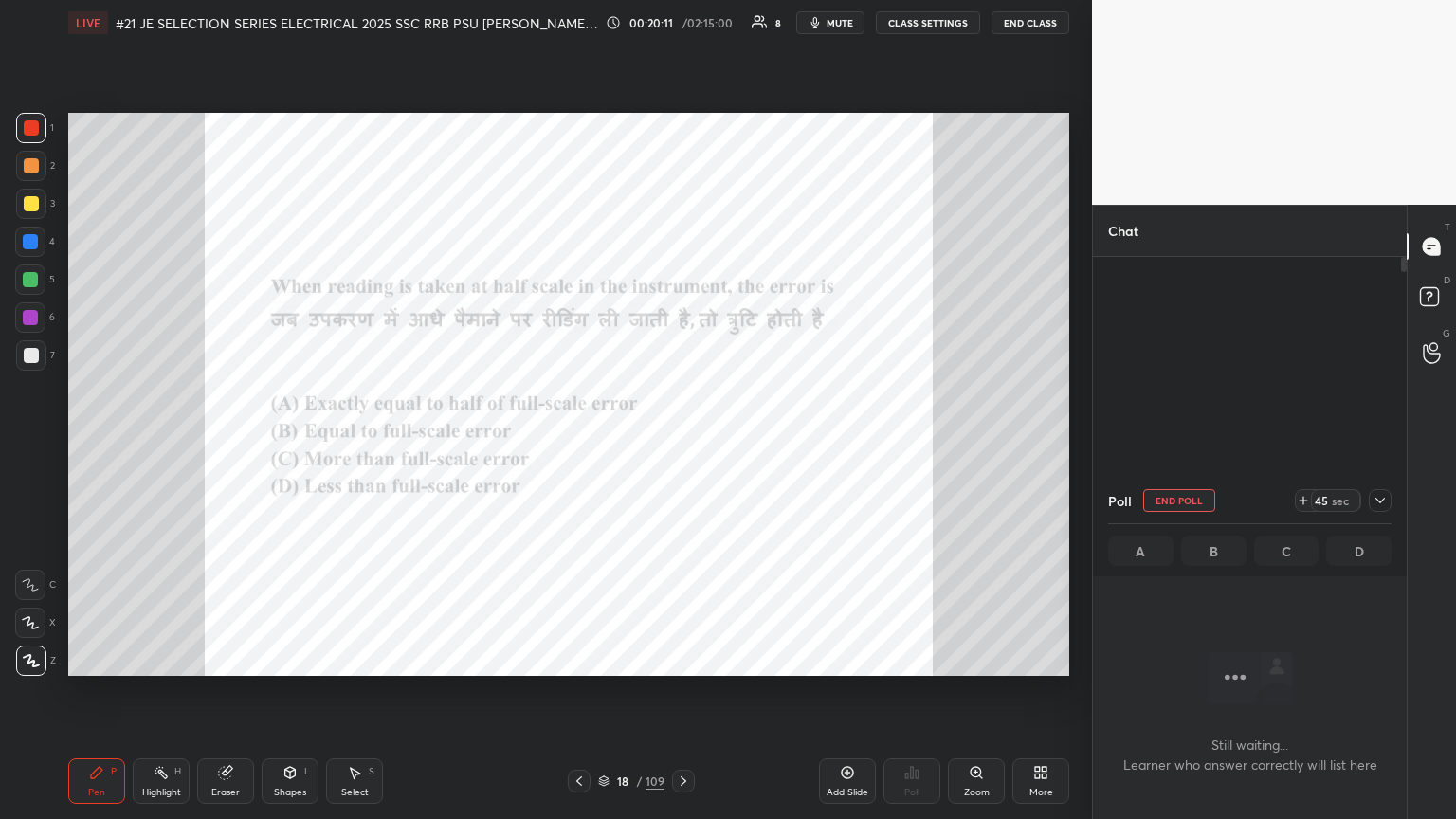
scroll to position [413, 308]
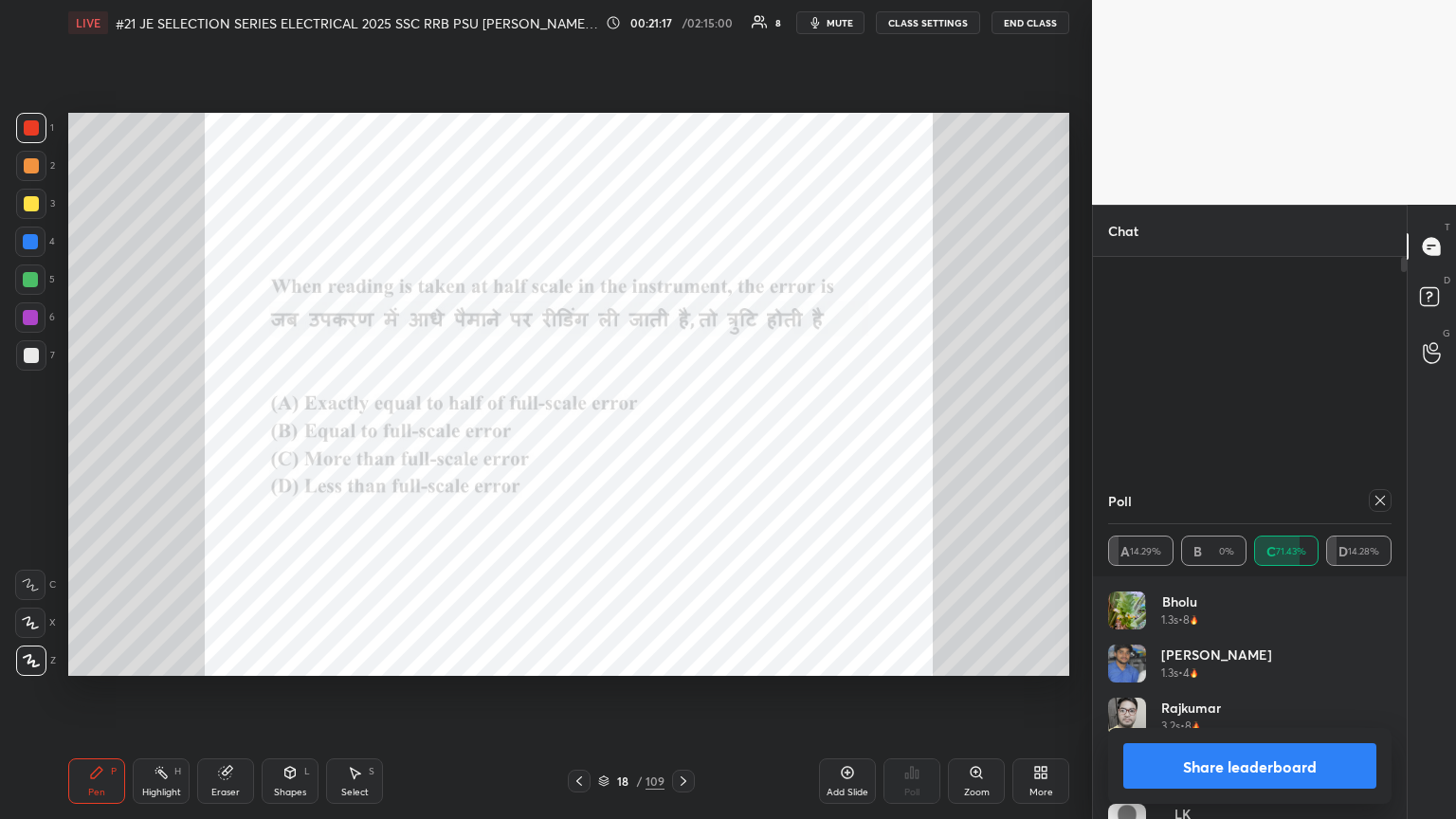
click at [680, 445] on icon at bounding box center [684, 781] width 16 height 16
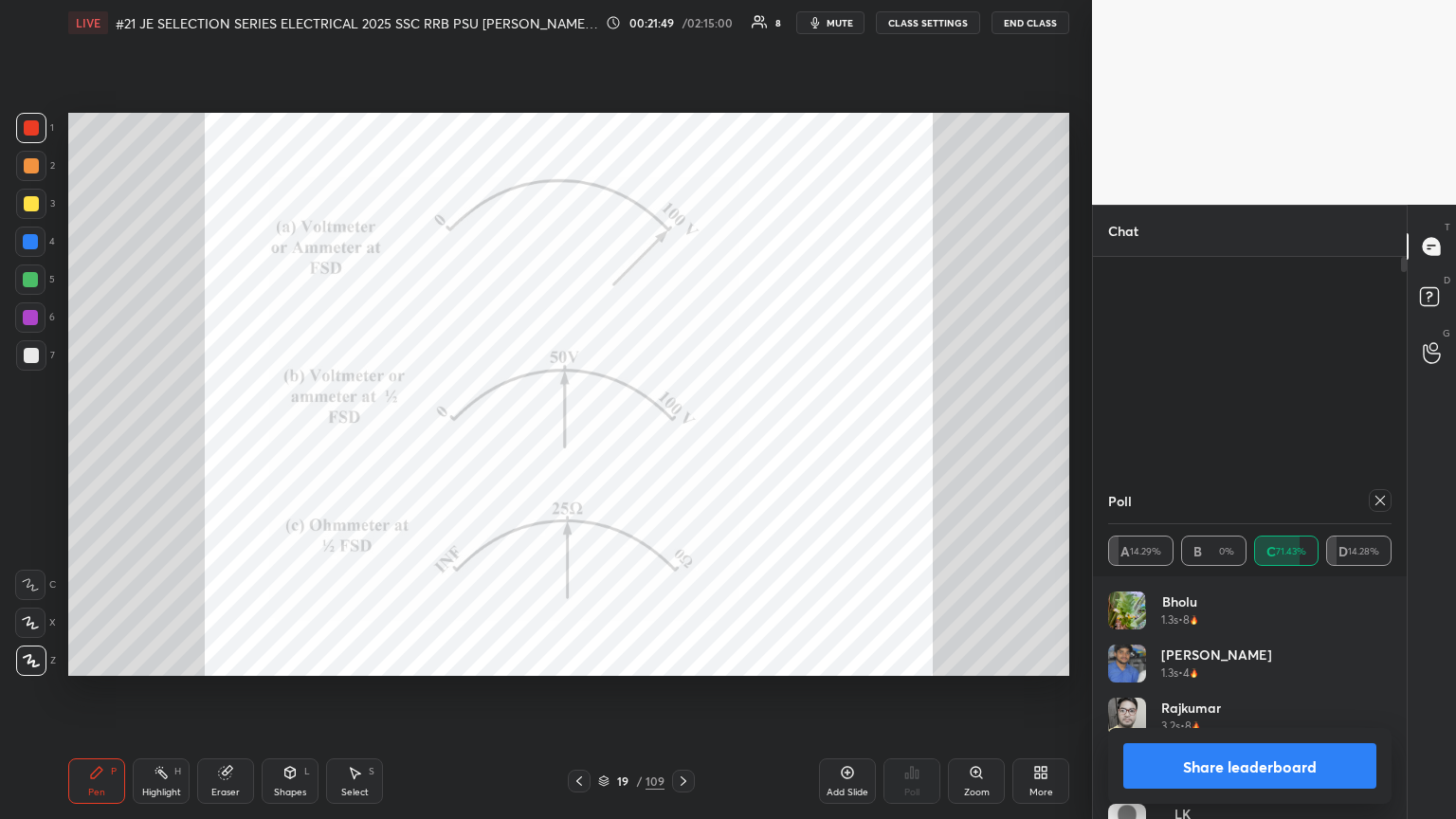
click at [680, 445] on icon at bounding box center [1381, 501] width 16 height 16
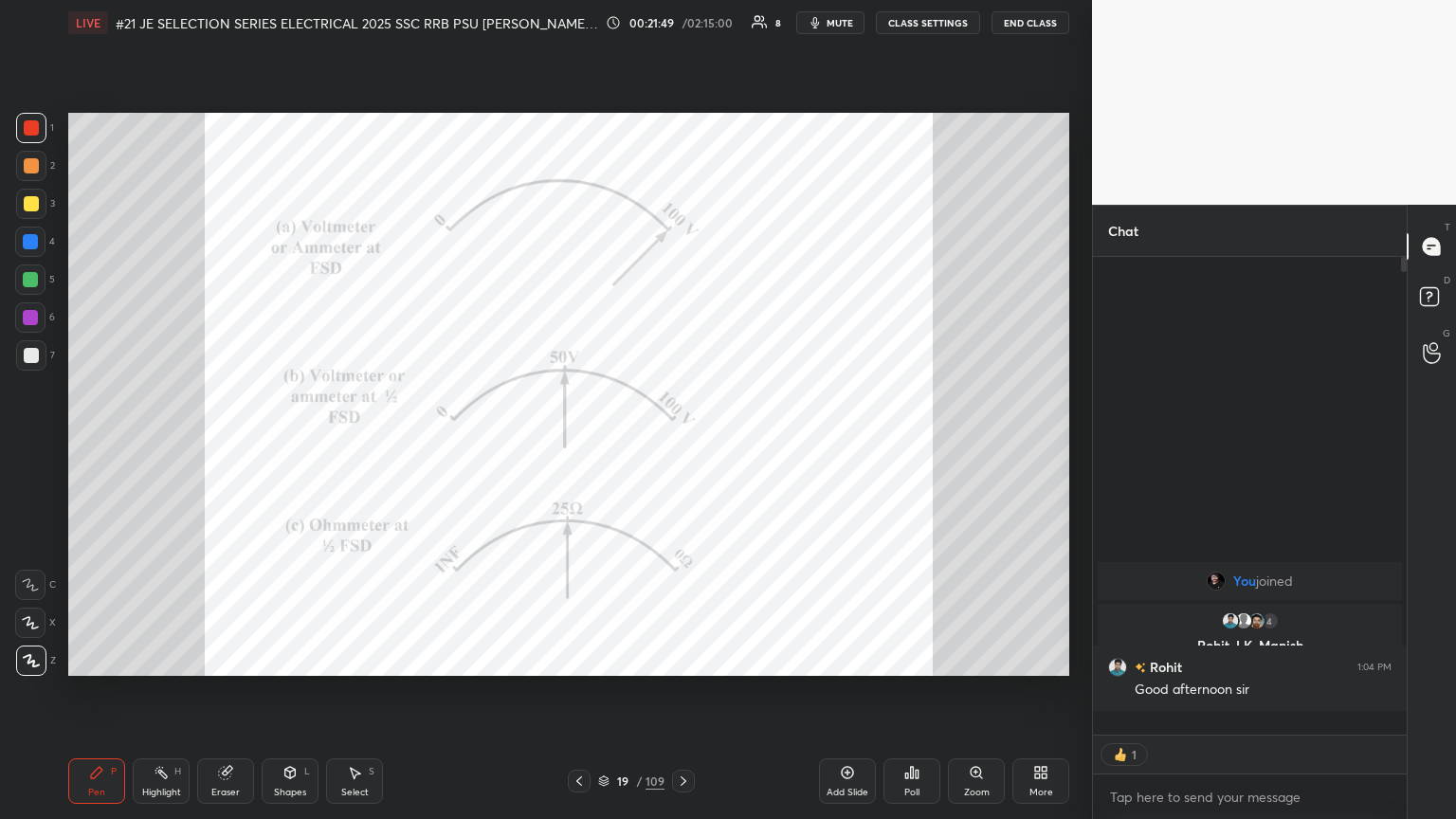
scroll to position [471, 308]
click at [227, 445] on icon at bounding box center [225, 773] width 13 height 13
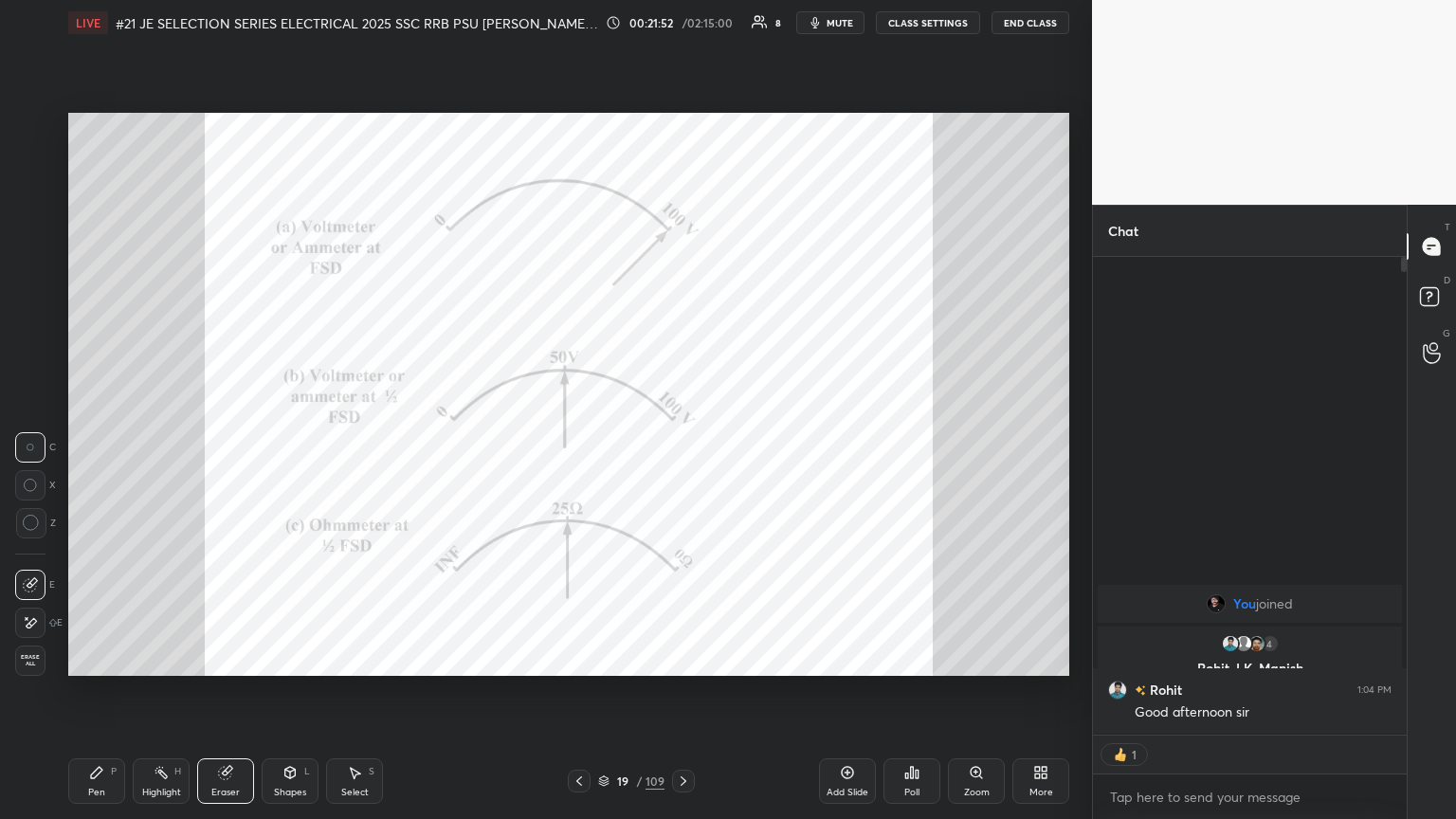
drag, startPoint x: 38, startPoint y: 662, endPoint x: 114, endPoint y: 783, distance: 142.9
click at [38, 445] on span "Erase all" at bounding box center [30, 661] width 28 height 14
click at [129, 445] on div "Pen P Highlight H Eraser Shapes L Select S 19 / 109 Add Slide Poll Zoom More" at bounding box center [569, 781] width 1001 height 76
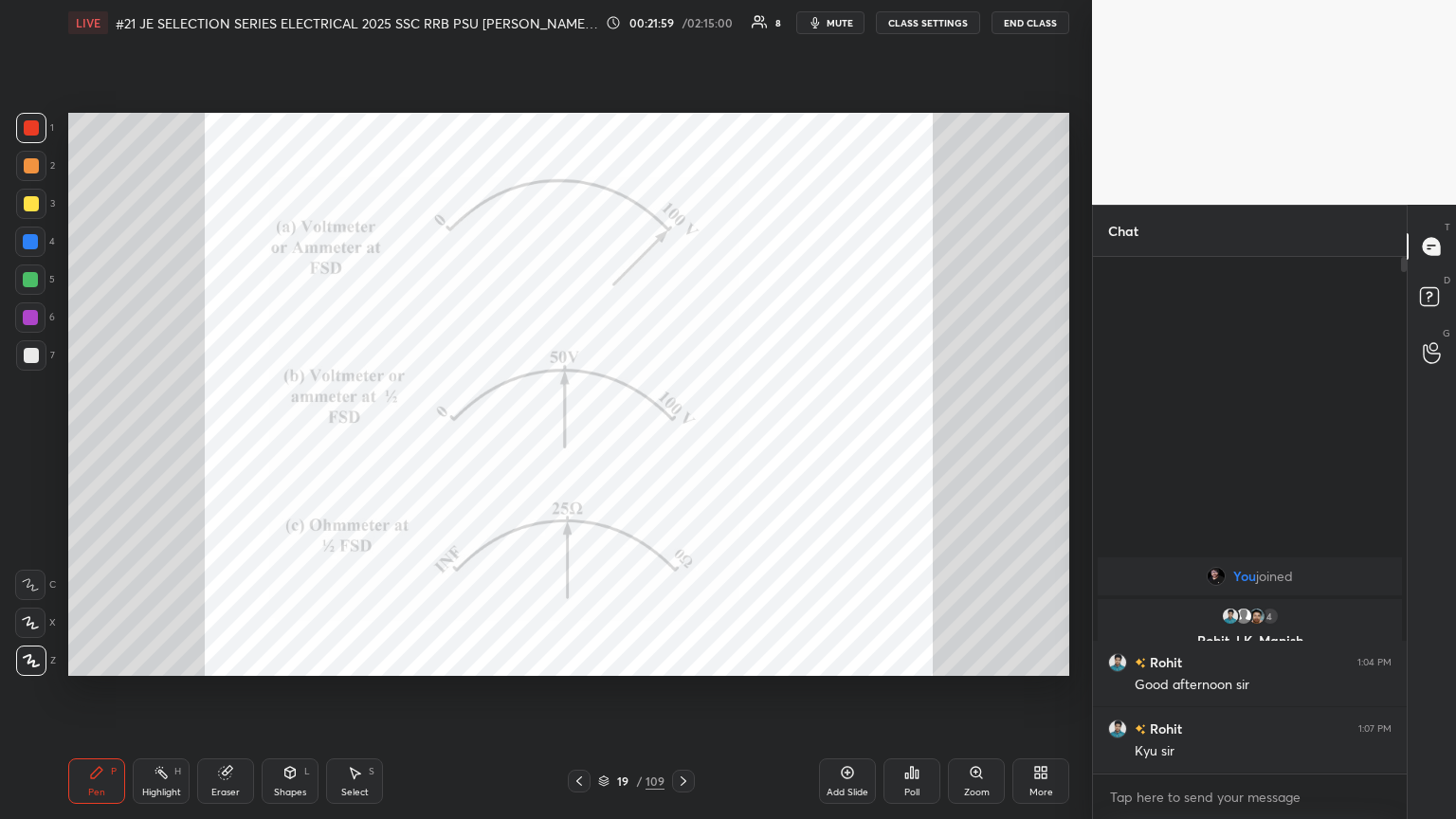
scroll to position [511, 308]
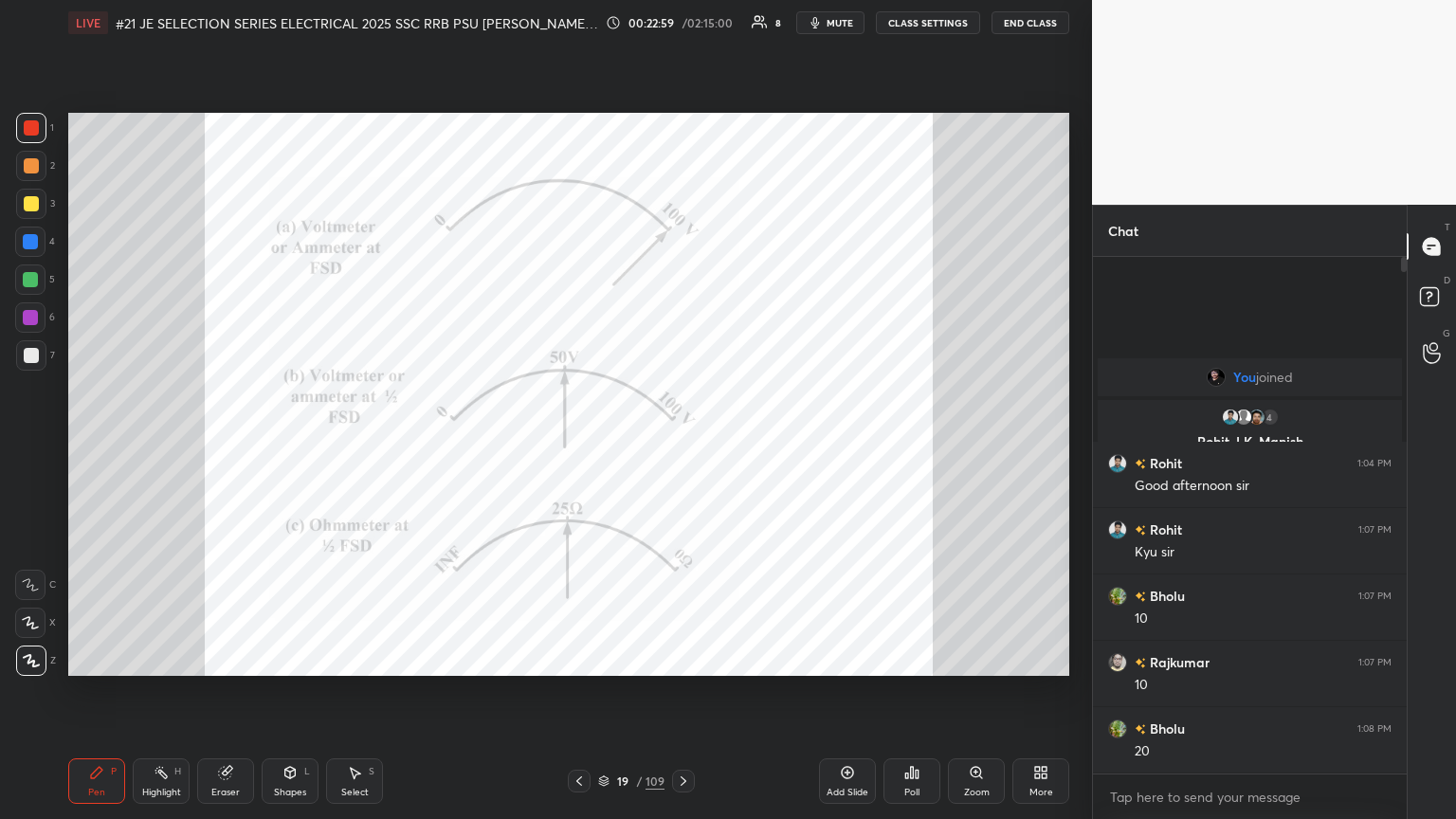
click at [234, 445] on div "Eraser" at bounding box center [226, 781] width 56 height 46
click at [106, 445] on div "Pen P" at bounding box center [96, 781] width 56 height 46
click at [38, 124] on div at bounding box center [31, 129] width 16 height 16
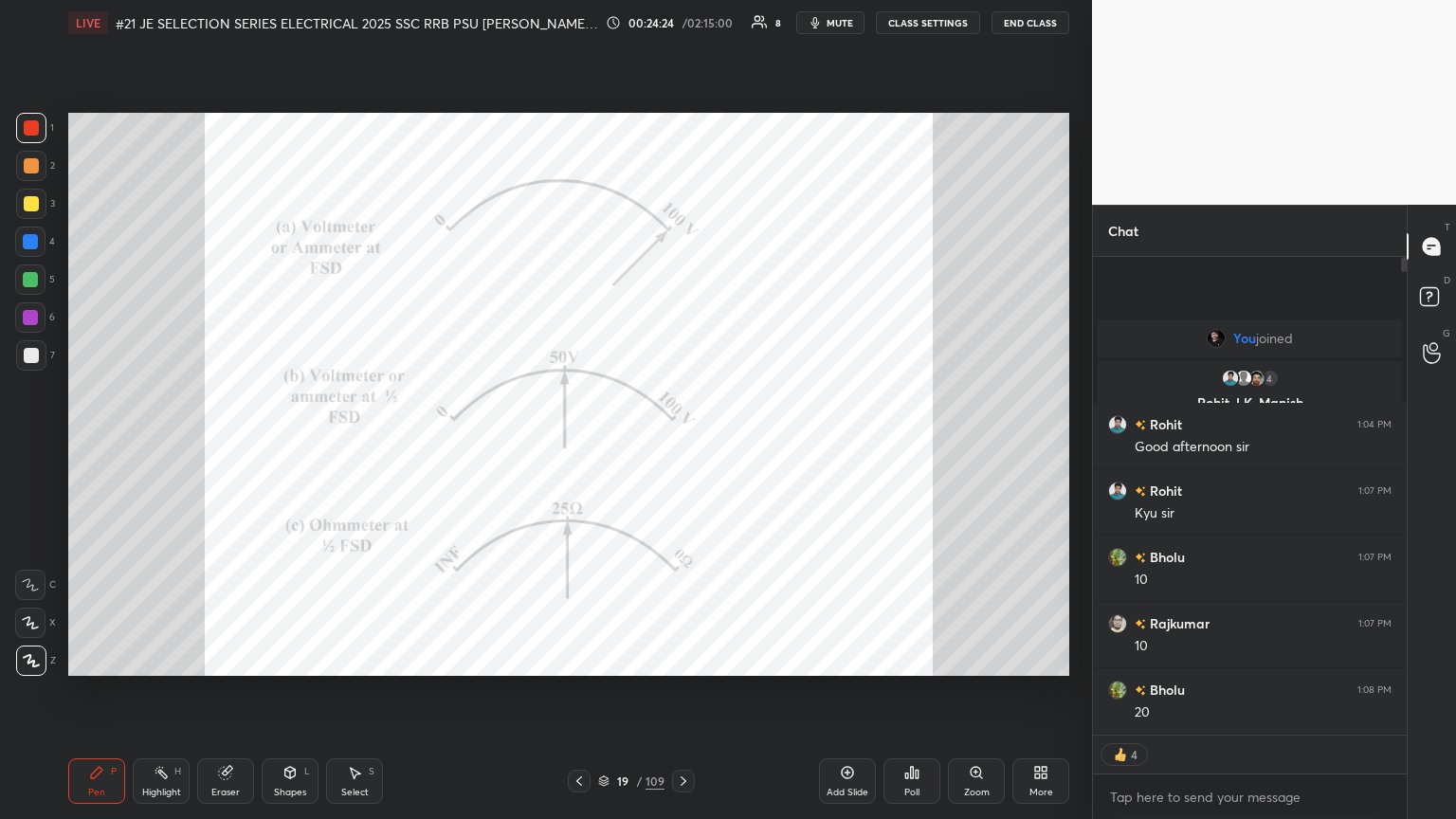
click at [680, 445] on icon at bounding box center [684, 781] width 16 height 16
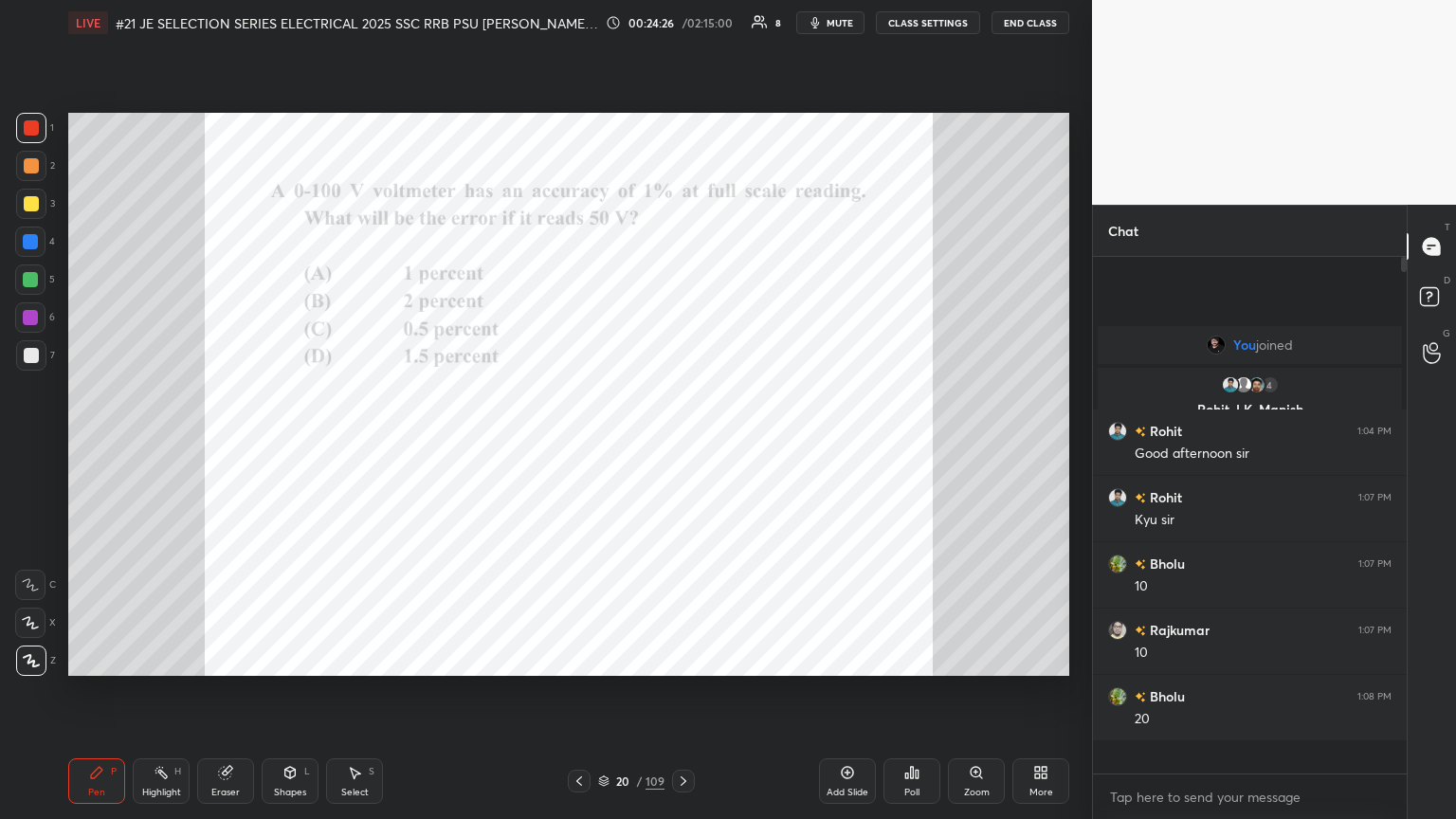
scroll to position [511, 308]
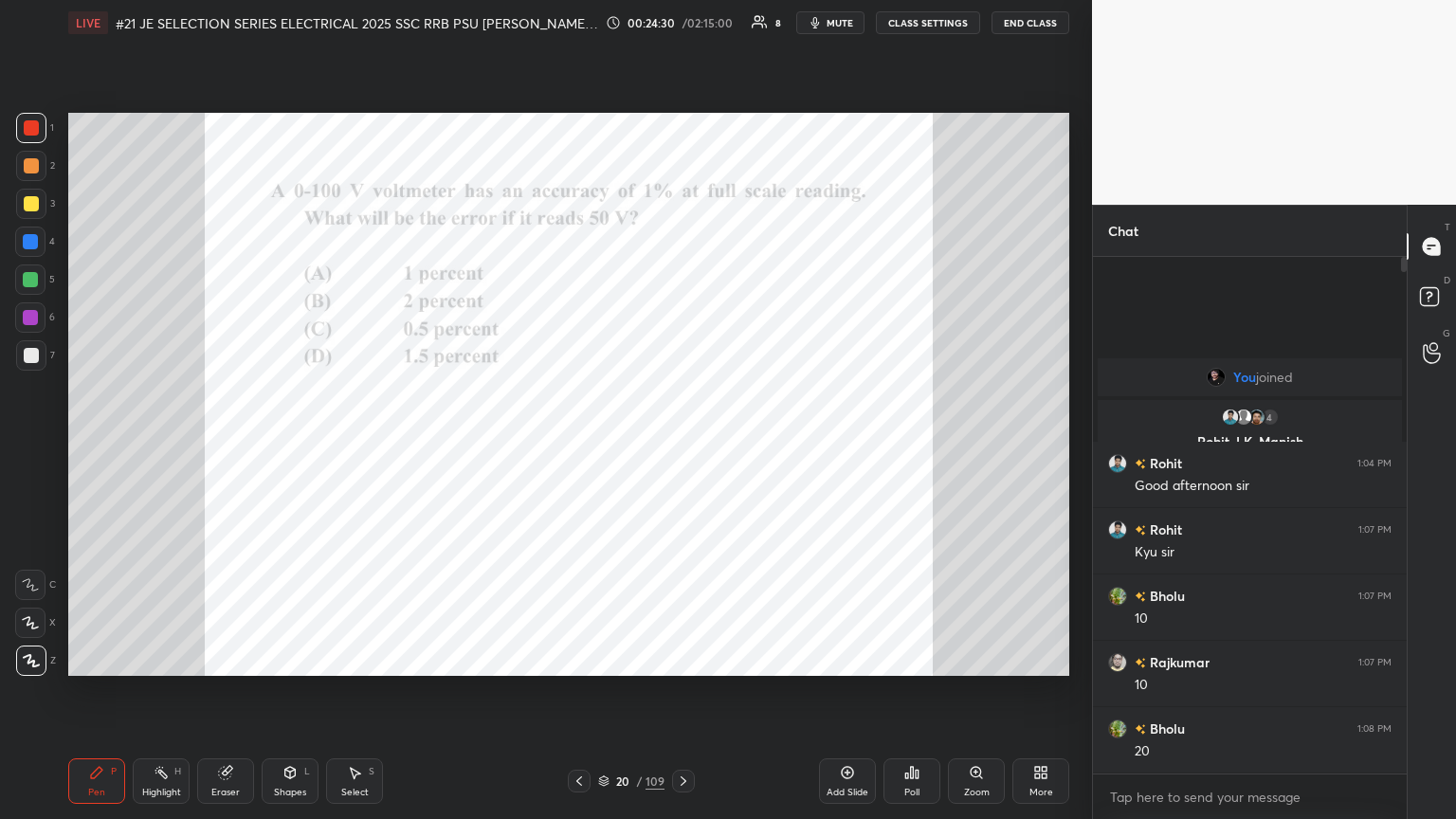
click at [680, 445] on div "Poll" at bounding box center [913, 793] width 16 height 10
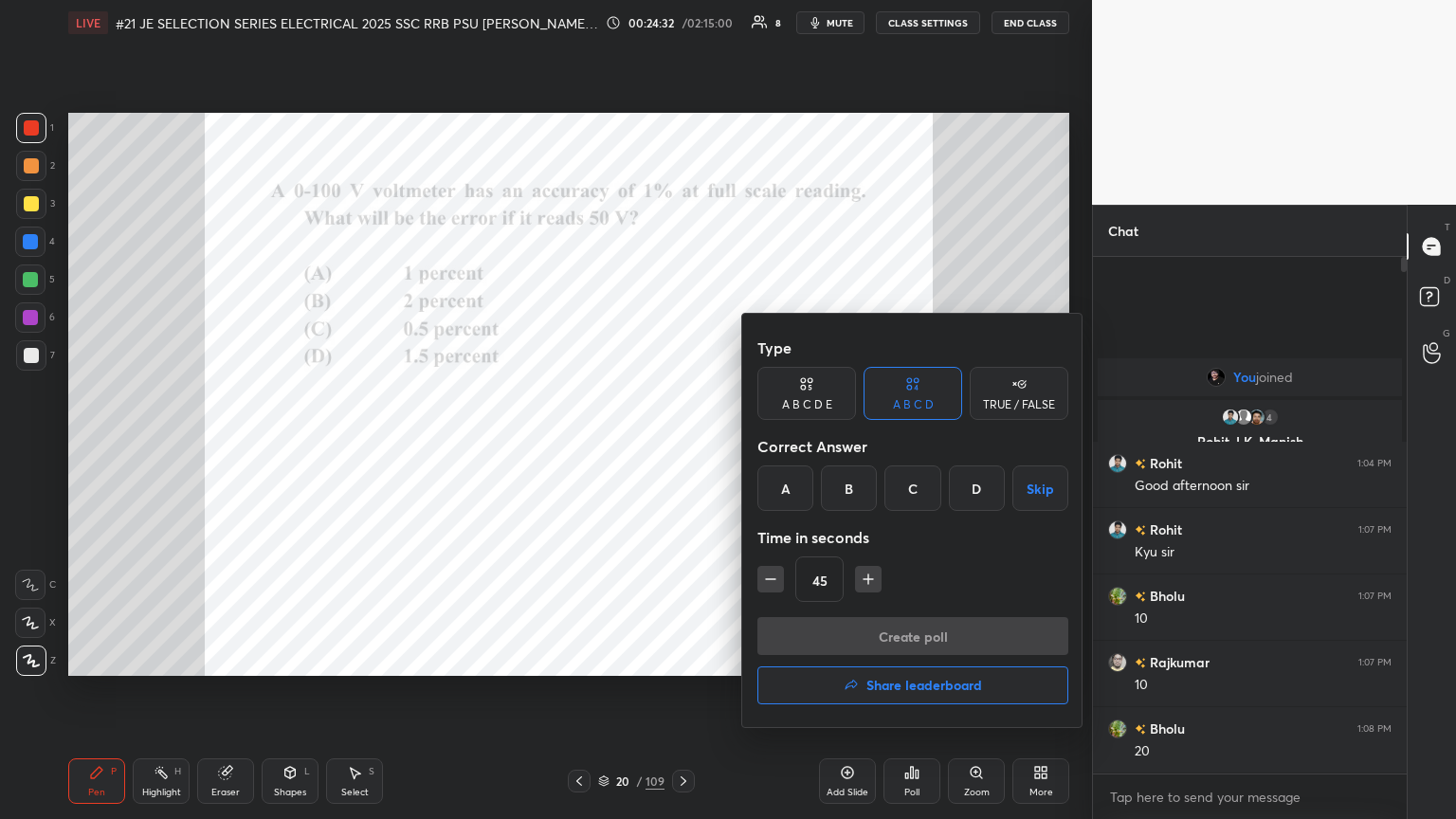
click at [680, 445] on div "B" at bounding box center [848, 488] width 56 height 46
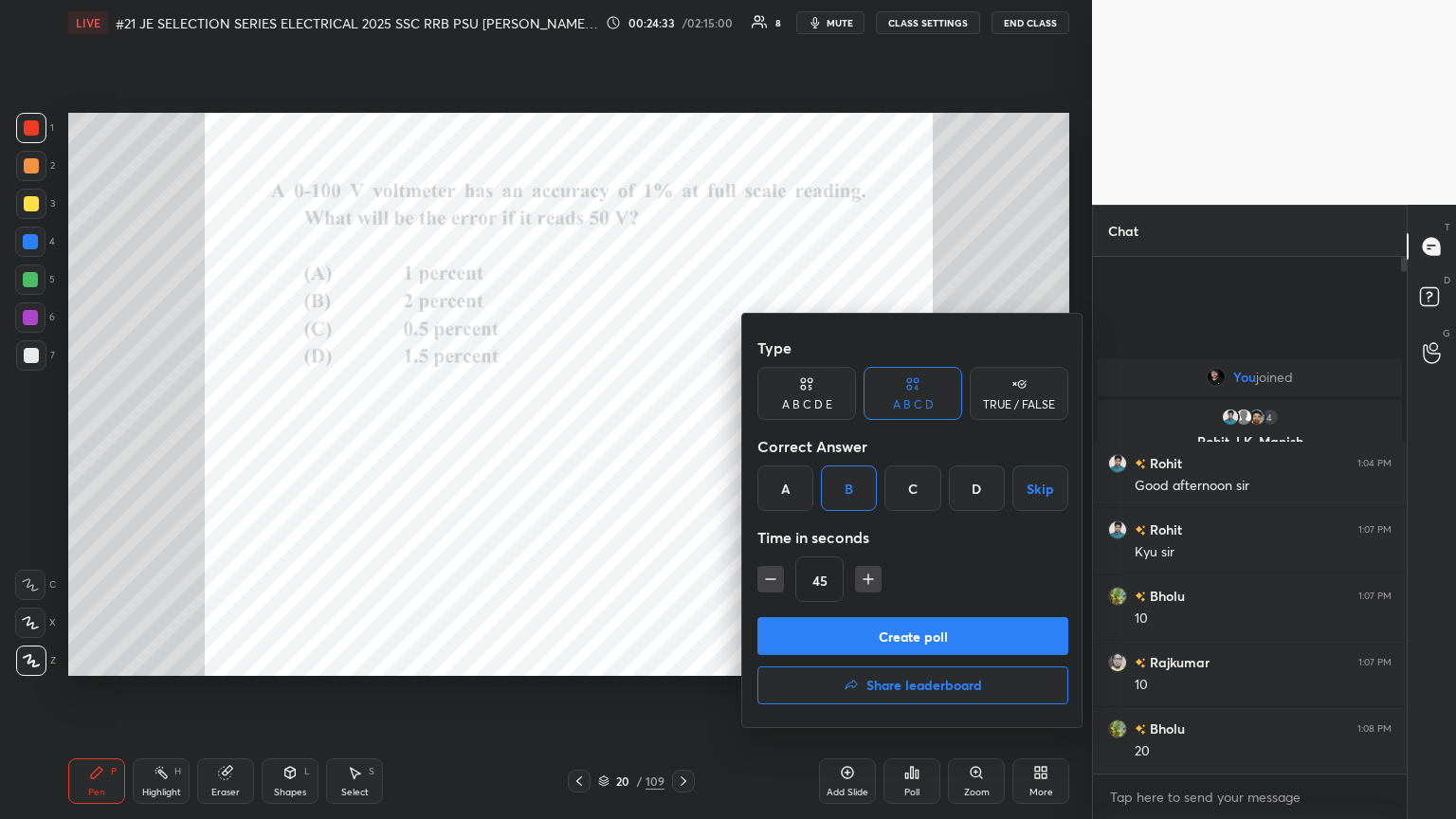
click at [680, 445] on button "Create poll" at bounding box center [913, 636] width 311 height 38
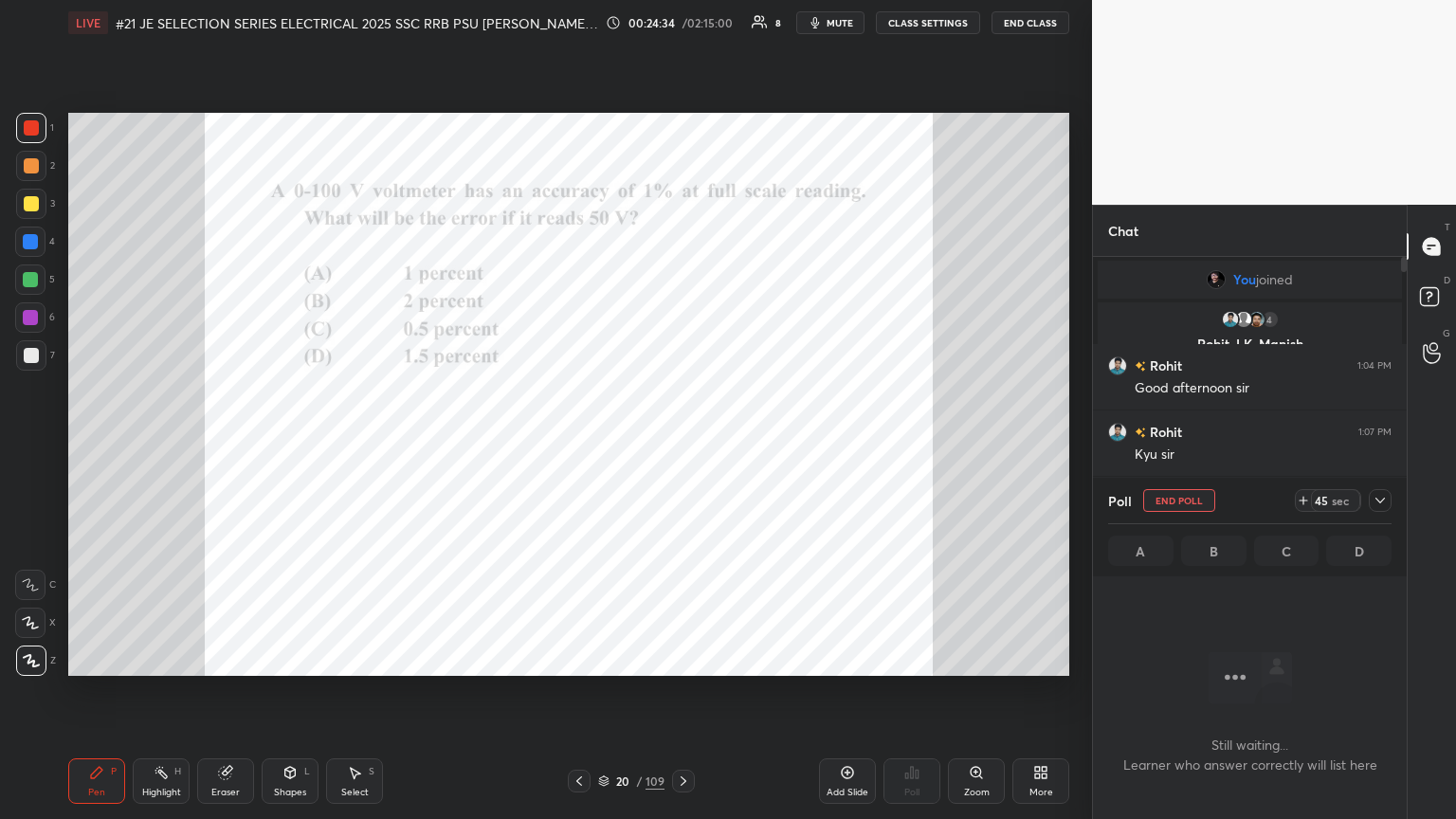
scroll to position [6, 6]
click at [680, 445] on icon at bounding box center [1304, 501] width 0 height 8
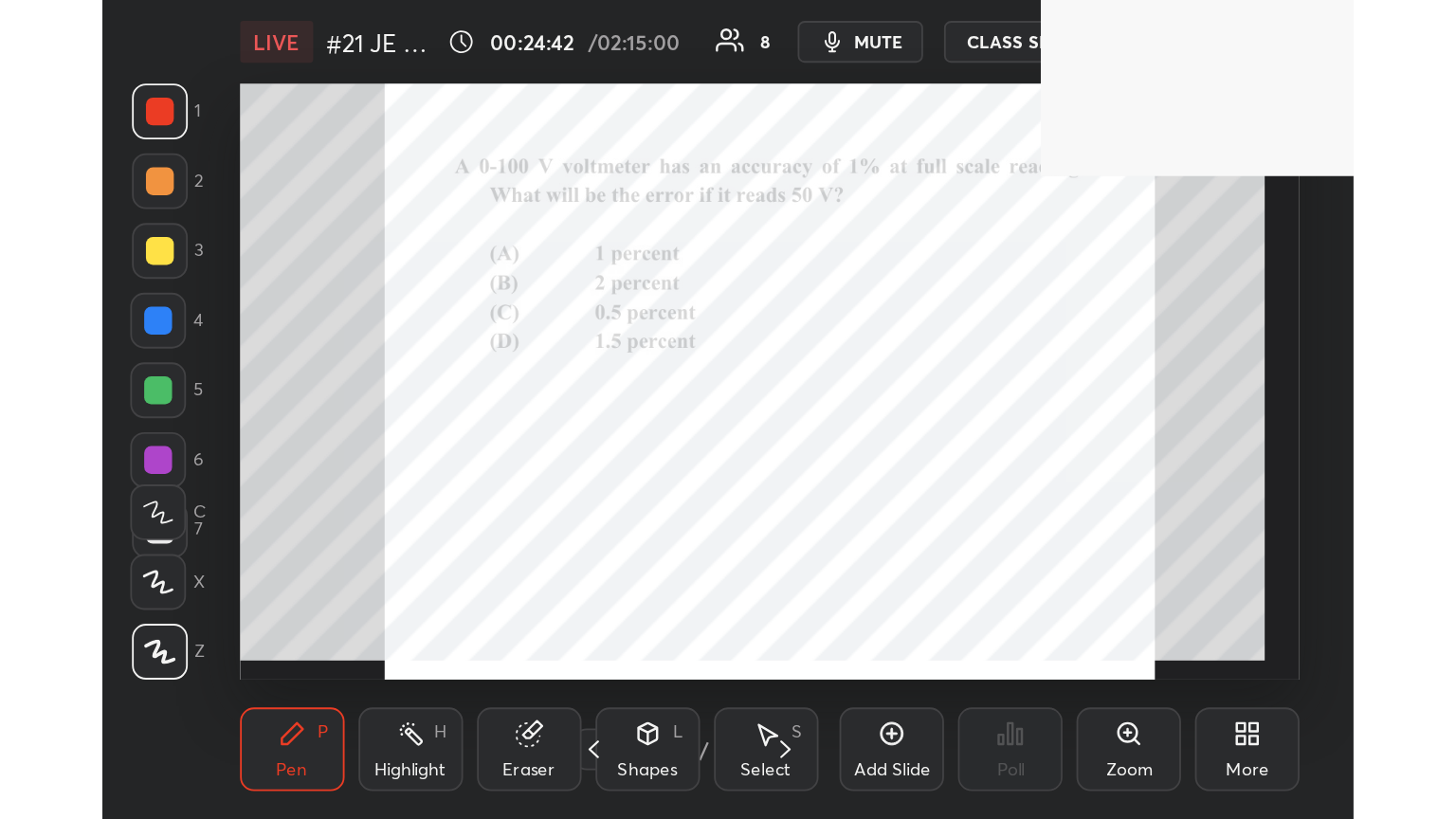
scroll to position [324, 605]
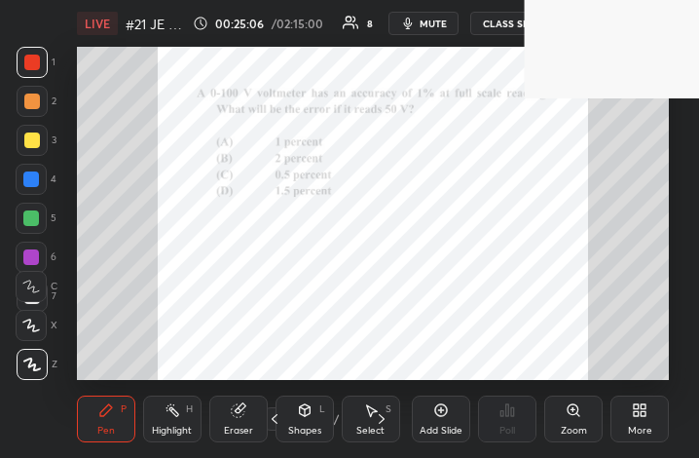
click at [640, 412] on icon at bounding box center [640, 410] width 16 height 16
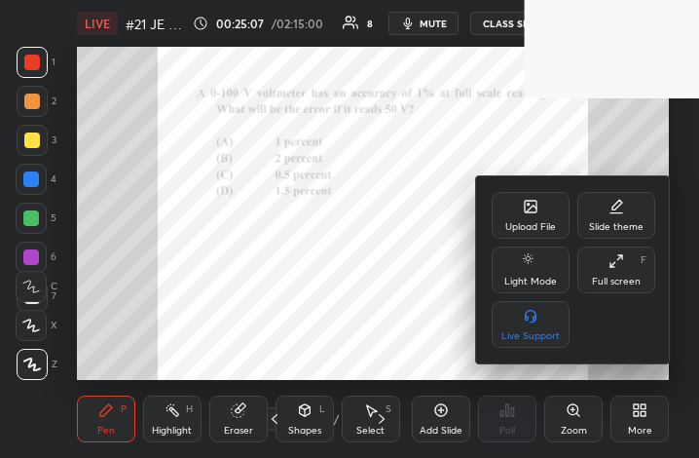
drag, startPoint x: 613, startPoint y: 268, endPoint x: 804, endPoint y: 502, distance: 302.4
click at [613, 268] on icon at bounding box center [616, 261] width 16 height 16
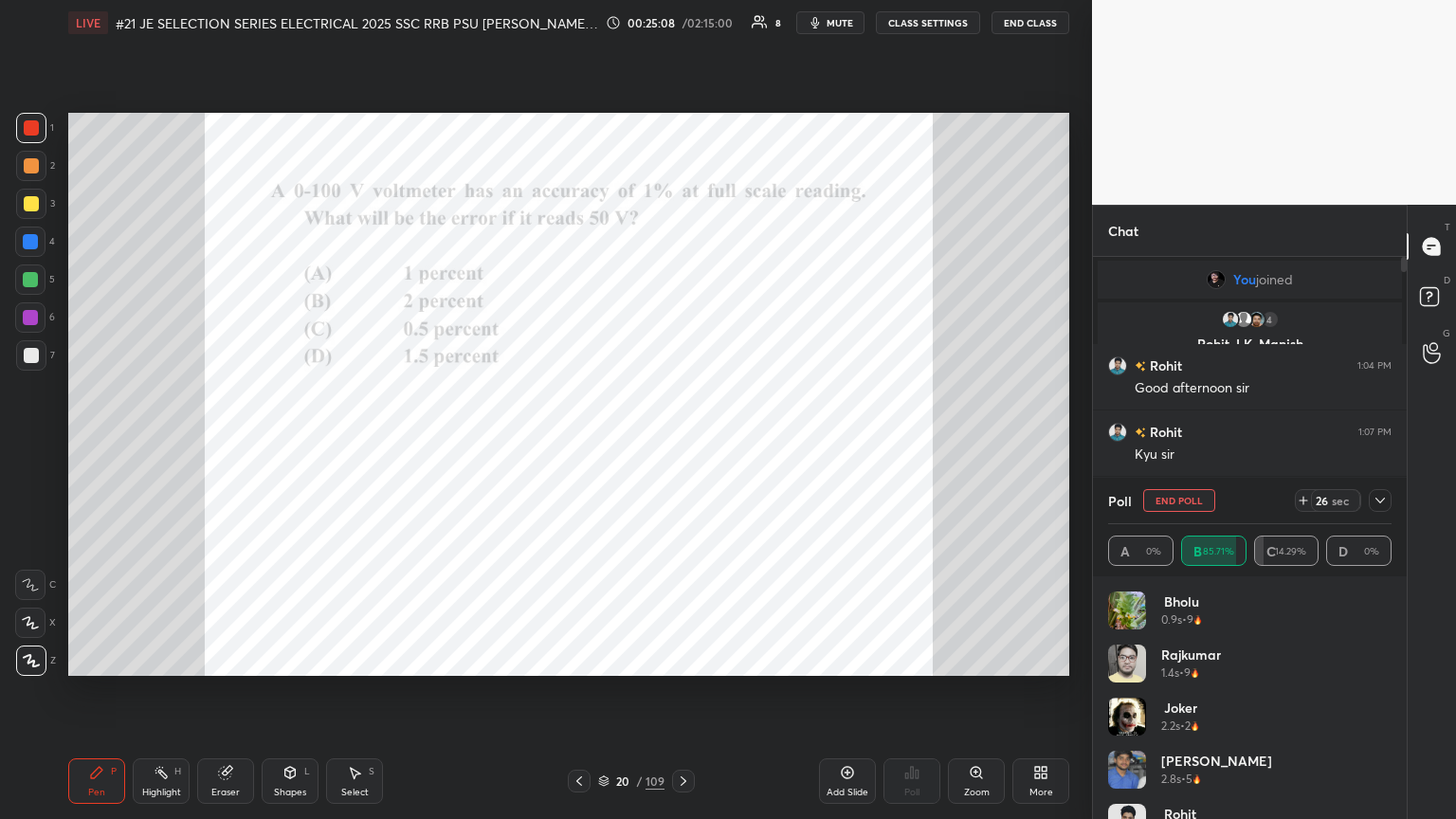
scroll to position [94113, 93801]
drag, startPoint x: 32, startPoint y: 121, endPoint x: 36, endPoint y: 106, distance: 15.5
click at [34, 121] on div at bounding box center [31, 129] width 16 height 16
click at [41, 126] on div at bounding box center [31, 128] width 30 height 30
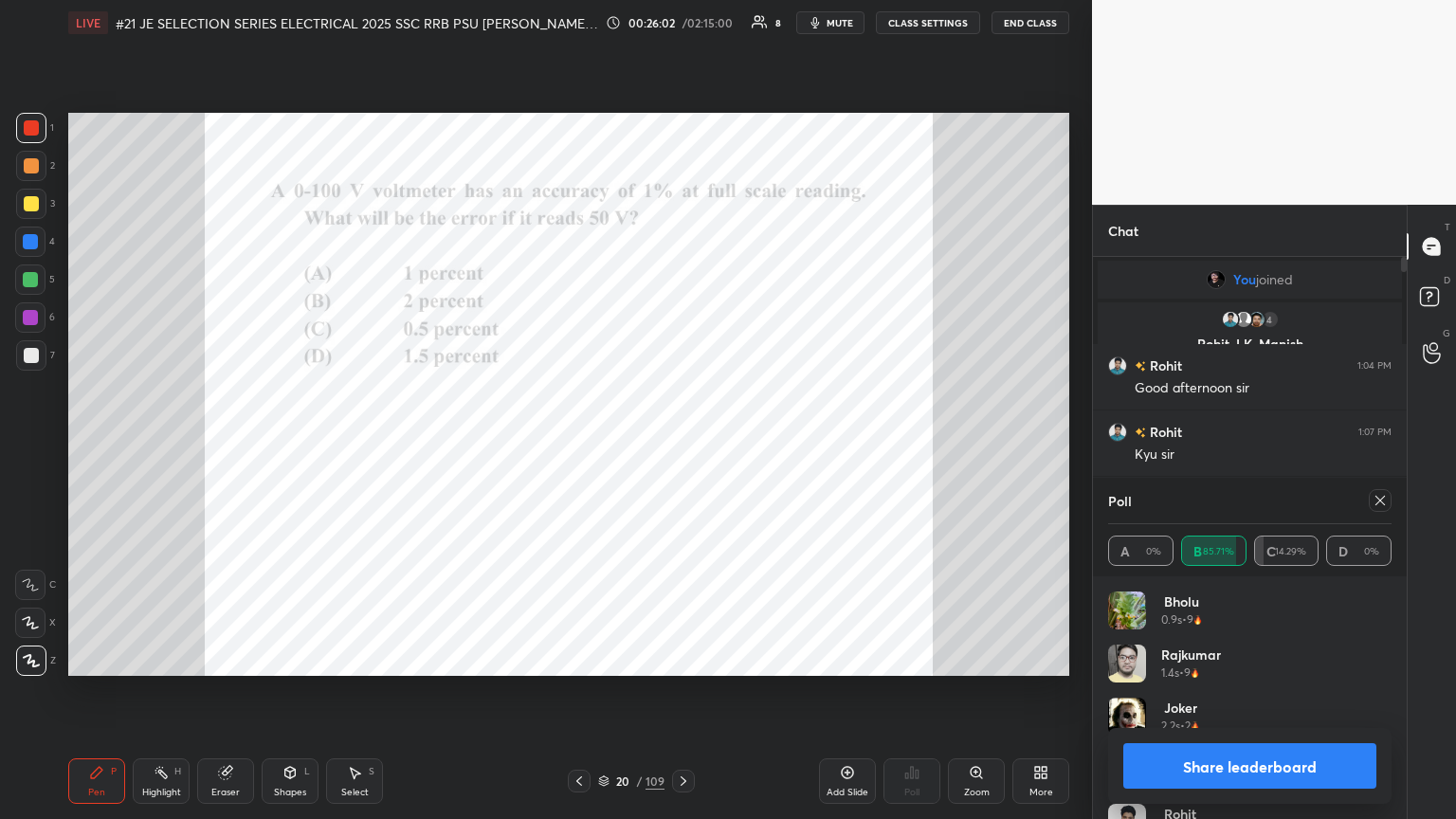
click at [680, 445] on icon at bounding box center [1381, 501] width 16 height 16
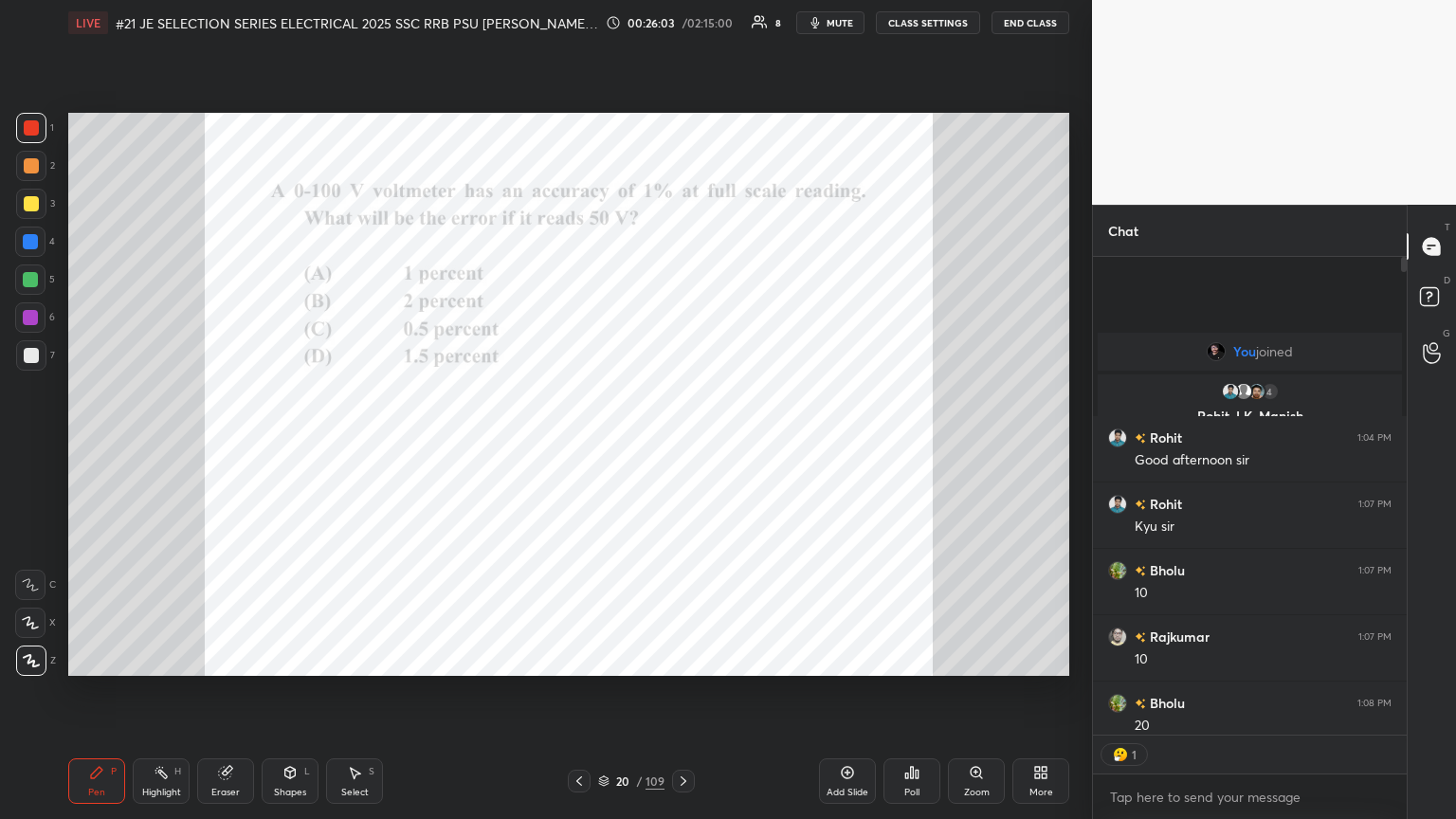
scroll to position [354, 308]
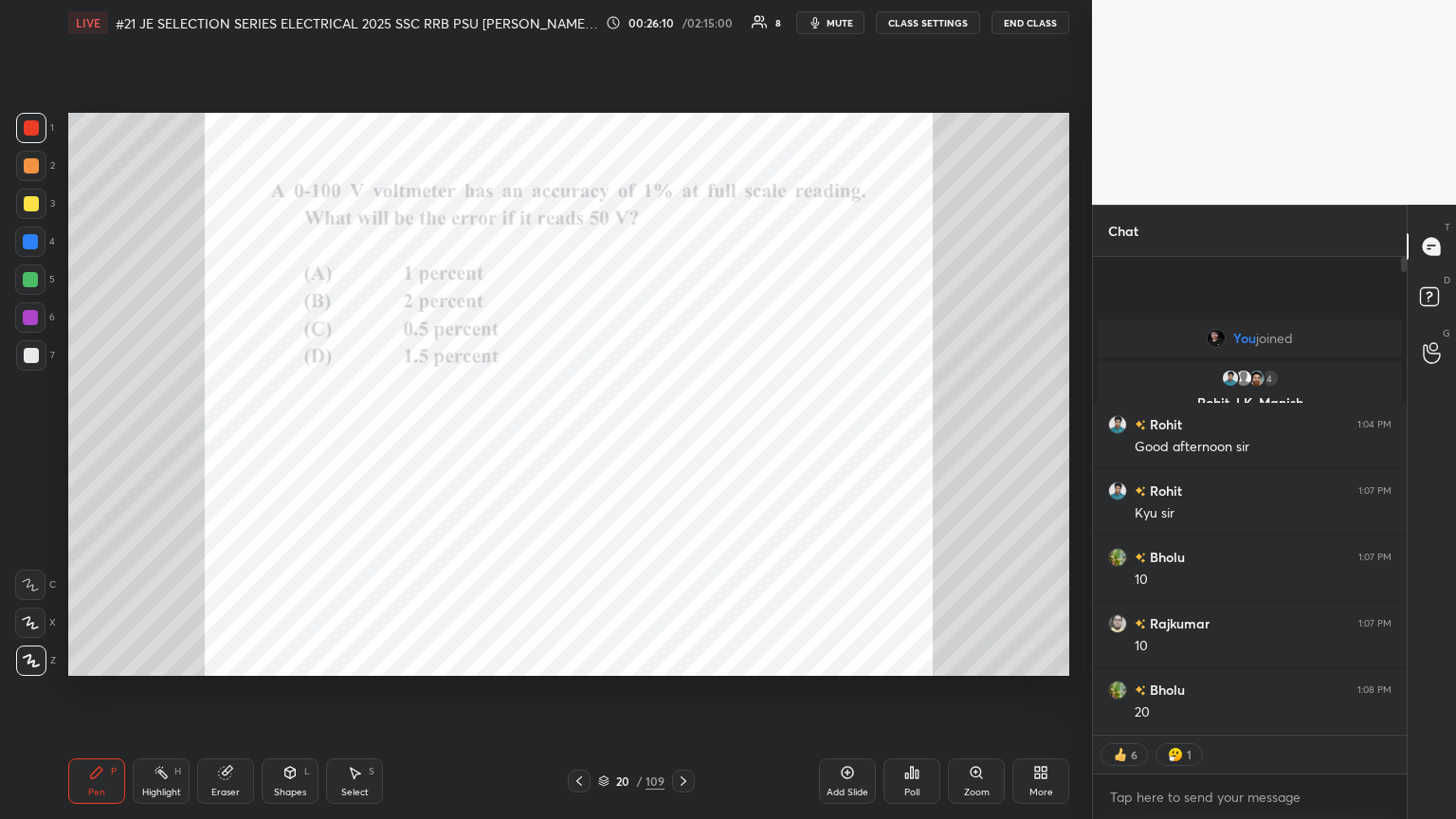
click at [680, 445] on icon at bounding box center [684, 781] width 16 height 16
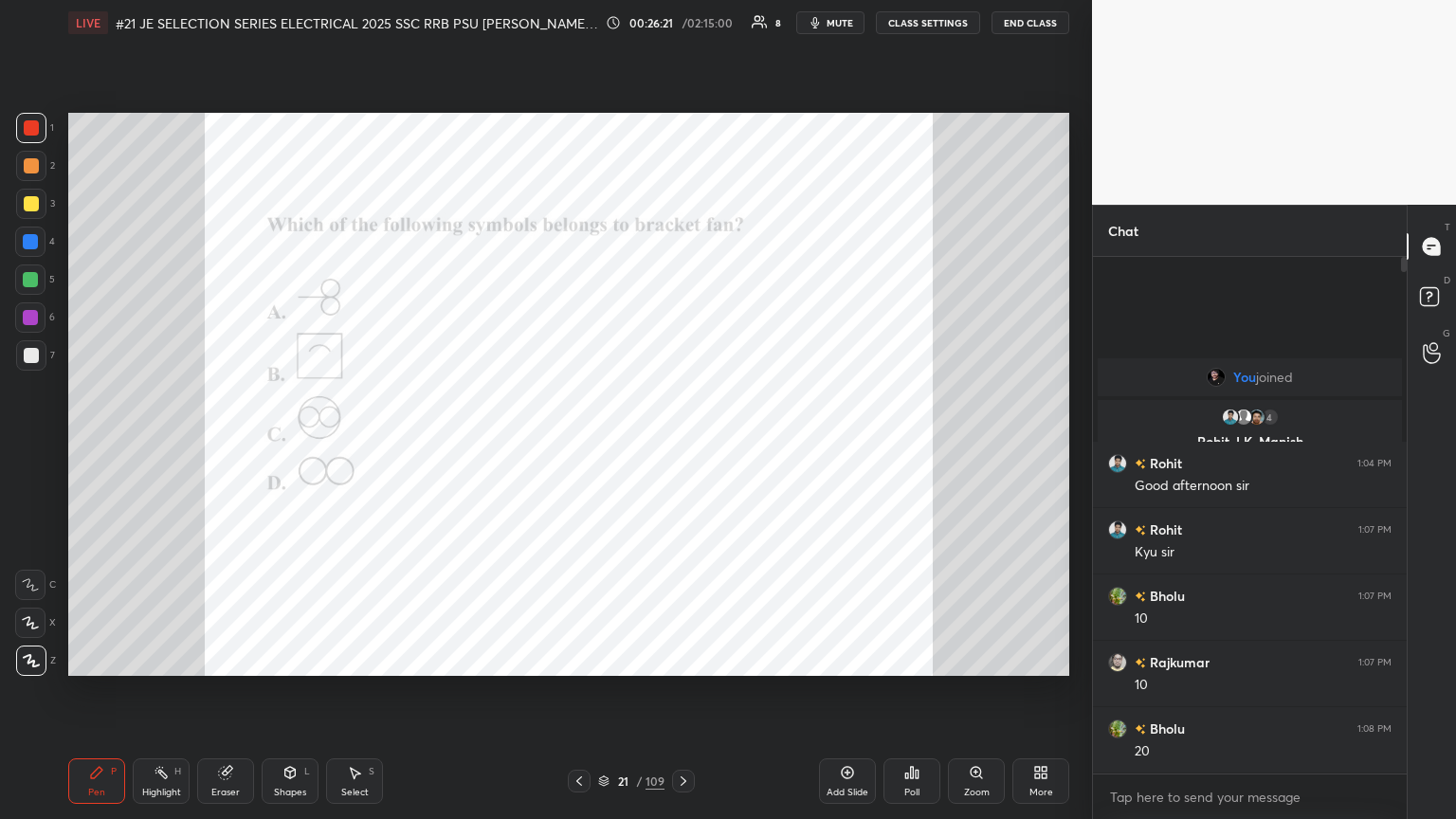
drag, startPoint x: 1404, startPoint y: 269, endPoint x: 1412, endPoint y: 327, distance: 58.5
click at [680, 323] on div at bounding box center [1401, 515] width 12 height 517
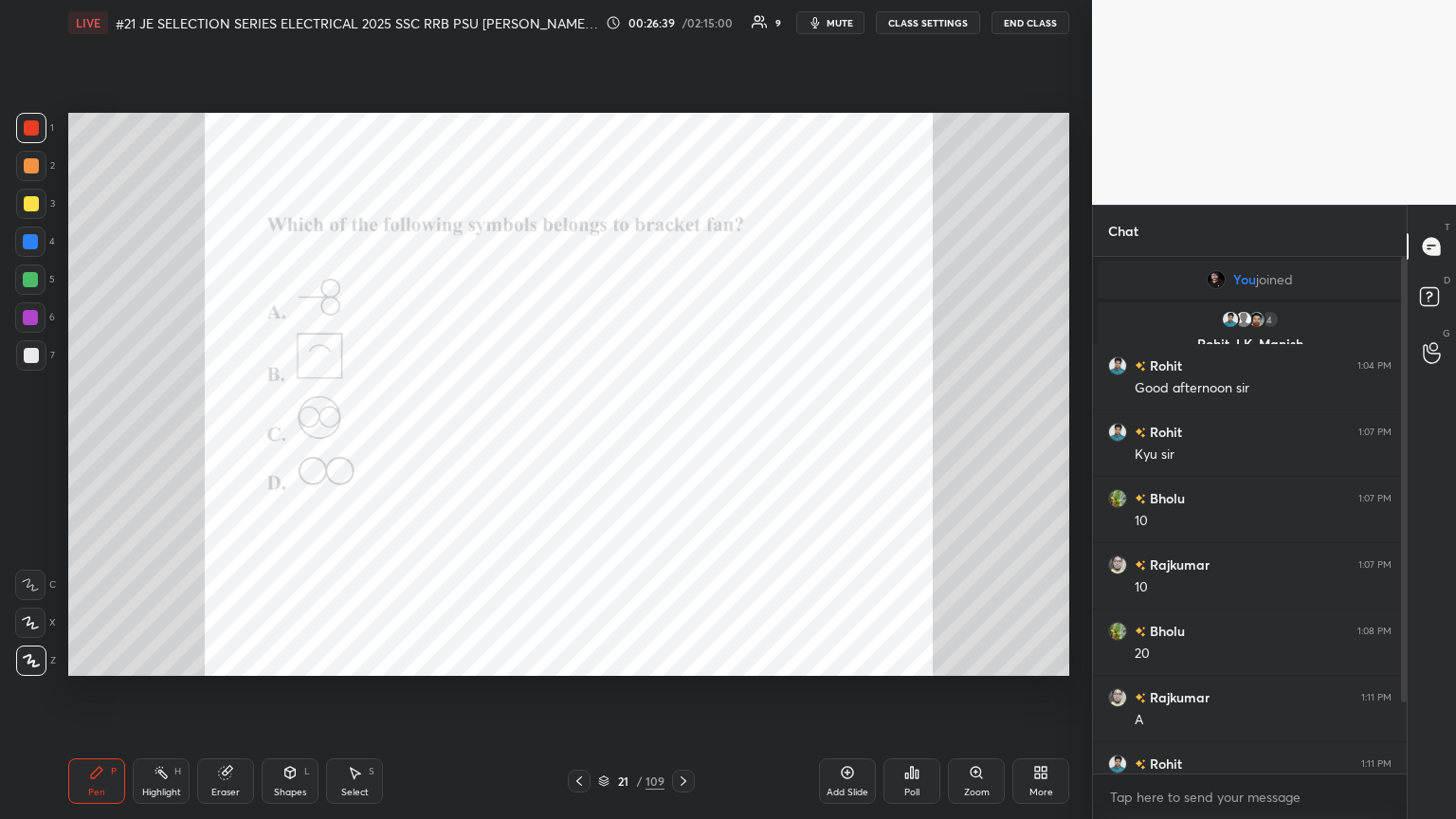
drag, startPoint x: 1407, startPoint y: 687, endPoint x: 1404, endPoint y: 718, distance: 31.1
click at [680, 445] on div "Chat You joined 4 Rohit, LK, Manish & 4 others joined Rohit 1:04 PM Good aftern…" at bounding box center [1275, 511] width 364 height 614
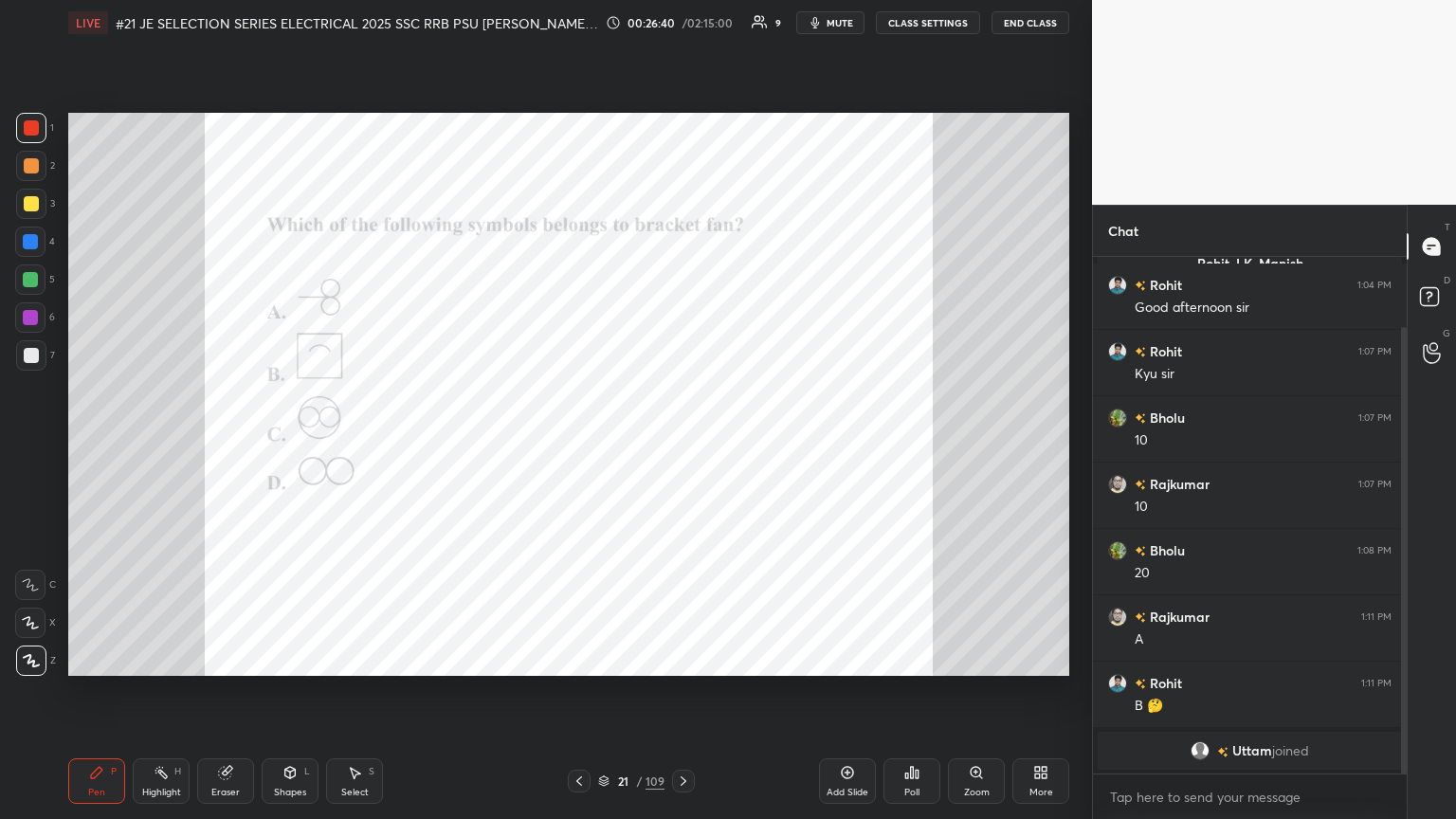
drag, startPoint x: 1403, startPoint y: 699, endPoint x: 1408, endPoint y: 747, distance: 48.3
click at [680, 445] on div "Chat You joined 4 Rohit, LK, Manish & 4 others joined Rohit 1:04 PM Good aftern…" at bounding box center [1275, 511] width 364 height 614
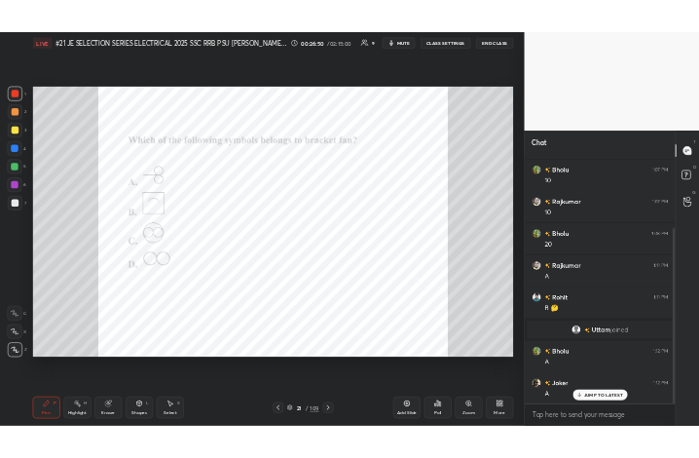
scroll to position [287, 0]
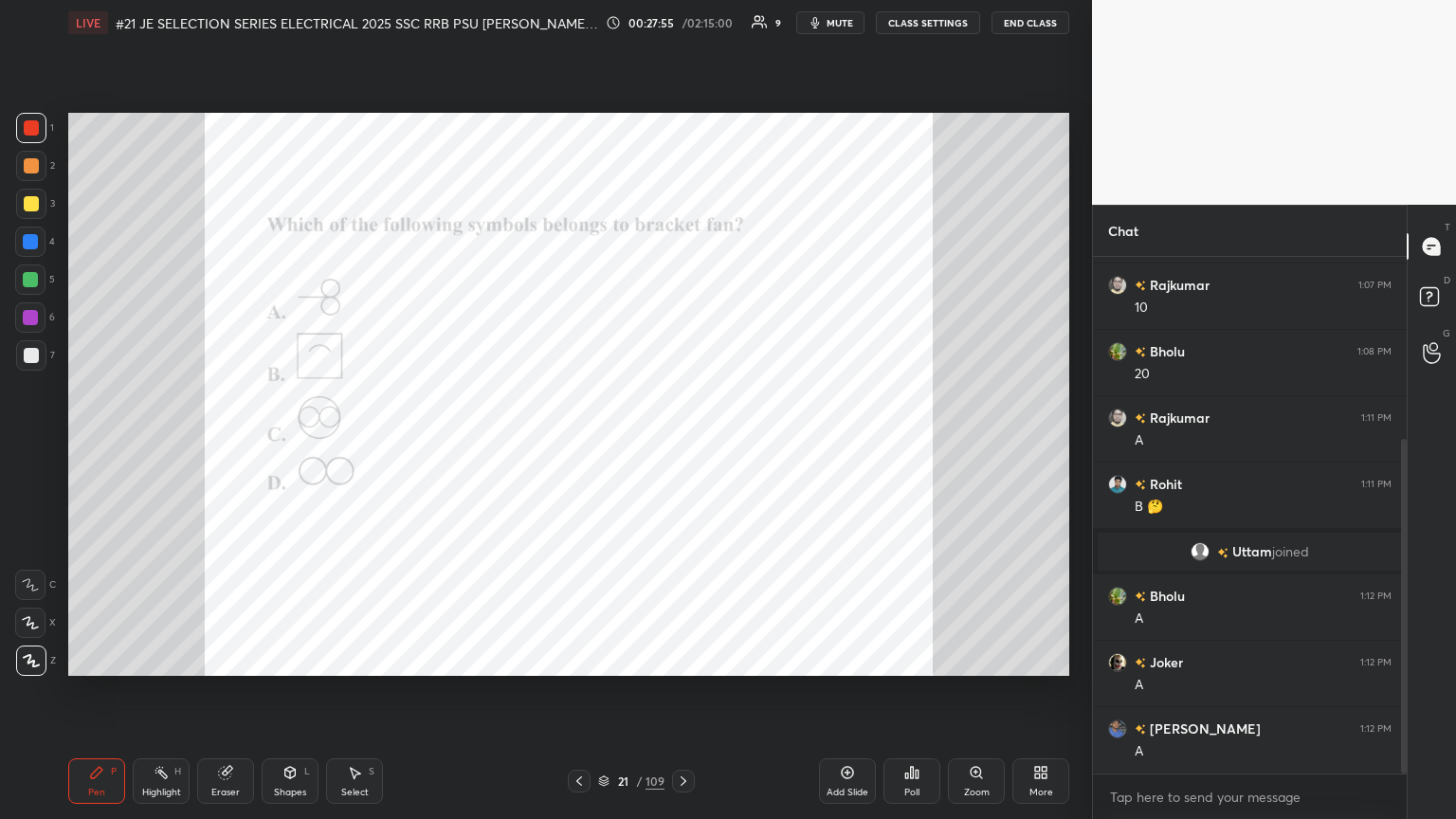
click at [680, 445] on icon at bounding box center [684, 781] width 6 height 10
click at [580, 445] on icon at bounding box center [579, 781] width 16 height 16
click at [680, 445] on icon at bounding box center [684, 781] width 16 height 16
click at [579, 445] on icon at bounding box center [579, 781] width 16 height 16
click at [679, 445] on icon at bounding box center [684, 781] width 16 height 16
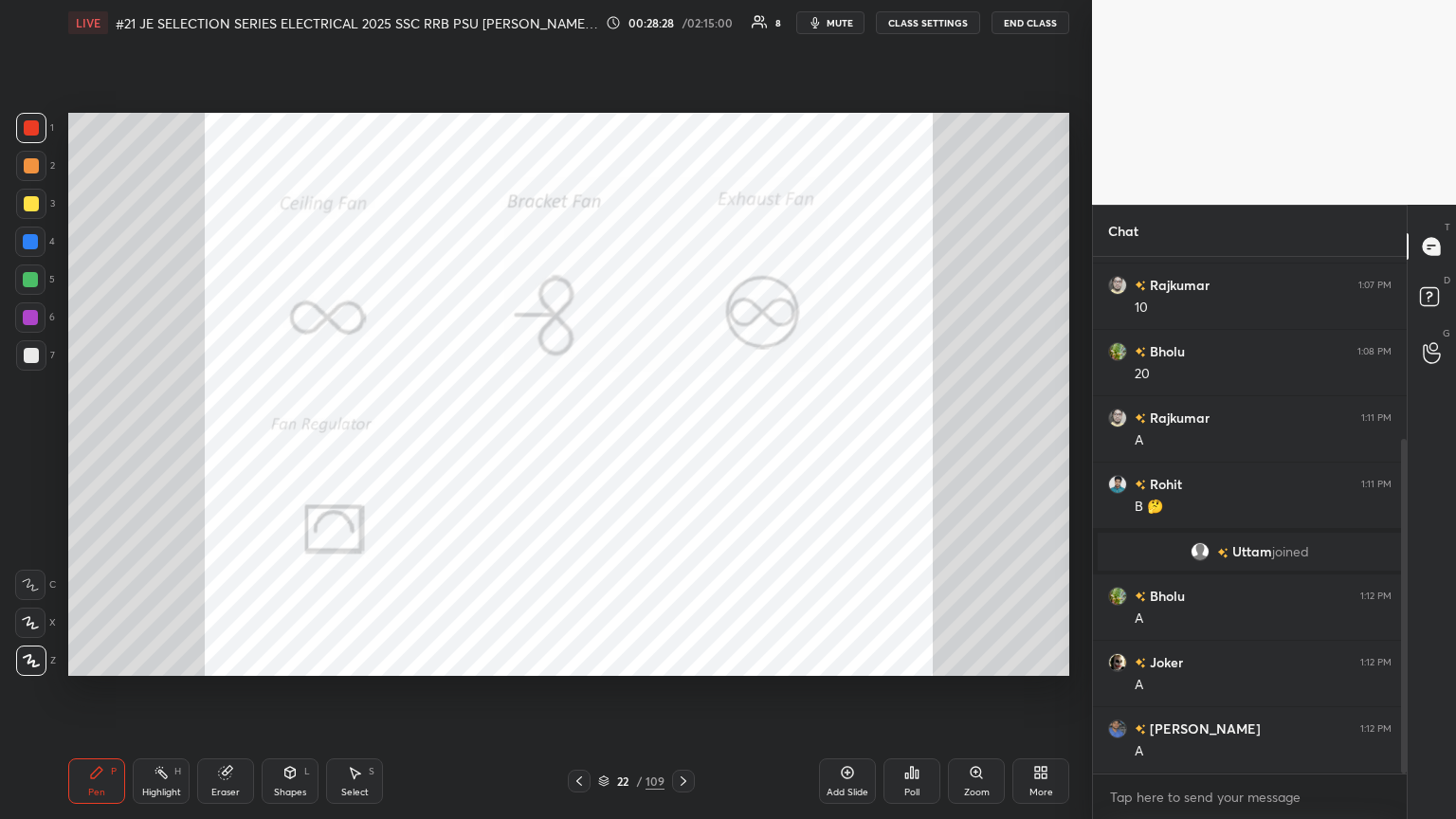
click at [680, 445] on icon at bounding box center [684, 781] width 16 height 16
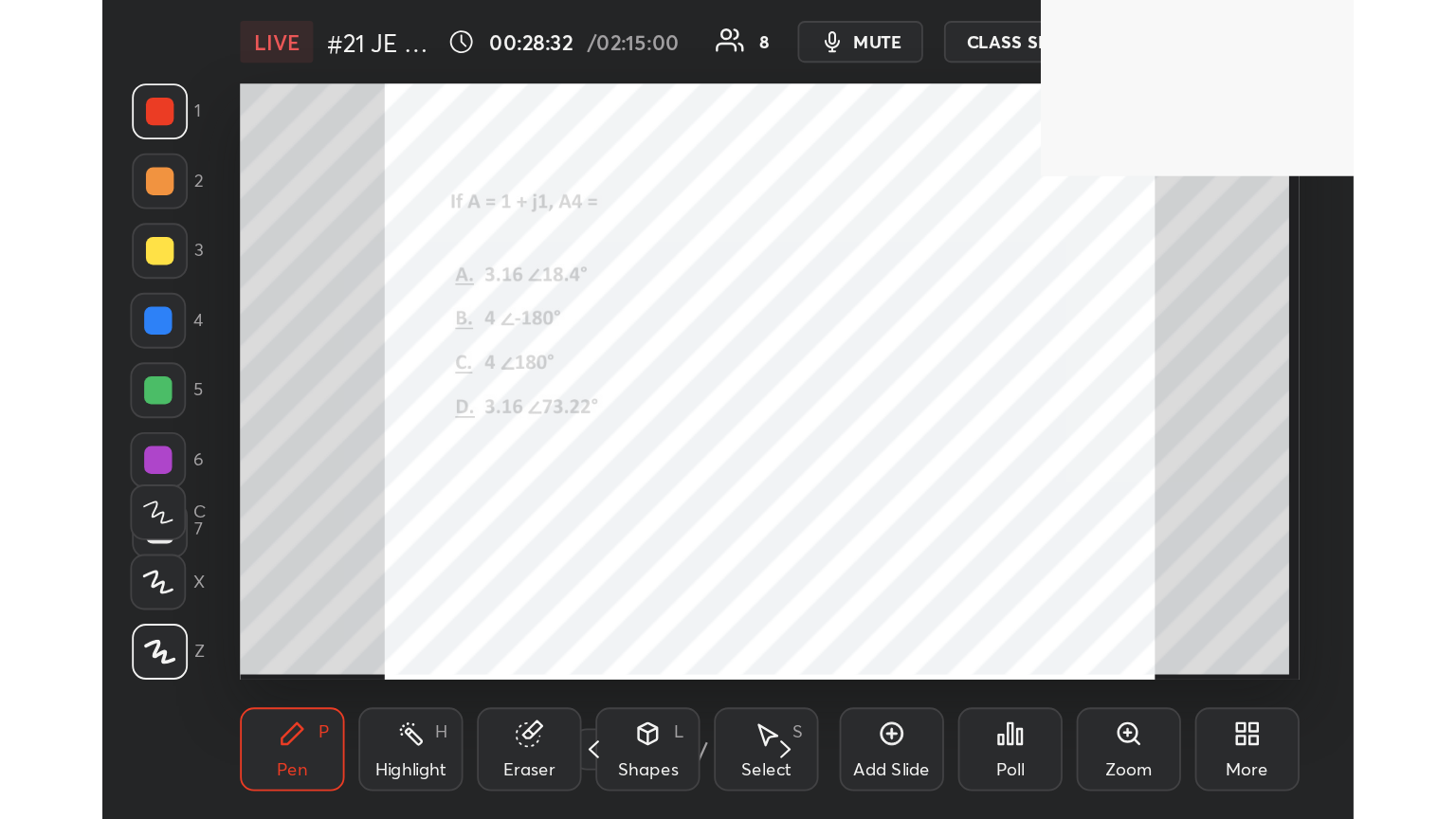
scroll to position [324, 604]
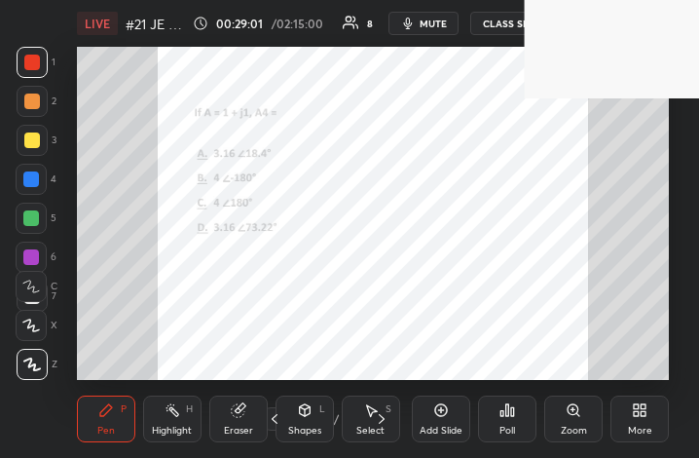
click at [424, 24] on button "mute" at bounding box center [423, 23] width 70 height 23
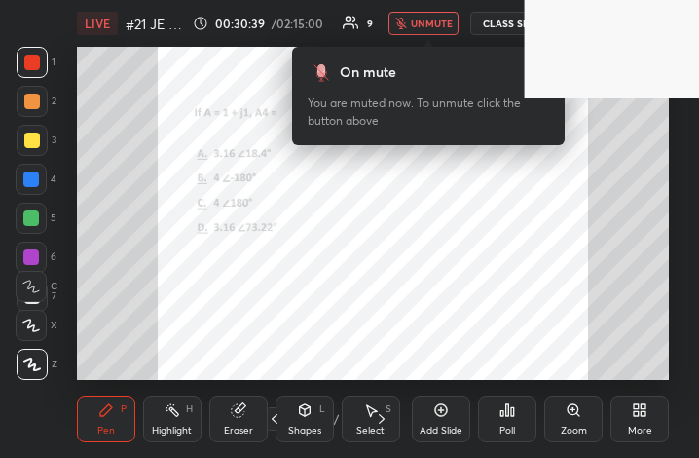
click at [636, 425] on div "More" at bounding box center [640, 430] width 24 height 10
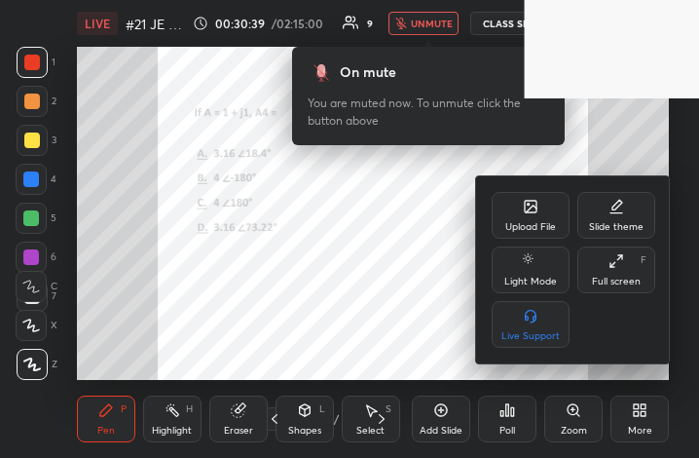
click at [611, 269] on icon at bounding box center [616, 261] width 16 height 16
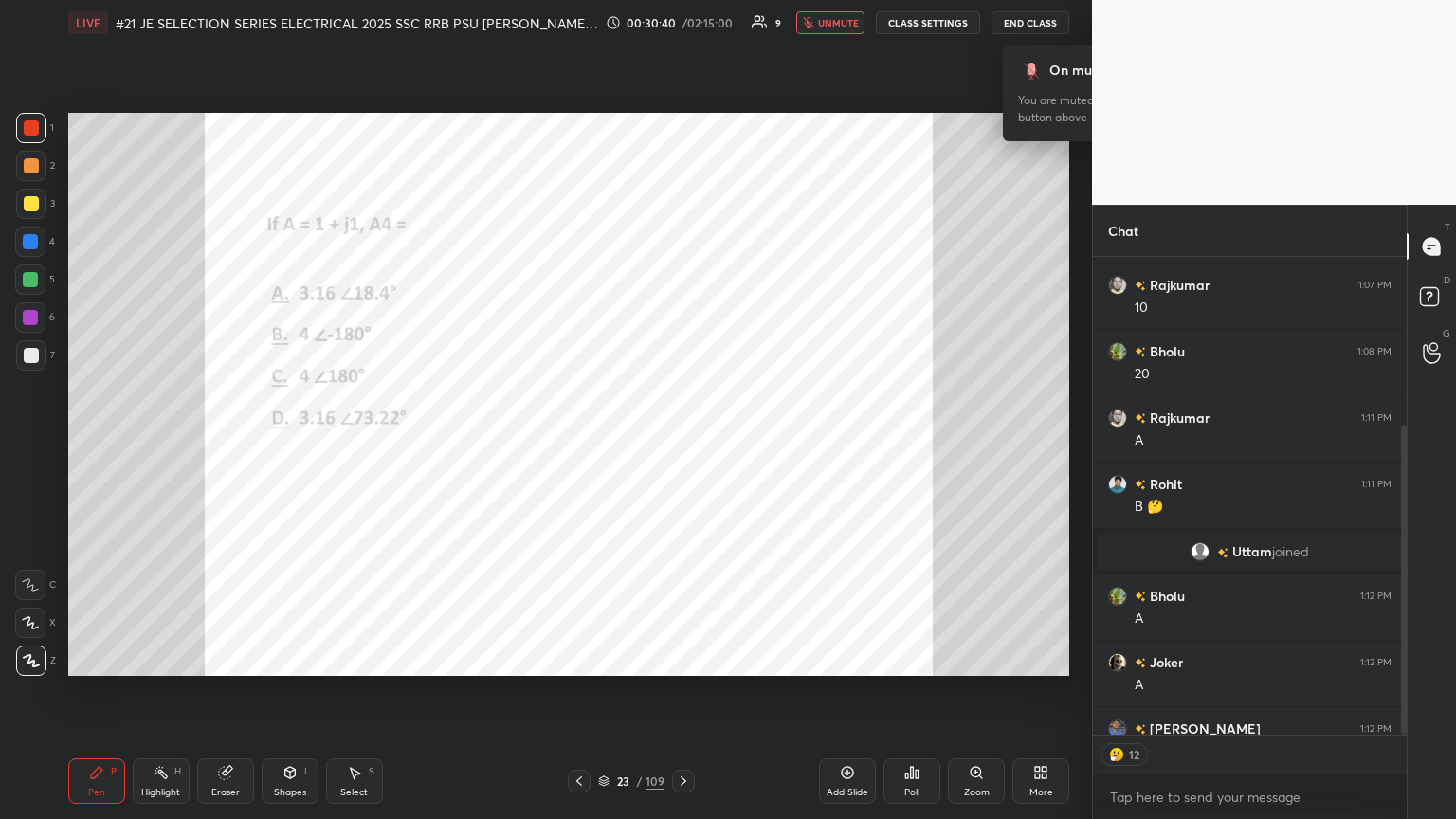
scroll to position [94113, 93801]
click at [680, 26] on span "unmute" at bounding box center [839, 23] width 41 height 14
click at [680, 445] on div "Poll" at bounding box center [912, 781] width 56 height 46
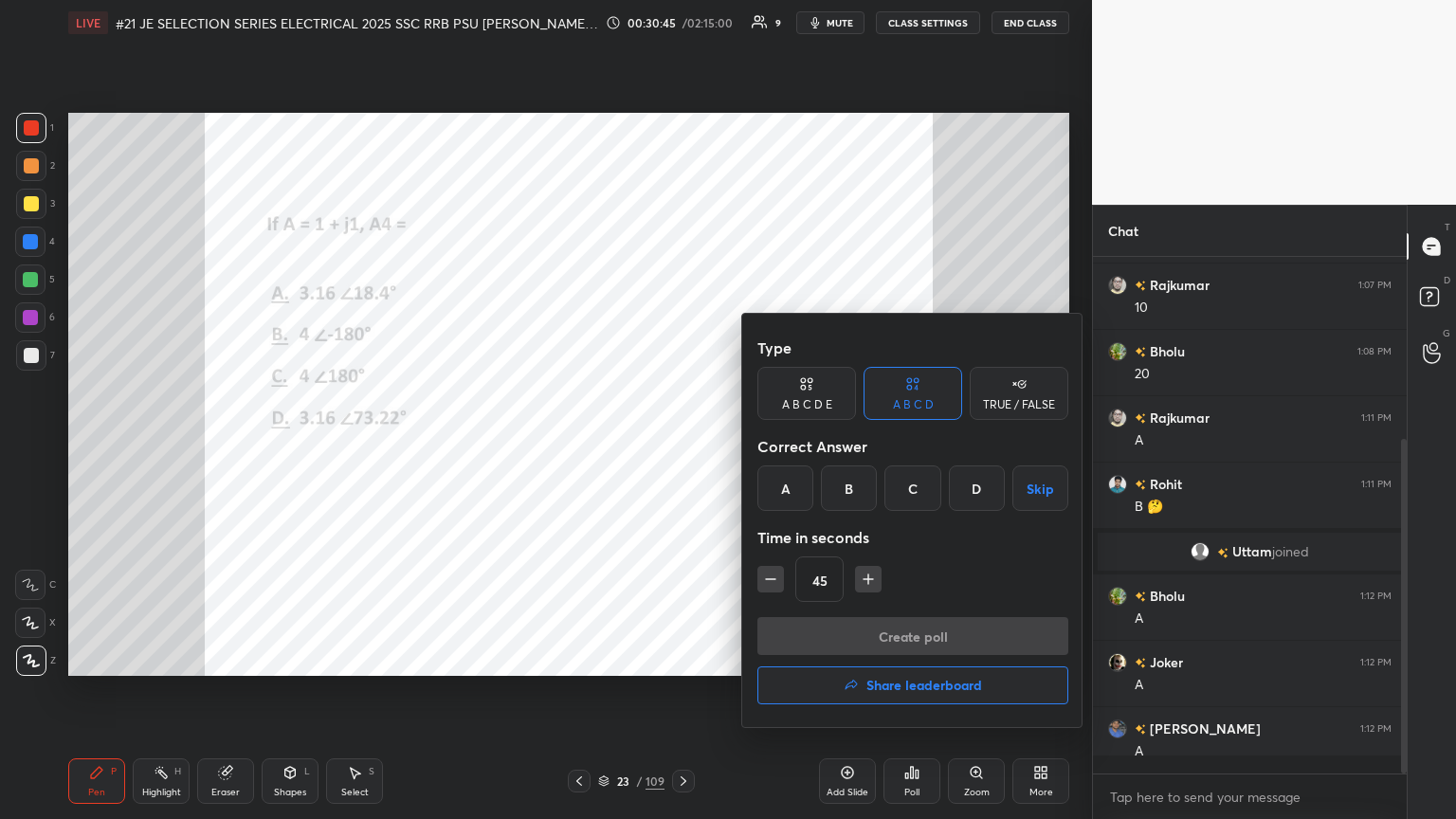
scroll to position [279, 0]
click at [680, 445] on div "C" at bounding box center [912, 488] width 56 height 46
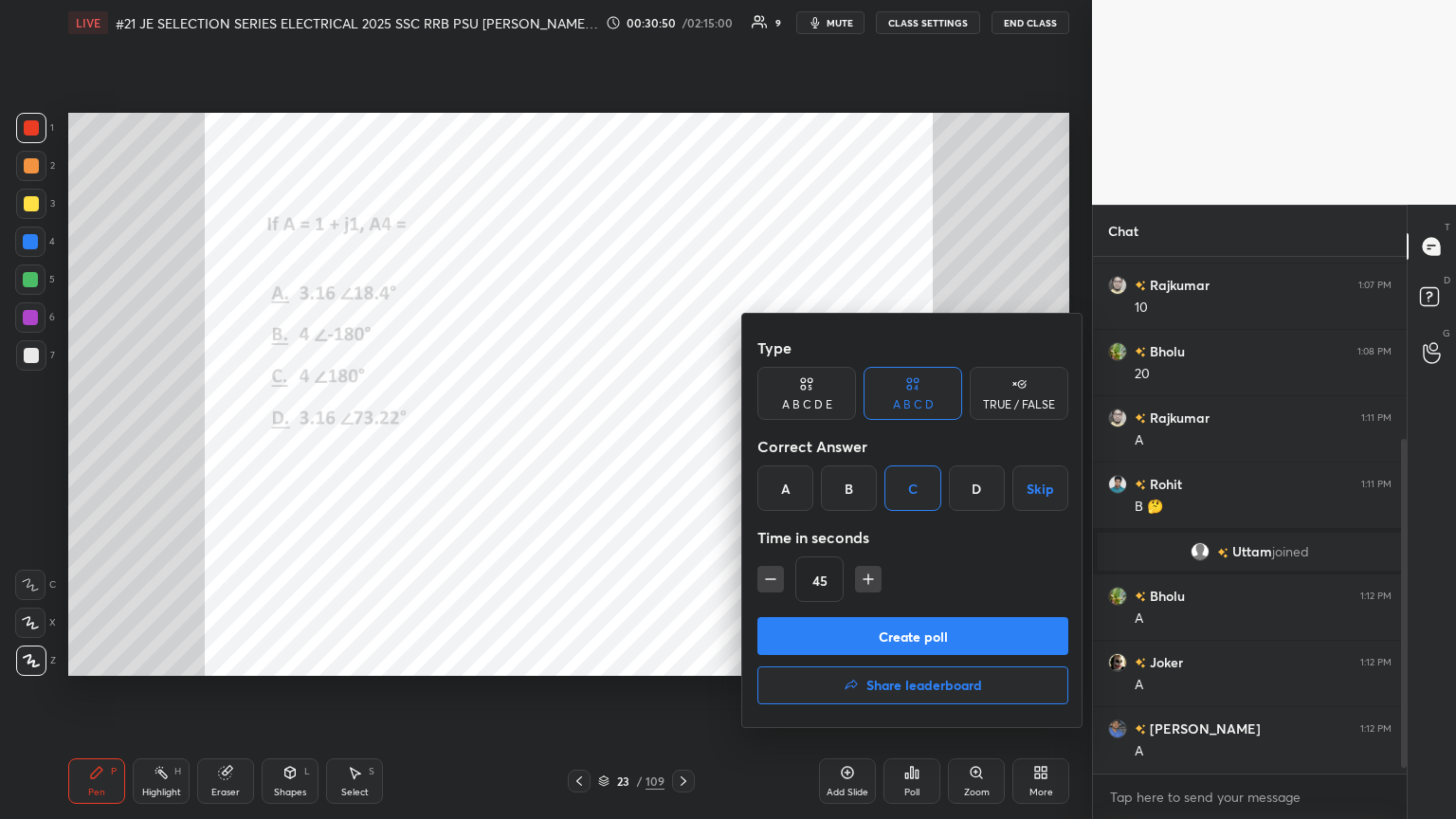
click at [680, 445] on button "Create poll" at bounding box center [913, 636] width 311 height 38
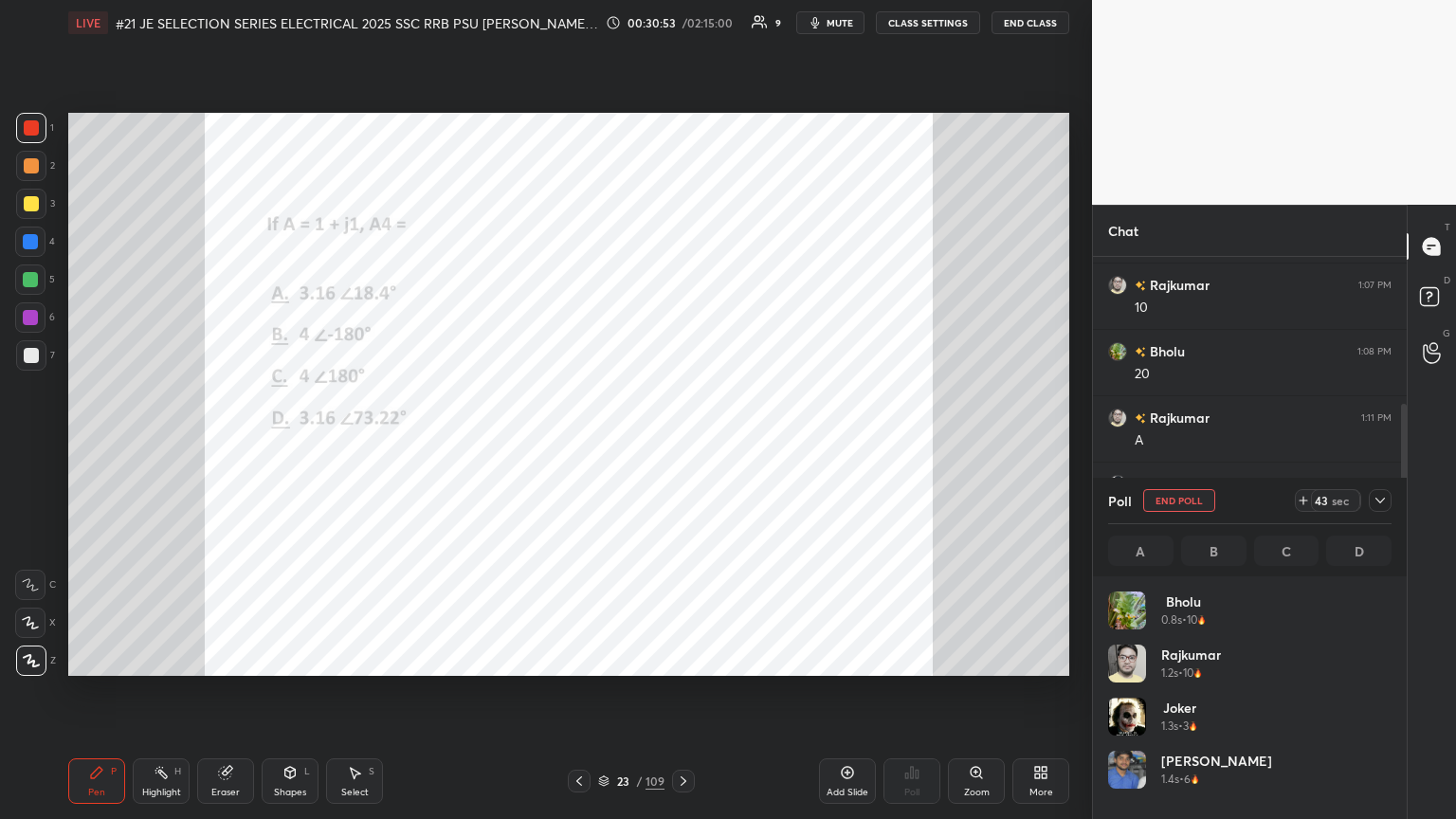
scroll to position [222, 278]
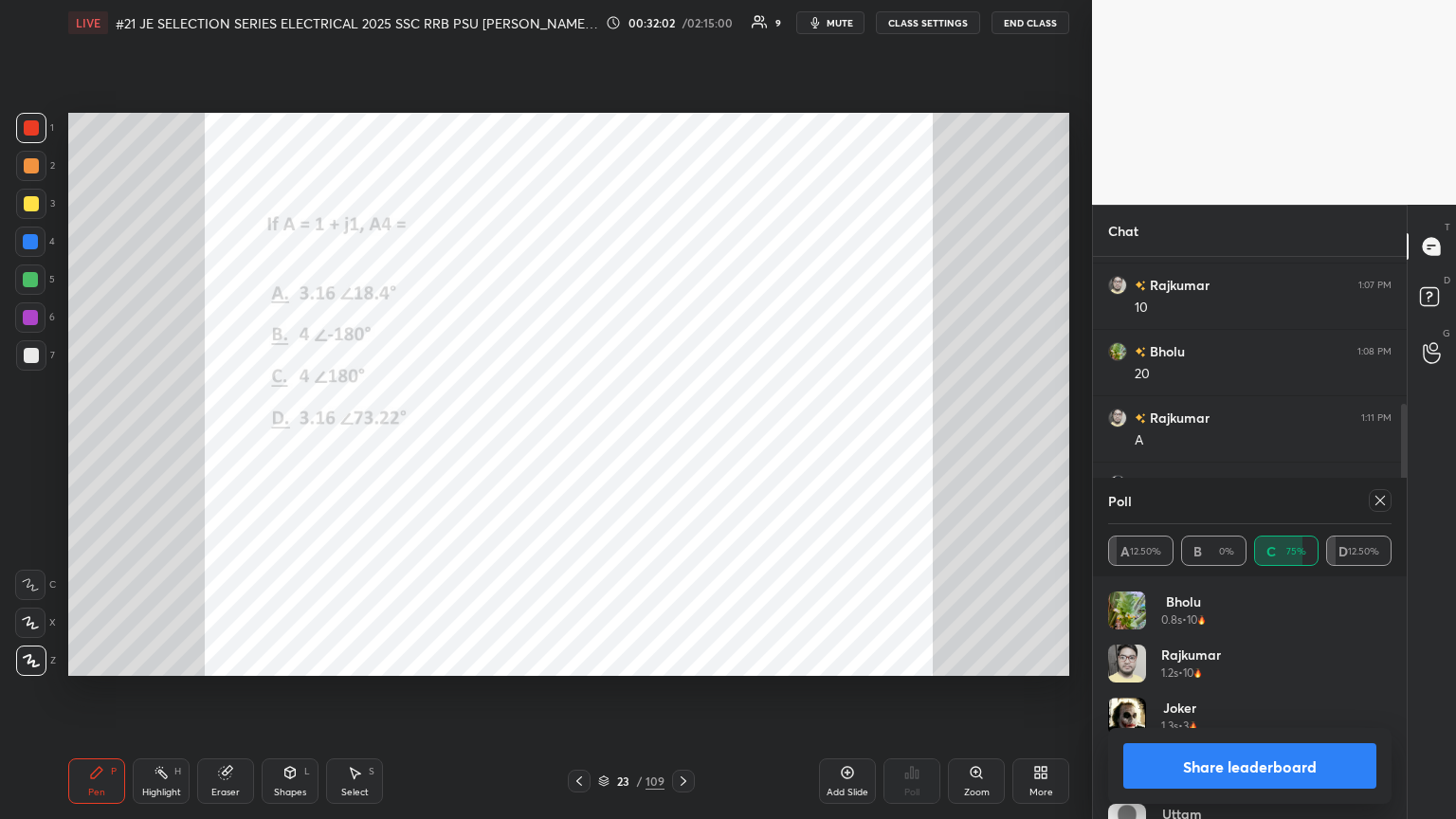
click at [680, 445] on icon at bounding box center [1381, 501] width 16 height 16
type textarea "x"
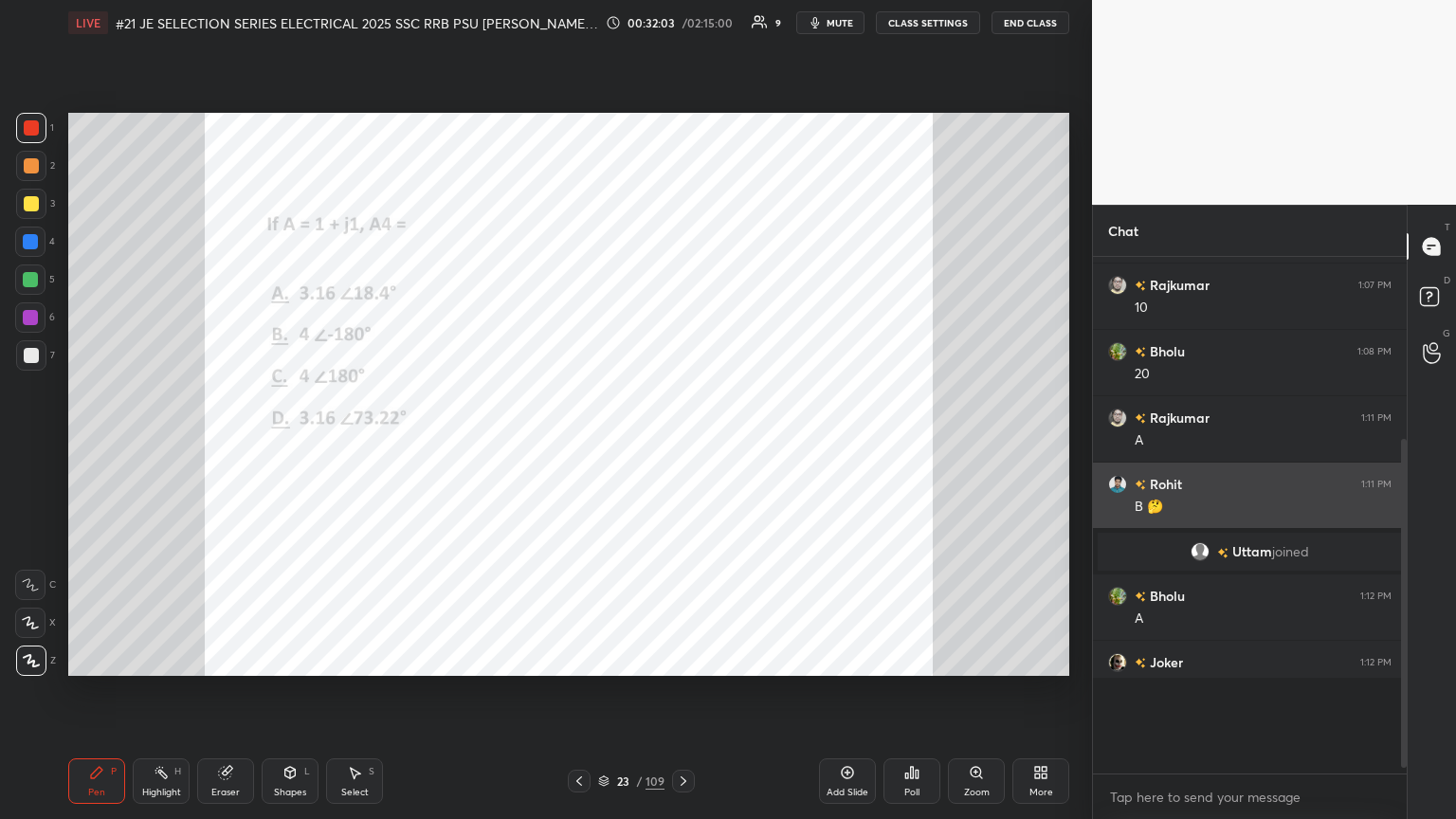
scroll to position [7, 6]
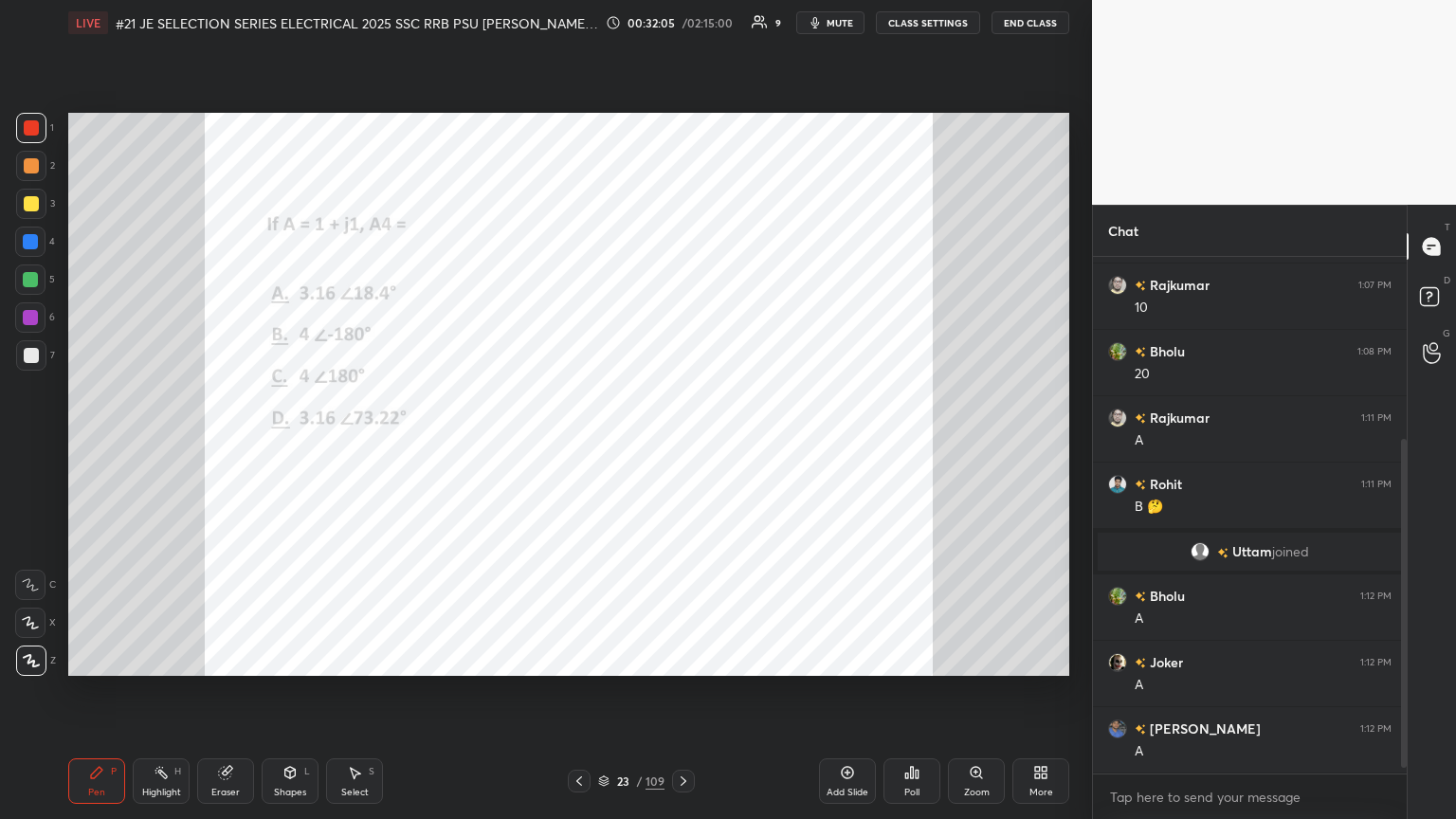
click at [680, 445] on icon at bounding box center [684, 781] width 16 height 16
click at [680, 445] on div "Poll" at bounding box center [912, 781] width 56 height 46
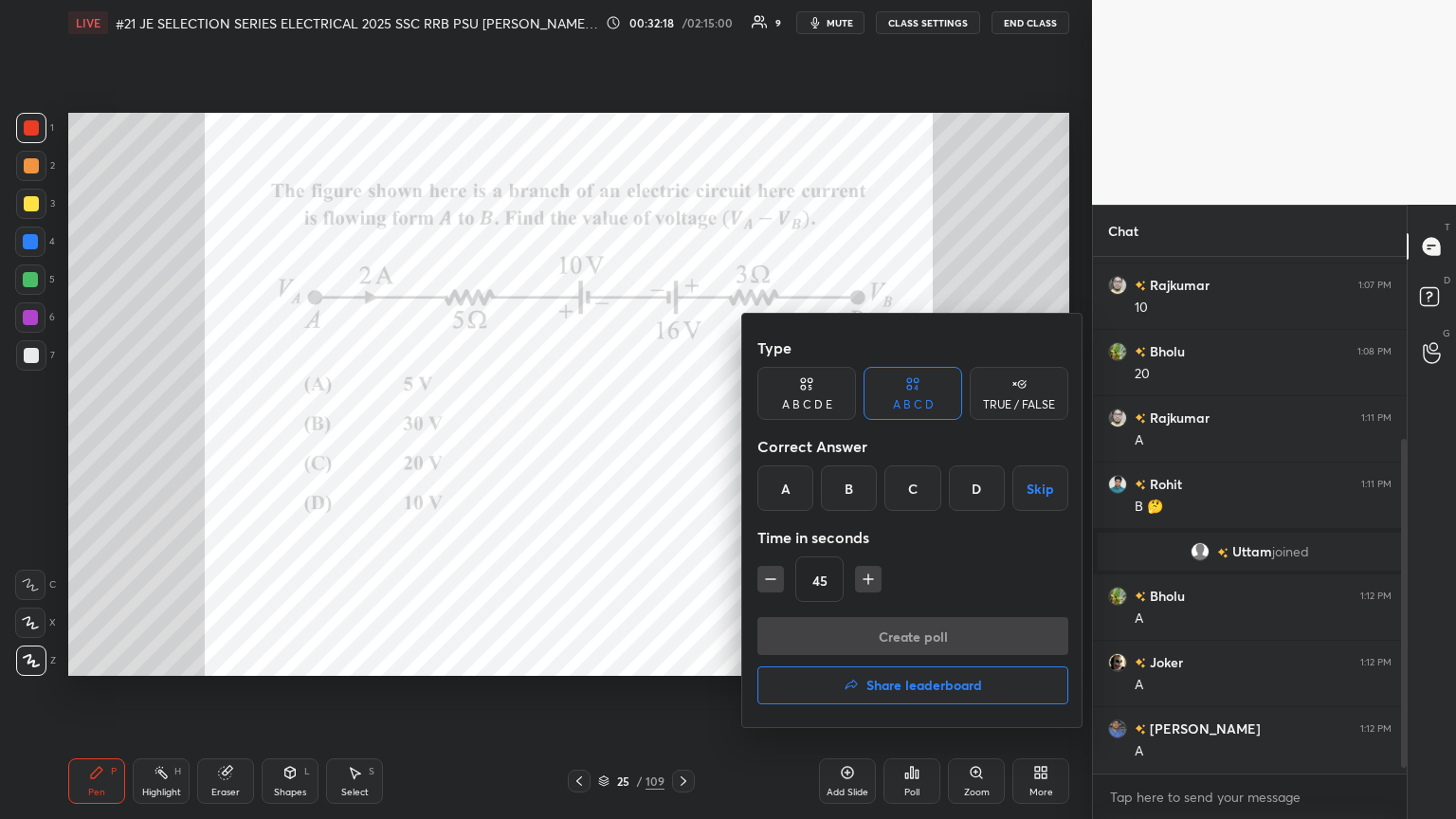
click at [680, 445] on div "D" at bounding box center [977, 488] width 56 height 46
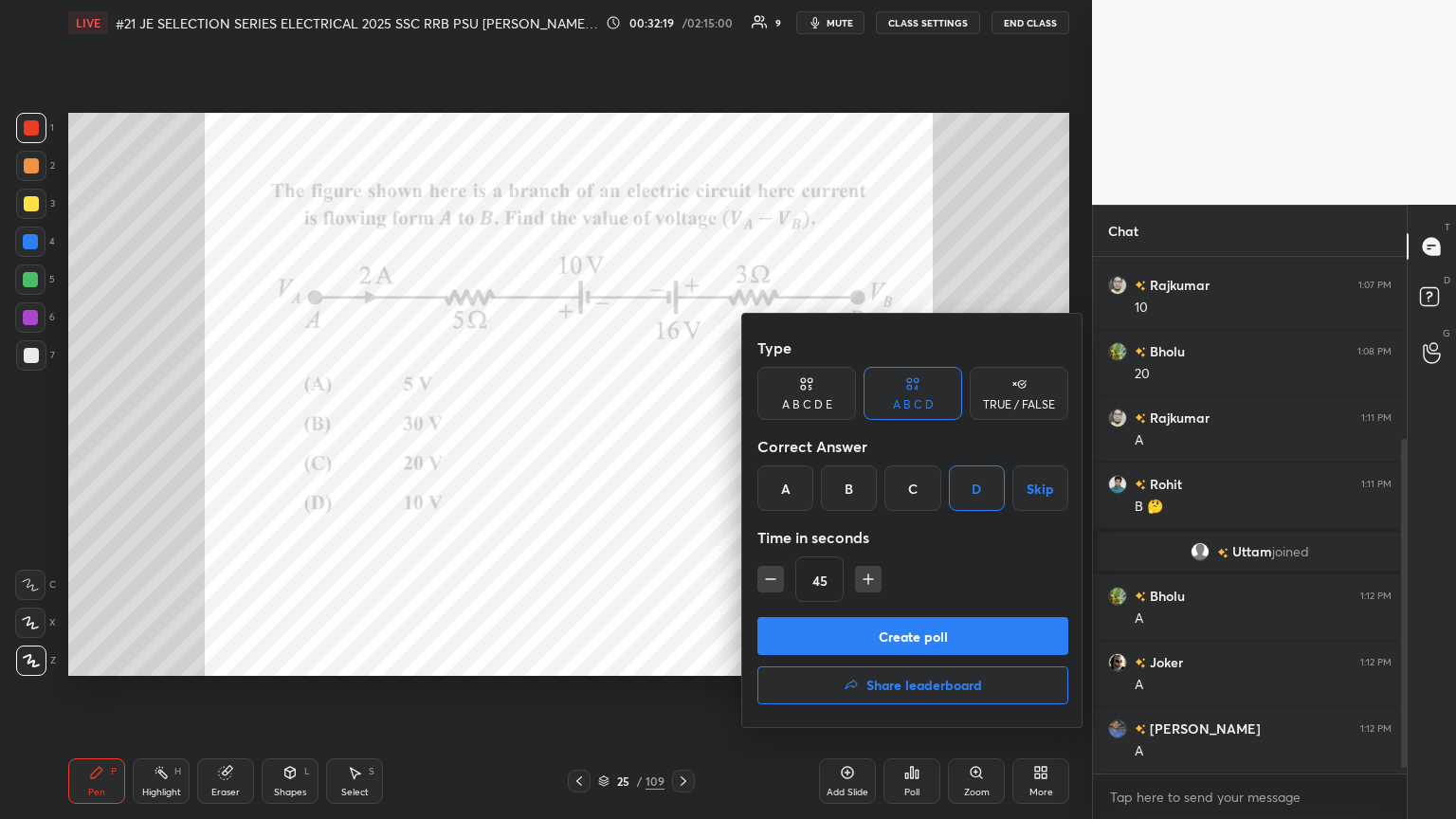
drag, startPoint x: 862, startPoint y: 583, endPoint x: 856, endPoint y: 632, distance: 49.4
click at [680, 445] on icon "button" at bounding box center [868, 578] width 19 height 19
type input "60"
click at [680, 445] on button "Create poll" at bounding box center [913, 636] width 311 height 38
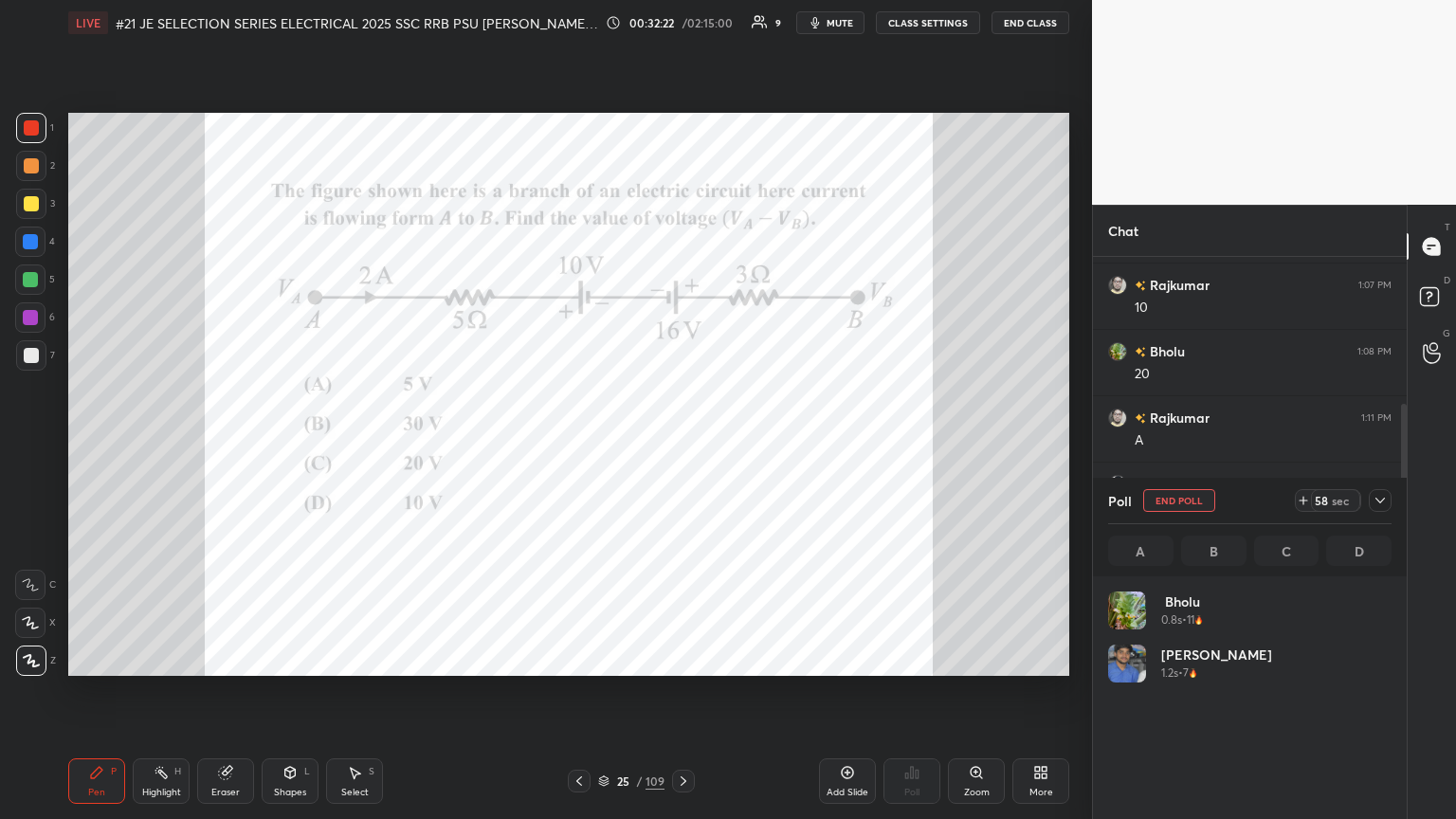
scroll to position [222, 278]
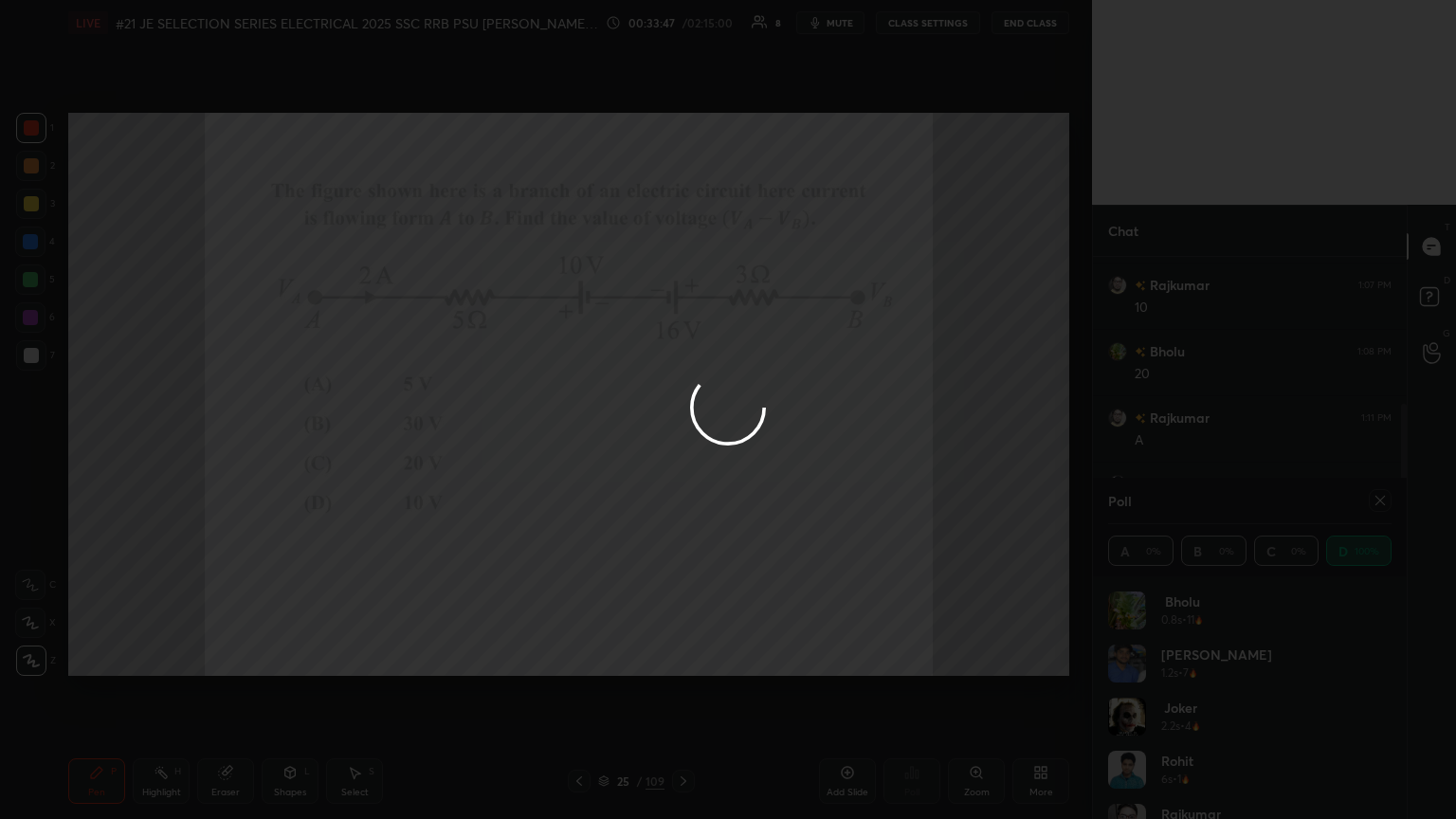
click at [595, 354] on div "1 2 3 4 5 6 7 C X Z C X Z E E Erase all H H LIVE #21 JE SELECTION SERIES ELECTR…" at bounding box center [728, 409] width 1456 height 819
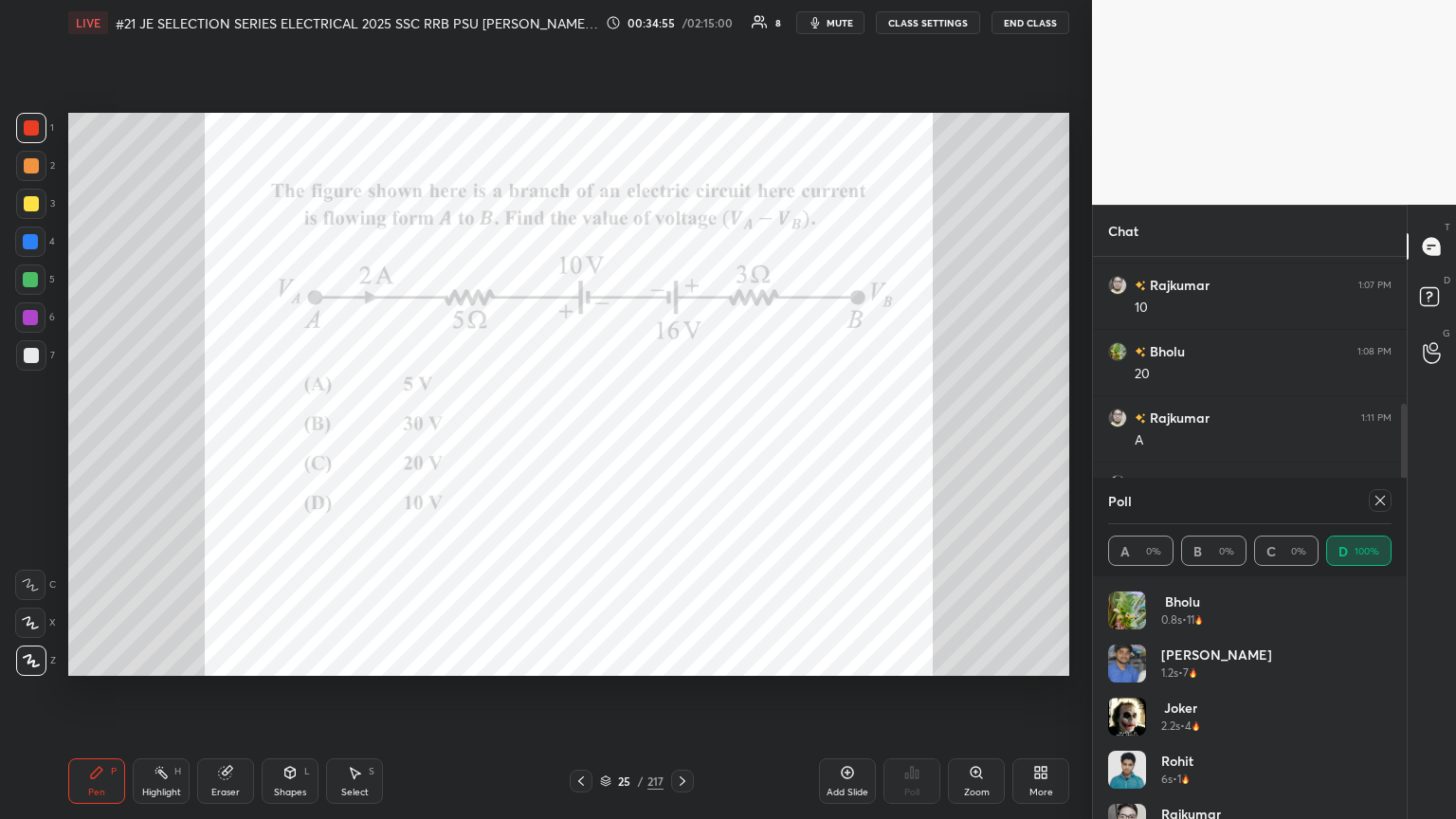
click at [680, 445] on icon at bounding box center [683, 781] width 16 height 16
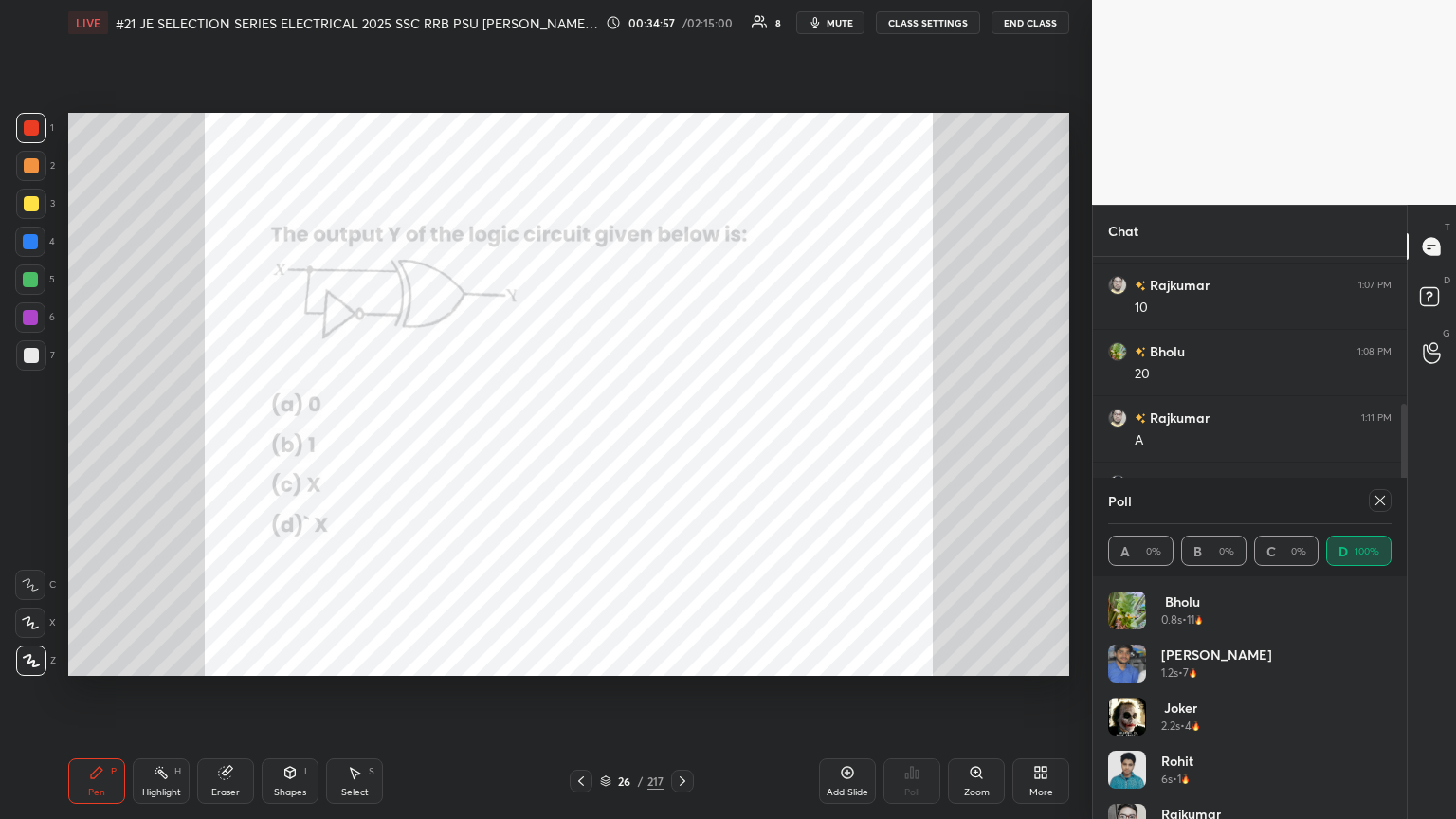
click at [680, 445] on div at bounding box center [1380, 500] width 22 height 22
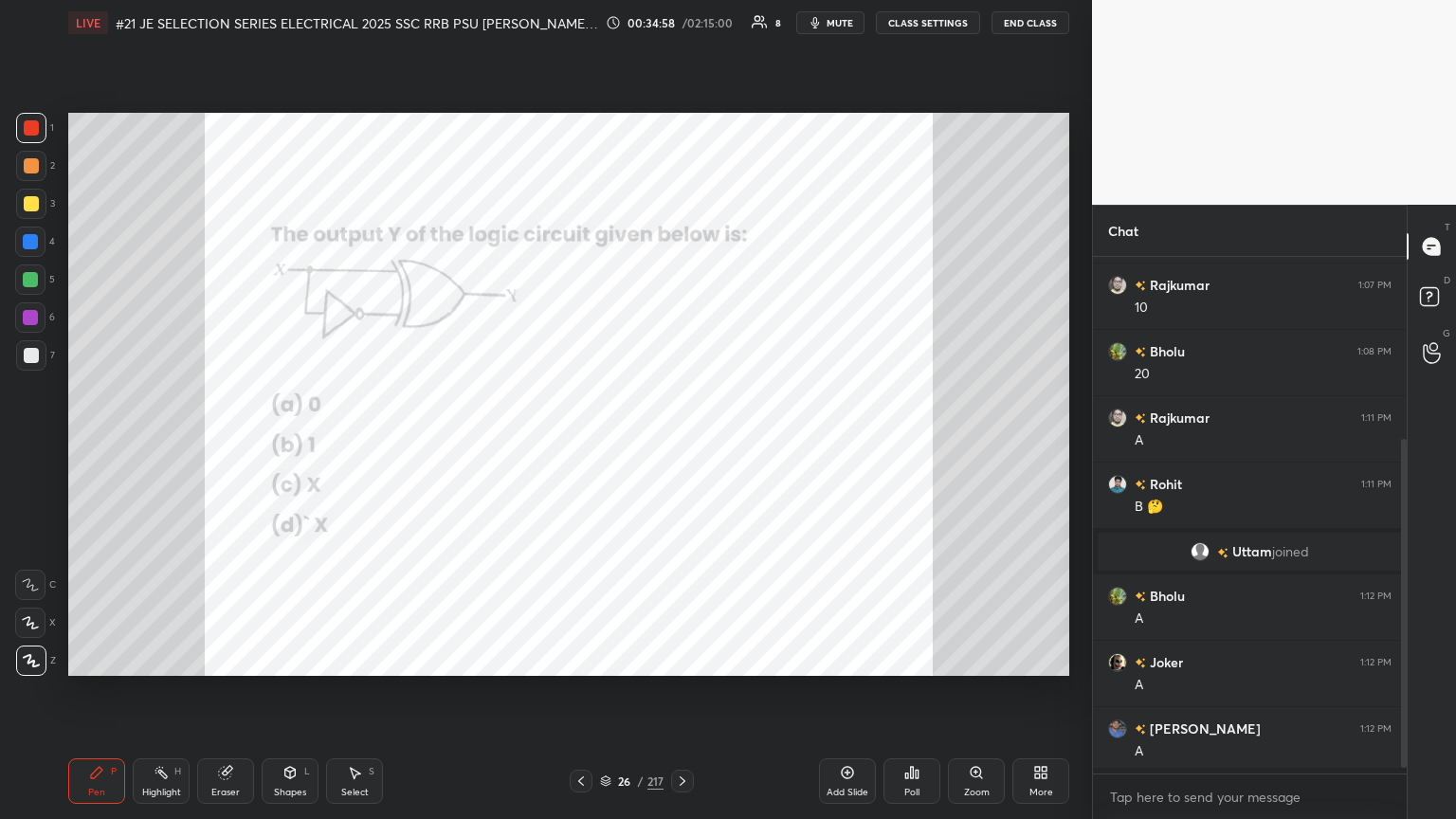
scroll to position [511, 308]
click at [680, 445] on div "Poll" at bounding box center [912, 781] width 56 height 46
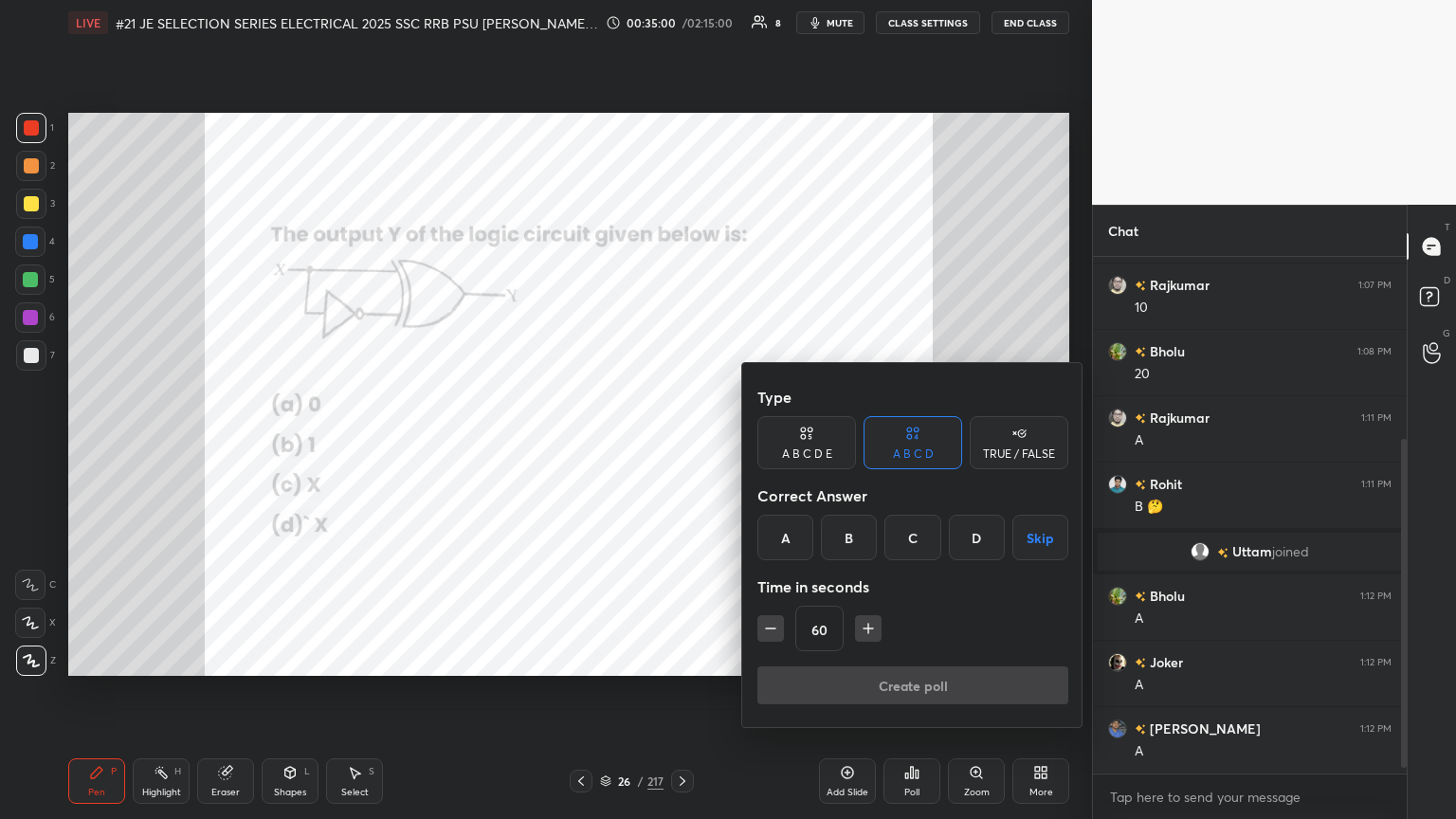
click at [680, 445] on div "A" at bounding box center [785, 538] width 56 height 46
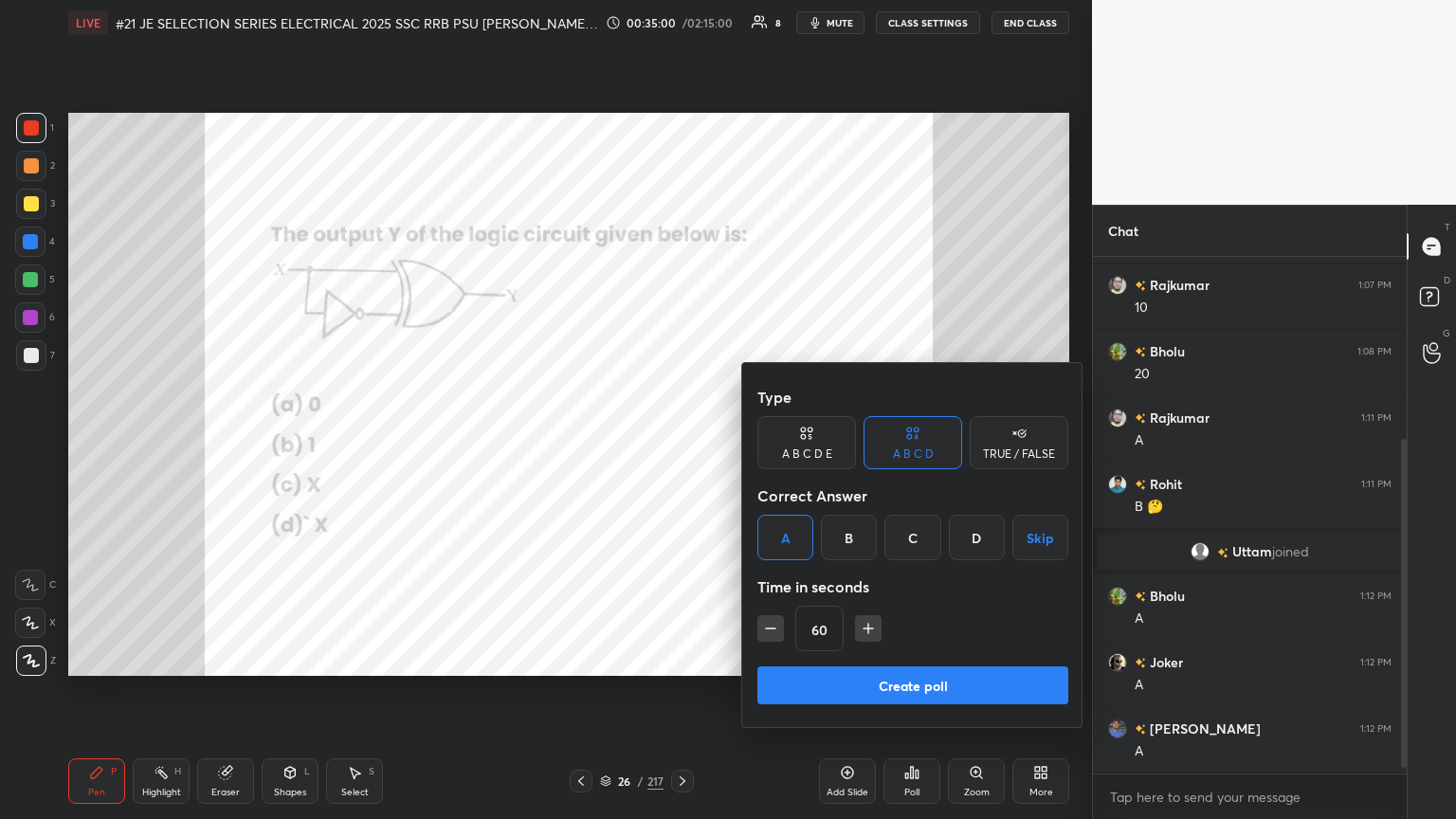
click at [680, 445] on button "Create poll" at bounding box center [913, 685] width 311 height 38
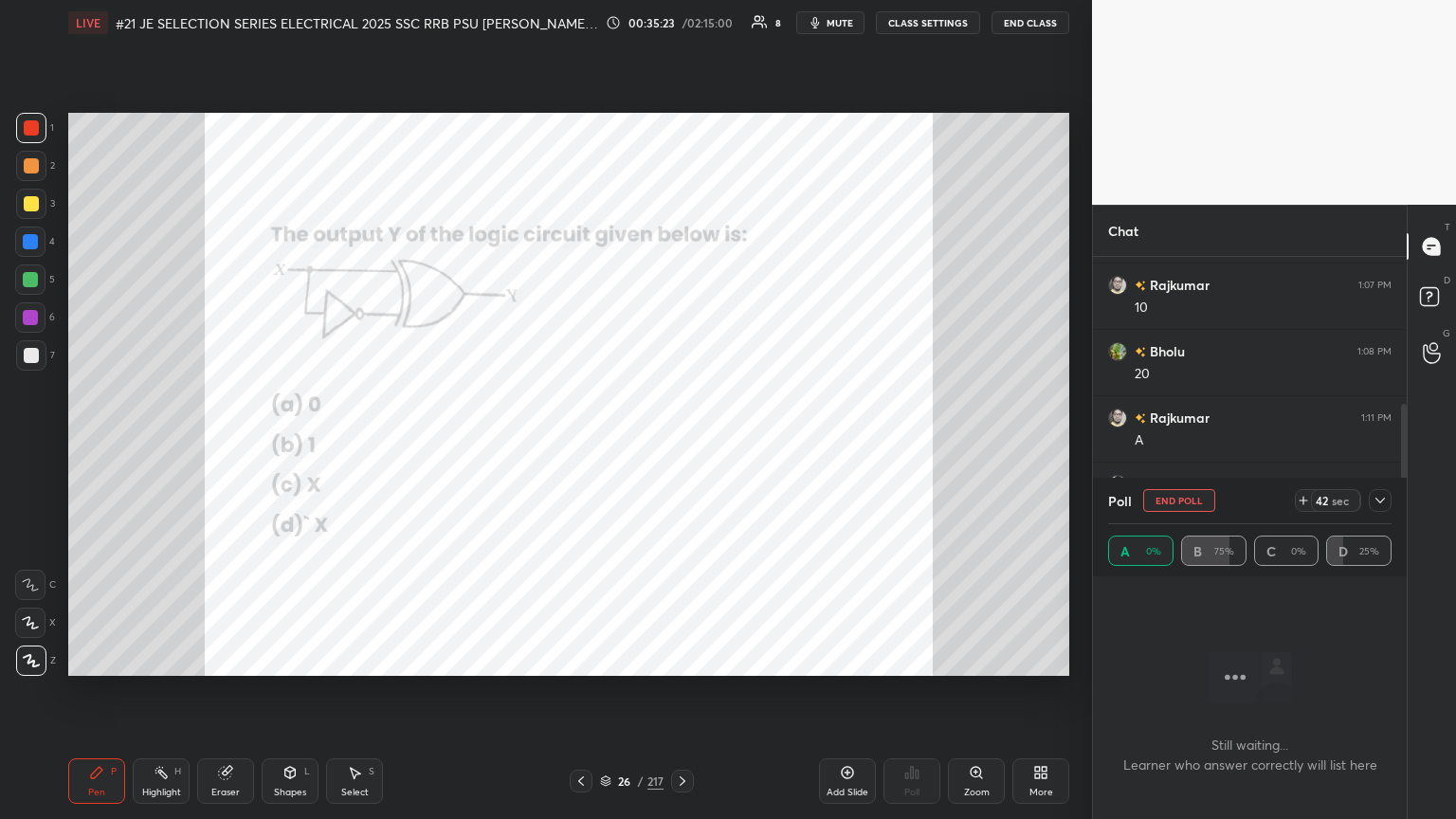
scroll to position [444, 0]
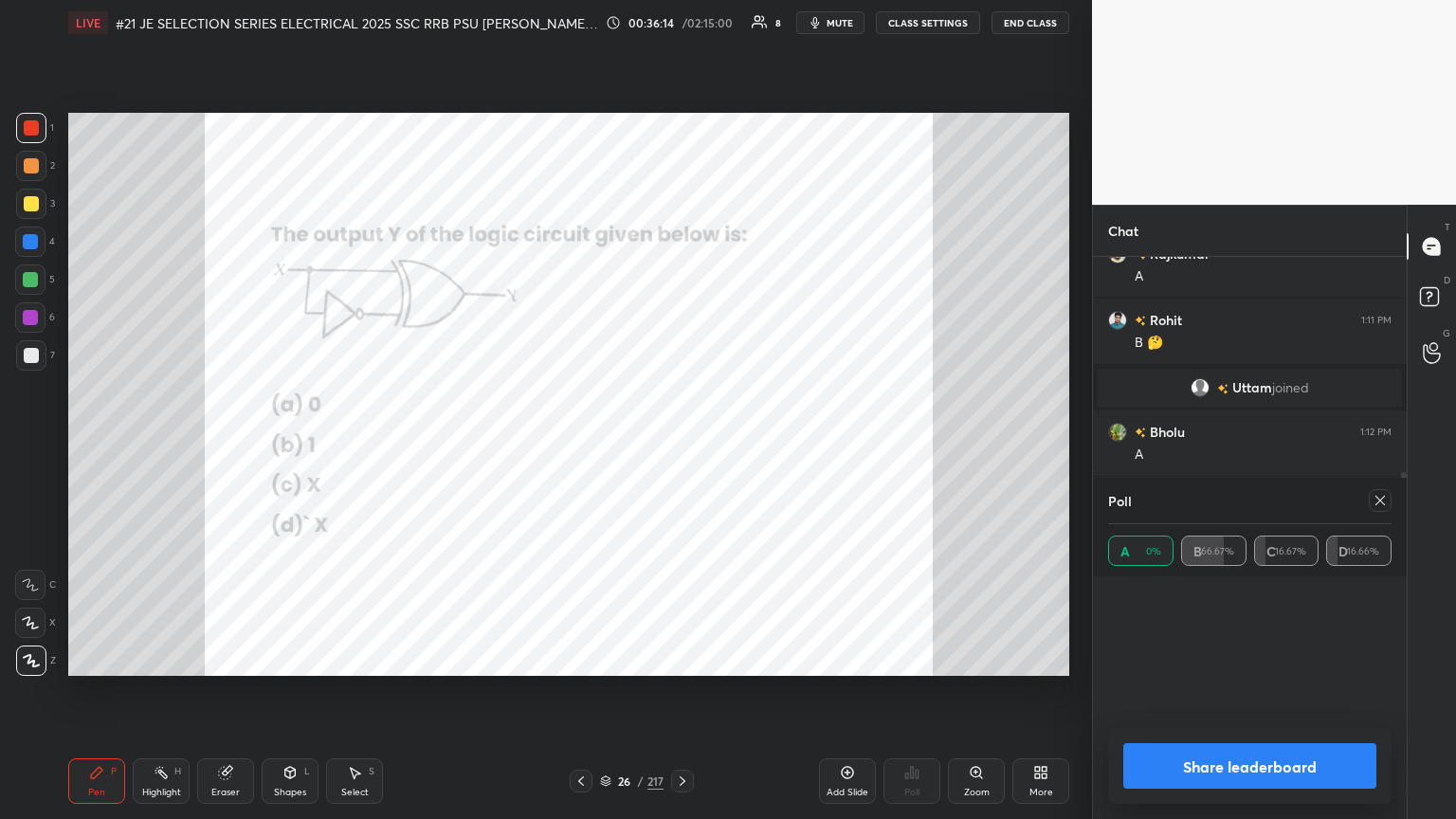
click at [680, 445] on icon at bounding box center [1381, 501] width 16 height 16
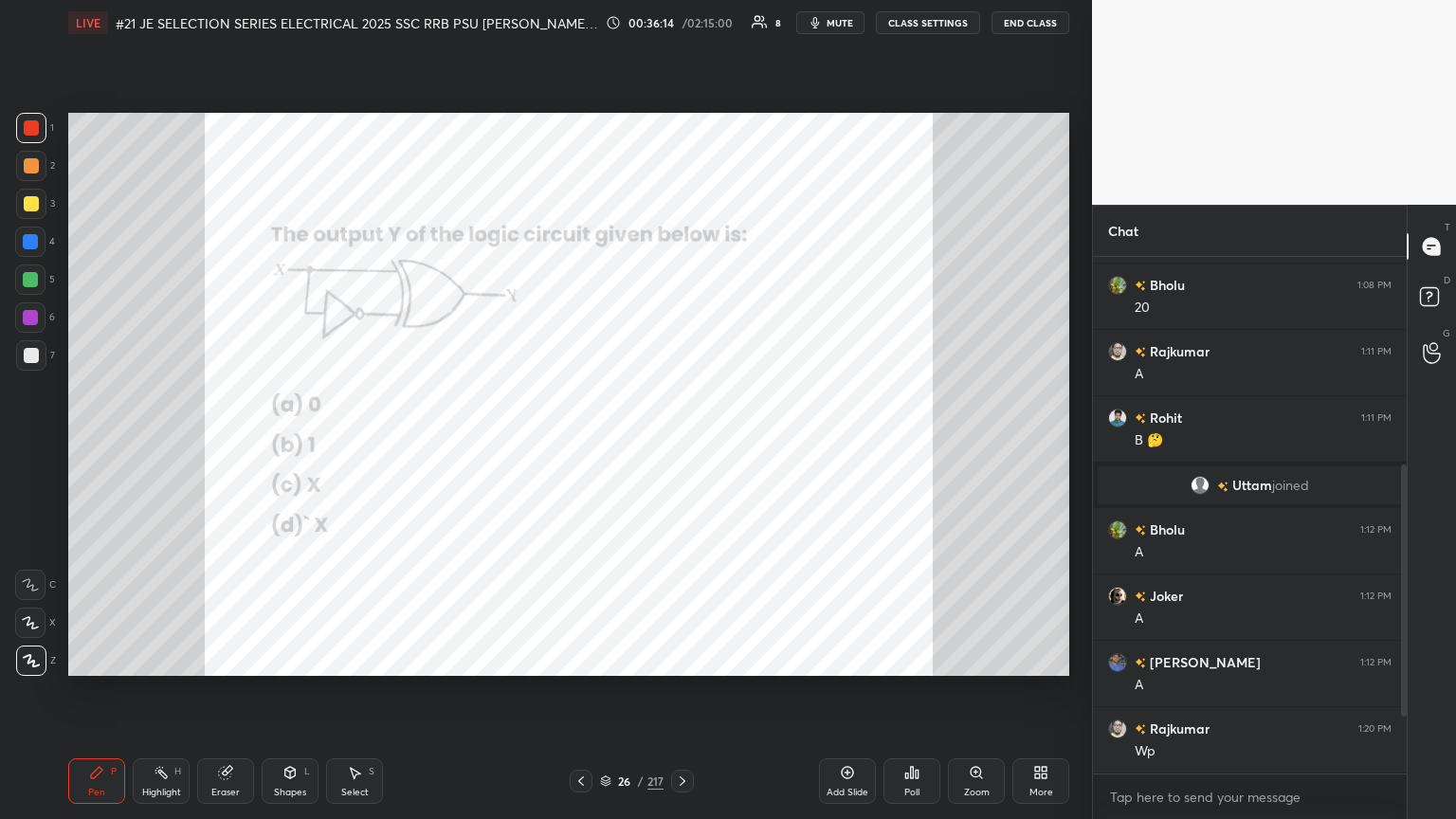
scroll to position [7, 6]
click at [680, 445] on icon at bounding box center [683, 781] width 16 height 16
click at [680, 445] on div "Poll" at bounding box center [912, 781] width 56 height 46
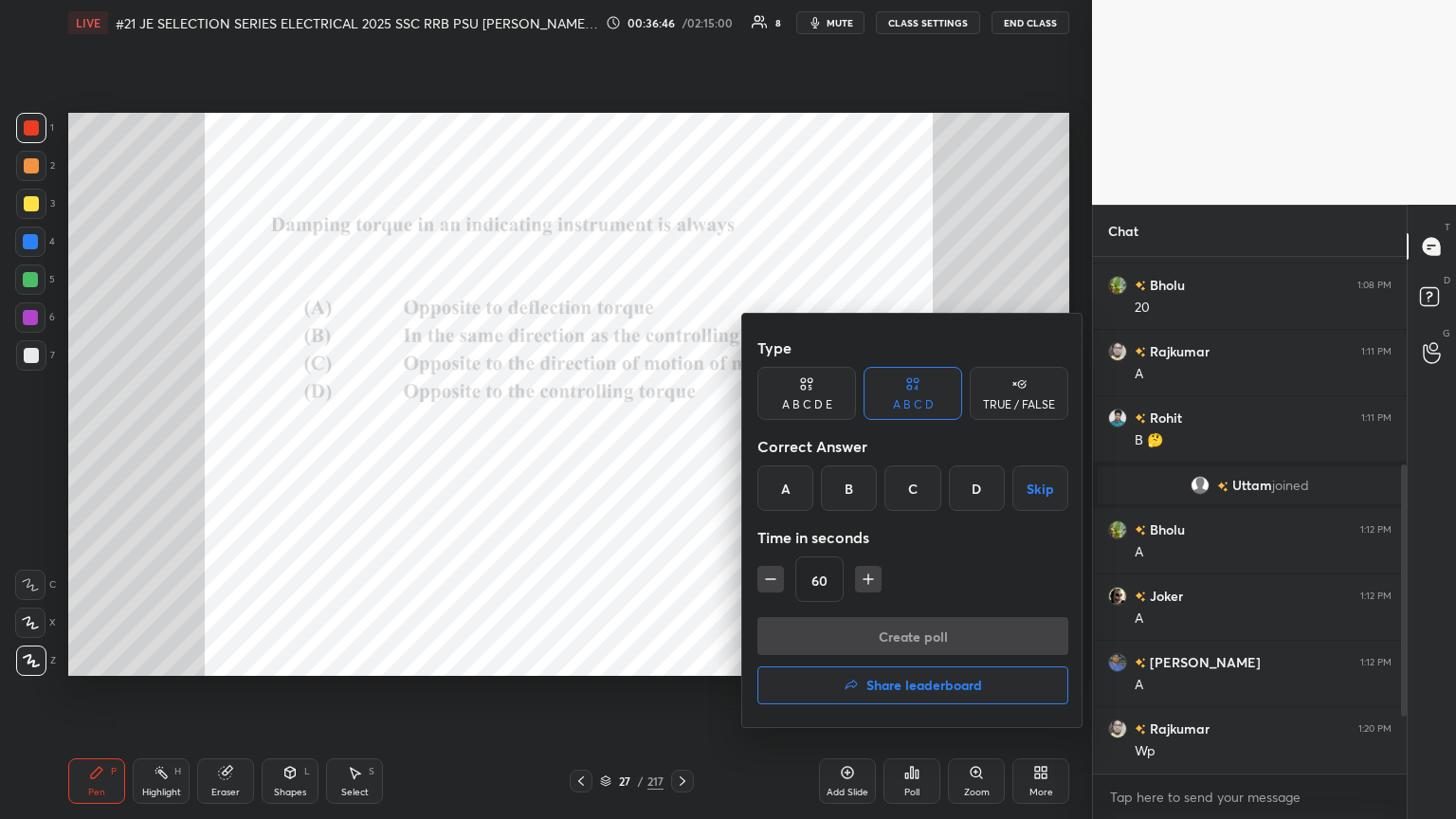
click at [656, 445] on div at bounding box center [728, 409] width 1456 height 819
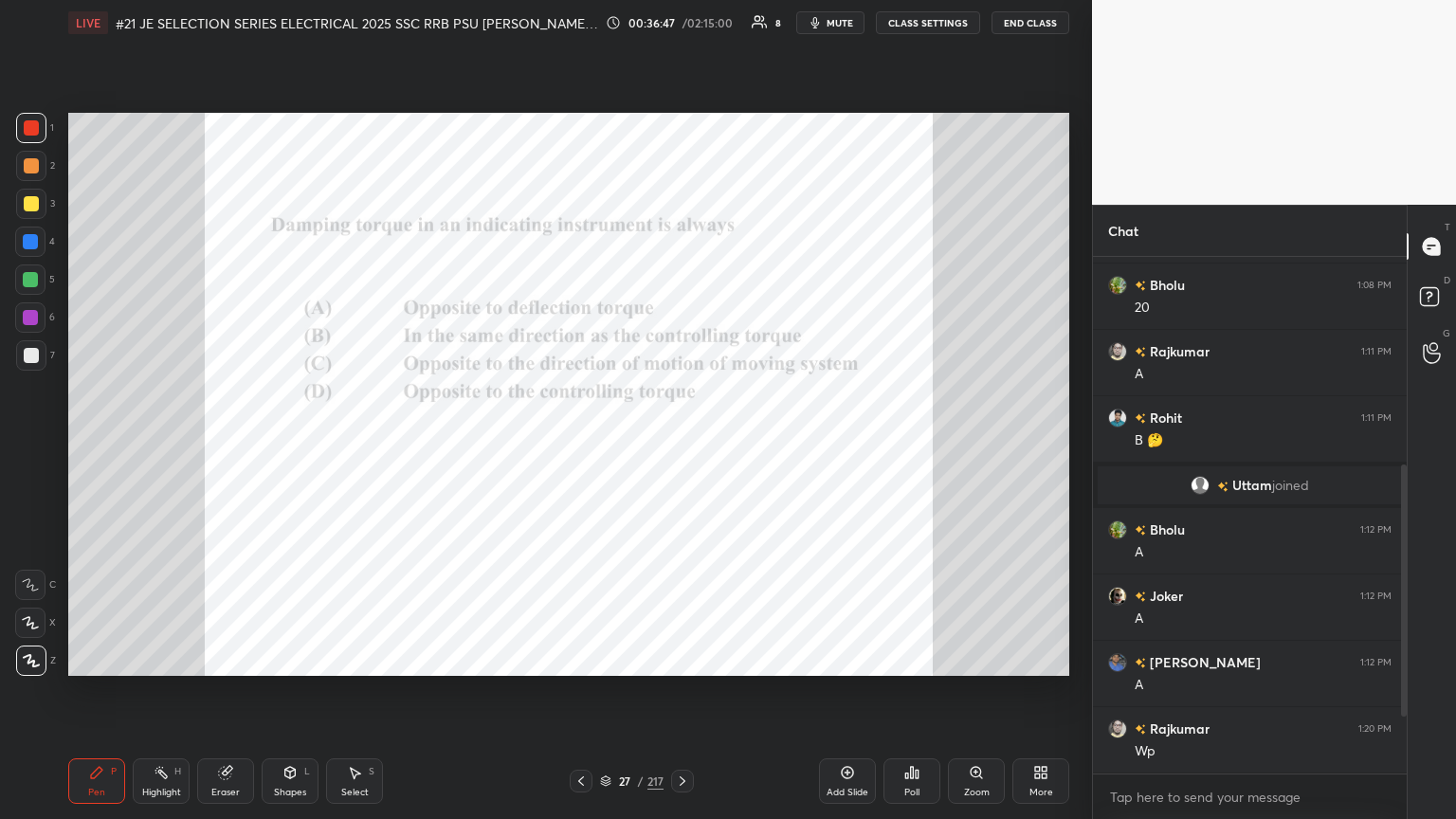
click at [680, 445] on icon at bounding box center [913, 773] width 16 height 16
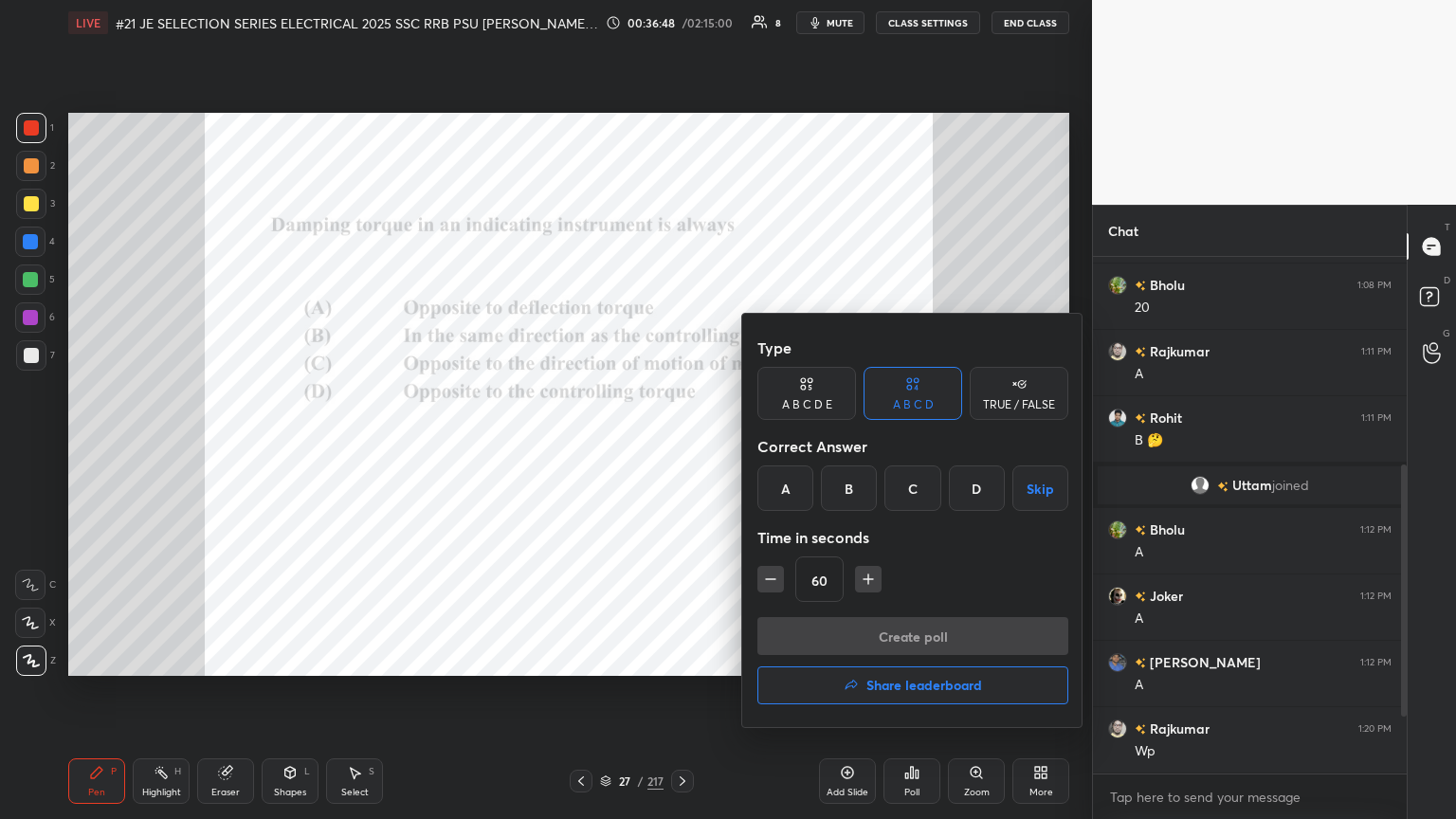
click at [680, 445] on div "C" at bounding box center [912, 488] width 56 height 46
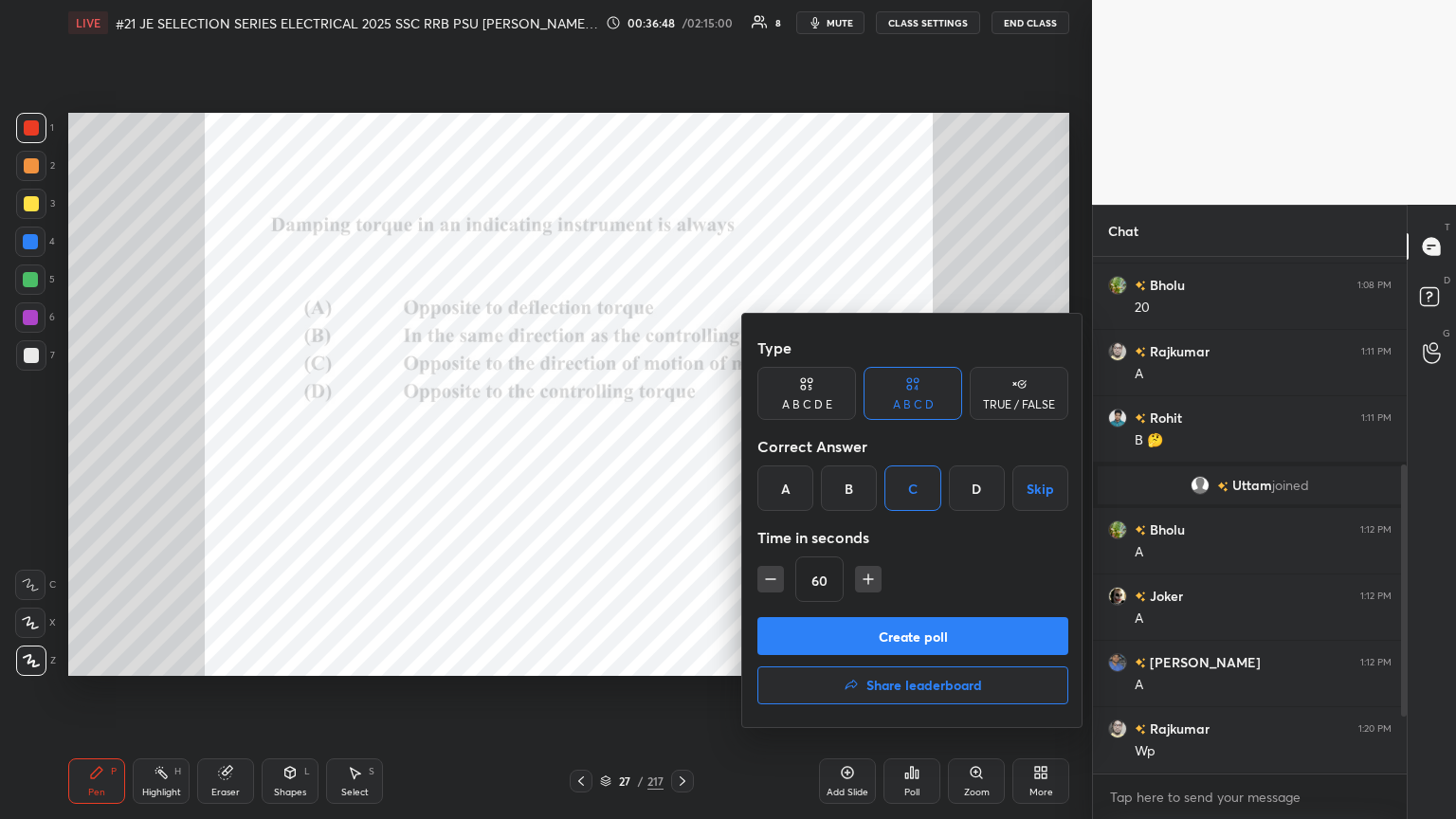
click at [680, 445] on button "Create poll" at bounding box center [913, 636] width 311 height 38
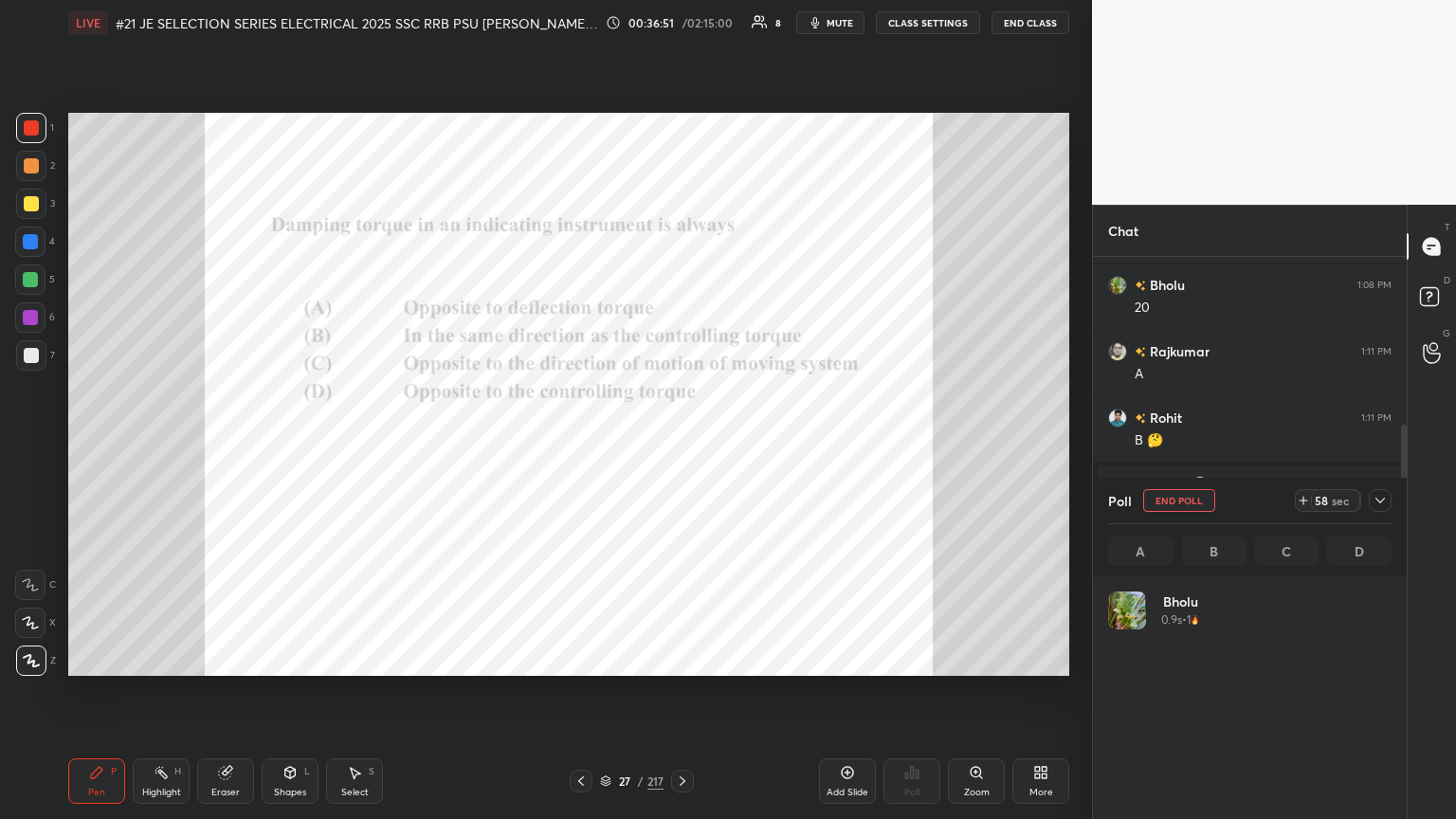
scroll to position [222, 278]
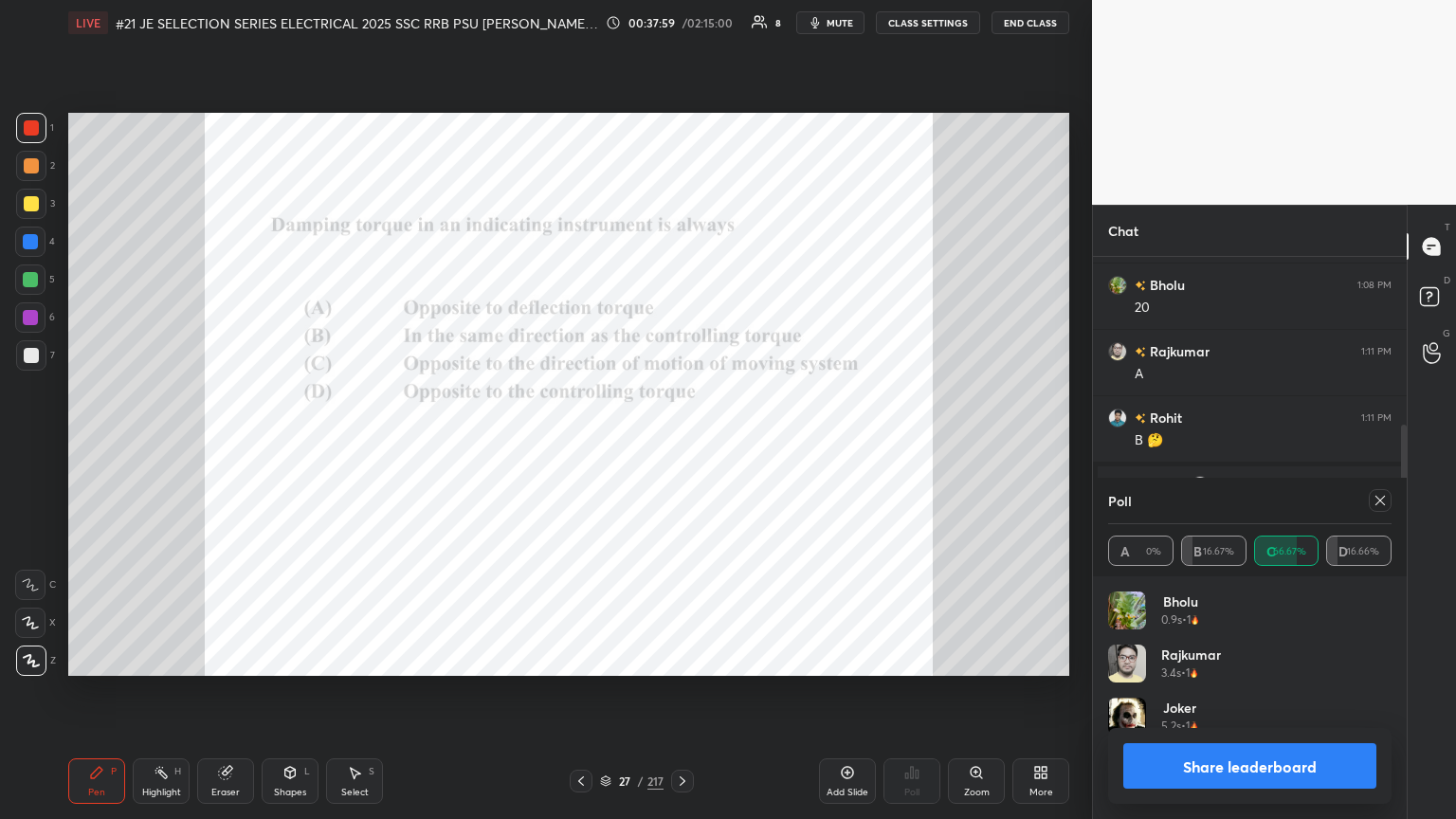
click at [680, 445] on icon at bounding box center [1381, 501] width 16 height 16
type textarea "x"
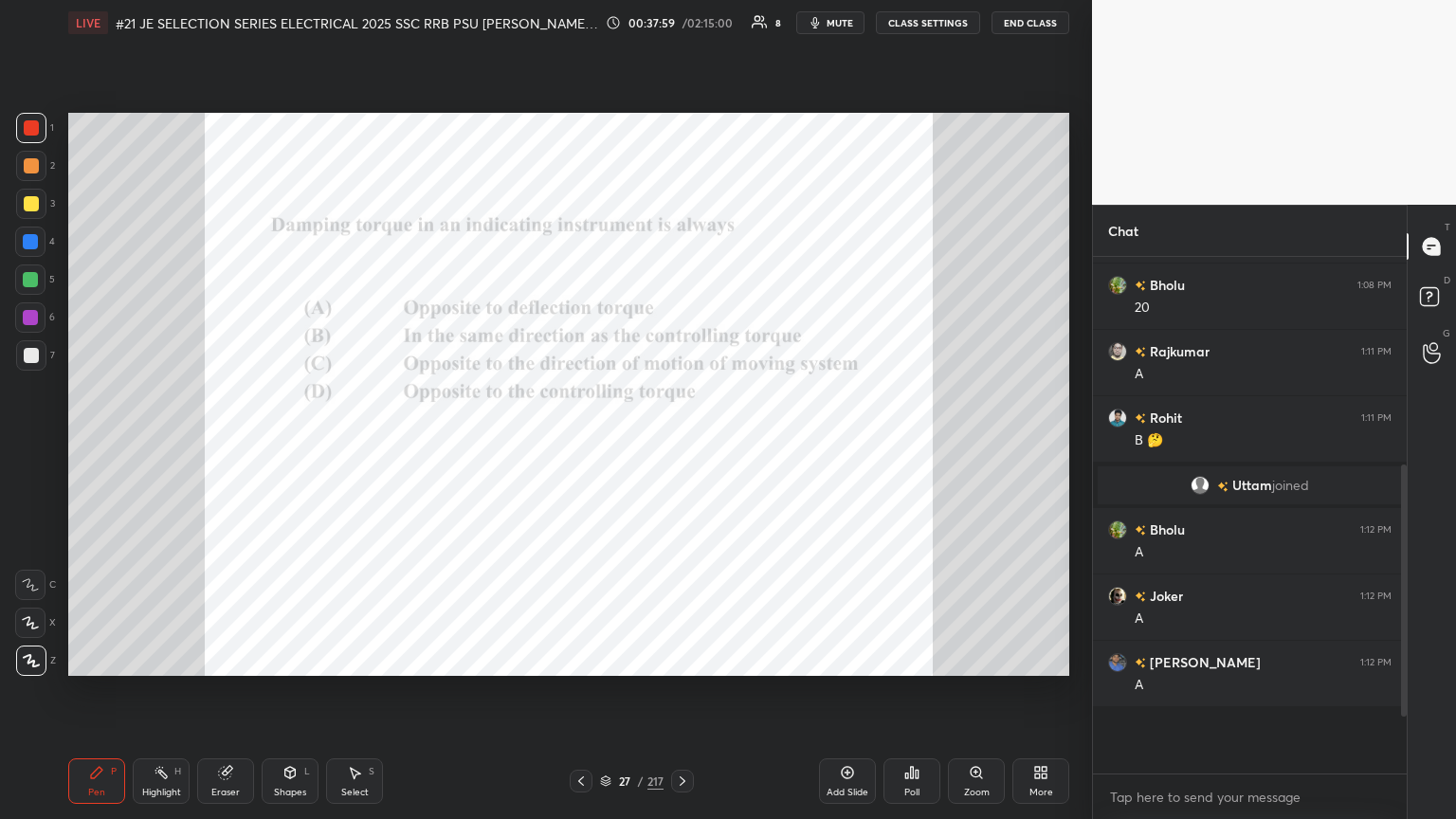
scroll to position [354, 308]
drag, startPoint x: 1406, startPoint y: 679, endPoint x: 1400, endPoint y: 759, distance: 80.2
click at [680, 445] on div "You joined 4 Rohit, LK, Manish & 4 others joined Rohit 1:04 PM Good afternoon s…" at bounding box center [1251, 515] width 314 height 517
drag, startPoint x: 1403, startPoint y: 743, endPoint x: 1413, endPoint y: 741, distance: 10.2
click at [680, 445] on div at bounding box center [1401, 515] width 12 height 517
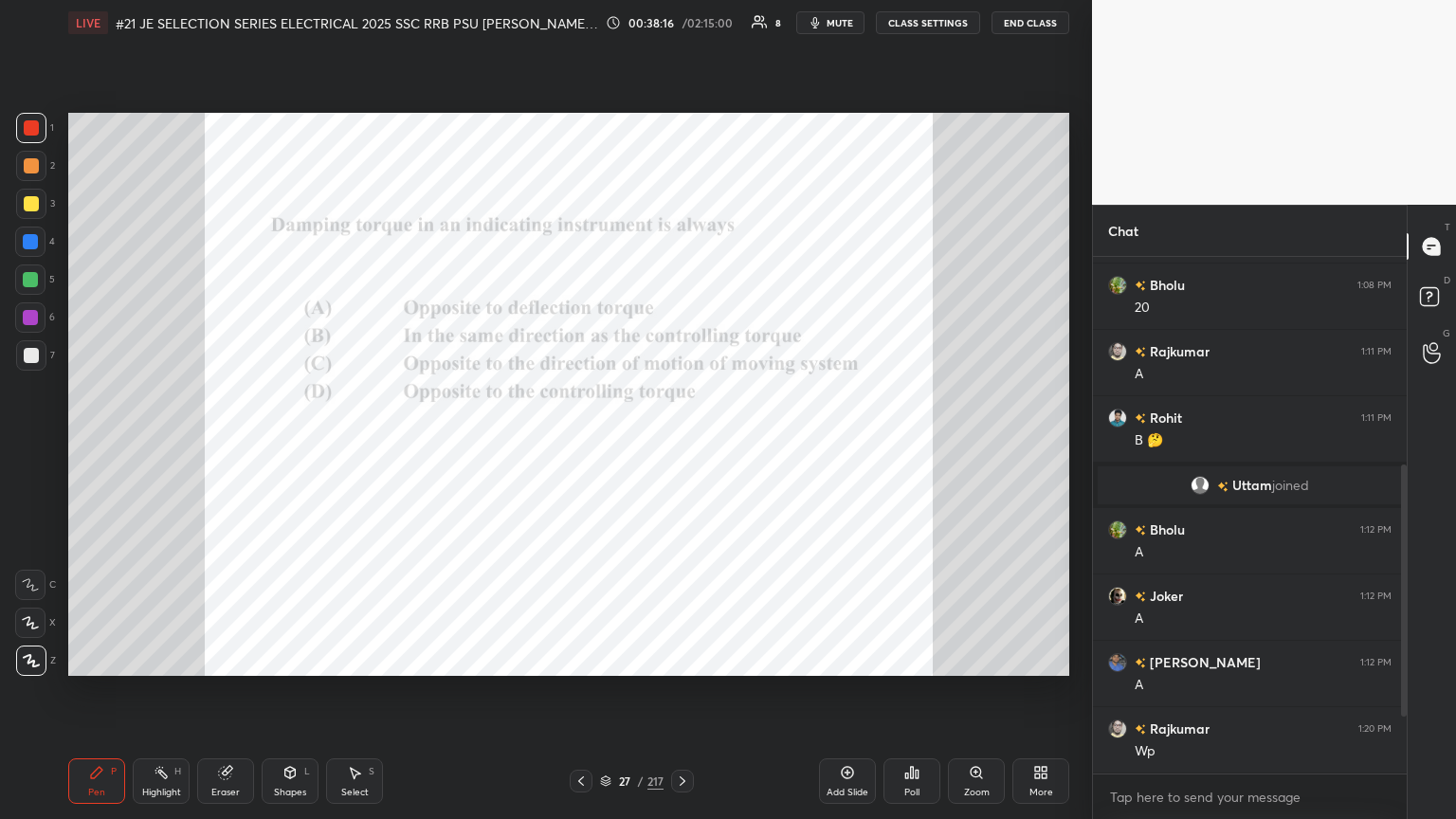
click at [15, 129] on div "1 2 3 4 5 6 7 C X Z C X Z E E Erase all H H" at bounding box center [30, 394] width 60 height 563
drag, startPoint x: 1405, startPoint y: 705, endPoint x: 1407, endPoint y: 757, distance: 52.0
click at [680, 445] on div "Chat You joined 4 Rohit, LK, Manish & 4 others joined Rohit 1:04 PM Good aftern…" at bounding box center [1275, 511] width 364 height 614
click at [675, 445] on icon at bounding box center [683, 781] width 16 height 16
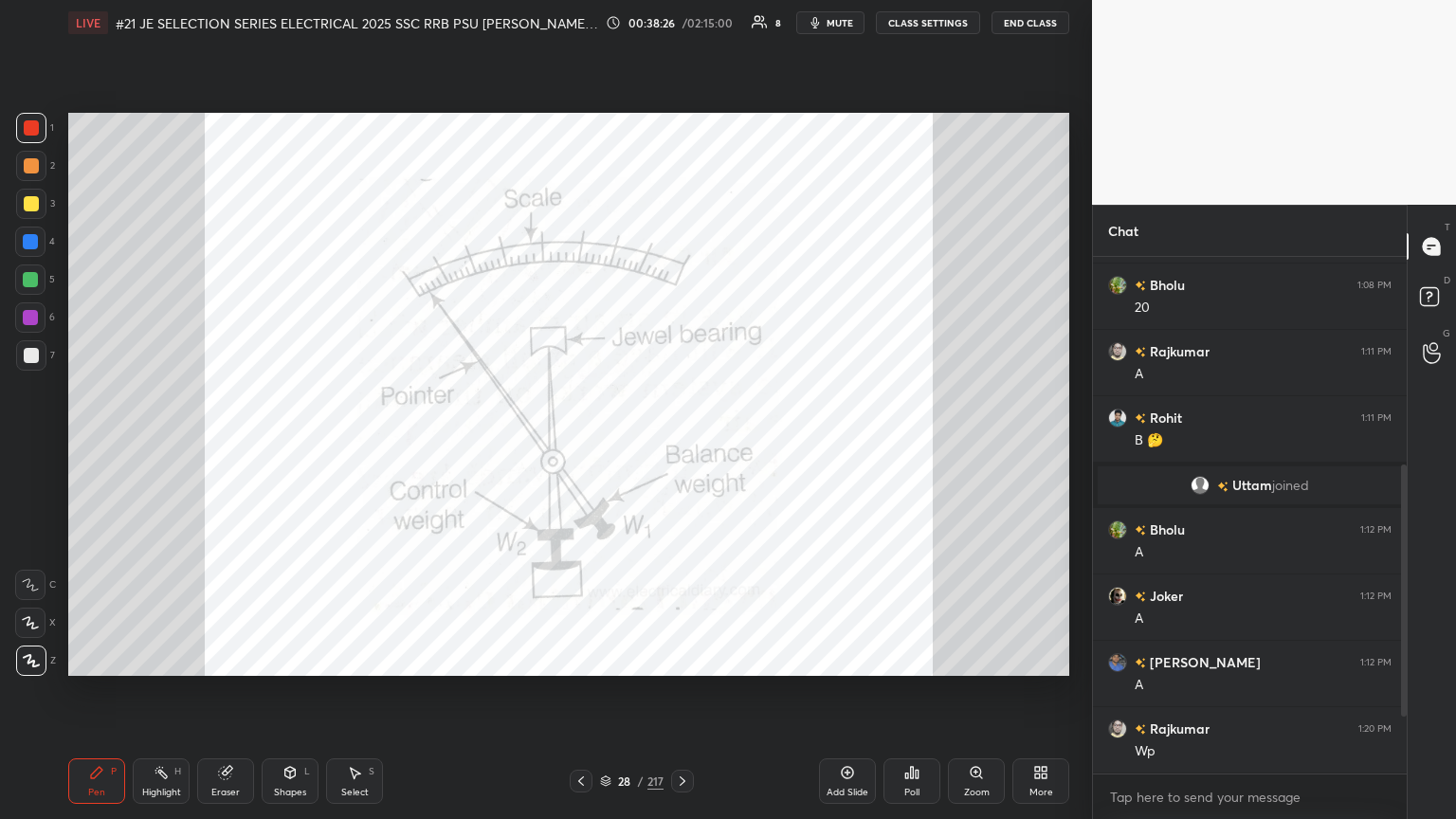
click at [680, 445] on icon at bounding box center [683, 781] width 6 height 10
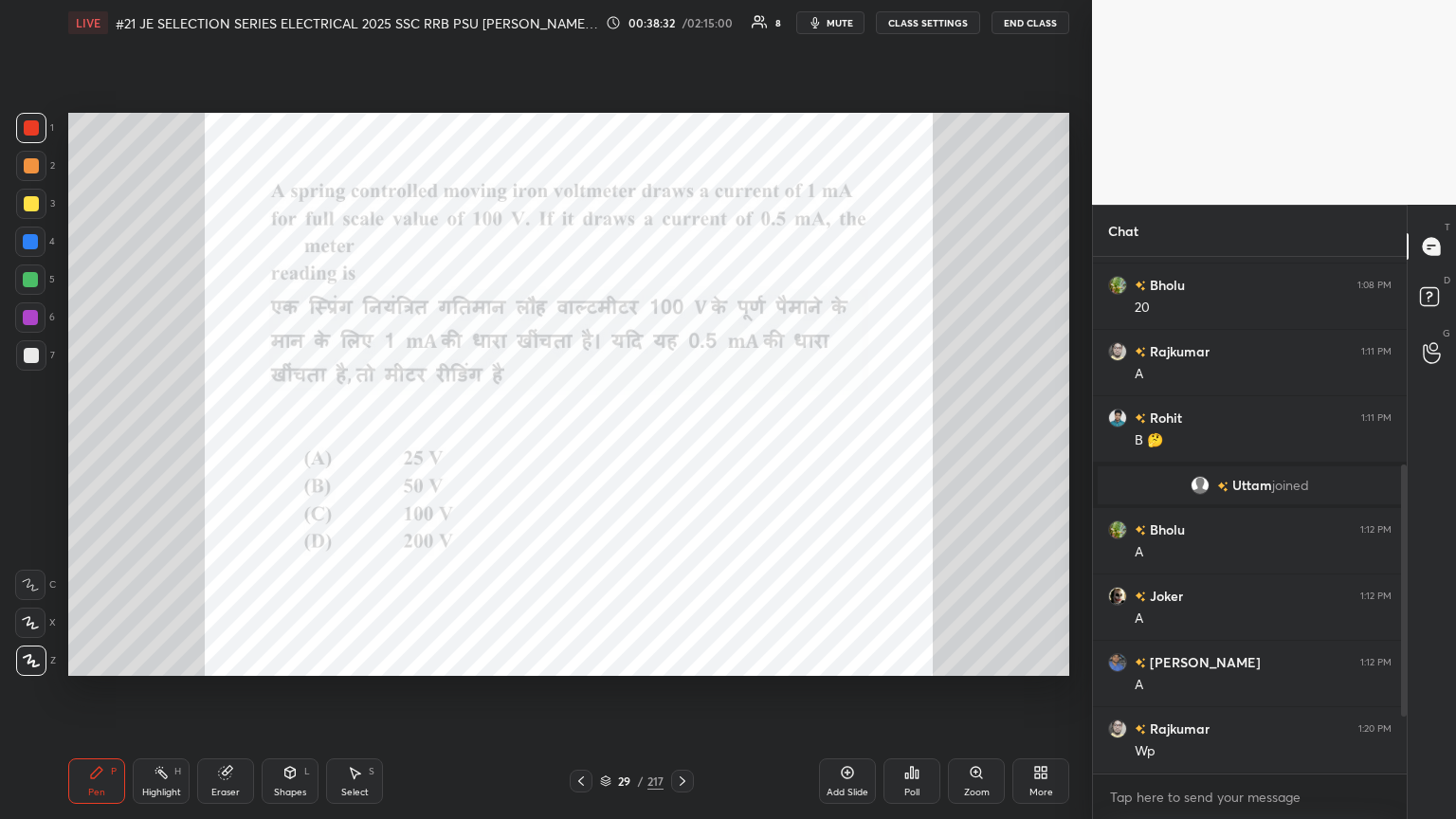
click at [680, 445] on div "Poll" at bounding box center [912, 781] width 56 height 46
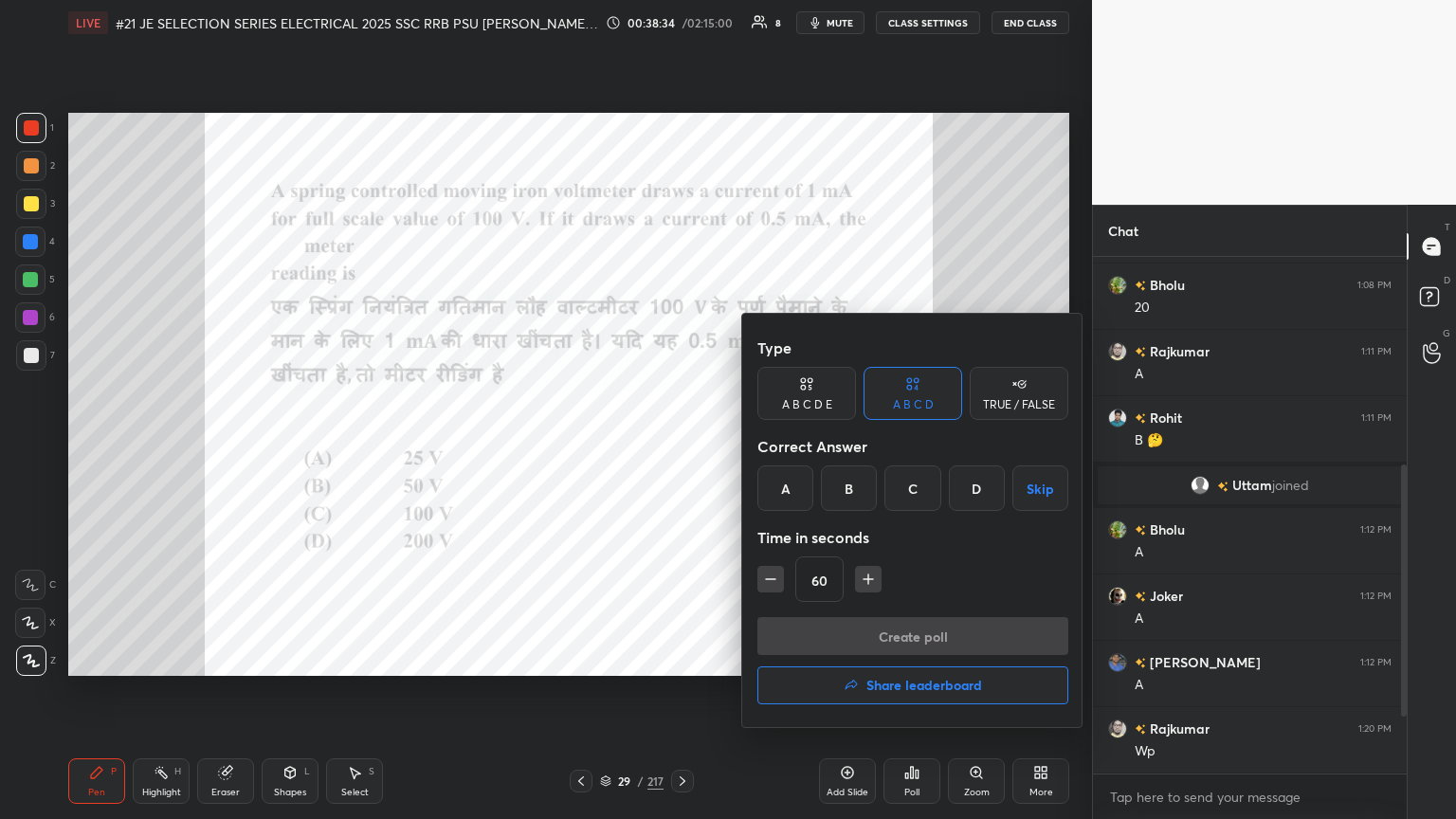
click at [680, 445] on div "B" at bounding box center [848, 488] width 56 height 46
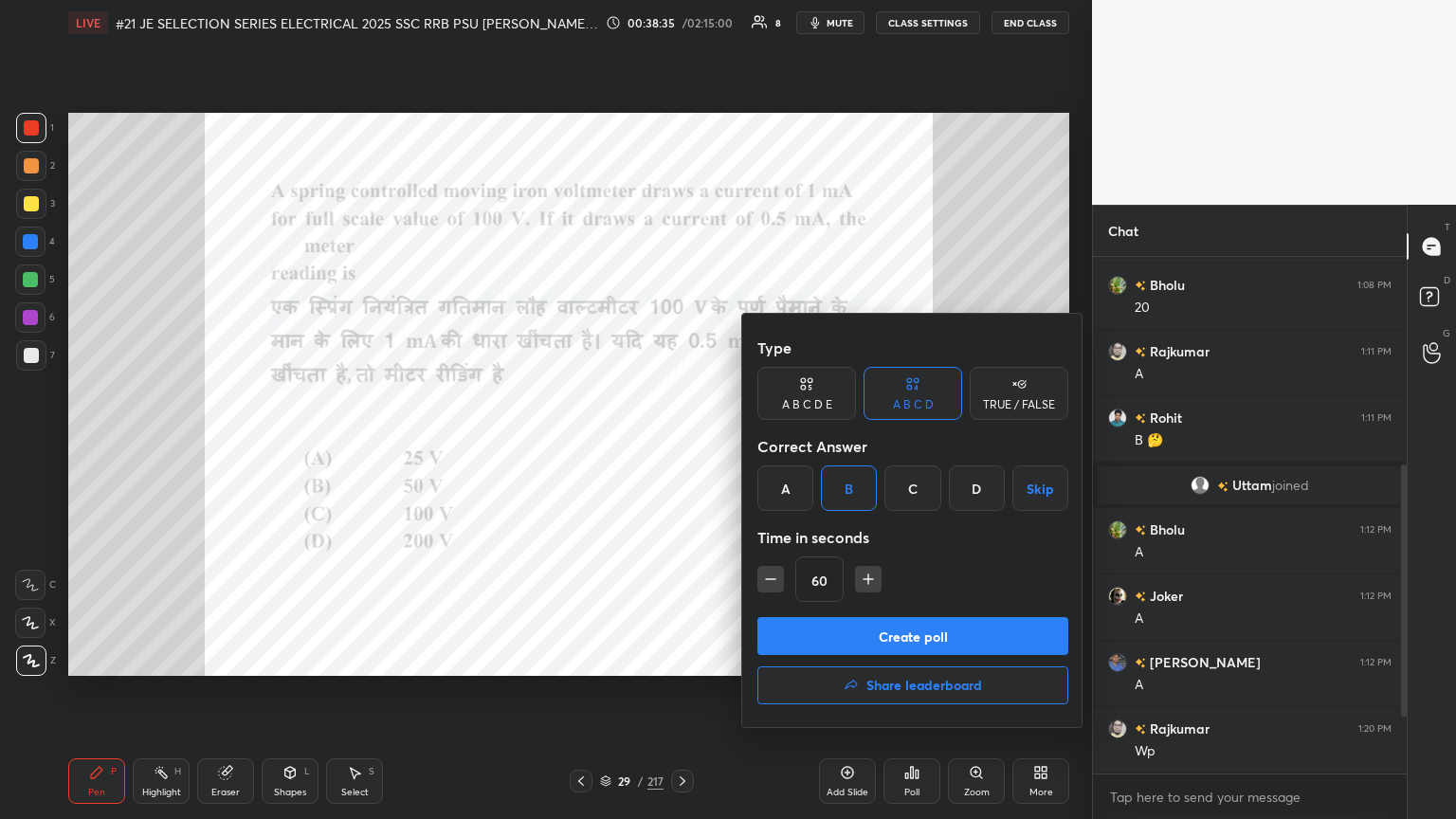
click at [680, 445] on div "A" at bounding box center [785, 488] width 56 height 46
click at [680, 445] on icon "button" at bounding box center [770, 578] width 19 height 19
type input "45"
click at [680, 445] on button "Create poll" at bounding box center [913, 636] width 311 height 38
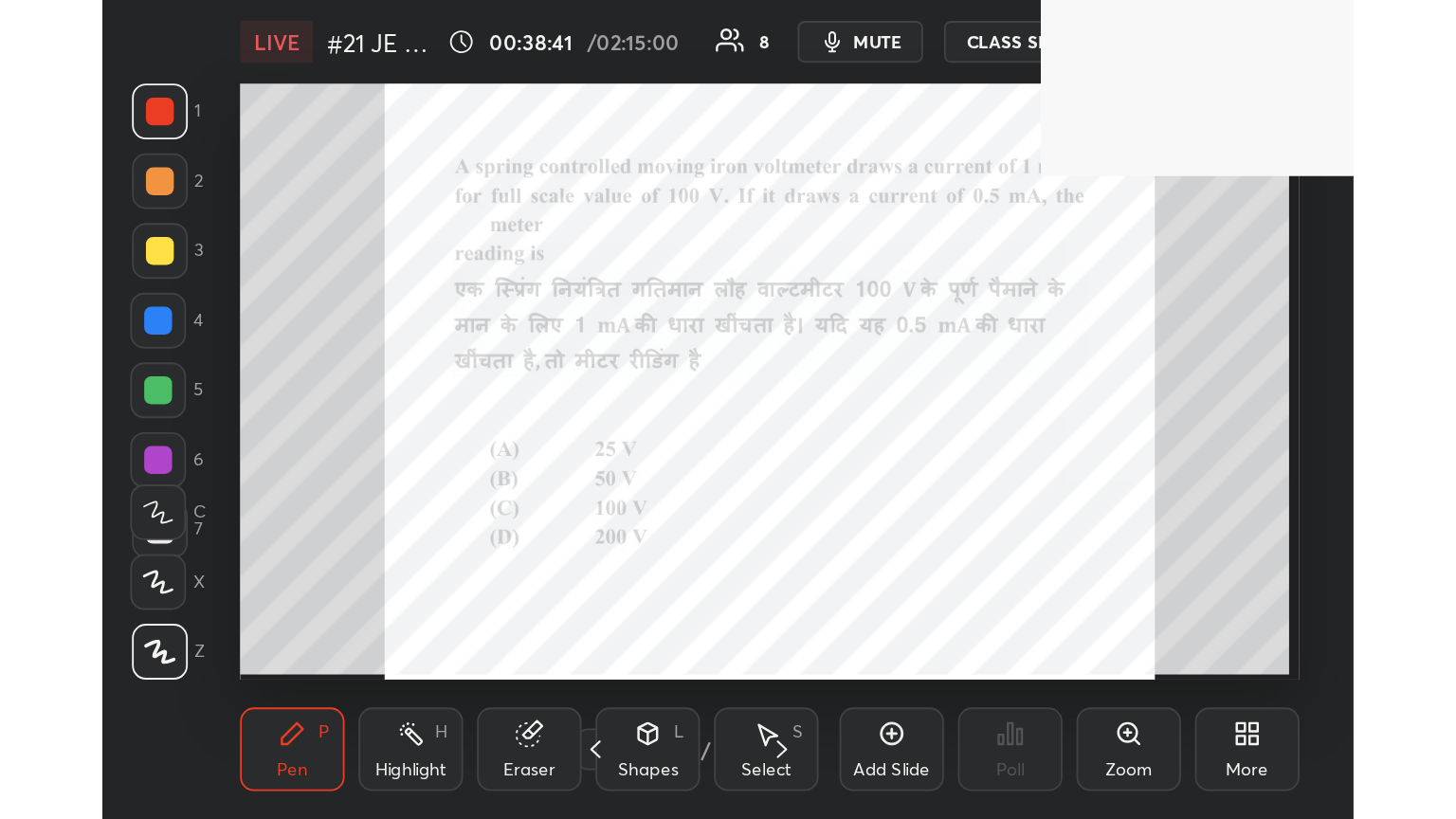
scroll to position [324, 604]
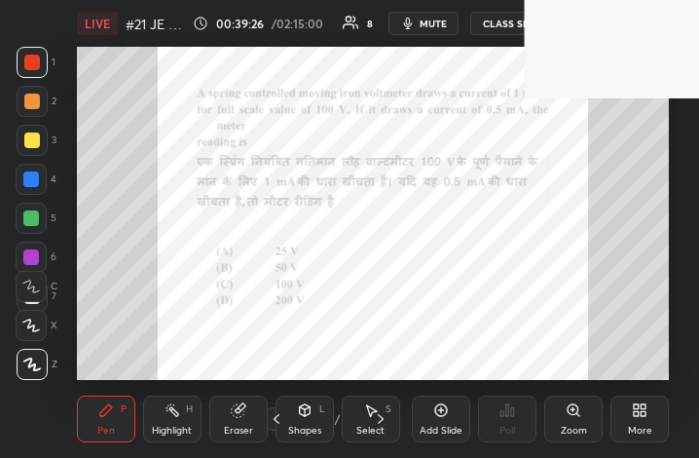
click at [643, 418] on div "More" at bounding box center [639, 418] width 58 height 47
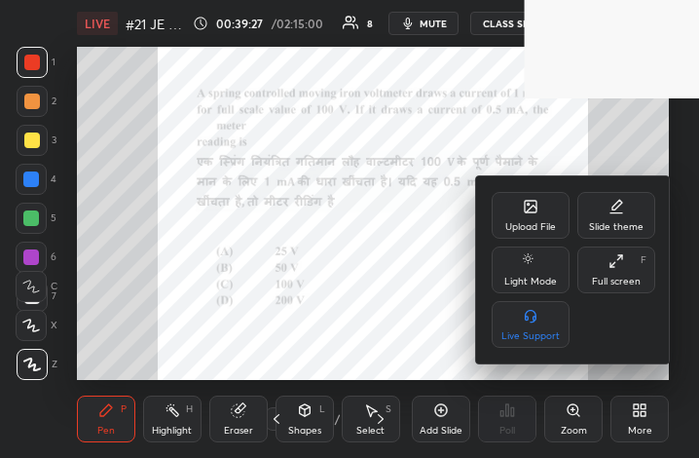
click at [629, 278] on div "Full screen" at bounding box center [616, 281] width 49 height 10
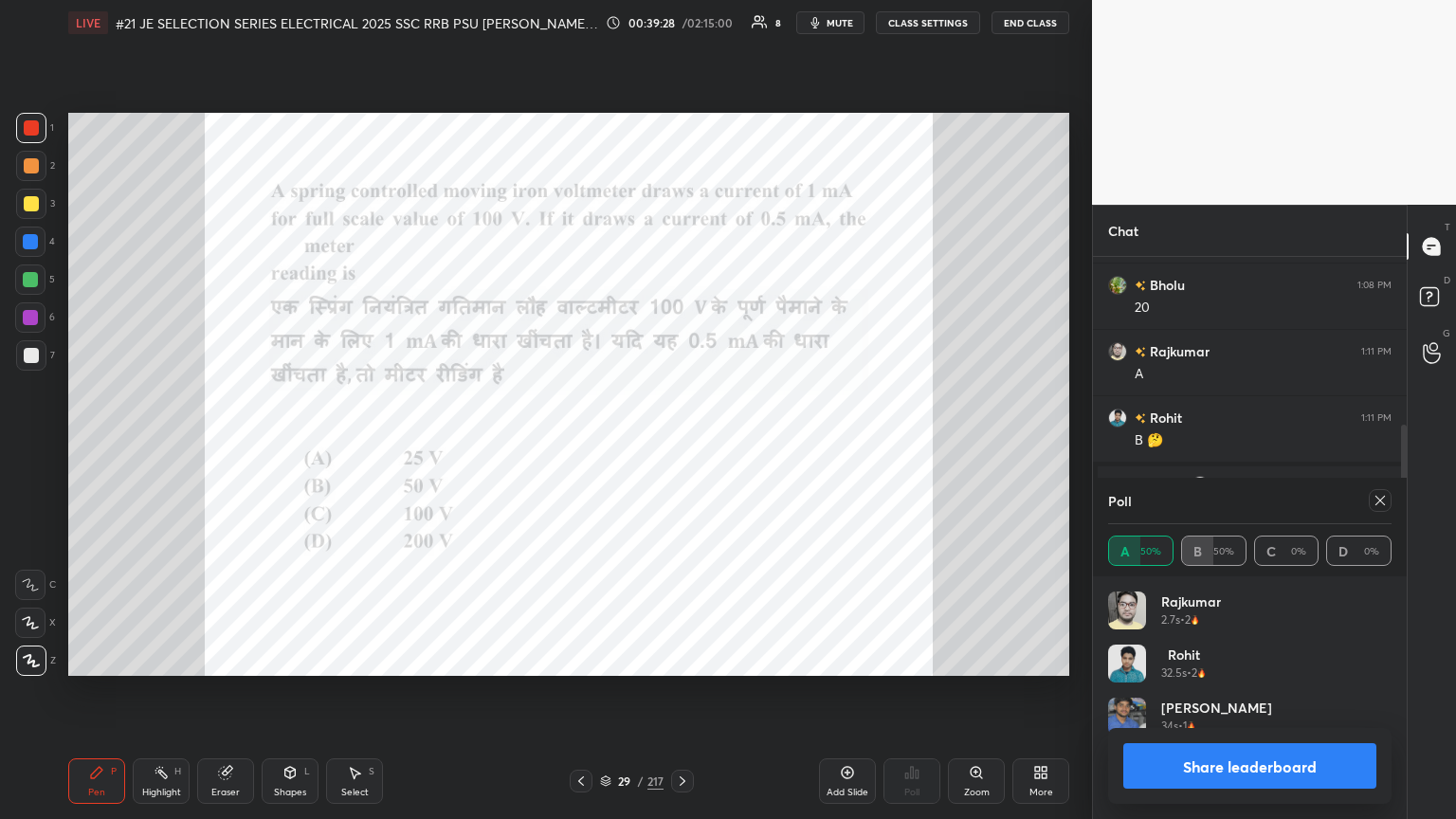
scroll to position [94113, 93801]
click at [680, 445] on icon at bounding box center [1381, 501] width 16 height 16
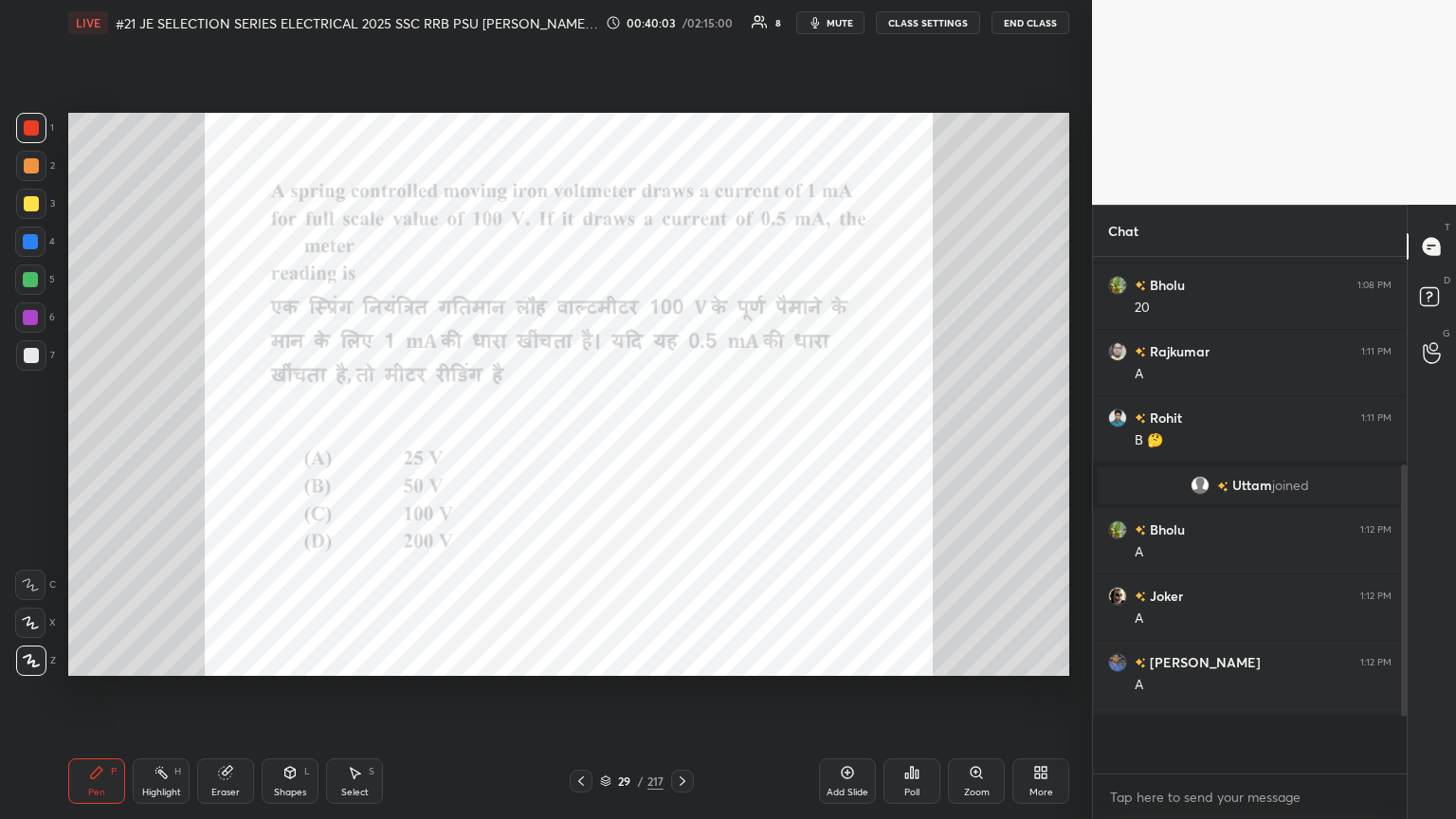
scroll to position [509, 308]
click at [228, 445] on icon at bounding box center [226, 773] width 16 height 16
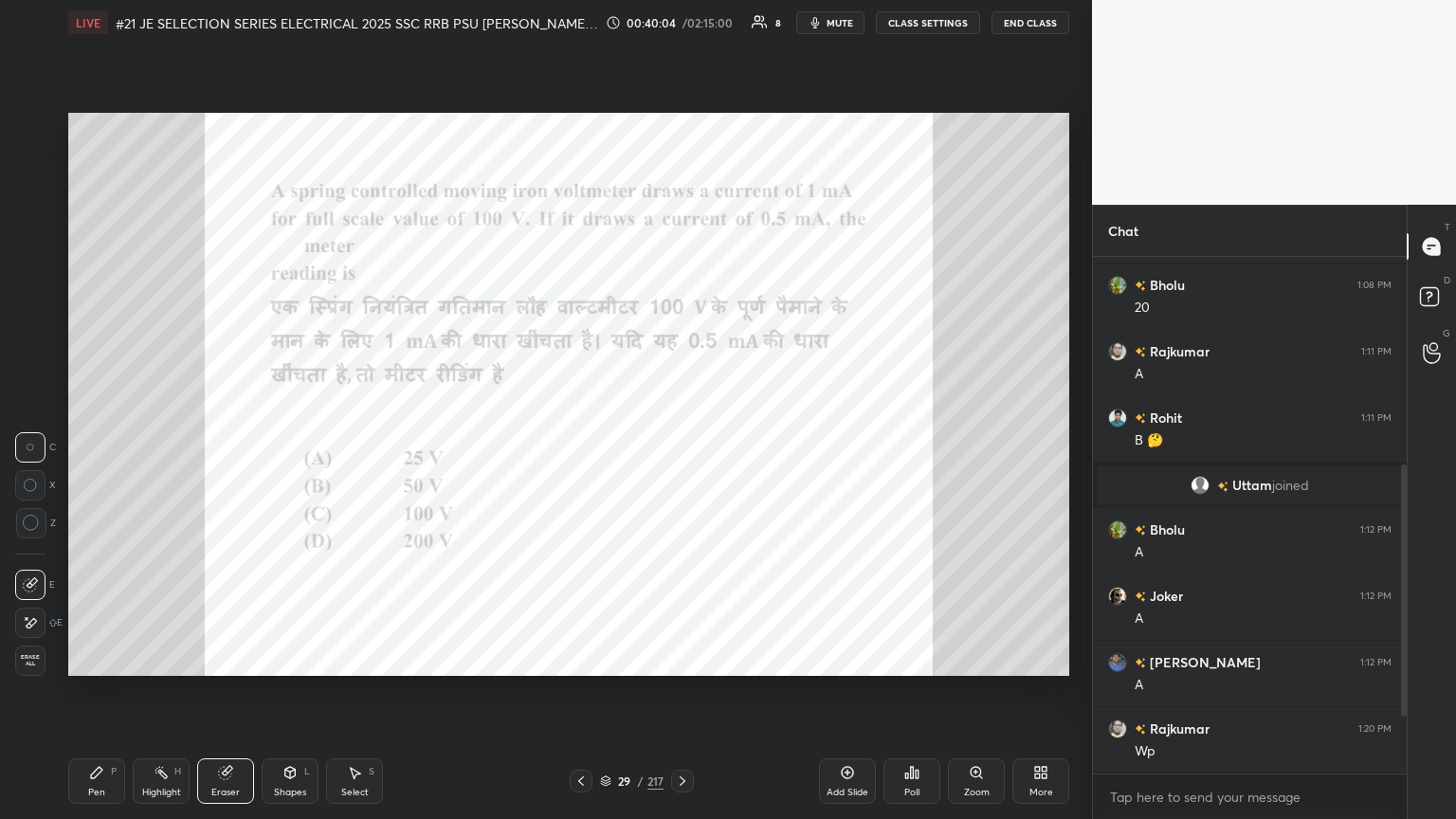
click at [31, 445] on span "Erase all" at bounding box center [30, 661] width 28 height 14
click at [101, 445] on icon at bounding box center [97, 773] width 16 height 16
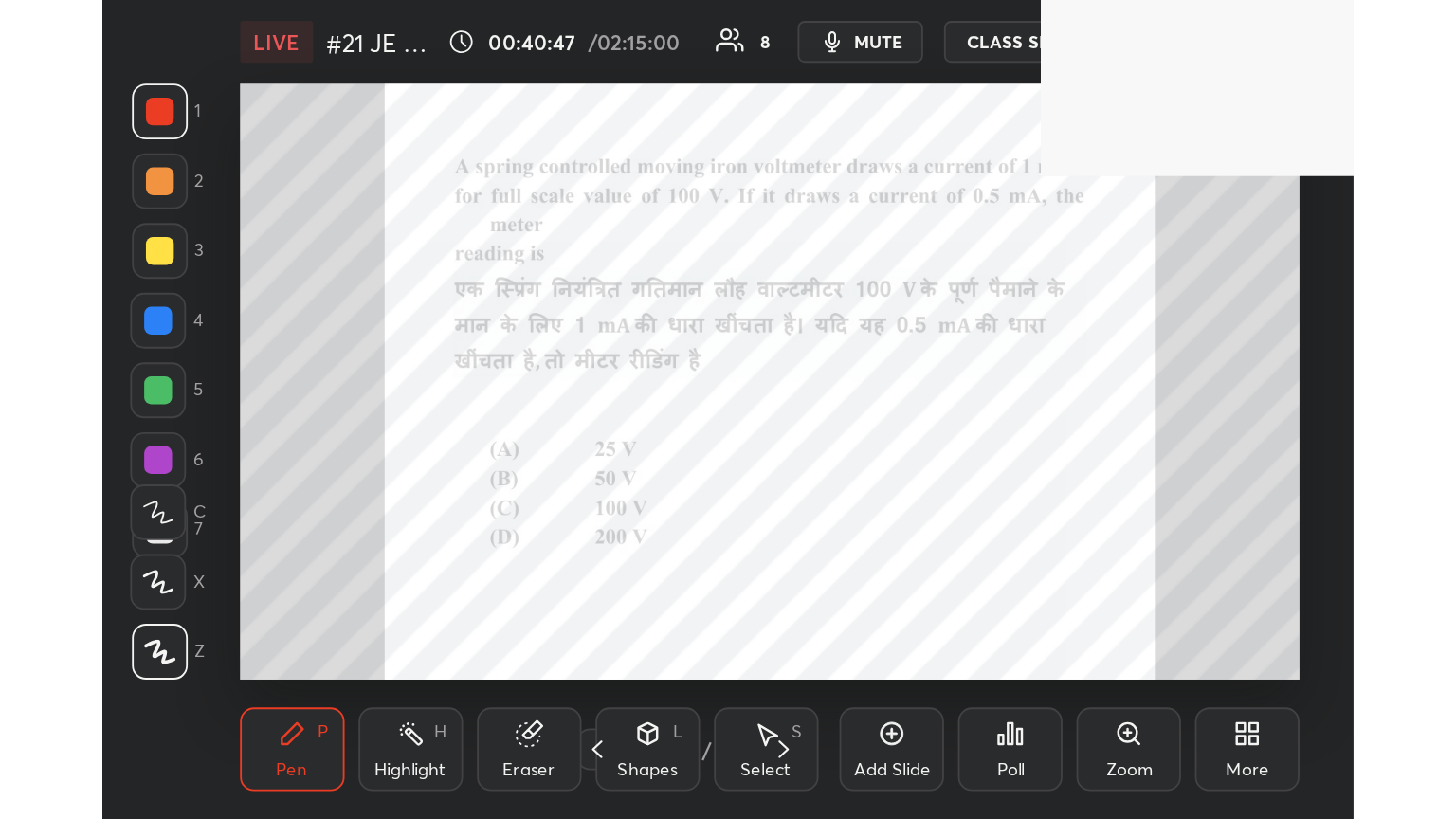
scroll to position [94485, 94211]
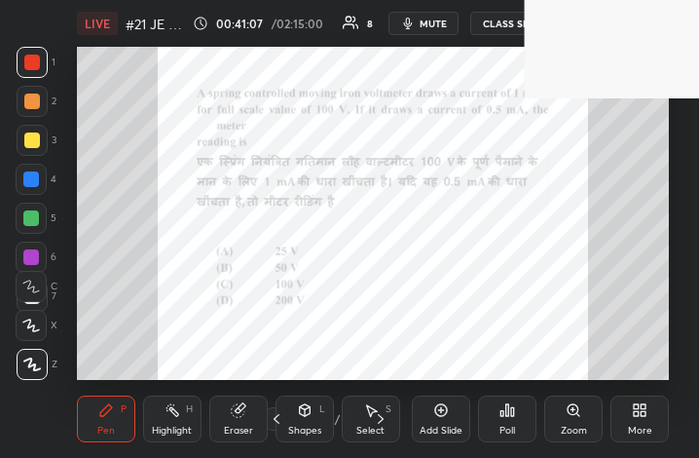
click at [646, 420] on div "More" at bounding box center [639, 418] width 58 height 47
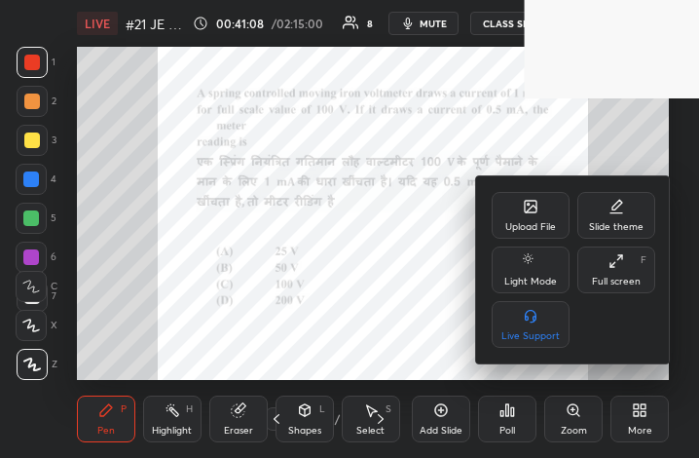
click at [619, 264] on icon at bounding box center [616, 261] width 16 height 16
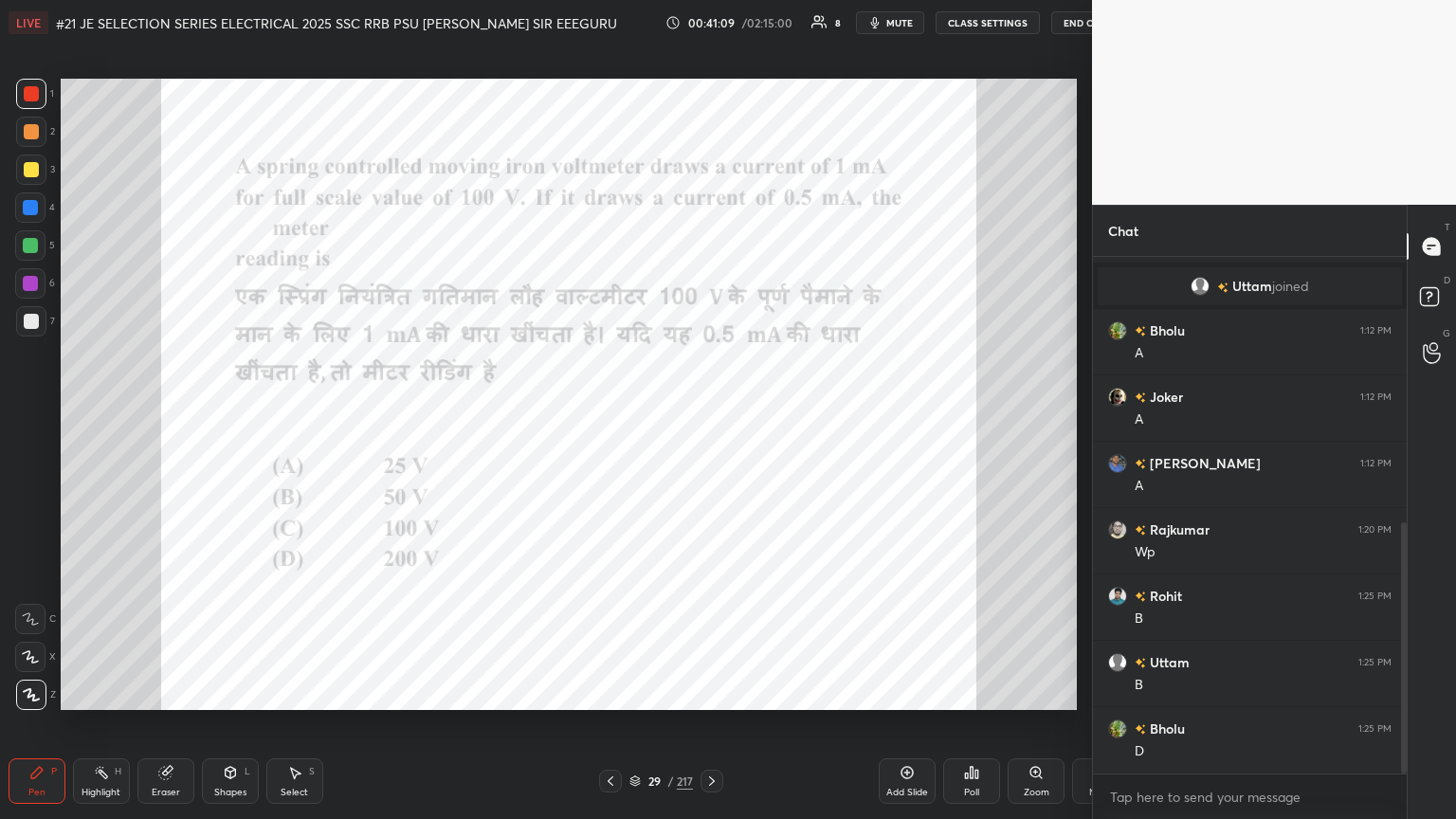
scroll to position [94113, 93801]
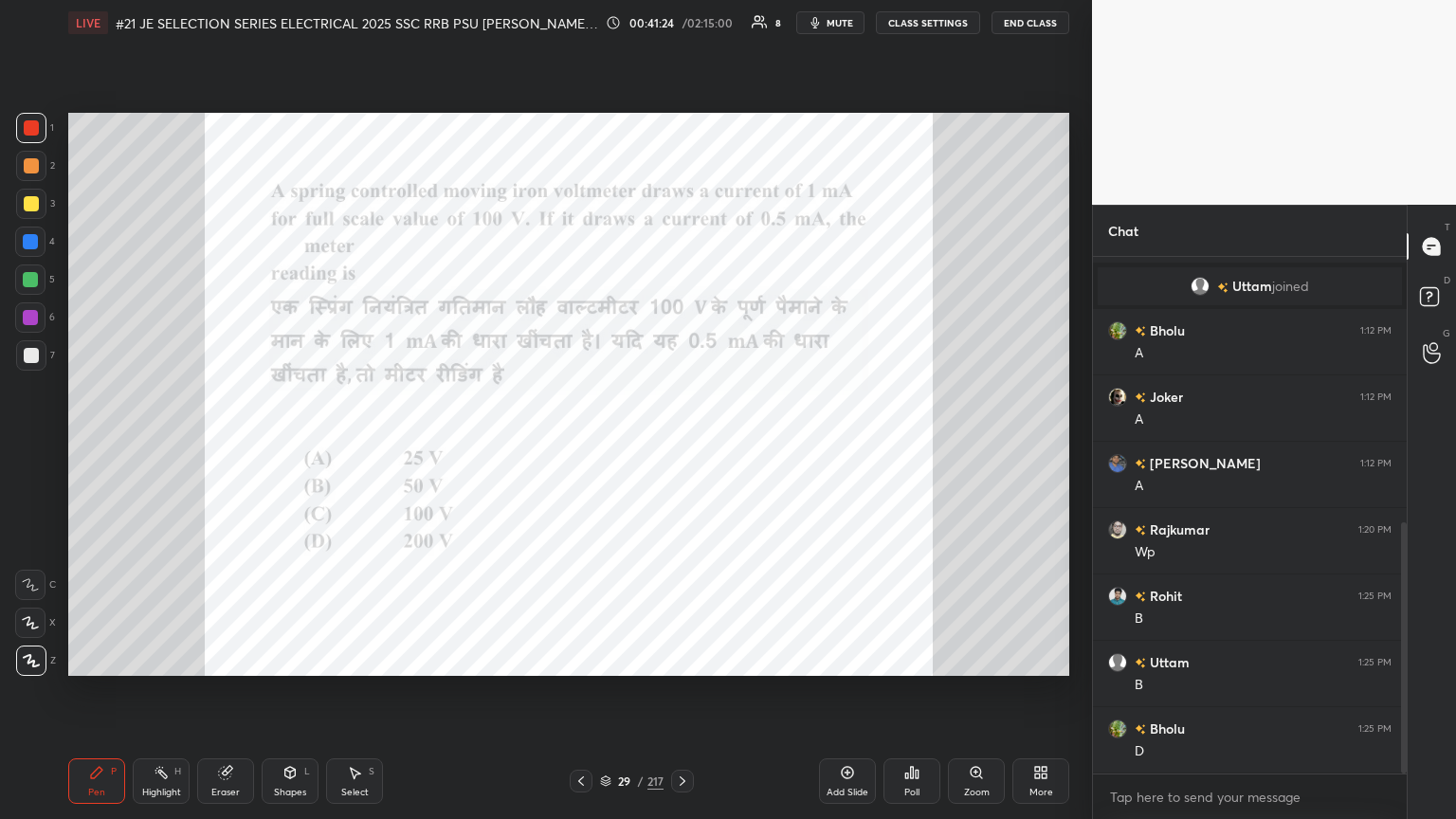
click at [677, 445] on icon at bounding box center [683, 781] width 16 height 16
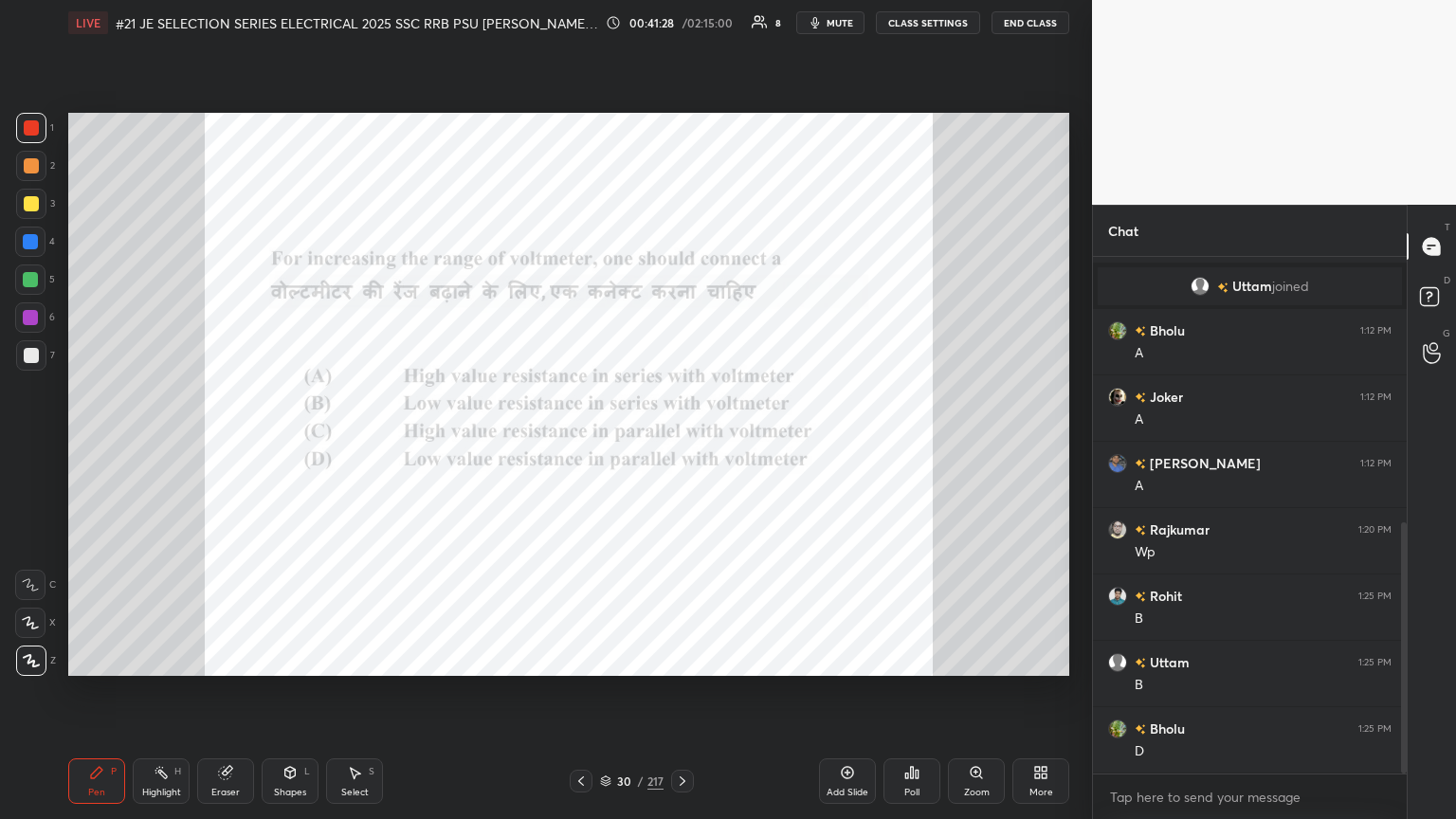
click at [680, 445] on div "Poll" at bounding box center [912, 781] width 56 height 46
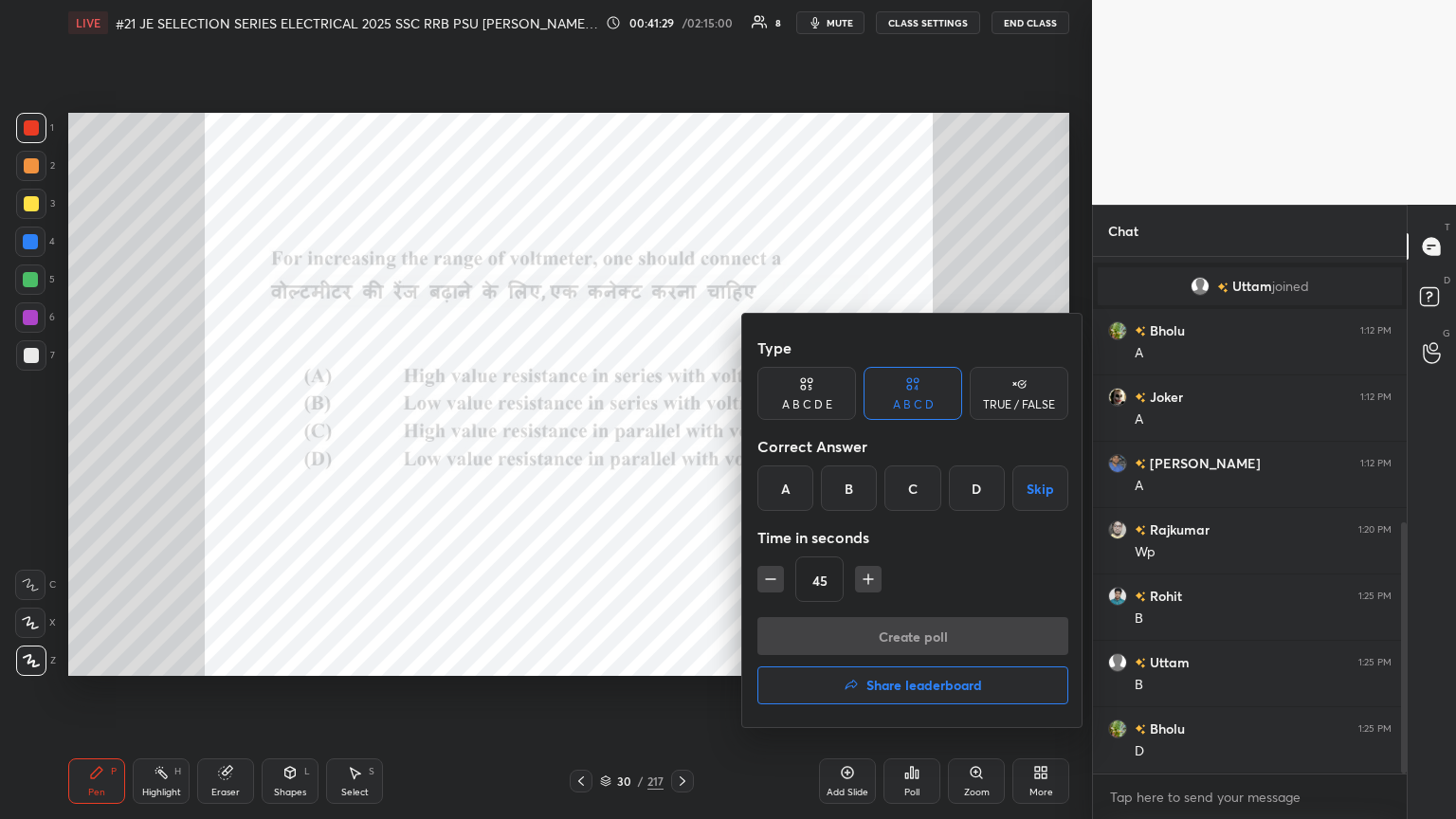
drag, startPoint x: 787, startPoint y: 489, endPoint x: 801, endPoint y: 531, distance: 44.3
click at [680, 445] on div "A" at bounding box center [785, 488] width 56 height 46
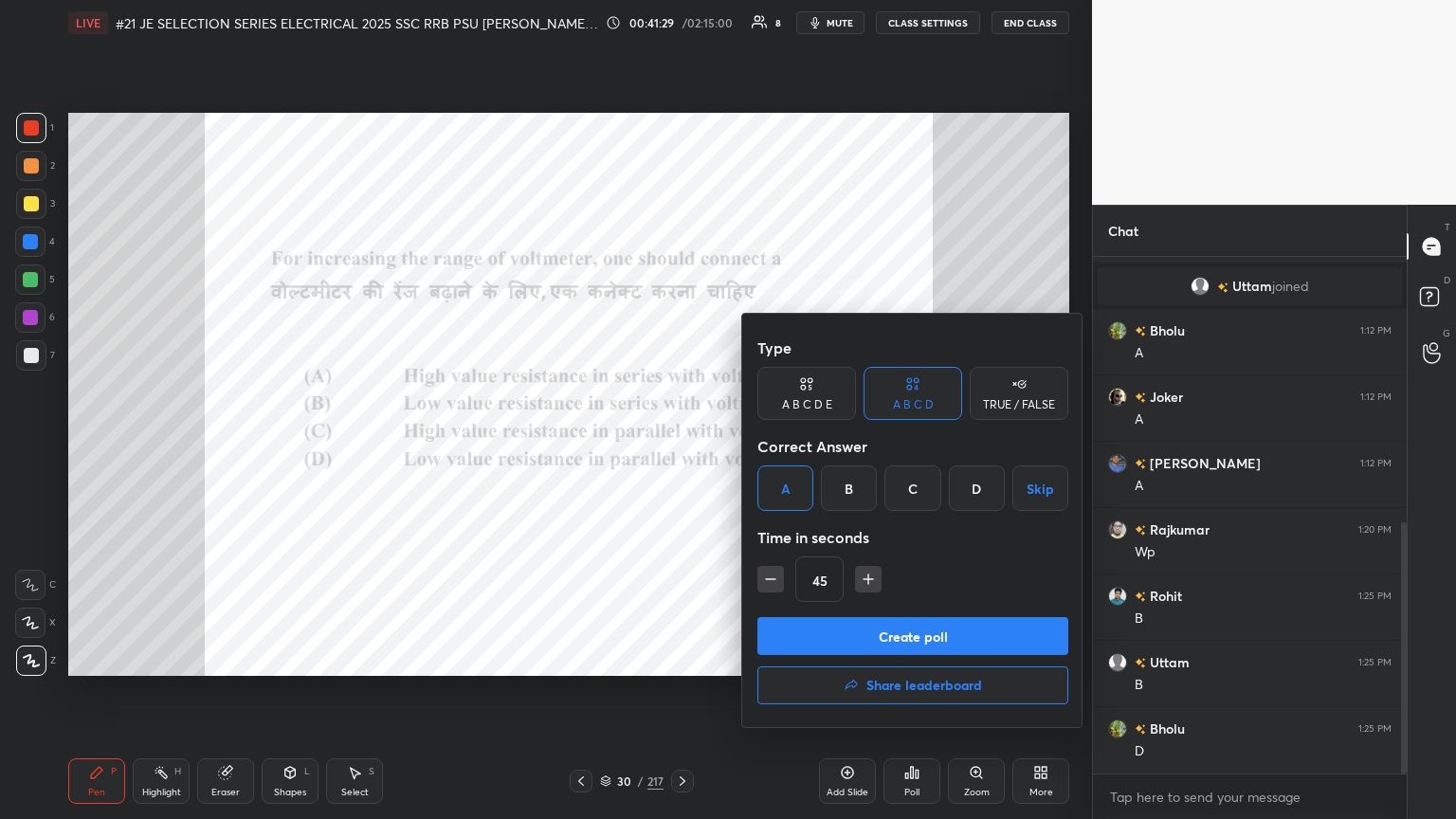
click at [680, 445] on button "Create poll" at bounding box center [913, 636] width 311 height 38
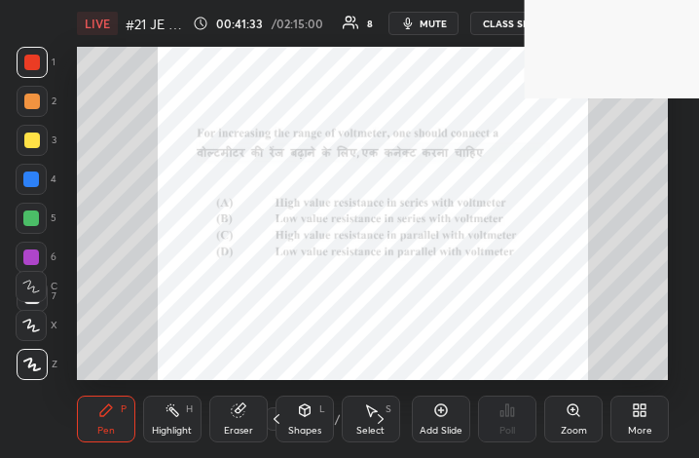
scroll to position [97023, 96742]
click at [658, 418] on div "More" at bounding box center [639, 418] width 58 height 47
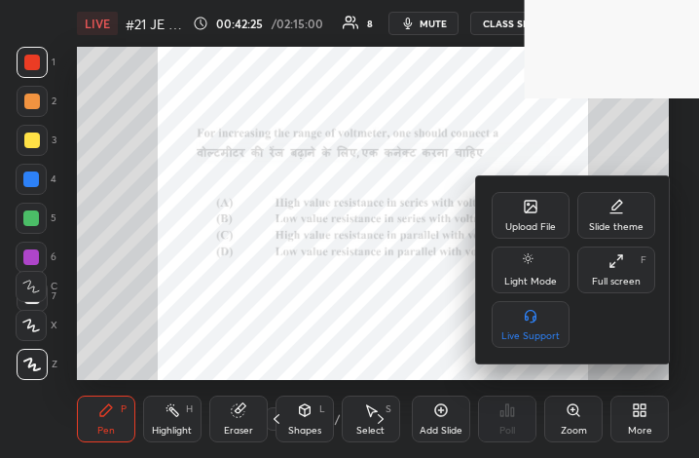
drag, startPoint x: 626, startPoint y: 285, endPoint x: 819, endPoint y: 509, distance: 295.5
click at [626, 286] on div "Full screen" at bounding box center [616, 281] width 49 height 10
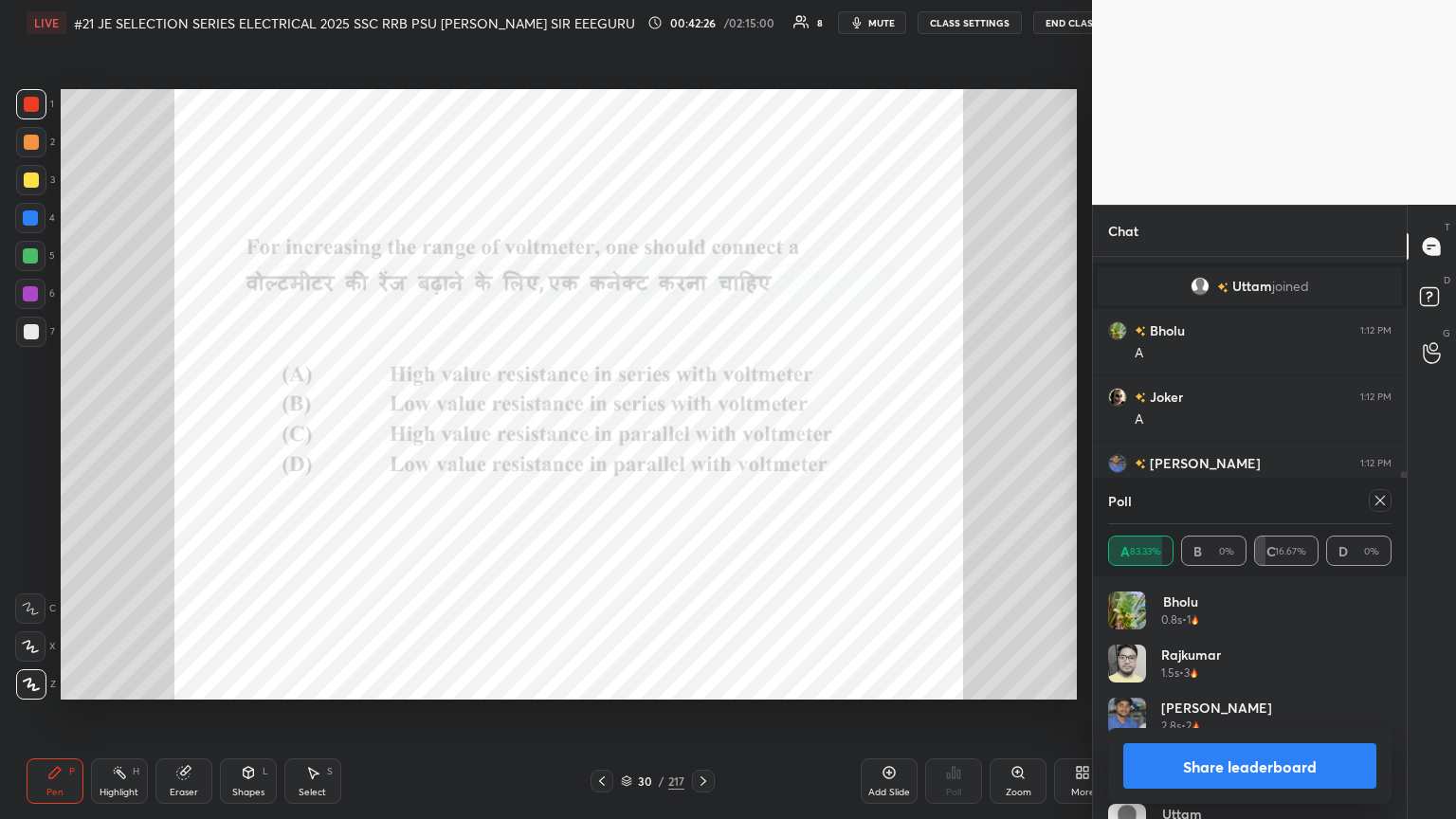
scroll to position [94113, 93801]
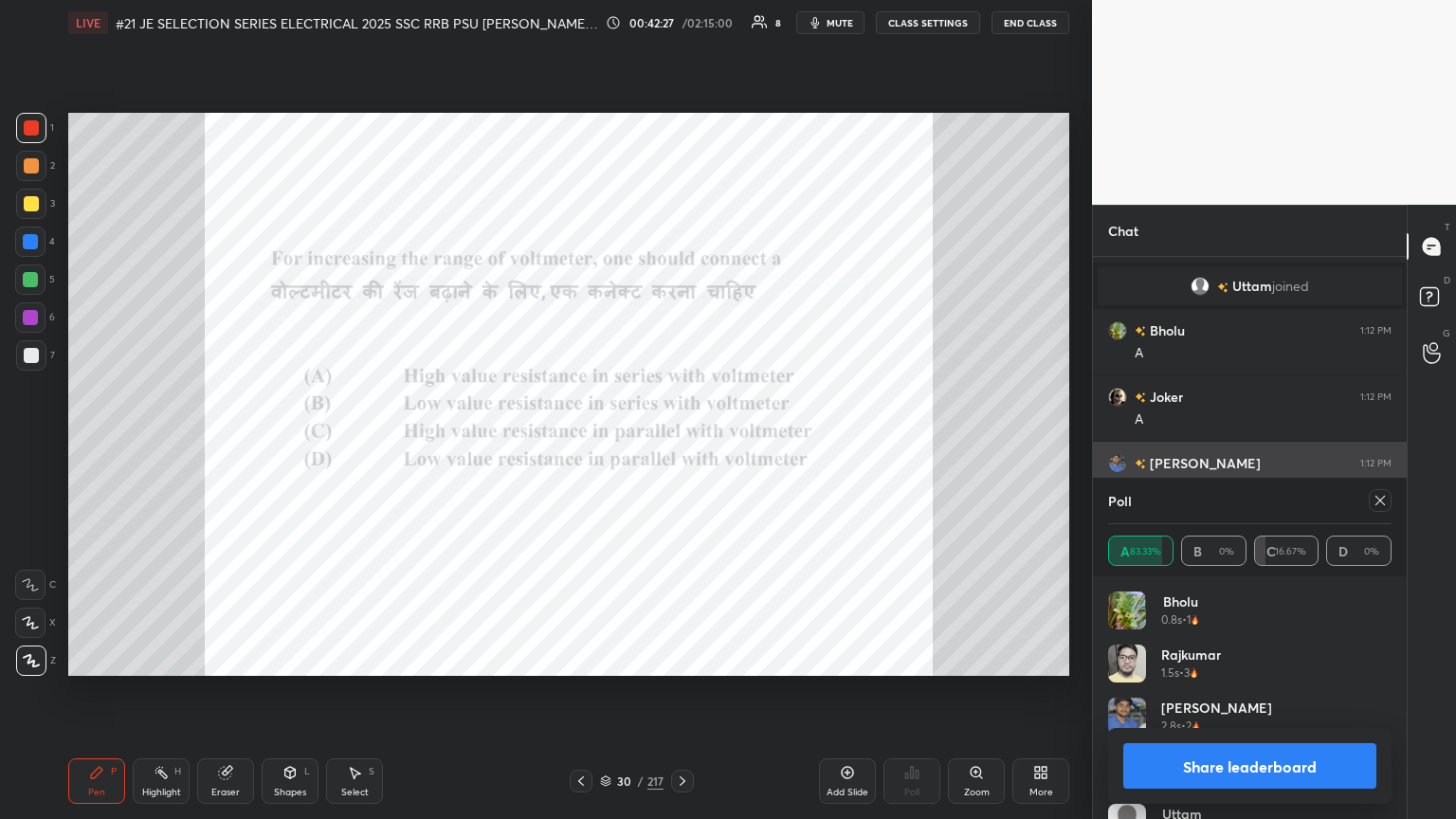
click at [680, 445] on icon at bounding box center [1381, 501] width 16 height 16
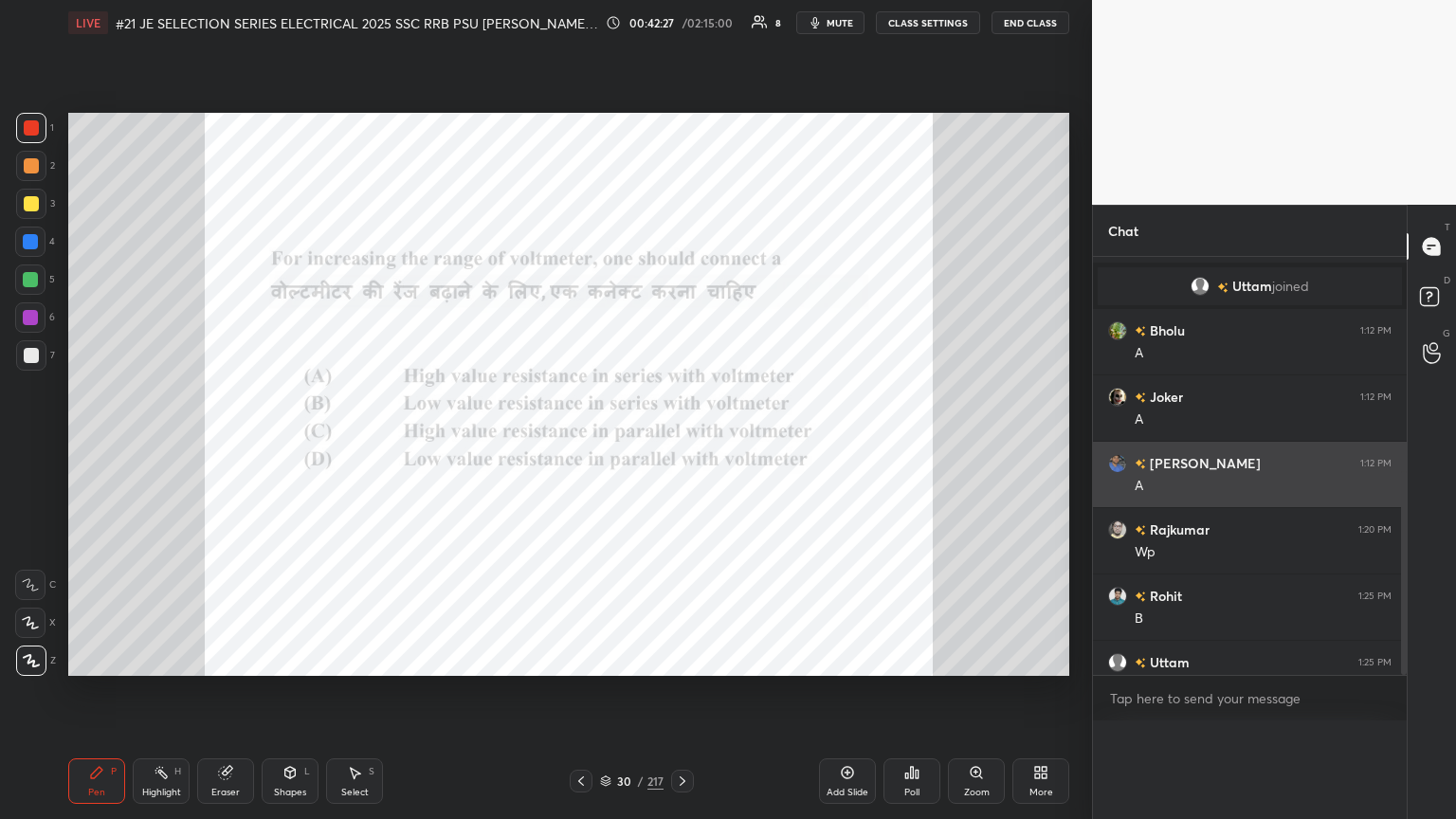
scroll to position [6, 6]
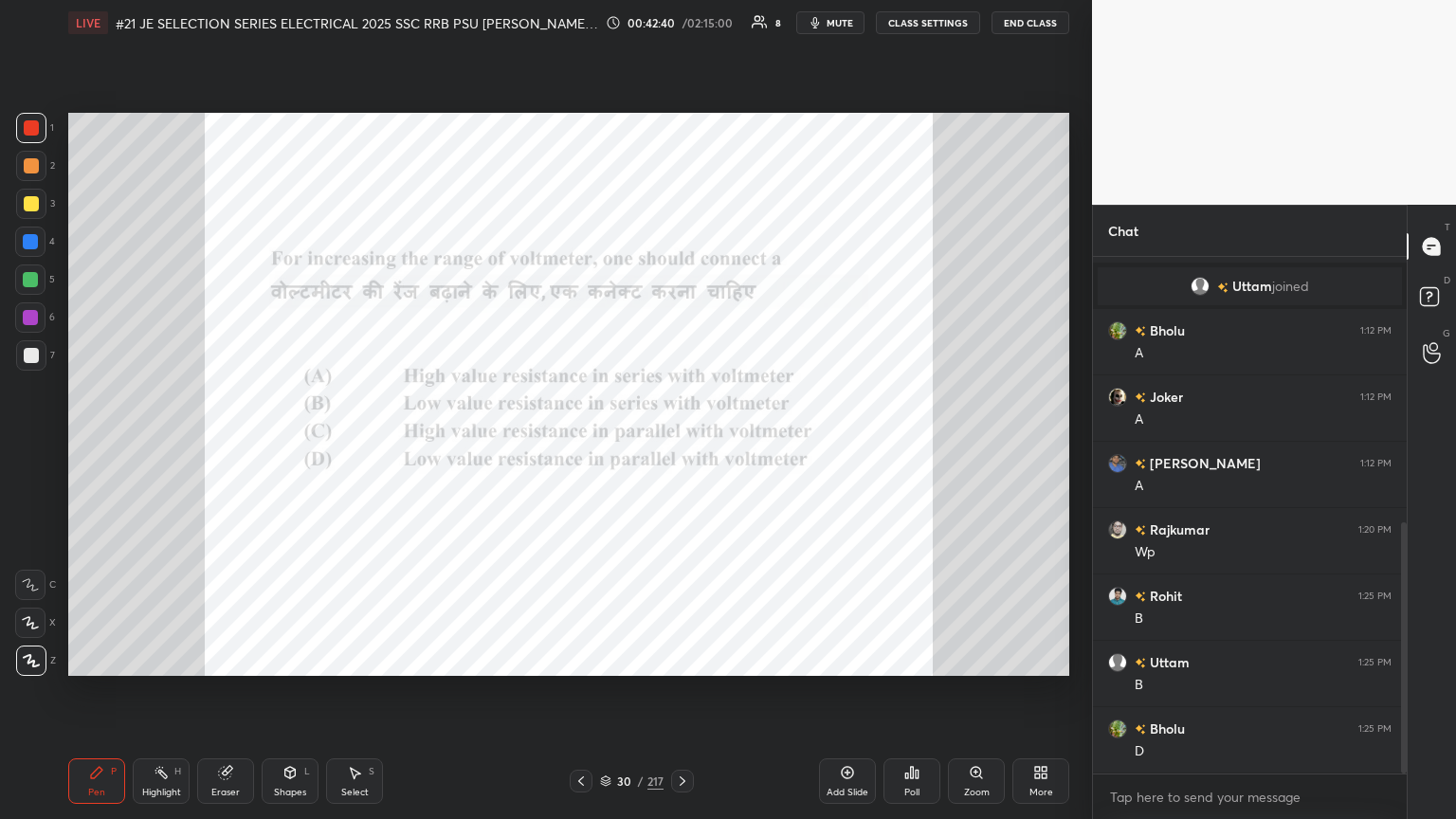
click at [679, 445] on icon at bounding box center [683, 781] width 16 height 16
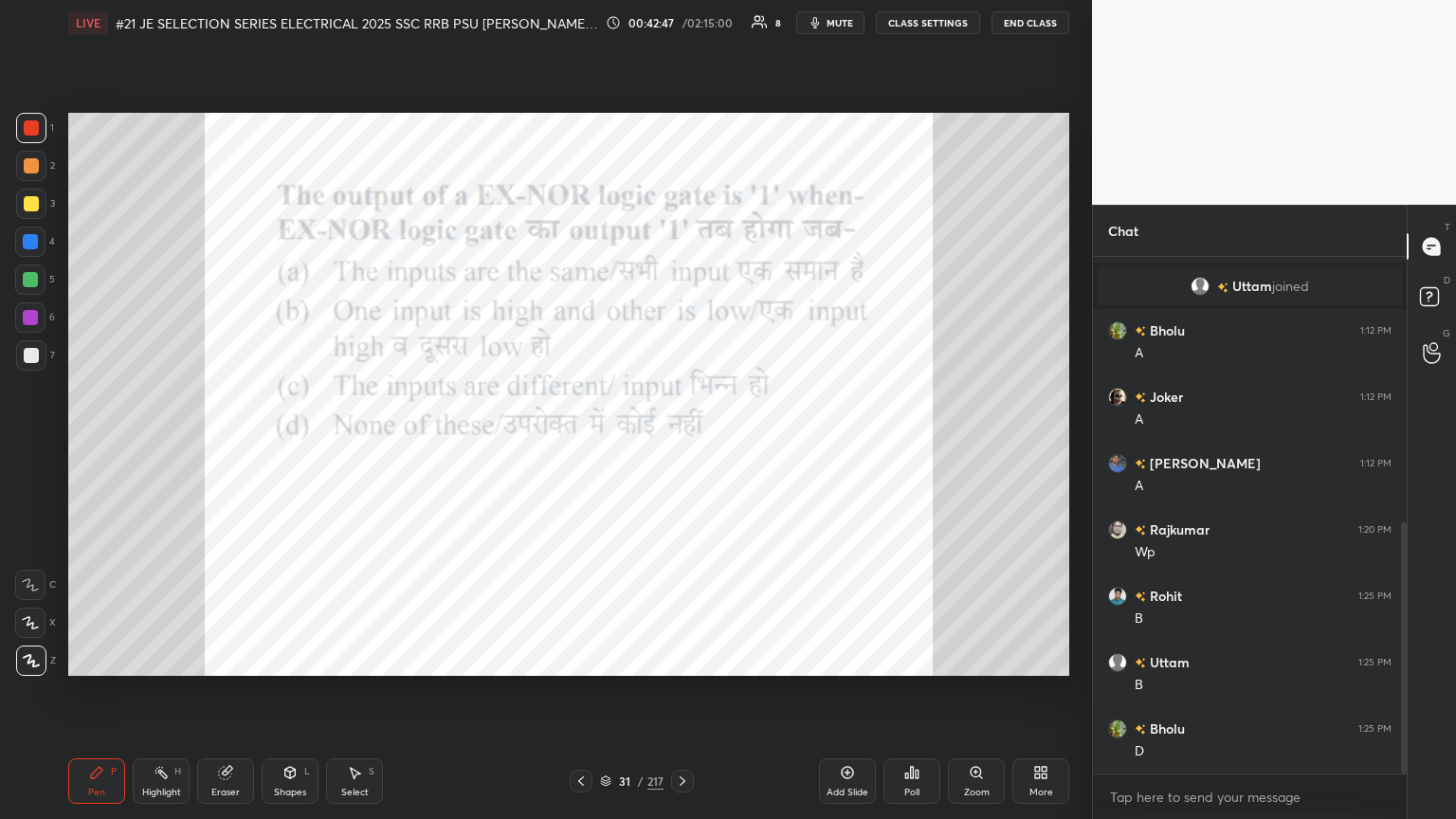
click at [680, 445] on icon at bounding box center [913, 773] width 16 height 16
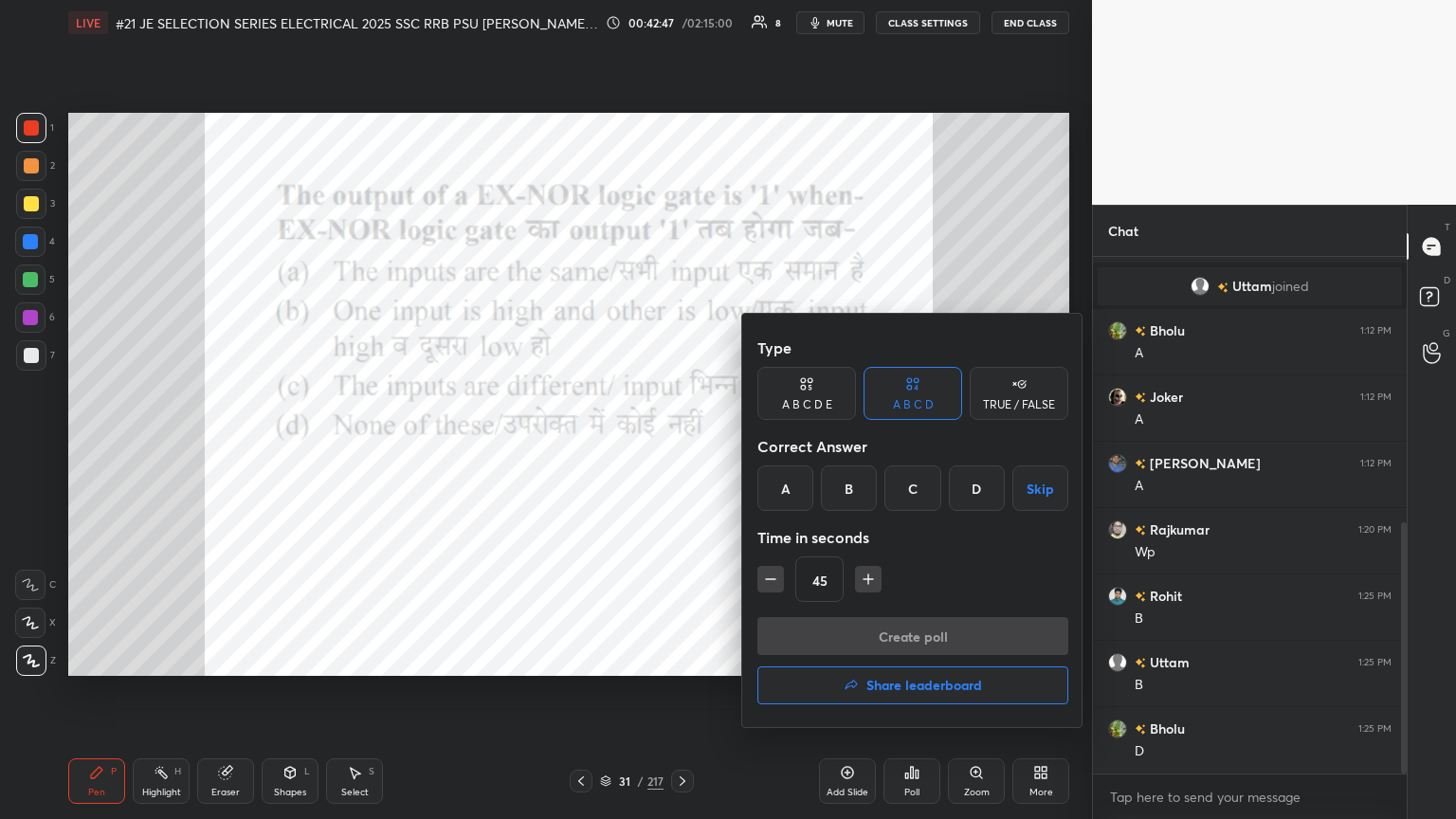
click at [680, 445] on div "A" at bounding box center [785, 488] width 56 height 46
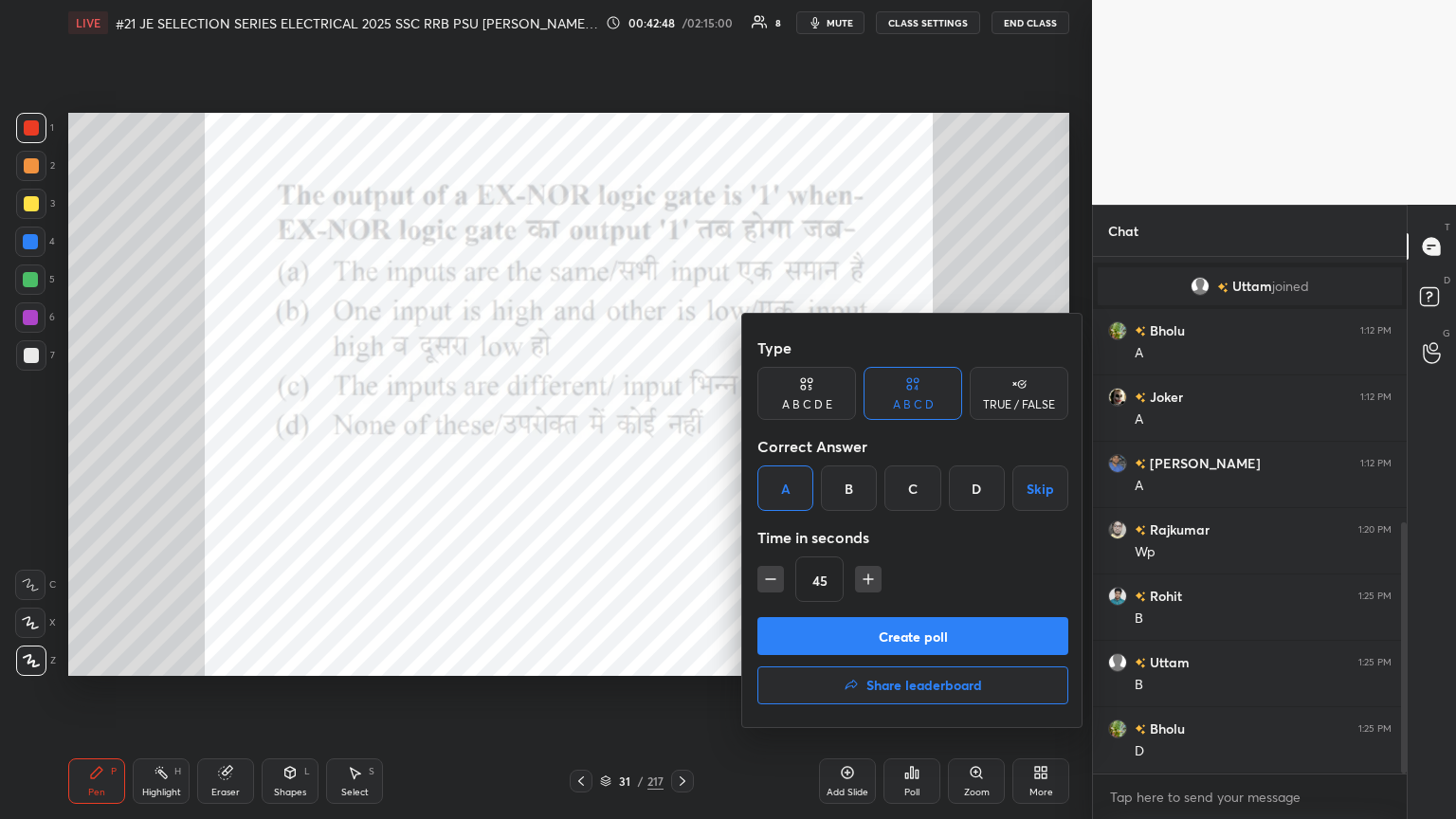
click at [680, 445] on button "Create poll" at bounding box center [913, 636] width 311 height 38
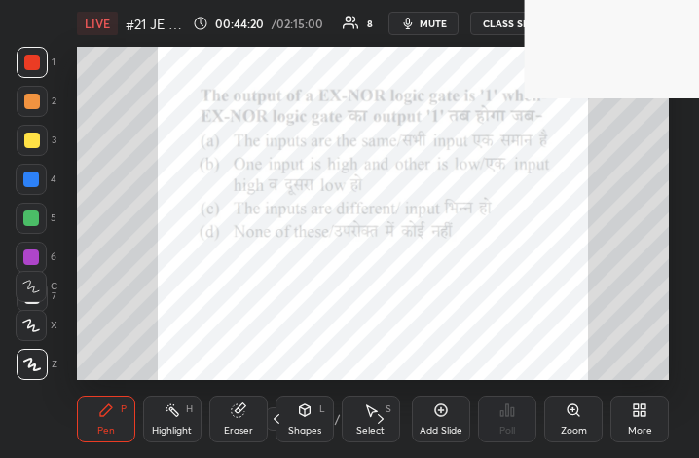
click at [646, 415] on icon at bounding box center [640, 410] width 16 height 16
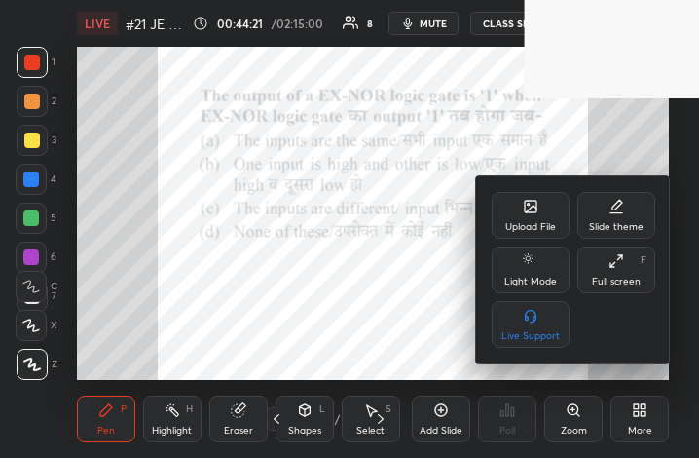
click at [617, 330] on div "Upload File Slide theme Light Mode Full screen F Live Support" at bounding box center [574, 270] width 164 height 156
drag, startPoint x: 615, startPoint y: 275, endPoint x: 808, endPoint y: 512, distance: 305.9
click at [614, 276] on div "Full screen" at bounding box center [616, 281] width 49 height 10
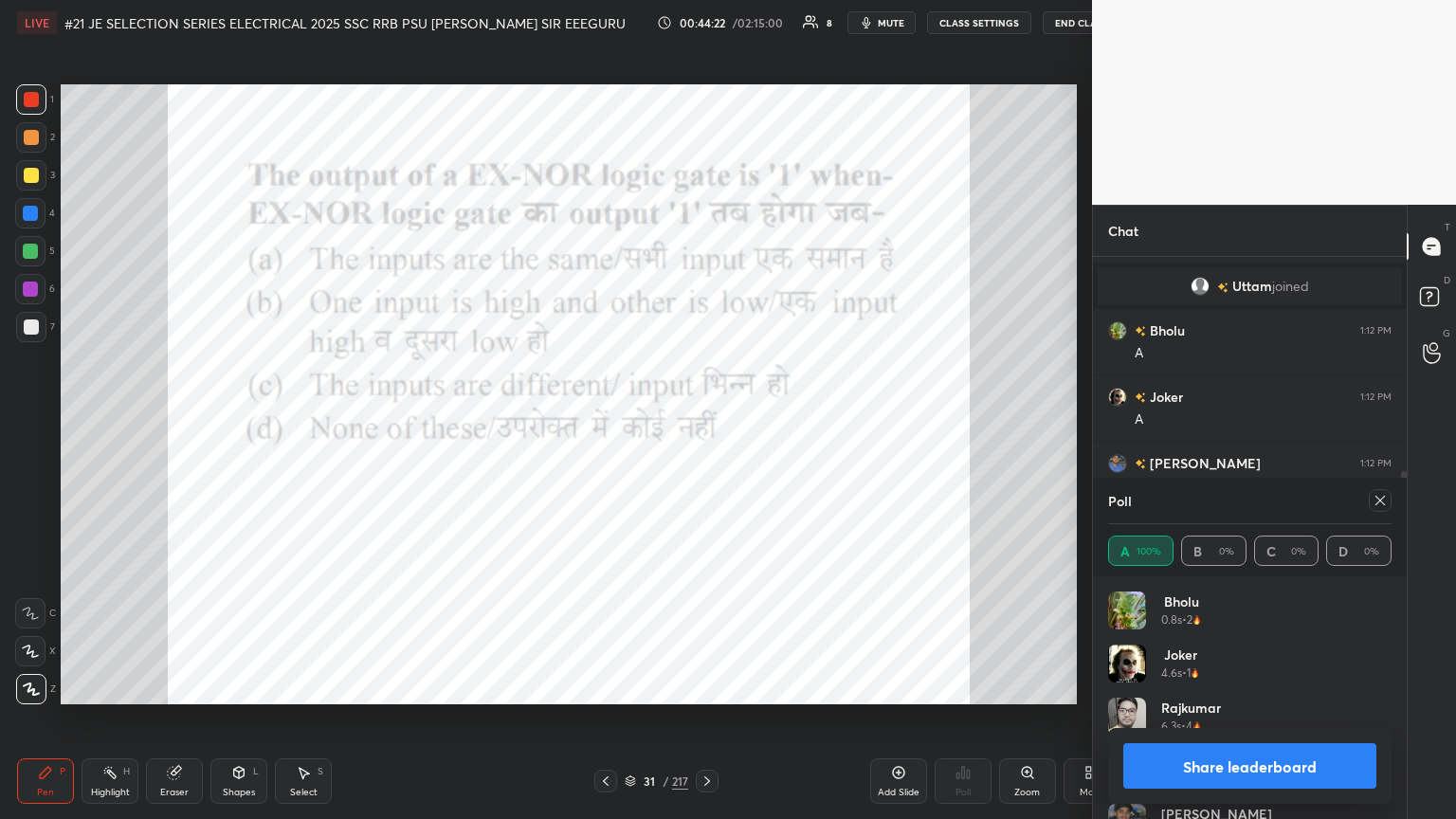
scroll to position [94113, 93801]
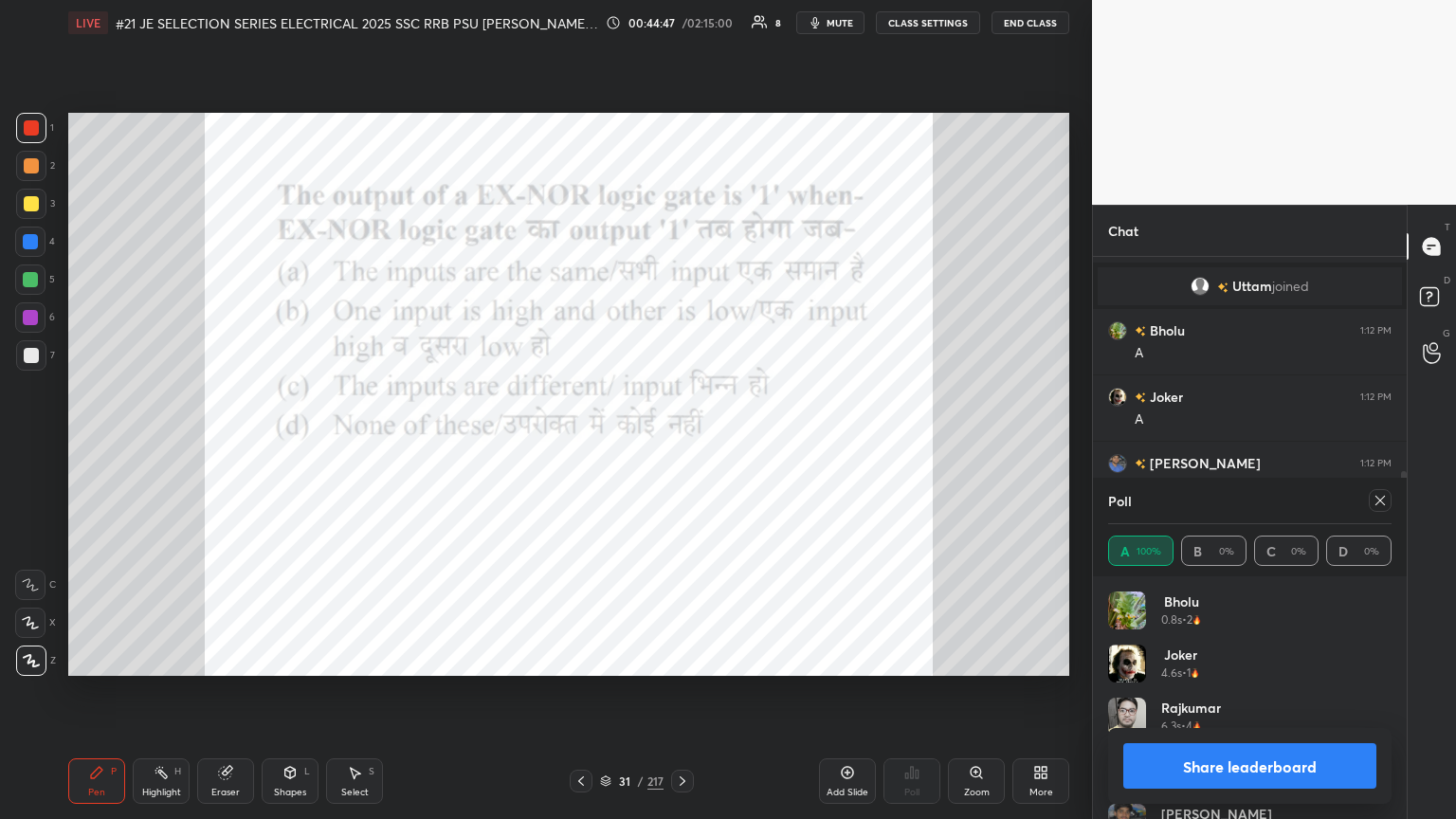
click at [680, 445] on icon at bounding box center [1381, 501] width 16 height 16
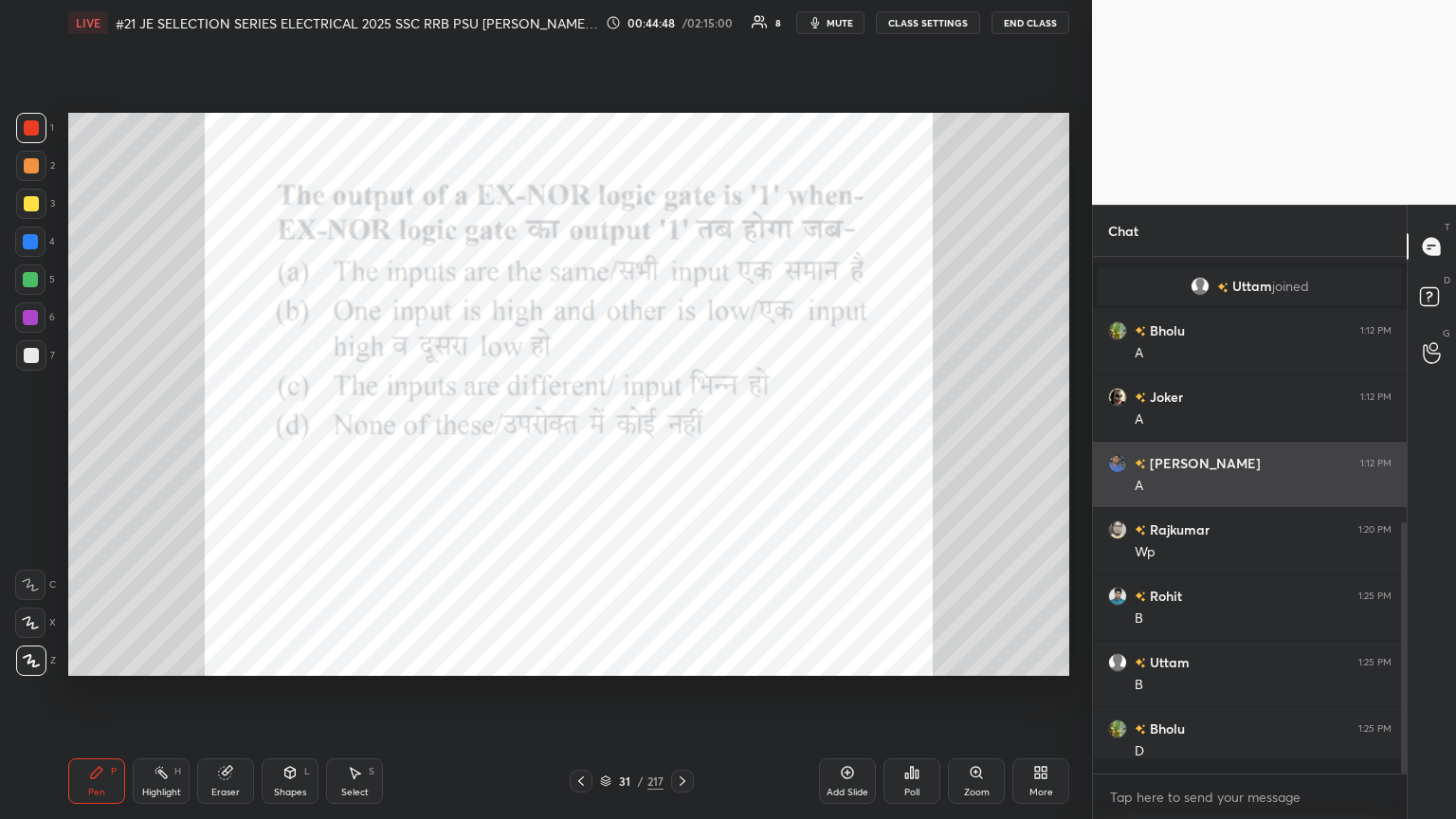
scroll to position [6, 6]
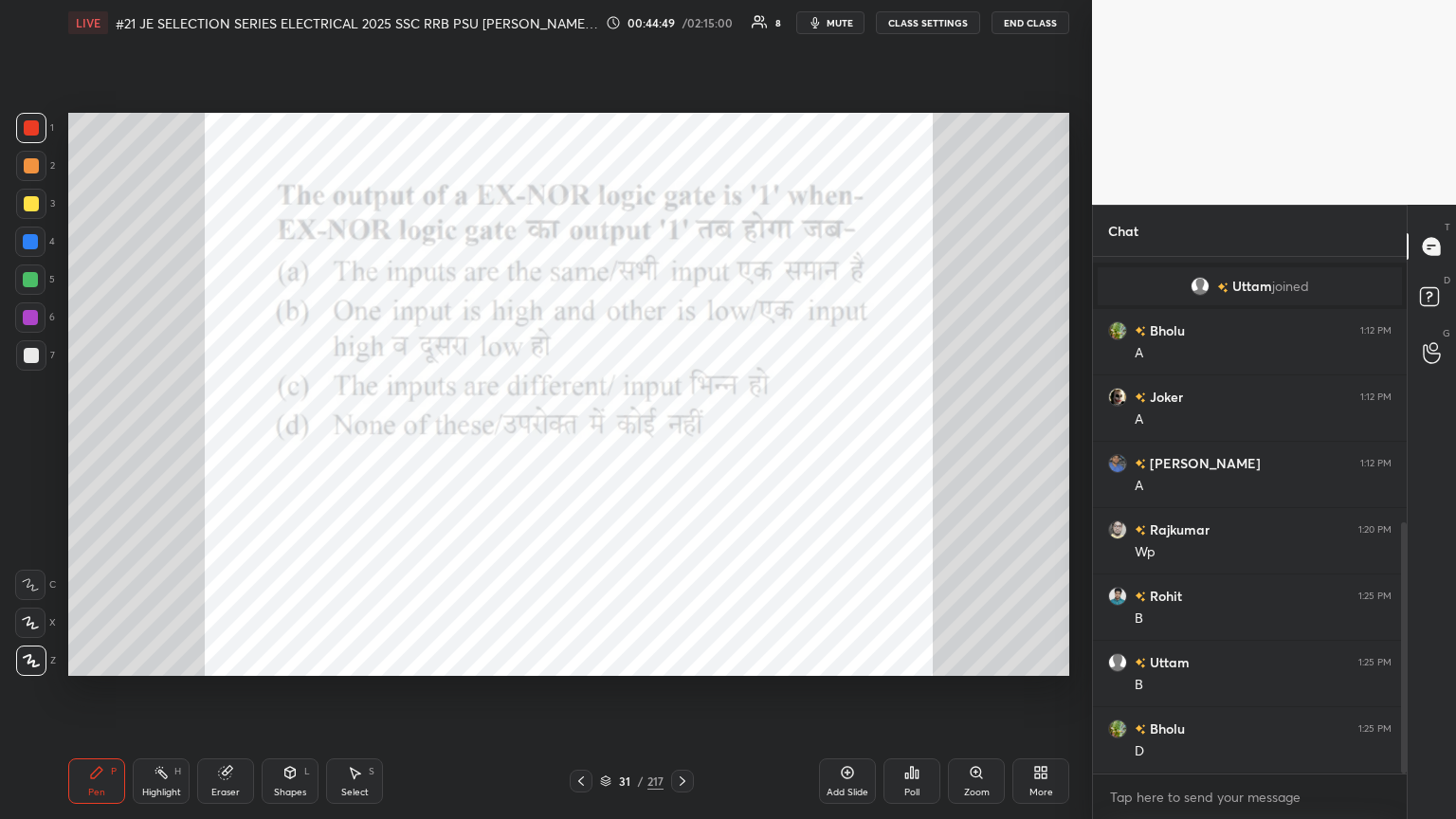
click at [680, 445] on icon at bounding box center [683, 781] width 6 height 10
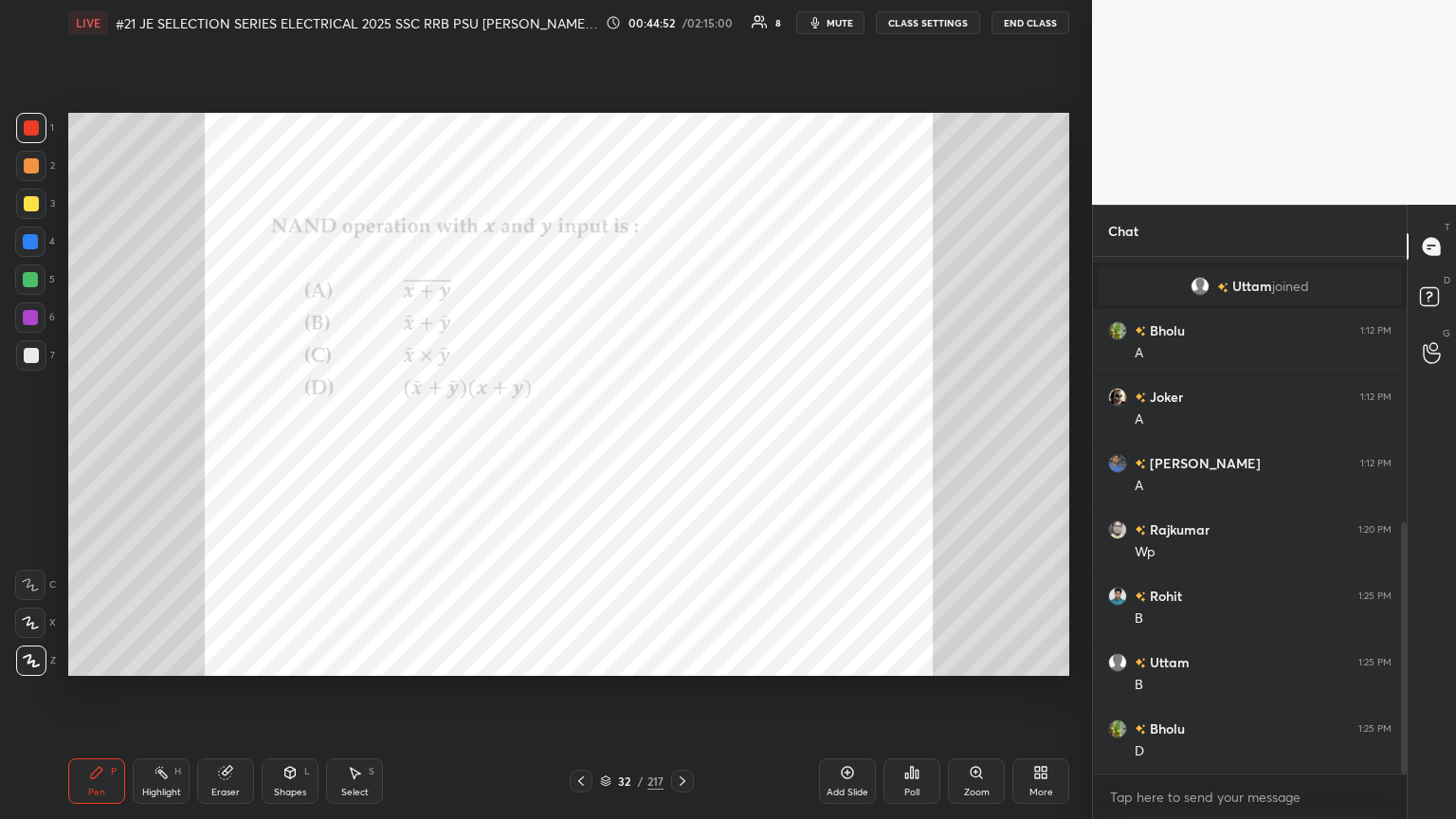
click at [680, 445] on div "Poll" at bounding box center [913, 793] width 16 height 10
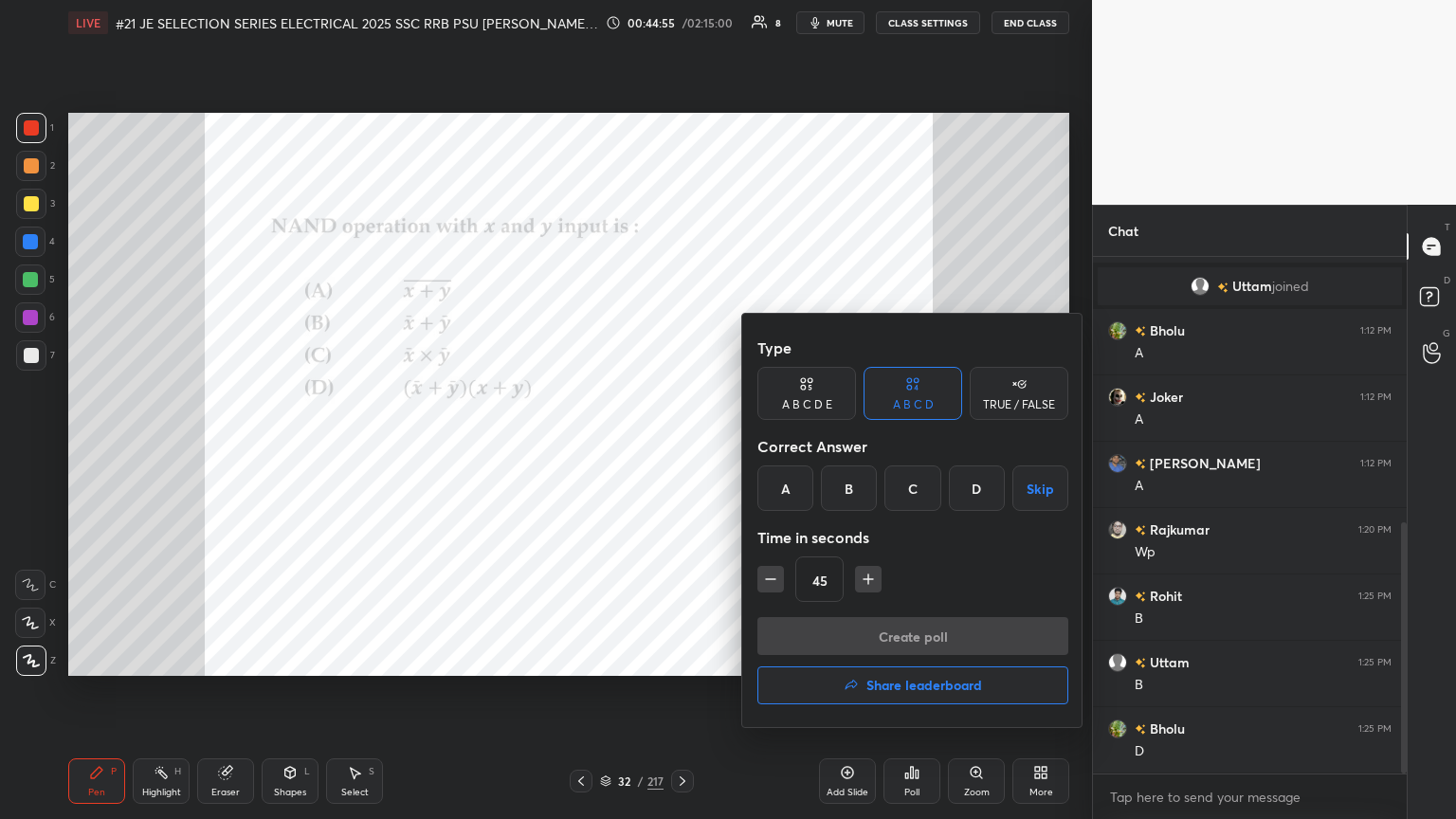
click at [680, 445] on div "B" at bounding box center [848, 488] width 56 height 46
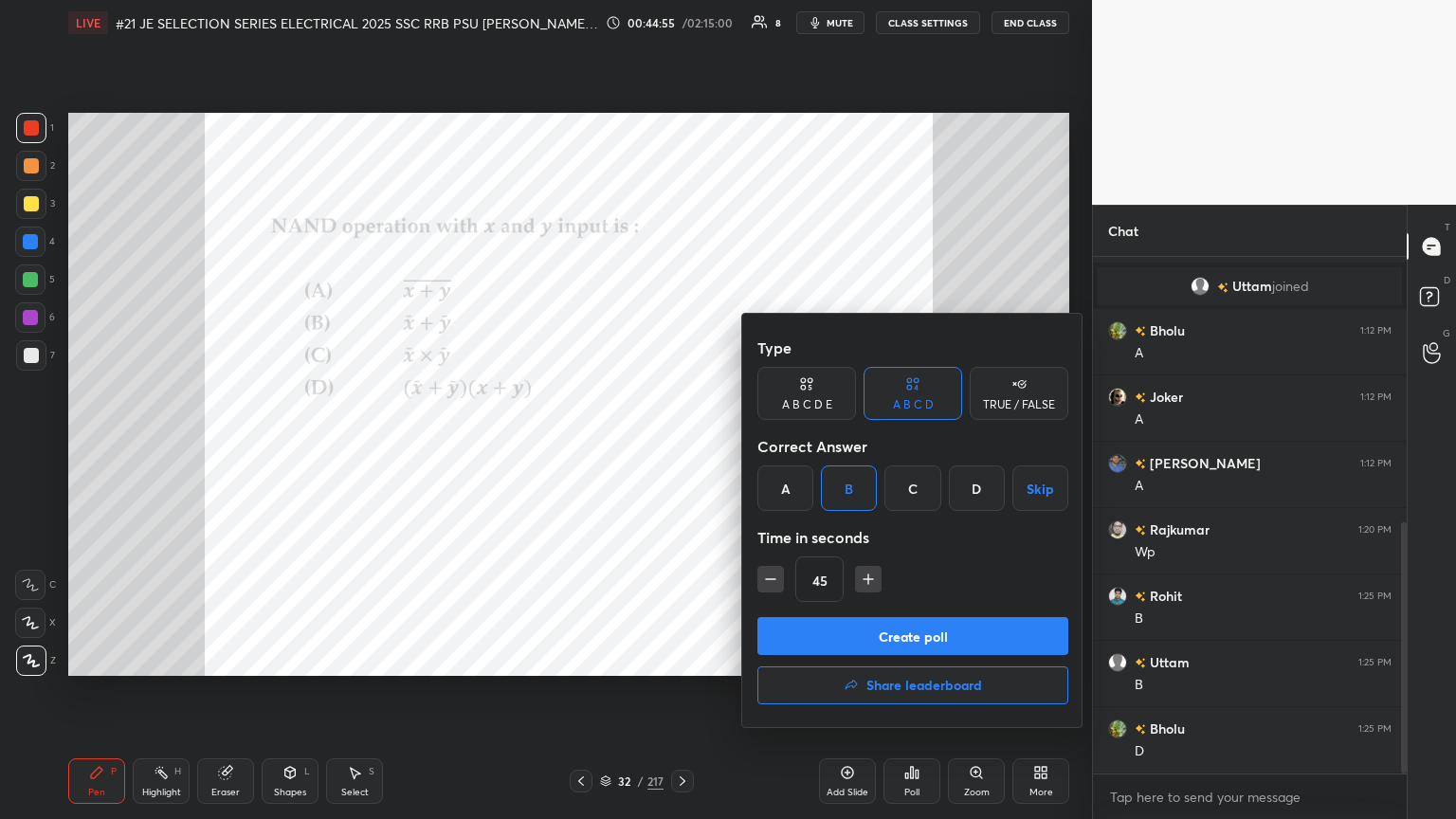
click at [680, 445] on button "Create poll" at bounding box center [913, 636] width 311 height 38
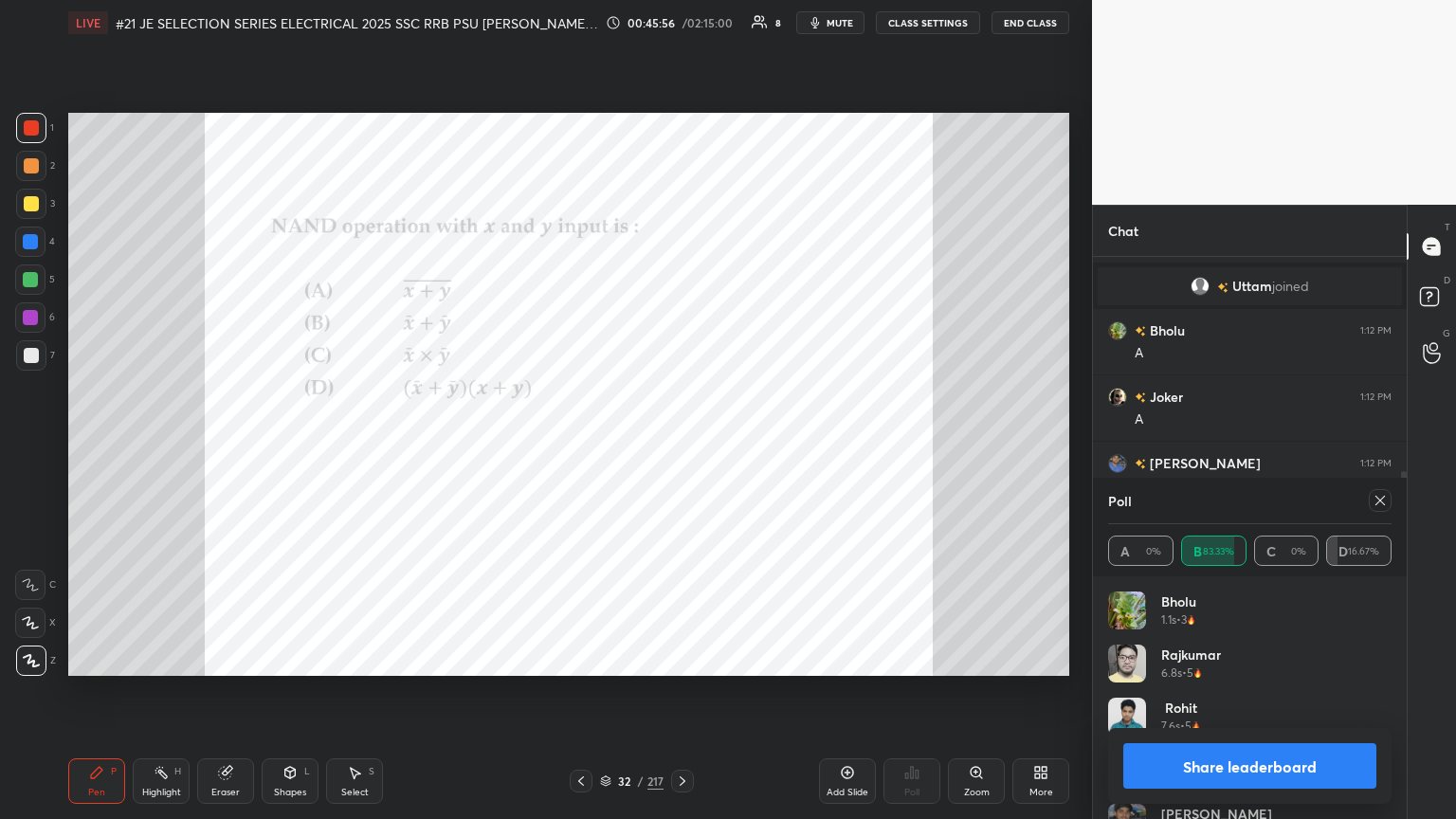
scroll to position [755, 0]
click at [680, 445] on icon at bounding box center [1381, 501] width 16 height 16
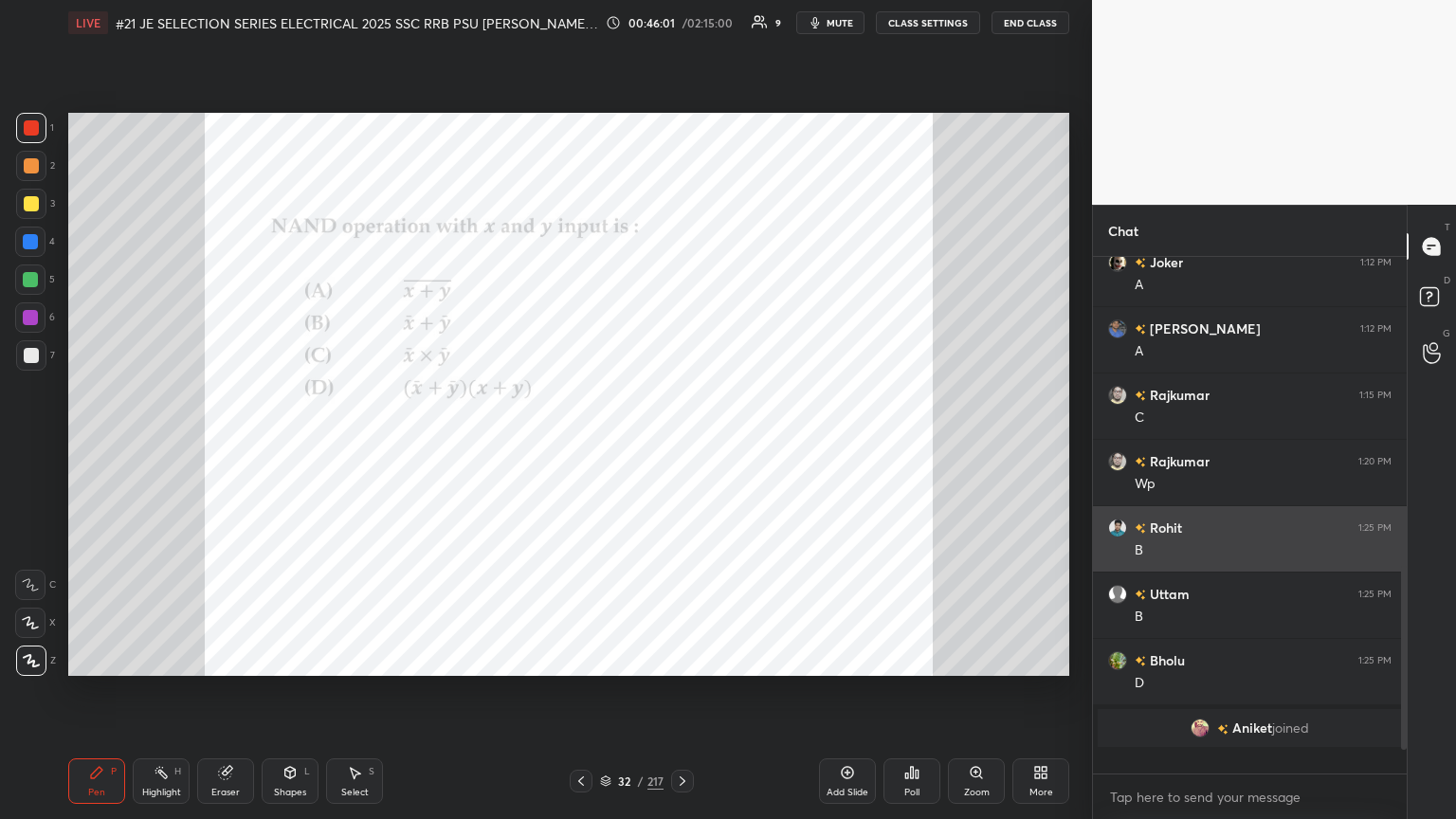
scroll to position [502, 308]
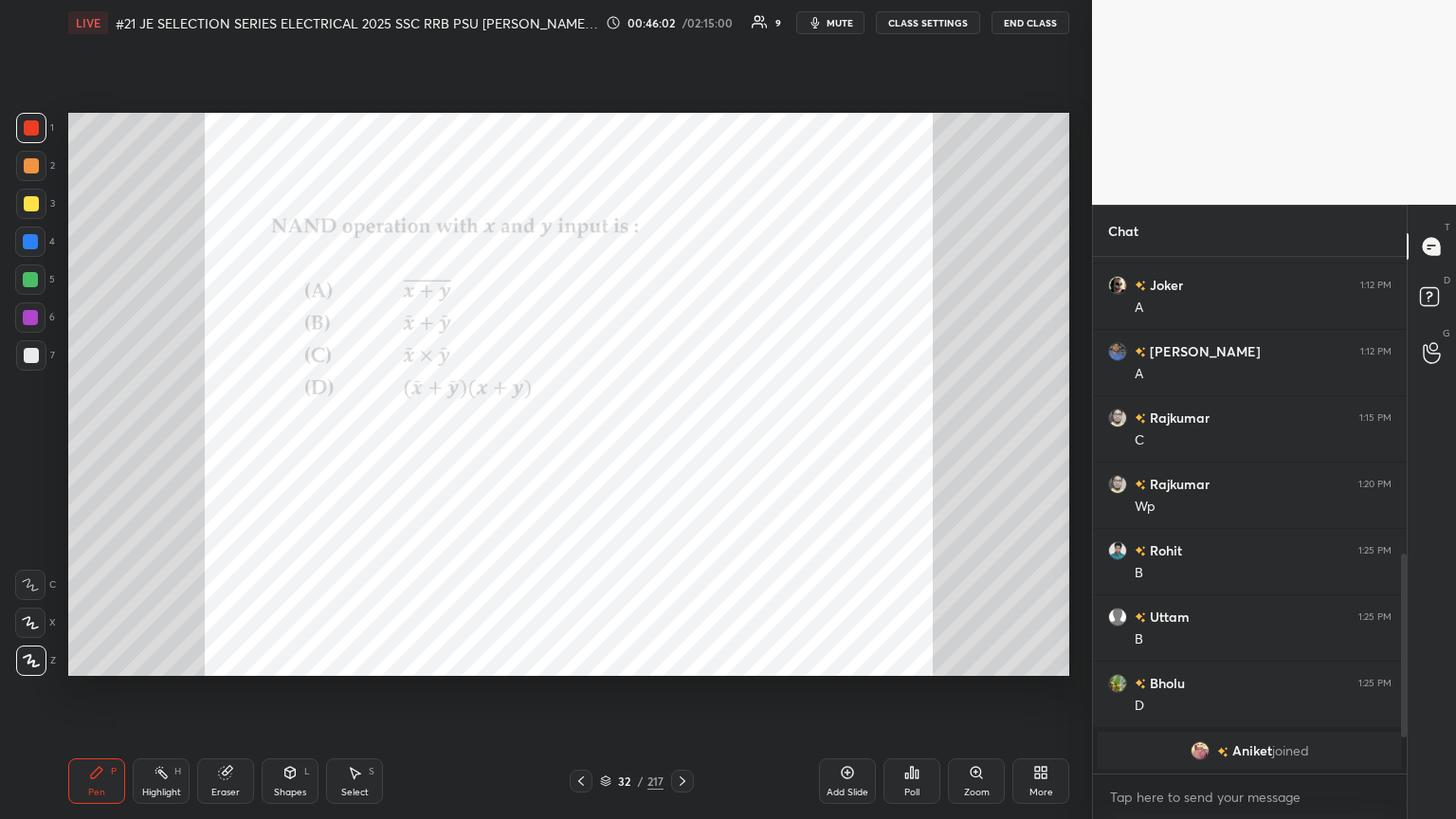
click at [680, 445] on icon at bounding box center [683, 781] width 16 height 16
click at [680, 445] on div "Zoom" at bounding box center [977, 781] width 56 height 46
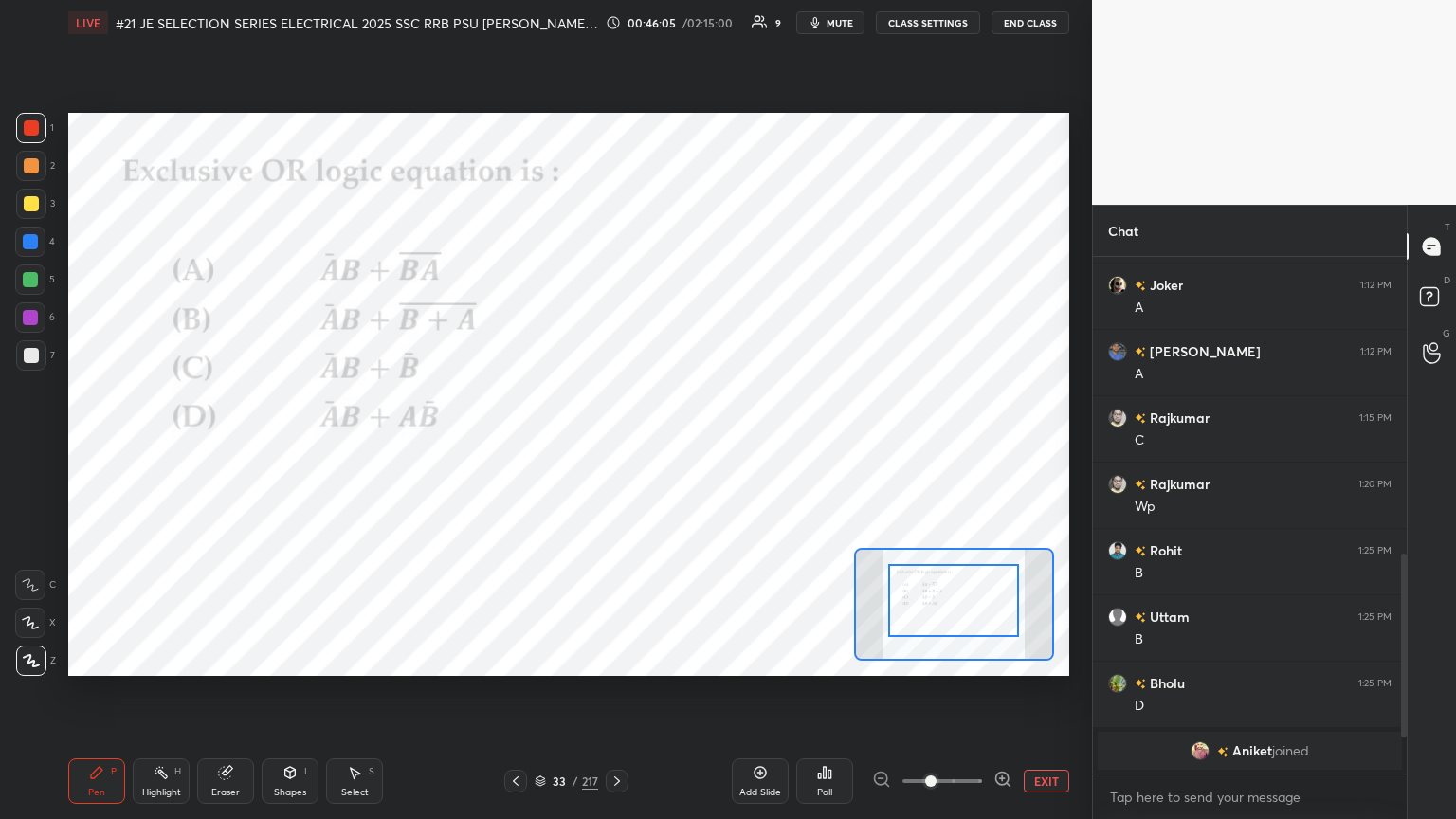
drag, startPoint x: 980, startPoint y: 633, endPoint x: 988, endPoint y: 615, distance: 19.7
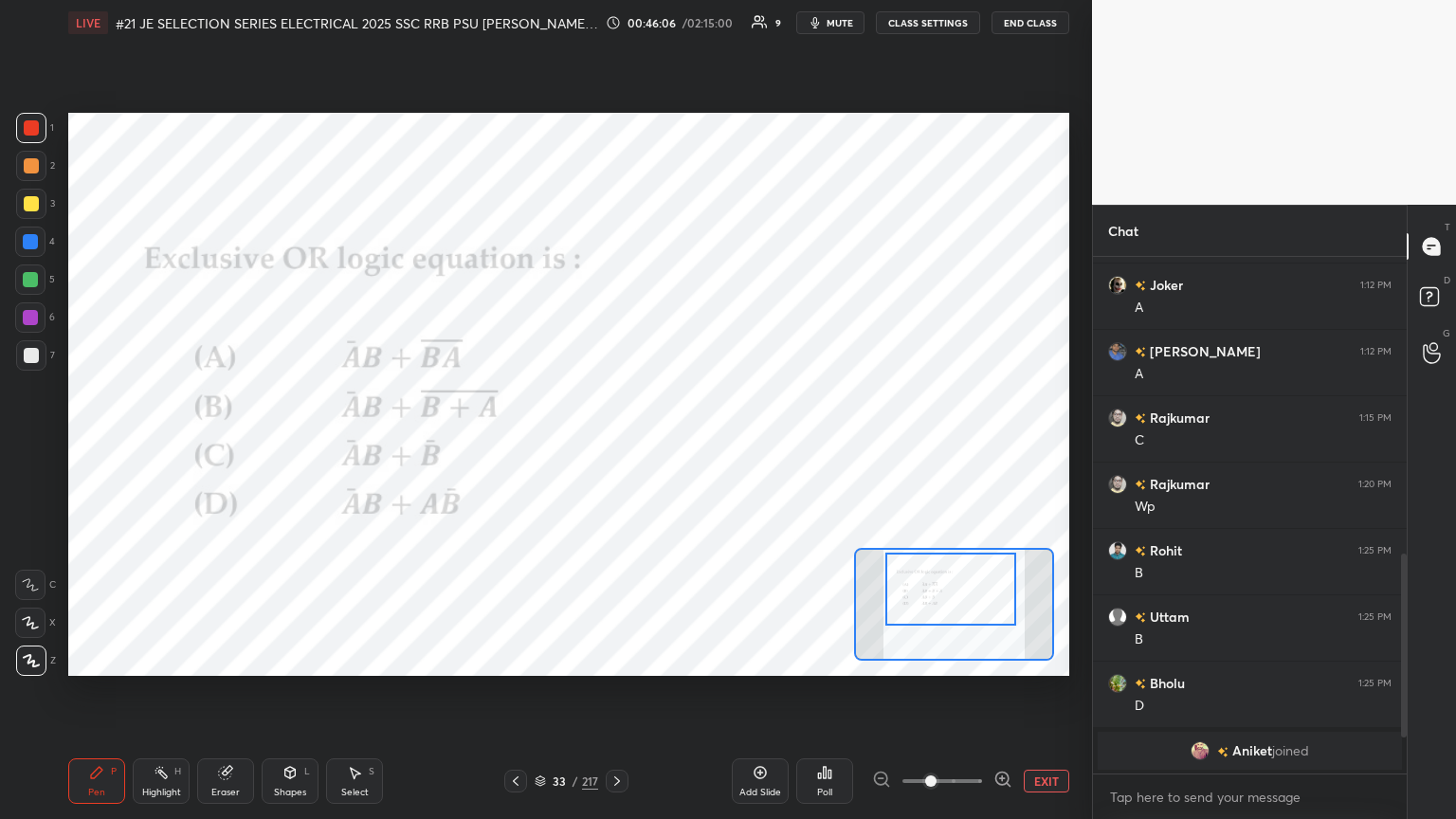
drag, startPoint x: 986, startPoint y: 628, endPoint x: 983, endPoint y: 619, distance: 9.5
click at [680, 445] on div at bounding box center [951, 589] width 131 height 73
click at [680, 445] on div "Poll" at bounding box center [825, 781] width 56 height 46
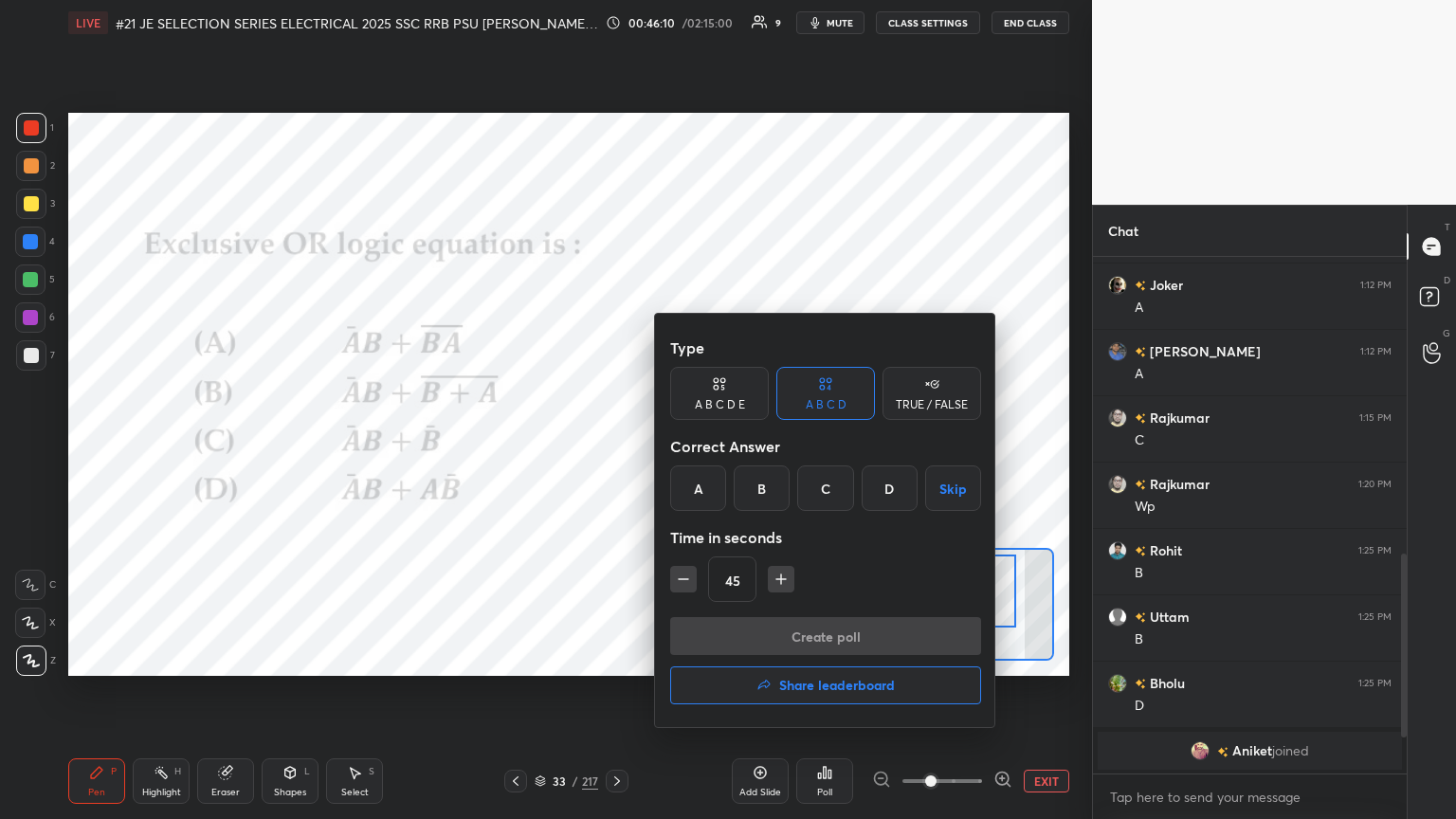
click at [680, 445] on div "D" at bounding box center [889, 488] width 56 height 46
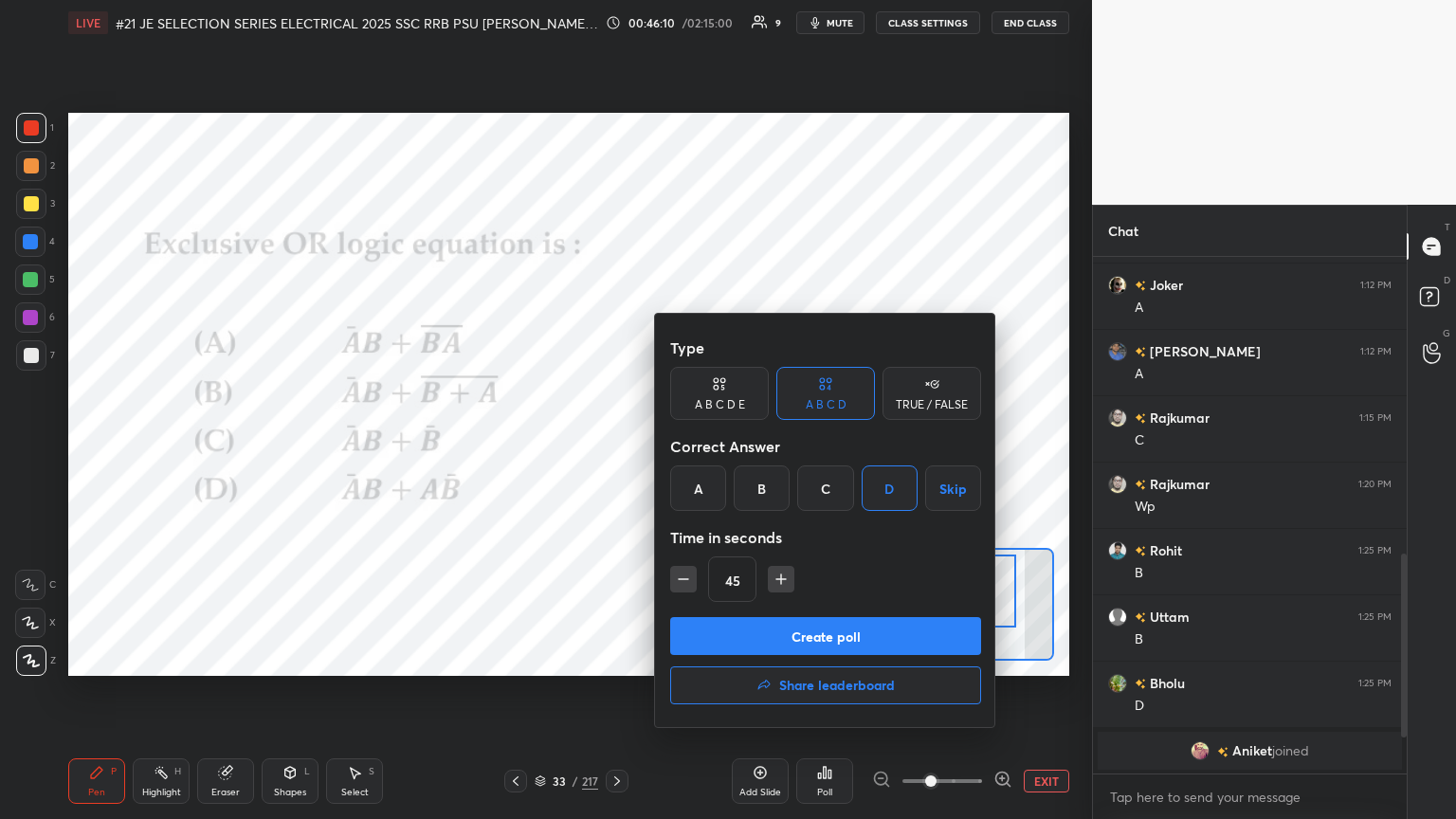
click at [680, 445] on button "Create poll" at bounding box center [825, 636] width 311 height 38
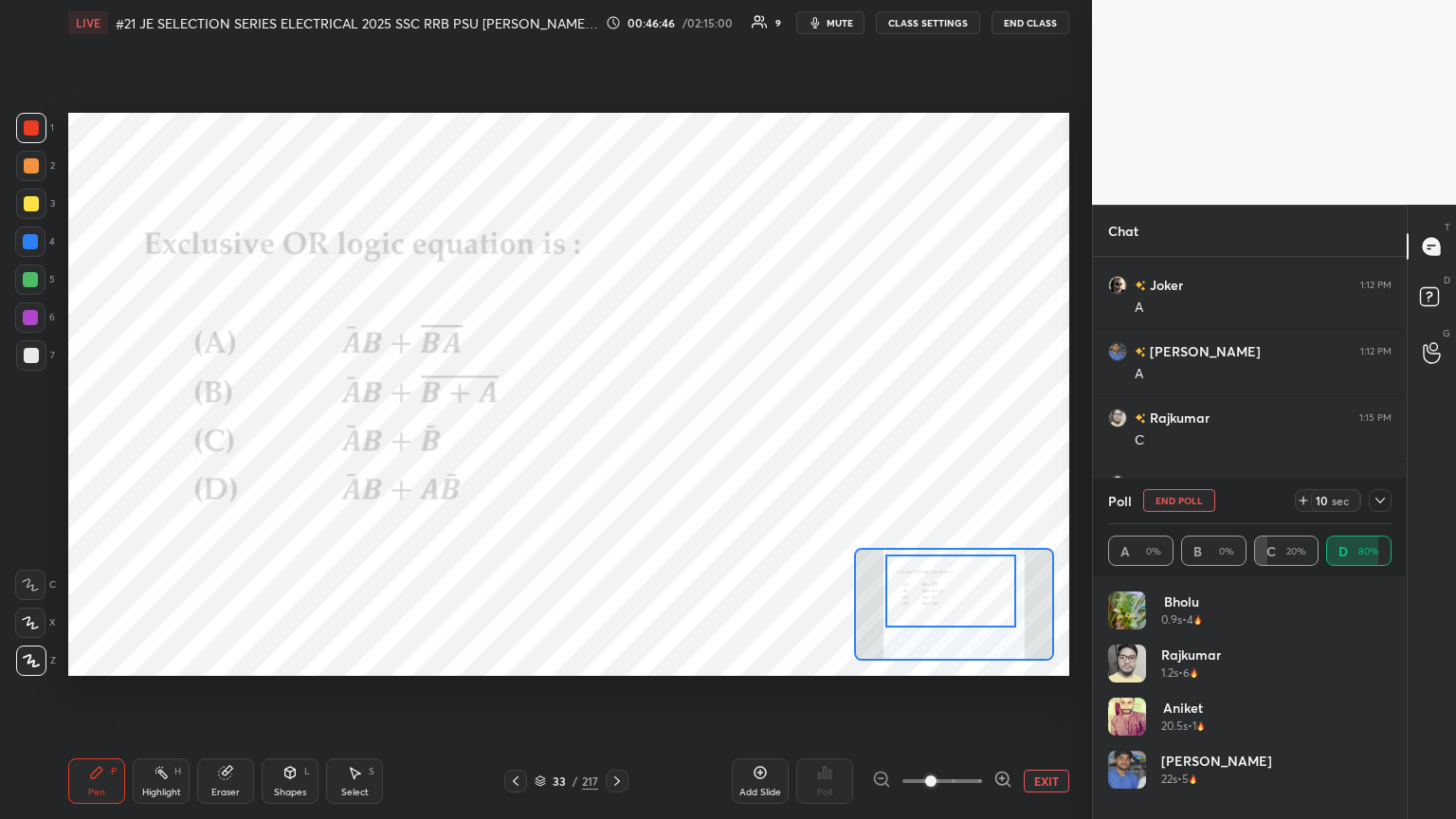
scroll to position [860, 0]
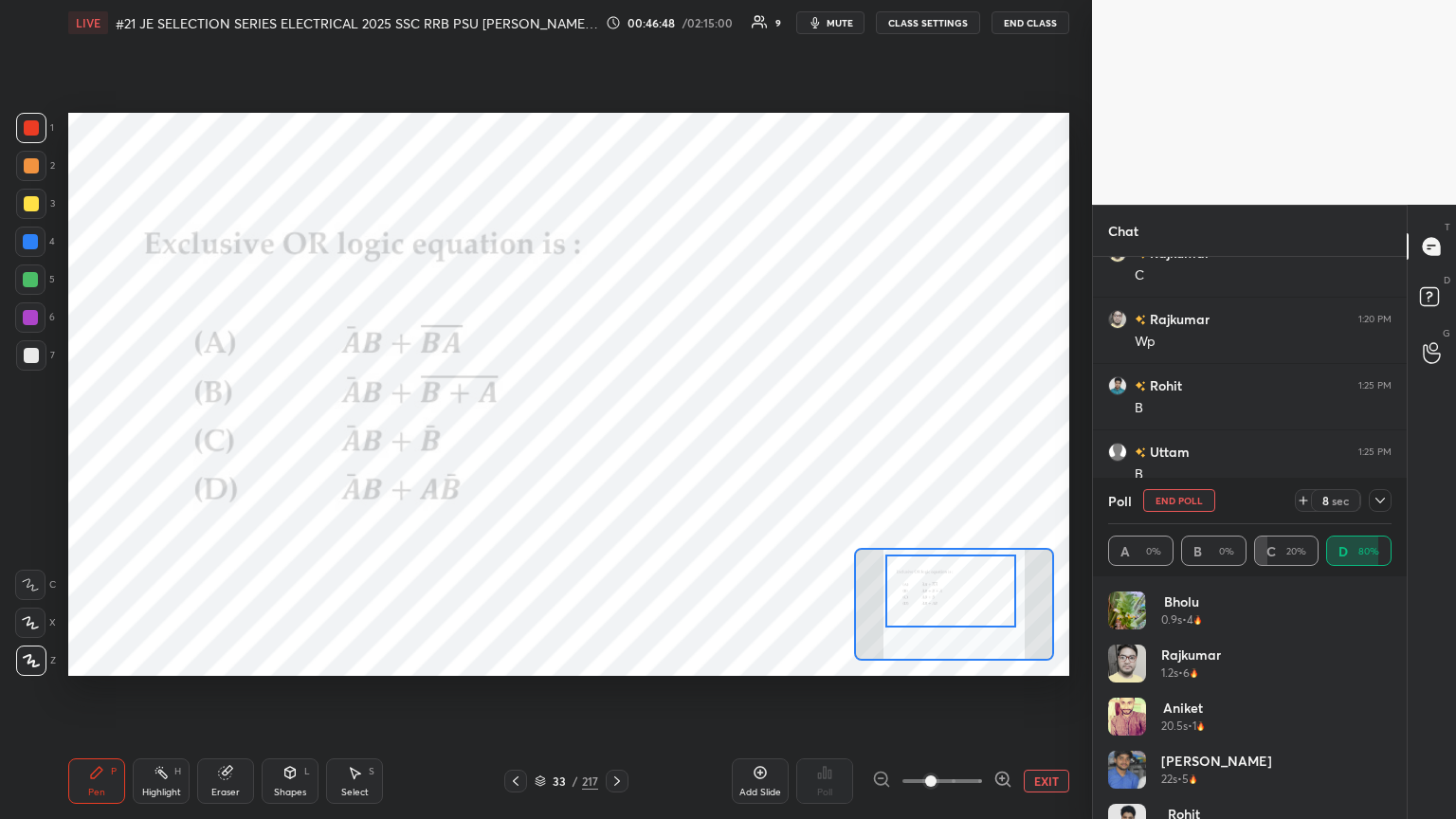
click at [680, 445] on icon at bounding box center [1381, 501] width 16 height 16
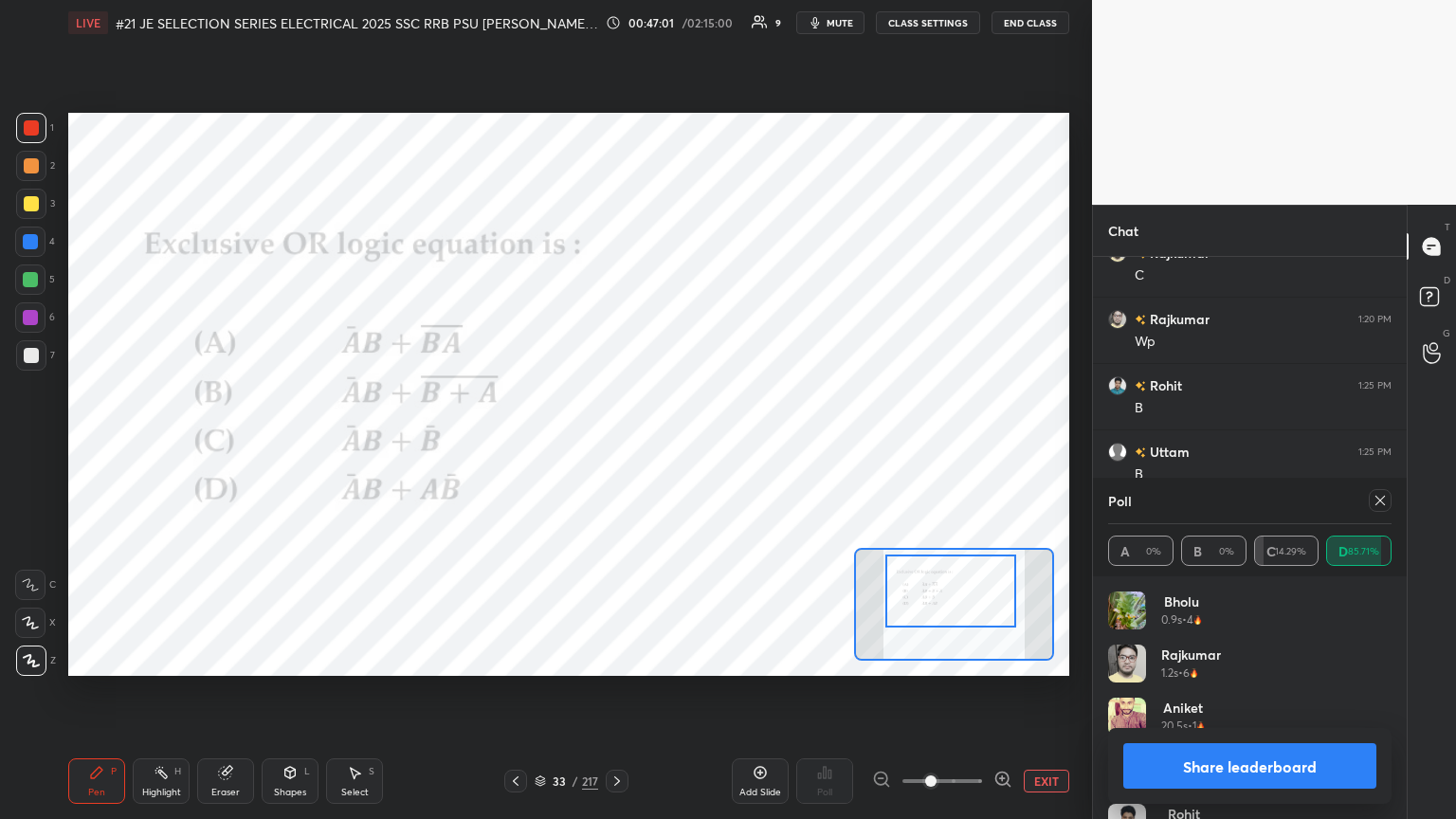
click at [680, 445] on icon at bounding box center [1381, 501] width 10 height 10
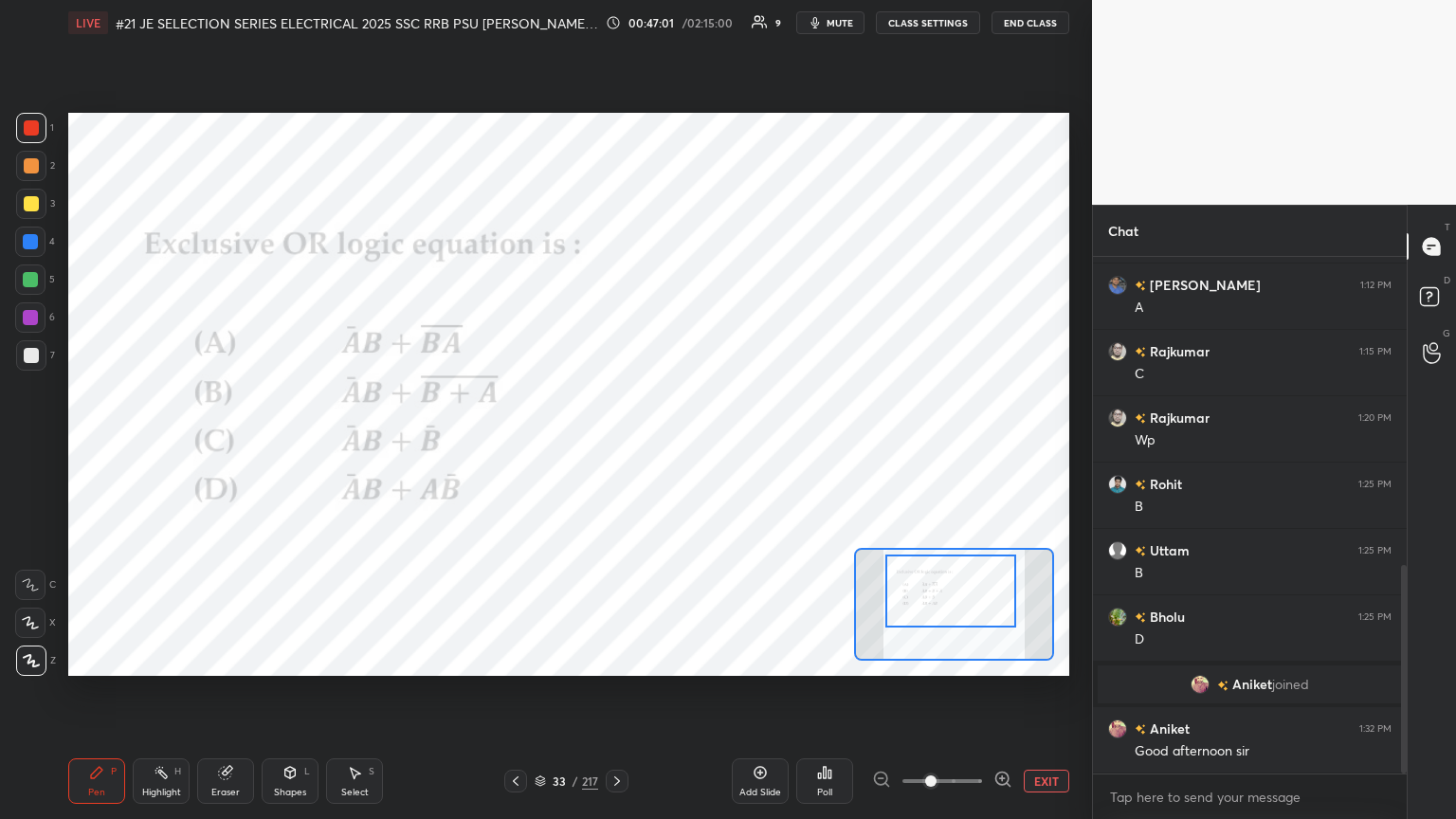
scroll to position [511, 308]
click at [621, 445] on icon at bounding box center [617, 781] width 16 height 16
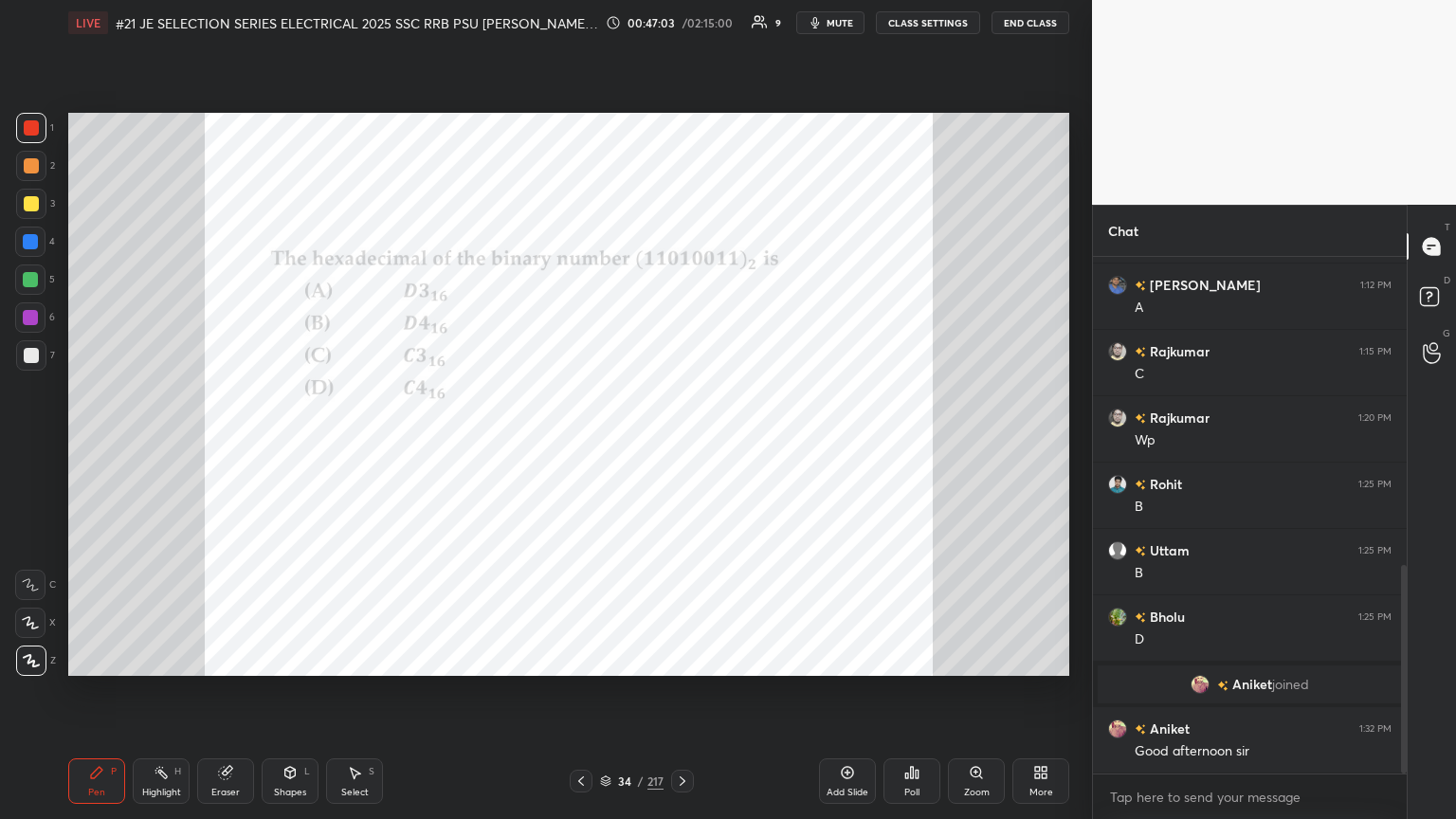
click at [680, 445] on icon at bounding box center [976, 772] width 11 height 11
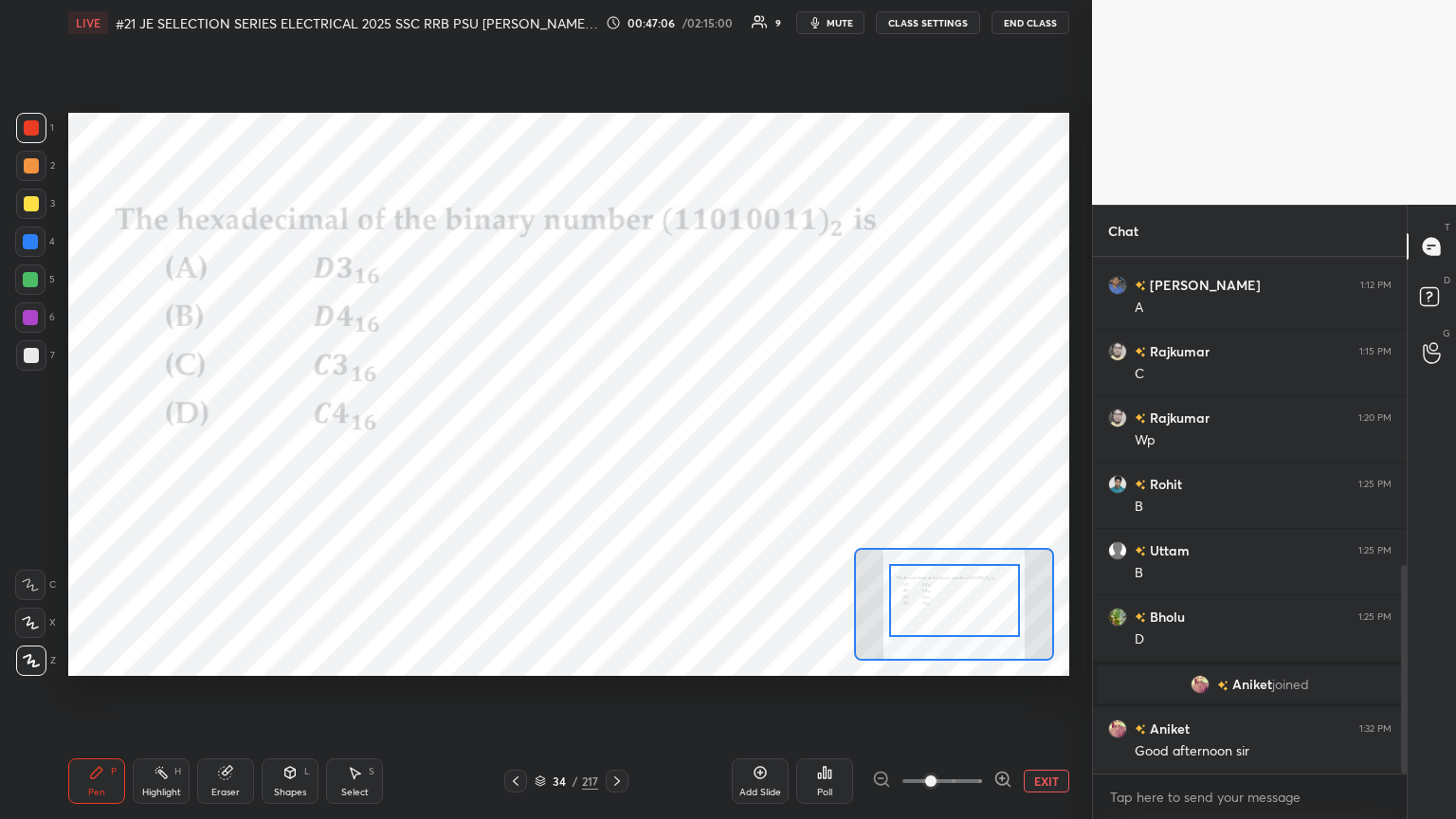
click at [680, 445] on div at bounding box center [954, 600] width 131 height 73
click at [680, 445] on div "Poll" at bounding box center [825, 793] width 16 height 10
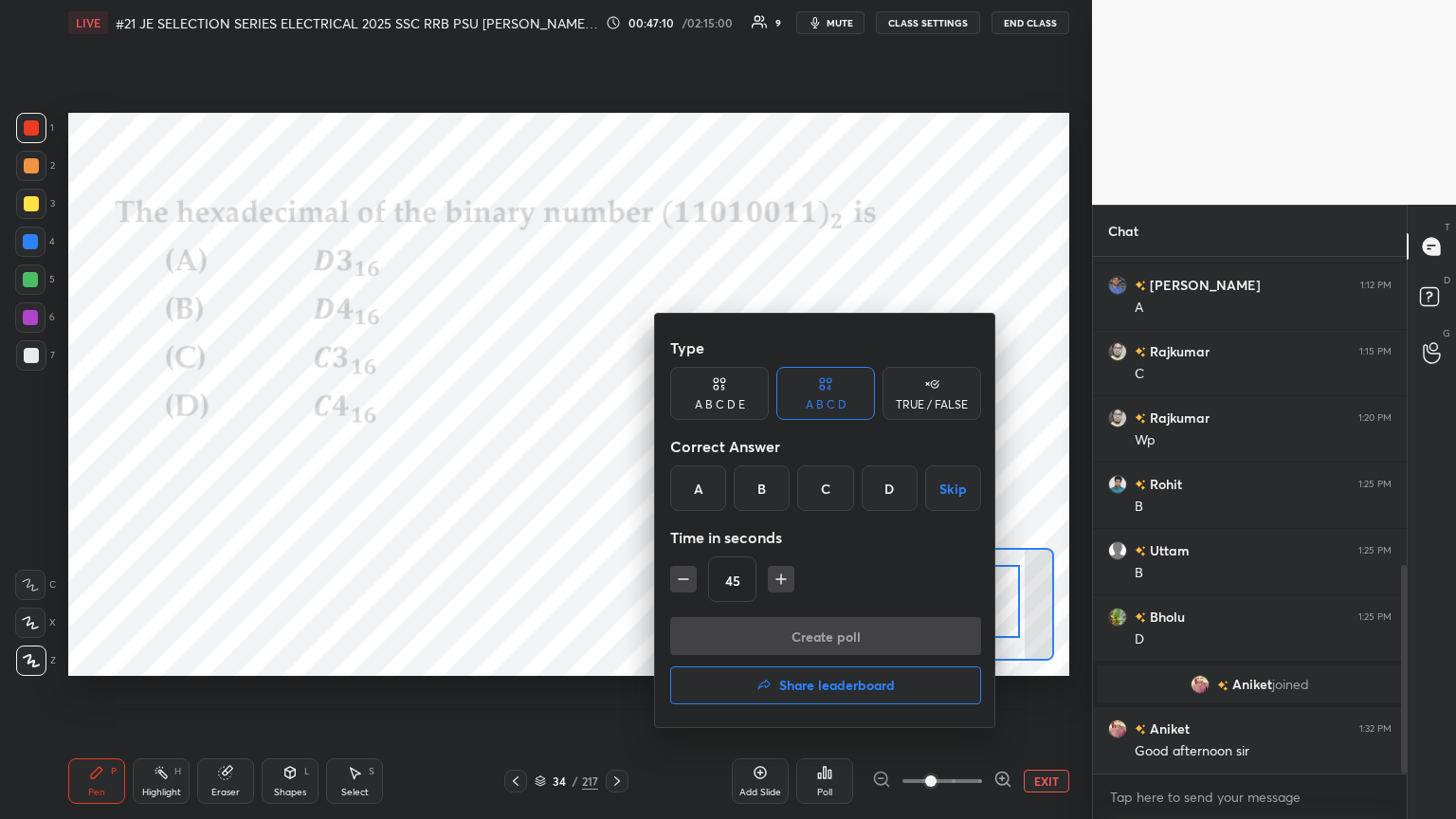
click at [680, 445] on div "C" at bounding box center [825, 488] width 56 height 46
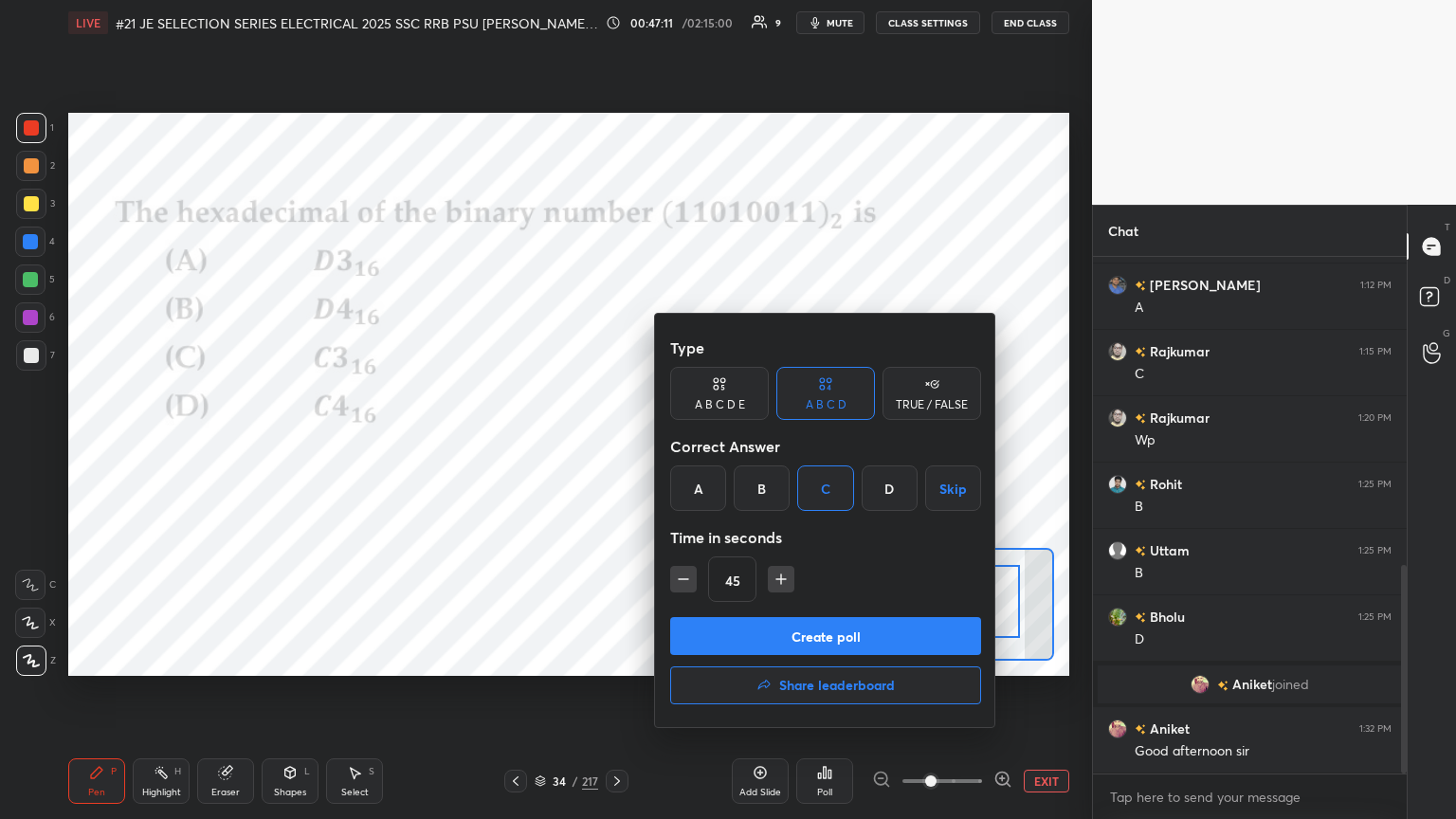
click at [680, 445] on button "Create poll" at bounding box center [825, 636] width 311 height 38
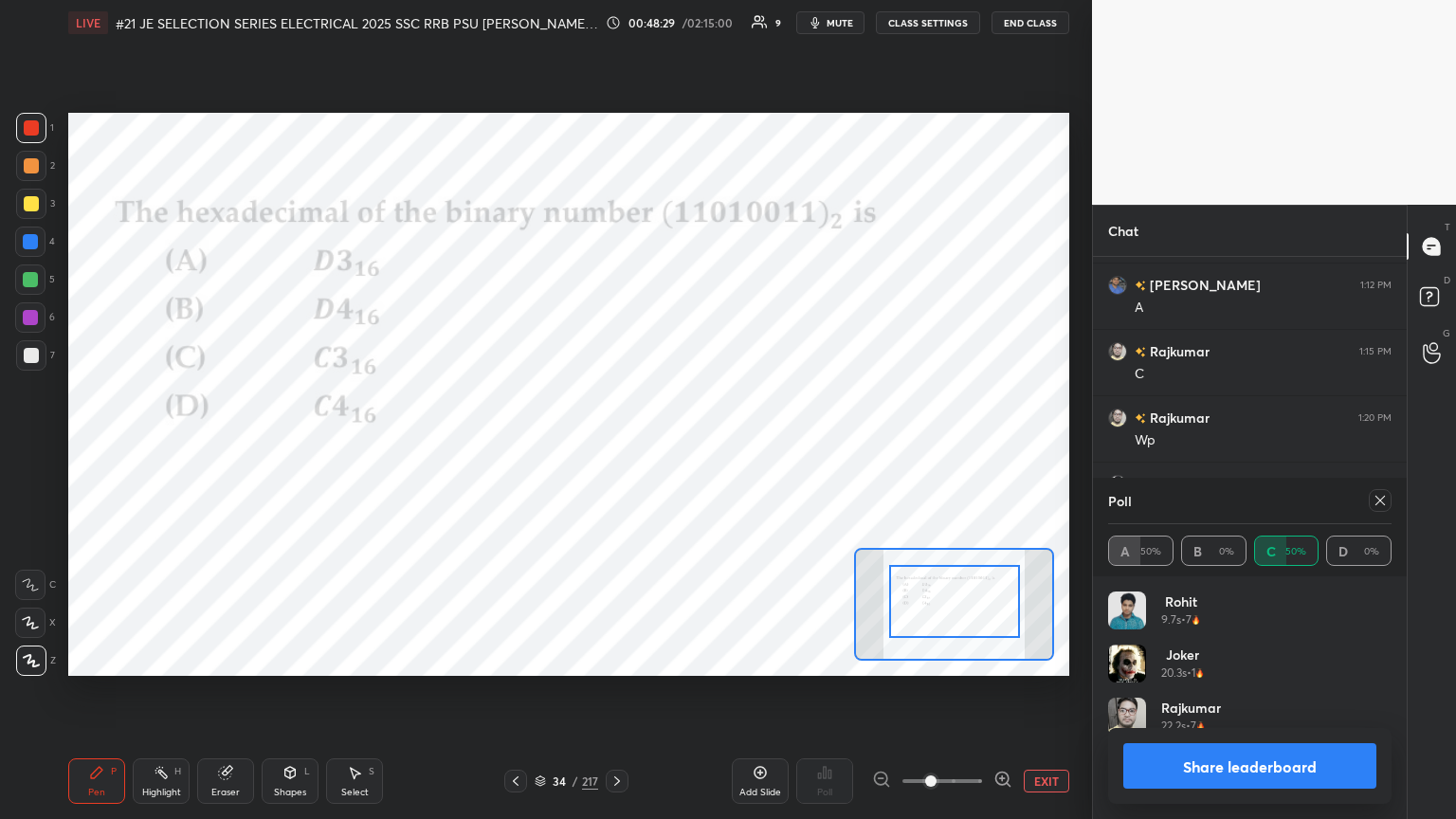
scroll to position [925, 0]
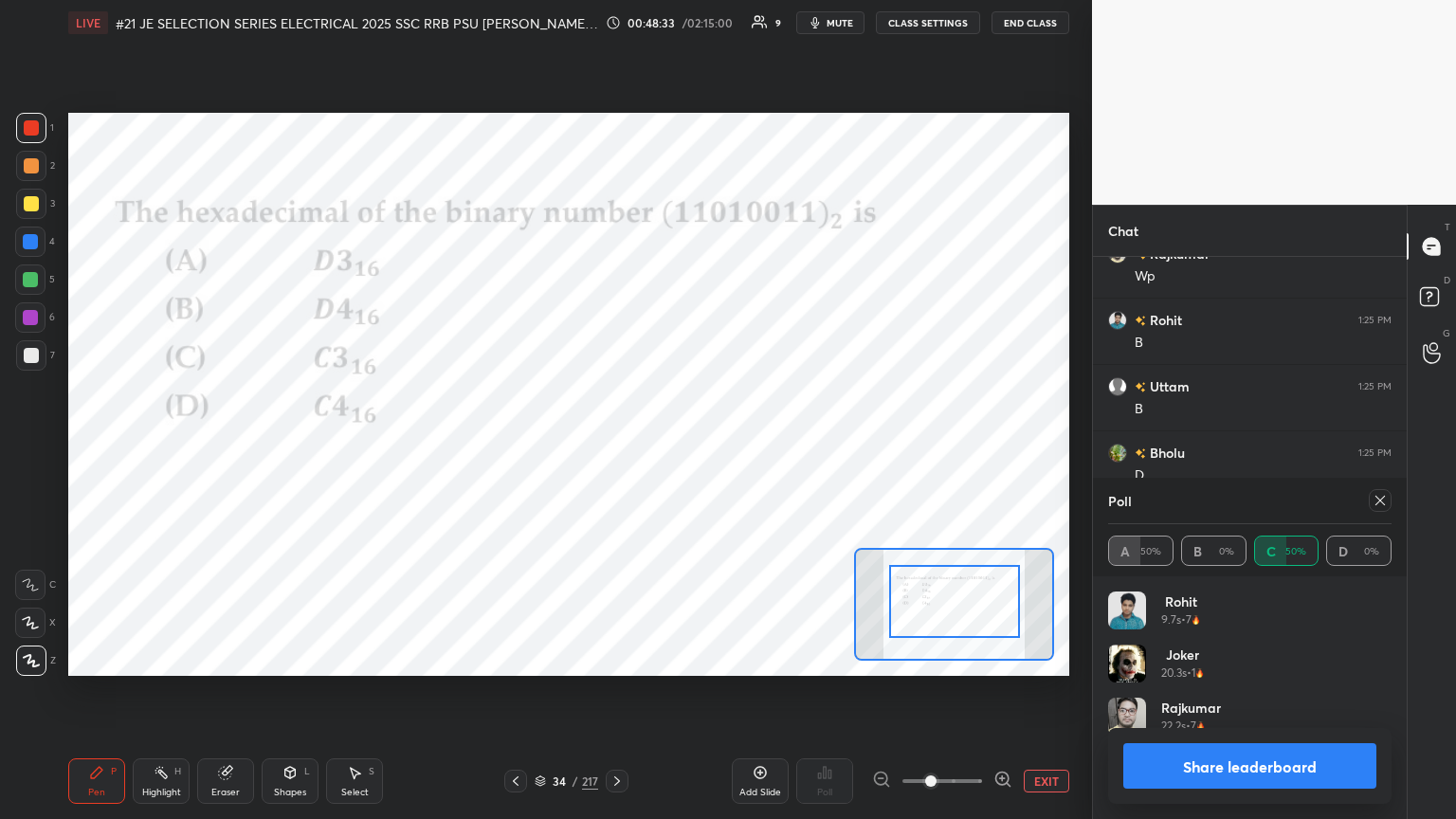
click at [228, 445] on icon at bounding box center [226, 773] width 16 height 16
drag, startPoint x: 34, startPoint y: 652, endPoint x: 38, endPoint y: 664, distance: 12.6
click at [36, 445] on span "Erase all" at bounding box center [30, 661] width 28 height 14
click at [108, 445] on div "Pen P Highlight H Eraser Shapes L Select S 34 / 217 Add Slide Poll EXIT" at bounding box center [569, 781] width 1001 height 76
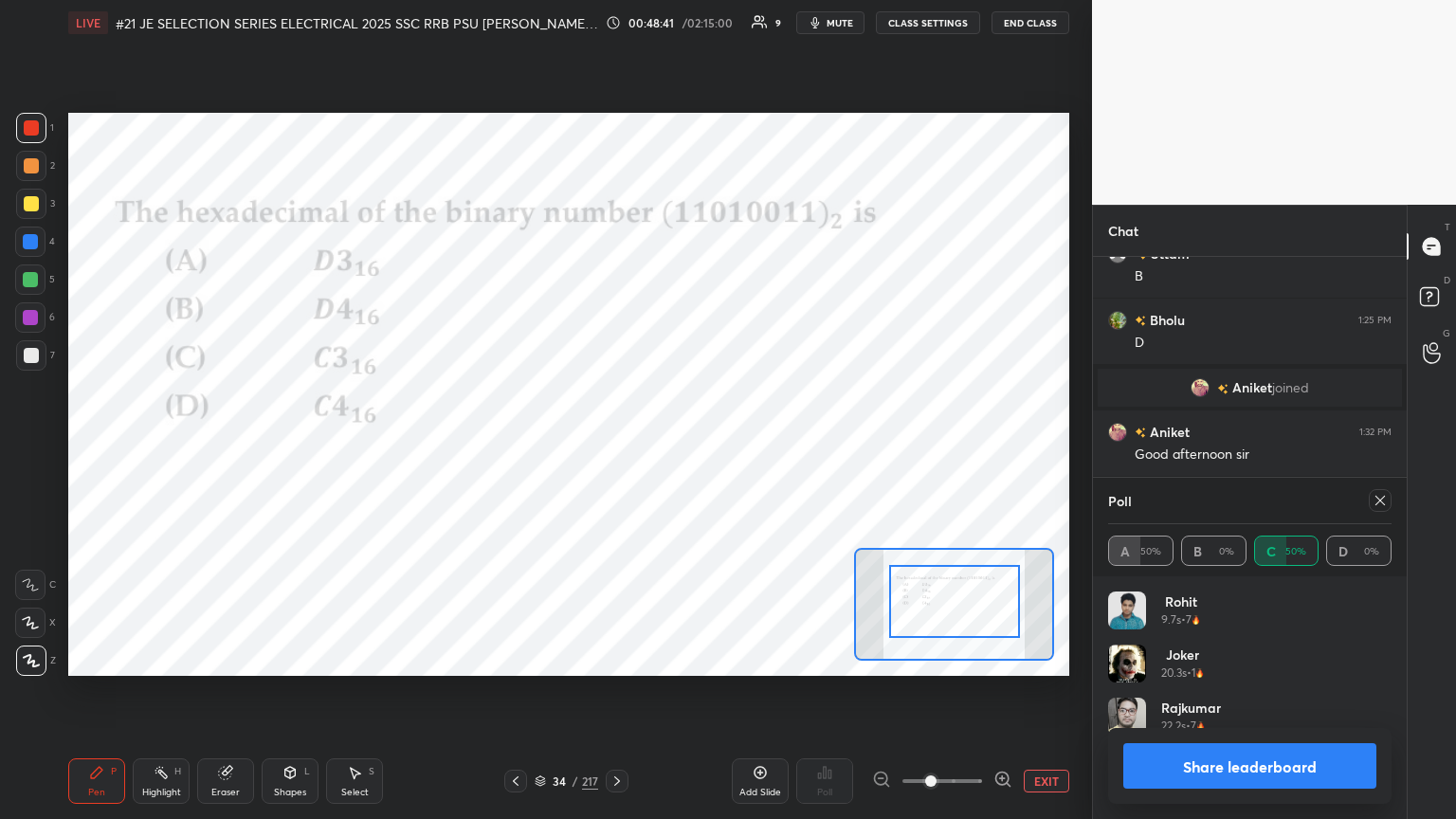
drag, startPoint x: 1385, startPoint y: 493, endPoint x: 1330, endPoint y: 488, distance: 55.2
click at [680, 445] on icon at bounding box center [1381, 501] width 16 height 16
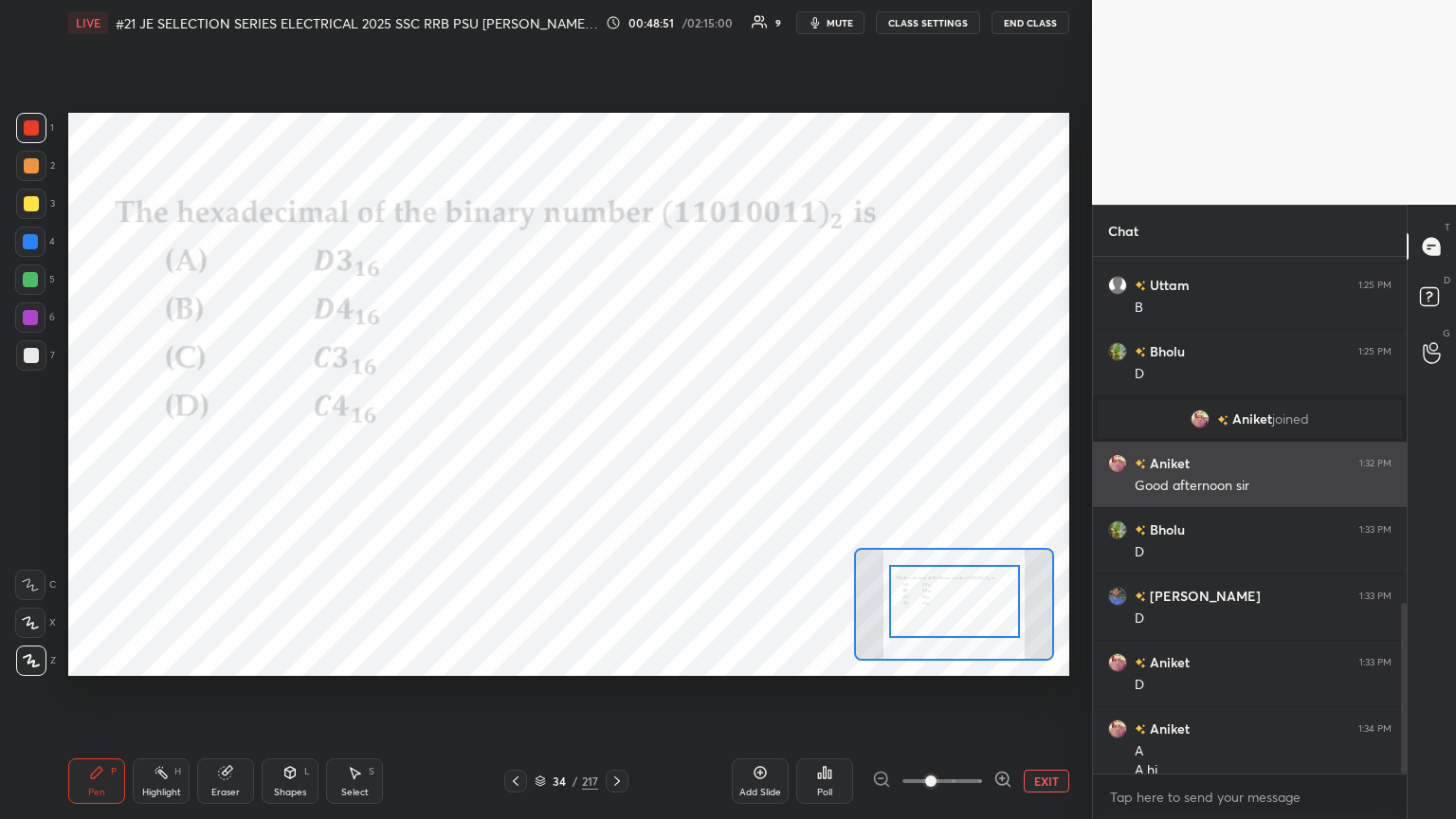
scroll to position [1046, 0]
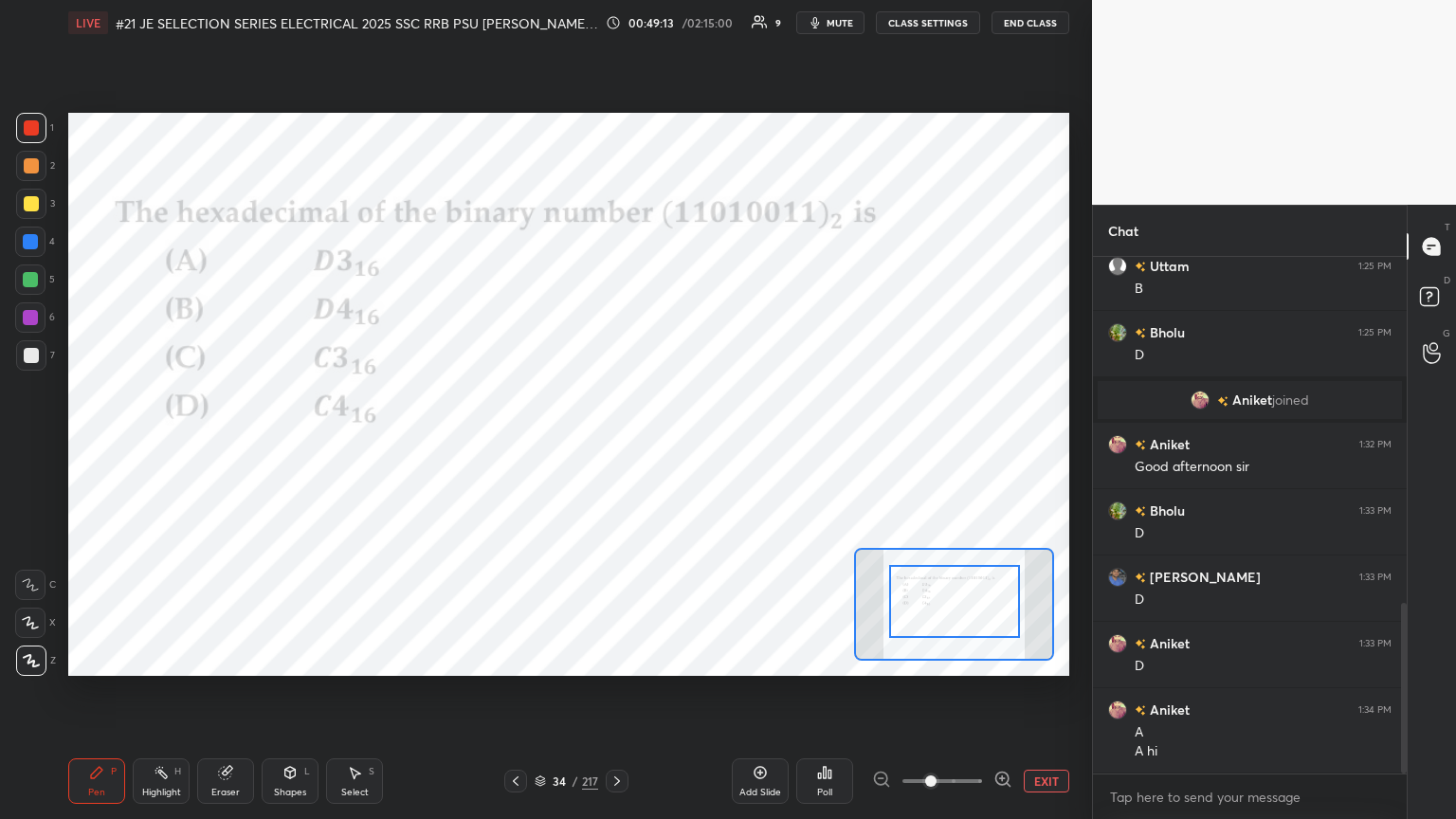
click at [620, 445] on icon at bounding box center [617, 781] width 16 height 16
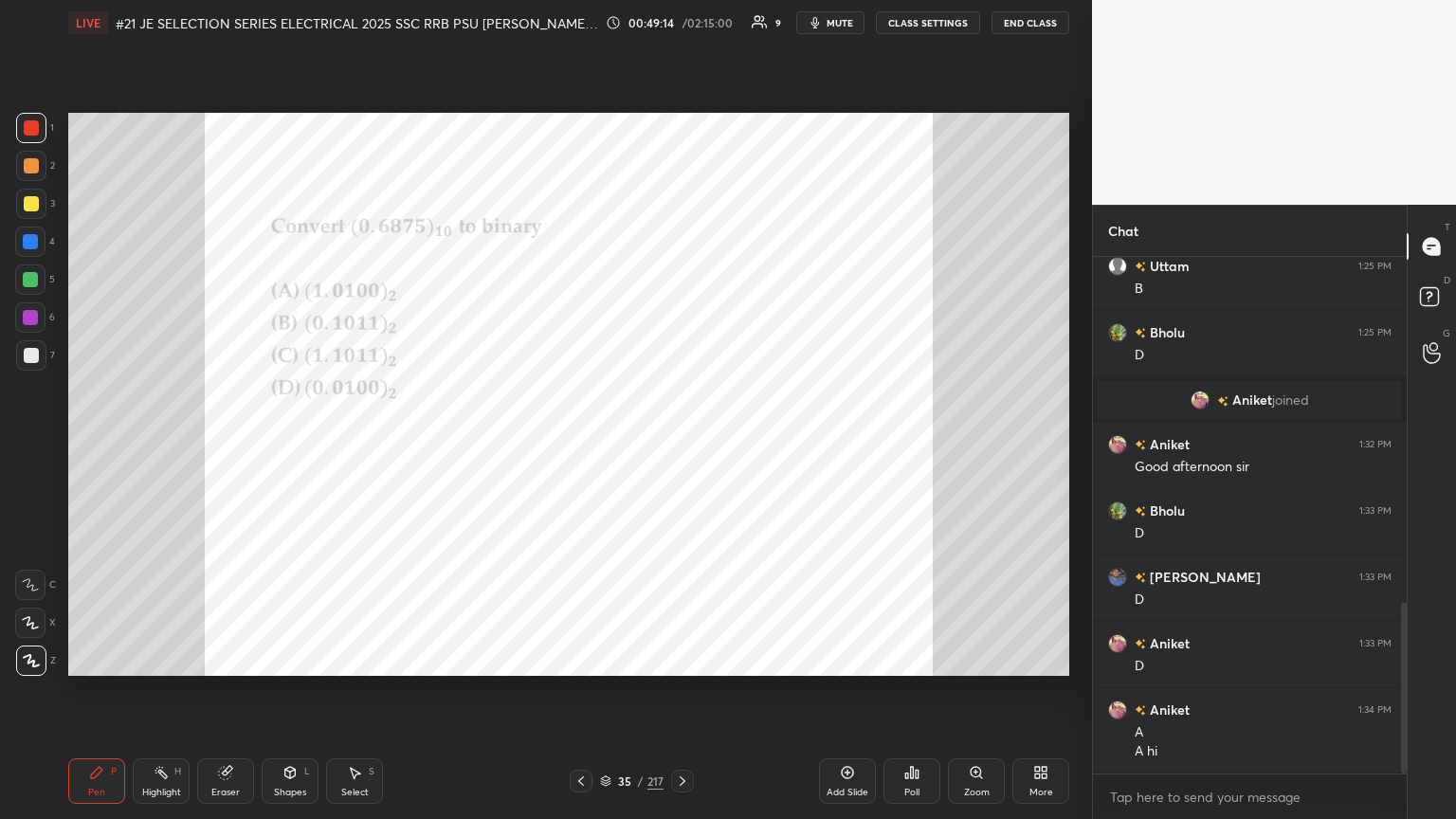
click at [680, 445] on icon at bounding box center [683, 781] width 16 height 16
click at [680, 445] on div "Poll" at bounding box center [912, 781] width 56 height 46
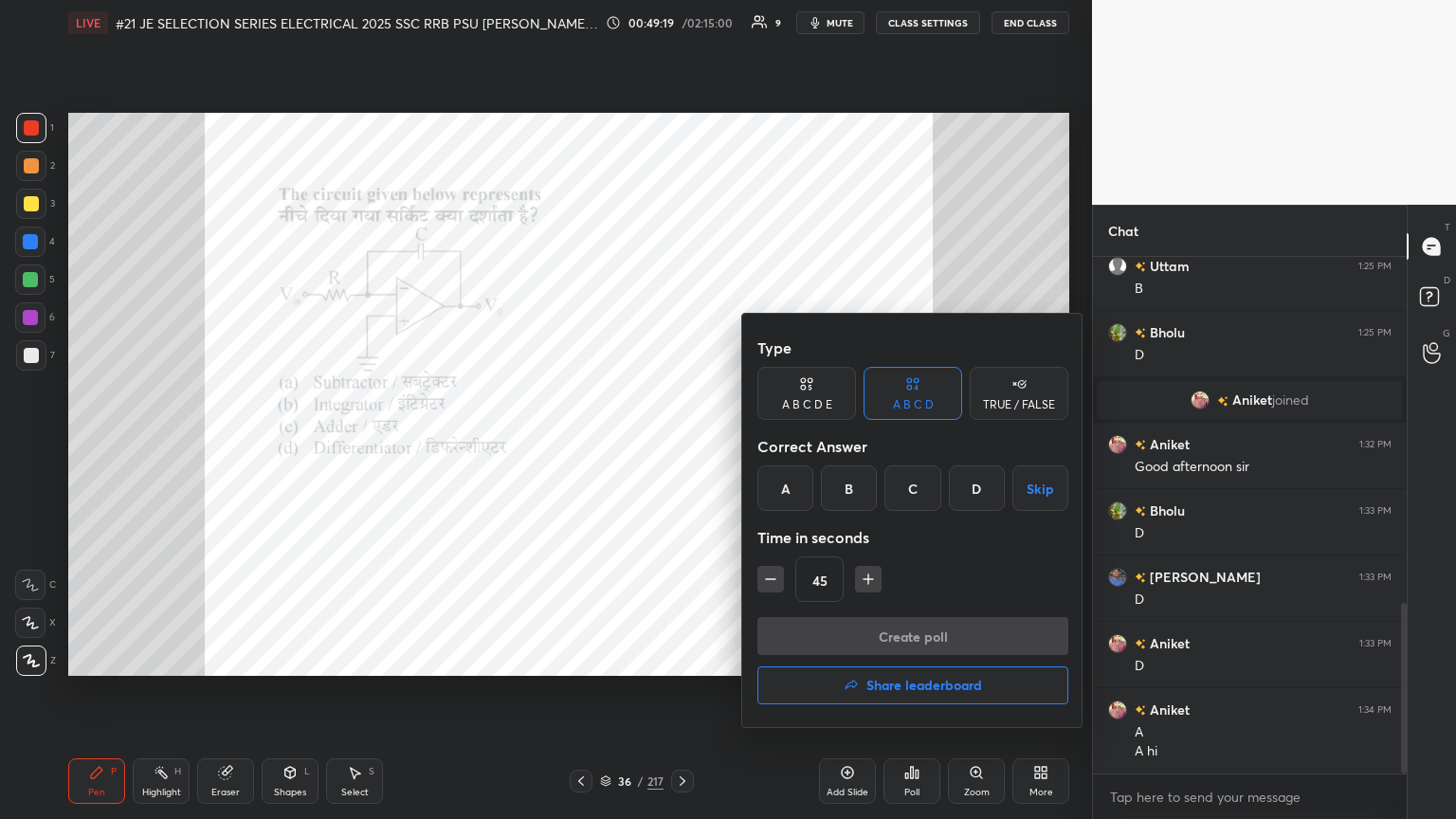
drag, startPoint x: 853, startPoint y: 489, endPoint x: 842, endPoint y: 547, distance: 59.0
click at [680, 445] on div "B" at bounding box center [848, 488] width 56 height 46
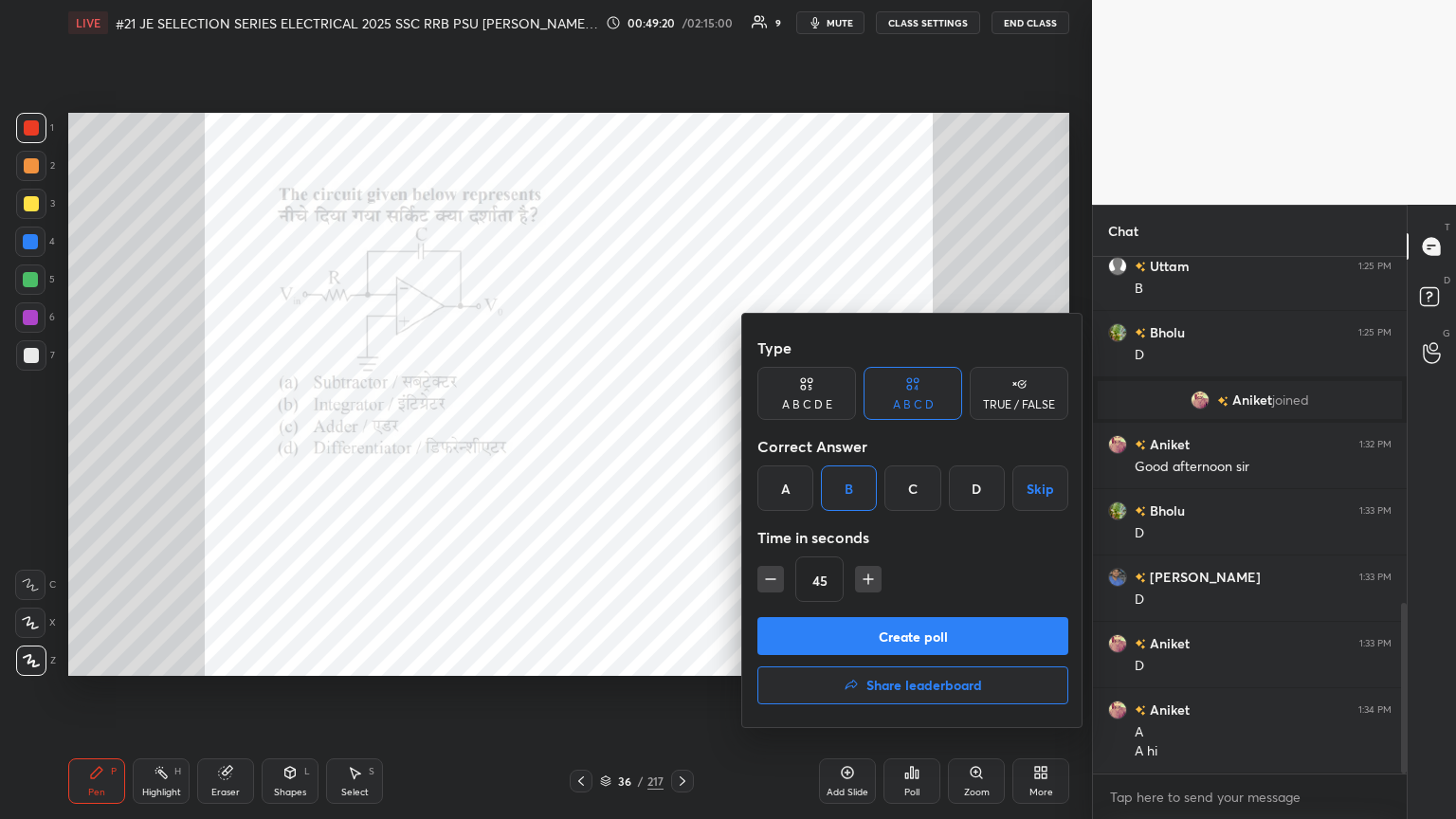
click at [680, 445] on button "Create poll" at bounding box center [913, 636] width 311 height 38
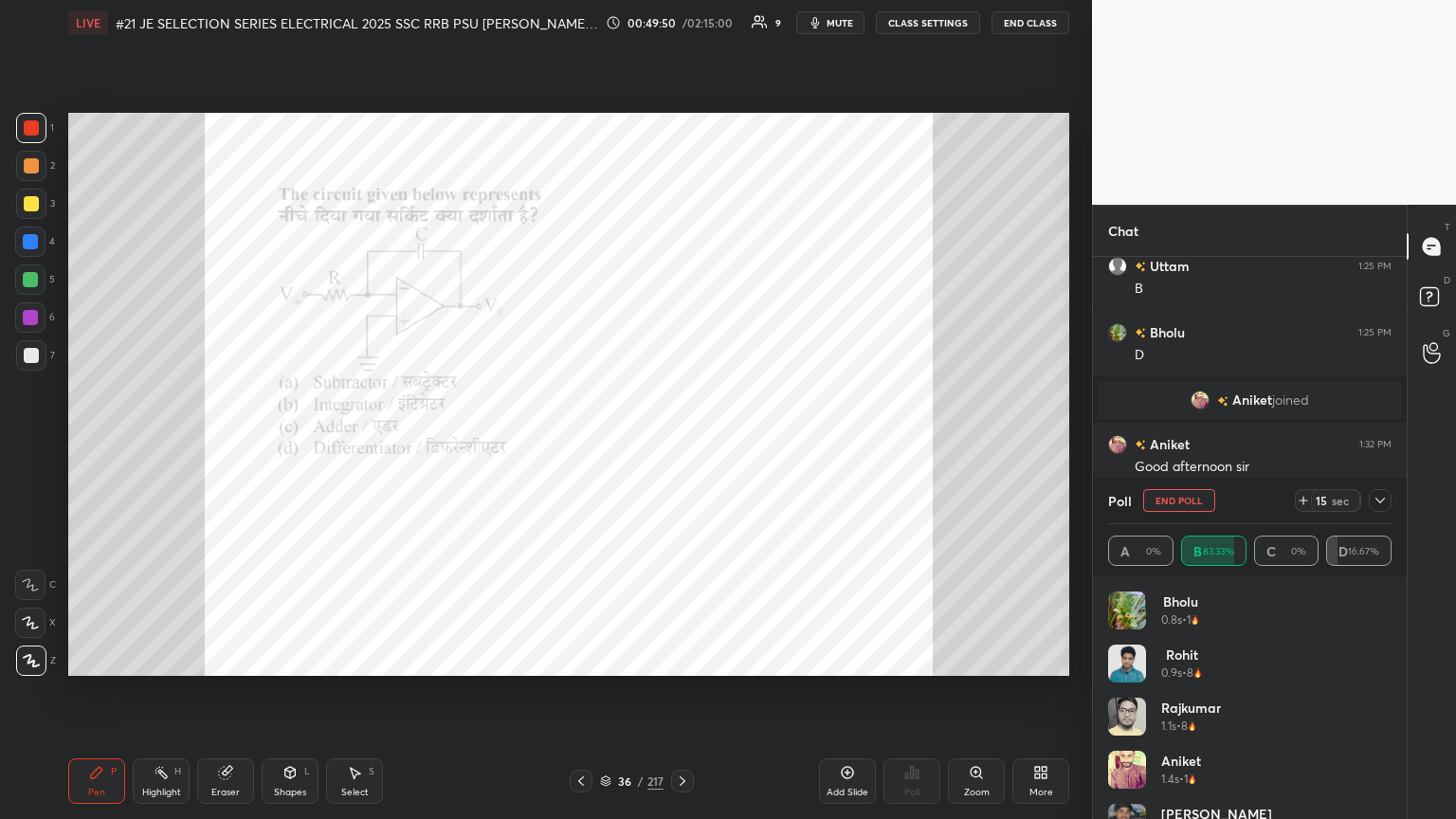
scroll to position [38, 0]
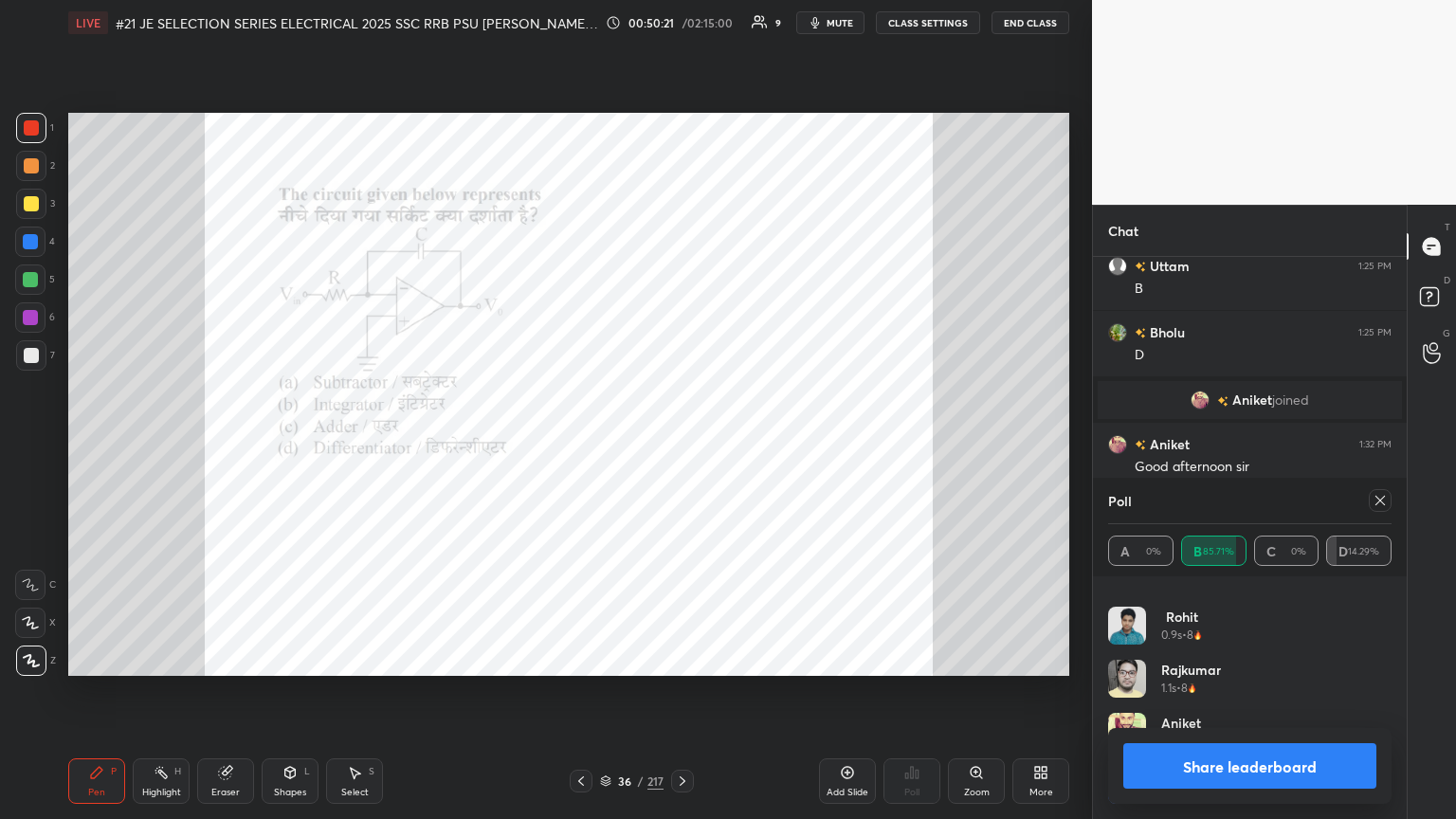
click at [680, 445] on icon at bounding box center [1381, 501] width 16 height 16
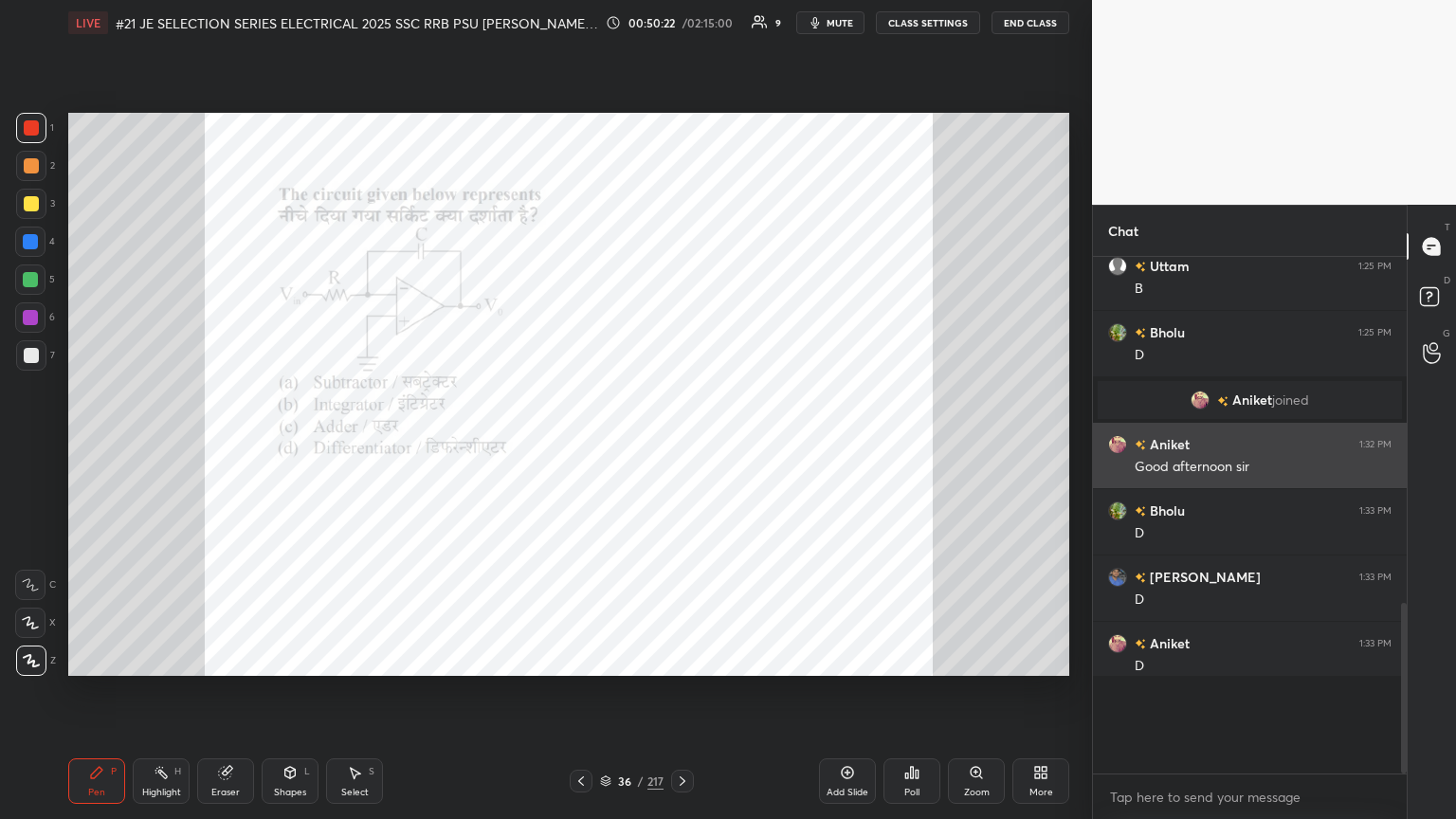
scroll to position [1, 6]
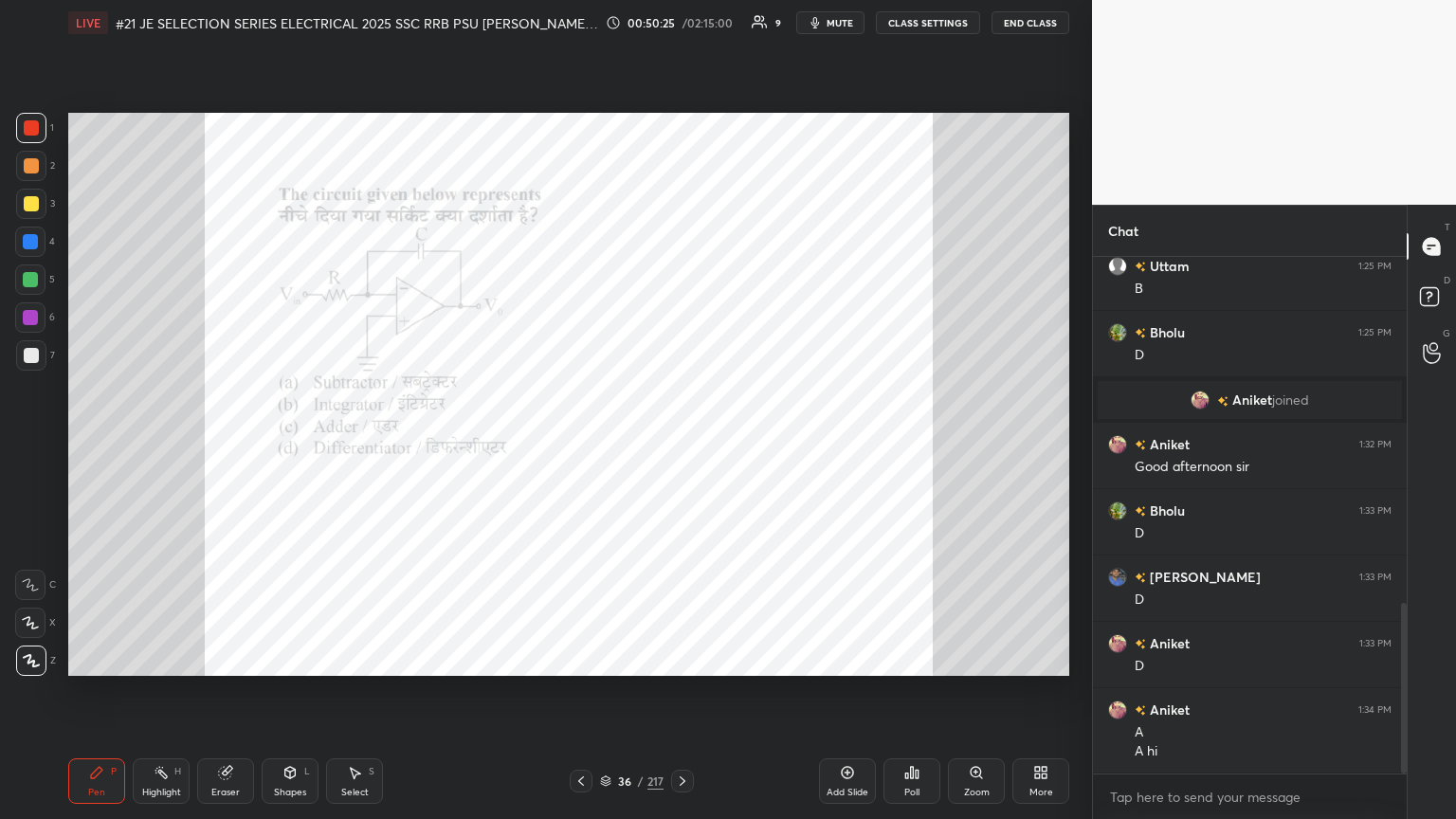
click at [680, 445] on icon at bounding box center [683, 781] width 16 height 16
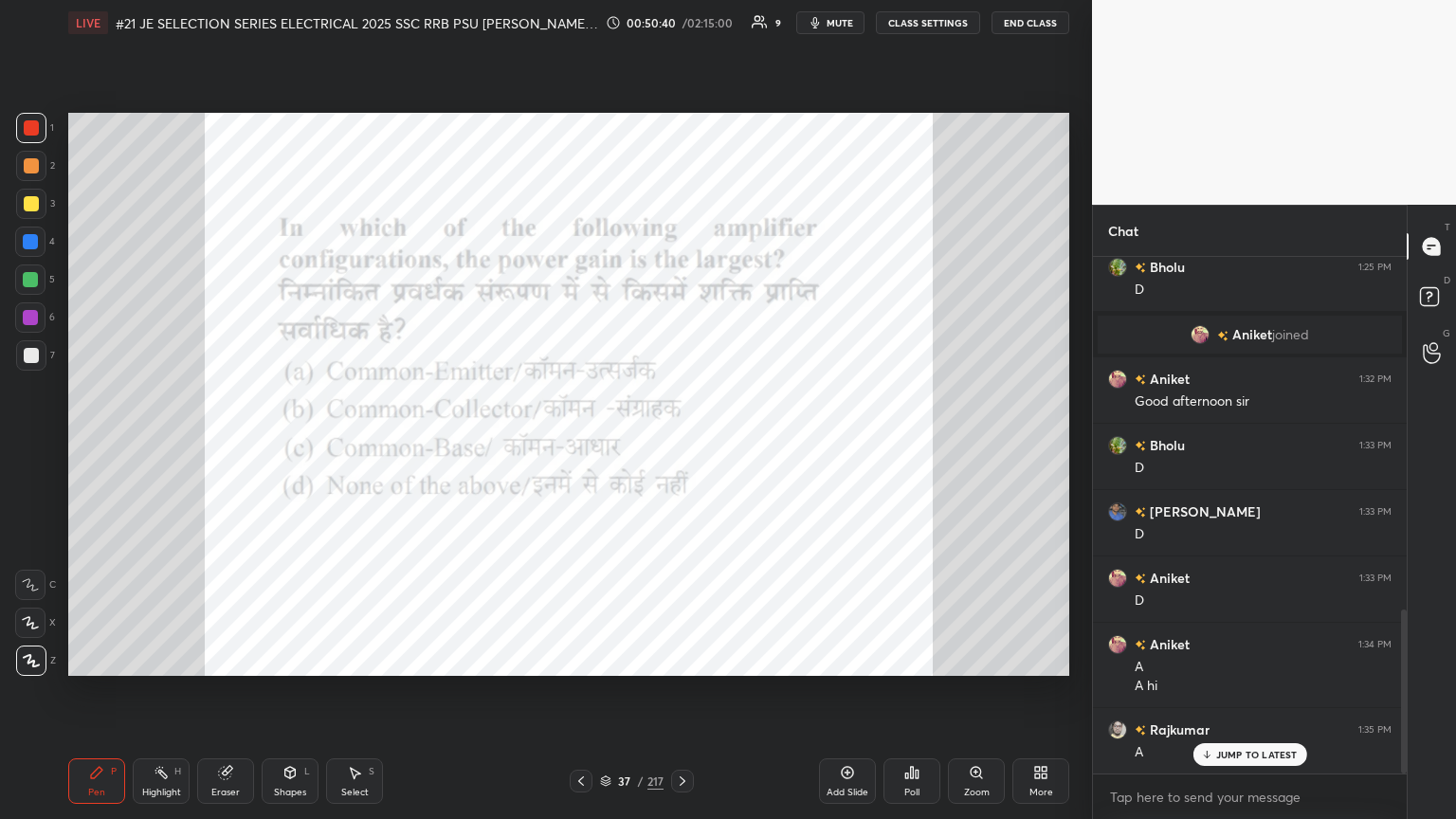
scroll to position [1178, 0]
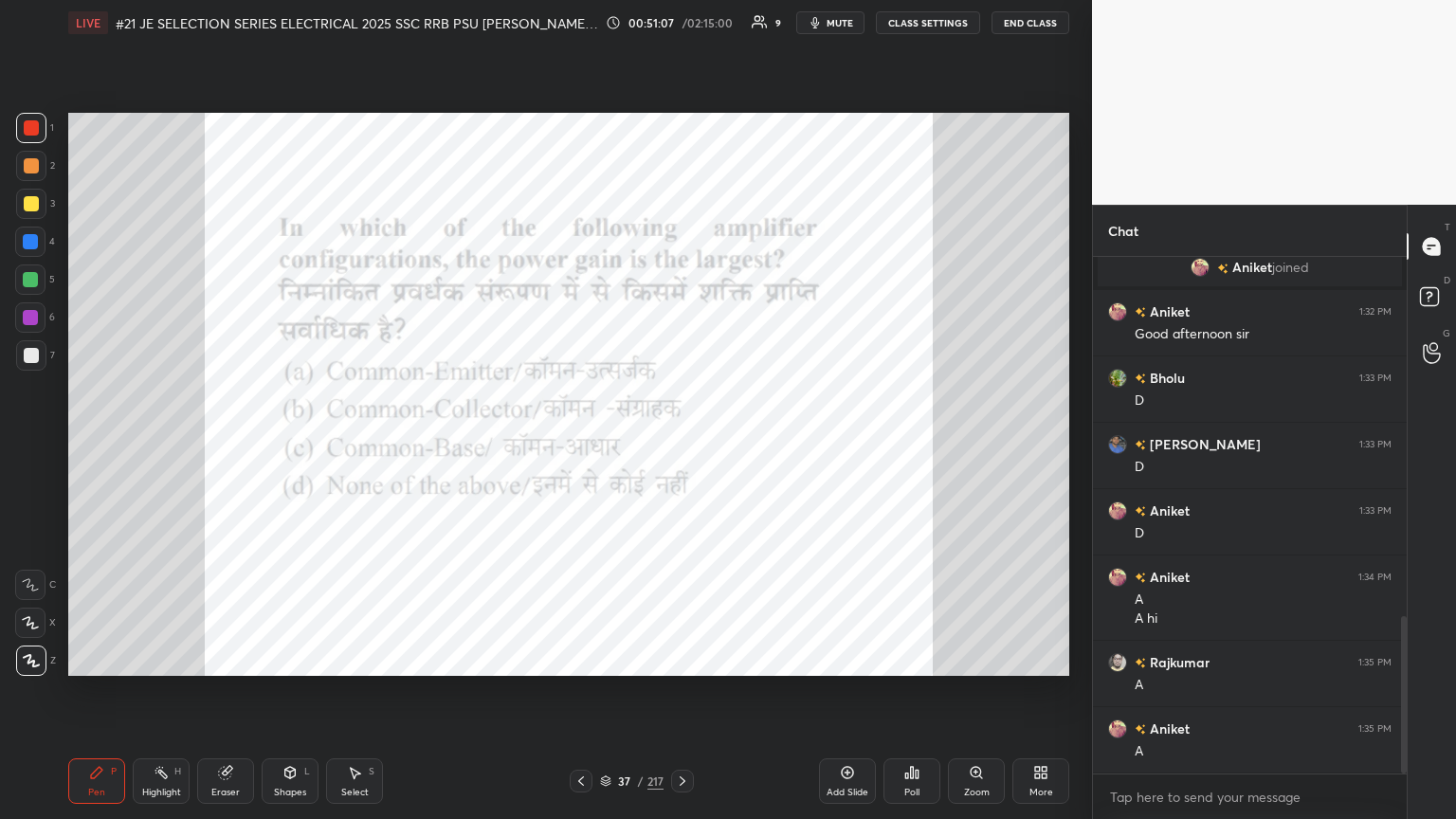
click at [680, 25] on span "mute" at bounding box center [840, 23] width 26 height 14
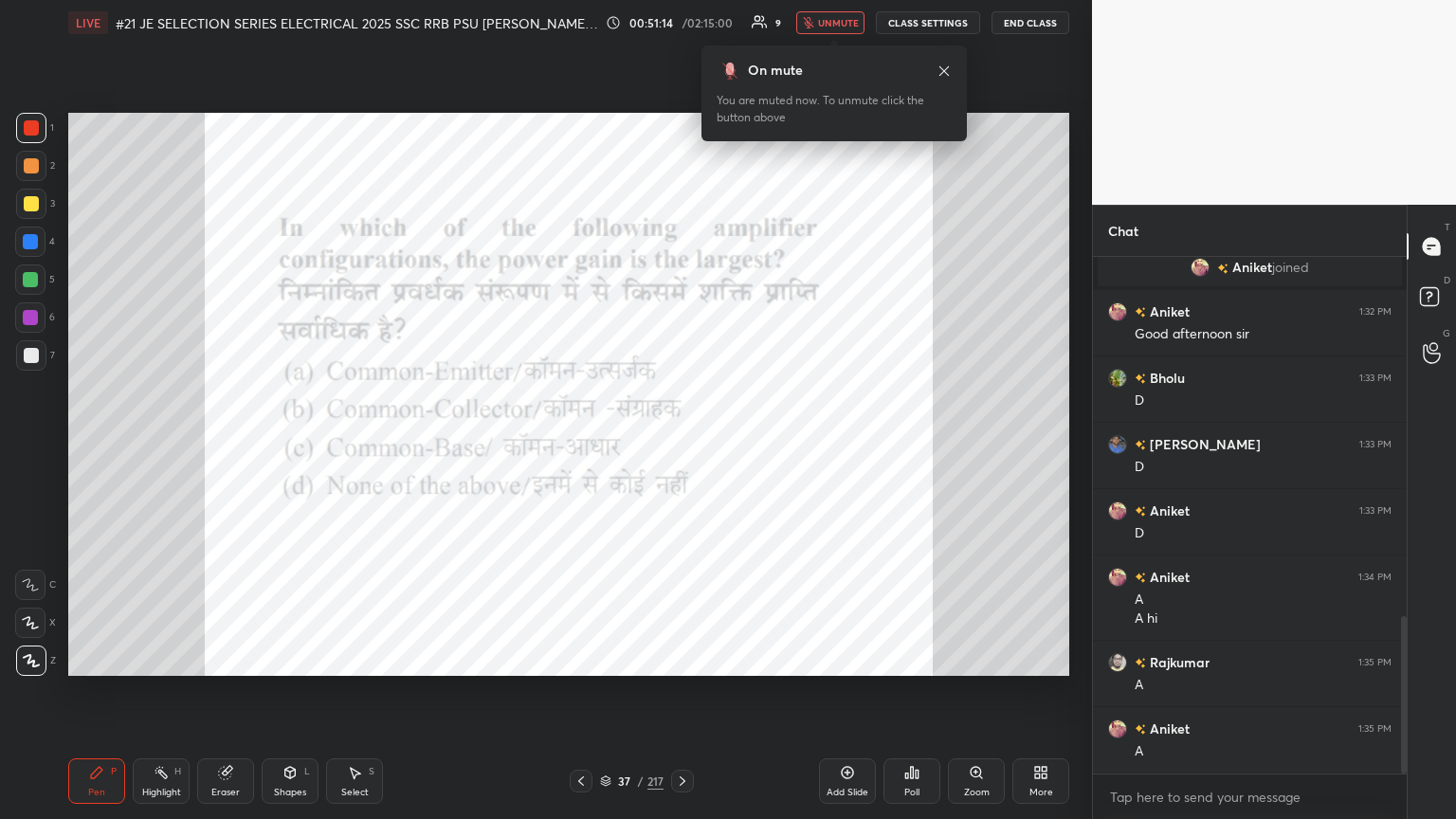
click at [680, 445] on div "37 / 217" at bounding box center [632, 781] width 376 height 22
click at [680, 445] on icon at bounding box center [683, 781] width 16 height 16
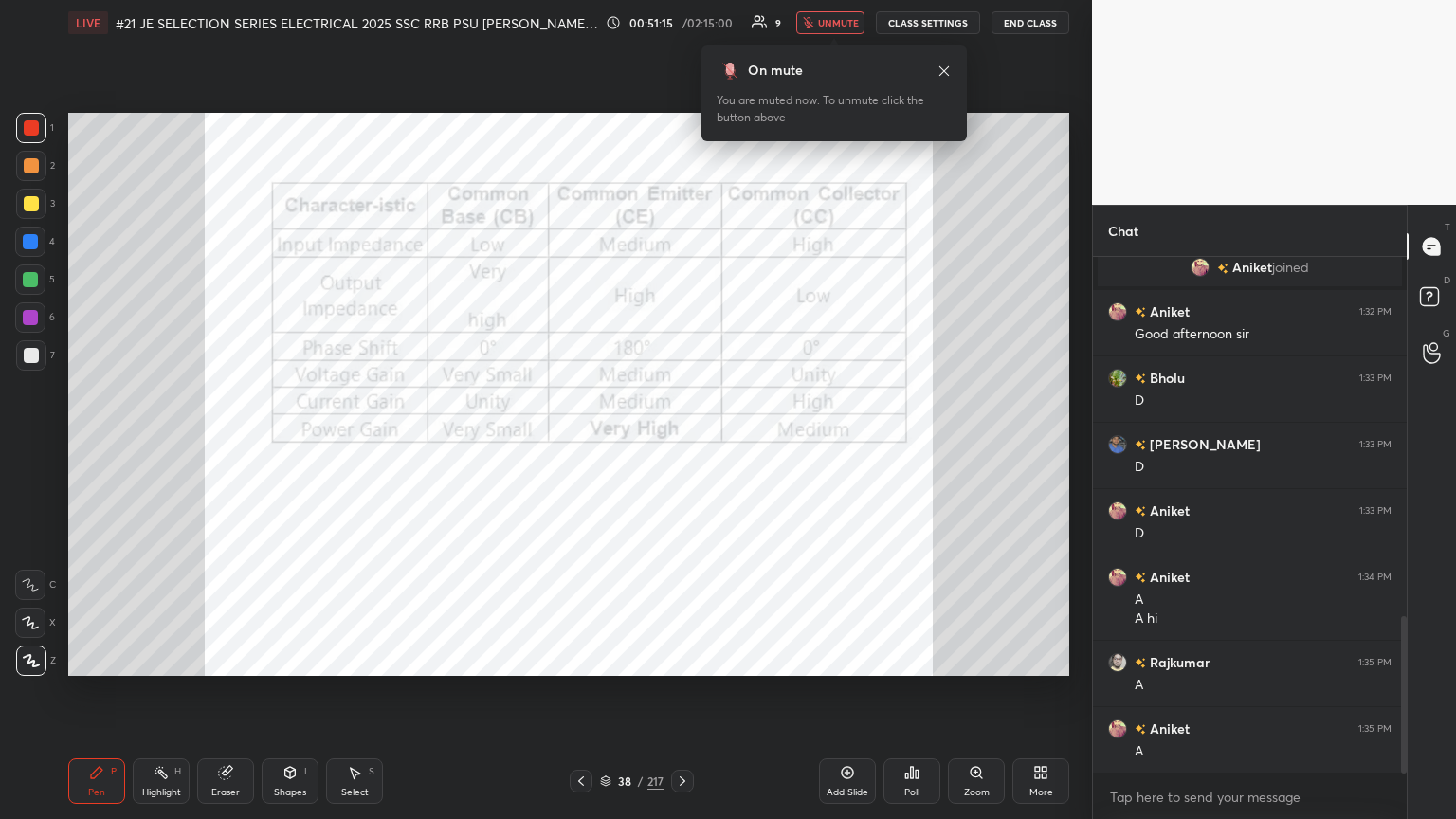
click at [680, 445] on icon at bounding box center [683, 781] width 16 height 16
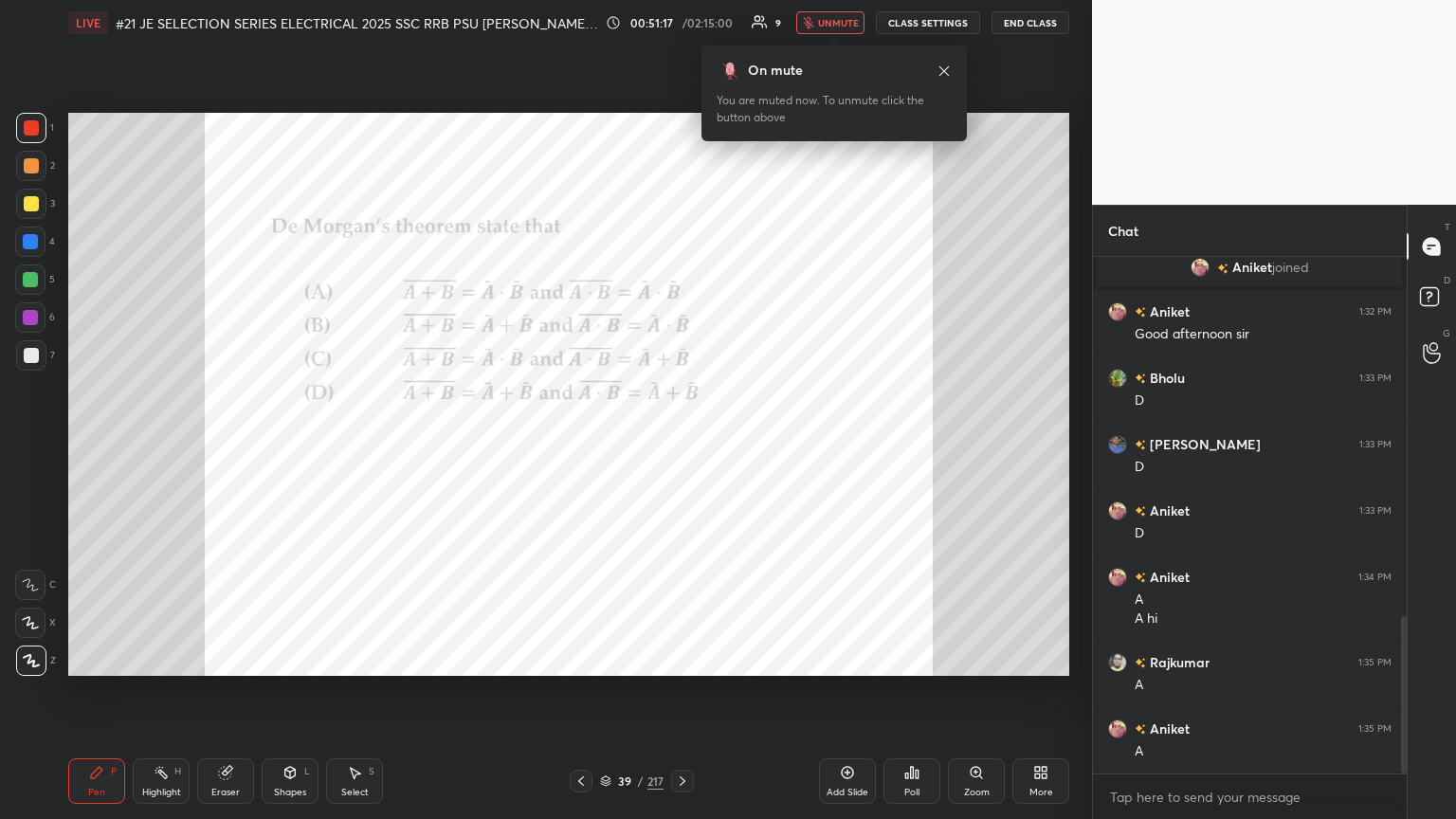
click at [680, 19] on span "unmute" at bounding box center [839, 23] width 41 height 14
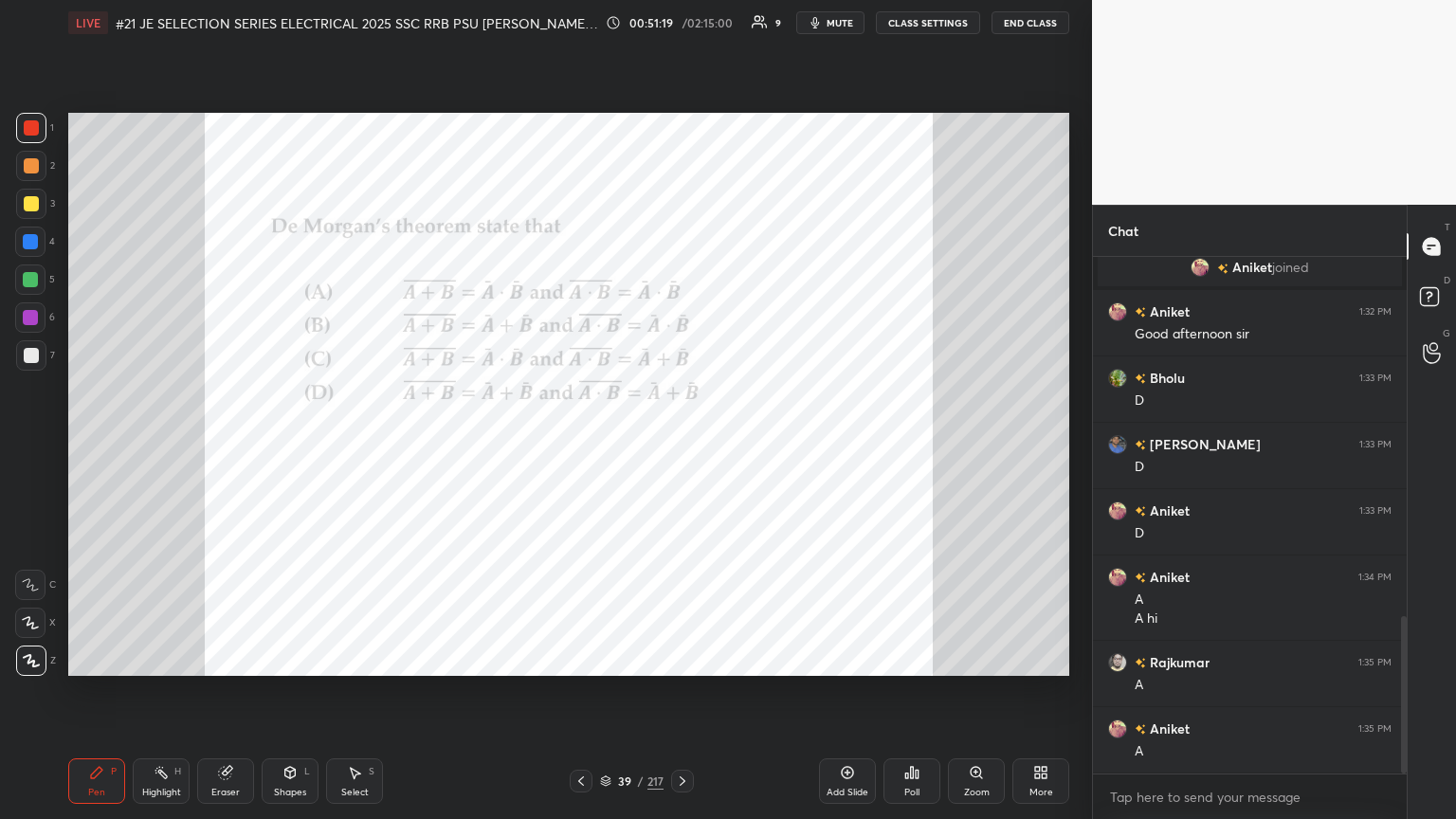
click at [680, 445] on div "Poll" at bounding box center [912, 781] width 56 height 46
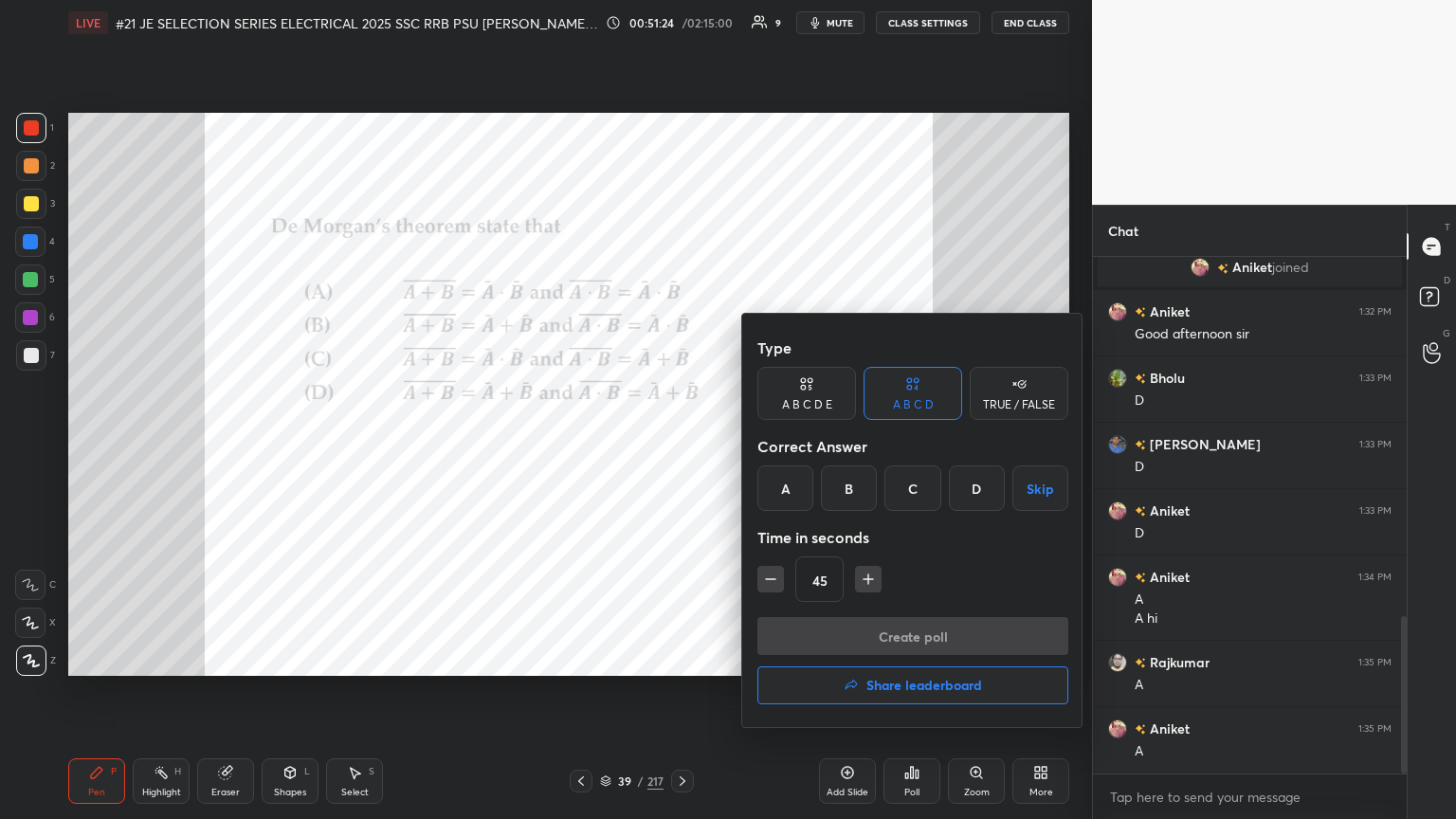
click at [680, 445] on div "C" at bounding box center [912, 488] width 56 height 46
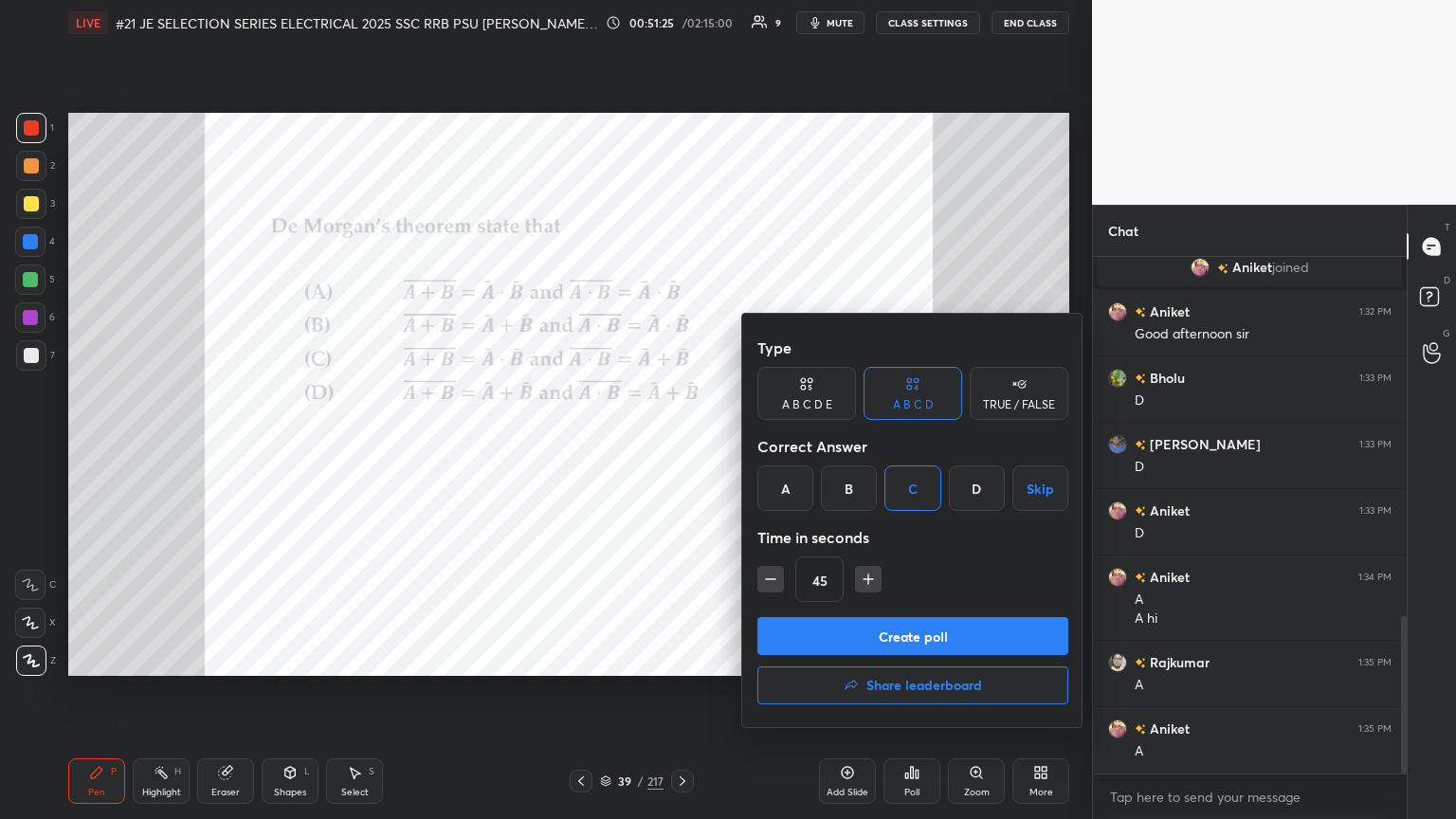
click at [680, 445] on button "Create poll" at bounding box center [913, 636] width 311 height 38
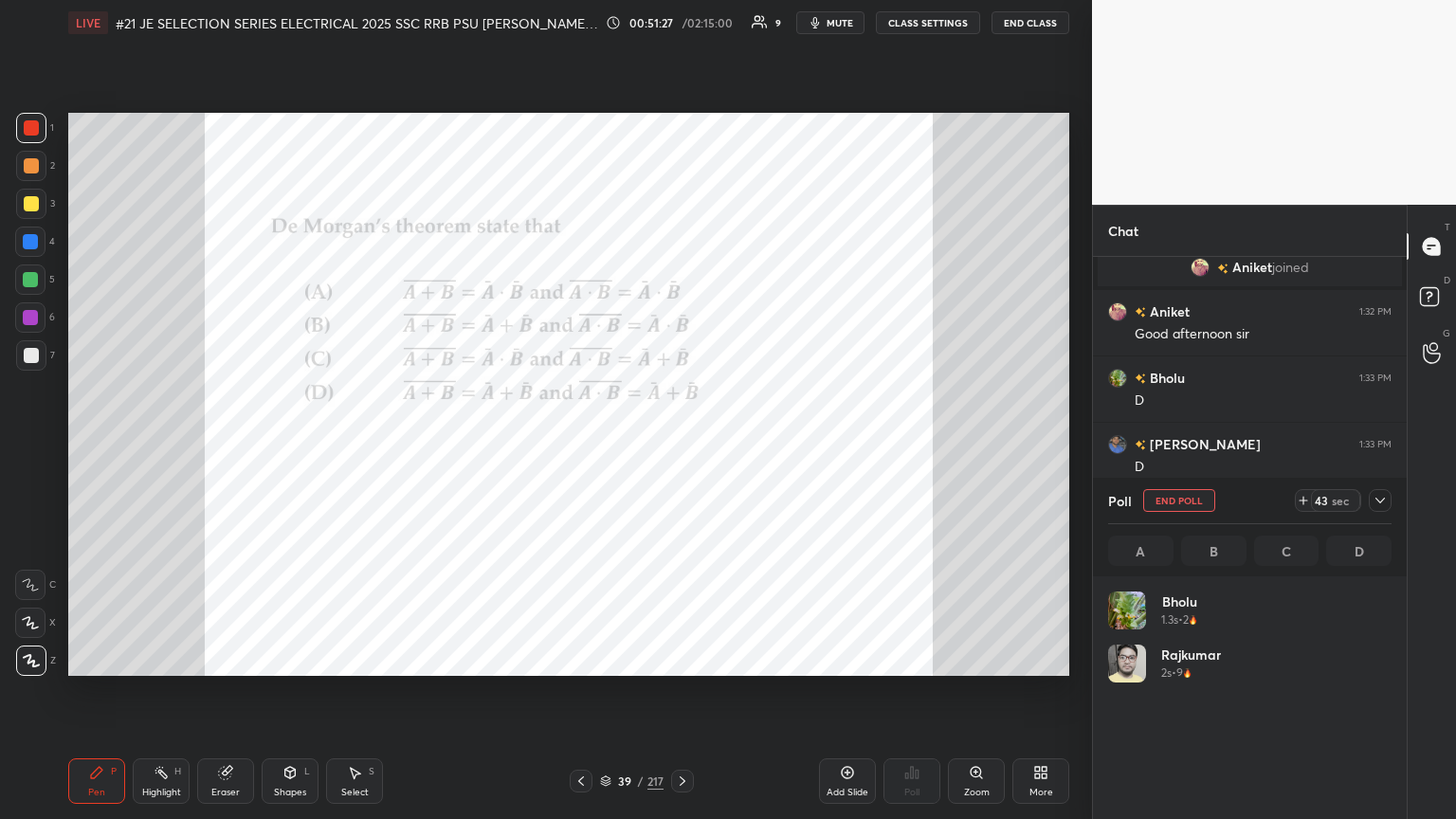
scroll to position [222, 278]
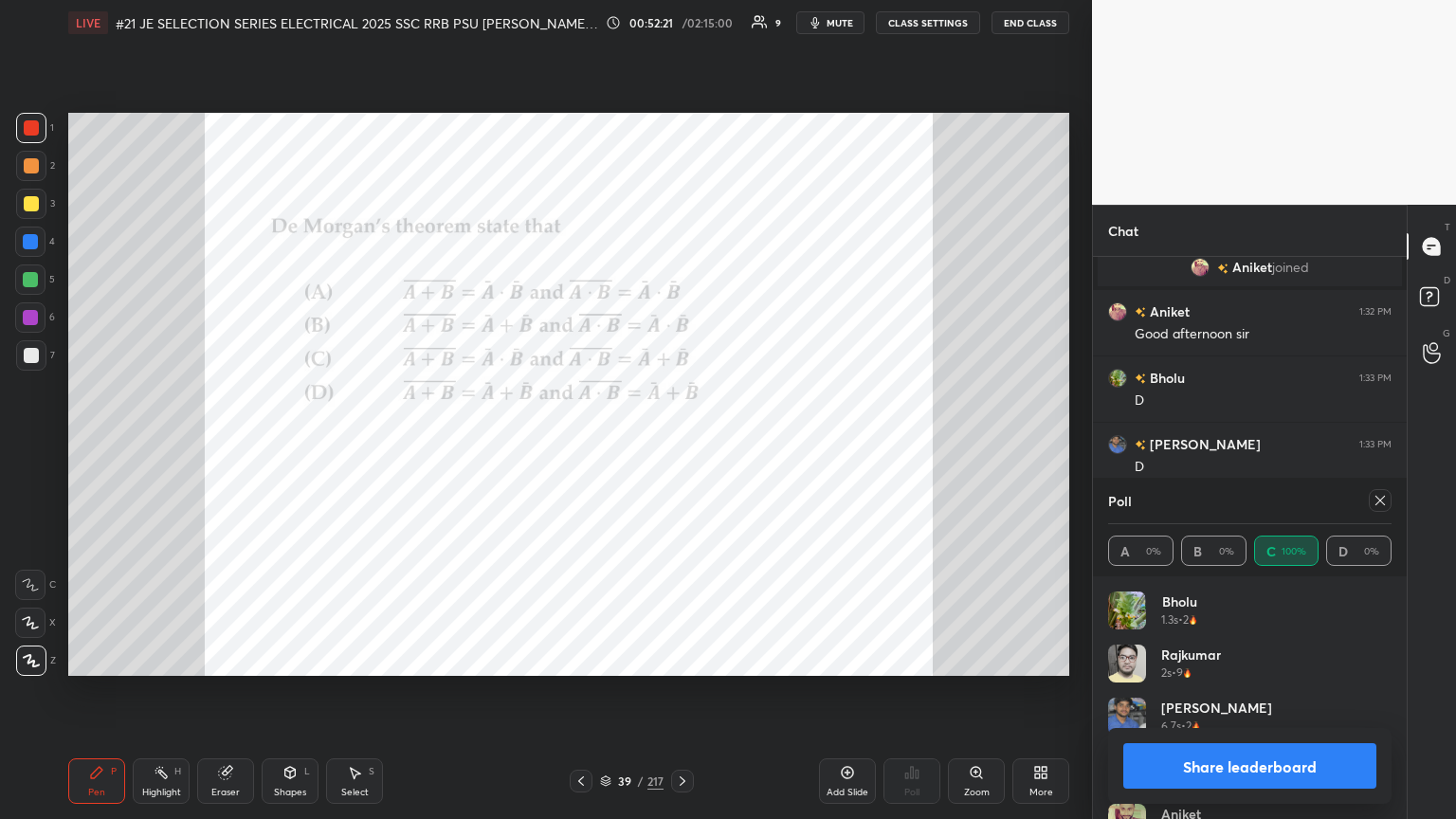
click at [680, 445] on icon at bounding box center [1381, 501] width 10 height 10
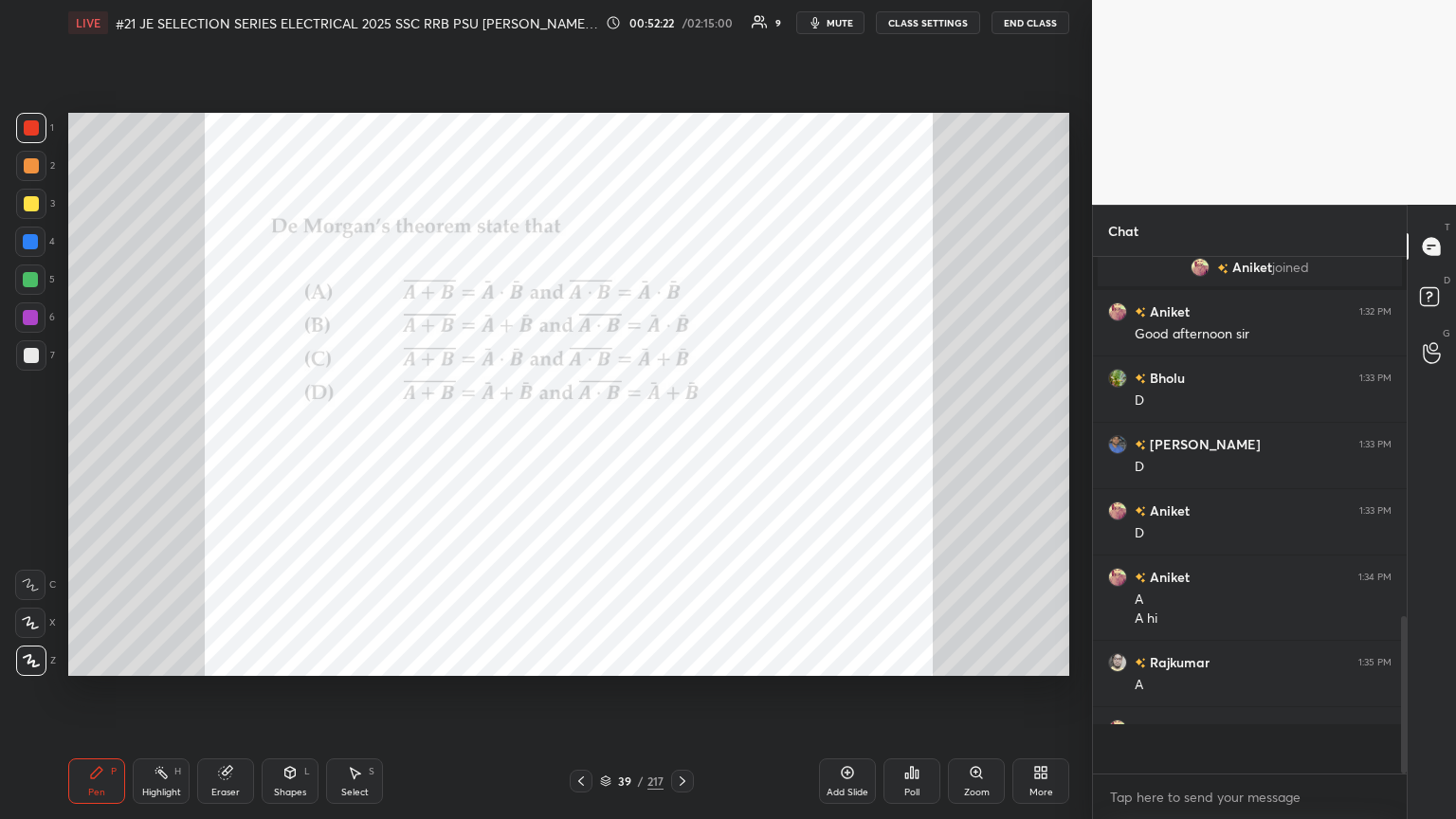
scroll to position [348, 308]
click at [32, 130] on div at bounding box center [31, 129] width 16 height 16
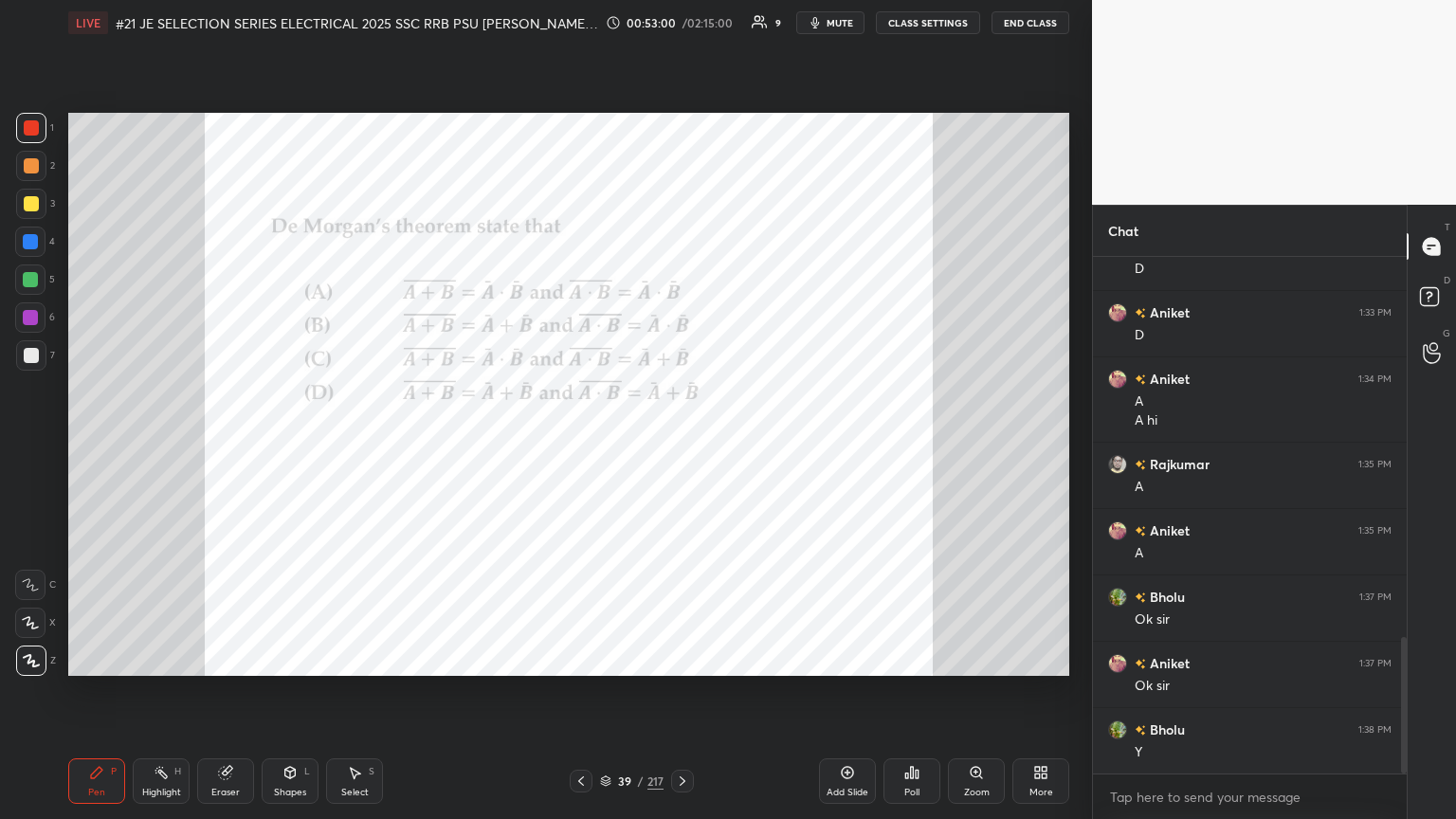
scroll to position [1444, 0]
click at [240, 445] on div "Eraser" at bounding box center [226, 781] width 56 height 46
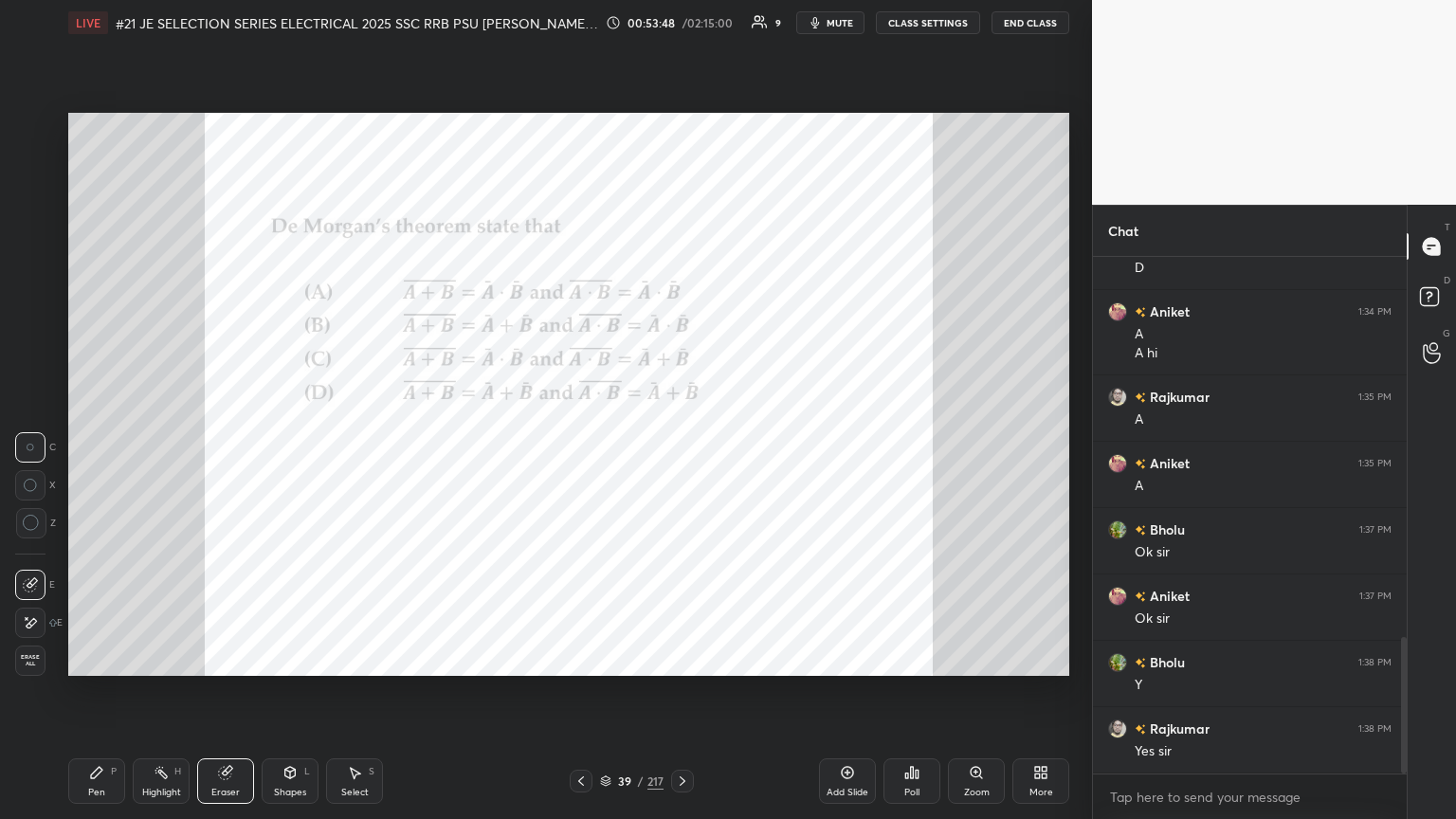
click at [38, 445] on span "Erase all" at bounding box center [30, 661] width 28 height 14
click at [92, 445] on div "Pen P Highlight H Eraser Shapes L Select S 39 / 217 Add Slide Poll Zoom More" at bounding box center [569, 781] width 1001 height 76
click at [233, 445] on div "Eraser" at bounding box center [226, 781] width 56 height 46
drag, startPoint x: 31, startPoint y: 664, endPoint x: 91, endPoint y: 742, distance: 98.4
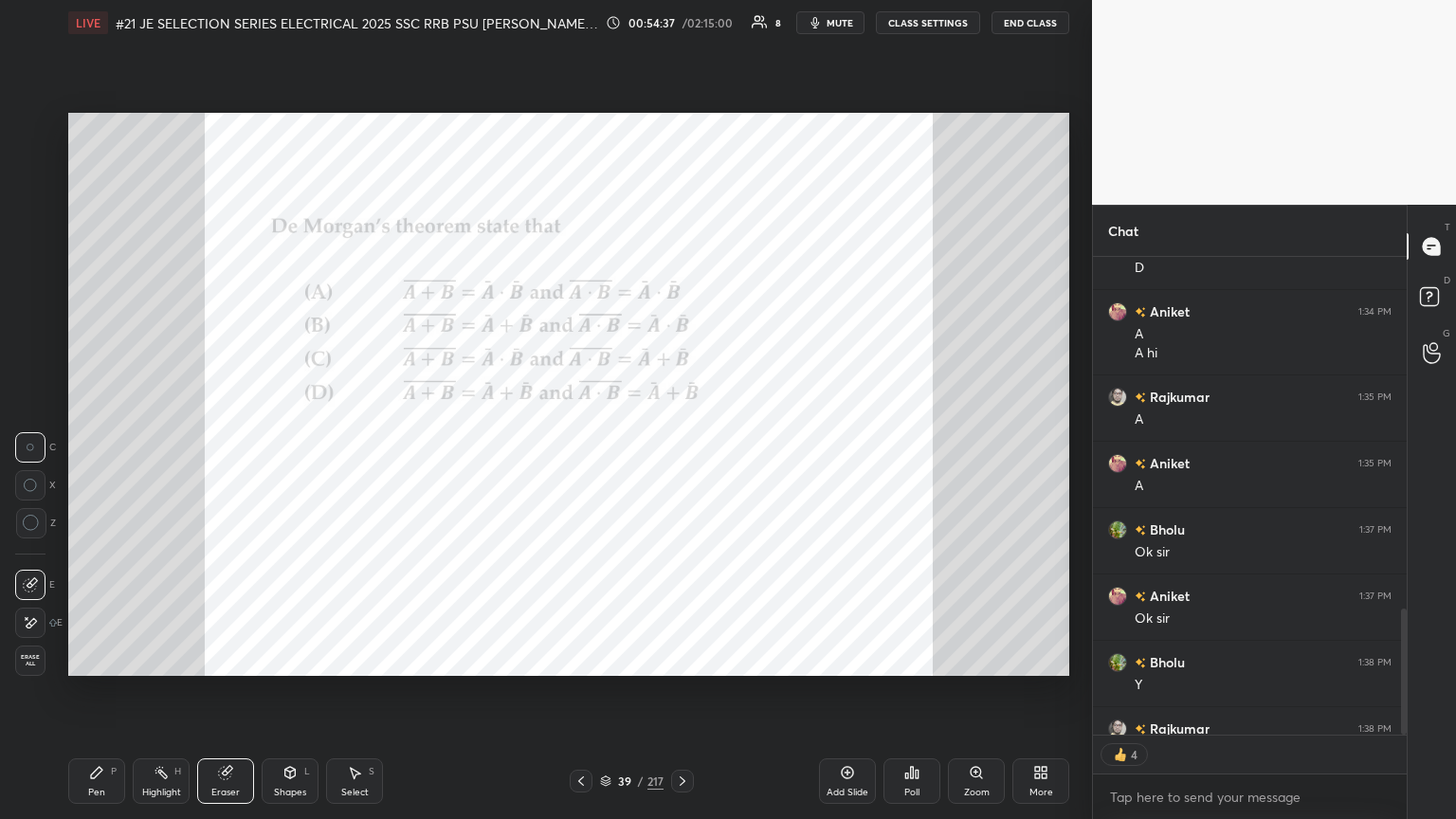
click at [32, 445] on span "Erase all" at bounding box center [30, 661] width 28 height 14
click at [109, 445] on div "Pen P" at bounding box center [96, 781] width 56 height 46
drag, startPoint x: 233, startPoint y: 781, endPoint x: 63, endPoint y: 743, distance: 174.2
click at [231, 445] on div "Eraser" at bounding box center [226, 781] width 56 height 46
drag, startPoint x: 35, startPoint y: 668, endPoint x: 40, endPoint y: 695, distance: 27.5
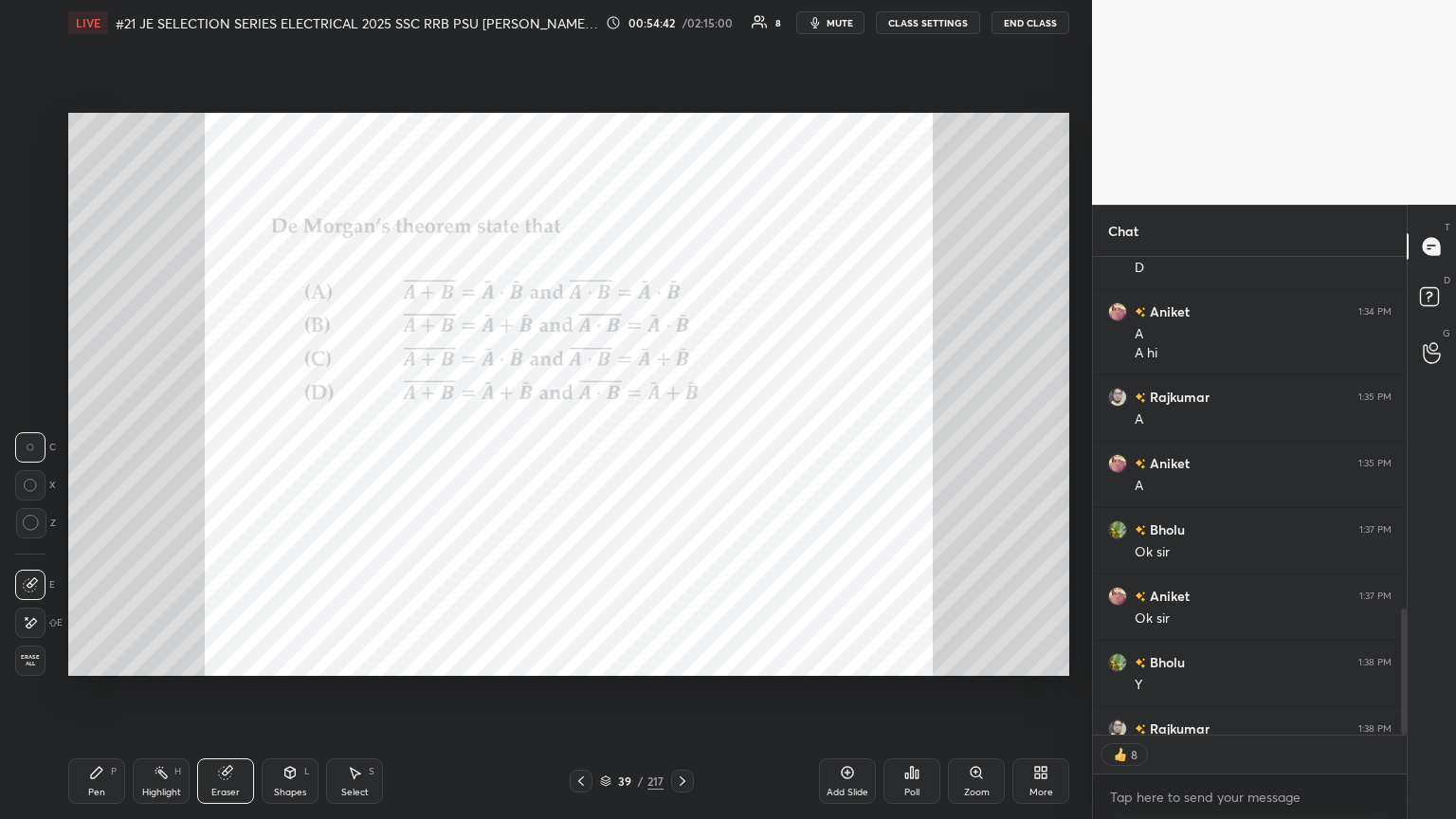
click at [35, 445] on div "Erase all" at bounding box center [30, 660] width 30 height 30
click at [103, 445] on div "Pen" at bounding box center [97, 793] width 18 height 10
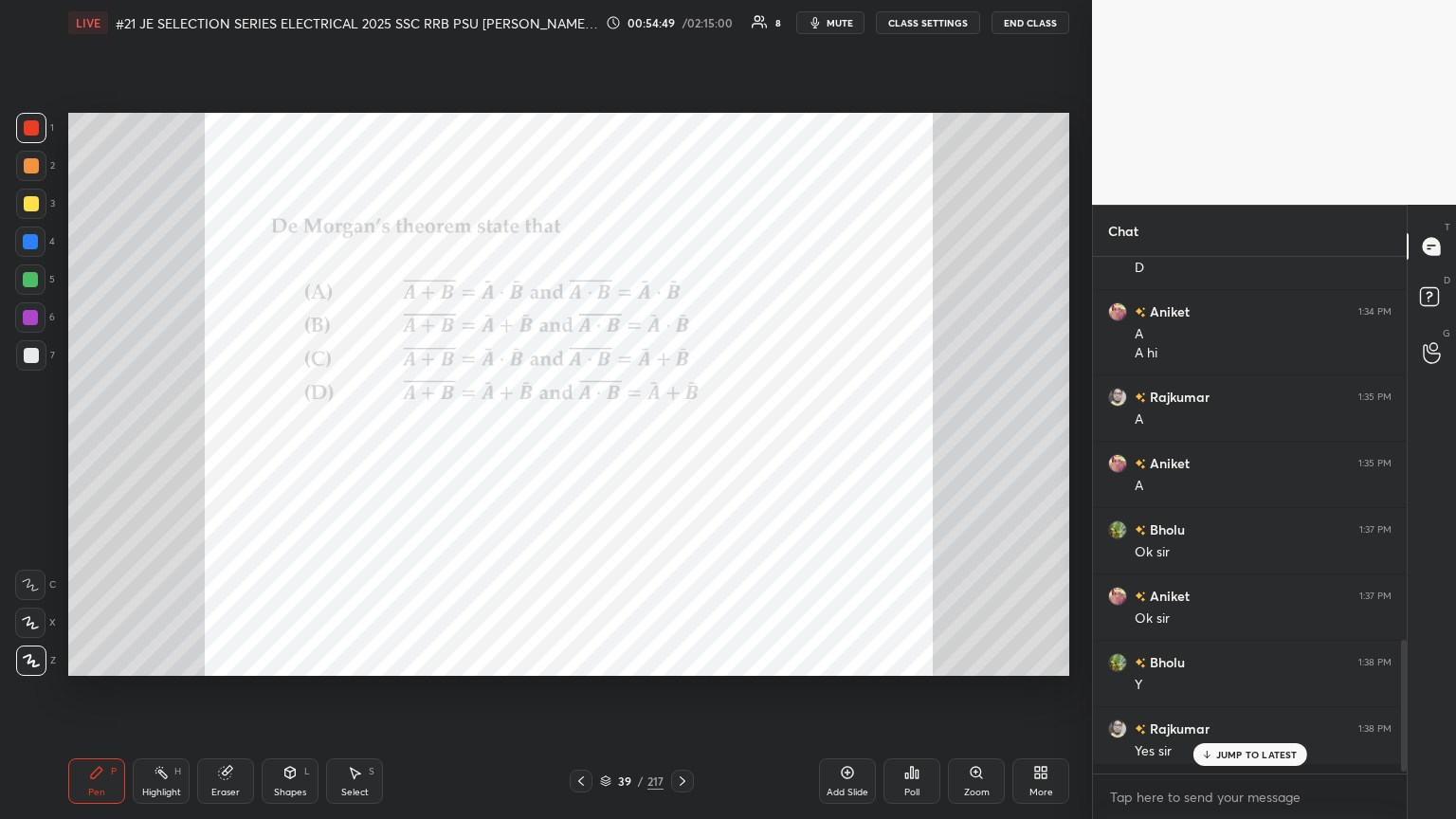
scroll to position [511, 308]
click at [31, 208] on div at bounding box center [31, 205] width 16 height 16
click at [38, 242] on div at bounding box center [30, 242] width 16 height 16
click at [224, 445] on icon at bounding box center [225, 773] width 13 height 13
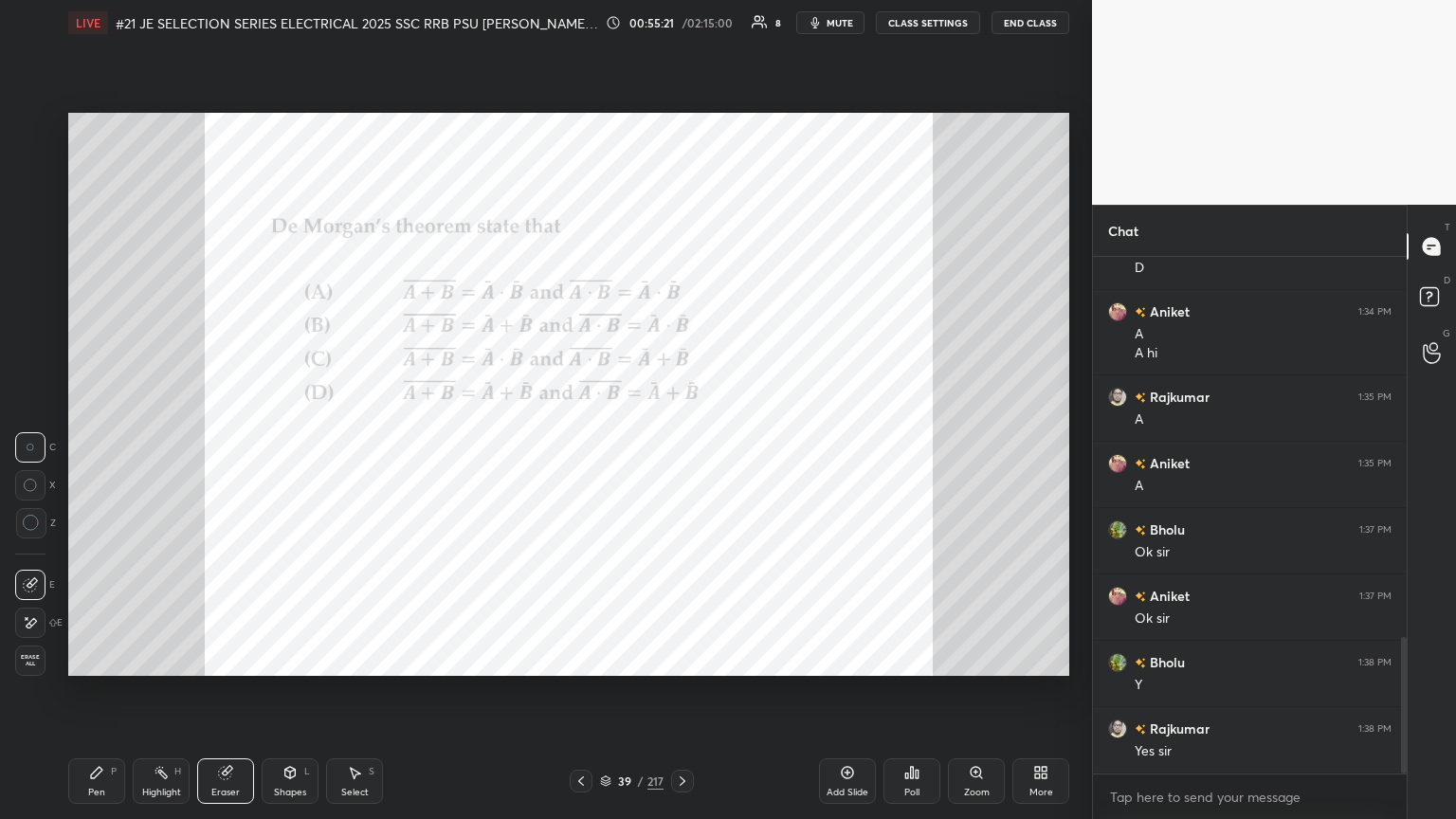
click at [35, 445] on span "Erase all" at bounding box center [30, 661] width 28 height 14
drag, startPoint x: 94, startPoint y: 777, endPoint x: 98, endPoint y: 763, distance: 14.6
click at [94, 445] on icon at bounding box center [96, 773] width 12 height 12
drag, startPoint x: 228, startPoint y: 777, endPoint x: 191, endPoint y: 778, distance: 37.0
click at [229, 445] on icon at bounding box center [225, 773] width 13 height 13
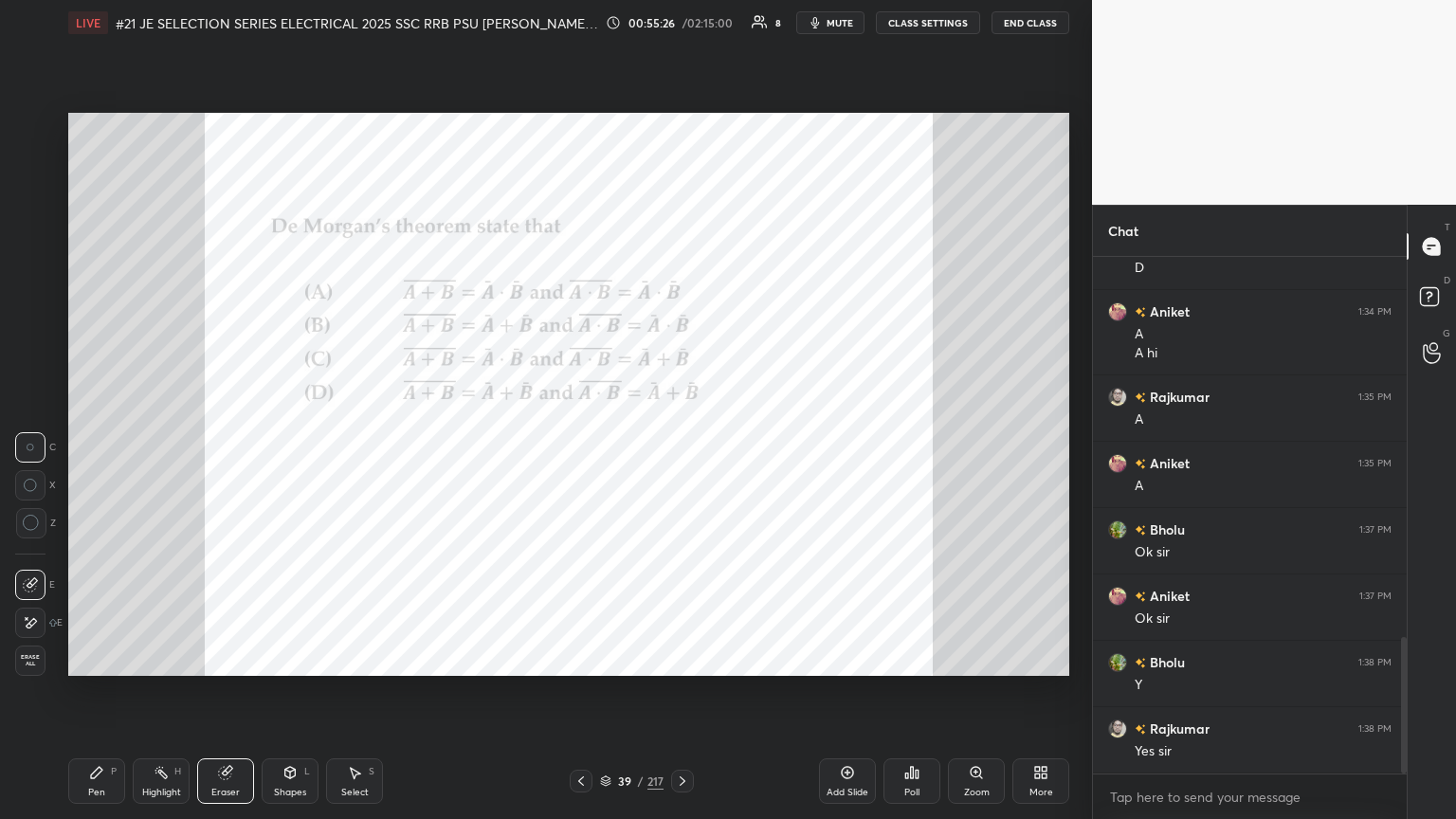
click at [35, 445] on span "Erase all" at bounding box center [30, 661] width 28 height 14
click at [98, 445] on icon at bounding box center [97, 773] width 16 height 16
click at [218, 445] on div "Eraser" at bounding box center [226, 781] width 56 height 46
click at [26, 445] on span "Erase all" at bounding box center [30, 661] width 28 height 14
click at [87, 445] on div "Pen P" at bounding box center [96, 781] width 56 height 46
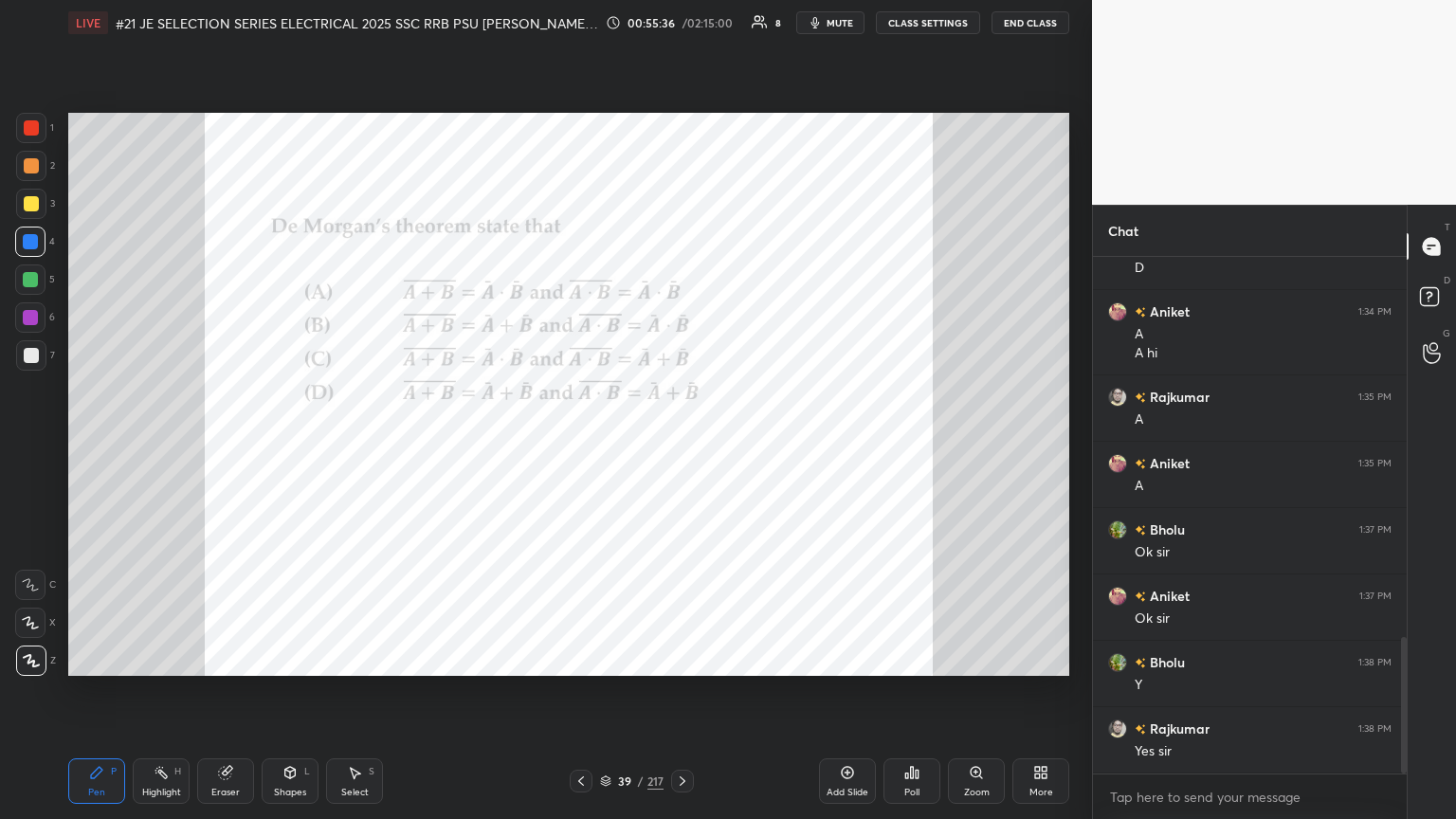
click at [237, 445] on div "Eraser" at bounding box center [226, 781] width 56 height 46
drag, startPoint x: 36, startPoint y: 667, endPoint x: 65, endPoint y: 726, distance: 65.7
click at [35, 445] on div "Erase all" at bounding box center [30, 660] width 30 height 30
click at [103, 445] on div "Pen P" at bounding box center [96, 781] width 56 height 46
click at [239, 445] on div "Eraser" at bounding box center [226, 781] width 56 height 46
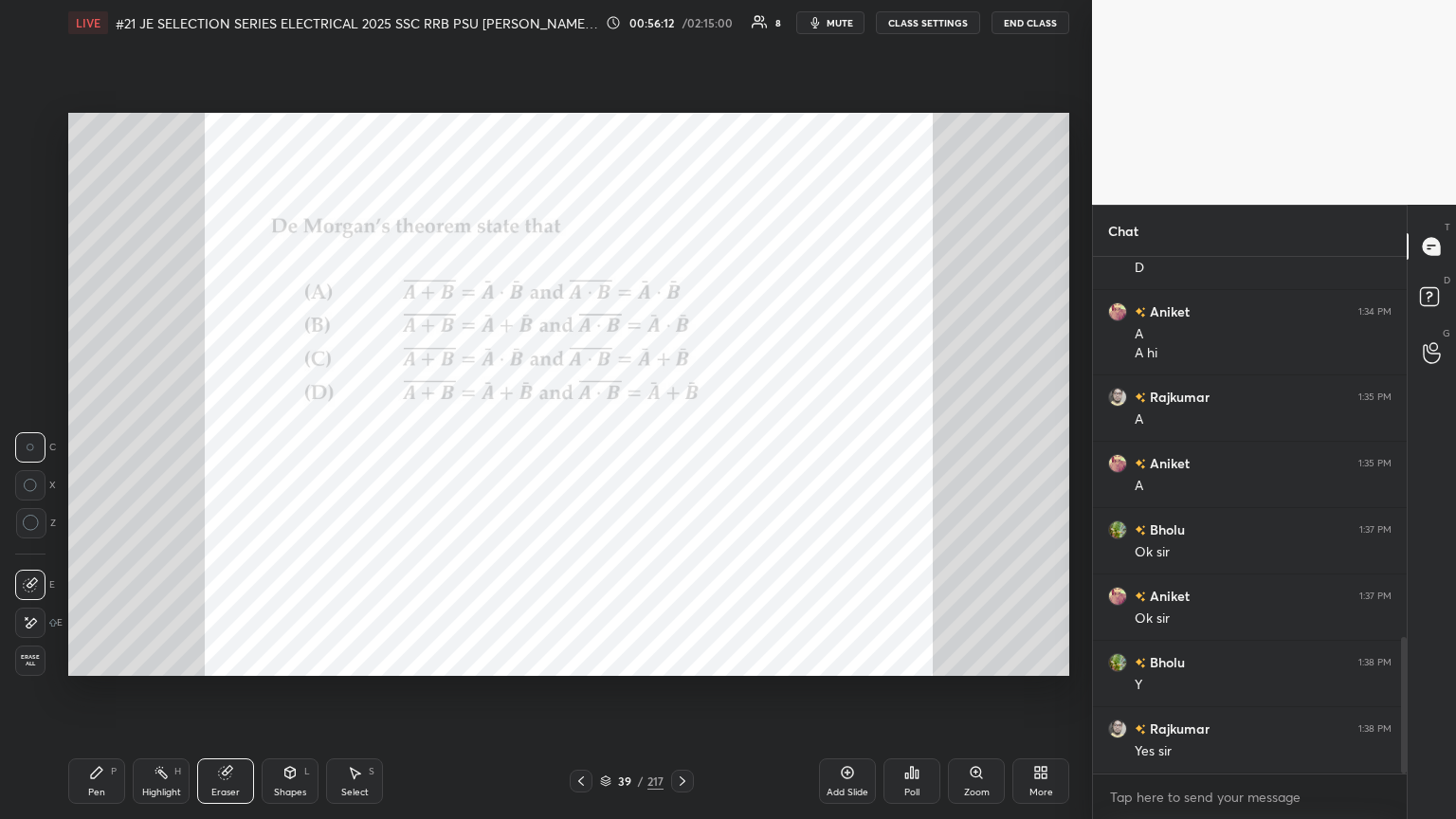
click at [33, 445] on span "Erase all" at bounding box center [30, 661] width 28 height 14
click at [100, 445] on div "Pen" at bounding box center [97, 793] width 18 height 10
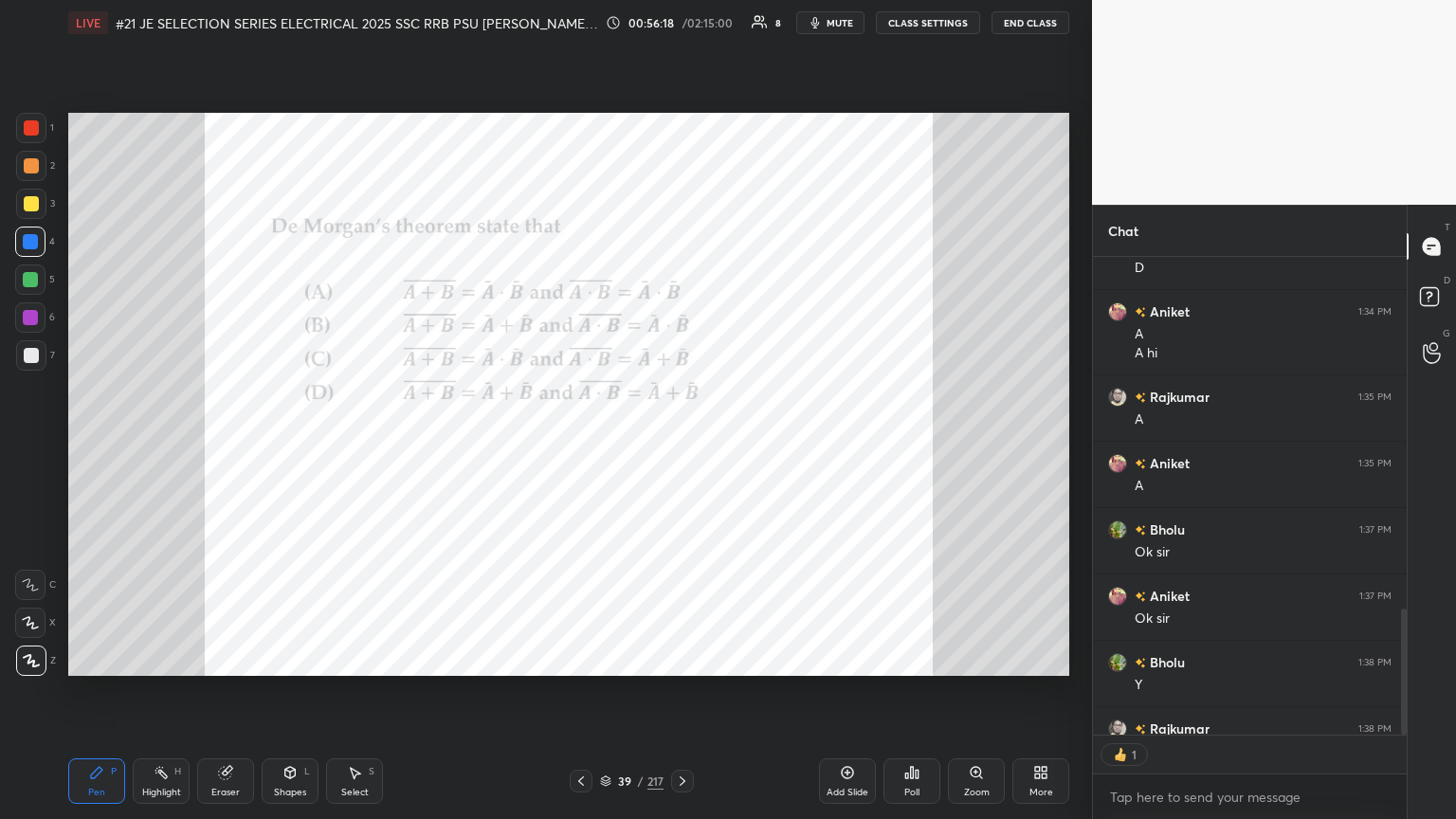
scroll to position [6, 6]
click at [222, 445] on div "Eraser" at bounding box center [226, 781] width 56 height 46
click at [24, 445] on span "Erase all" at bounding box center [30, 661] width 28 height 14
click at [102, 445] on div "Pen" at bounding box center [97, 793] width 18 height 10
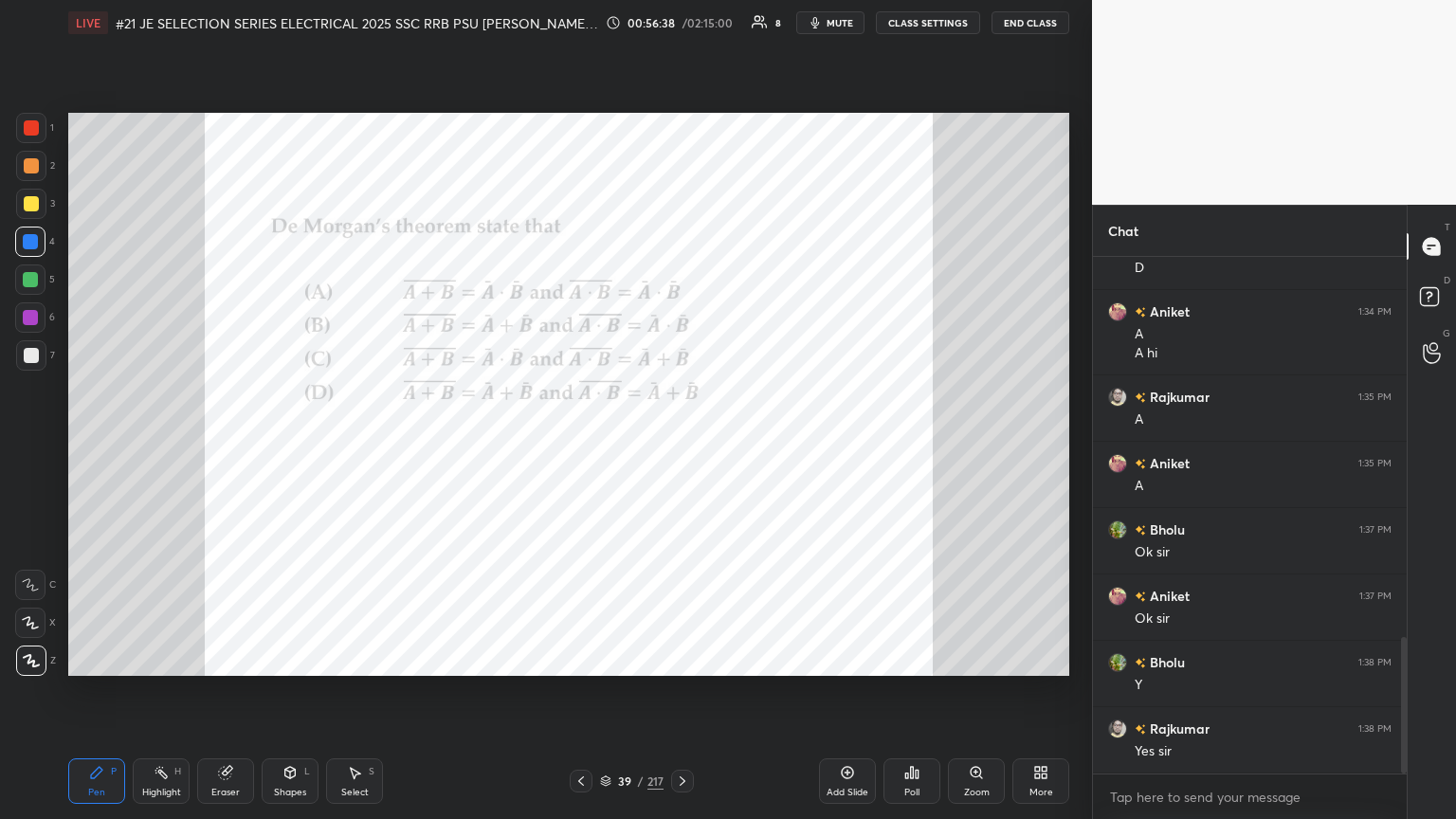
click at [235, 445] on div "Eraser" at bounding box center [226, 781] width 56 height 46
click at [0, 445] on div "1 2 3 4 5 6 7 C X Z C X Z E E Erase all H H LIVE #21 JE SELECTION SERIES ELECTR…" at bounding box center [539, 409] width 1077 height 819
click at [44, 445] on div "Erase all" at bounding box center [32, 660] width 34 height 30
click at [92, 445] on div "Pen P Highlight H Eraser Shapes L Select S 39 / 217 Add Slide Poll Zoom More" at bounding box center [569, 781] width 1001 height 76
click at [224, 445] on div "Eraser" at bounding box center [226, 781] width 56 height 46
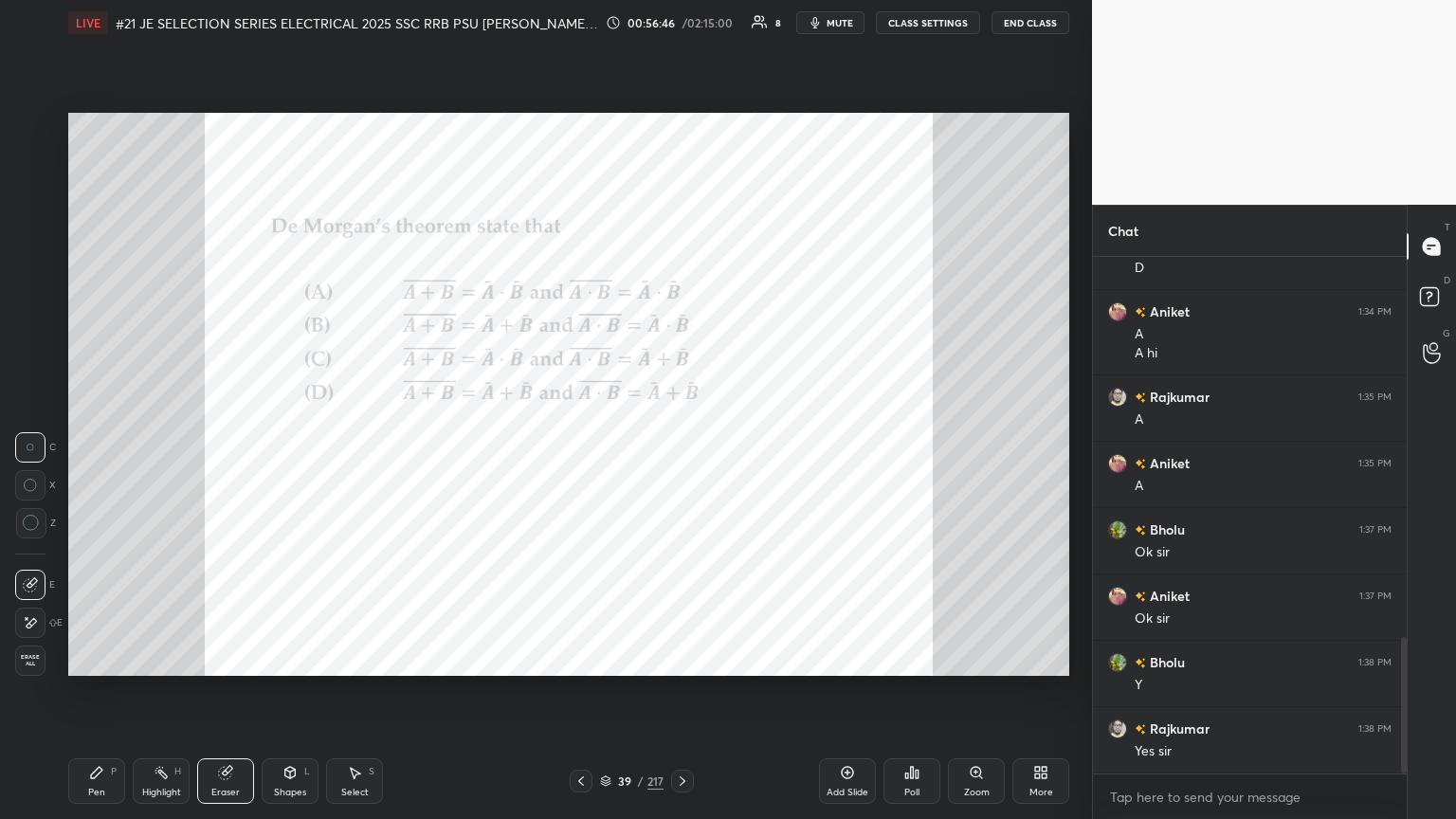
drag, startPoint x: 40, startPoint y: 649, endPoint x: 84, endPoint y: 792, distance: 149.6
click at [40, 445] on div "Erase all" at bounding box center [30, 660] width 30 height 30
click at [94, 445] on div "Pen P Highlight H Eraser Shapes L Select S 39 / 217 Add Slide Poll Zoom More" at bounding box center [569, 781] width 1001 height 76
drag, startPoint x: 227, startPoint y: 785, endPoint x: 174, endPoint y: 800, distance: 55.1
click at [227, 445] on div "Eraser" at bounding box center [226, 781] width 56 height 46
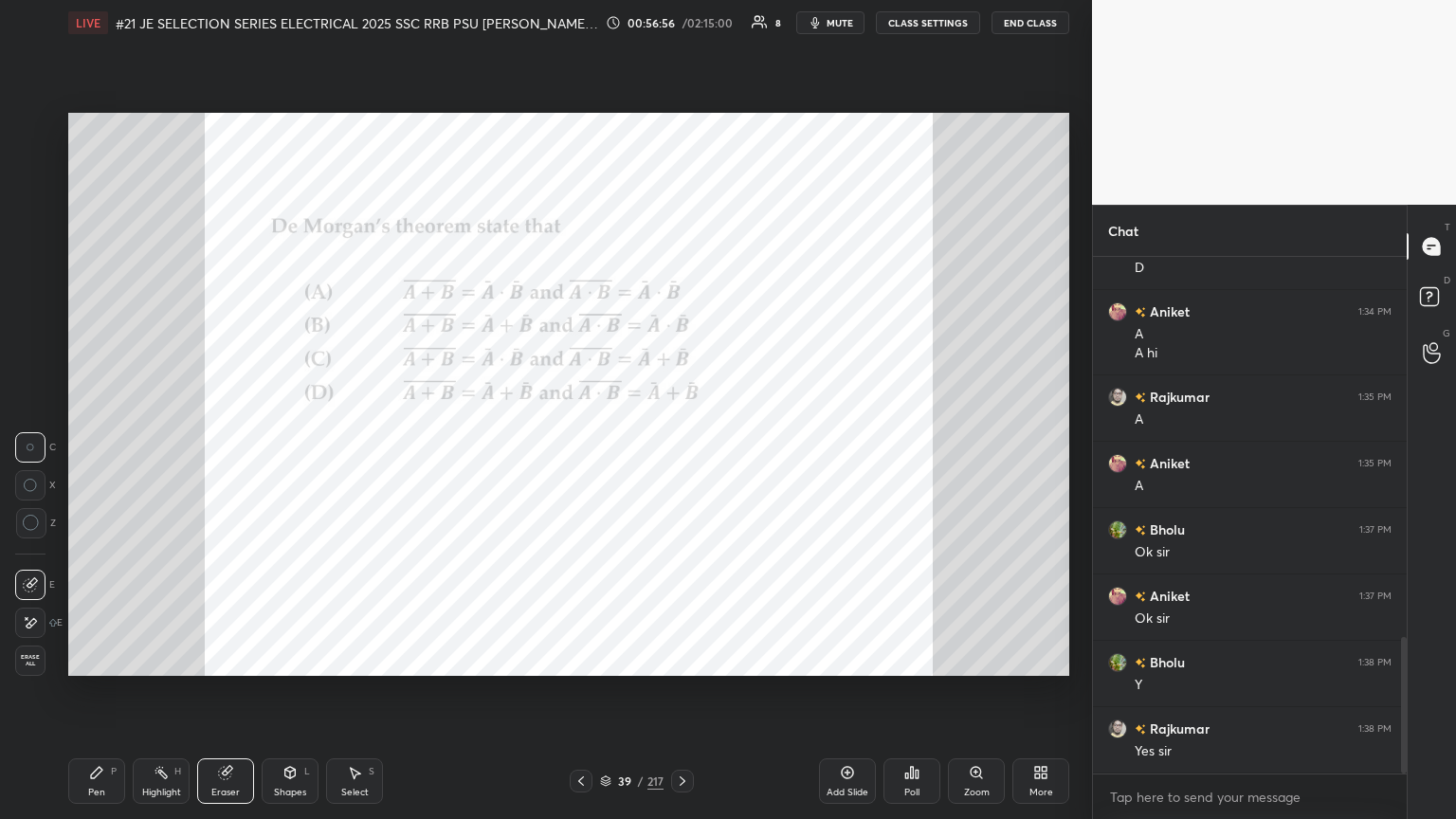
click at [38, 445] on span "Erase all" at bounding box center [30, 661] width 28 height 14
click at [97, 445] on div "Pen P" at bounding box center [96, 781] width 56 height 46
click at [33, 445] on icon at bounding box center [30, 623] width 18 height 14
click at [60, 445] on div "Setting up your live class Poll for secs No correct answer Start poll" at bounding box center [569, 394] width 1017 height 698
drag, startPoint x: 42, startPoint y: 664, endPoint x: 60, endPoint y: 679, distance: 23.4
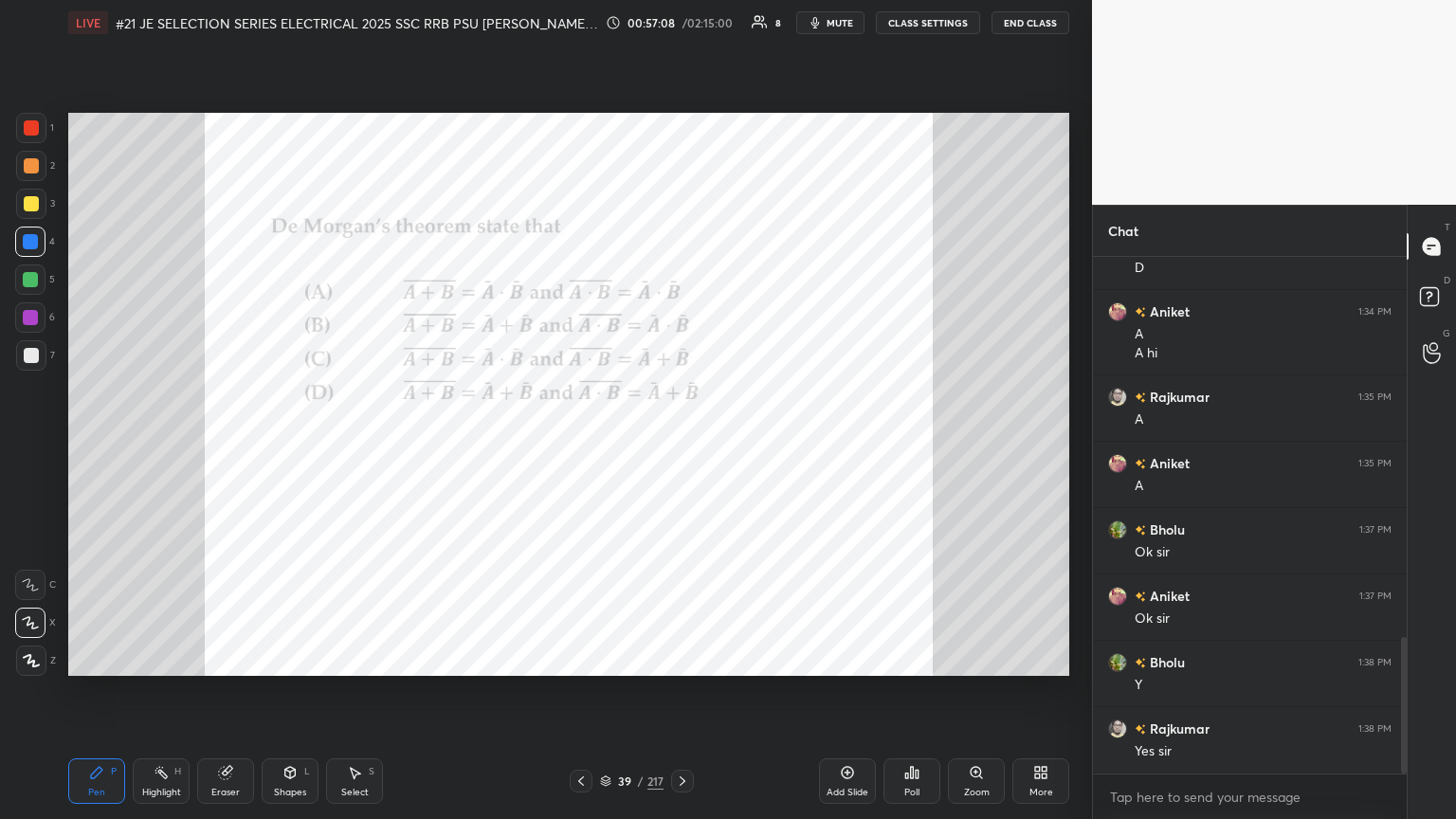
click at [41, 445] on div at bounding box center [31, 660] width 30 height 30
click at [104, 445] on div "Pen P Highlight H Eraser Shapes L Select S 39 / 217 Add Slide Poll Zoom More" at bounding box center [569, 781] width 1001 height 76
click at [98, 445] on div "Pen" at bounding box center [97, 793] width 18 height 10
click at [30, 358] on div at bounding box center [31, 355] width 16 height 16
click at [30, 133] on div at bounding box center [31, 129] width 16 height 16
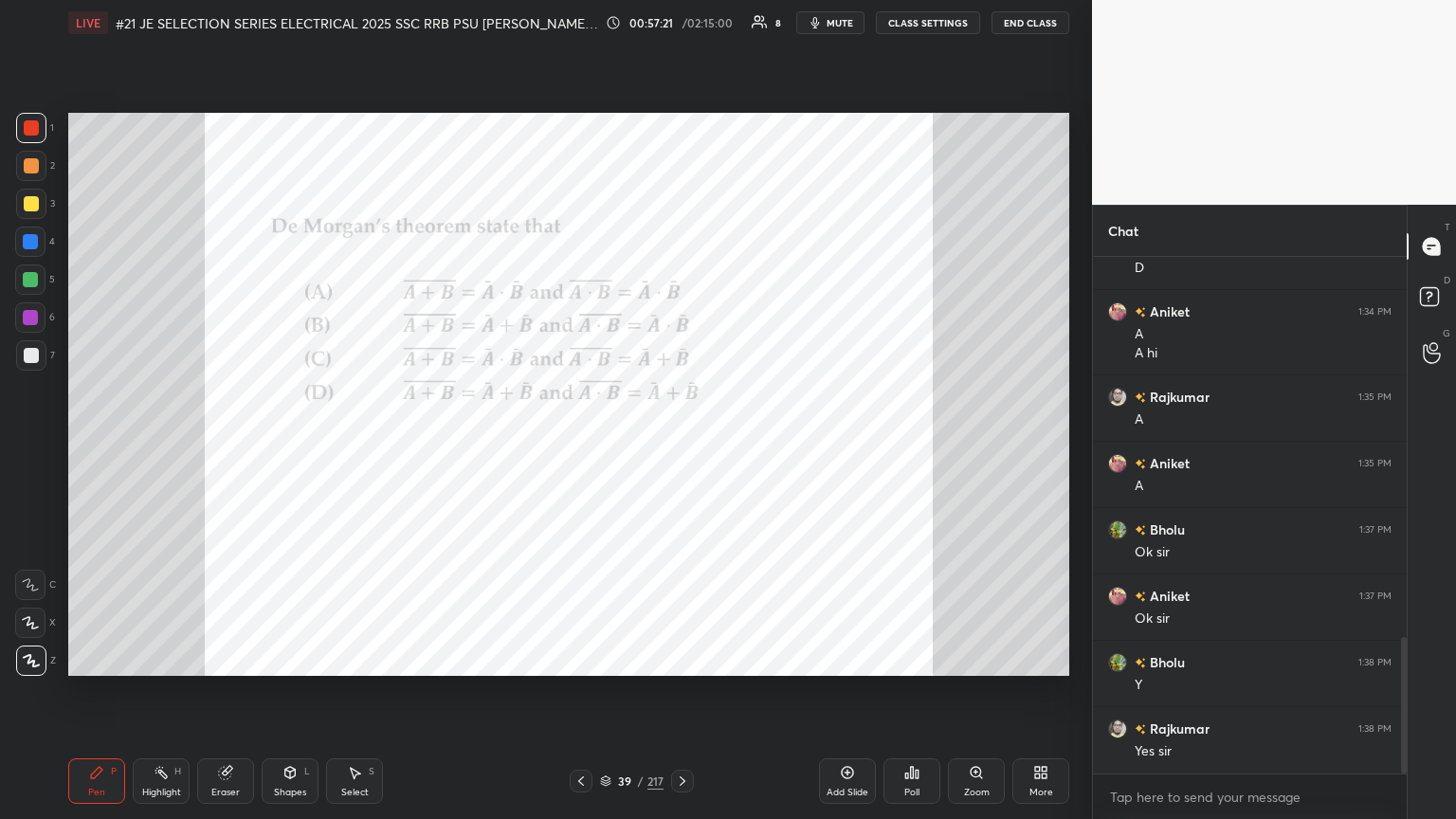
click at [224, 445] on icon at bounding box center [225, 773] width 13 height 13
click at [34, 445] on span "Erase all" at bounding box center [30, 661] width 28 height 14
drag, startPoint x: 126, startPoint y: 811, endPoint x: 128, endPoint y: 795, distance: 16.1
click at [126, 445] on div "Pen P Highlight H Eraser Shapes L Select S 39 / 217 Add Slide Poll Zoom More" at bounding box center [569, 781] width 1001 height 76
click at [148, 445] on div "Pen P Highlight H Eraser Shapes L Select S 39 / 217 Add Slide Poll Zoom More" at bounding box center [569, 781] width 1001 height 76
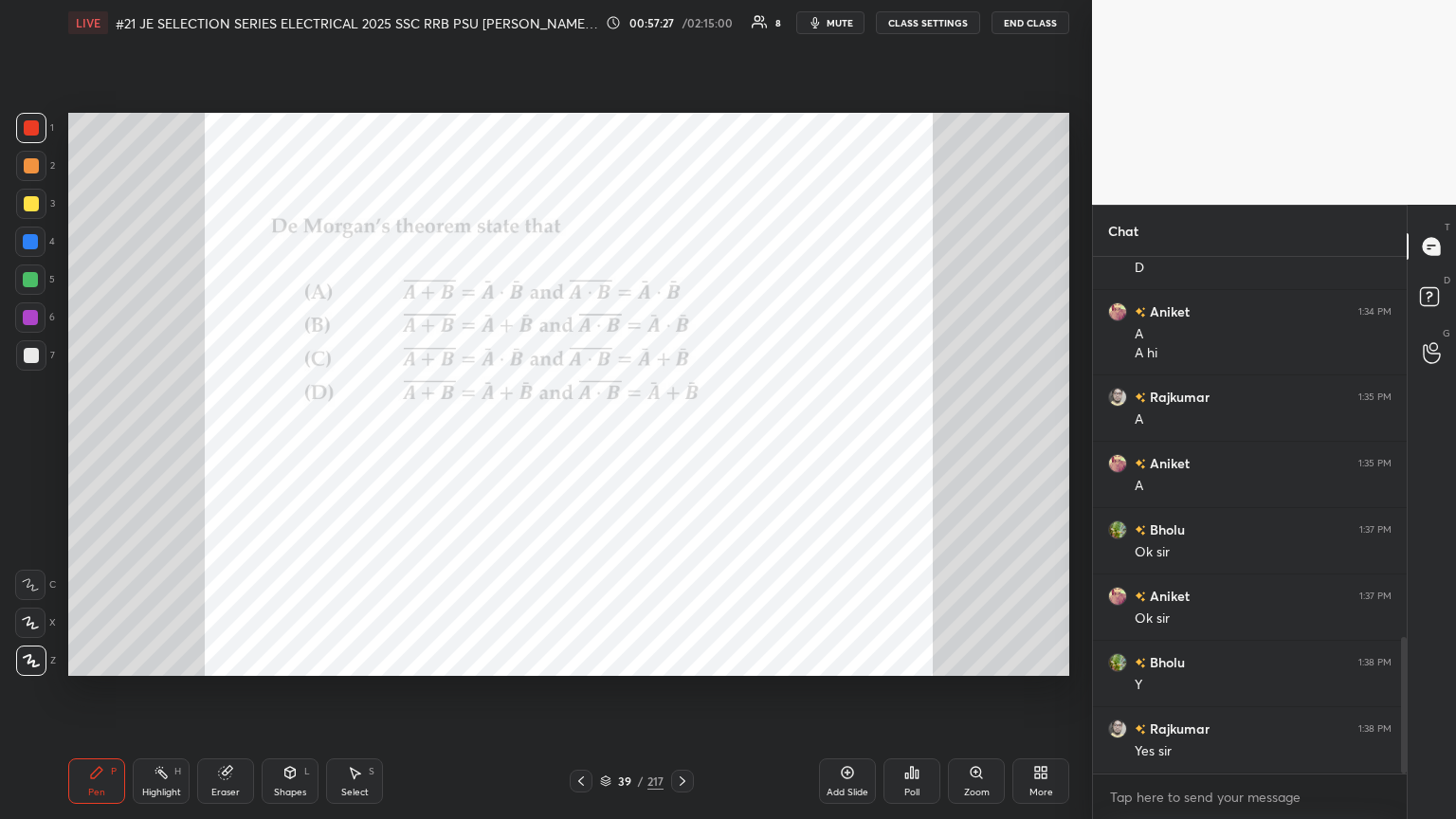
click at [222, 445] on icon at bounding box center [225, 773] width 13 height 13
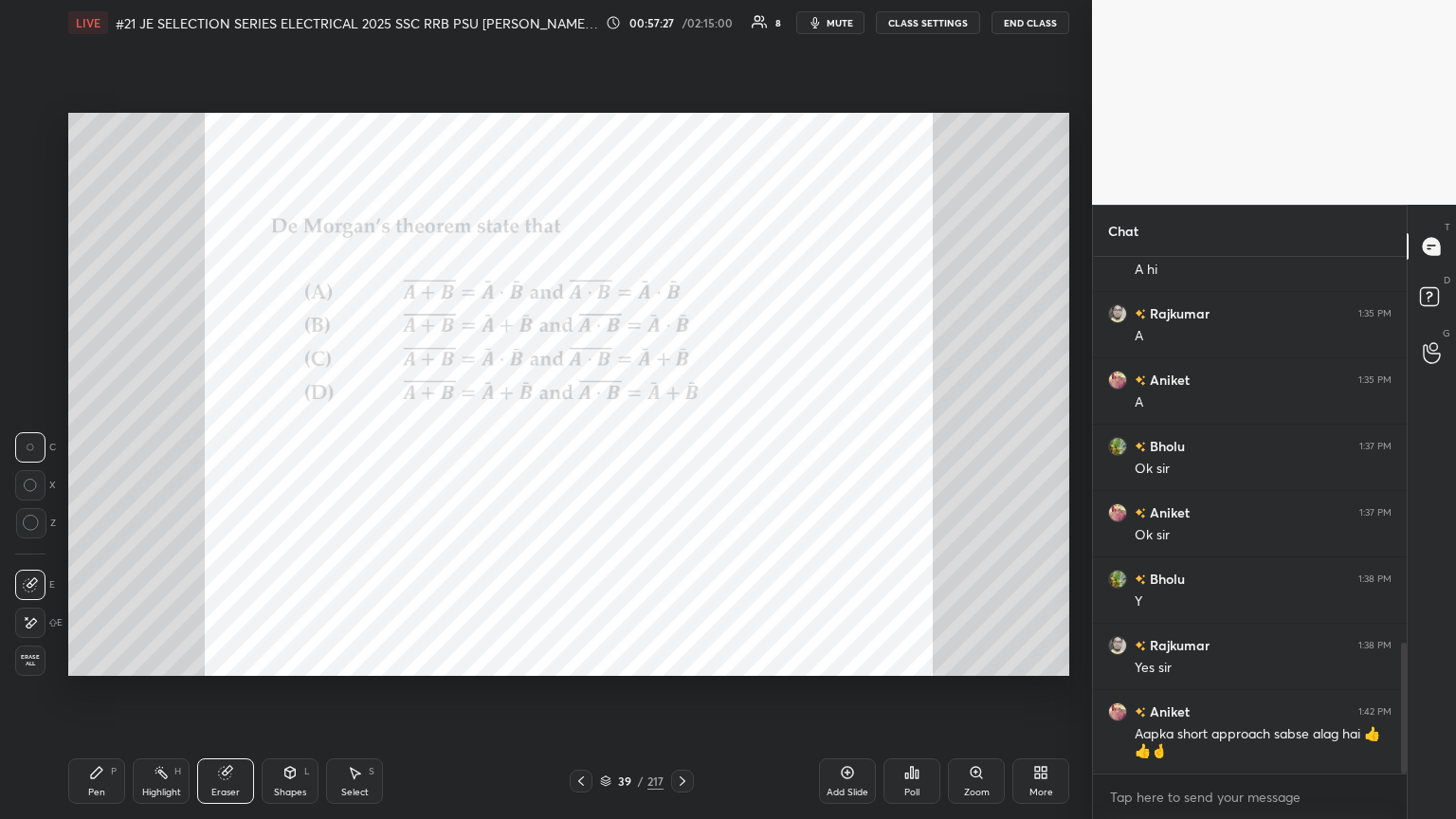
drag, startPoint x: 40, startPoint y: 663, endPoint x: 50, endPoint y: 680, distance: 19.7
click at [43, 445] on span "Erase all" at bounding box center [30, 661] width 28 height 14
drag, startPoint x: 94, startPoint y: 789, endPoint x: 86, endPoint y: 798, distance: 12.0
click at [94, 445] on div "Pen" at bounding box center [97, 793] width 18 height 10
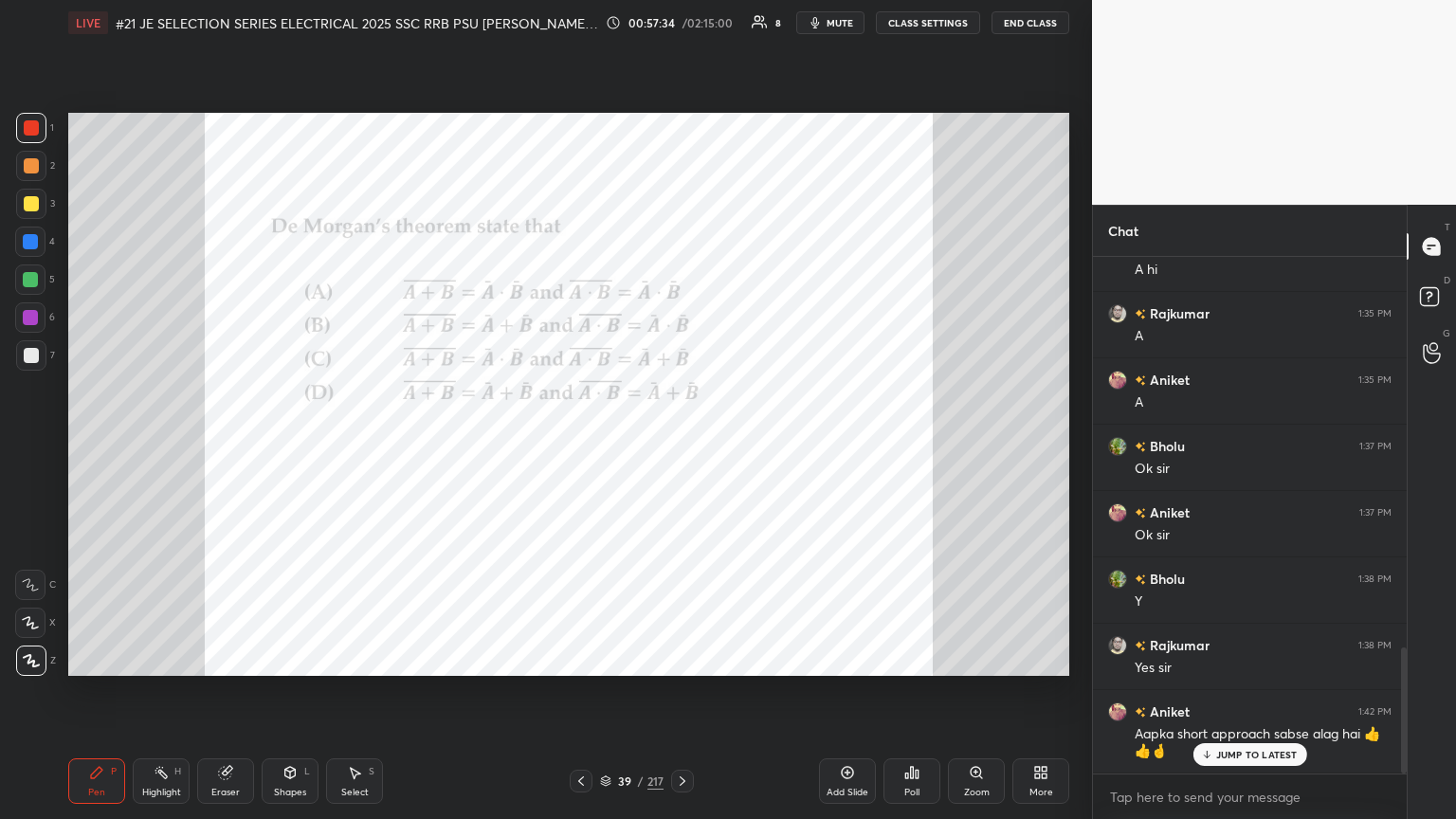
scroll to position [1593, 0]
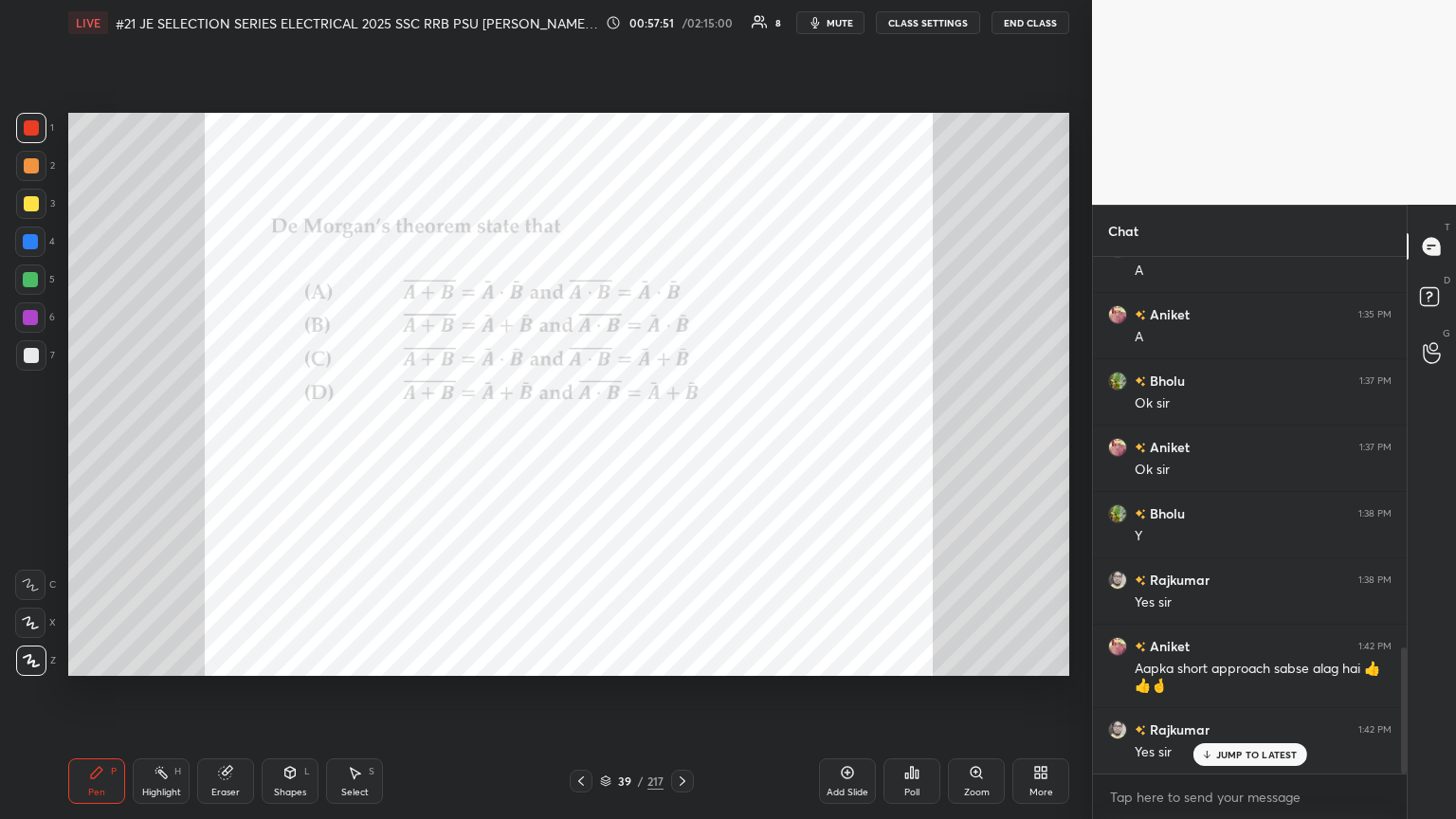
drag, startPoint x: 28, startPoint y: 249, endPoint x: 29, endPoint y: 260, distance: 11.0
click at [28, 250] on div at bounding box center [30, 242] width 30 height 30
click at [22, 445] on icon at bounding box center [31, 661] width 18 height 14
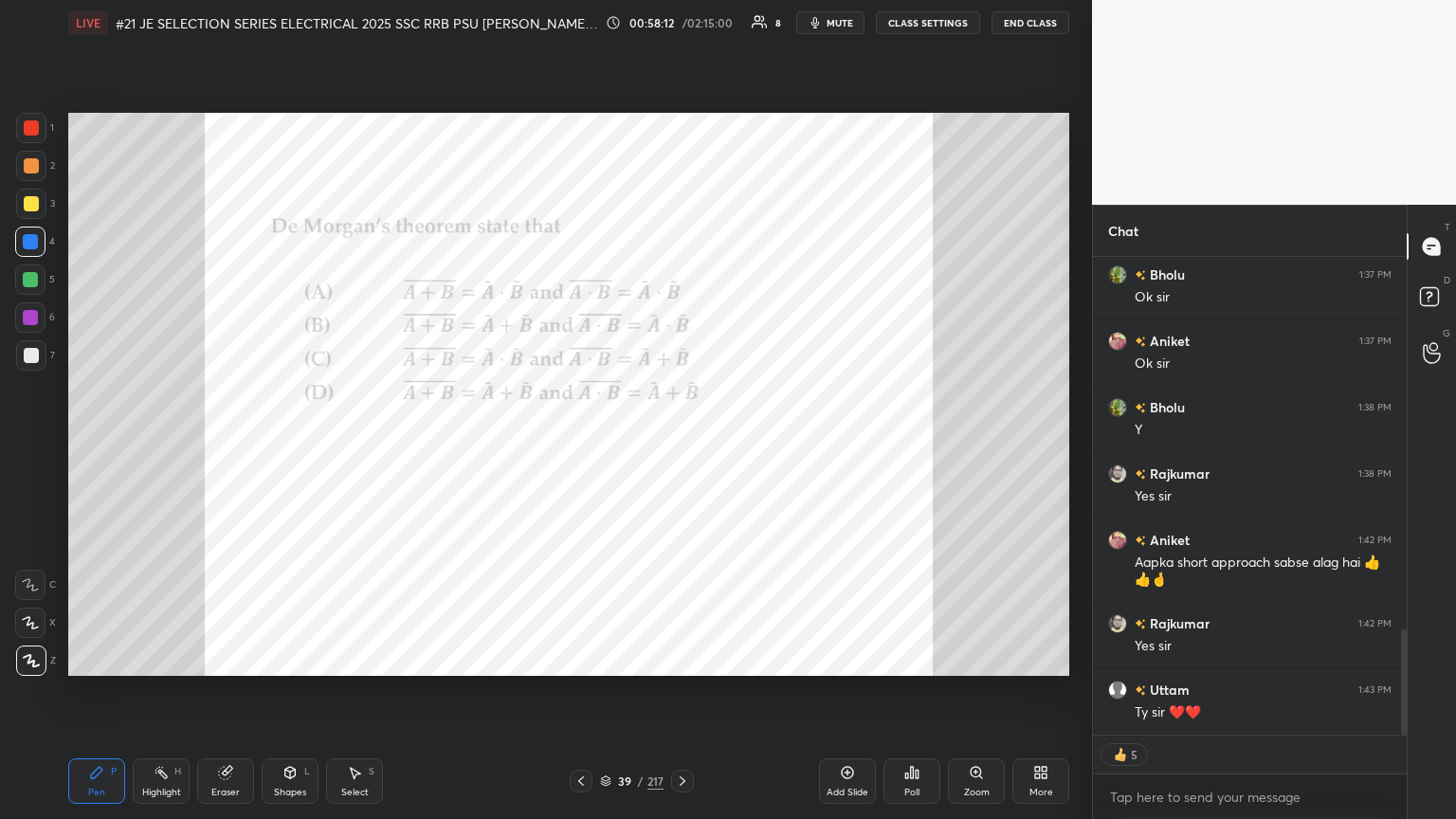
click at [238, 445] on div "Eraser" at bounding box center [226, 781] width 56 height 46
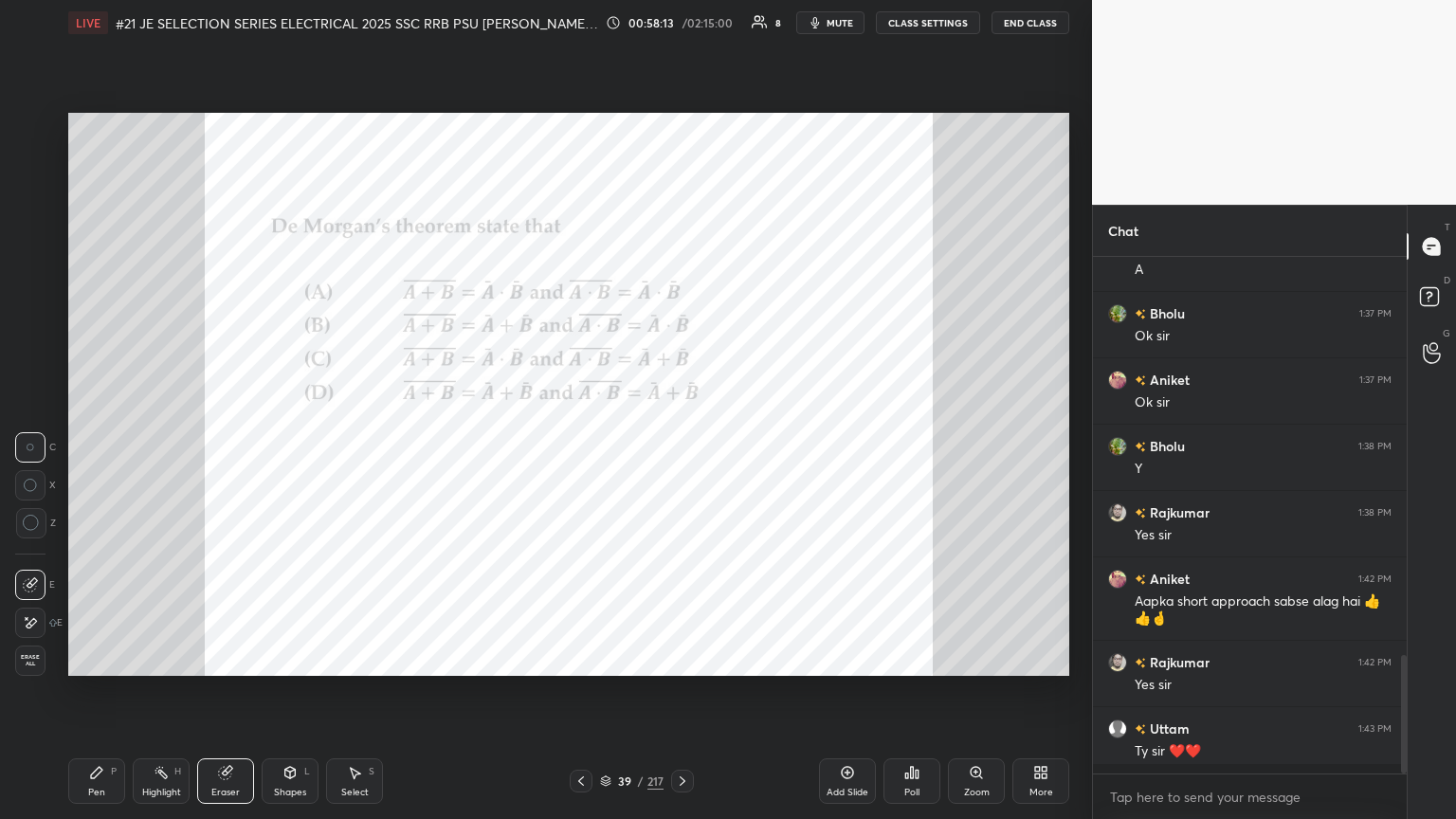
scroll to position [511, 308]
drag, startPoint x: 19, startPoint y: 643, endPoint x: 48, endPoint y: 683, distance: 49.4
click at [27, 445] on div "Erase all" at bounding box center [32, 656] width 34 height 38
click at [98, 445] on icon at bounding box center [96, 773] width 12 height 12
click at [680, 30] on button "mute" at bounding box center [831, 22] width 68 height 22
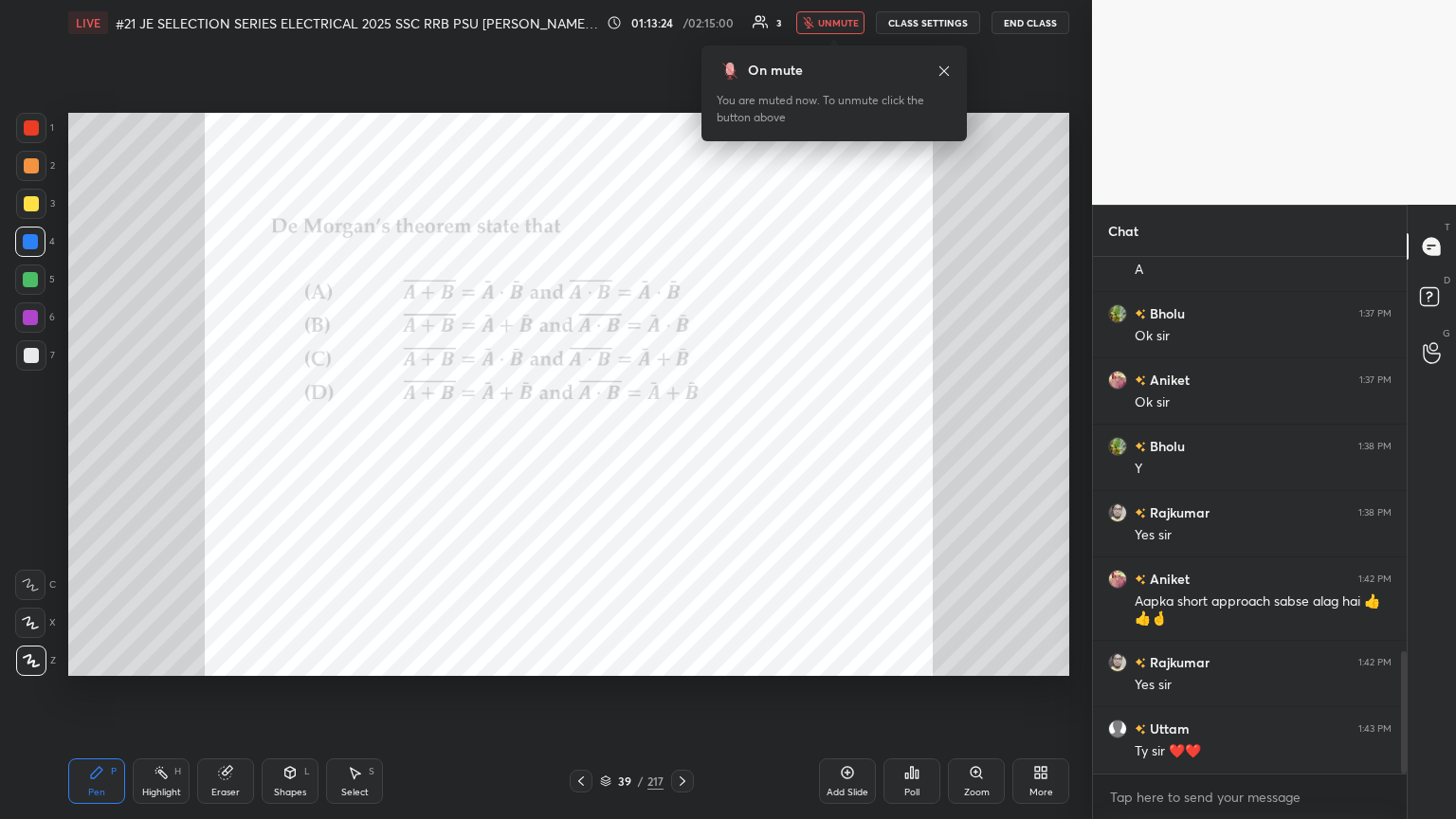
click at [44, 117] on div at bounding box center [31, 128] width 30 height 30
click at [37, 126] on div at bounding box center [31, 129] width 16 height 16
click at [680, 16] on button "unmute" at bounding box center [831, 22] width 68 height 22
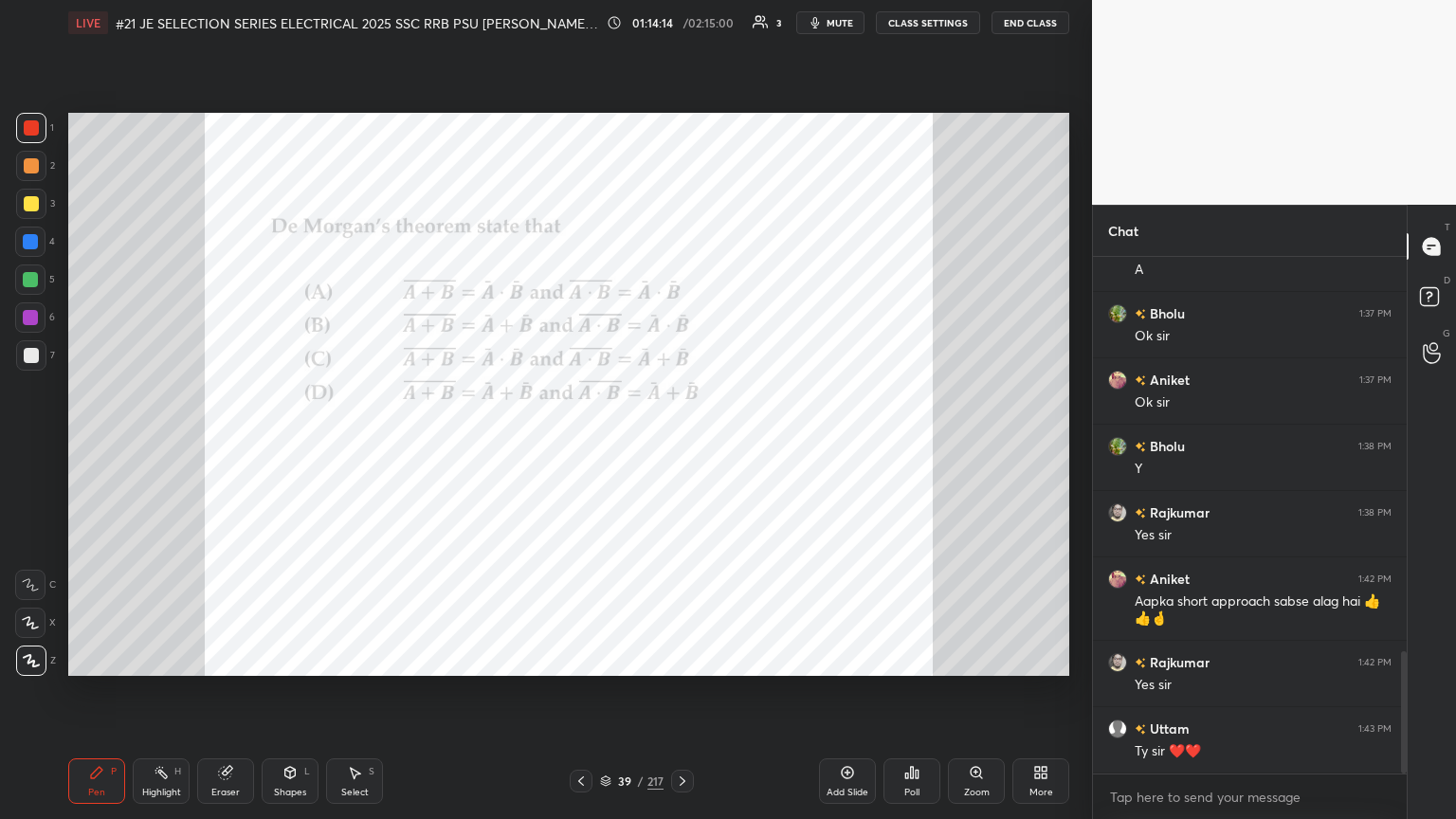
click at [28, 130] on div at bounding box center [31, 129] width 16 height 16
drag, startPoint x: 220, startPoint y: 785, endPoint x: 154, endPoint y: 752, distance: 73.8
click at [218, 445] on div "Eraser" at bounding box center [226, 781] width 56 height 46
click at [40, 445] on span "Erase all" at bounding box center [30, 661] width 28 height 14
click at [66, 445] on div "LIVE #21 JE SELECTION SERIES ELECTRICAL 2025 SSC RRB PSU PRAVIN SIR EEEGURU 01:…" at bounding box center [569, 409] width 1017 height 819
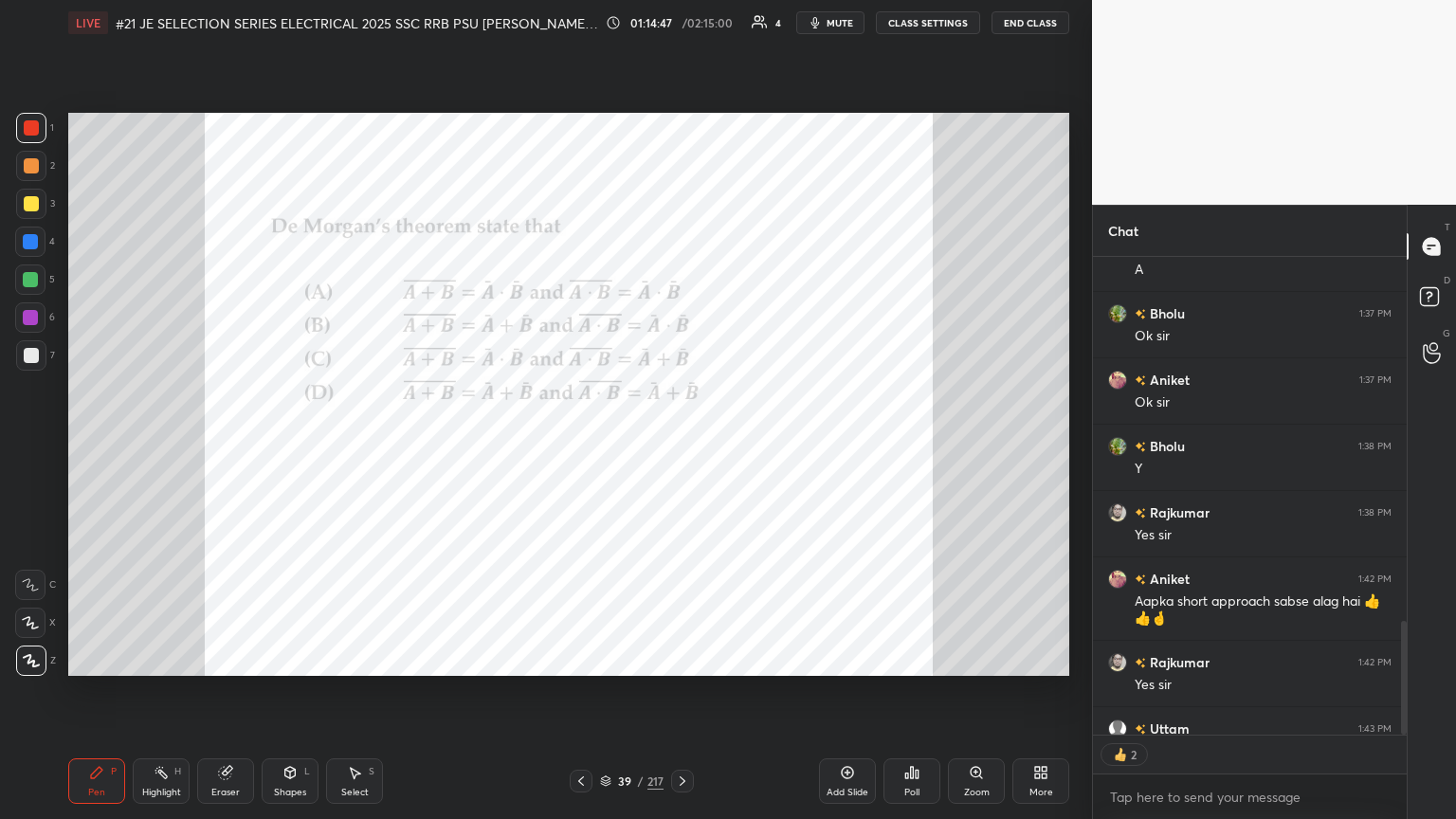
scroll to position [6, 6]
drag, startPoint x: 1404, startPoint y: 666, endPoint x: 1387, endPoint y: 714, distance: 50.9
click at [680, 445] on div "Rohit 1:25 PM B Uttam 1:25 PM B Bholu 1:25 PM D Aniket joined Aniket 1:32 PM Go…" at bounding box center [1251, 496] width 314 height 478
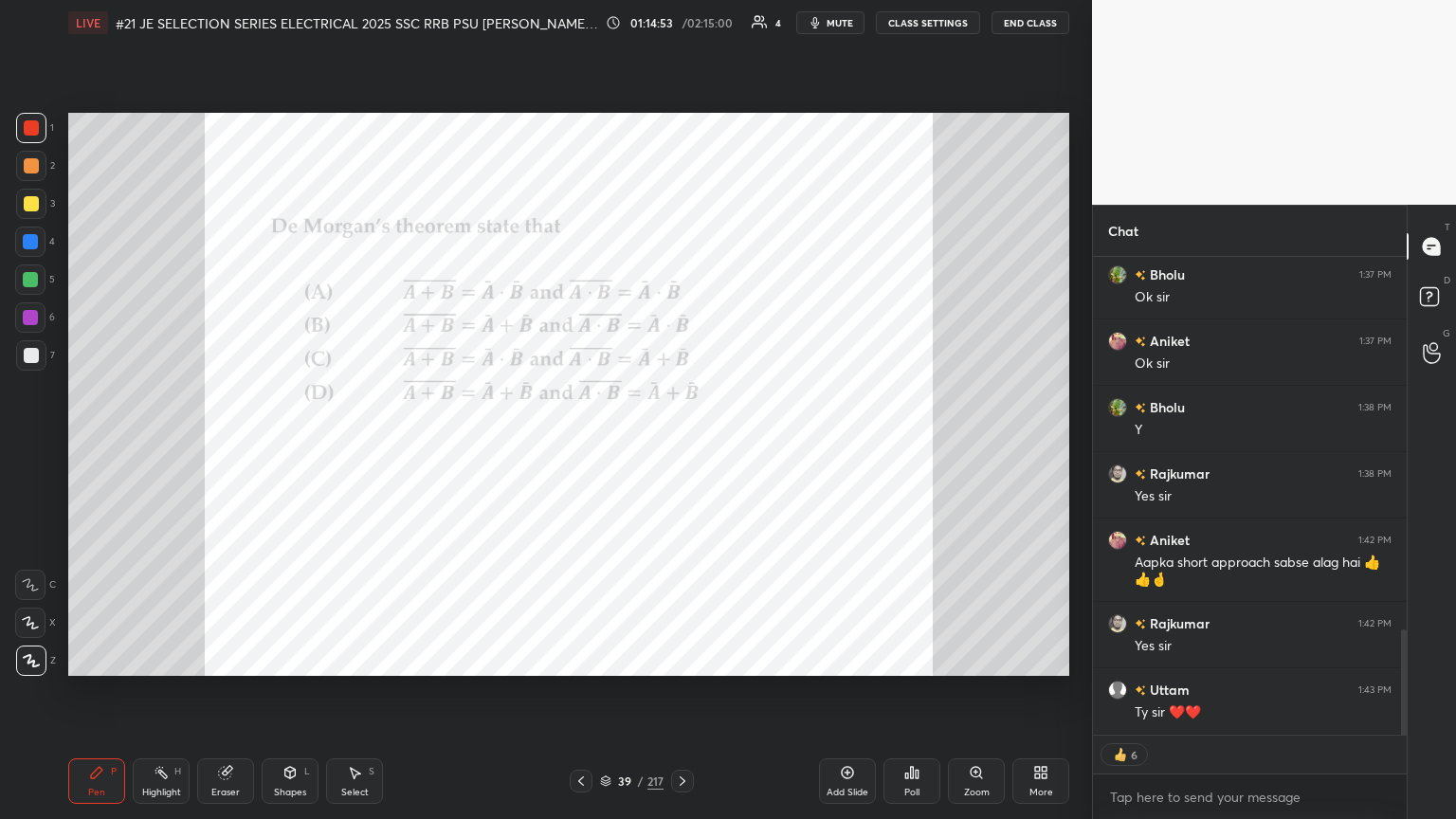
click at [223, 445] on div "Eraser" at bounding box center [226, 781] width 56 height 46
click at [36, 445] on span "Erase all" at bounding box center [30, 661] width 28 height 14
click at [93, 445] on div "Pen P Highlight H Eraser Shapes L Select S 39 / 217 Add Slide Poll Zoom More" at bounding box center [569, 781] width 1001 height 76
click at [680, 445] on icon at bounding box center [683, 781] width 16 height 16
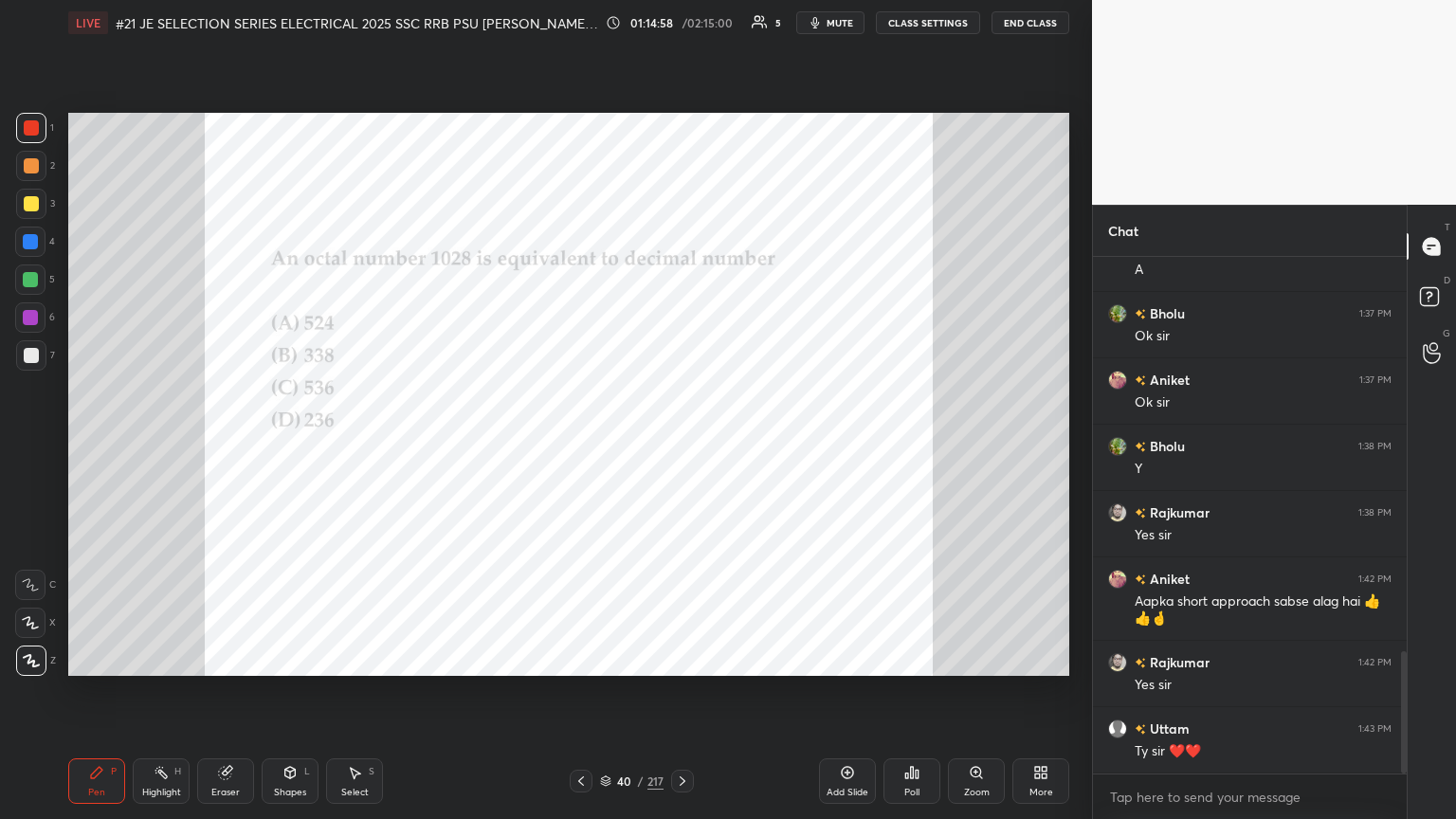
scroll to position [1660, 0]
click at [680, 445] on icon at bounding box center [683, 781] width 16 height 16
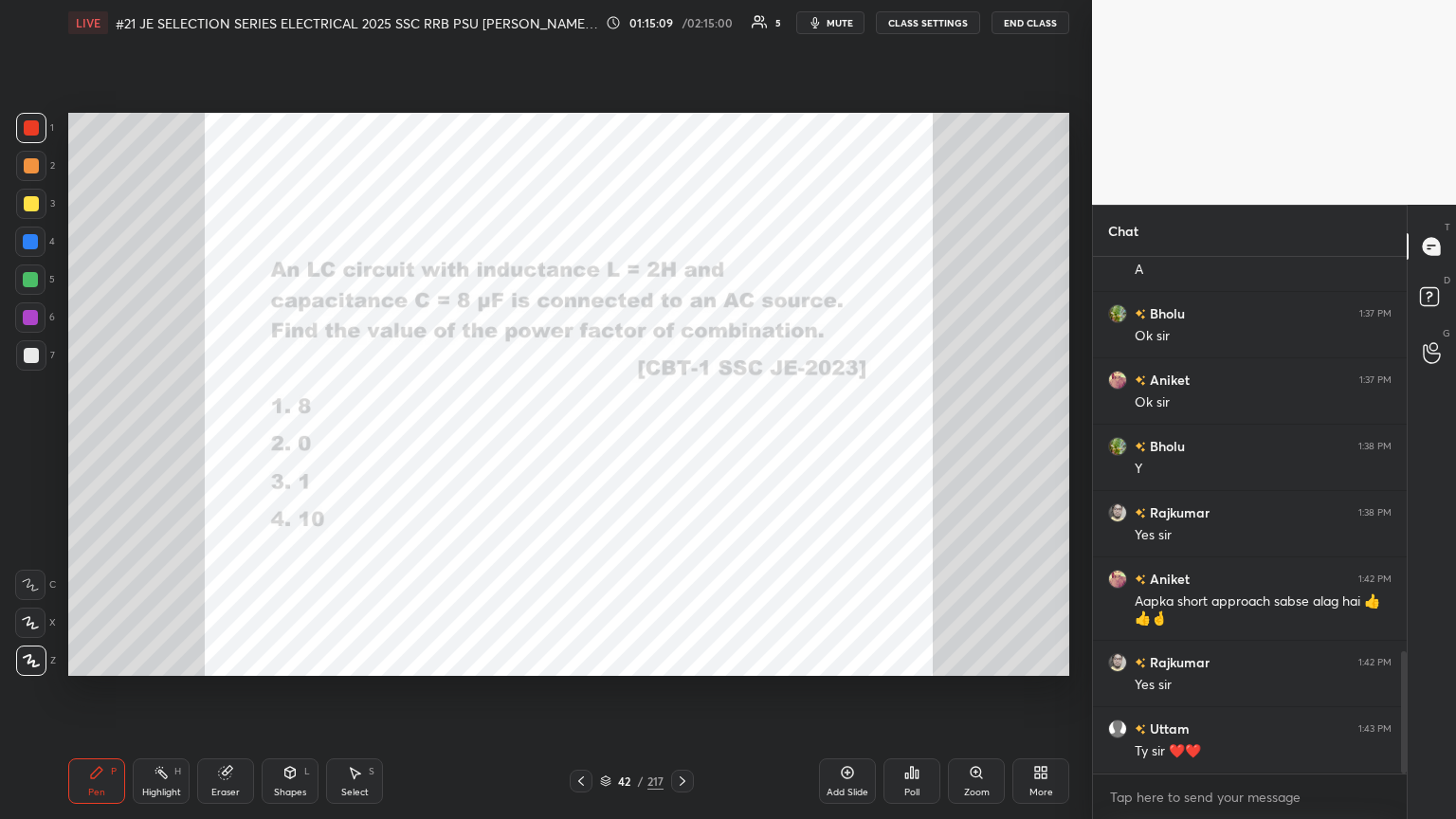
click at [680, 445] on div "Poll" at bounding box center [912, 781] width 56 height 46
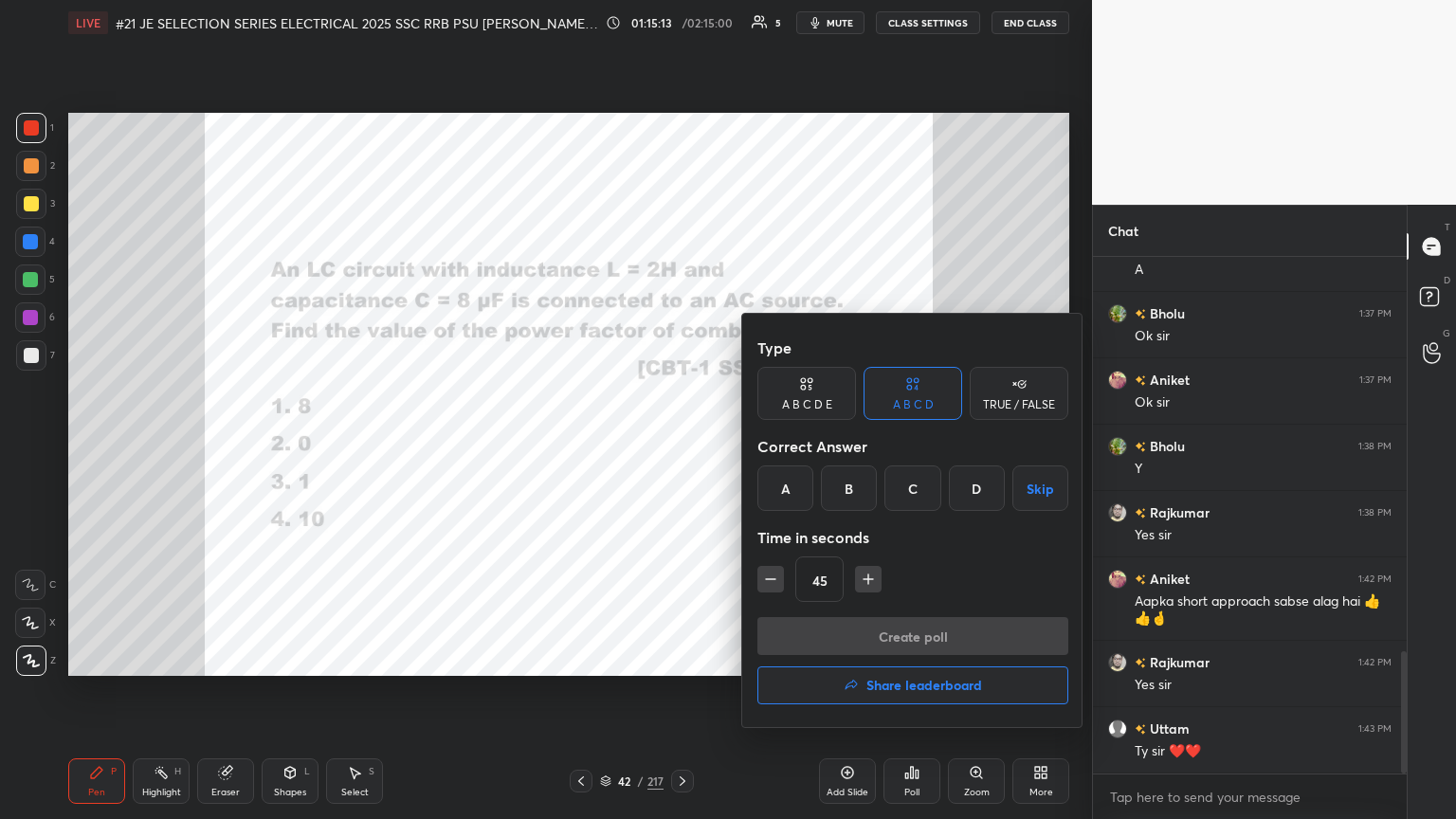
click at [680, 445] on div "B" at bounding box center [848, 488] width 56 height 46
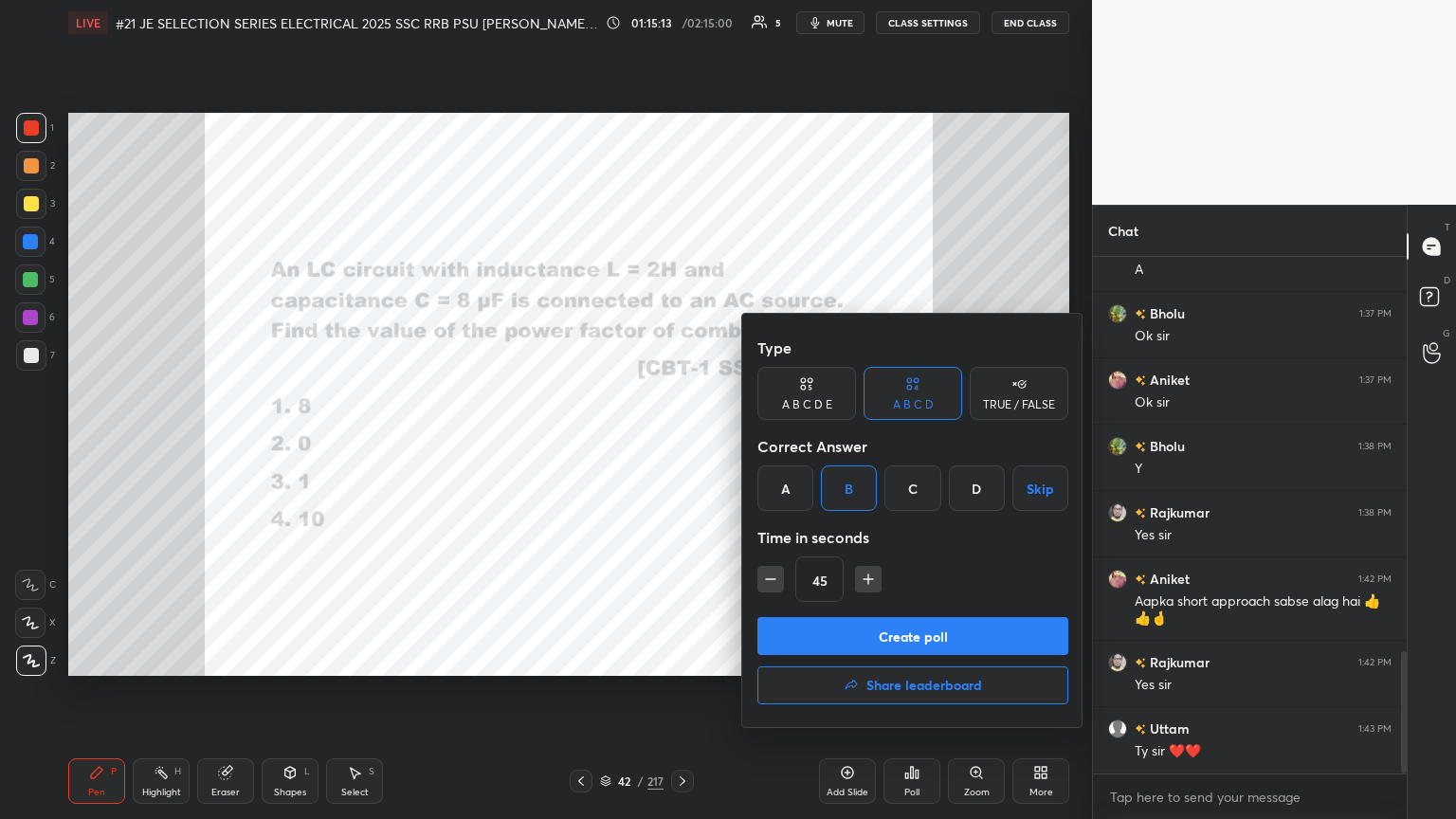
click at [680, 445] on button "Create poll" at bounding box center [913, 636] width 311 height 38
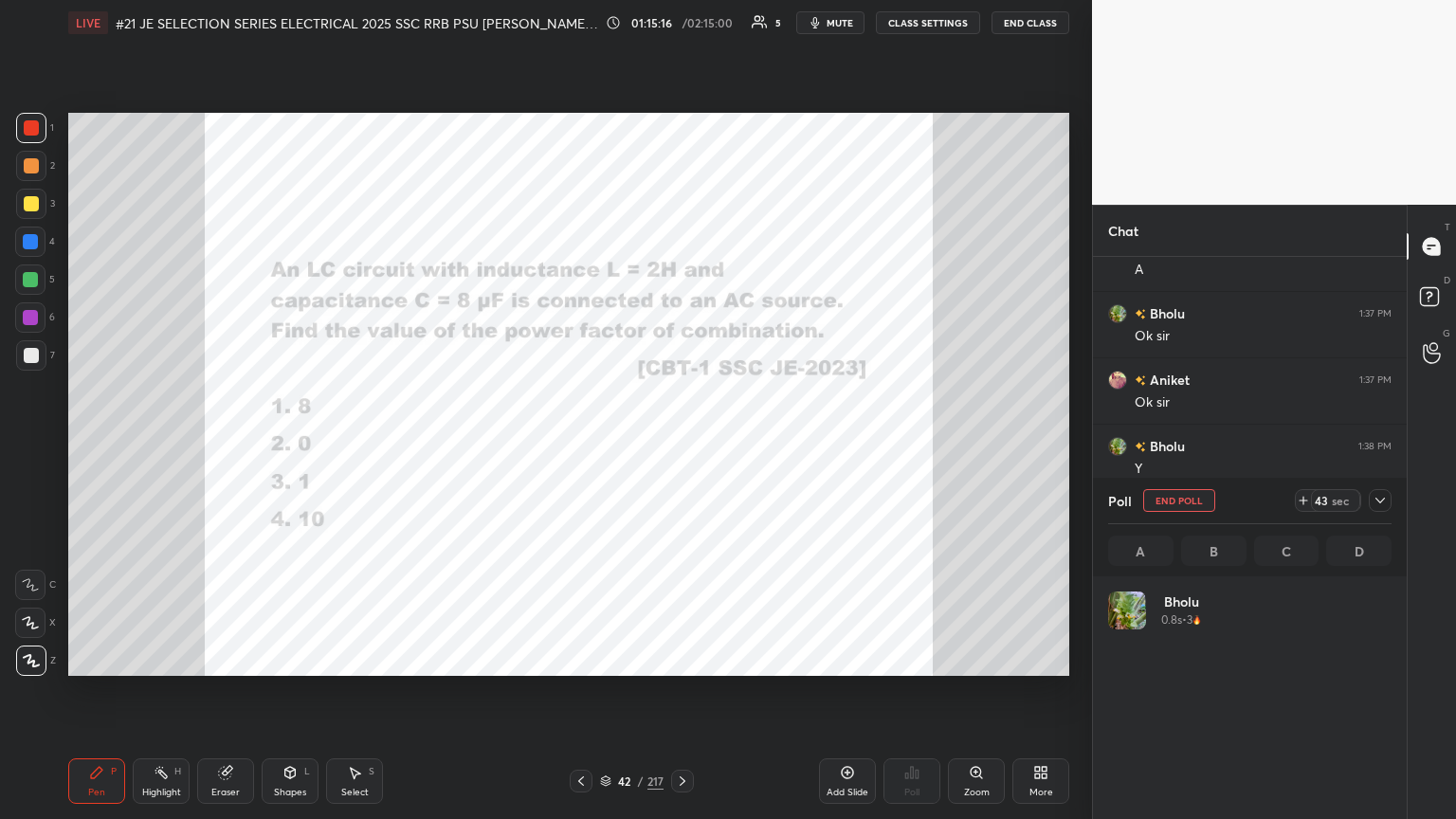
scroll to position [222, 278]
click at [680, 445] on icon at bounding box center [1381, 501] width 16 height 16
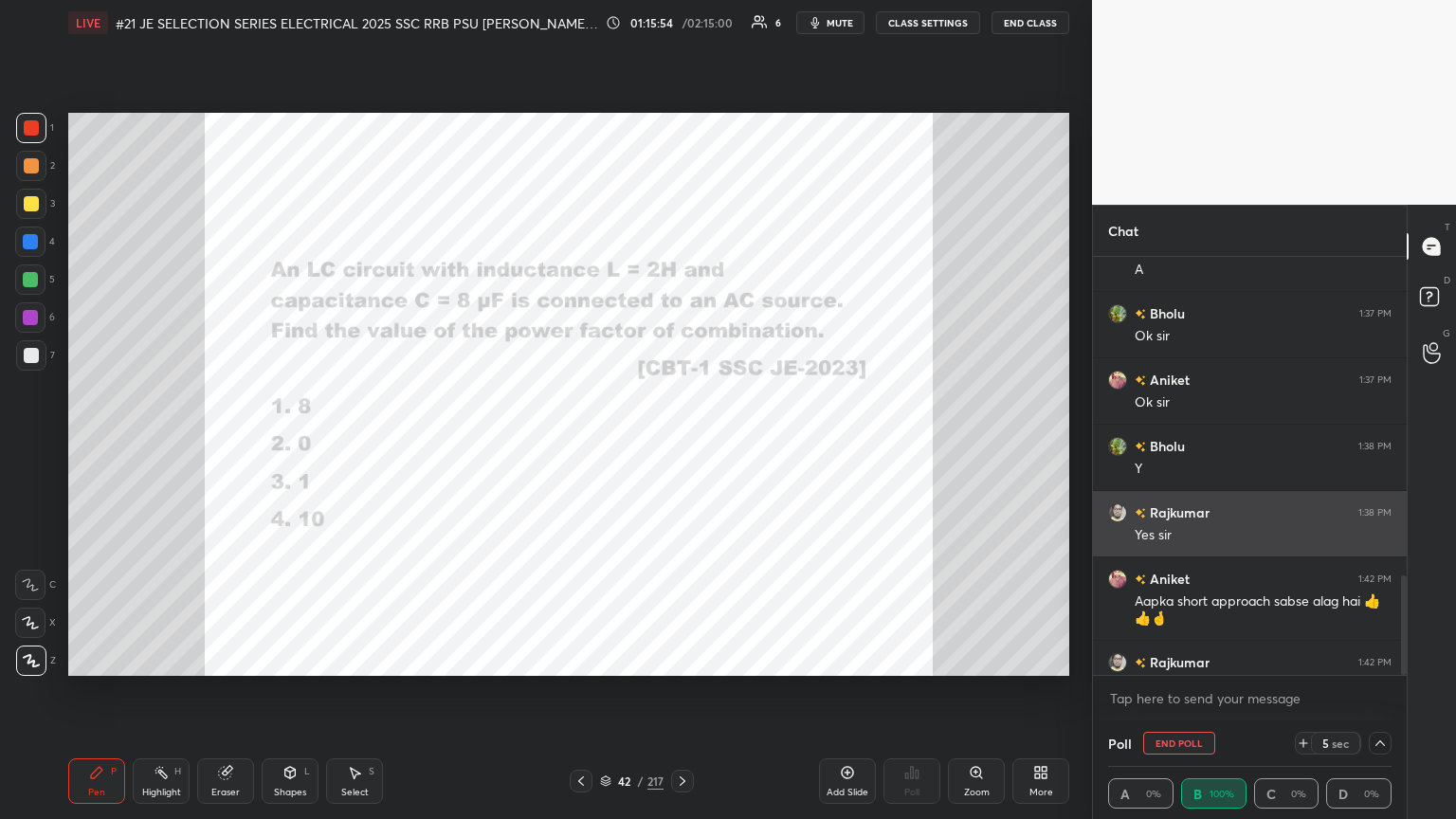
scroll to position [0, 6]
drag, startPoint x: 1275, startPoint y: 649, endPoint x: 1354, endPoint y: 502, distance: 166.9
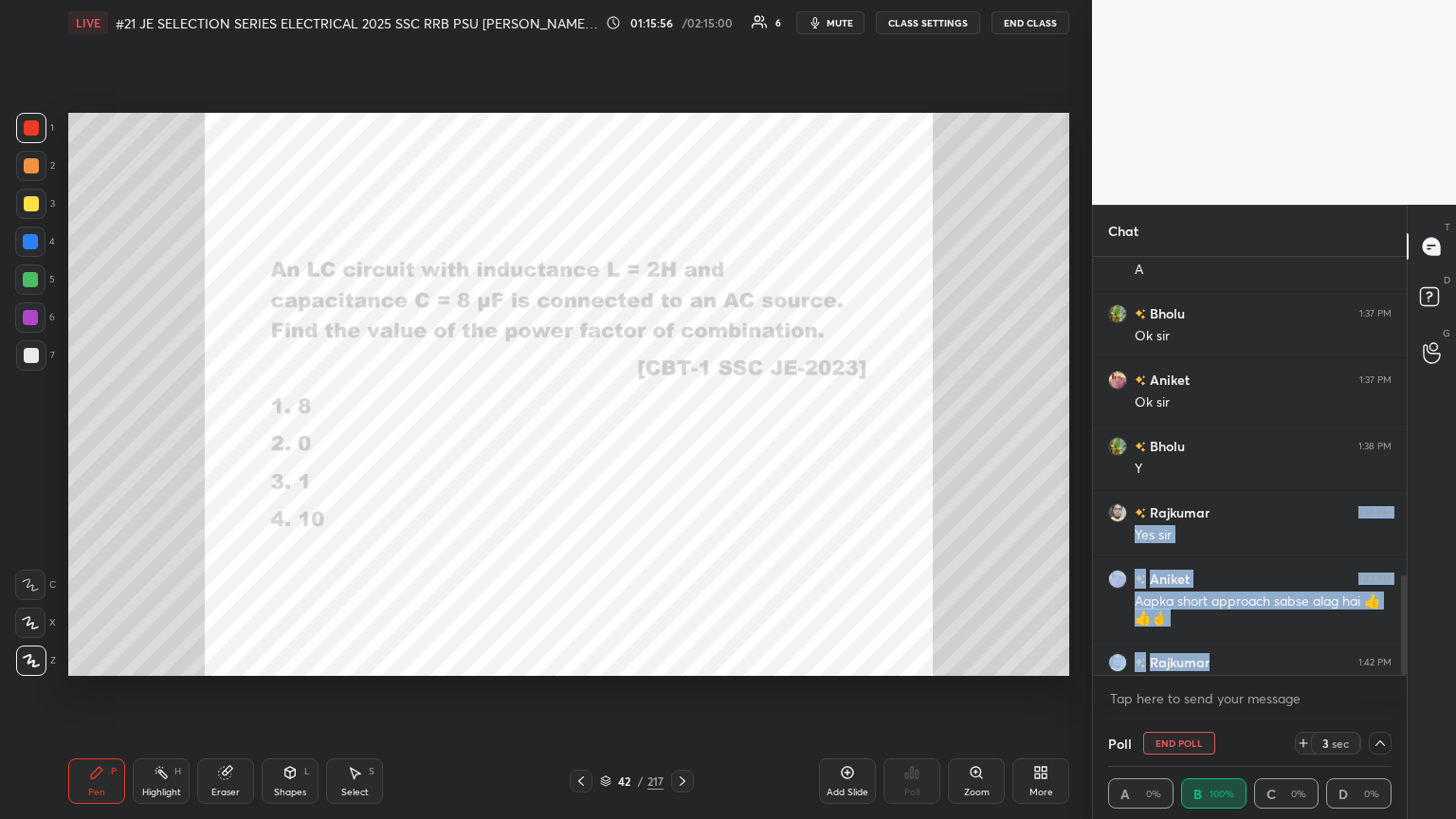
scroll to position [1759, 0]
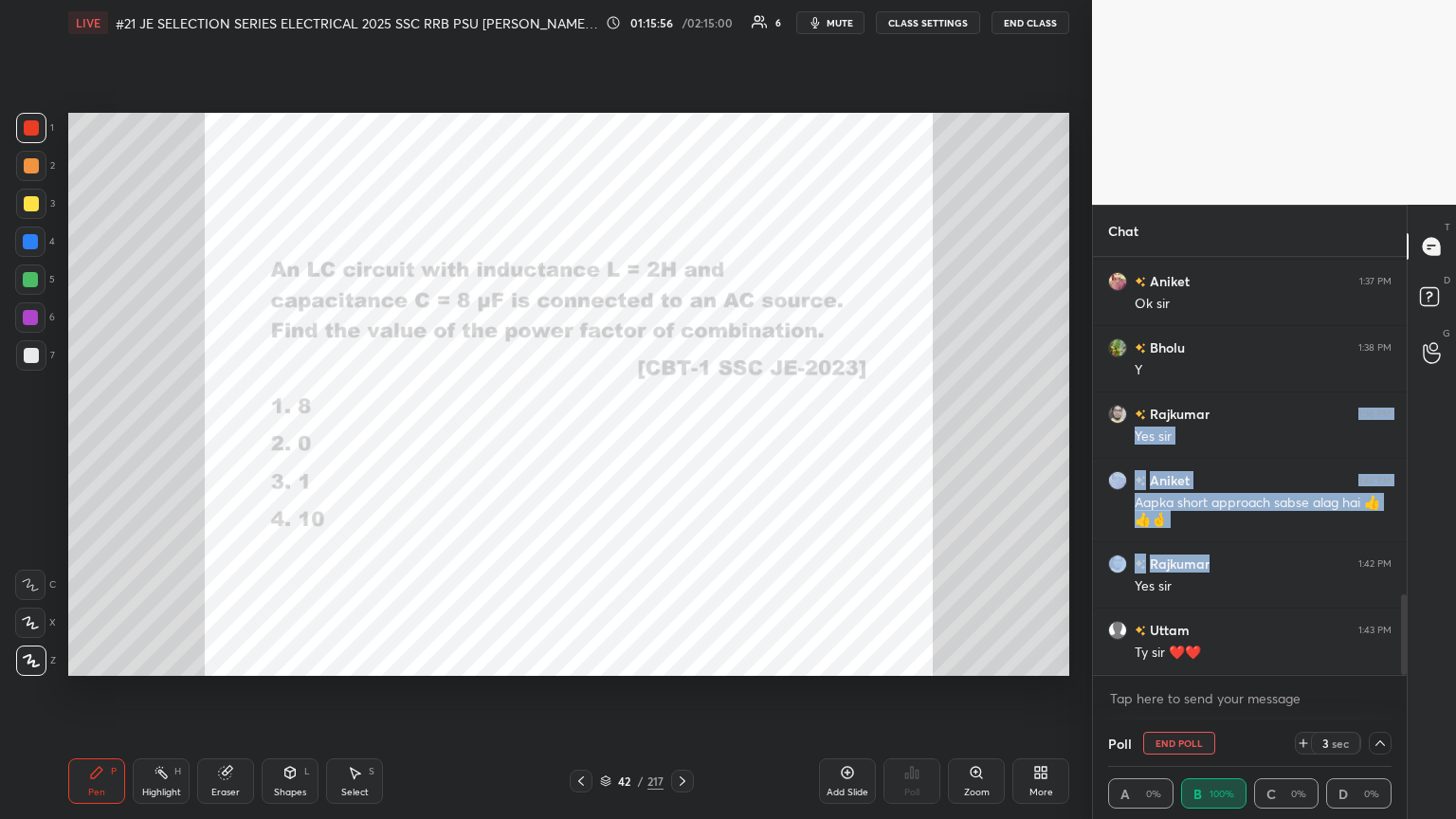
drag, startPoint x: 1402, startPoint y: 602, endPoint x: 1400, endPoint y: 648, distance: 46.0
click at [680, 445] on div at bounding box center [1401, 465] width 12 height 418
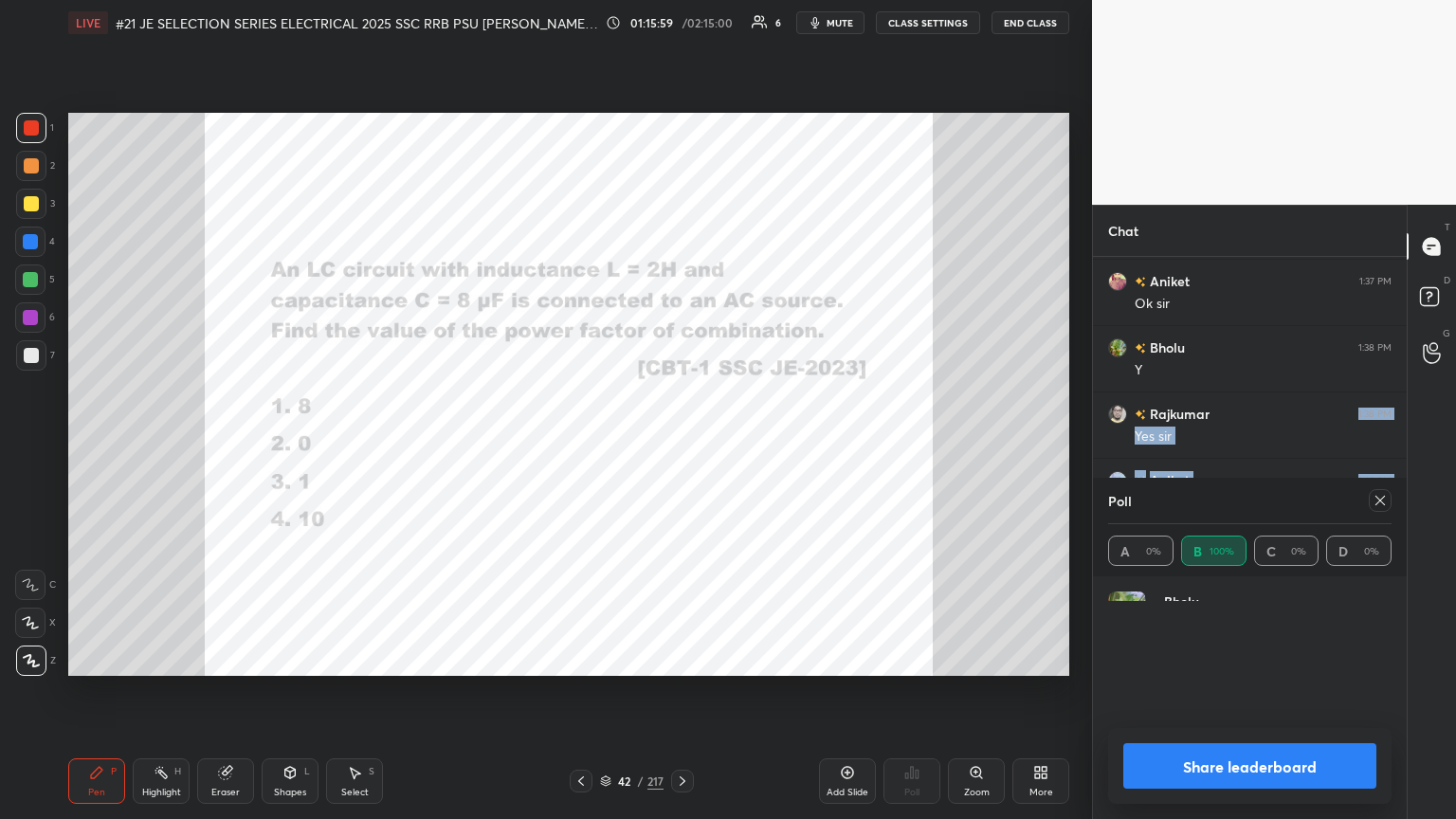
scroll to position [222, 278]
click at [680, 445] on icon at bounding box center [1381, 501] width 16 height 16
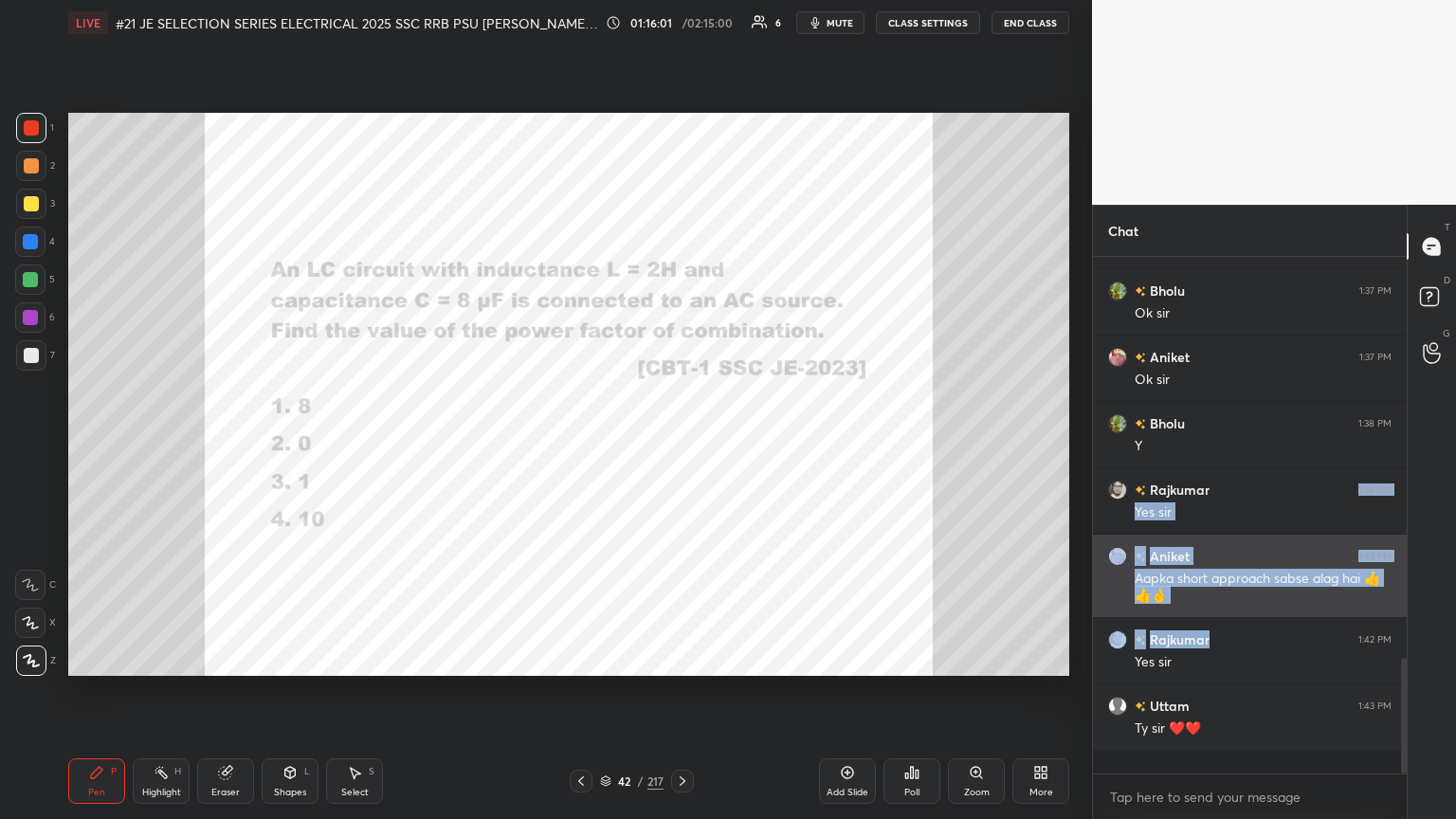
scroll to position [1665, 0]
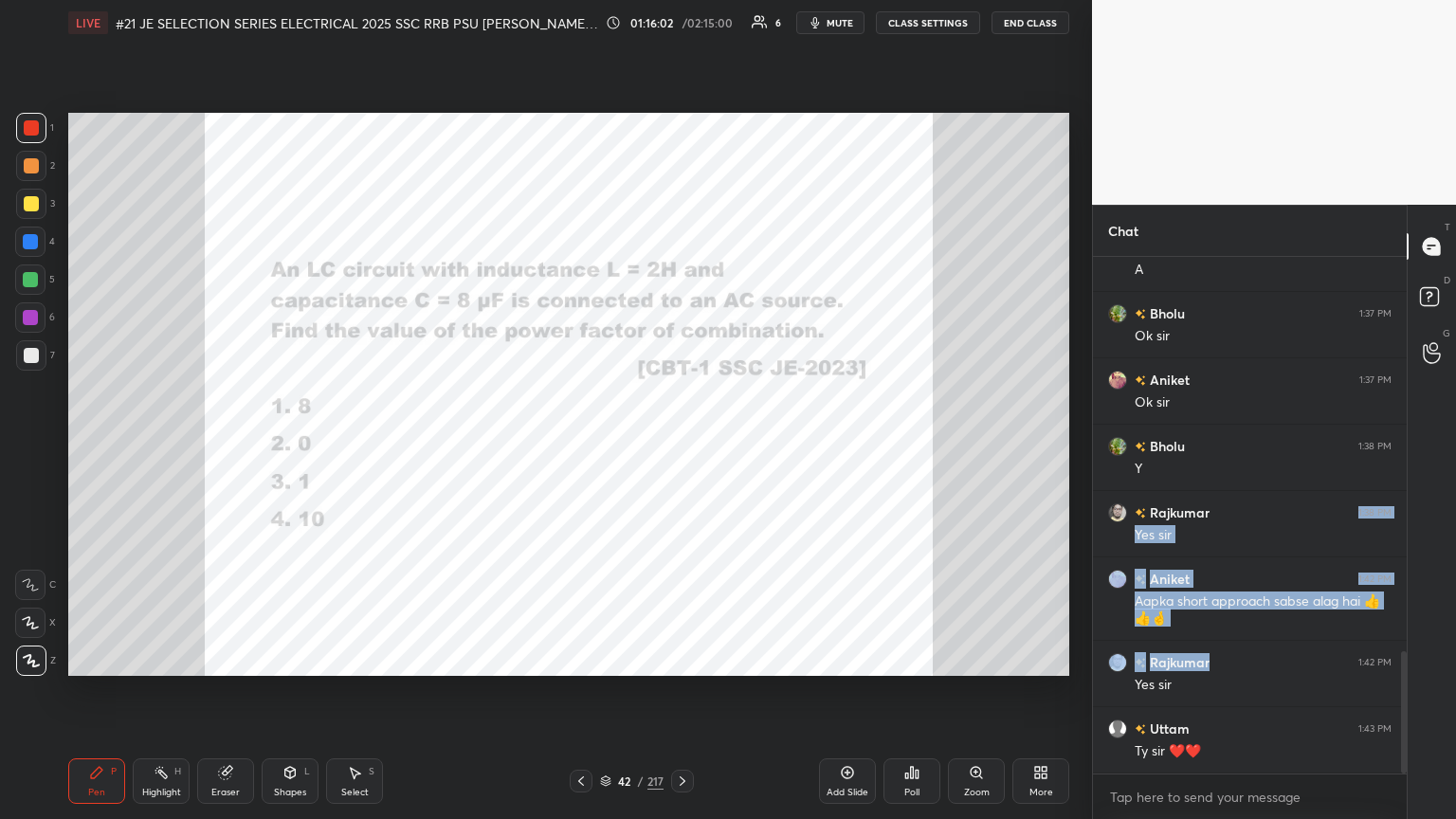
click at [230, 445] on div "Eraser" at bounding box center [226, 781] width 56 height 46
drag, startPoint x: 28, startPoint y: 672, endPoint x: 43, endPoint y: 693, distance: 25.8
click at [32, 445] on div "Erase all" at bounding box center [30, 660] width 30 height 30
click at [60, 445] on div "Setting up your live class Poll for secs No correct answer Start poll" at bounding box center [569, 394] width 1017 height 698
click at [680, 445] on icon at bounding box center [683, 781] width 16 height 16
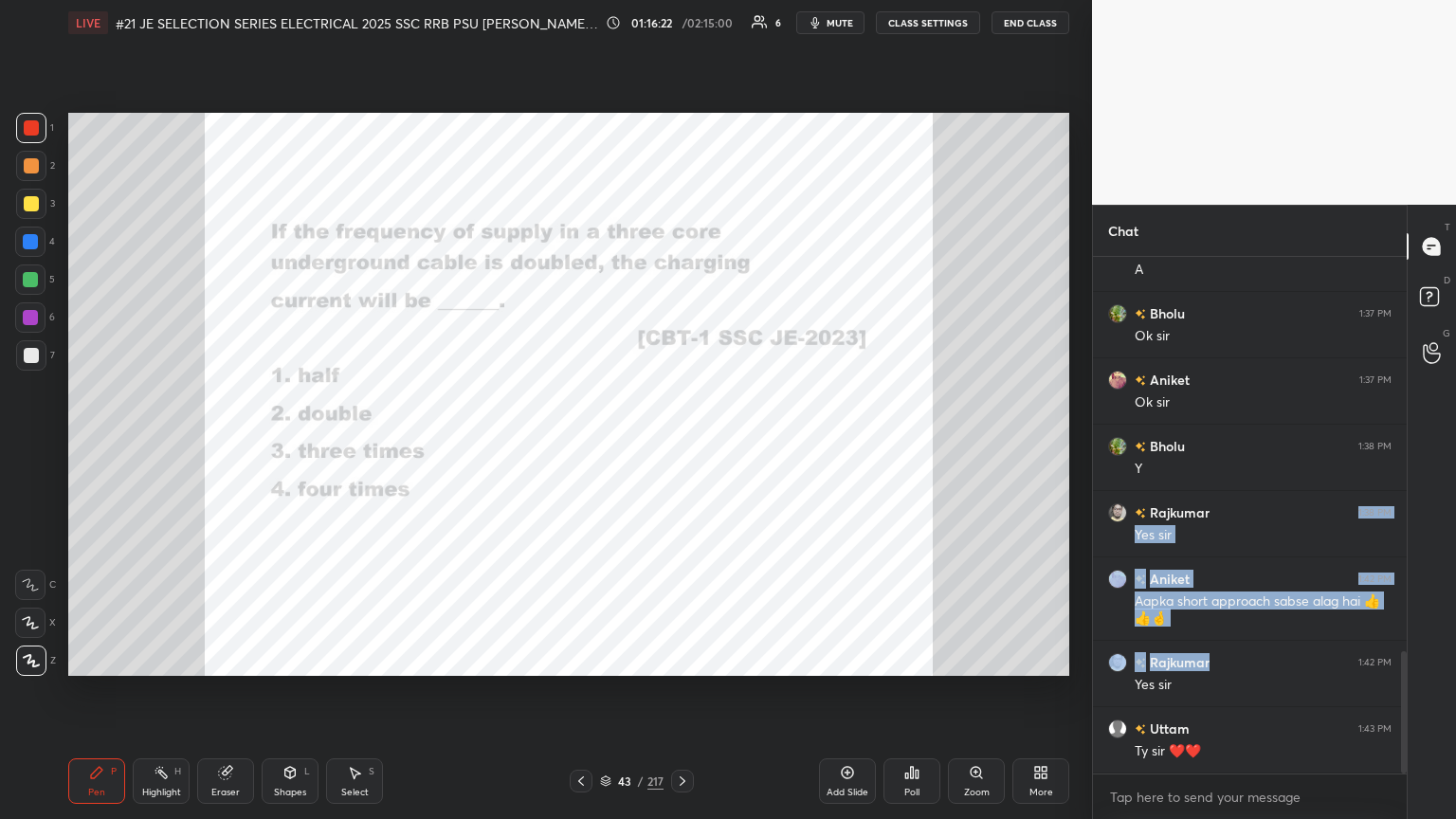
click at [680, 445] on div "Poll" at bounding box center [912, 781] width 56 height 46
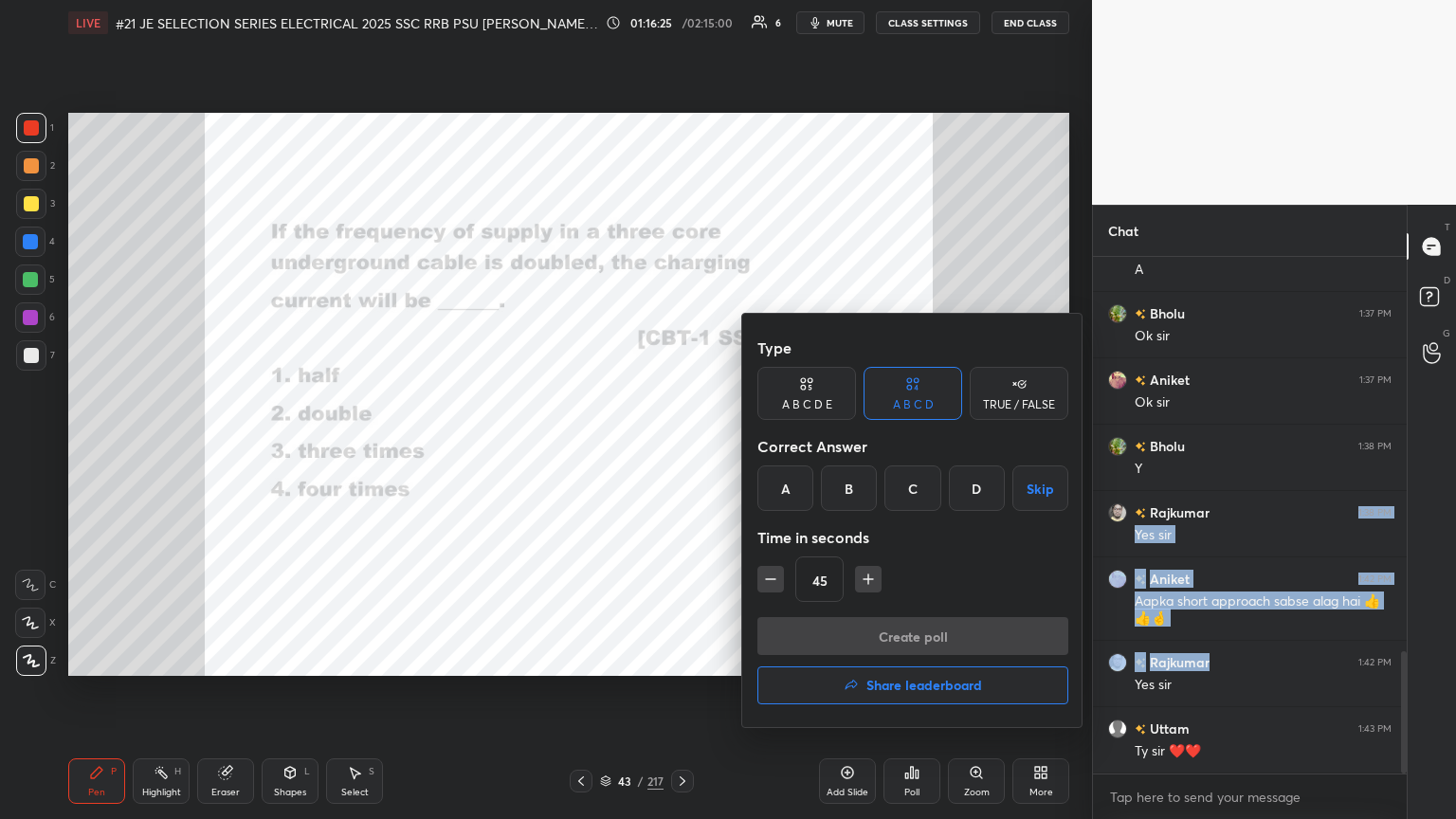
drag, startPoint x: 849, startPoint y: 491, endPoint x: 829, endPoint y: 561, distance: 72.8
click at [680, 445] on div "B" at bounding box center [848, 488] width 56 height 46
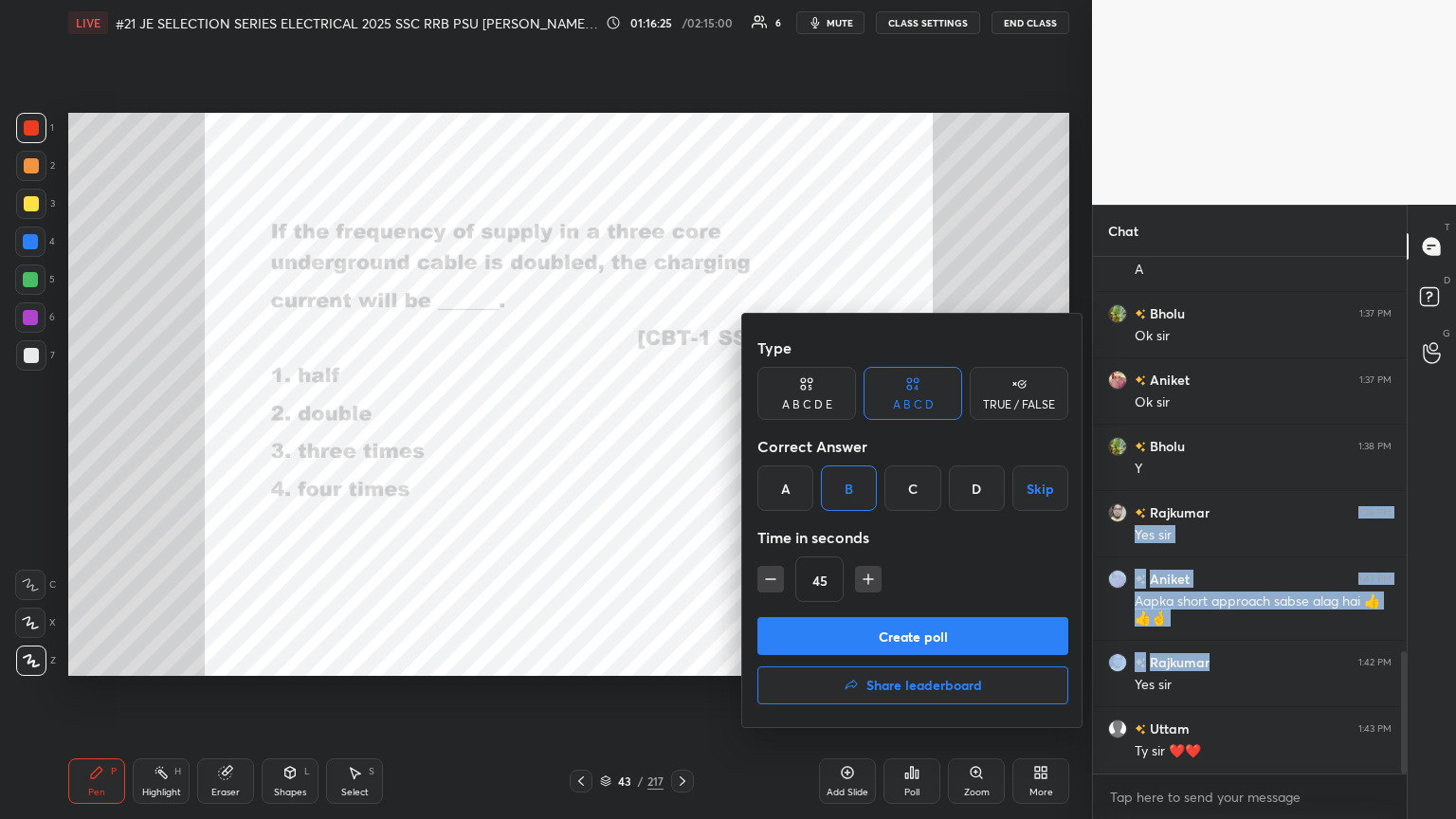
click at [680, 445] on button "Create poll" at bounding box center [913, 636] width 311 height 38
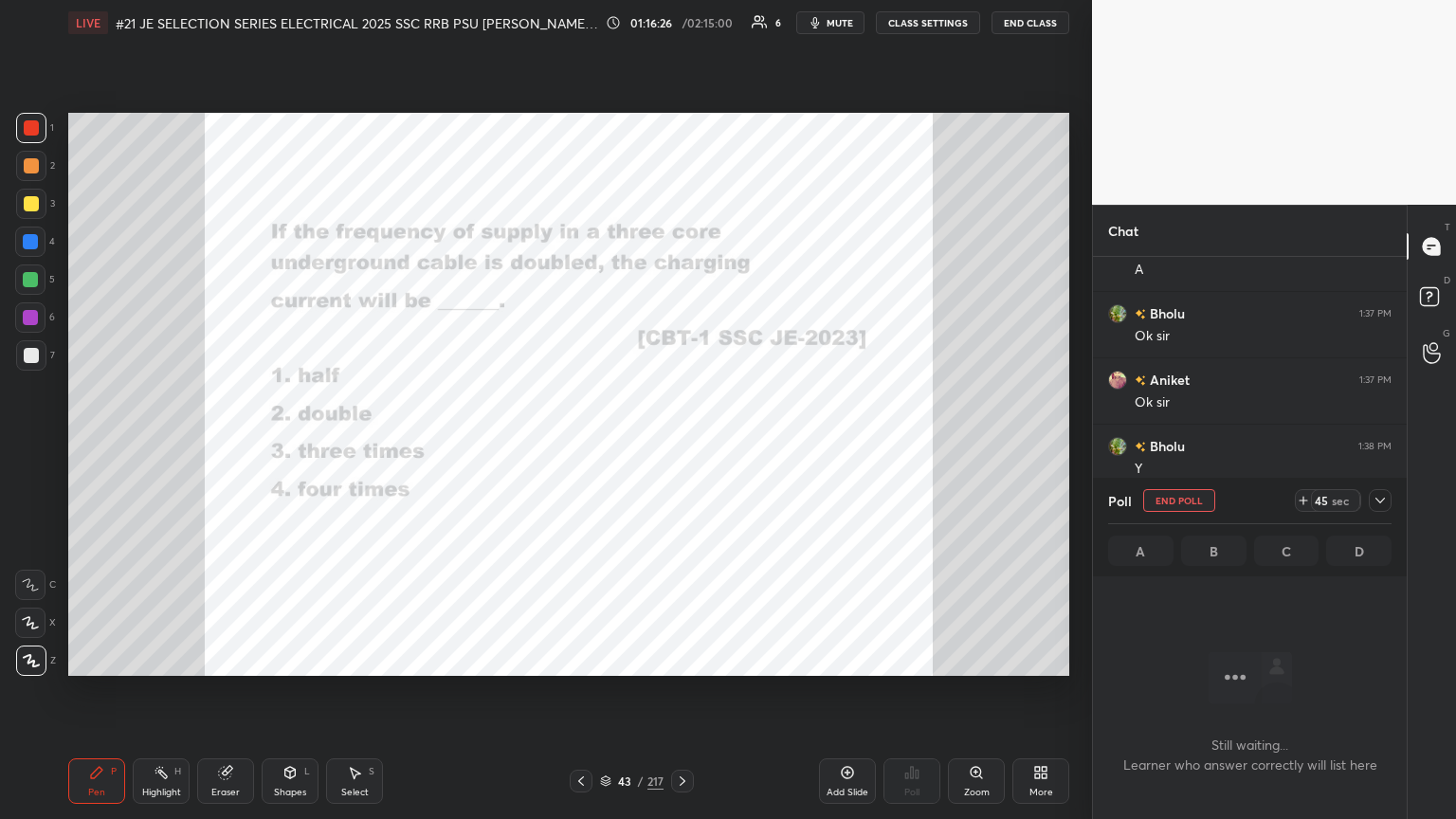
scroll to position [7, 6]
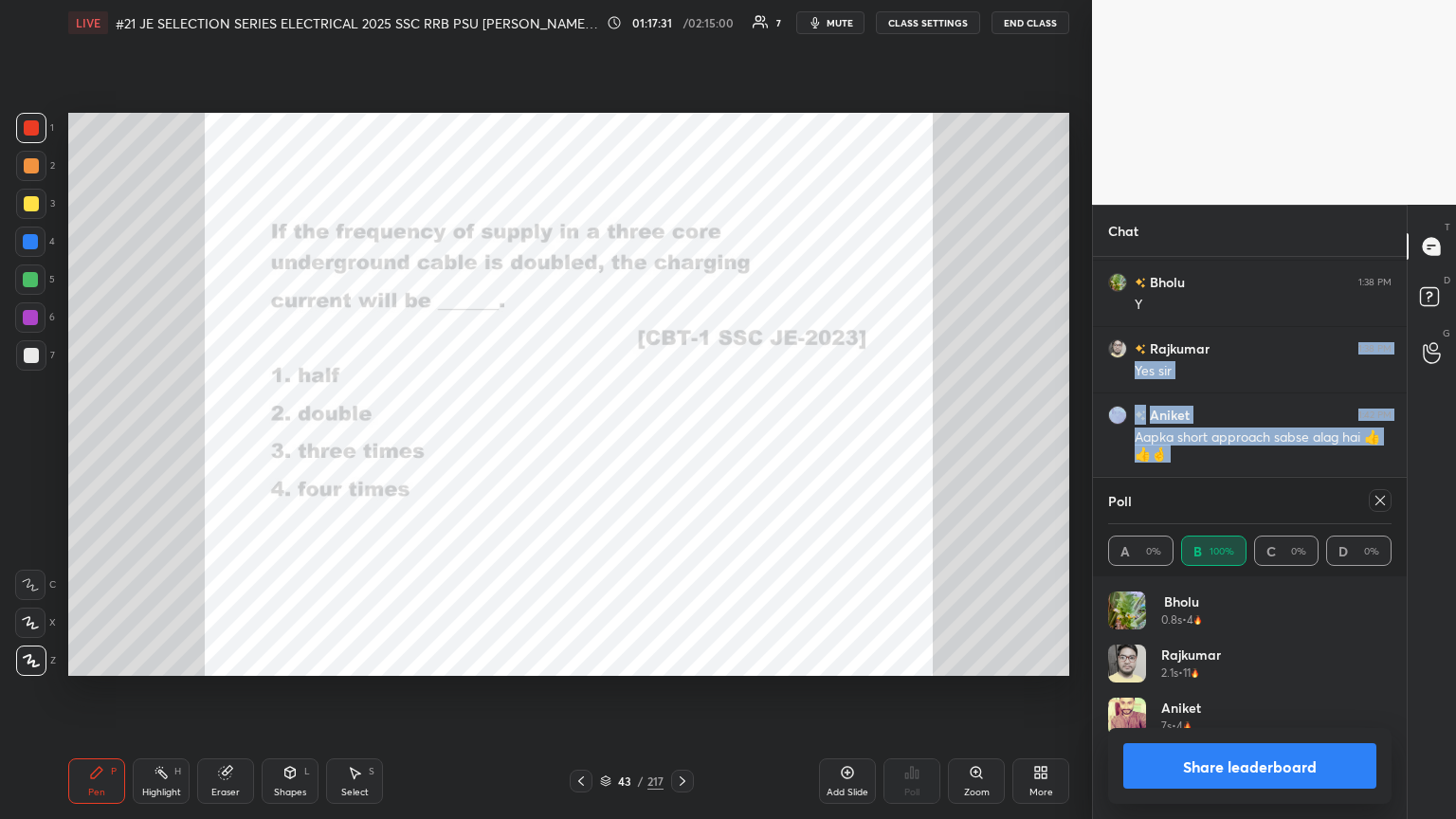
drag, startPoint x: 1373, startPoint y: 503, endPoint x: 1359, endPoint y: 503, distance: 14.0
click at [680, 445] on icon at bounding box center [1381, 501] width 16 height 16
type textarea "x"
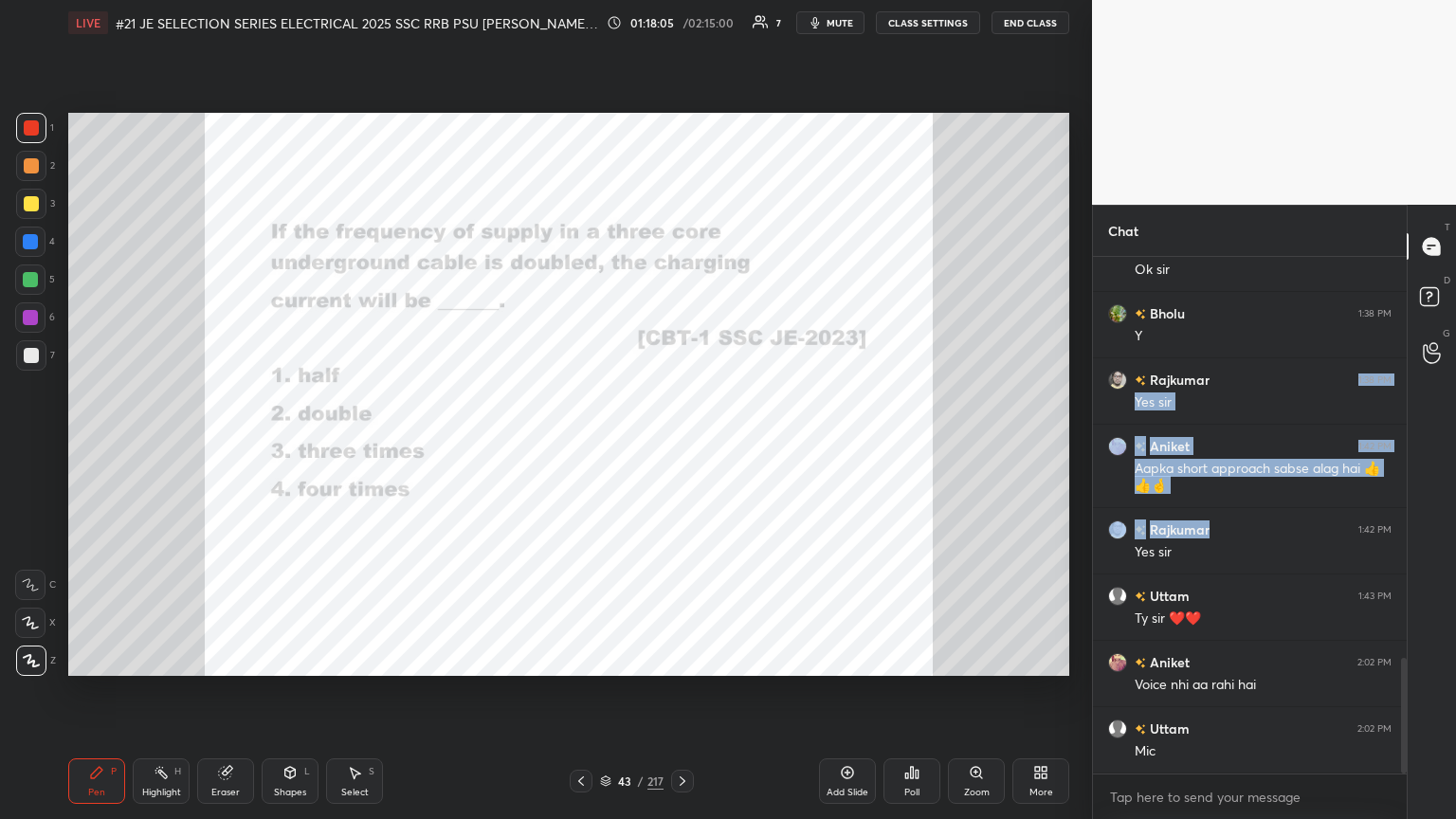
scroll to position [1858, 0]
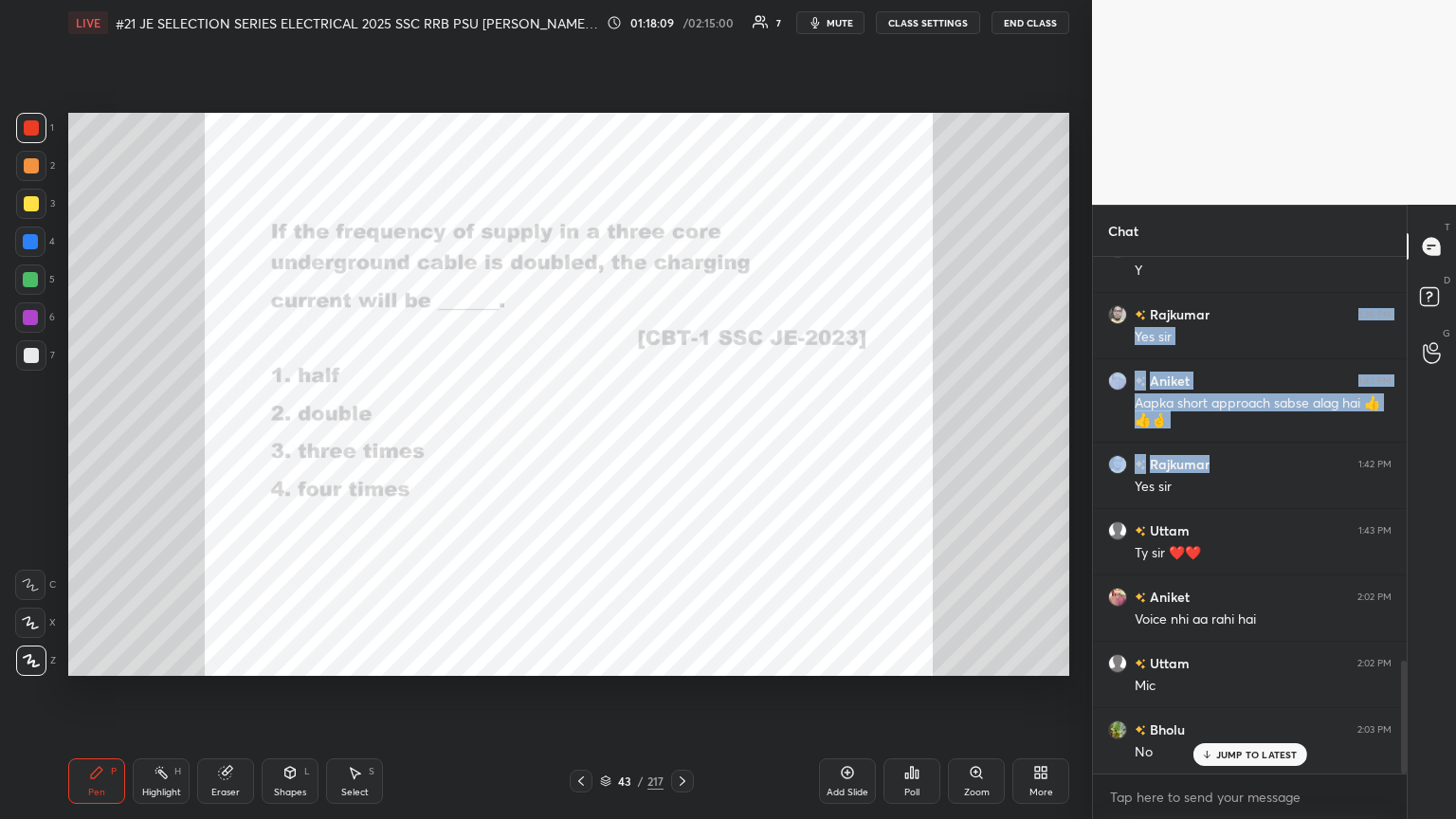
click at [680, 16] on button "mute" at bounding box center [831, 22] width 68 height 22
click at [680, 20] on span "unmute" at bounding box center [839, 23] width 41 height 14
click at [680, 32] on div "LIVE #21 JE SELECTION SERIES ELECTRICAL 2025 SSC RRB PSU PRAVIN SIR EEEGURU 01:…" at bounding box center [569, 22] width 1001 height 46
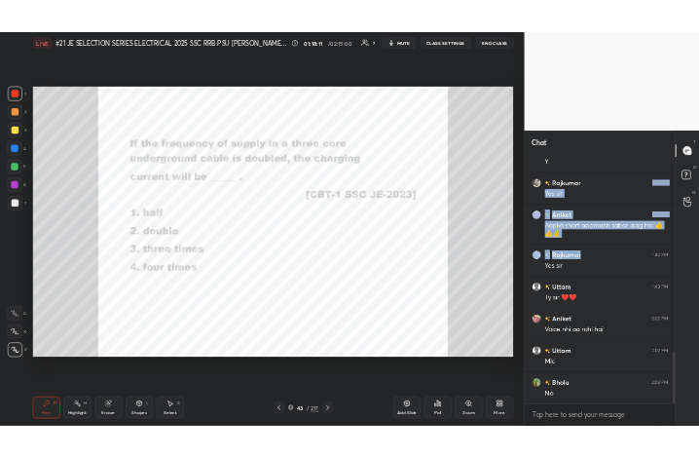
scroll to position [1977, 0]
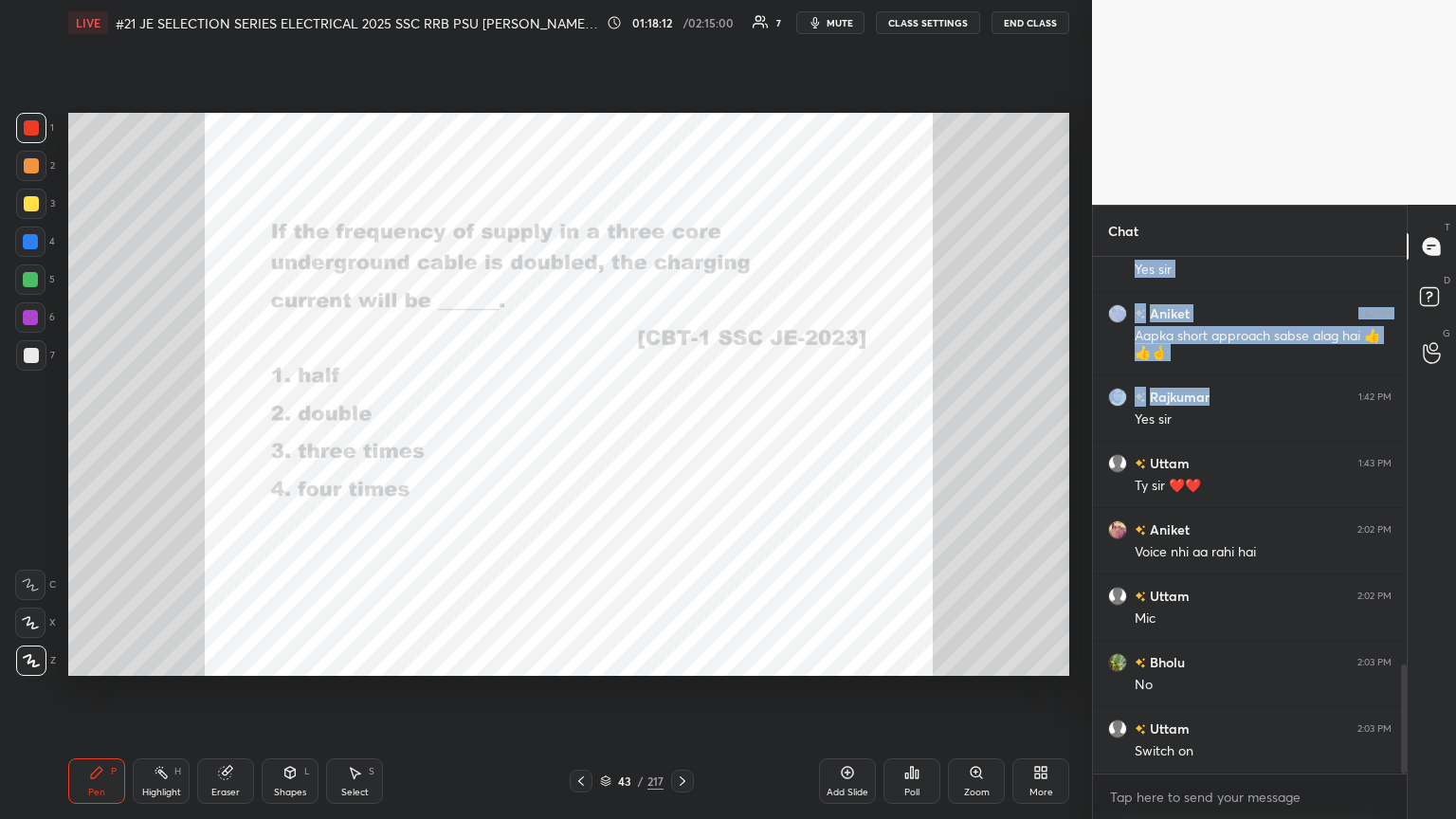
click at [680, 22] on button "CLASS SETTINGS" at bounding box center [928, 22] width 104 height 22
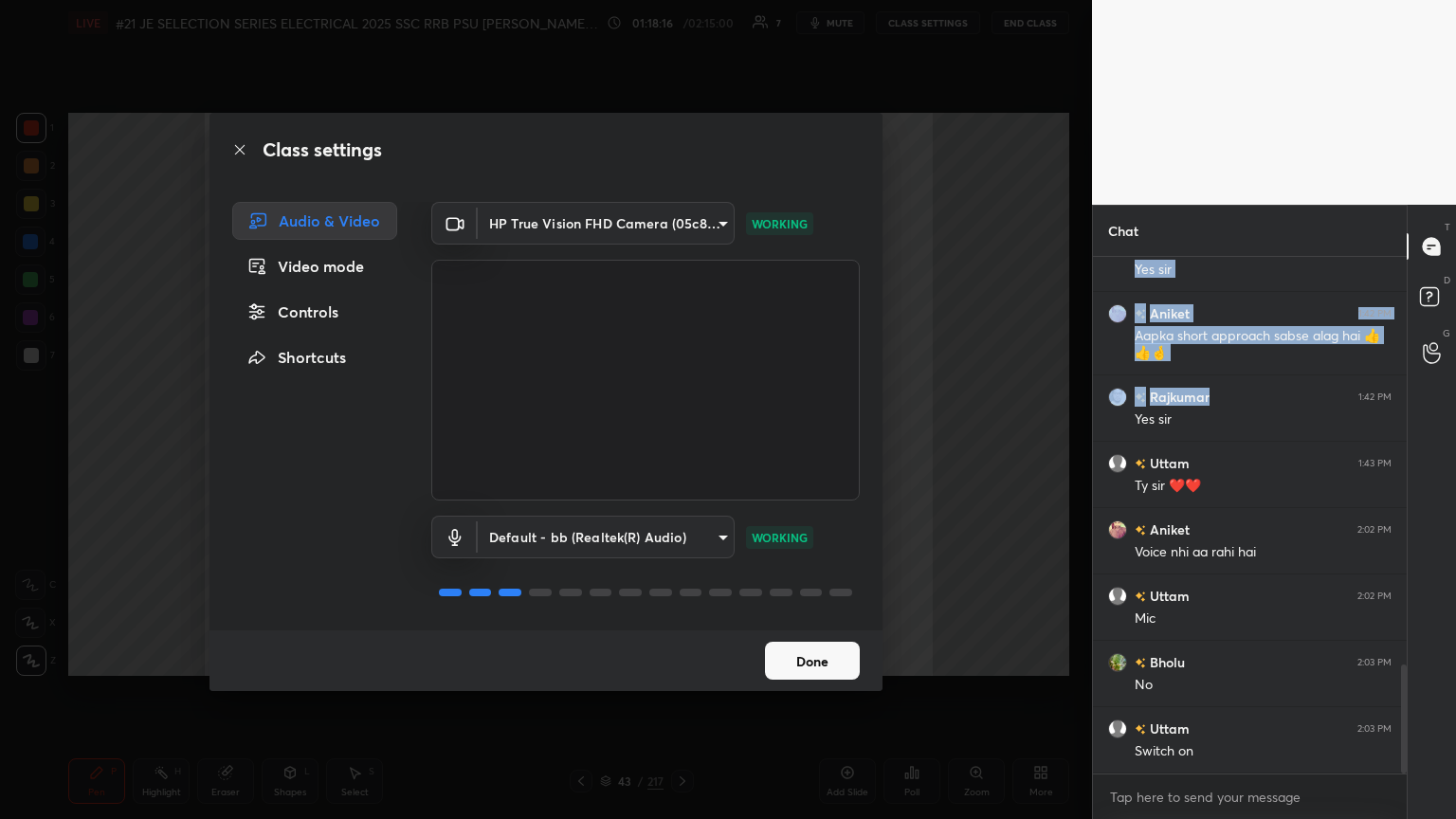
click at [680, 445] on body "1 2 3 4 5 6 7 C X Z C X Z E E Erase all H H LIVE #21 JE SELECTION SERIES ELECTR…" at bounding box center [728, 409] width 1456 height 819
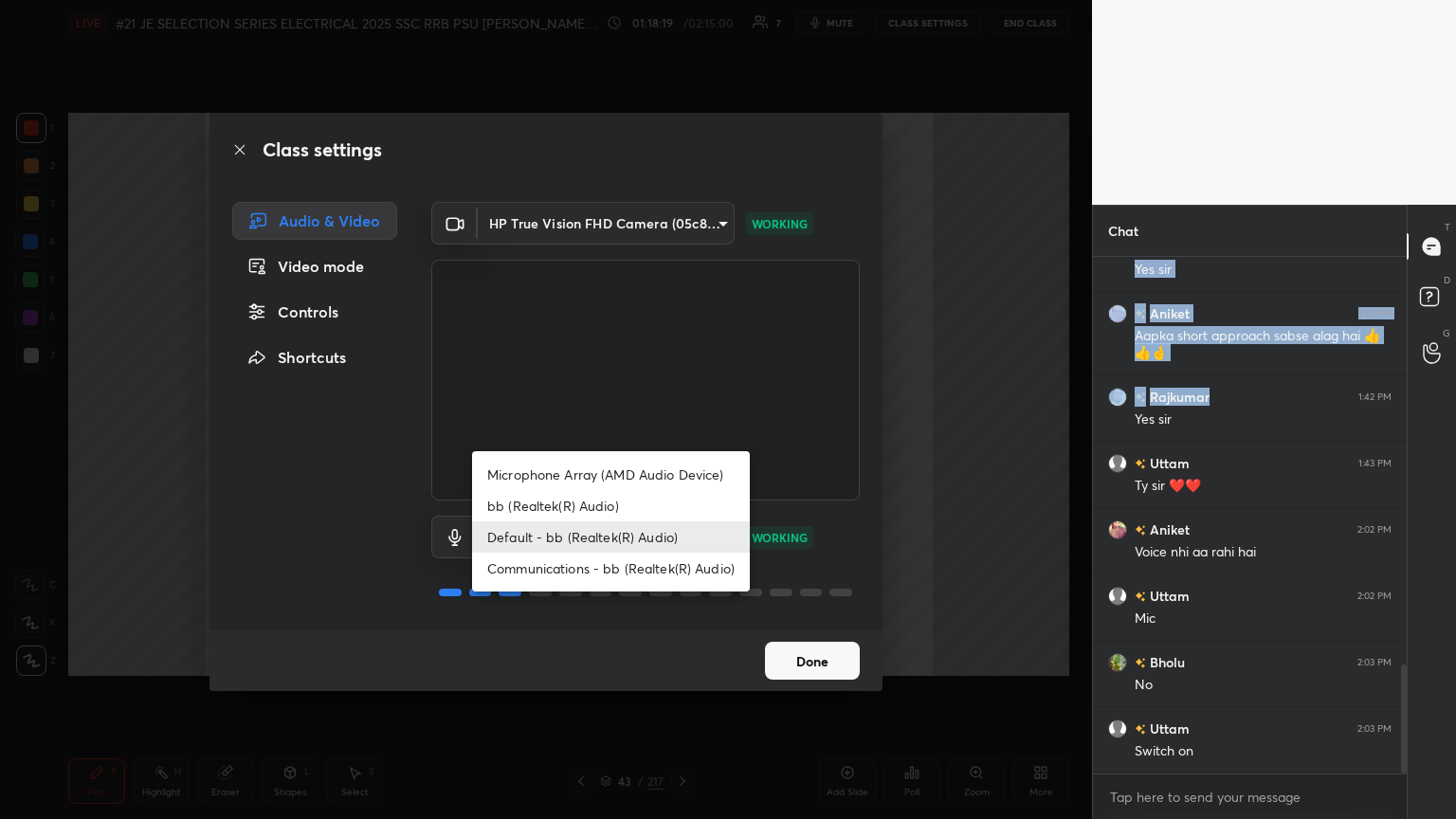
click at [544, 445] on li "bb (Realtek(R) Audio)" at bounding box center [611, 505] width 278 height 31
type input "372e7218dc2e160910fe411850f799c594a6ce1322cbfefc9897affb153839ac"
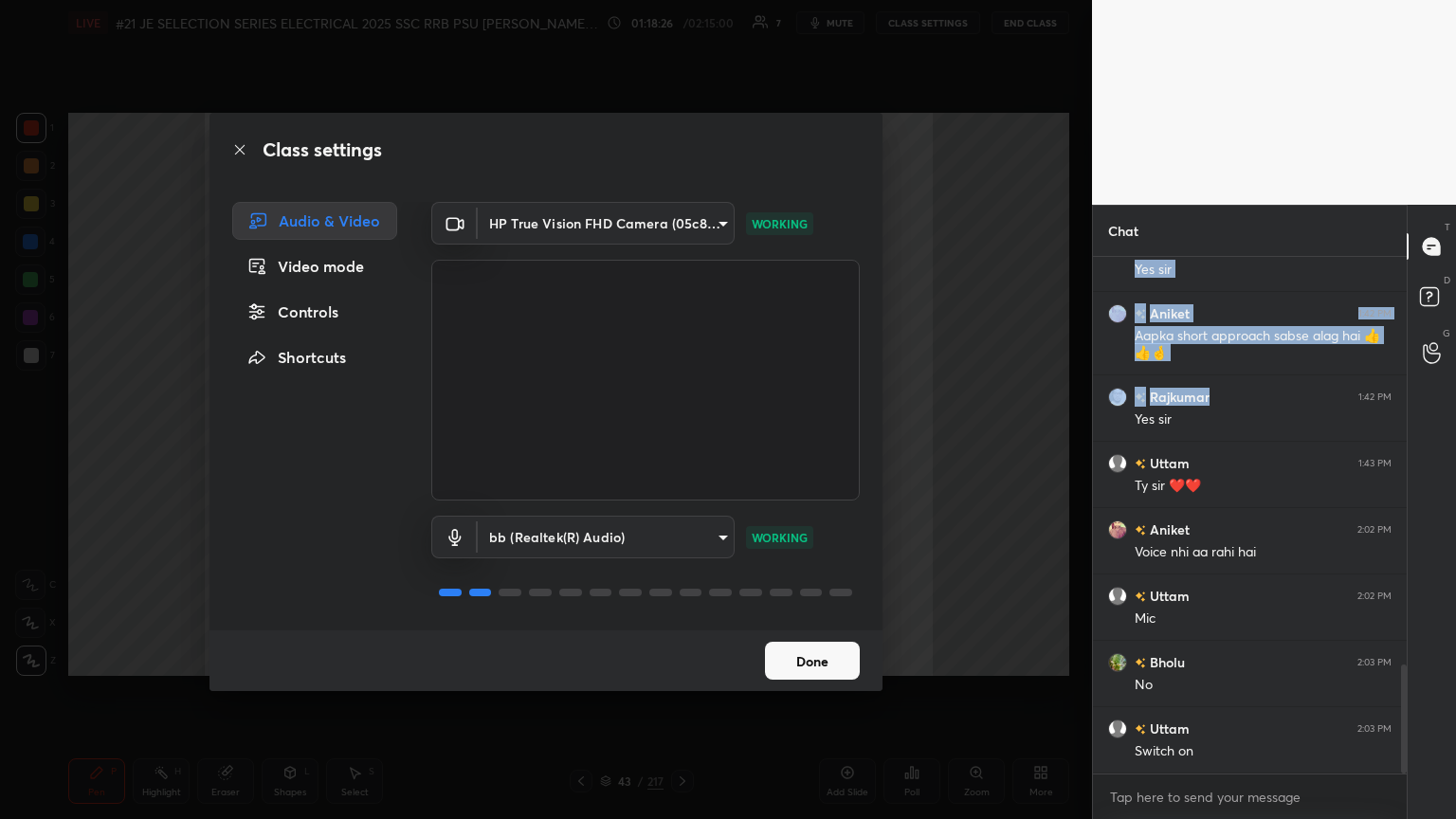
click at [680, 445] on button "Done" at bounding box center [812, 660] width 94 height 38
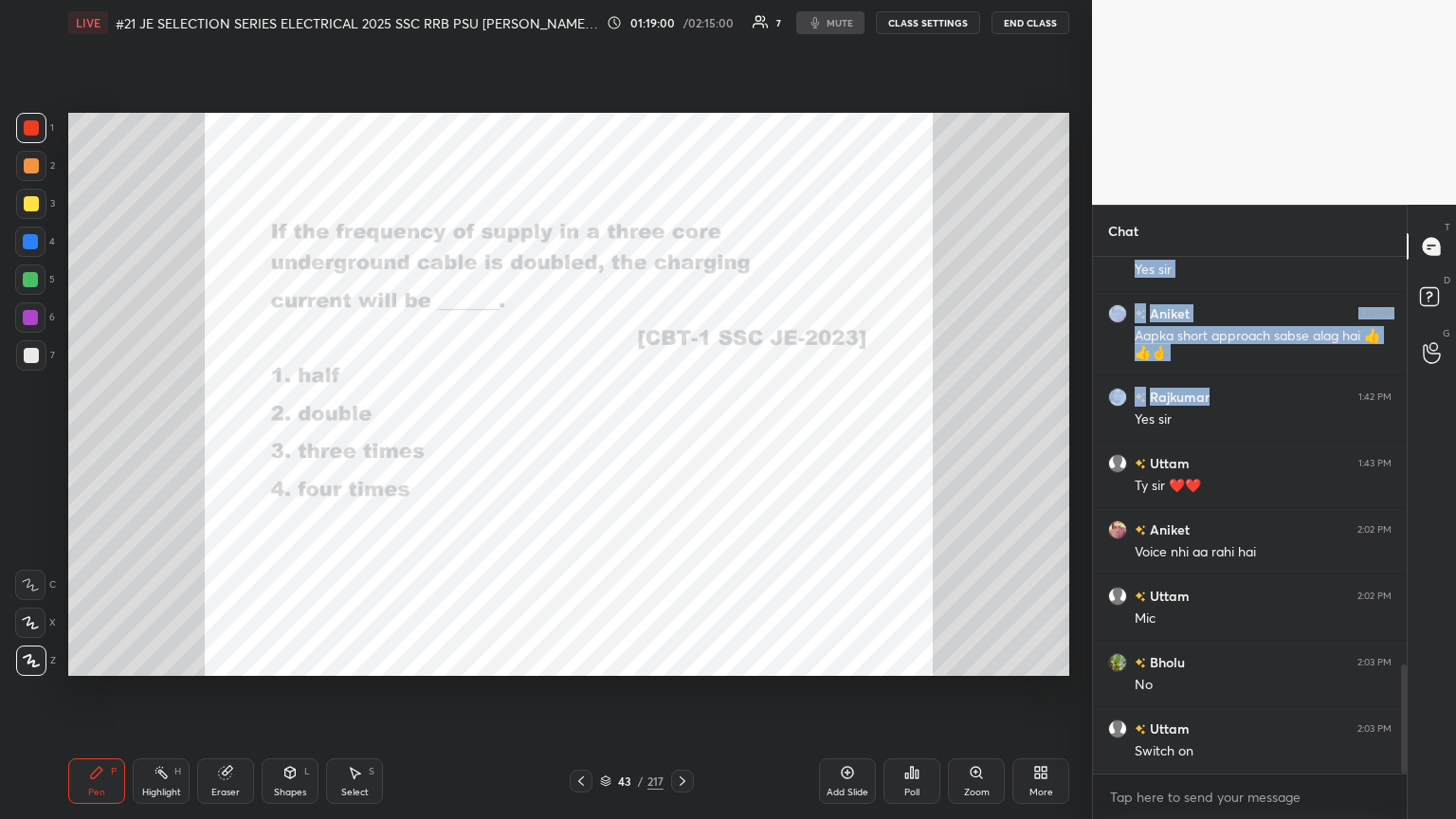
click at [680, 22] on button "CLASS SETTINGS" at bounding box center [928, 22] width 104 height 22
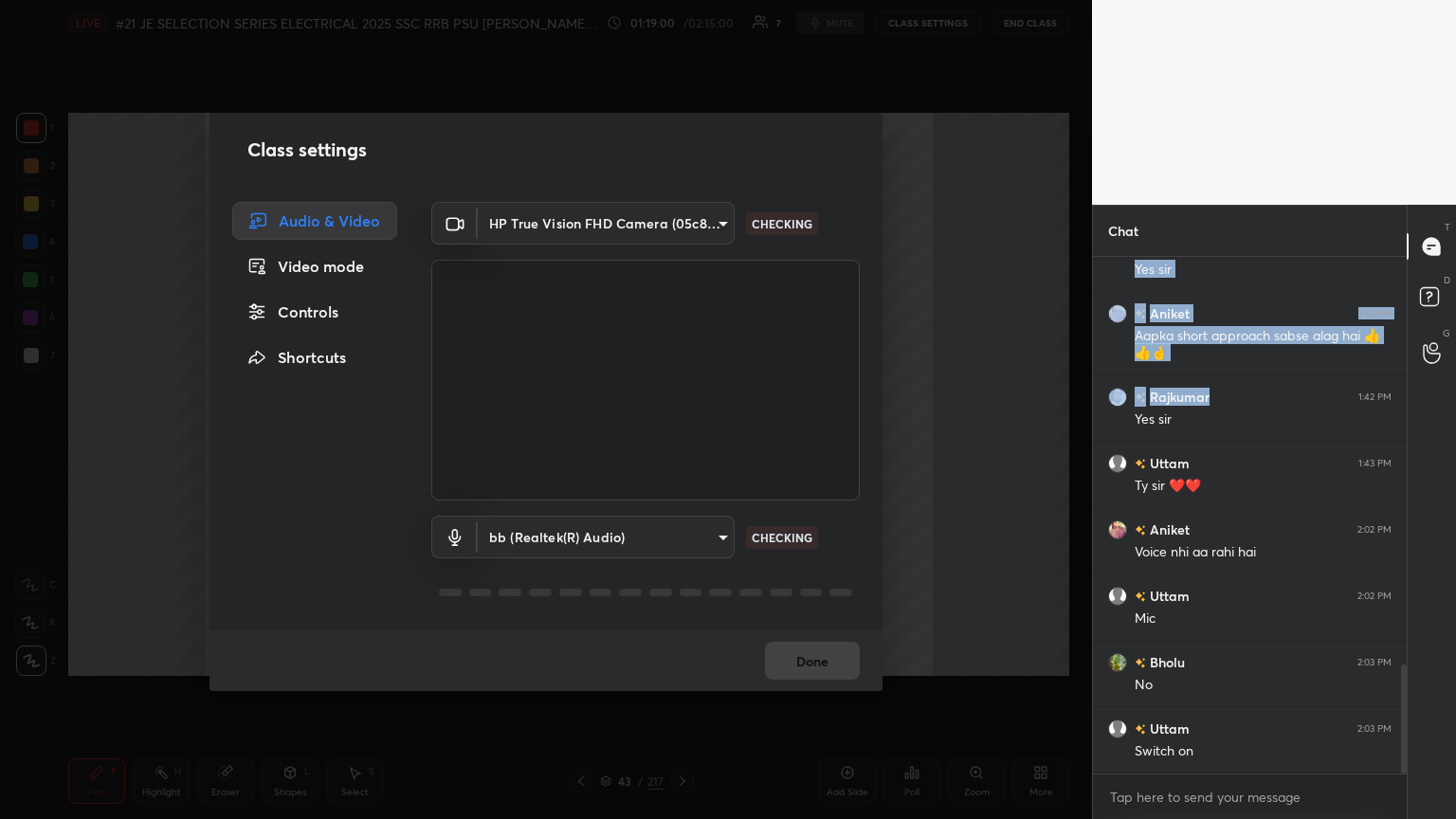
click at [680, 224] on body "1 2 3 4 5 6 7 C X Z C X Z E E Erase all H H LIVE #21 JE SELECTION SERIES ELECTR…" at bounding box center [728, 409] width 1456 height 819
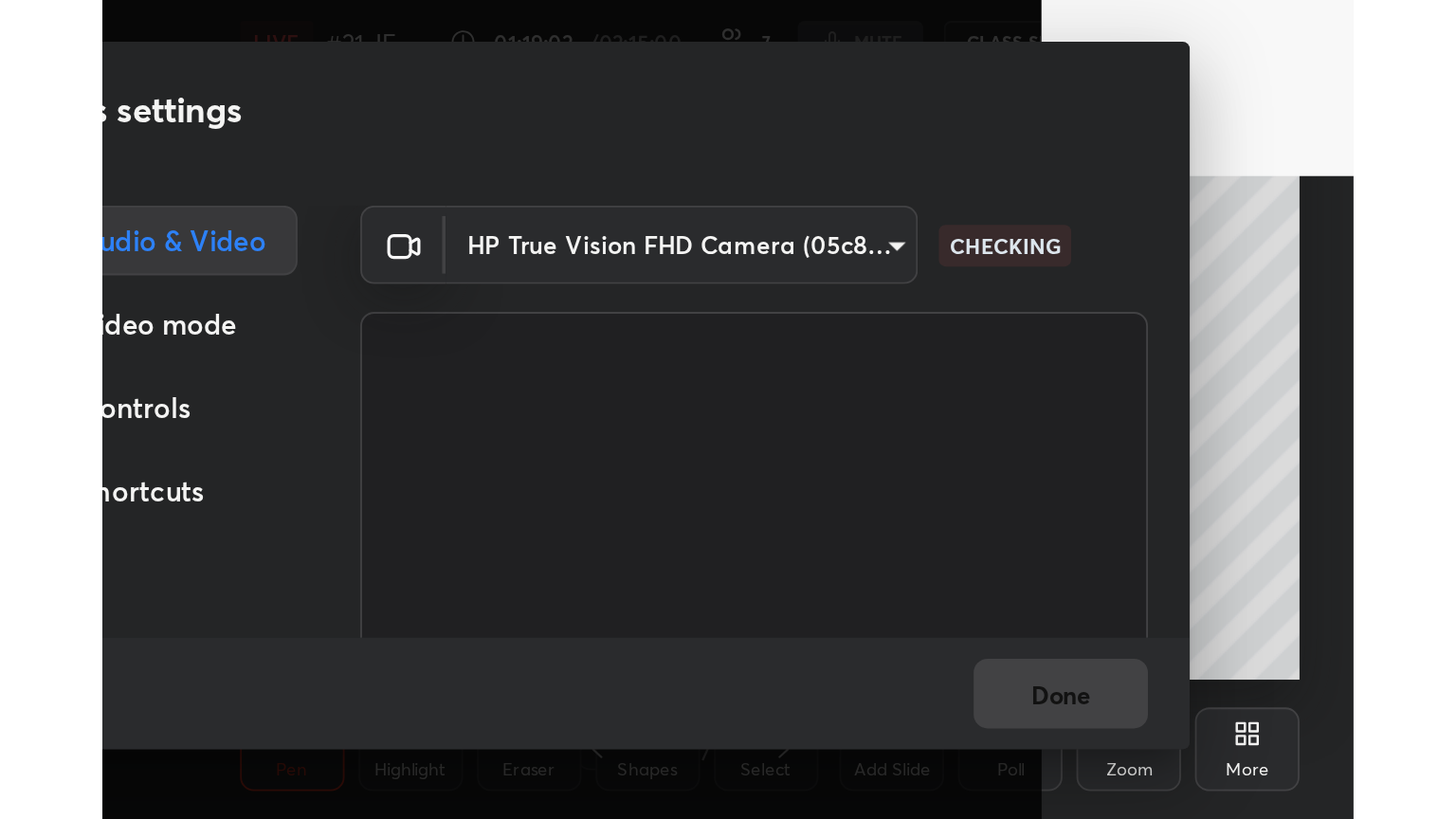
scroll to position [94485, 94211]
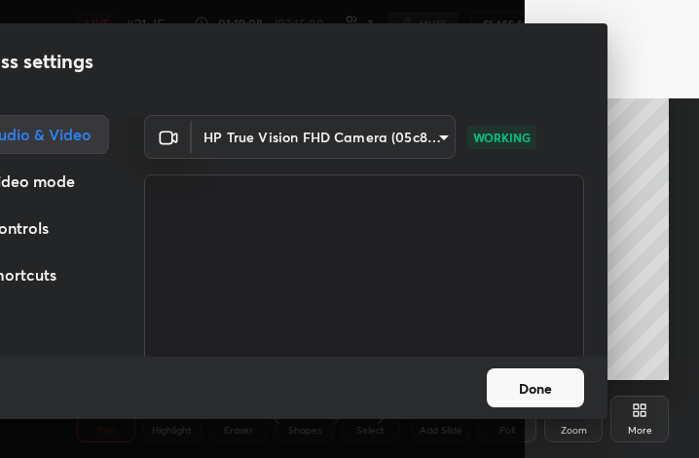
click at [523, 385] on button "Done" at bounding box center [535, 387] width 97 height 39
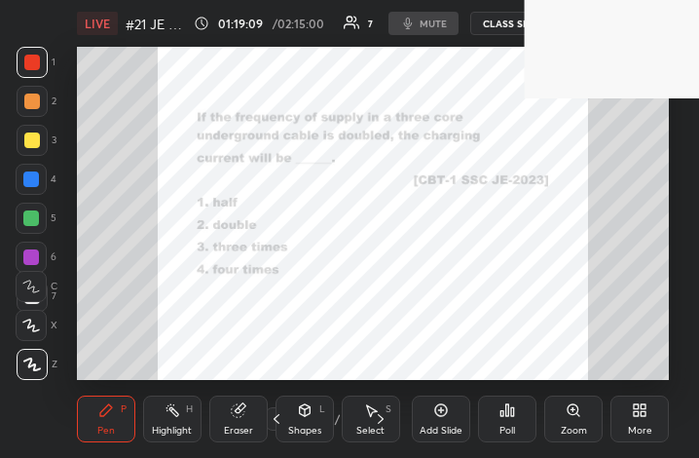
click at [645, 419] on div "More" at bounding box center [639, 418] width 58 height 47
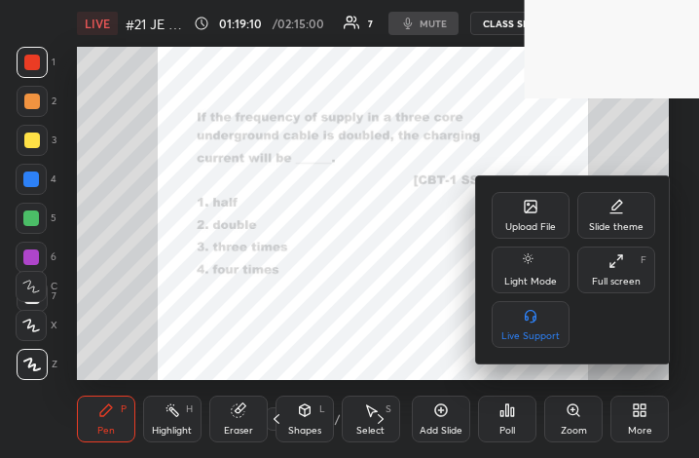
click at [640, 270] on div "Full screen F" at bounding box center [616, 269] width 78 height 47
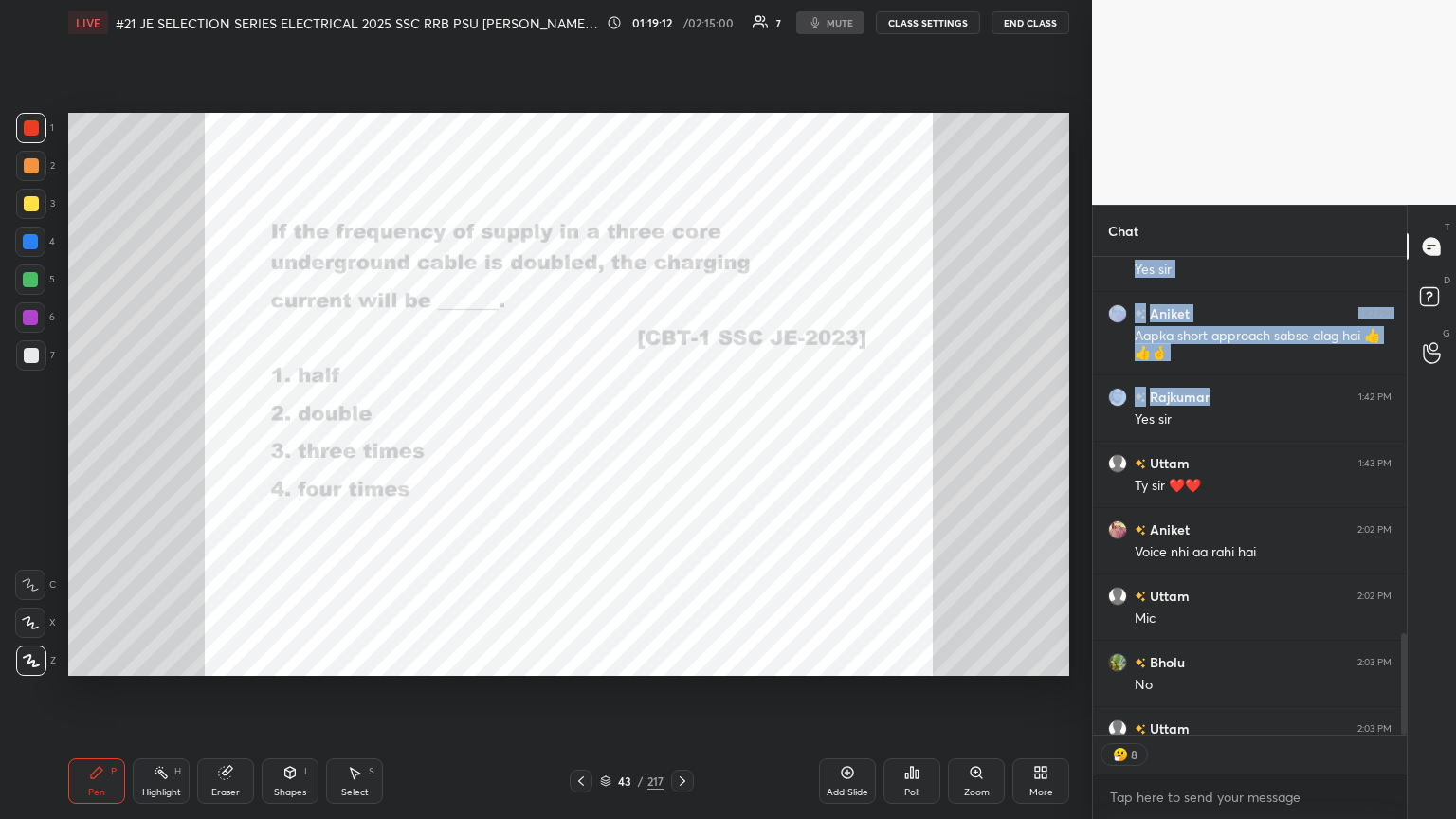
scroll to position [511, 308]
click at [680, 26] on button "CLASS SETTINGS" at bounding box center [928, 22] width 104 height 22
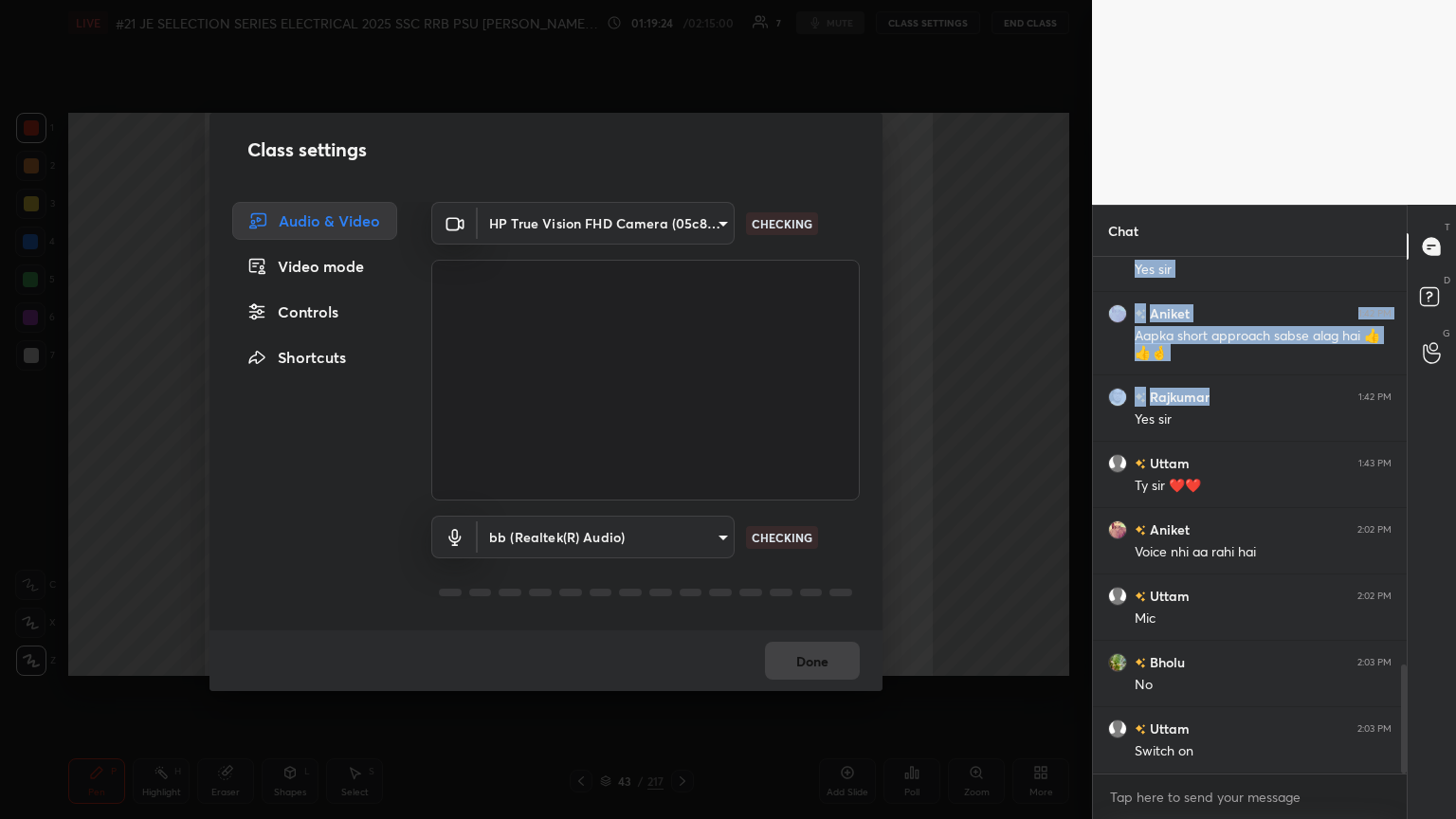
click at [680, 225] on body "1 2 3 4 5 6 7 C X Z C X Z E E Erase all H H LIVE #21 JE SELECTION SERIES ELECTR…" at bounding box center [728, 409] width 1456 height 819
click at [680, 445] on button "Done" at bounding box center [812, 660] width 94 height 38
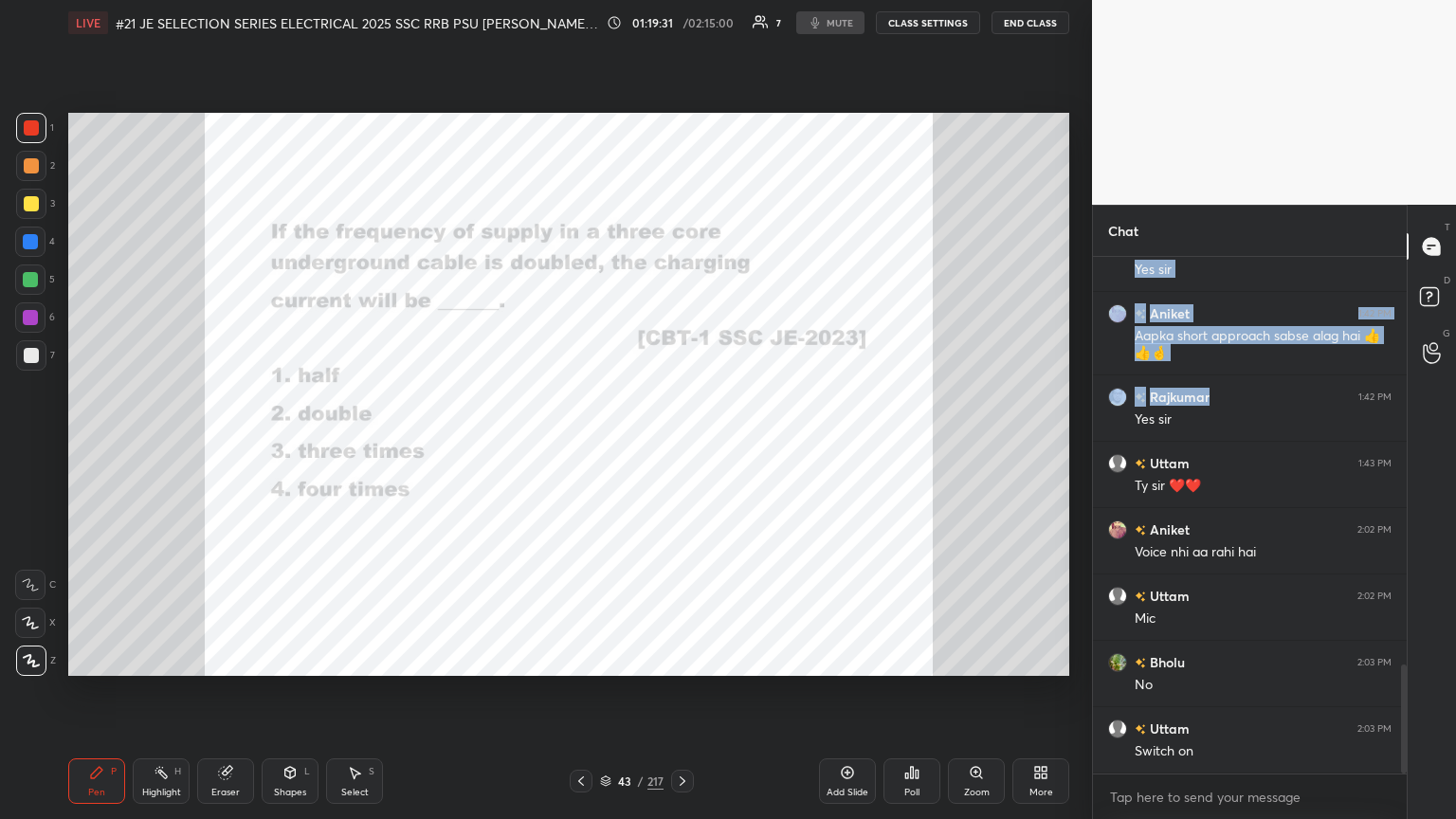
click at [680, 24] on div "1 2 3 4 5 6 7 C X Z C X Z E E Erase all H H LIVE #21 JE SELECTION SERIES ELECTR…" at bounding box center [728, 409] width 1456 height 819
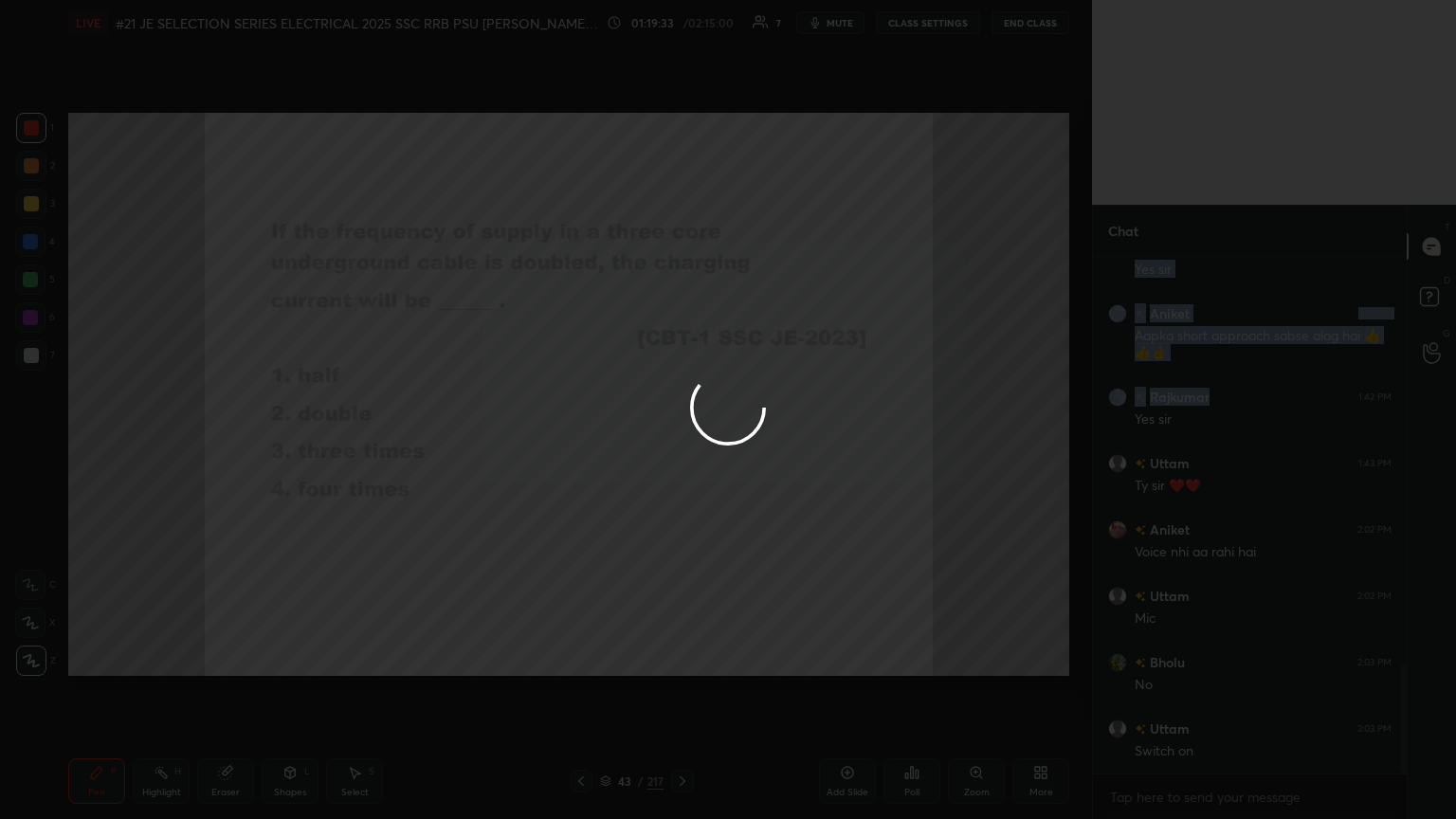
click at [680, 110] on div at bounding box center [728, 409] width 1456 height 819
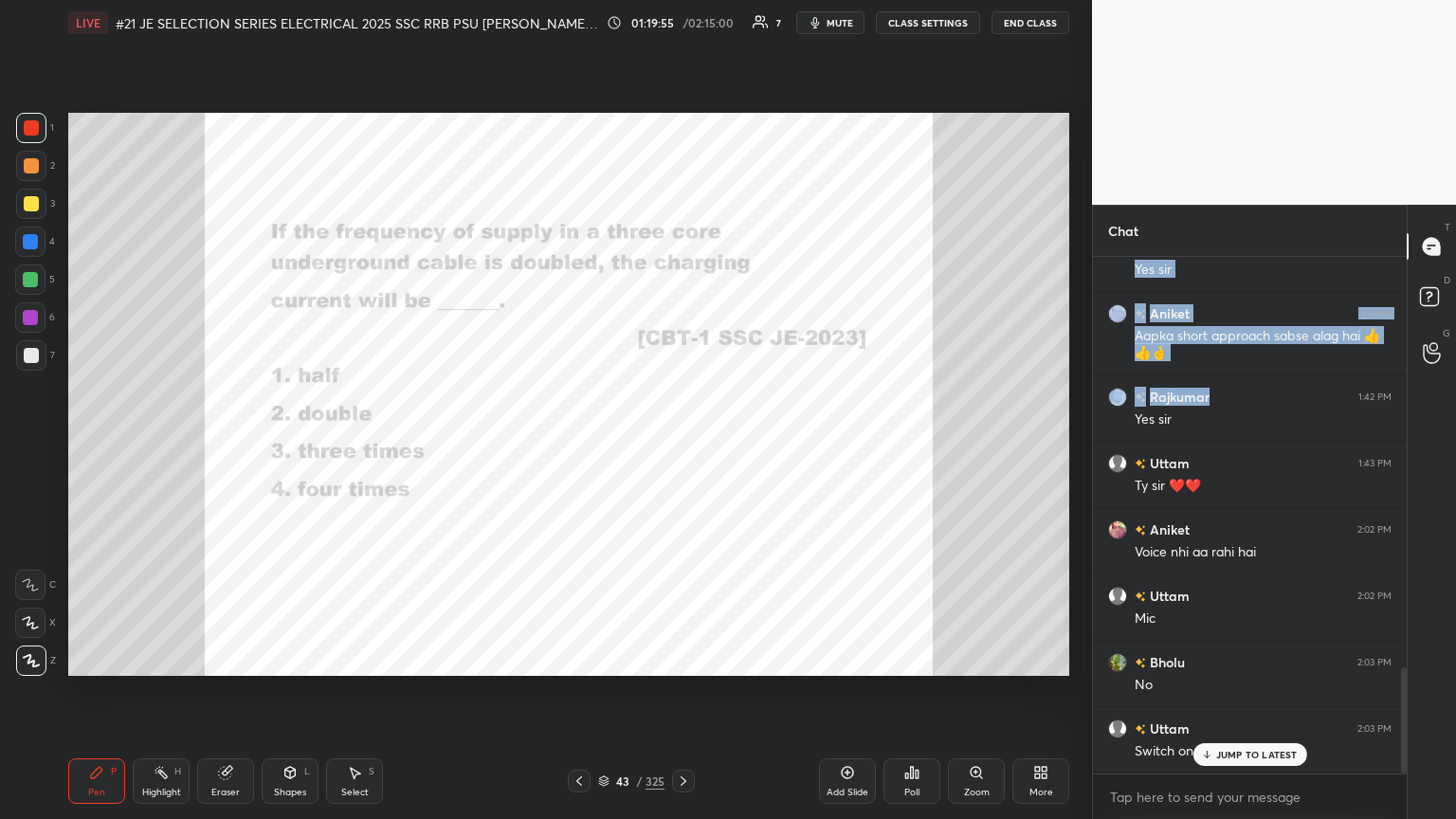
scroll to position [1992, 0]
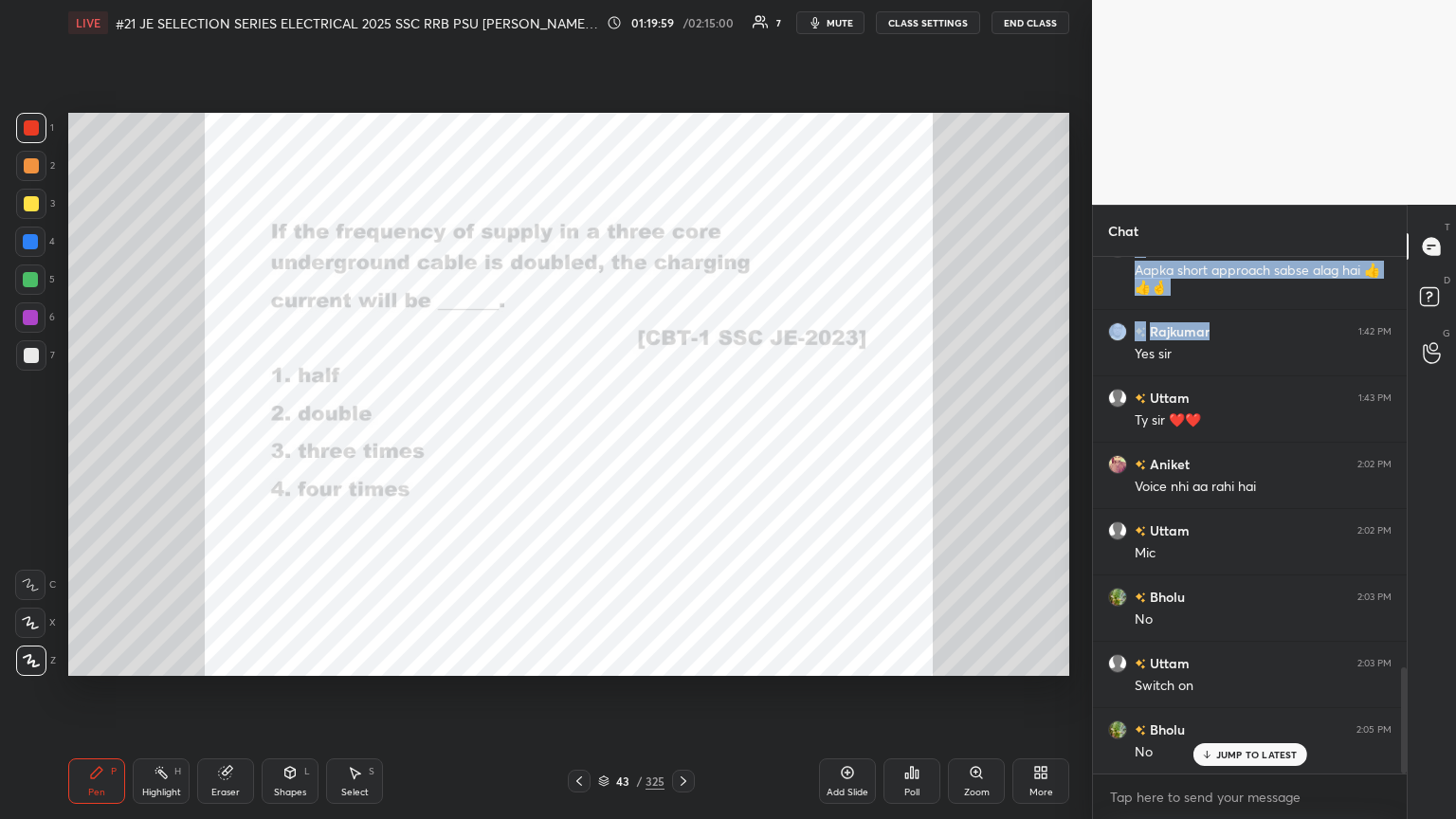
click at [680, 26] on button "CLASS SETTINGS" at bounding box center [928, 22] width 104 height 22
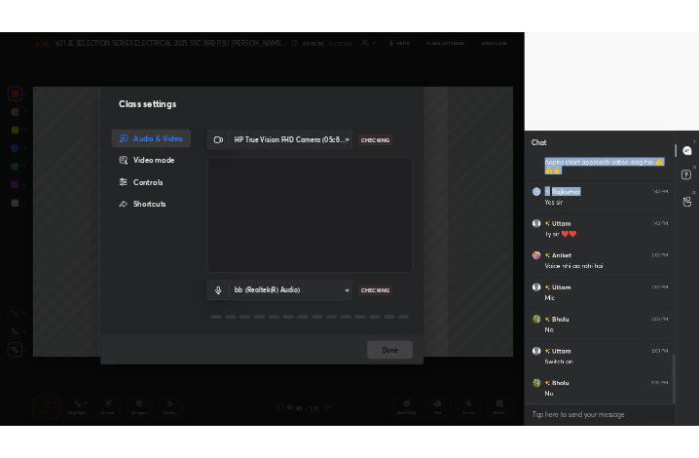
scroll to position [2114, 0]
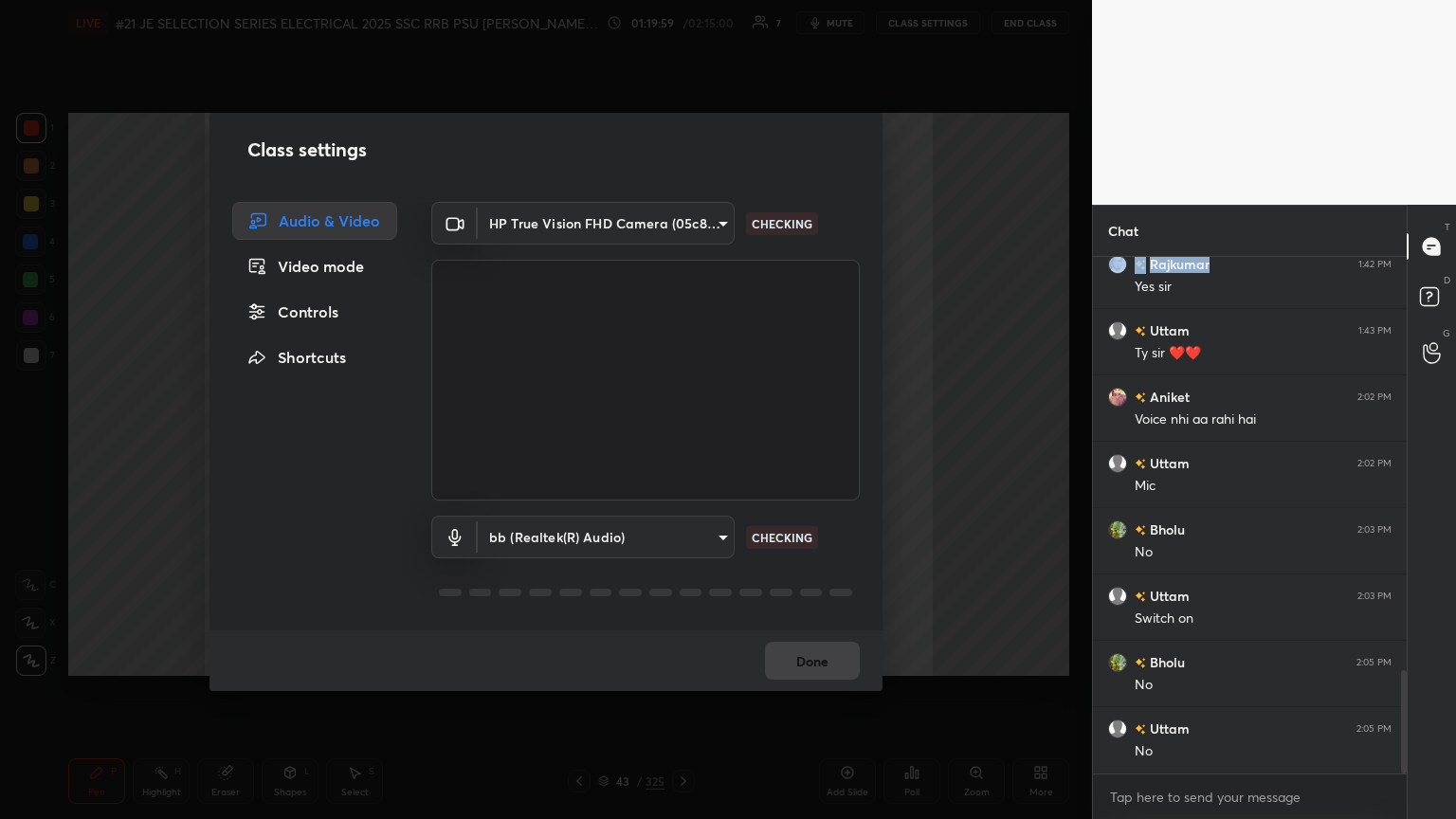
click at [680, 445] on div "Class settings Audio & Video Video mode Controls Shortcuts HP True Vision FHD C…" at bounding box center [546, 409] width 1093 height 819
click at [660, 198] on body "1 2 3 4 5 6 7 C X Z C X Z E E Erase all H H LIVE #21 JE SELECTION SERIES ELECTR…" at bounding box center [728, 409] width 1456 height 819
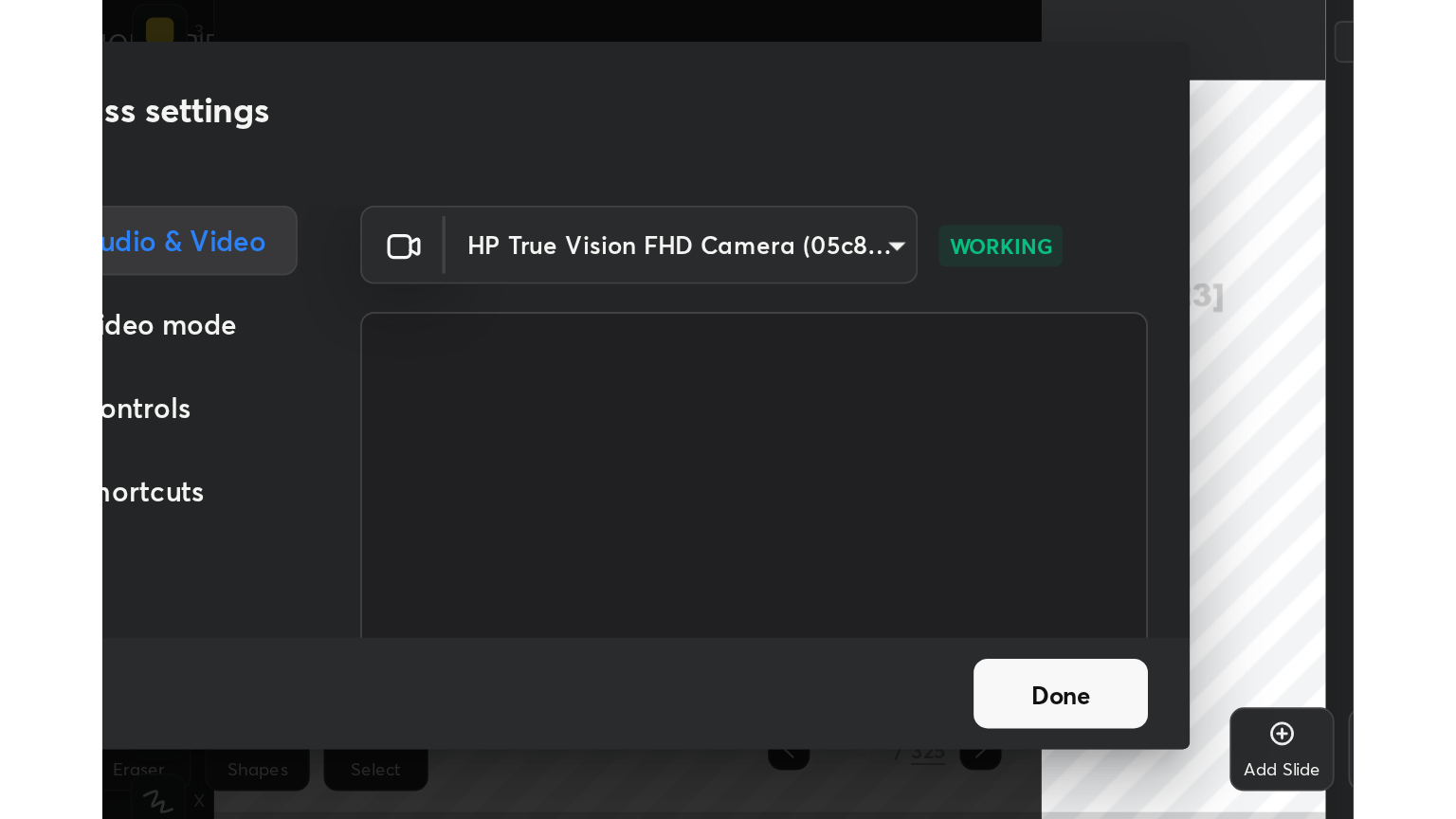
scroll to position [94485, 94211]
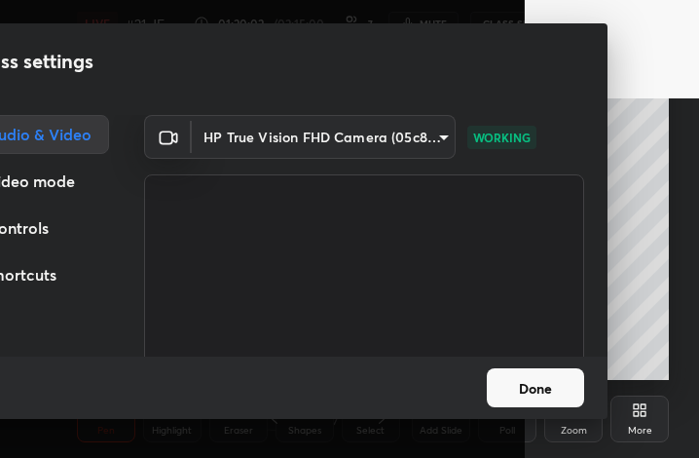
click at [514, 389] on button "Done" at bounding box center [535, 387] width 97 height 39
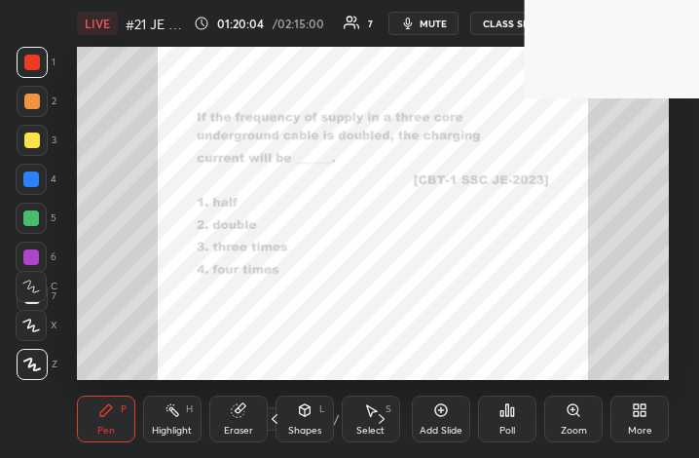
click at [646, 401] on div "More" at bounding box center [639, 418] width 58 height 47
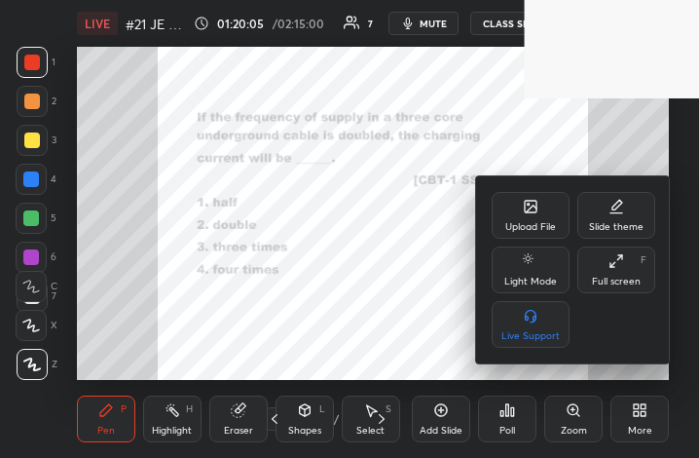
click at [633, 276] on div "Full screen" at bounding box center [616, 281] width 49 height 10
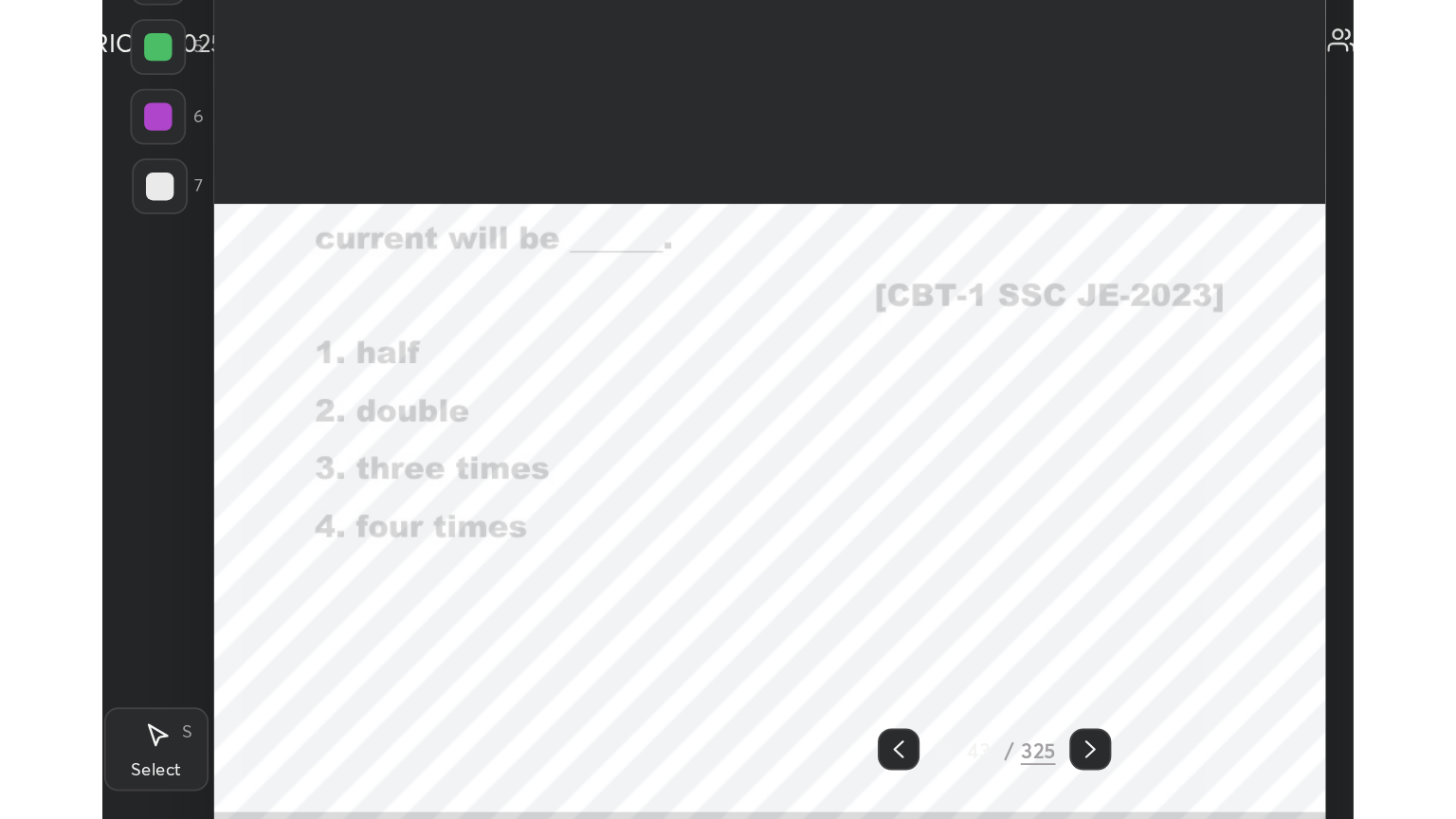
scroll to position [94113, 93557]
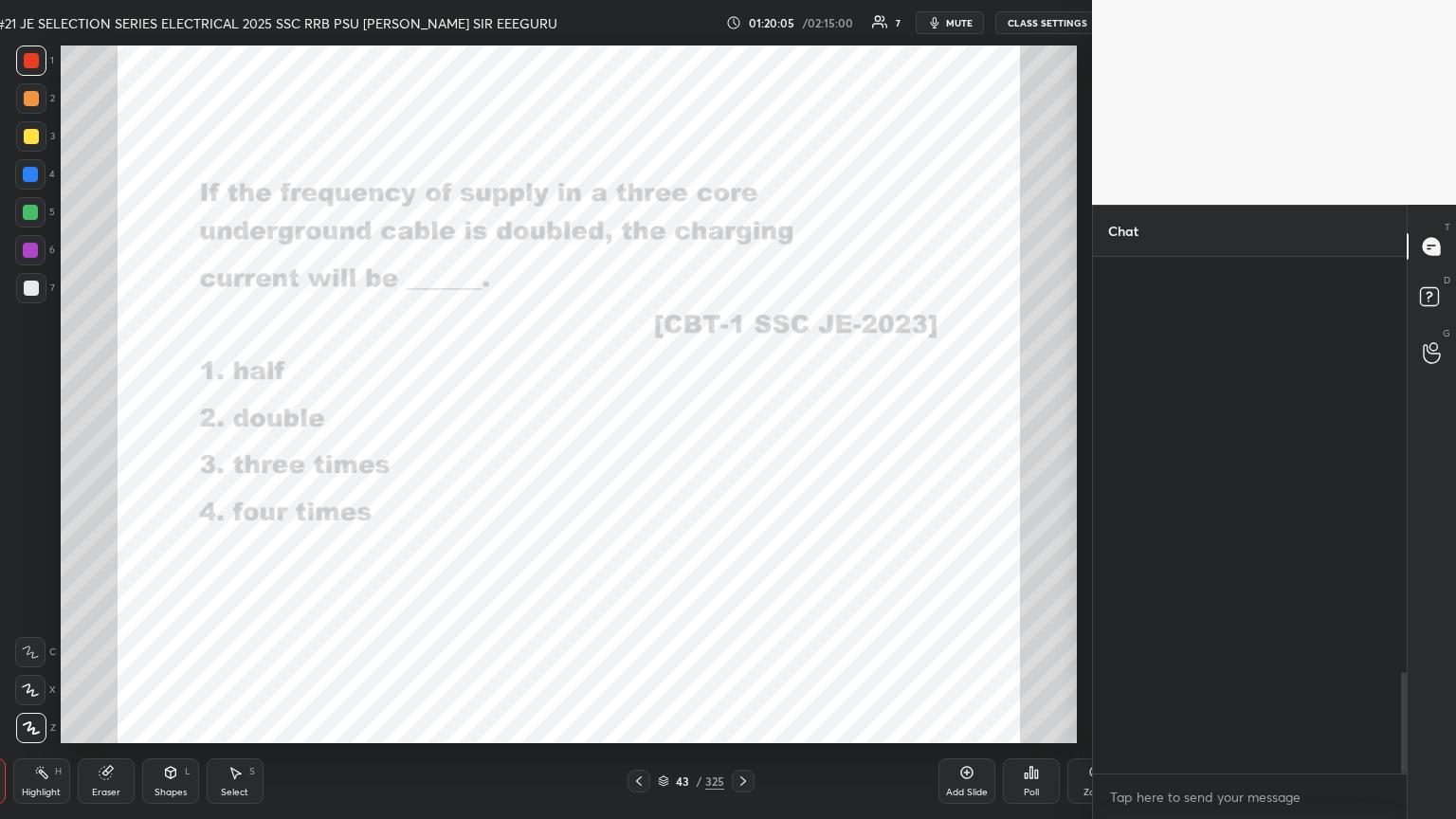
type textarea "x"
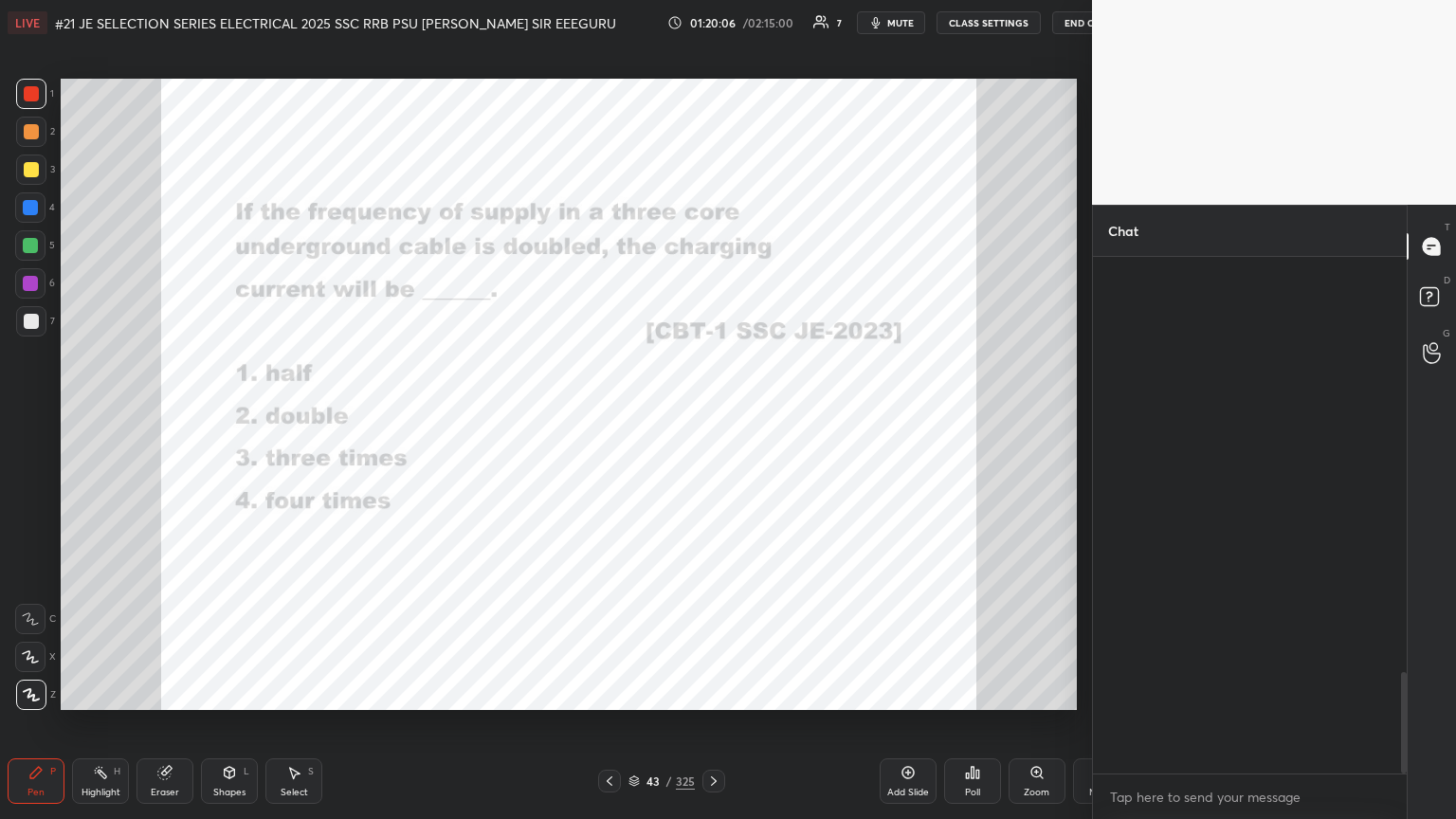
scroll to position [94113, 93801]
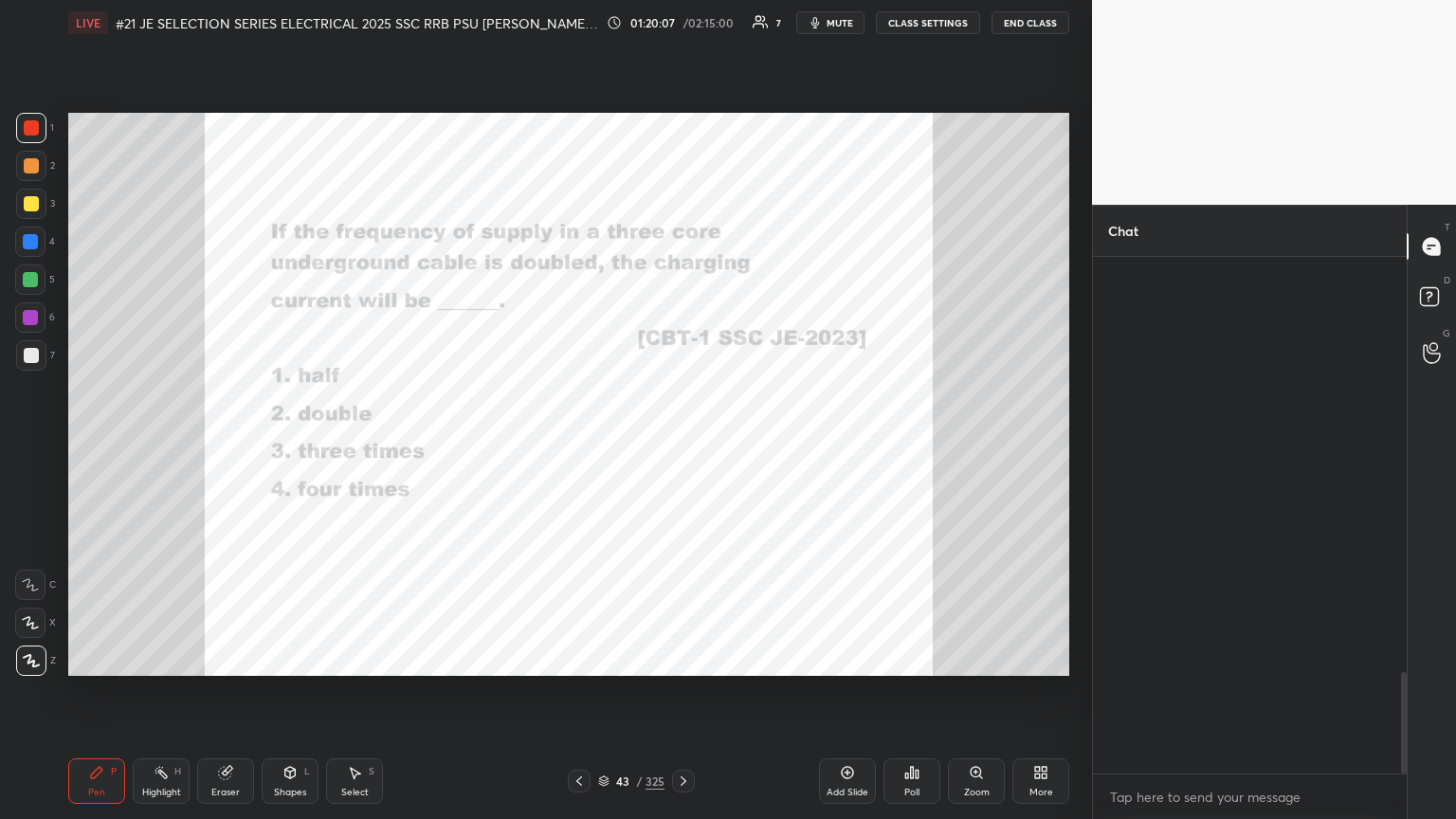
click at [680, 28] on button "CLASS SETTINGS" at bounding box center [928, 22] width 104 height 22
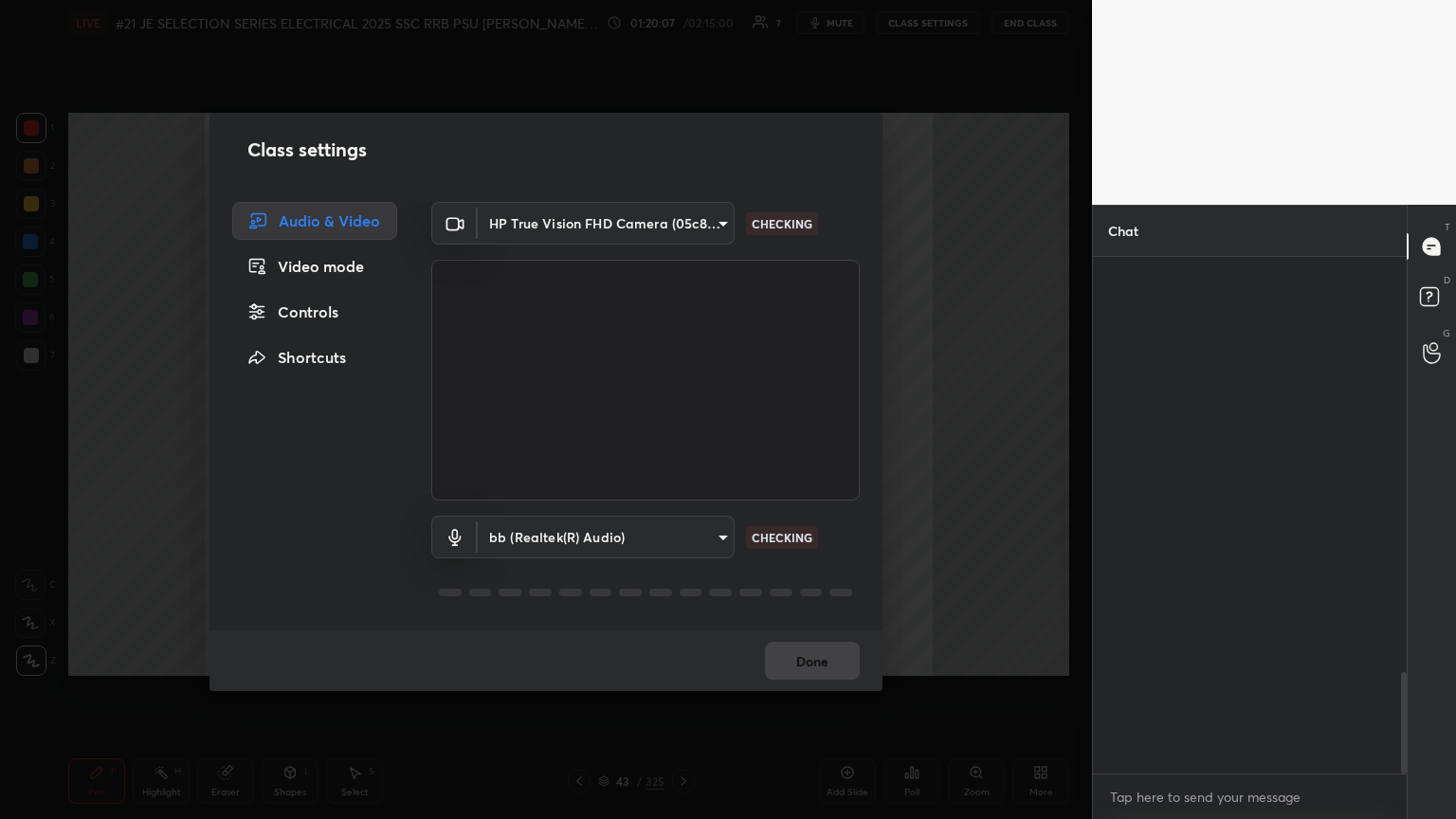
click at [680, 445] on body "1 2 3 4 5 6 7 C X Z C X Z E E Erase all H H LIVE #21 JE SELECTION SERIES ELECTR…" at bounding box center [728, 409] width 1456 height 819
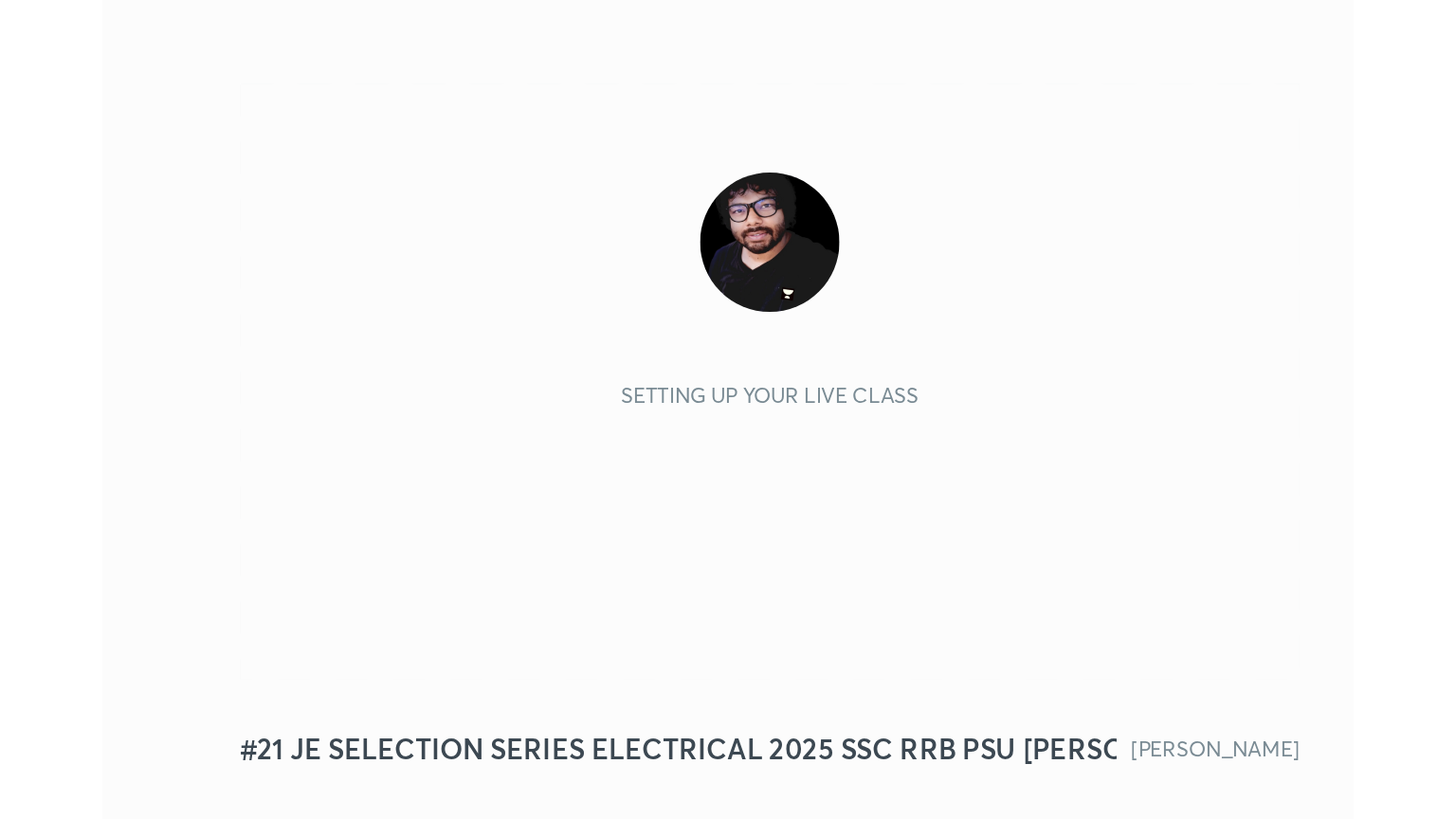
scroll to position [324, 605]
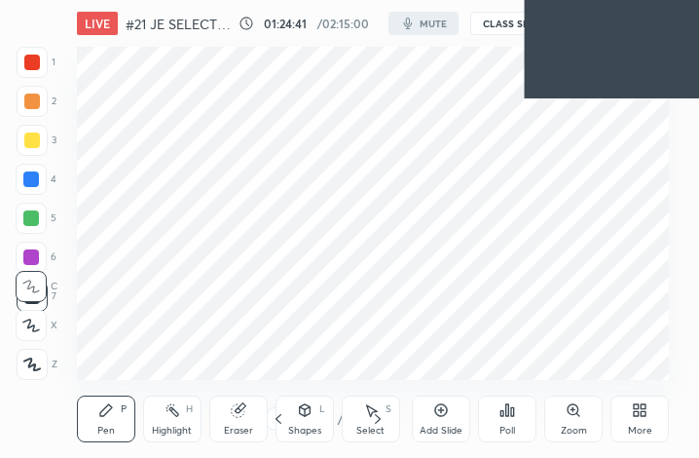
click at [637, 418] on div "More" at bounding box center [639, 418] width 58 height 47
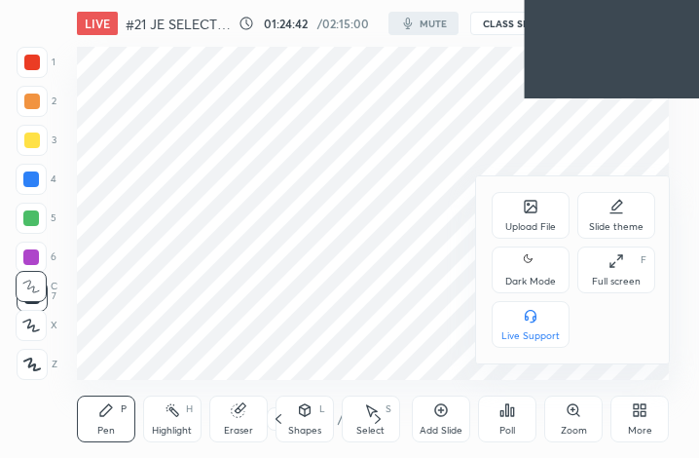
click at [633, 280] on div "Full screen" at bounding box center [616, 281] width 49 height 10
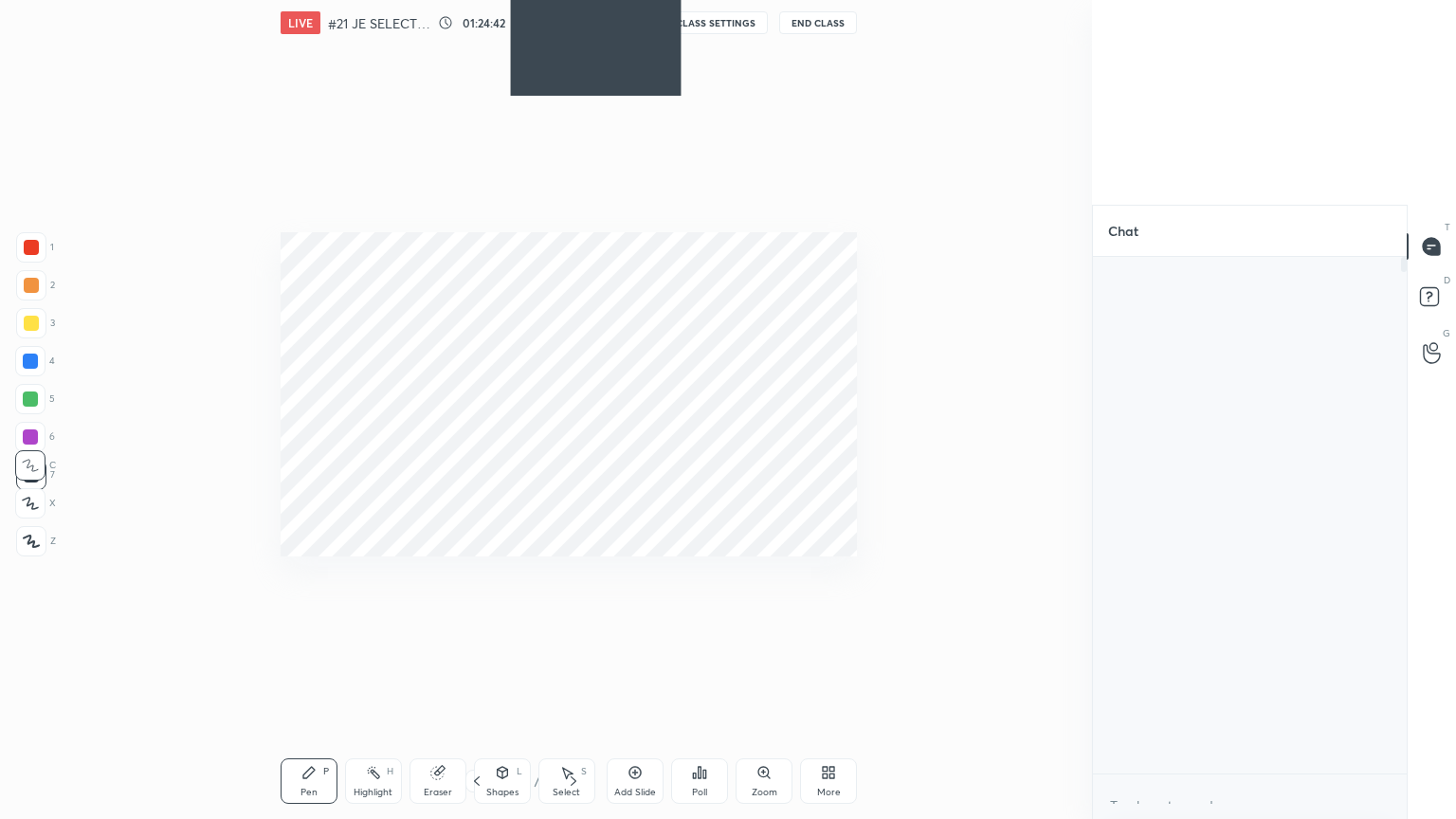
type textarea "x"
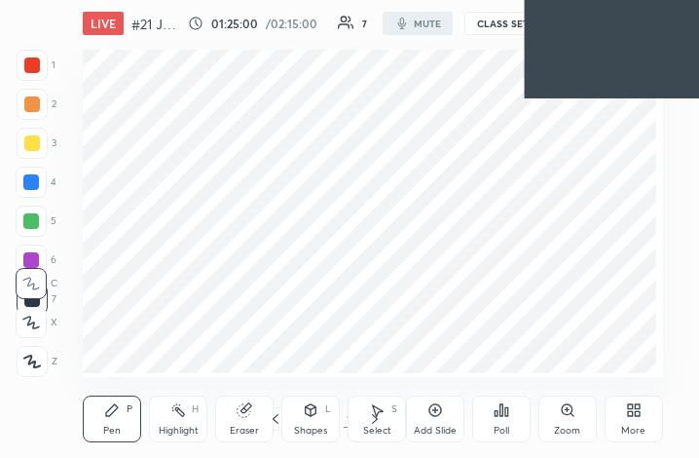
scroll to position [333, 620]
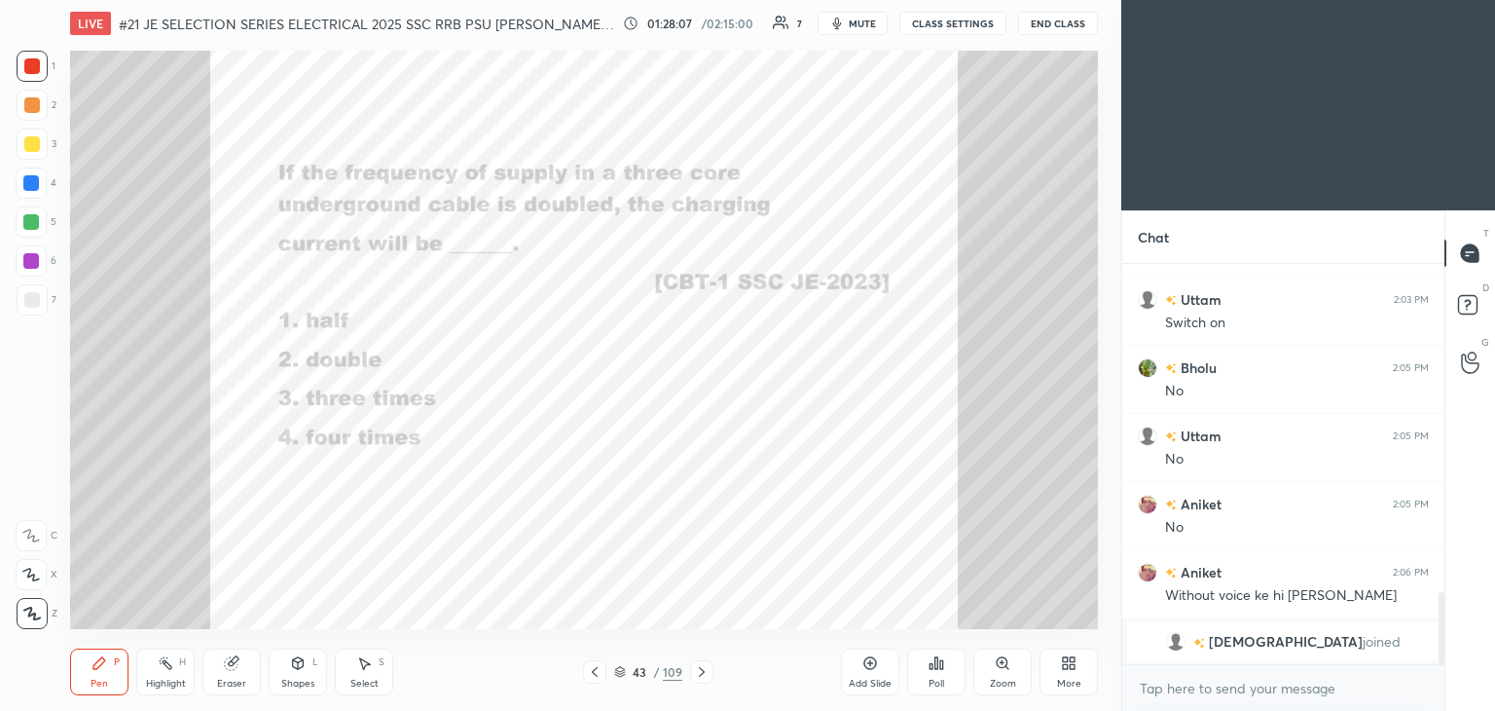
scroll to position [1891, 0]
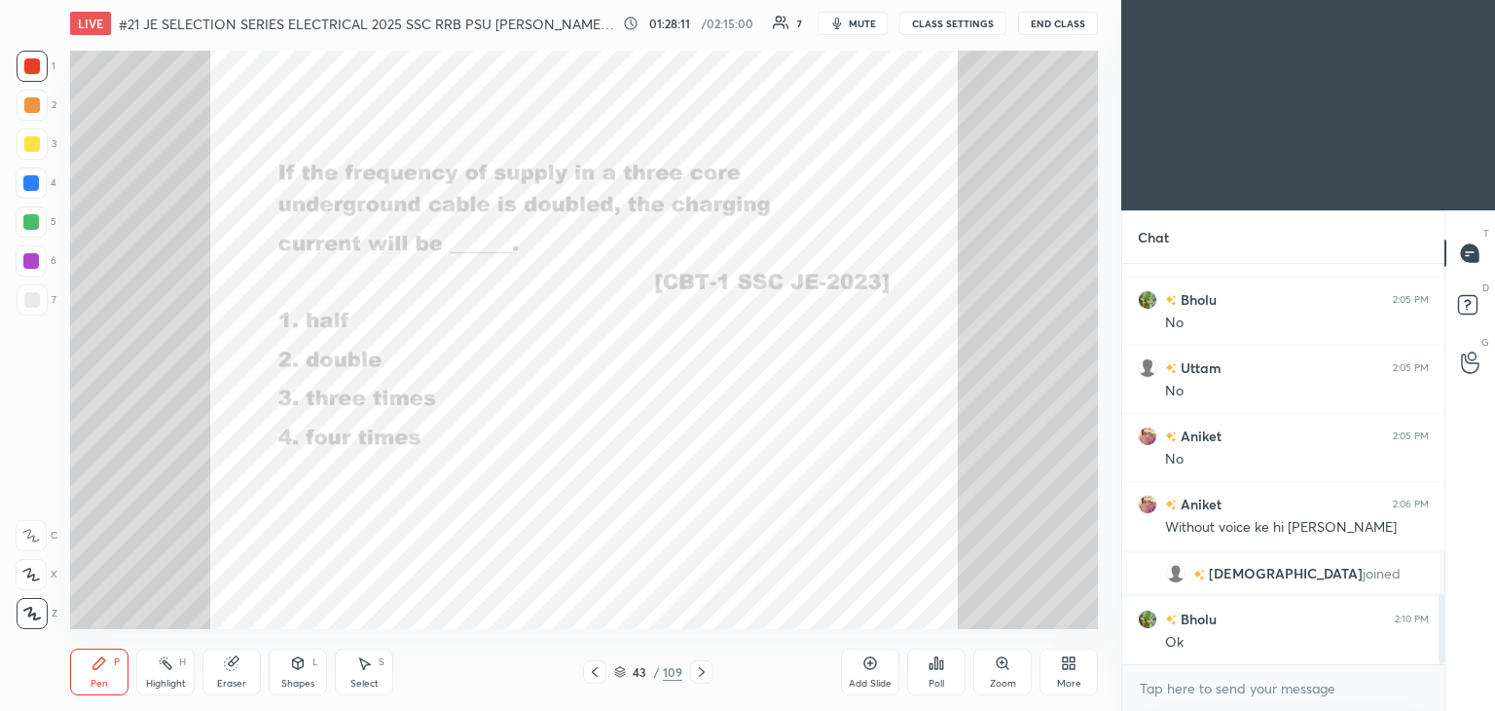
drag, startPoint x: 235, startPoint y: 671, endPoint x: 159, endPoint y: 645, distance: 80.0
click at [234, 670] on div "Eraser" at bounding box center [232, 671] width 58 height 47
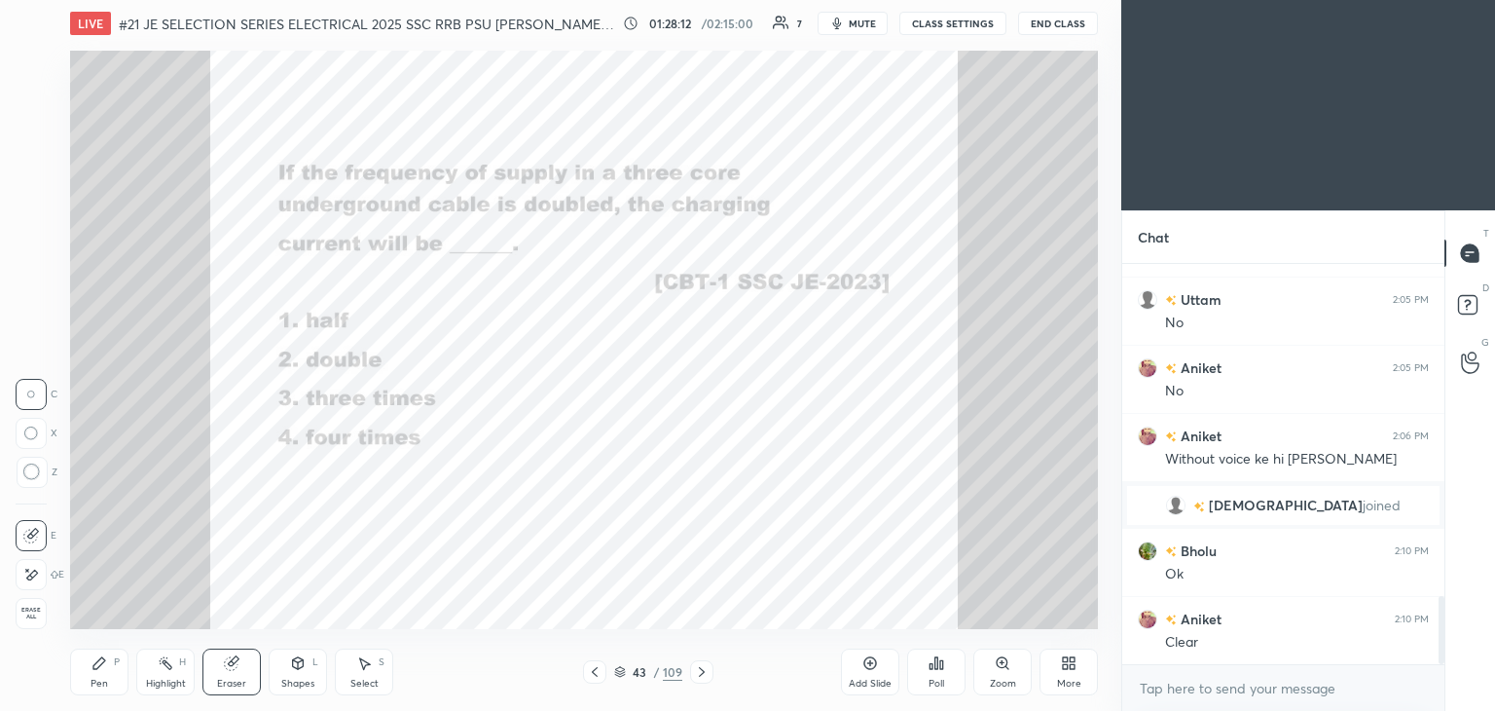
click at [35, 615] on span "Erase all" at bounding box center [31, 614] width 29 height 14
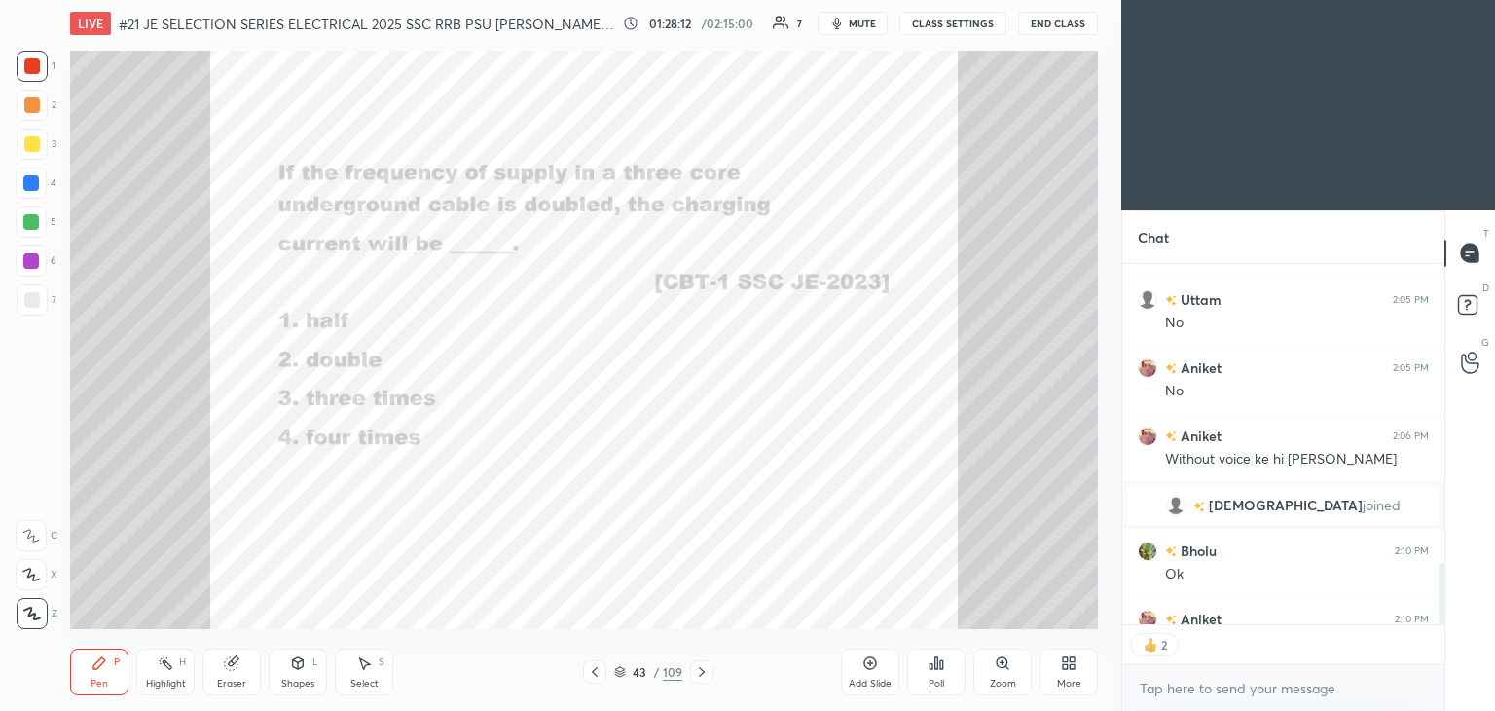
click at [87, 681] on div "Pen P" at bounding box center [99, 671] width 58 height 47
type textarea "x"
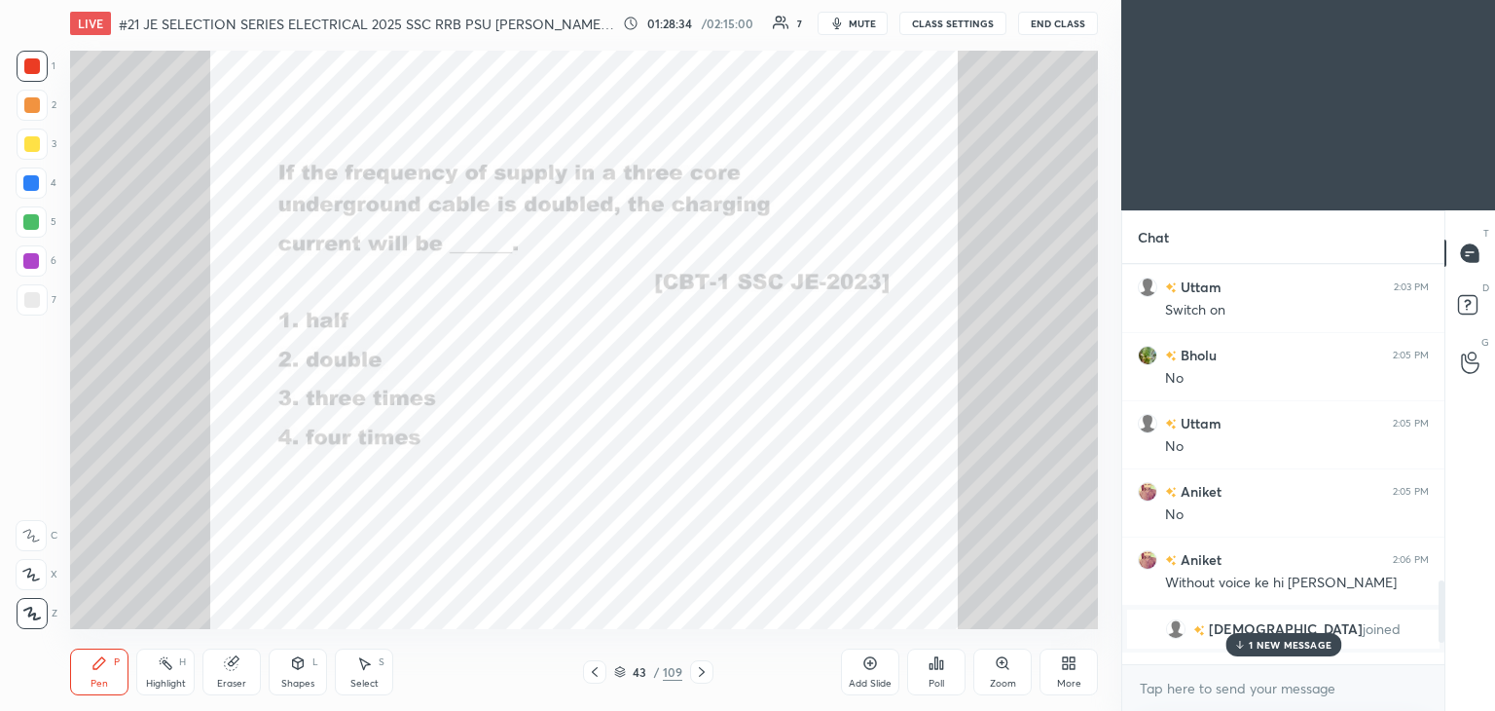
click at [1254, 644] on p "1 NEW MESSAGE" at bounding box center [1290, 645] width 83 height 12
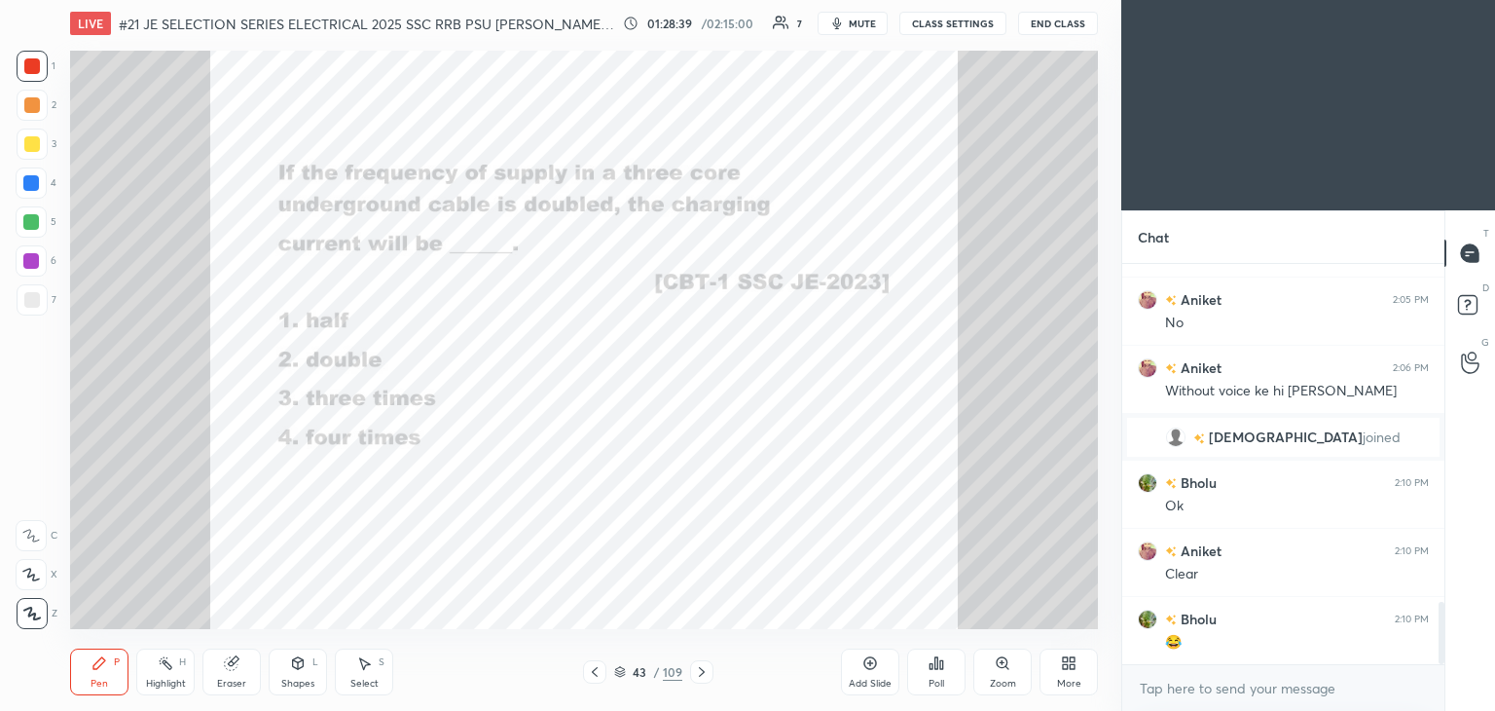
drag, startPoint x: 230, startPoint y: 666, endPoint x: 176, endPoint y: 659, distance: 54.0
click at [229, 666] on icon at bounding box center [231, 663] width 13 height 13
click at [27, 616] on span "Erase all" at bounding box center [31, 614] width 29 height 14
drag, startPoint x: 93, startPoint y: 675, endPoint x: 82, endPoint y: 682, distance: 14.0
click at [92, 677] on div "Pen P" at bounding box center [99, 671] width 58 height 47
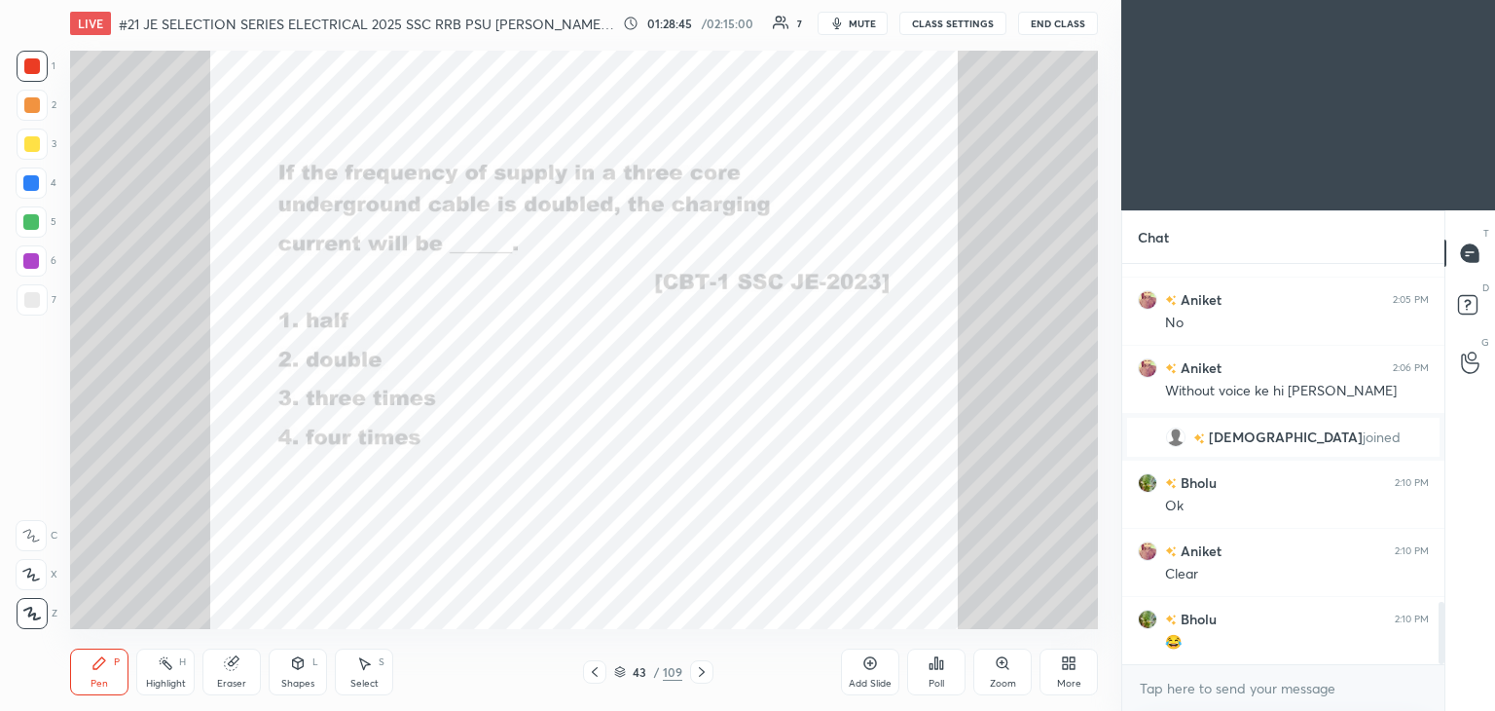
click at [228, 672] on div "Eraser" at bounding box center [232, 671] width 58 height 47
drag, startPoint x: 39, startPoint y: 619, endPoint x: 60, endPoint y: 655, distance: 41.9
click at [39, 620] on span "Erase all" at bounding box center [31, 614] width 29 height 14
click at [65, 663] on div "LIVE #21 JE SELECTION SERIES ELECTRICAL 2025 SSC RRB PSU [PERSON_NAME] SIR EEEG…" at bounding box center [584, 355] width 1044 height 711
click at [35, 73] on div at bounding box center [32, 66] width 16 height 16
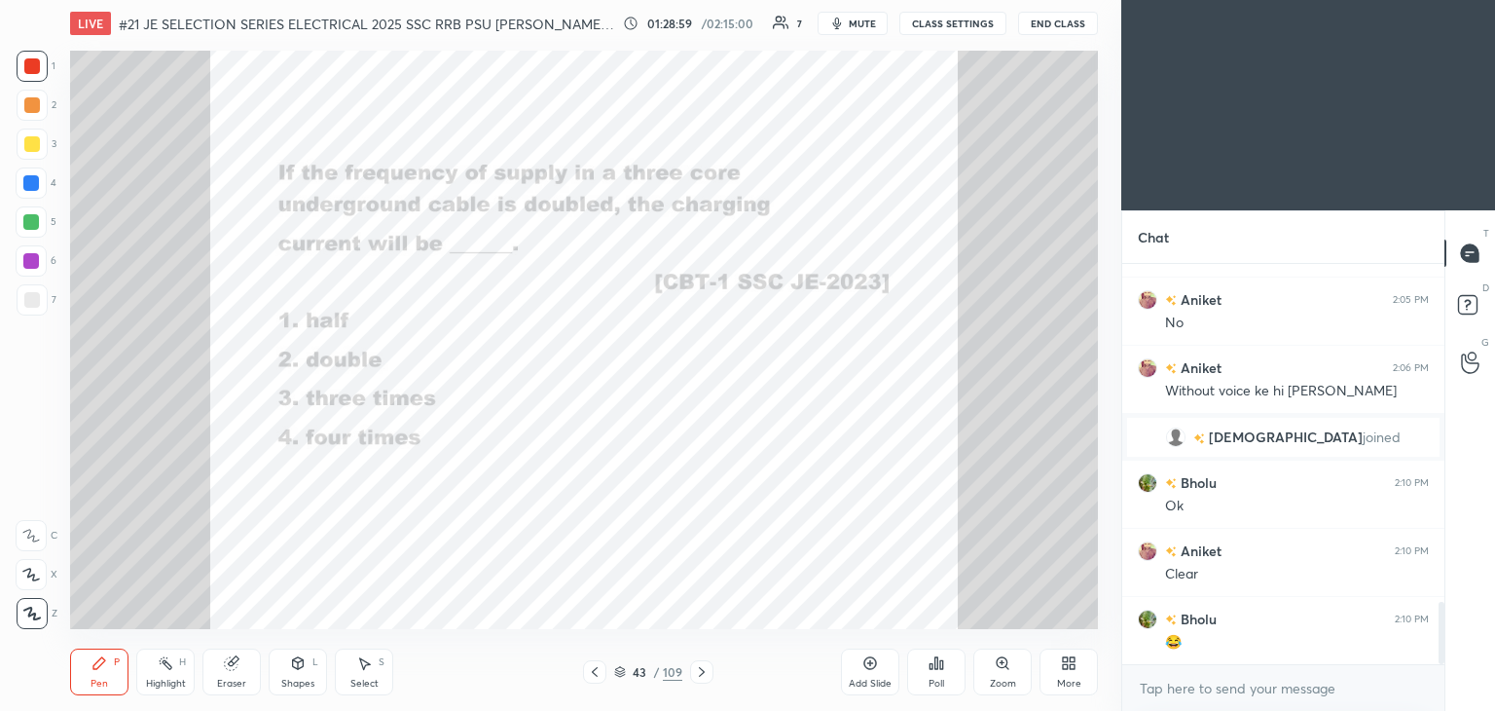
scroll to position [2229, 0]
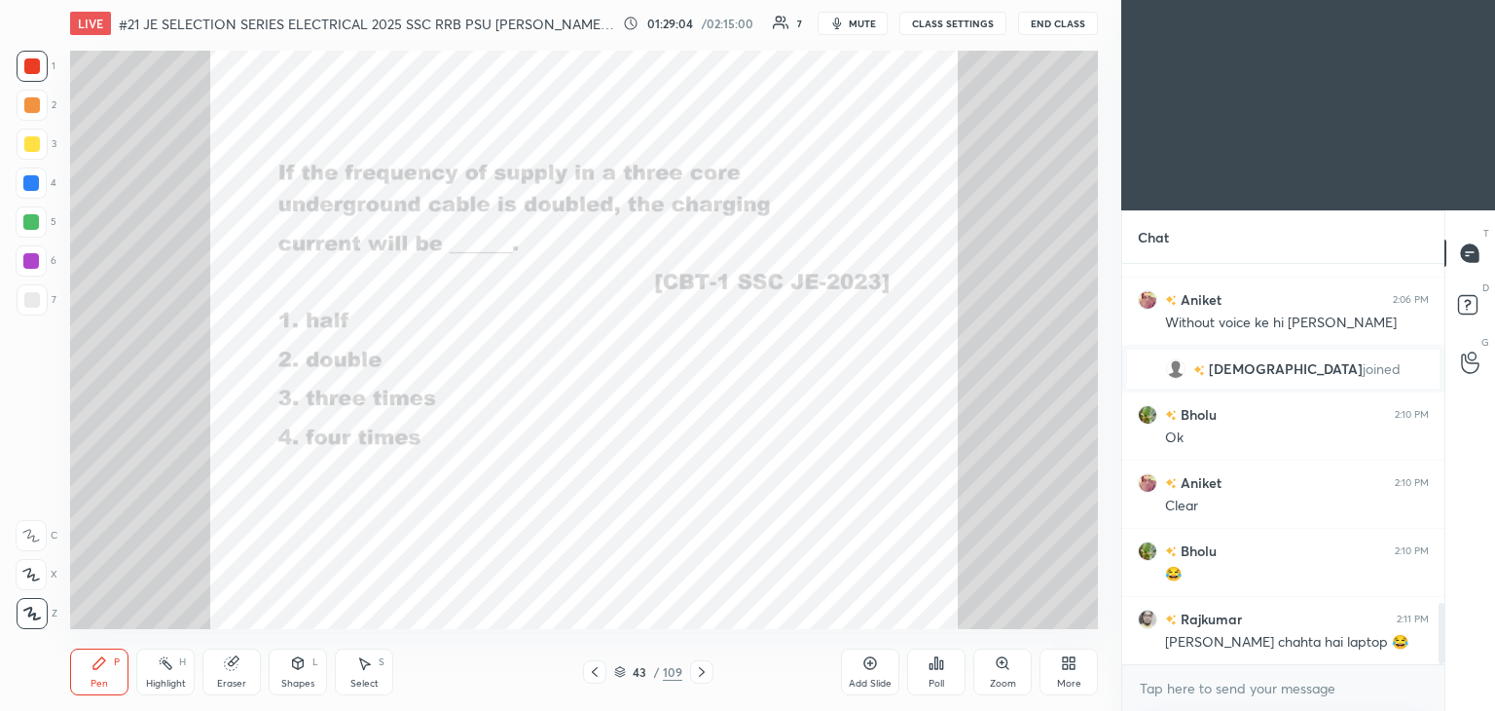
click at [236, 674] on div "Eraser" at bounding box center [232, 671] width 58 height 47
click at [34, 615] on span "Erase all" at bounding box center [31, 614] width 29 height 14
click at [97, 679] on div "Pen" at bounding box center [100, 684] width 18 height 10
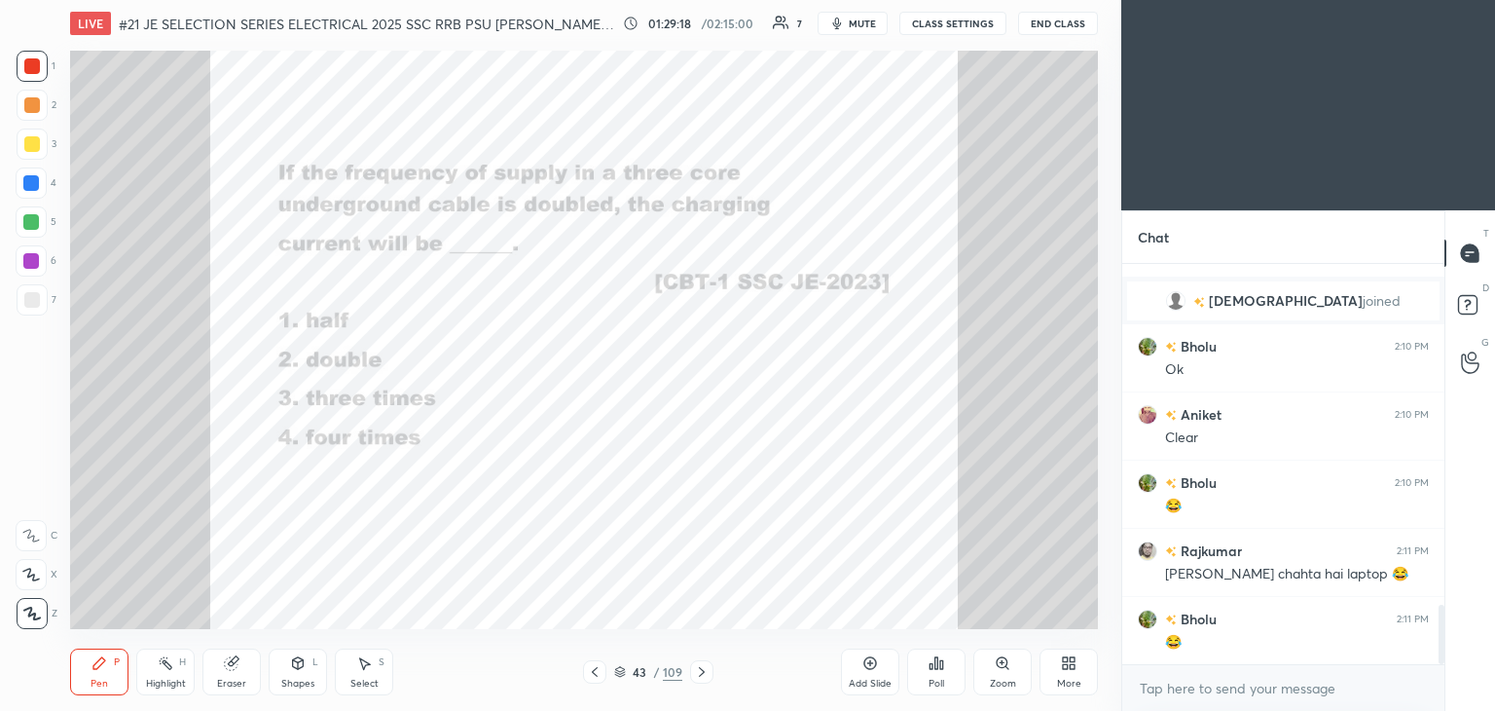
click at [705, 671] on icon at bounding box center [702, 672] width 16 height 16
click at [940, 671] on icon at bounding box center [937, 663] width 16 height 16
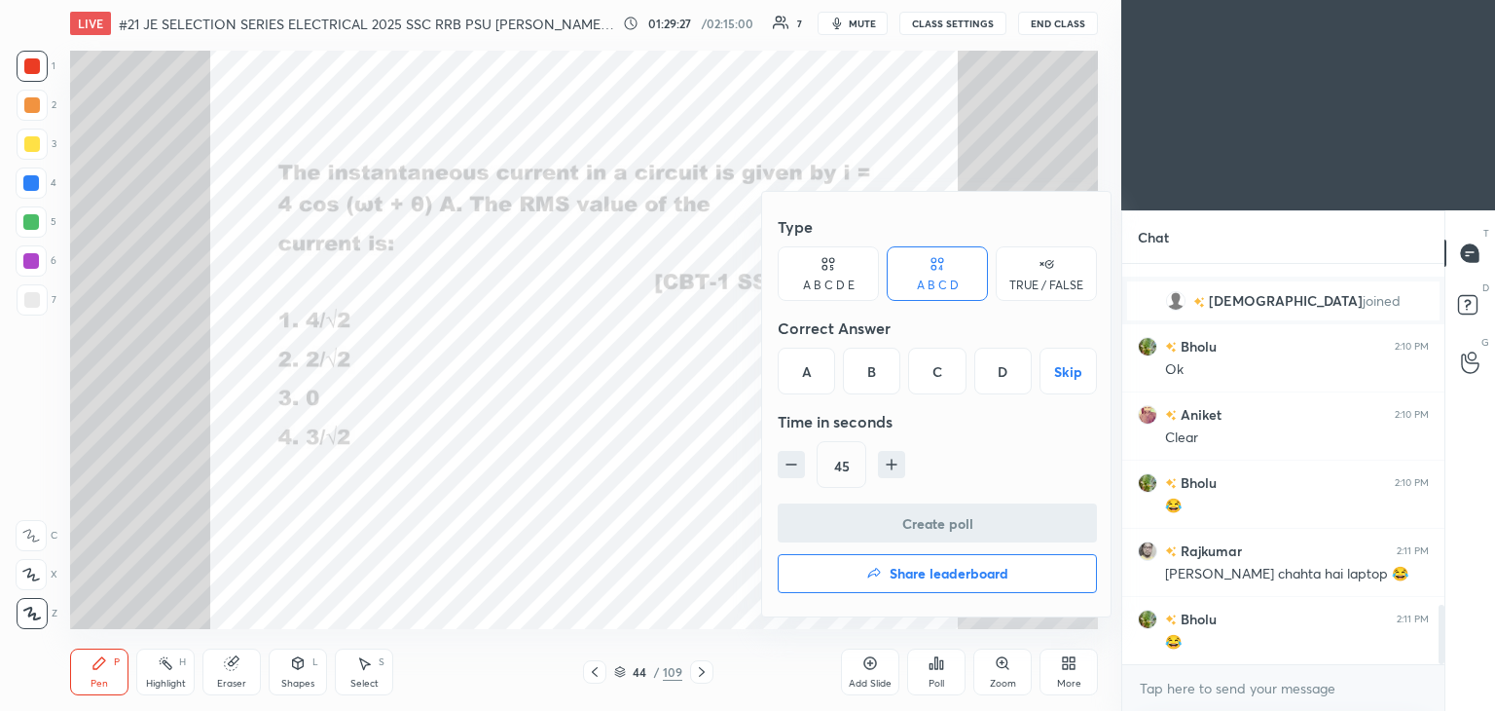
drag, startPoint x: 814, startPoint y: 365, endPoint x: 802, endPoint y: 457, distance: 92.3
click at [814, 367] on div "A" at bounding box center [806, 371] width 57 height 47
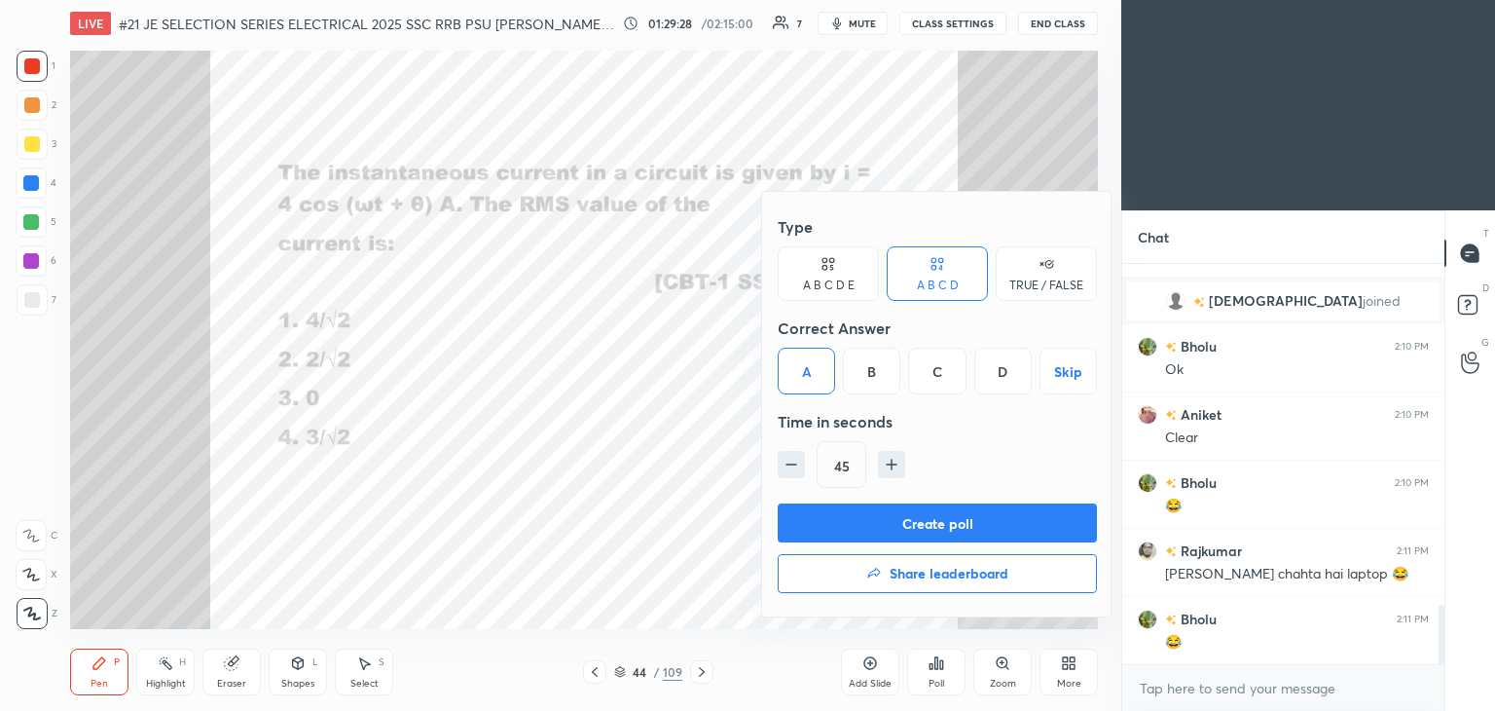
drag, startPoint x: 792, startPoint y: 460, endPoint x: 792, endPoint y: 497, distance: 36.0
click at [792, 462] on icon "button" at bounding box center [791, 464] width 19 height 19
type input "30"
click at [792, 502] on div "Type A B C D E A B C D TRUE / FALSE Correct Answer A B C D Skip Time in seconds…" at bounding box center [937, 404] width 350 height 424
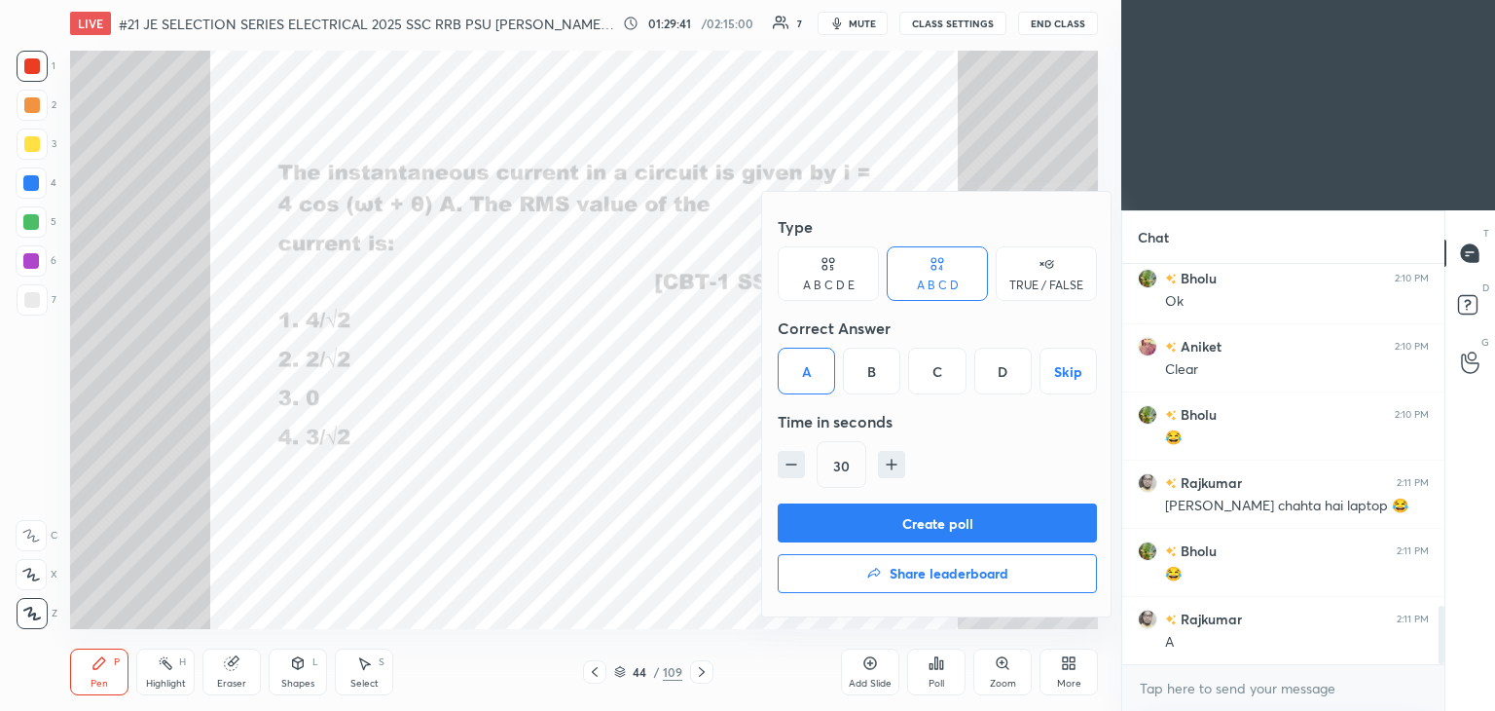
scroll to position [2434, 0]
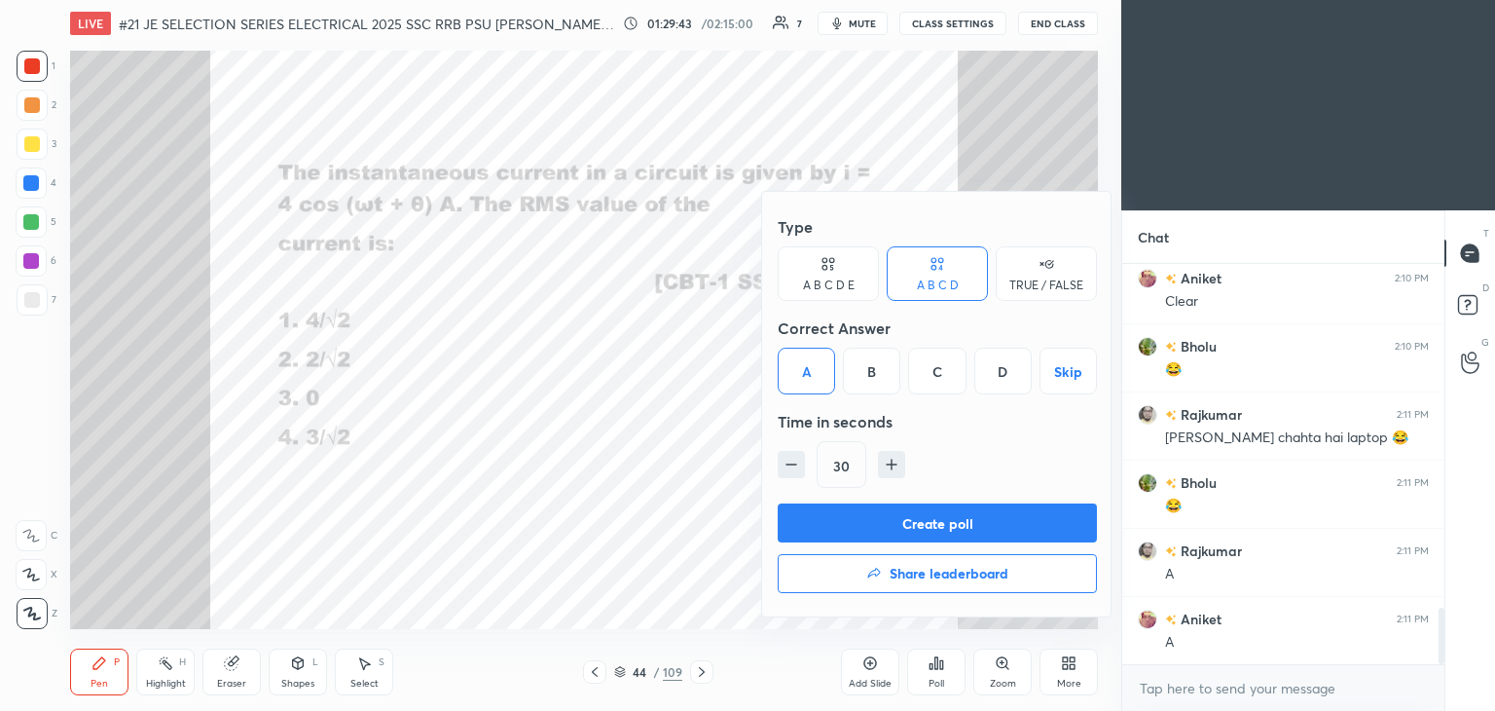
click at [845, 515] on button "Create poll" at bounding box center [937, 522] width 319 height 39
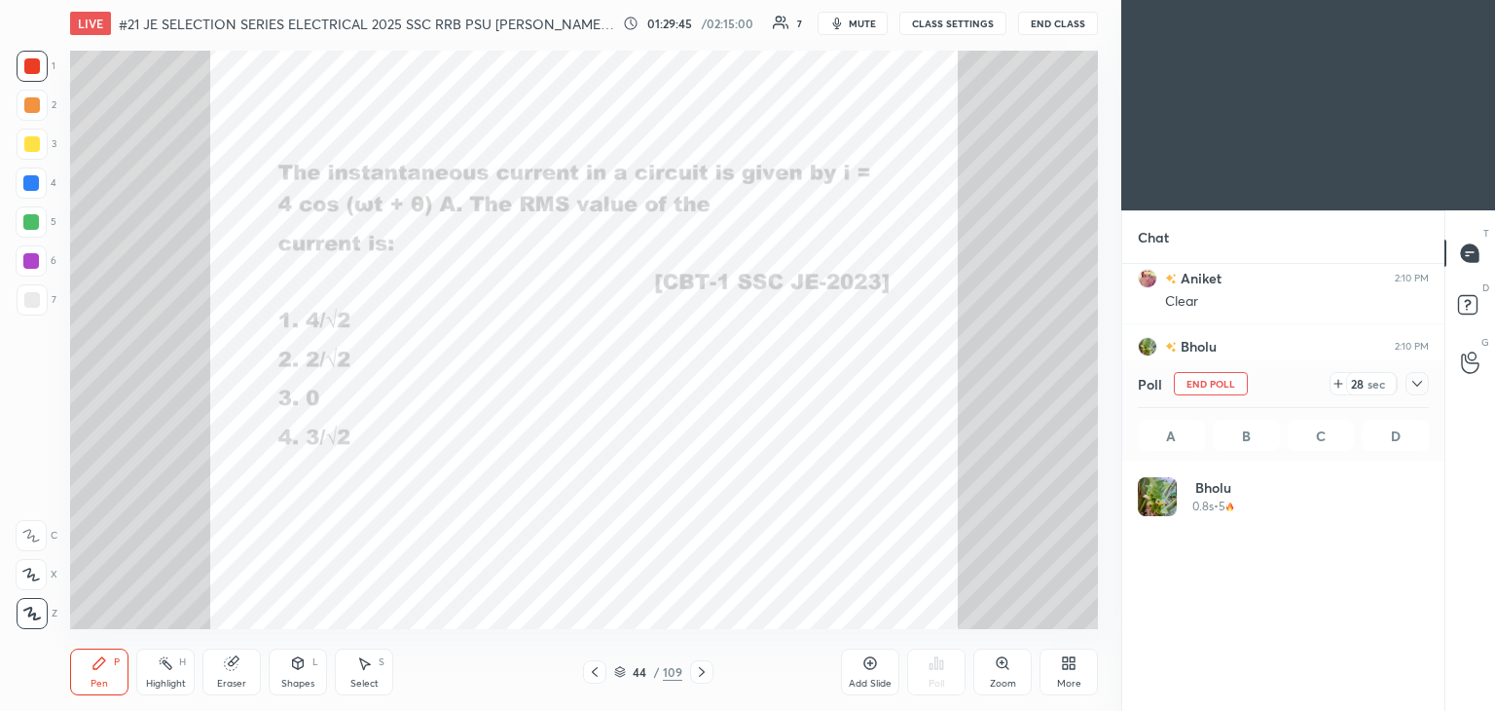
scroll to position [228, 285]
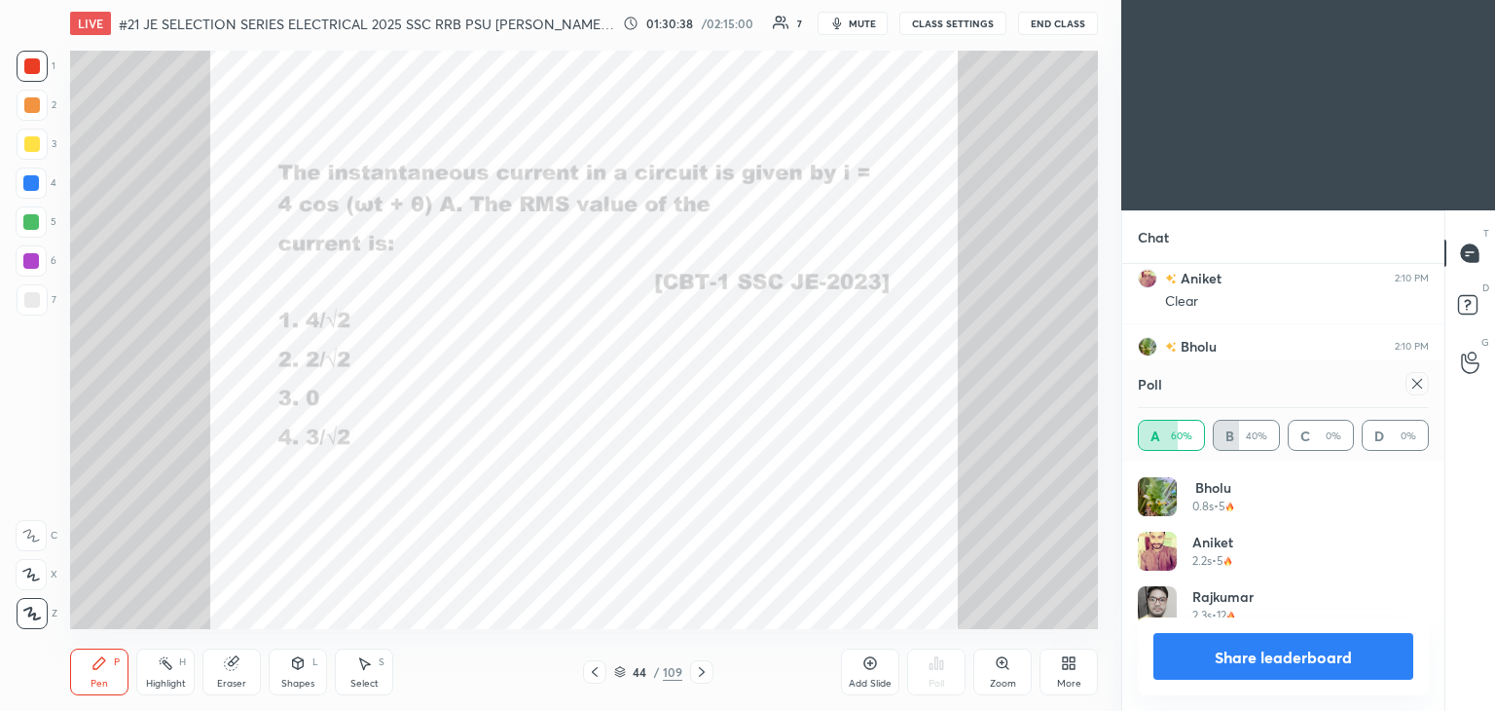
click at [229, 670] on icon at bounding box center [231, 663] width 13 height 13
drag, startPoint x: 28, startPoint y: 600, endPoint x: 93, endPoint y: 675, distance: 99.4
click at [32, 606] on div "Erase all" at bounding box center [31, 613] width 31 height 31
click at [102, 682] on div "Pen" at bounding box center [100, 684] width 18 height 10
click at [32, 68] on div at bounding box center [32, 66] width 16 height 16
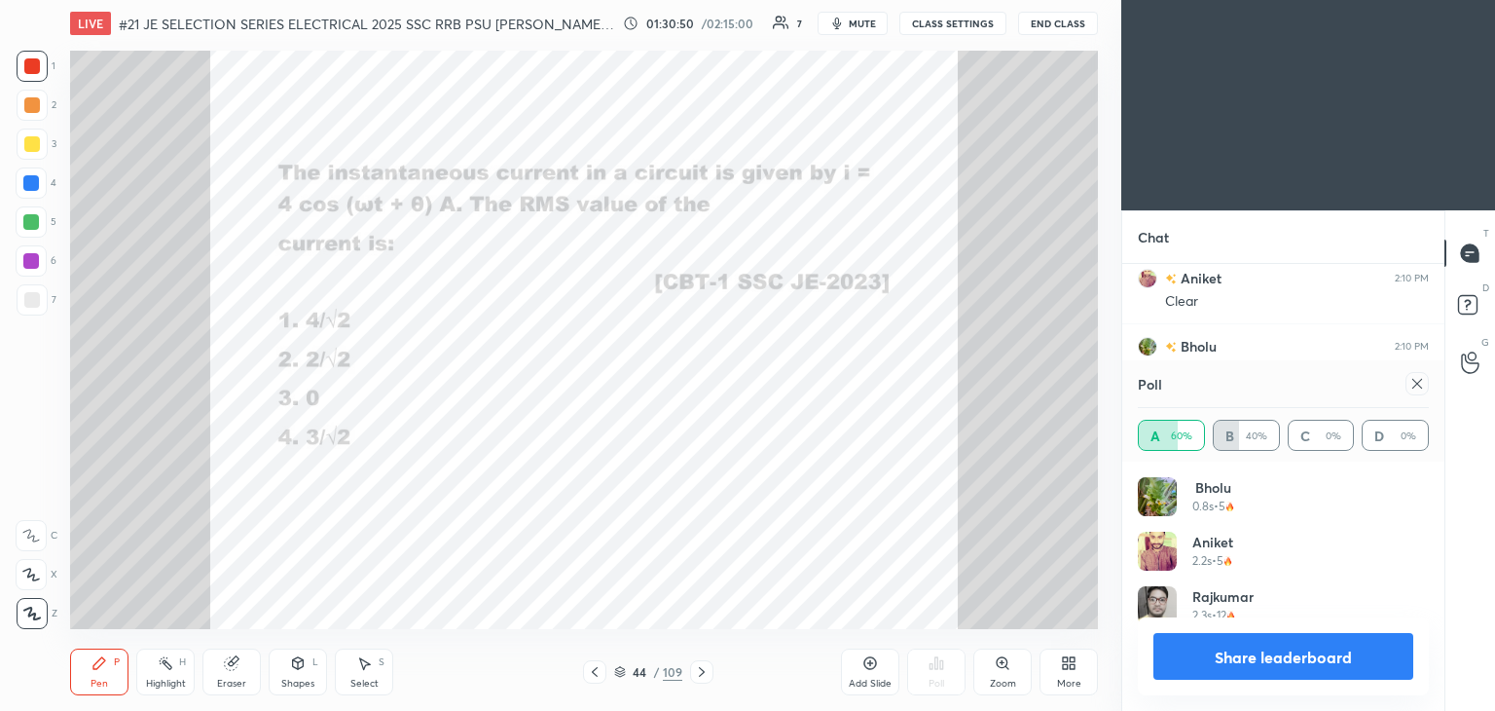
scroll to position [2603, 0]
click at [58, 56] on div "1 2 3 4 5 6 7 C X Z C X Z E E Erase all H H" at bounding box center [31, 340] width 62 height 578
click at [1411, 388] on icon at bounding box center [1418, 384] width 16 height 16
type textarea "x"
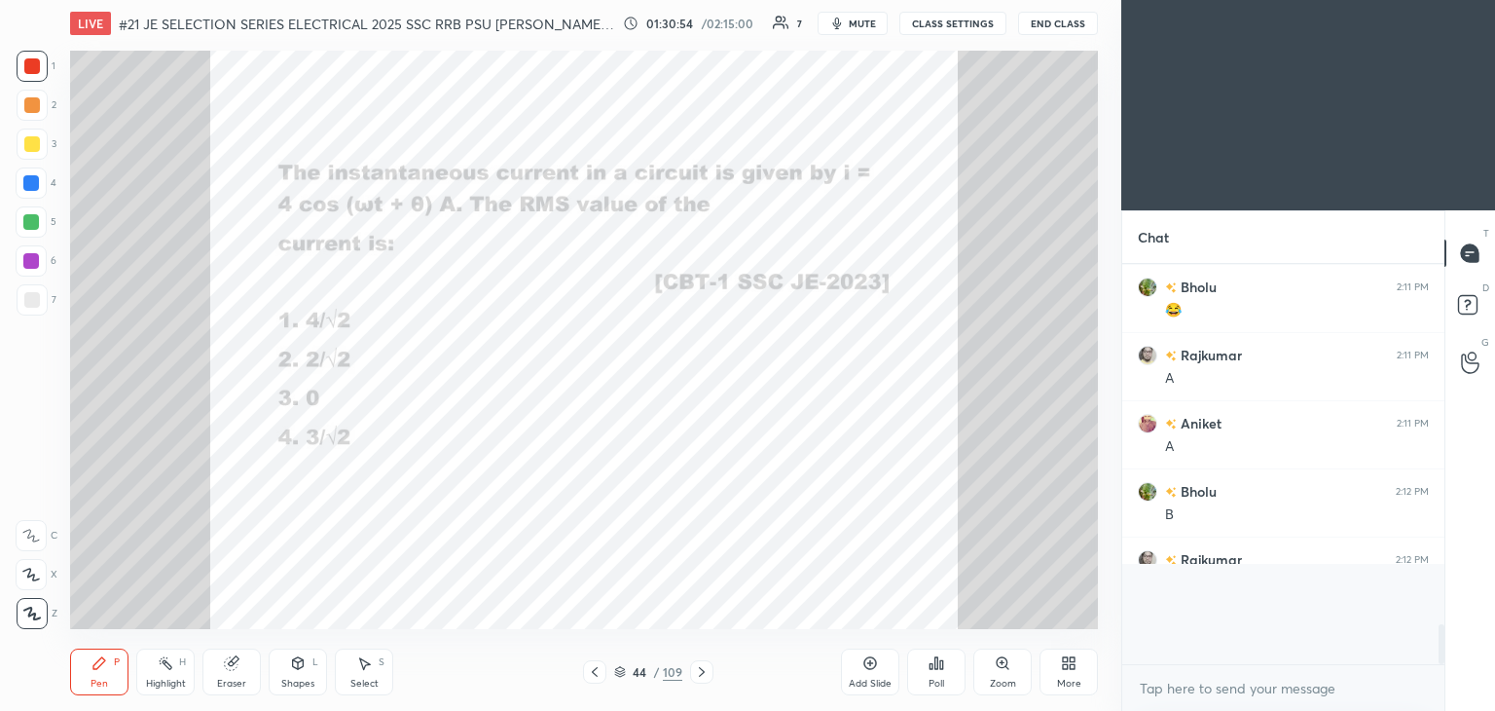
scroll to position [0, 0]
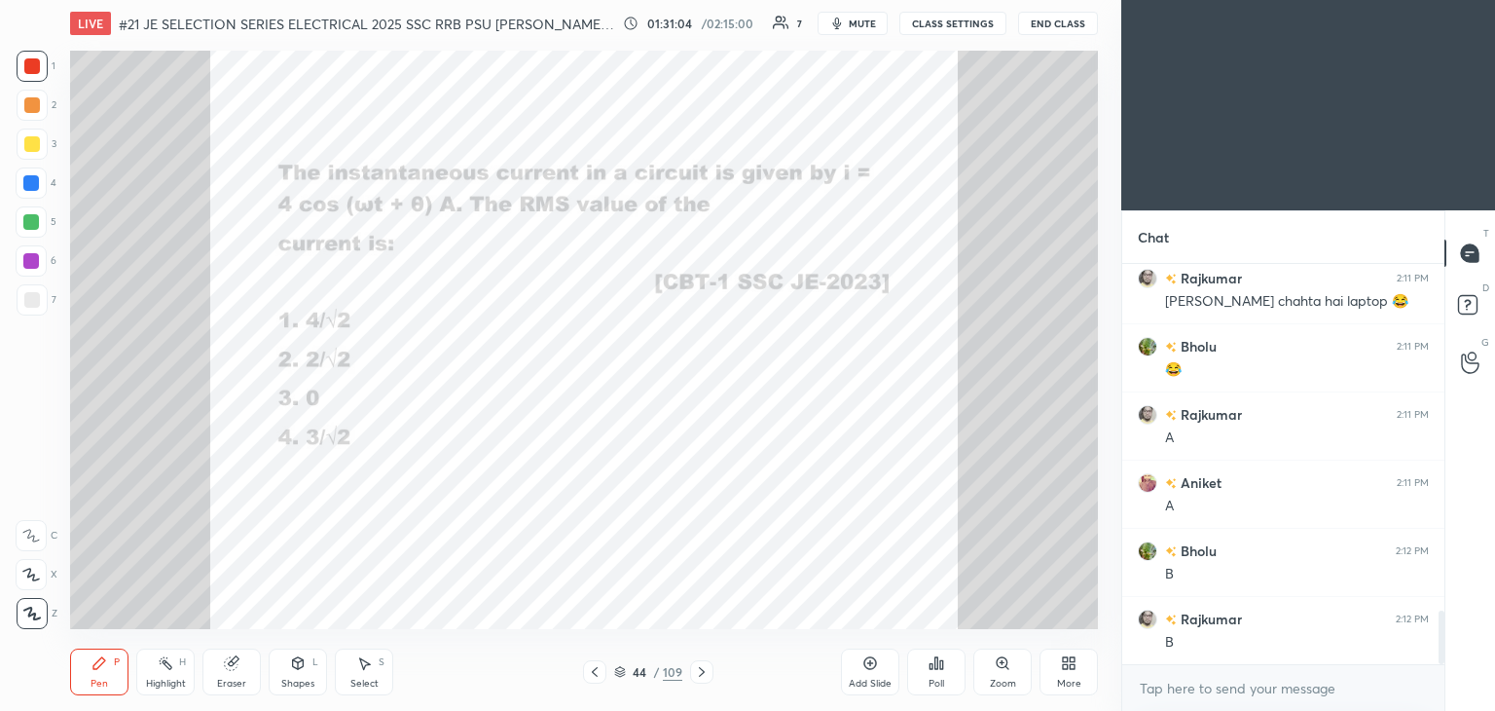
click at [704, 675] on icon at bounding box center [702, 672] width 16 height 16
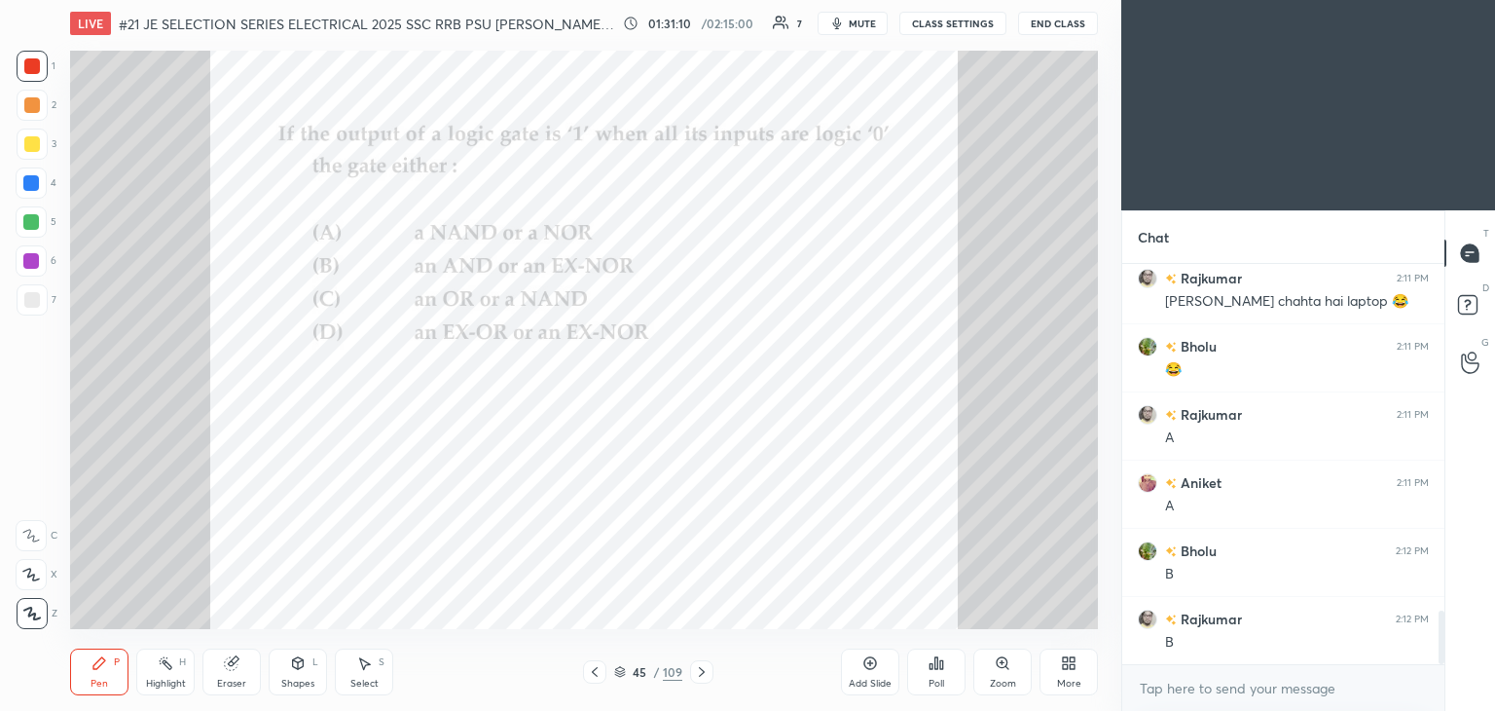
click at [942, 671] on div "Poll" at bounding box center [936, 671] width 58 height 47
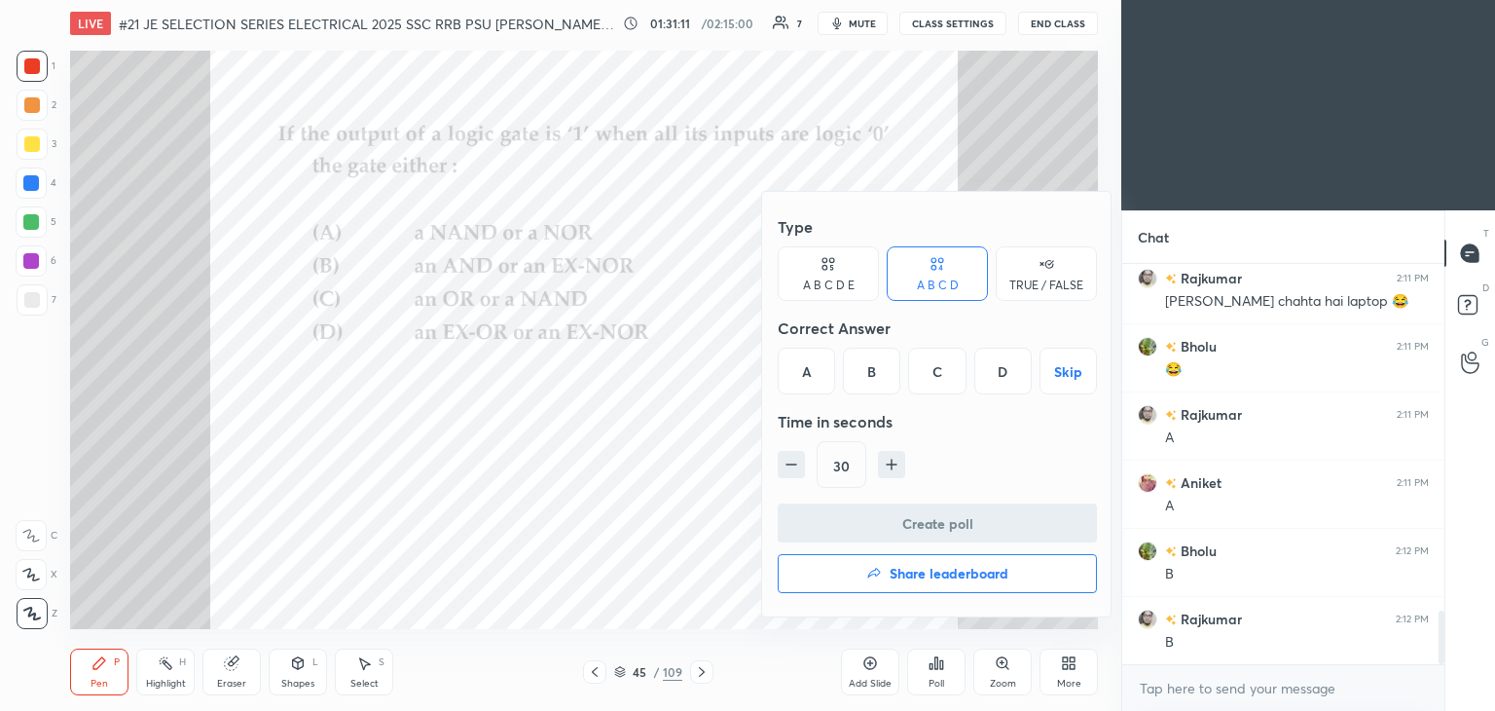
click at [942, 671] on div at bounding box center [747, 355] width 1495 height 711
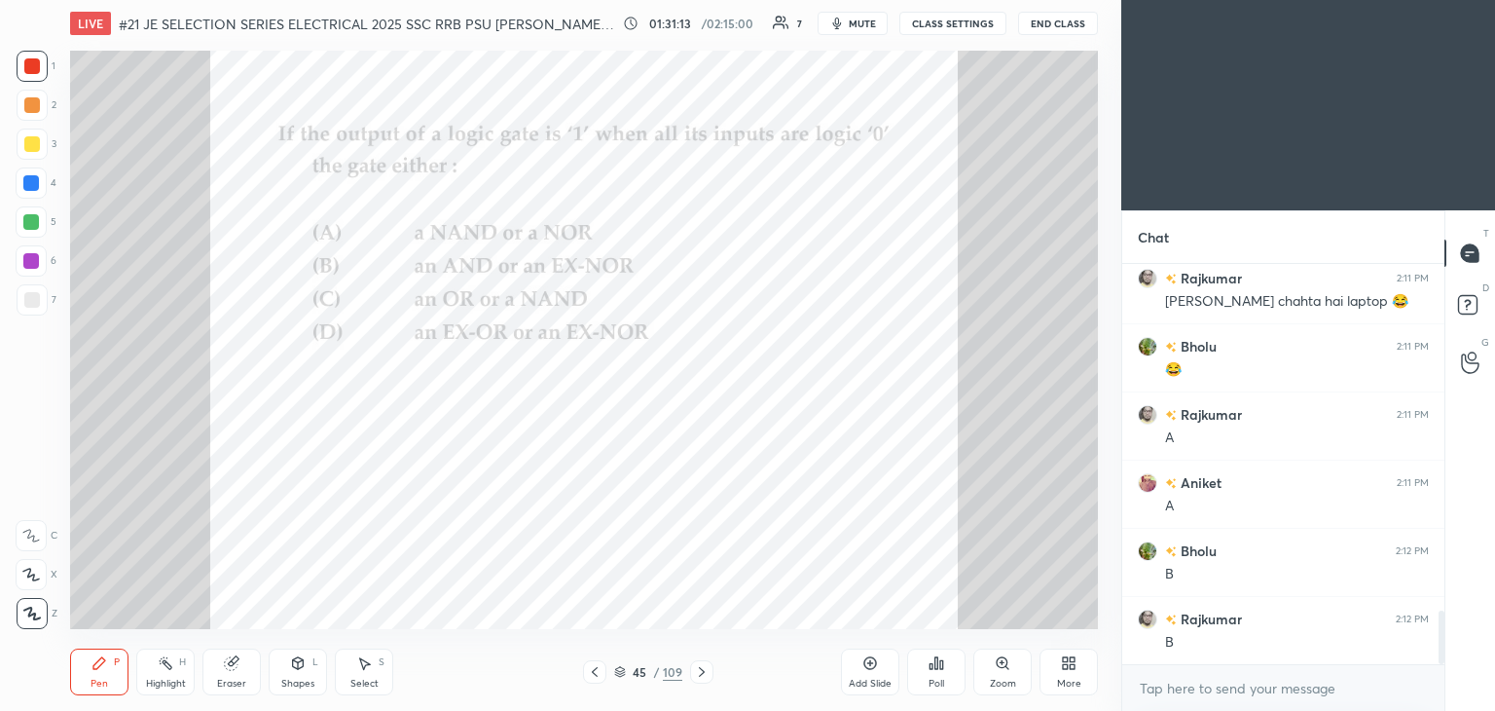
click at [942, 672] on div "Poll" at bounding box center [936, 671] width 58 height 47
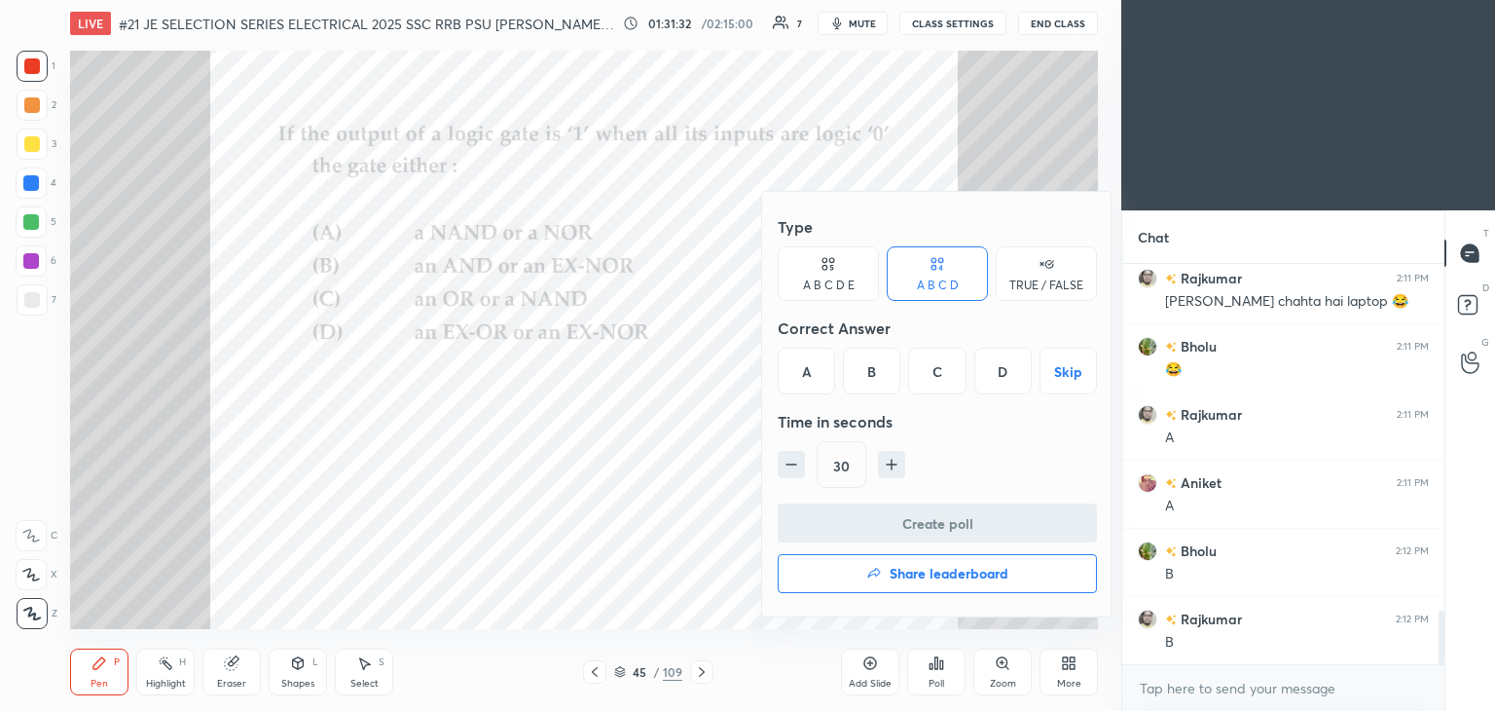
click at [802, 374] on div "A" at bounding box center [806, 371] width 57 height 47
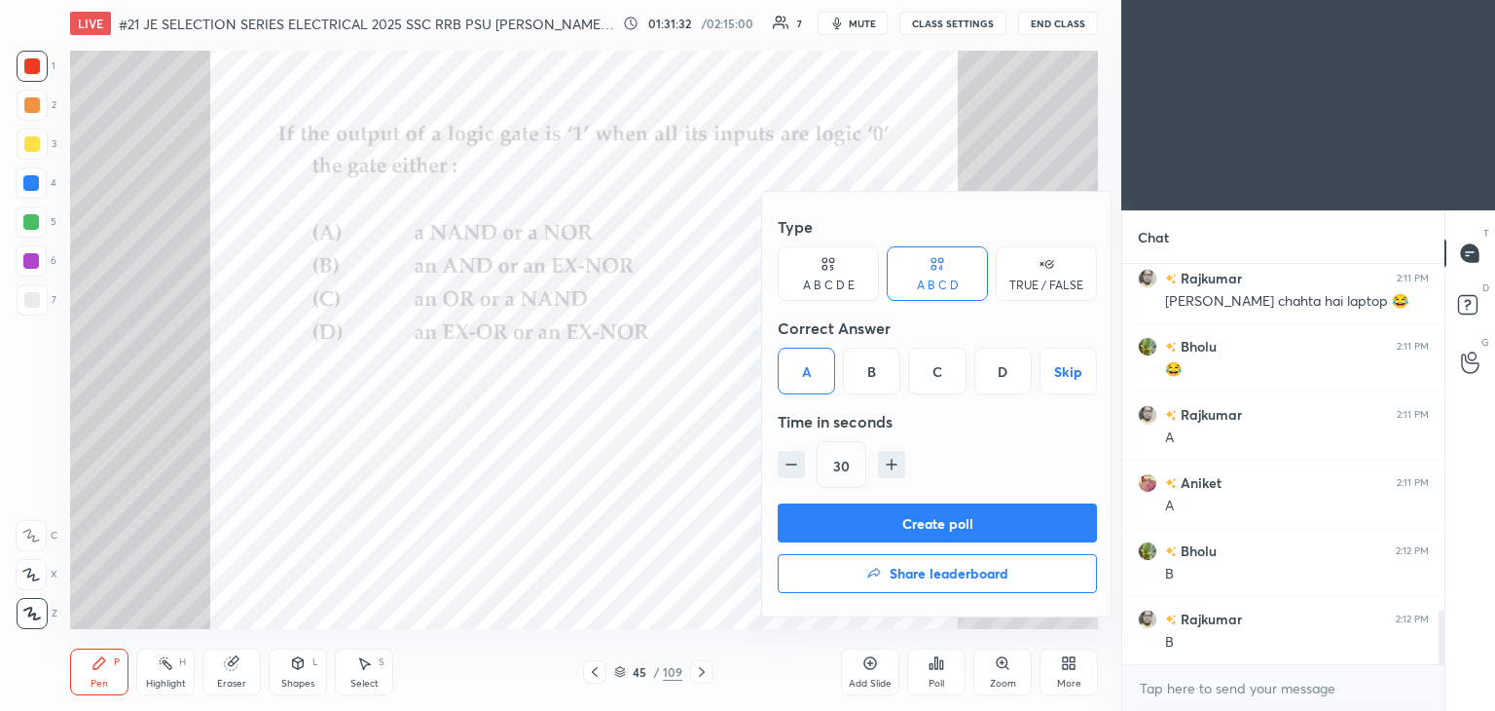
click at [884, 472] on icon "button" at bounding box center [891, 464] width 19 height 19
type input "45"
click at [869, 513] on button "Create poll" at bounding box center [937, 522] width 319 height 39
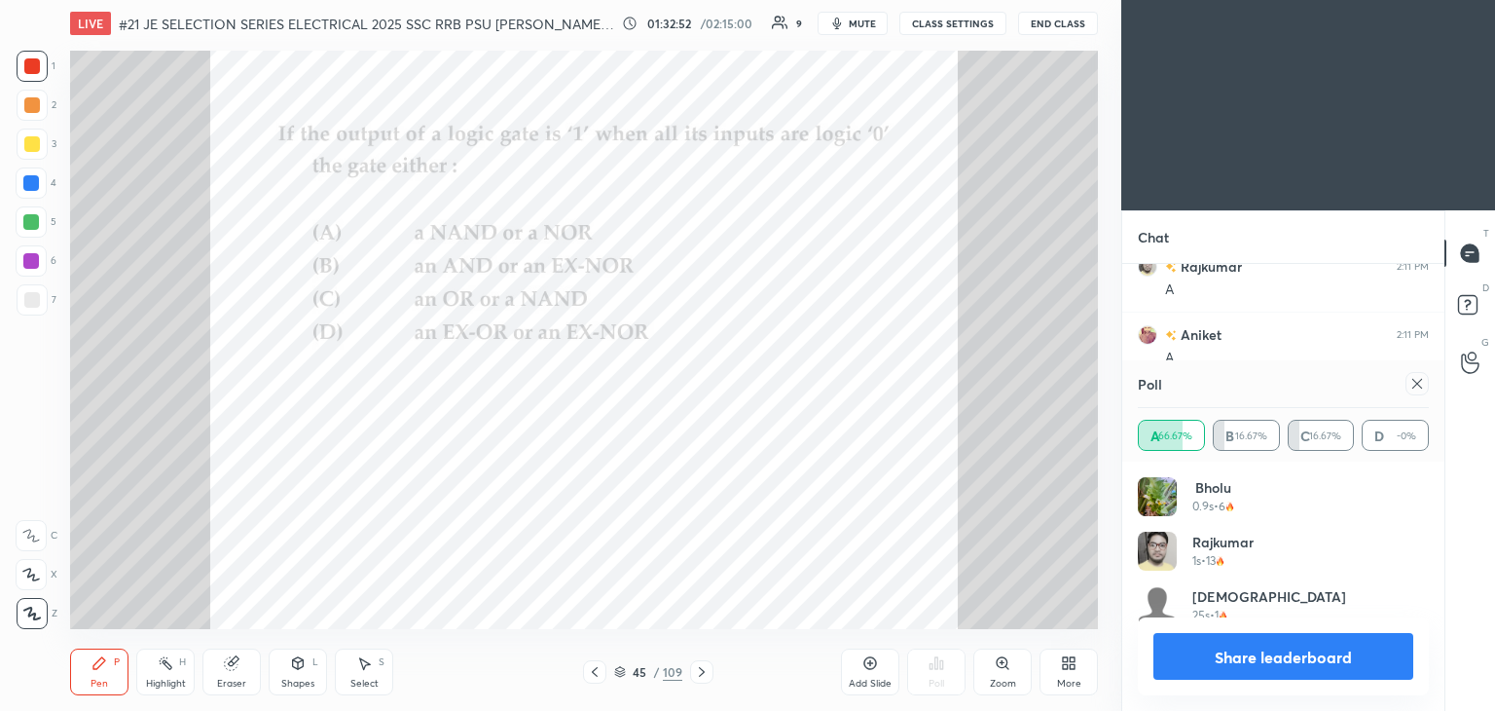
scroll to position [7, 6]
click at [1422, 385] on icon at bounding box center [1418, 384] width 16 height 16
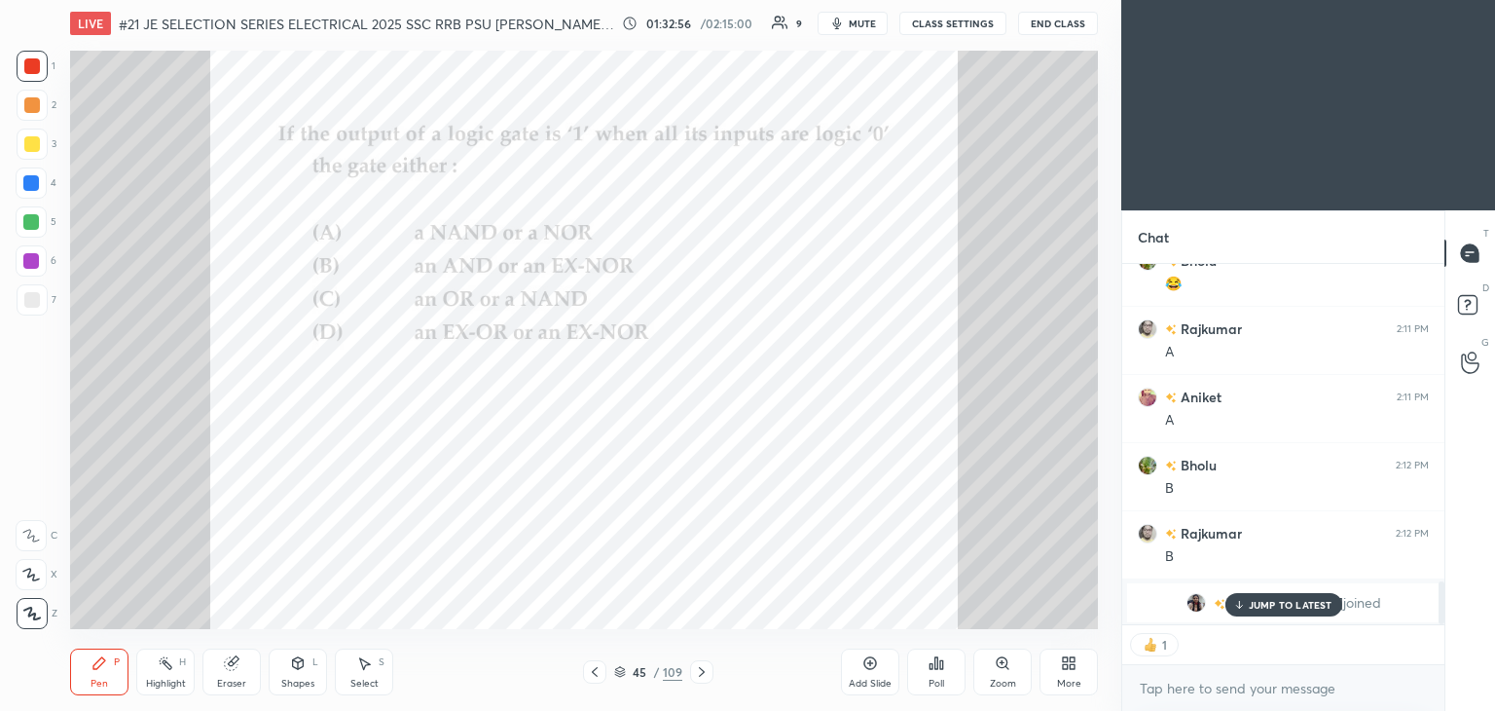
click at [701, 670] on icon at bounding box center [702, 672] width 16 height 16
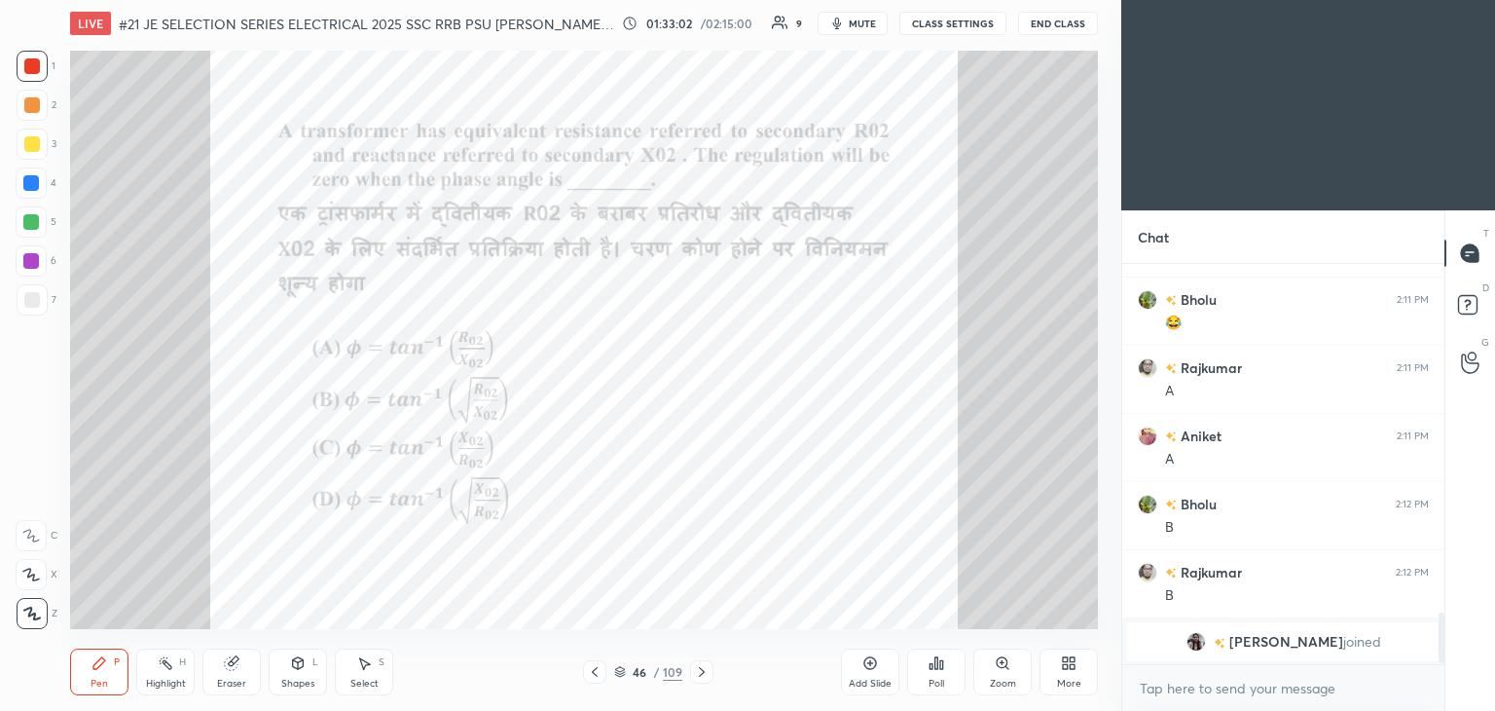
scroll to position [6, 6]
click at [945, 667] on div "Poll" at bounding box center [936, 671] width 58 height 47
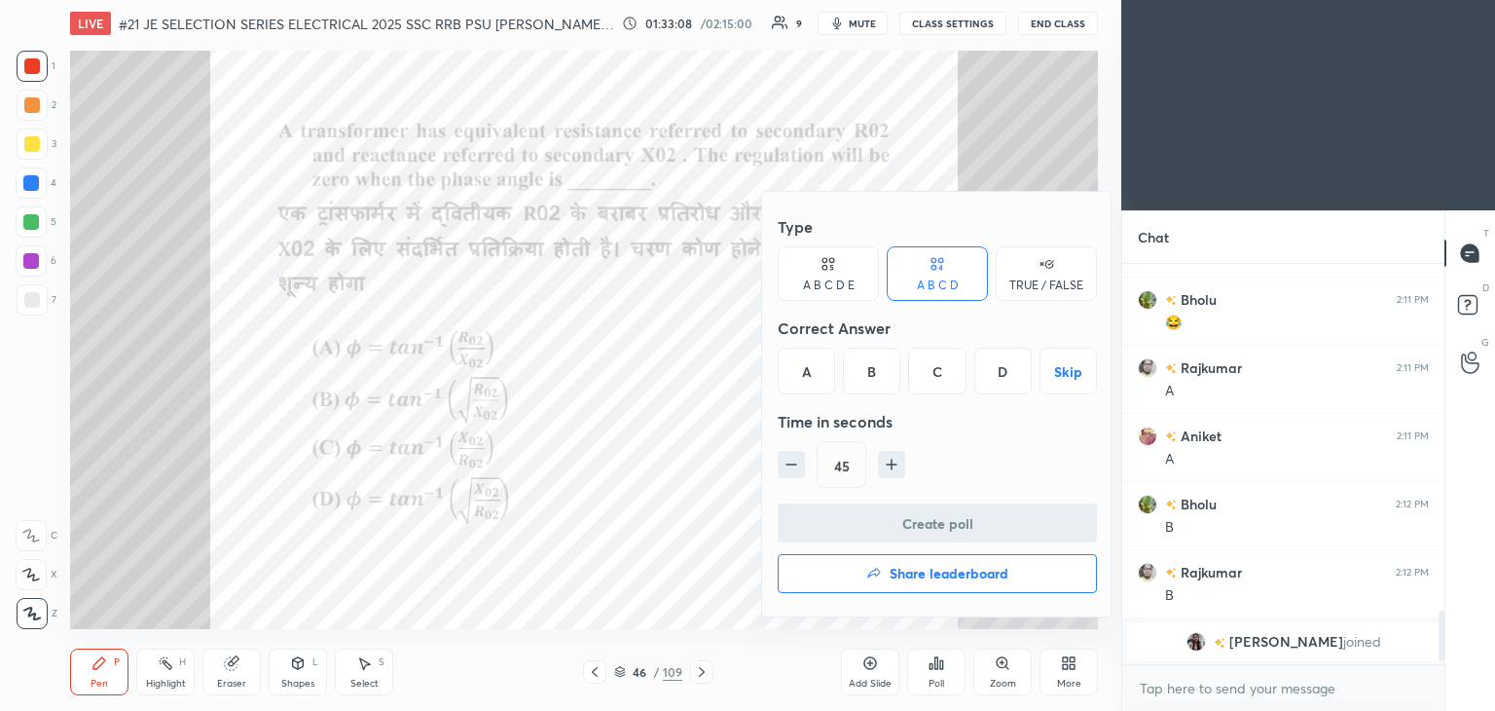
click at [807, 368] on div "A" at bounding box center [806, 371] width 57 height 47
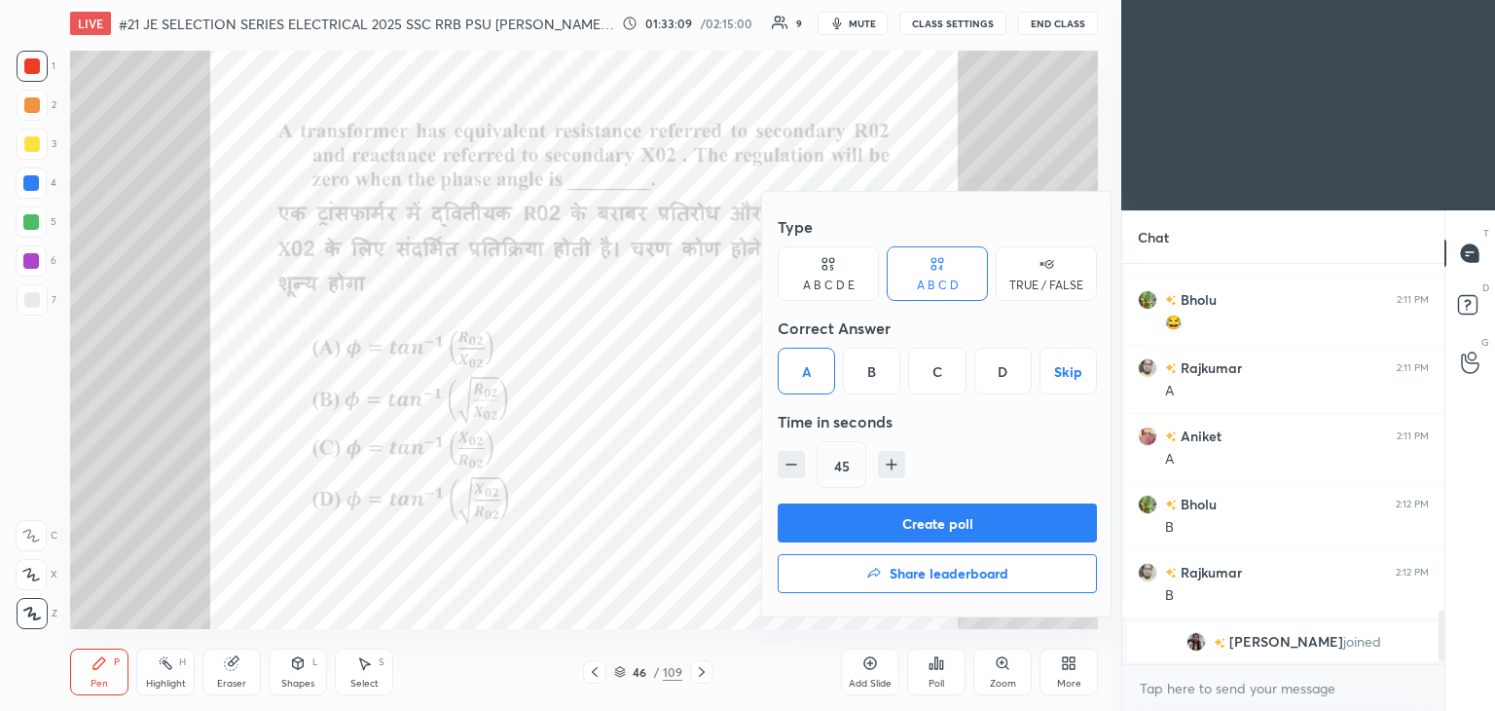
click at [836, 521] on button "Create poll" at bounding box center [937, 522] width 319 height 39
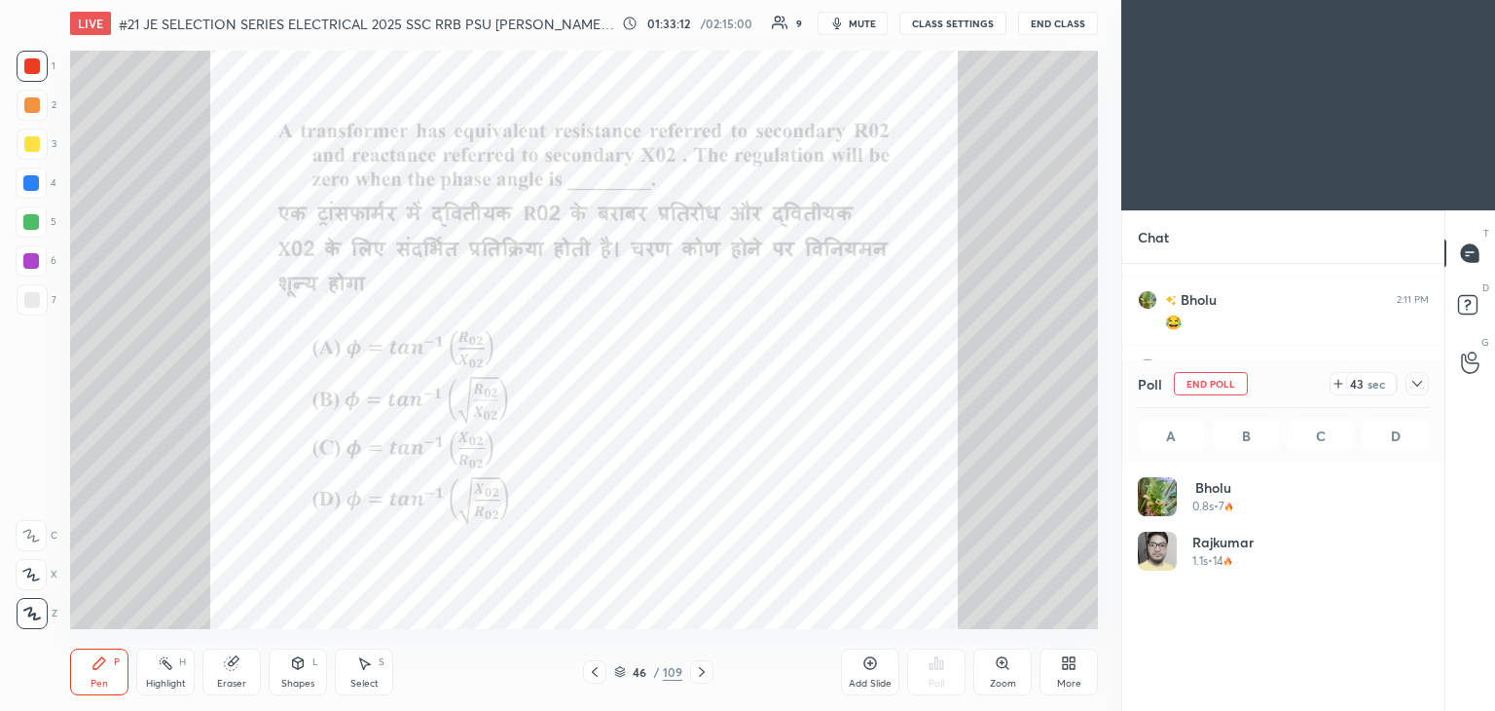
scroll to position [228, 285]
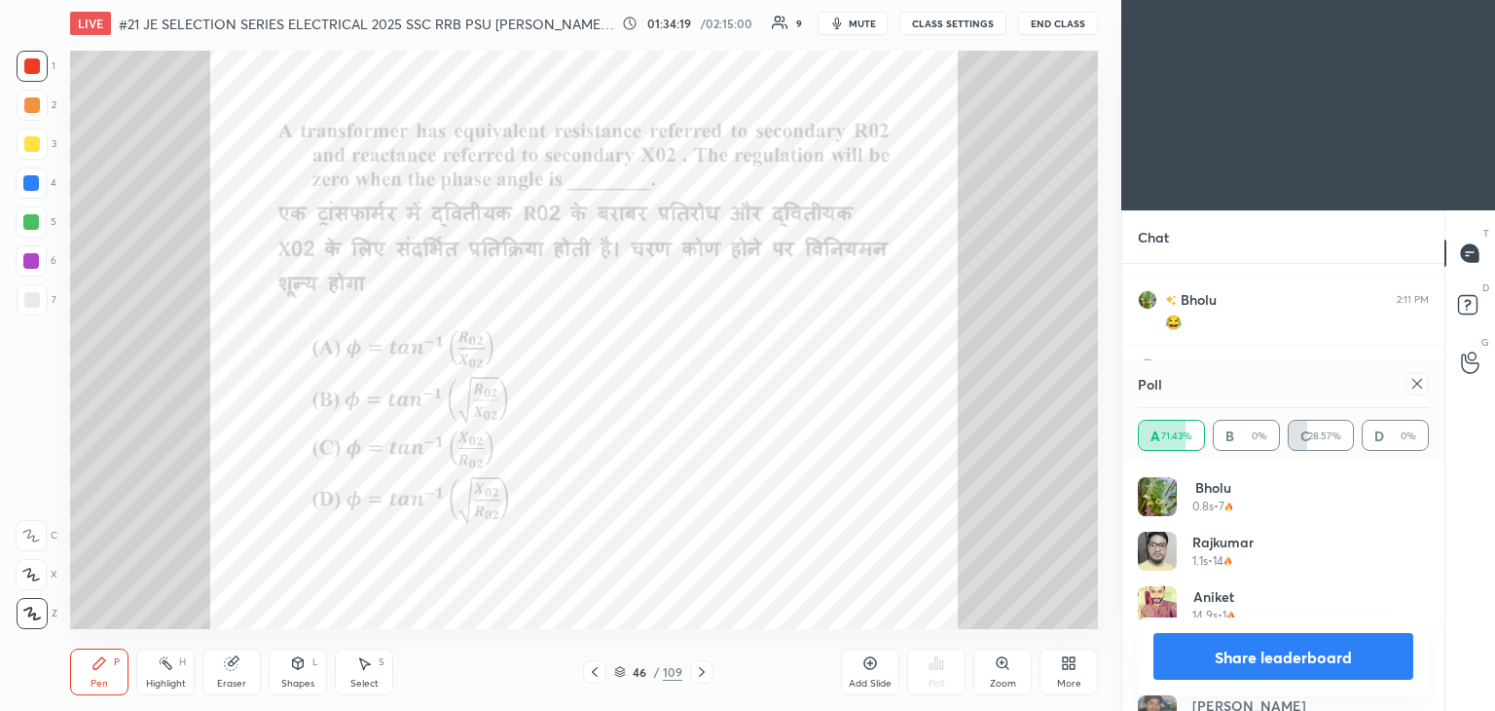
click at [1417, 390] on div at bounding box center [1417, 383] width 23 height 23
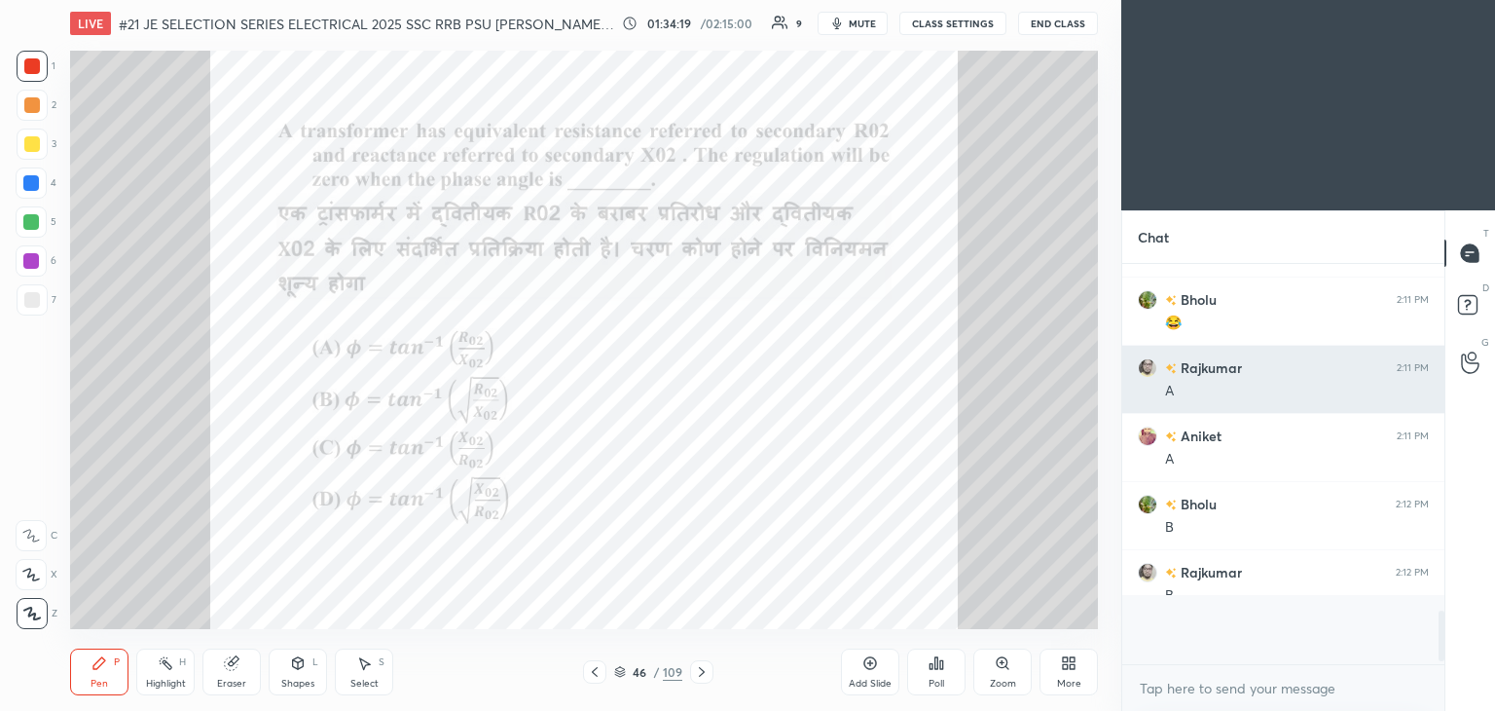
scroll to position [7, 6]
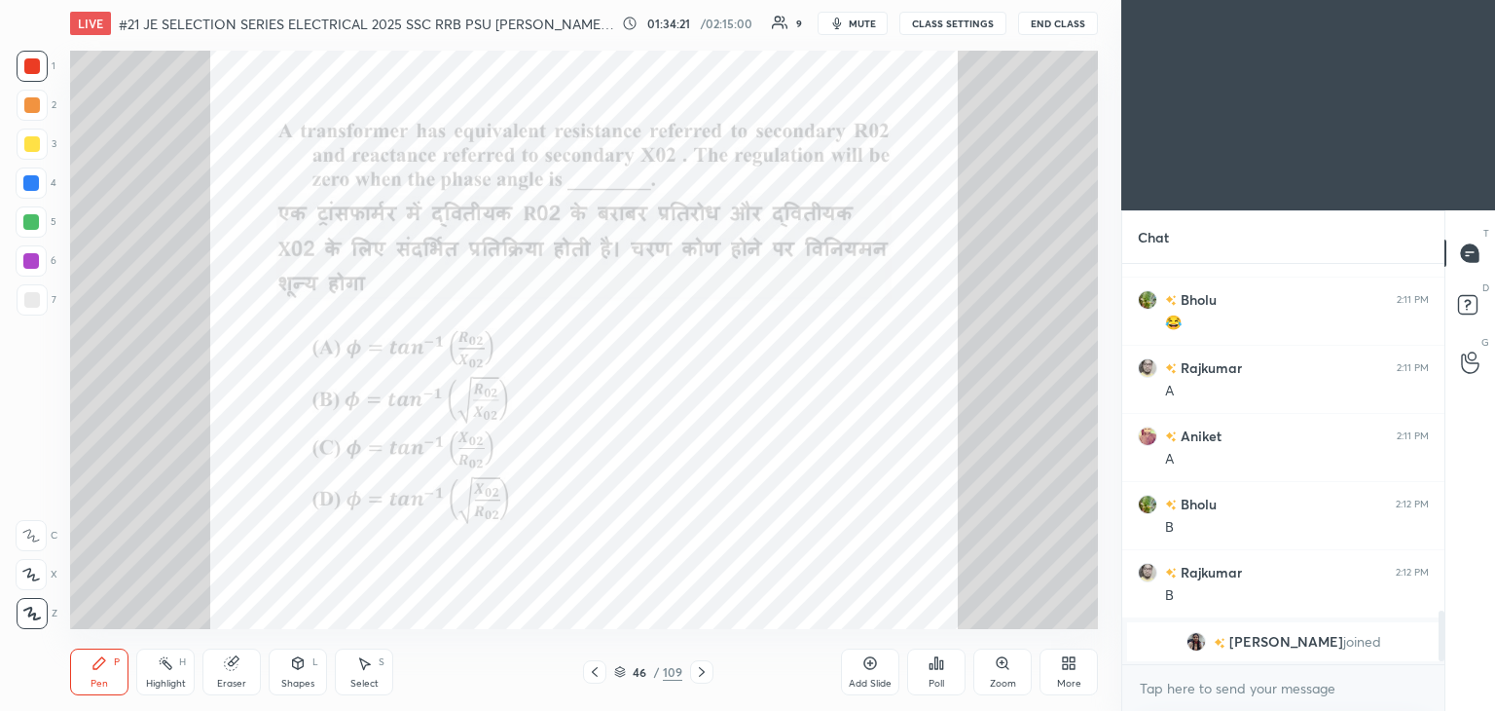
click at [697, 675] on icon at bounding box center [702, 672] width 16 height 16
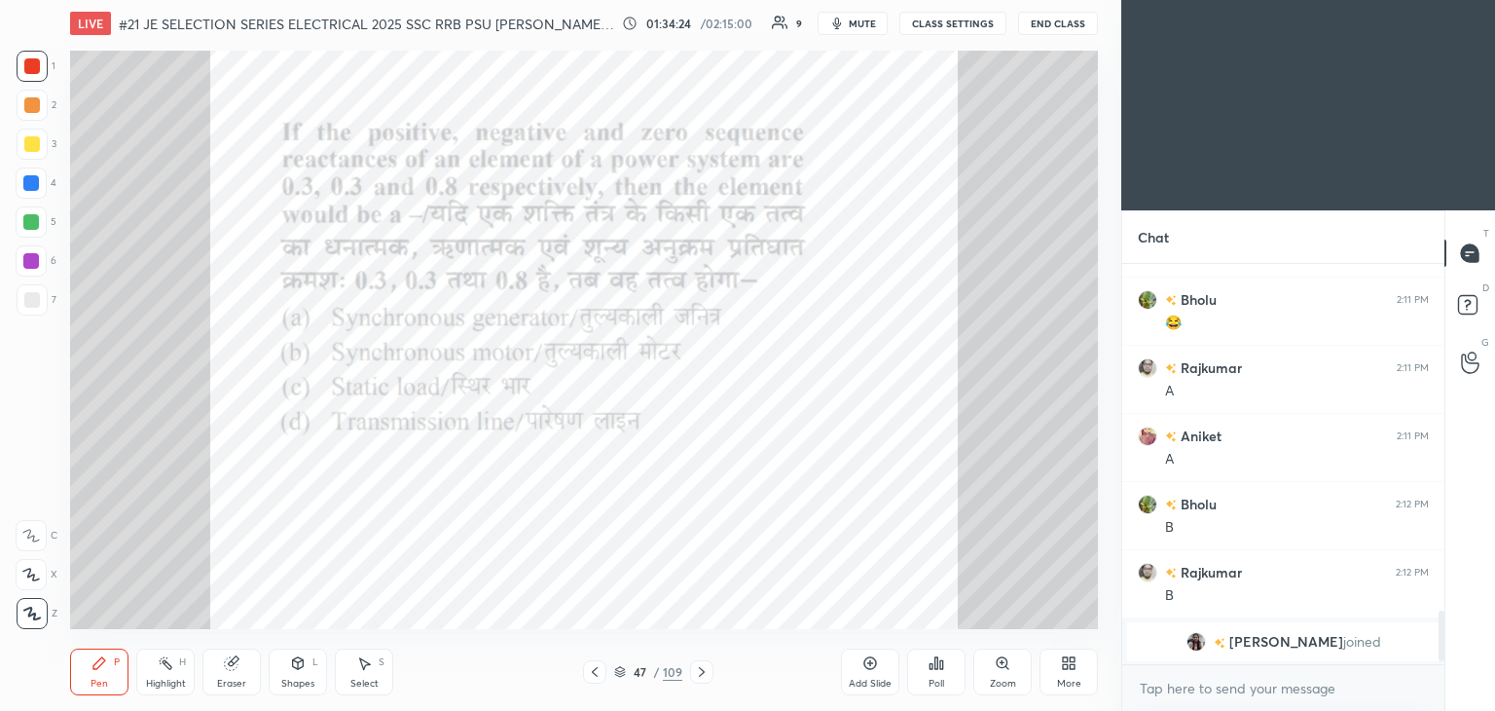
click at [938, 668] on icon at bounding box center [937, 663] width 3 height 12
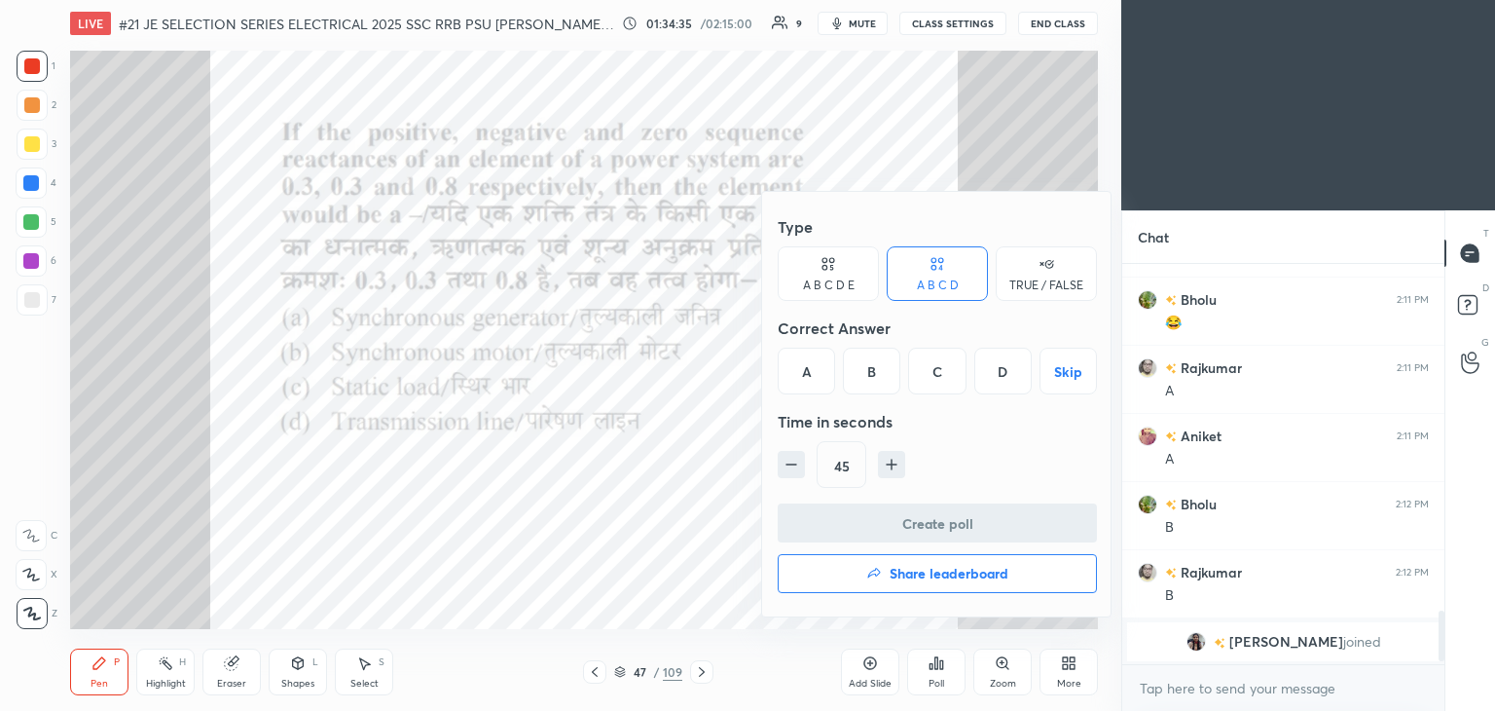
click at [1000, 366] on div "D" at bounding box center [1003, 371] width 57 height 47
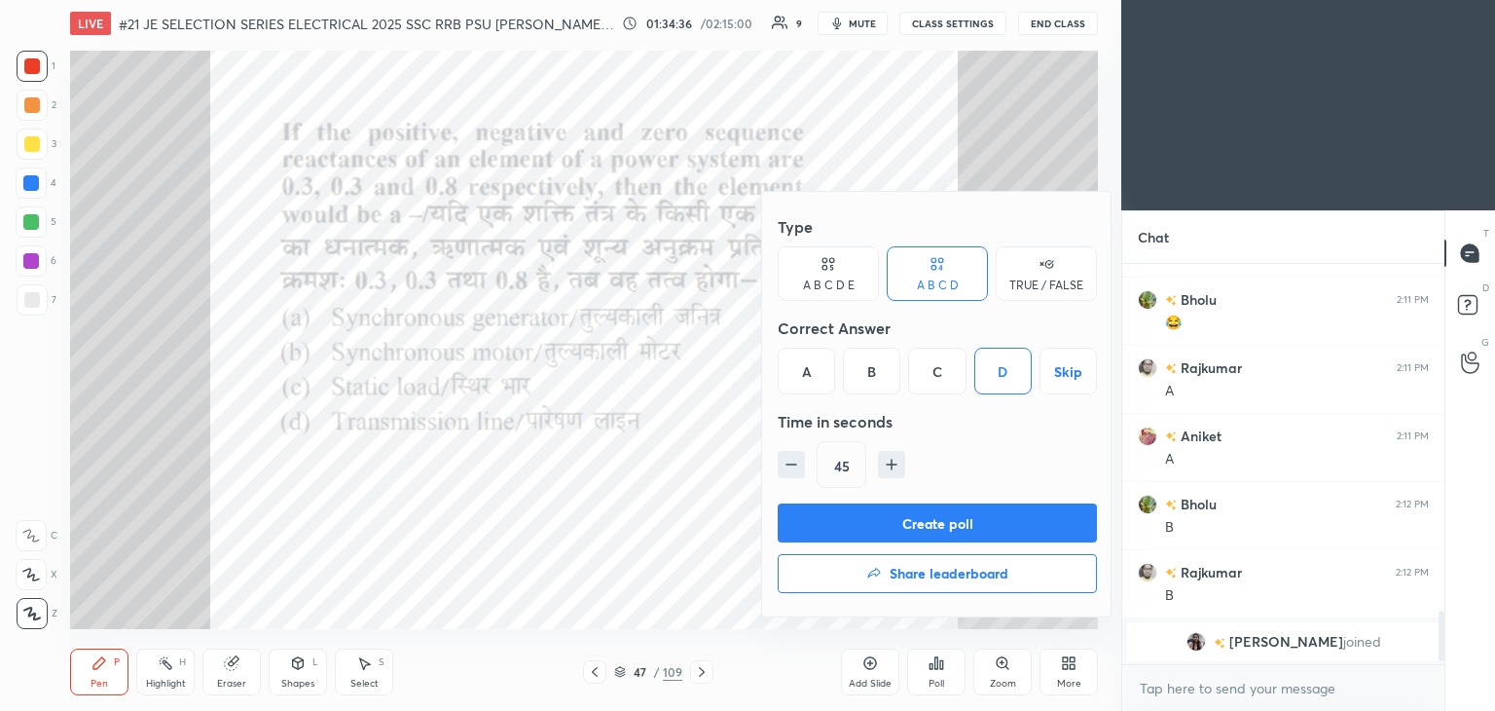
click at [865, 519] on button "Create poll" at bounding box center [937, 522] width 319 height 39
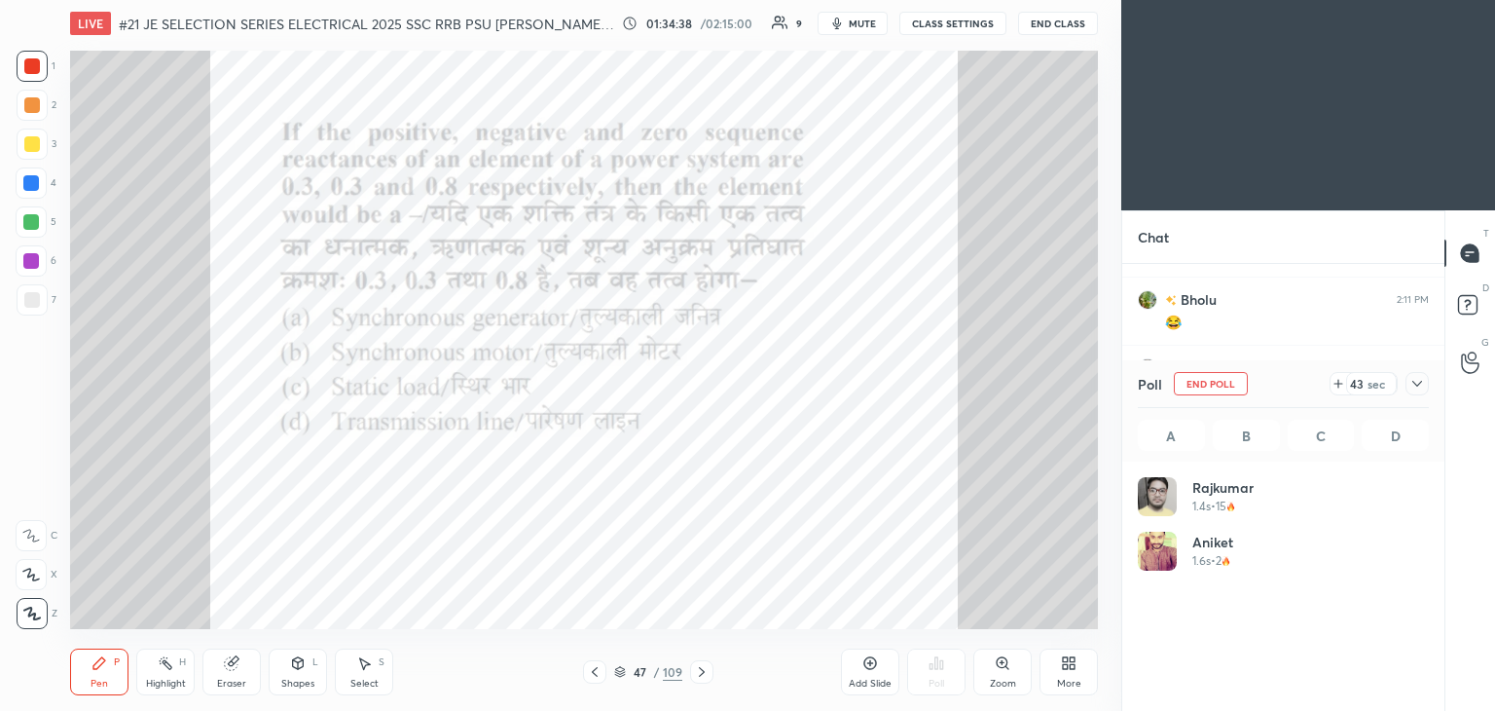
scroll to position [228, 285]
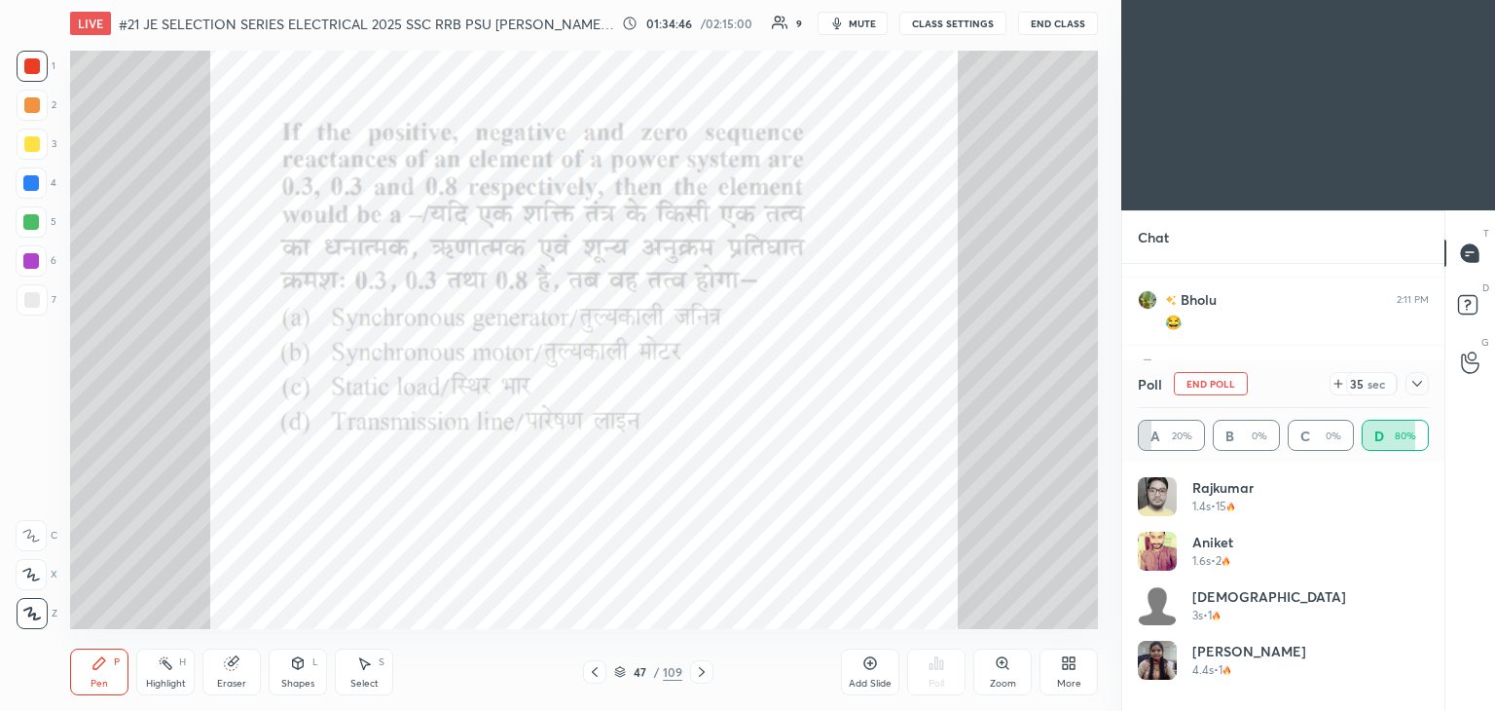
click at [871, 18] on span "mute" at bounding box center [862, 24] width 27 height 14
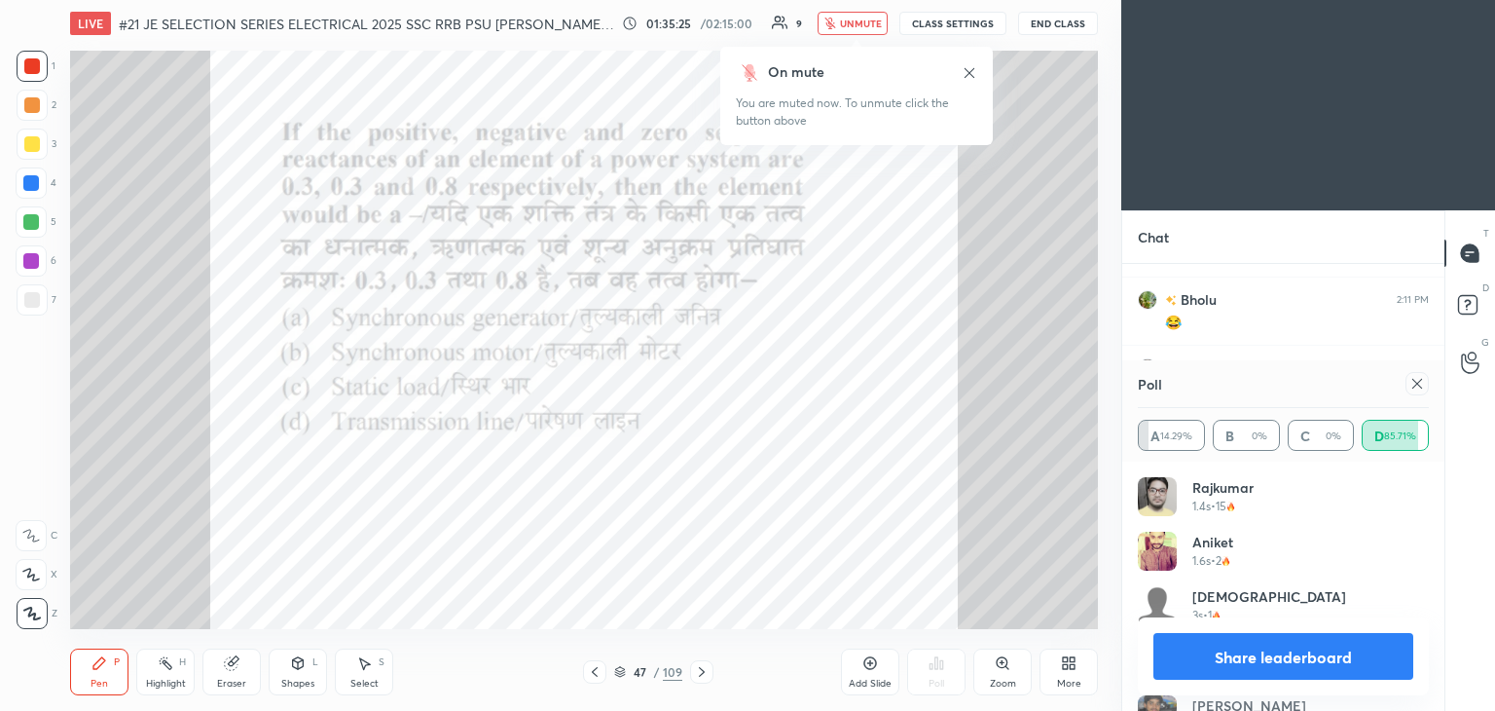
click at [966, 69] on icon at bounding box center [970, 72] width 10 height 10
click at [1414, 385] on icon at bounding box center [1418, 384] width 16 height 16
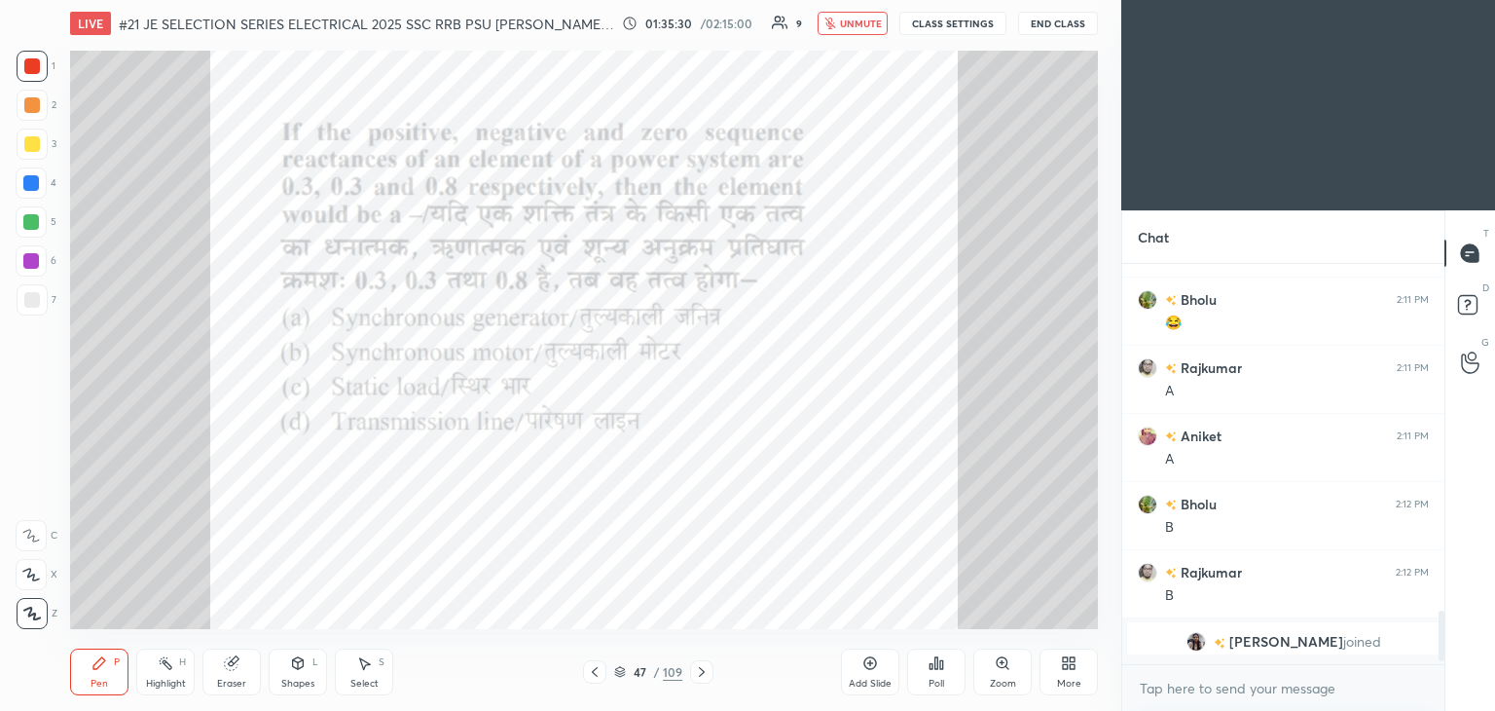
scroll to position [7, 6]
click at [705, 673] on icon at bounding box center [702, 672] width 16 height 16
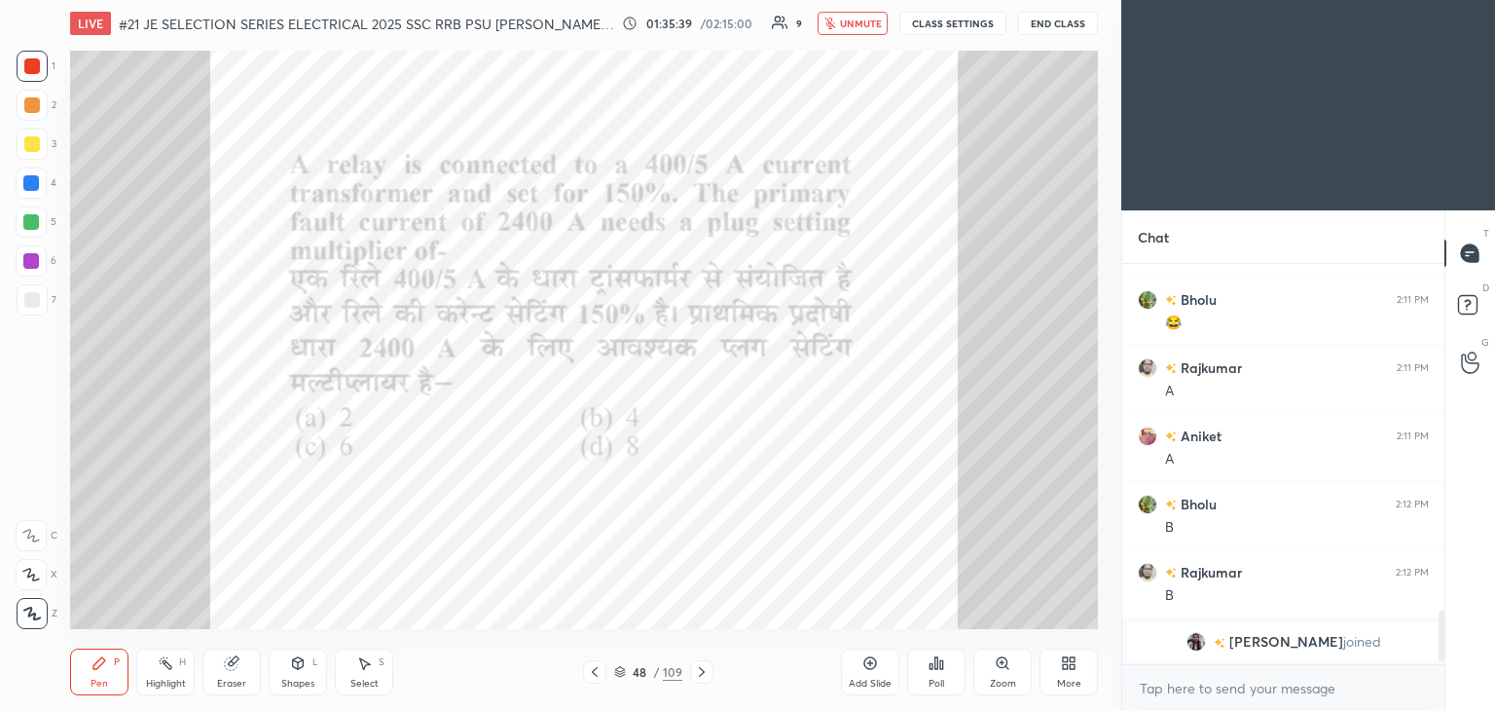
drag, startPoint x: 592, startPoint y: 672, endPoint x: 550, endPoint y: 679, distance: 42.4
click at [591, 672] on icon at bounding box center [595, 672] width 16 height 16
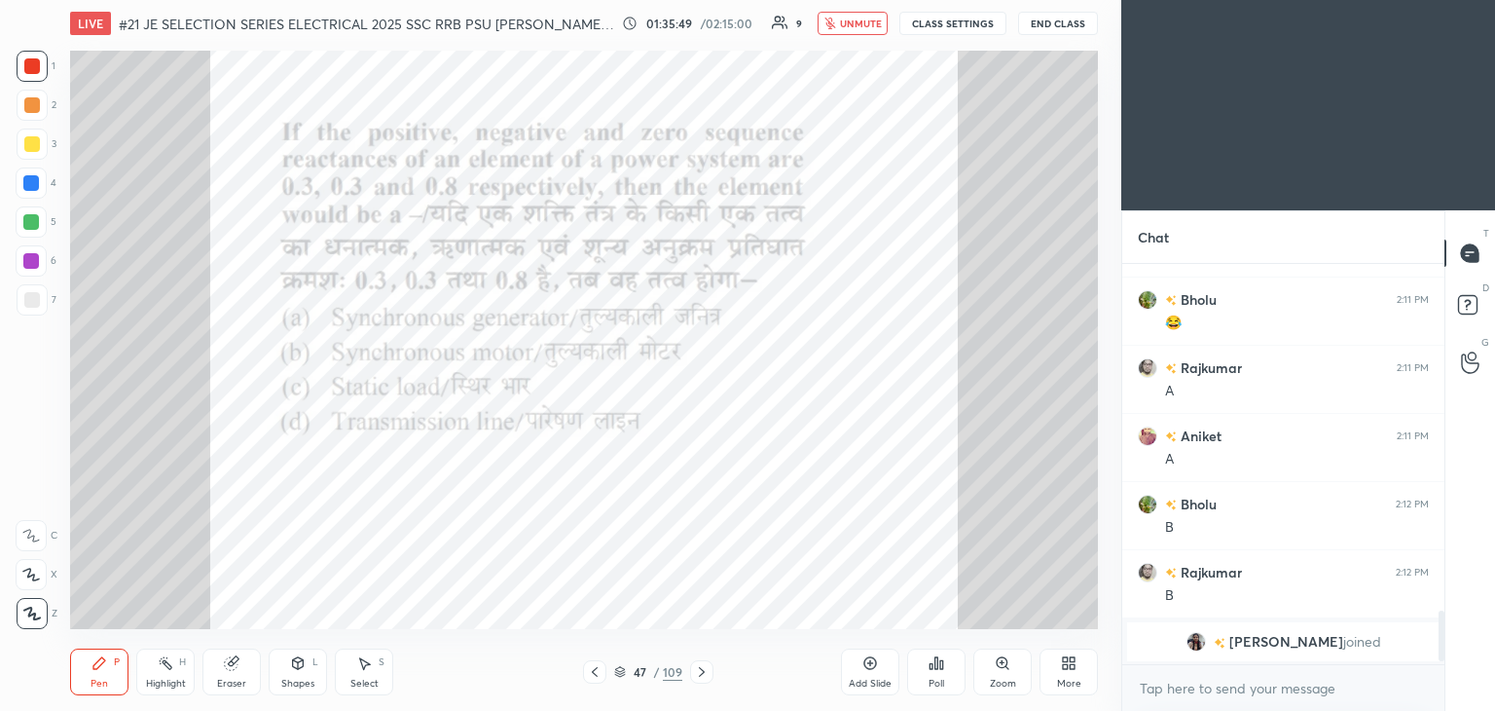
drag, startPoint x: 228, startPoint y: 676, endPoint x: 111, endPoint y: 639, distance: 122.5
click at [226, 676] on div "Eraser" at bounding box center [232, 671] width 58 height 47
click at [37, 619] on span "Erase all" at bounding box center [31, 614] width 29 height 14
click at [102, 674] on div "Pen P" at bounding box center [99, 671] width 58 height 47
click at [701, 676] on icon at bounding box center [702, 672] width 16 height 16
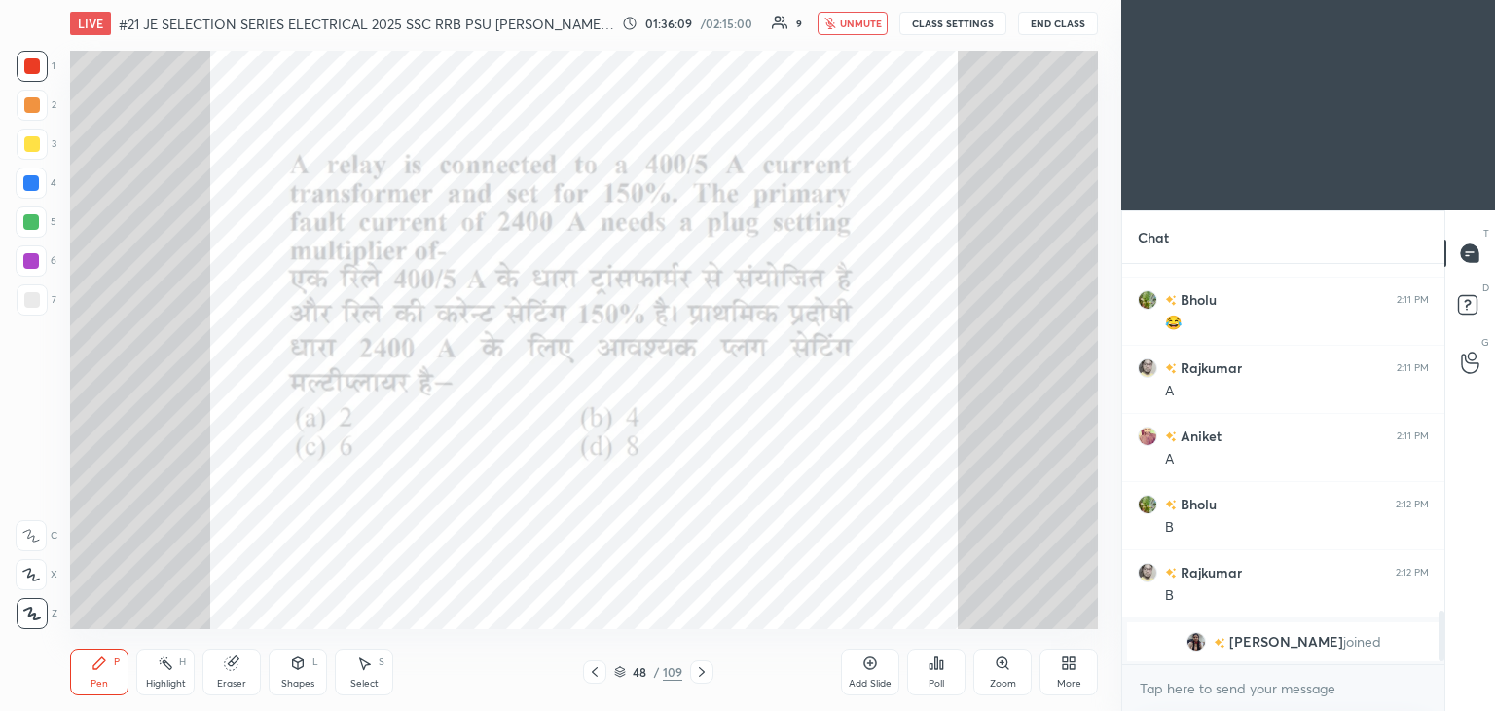
click at [617, 675] on icon at bounding box center [620, 672] width 12 height 12
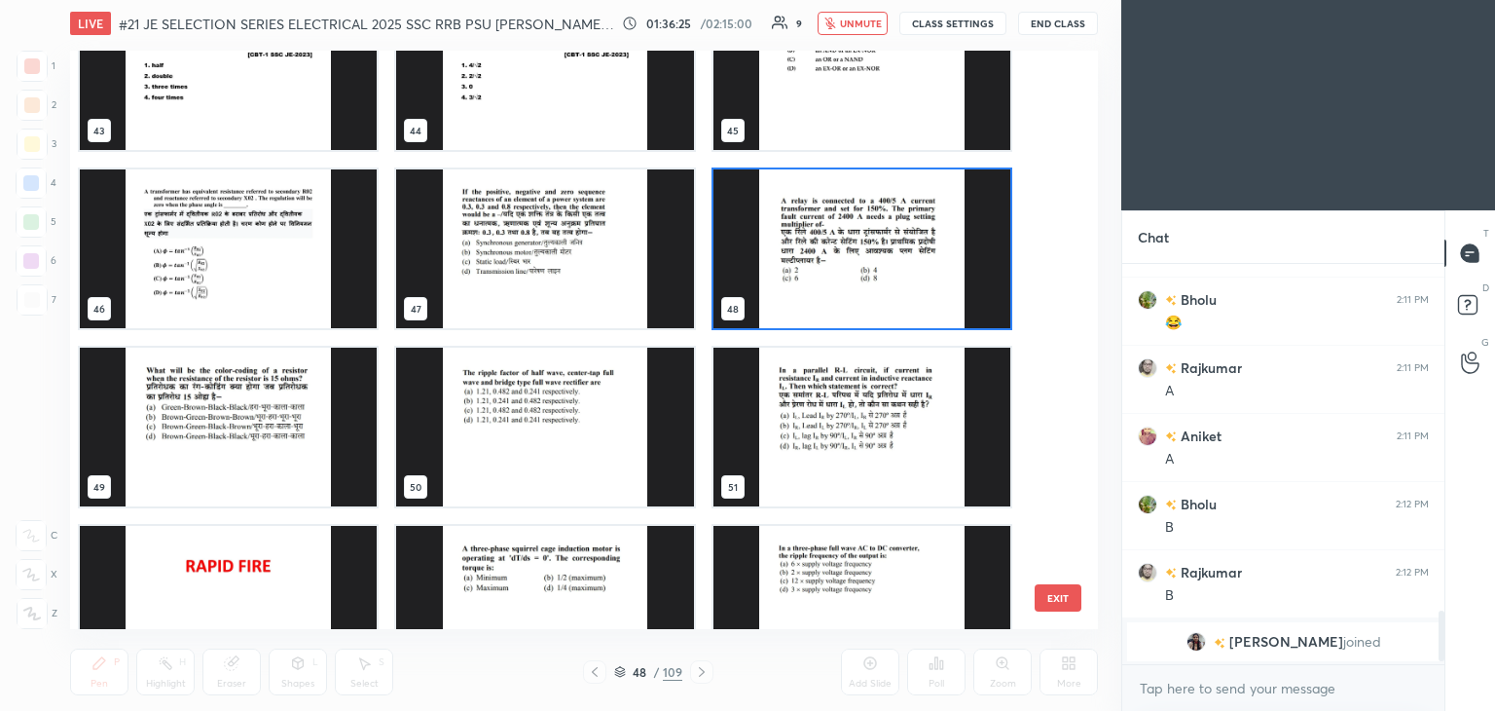
scroll to position [2534, 0]
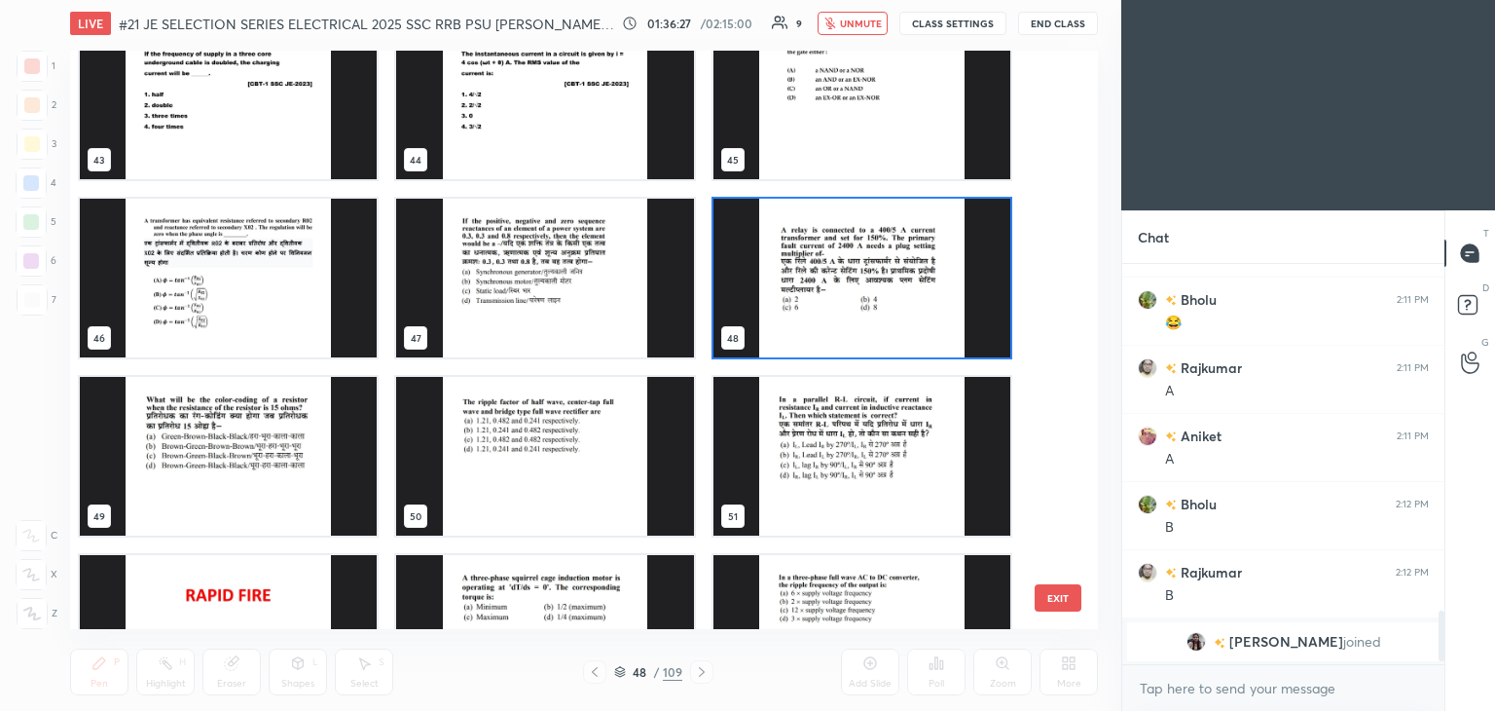
click at [834, 298] on img "grid" at bounding box center [862, 278] width 297 height 159
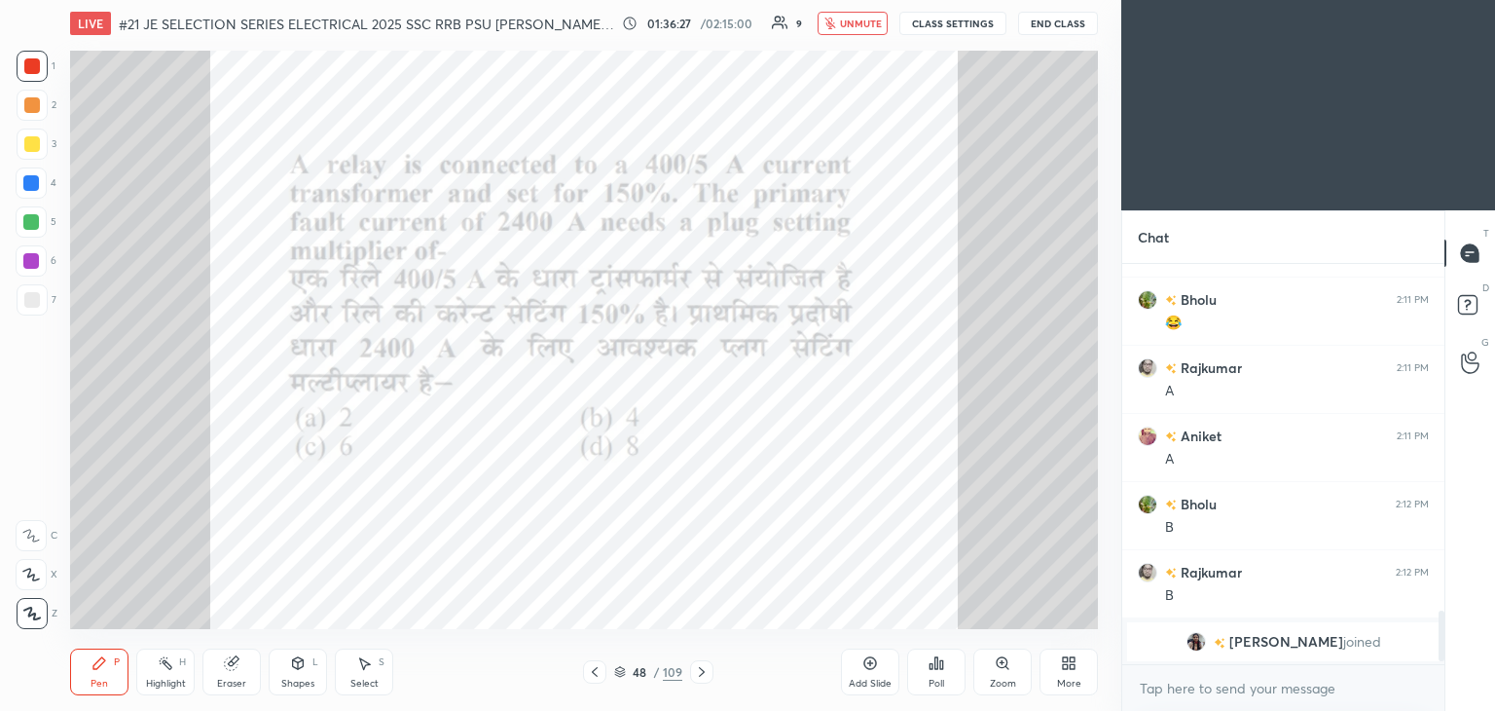
click at [834, 301] on img "grid" at bounding box center [862, 278] width 297 height 159
click at [940, 664] on icon at bounding box center [941, 664] width 3 height 9
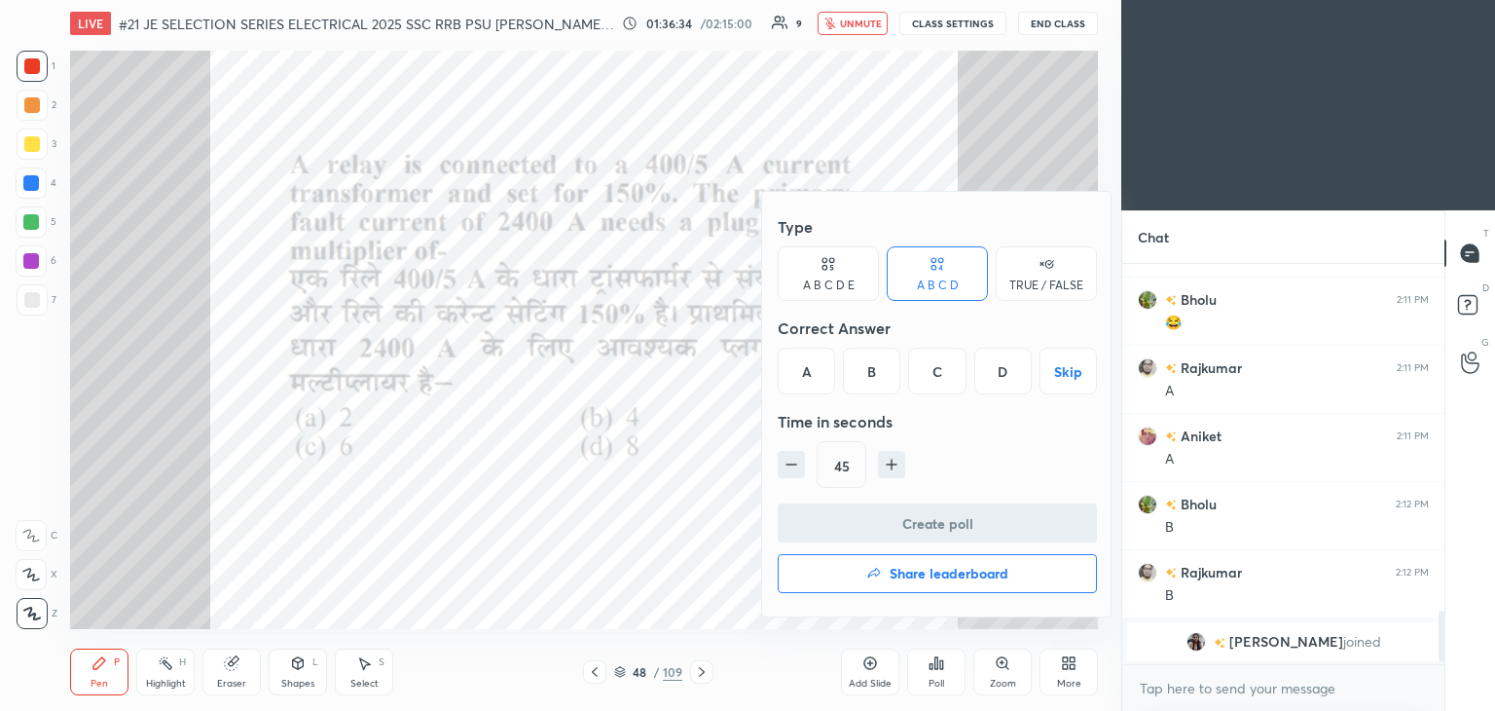
drag, startPoint x: 880, startPoint y: 375, endPoint x: 866, endPoint y: 396, distance: 25.4
click at [879, 375] on div "B" at bounding box center [871, 371] width 57 height 47
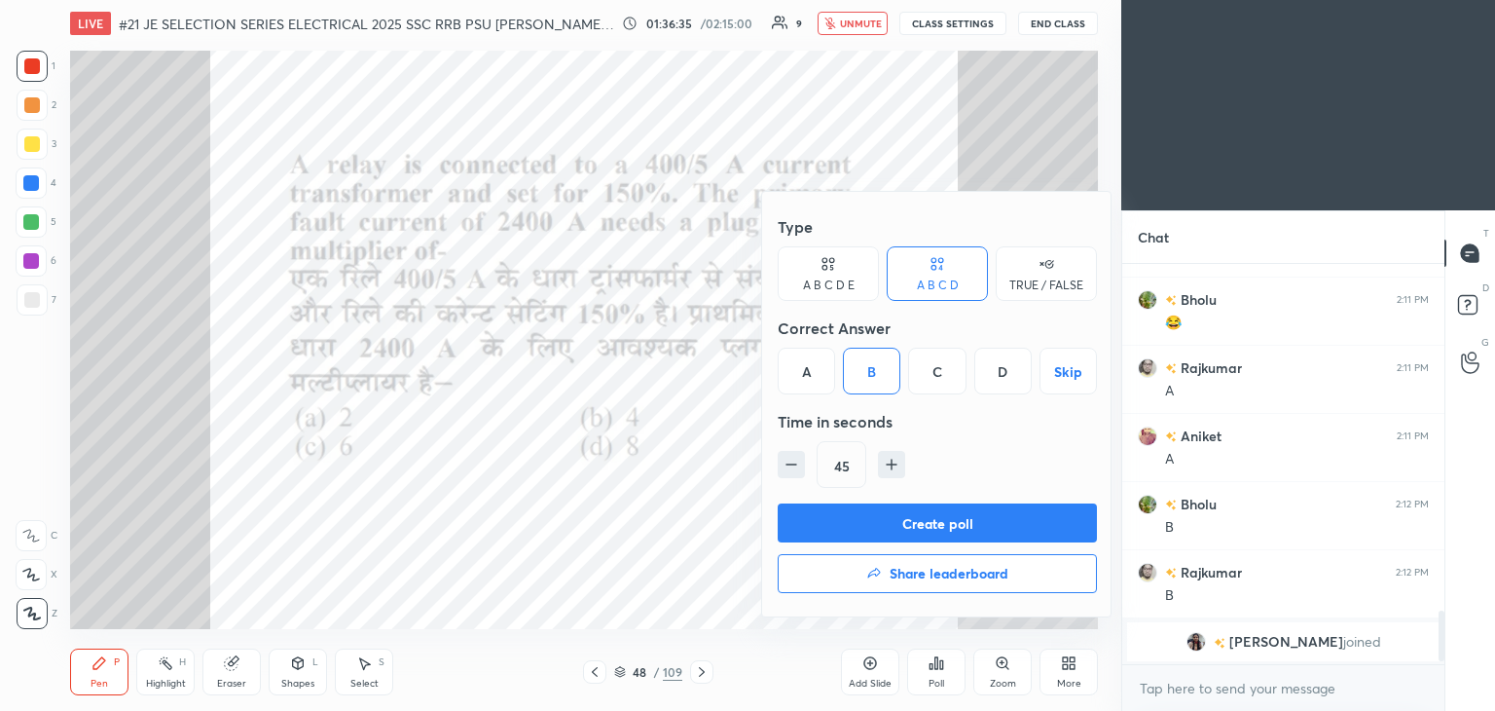
click at [849, 513] on button "Create poll" at bounding box center [937, 522] width 319 height 39
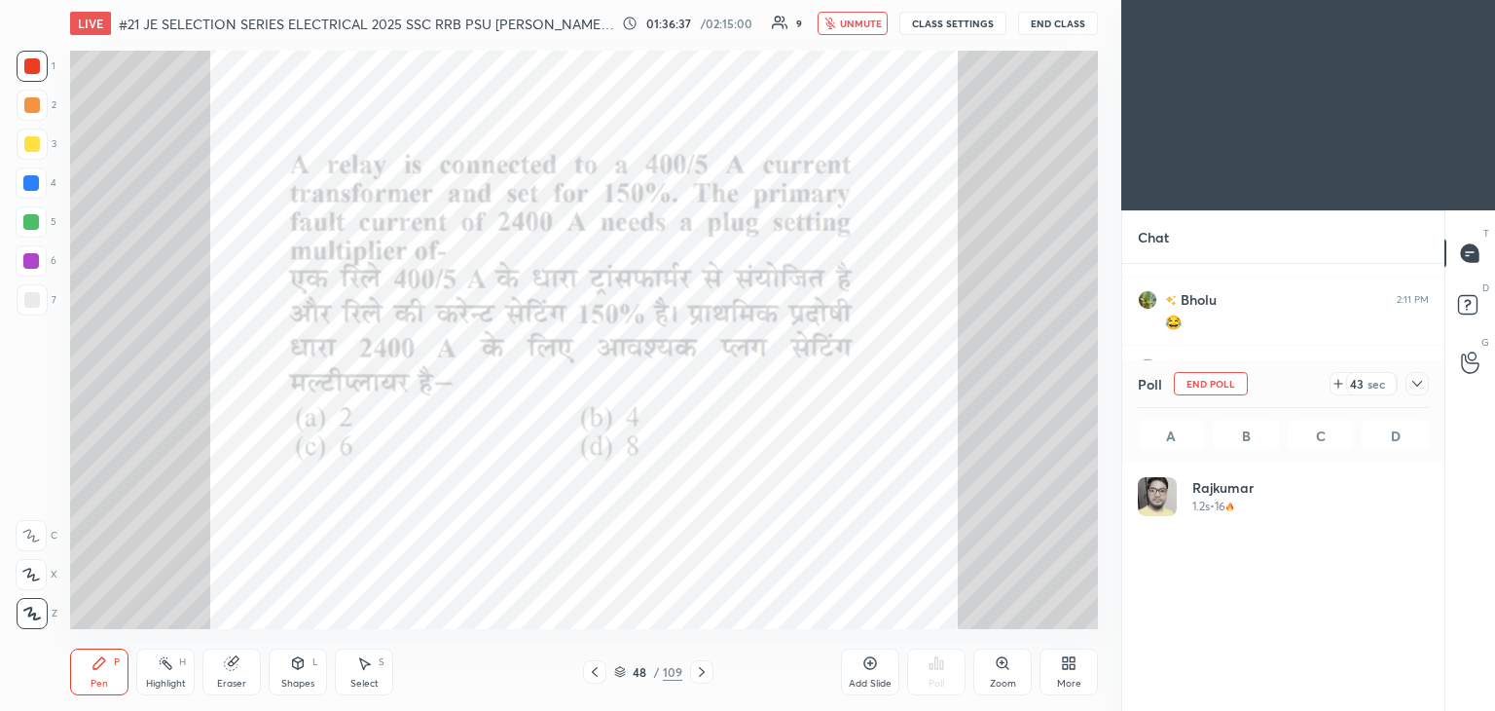
scroll to position [228, 285]
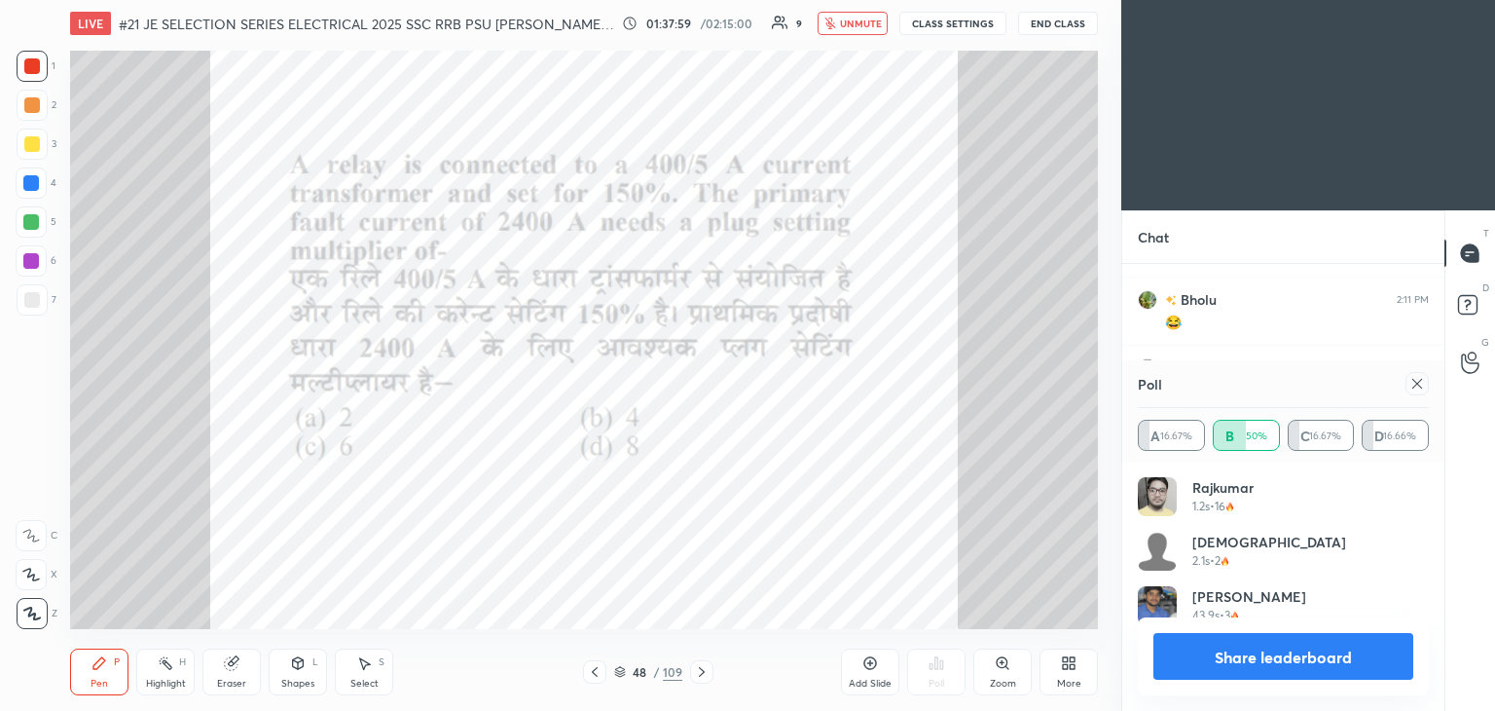
click at [612, 676] on div "48 / 109" at bounding box center [648, 671] width 130 height 23
click at [621, 680] on div "48 / 109" at bounding box center [648, 672] width 68 height 18
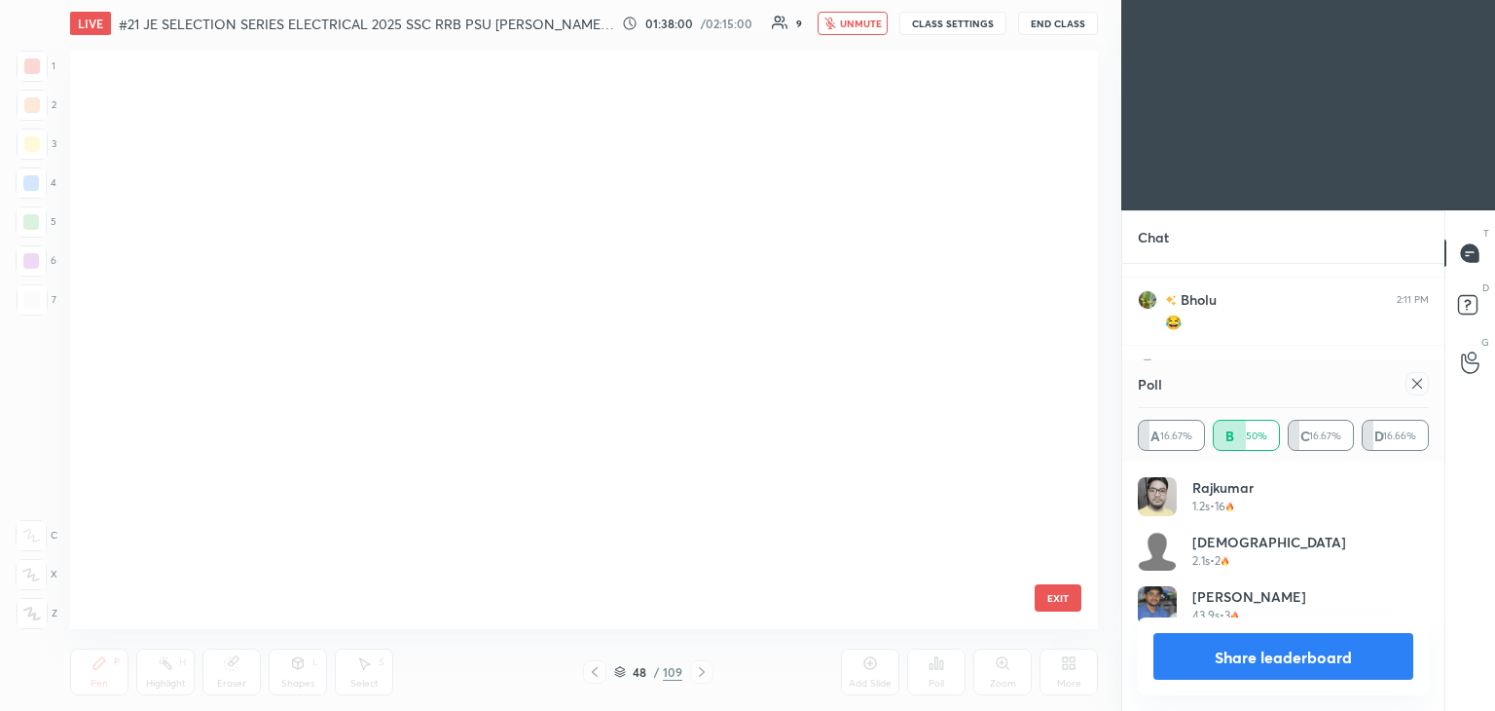
scroll to position [572, 1018]
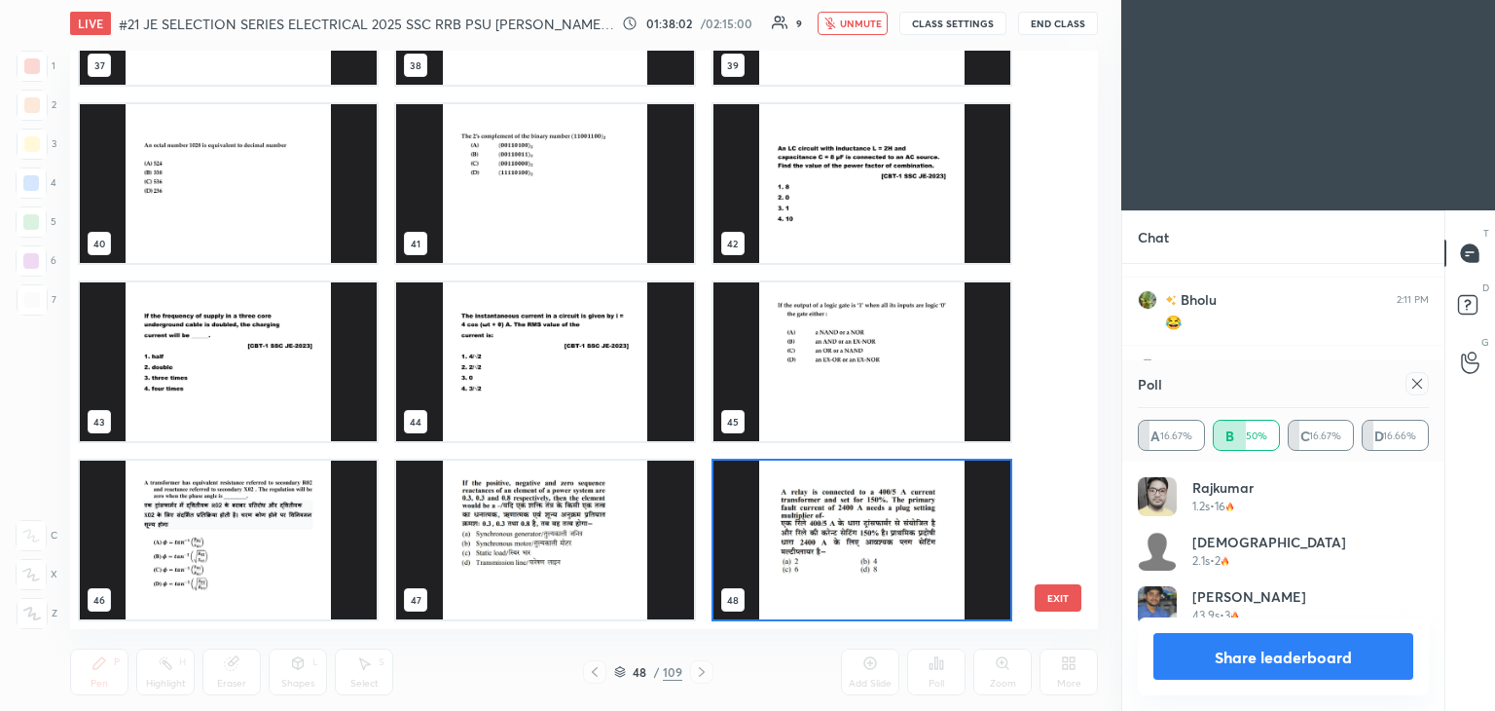
drag, startPoint x: 1063, startPoint y: 253, endPoint x: 1058, endPoint y: 274, distance: 21.0
click at [1055, 308] on div "37 38 39 40 41 42 43 44 45 46 47 48 49 50 51 52 53 54" at bounding box center [567, 340] width 994 height 578
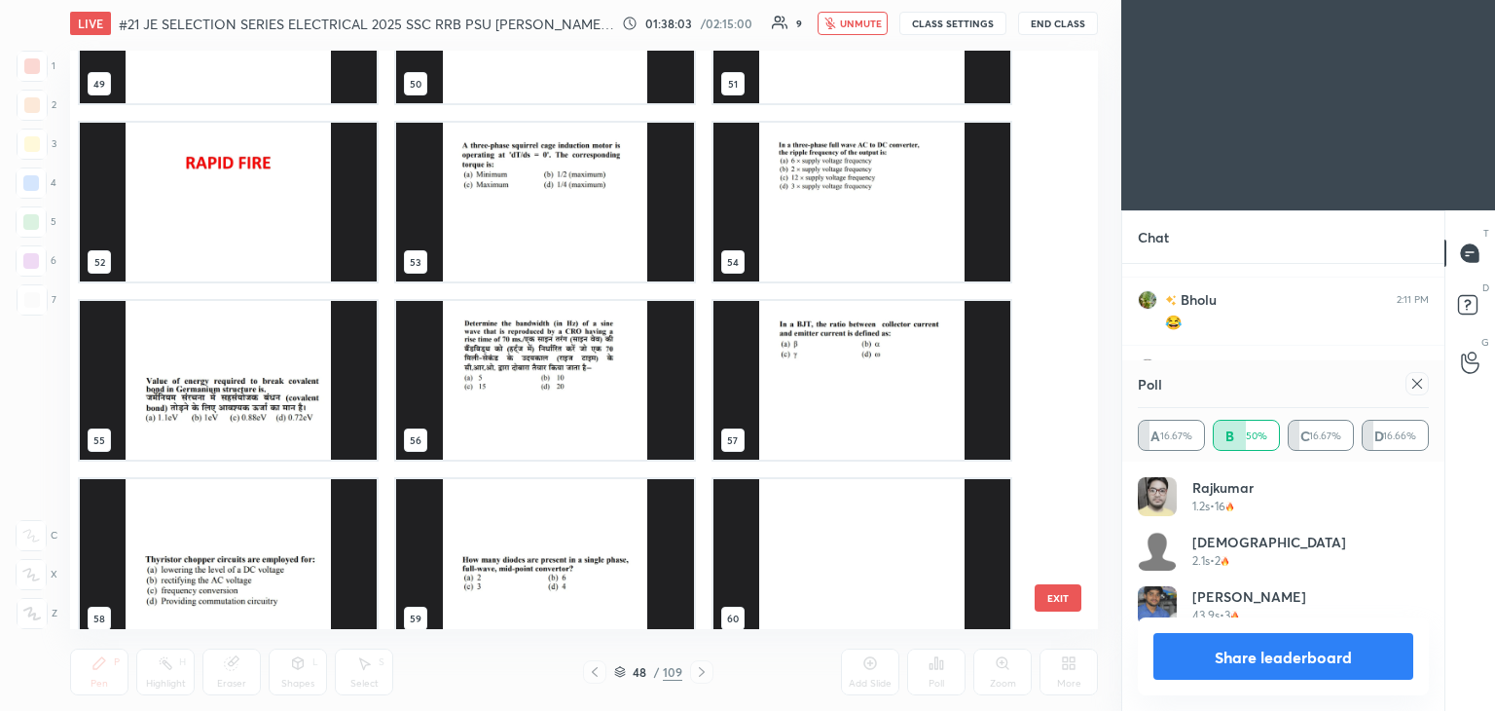
scroll to position [2946, 0]
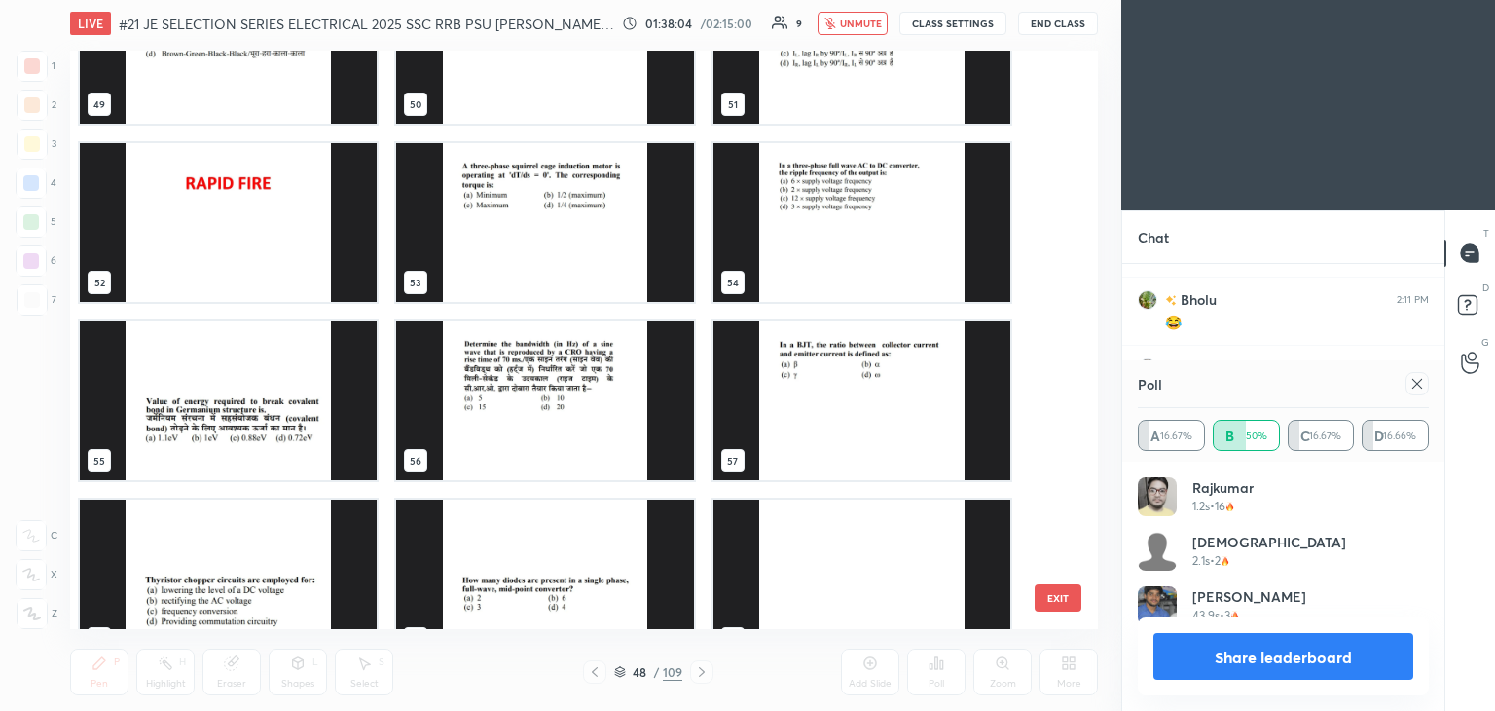
click at [298, 223] on img "grid" at bounding box center [228, 222] width 297 height 159
click at [300, 226] on img "grid" at bounding box center [228, 222] width 297 height 159
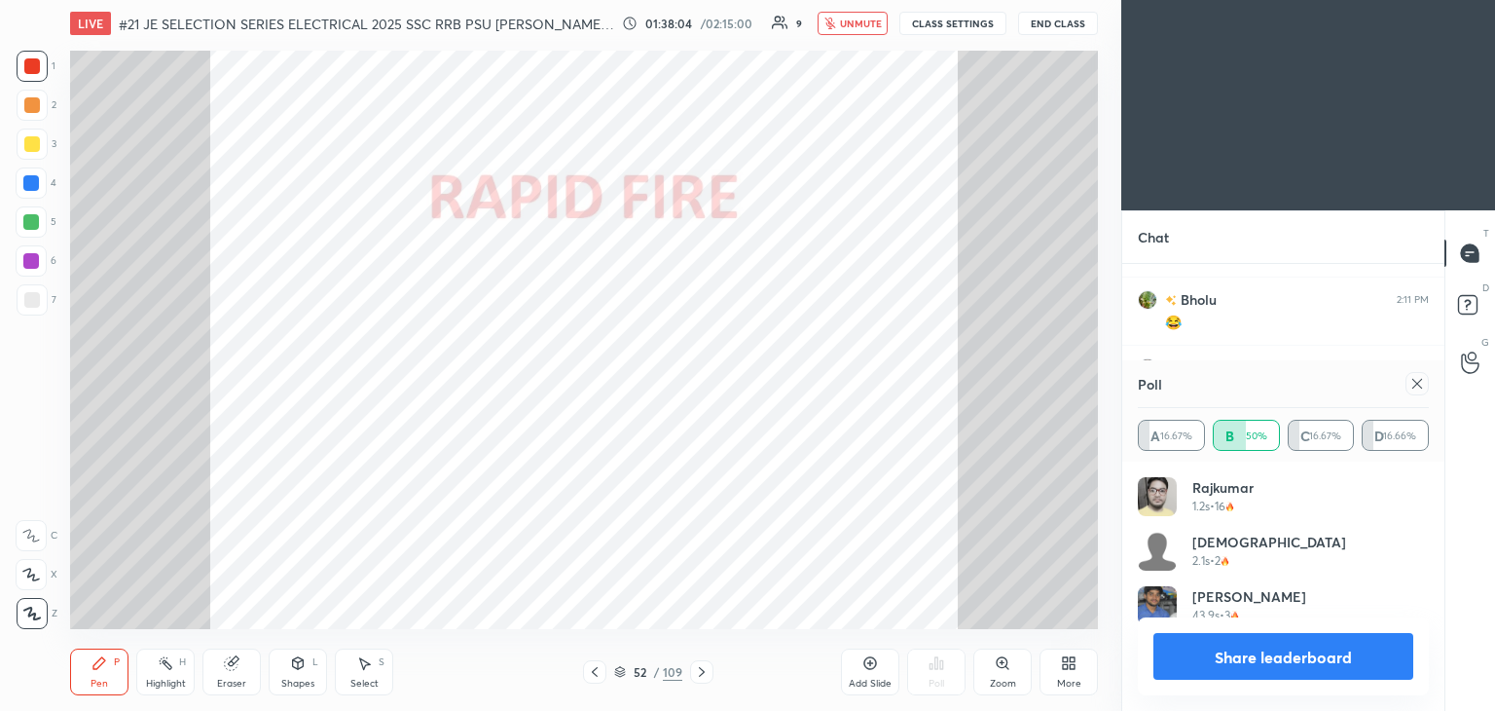
click at [303, 227] on img "grid" at bounding box center [228, 222] width 297 height 159
click at [703, 677] on icon at bounding box center [702, 672] width 16 height 16
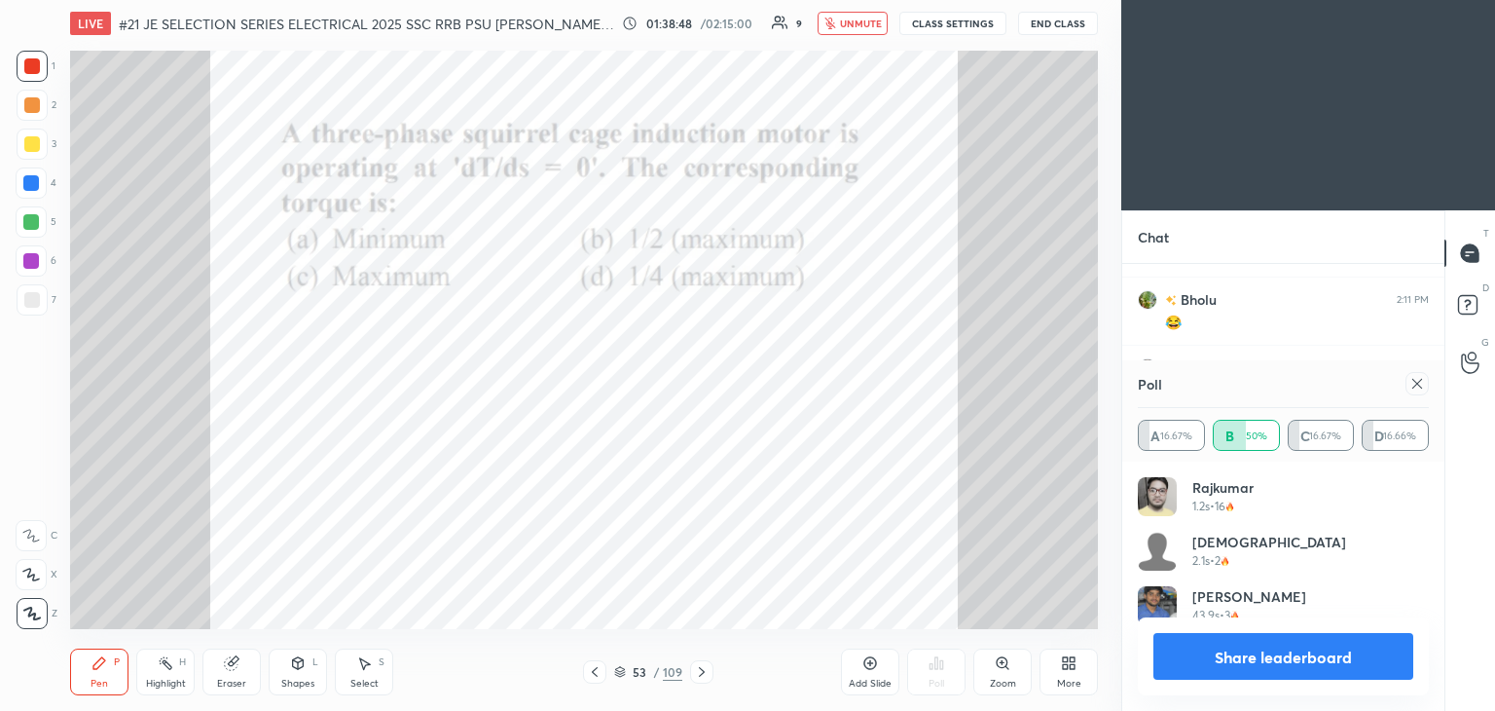
click at [1416, 387] on icon at bounding box center [1418, 384] width 16 height 16
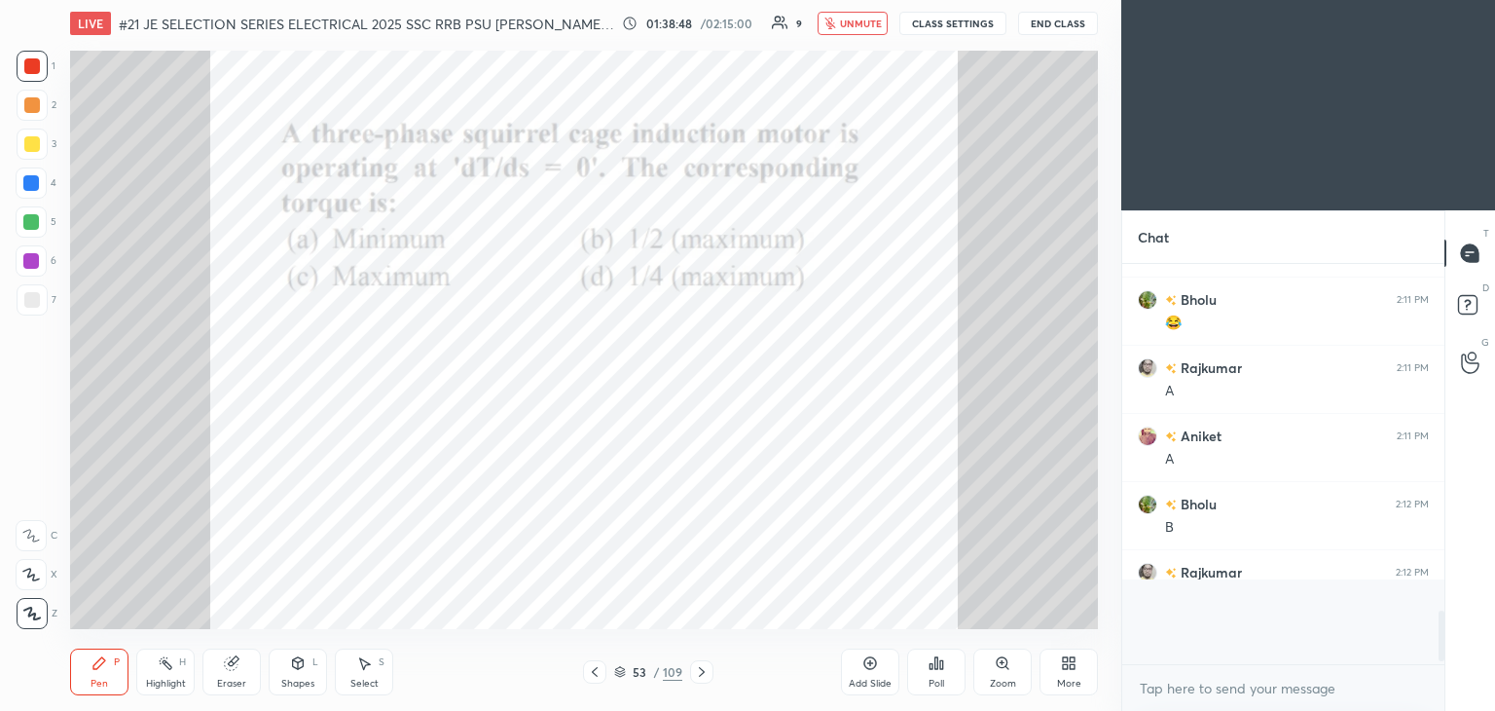
scroll to position [389, 316]
click at [939, 672] on div "Poll" at bounding box center [936, 671] width 58 height 47
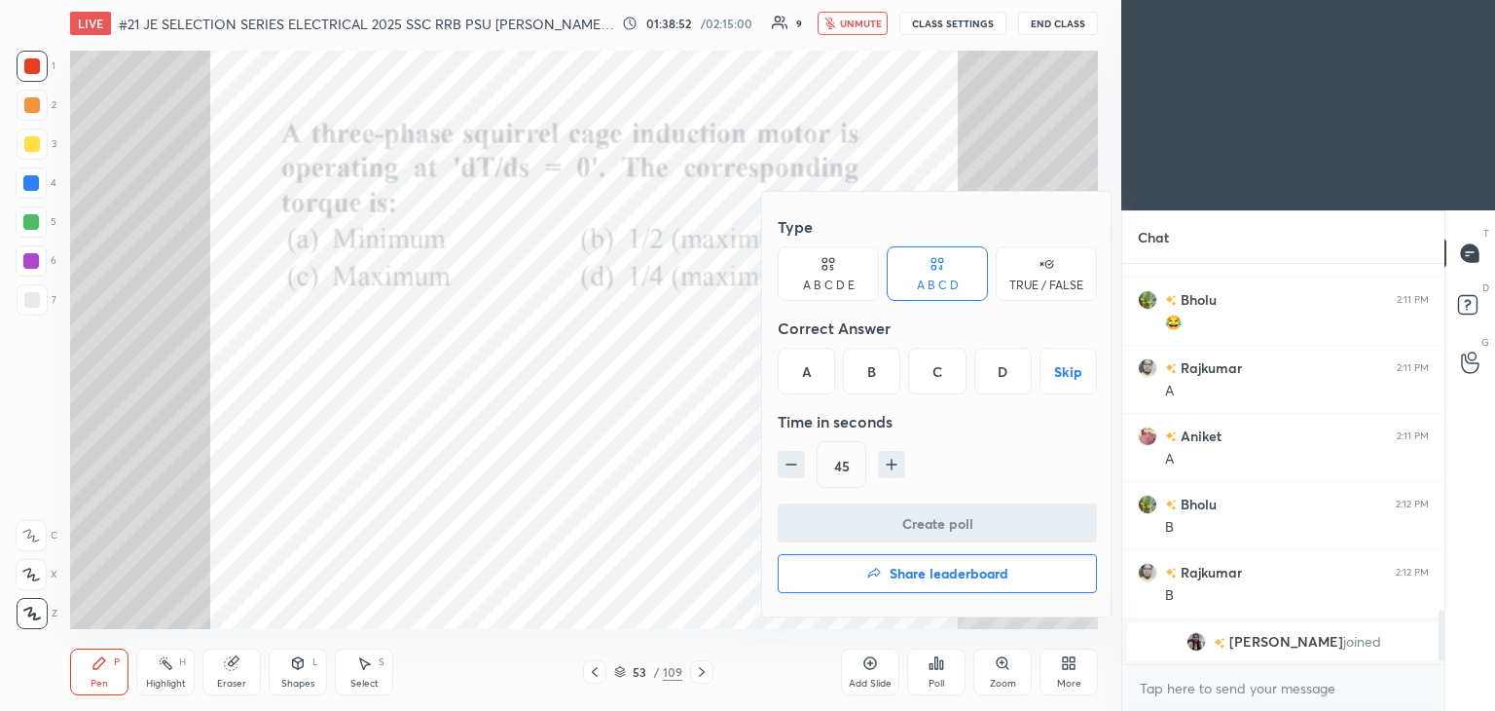
click at [938, 371] on div "C" at bounding box center [936, 371] width 57 height 47
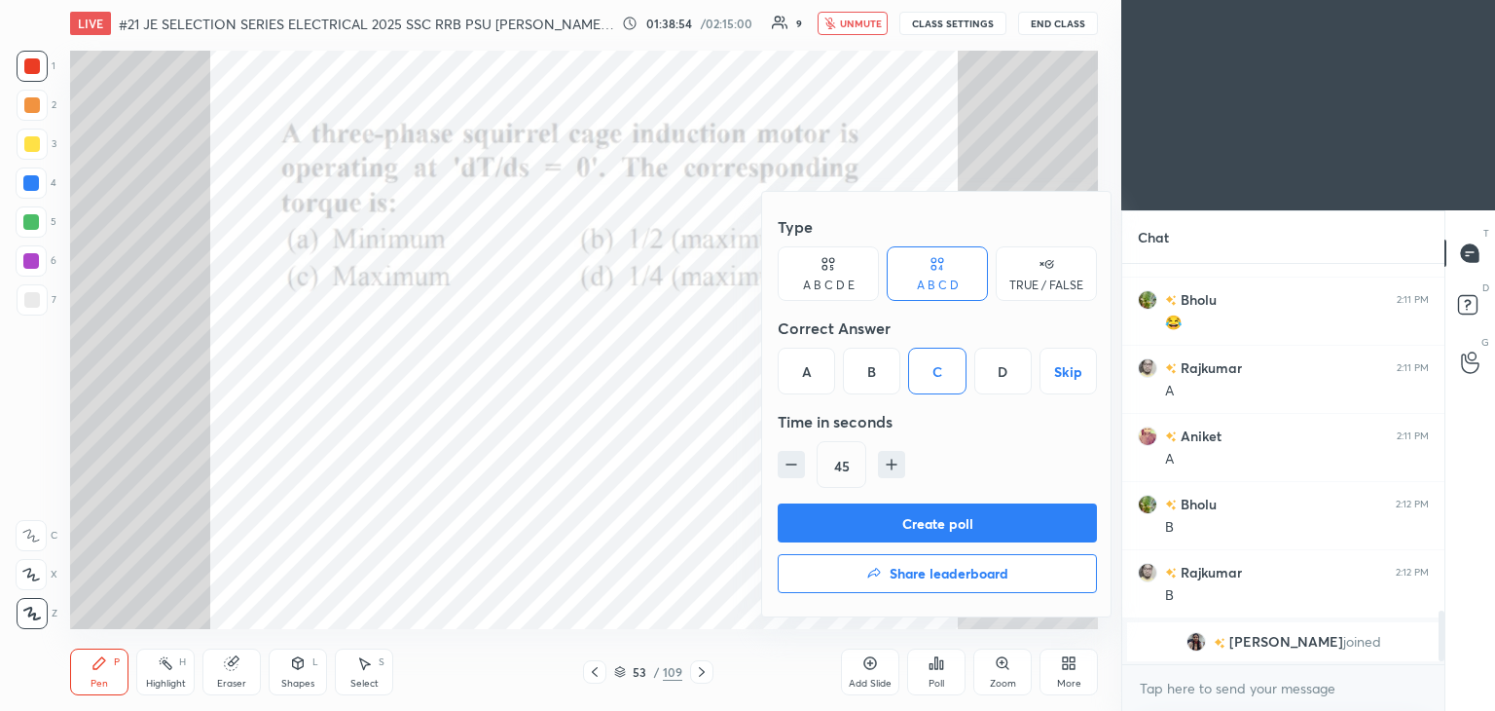
click at [871, 526] on button "Create poll" at bounding box center [937, 522] width 319 height 39
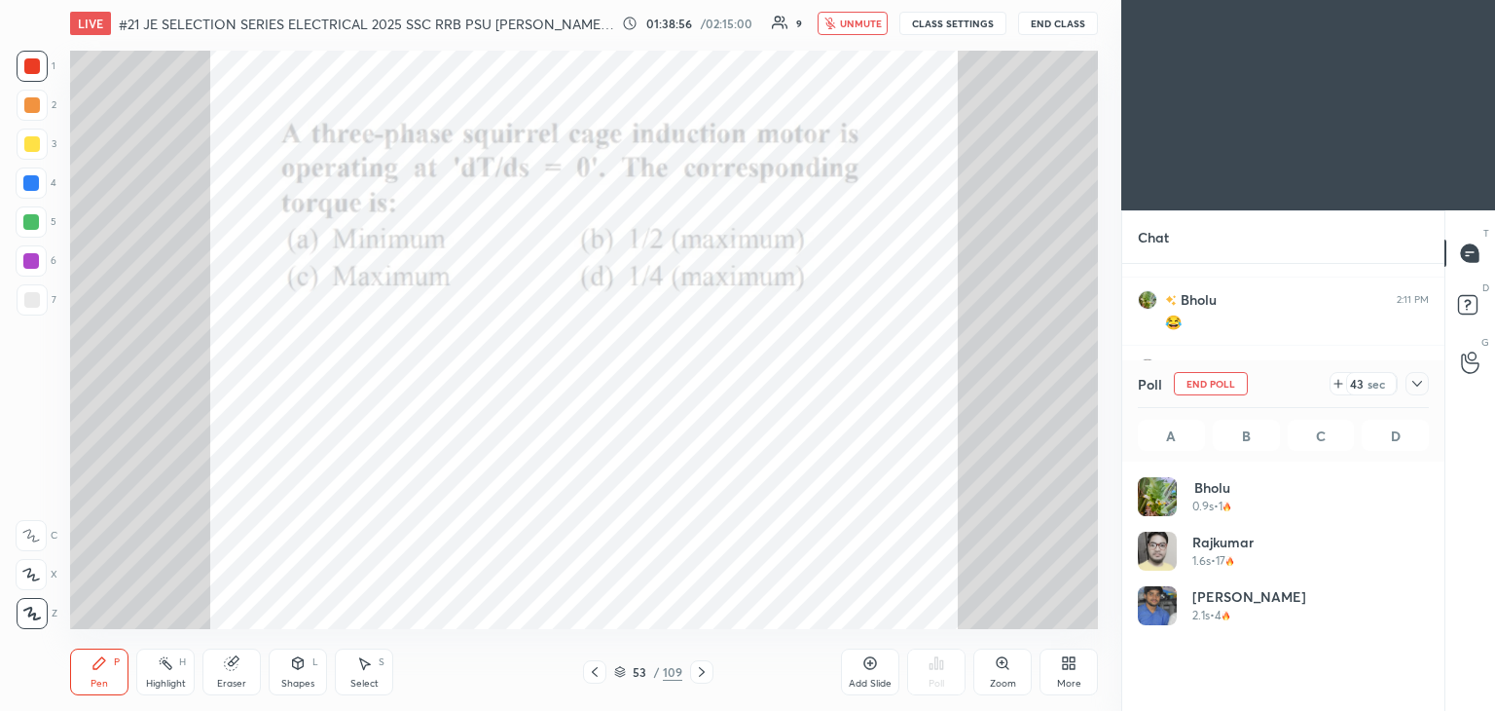
scroll to position [6, 6]
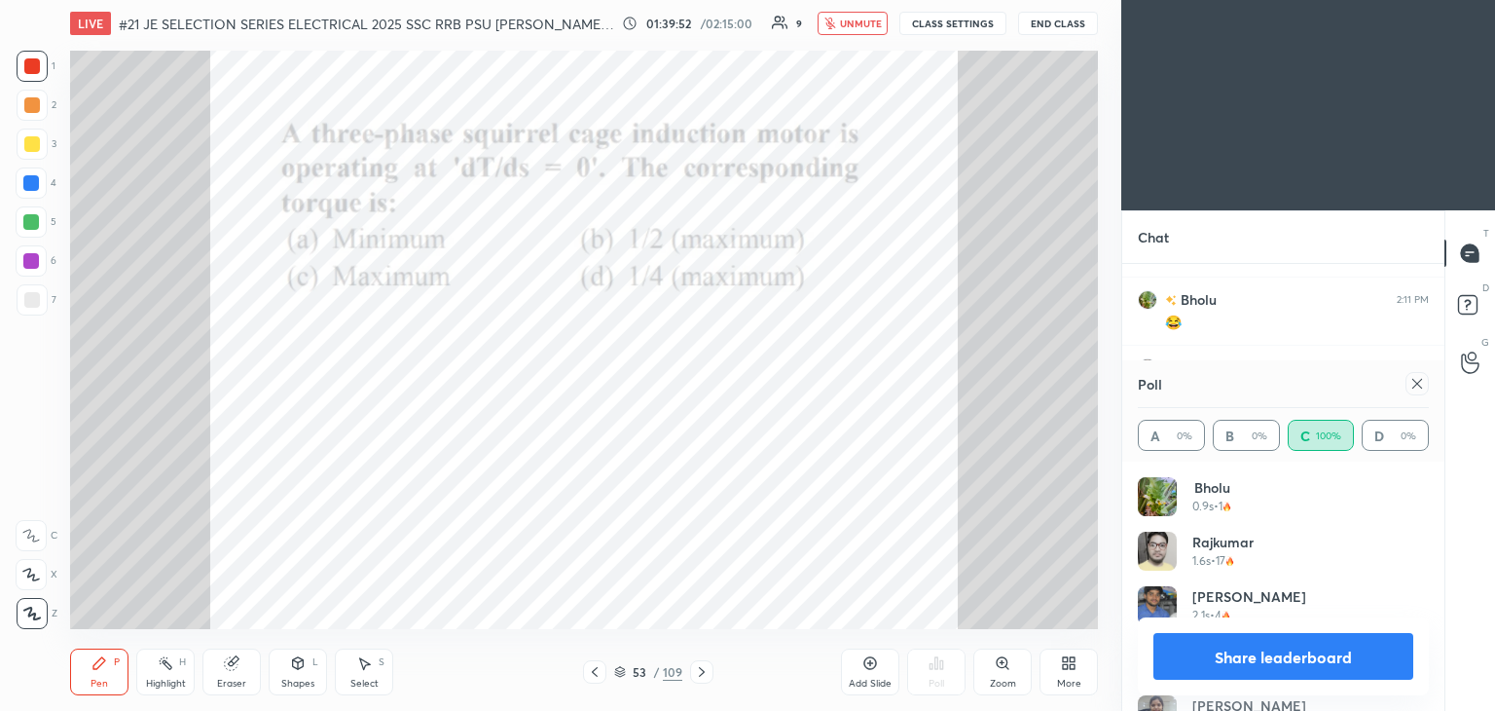
click at [1418, 387] on icon at bounding box center [1418, 384] width 16 height 16
type textarea "x"
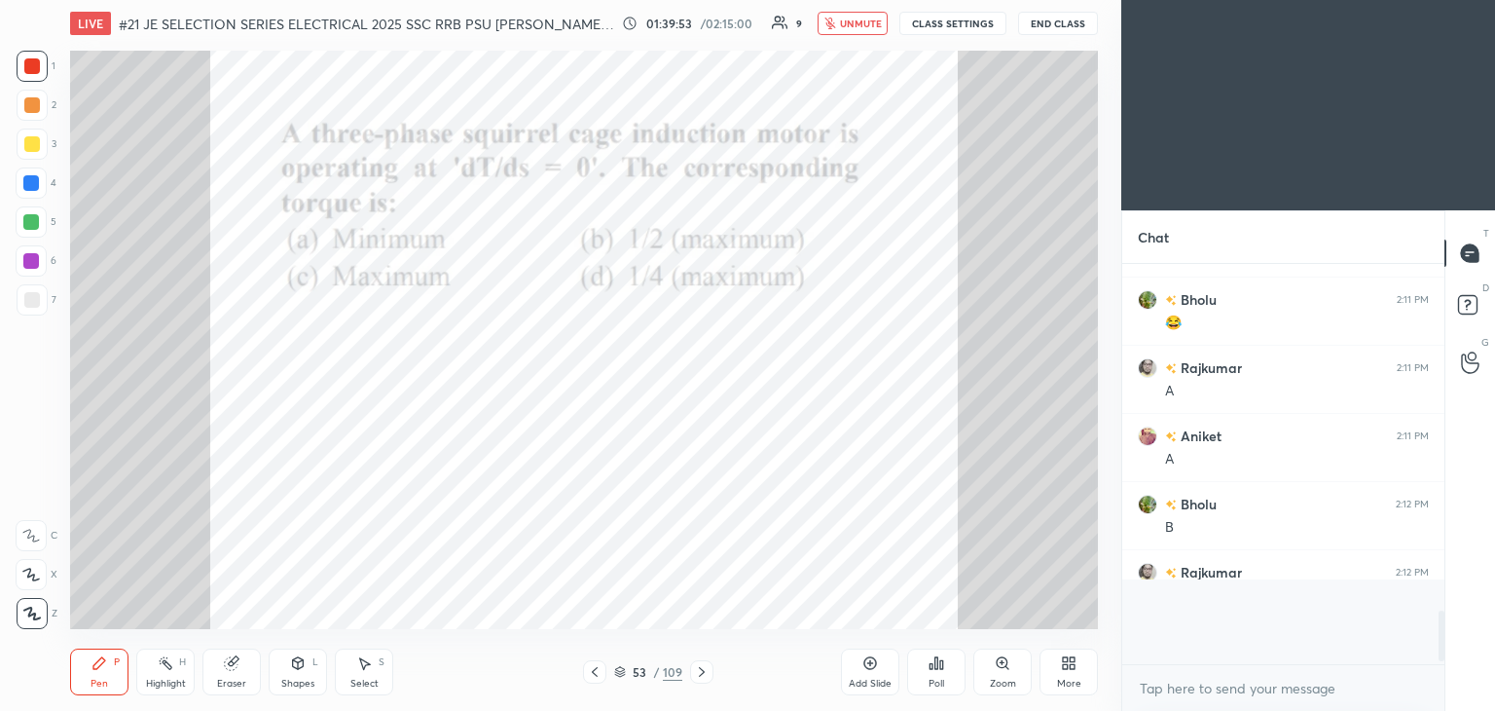
scroll to position [394, 316]
click at [709, 670] on div at bounding box center [701, 671] width 23 height 23
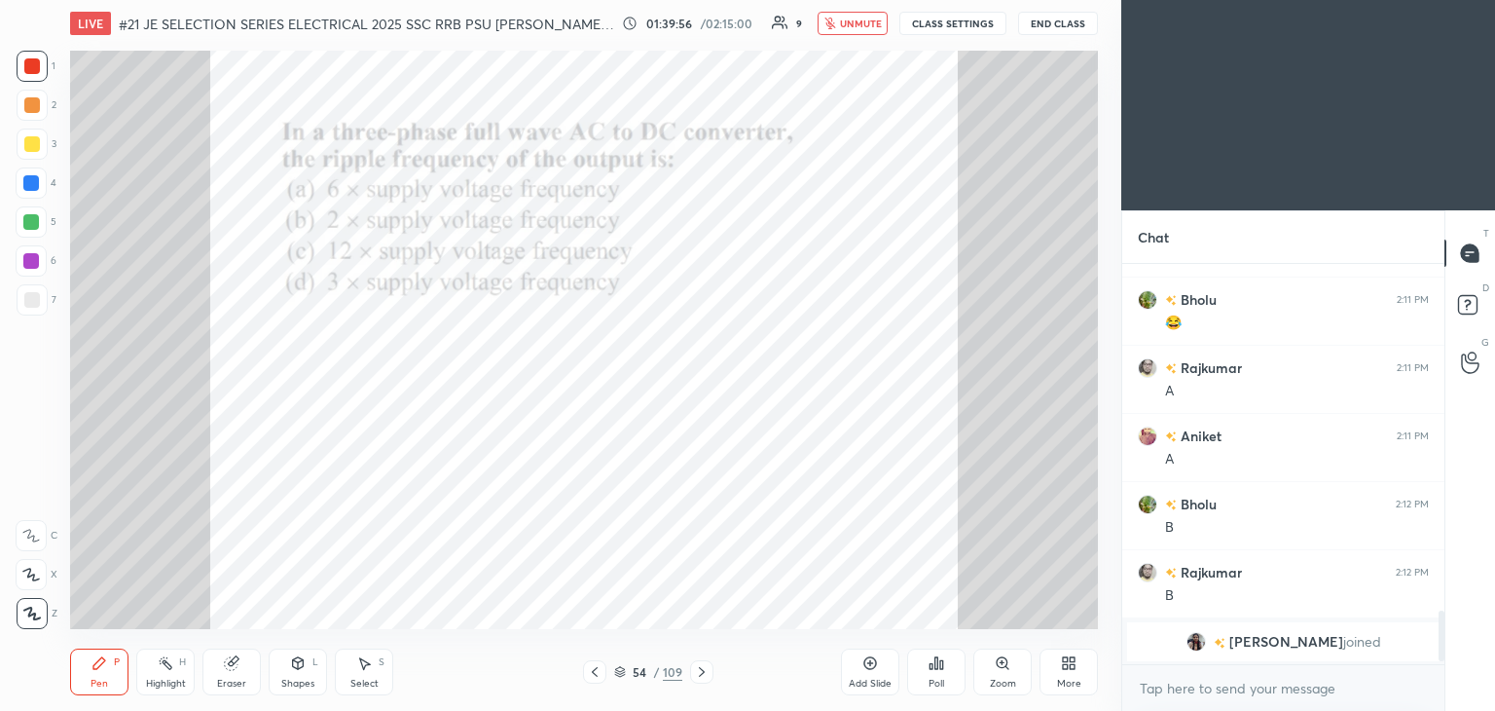
click at [942, 679] on div "Poll" at bounding box center [937, 684] width 16 height 10
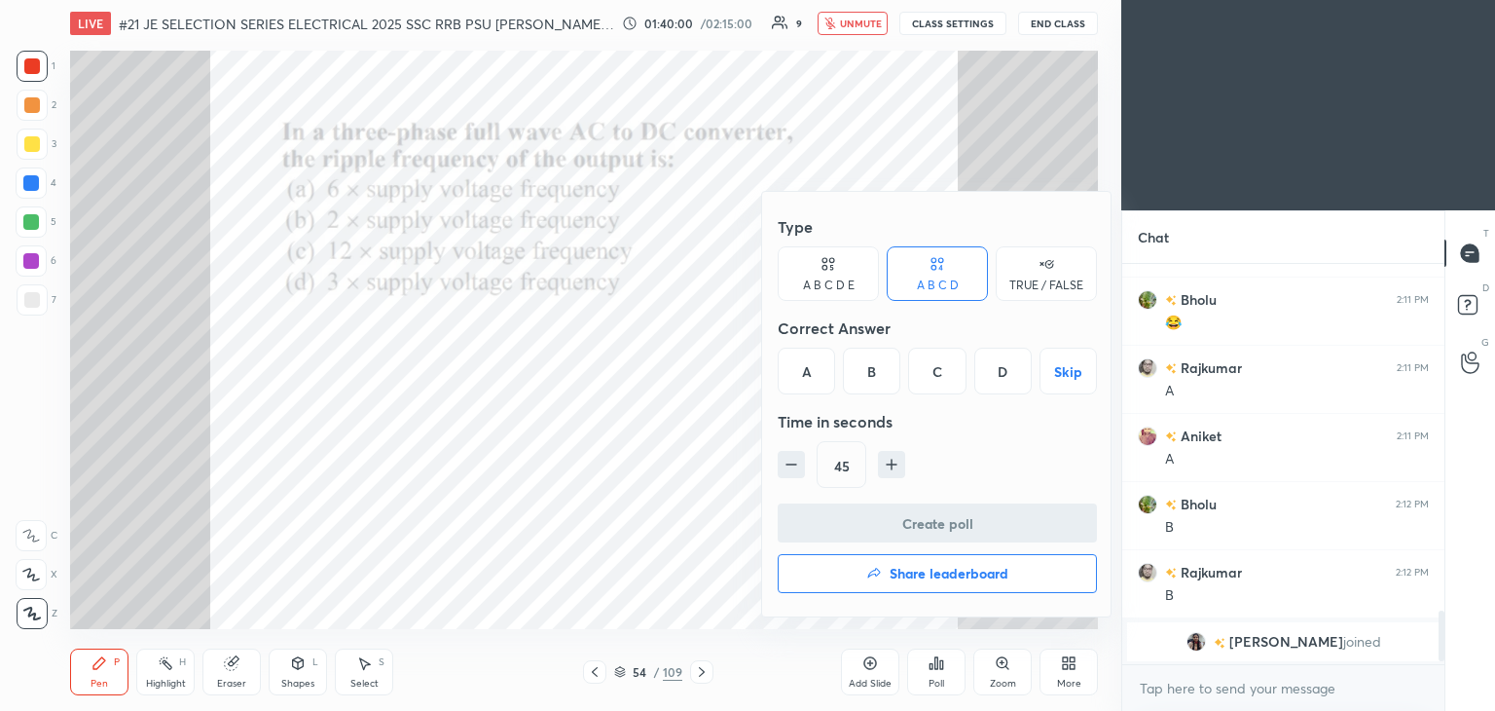
click at [818, 370] on div "A" at bounding box center [806, 371] width 57 height 47
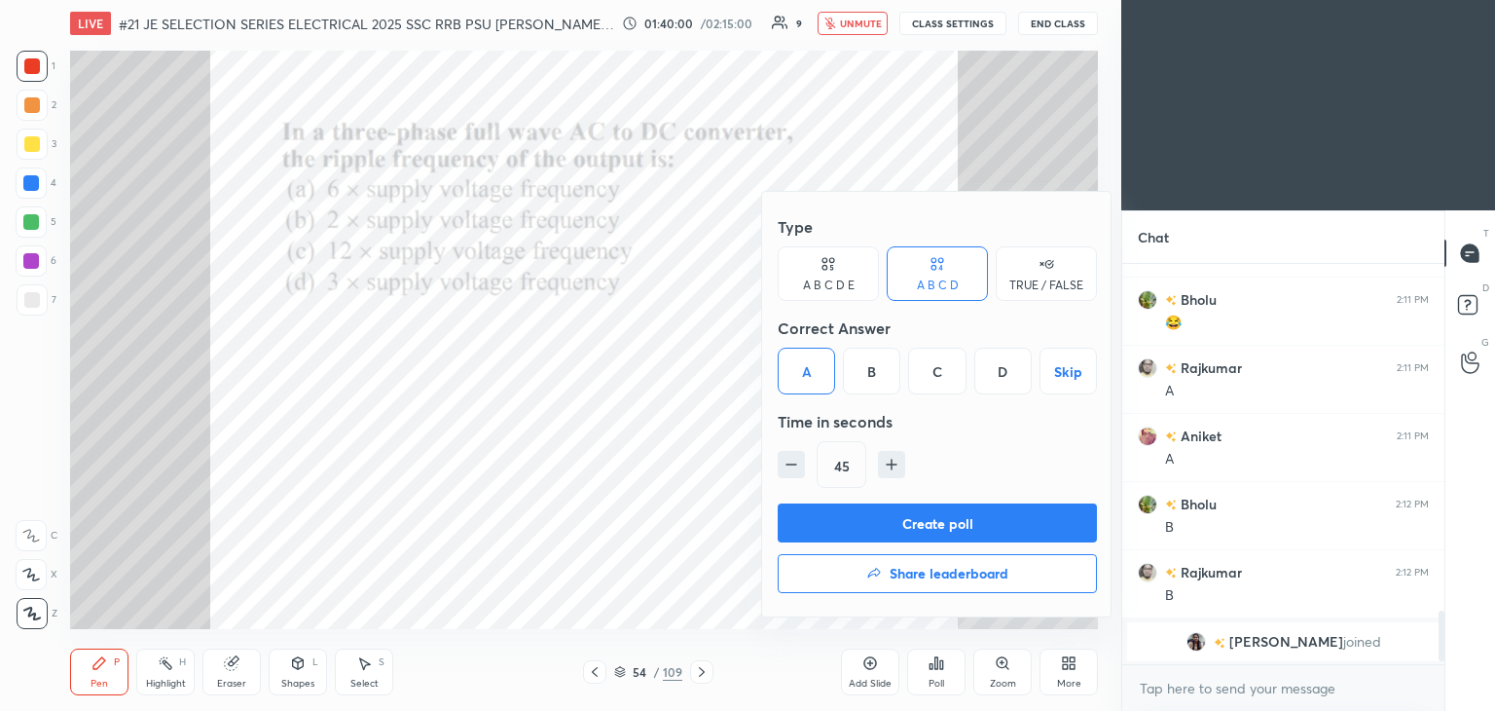
click at [792, 472] on icon "button" at bounding box center [791, 464] width 19 height 19
type input "30"
click at [799, 527] on button "Create poll" at bounding box center [937, 522] width 319 height 39
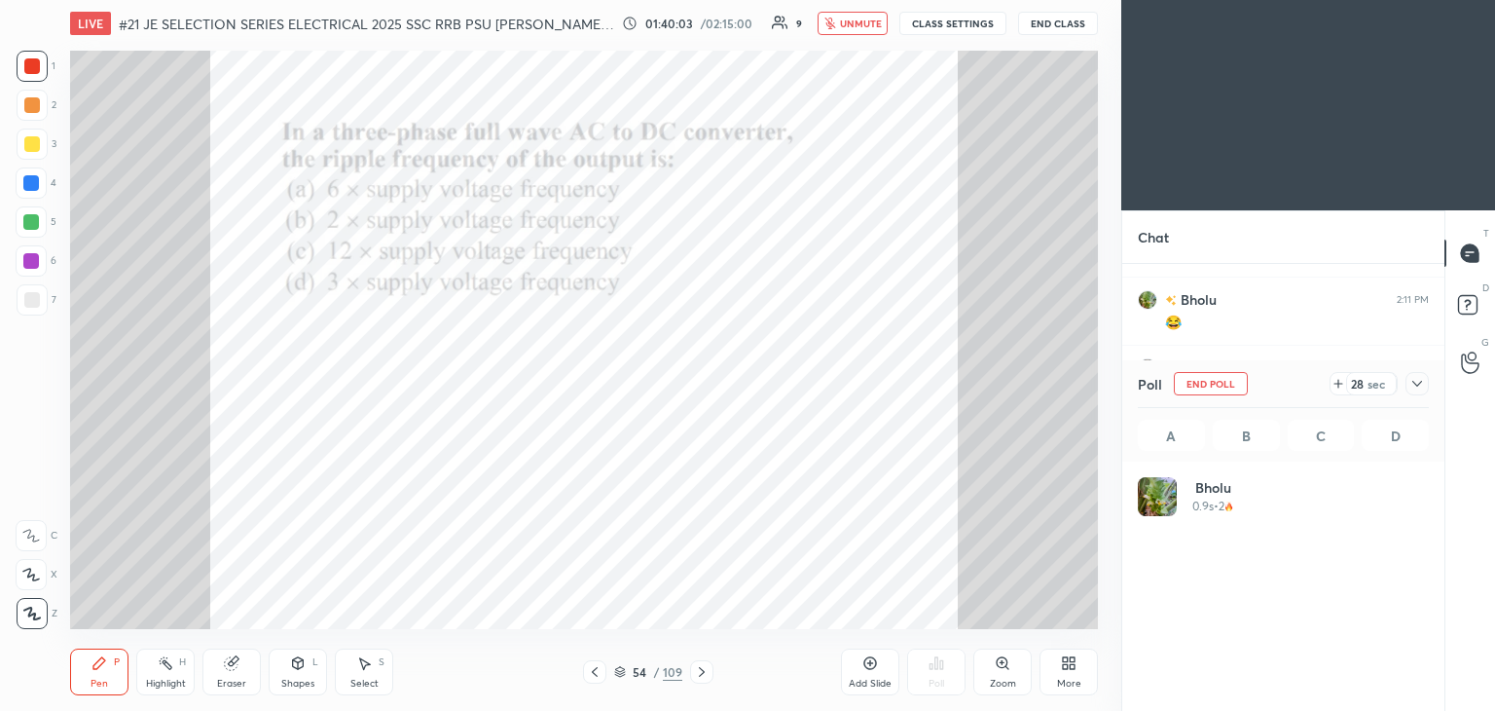
scroll to position [6, 6]
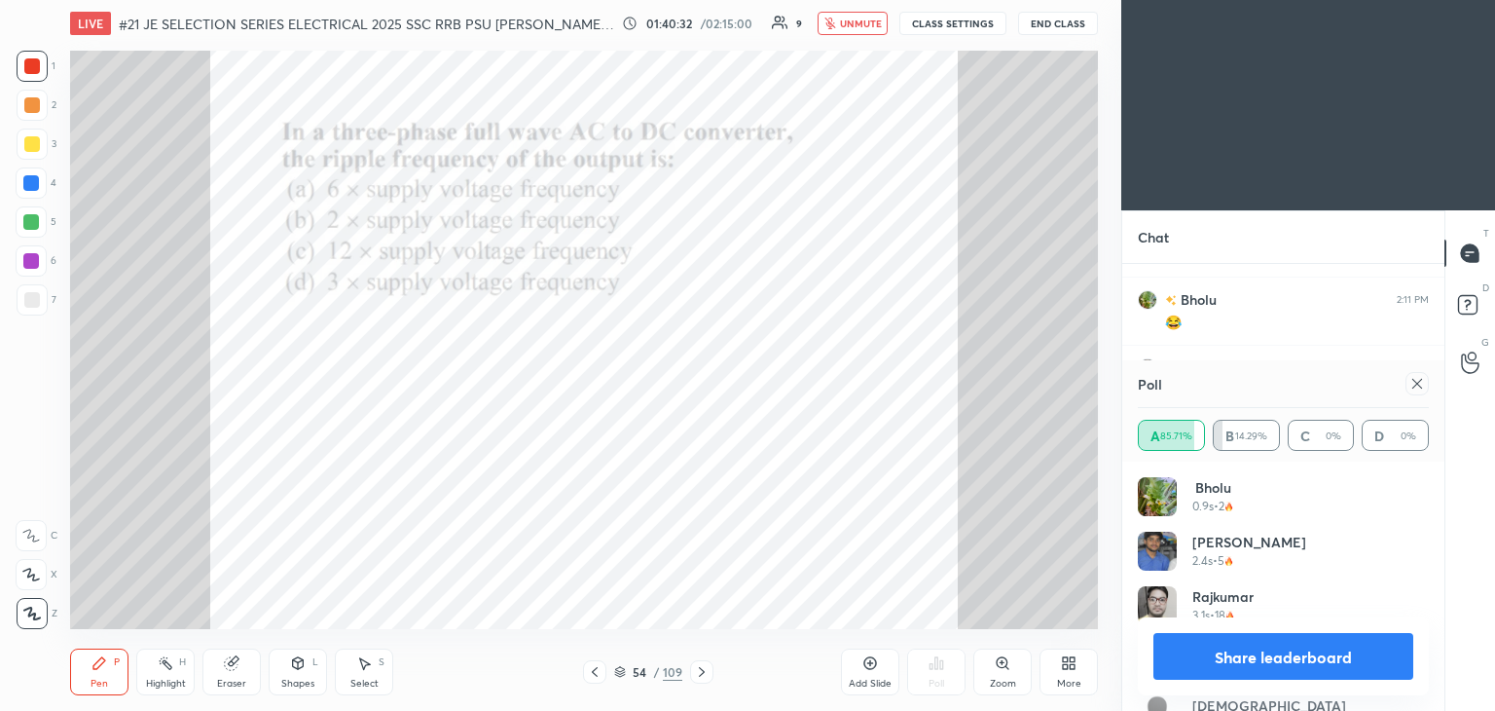
click at [1454, 388] on div "G Raise Hand (G)" at bounding box center [1471, 362] width 50 height 55
click at [1414, 387] on icon at bounding box center [1418, 384] width 16 height 16
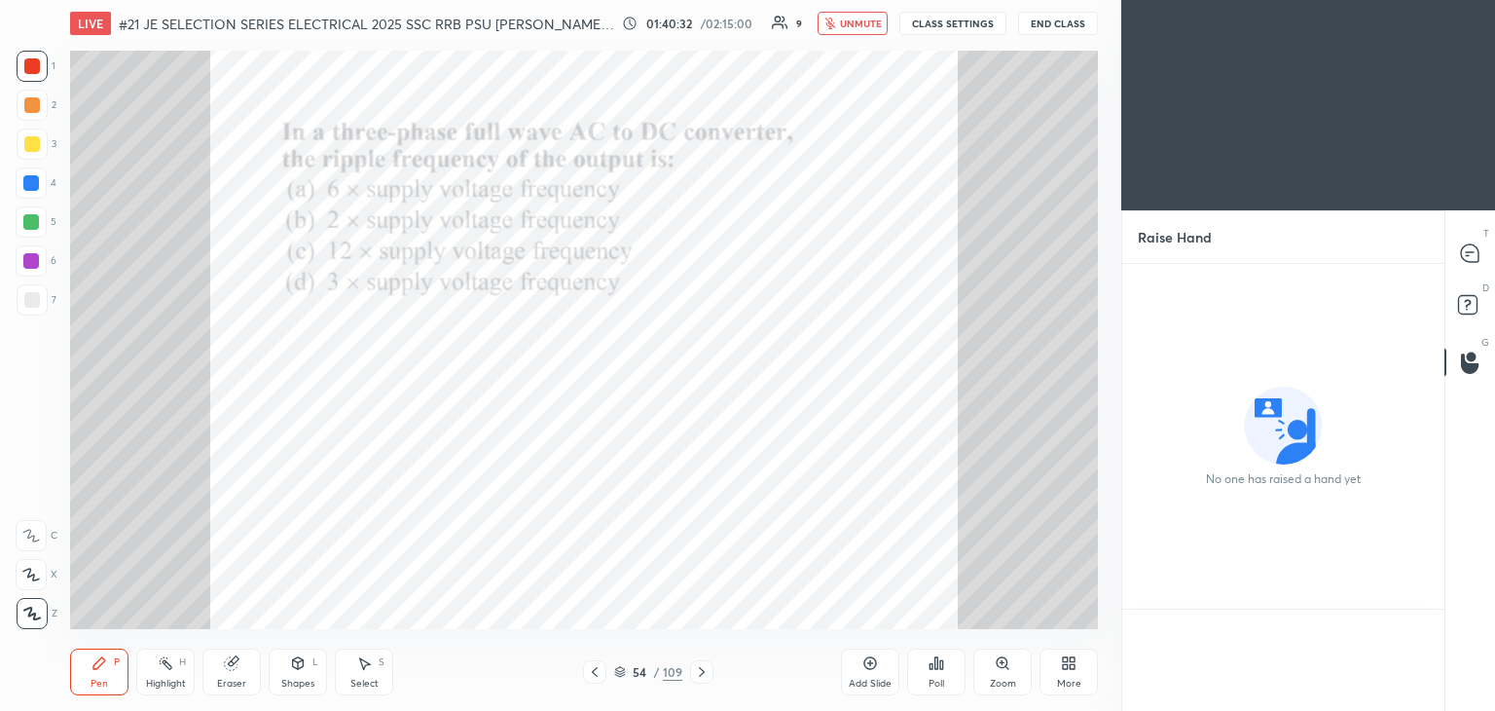
scroll to position [0, 0]
click at [1467, 248] on icon at bounding box center [1470, 253] width 18 height 18
type textarea "x"
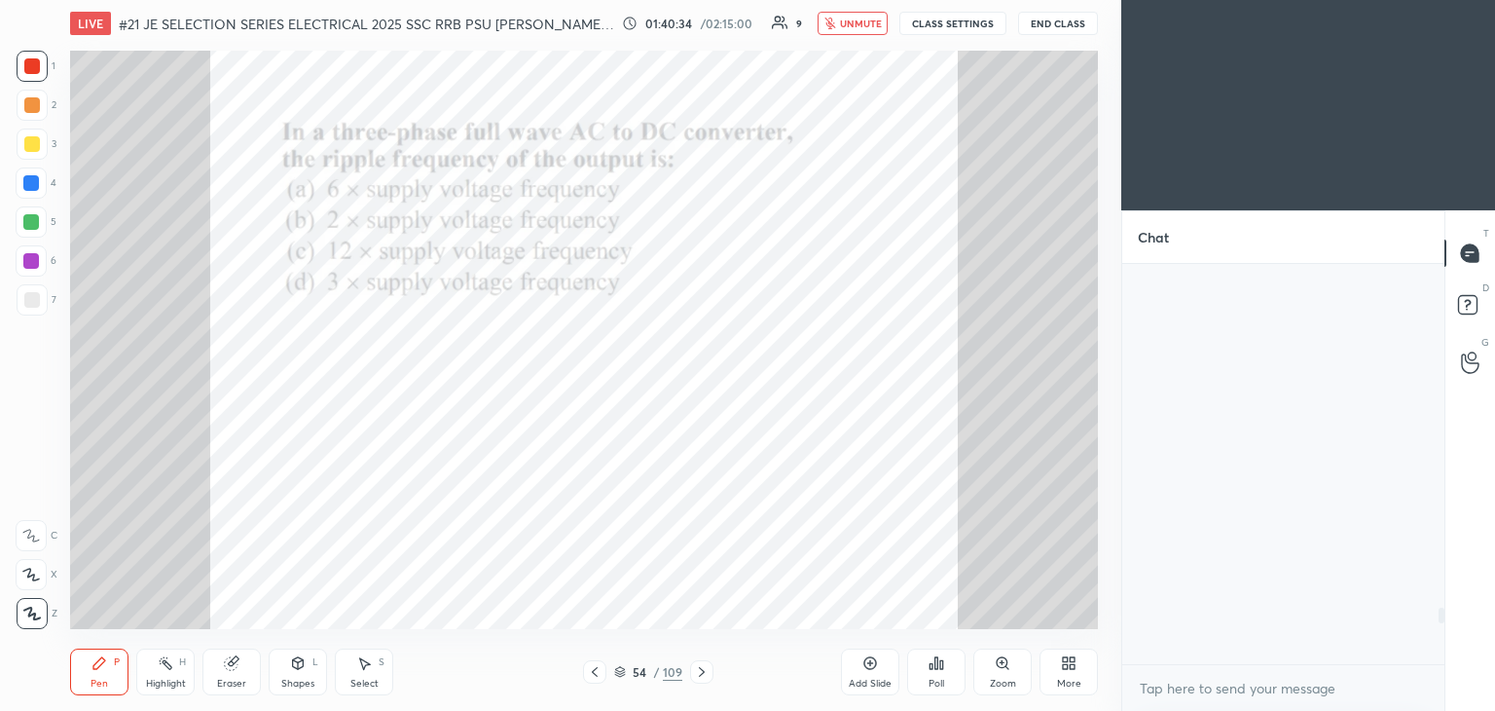
scroll to position [394, 316]
click at [701, 674] on icon at bounding box center [702, 672] width 6 height 10
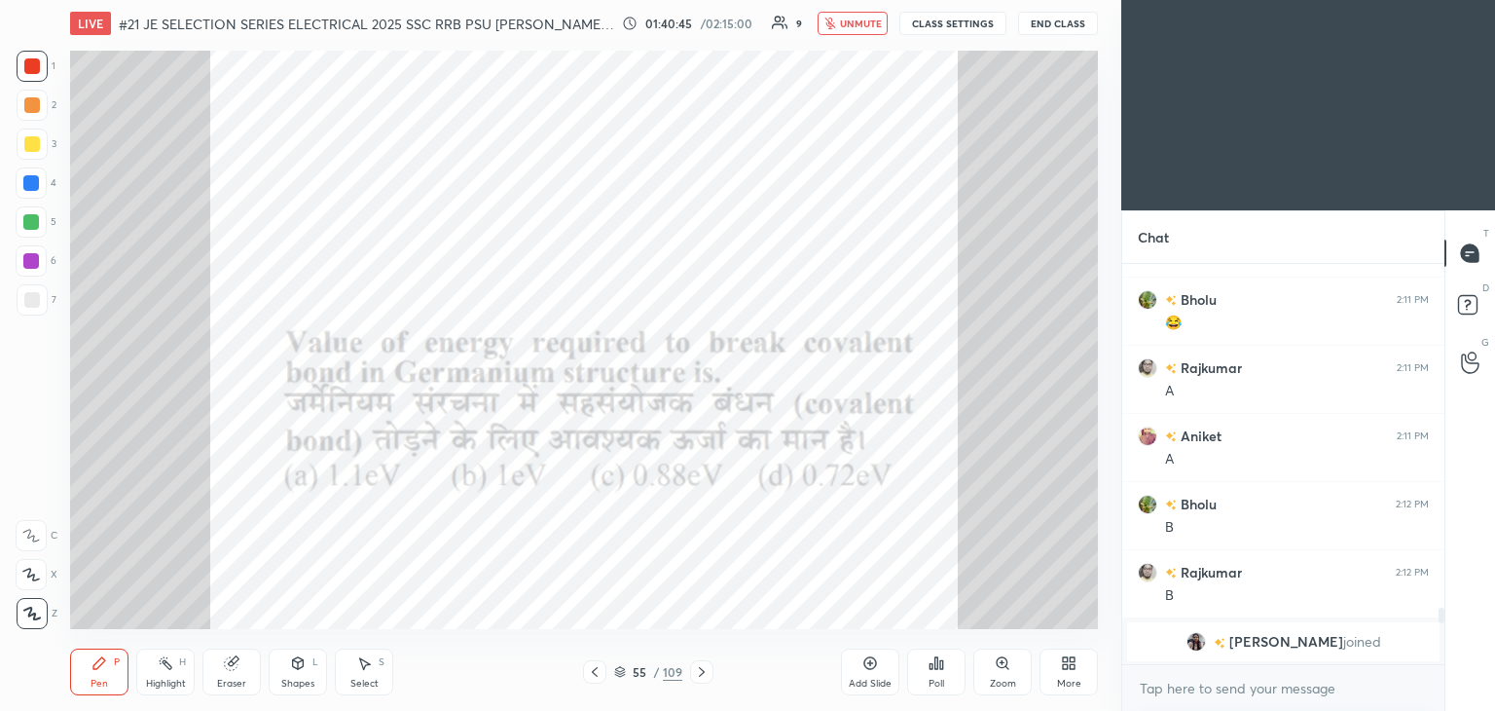
click at [942, 671] on icon at bounding box center [937, 663] width 16 height 16
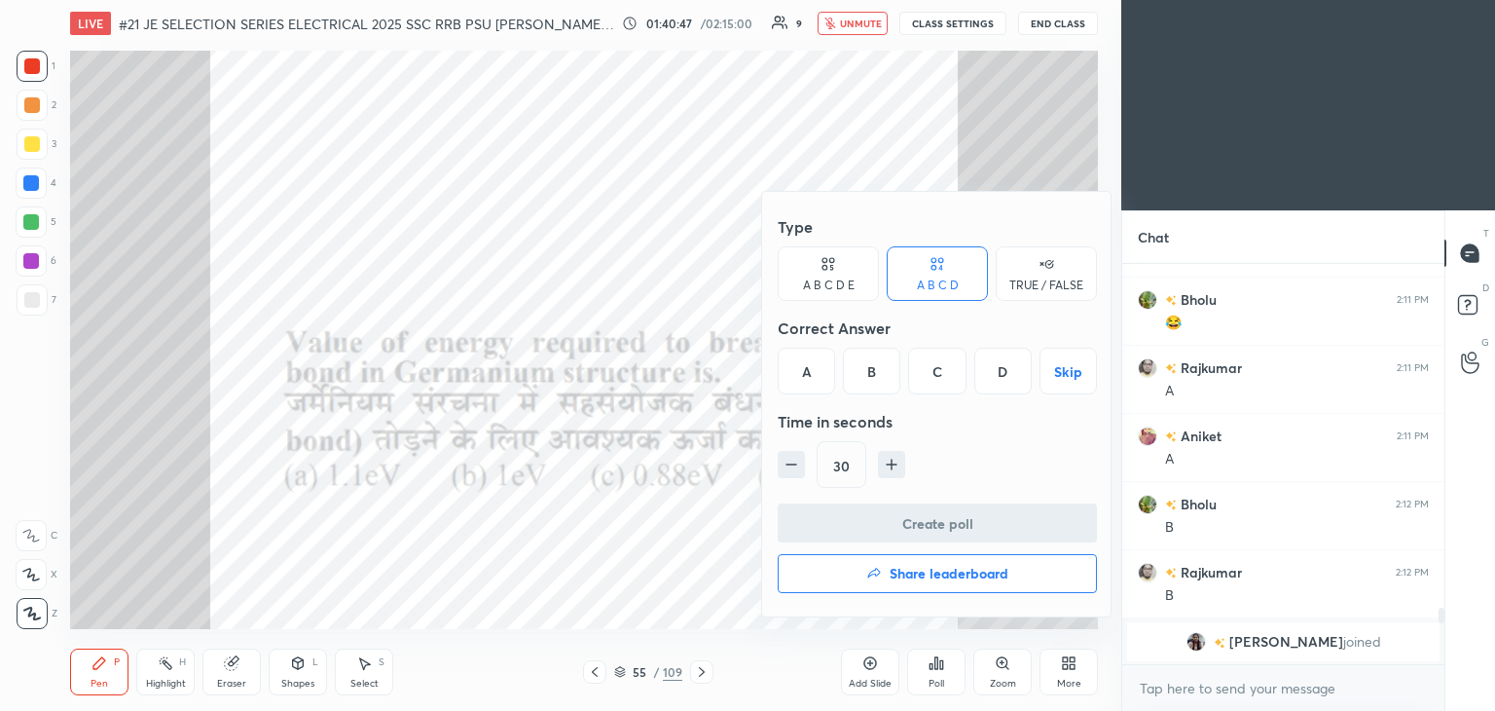
click at [946, 662] on div at bounding box center [747, 355] width 1495 height 711
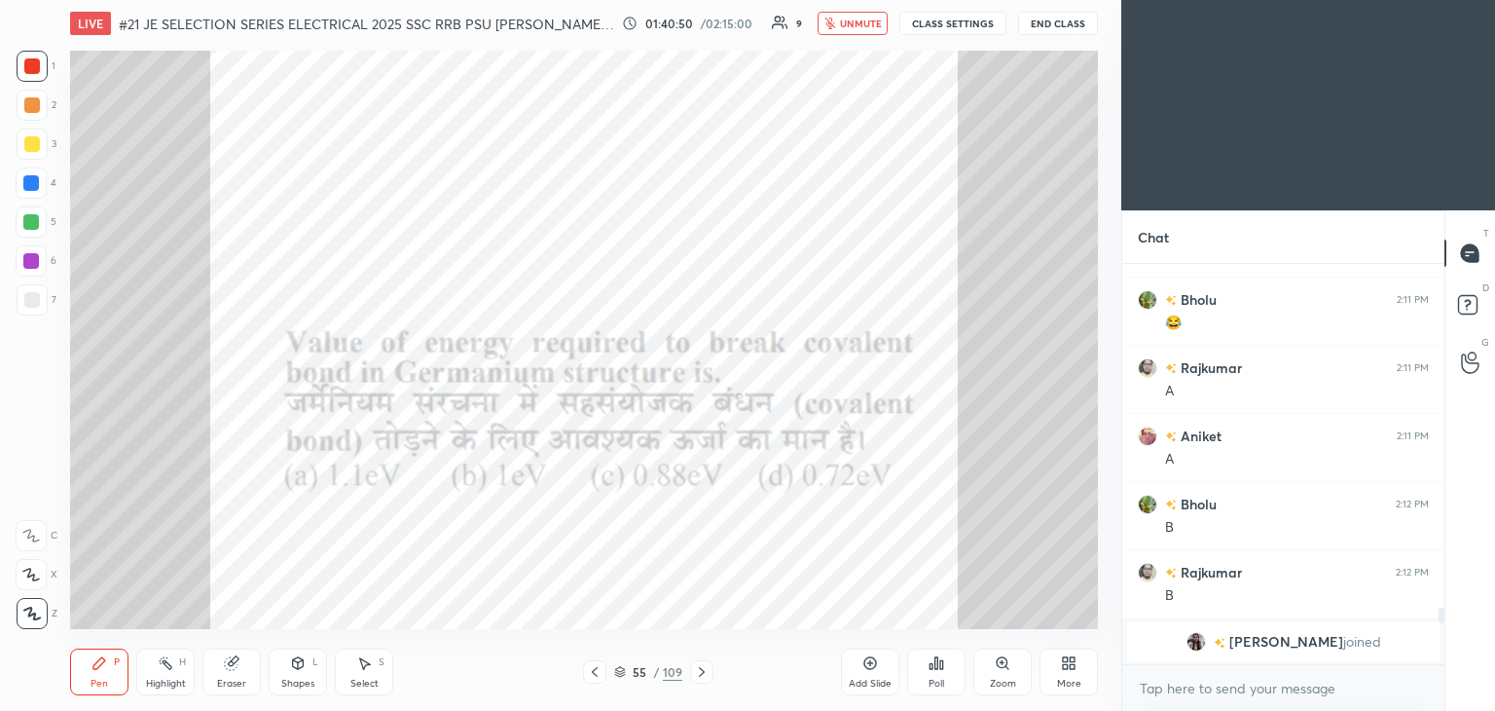
click at [940, 668] on icon at bounding box center [941, 664] width 3 height 9
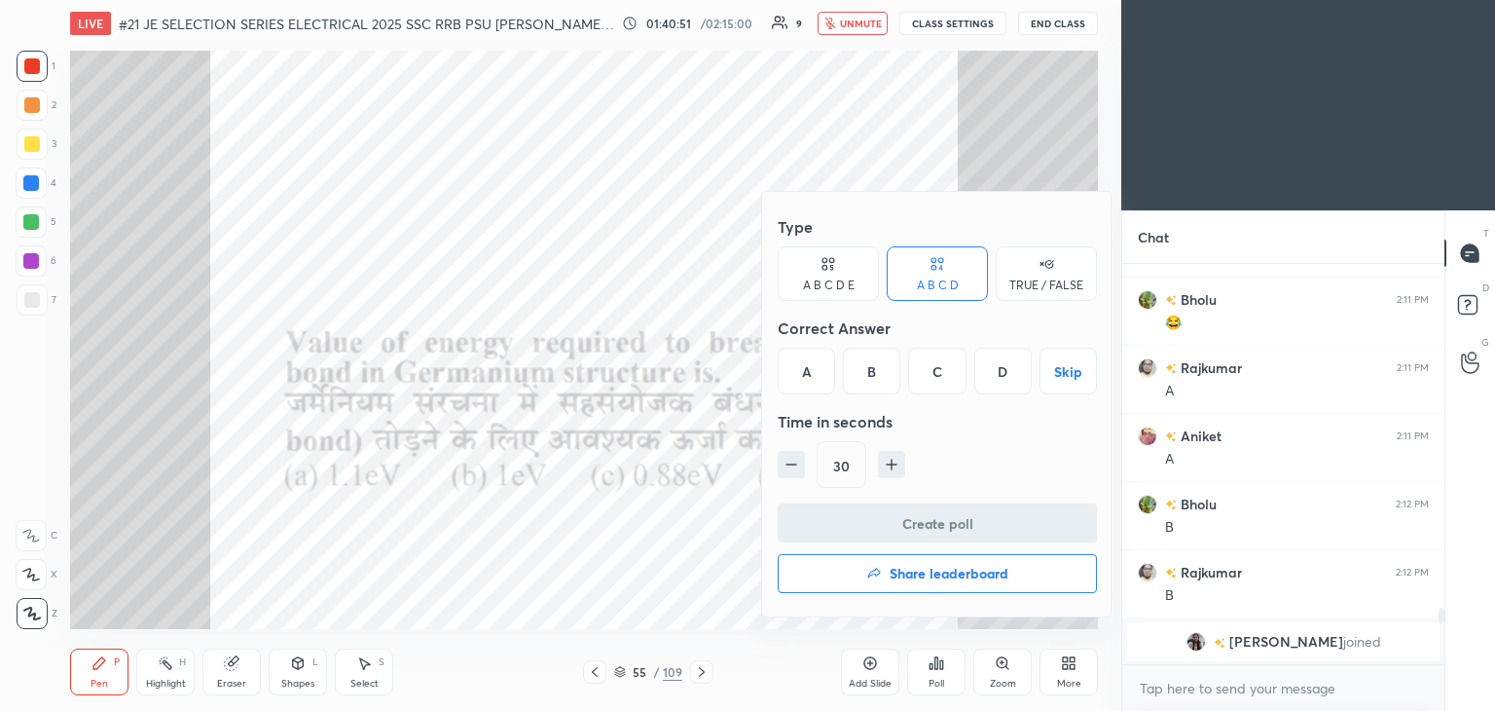
click at [1000, 376] on div "D" at bounding box center [1003, 371] width 57 height 47
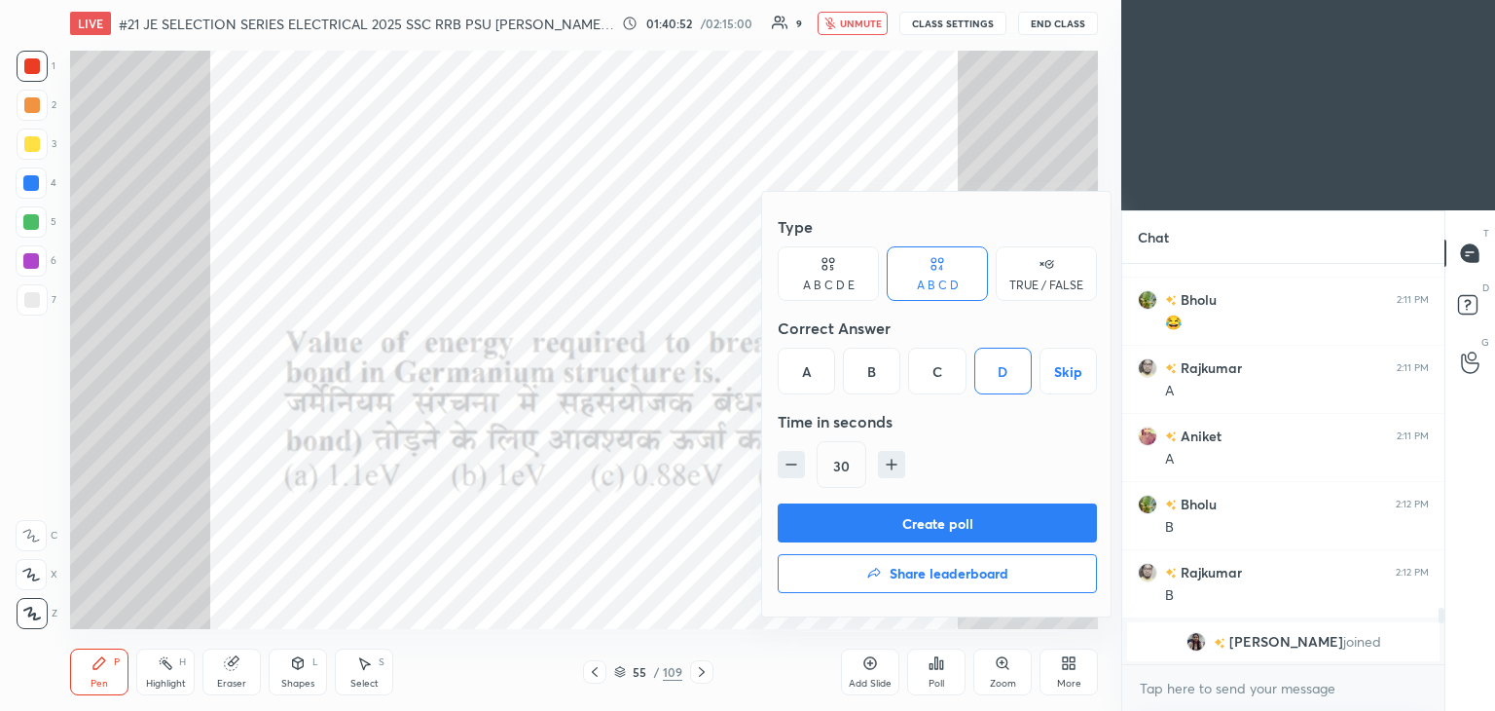
drag, startPoint x: 792, startPoint y: 462, endPoint x: 802, endPoint y: 494, distance: 32.9
click at [792, 461] on icon "button" at bounding box center [791, 464] width 19 height 19
type input "15"
click at [813, 523] on button "Create poll" at bounding box center [937, 522] width 319 height 39
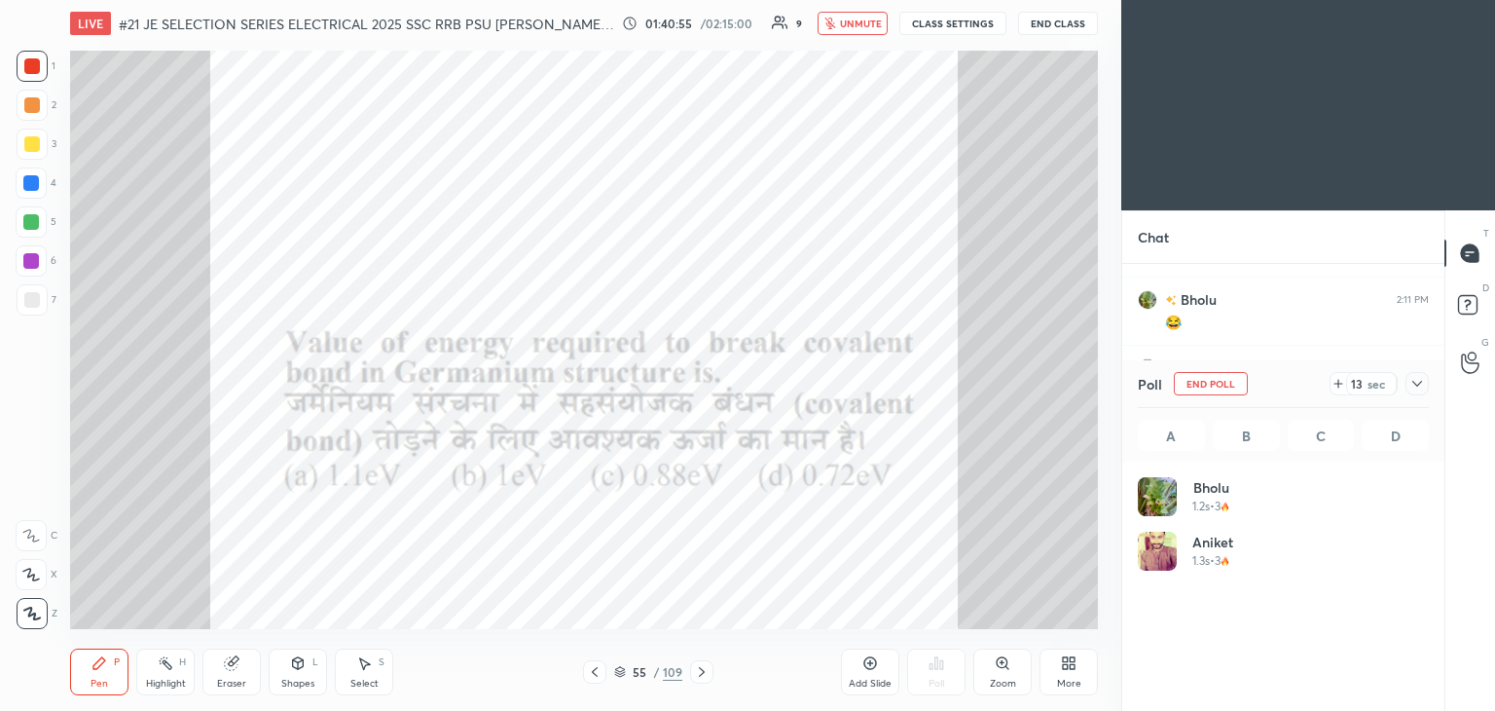
scroll to position [228, 285]
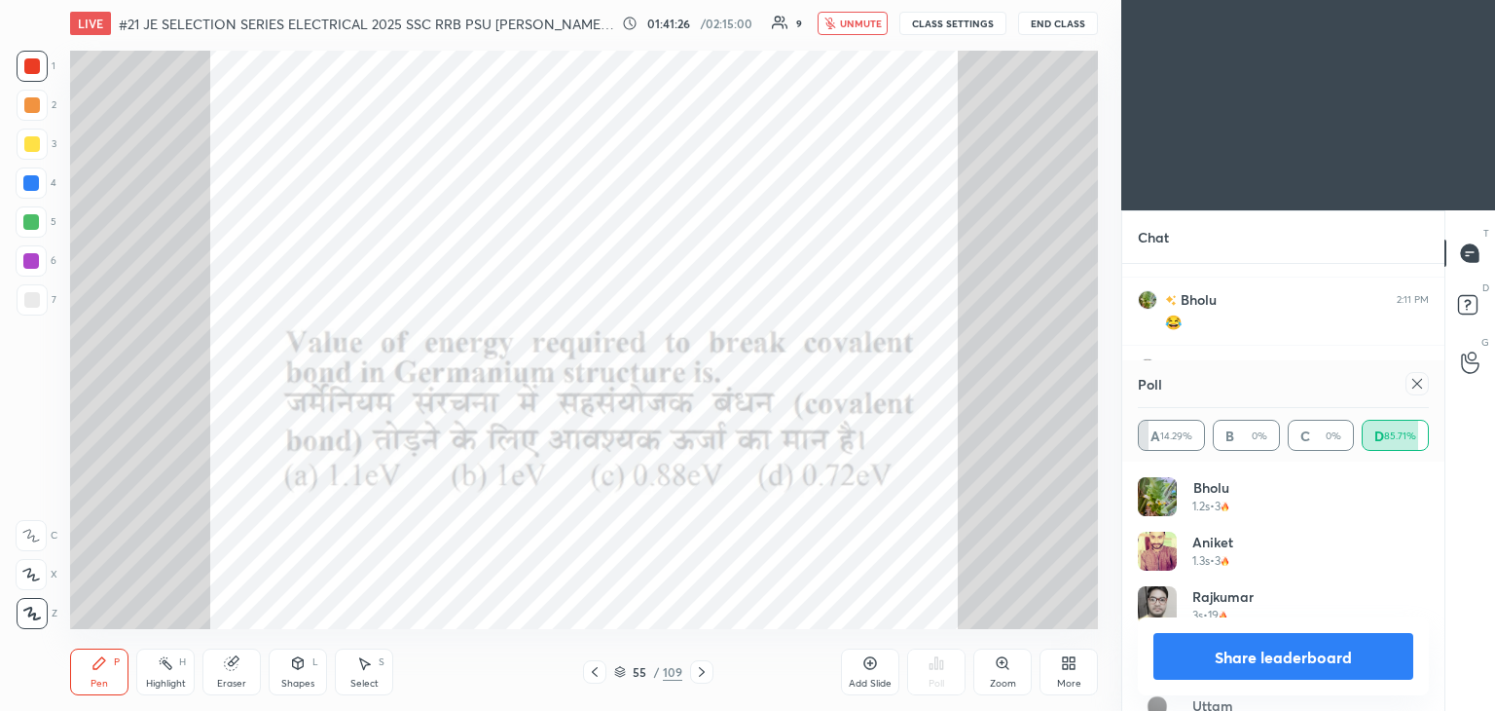
click at [1425, 381] on div at bounding box center [1417, 383] width 23 height 23
type textarea "x"
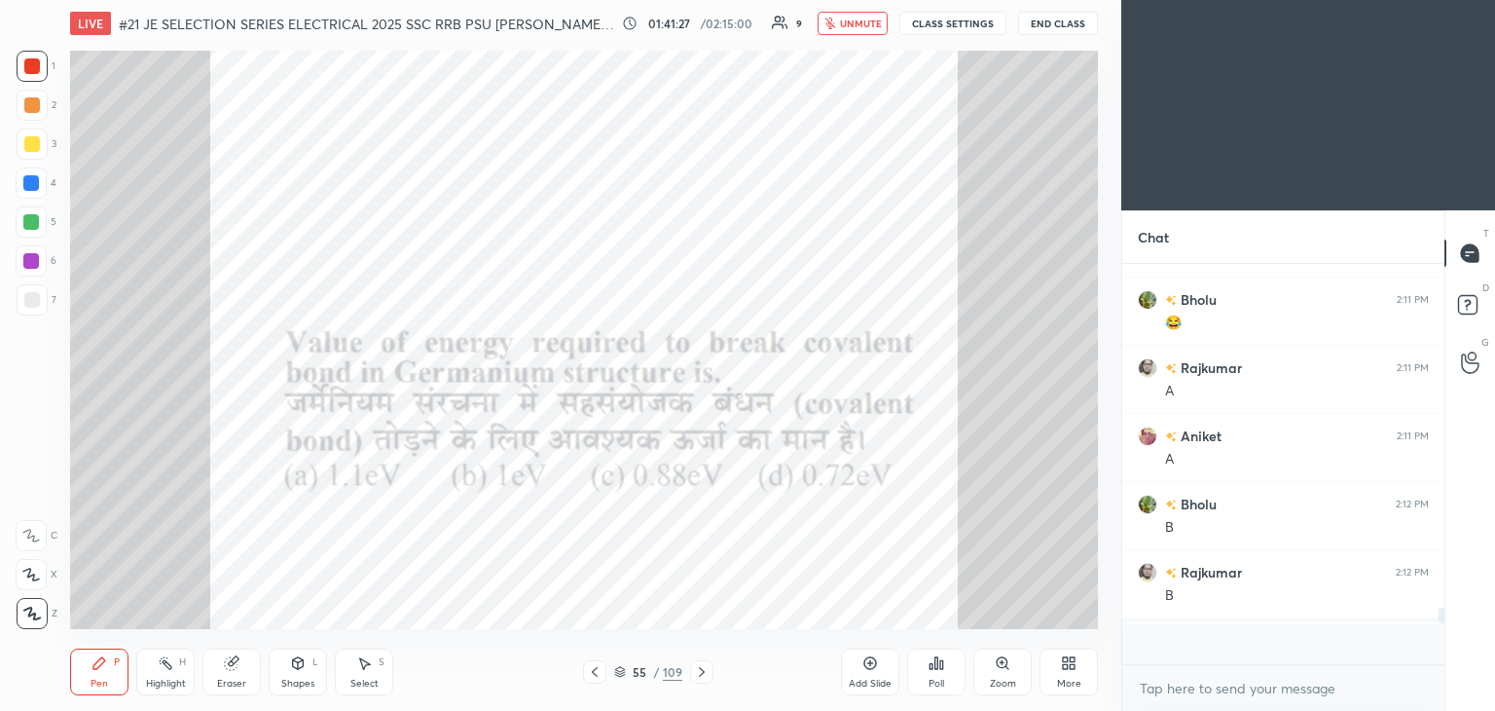
scroll to position [217, 316]
click at [705, 673] on icon at bounding box center [702, 672] width 16 height 16
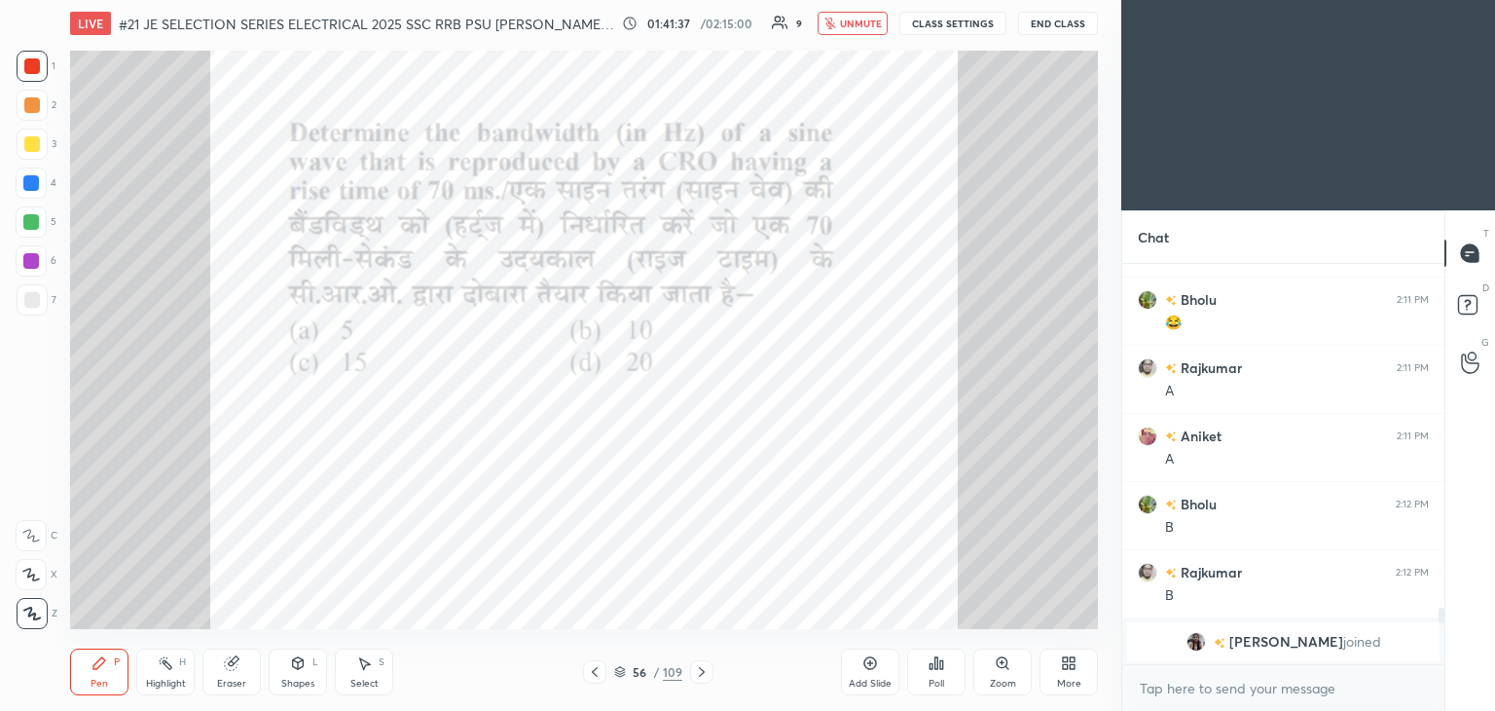
click at [943, 668] on div "Poll" at bounding box center [936, 671] width 58 height 47
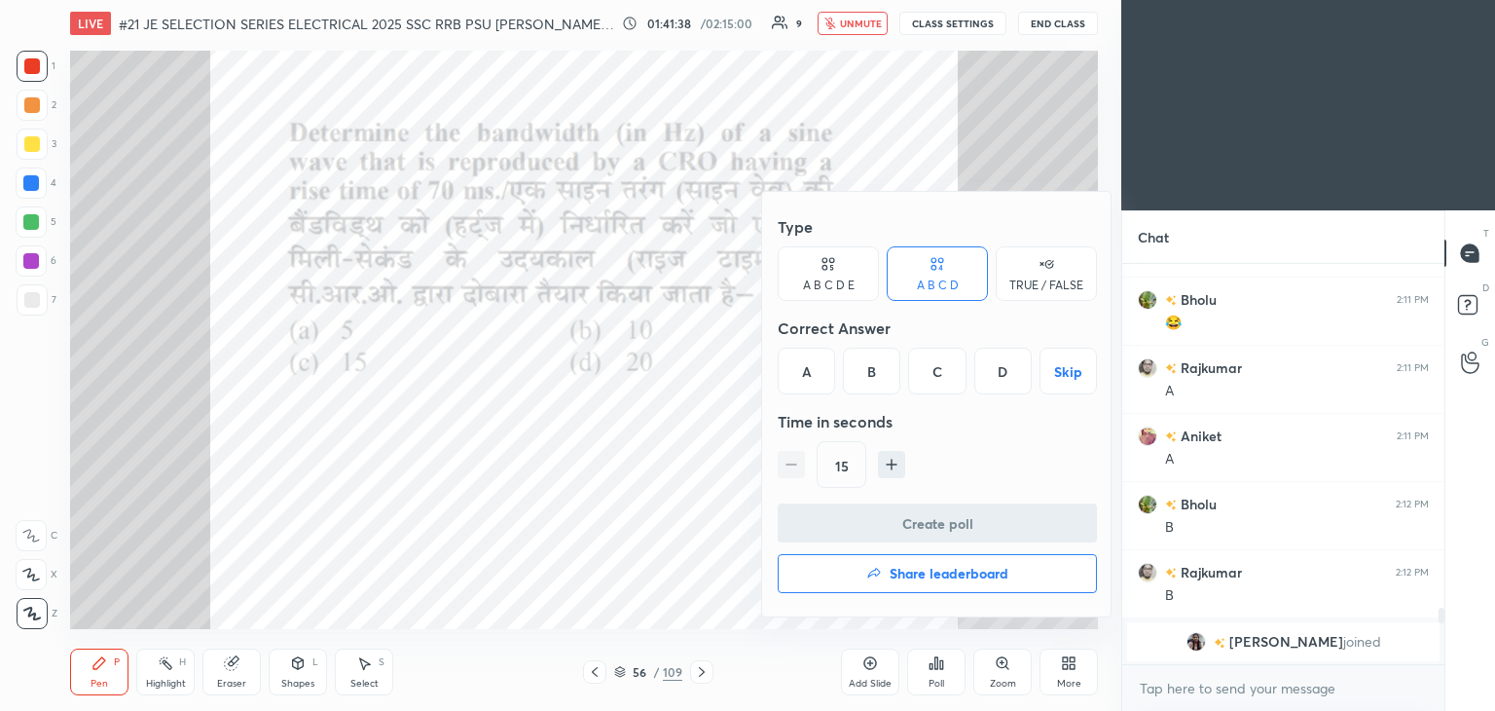
drag, startPoint x: 811, startPoint y: 368, endPoint x: 813, endPoint y: 382, distance: 13.8
click at [811, 371] on div "A" at bounding box center [806, 371] width 57 height 47
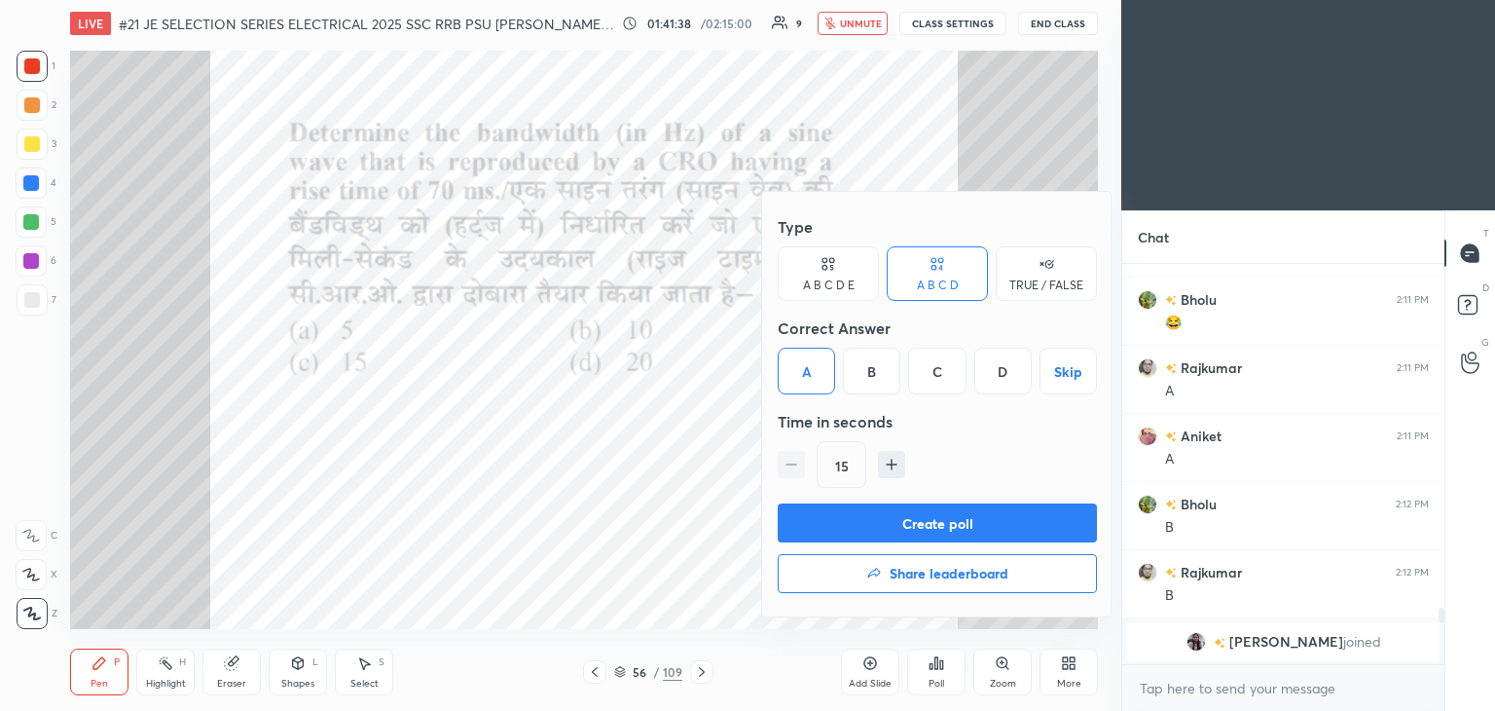
click at [897, 458] on icon "button" at bounding box center [891, 464] width 19 height 19
type input "30"
click at [876, 517] on button "Create poll" at bounding box center [937, 522] width 319 height 39
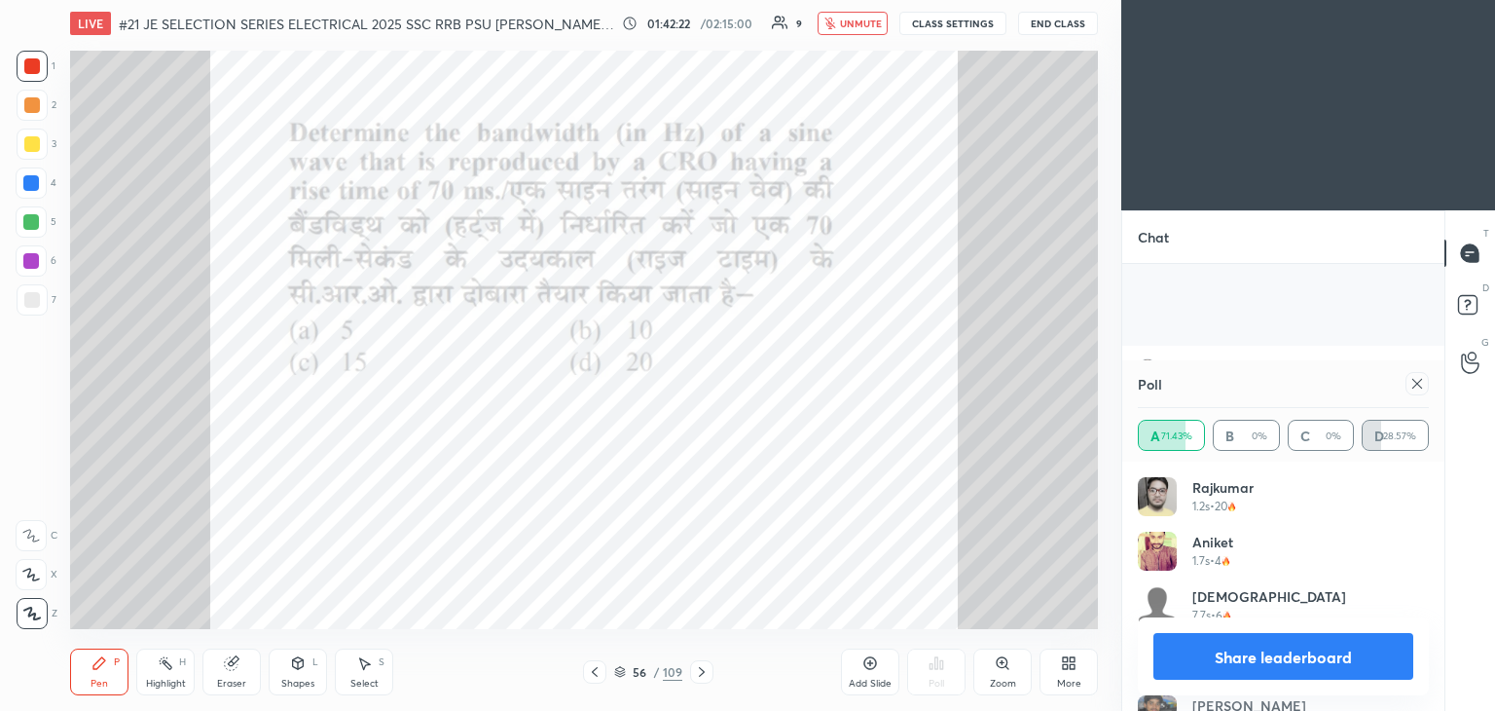
scroll to position [2594, 0]
click at [1423, 384] on icon at bounding box center [1418, 384] width 16 height 16
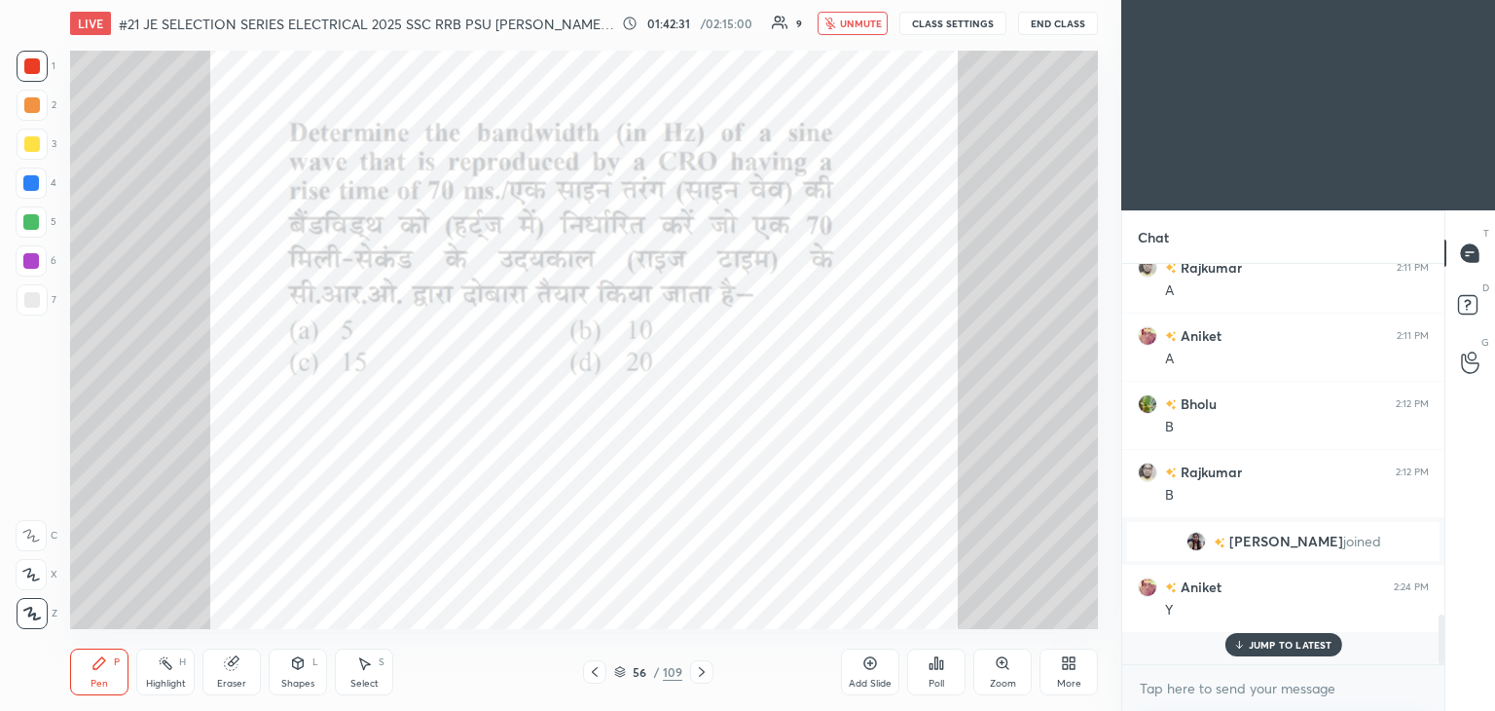
scroll to position [222, 316]
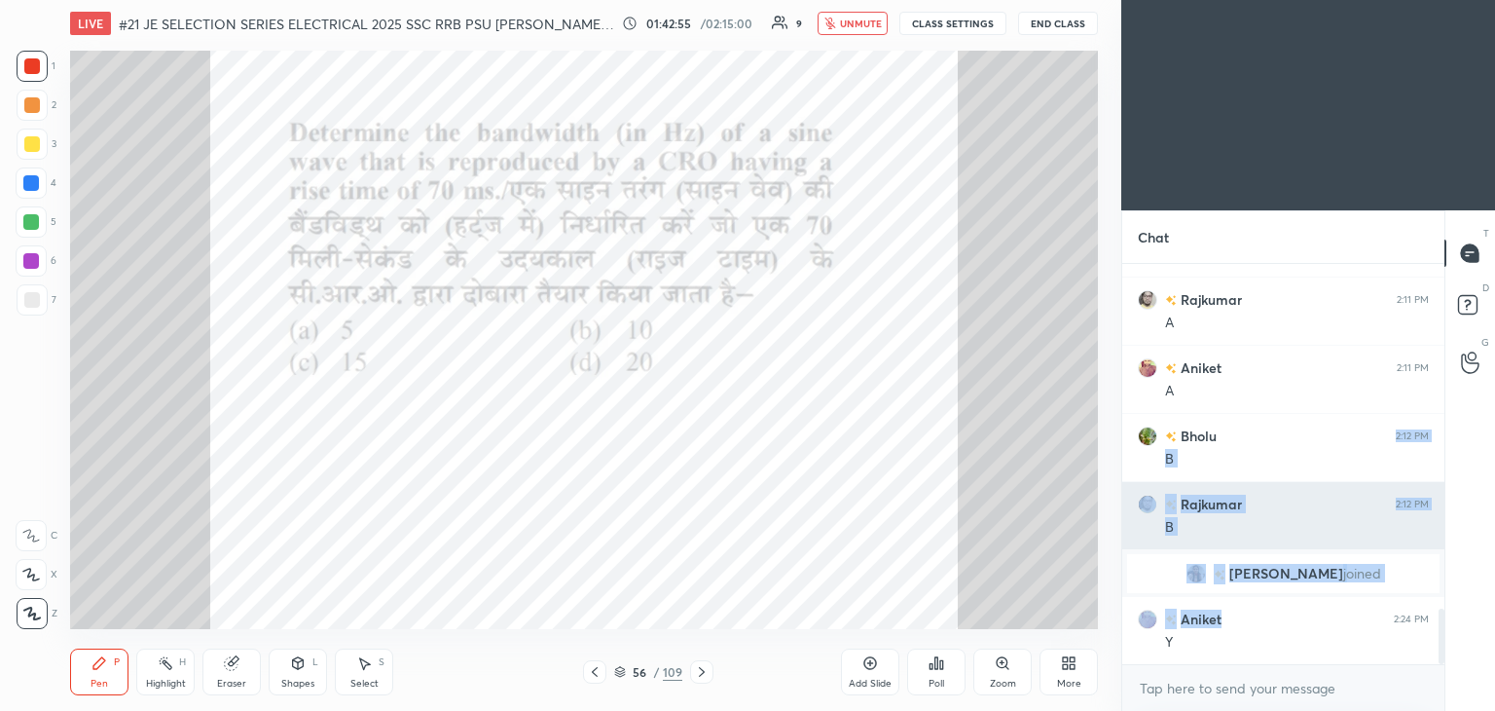
drag, startPoint x: 1381, startPoint y: 421, endPoint x: 1322, endPoint y: 490, distance: 91.1
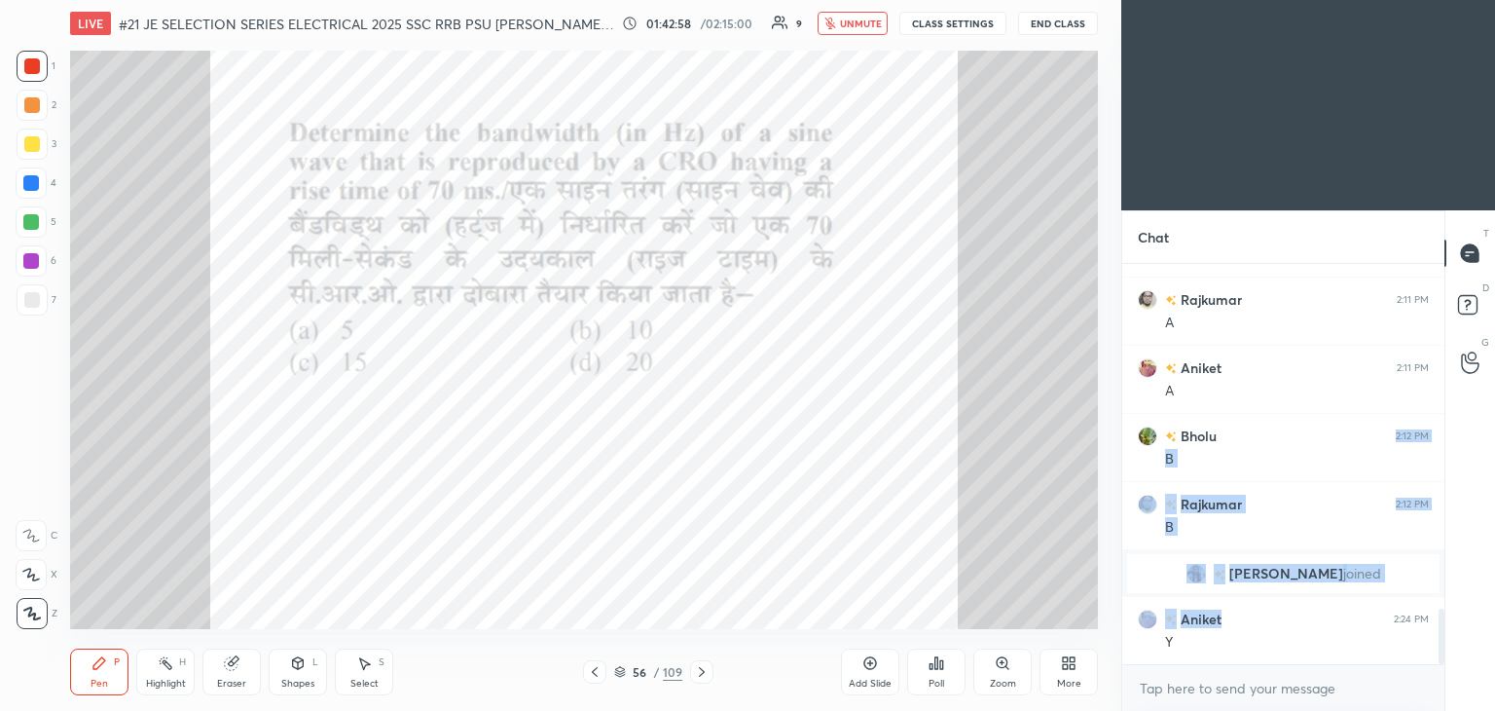
drag, startPoint x: 1449, startPoint y: 628, endPoint x: 1455, endPoint y: 551, distance: 77.2
click at [1455, 551] on div "T Messages (T) D Doubts (D) G Raise Hand (G)" at bounding box center [1470, 460] width 51 height 500
click at [1436, 523] on div at bounding box center [1439, 464] width 12 height 400
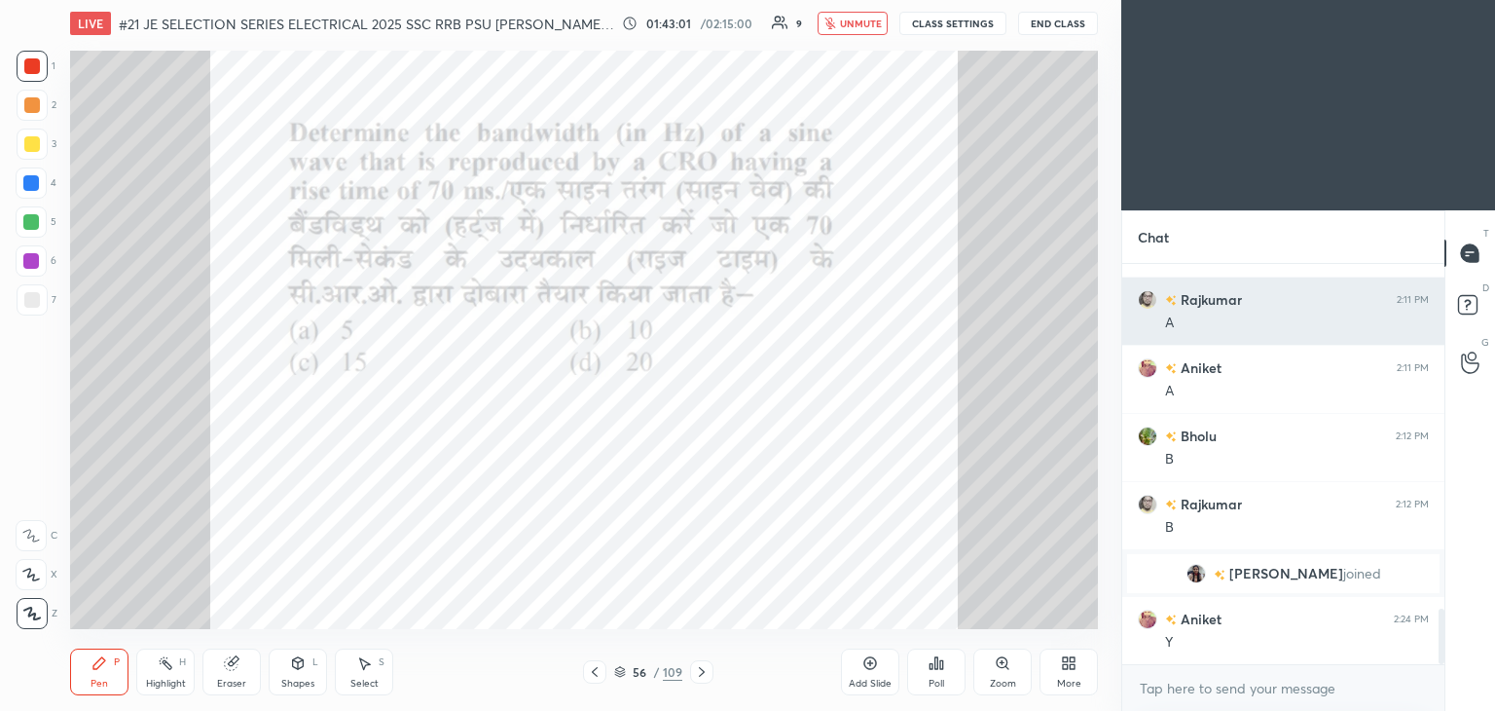
drag, startPoint x: 1444, startPoint y: 259, endPoint x: 1416, endPoint y: 376, distance: 120.2
click at [1420, 340] on div "Chat Uttam 2:03 PM Switch on Bholu 2:05 PM No Uttam 2:05 PM No Aniket 2:05 PM N…" at bounding box center [1309, 460] width 374 height 500
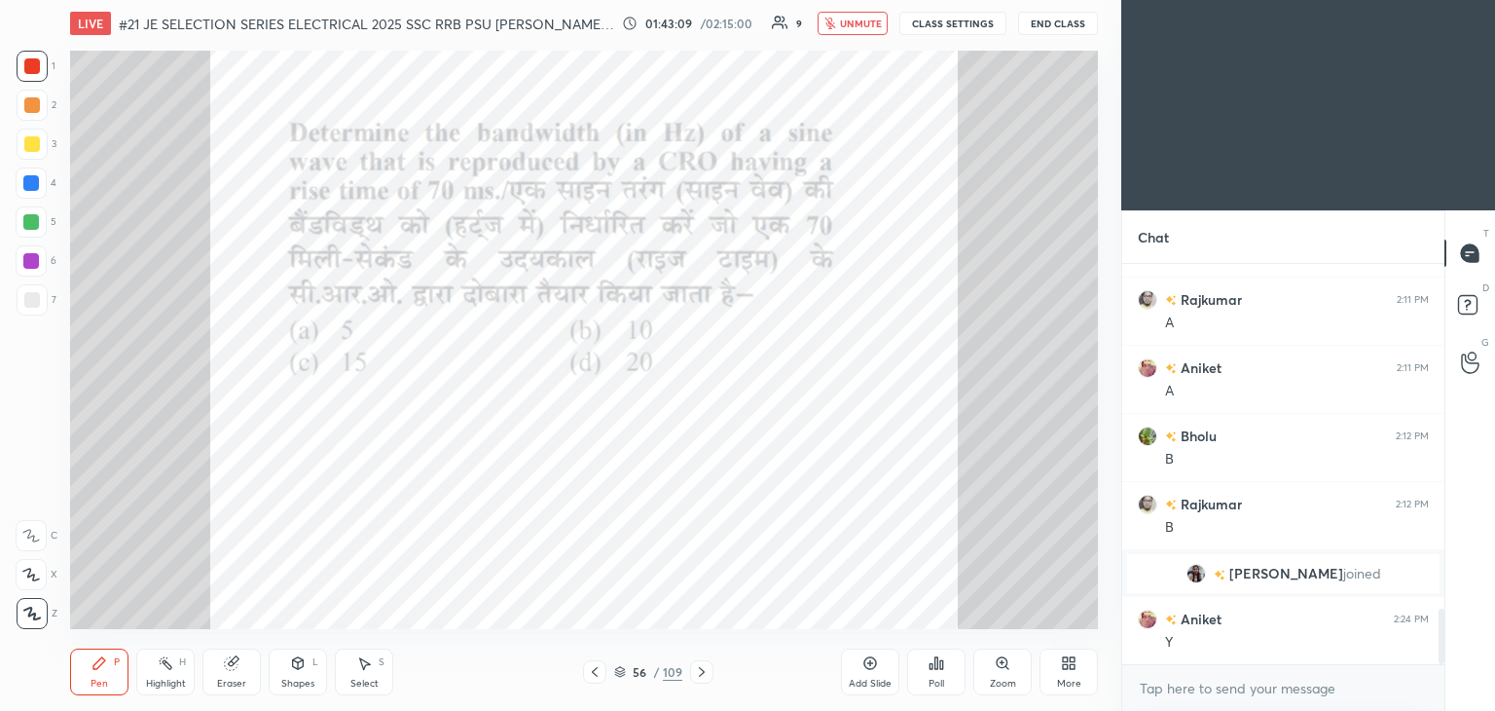
click at [860, 30] on button "unmute" at bounding box center [853, 23] width 70 height 23
type textarea "x"
click at [704, 675] on icon at bounding box center [702, 672] width 16 height 16
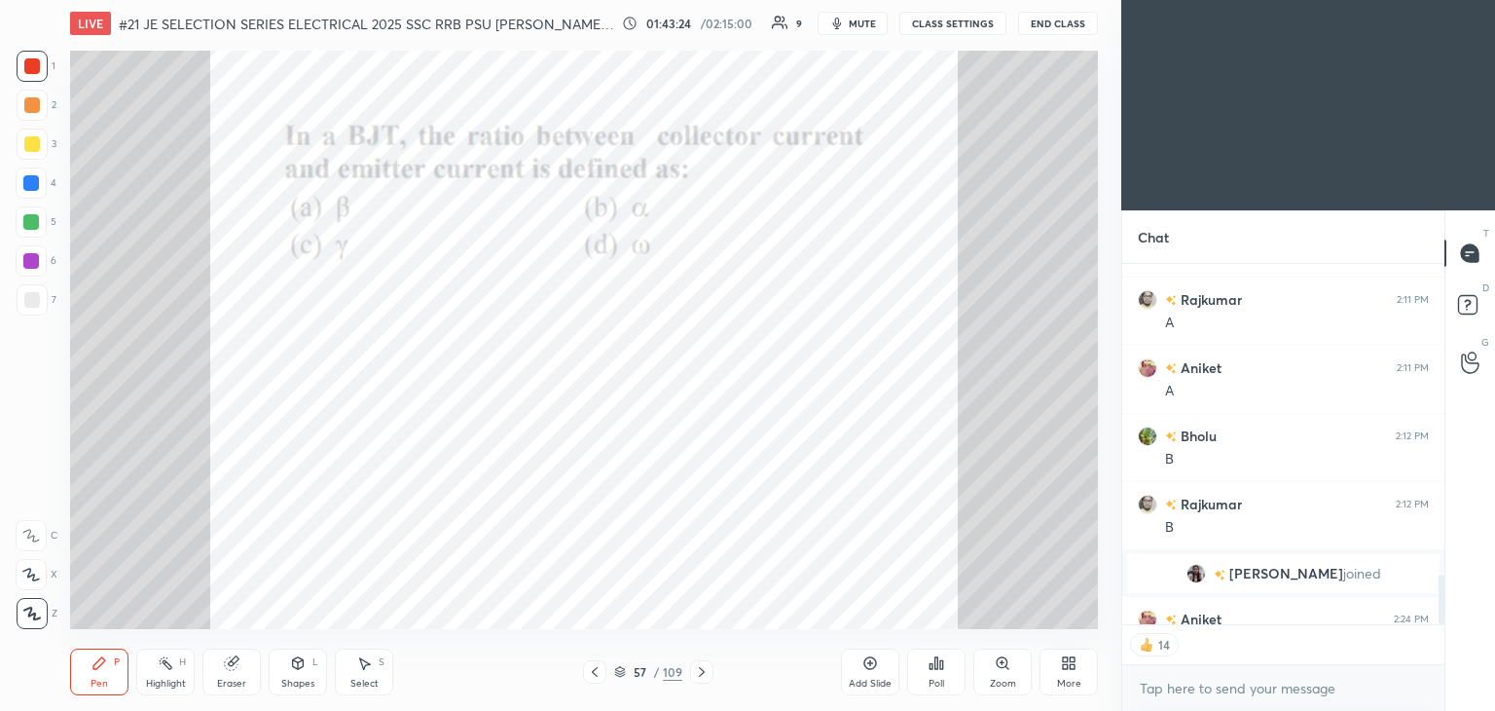
click at [939, 674] on div "Poll" at bounding box center [936, 671] width 58 height 47
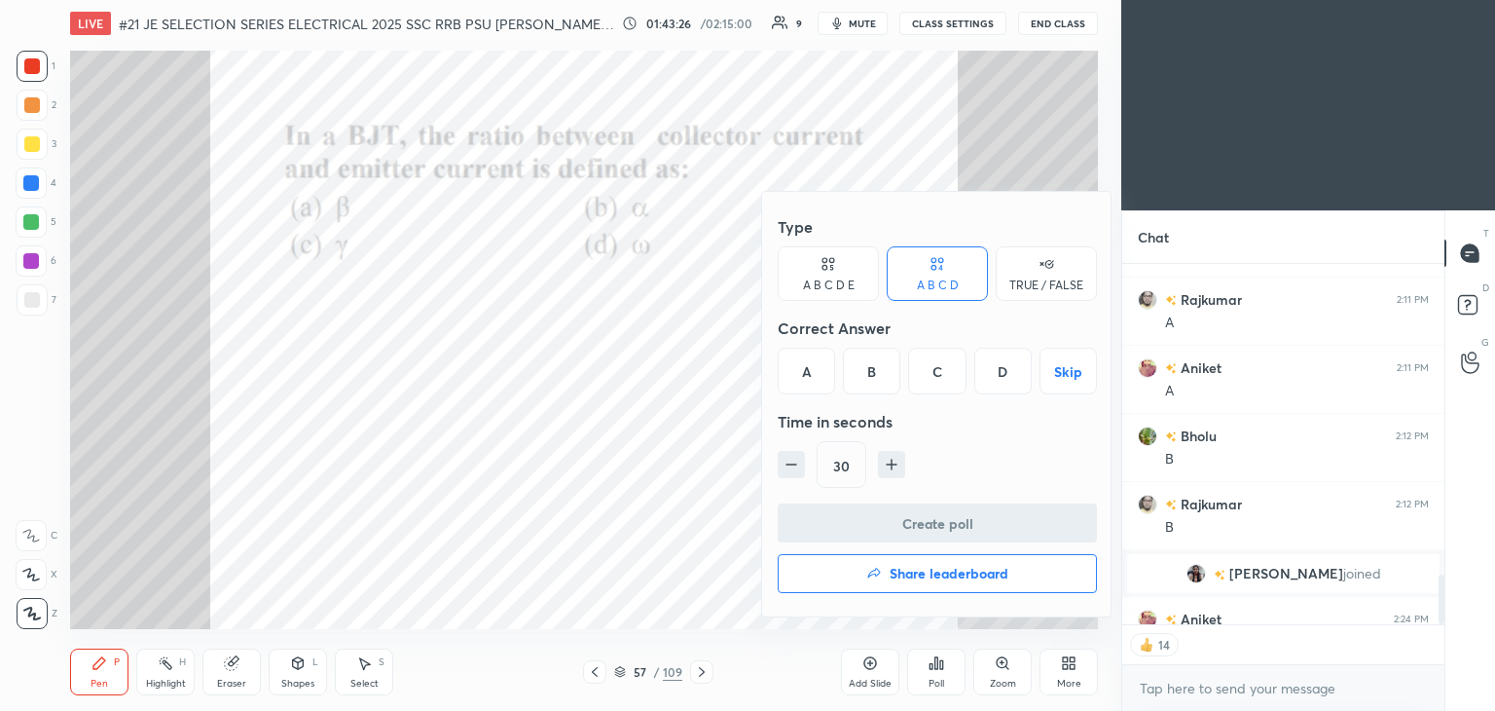
drag, startPoint x: 886, startPoint y: 371, endPoint x: 882, endPoint y: 396, distance: 25.6
click at [883, 373] on div "B" at bounding box center [871, 371] width 57 height 47
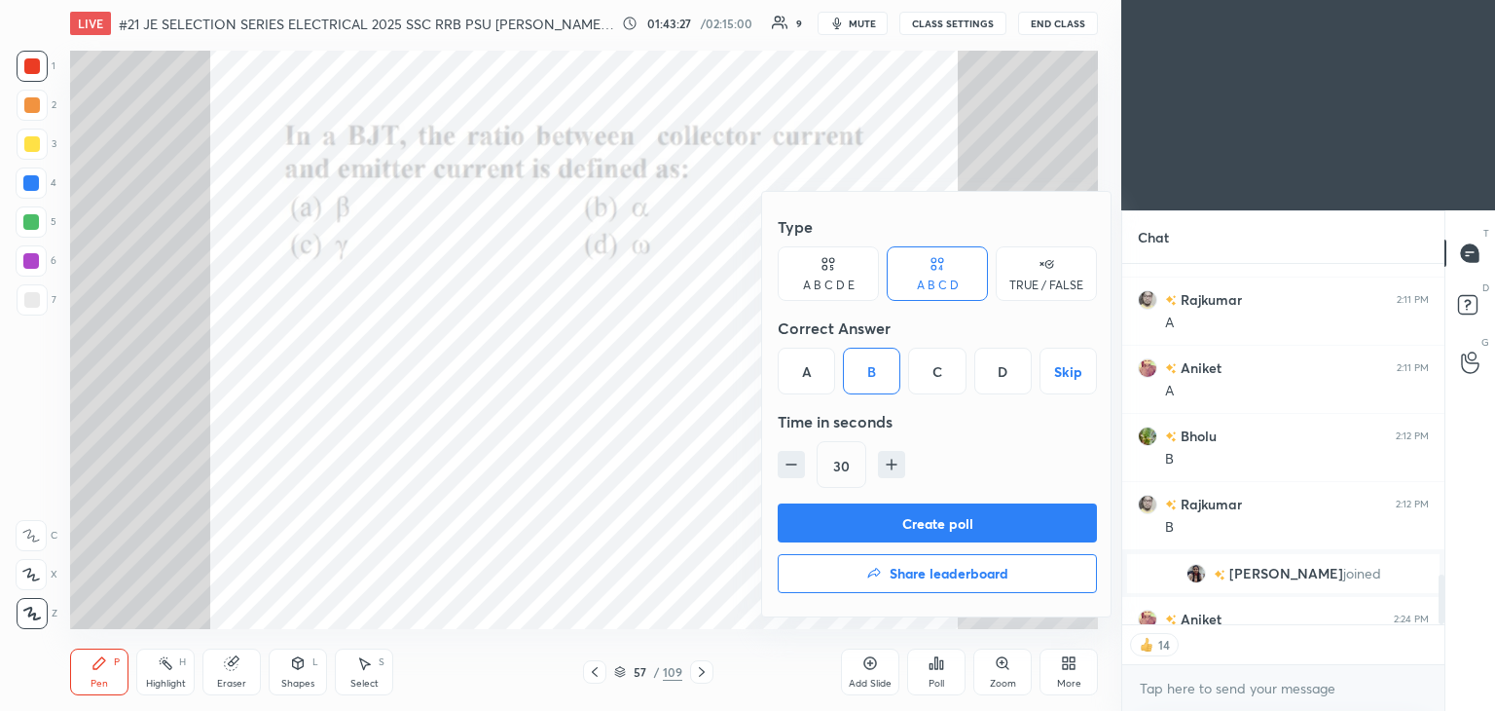
click at [787, 467] on icon "button" at bounding box center [791, 464] width 19 height 19
type input "15"
click at [802, 515] on button "Create poll" at bounding box center [937, 522] width 319 height 39
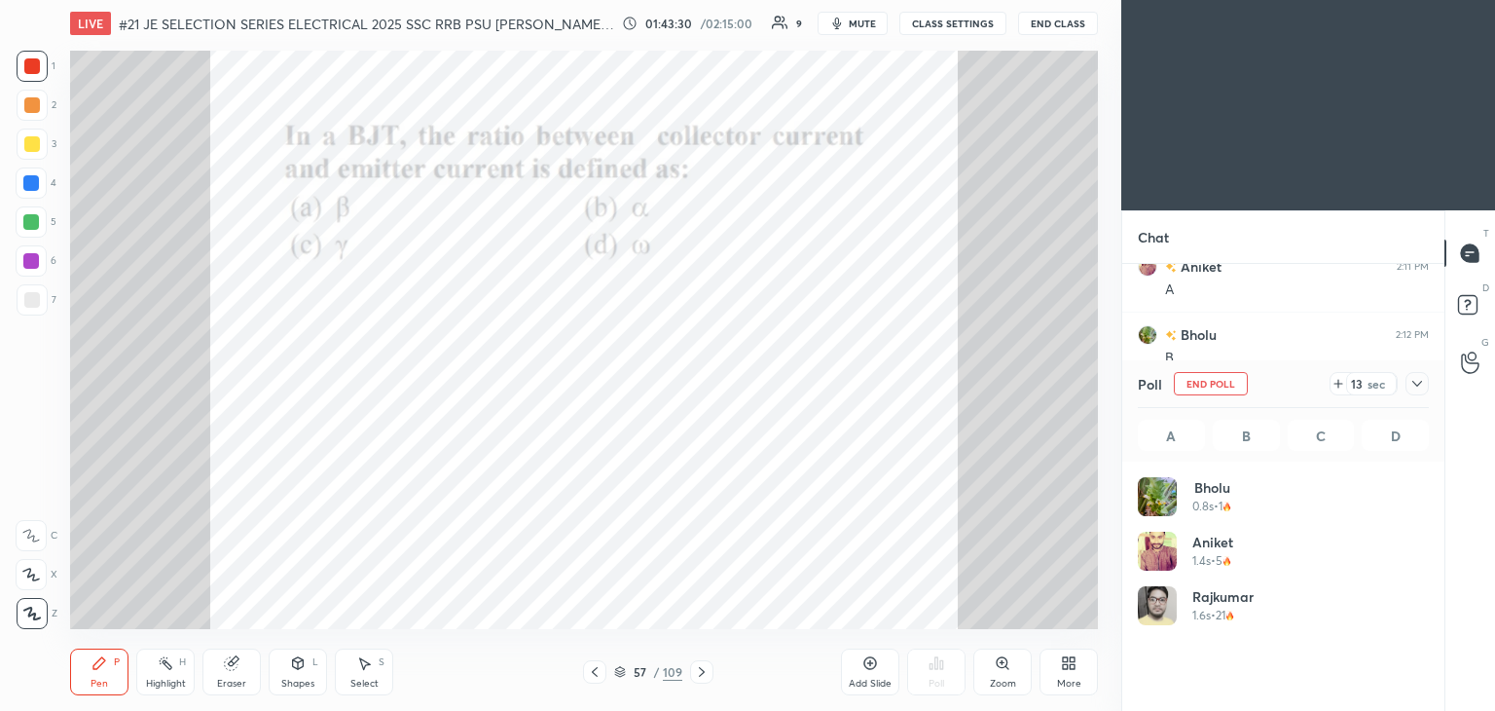
scroll to position [6, 6]
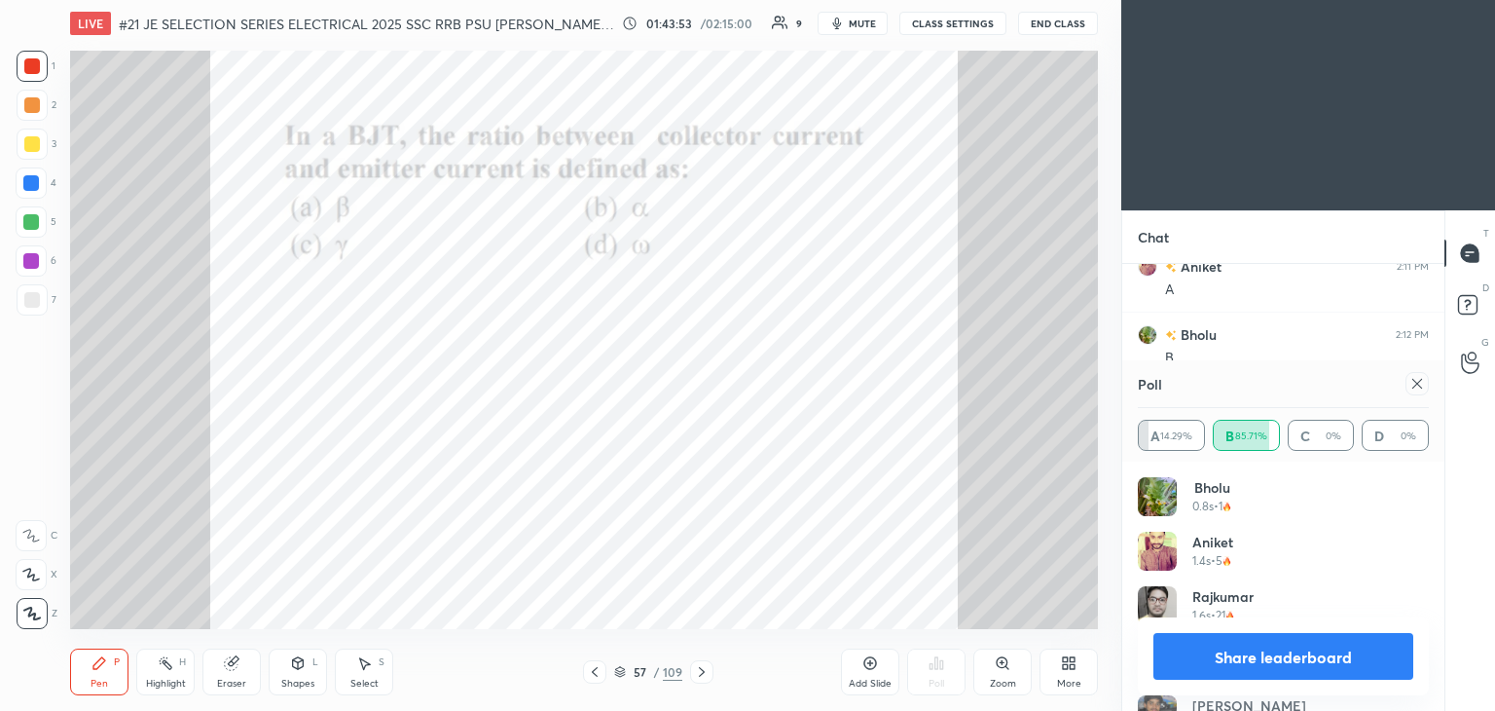
drag, startPoint x: 1417, startPoint y: 387, endPoint x: 1383, endPoint y: 390, distance: 33.3
click at [1417, 387] on icon at bounding box center [1418, 384] width 16 height 16
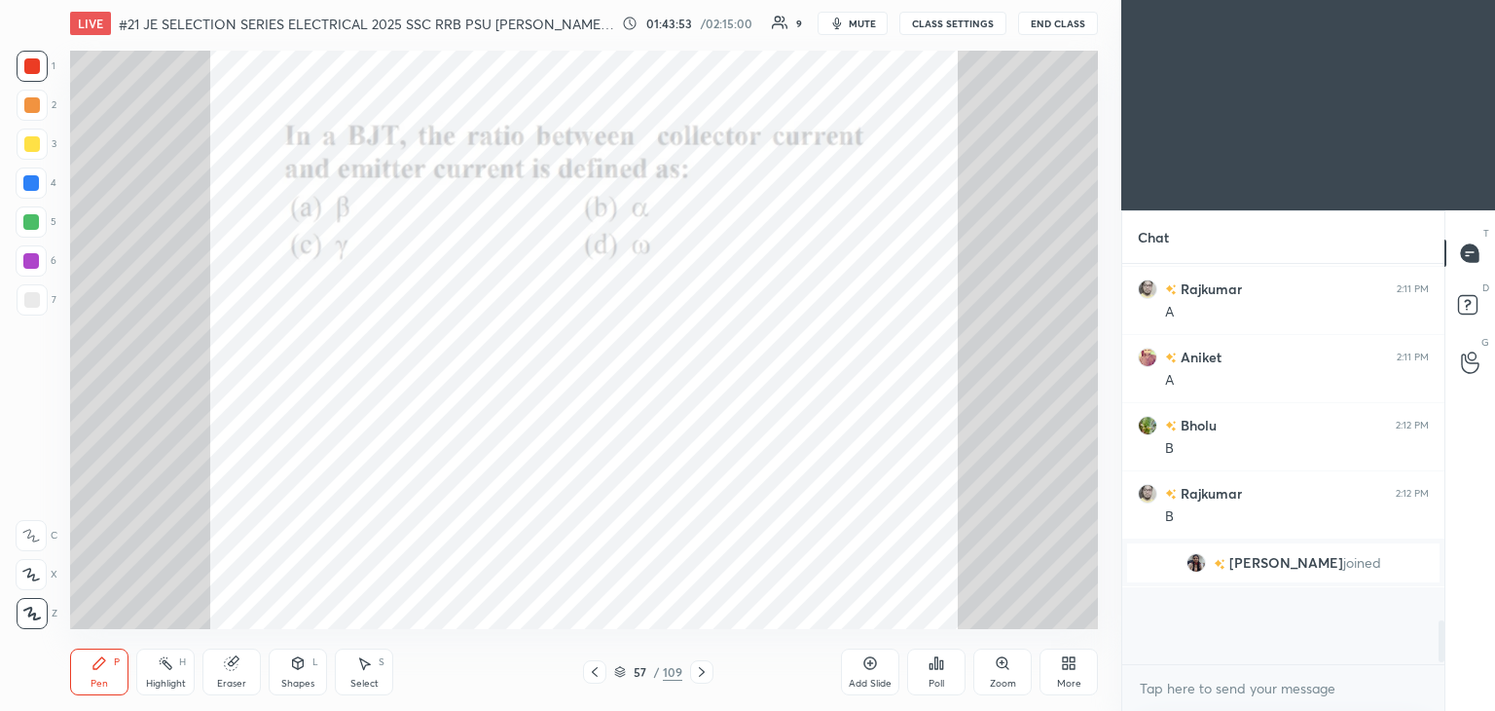
scroll to position [394, 316]
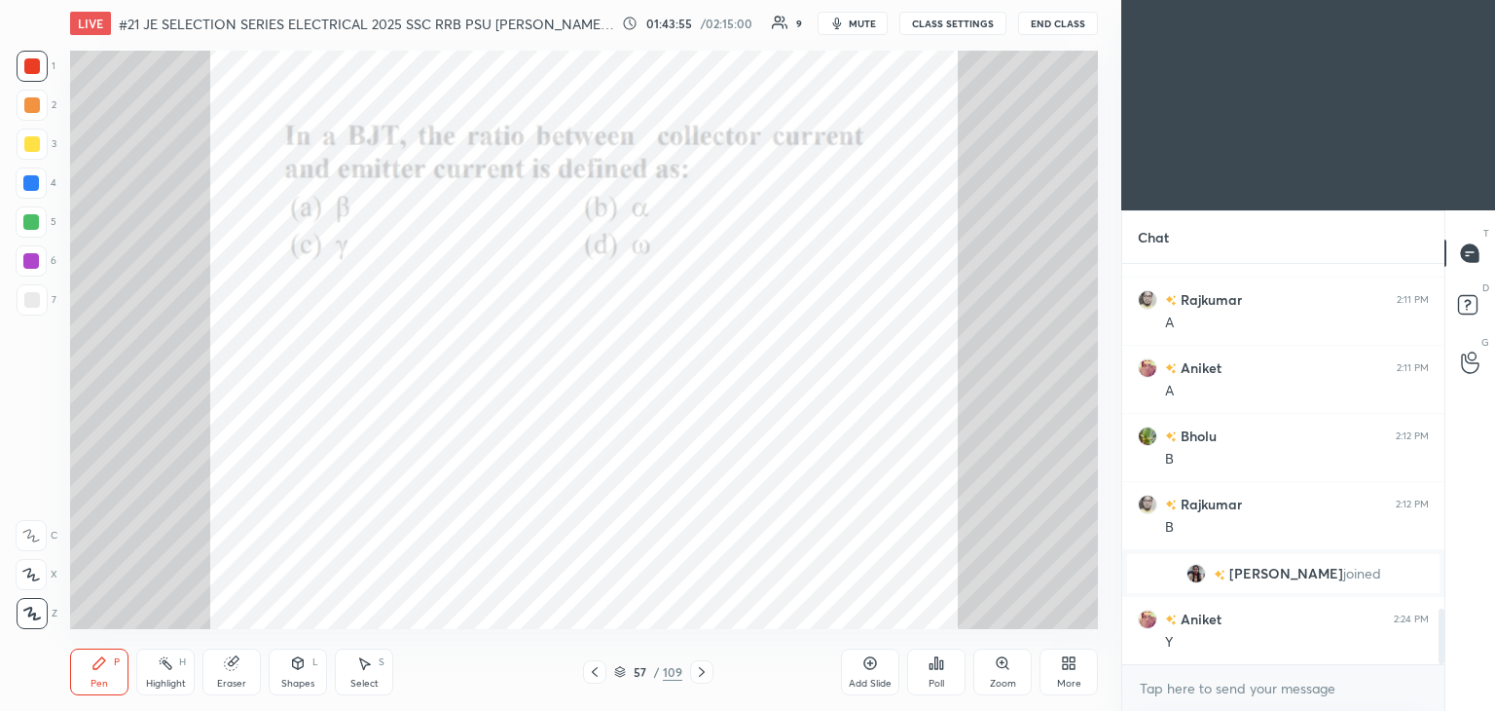
click at [705, 669] on icon at bounding box center [702, 672] width 16 height 16
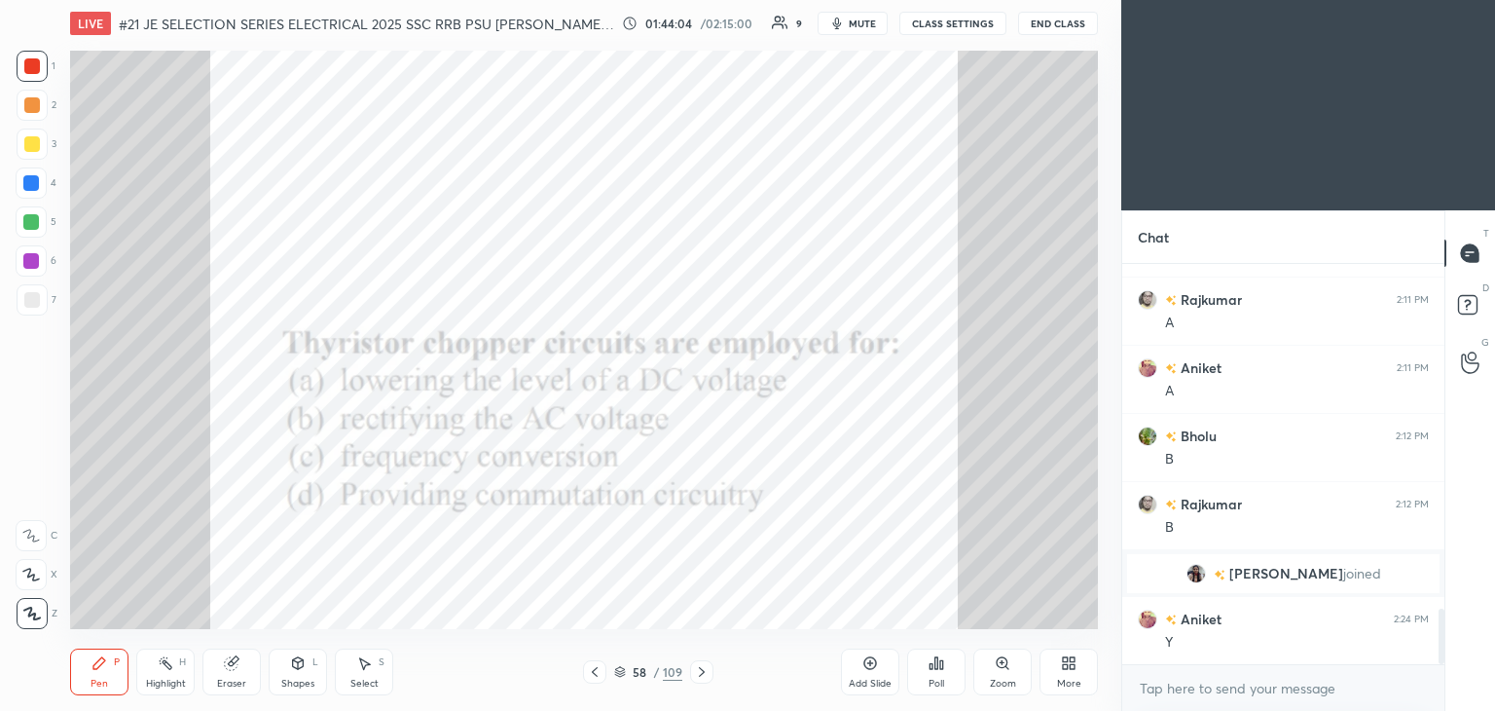
click at [932, 666] on icon at bounding box center [931, 666] width 3 height 5
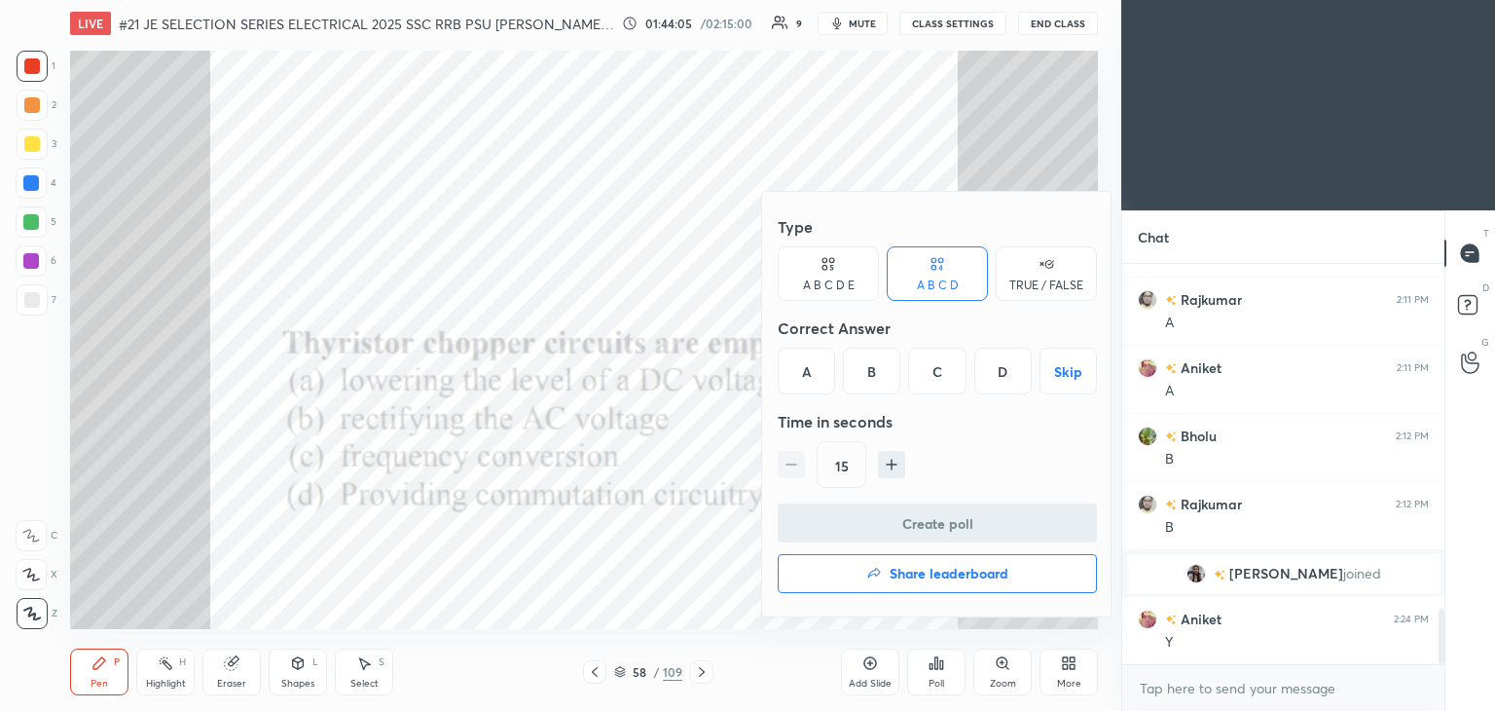
click at [814, 372] on div "A" at bounding box center [806, 371] width 57 height 47
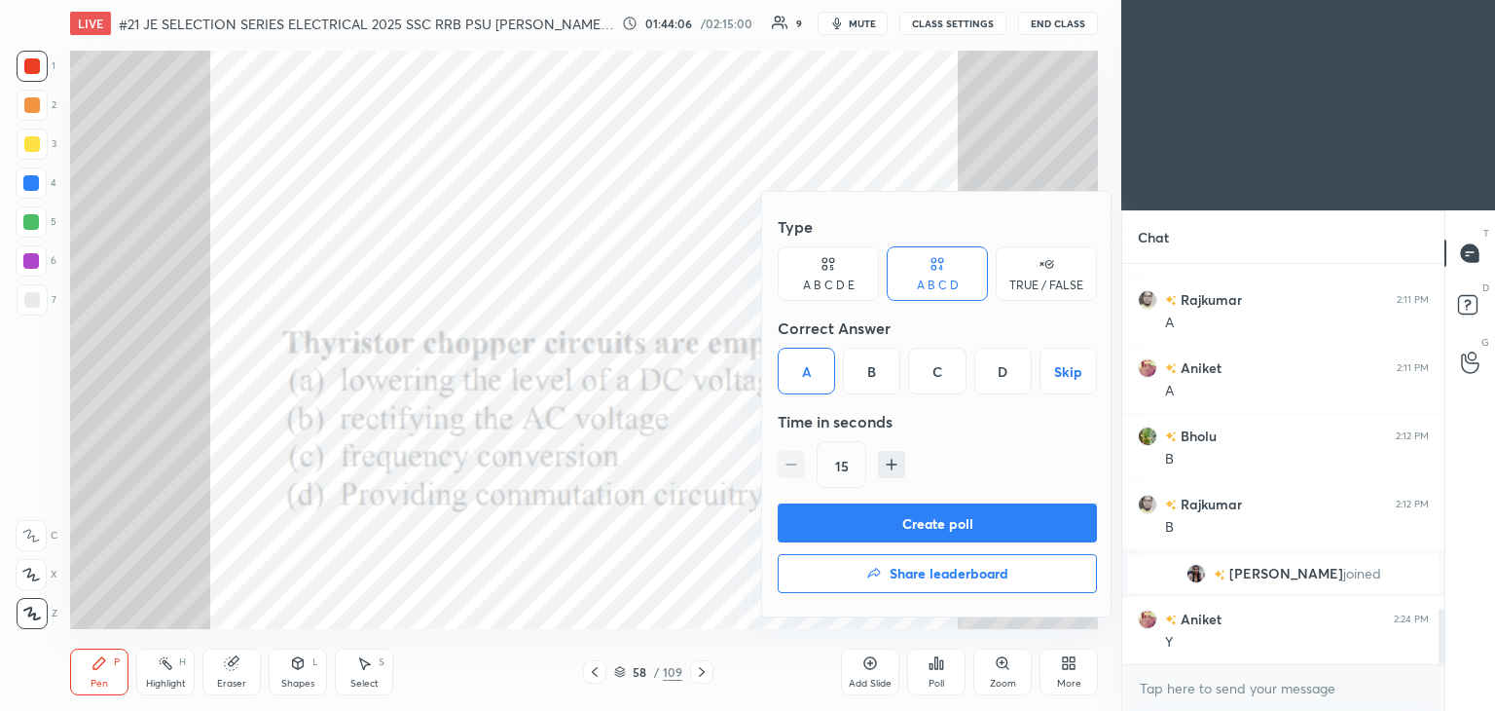
click at [883, 521] on button "Create poll" at bounding box center [937, 522] width 319 height 39
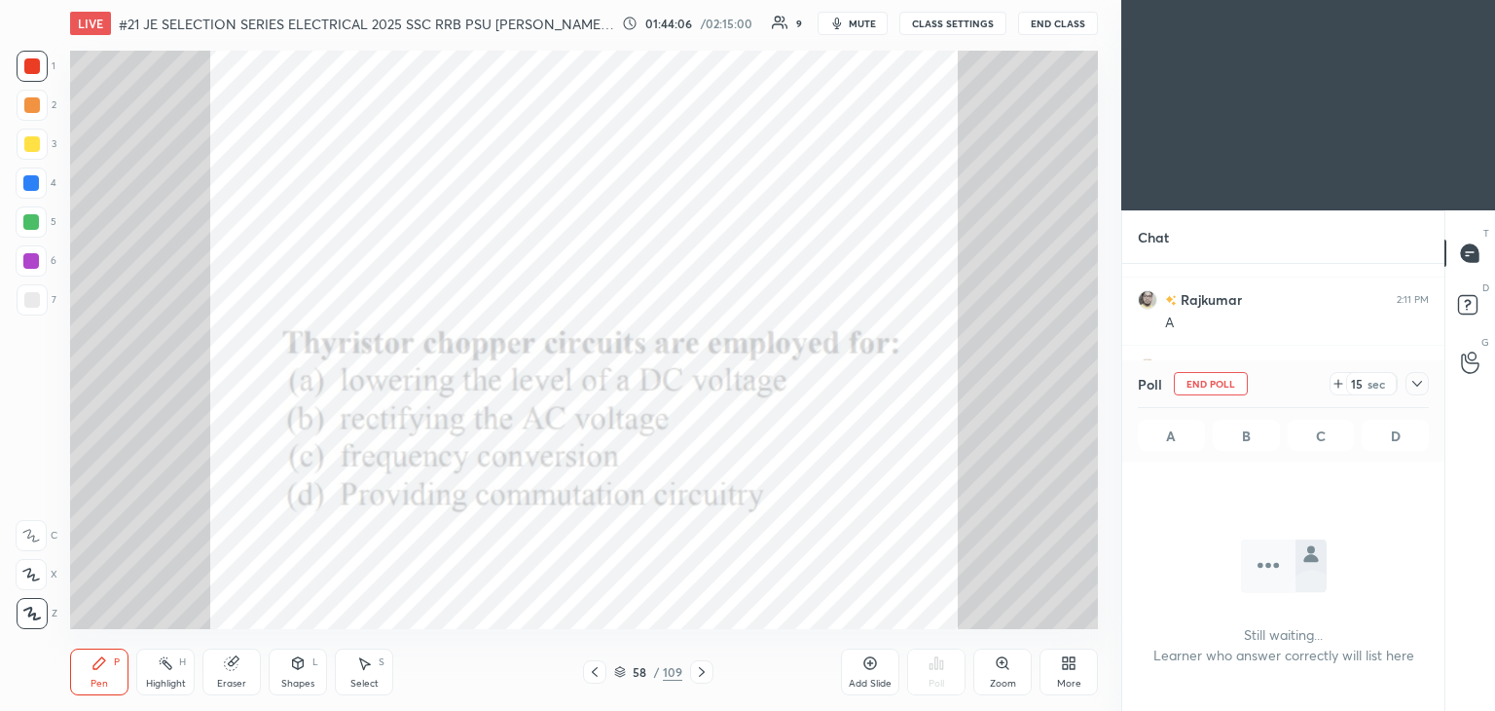
scroll to position [6, 6]
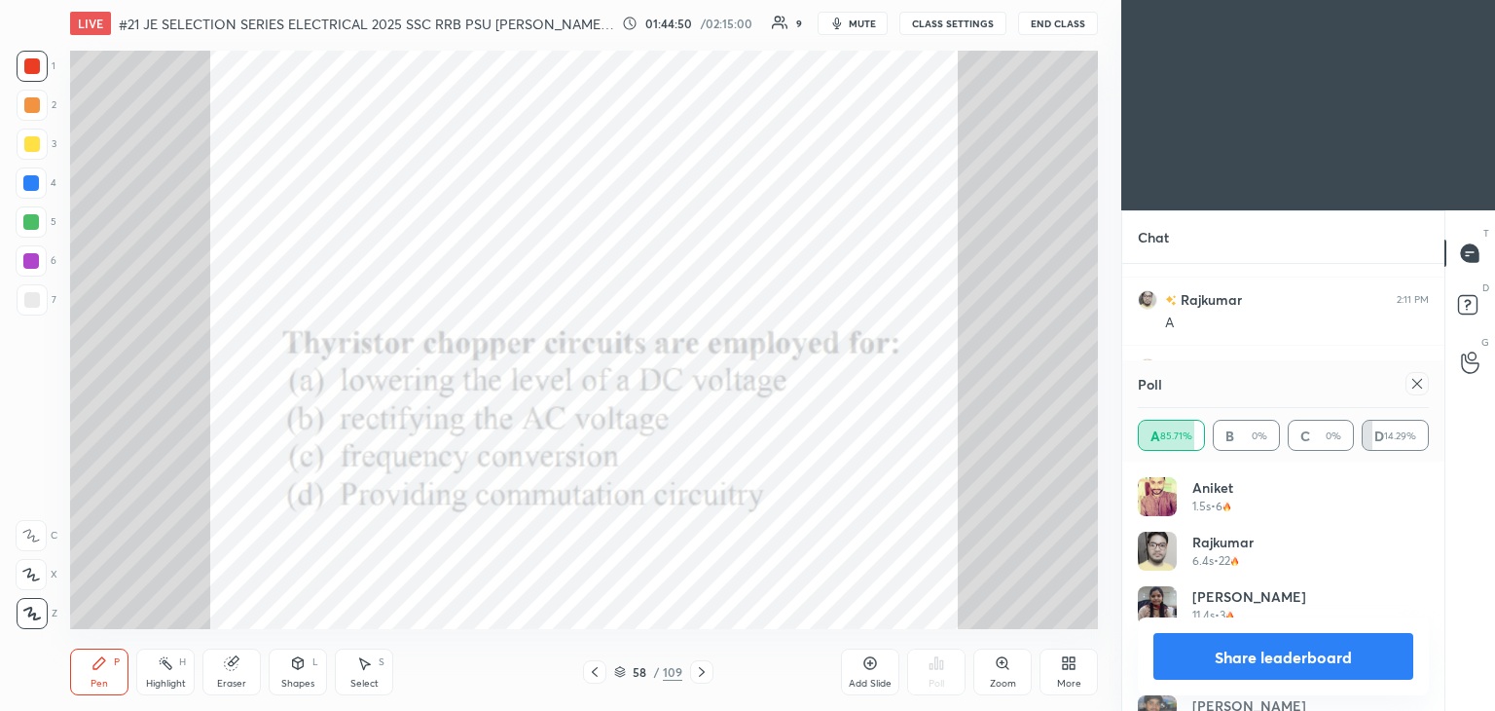
click at [1418, 383] on icon at bounding box center [1418, 384] width 16 height 16
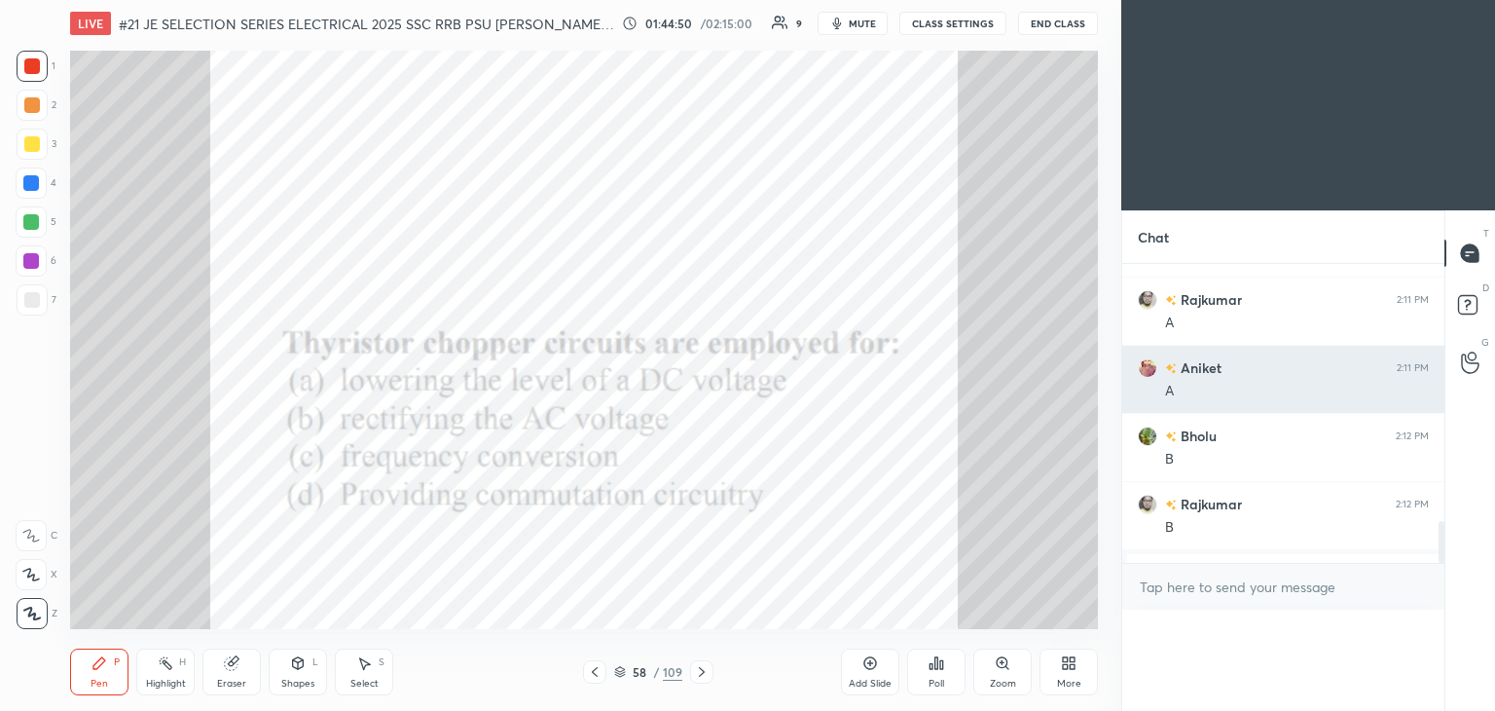
scroll to position [335, 316]
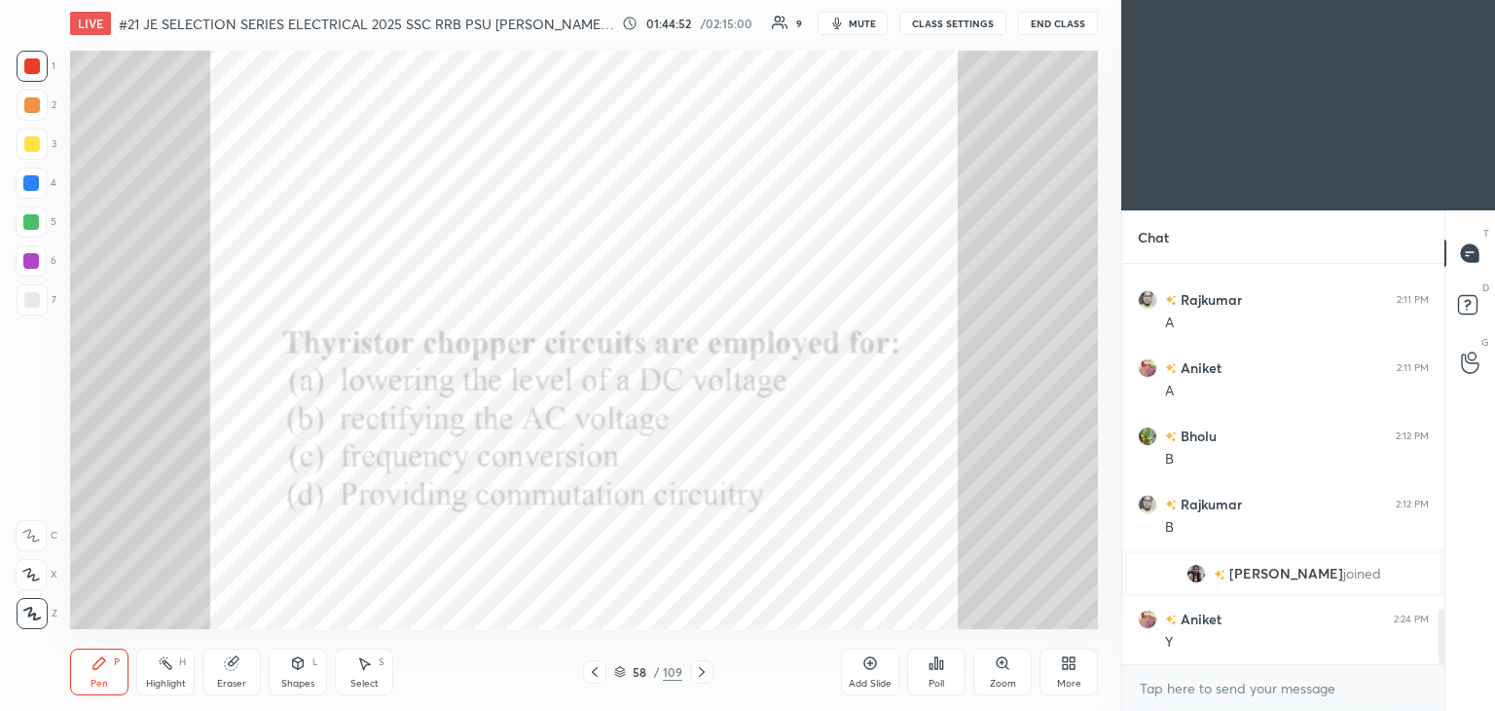
click at [698, 669] on icon at bounding box center [702, 672] width 16 height 16
click at [942, 673] on div "Poll" at bounding box center [936, 671] width 58 height 47
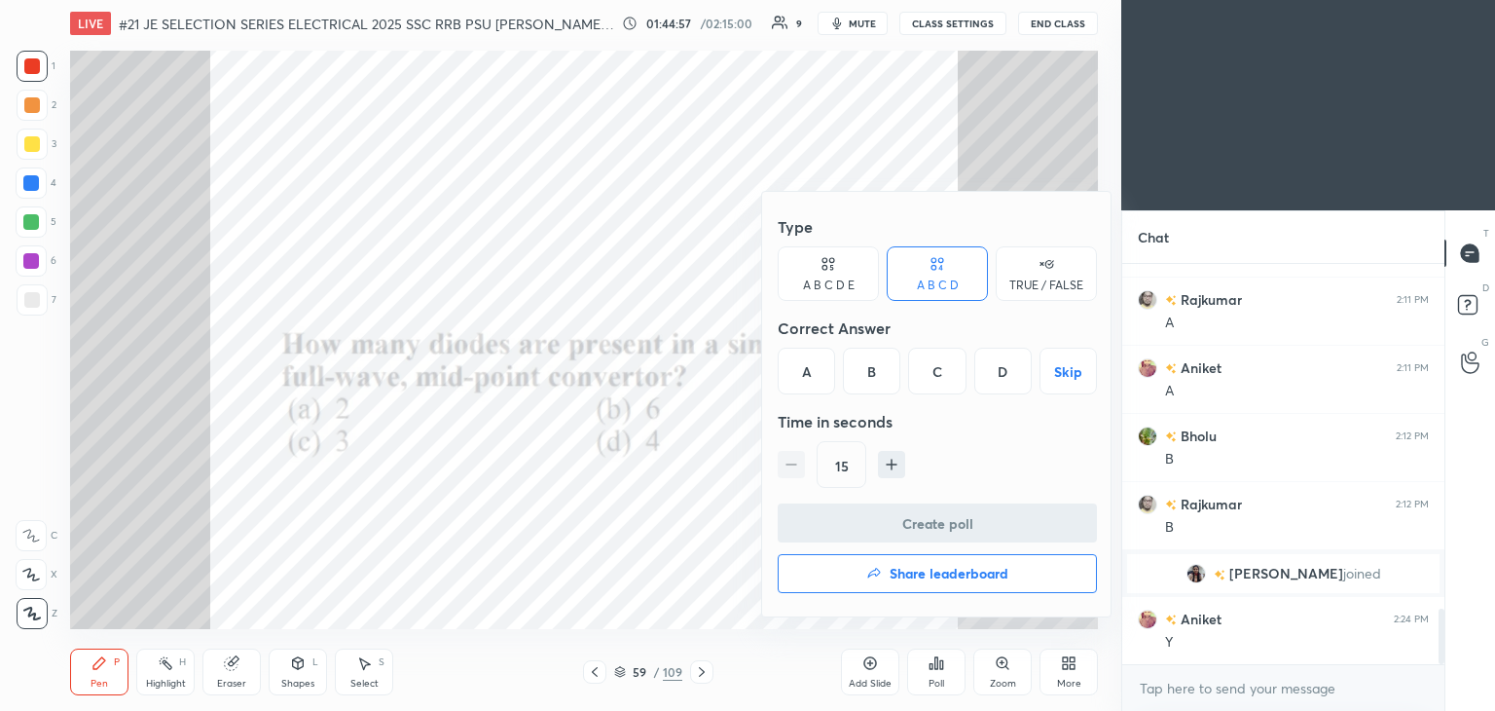
click at [797, 364] on div "A" at bounding box center [806, 371] width 57 height 47
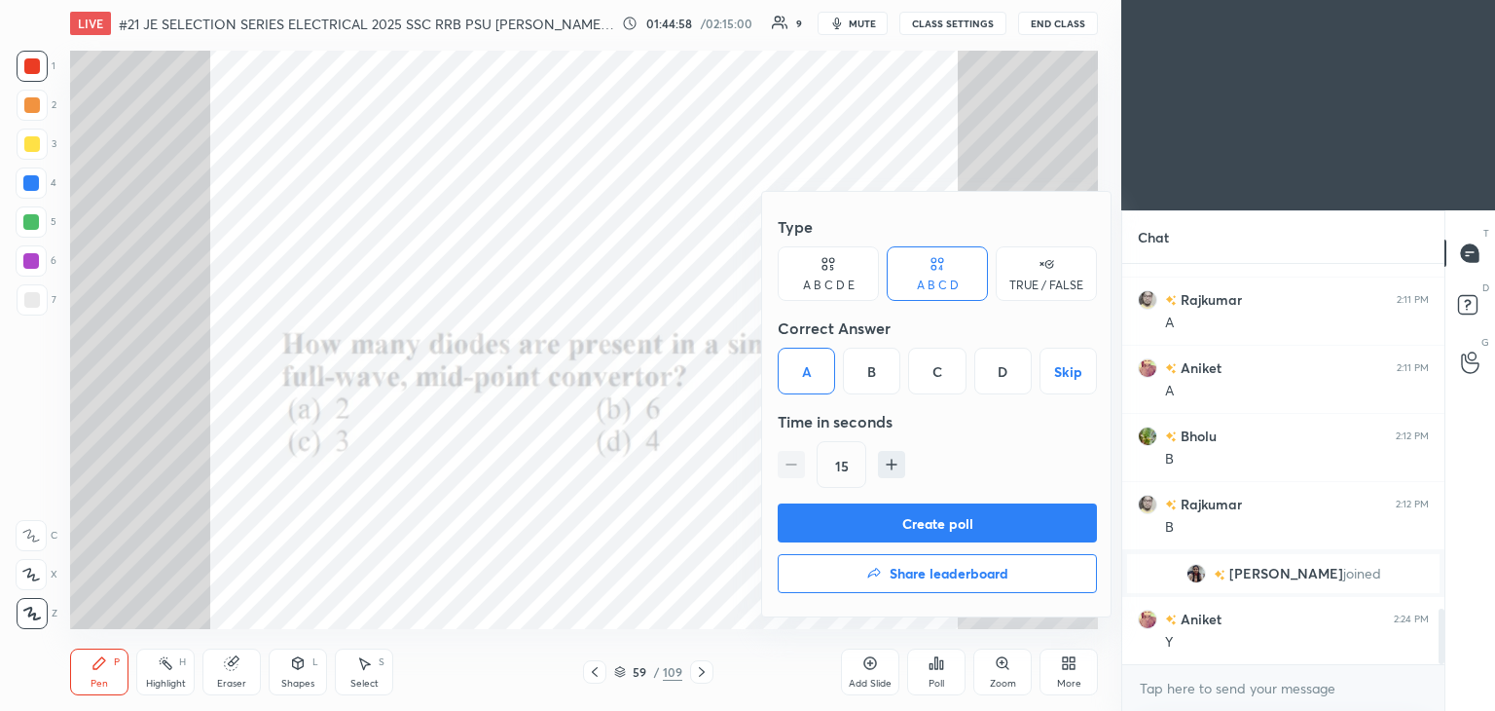
click at [833, 516] on button "Create poll" at bounding box center [937, 522] width 319 height 39
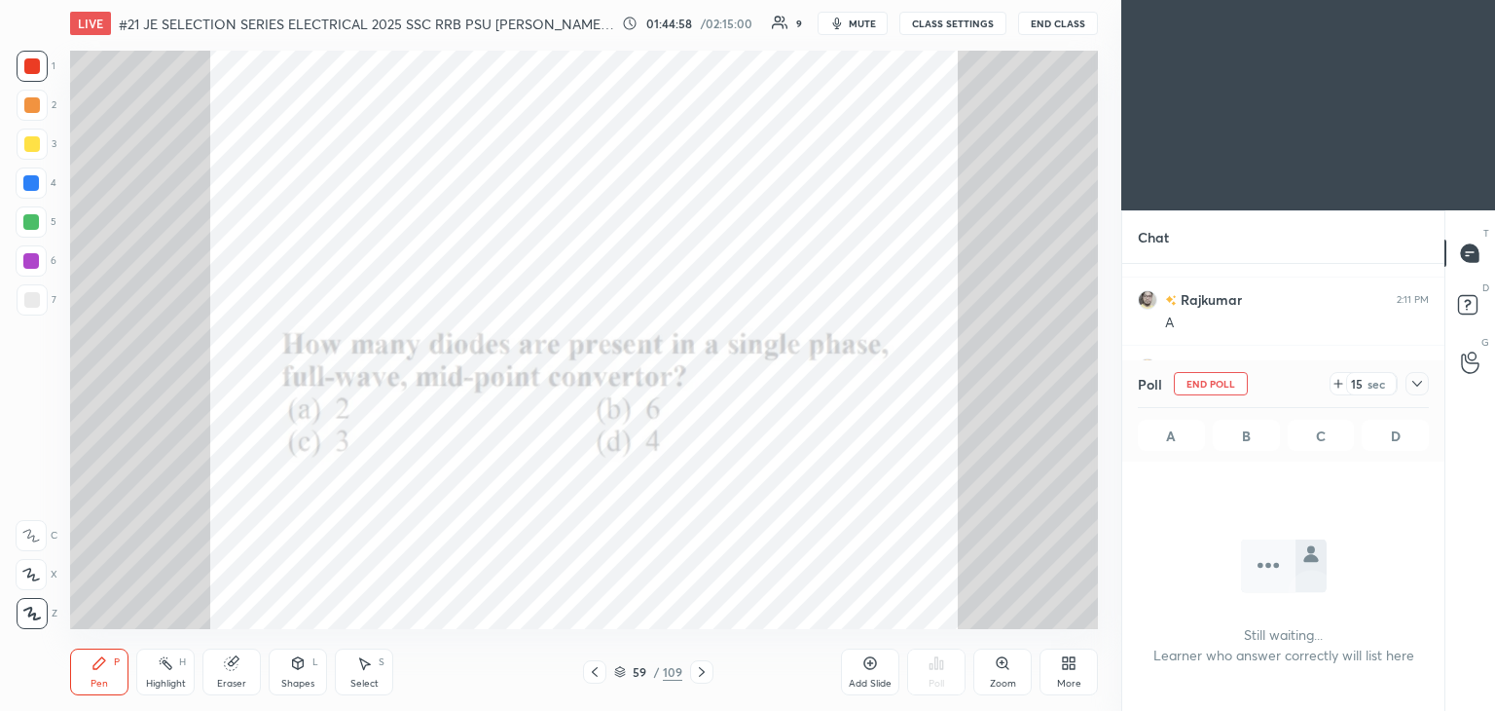
scroll to position [6, 6]
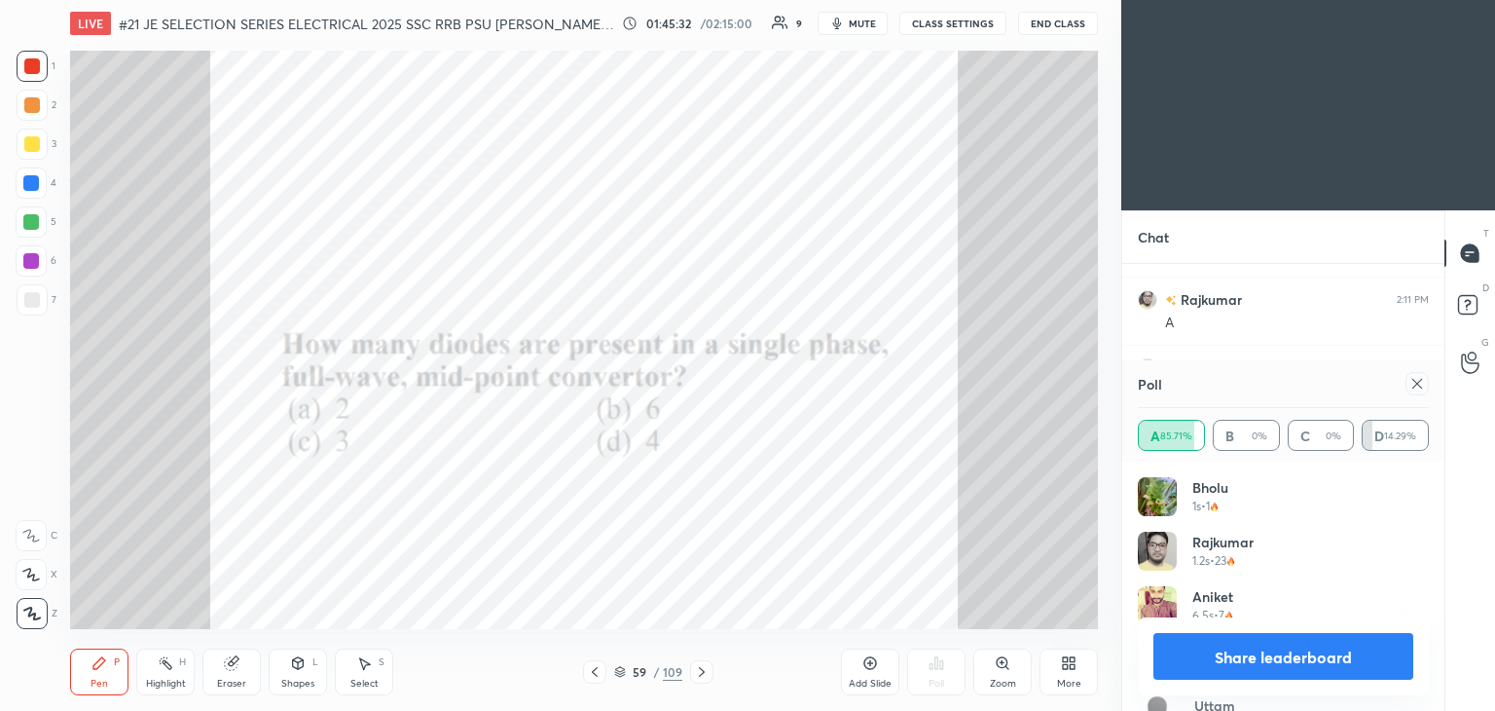
click at [1411, 387] on icon at bounding box center [1418, 384] width 16 height 16
type textarea "x"
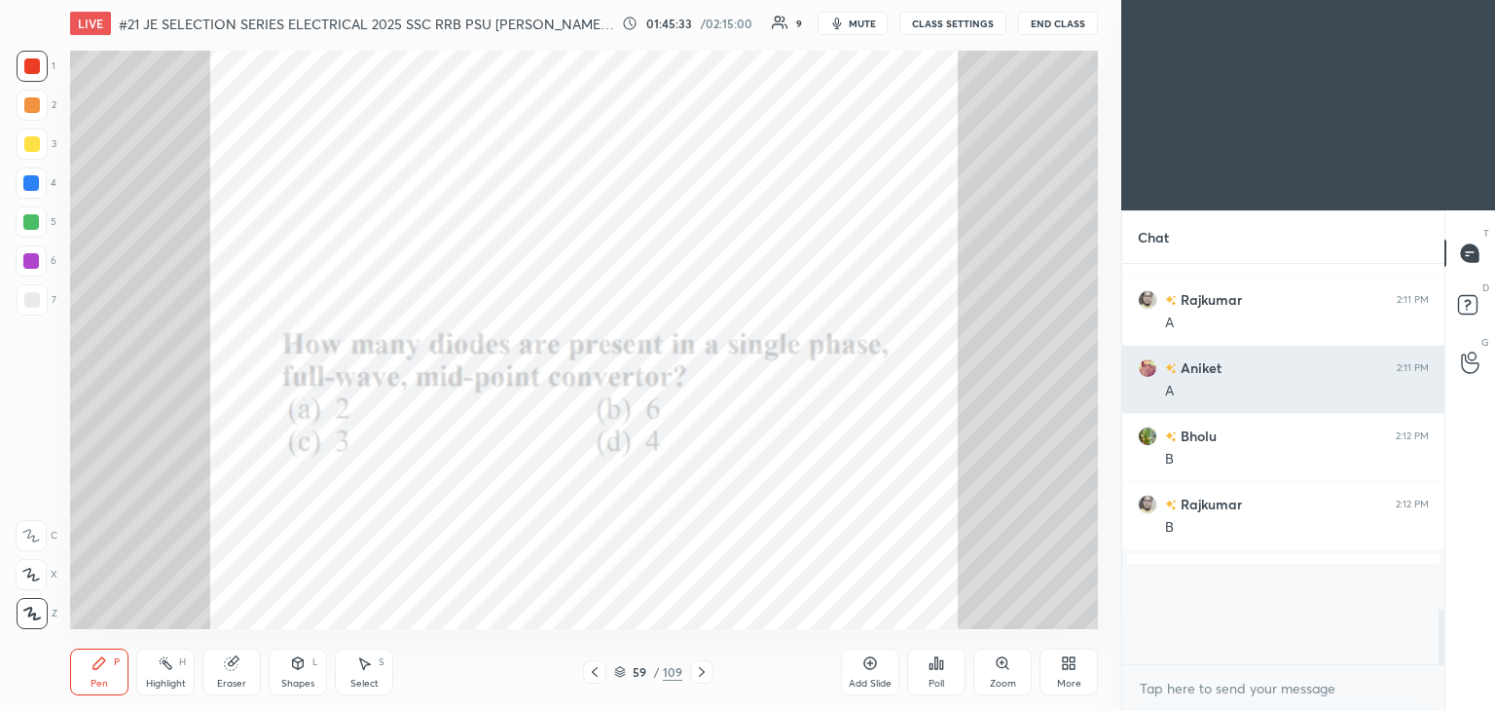
scroll to position [227, 316]
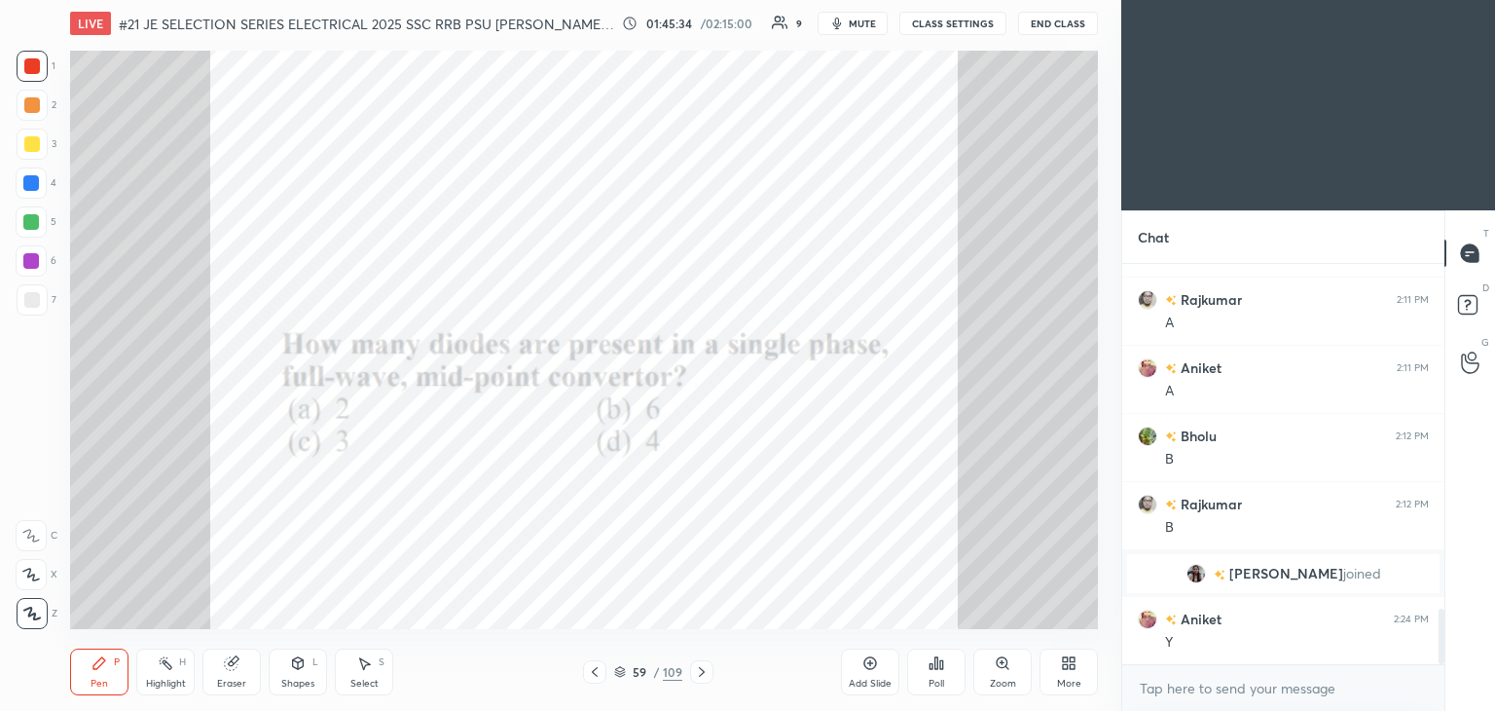
click at [693, 680] on div at bounding box center [701, 671] width 23 height 23
click at [697, 677] on icon at bounding box center [702, 672] width 16 height 16
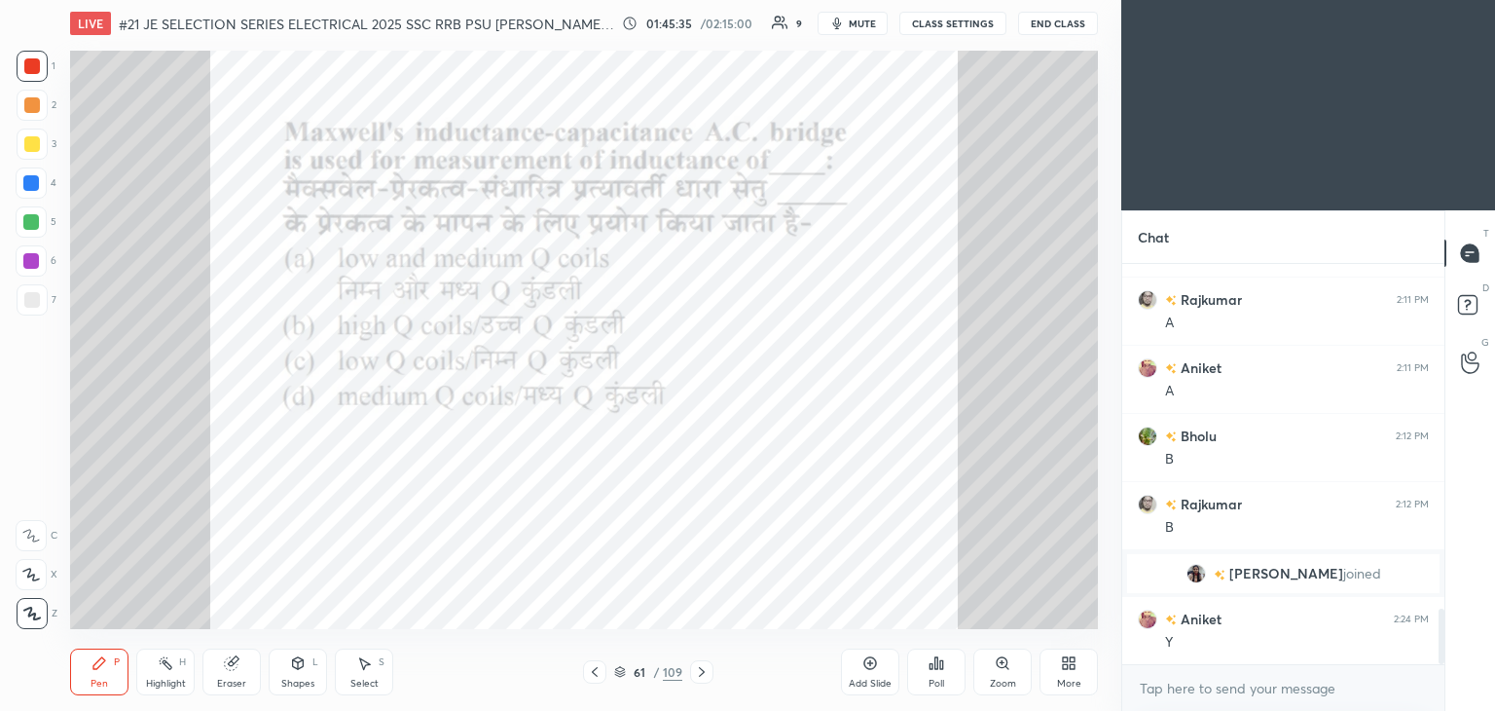
click at [599, 670] on icon at bounding box center [595, 672] width 16 height 16
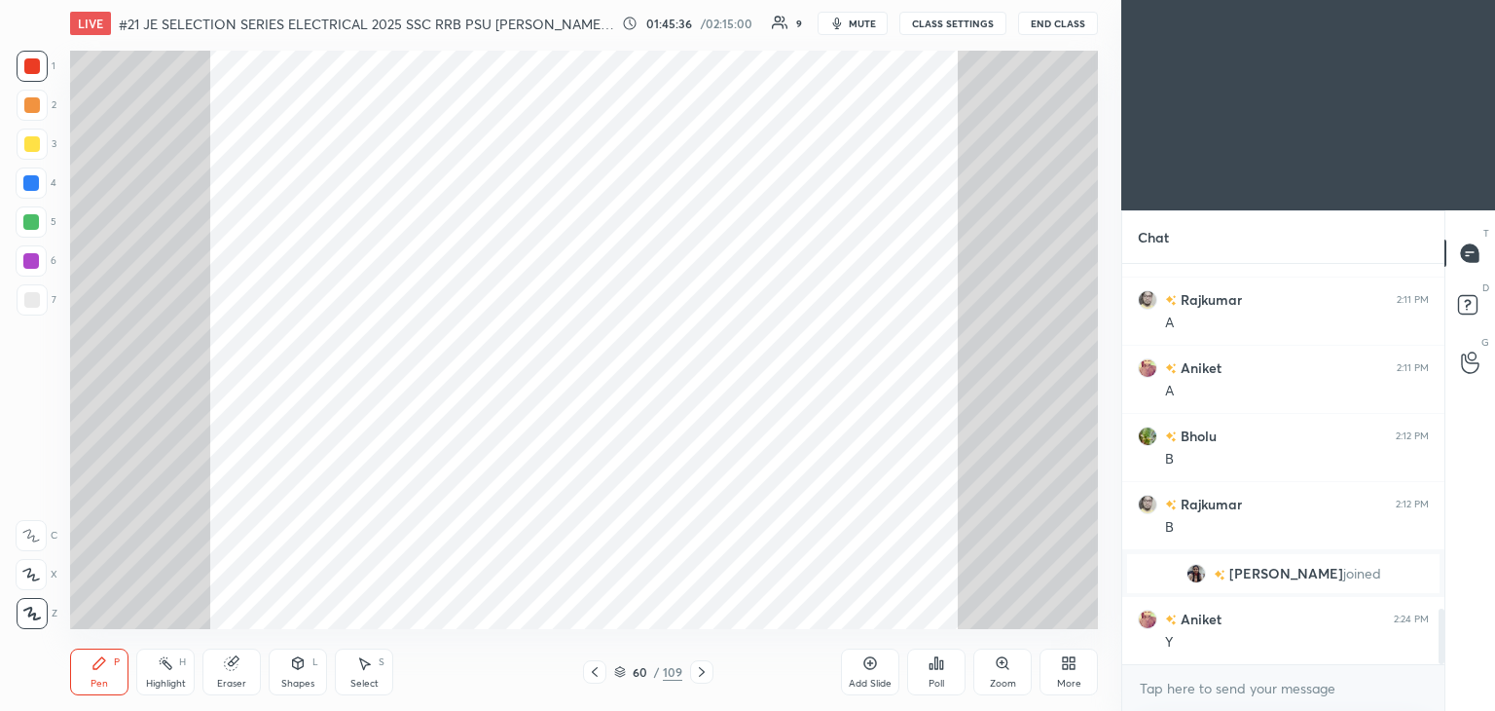
click at [702, 671] on icon at bounding box center [702, 672] width 16 height 16
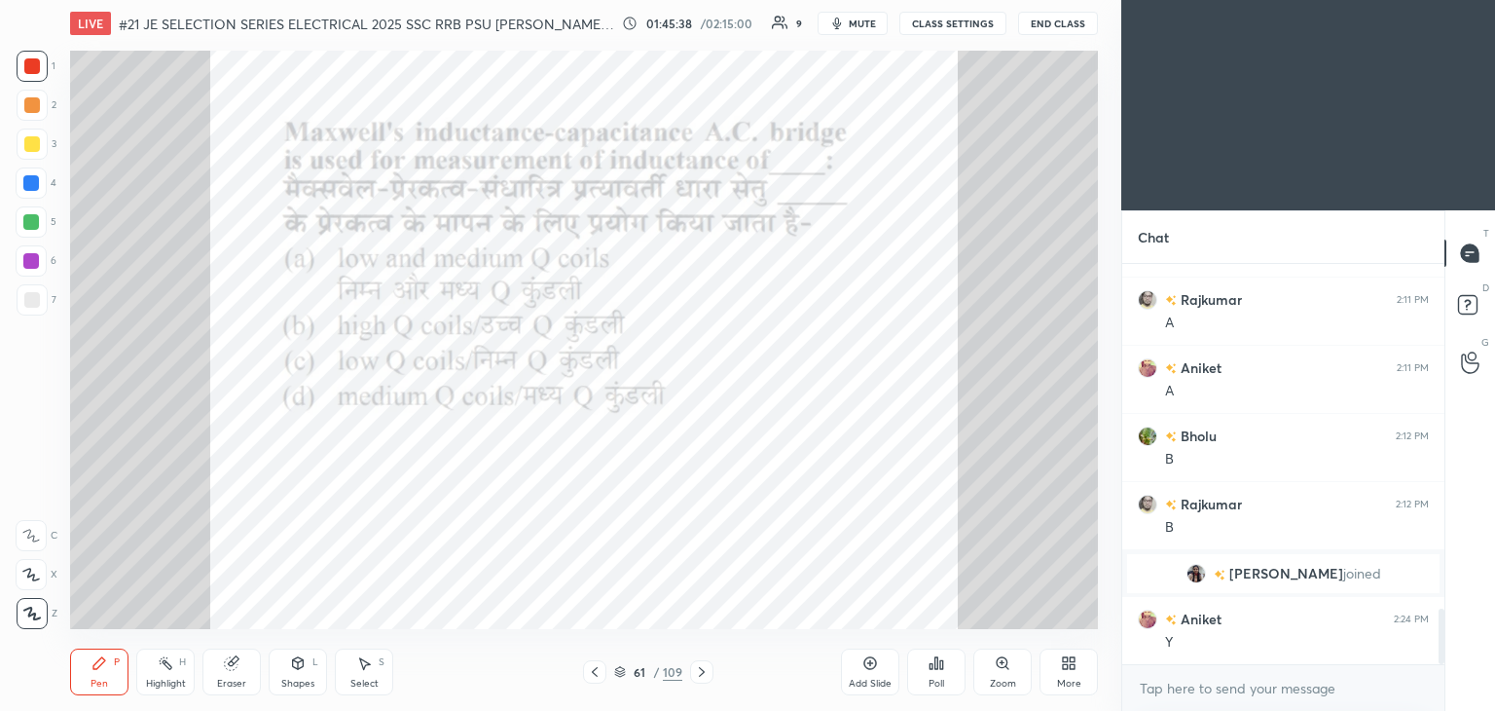
click at [944, 672] on div "Poll" at bounding box center [936, 671] width 58 height 47
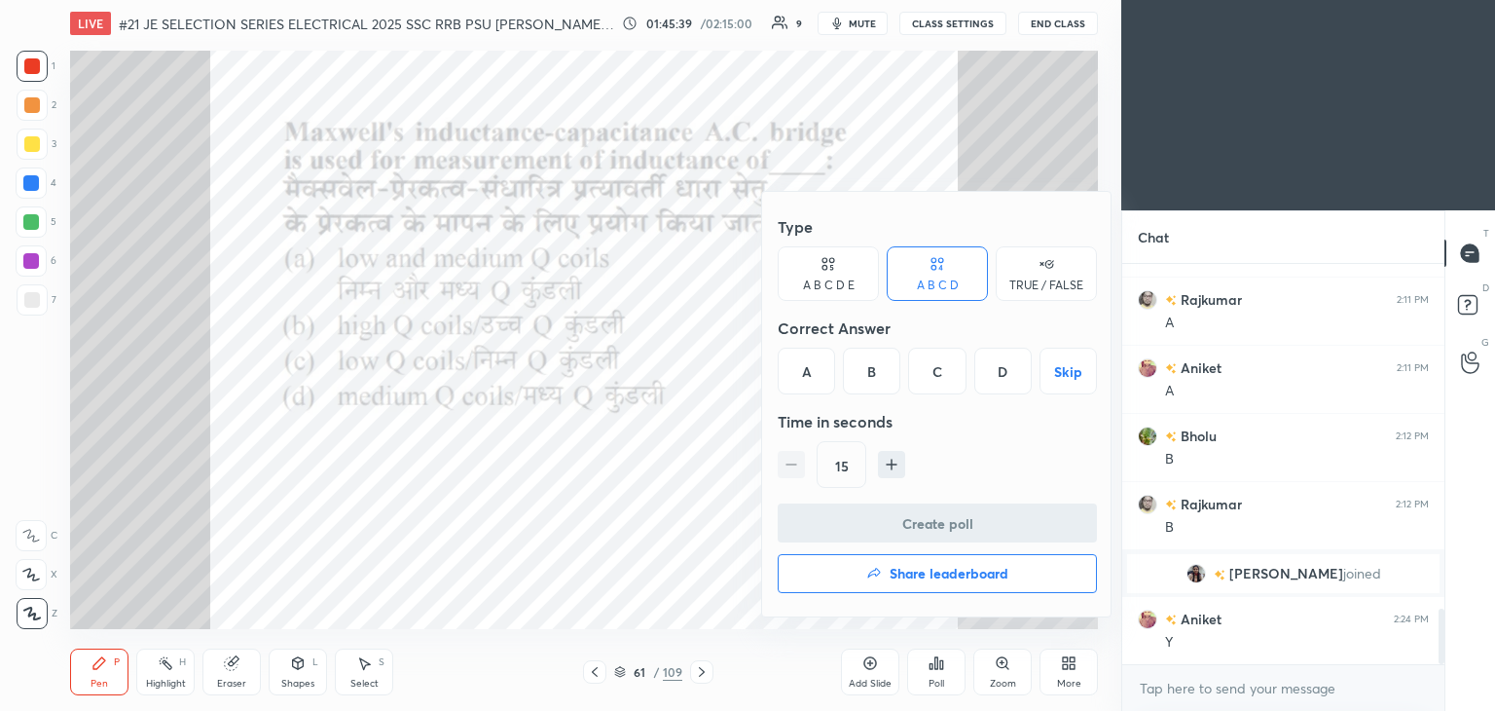
click at [997, 368] on div "D" at bounding box center [1003, 371] width 57 height 47
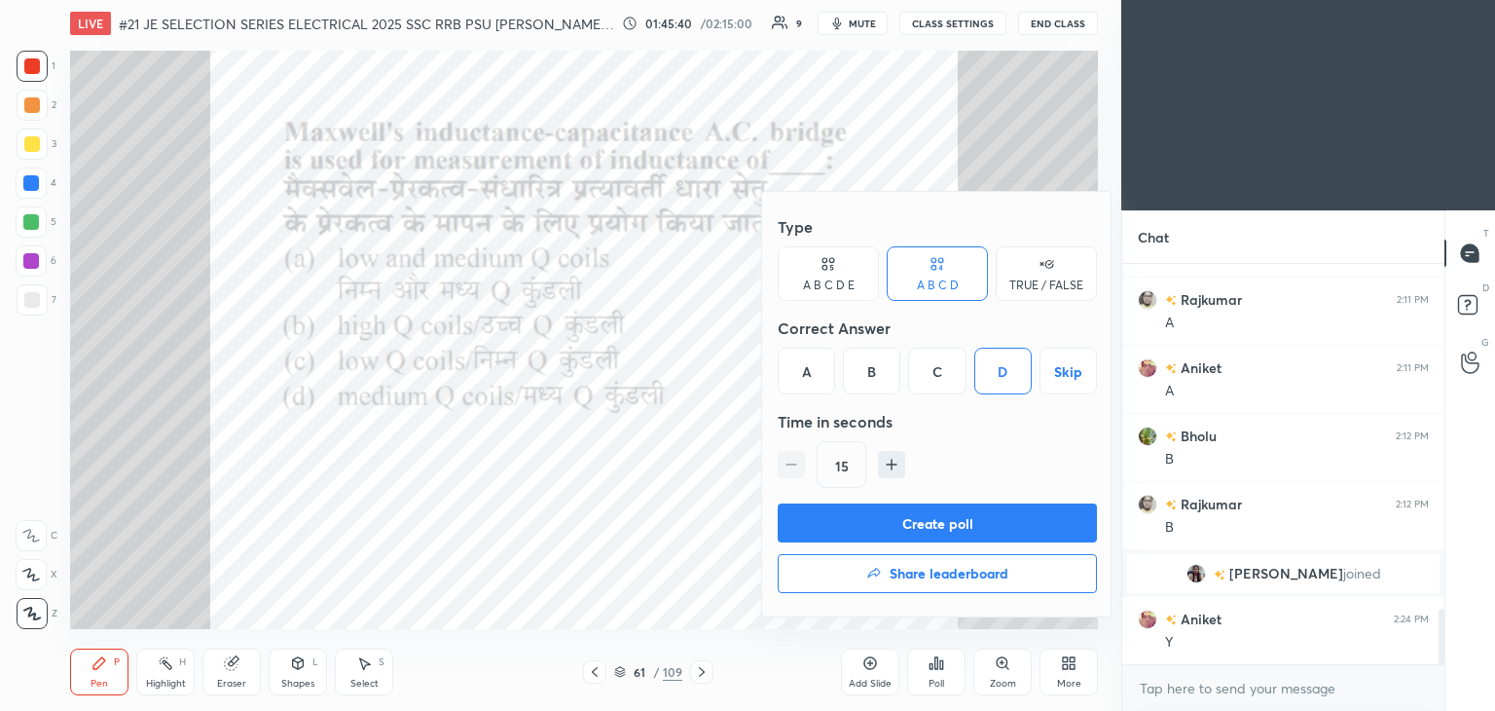
drag, startPoint x: 880, startPoint y: 466, endPoint x: 880, endPoint y: 502, distance: 36.0
click at [882, 468] on icon "button" at bounding box center [891, 464] width 19 height 19
type input "30"
click at [880, 507] on button "Create poll" at bounding box center [937, 522] width 319 height 39
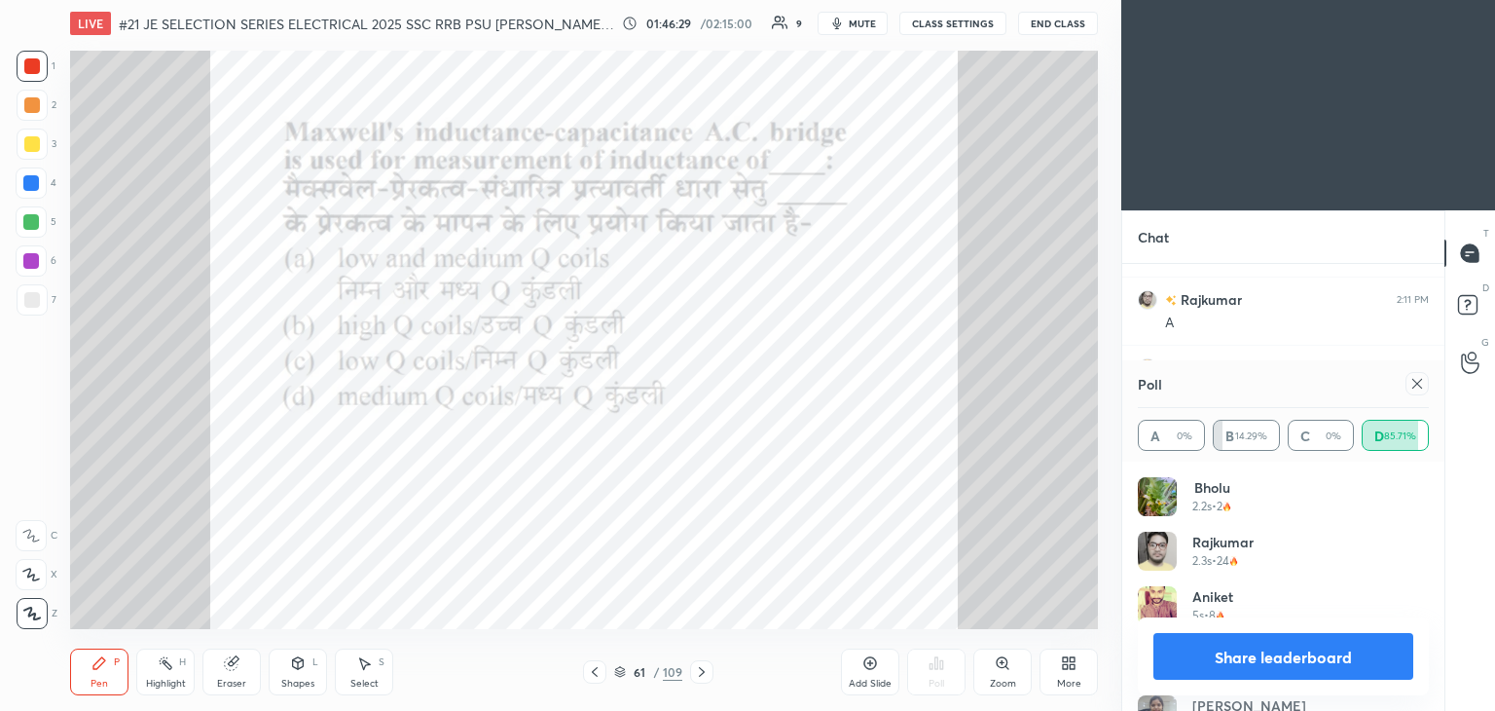
click at [702, 668] on icon at bounding box center [702, 672] width 16 height 16
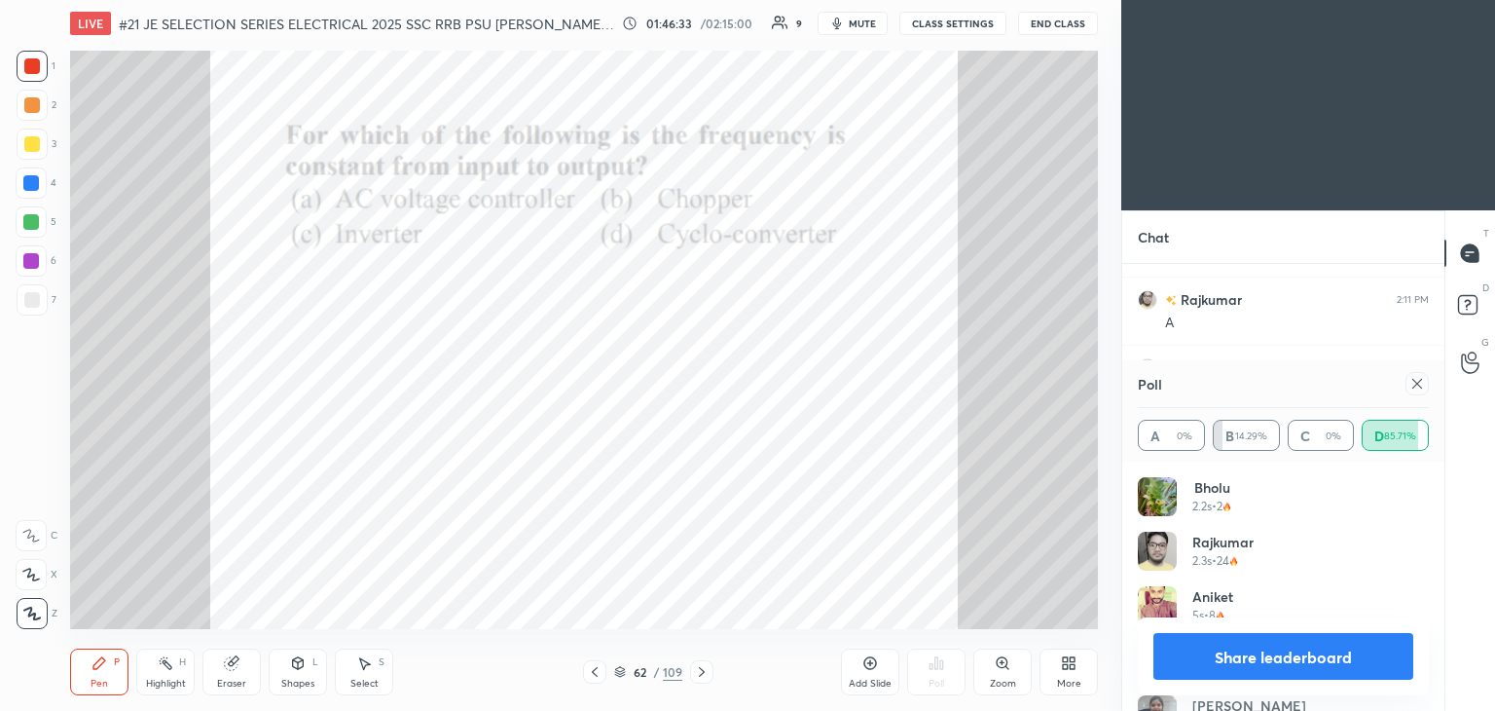
click at [1414, 384] on icon at bounding box center [1418, 384] width 16 height 16
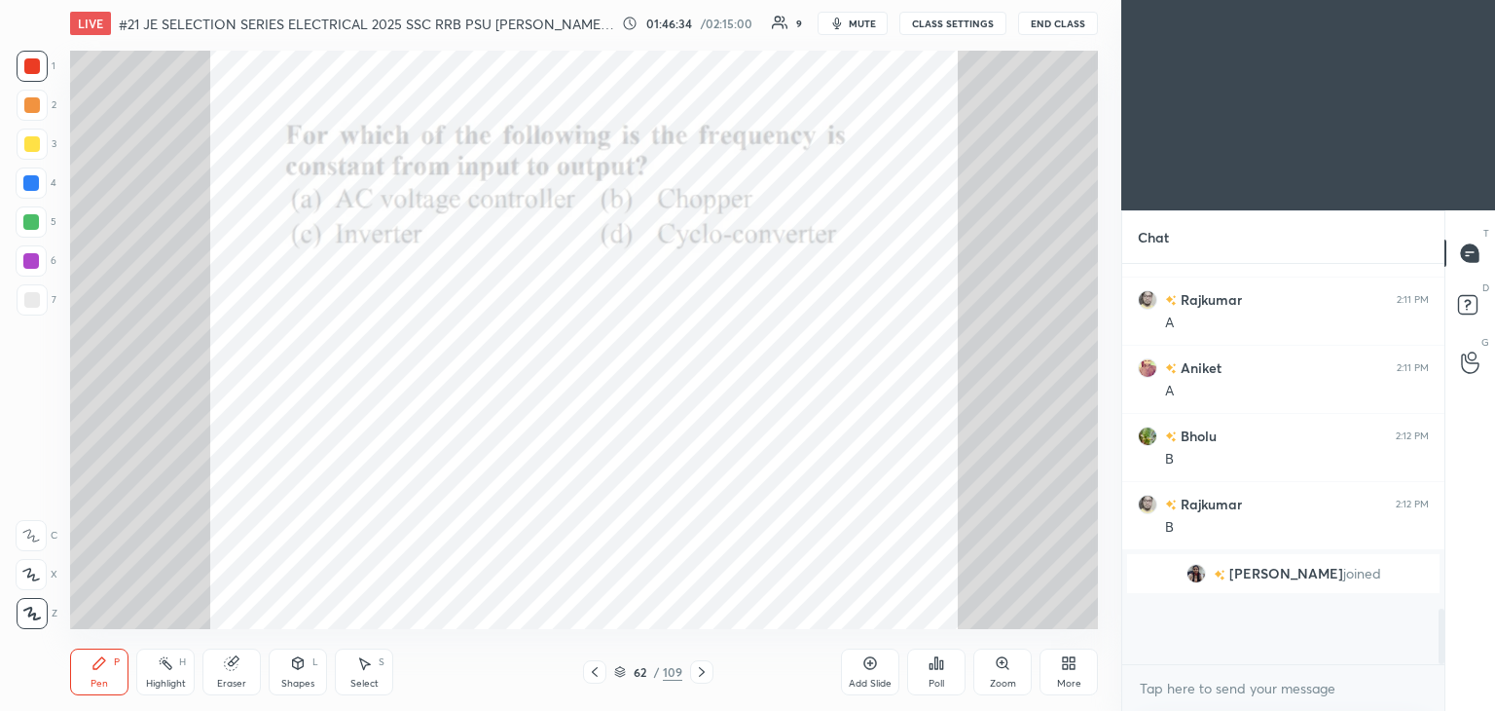
scroll to position [386, 316]
click at [942, 667] on icon at bounding box center [941, 664] width 3 height 9
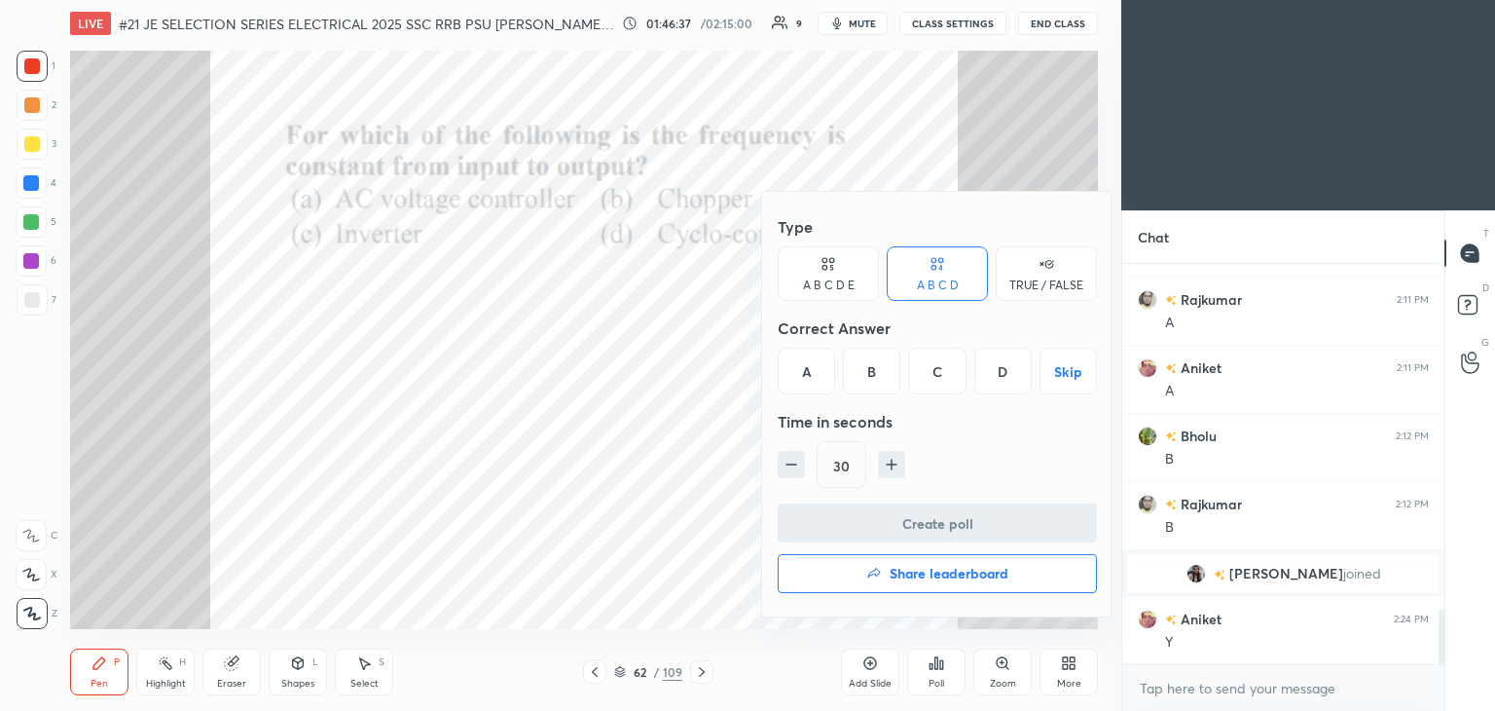
click at [942, 668] on div at bounding box center [747, 355] width 1495 height 711
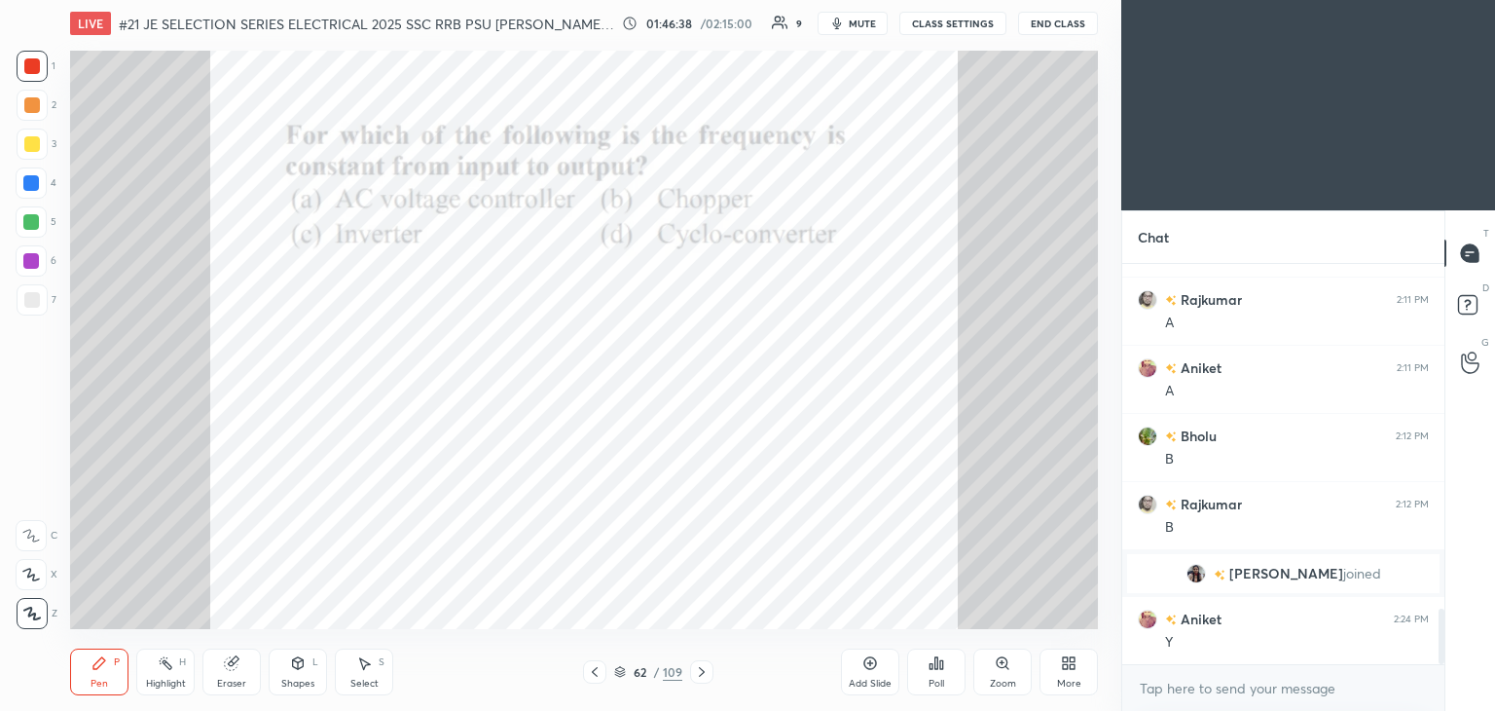
click at [942, 667] on icon at bounding box center [941, 664] width 3 height 9
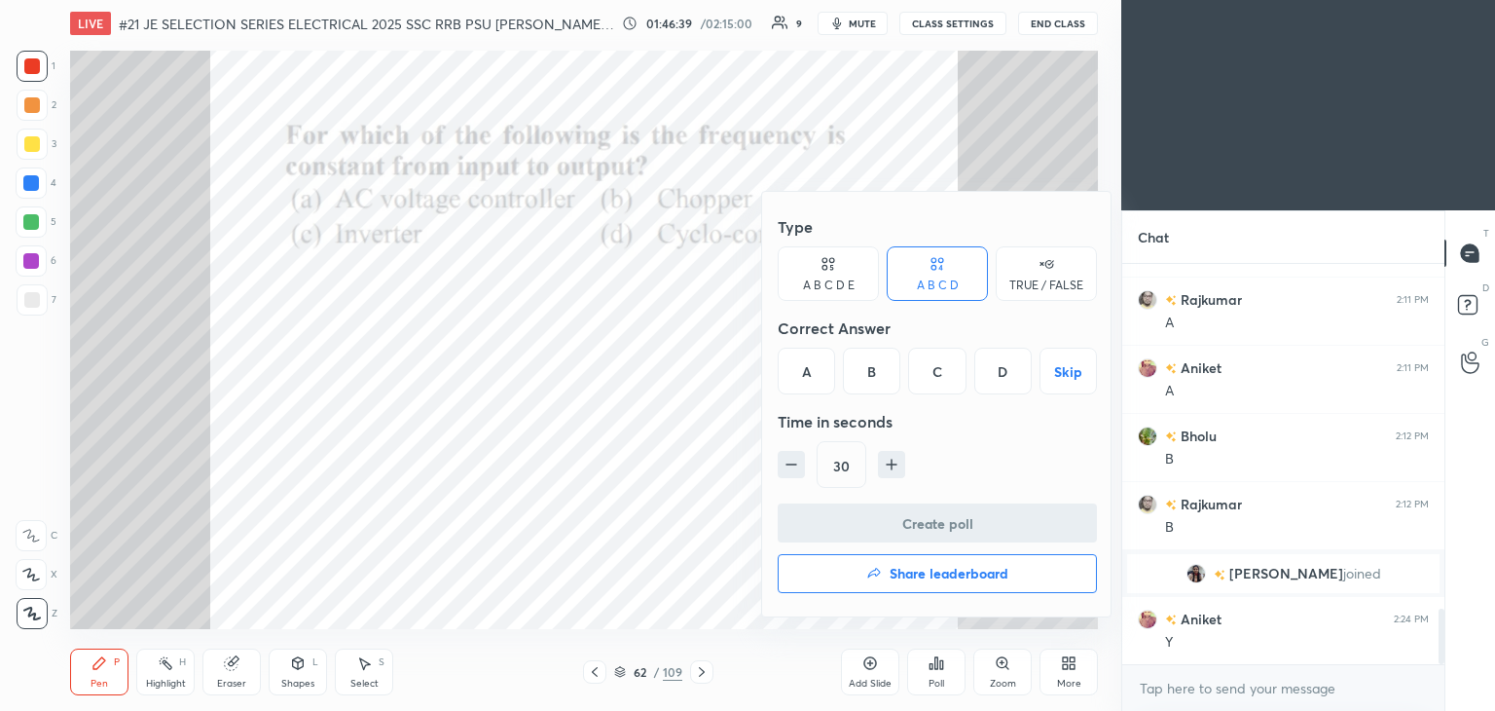
click at [809, 368] on div "A" at bounding box center [806, 371] width 57 height 47
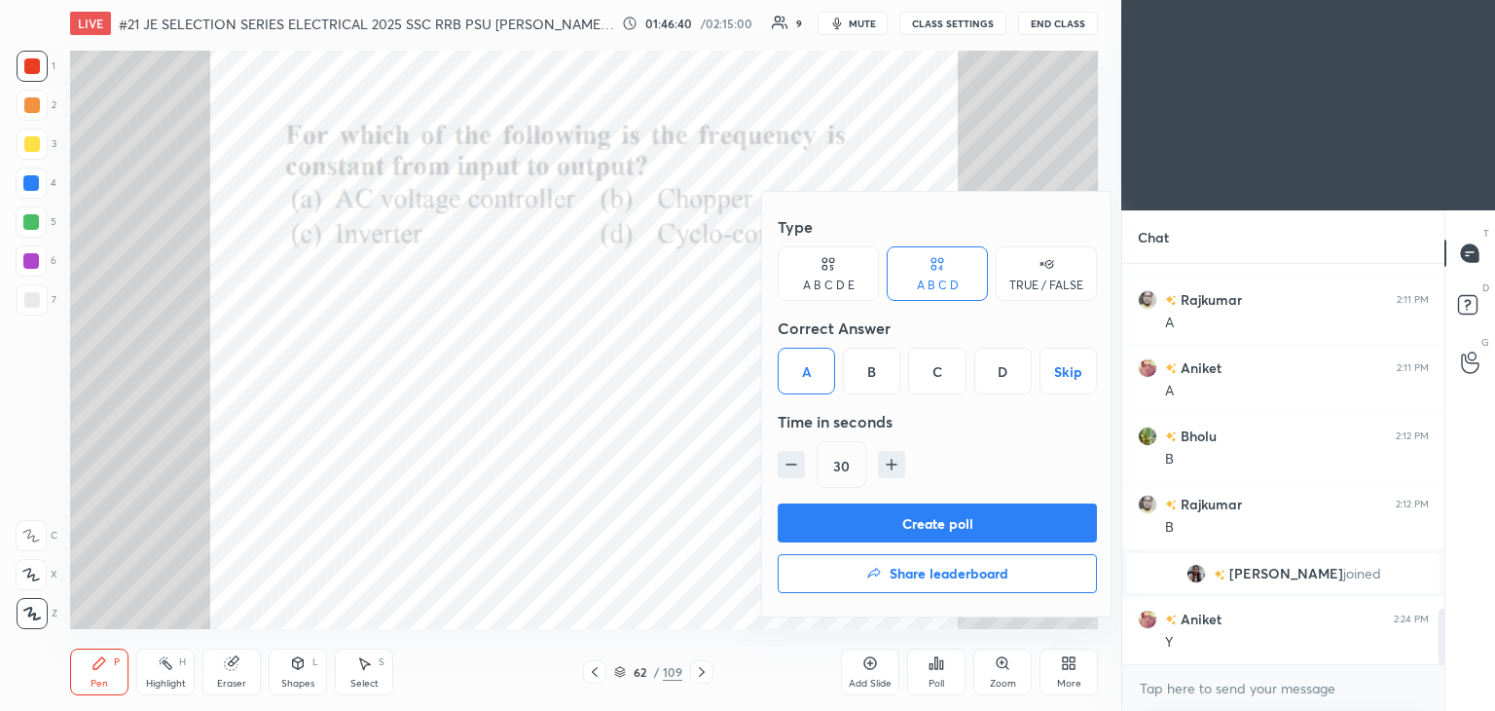
click at [831, 515] on button "Create poll" at bounding box center [937, 522] width 319 height 39
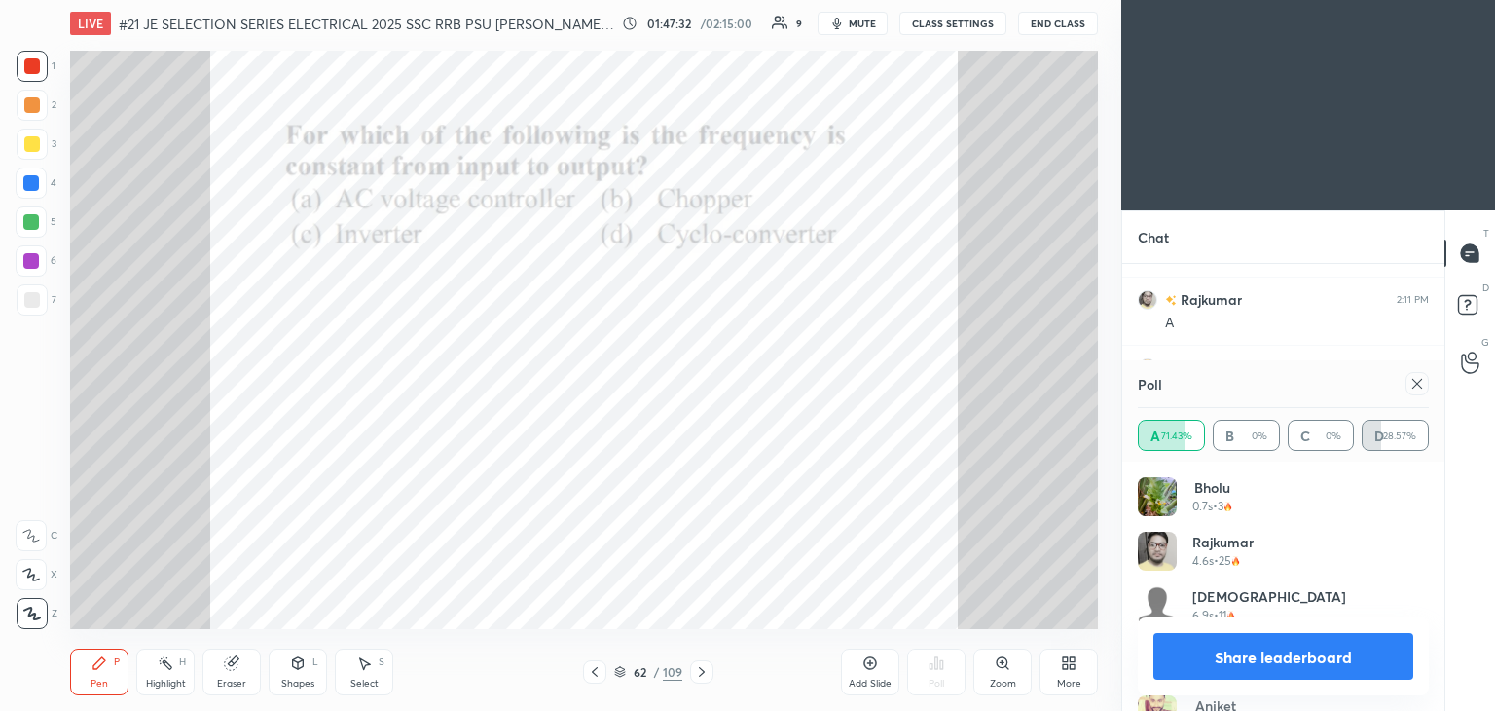
scroll to position [7, 6]
click at [1414, 387] on icon at bounding box center [1418, 384] width 16 height 16
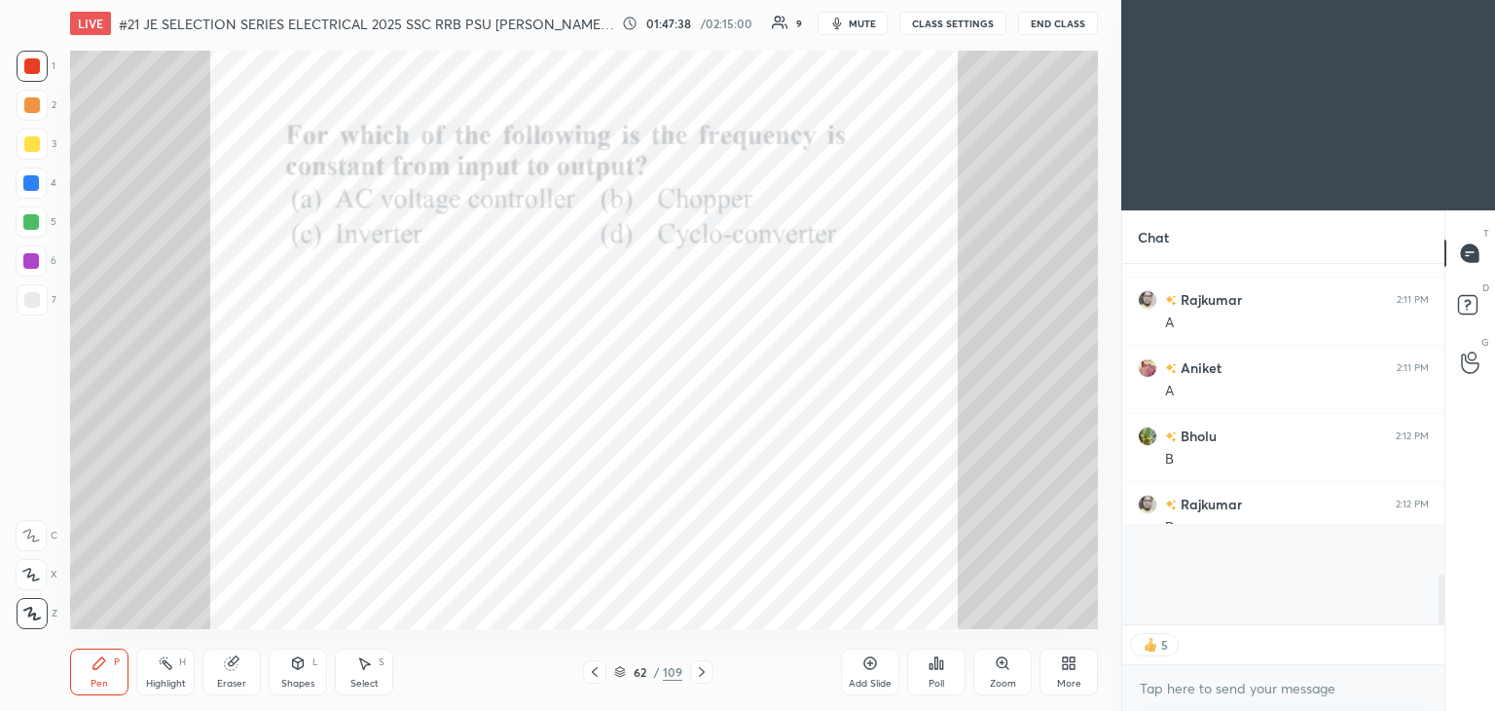
scroll to position [350, 316]
click at [692, 671] on div at bounding box center [701, 671] width 23 height 23
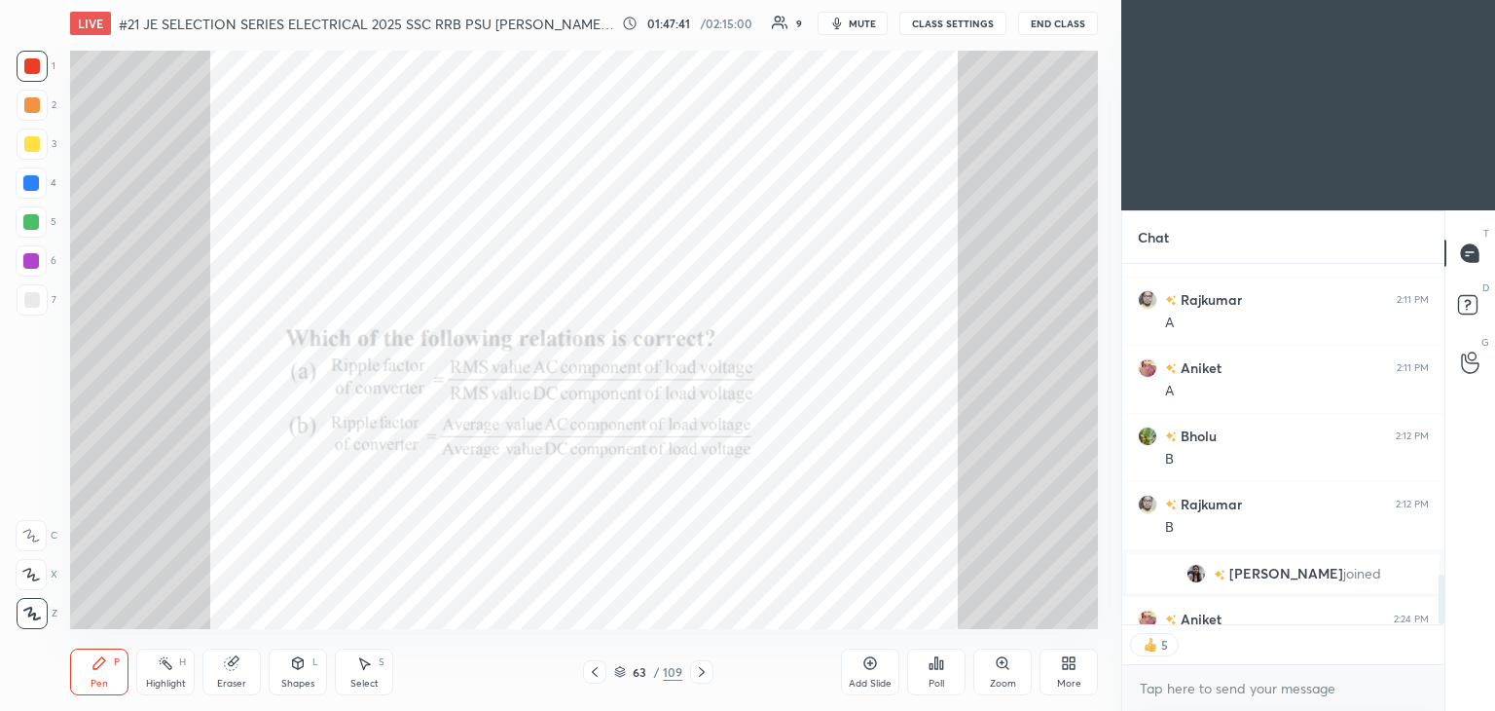
click at [702, 672] on icon at bounding box center [702, 672] width 16 height 16
click at [706, 669] on icon at bounding box center [702, 672] width 16 height 16
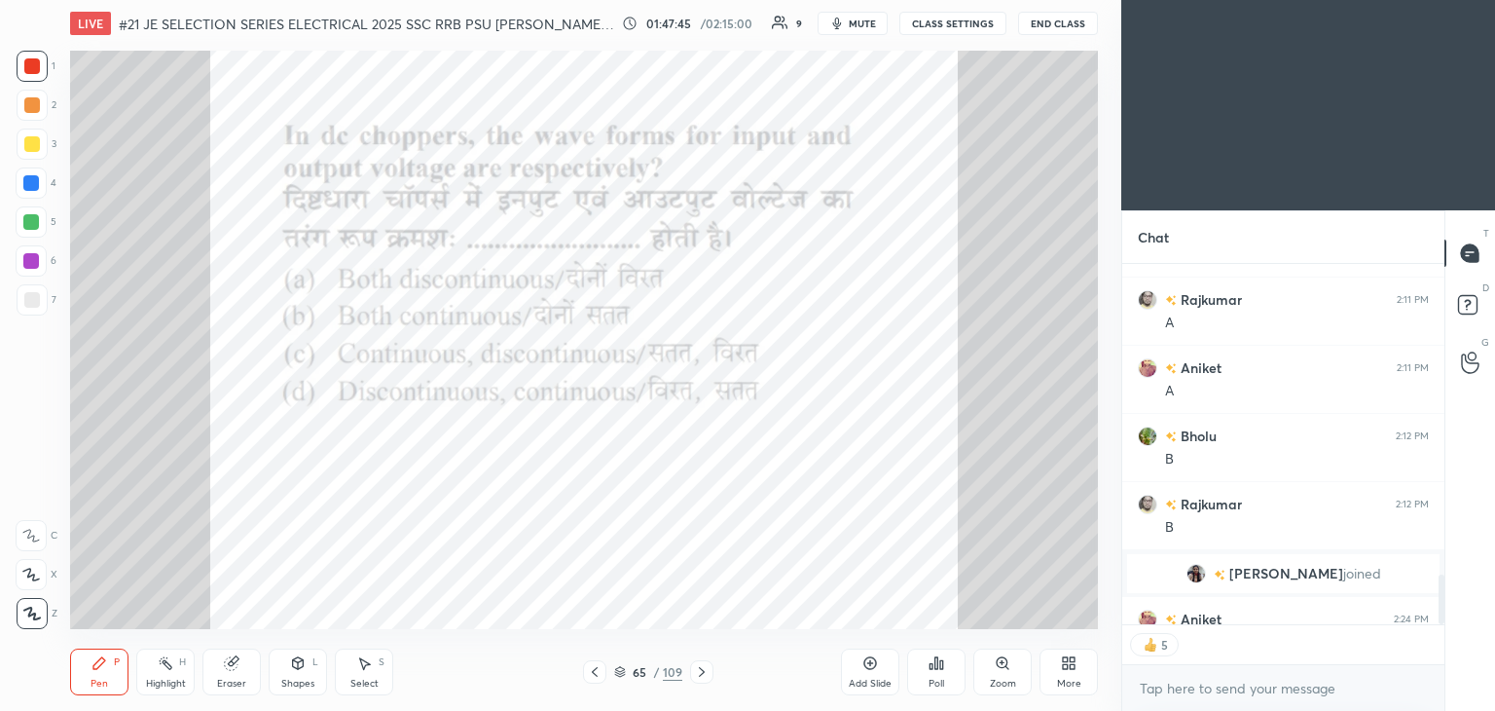
scroll to position [2492, 0]
click at [701, 675] on icon at bounding box center [702, 672] width 16 height 16
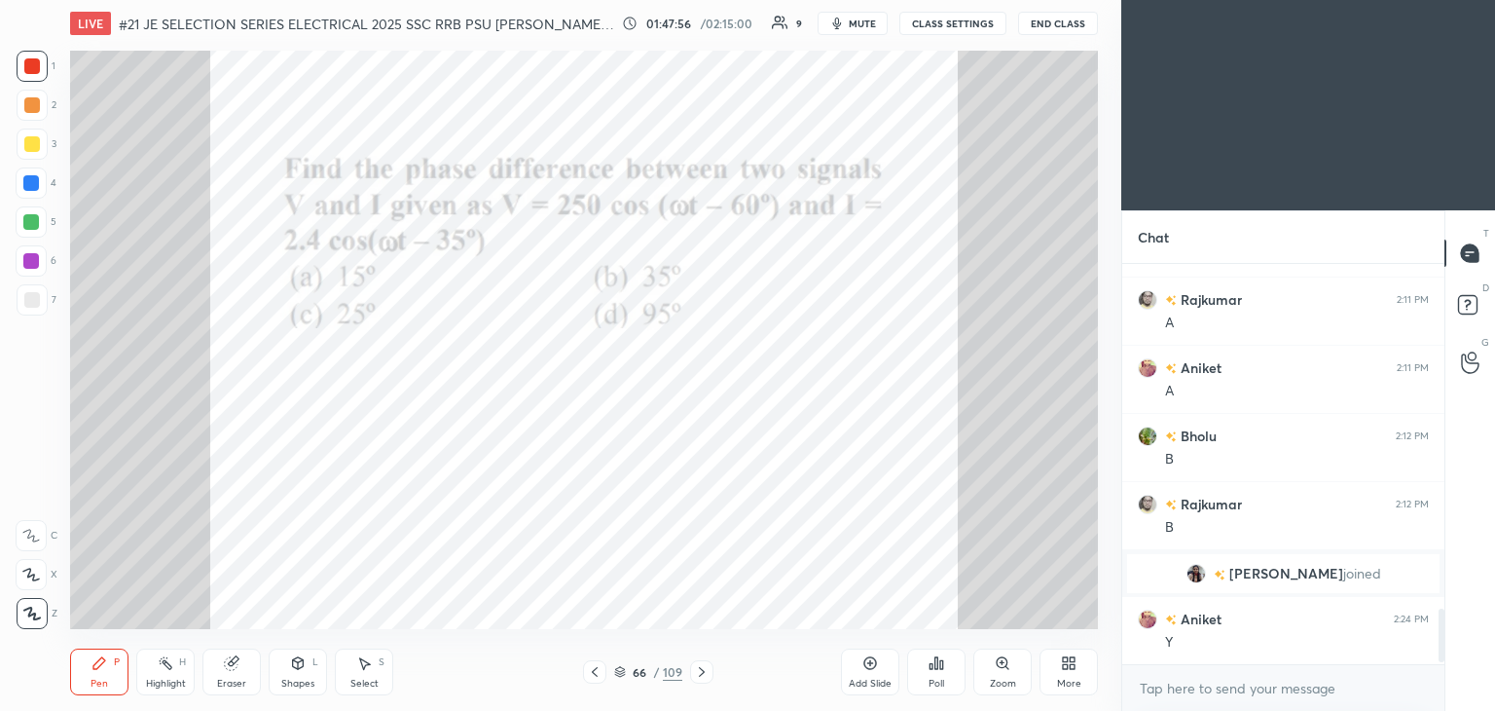
click at [935, 670] on div "Poll" at bounding box center [936, 671] width 58 height 47
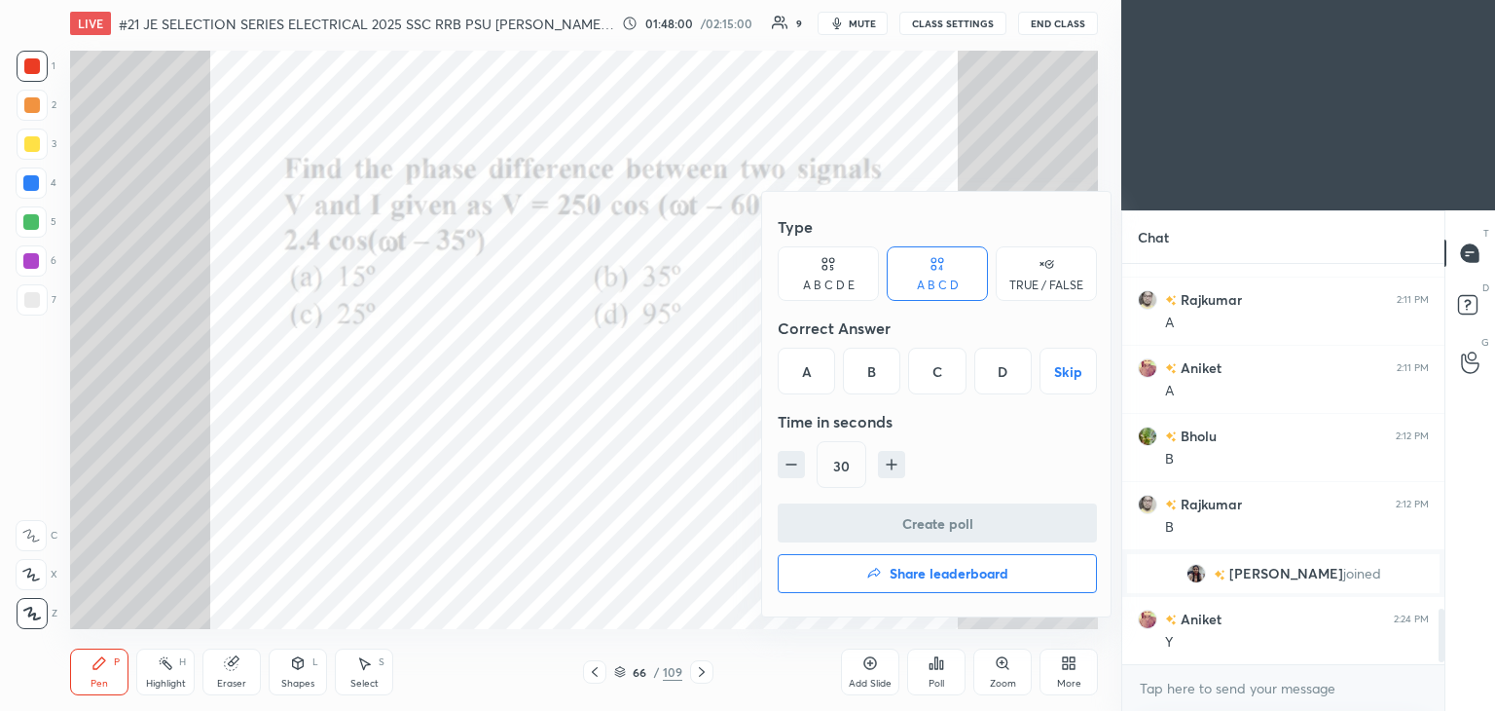
click at [940, 364] on div "C" at bounding box center [936, 371] width 57 height 47
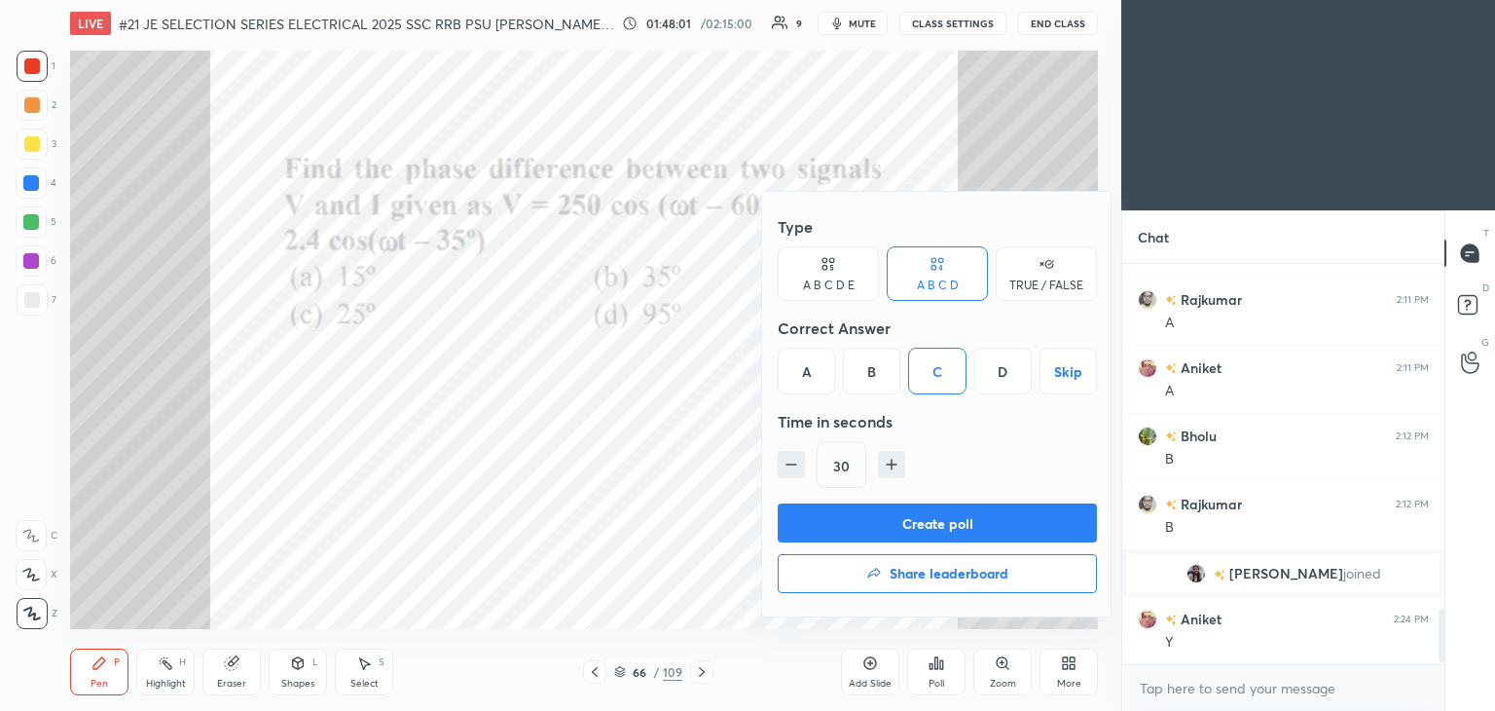
click at [891, 501] on div "Type A B C D E A B C D TRUE / FALSE Correct Answer A B C D Skip Time in seconds…" at bounding box center [937, 404] width 350 height 424
click at [860, 514] on button "Create poll" at bounding box center [937, 522] width 319 height 39
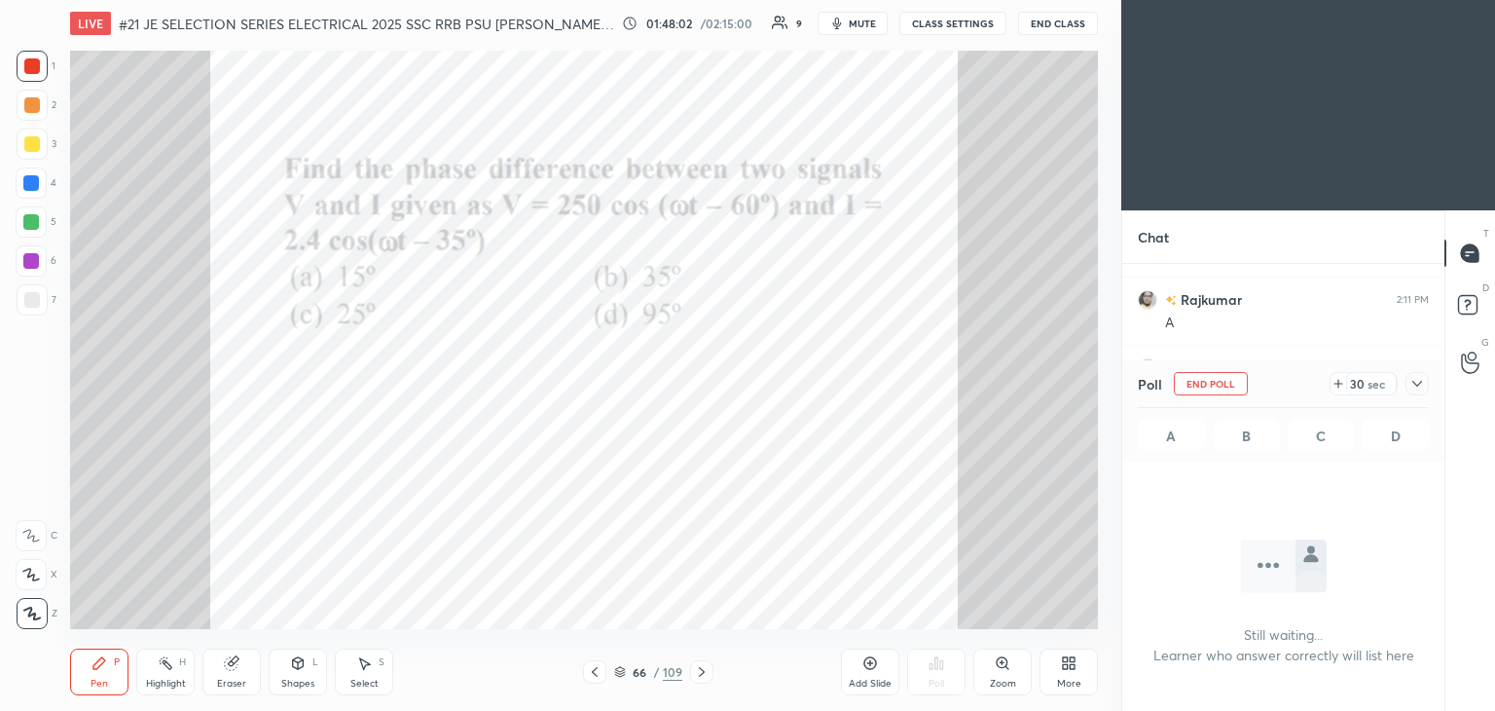
scroll to position [132, 316]
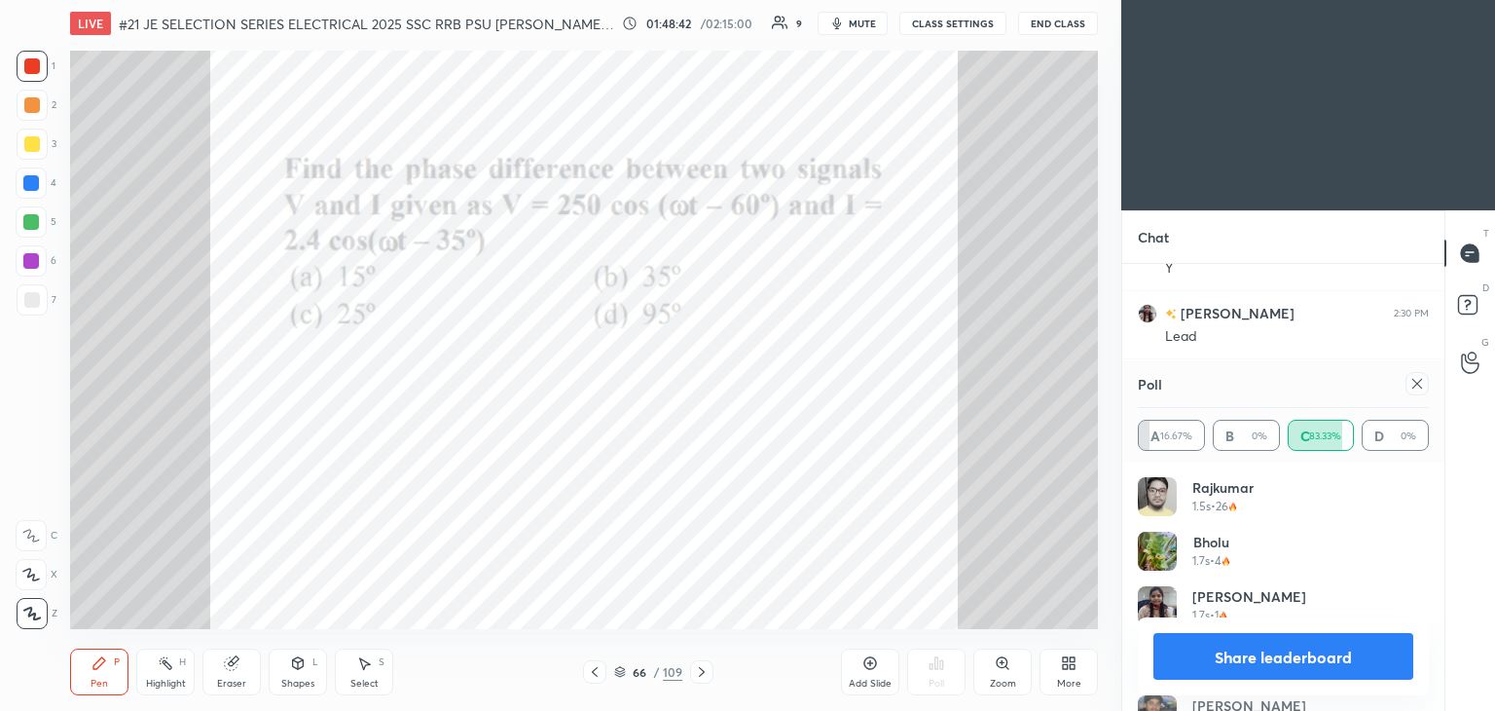
click at [1418, 382] on icon at bounding box center [1418, 384] width 16 height 16
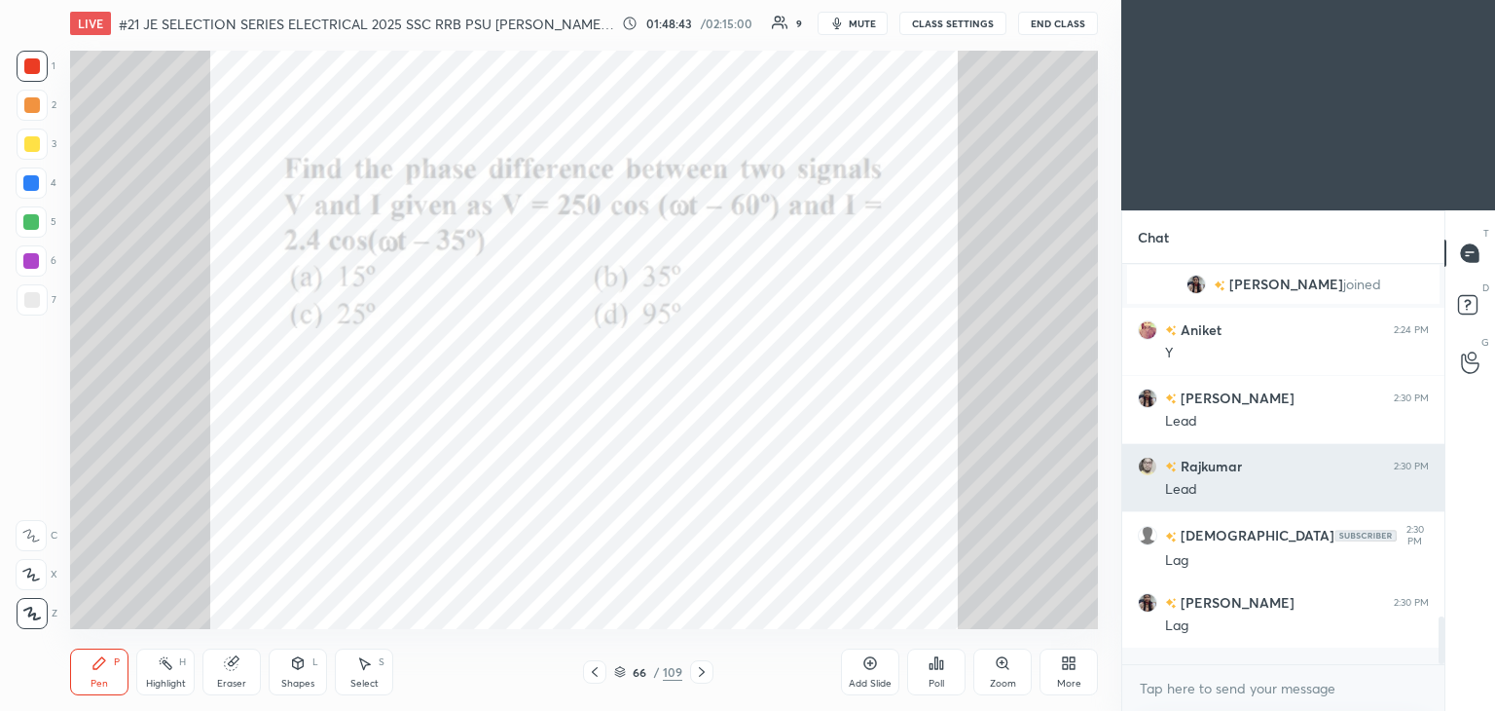
scroll to position [386, 316]
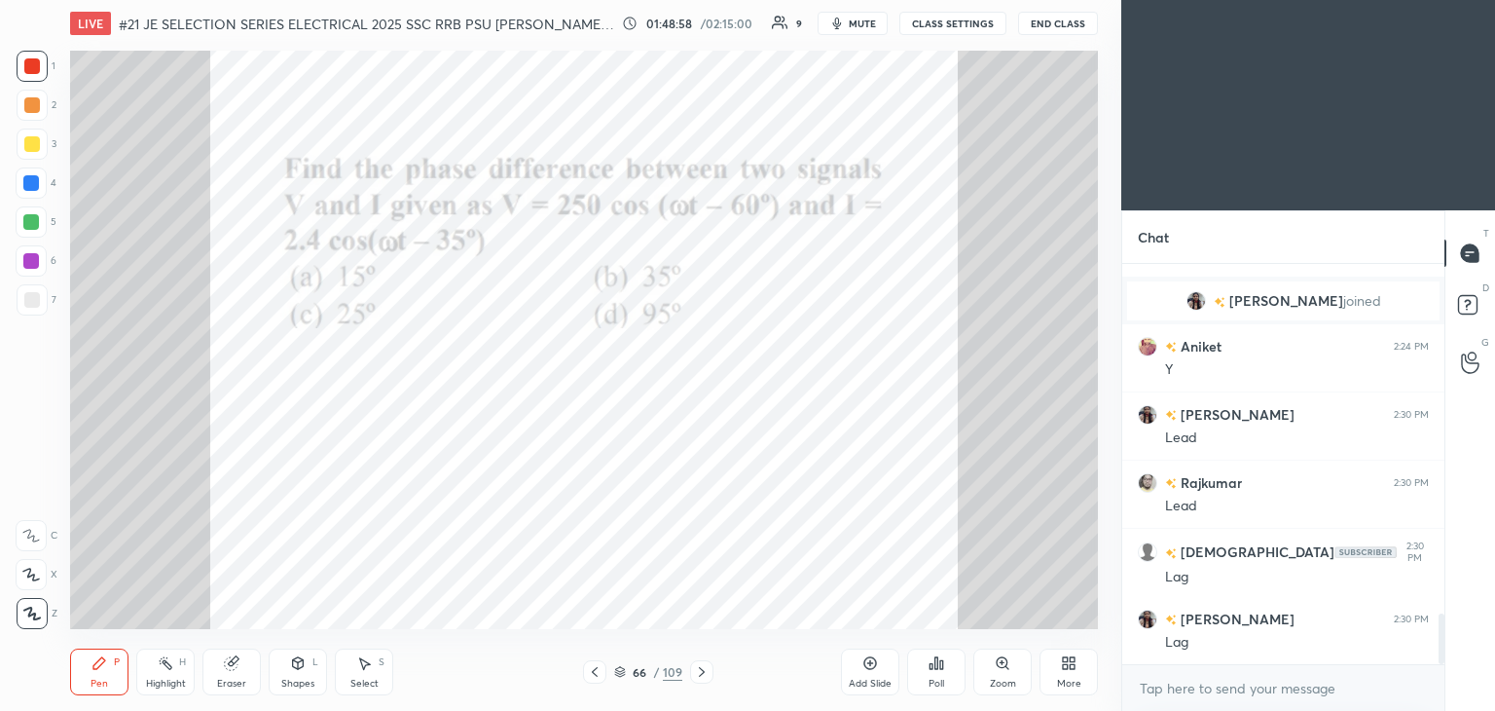
click at [701, 676] on icon at bounding box center [702, 672] width 16 height 16
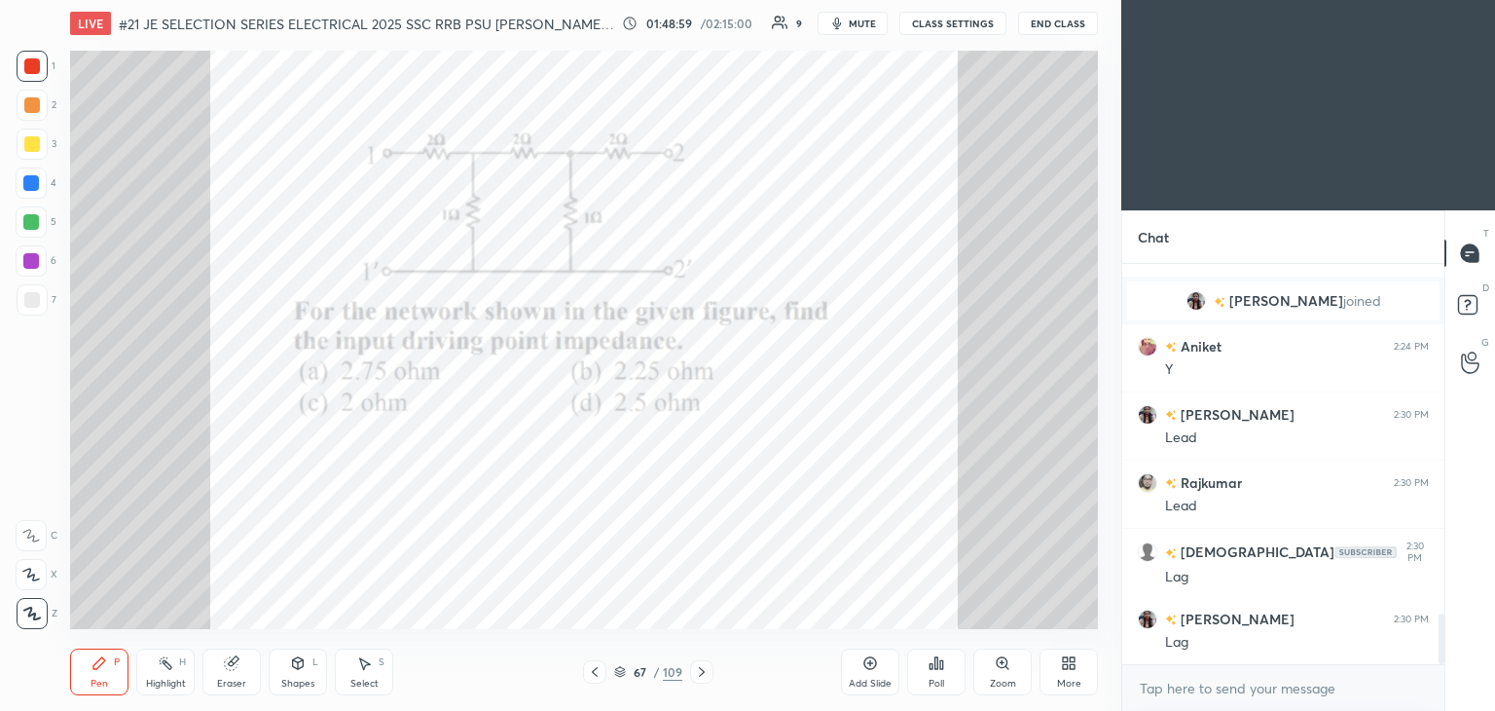
click at [705, 674] on icon at bounding box center [702, 672] width 16 height 16
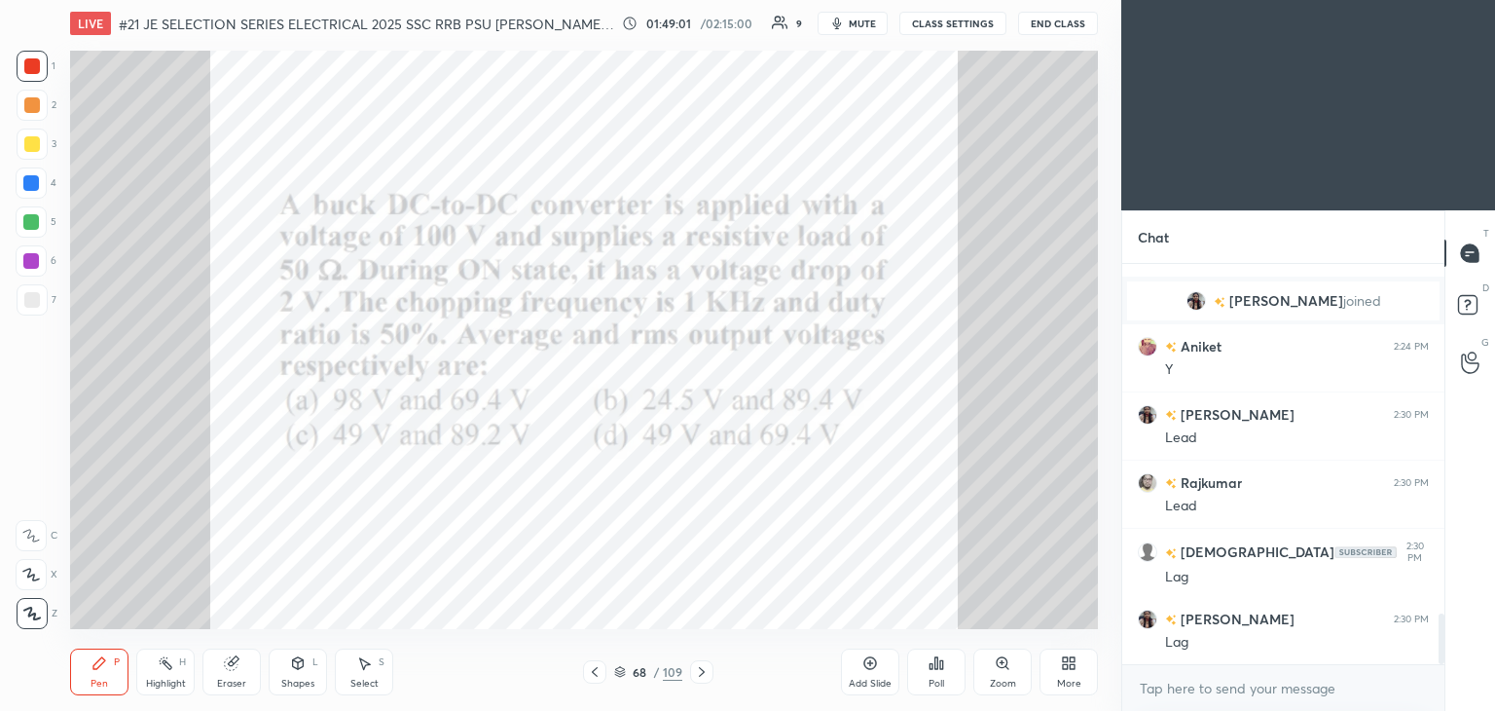
click at [709, 675] on icon at bounding box center [702, 672] width 16 height 16
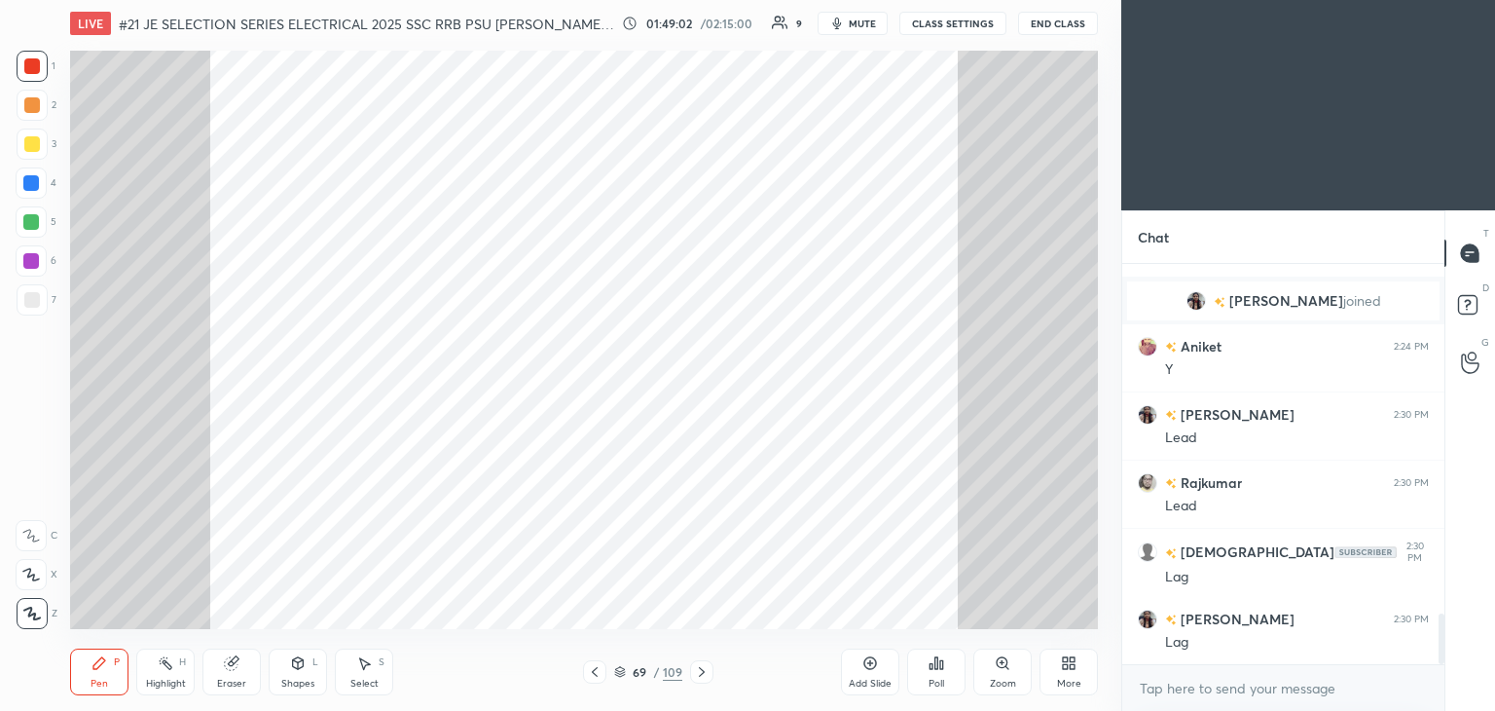
click at [705, 674] on icon at bounding box center [702, 672] width 16 height 16
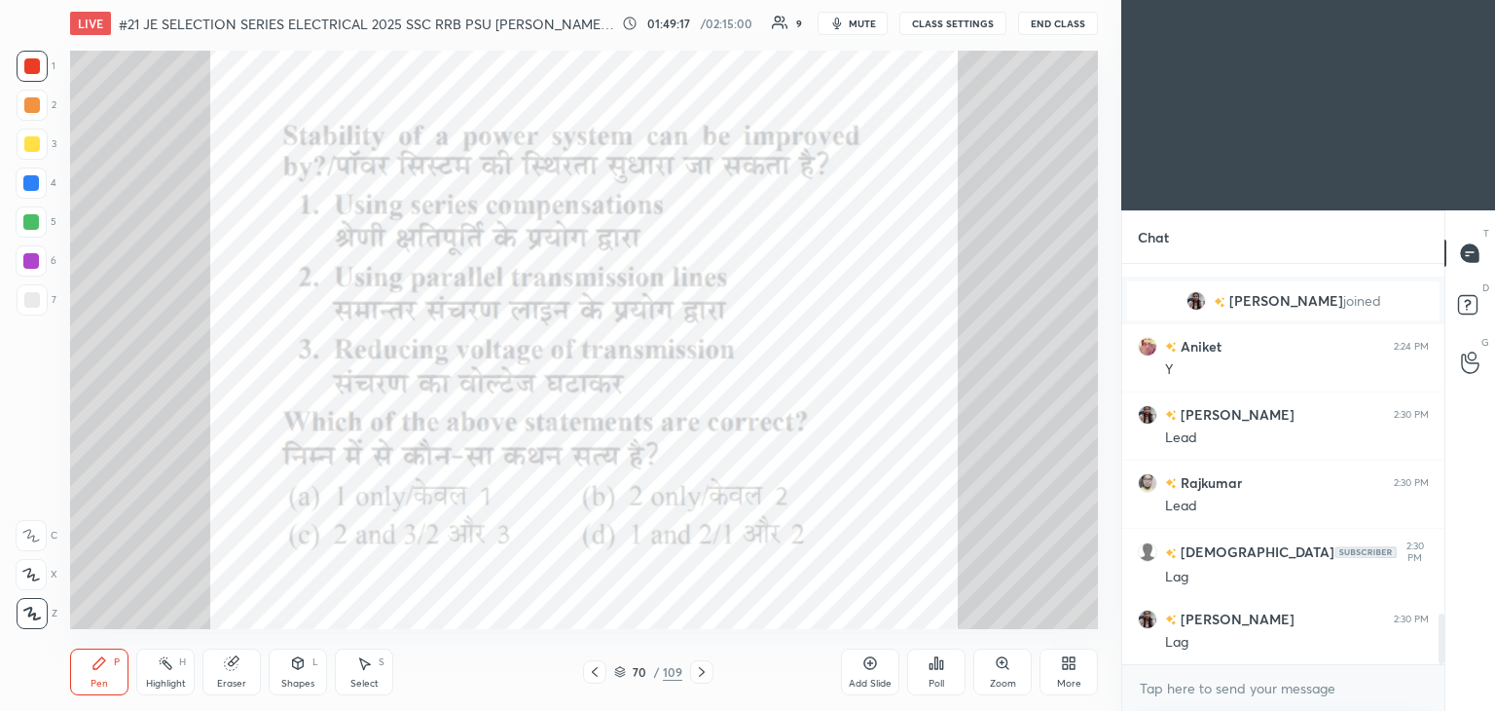
click at [935, 670] on icon at bounding box center [937, 663] width 16 height 16
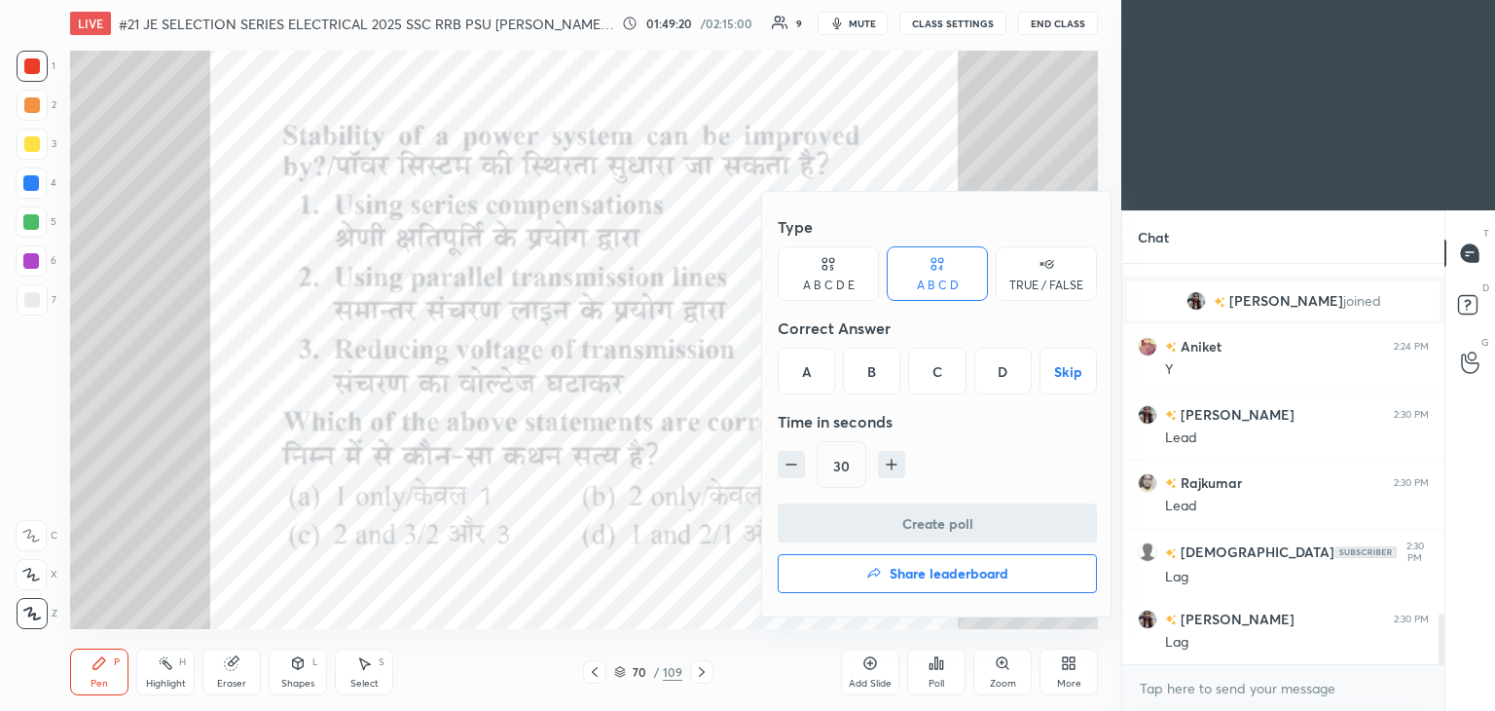
click at [803, 363] on div "A" at bounding box center [806, 371] width 57 height 47
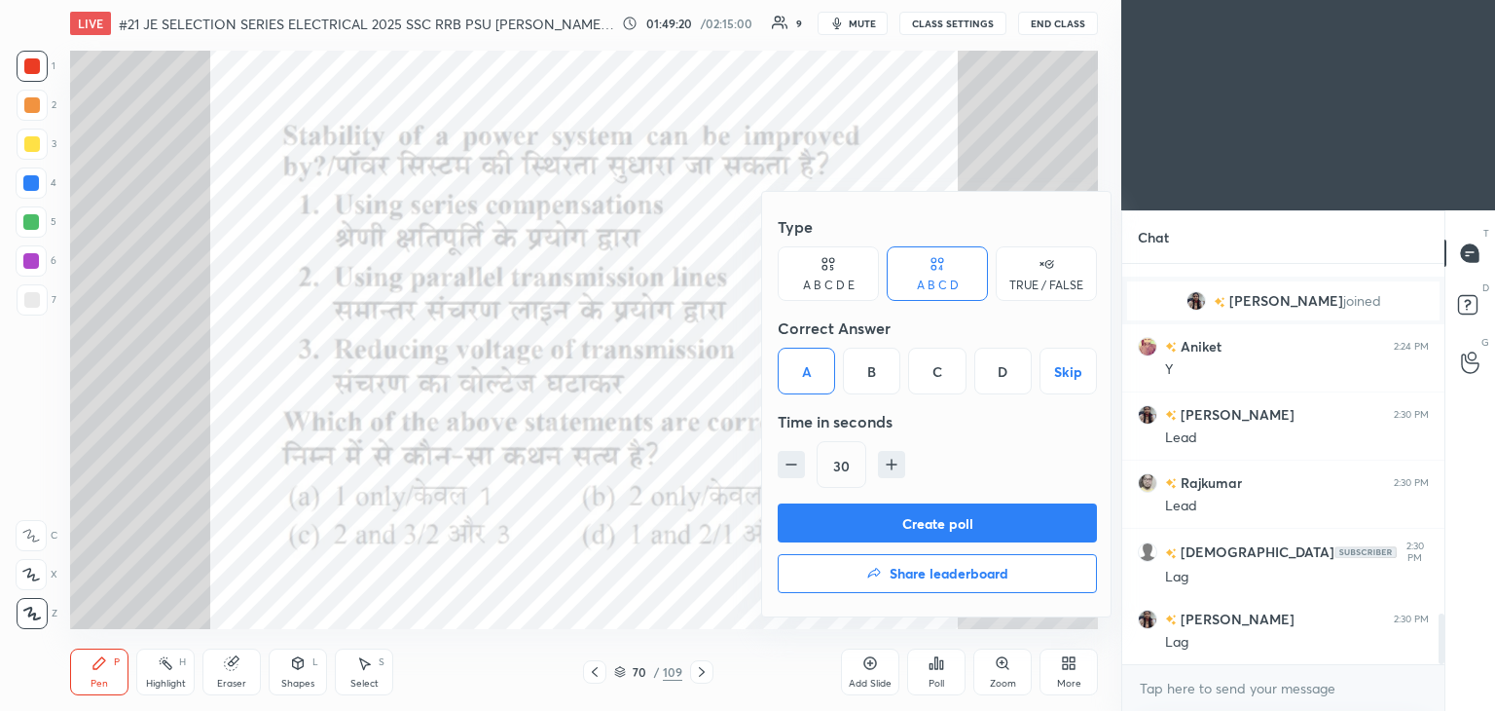
click at [822, 498] on div "Type A B C D E A B C D TRUE / FALSE Correct Answer A B C D Skip Time in seconds…" at bounding box center [937, 355] width 319 height 296
click at [830, 515] on button "Create poll" at bounding box center [937, 522] width 319 height 39
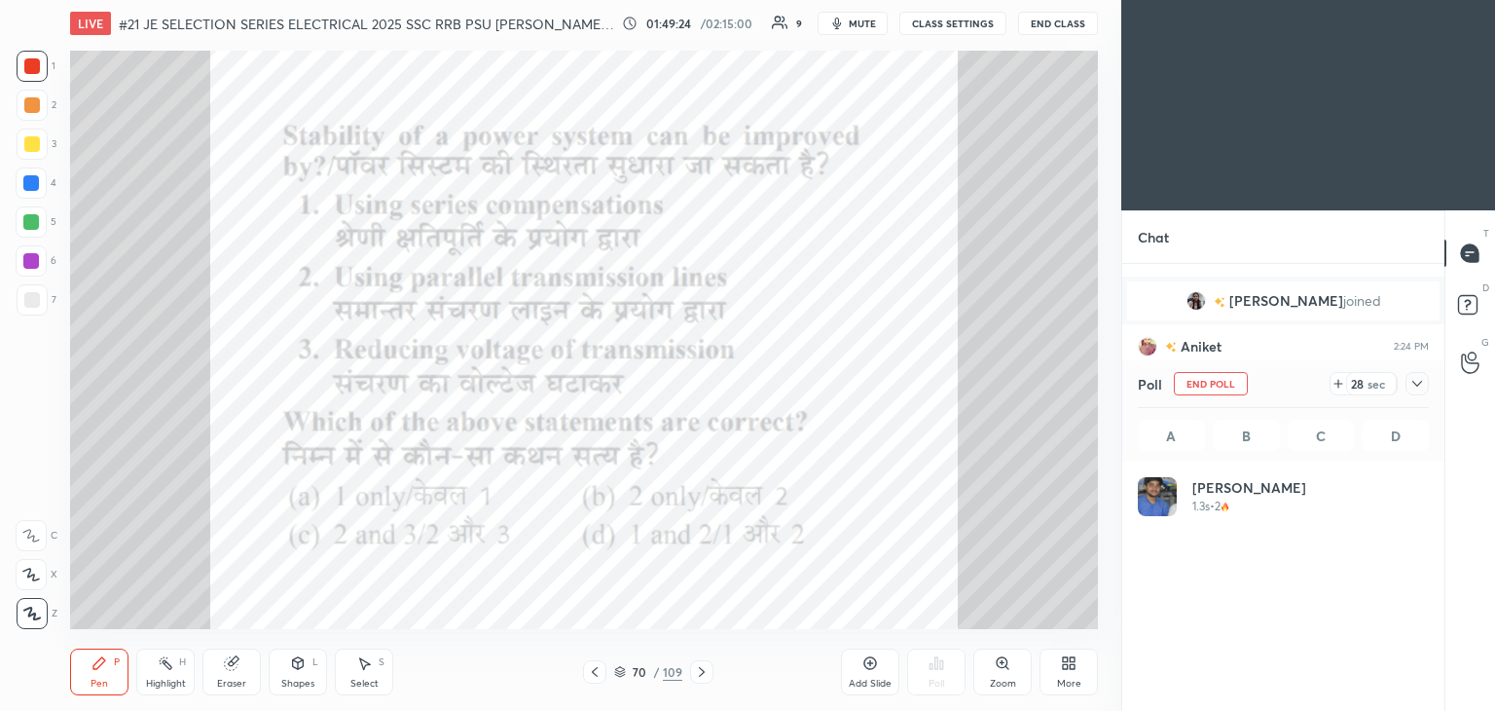
scroll to position [228, 285]
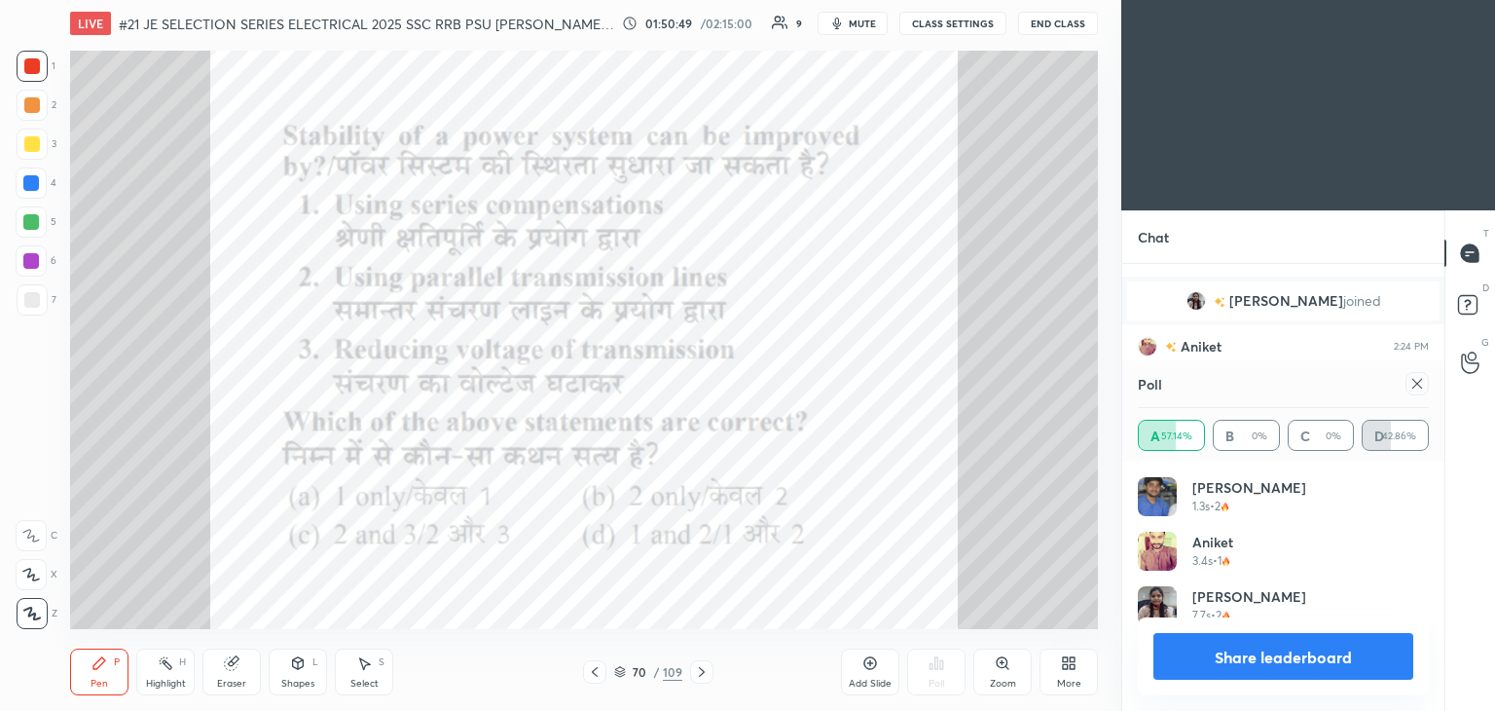
click at [1425, 386] on div at bounding box center [1417, 383] width 23 height 23
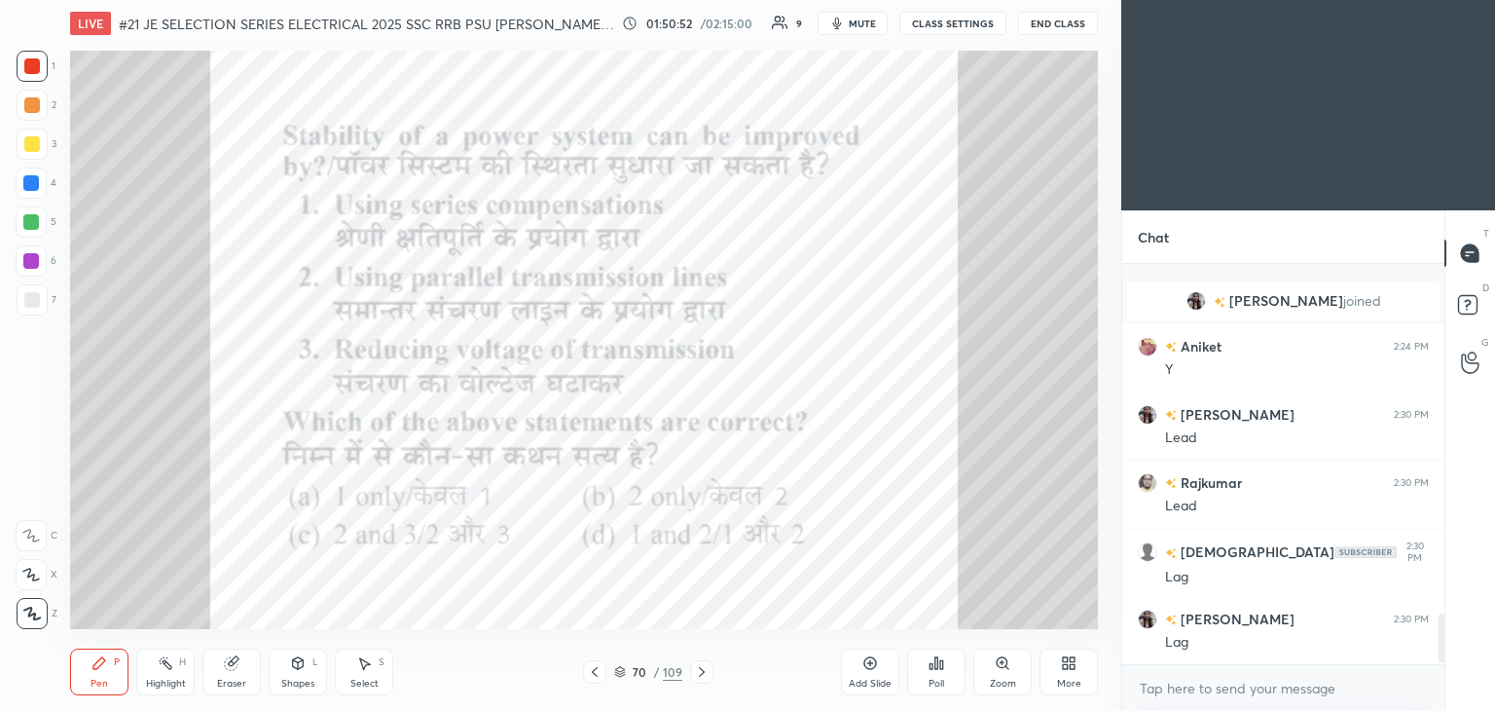
scroll to position [2833, 0]
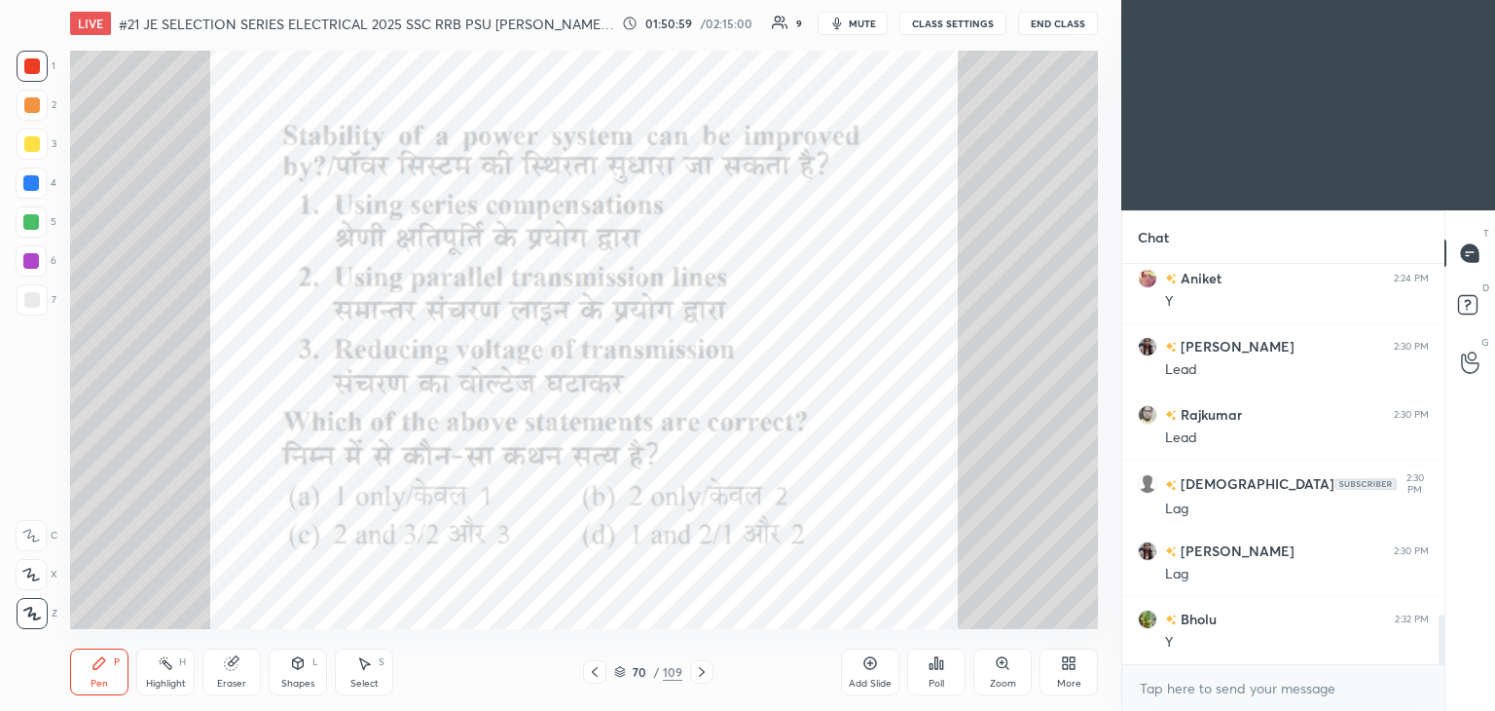
click at [246, 660] on div "Eraser" at bounding box center [232, 671] width 58 height 47
click at [29, 598] on div "Erase all" at bounding box center [33, 609] width 35 height 39
click at [102, 672] on div "Pen P" at bounding box center [99, 671] width 58 height 47
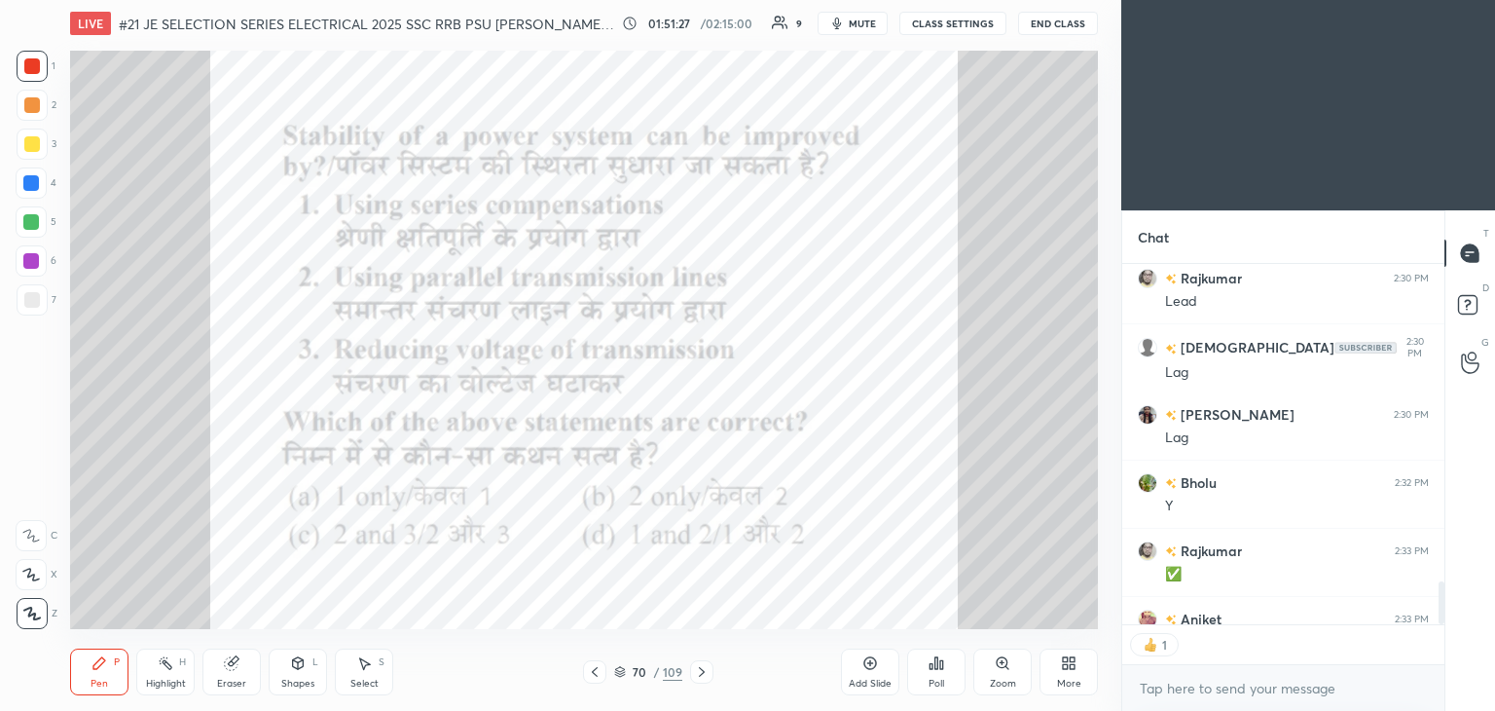
scroll to position [7, 6]
click at [705, 673] on icon at bounding box center [702, 672] width 16 height 16
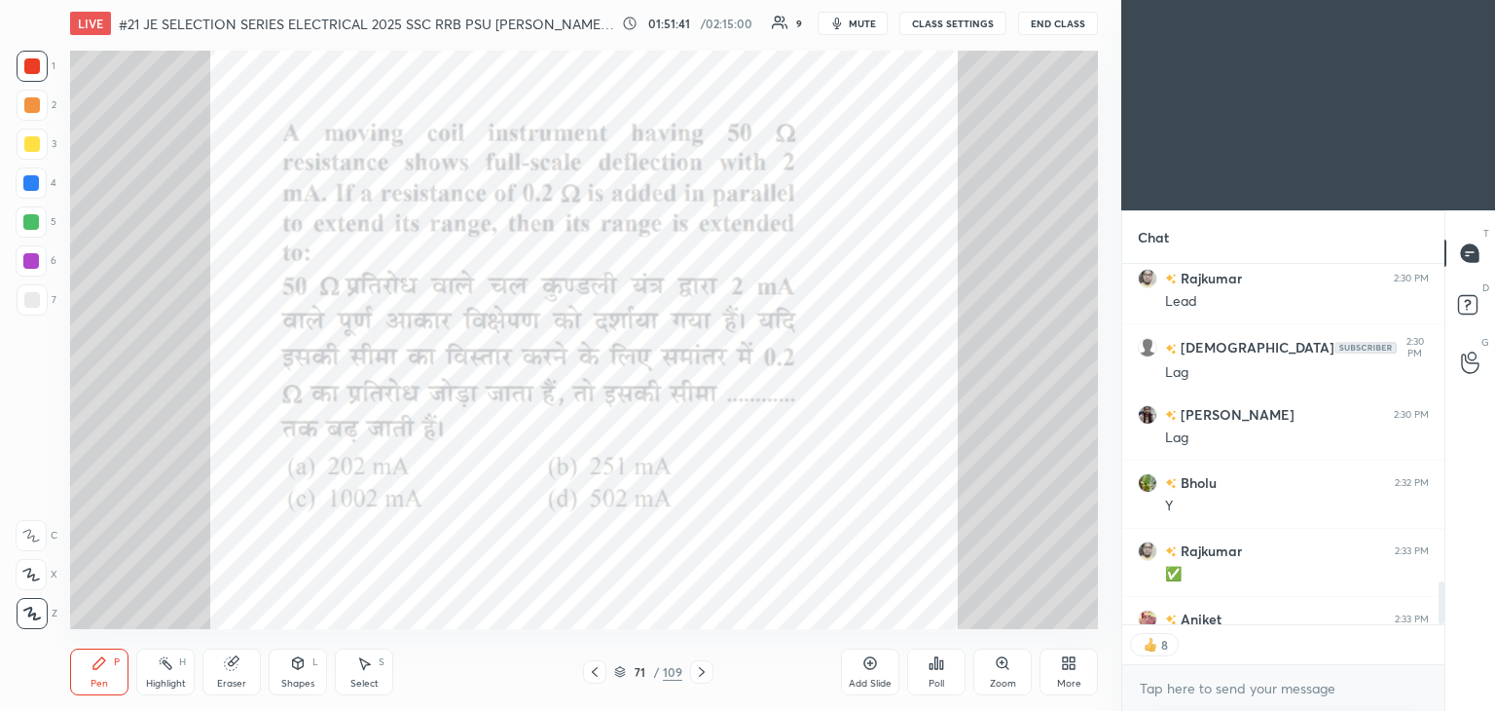
type textarea "x"
click at [945, 667] on div "Poll" at bounding box center [936, 671] width 58 height 47
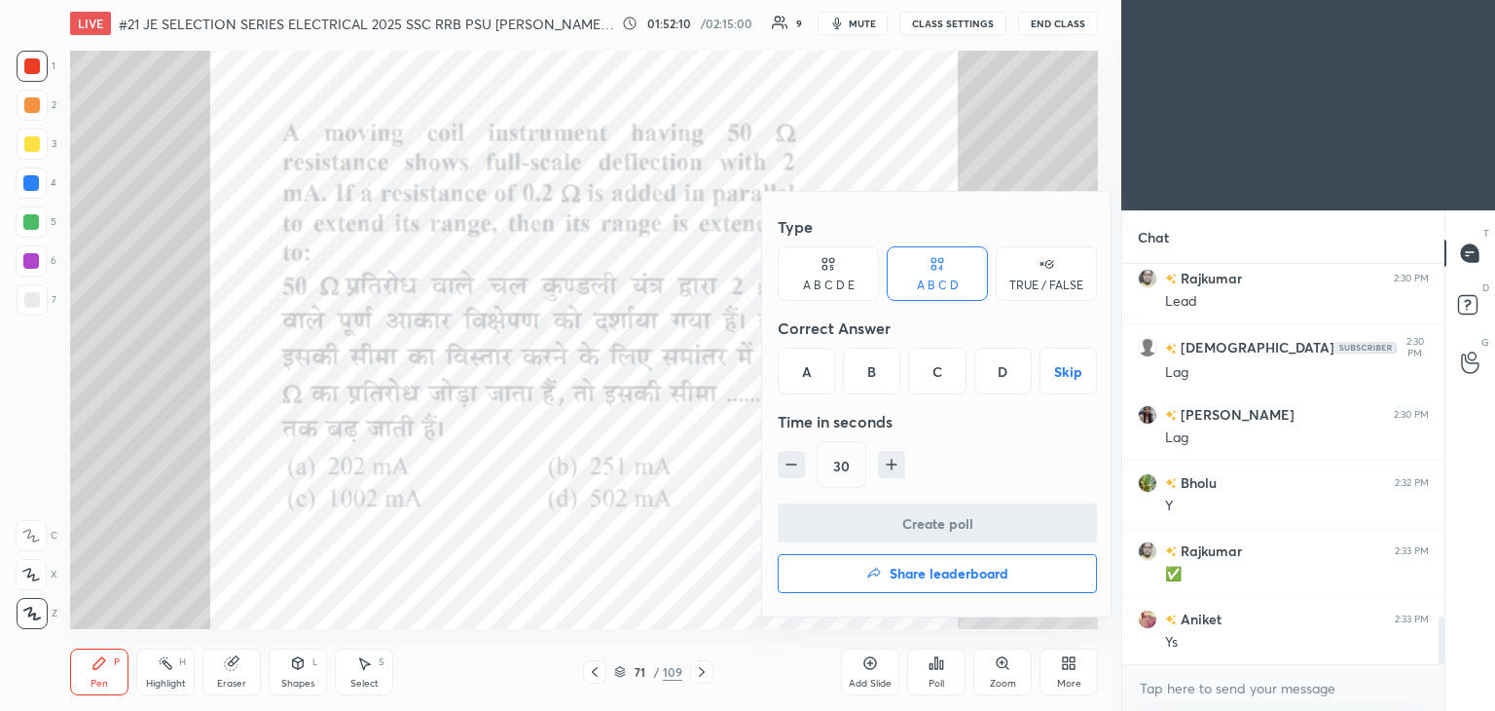
click at [935, 674] on div at bounding box center [747, 355] width 1495 height 711
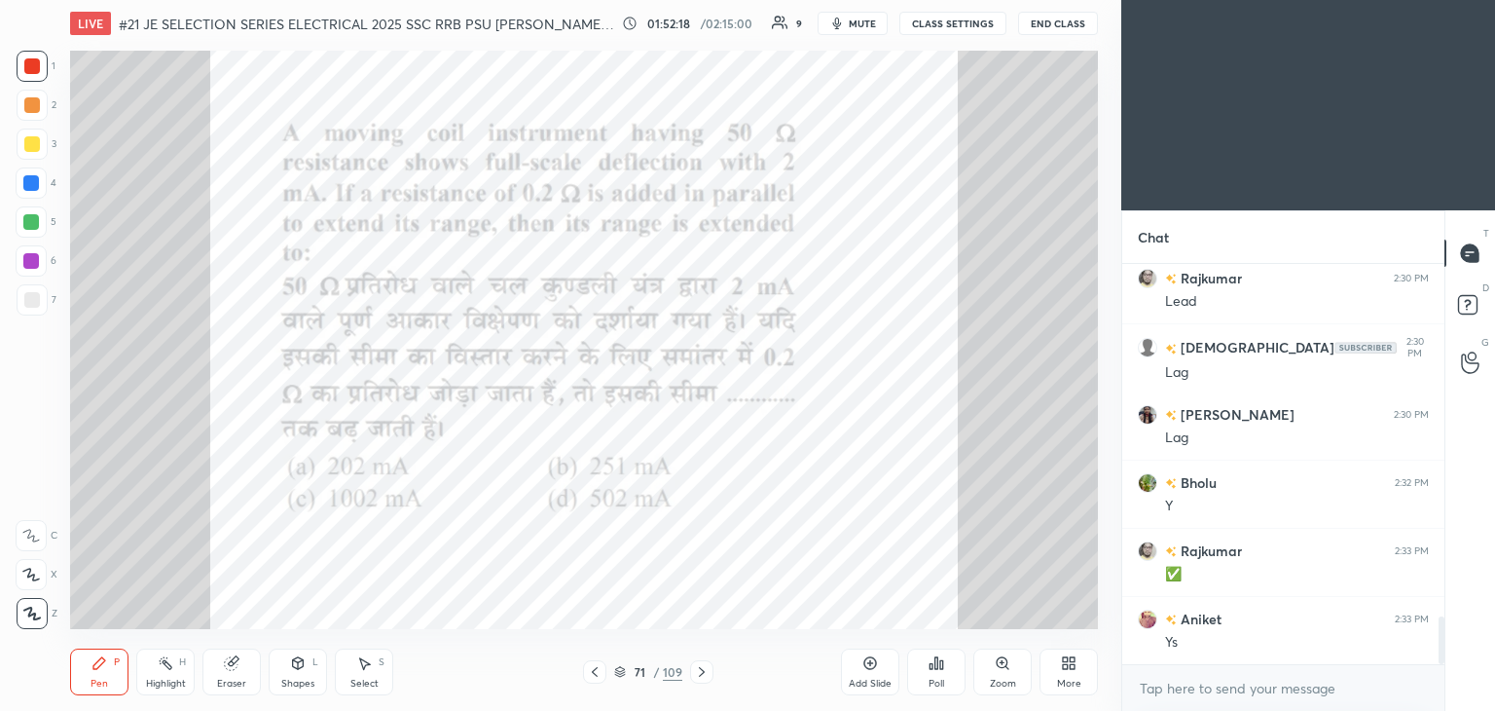
click at [939, 673] on div "Poll" at bounding box center [936, 671] width 58 height 47
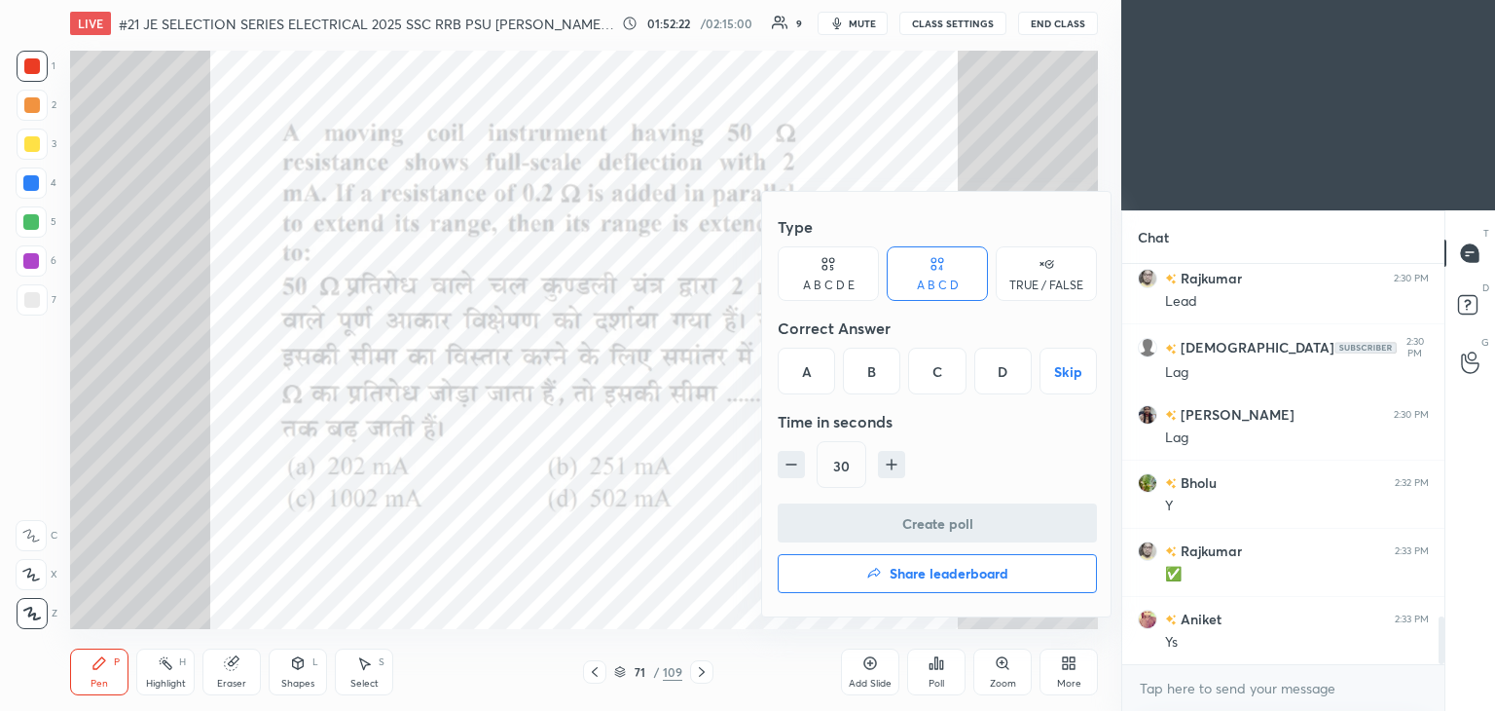
click at [939, 671] on div at bounding box center [747, 355] width 1495 height 711
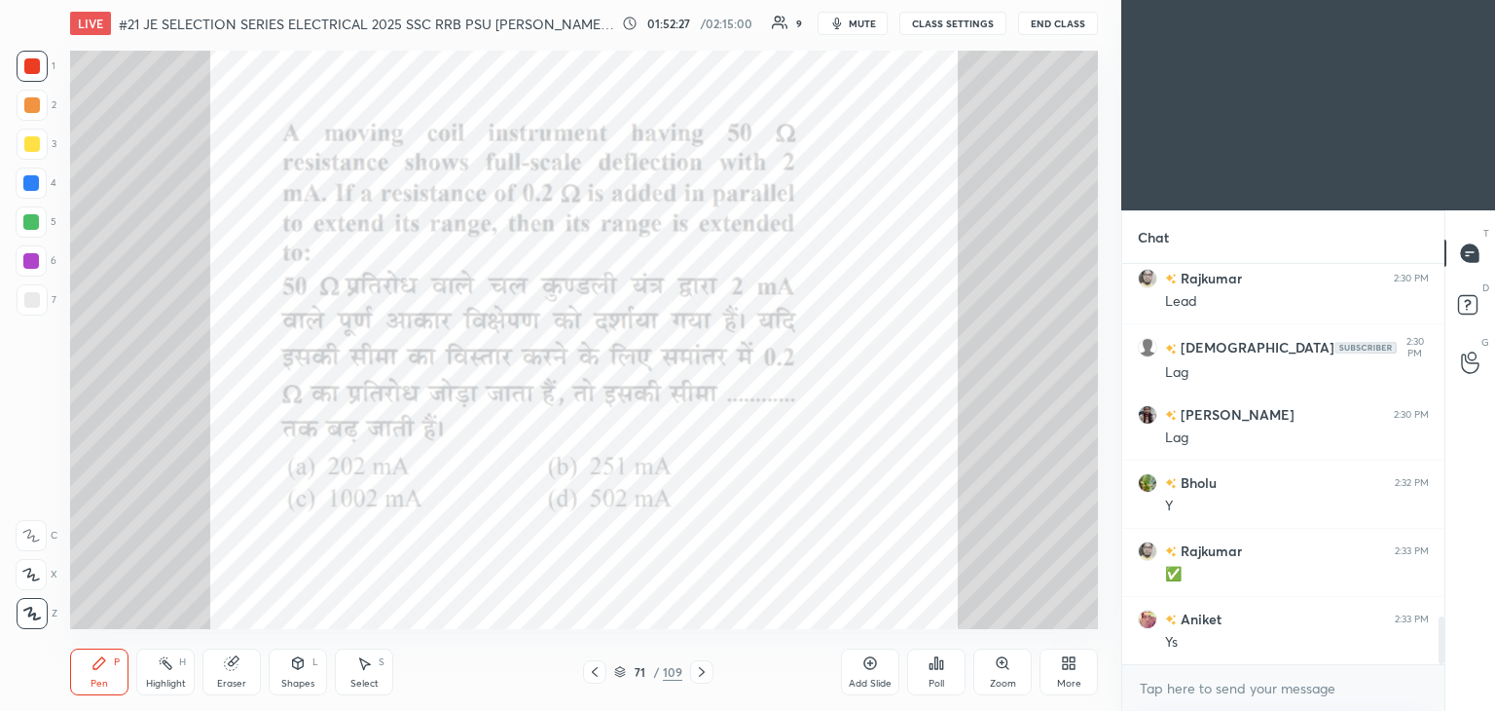
click at [942, 670] on icon at bounding box center [937, 663] width 16 height 16
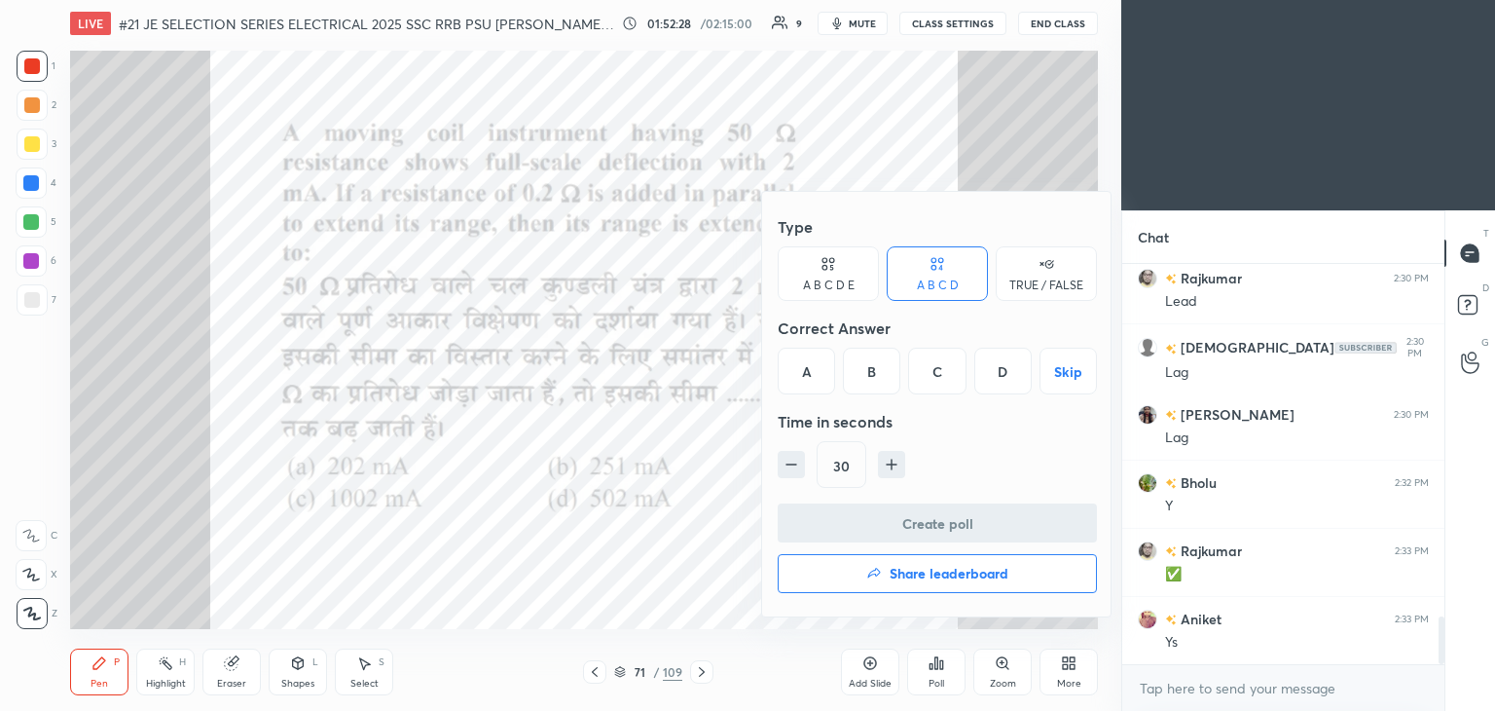
click at [818, 361] on div "A" at bounding box center [806, 371] width 57 height 47
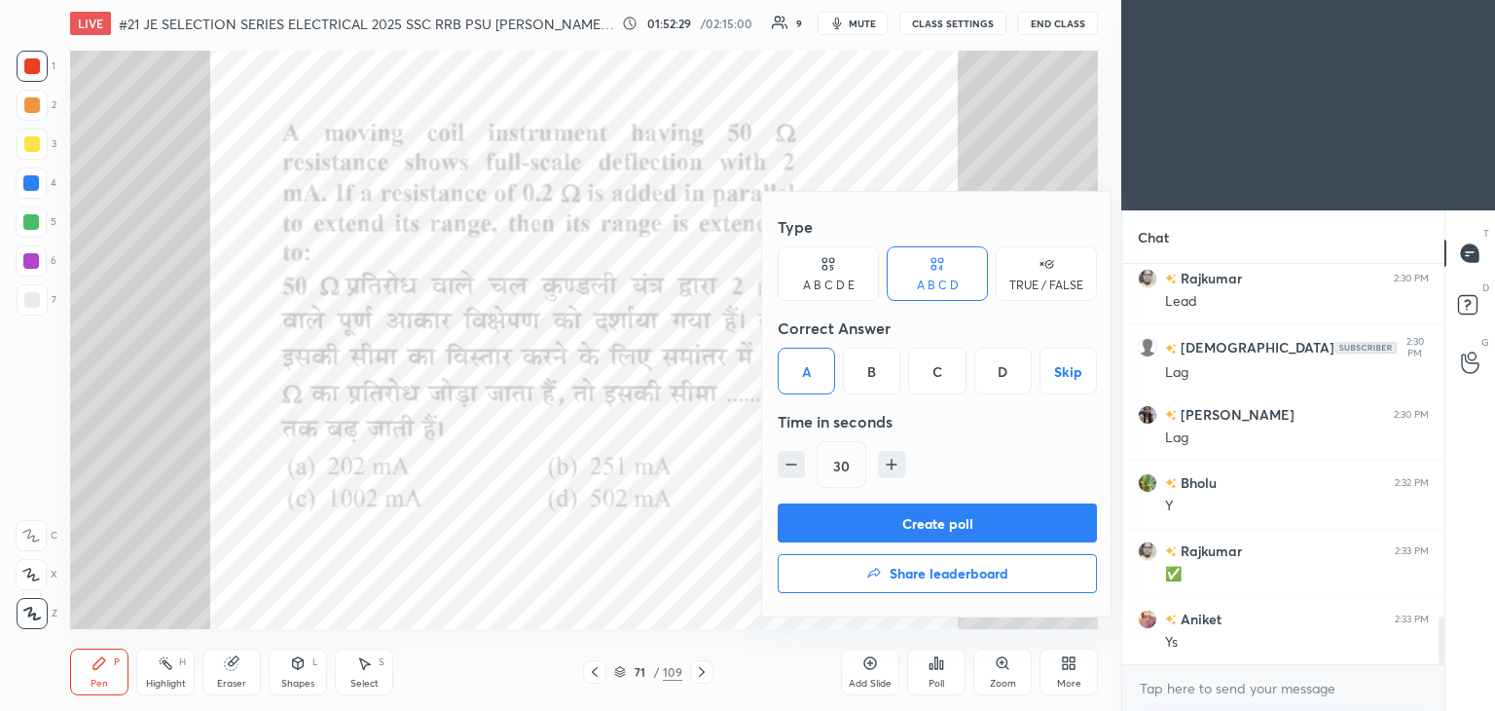
click at [888, 464] on icon "button" at bounding box center [892, 464] width 10 height 0
click at [891, 464] on icon "button" at bounding box center [892, 464] width 10 height 0
drag, startPoint x: 798, startPoint y: 460, endPoint x: 802, endPoint y: 491, distance: 31.4
click at [798, 464] on icon "button" at bounding box center [791, 464] width 19 height 19
type input "45"
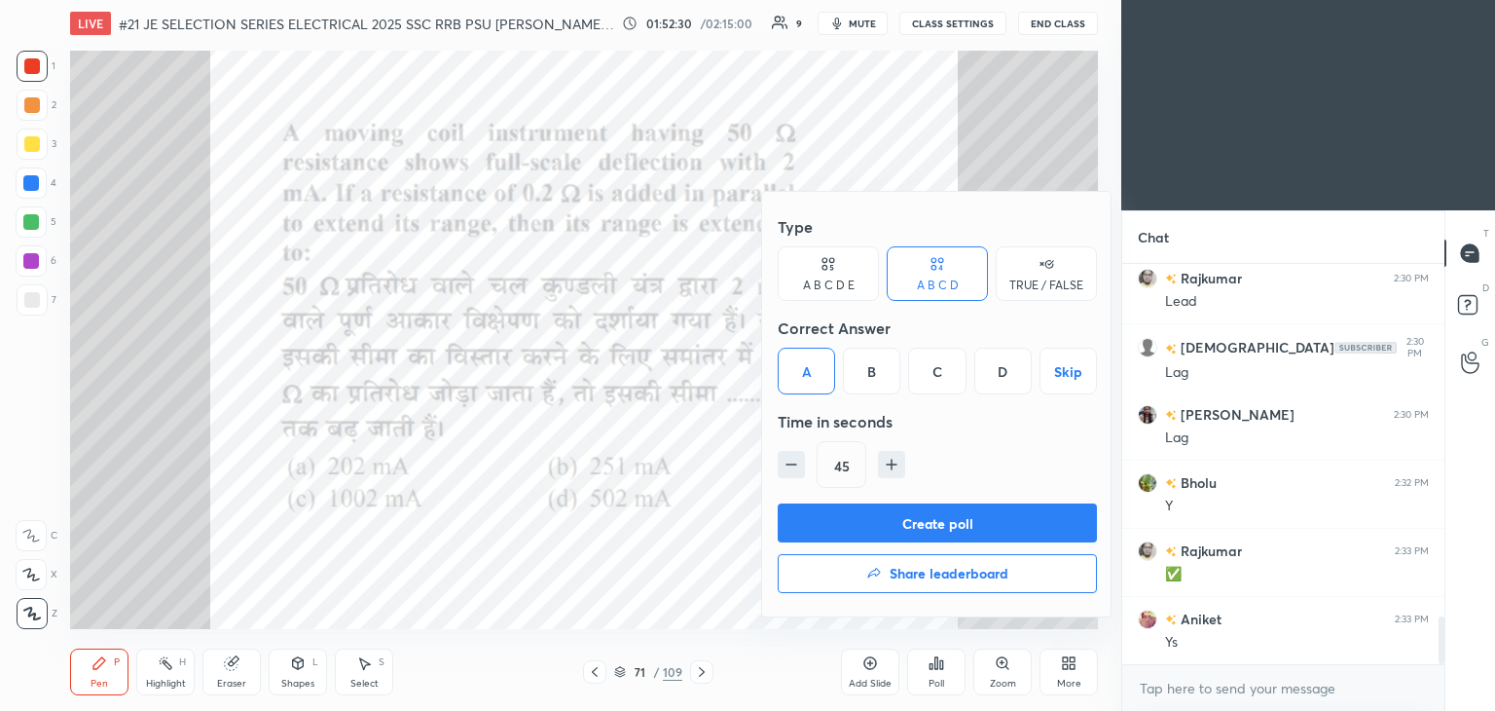
click at [804, 499] on div "Type A B C D E A B C D TRUE / FALSE Correct Answer A B C D Skip Time in seconds…" at bounding box center [937, 355] width 319 height 296
click at [808, 510] on button "Create poll" at bounding box center [937, 522] width 319 height 39
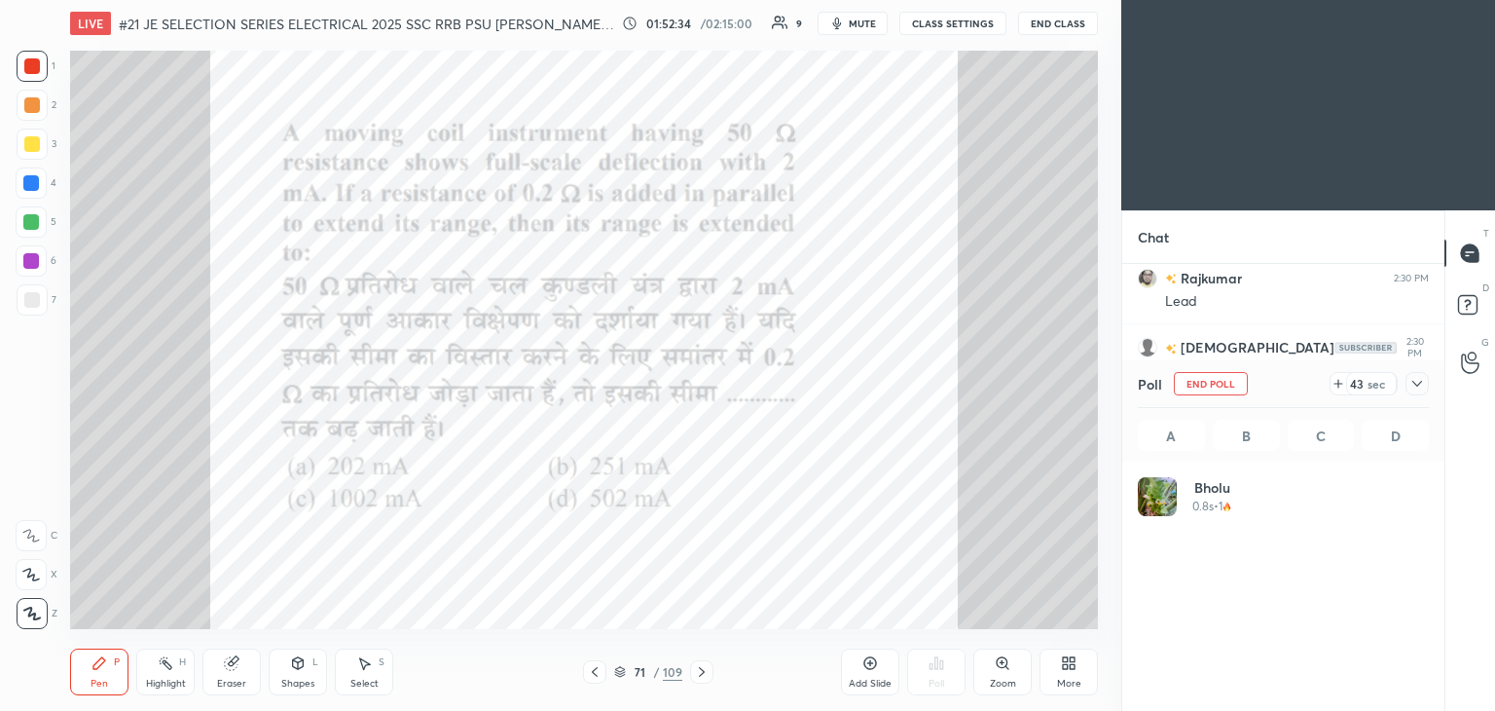
scroll to position [228, 285]
click at [1340, 383] on icon at bounding box center [1339, 384] width 16 height 16
click at [31, 67] on div at bounding box center [32, 66] width 16 height 16
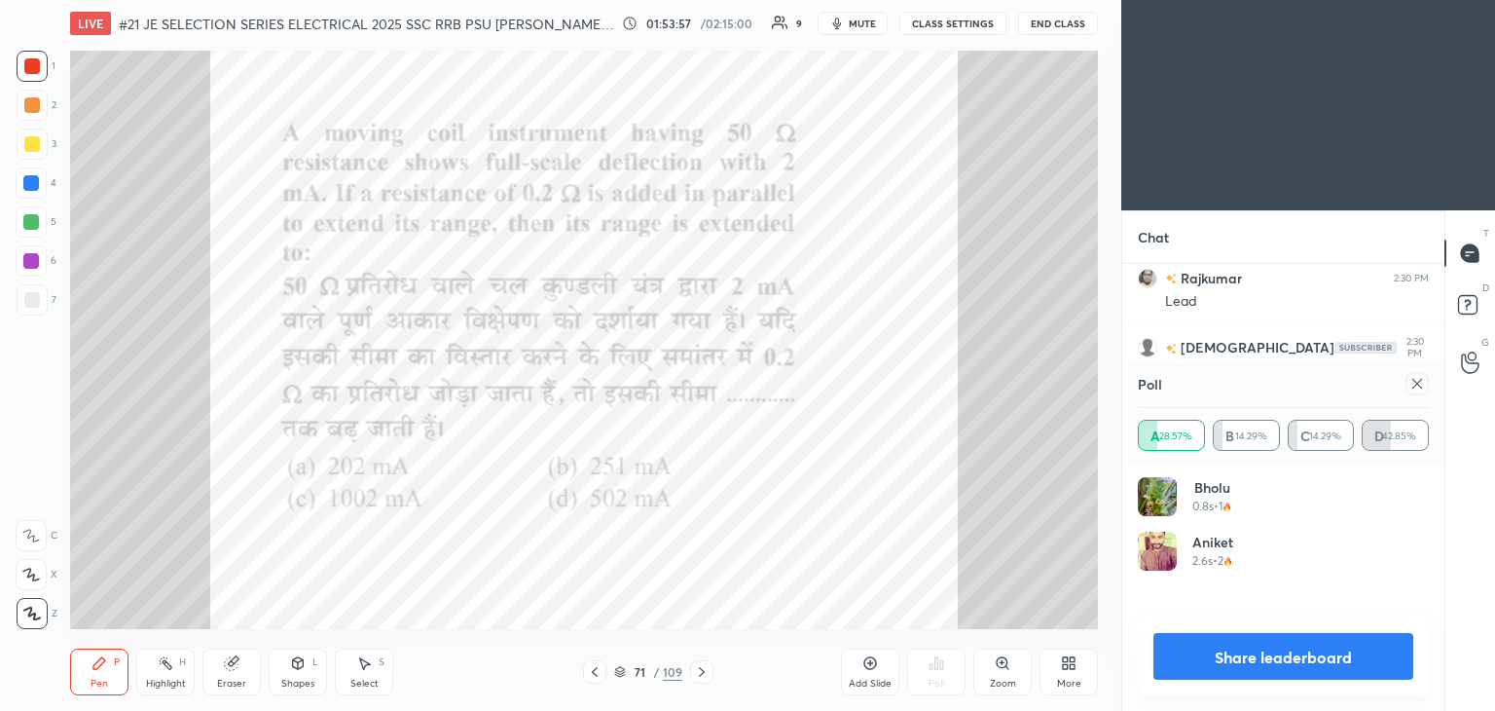
click at [1422, 380] on icon at bounding box center [1418, 384] width 16 height 16
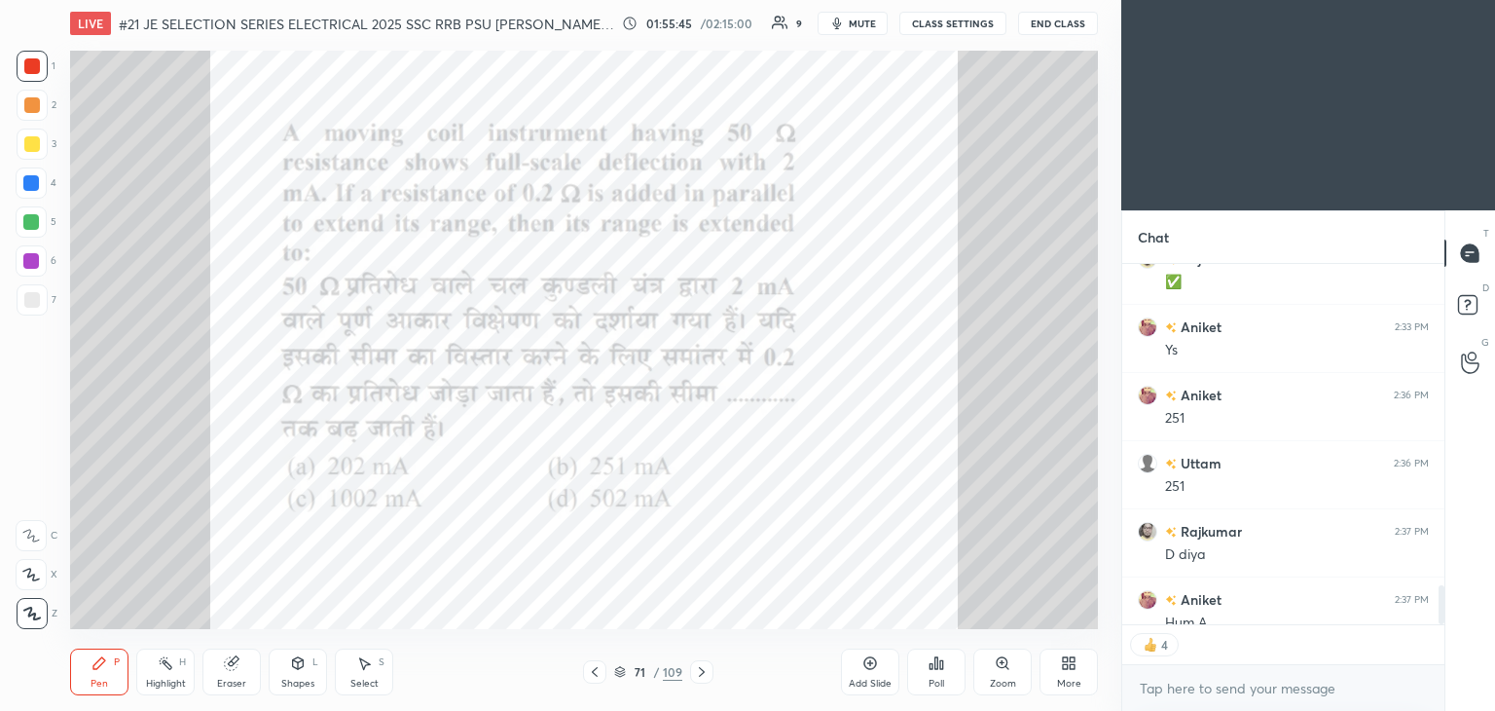
scroll to position [3261, 0]
click at [697, 672] on icon at bounding box center [702, 672] width 16 height 16
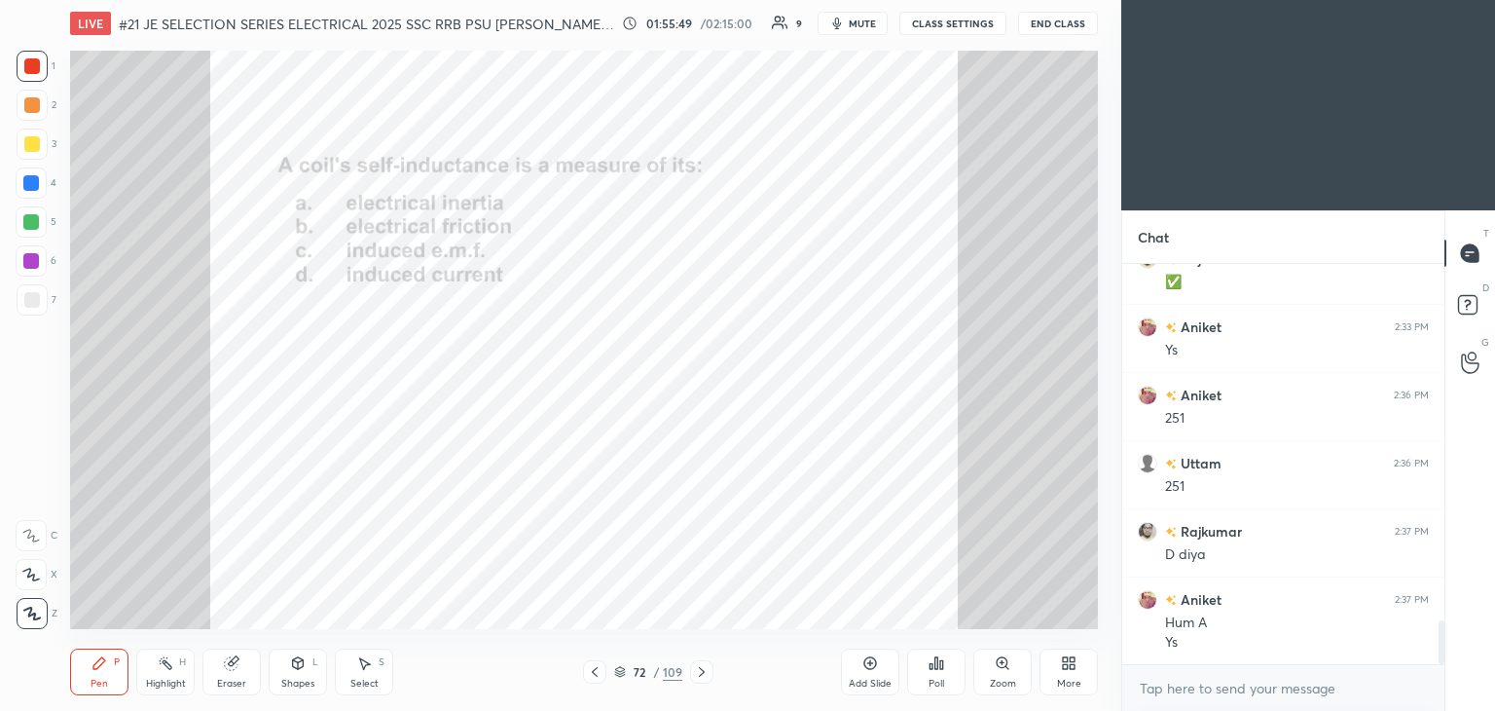
click at [706, 676] on icon at bounding box center [702, 672] width 16 height 16
click at [933, 659] on icon at bounding box center [937, 663] width 16 height 16
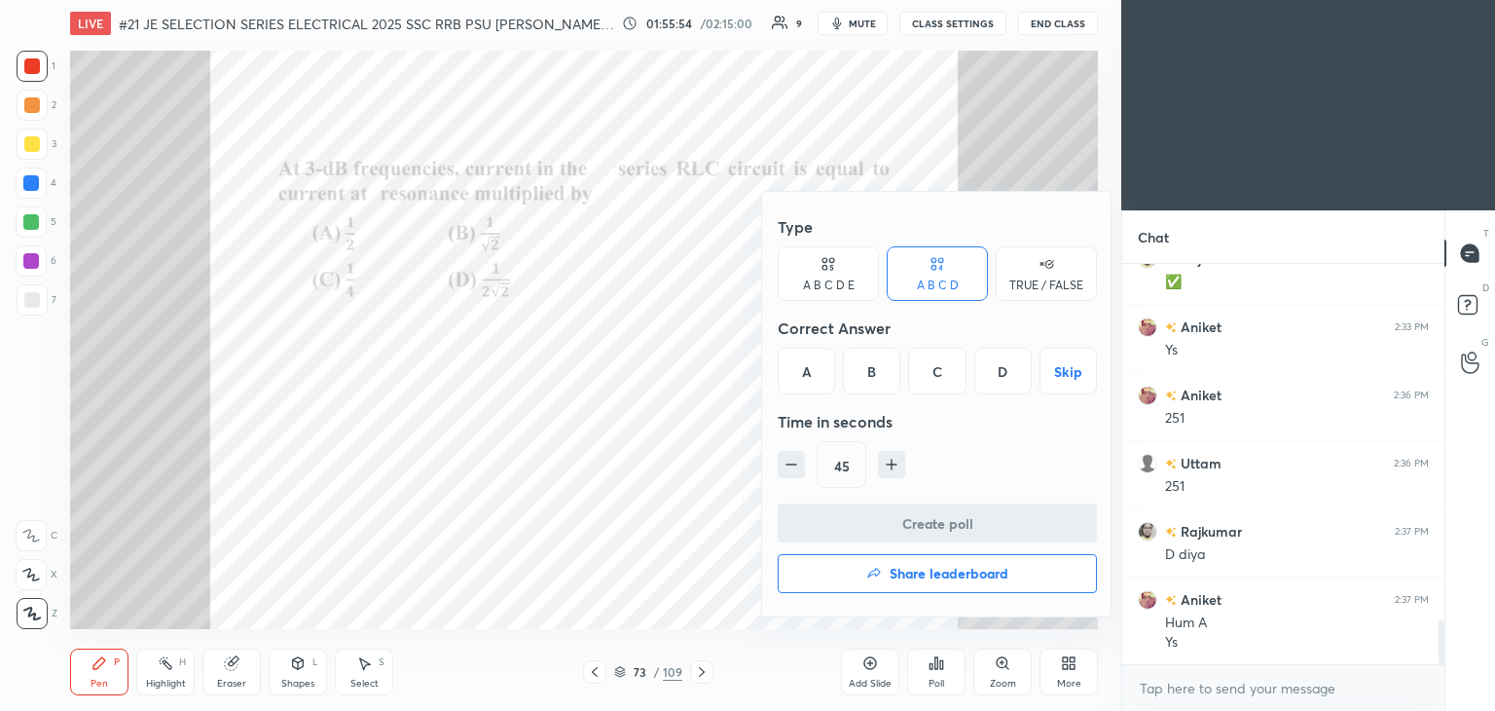
click at [861, 376] on div "B" at bounding box center [871, 371] width 57 height 47
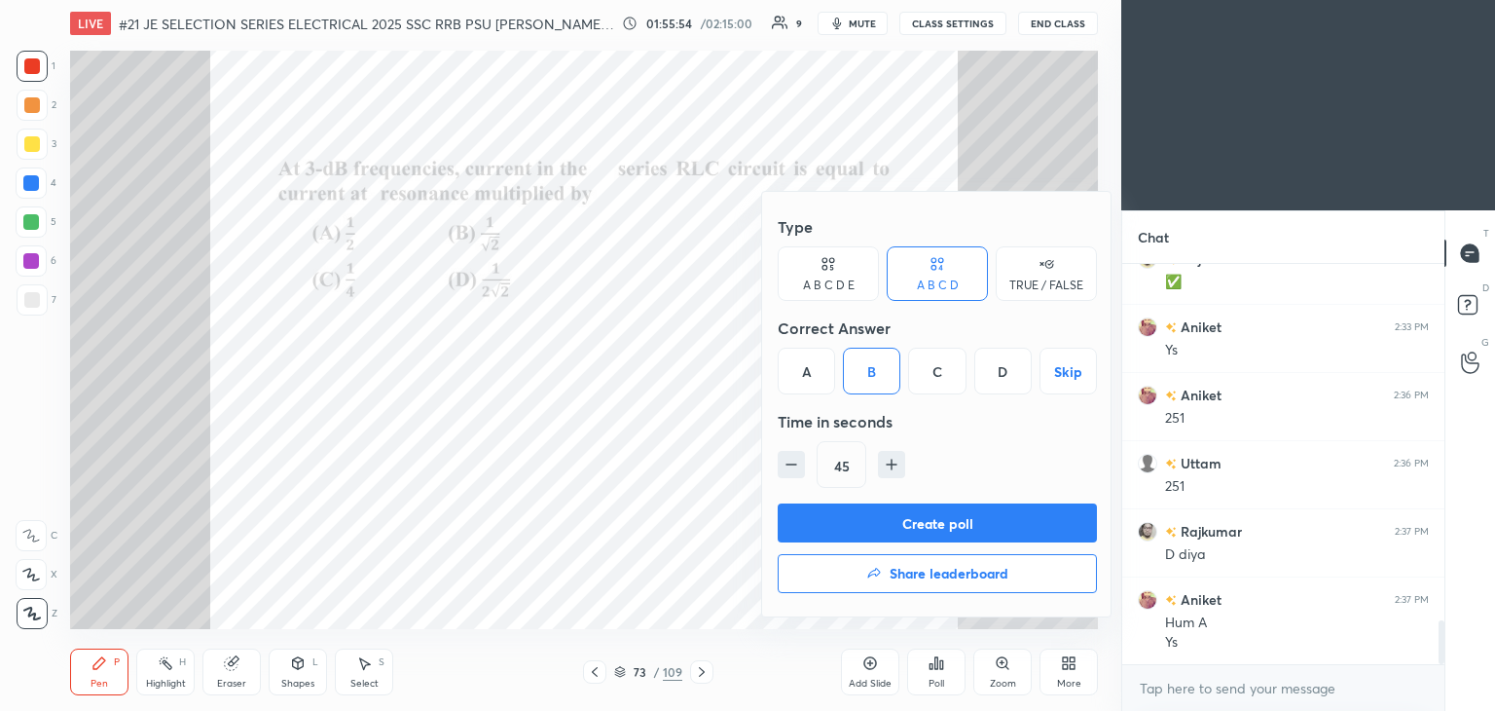
click at [839, 517] on button "Create poll" at bounding box center [937, 522] width 319 height 39
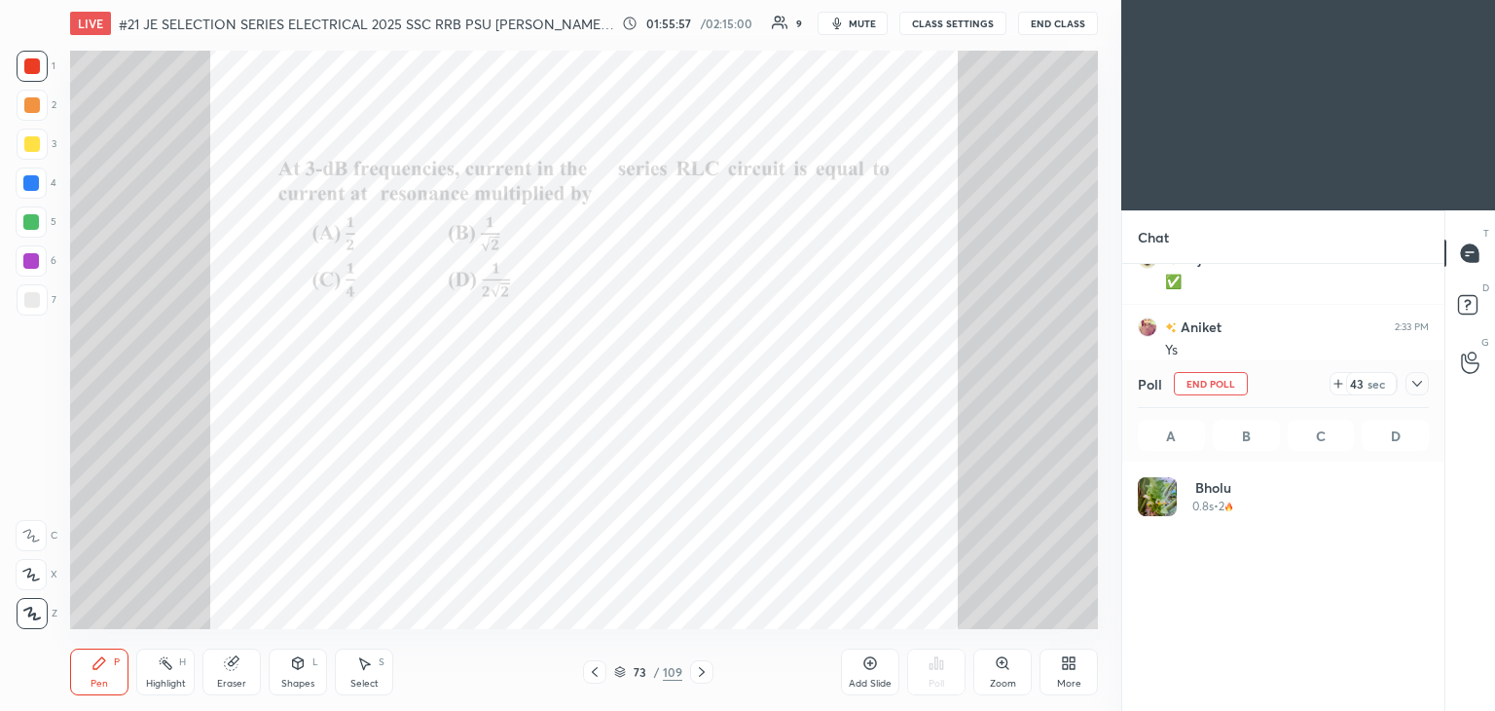
scroll to position [228, 285]
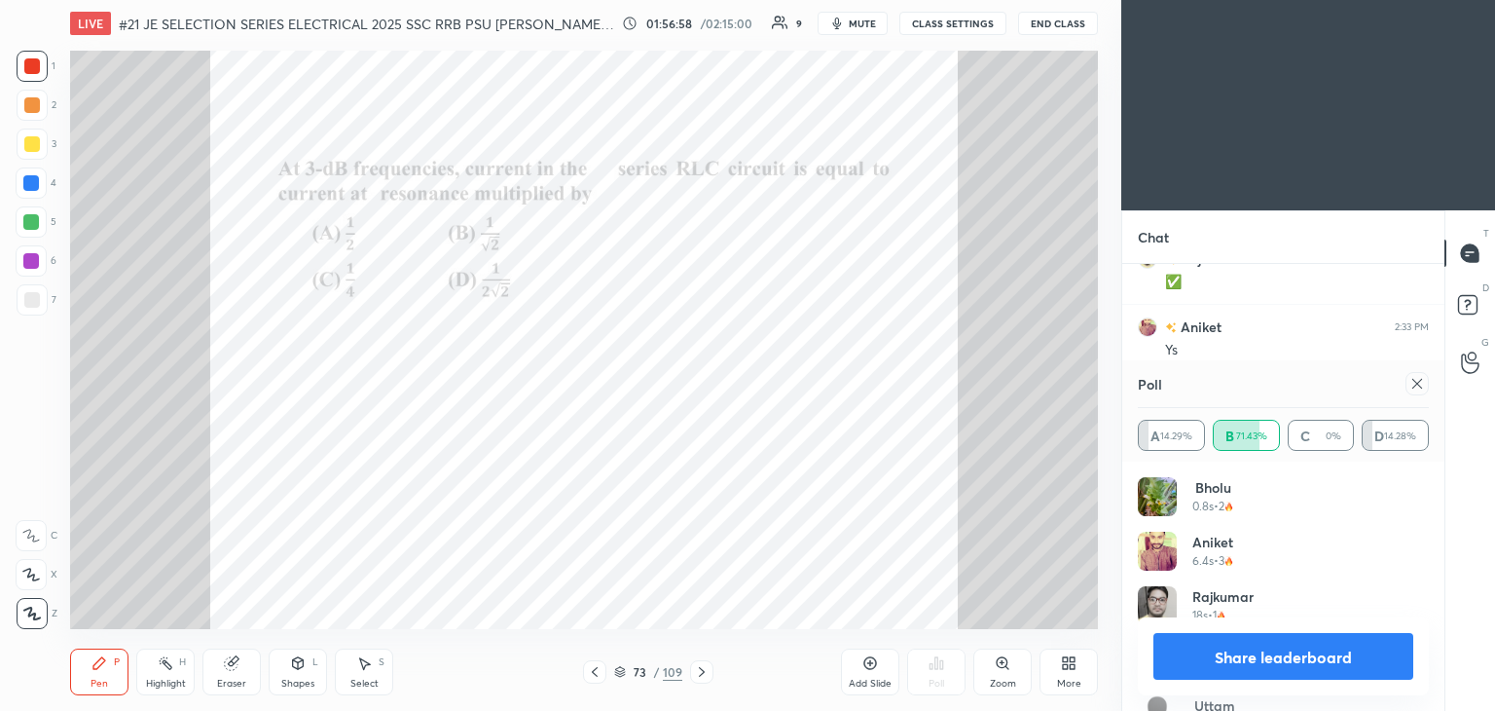
click at [1423, 384] on icon at bounding box center [1418, 384] width 16 height 16
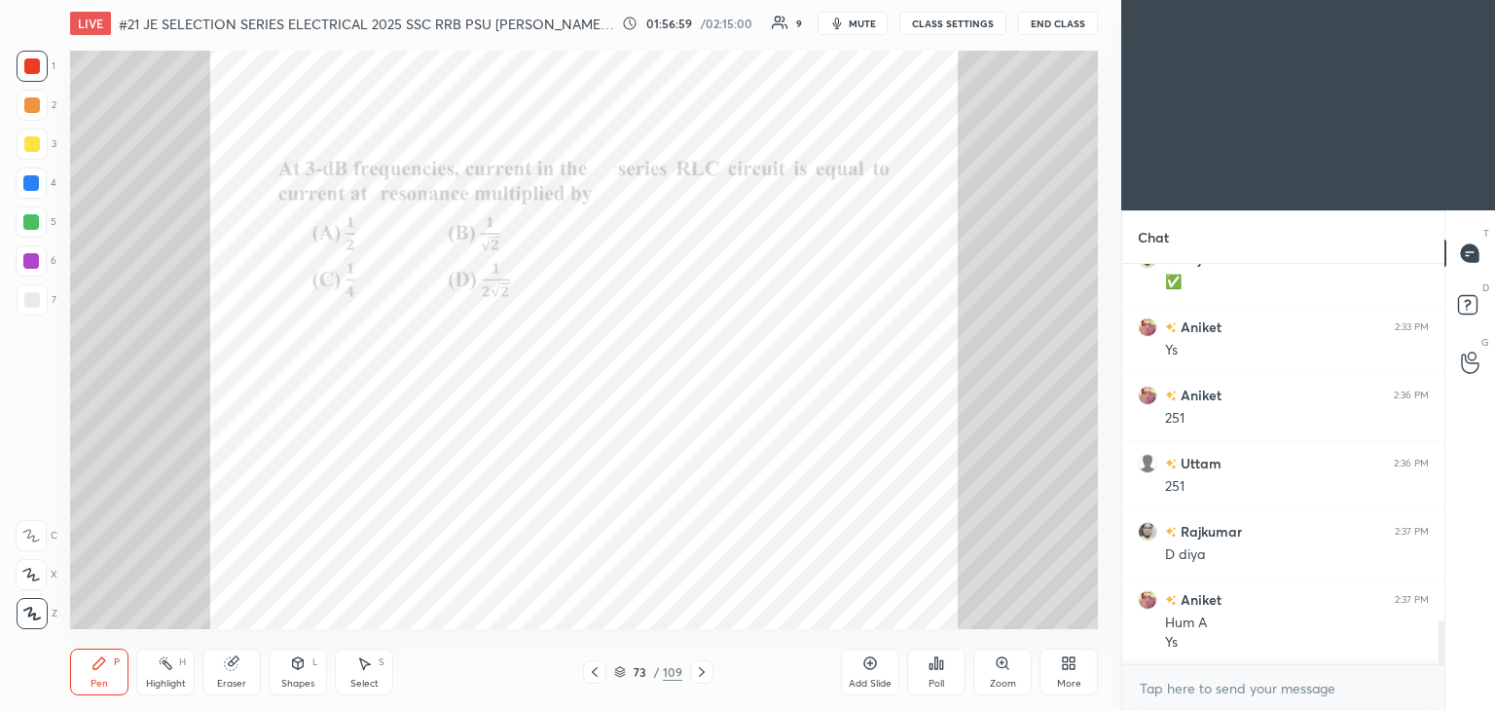
scroll to position [234, 316]
click at [705, 672] on icon at bounding box center [702, 672] width 16 height 16
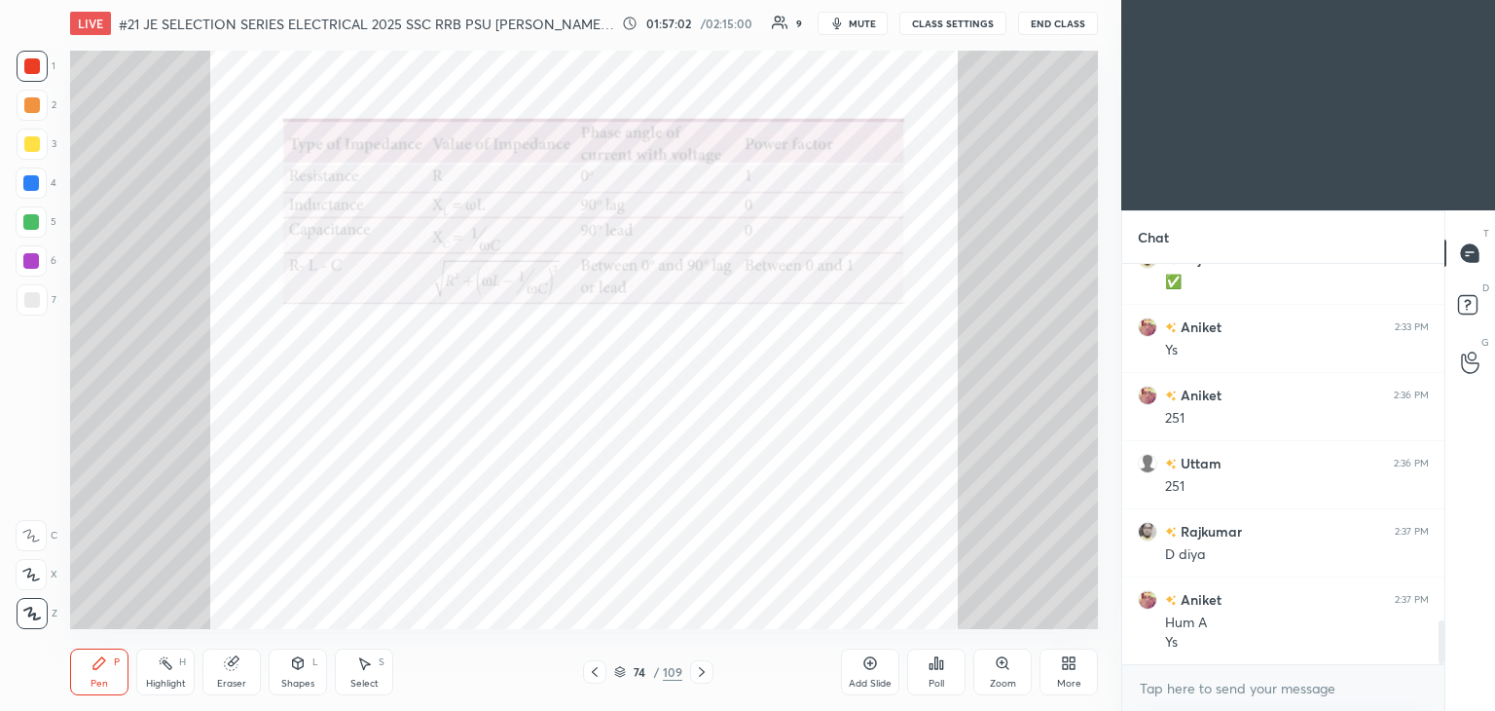
click at [705, 673] on icon at bounding box center [702, 672] width 16 height 16
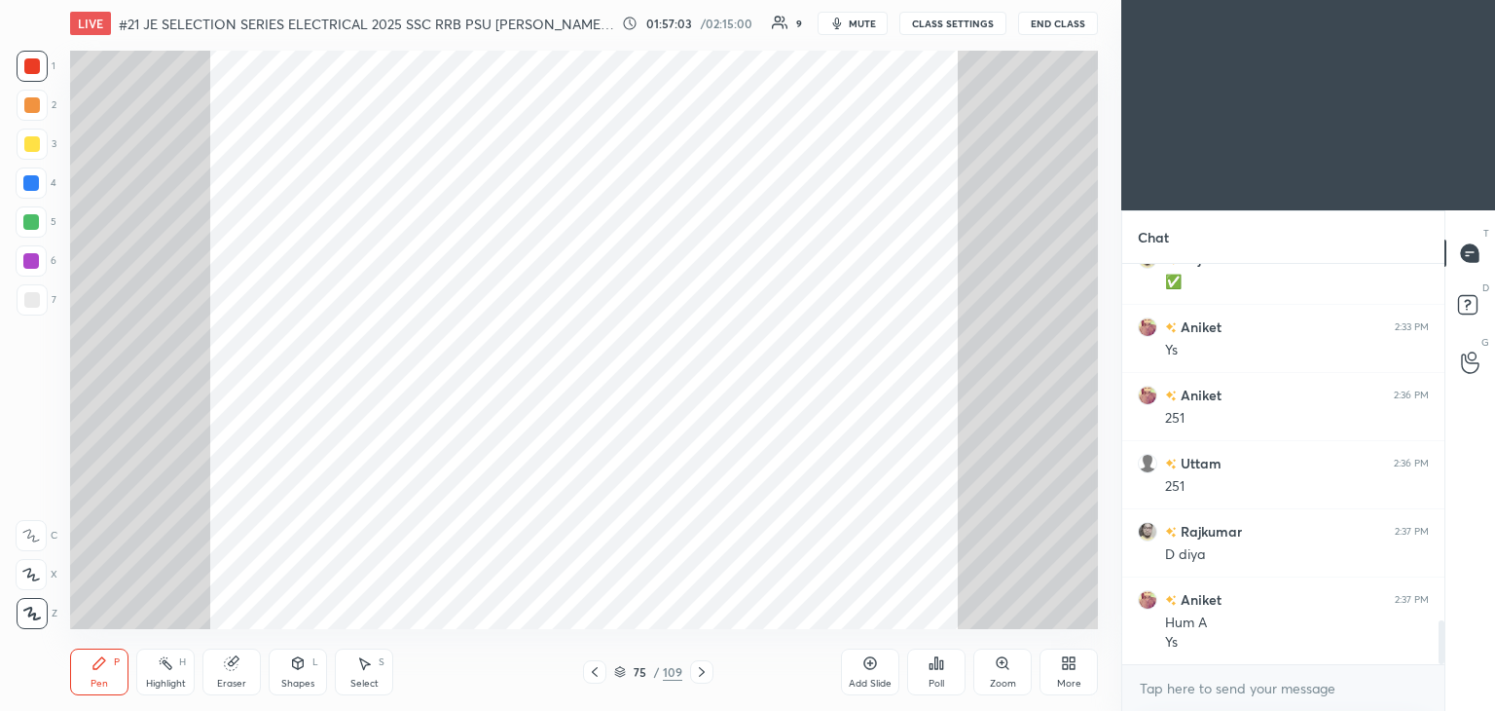
click at [701, 676] on icon at bounding box center [702, 672] width 16 height 16
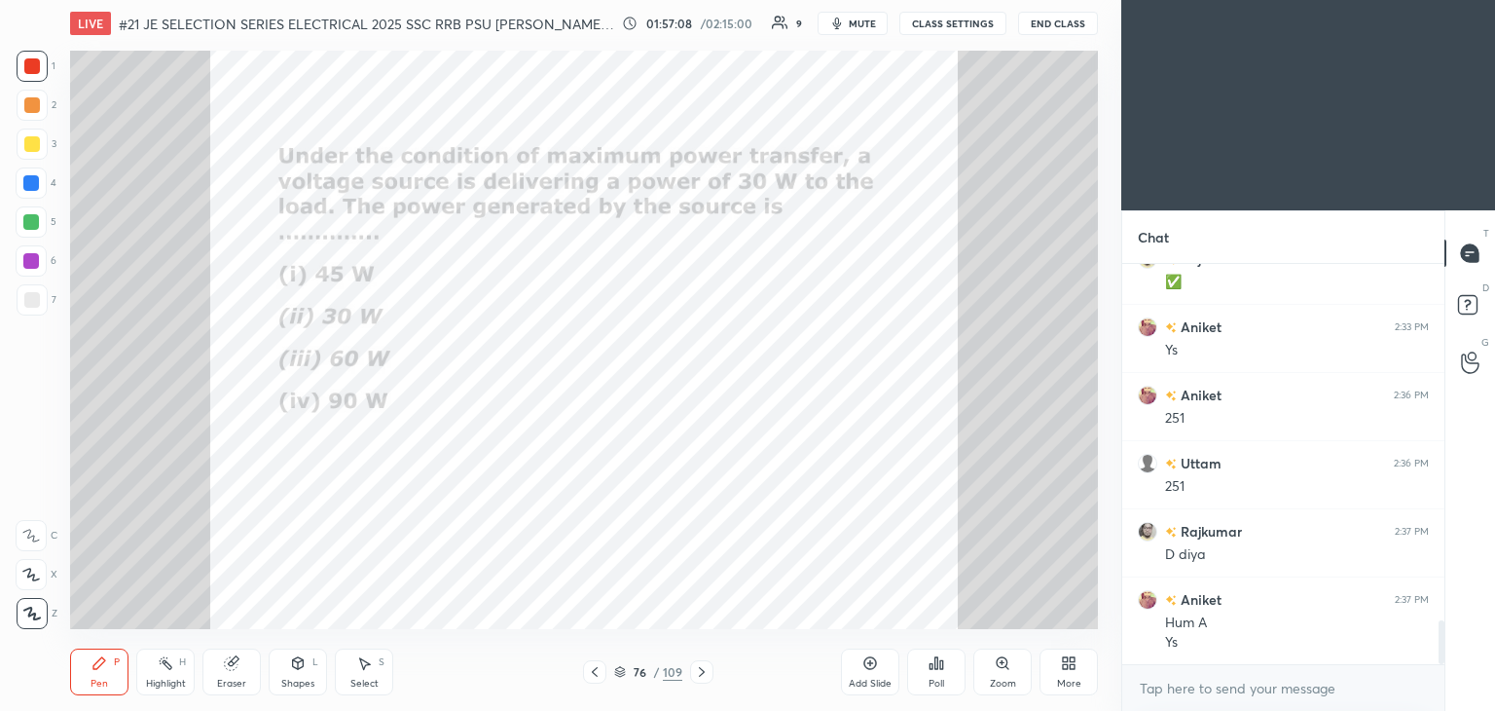
click at [948, 671] on div "Poll" at bounding box center [936, 671] width 58 height 47
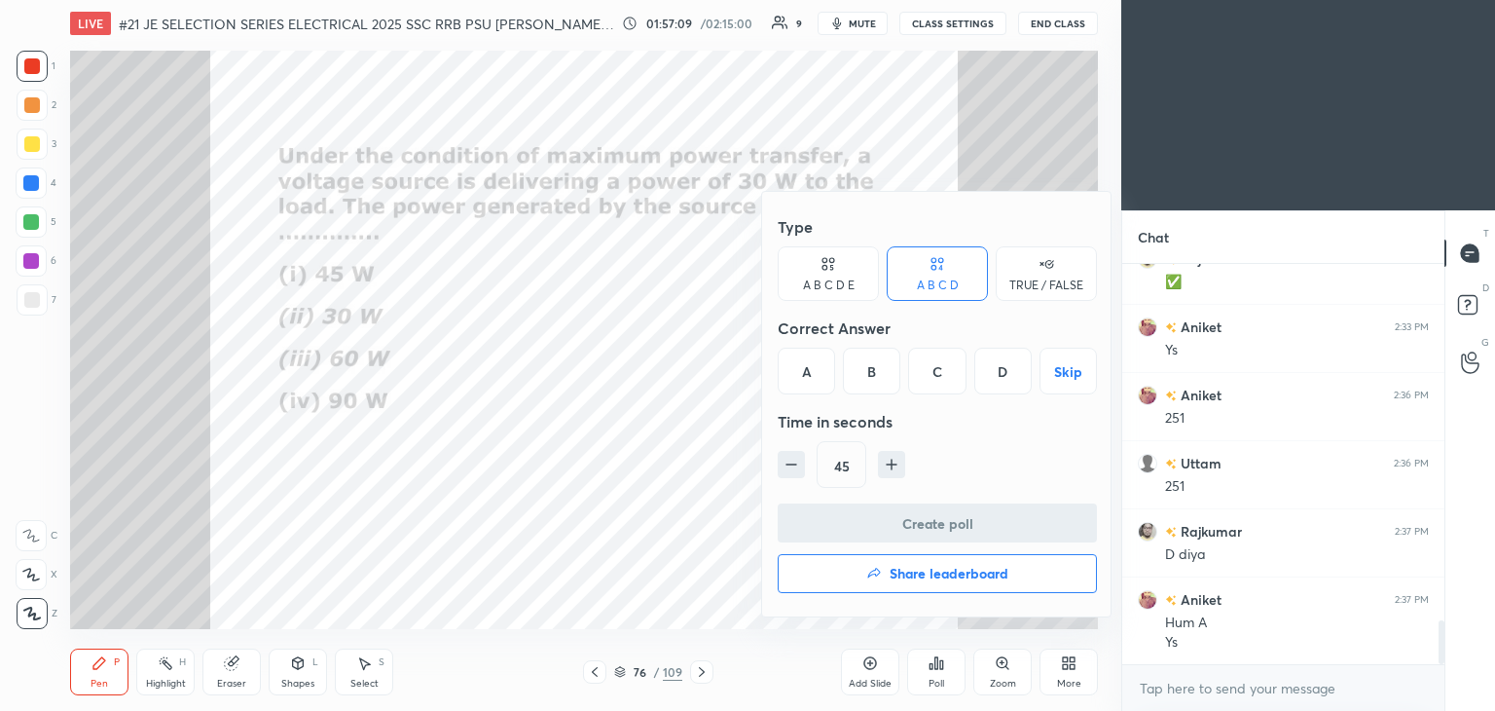
click at [939, 371] on div "C" at bounding box center [936, 371] width 57 height 47
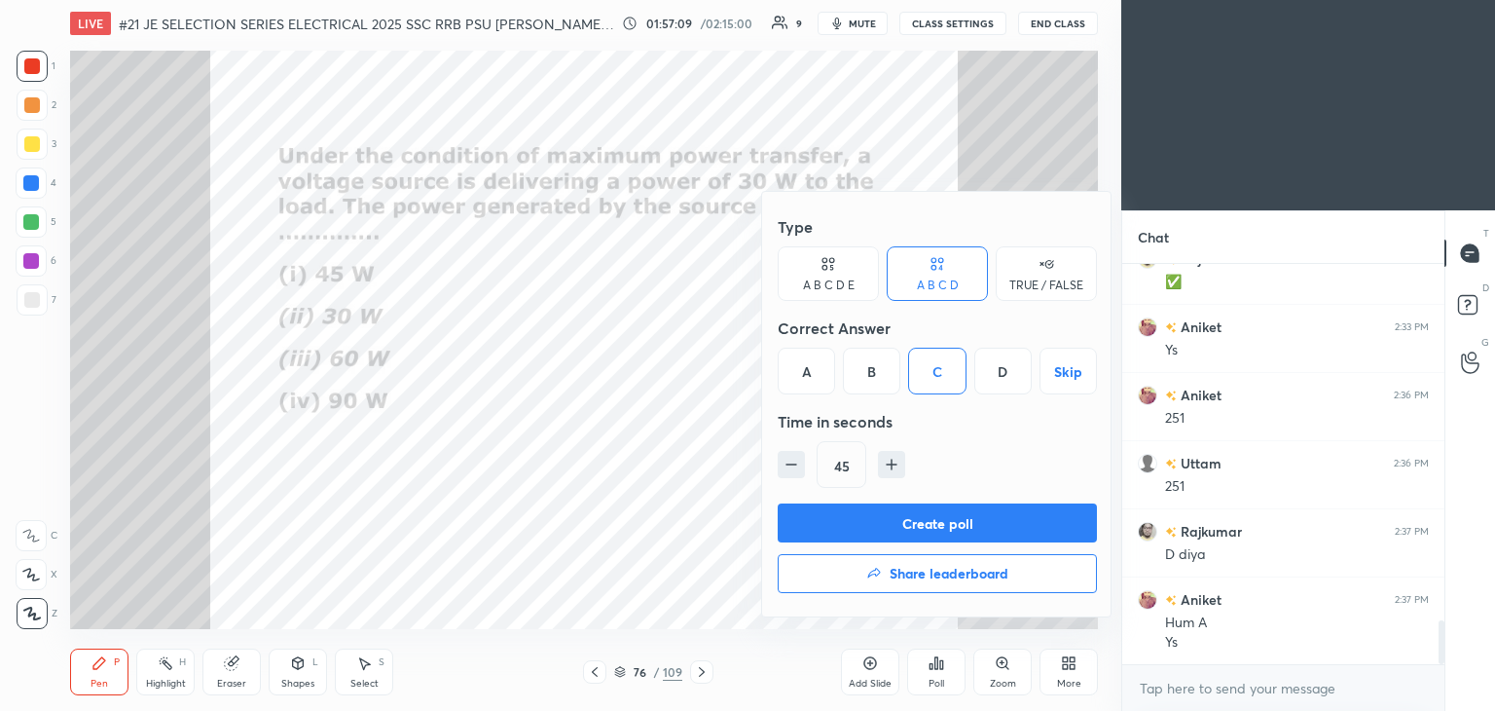
click at [901, 525] on button "Create poll" at bounding box center [937, 522] width 319 height 39
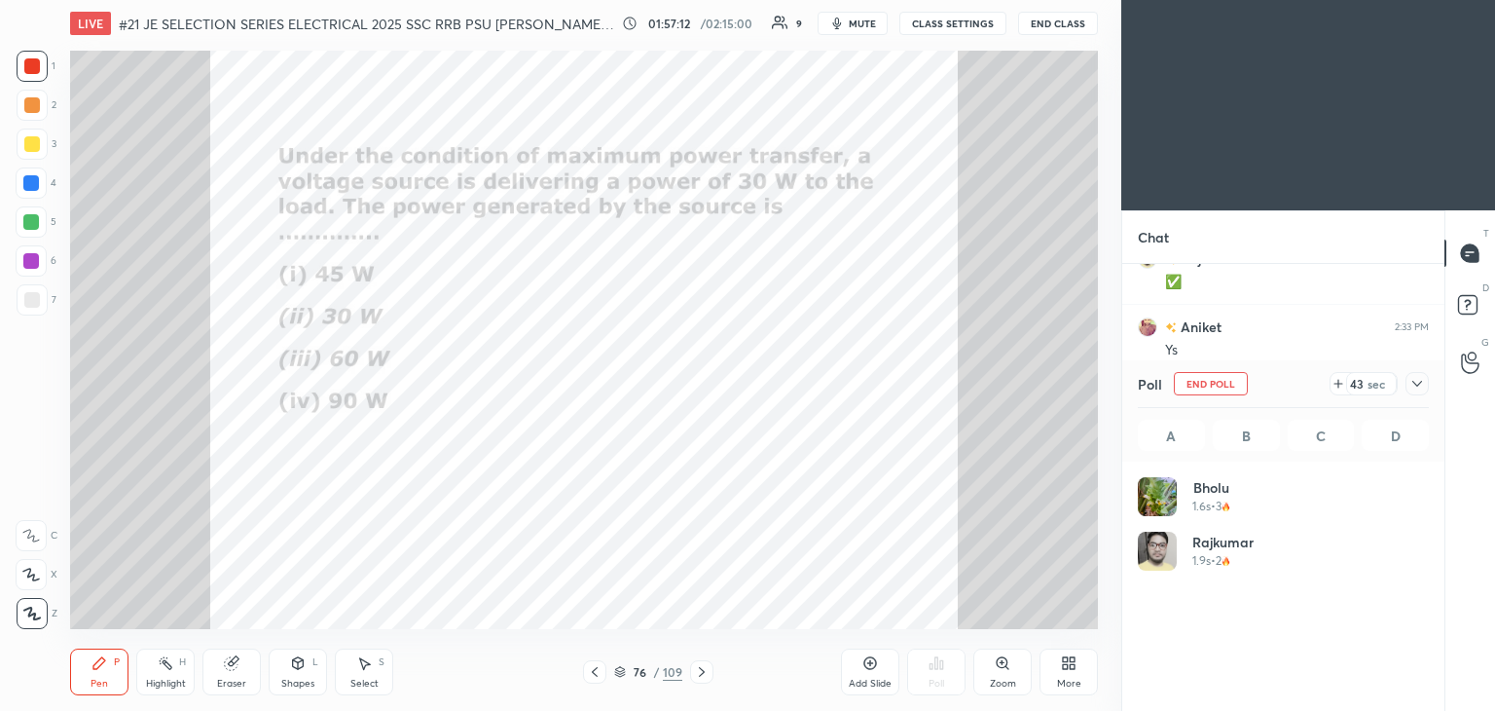
scroll to position [228, 285]
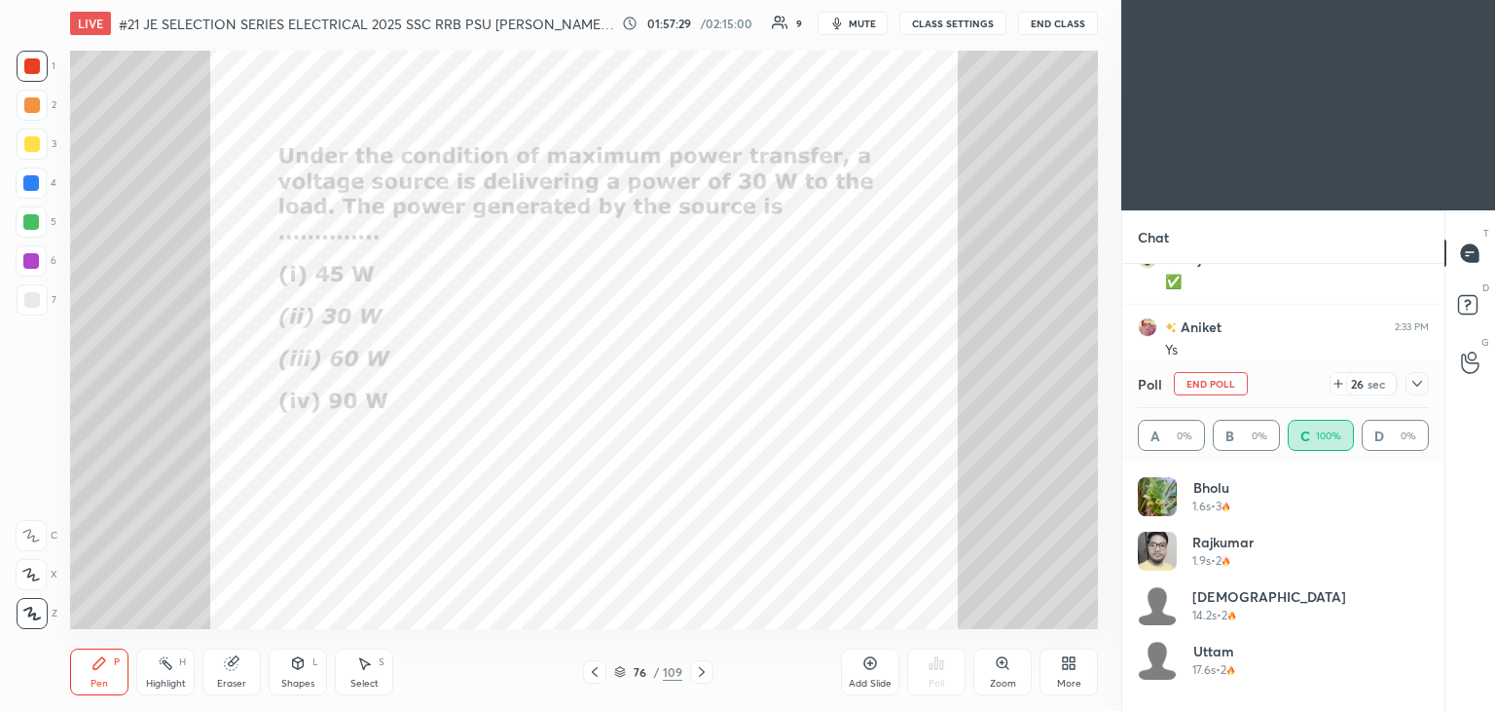
click at [36, 185] on div at bounding box center [31, 183] width 16 height 16
click at [35, 71] on div at bounding box center [32, 66] width 16 height 16
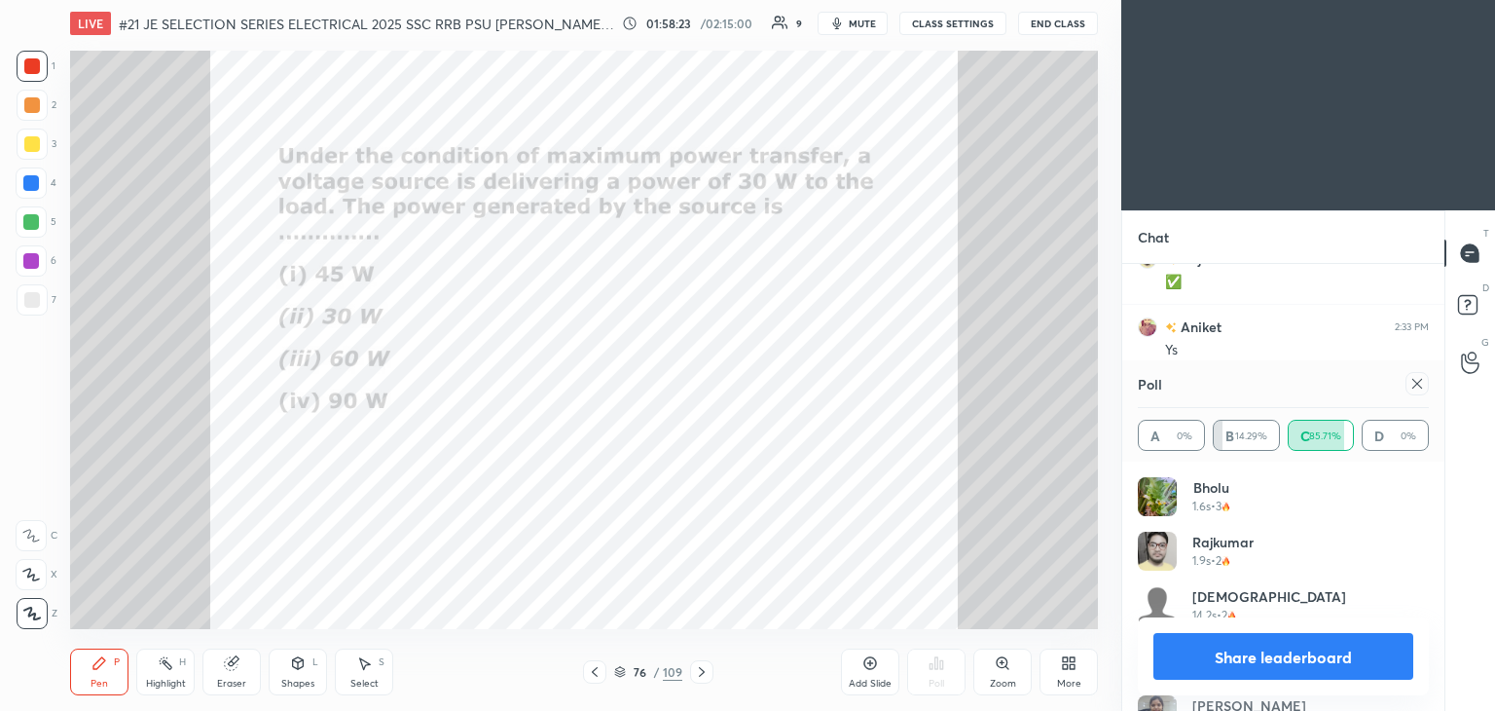
click at [1412, 384] on icon at bounding box center [1418, 384] width 16 height 16
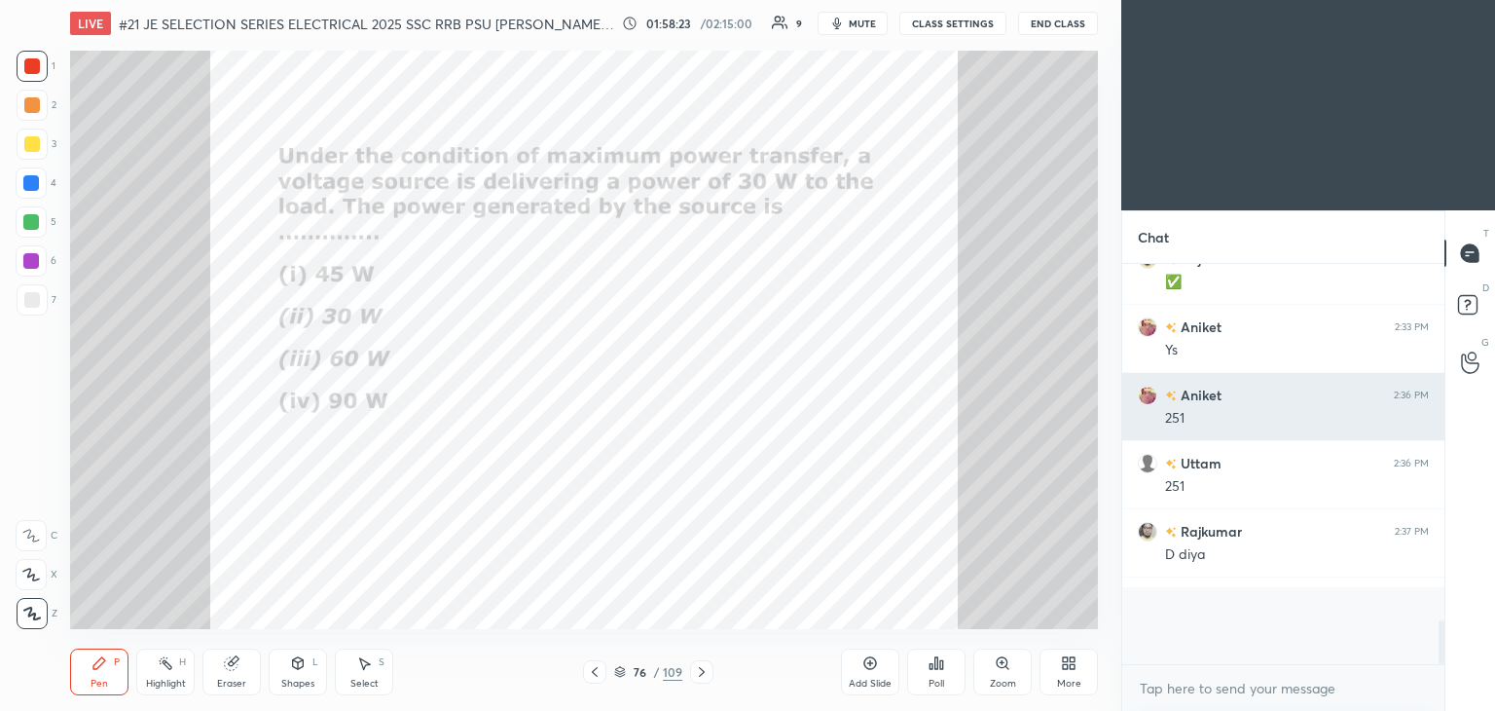
scroll to position [7, 6]
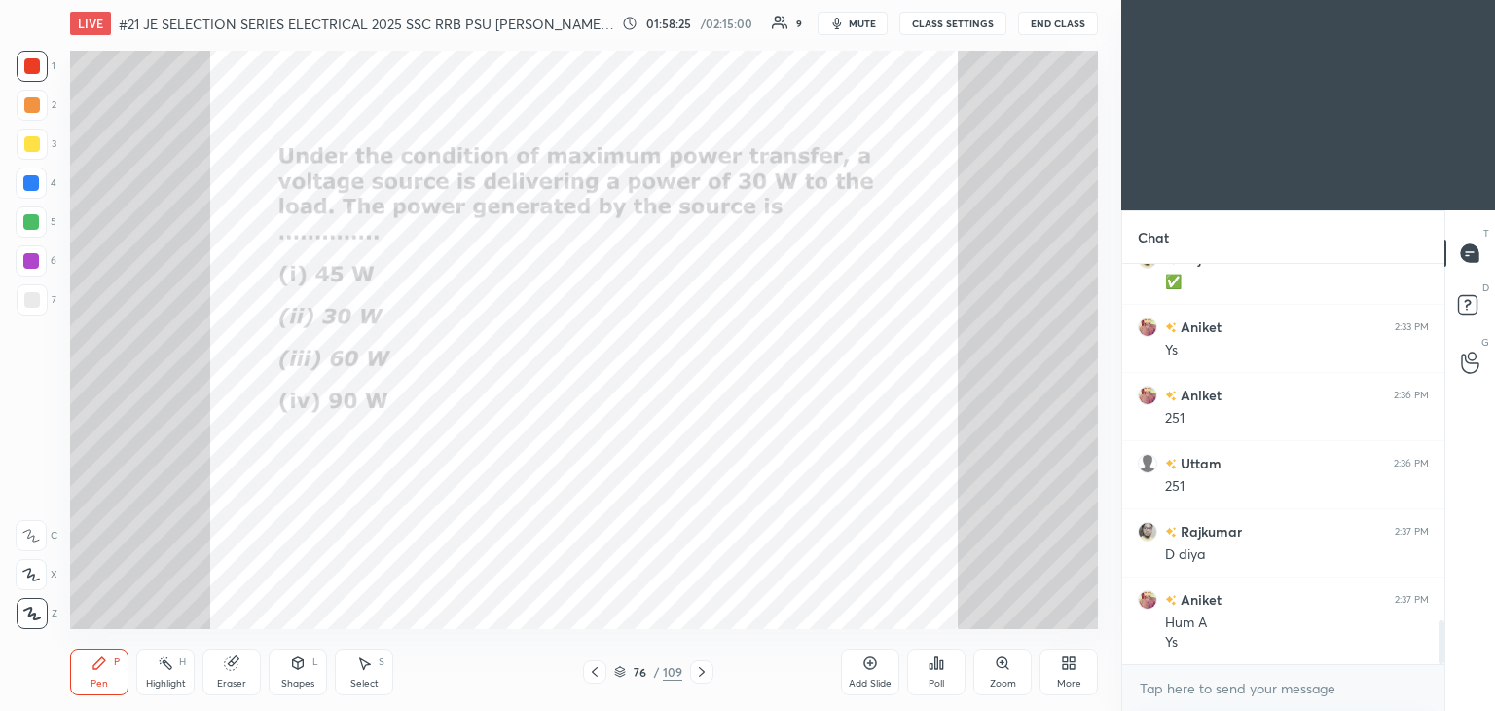
click at [616, 656] on div "Pen P Highlight H Eraser Shapes L Select S 76 / 109 Add Slide Poll Zoom More" at bounding box center [584, 672] width 1028 height 78
click at [620, 674] on icon at bounding box center [620, 673] width 10 height 3
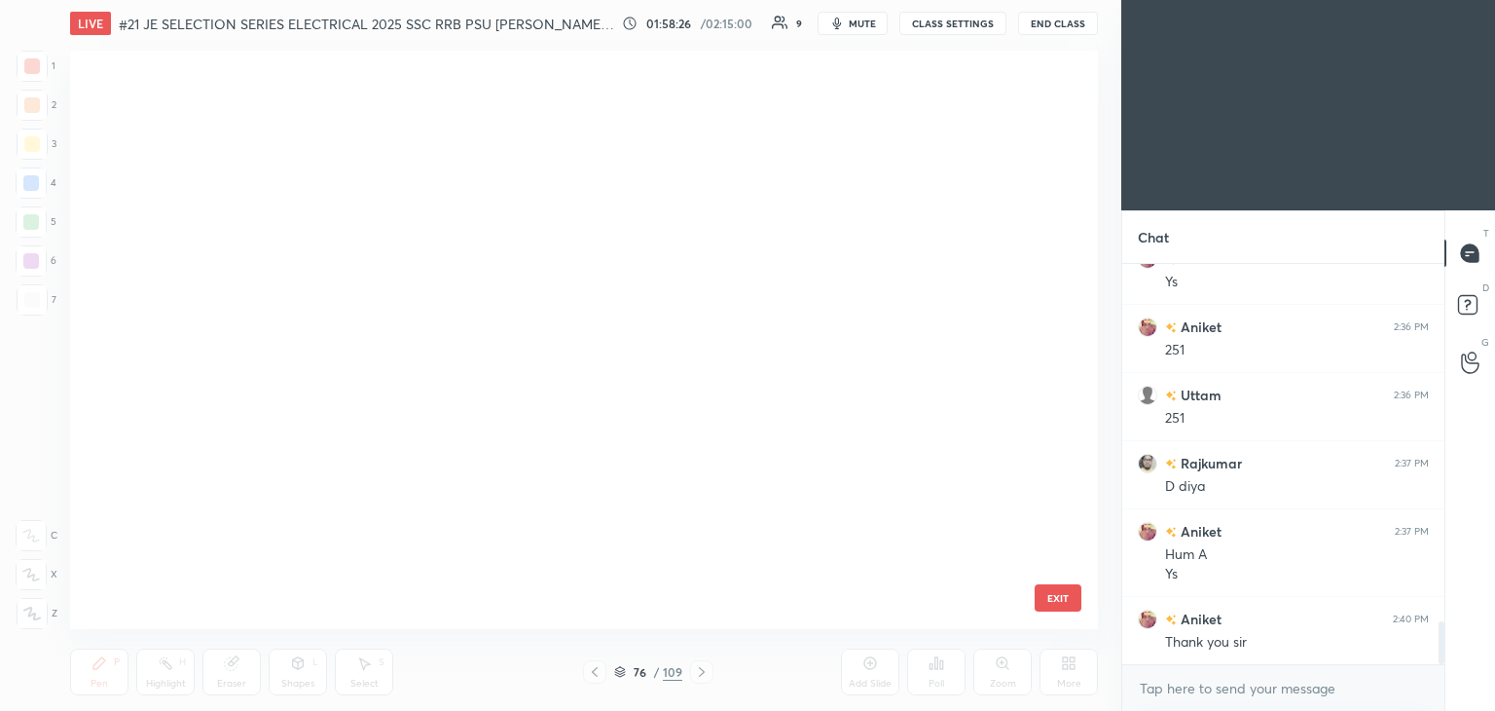
scroll to position [572, 1018]
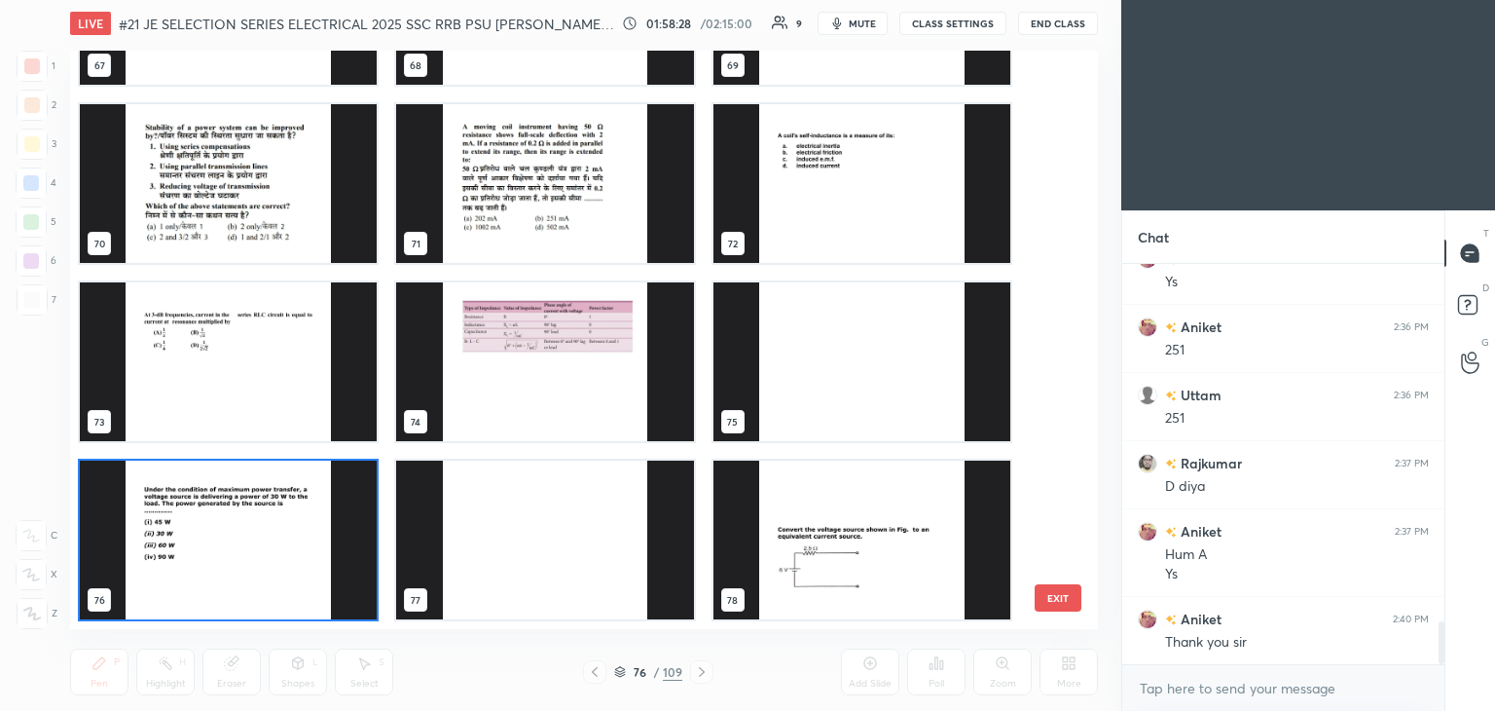
drag, startPoint x: 1051, startPoint y: 399, endPoint x: 1074, endPoint y: 142, distance: 258.0
click at [1074, 142] on div "67 68 69 70 71 72 73 74 75 76 77 78 79 80 81 EXIT" at bounding box center [584, 340] width 1028 height 578
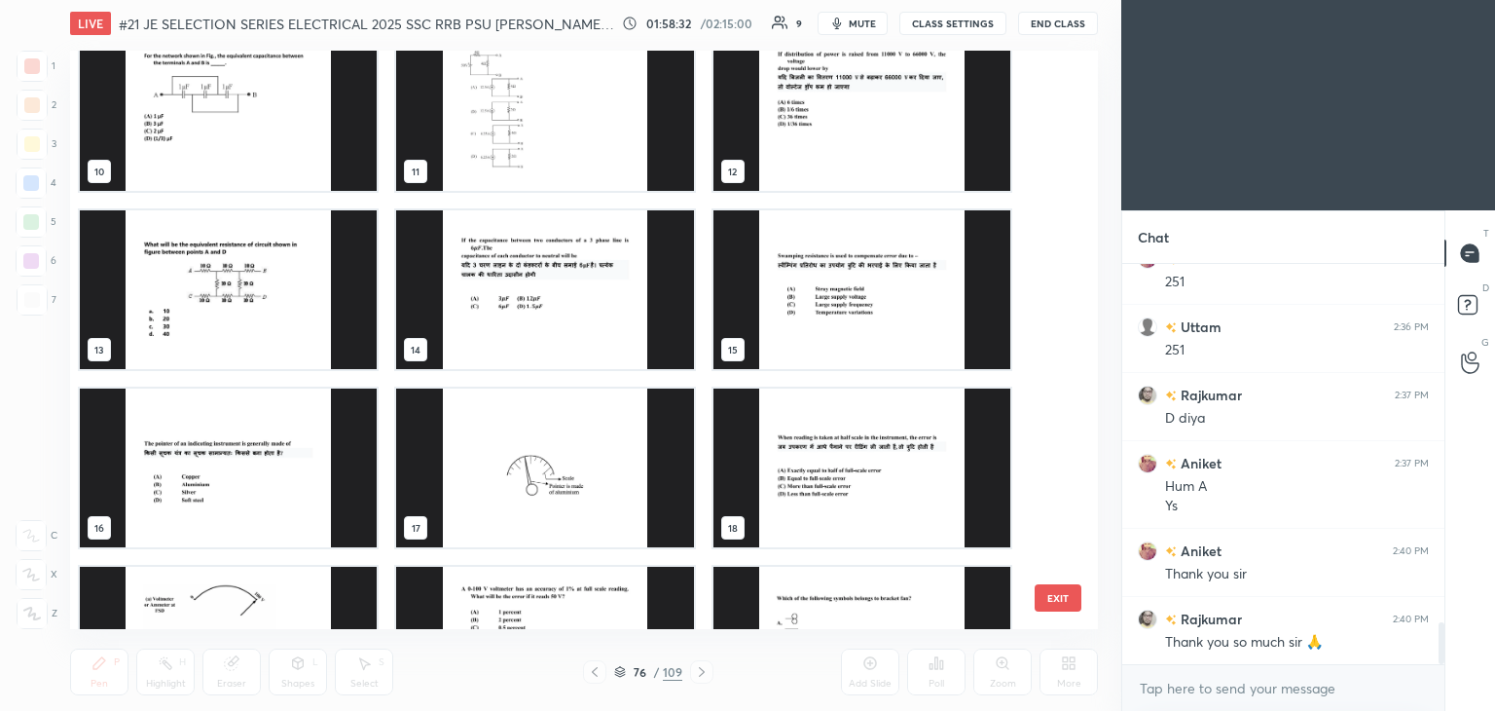
scroll to position [0, 0]
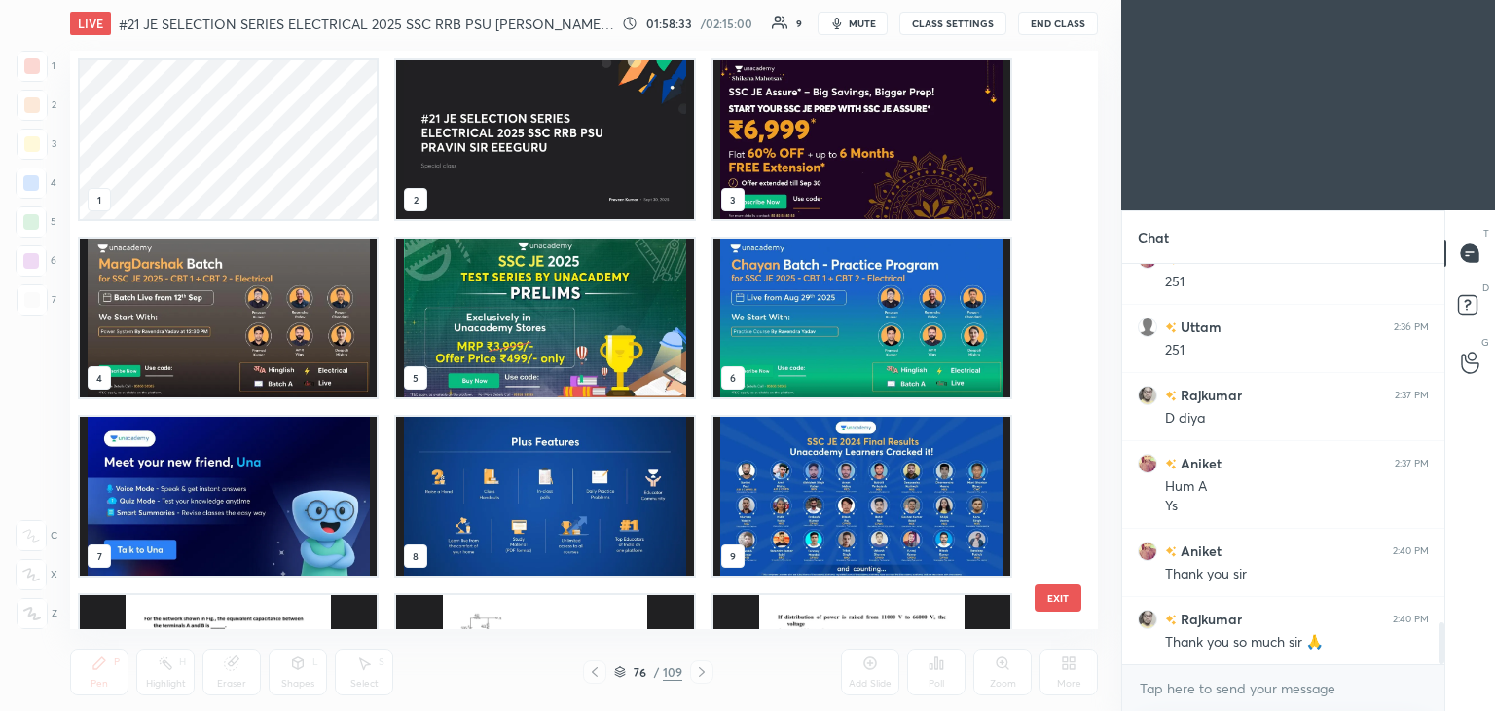
click at [876, 152] on img "grid" at bounding box center [862, 139] width 297 height 159
click at [880, 153] on img "grid" at bounding box center [862, 139] width 297 height 159
click at [884, 153] on img "grid" at bounding box center [862, 139] width 297 height 159
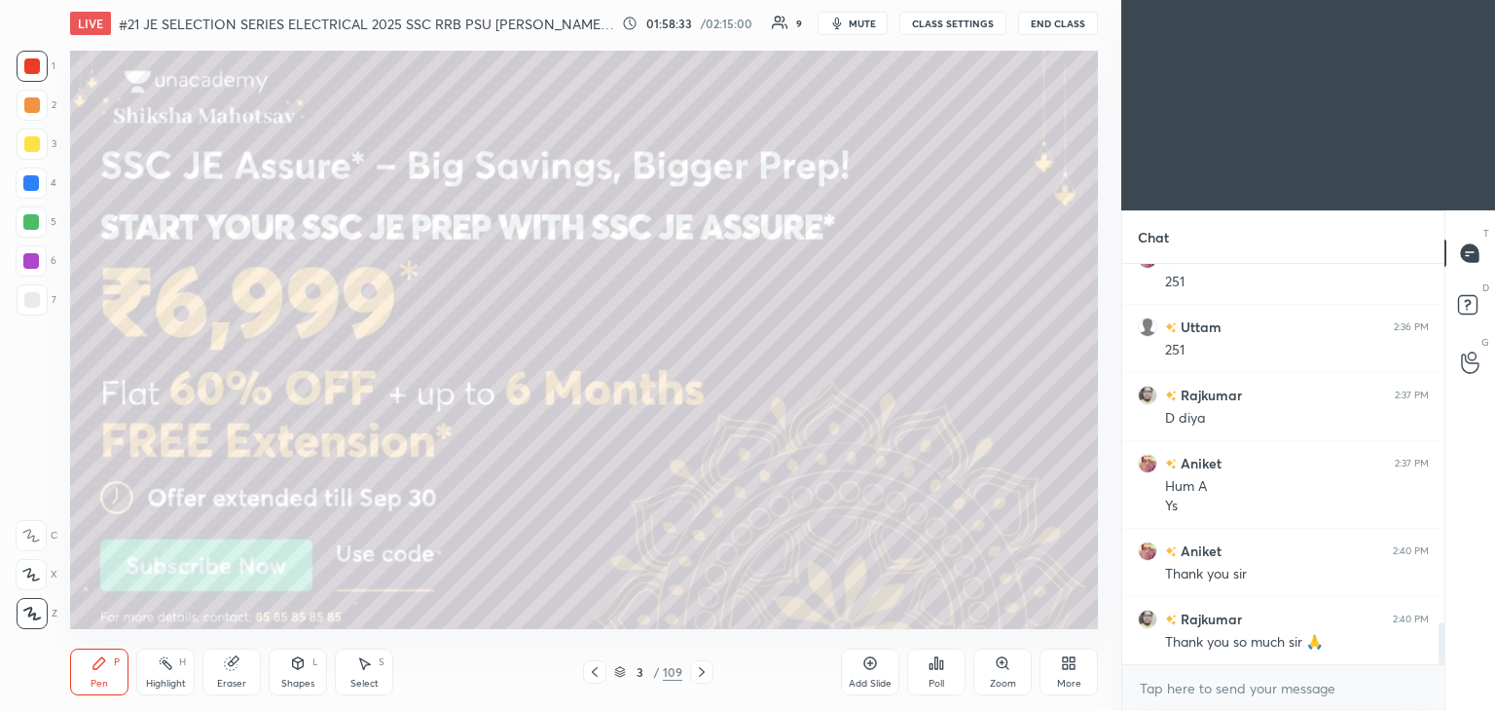
scroll to position [3466, 0]
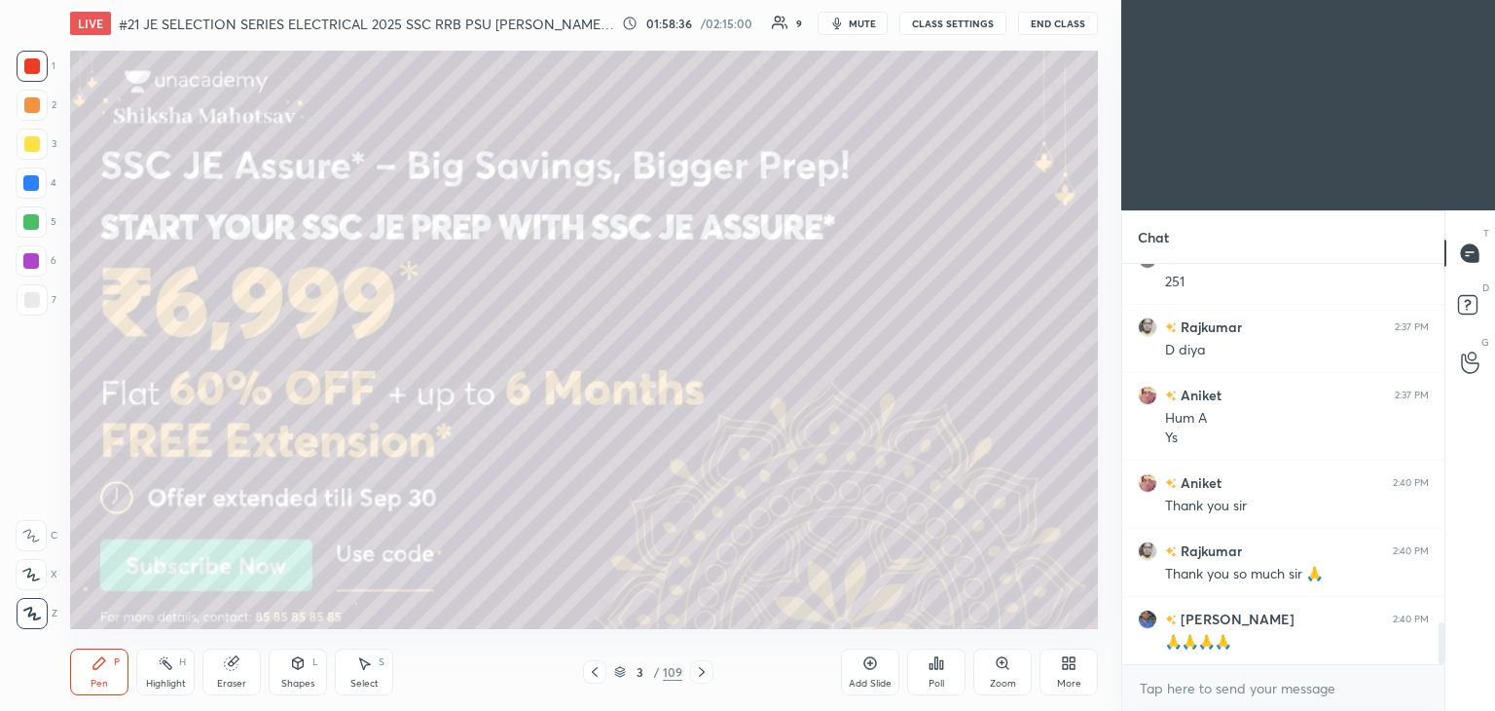
click at [702, 674] on icon at bounding box center [702, 672] width 16 height 16
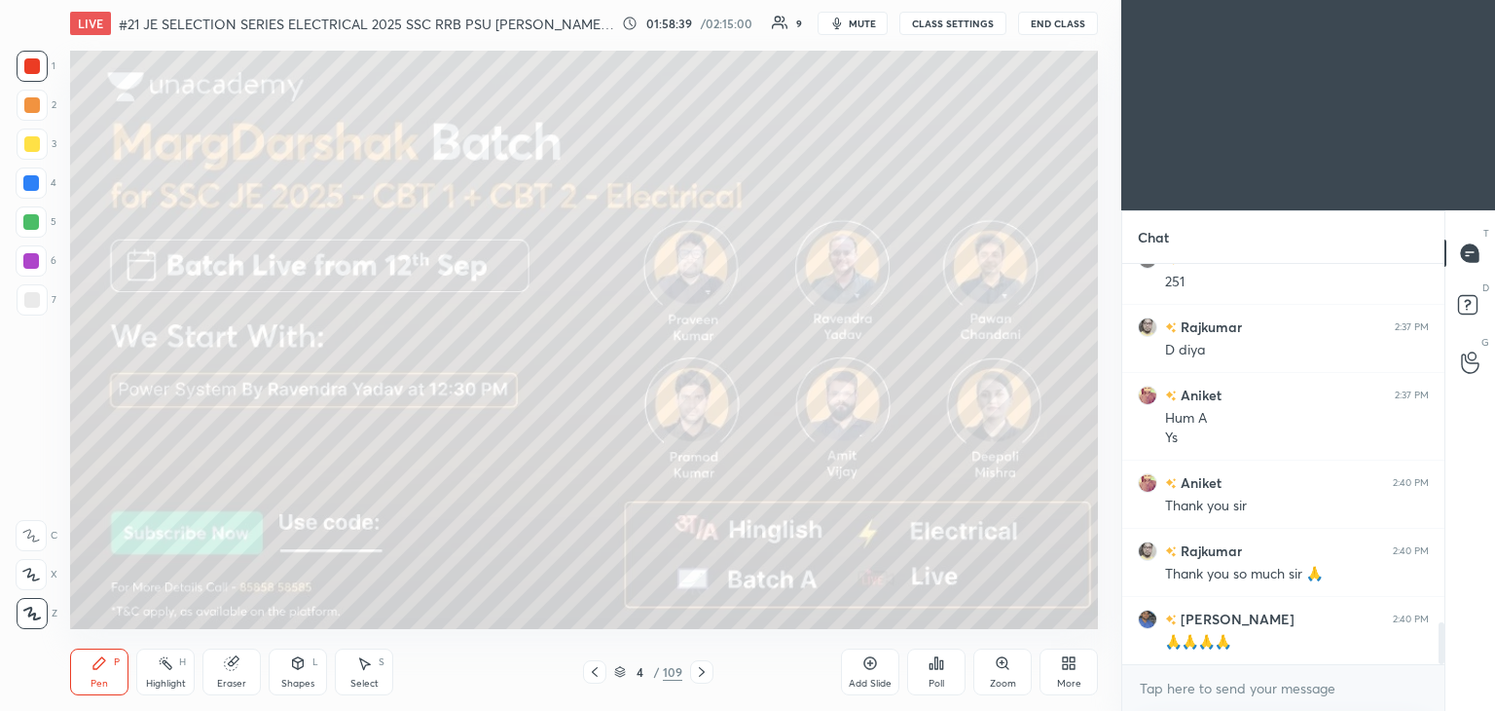
scroll to position [3534, 0]
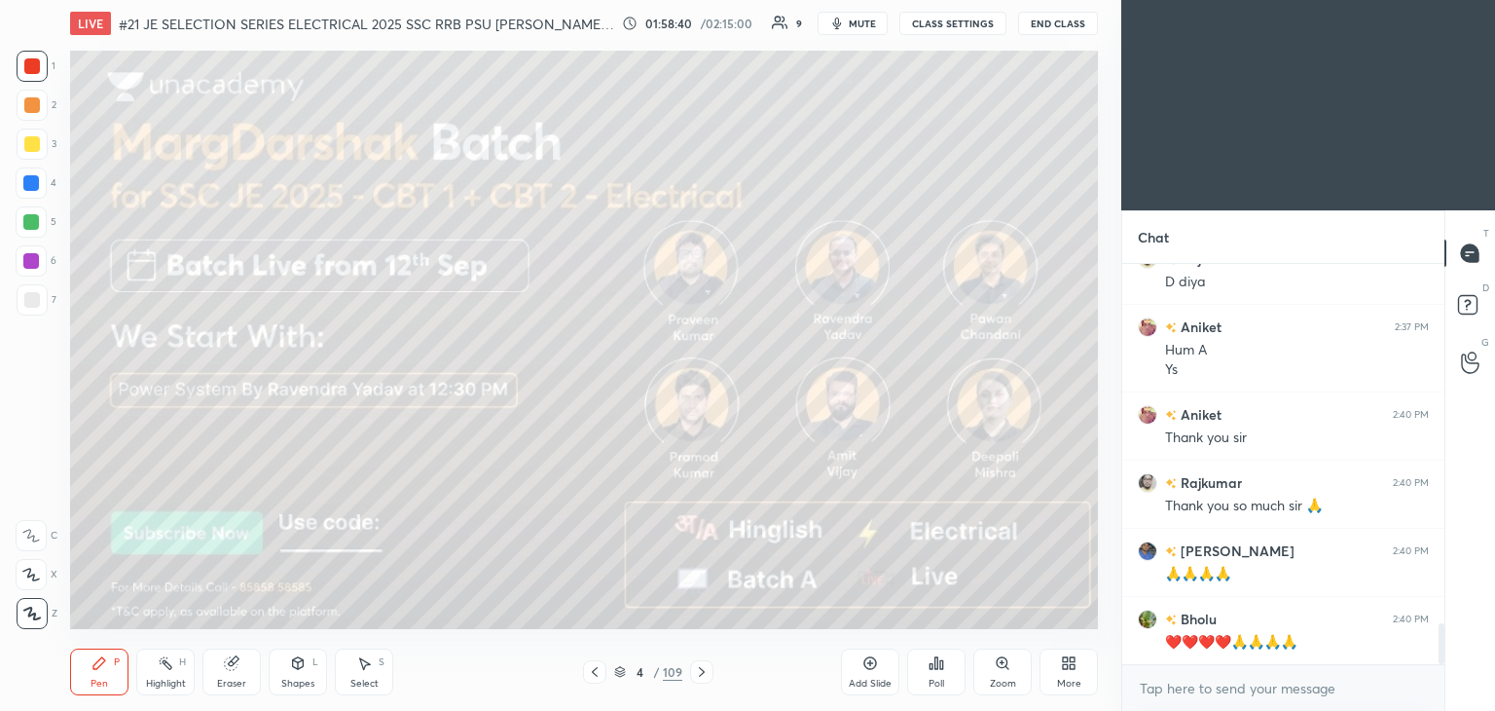
drag, startPoint x: 697, startPoint y: 677, endPoint x: 695, endPoint y: 686, distance: 9.9
click at [697, 678] on icon at bounding box center [702, 672] width 16 height 16
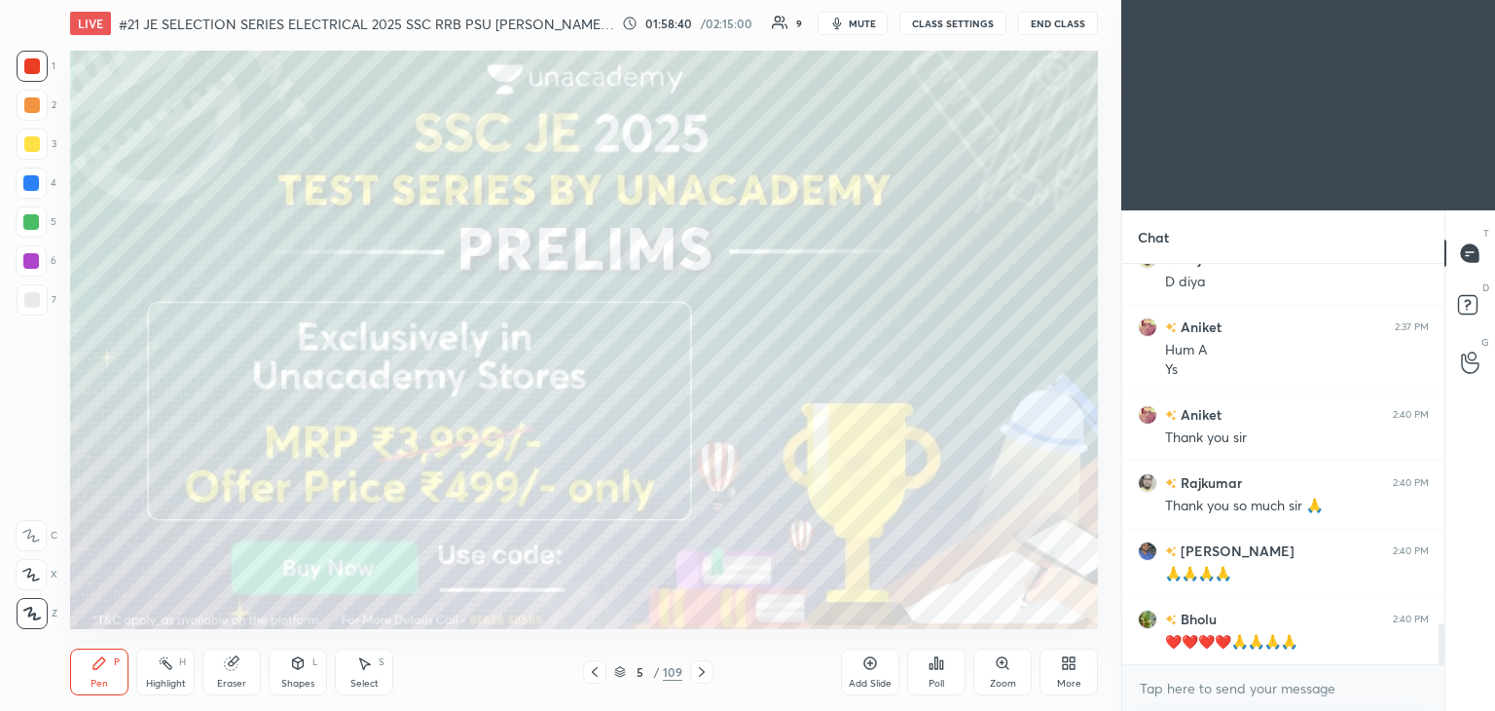
scroll to position [3602, 0]
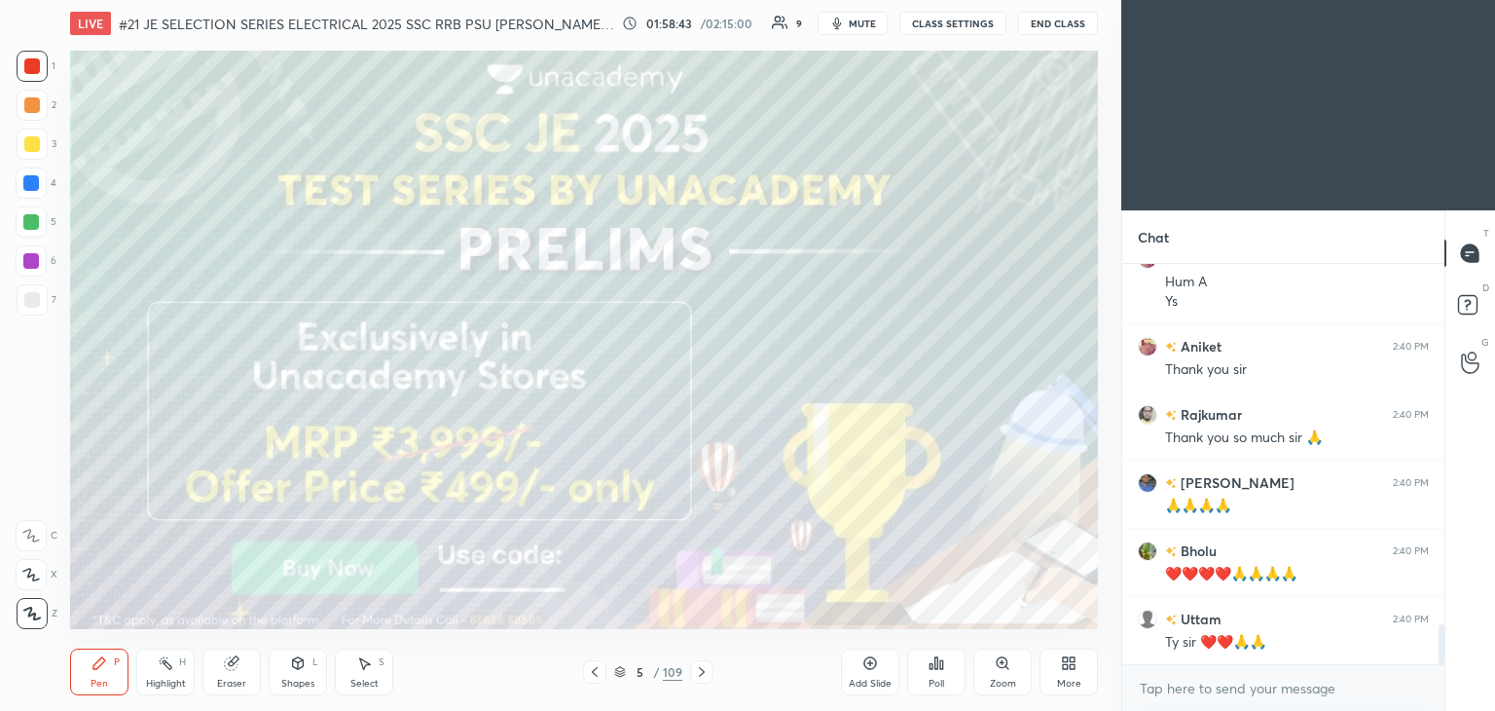
click at [697, 675] on icon at bounding box center [702, 672] width 16 height 16
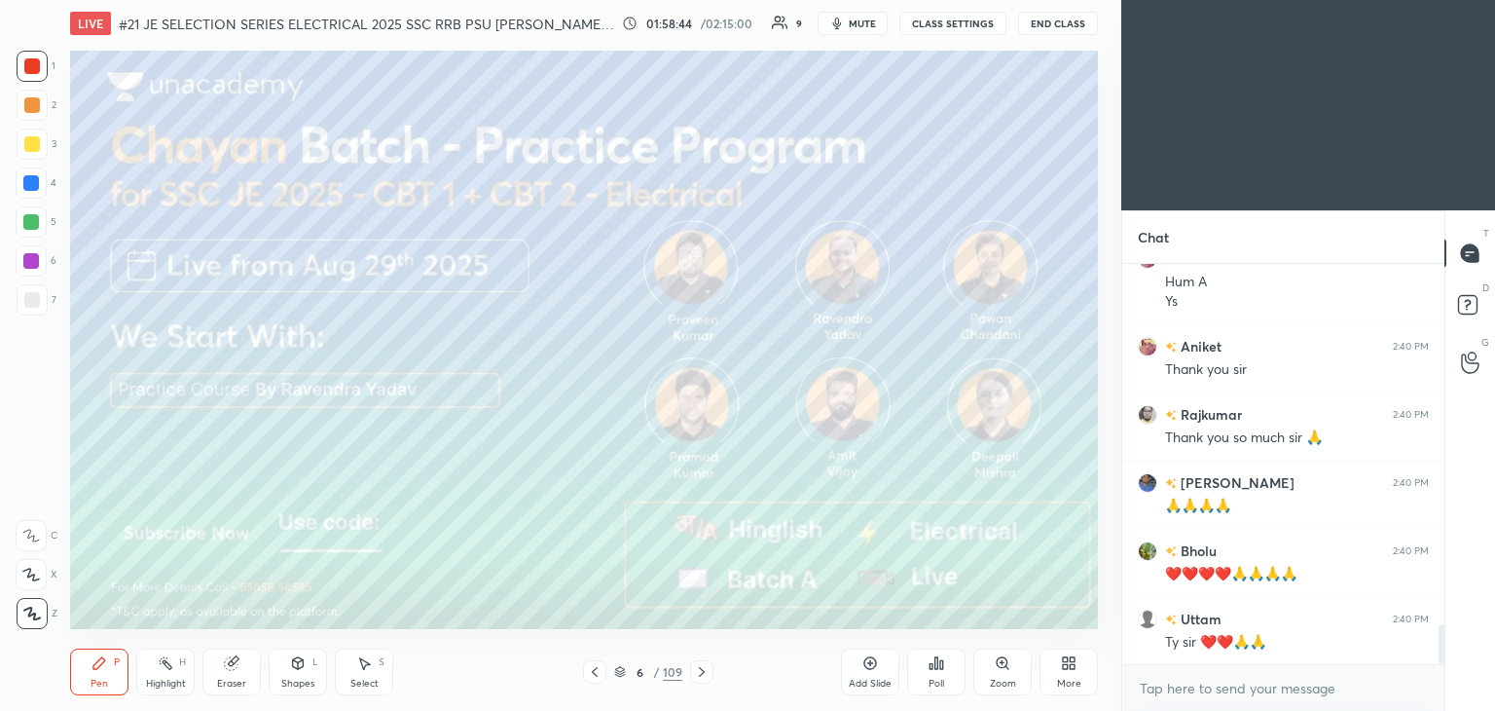
scroll to position [3670, 0]
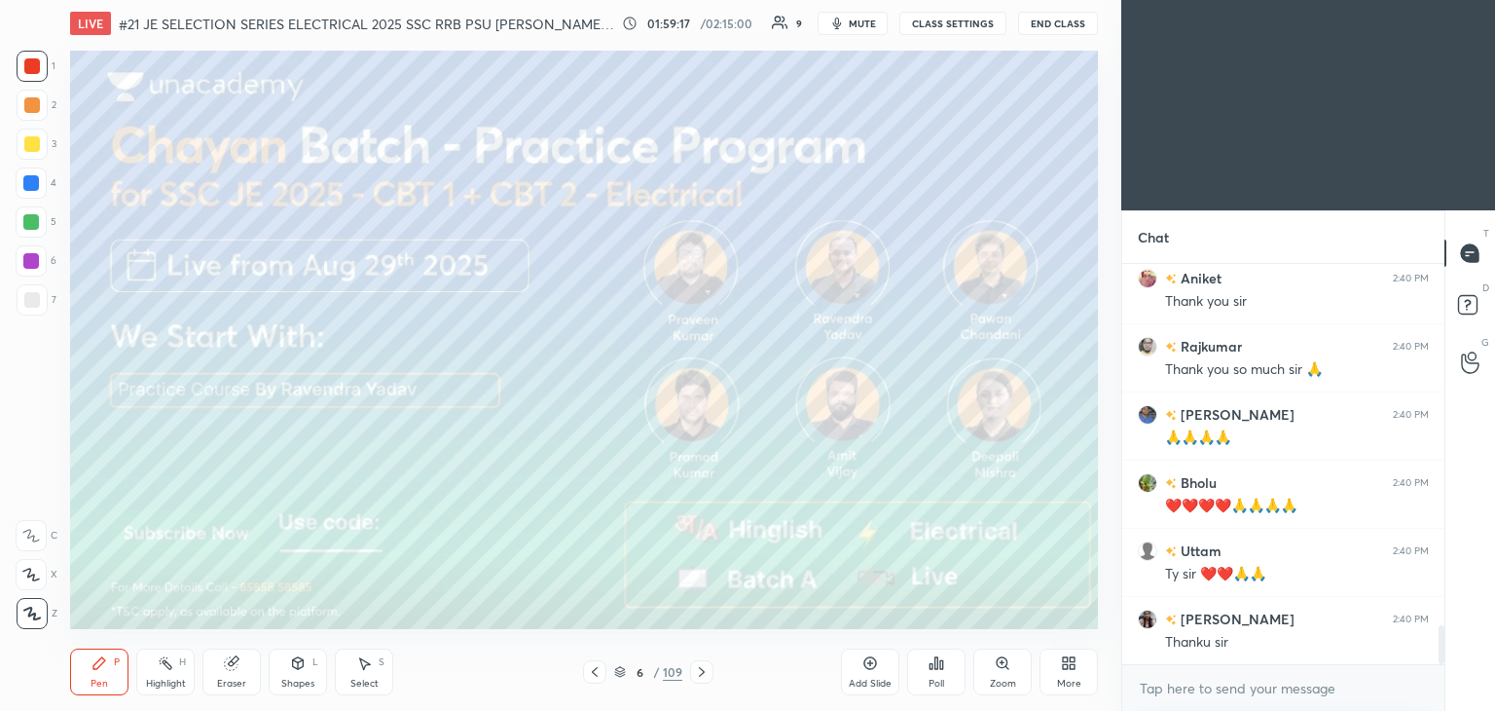
click at [867, 32] on button "mute" at bounding box center [853, 23] width 70 height 23
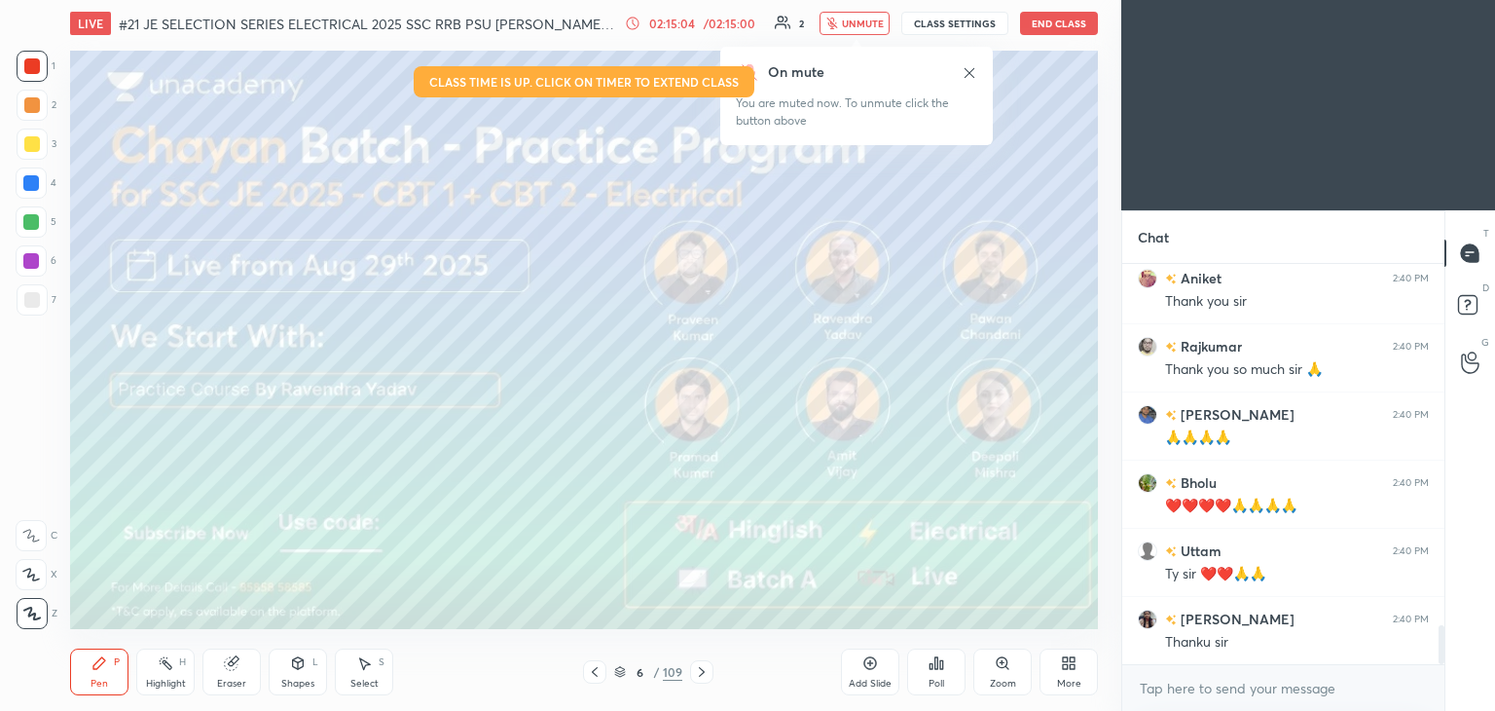
click at [1051, 20] on button "End Class" at bounding box center [1059, 23] width 78 height 23
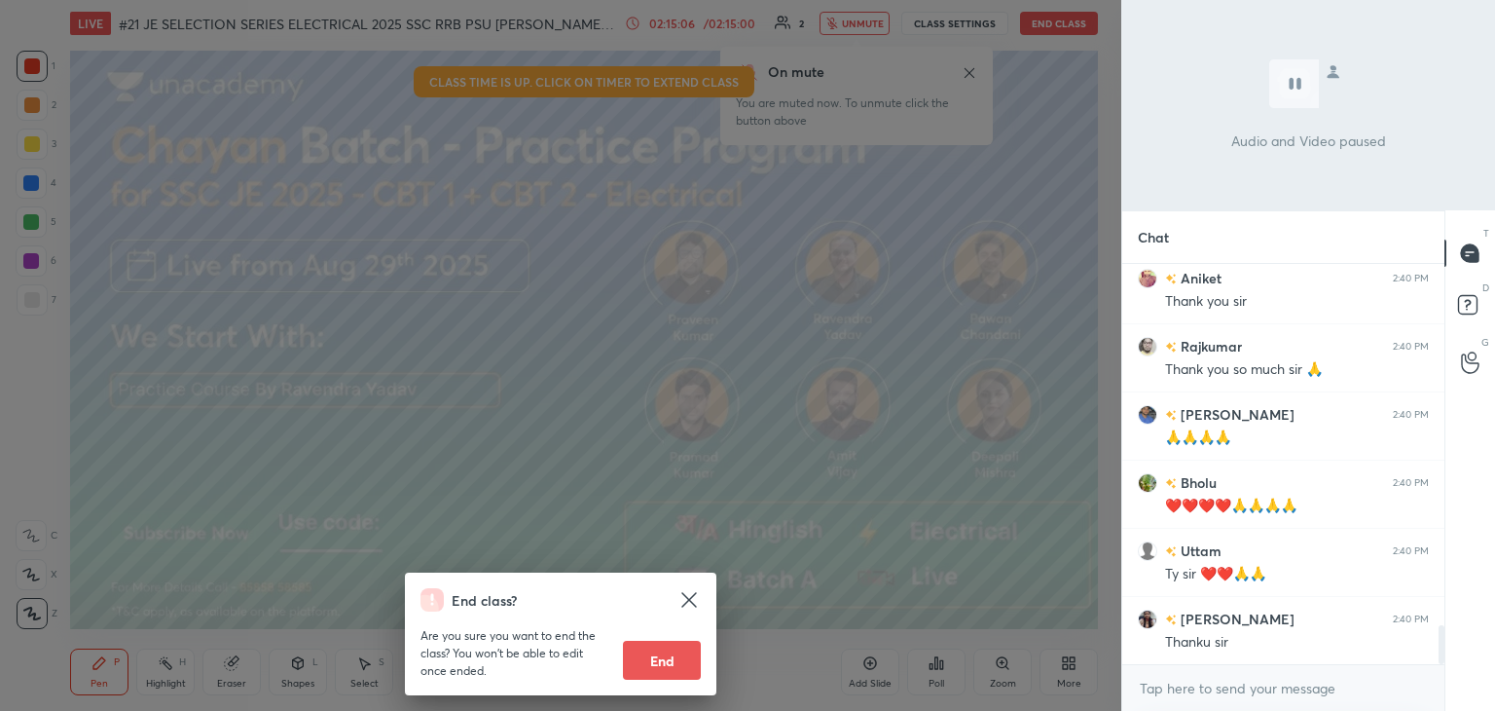
click at [671, 661] on button "End" at bounding box center [662, 660] width 78 height 39
type textarea "x"
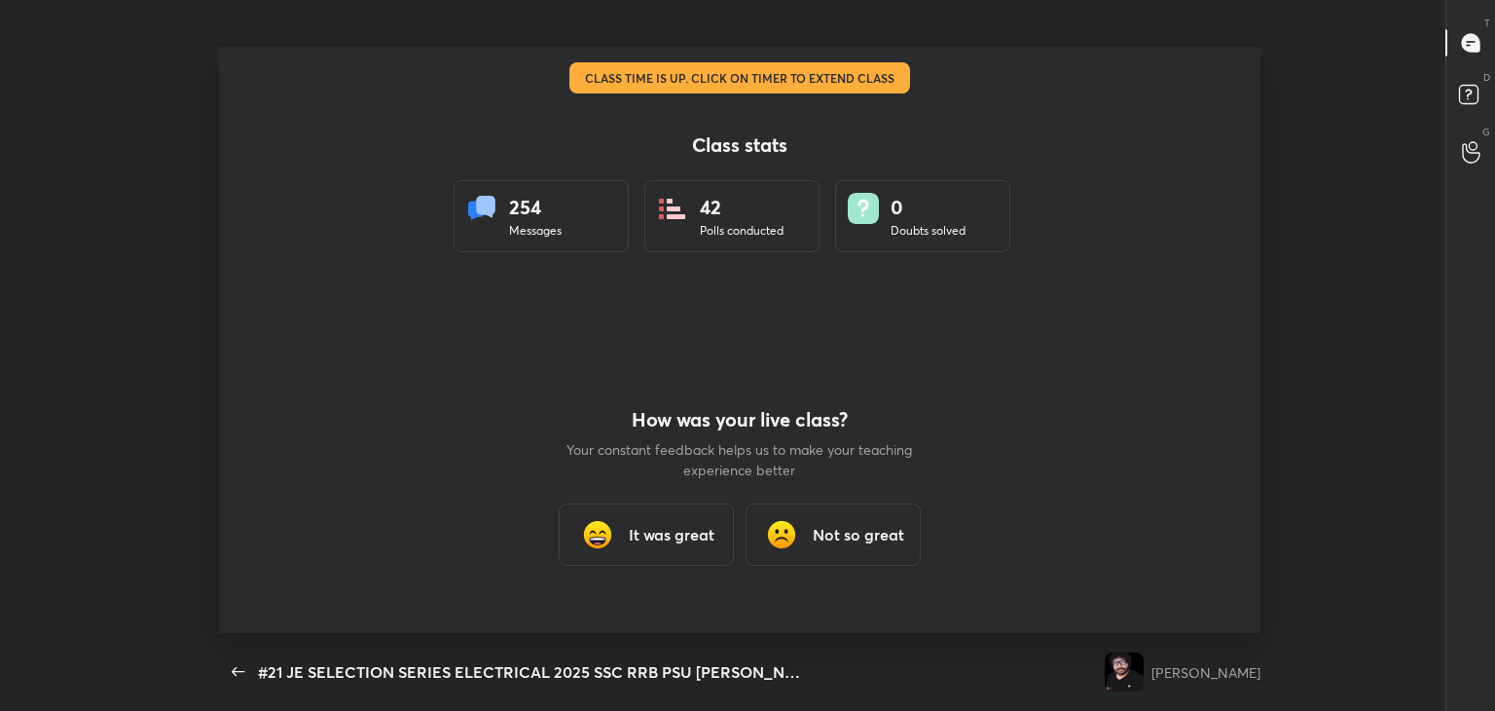
scroll to position [0, 0]
click at [673, 534] on h3 "It was great" at bounding box center [672, 534] width 86 height 23
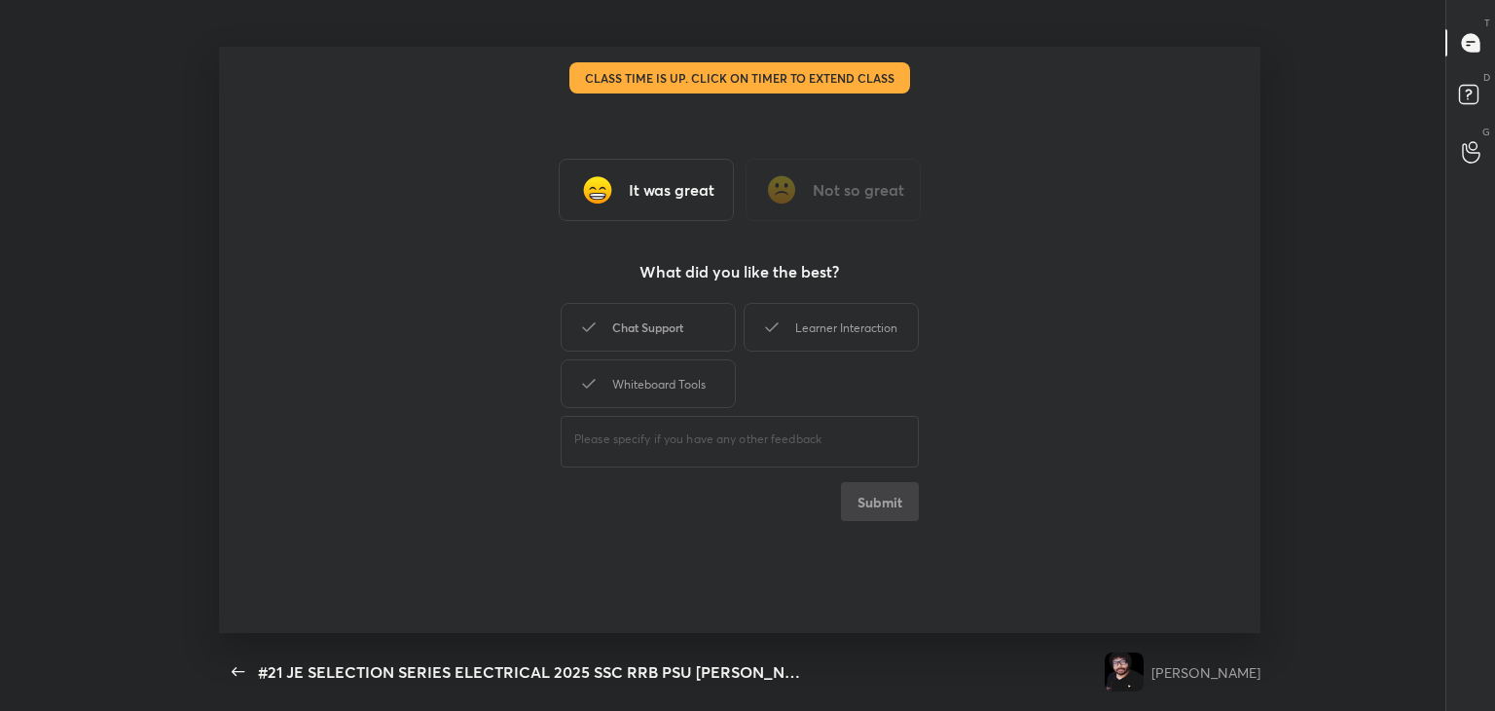
click at [625, 327] on div "Chat Support" at bounding box center [648, 327] width 175 height 49
click at [655, 387] on div "Whiteboard Tools" at bounding box center [648, 383] width 175 height 49
click at [810, 334] on div "Learner Interaction" at bounding box center [831, 327] width 175 height 49
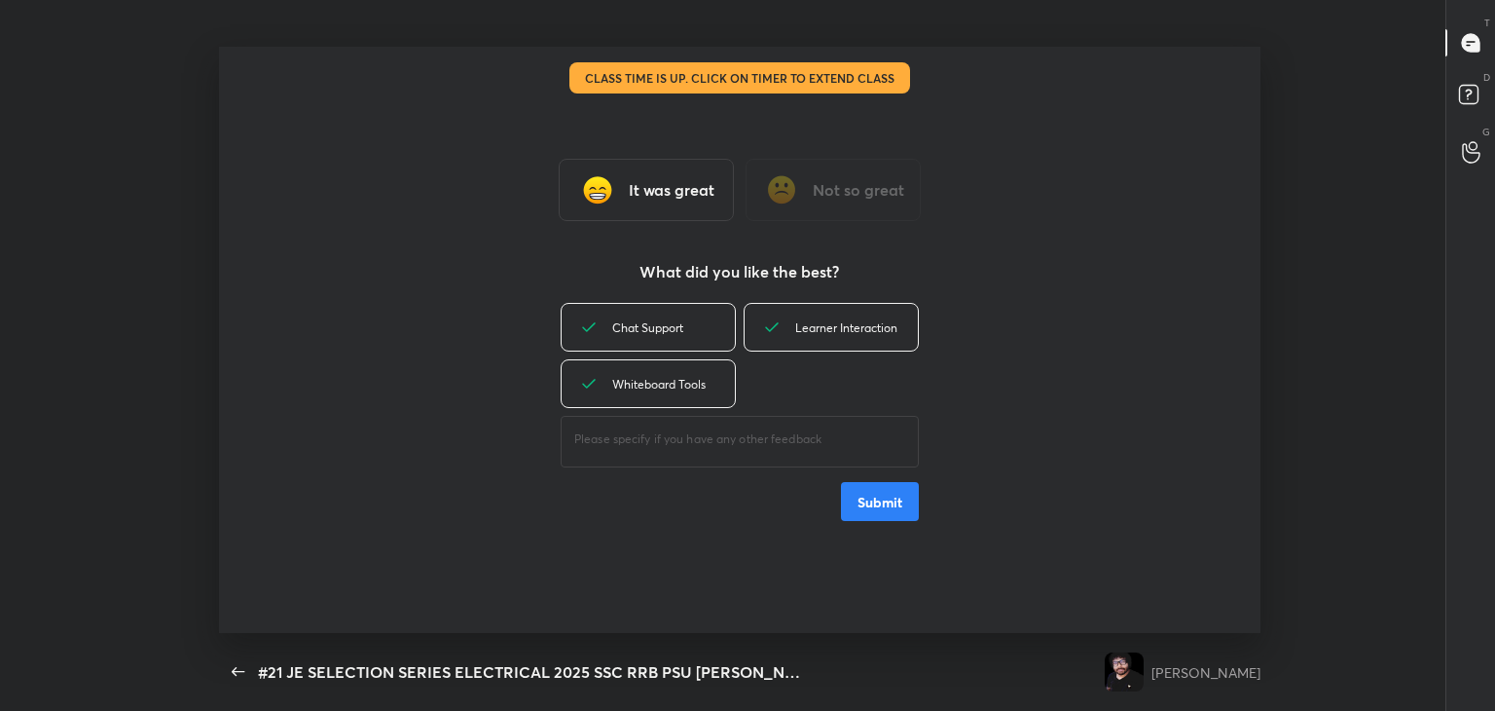
click at [884, 498] on button "Submit" at bounding box center [880, 501] width 78 height 39
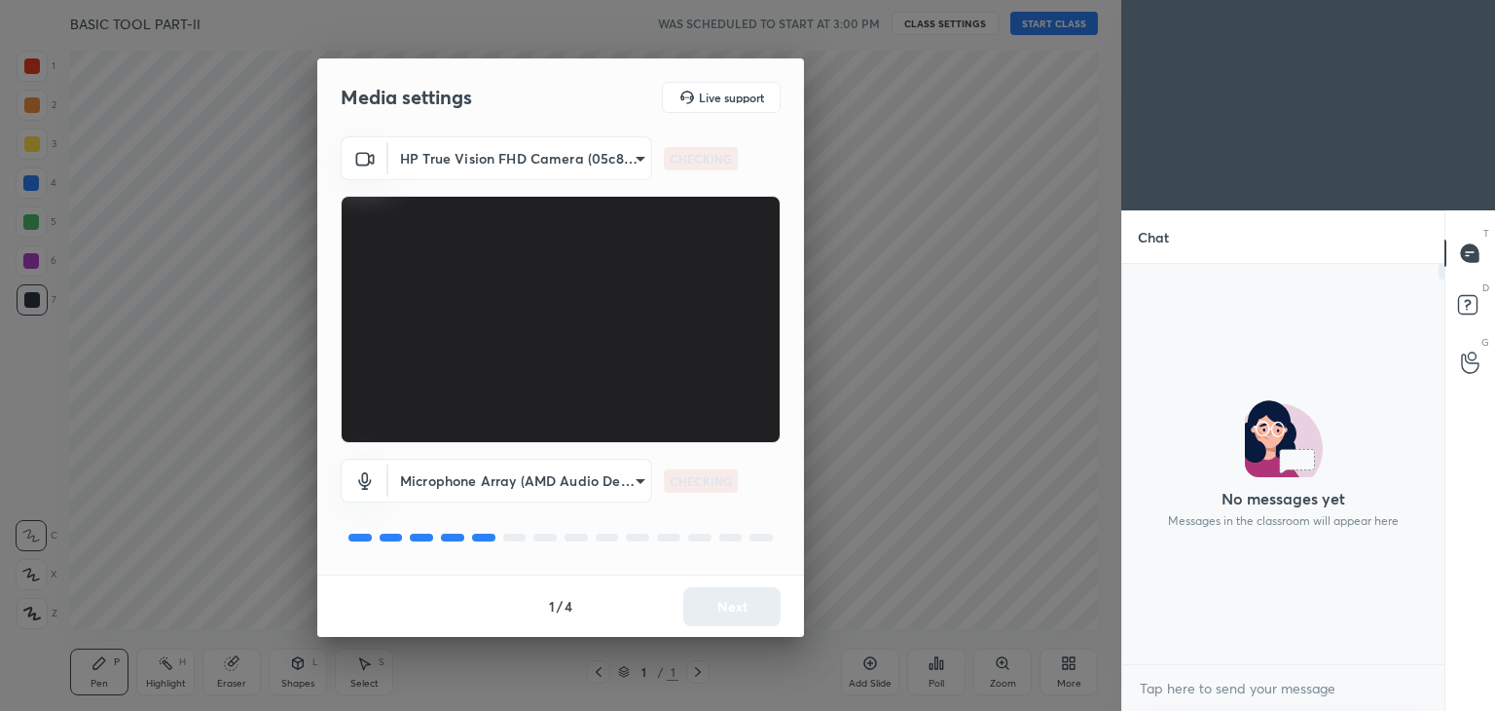
scroll to position [7, 6]
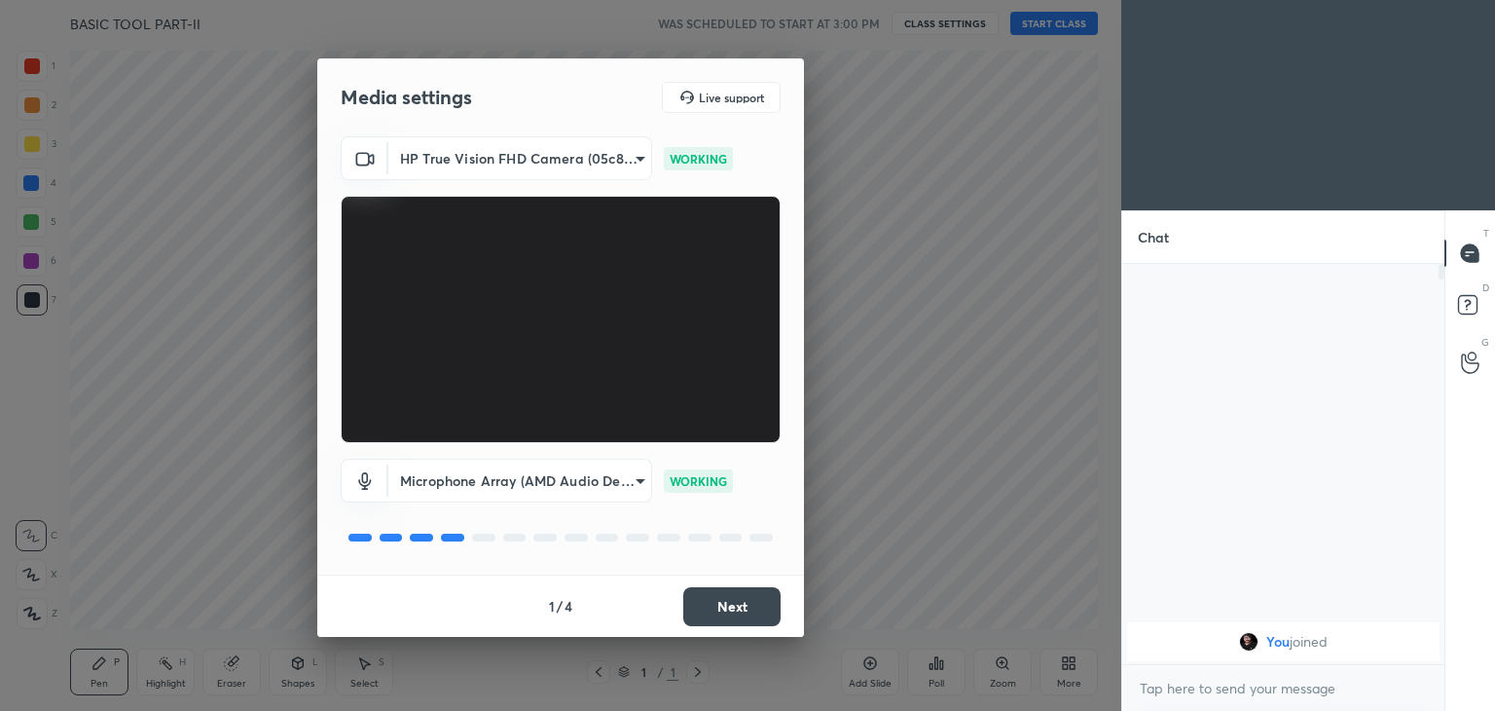
click at [718, 600] on button "Next" at bounding box center [731, 606] width 97 height 39
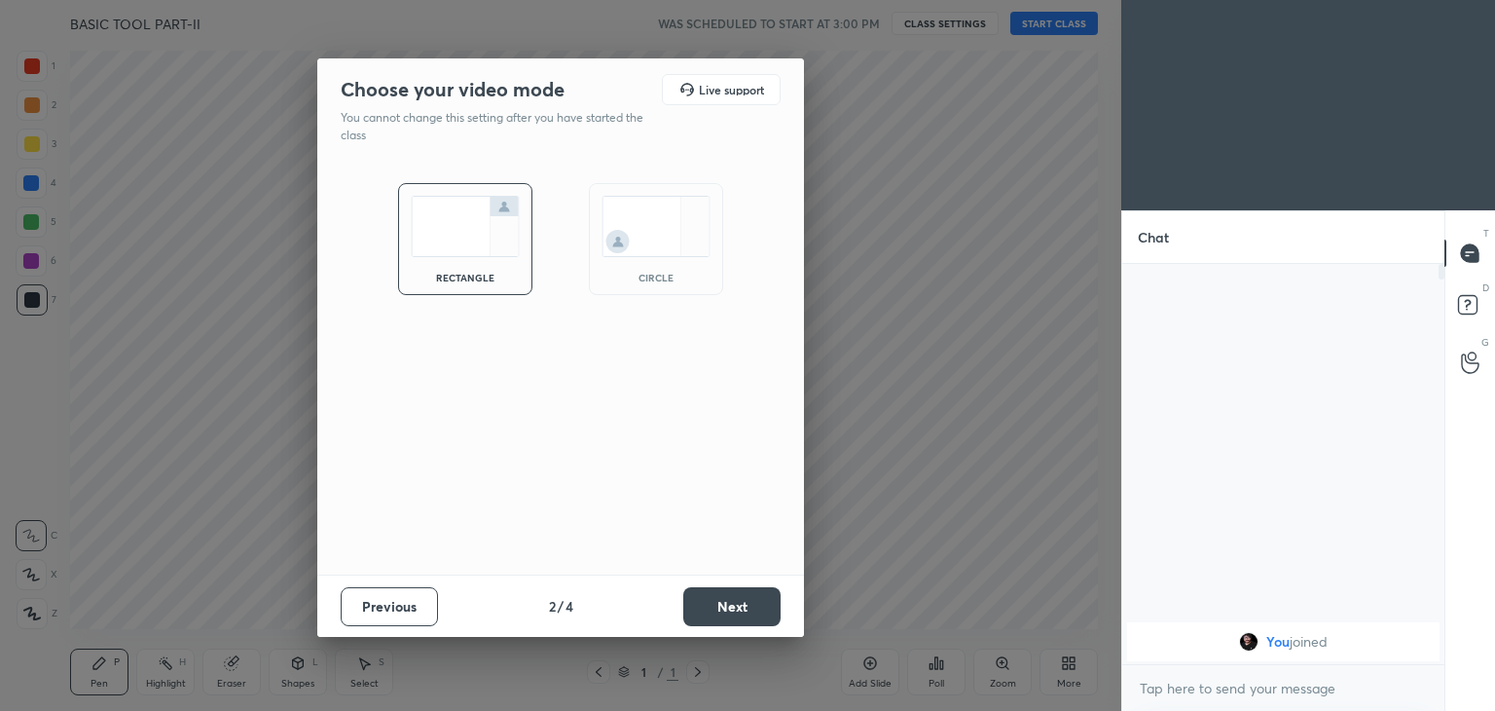
click at [720, 600] on button "Next" at bounding box center [731, 606] width 97 height 39
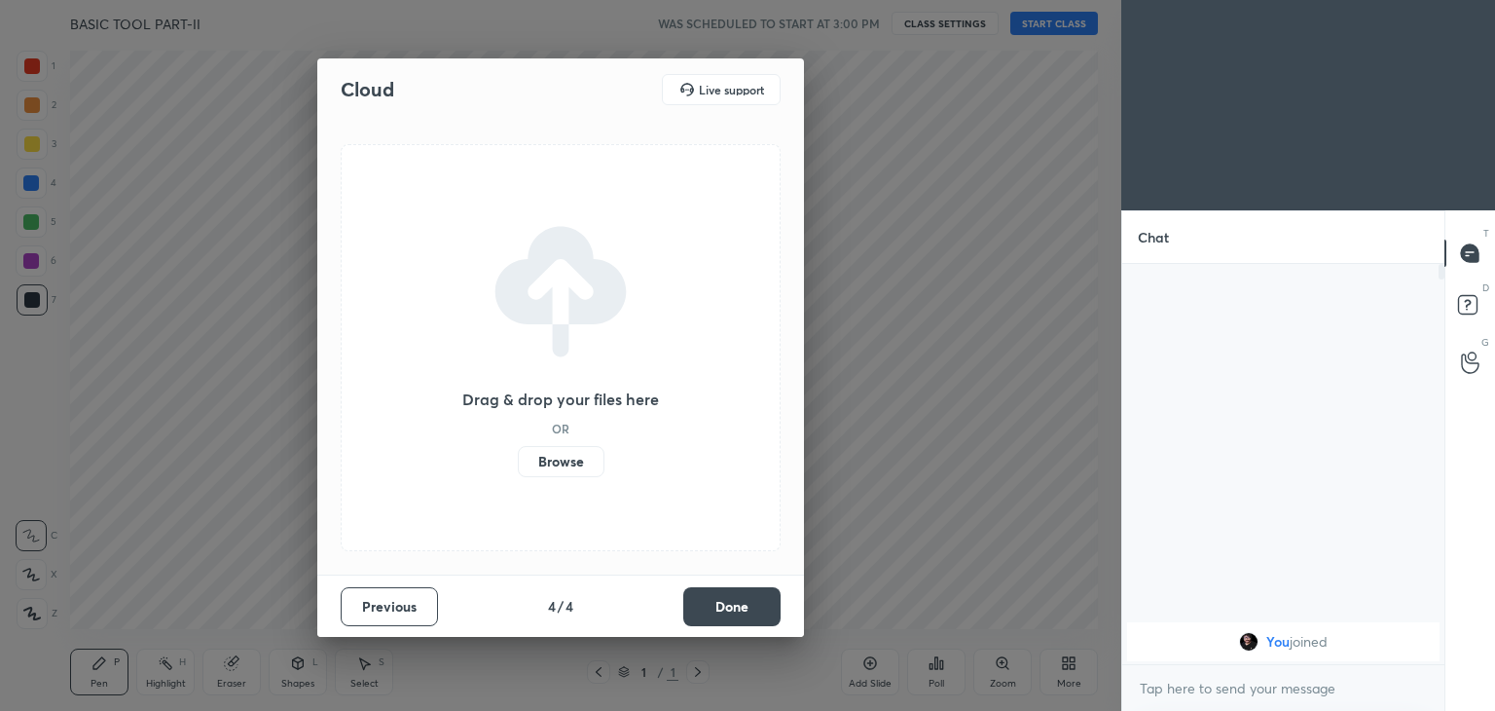
click at [720, 601] on button "Done" at bounding box center [731, 606] width 97 height 39
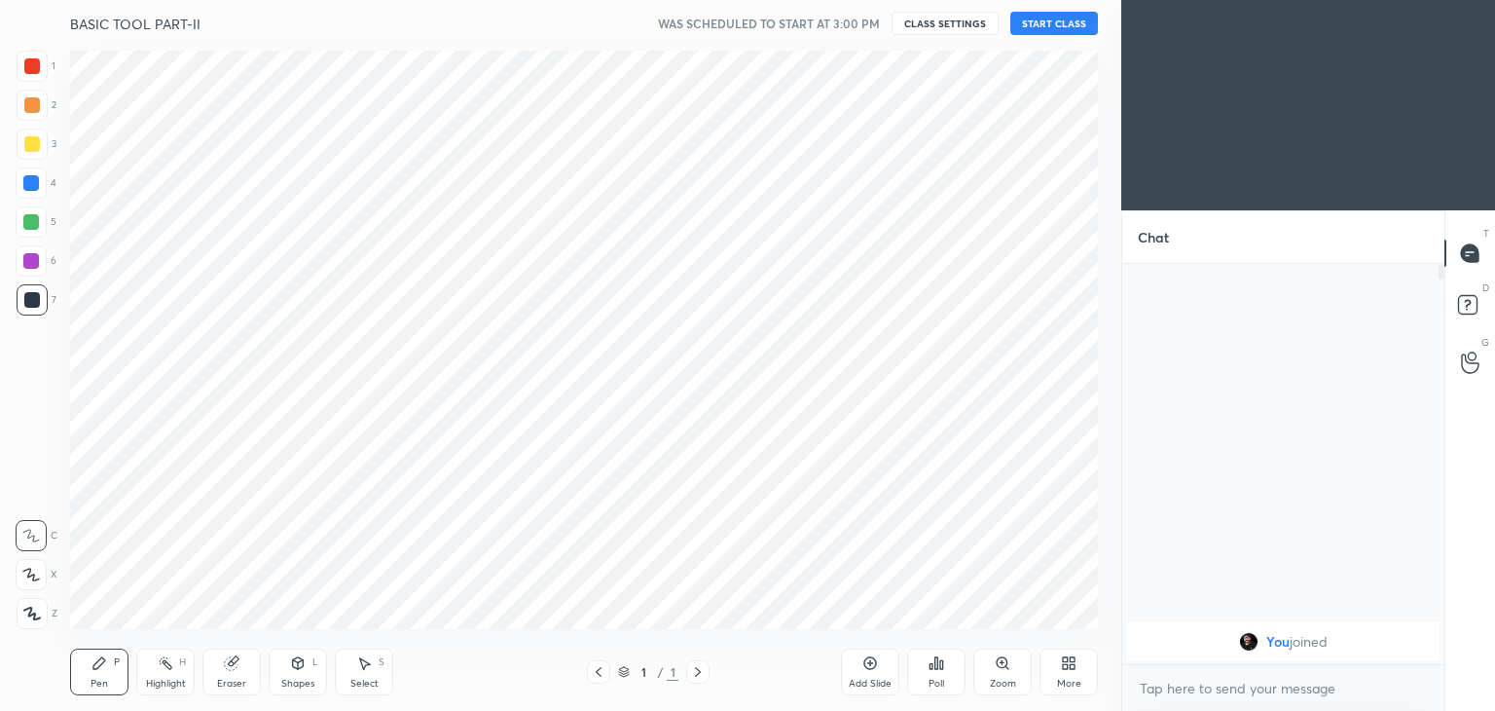
click at [1055, 24] on button "START CLASS" at bounding box center [1055, 23] width 88 height 23
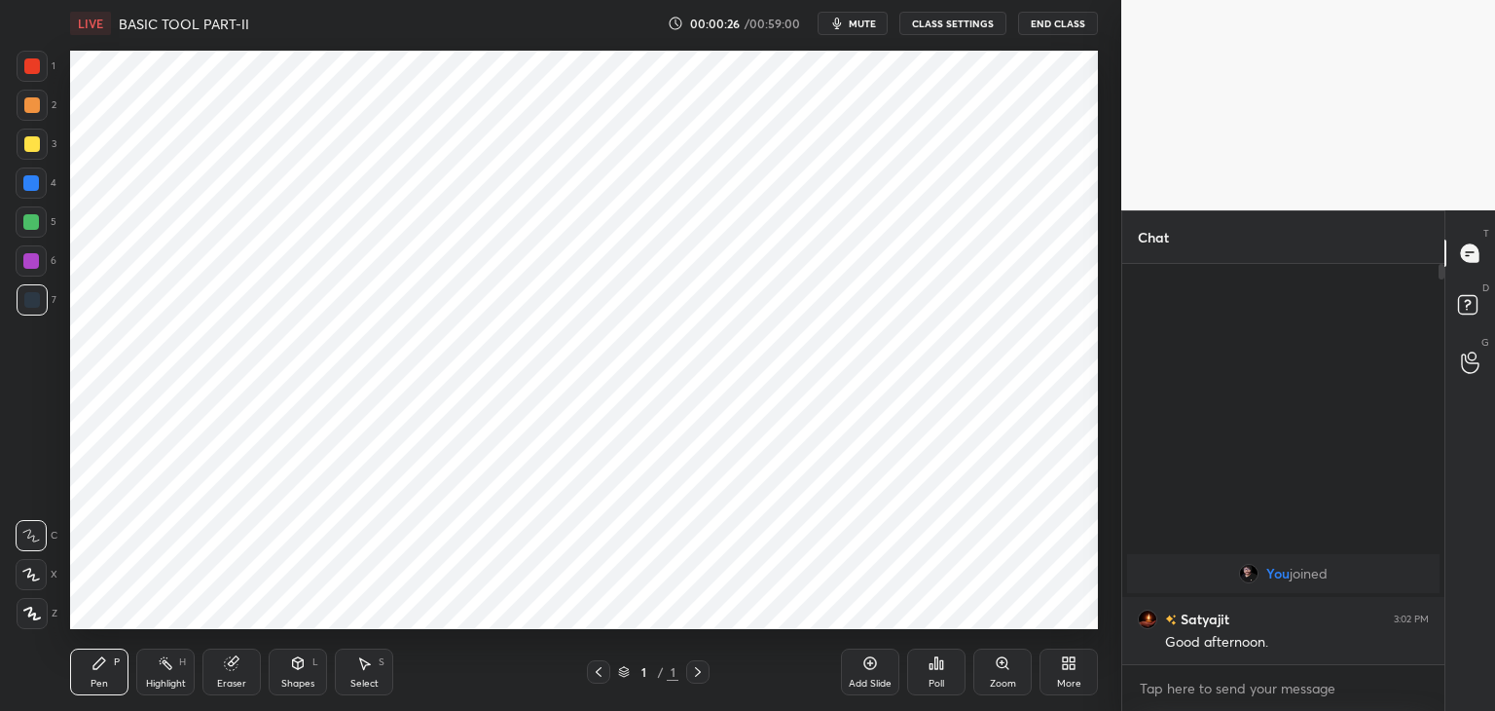
click at [32, 64] on div at bounding box center [32, 66] width 16 height 16
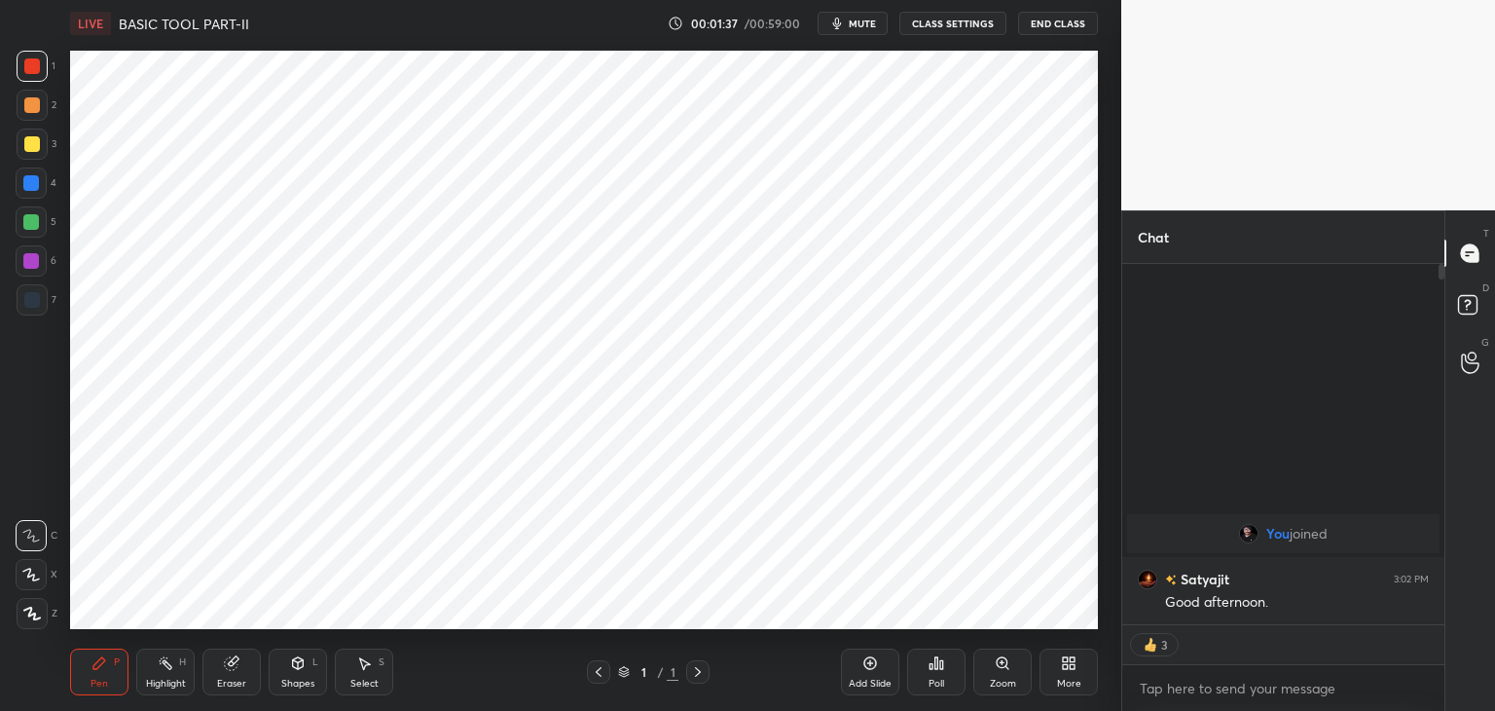
click at [23, 186] on div at bounding box center [31, 182] width 31 height 31
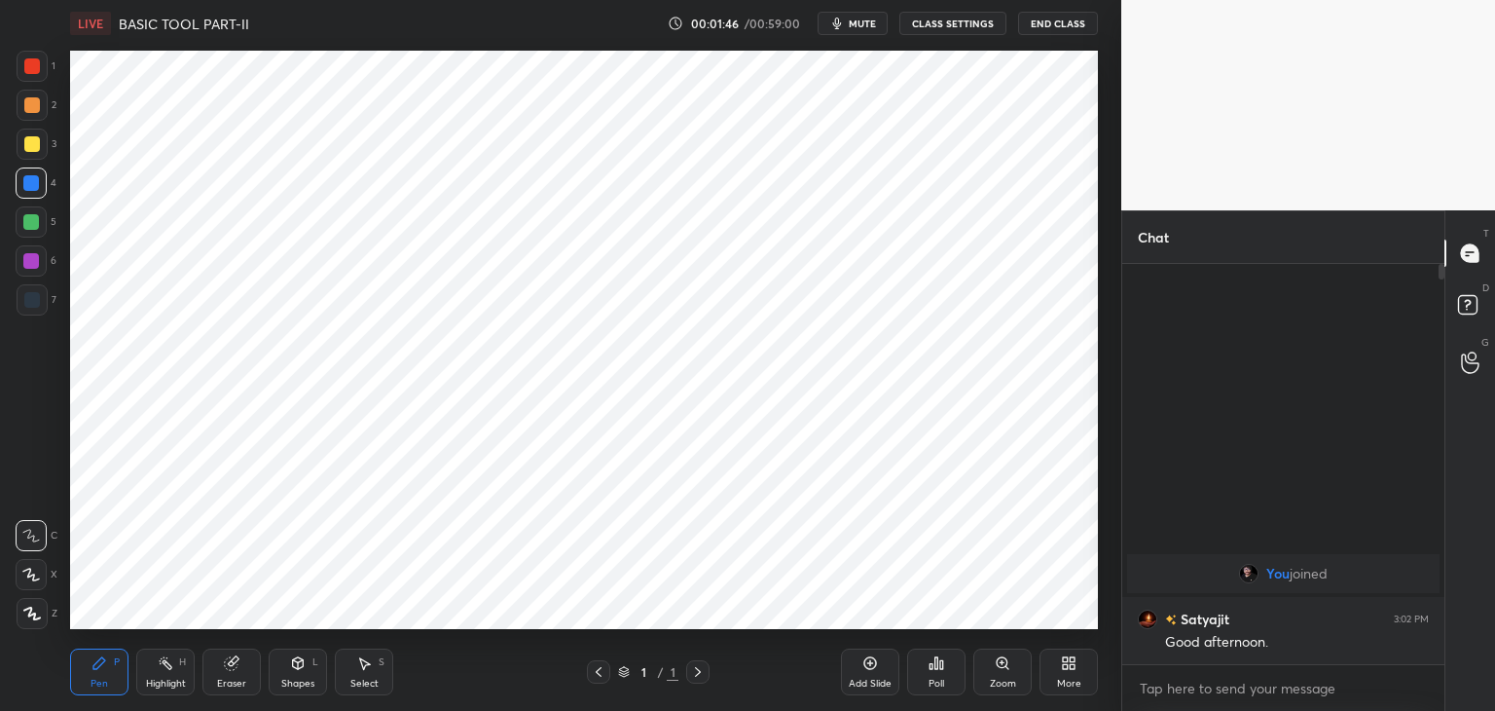
click at [27, 67] on div at bounding box center [32, 66] width 16 height 16
click at [238, 703] on div "Pen P Highlight H Eraser Shapes L Select S 1 / 1 Add Slide Poll Zoom More" at bounding box center [584, 672] width 1028 height 78
click at [239, 671] on div "Eraser" at bounding box center [232, 671] width 58 height 47
click at [35, 616] on span "Erase all" at bounding box center [31, 614] width 29 height 14
click at [86, 653] on div "Pen P" at bounding box center [99, 671] width 58 height 47
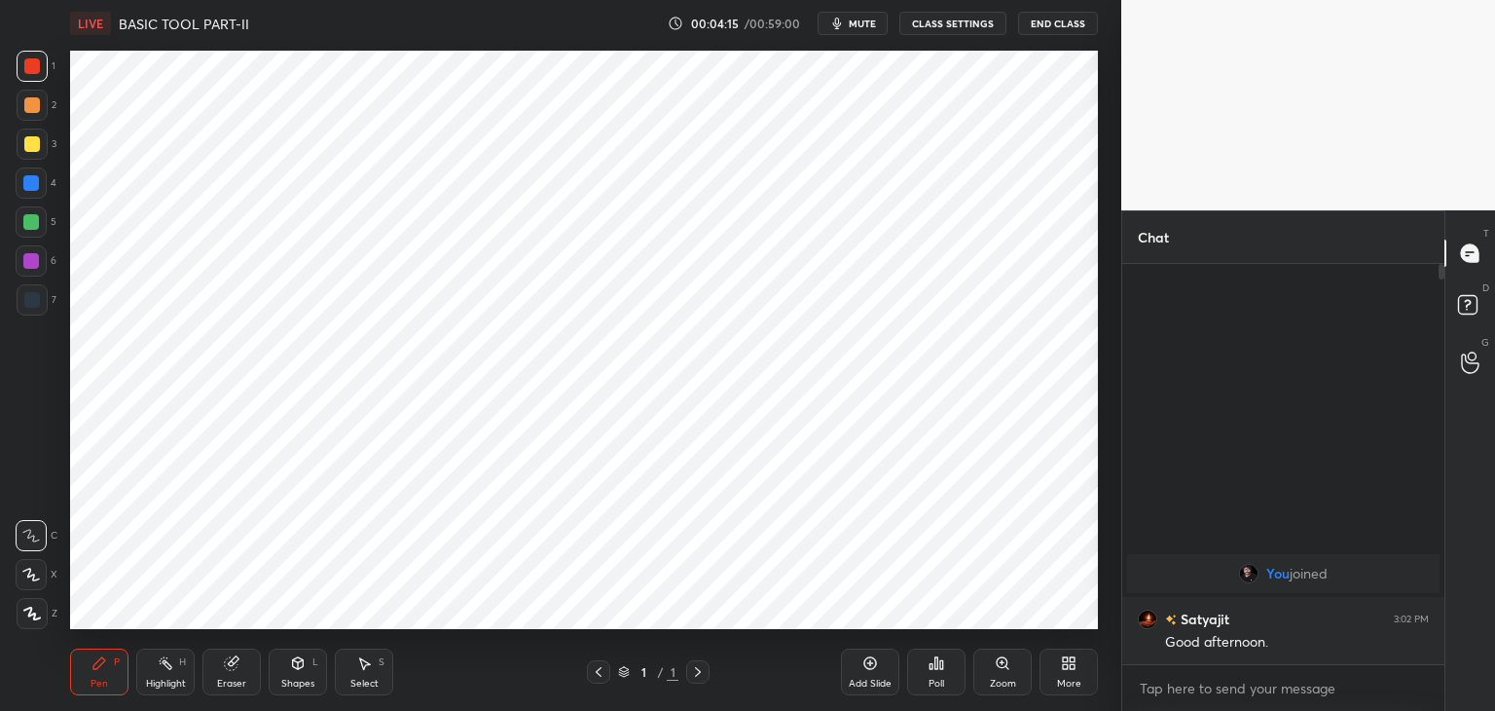
drag, startPoint x: 36, startPoint y: 570, endPoint x: 43, endPoint y: 583, distance: 15.2
click at [36, 570] on icon at bounding box center [31, 575] width 18 height 14
drag, startPoint x: 103, startPoint y: 675, endPoint x: 102, endPoint y: 665, distance: 9.8
click at [104, 673] on div "Pen P" at bounding box center [99, 671] width 58 height 47
click at [37, 68] on div at bounding box center [32, 66] width 16 height 16
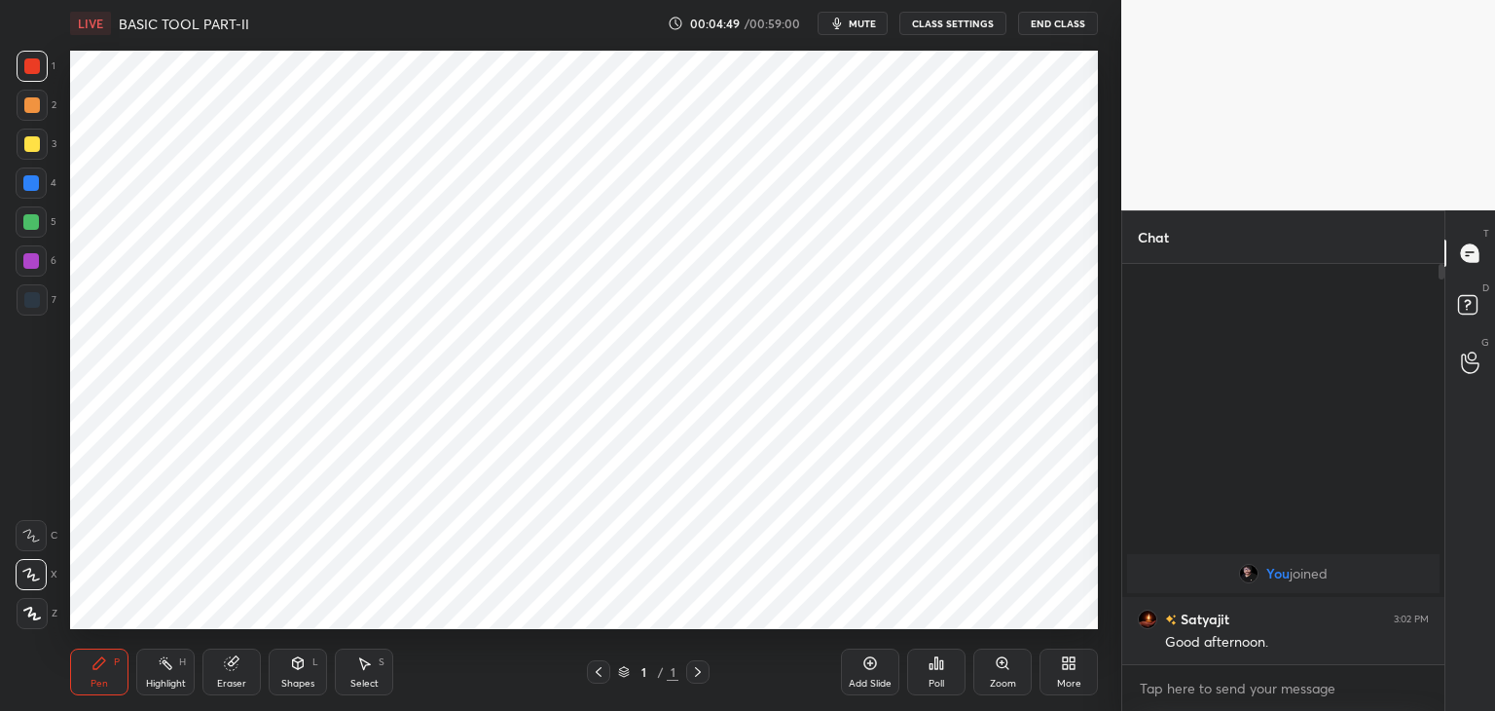
click at [31, 613] on icon at bounding box center [32, 614] width 16 height 12
click at [98, 699] on div "Pen P Highlight H Eraser Shapes L Select S 1 / 1 Add Slide Poll Zoom More" at bounding box center [584, 672] width 1028 height 78
click at [35, 185] on div at bounding box center [31, 183] width 16 height 16
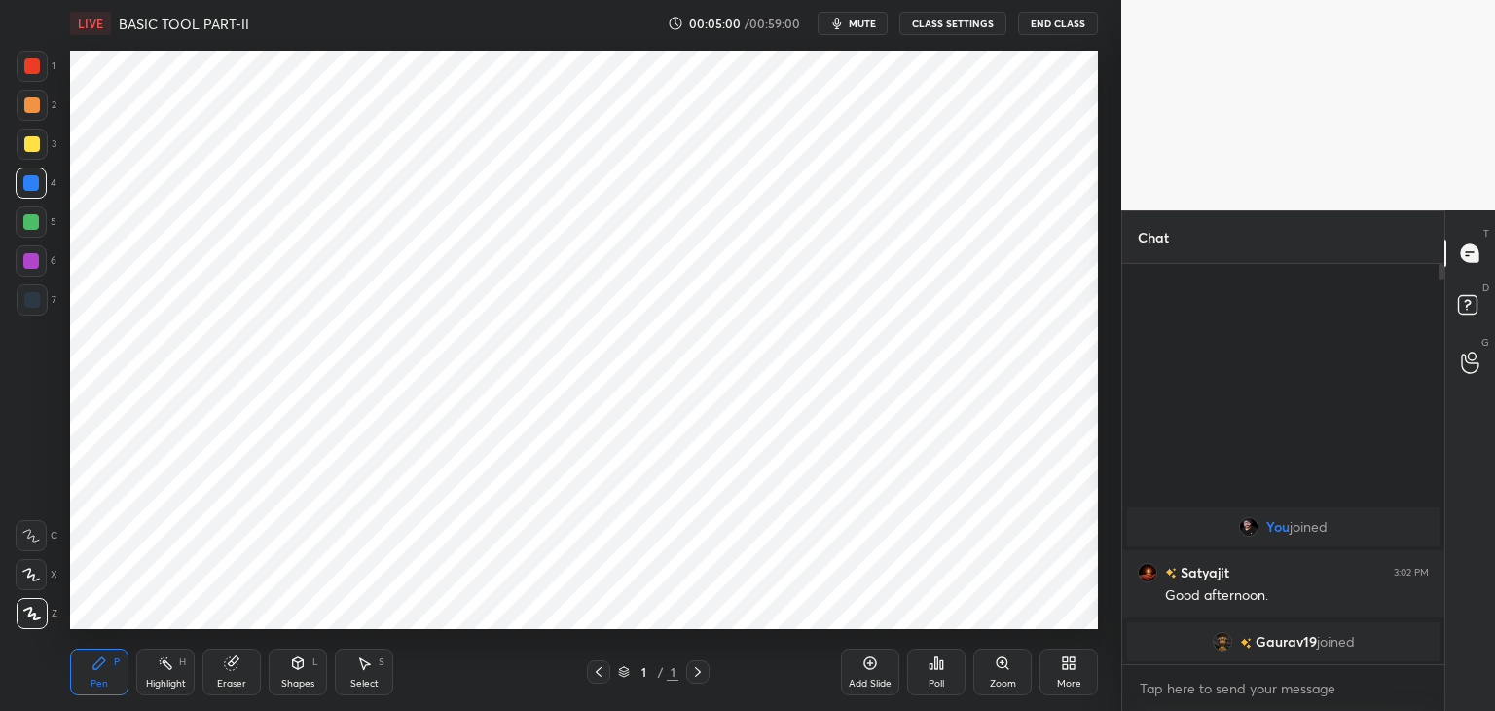
click at [37, 68] on div at bounding box center [32, 66] width 16 height 16
click at [33, 225] on div at bounding box center [31, 222] width 16 height 16
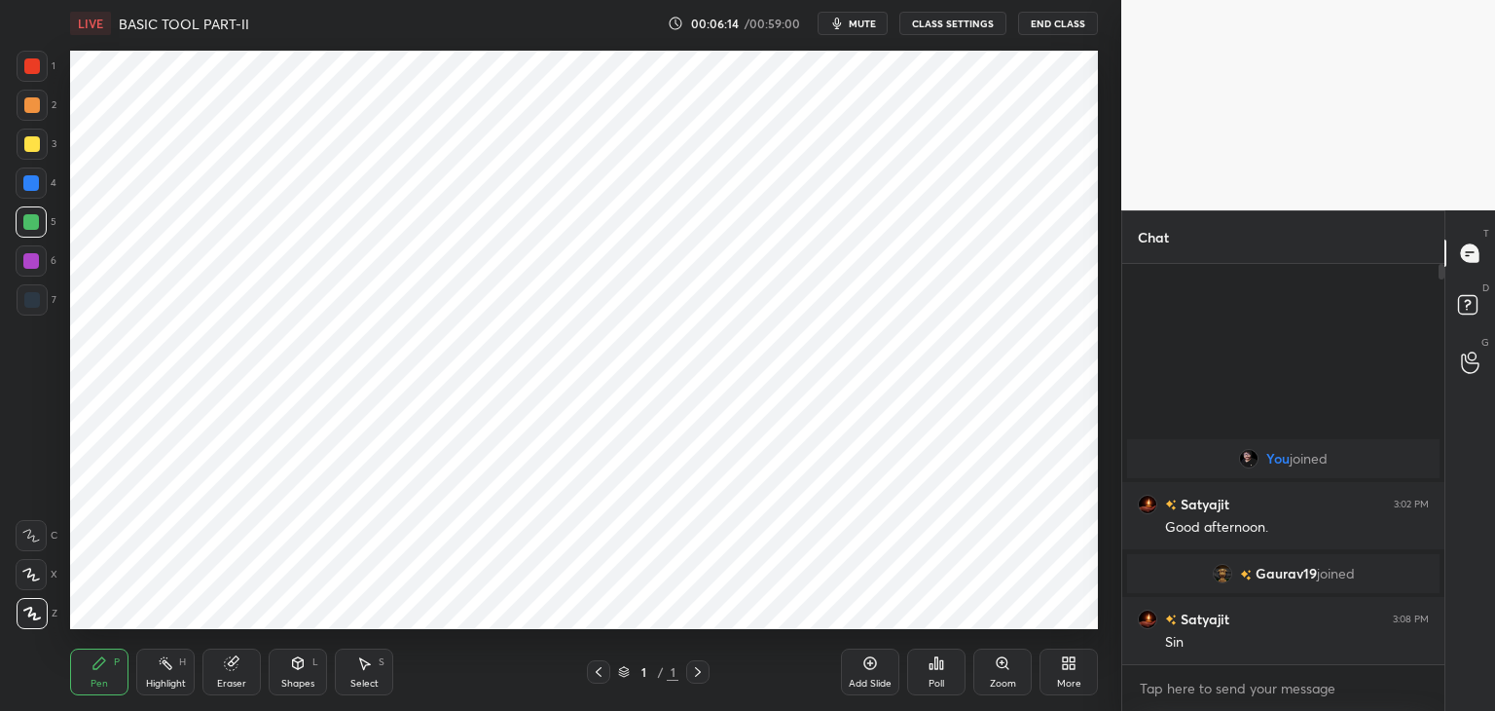
click at [31, 73] on div at bounding box center [32, 66] width 16 height 16
click at [30, 223] on div at bounding box center [31, 222] width 16 height 16
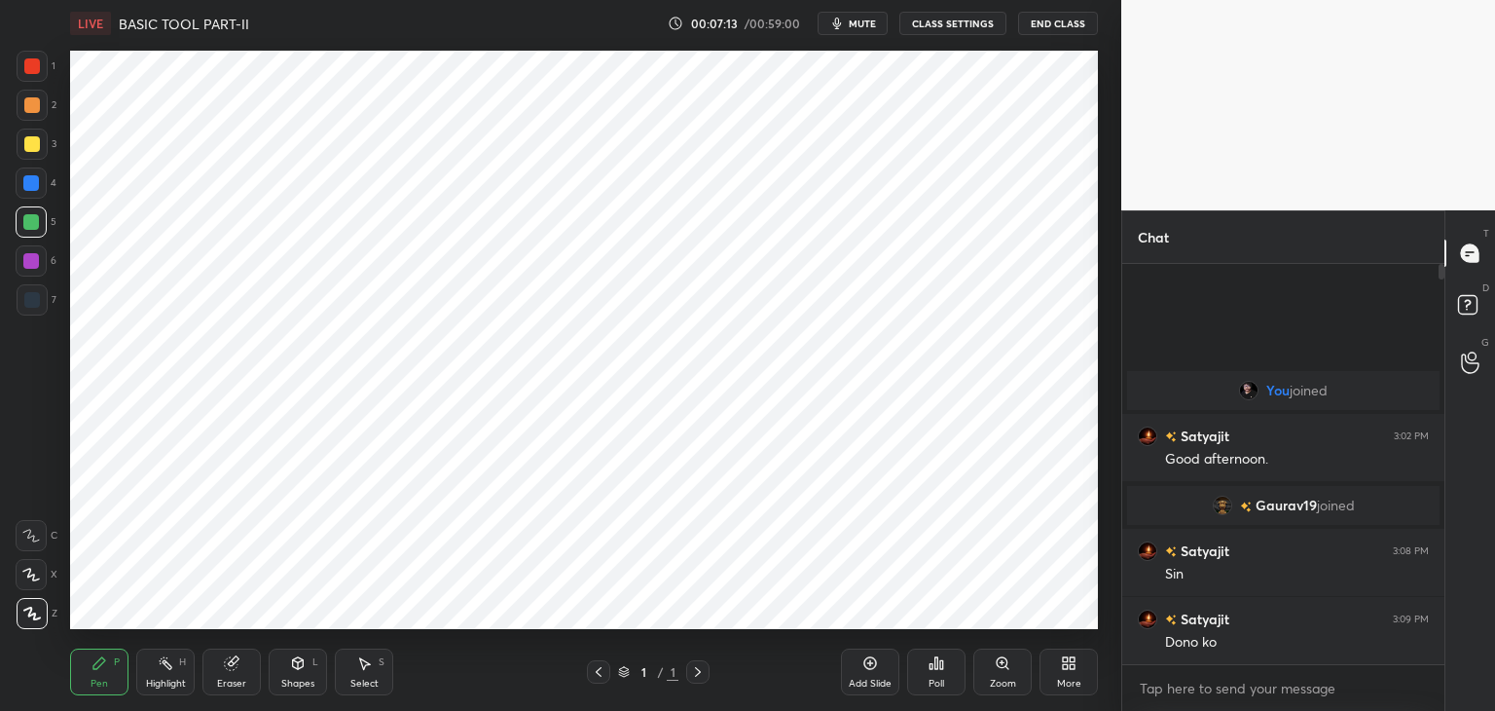
click at [29, 184] on div at bounding box center [31, 183] width 16 height 16
click at [235, 665] on icon at bounding box center [231, 663] width 13 height 13
click at [98, 675] on div "Pen P" at bounding box center [99, 671] width 58 height 47
click at [39, 263] on div at bounding box center [31, 260] width 31 height 31
click at [236, 664] on icon at bounding box center [231, 663] width 13 height 13
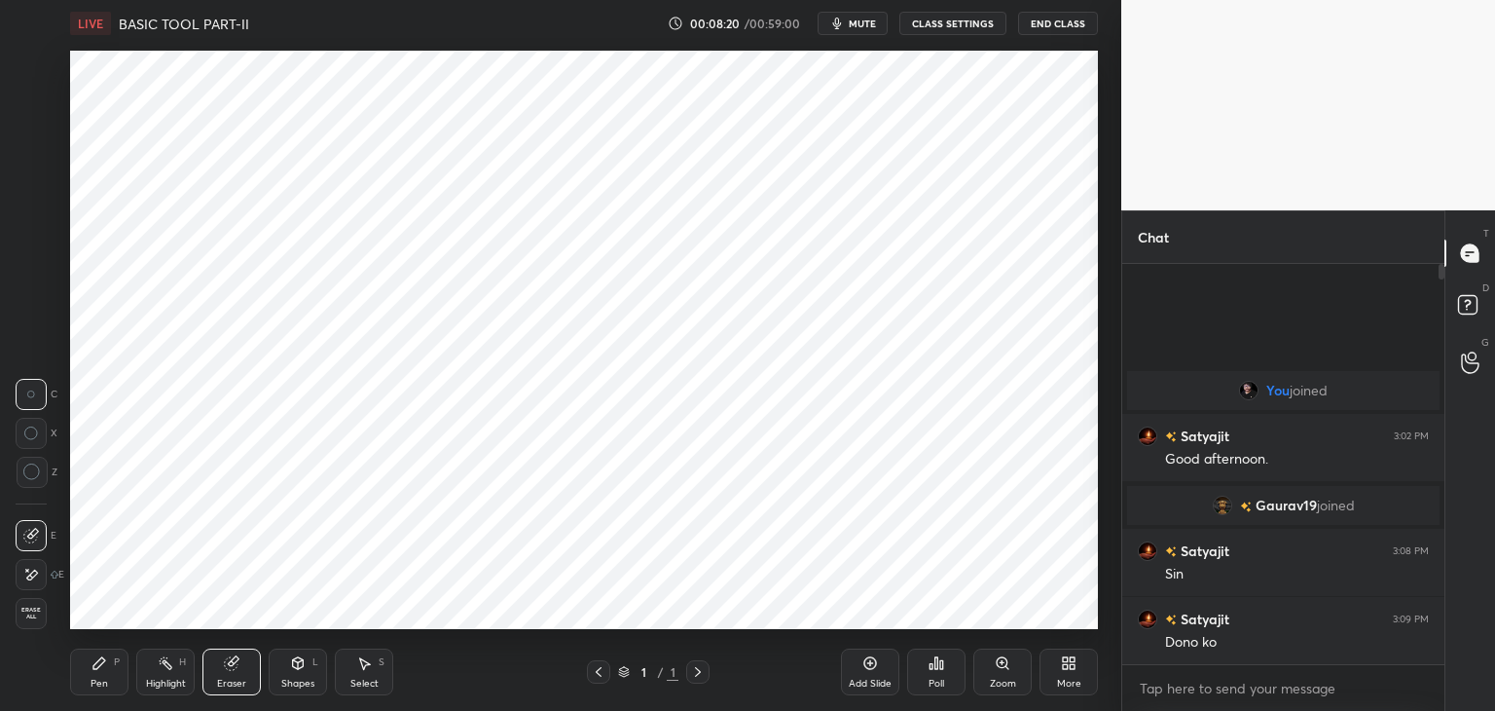
drag, startPoint x: 120, startPoint y: 671, endPoint x: 117, endPoint y: 688, distance: 17.8
click at [119, 671] on div "Pen P" at bounding box center [99, 671] width 58 height 47
drag, startPoint x: 305, startPoint y: 675, endPoint x: 283, endPoint y: 682, distance: 22.8
click at [302, 674] on div "Shapes L" at bounding box center [298, 671] width 58 height 47
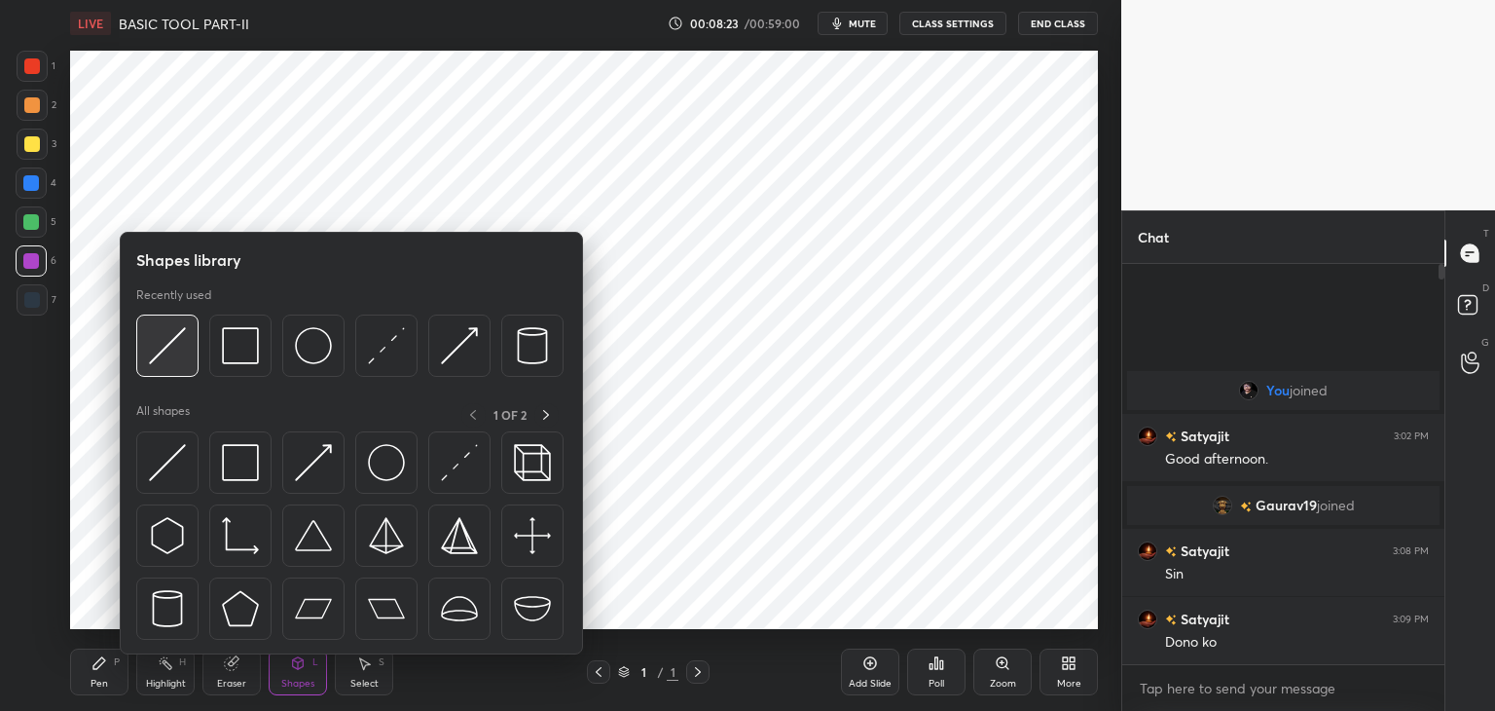
click at [170, 354] on img at bounding box center [167, 345] width 37 height 37
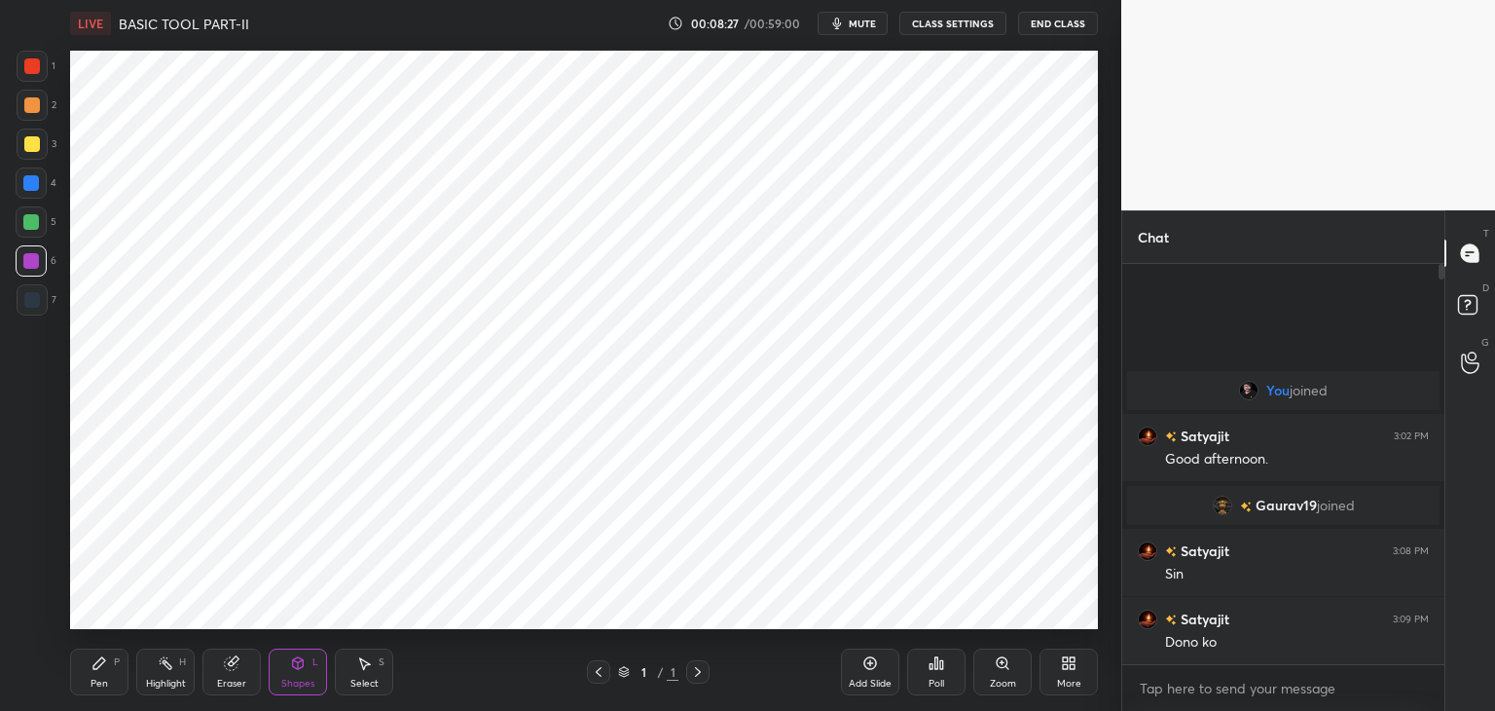
click at [109, 668] on div "Pen P" at bounding box center [99, 671] width 58 height 47
click at [33, 69] on div at bounding box center [32, 66] width 16 height 16
drag, startPoint x: 239, startPoint y: 681, endPoint x: 224, endPoint y: 672, distance: 17.0
click at [239, 682] on div "Eraser" at bounding box center [231, 684] width 29 height 10
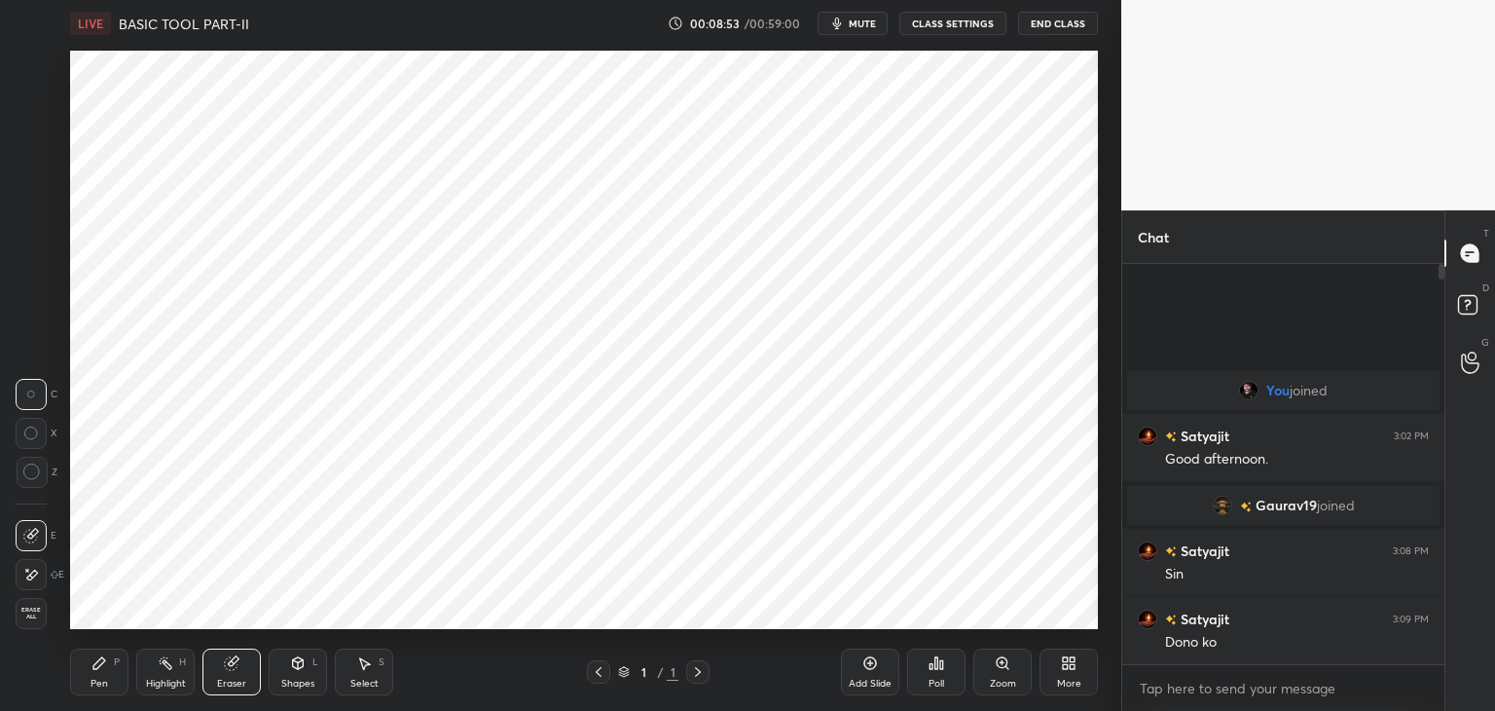
click at [36, 574] on icon at bounding box center [31, 575] width 16 height 17
drag, startPoint x: 117, startPoint y: 676, endPoint x: 135, endPoint y: 695, distance: 26.9
click at [116, 676] on div "Pen P" at bounding box center [99, 671] width 58 height 47
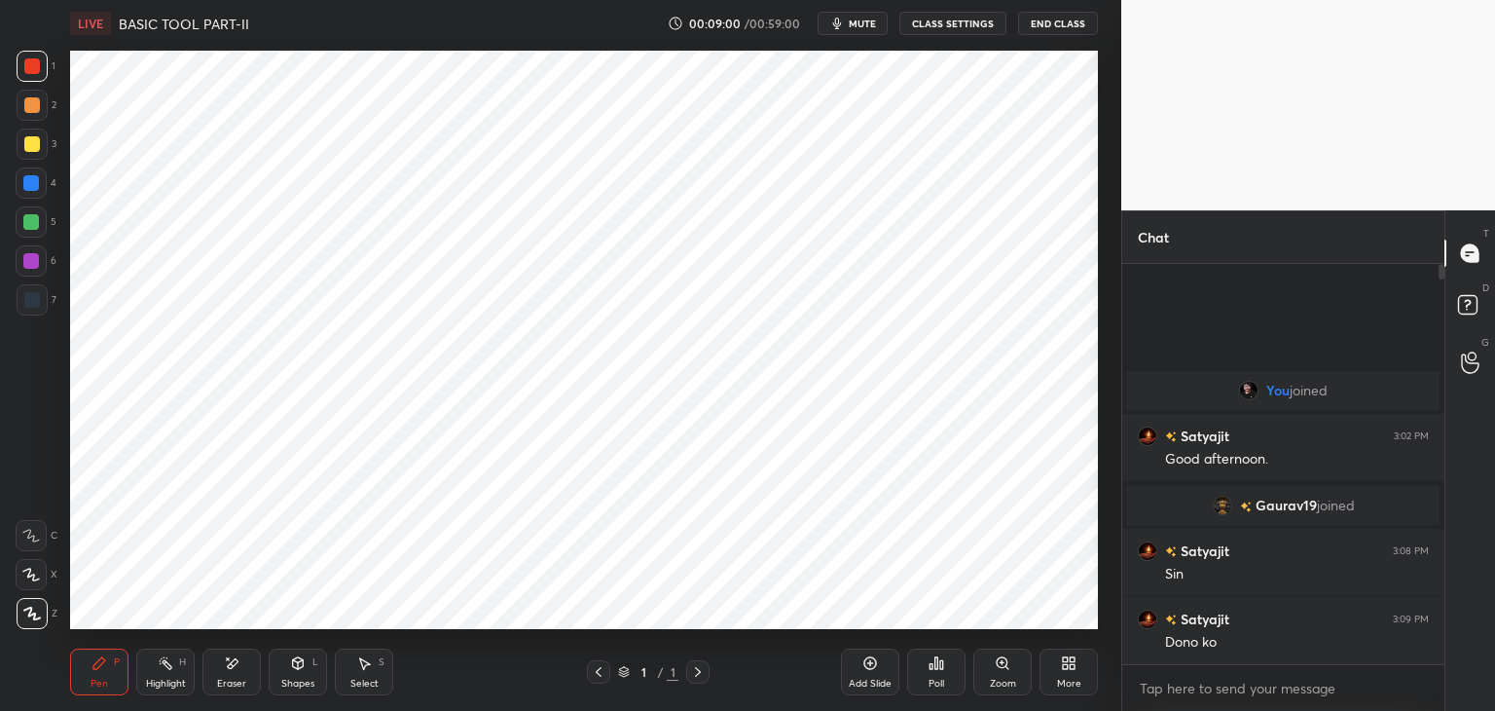
click at [300, 679] on div "Shapes" at bounding box center [297, 684] width 33 height 10
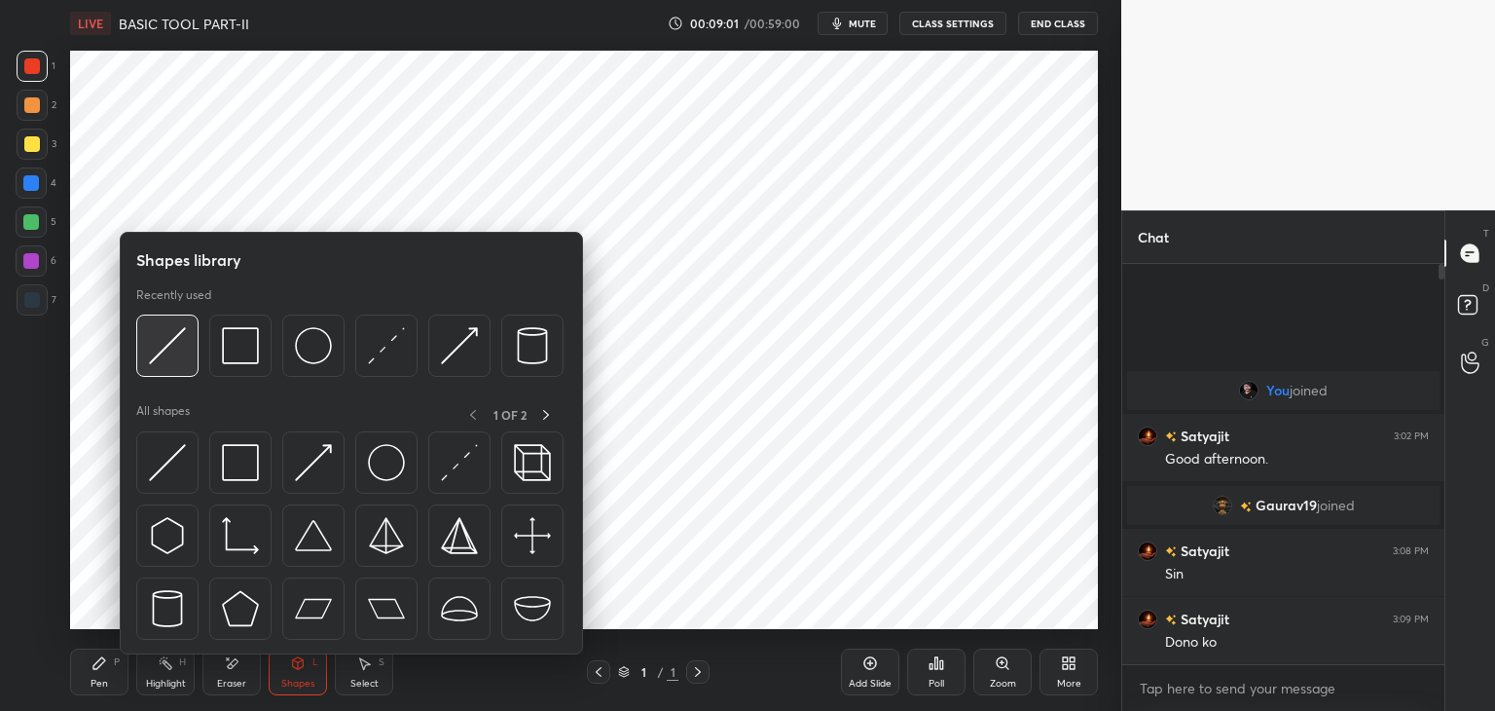
click at [157, 352] on img at bounding box center [167, 345] width 37 height 37
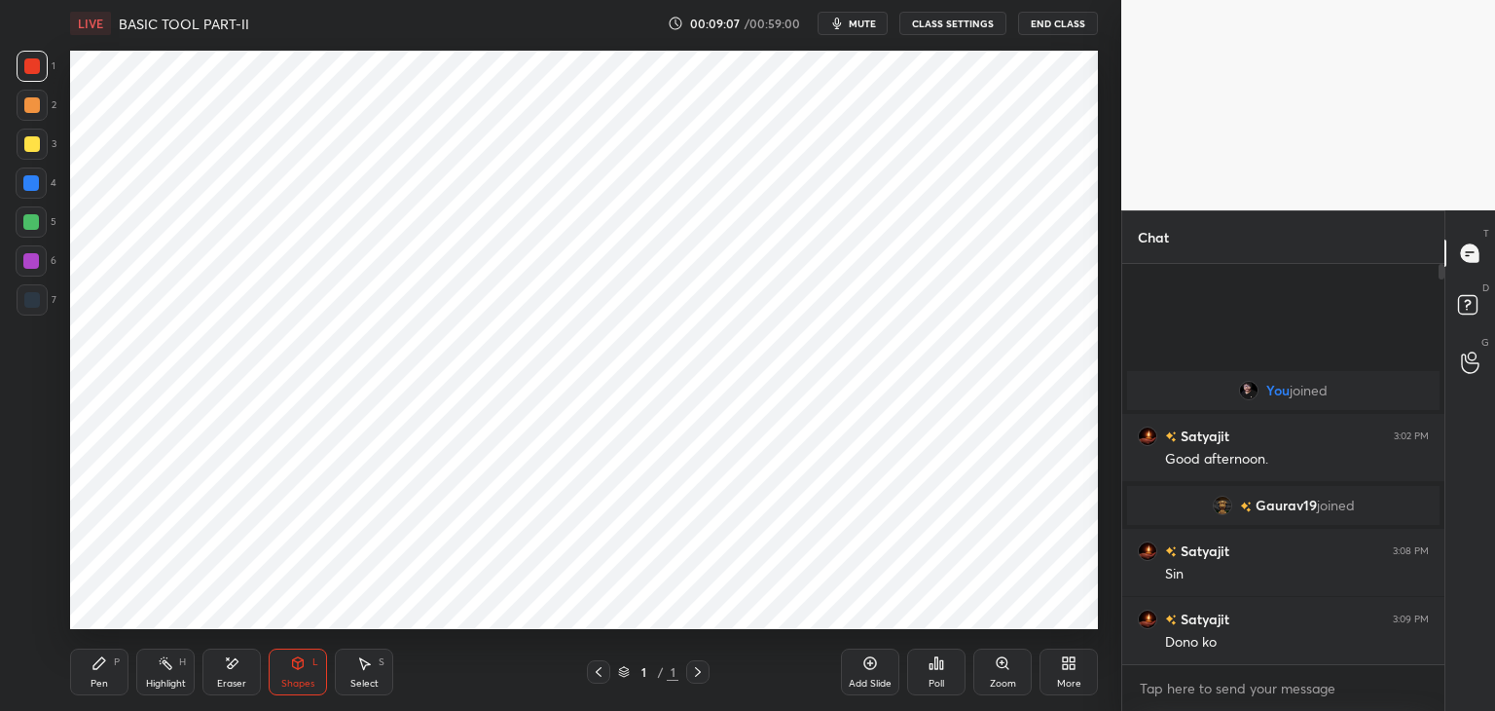
click at [107, 675] on div "Pen P" at bounding box center [99, 671] width 58 height 47
click at [302, 679] on div "Shapes" at bounding box center [297, 684] width 33 height 10
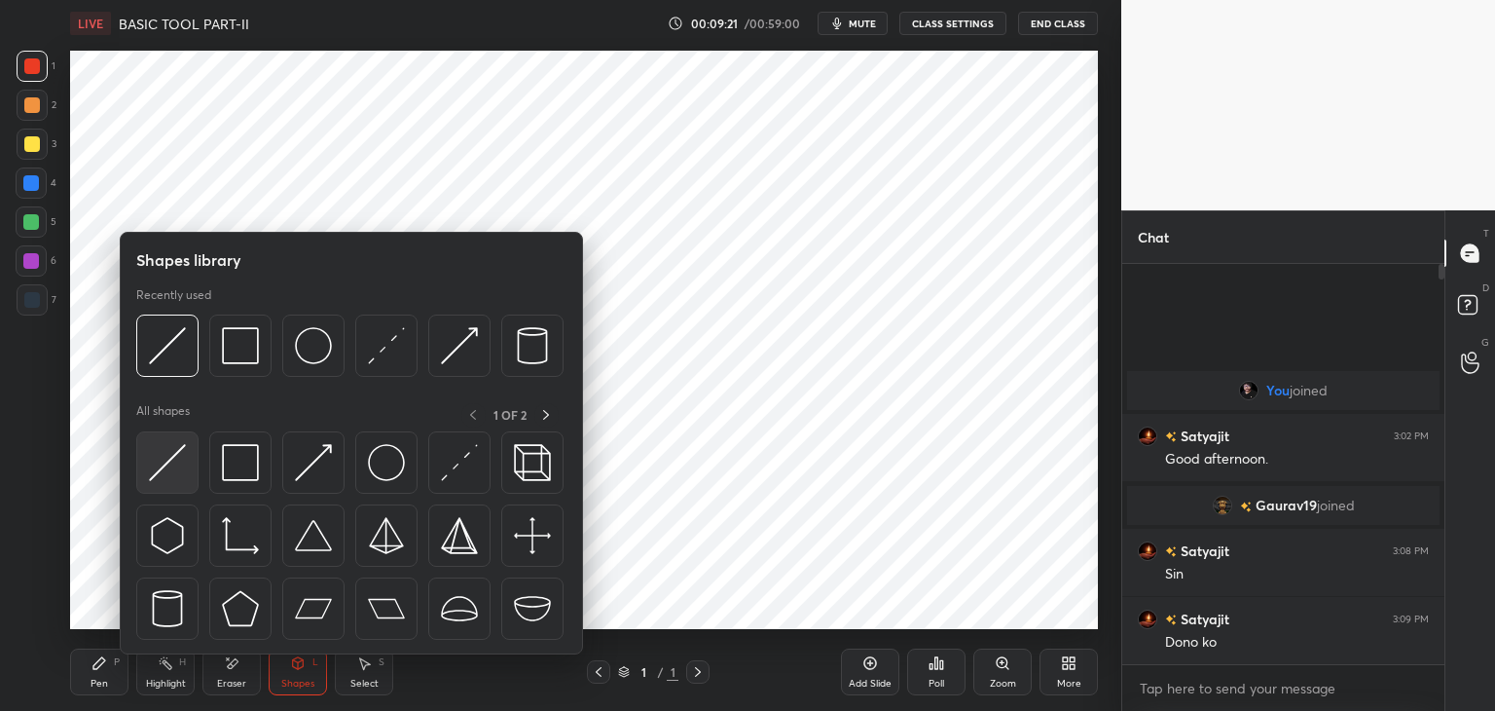
click at [167, 459] on img at bounding box center [167, 462] width 37 height 37
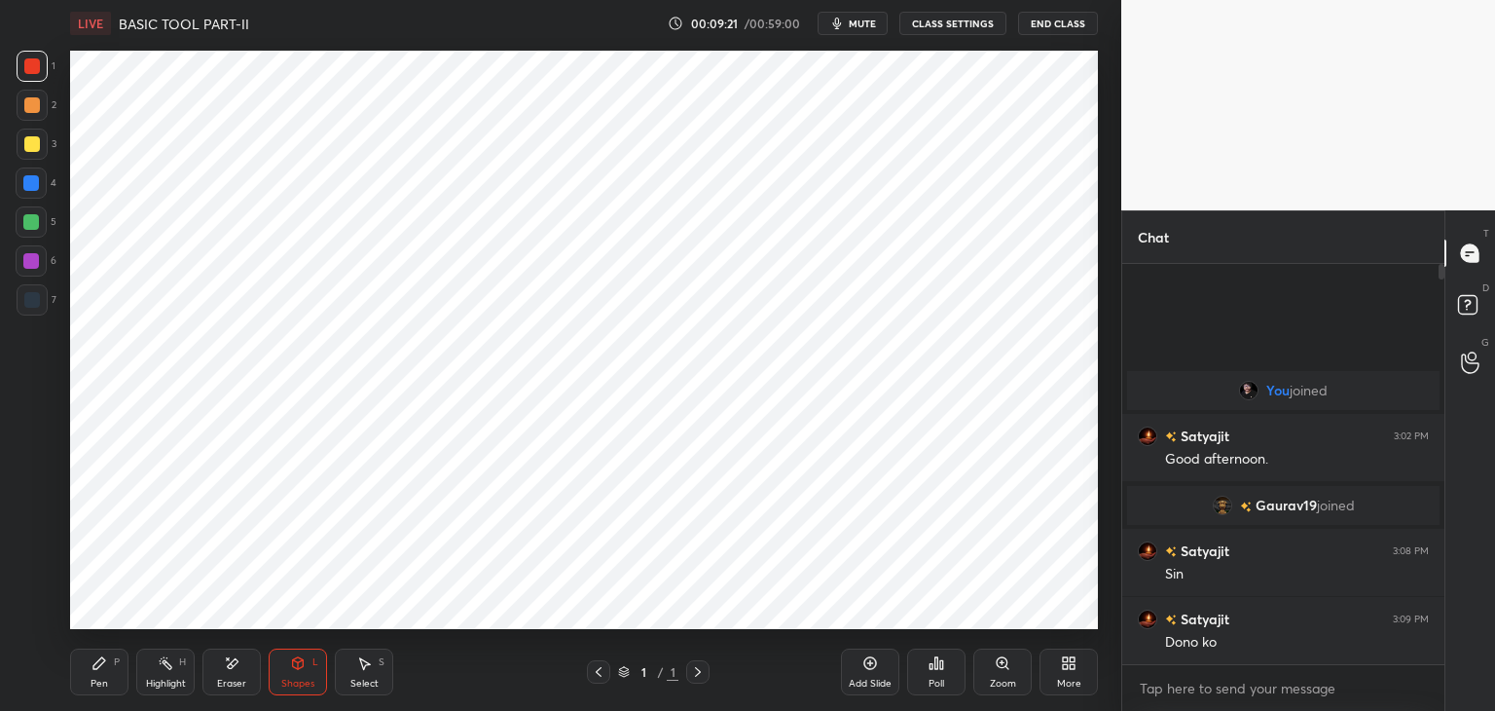
click at [39, 262] on div at bounding box center [31, 260] width 31 height 31
click at [113, 674] on div "Pen P" at bounding box center [99, 671] width 58 height 47
click at [917, 619] on div "LIVE BASIC TOOL PART-II 00:09:41 / 00:59:00 mute CLASS SETTINGS End Class Setti…" at bounding box center [584, 355] width 1044 height 711
click at [35, 69] on div at bounding box center [32, 66] width 16 height 16
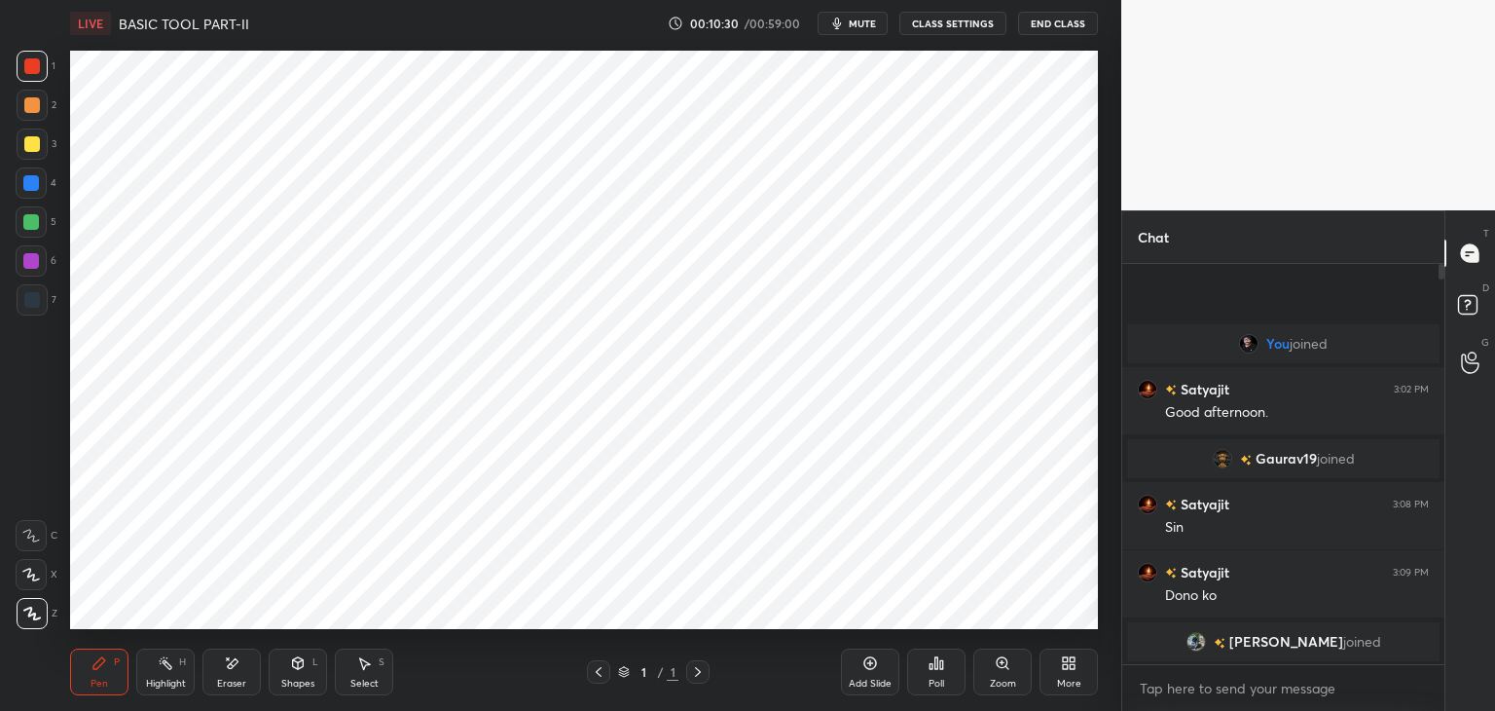
click at [868, 674] on div "Add Slide" at bounding box center [870, 671] width 58 height 47
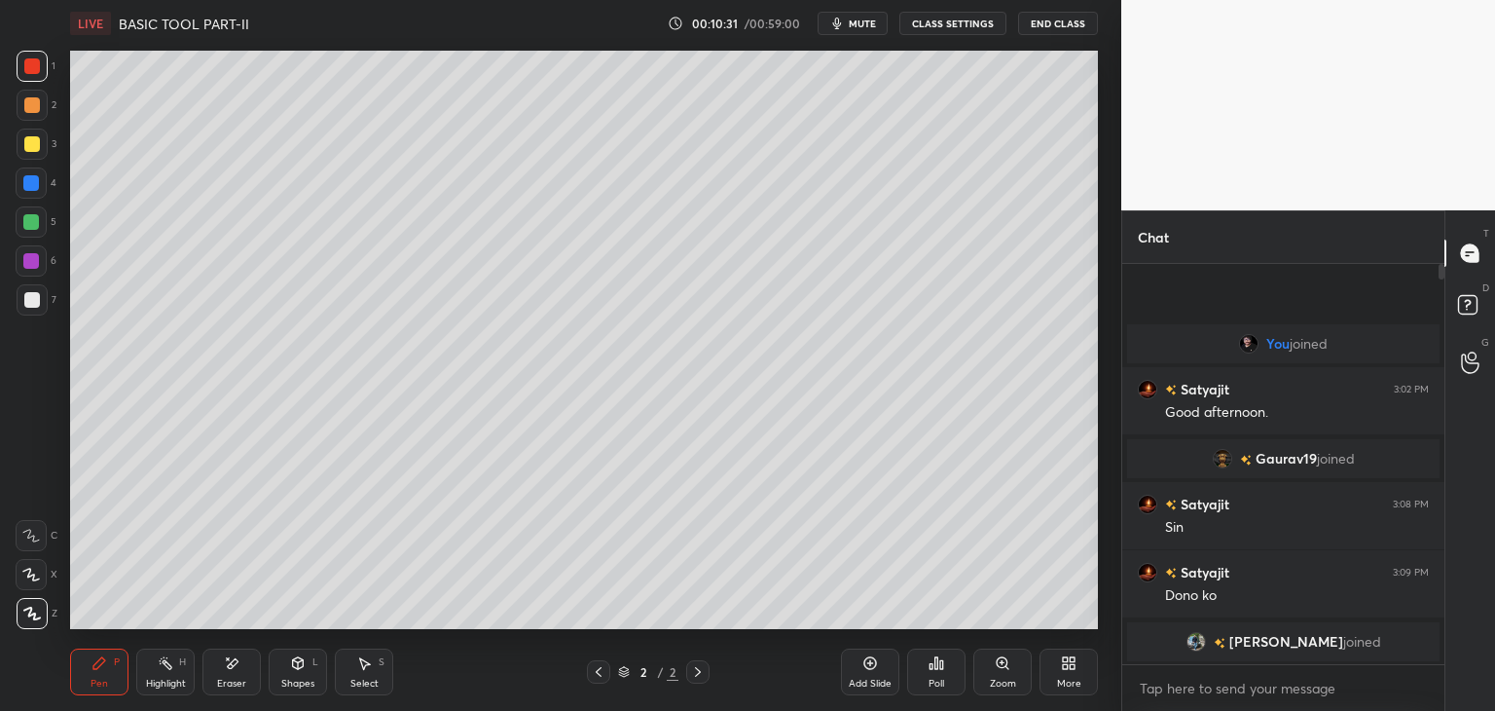
click at [307, 679] on div "Shapes" at bounding box center [297, 684] width 33 height 10
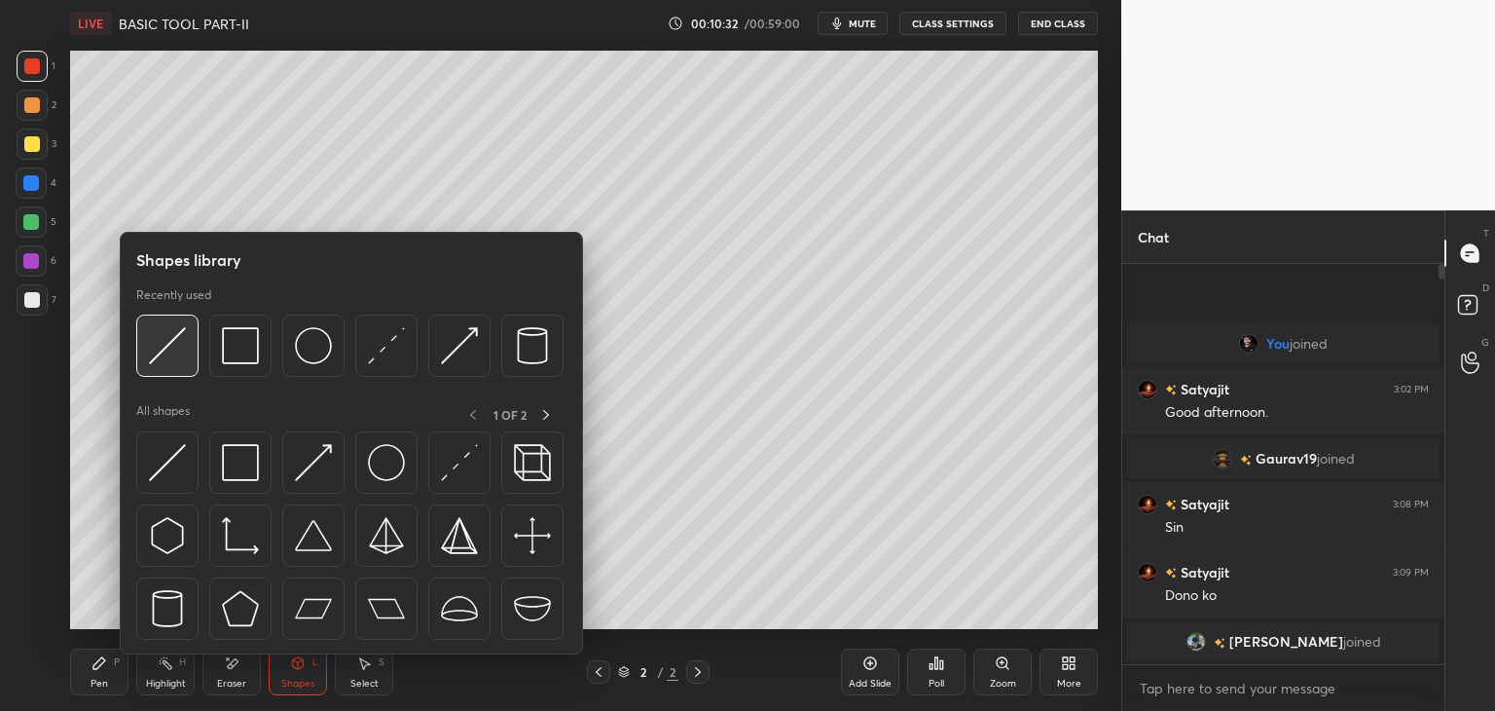
click at [159, 355] on img at bounding box center [167, 345] width 37 height 37
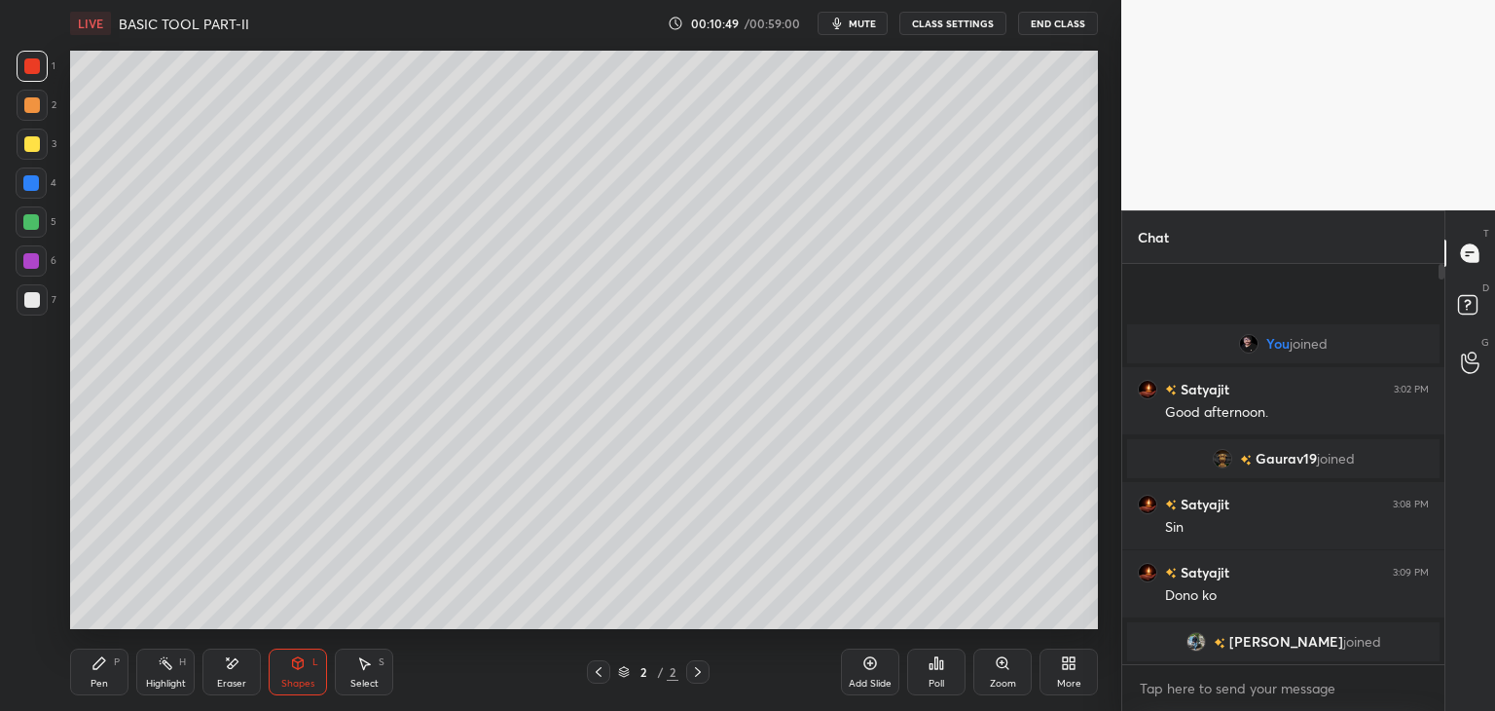
click at [31, 145] on div at bounding box center [32, 144] width 16 height 16
click at [298, 672] on div "Shapes L" at bounding box center [298, 671] width 58 height 47
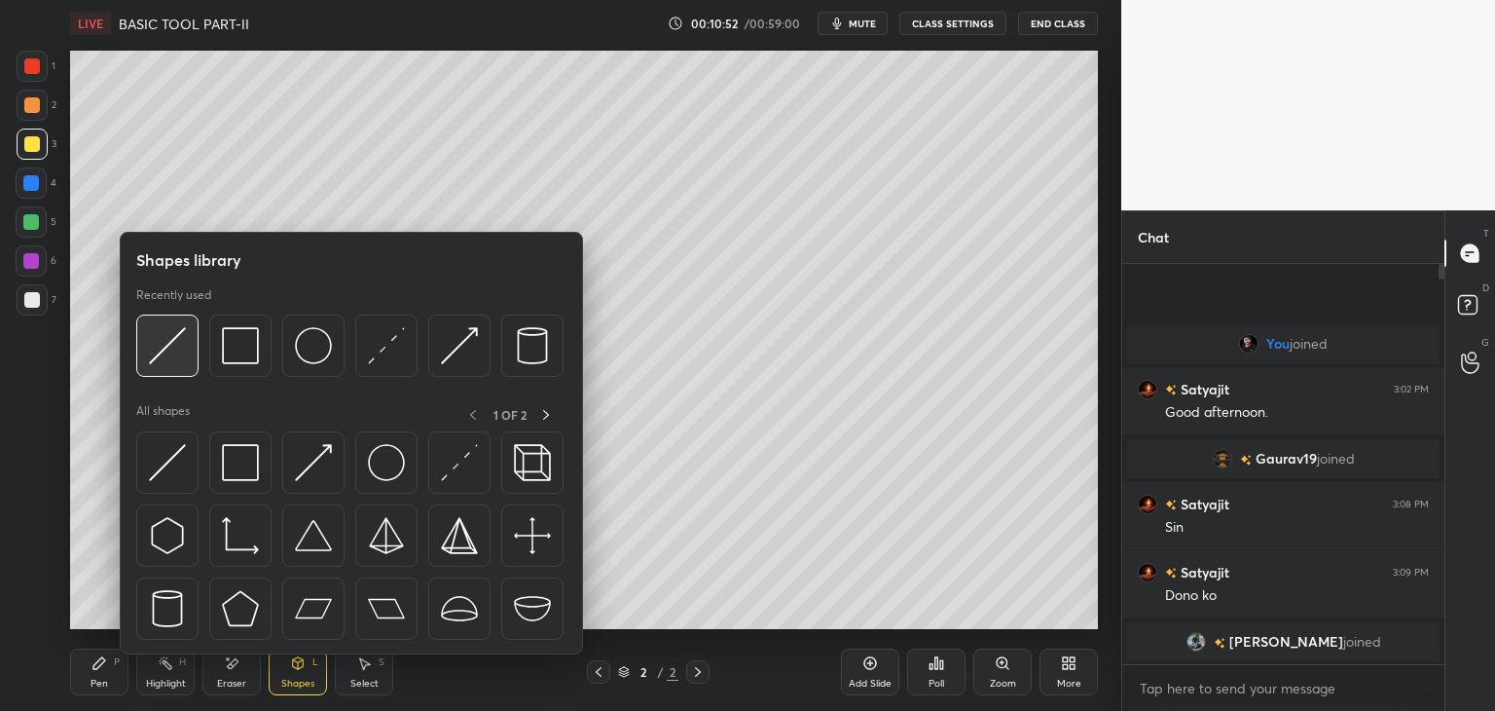
click at [166, 353] on img at bounding box center [167, 345] width 37 height 37
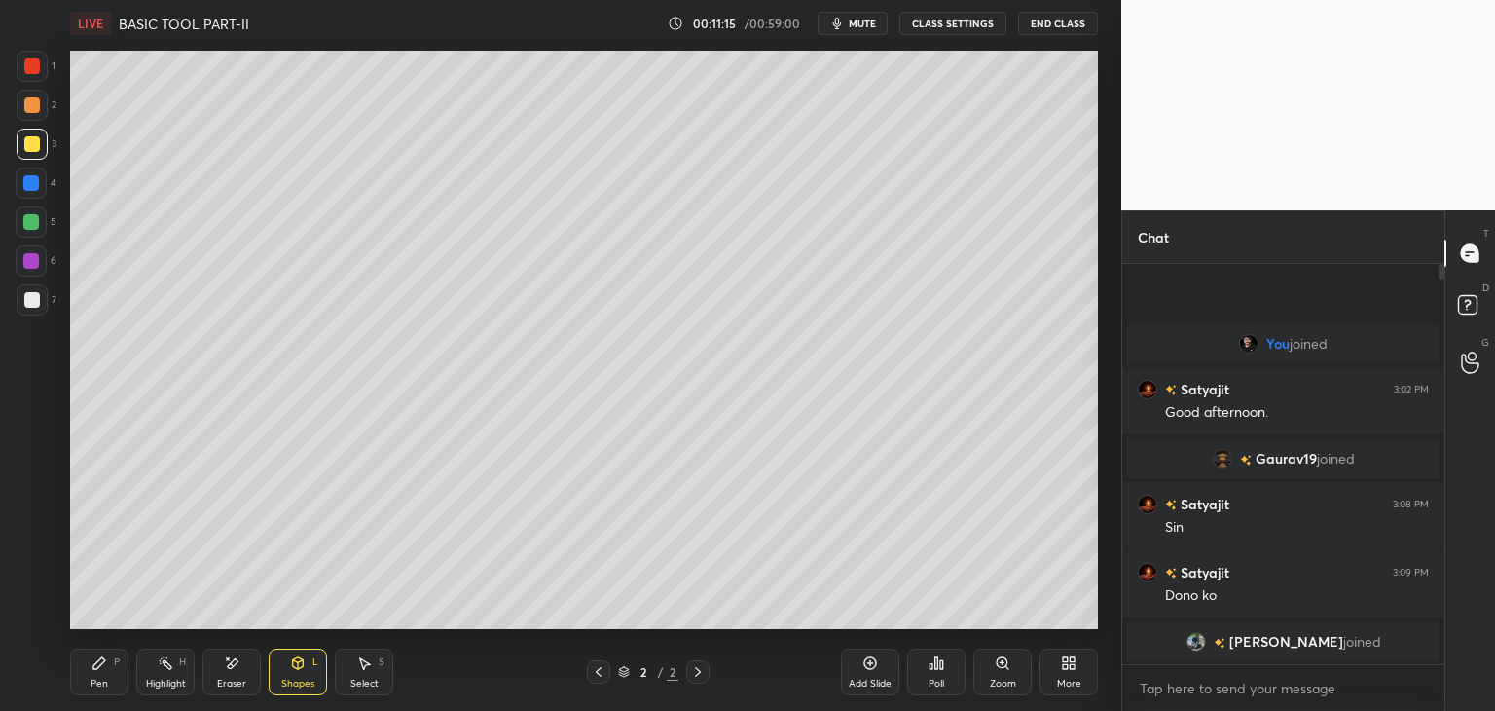
click at [103, 673] on div "Pen P" at bounding box center [99, 671] width 58 height 47
click at [35, 70] on div at bounding box center [32, 66] width 16 height 16
drag, startPoint x: 31, startPoint y: 145, endPoint x: 21, endPoint y: 142, distance: 10.2
click at [31, 147] on div at bounding box center [32, 144] width 16 height 16
click at [36, 64] on div at bounding box center [32, 66] width 16 height 16
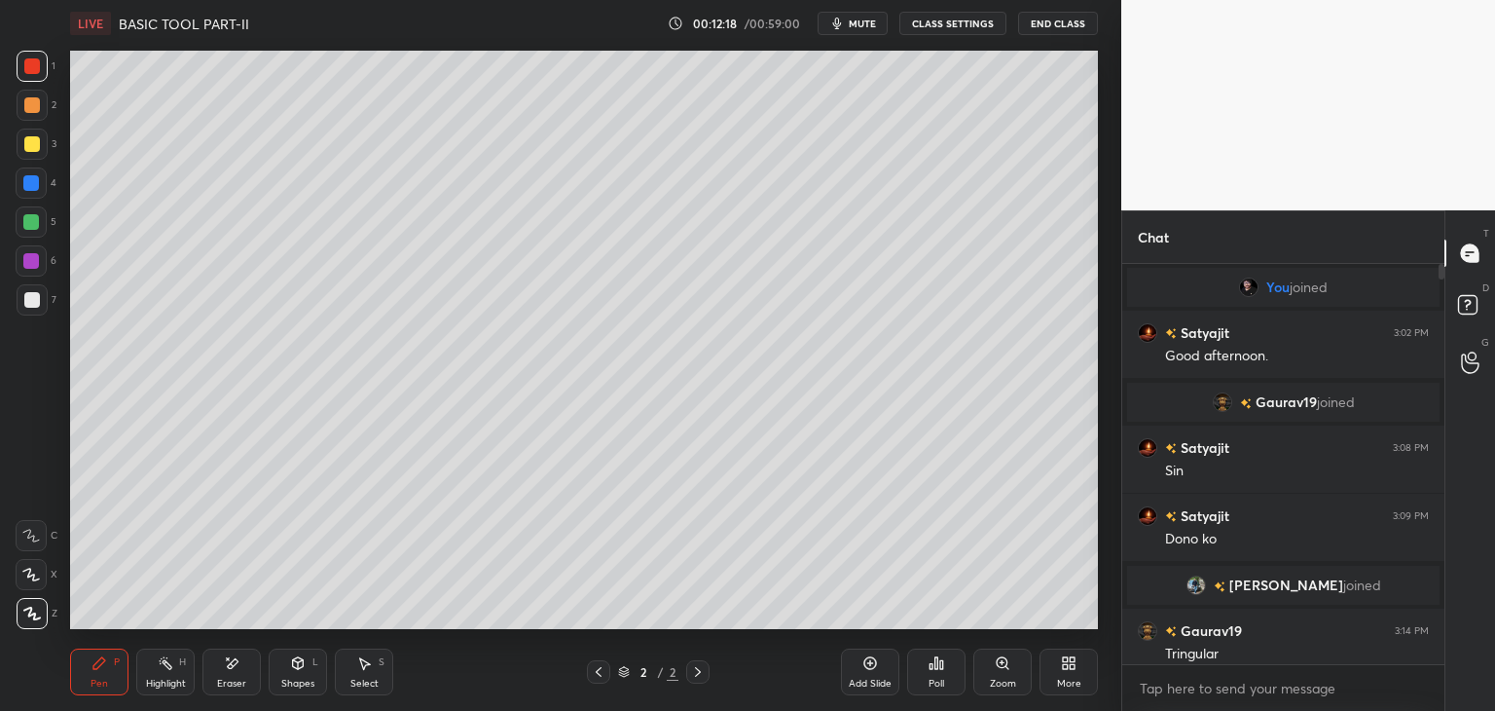
scroll to position [355, 316]
drag, startPoint x: 597, startPoint y: 674, endPoint x: 599, endPoint y: 683, distance: 9.9
click at [599, 673] on icon at bounding box center [599, 672] width 16 height 16
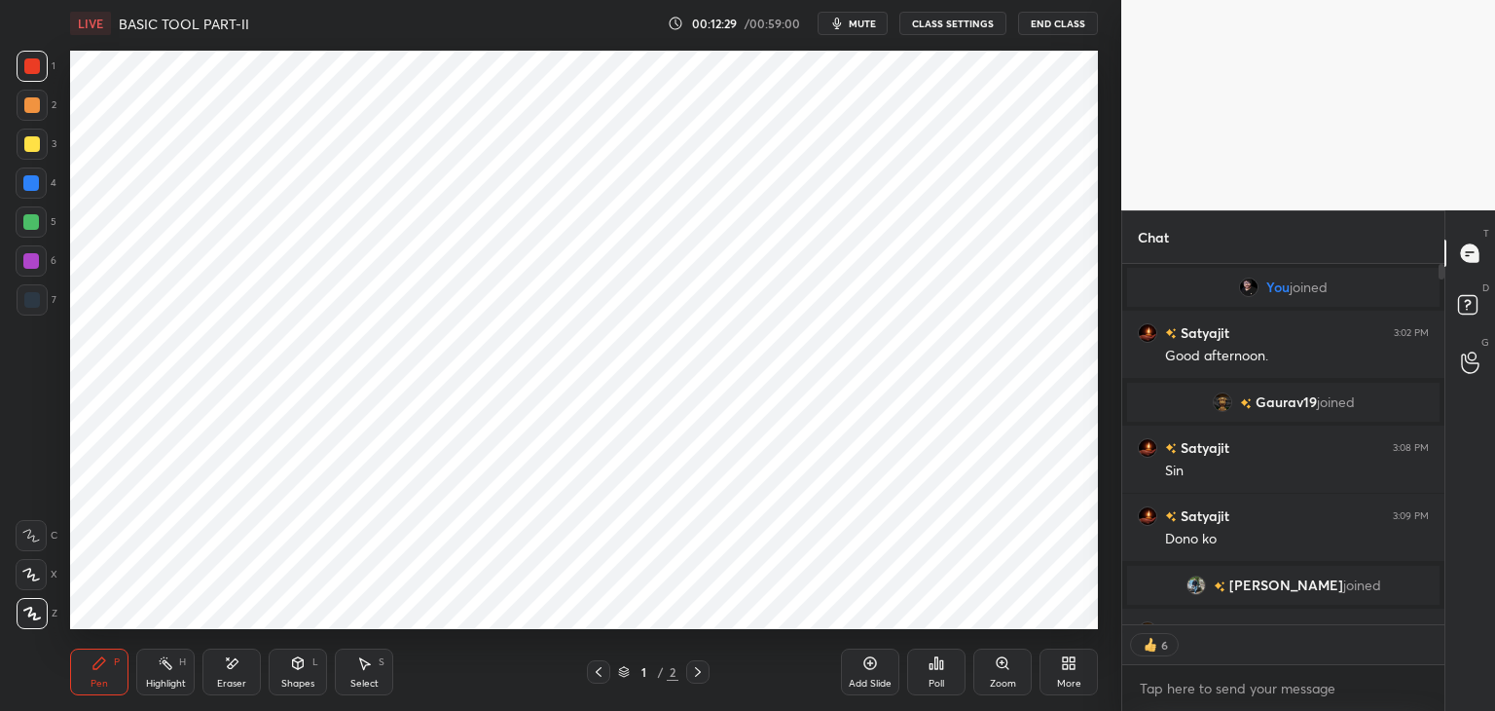
click at [701, 675] on icon at bounding box center [698, 672] width 16 height 16
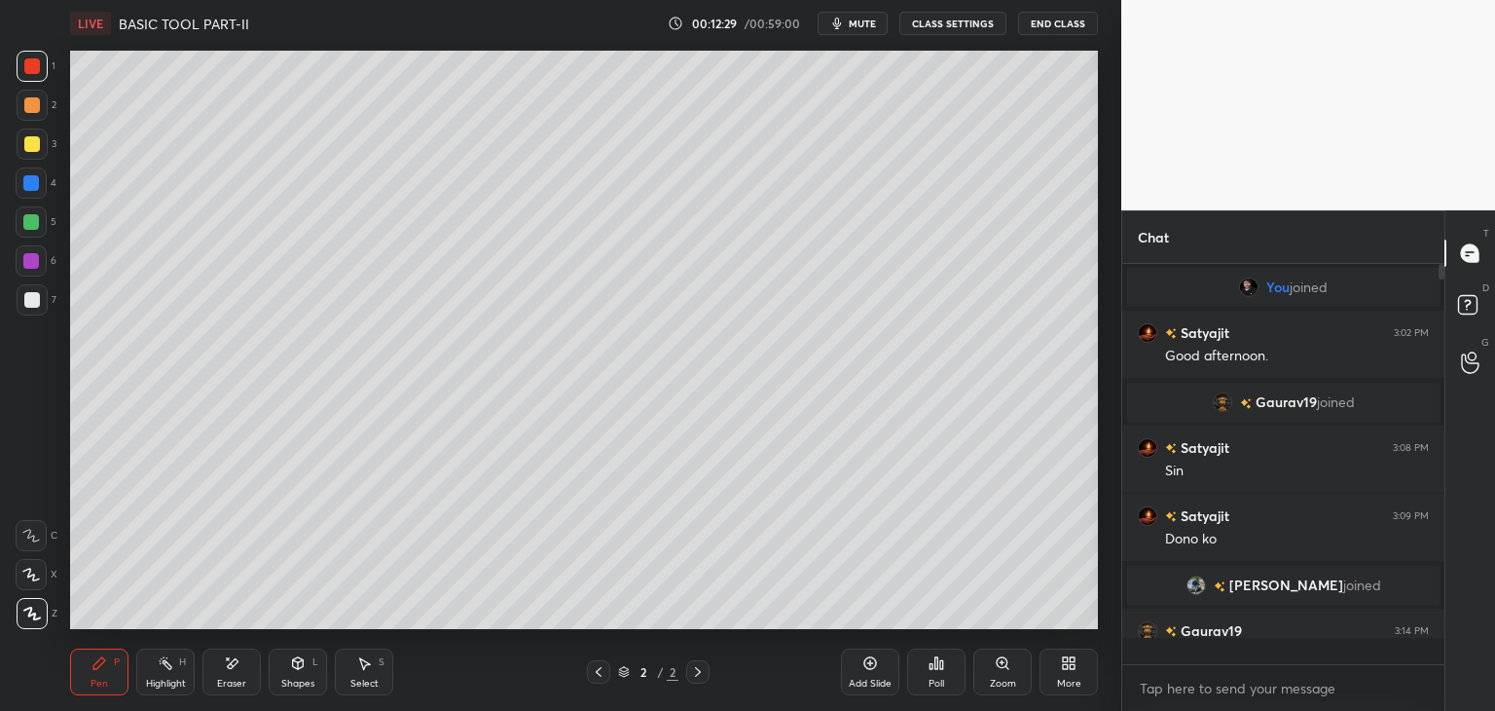
scroll to position [394, 316]
drag, startPoint x: 881, startPoint y: 682, endPoint x: 900, endPoint y: 679, distance: 18.9
click at [880, 681] on div "Add Slide" at bounding box center [870, 684] width 43 height 10
click at [300, 673] on div "Shapes L" at bounding box center [298, 671] width 58 height 47
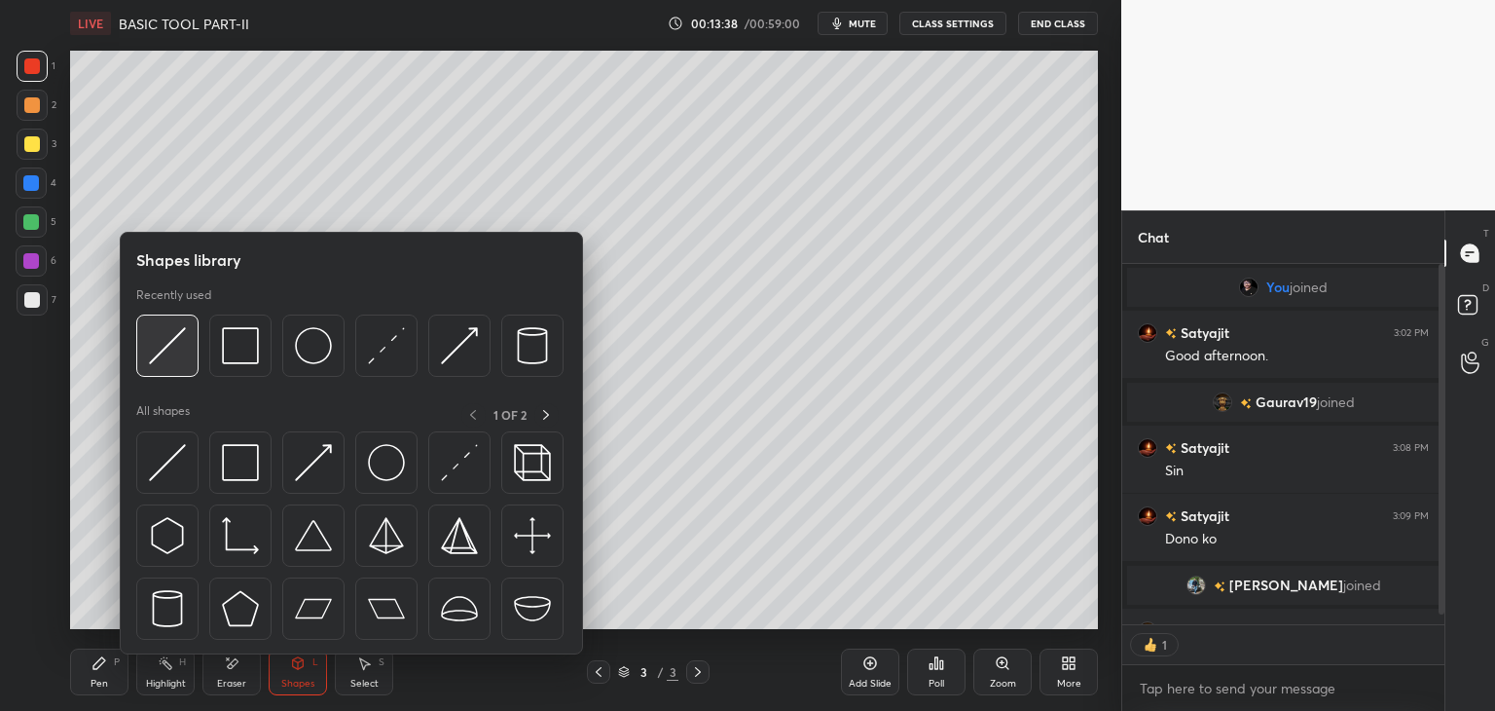
scroll to position [7, 6]
click at [168, 350] on img at bounding box center [167, 345] width 37 height 37
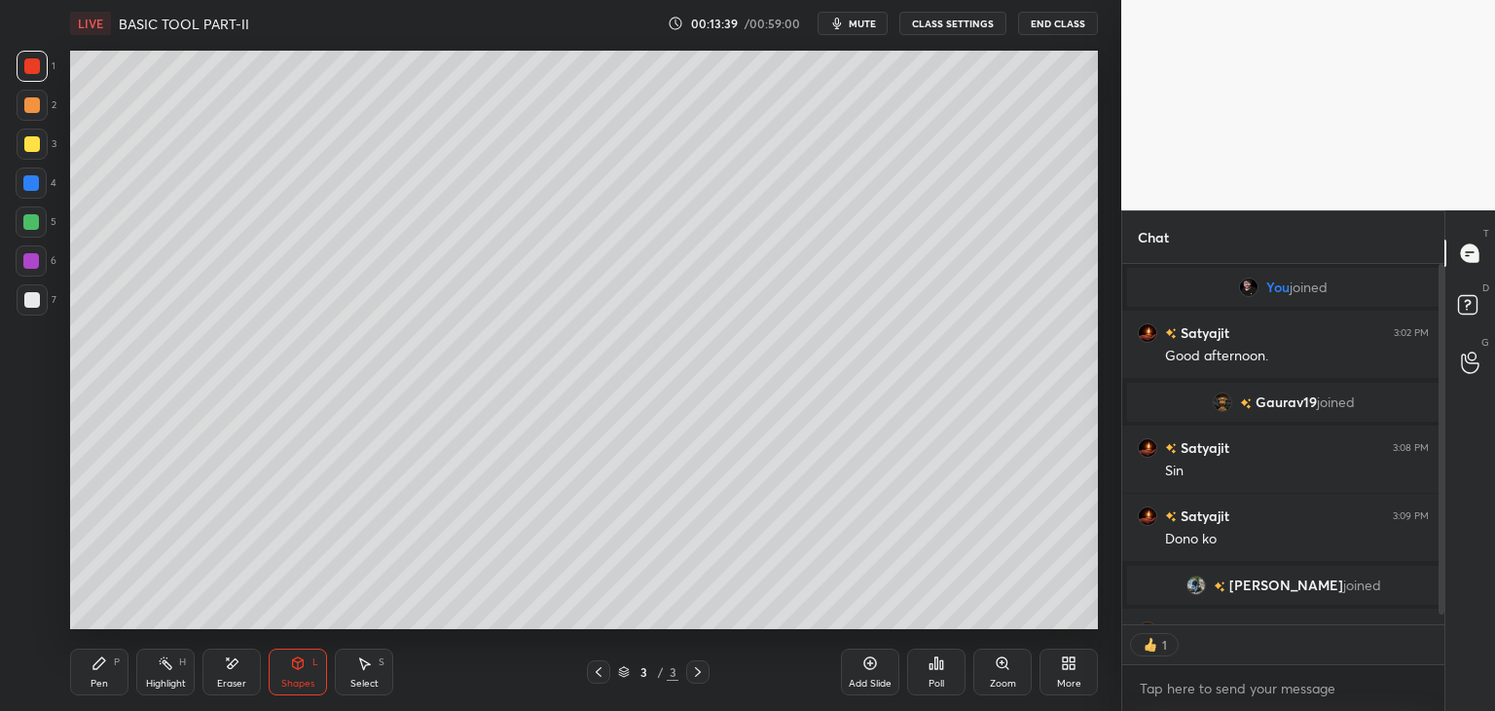
click at [34, 299] on div at bounding box center [32, 300] width 16 height 16
click at [102, 682] on div "Pen" at bounding box center [100, 684] width 18 height 10
click at [304, 675] on div "Shapes L" at bounding box center [298, 671] width 58 height 47
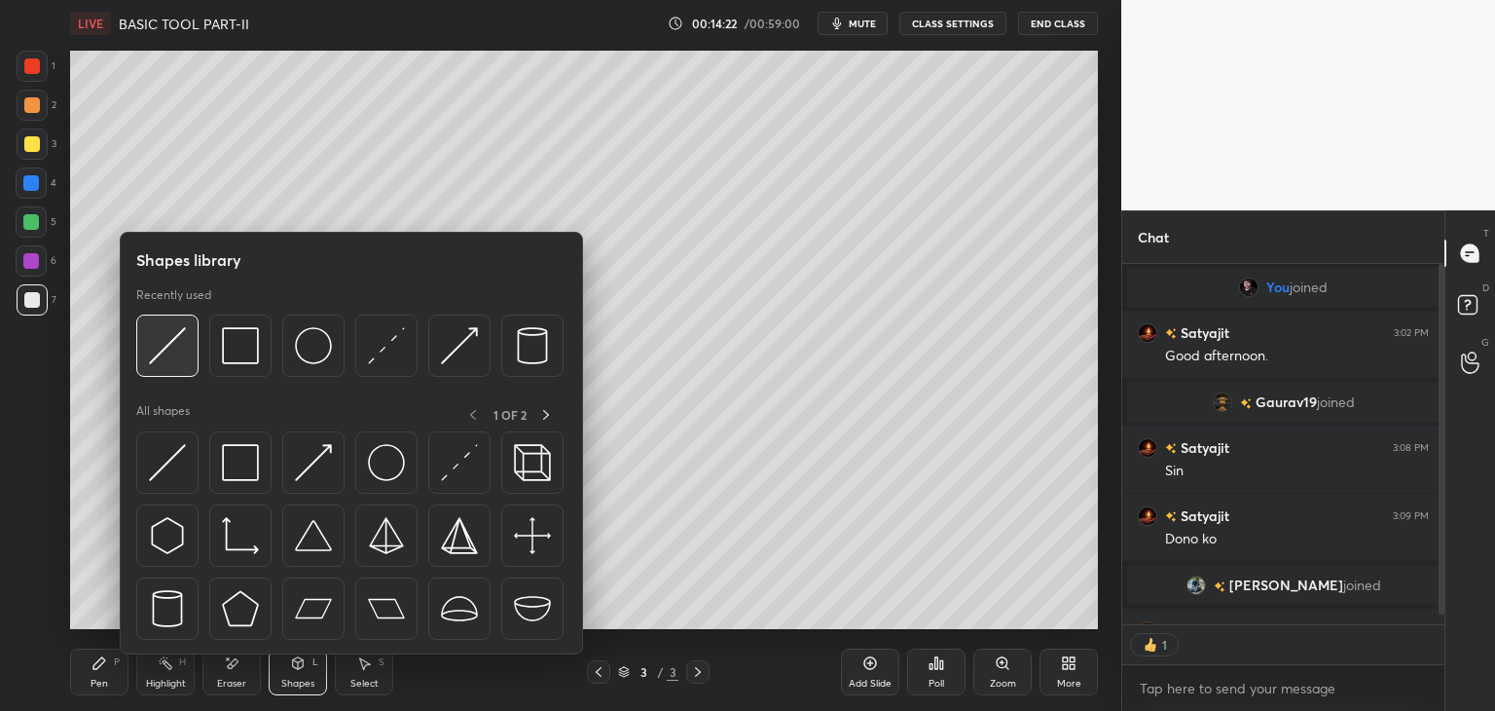
click at [171, 348] on img at bounding box center [167, 345] width 37 height 37
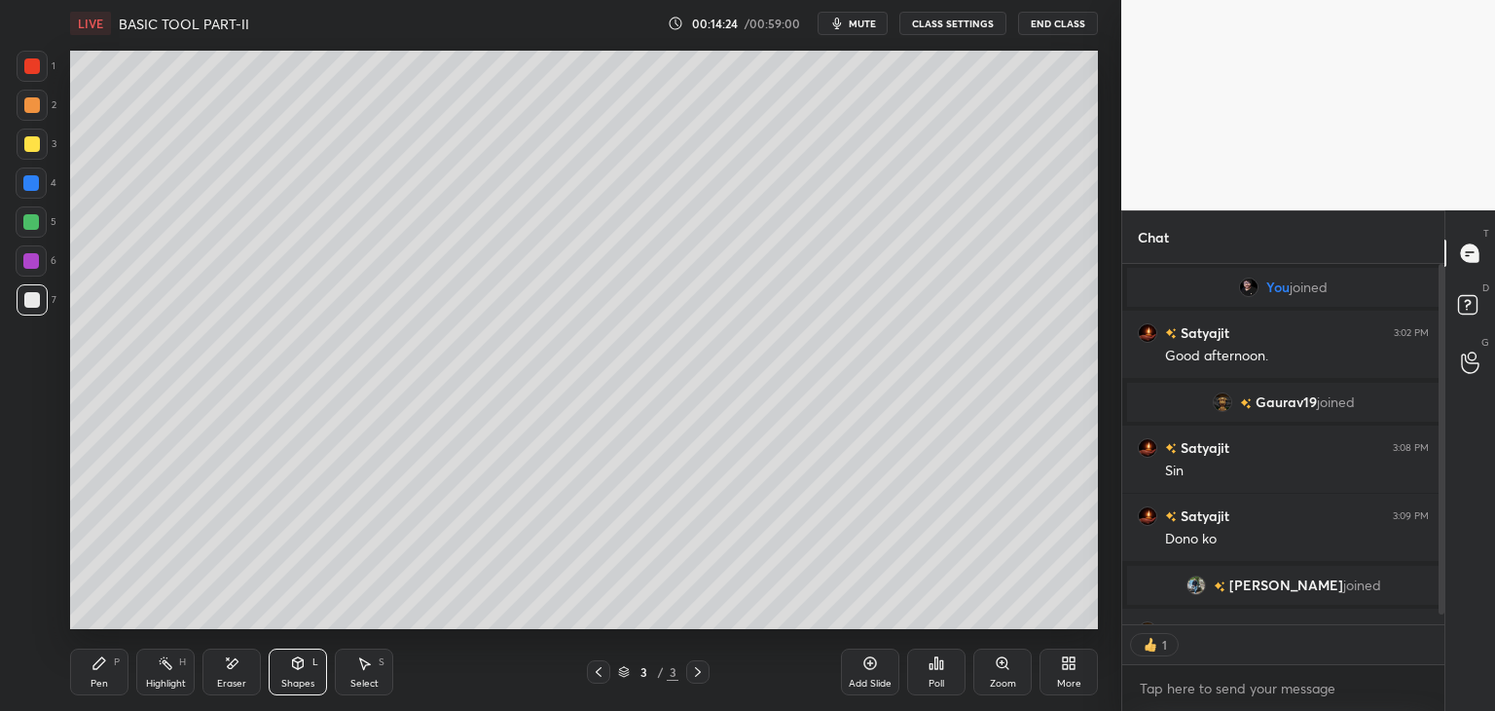
click at [32, 220] on div at bounding box center [31, 222] width 16 height 16
click at [103, 679] on div "Pen" at bounding box center [100, 684] width 18 height 10
click at [18, 550] on div "1 2 3 4 5 6 7 C X Z E E Erase all H H LIVE BASIC TOOL PART-II 00:14:46 / 00:59:…" at bounding box center [553, 355] width 1106 height 711
click at [30, 187] on div at bounding box center [31, 183] width 16 height 16
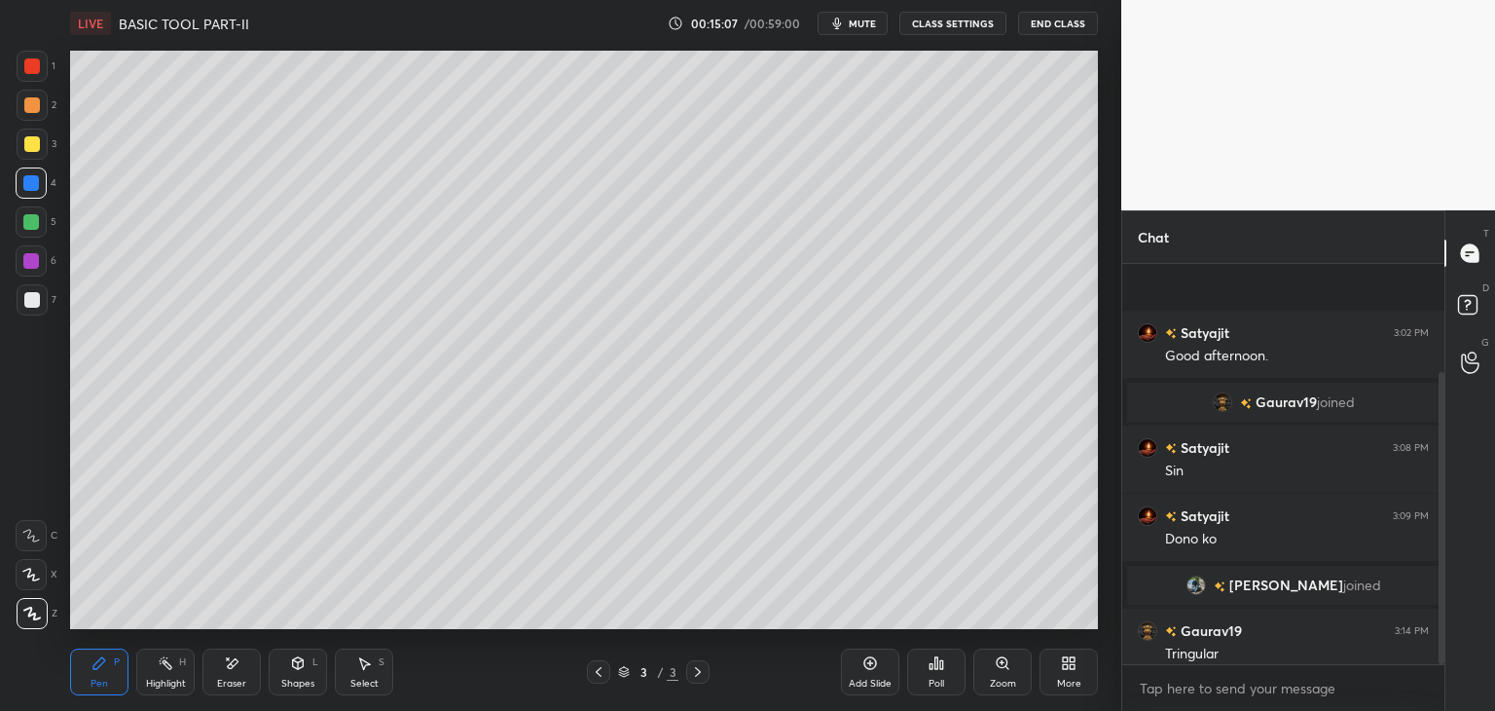
scroll to position [148, 0]
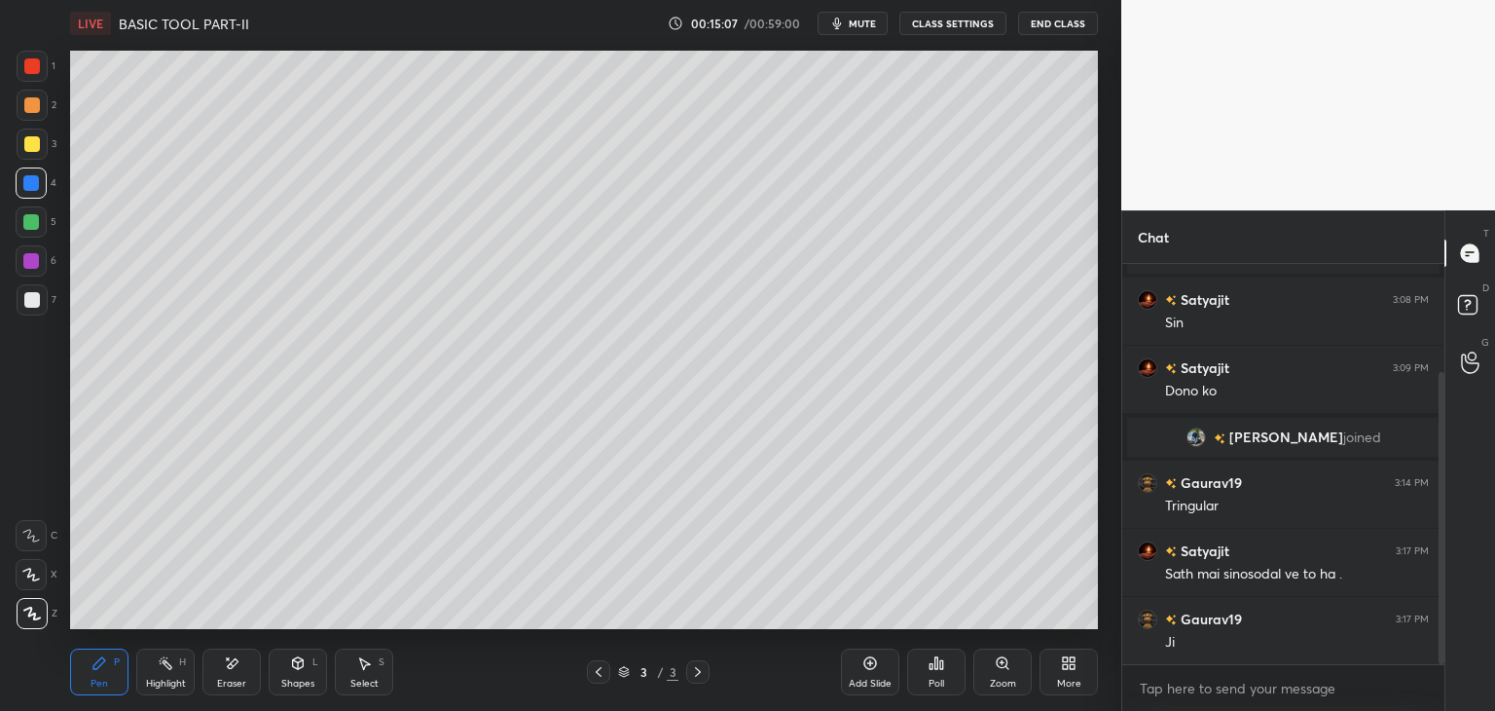
drag, startPoint x: 1441, startPoint y: 556, endPoint x: 1439, endPoint y: 623, distance: 67.2
click at [1439, 626] on div at bounding box center [1442, 518] width 6 height 292
click at [29, 143] on div at bounding box center [32, 144] width 16 height 16
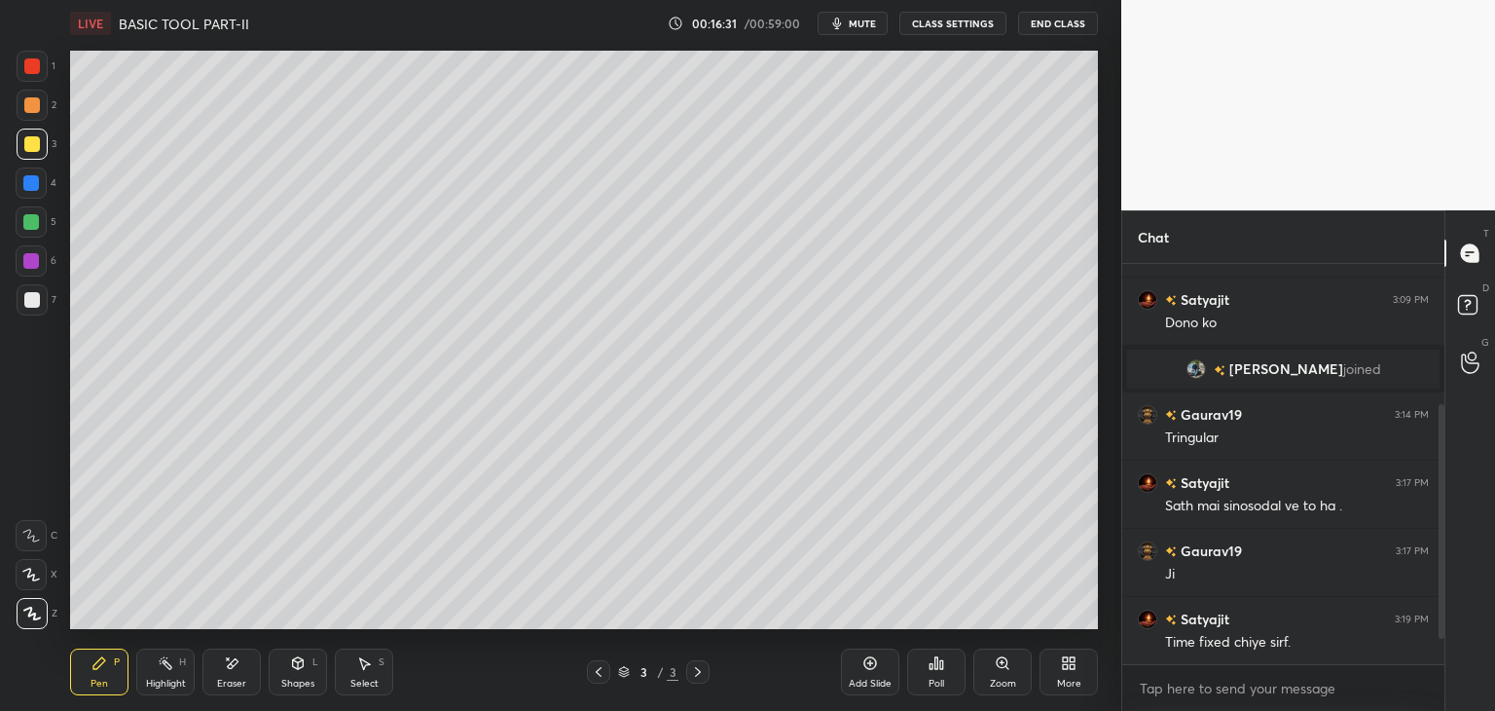
scroll to position [6, 6]
click at [868, 667] on icon at bounding box center [871, 663] width 16 height 16
click at [30, 72] on div at bounding box center [32, 66] width 16 height 16
click at [34, 153] on div at bounding box center [32, 144] width 31 height 31
click at [31, 68] on div at bounding box center [32, 66] width 16 height 16
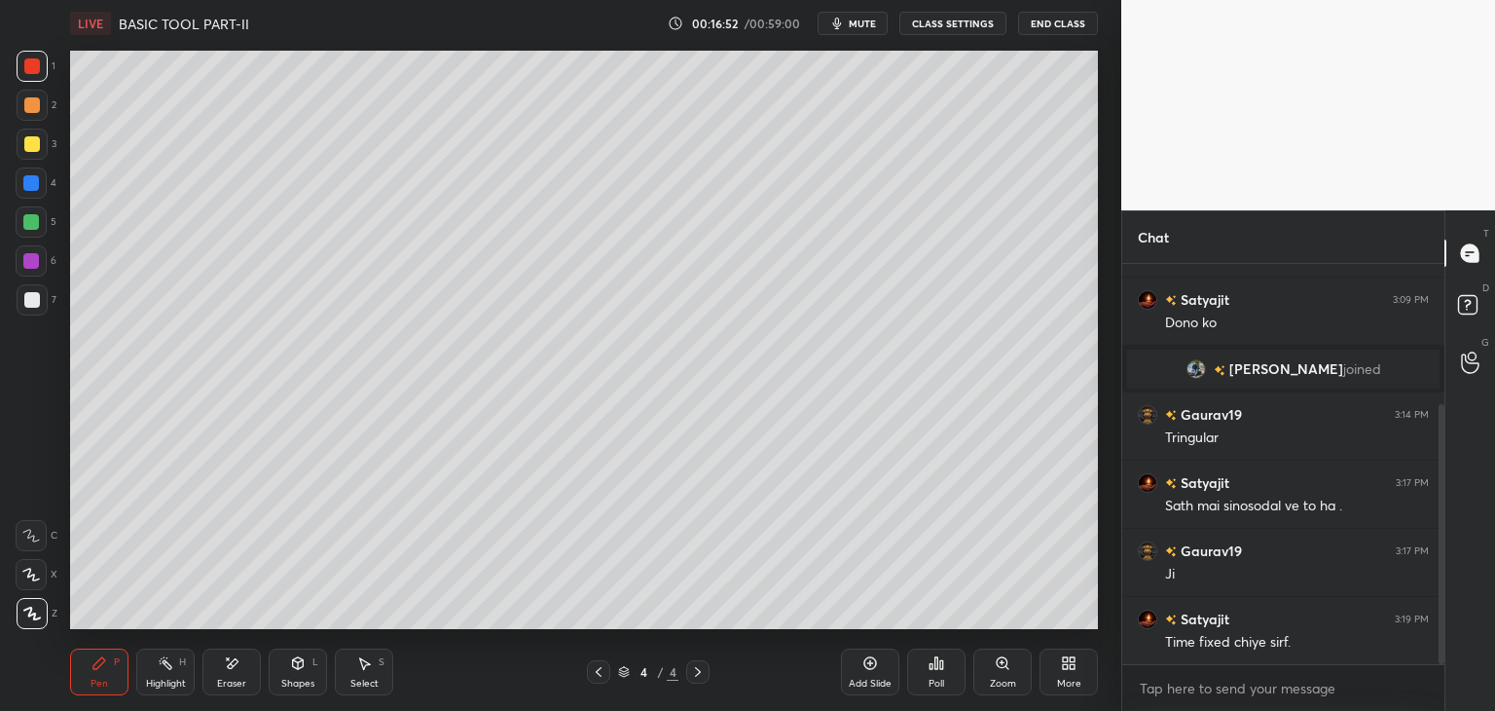
click at [30, 71] on div at bounding box center [32, 66] width 16 height 16
click at [35, 144] on div at bounding box center [32, 144] width 16 height 16
drag, startPoint x: 40, startPoint y: 612, endPoint x: 105, endPoint y: 664, distance: 83.2
click at [47, 614] on div "Z" at bounding box center [37, 613] width 41 height 31
click at [111, 670] on div "Pen P" at bounding box center [99, 671] width 58 height 47
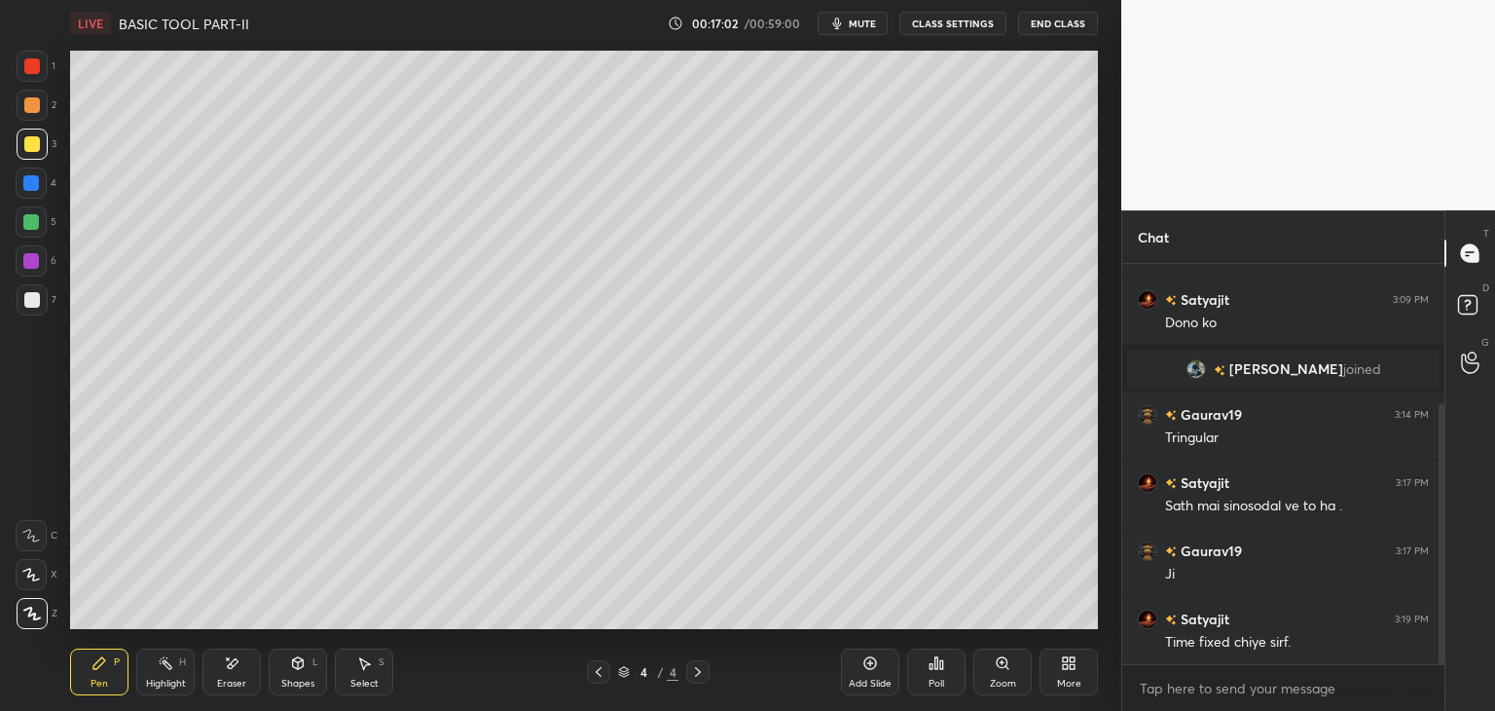
click at [31, 617] on icon at bounding box center [32, 614] width 18 height 14
click at [102, 674] on div "Pen P" at bounding box center [99, 671] width 58 height 47
click at [28, 617] on icon at bounding box center [32, 614] width 18 height 14
click at [108, 663] on div "Pen P" at bounding box center [99, 671] width 58 height 47
click at [29, 148] on div at bounding box center [32, 144] width 16 height 16
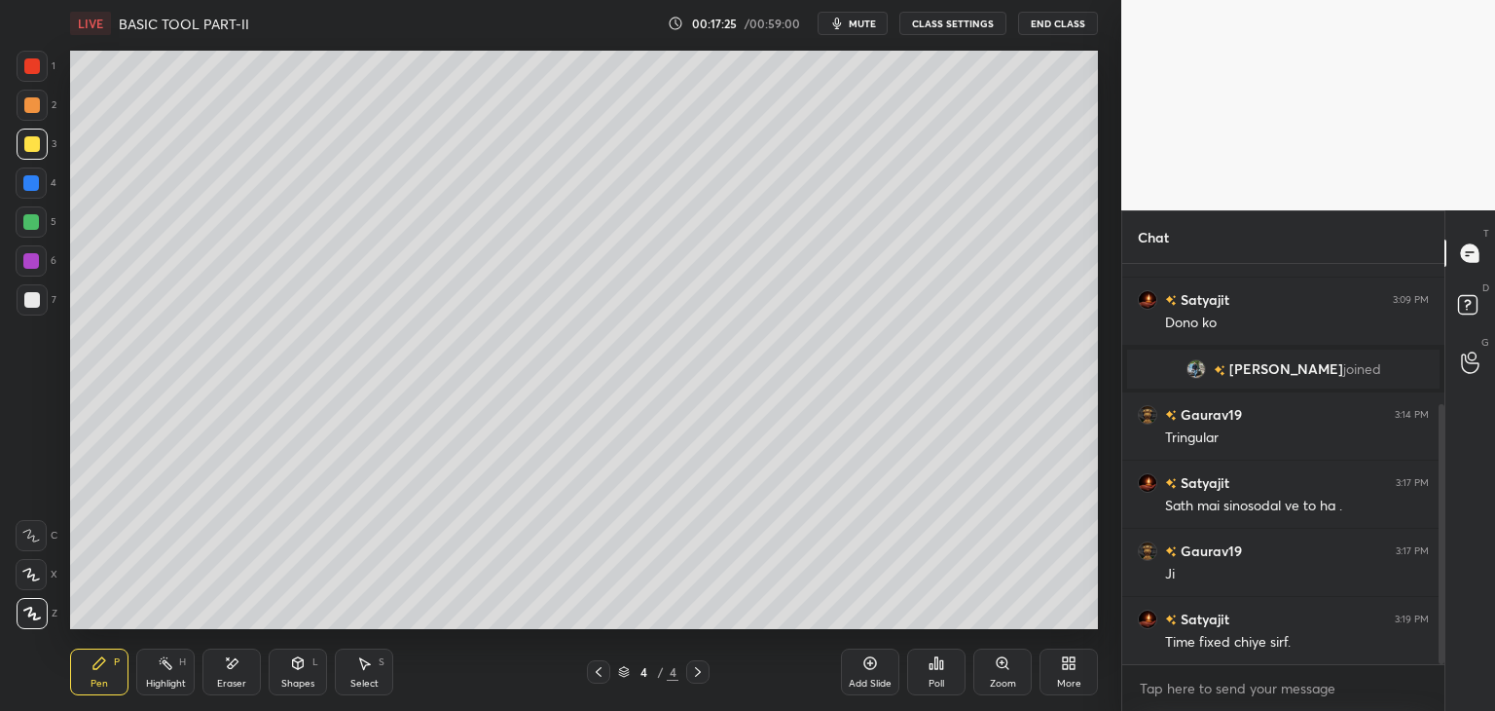
click at [249, 667] on div "Eraser" at bounding box center [232, 671] width 58 height 47
click at [107, 682] on div "Pen" at bounding box center [100, 684] width 18 height 10
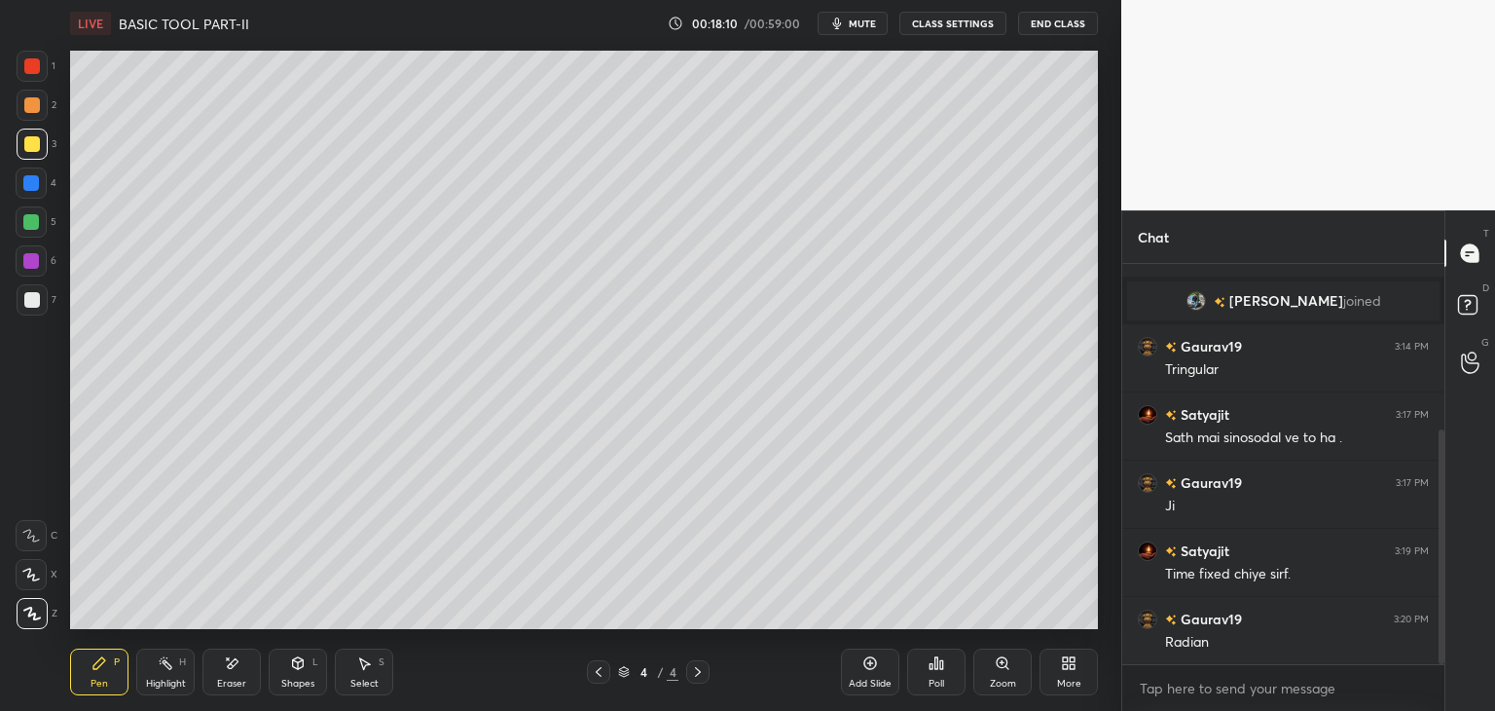
click at [235, 674] on div "Eraser" at bounding box center [232, 671] width 58 height 47
click at [98, 669] on icon at bounding box center [100, 663] width 16 height 16
click at [301, 673] on div "Shapes L" at bounding box center [298, 671] width 58 height 47
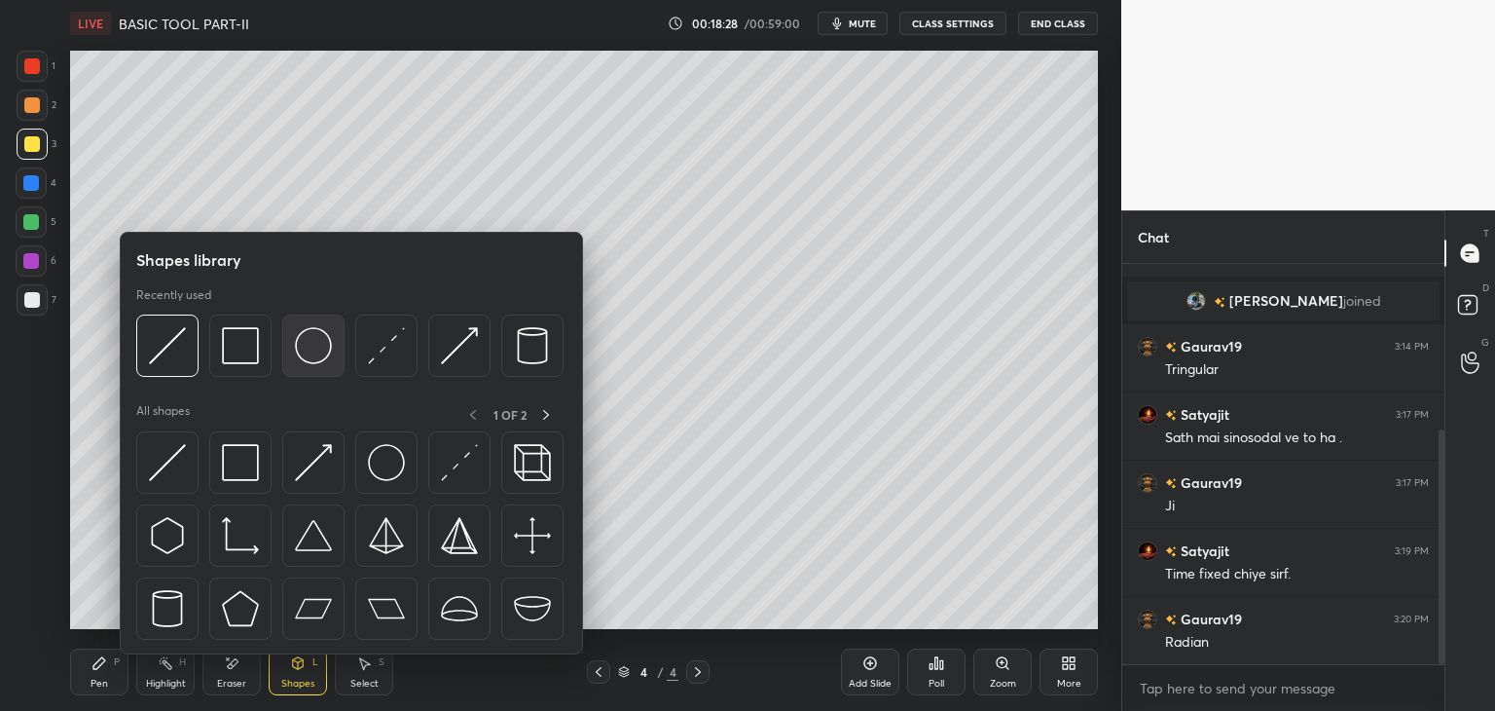
click at [304, 348] on img at bounding box center [313, 345] width 37 height 37
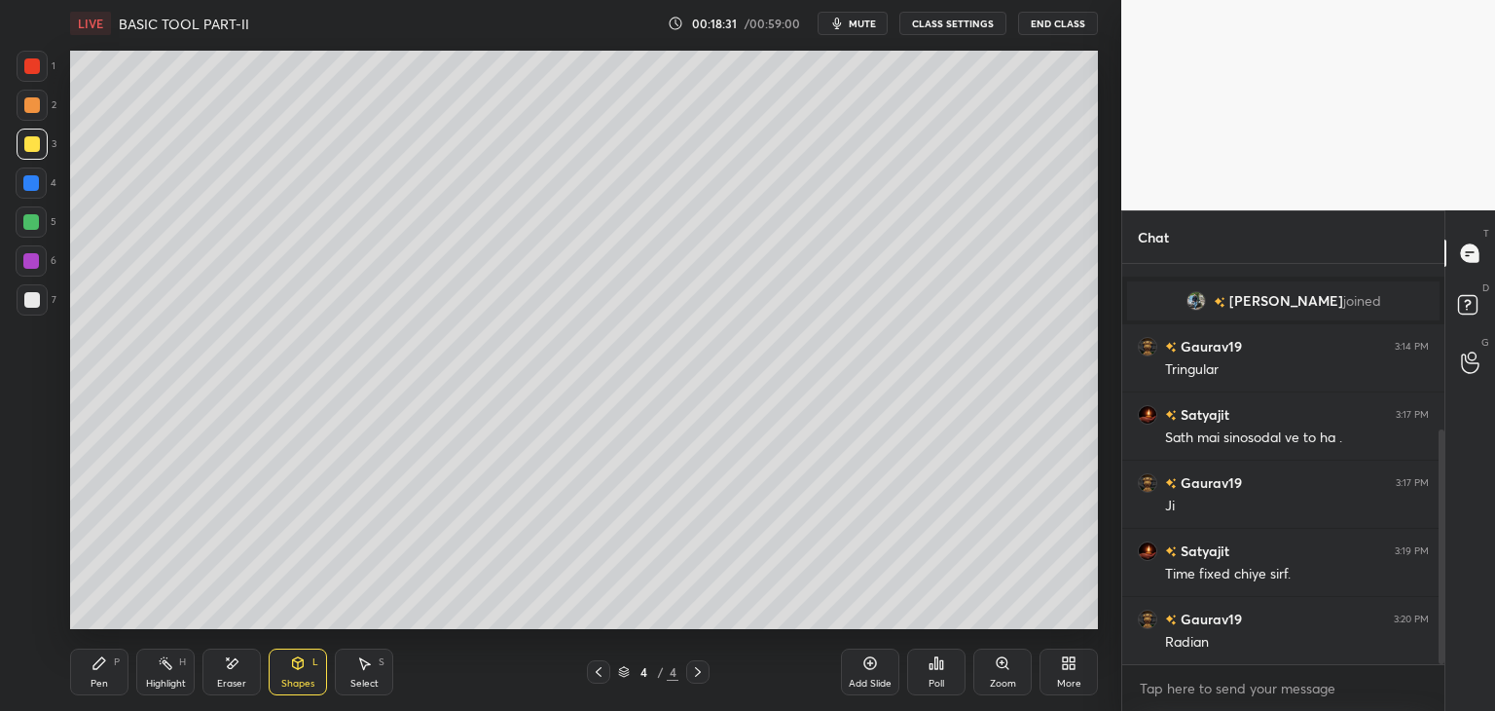
click at [96, 663] on icon at bounding box center [99, 663] width 12 height 12
click at [43, 219] on div at bounding box center [31, 221] width 31 height 31
click at [34, 181] on div at bounding box center [31, 183] width 16 height 16
drag, startPoint x: 1441, startPoint y: 530, endPoint x: 1442, endPoint y: 589, distance: 59.4
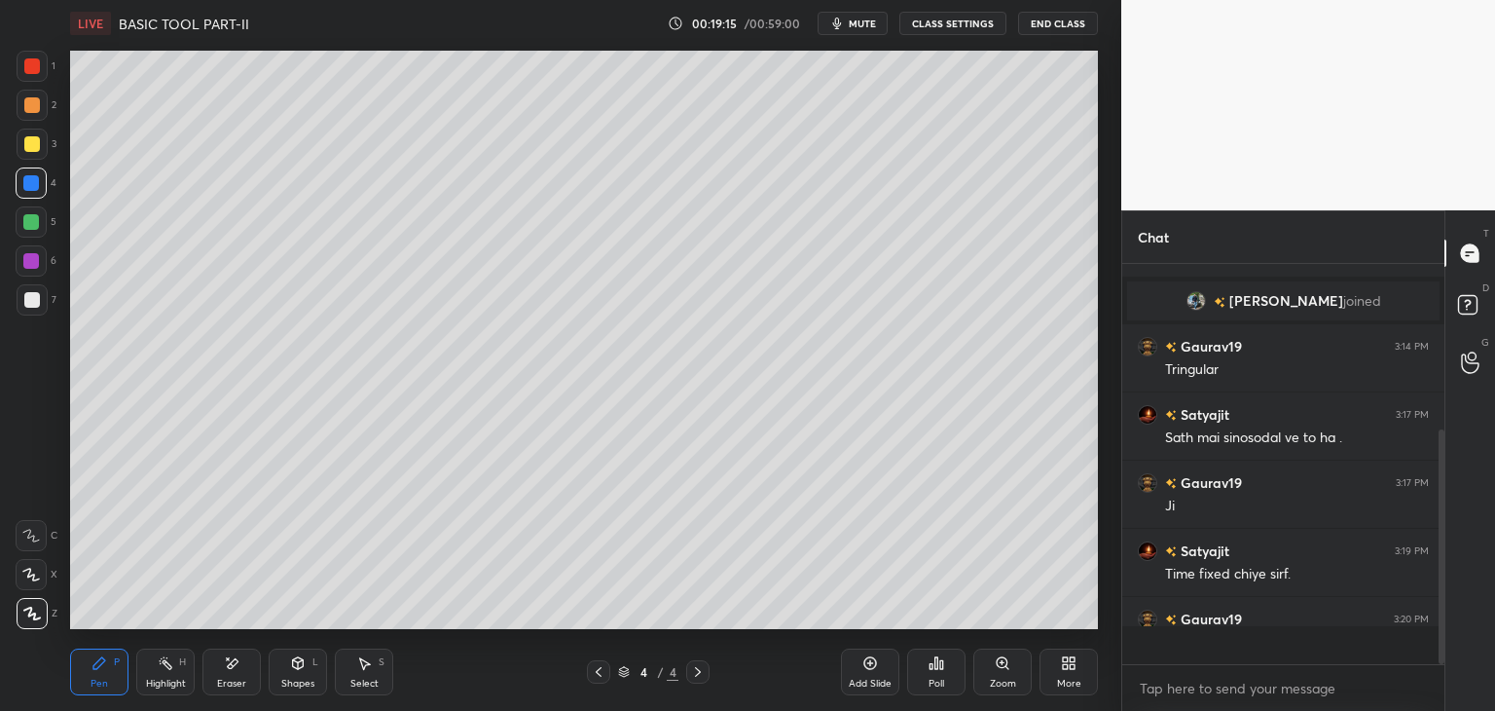
click at [1442, 593] on div at bounding box center [1442, 546] width 6 height 235
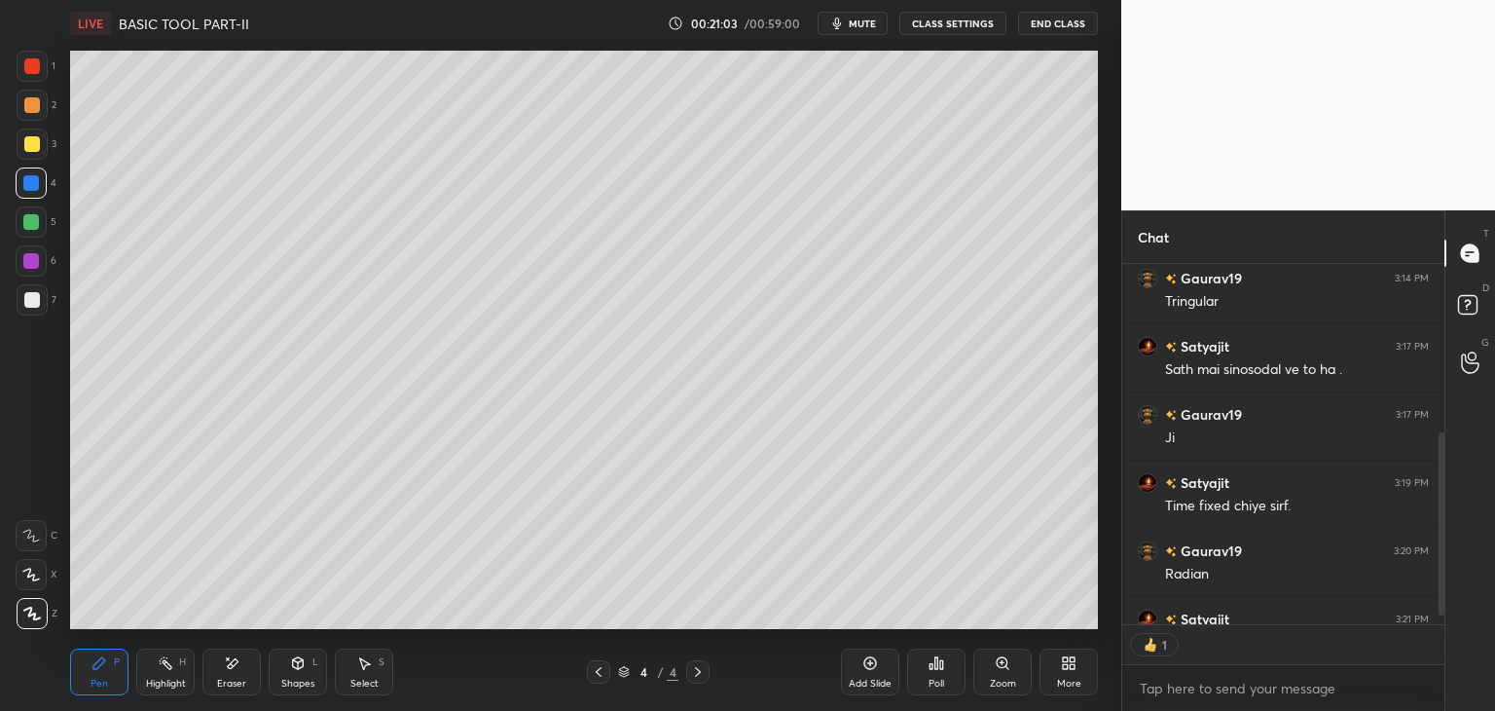
scroll to position [7, 6]
click at [32, 72] on div at bounding box center [32, 66] width 16 height 16
click at [876, 670] on icon at bounding box center [871, 663] width 16 height 16
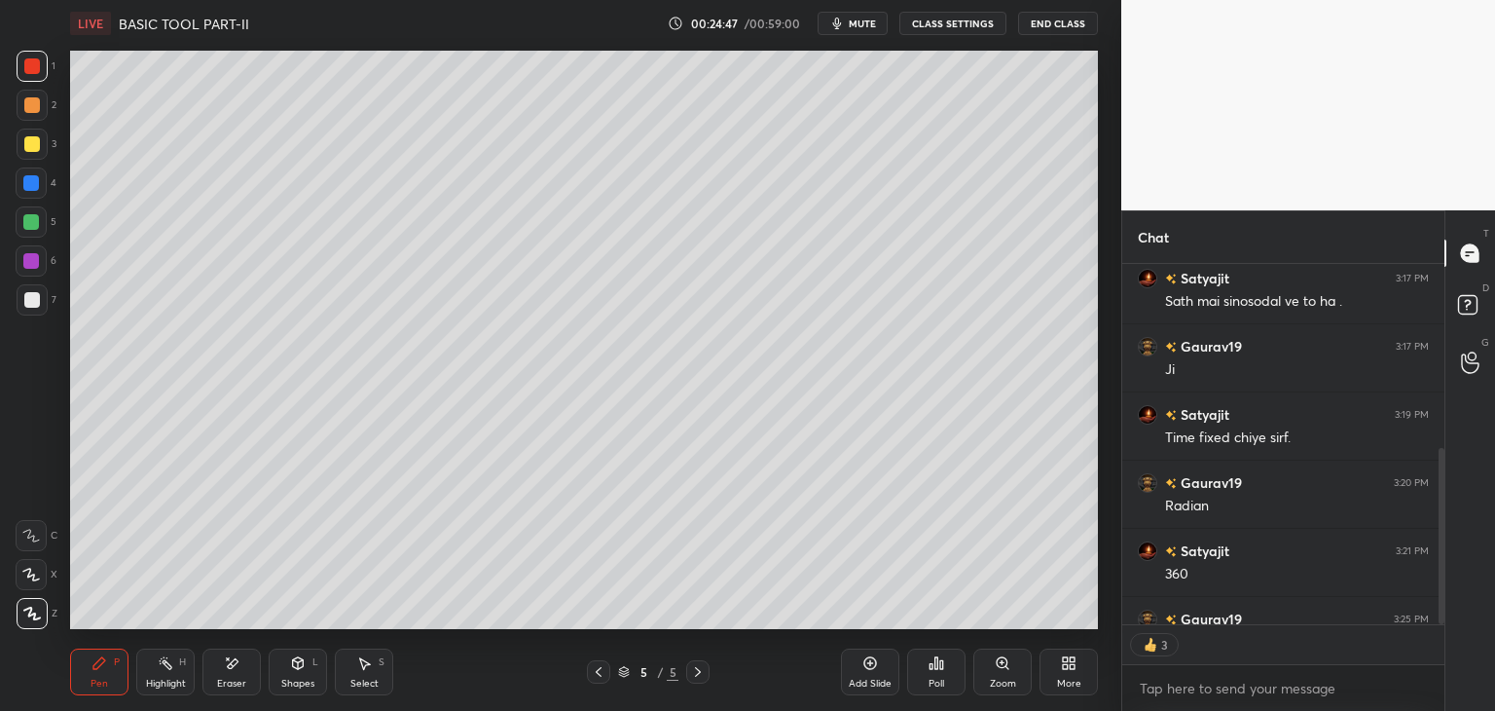
click at [225, 666] on icon at bounding box center [232, 663] width 16 height 17
click at [39, 613] on span "Erase all" at bounding box center [31, 614] width 29 height 14
click at [123, 688] on div "Pen P" at bounding box center [99, 671] width 58 height 47
click at [239, 679] on div "Eraser" at bounding box center [231, 684] width 29 height 10
click at [39, 616] on span "Erase all" at bounding box center [31, 614] width 29 height 14
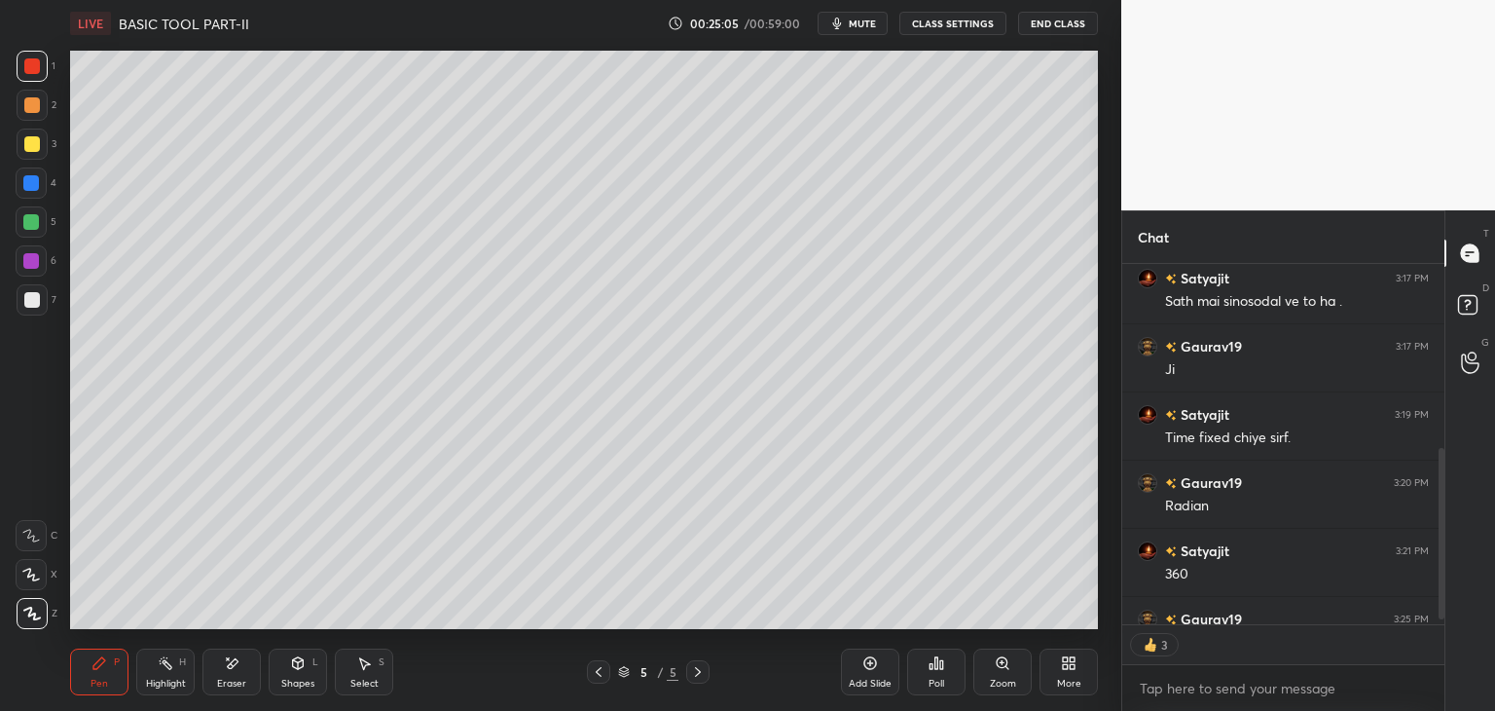
click at [34, 154] on div at bounding box center [32, 144] width 31 height 31
click at [244, 675] on div "Eraser" at bounding box center [232, 671] width 58 height 47
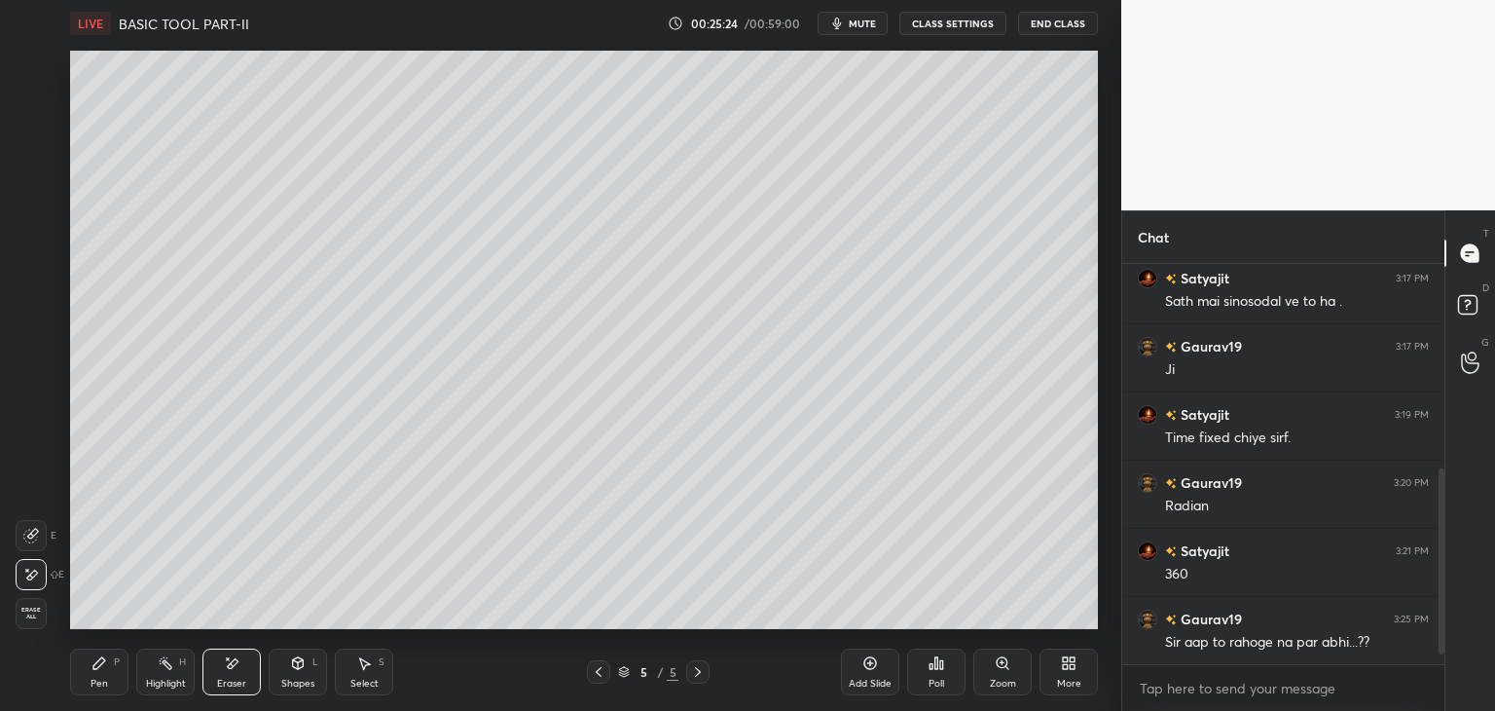
click at [36, 614] on span "Erase all" at bounding box center [31, 614] width 29 height 14
click at [96, 666] on icon at bounding box center [99, 663] width 12 height 12
click at [600, 679] on icon at bounding box center [599, 672] width 16 height 16
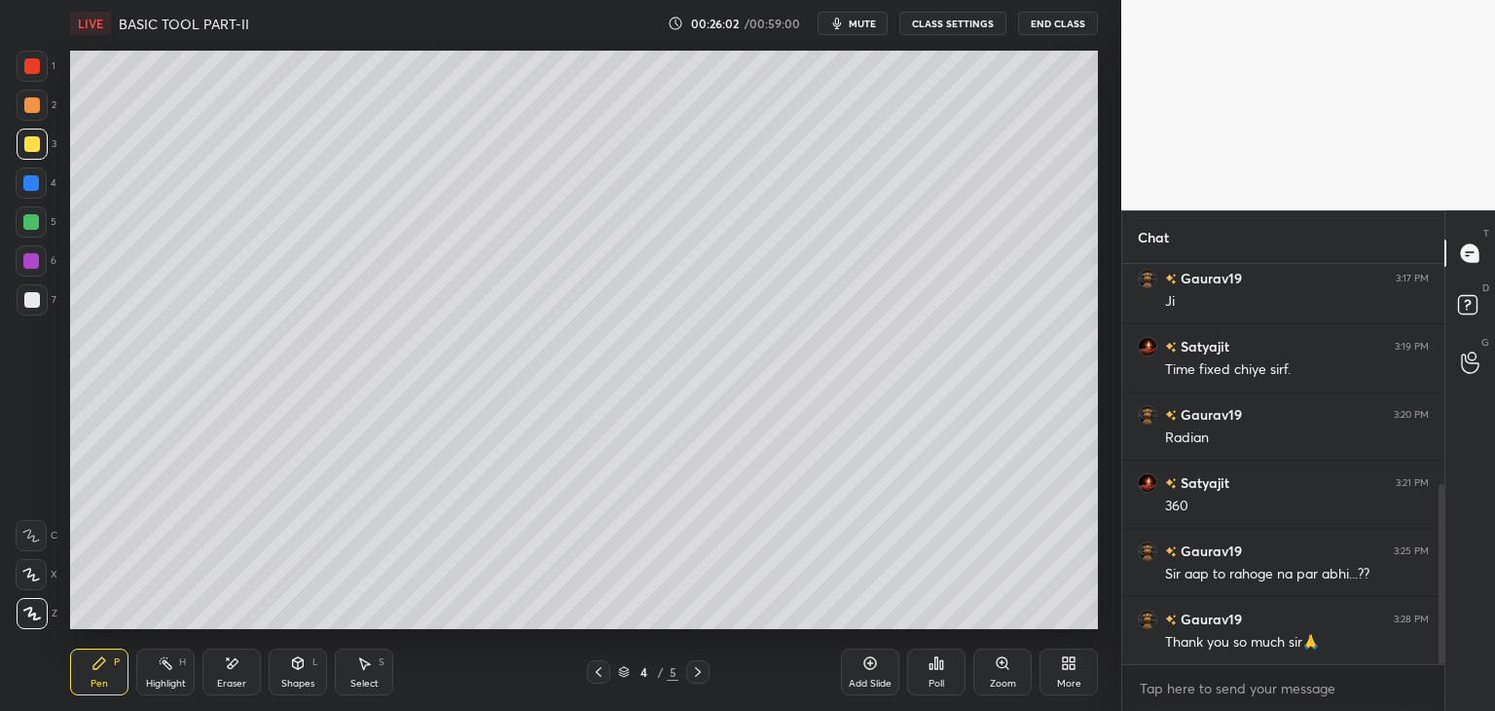
click at [35, 59] on div at bounding box center [32, 66] width 16 height 16
click at [39, 305] on div at bounding box center [32, 299] width 31 height 31
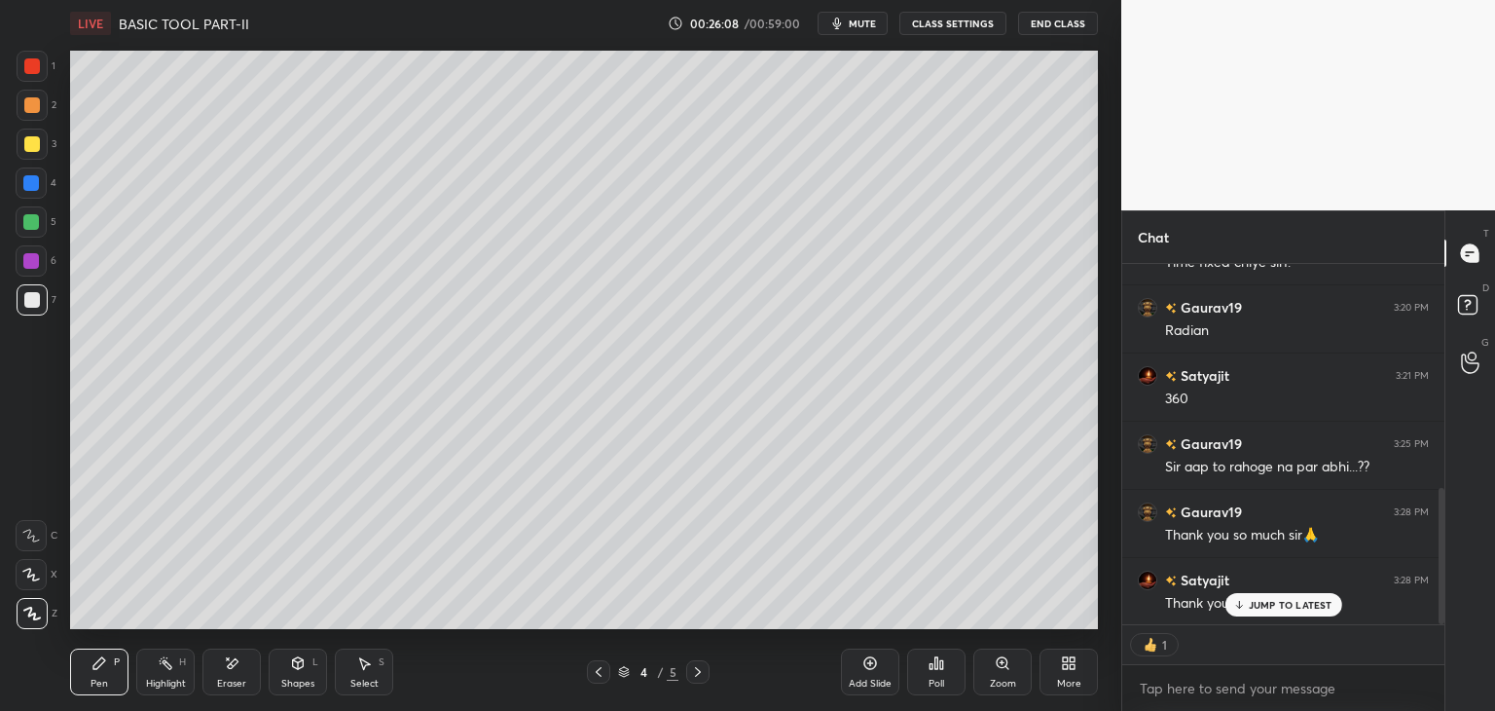
click at [41, 67] on div at bounding box center [32, 66] width 31 height 31
click at [1055, 71] on div "LIVE BASIC TOOL PART-II 00:26:13 / 00:59:00 mute CLASS SETTINGS End Class Setti…" at bounding box center [584, 355] width 1044 height 711
click at [868, 23] on span "mute" at bounding box center [862, 24] width 27 height 14
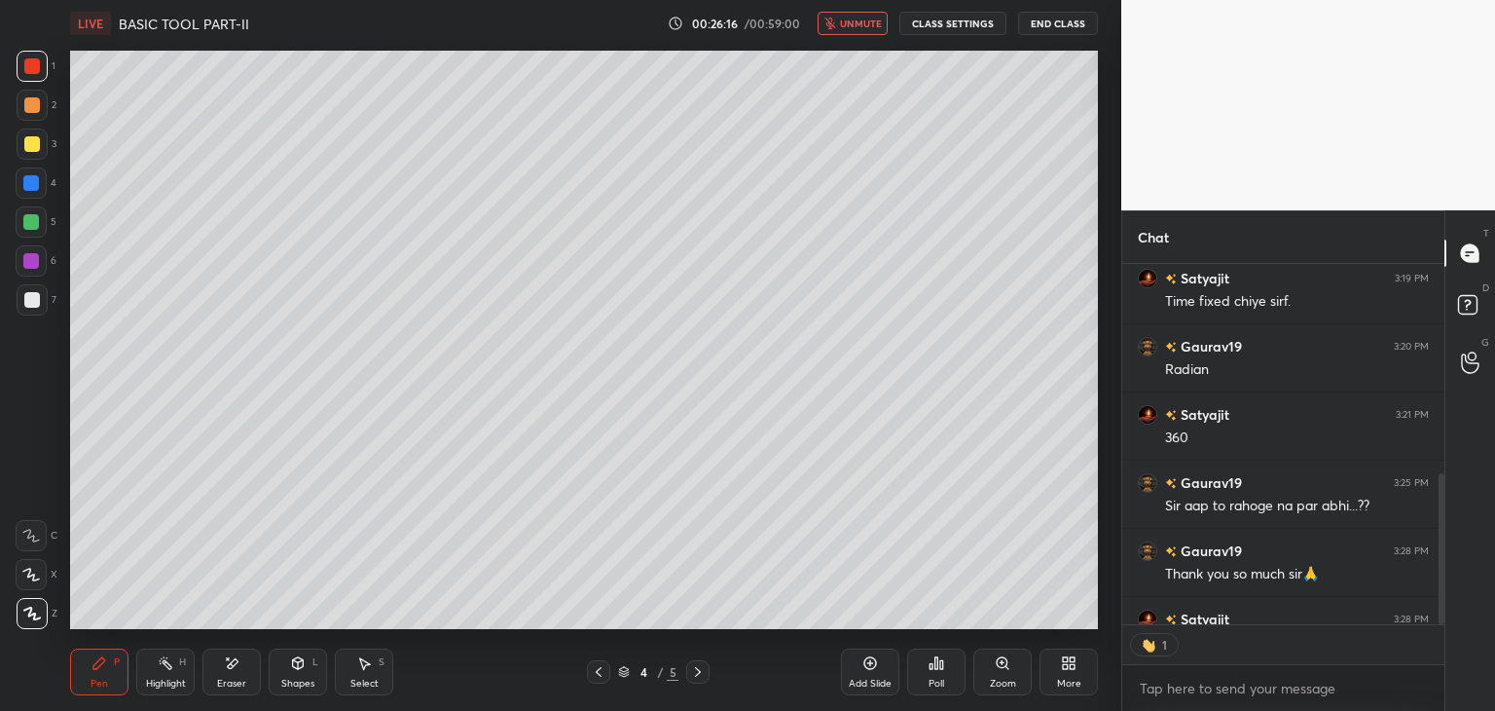
scroll to position [7, 6]
click at [1052, 32] on button "End Class" at bounding box center [1058, 23] width 80 height 23
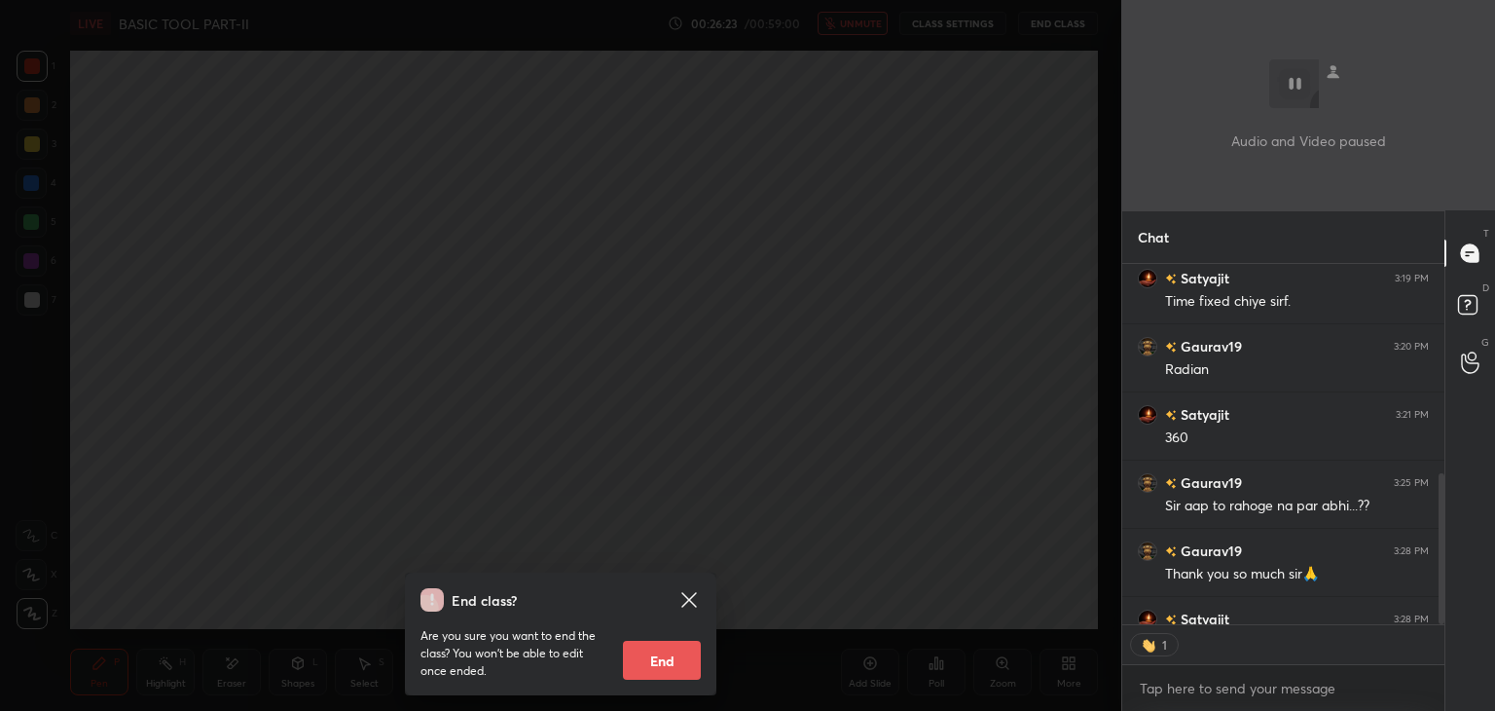
click at [689, 602] on icon at bounding box center [689, 599] width 15 height 15
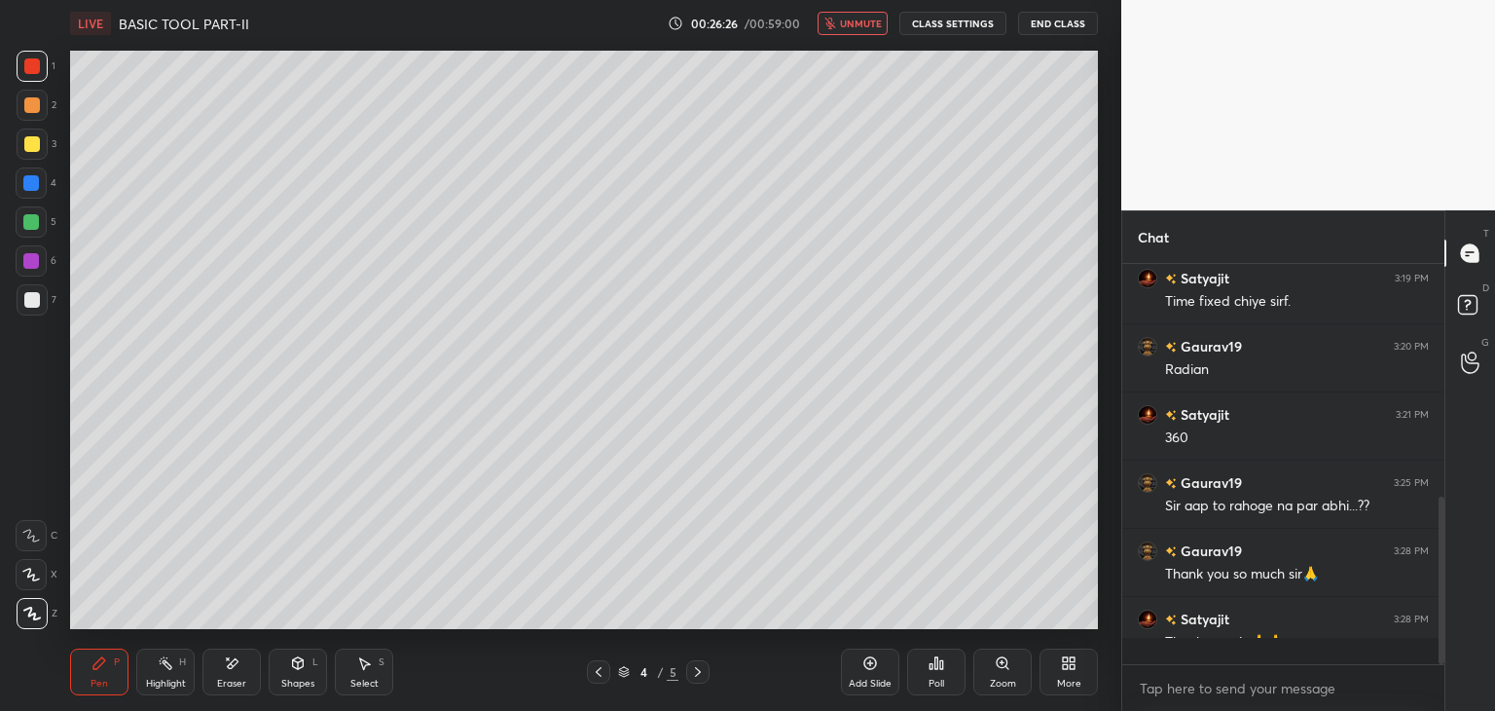
scroll to position [557, 0]
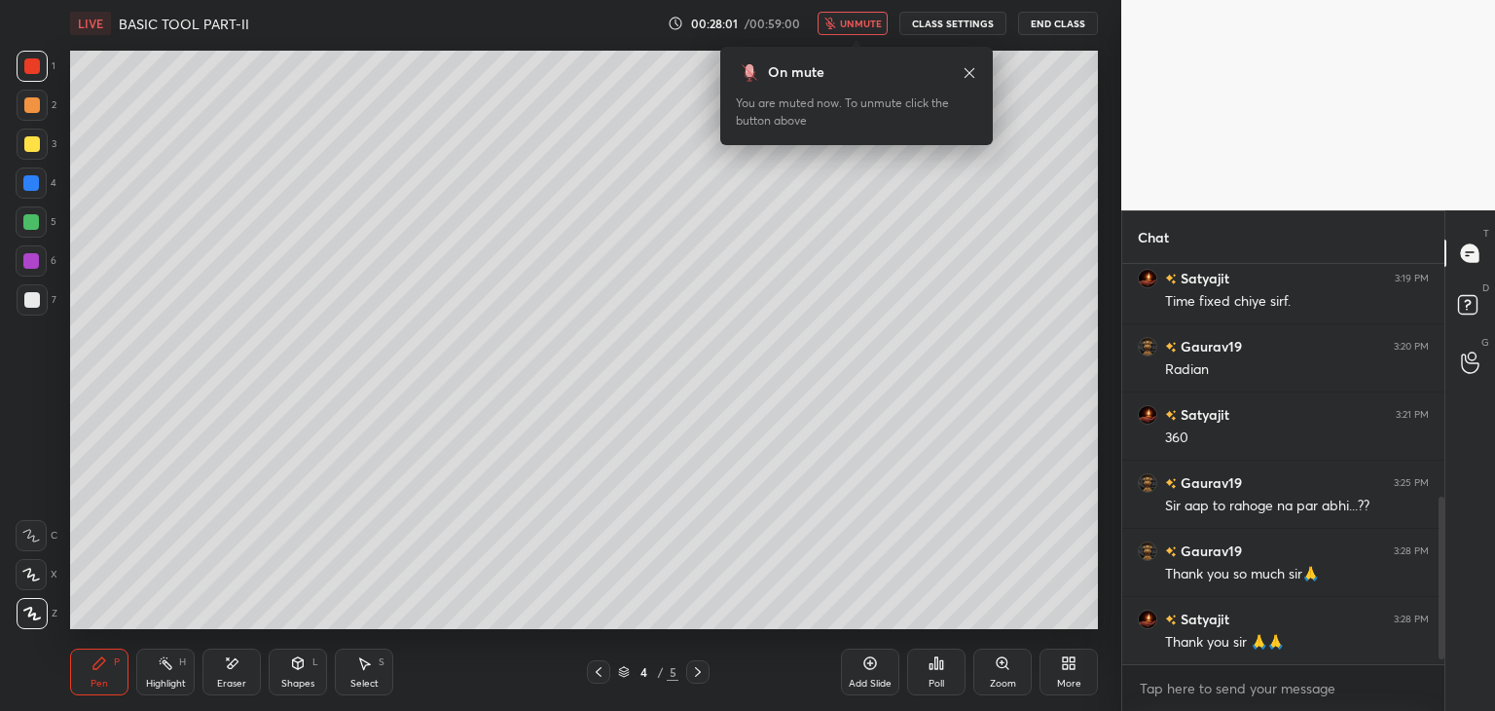
click at [1053, 22] on button "End Class" at bounding box center [1058, 23] width 80 height 23
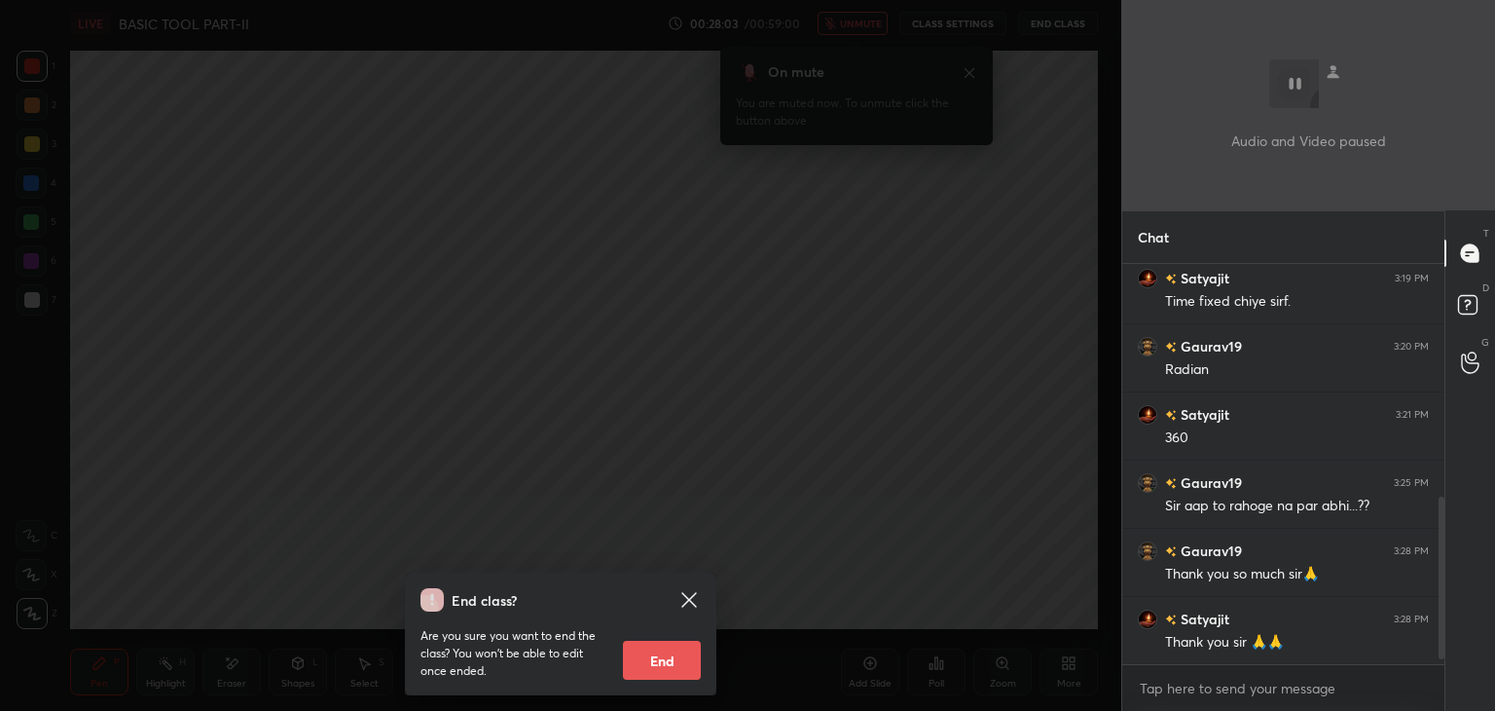
click at [678, 663] on button "End" at bounding box center [662, 660] width 78 height 39
type textarea "x"
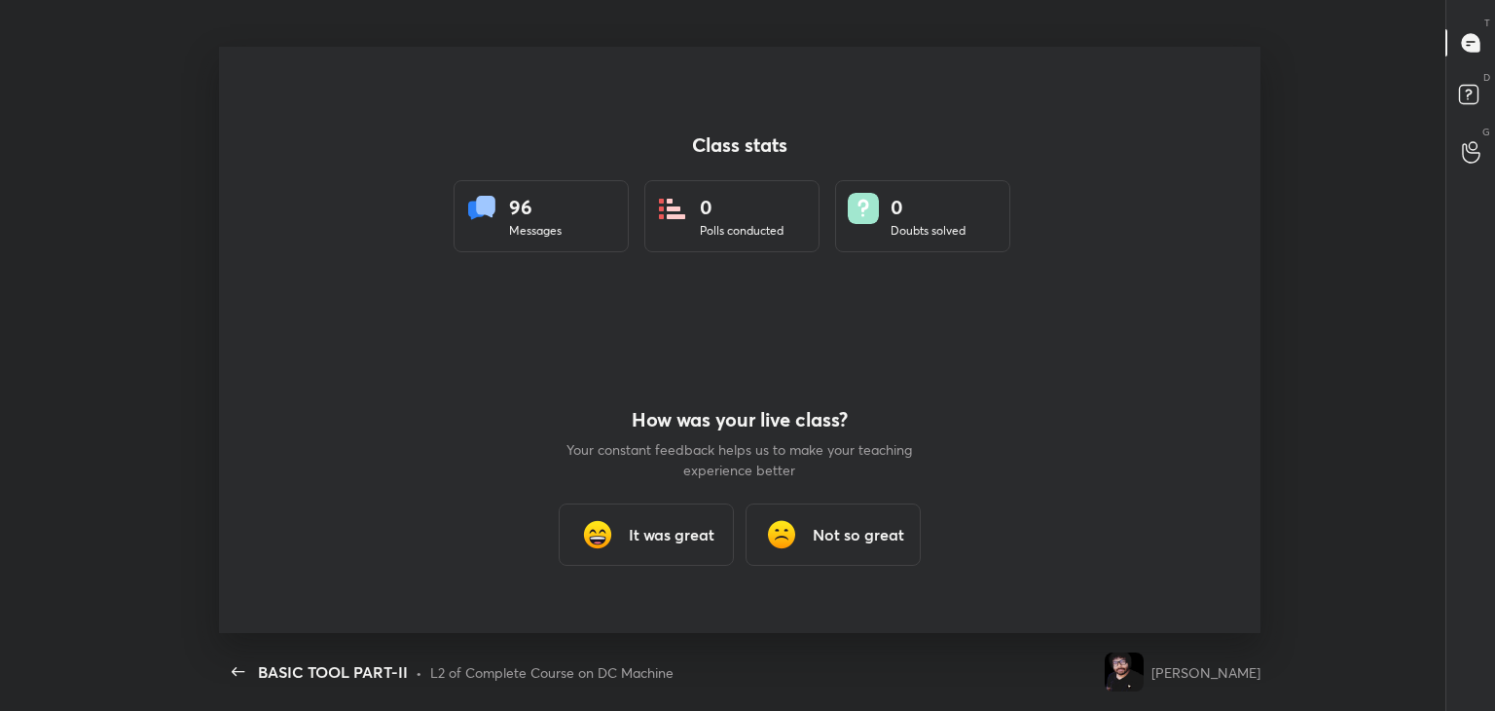
scroll to position [0, 0]
click at [637, 532] on h3 "It was great" at bounding box center [672, 534] width 86 height 23
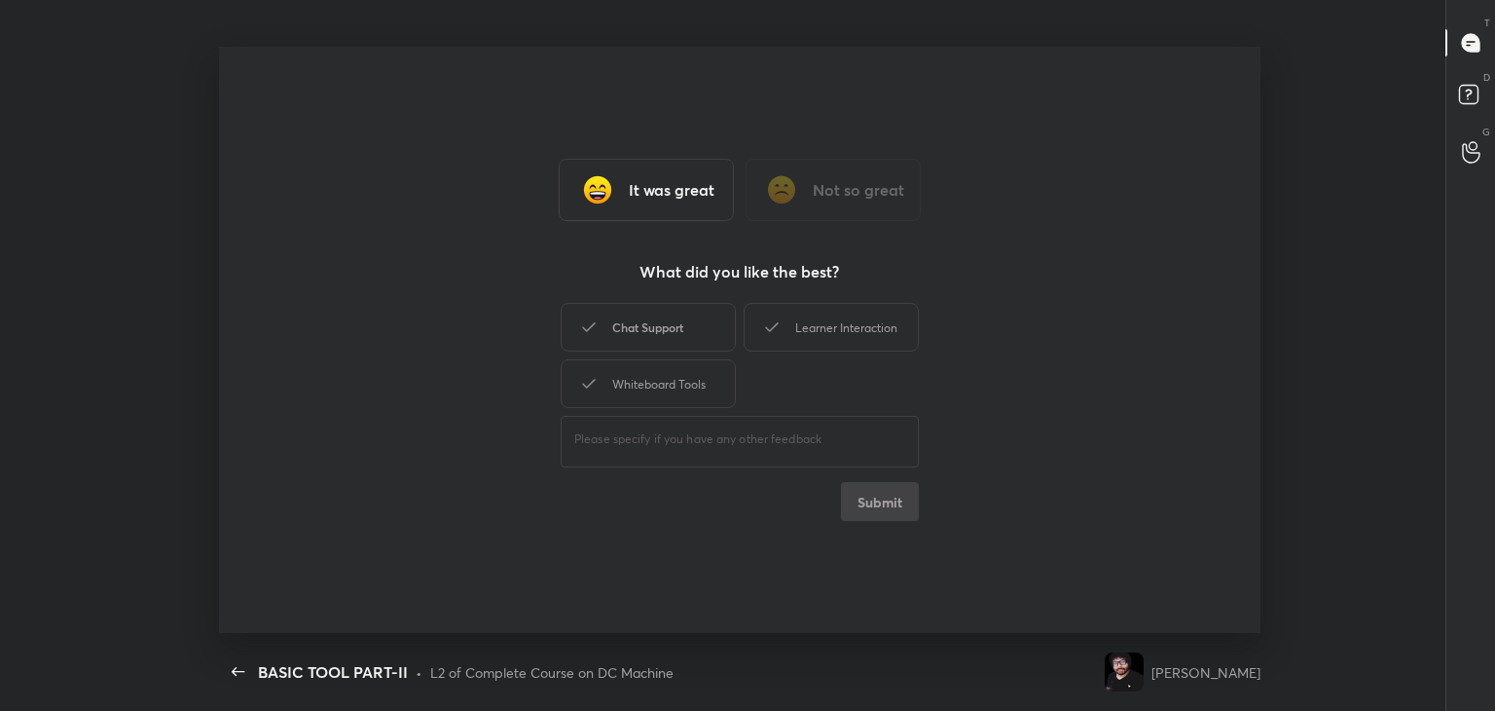
click at [610, 328] on div "Chat Support" at bounding box center [648, 327] width 175 height 49
click at [658, 378] on div "Whiteboard Tools" at bounding box center [648, 383] width 175 height 49
click at [794, 318] on div "Learner Interaction" at bounding box center [831, 327] width 175 height 49
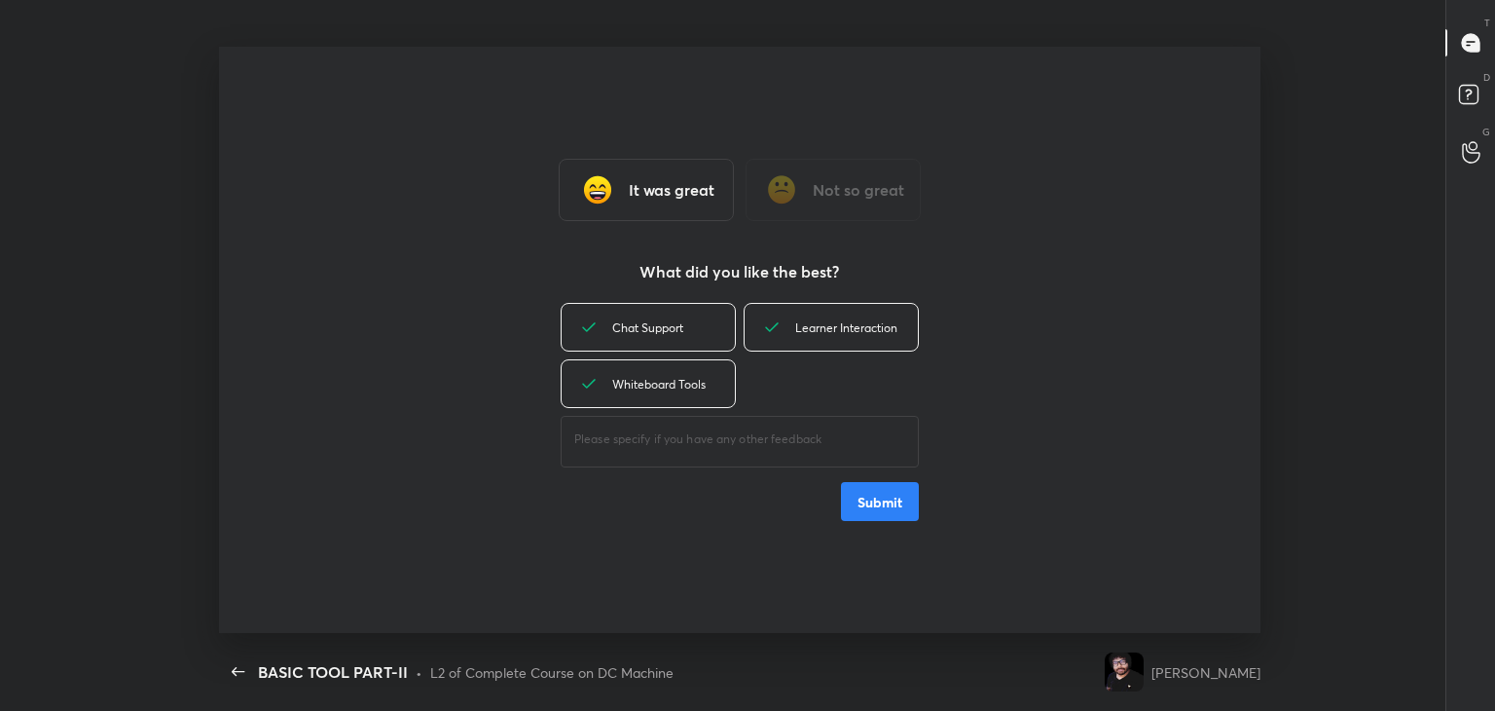
click at [903, 509] on button "Submit" at bounding box center [880, 501] width 78 height 39
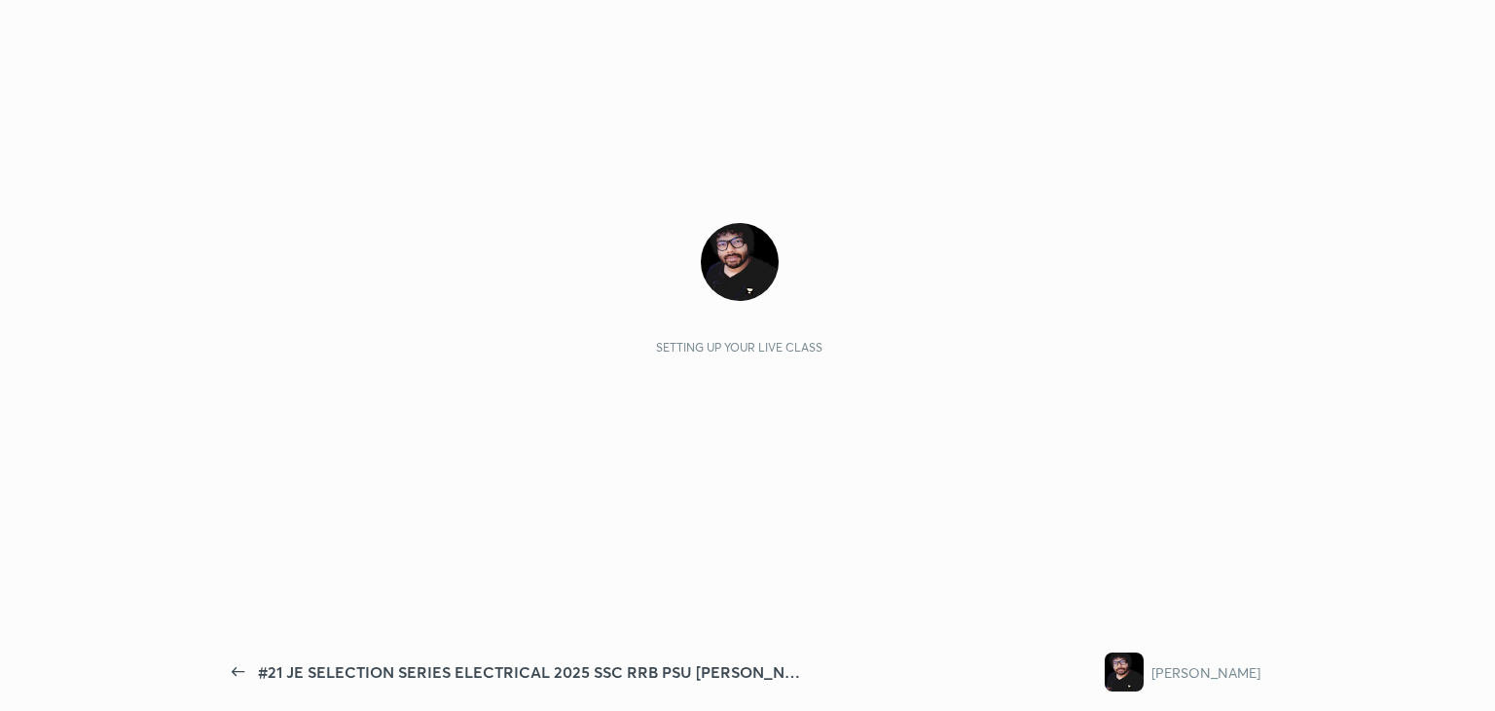
scroll to position [6, 0]
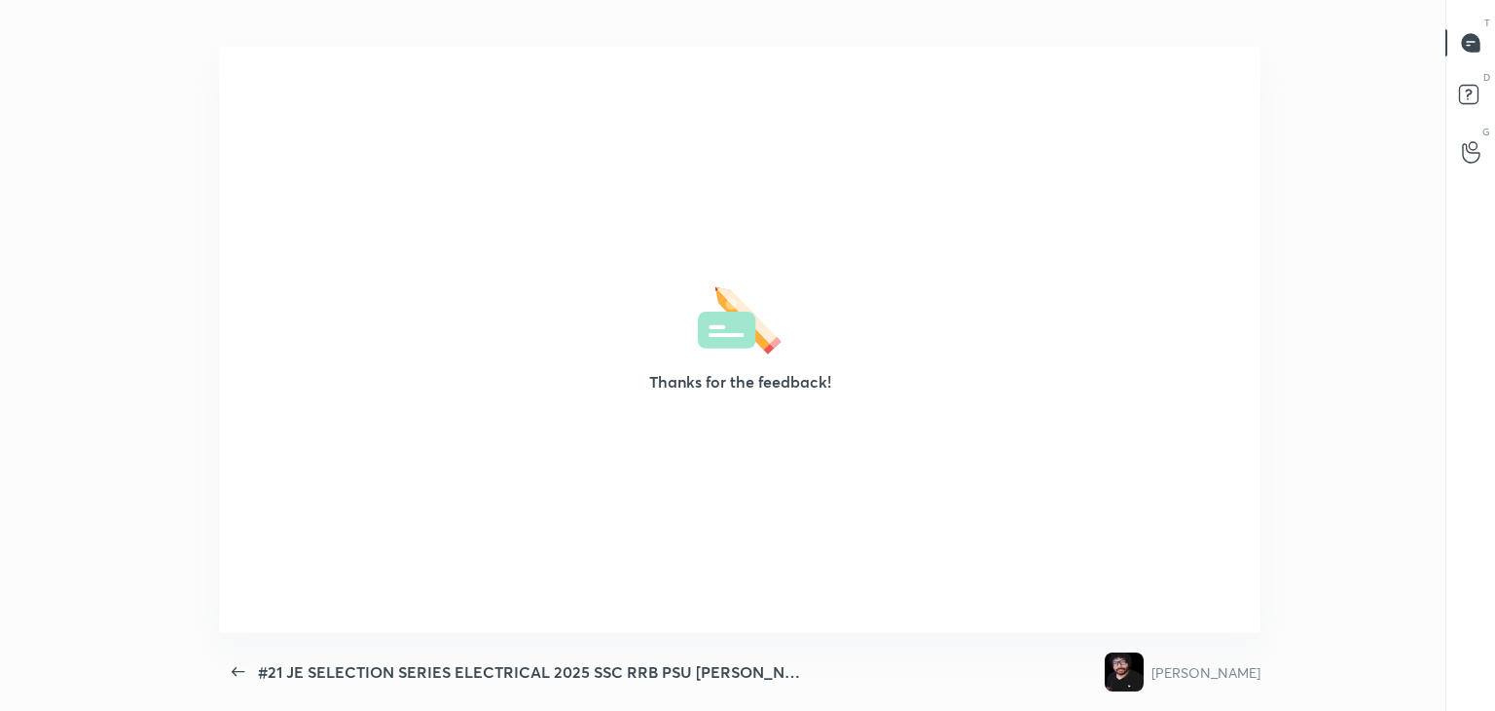
click at [698, 351] on img at bounding box center [740, 317] width 84 height 74
